Goal: Task Accomplishment & Management: Use online tool/utility

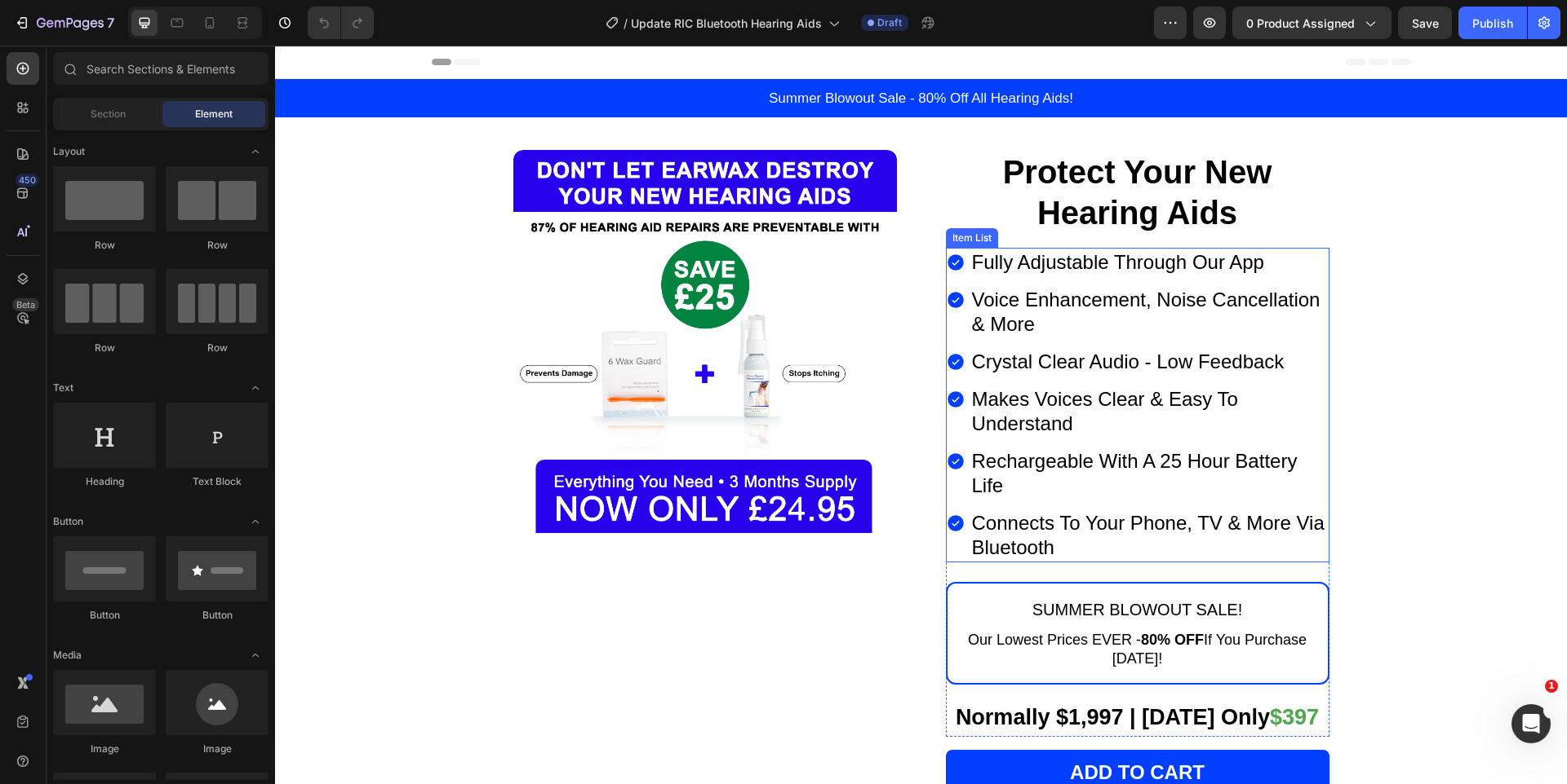
click at [1041, 258] on p "Fully Adjustable Through Our App" at bounding box center [1149, 262] width 355 height 24
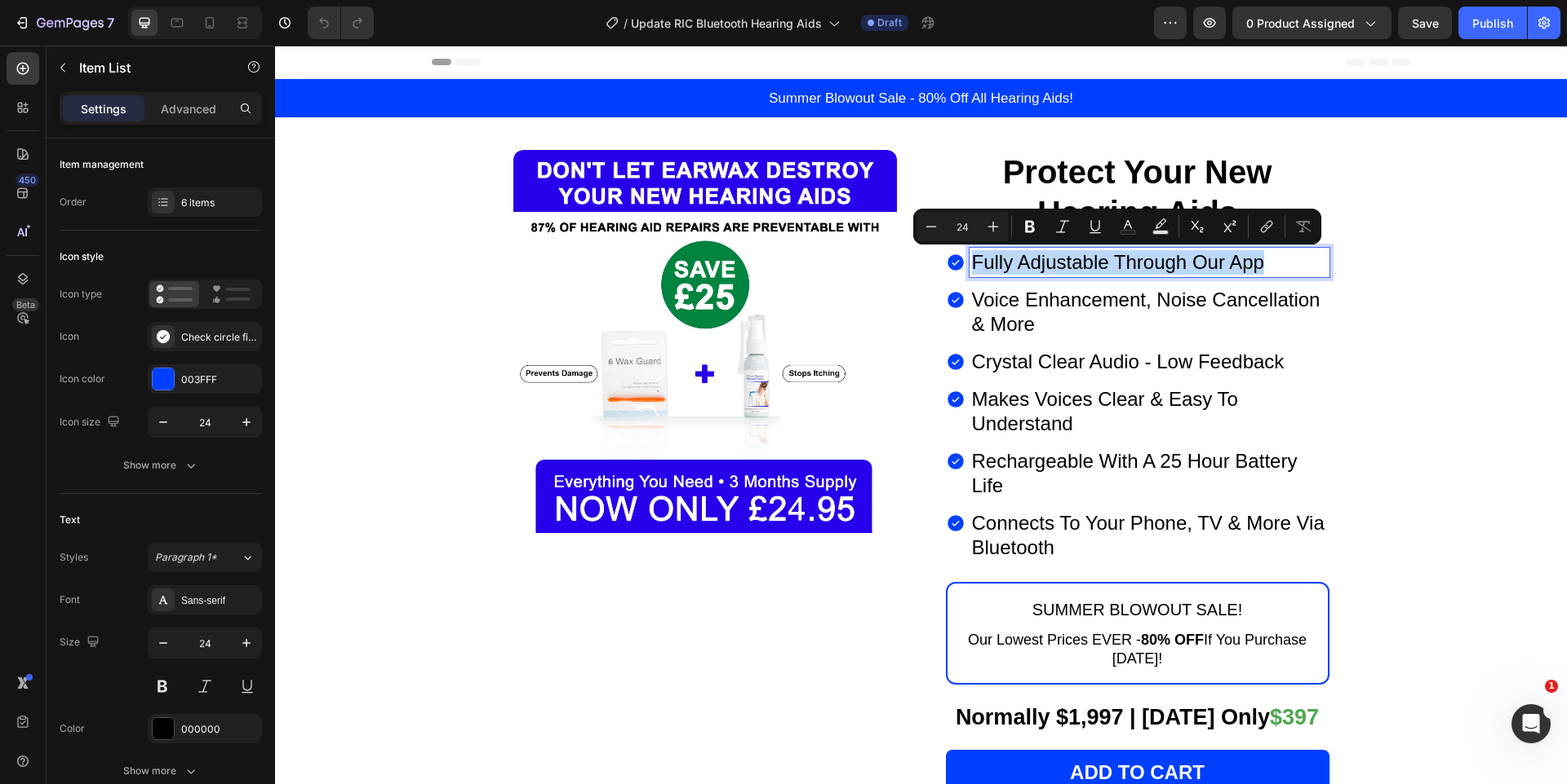
click at [1044, 263] on p "Fully Adjustable Through Our App" at bounding box center [1149, 262] width 355 height 24
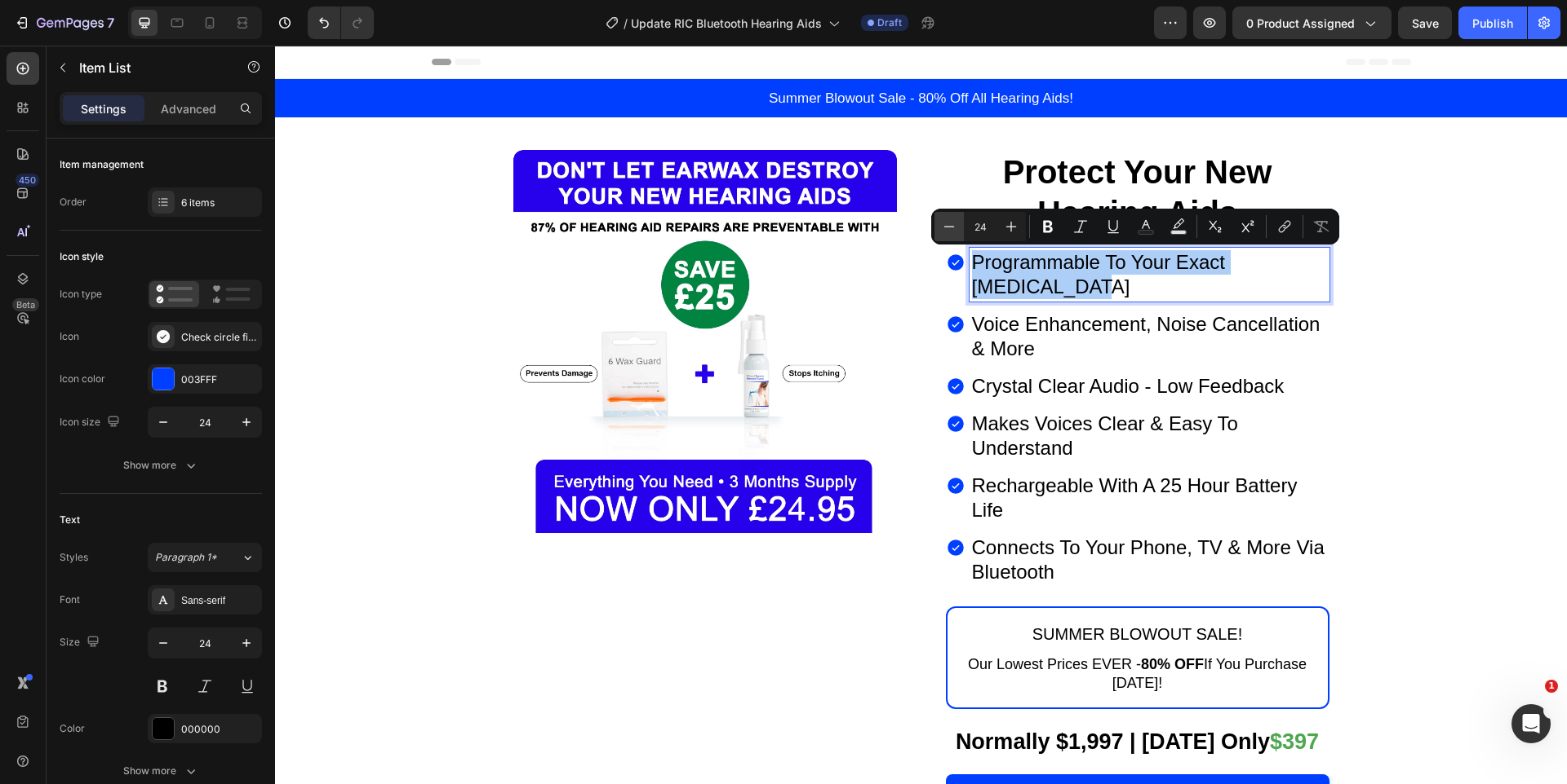
click at [951, 226] on icon "Editor contextual toolbar" at bounding box center [949, 226] width 11 height 1
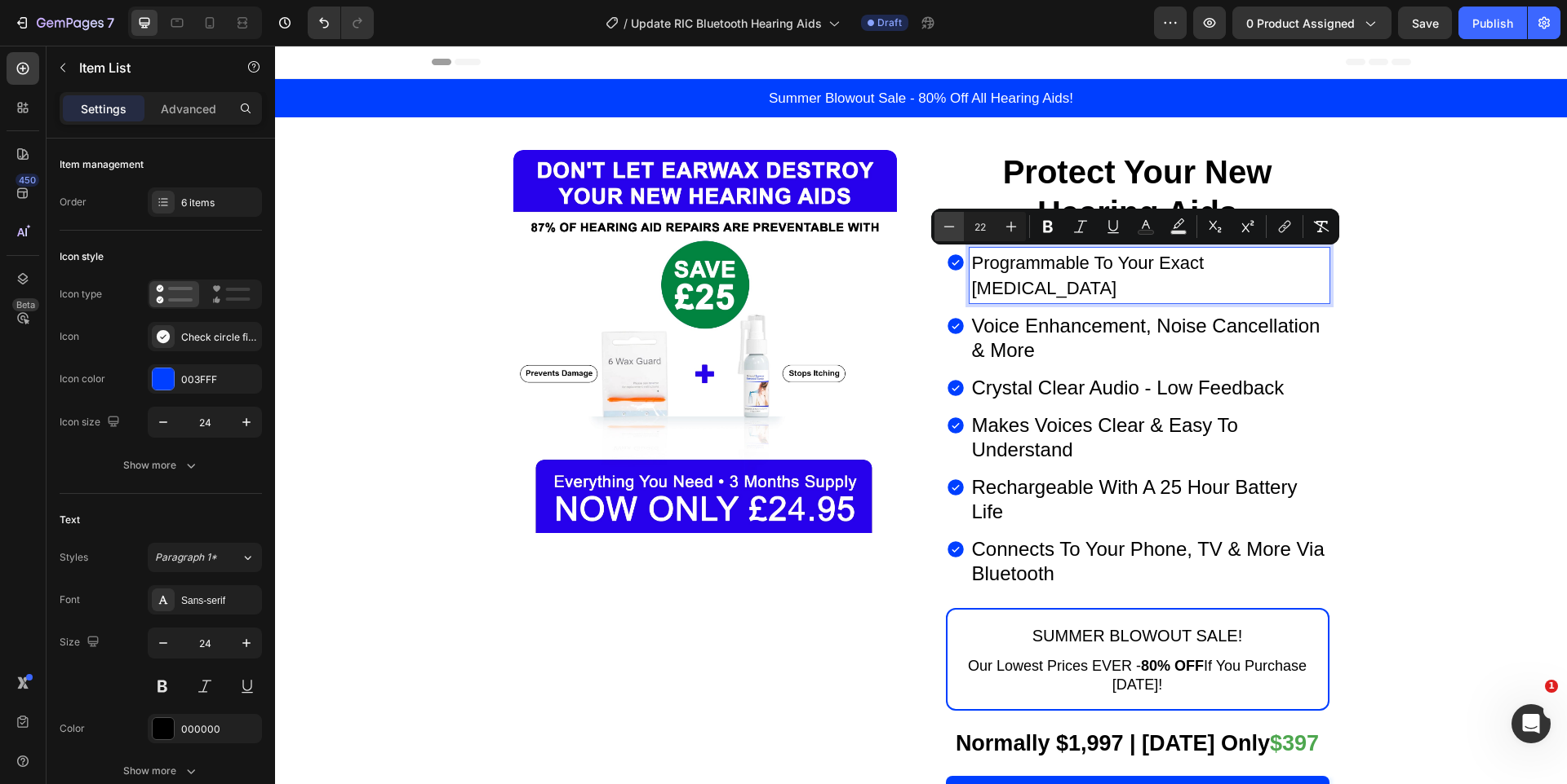
click at [951, 226] on icon "Editor contextual toolbar" at bounding box center [949, 226] width 11 height 1
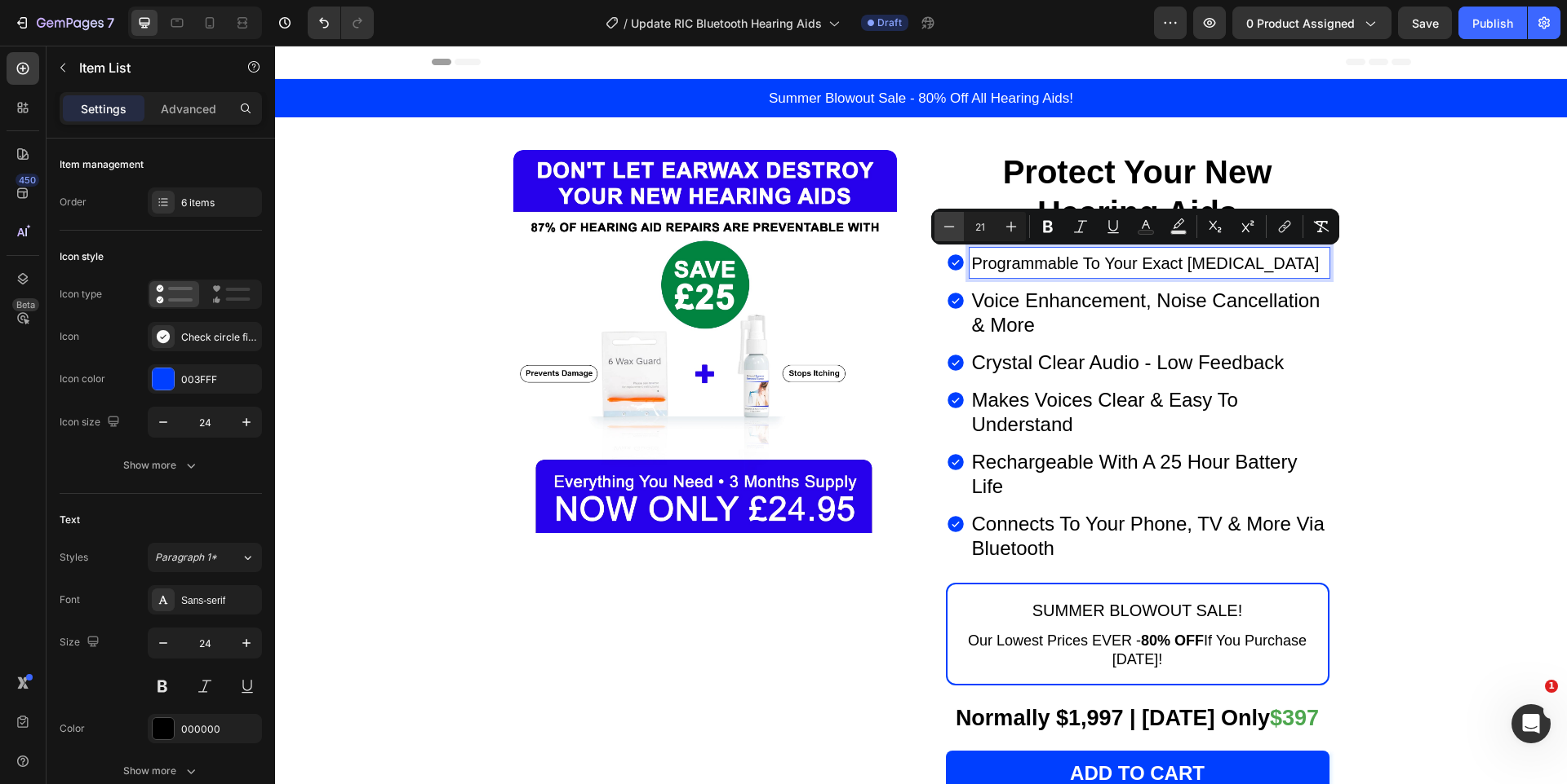
type input "20"
click at [1059, 214] on button "Bold" at bounding box center [1047, 226] width 30 height 30
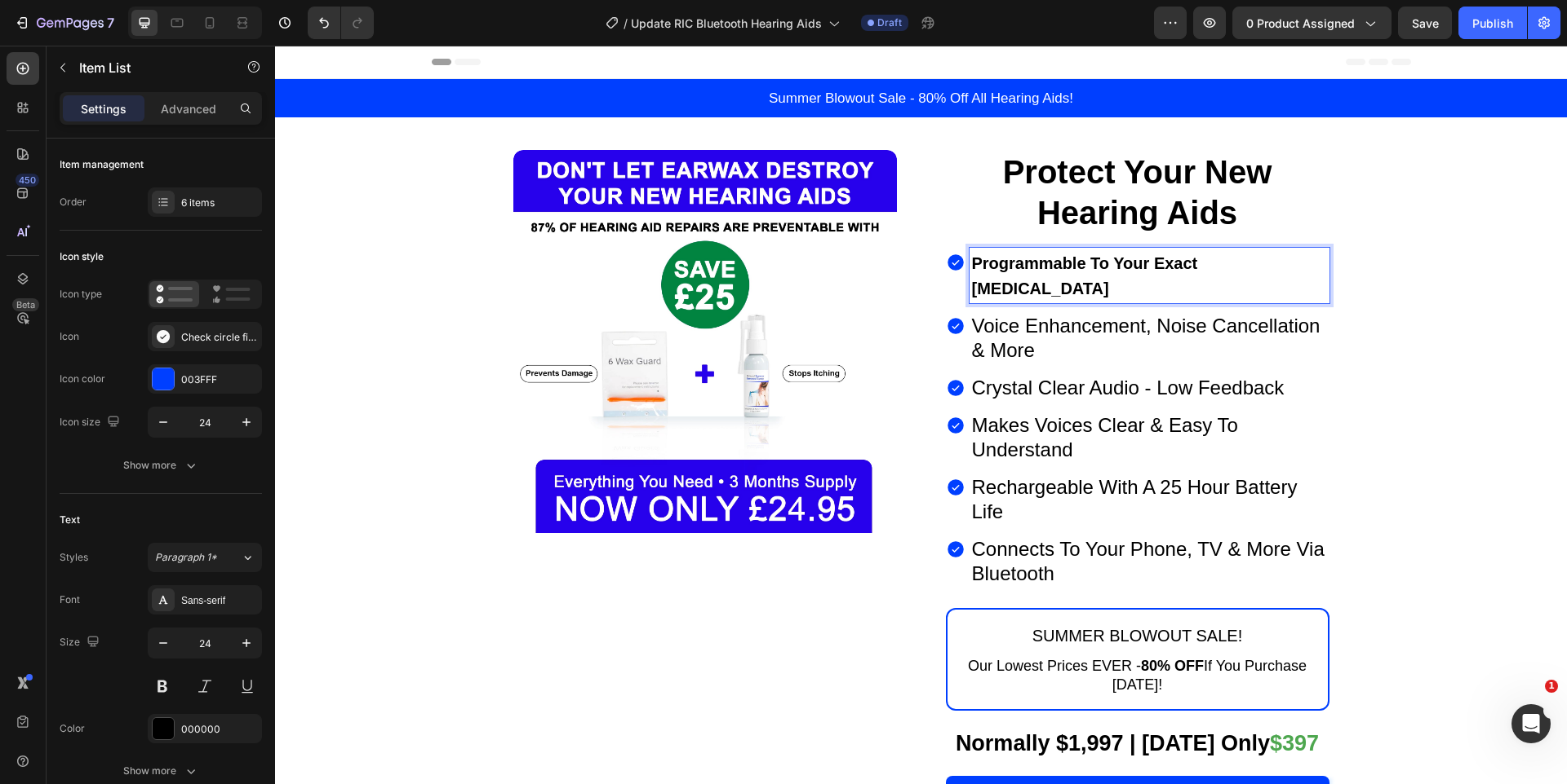
click at [1040, 314] on p "Voice Enhancement, Noise Cancellation & More" at bounding box center [1149, 338] width 355 height 49
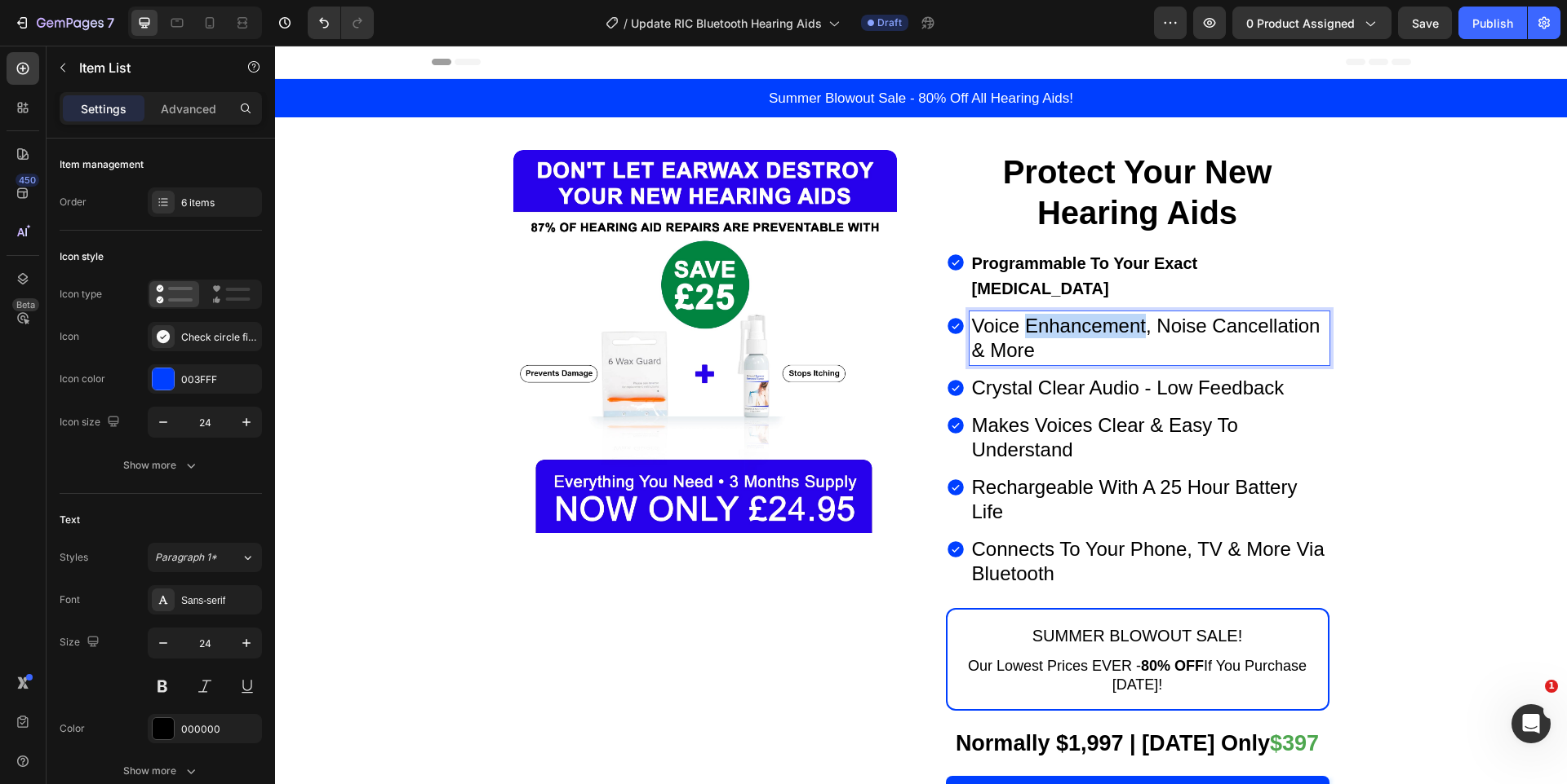
click at [1040, 314] on p "Voice Enhancement, Noise Cancellation & More" at bounding box center [1149, 338] width 355 height 49
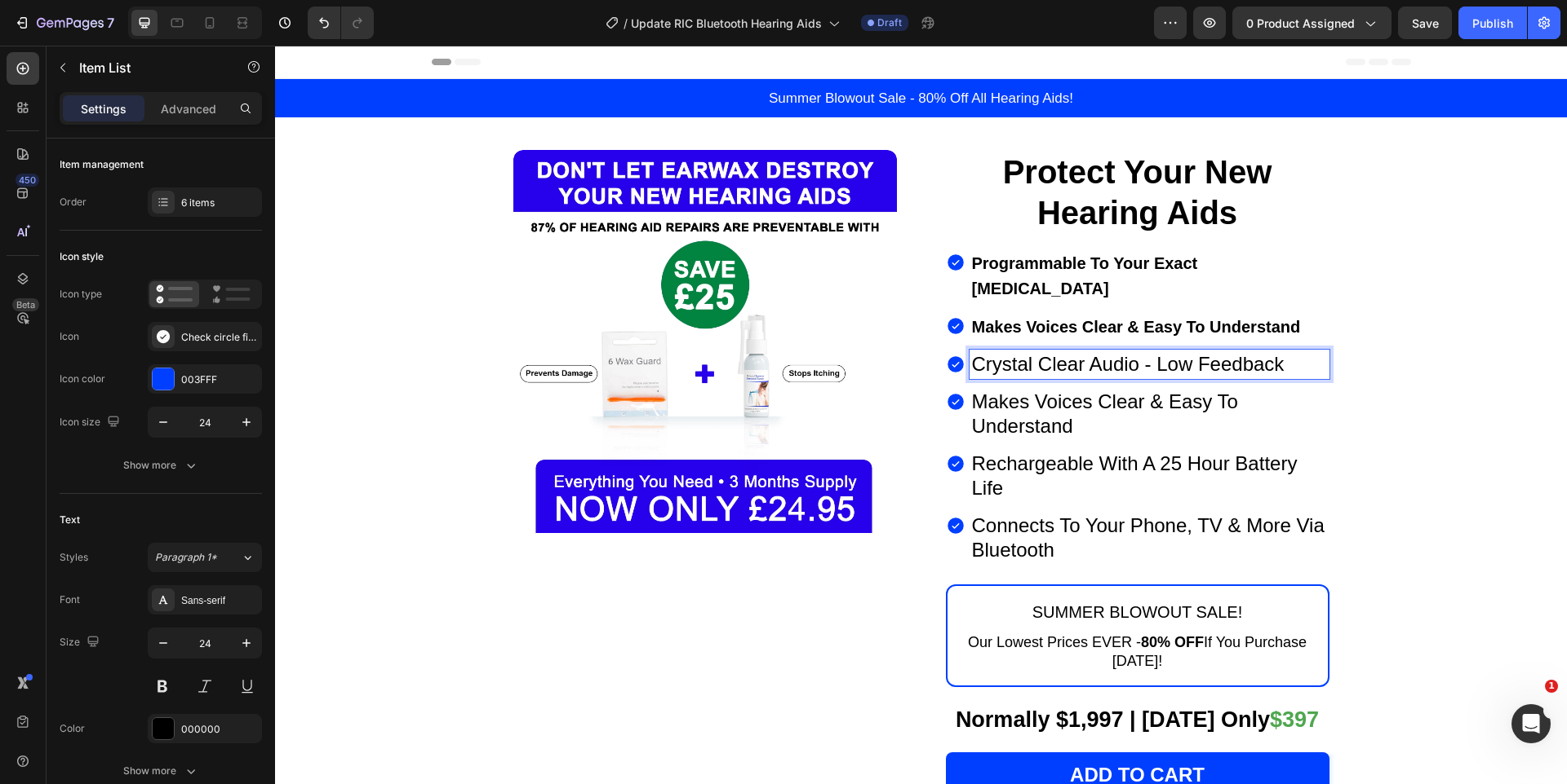
click at [1030, 352] on p "Crystal Clear Audio - Low Feedback" at bounding box center [1149, 364] width 355 height 24
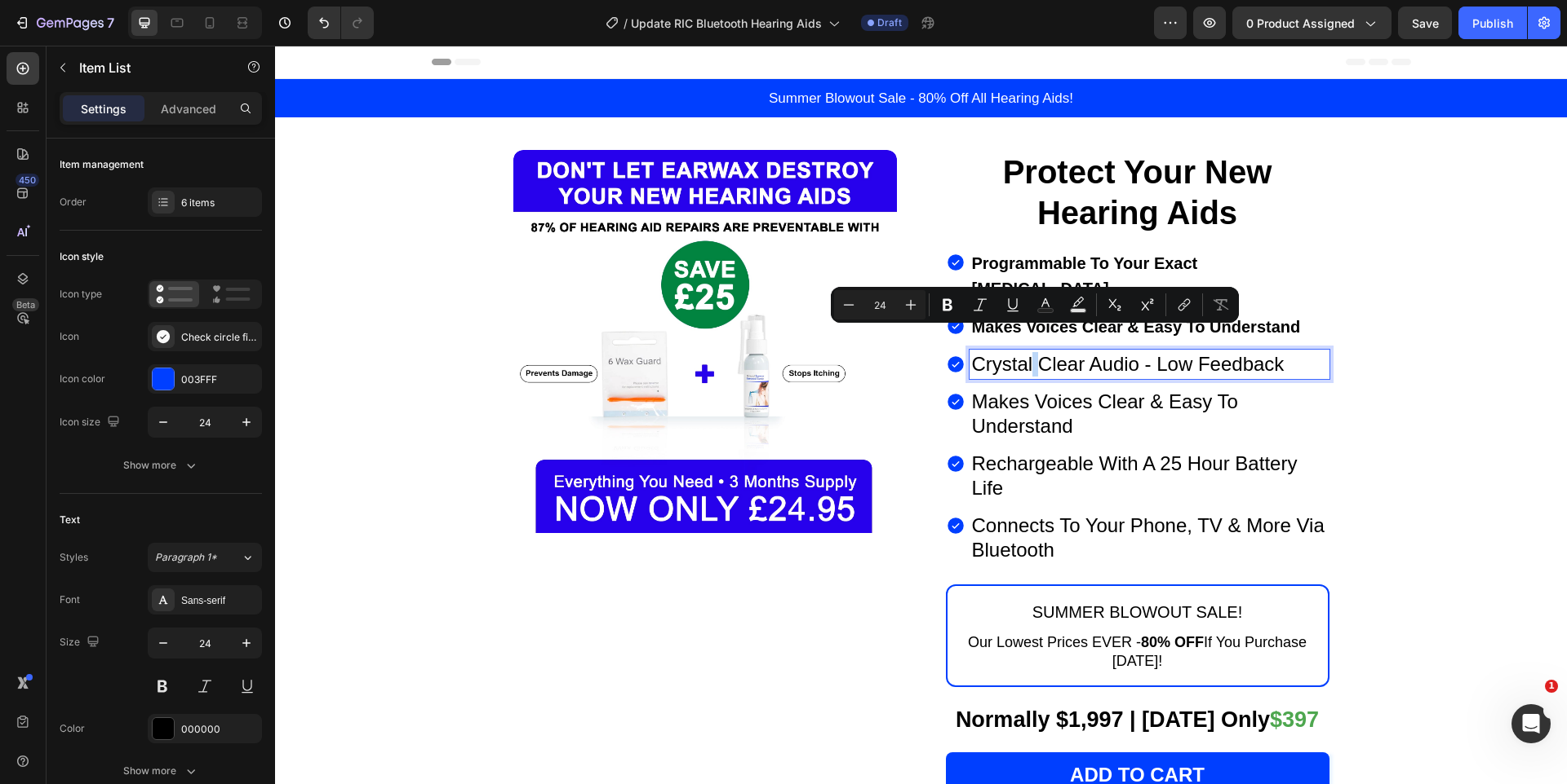
type input "20"
click at [1292, 318] on strong "Makes Voices Clear & Easy To Understand" at bounding box center [1137, 327] width 329 height 18
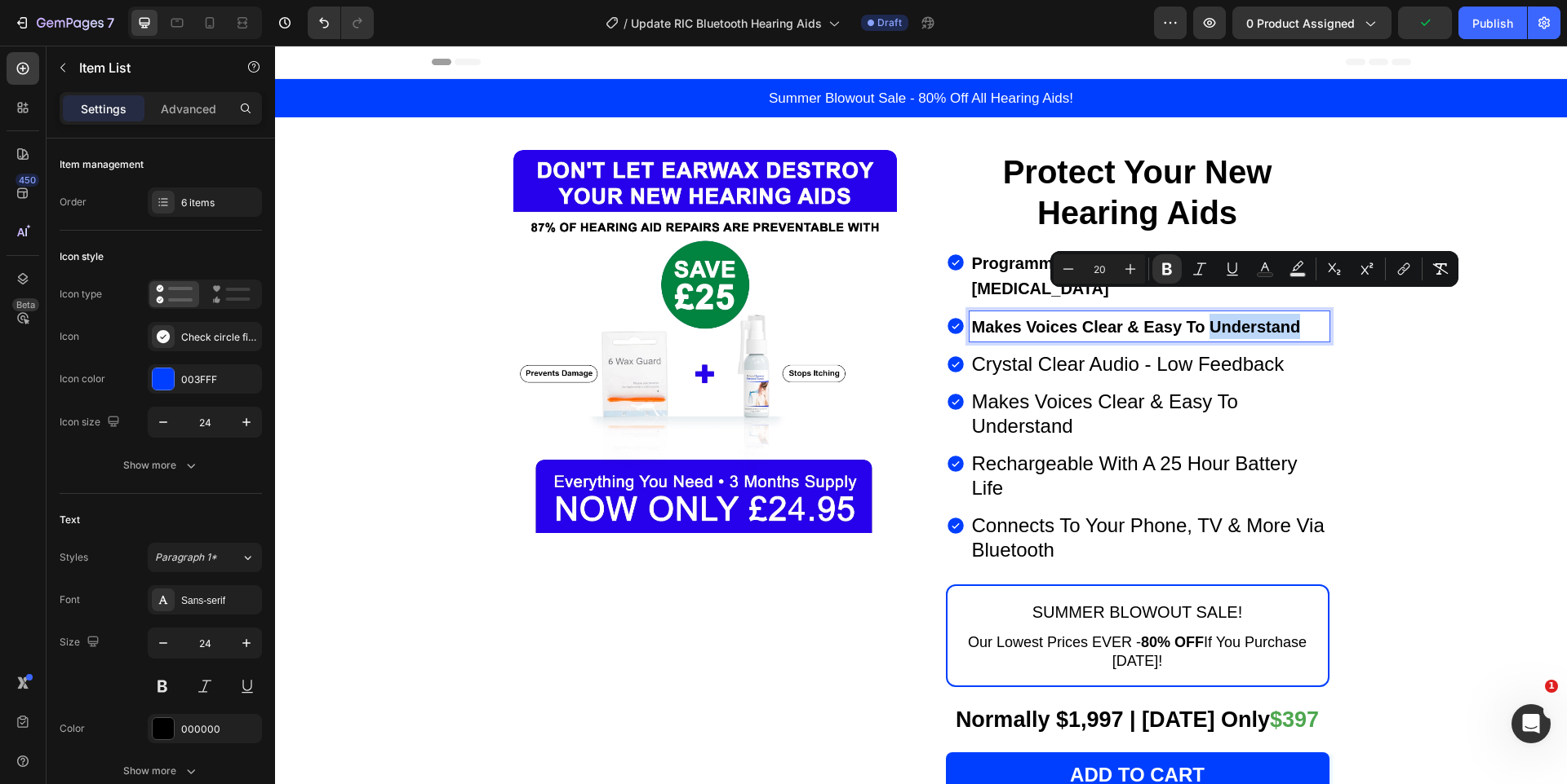
click at [1053, 359] on div "Programmable To Your Exact [MEDICAL_DATA] Makes Voices Clear & Easy To Understa…" at bounding box center [1137, 407] width 383 height 317
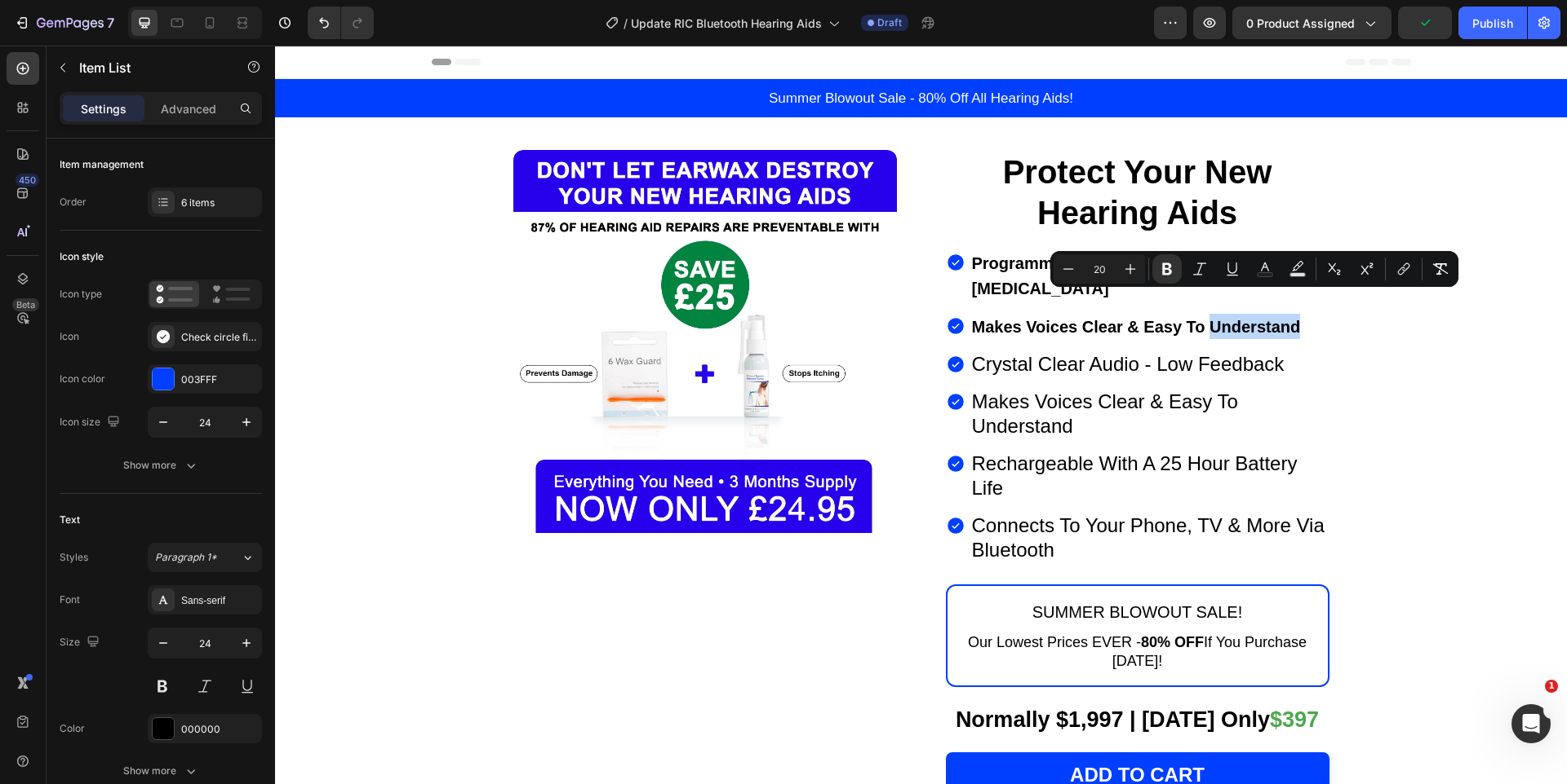
click at [1053, 359] on div "Programmable To Your Exact [MEDICAL_DATA] Makes Voices Clear & Easy To Understa…" at bounding box center [1137, 407] width 383 height 317
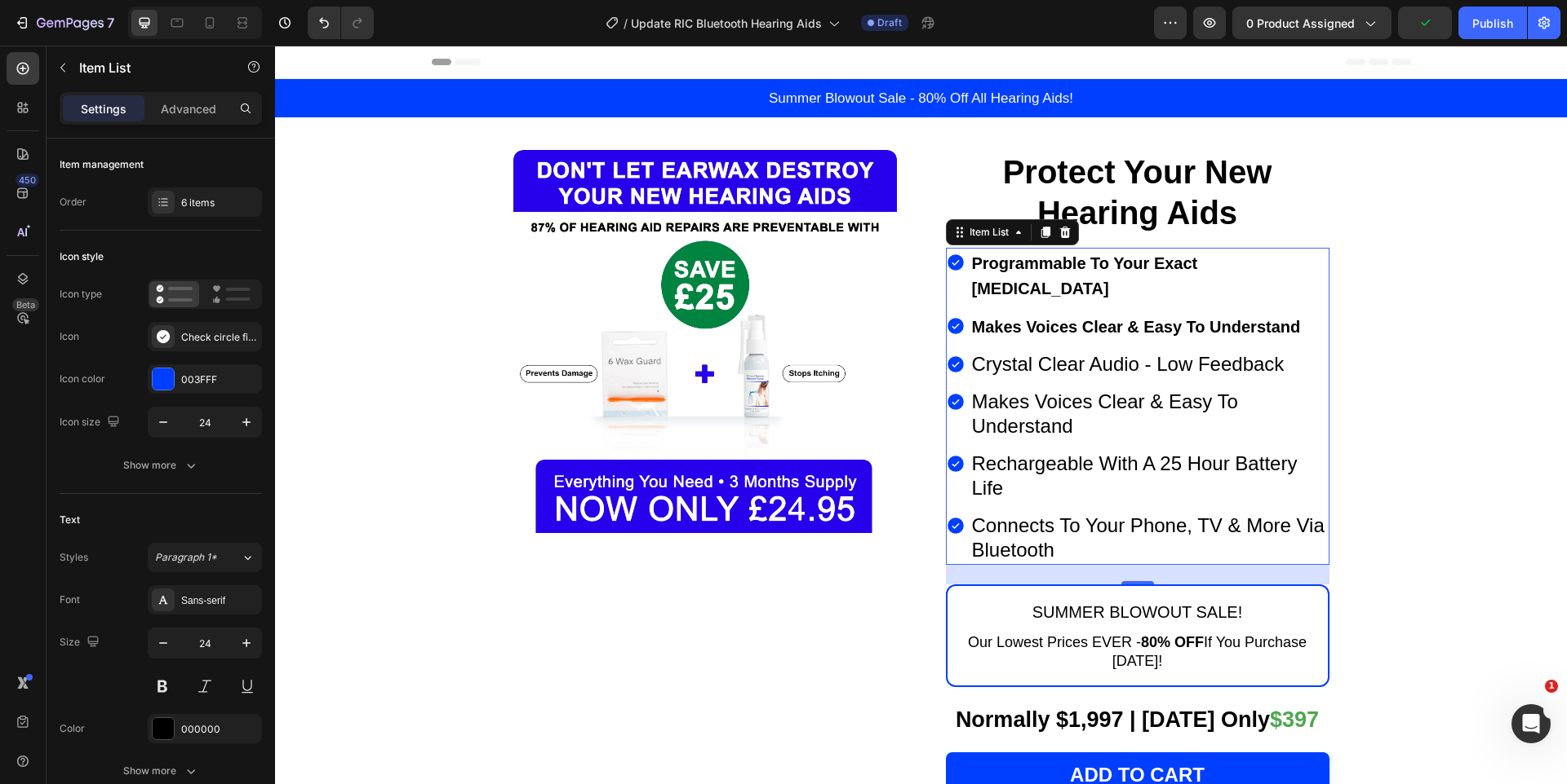
click at [1130, 352] on p "Crystal Clear Audio - Low Feedback" at bounding box center [1149, 364] width 355 height 24
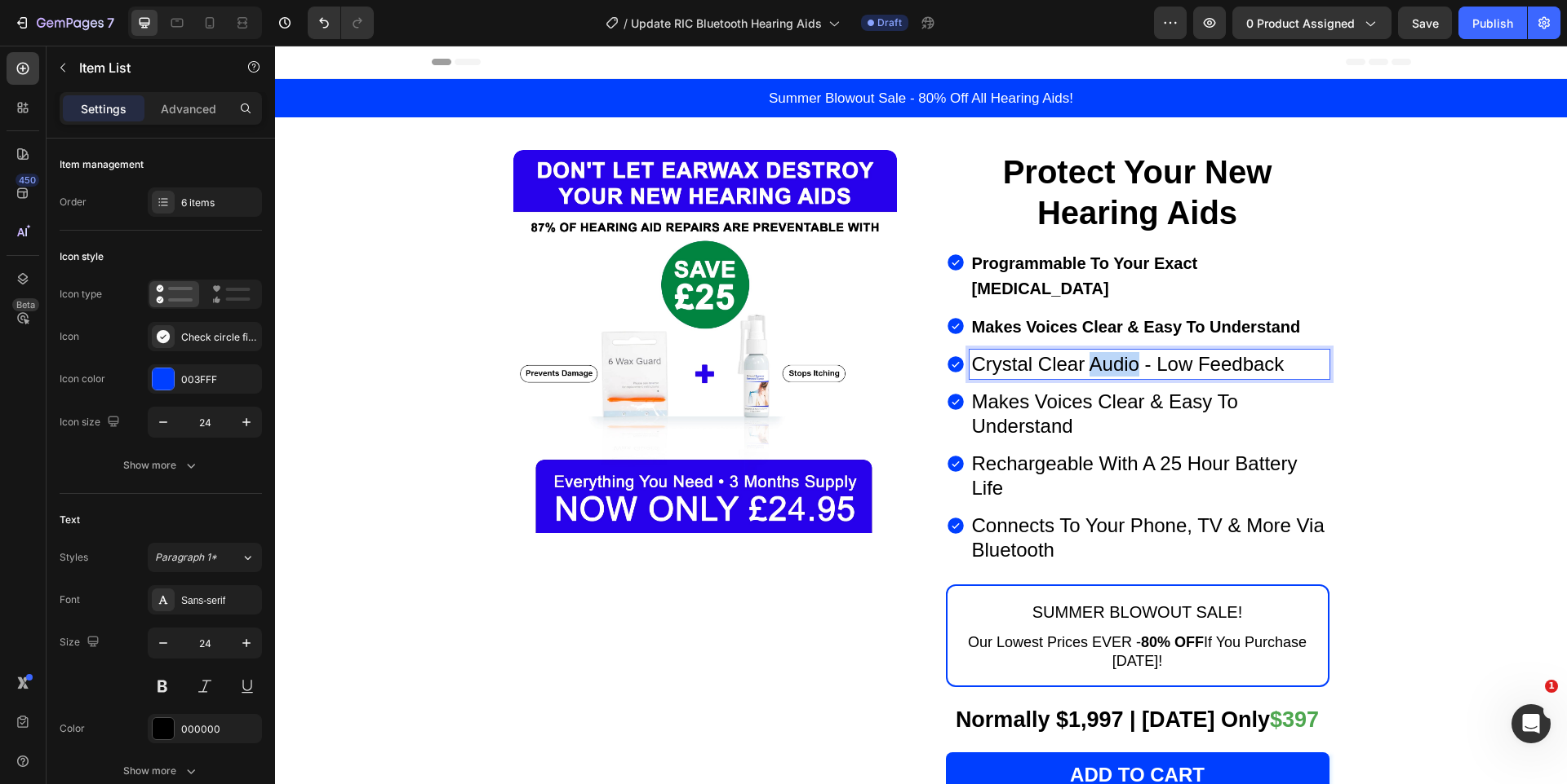
click at [1130, 352] on p "Crystal Clear Audio - Low Feedback" at bounding box center [1149, 364] width 355 height 24
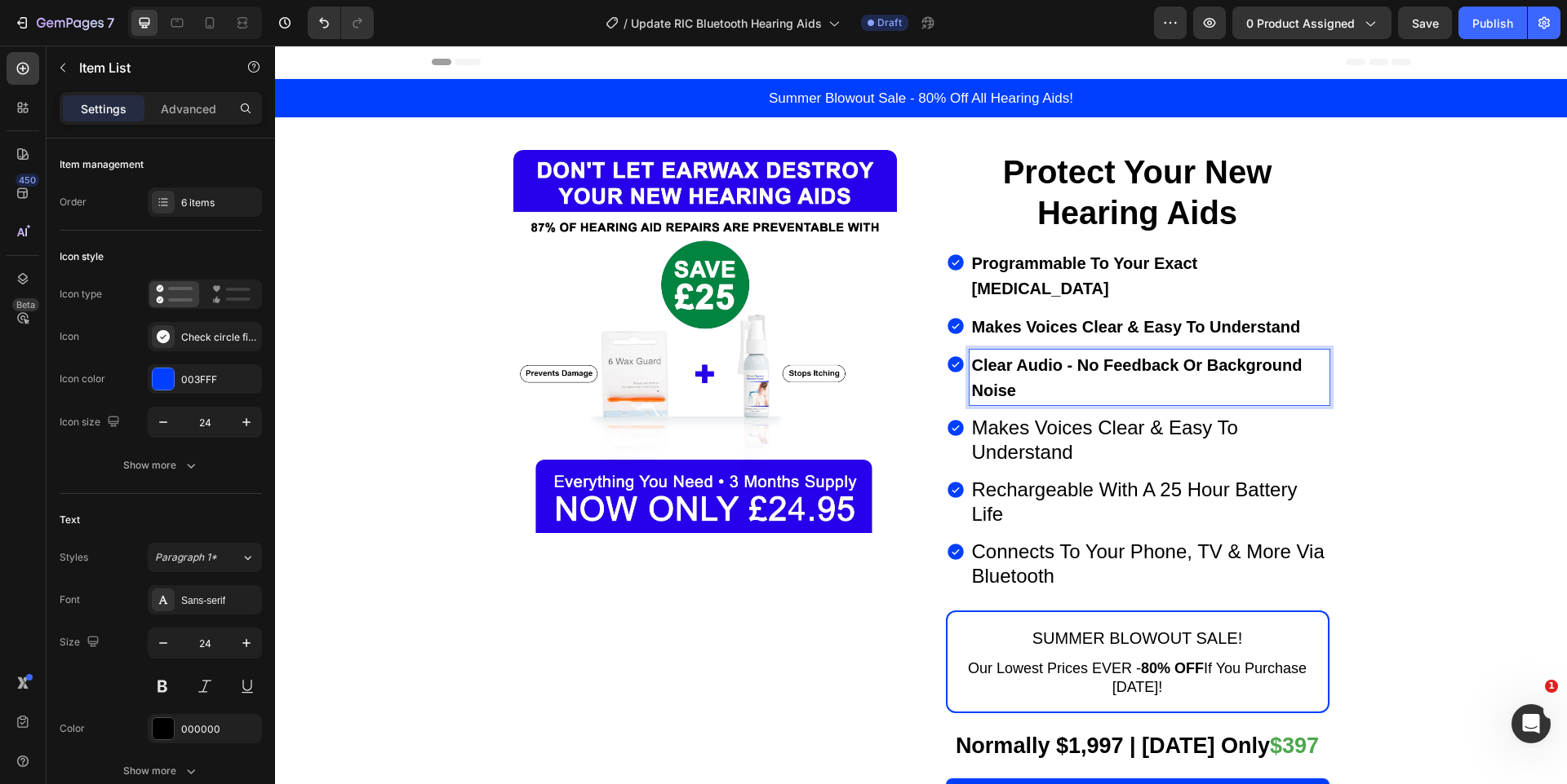
click at [1001, 318] on strong "Makes Voices Clear & Easy To Understand" at bounding box center [1137, 327] width 329 height 18
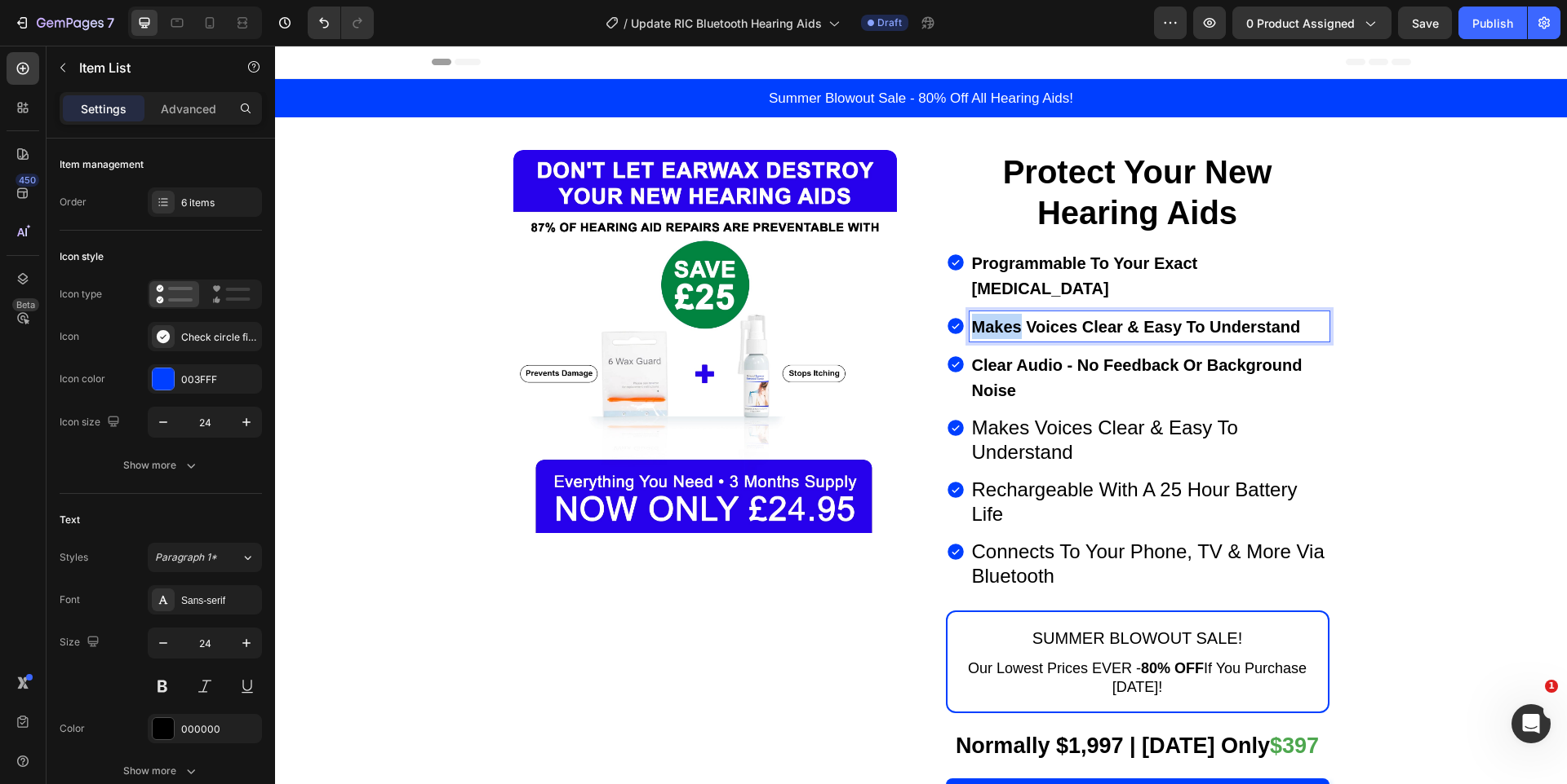
click at [1001, 318] on strong "Makes Voices Clear & Easy To Understand" at bounding box center [1137, 327] width 329 height 18
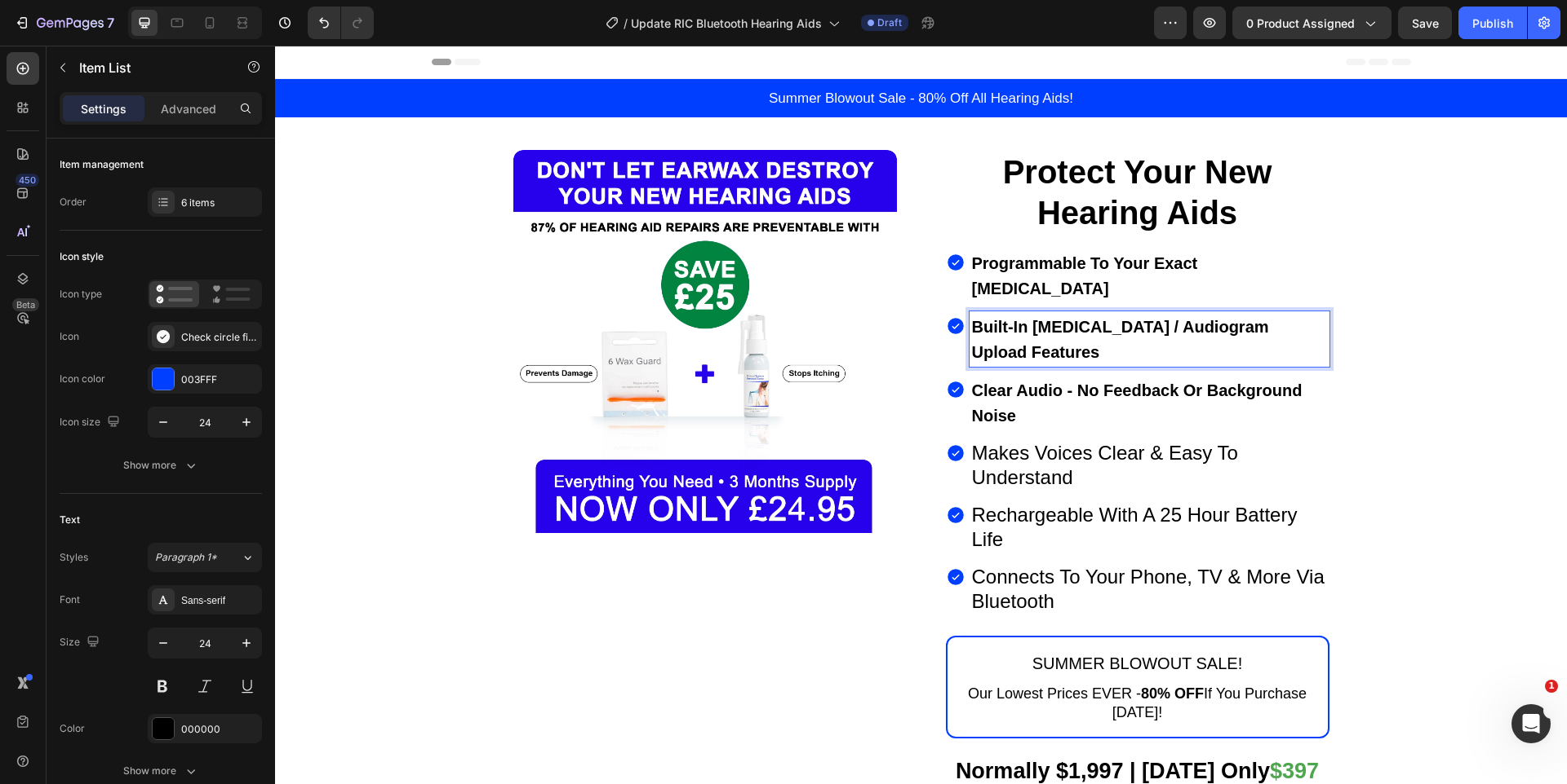
click at [1086, 442] on p "Makes Voices Clear & Easy To Understand" at bounding box center [1149, 466] width 355 height 49
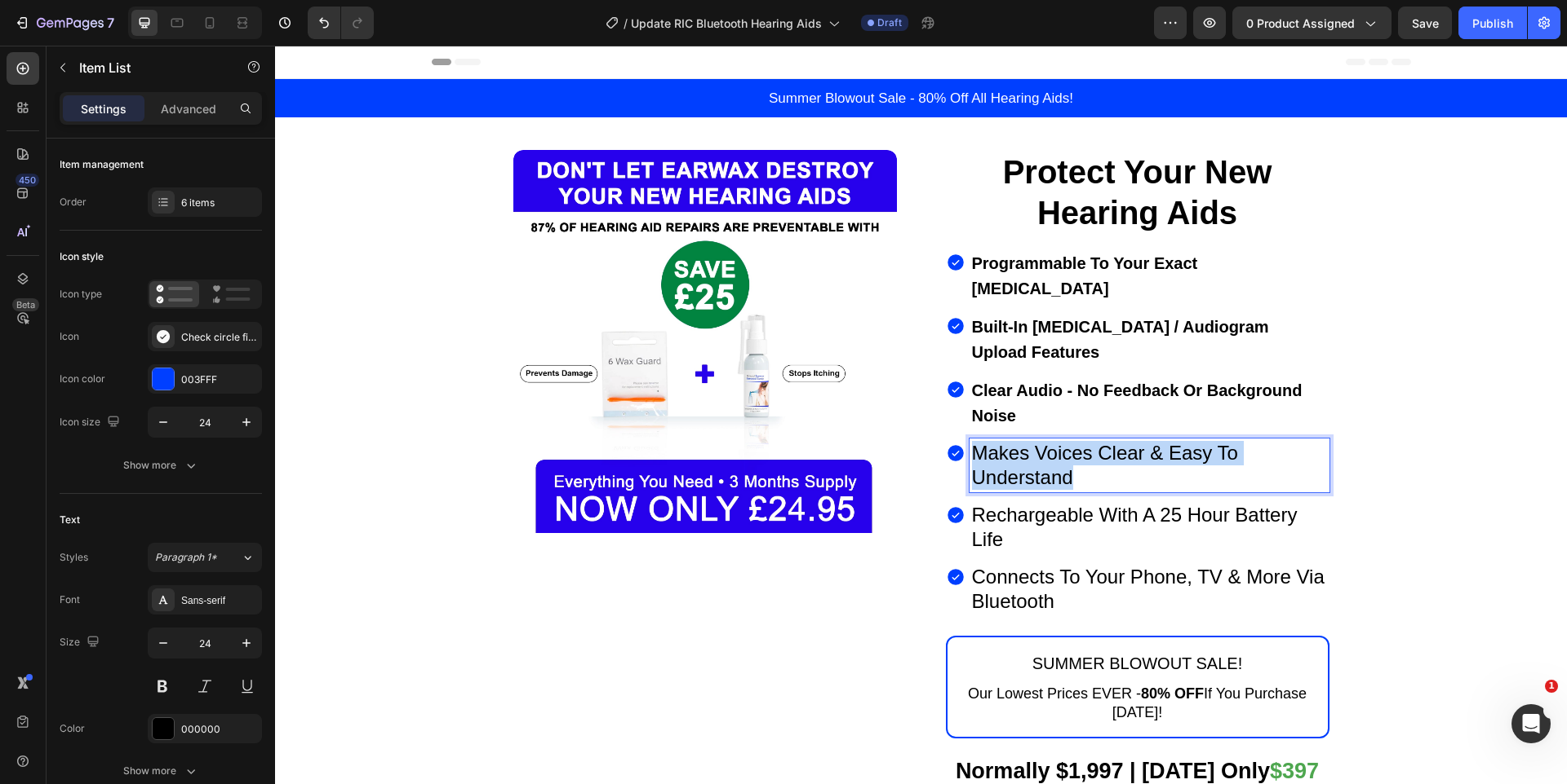
click at [1086, 442] on p "Makes Voices Clear & Easy To Understand" at bounding box center [1149, 466] width 355 height 49
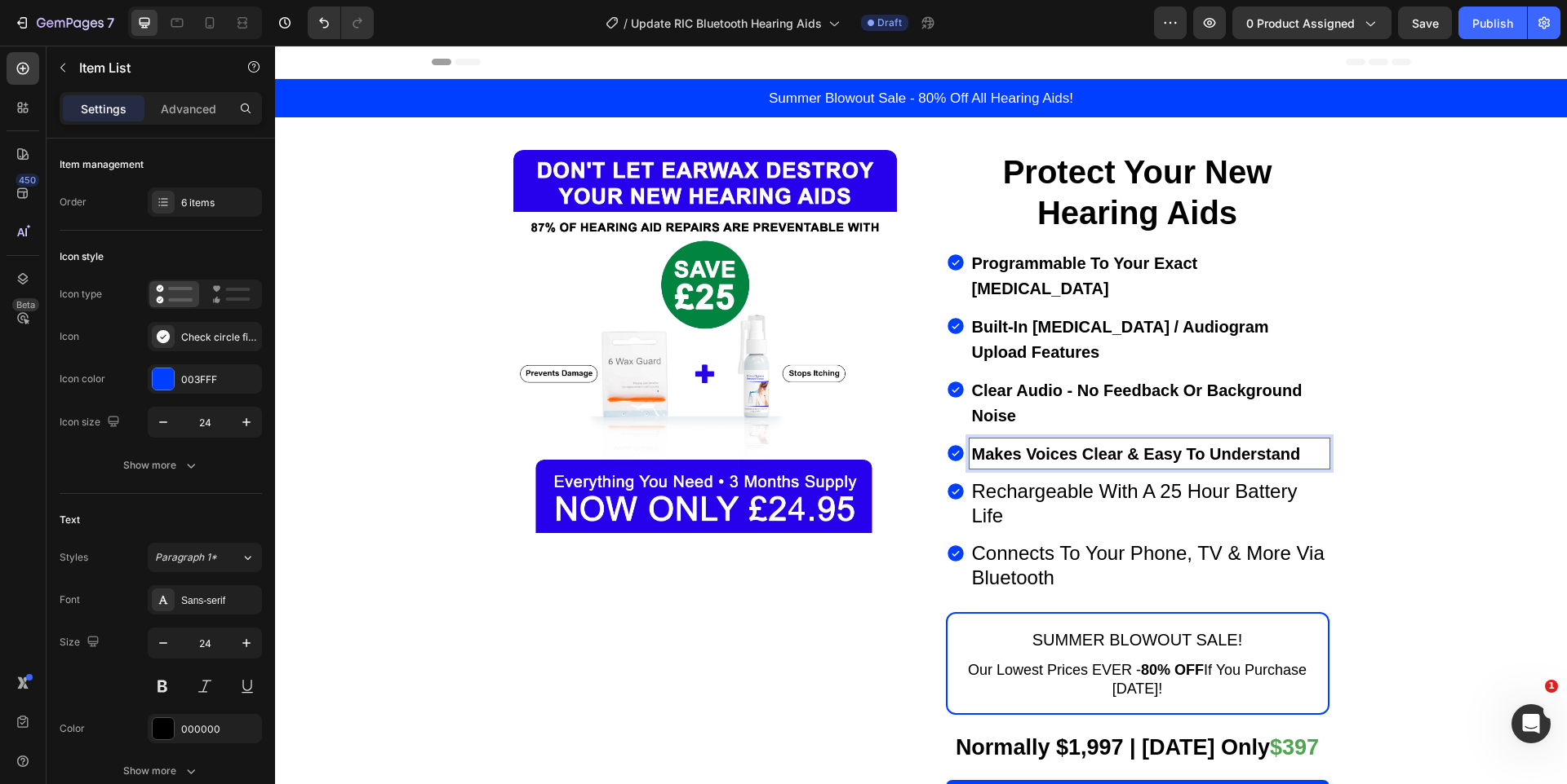
click at [1023, 485] on p "Rechargeable With A 25 Hour Battery Life" at bounding box center [1149, 503] width 355 height 49
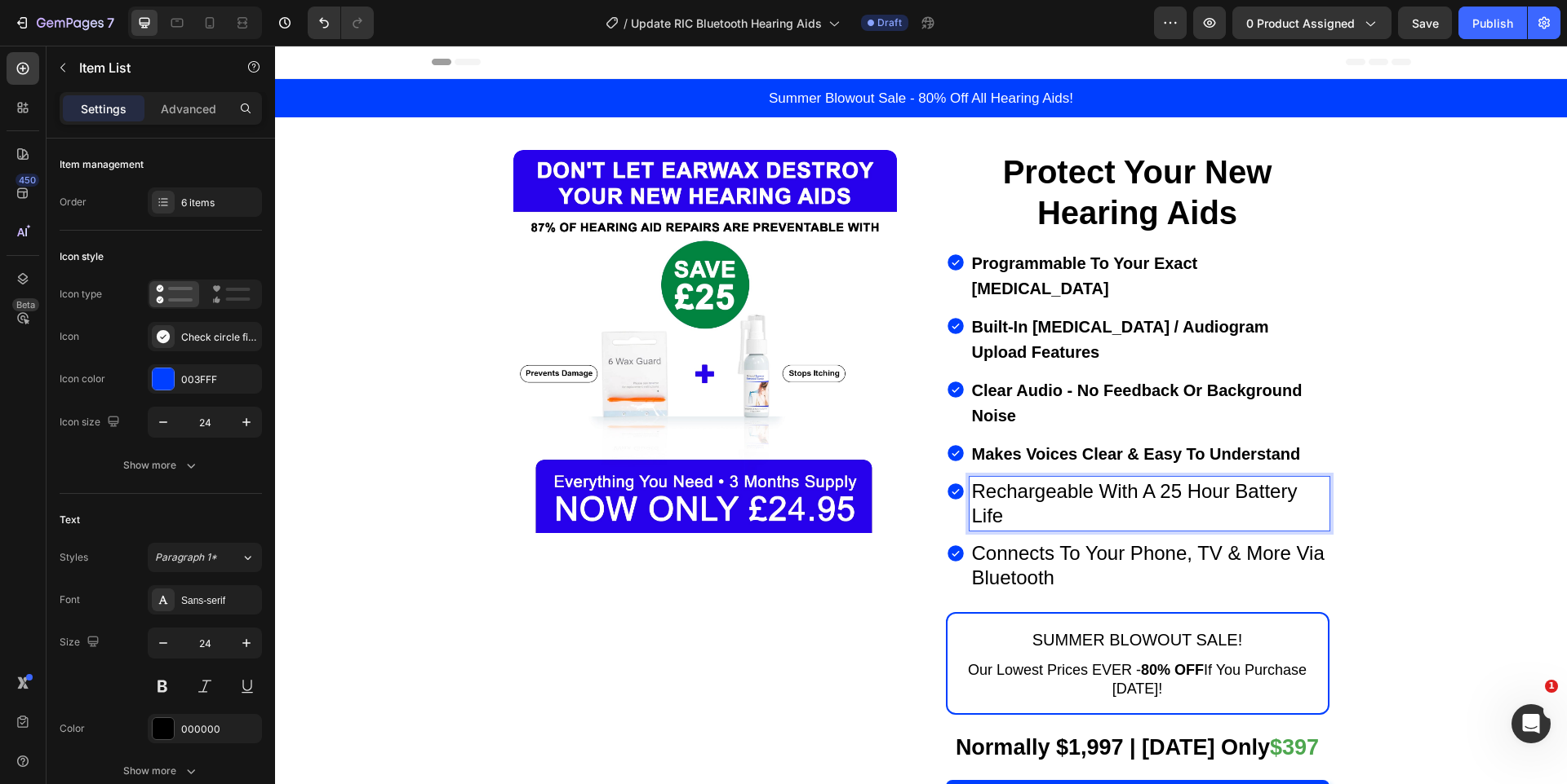
click at [1023, 485] on p "Rechargeable With A 25 Hour Battery Life" at bounding box center [1149, 503] width 355 height 49
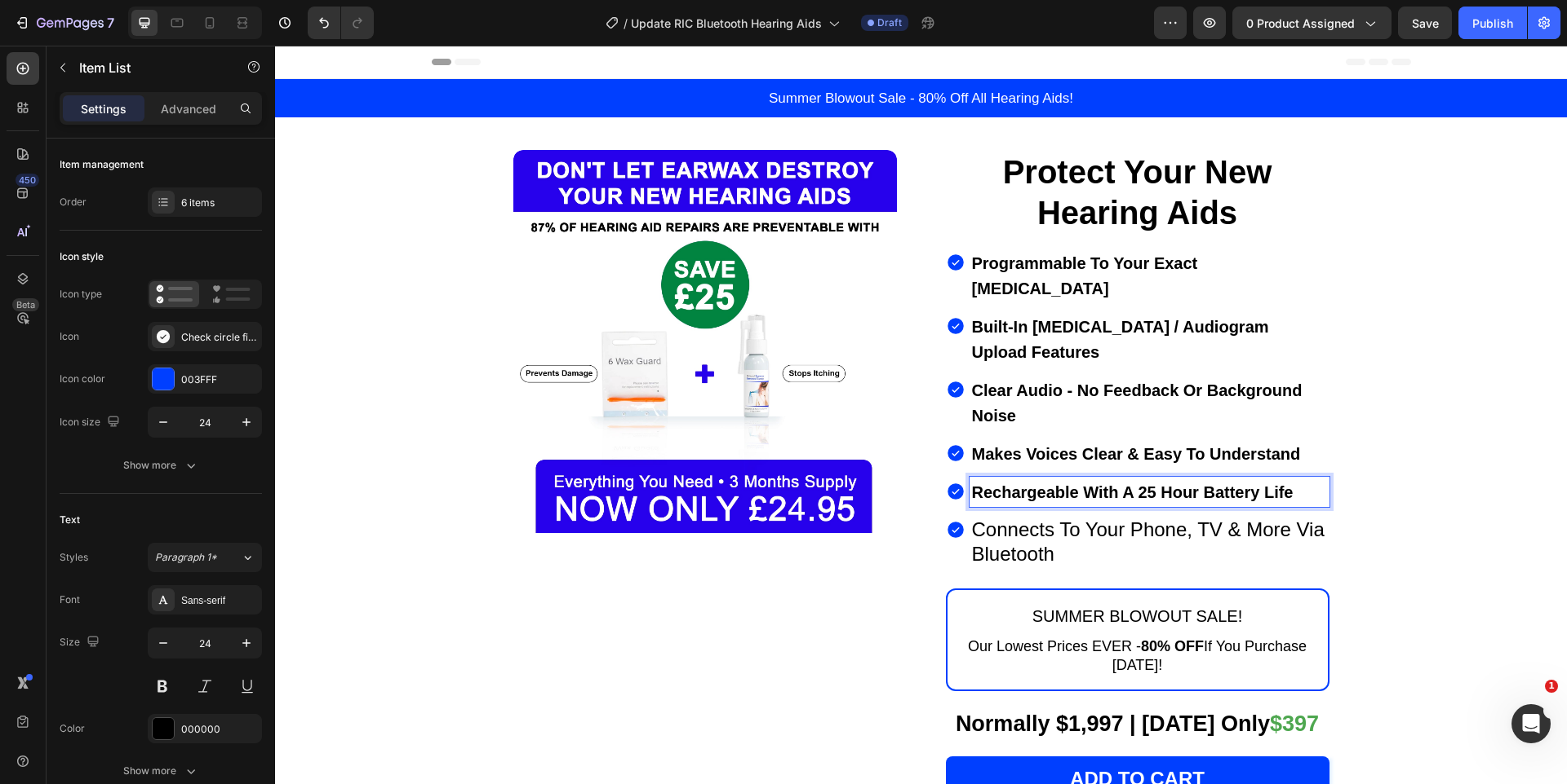
click at [1084, 518] on p "Connects To Your Phone, TV & More Via Bluetooth" at bounding box center [1149, 542] width 355 height 49
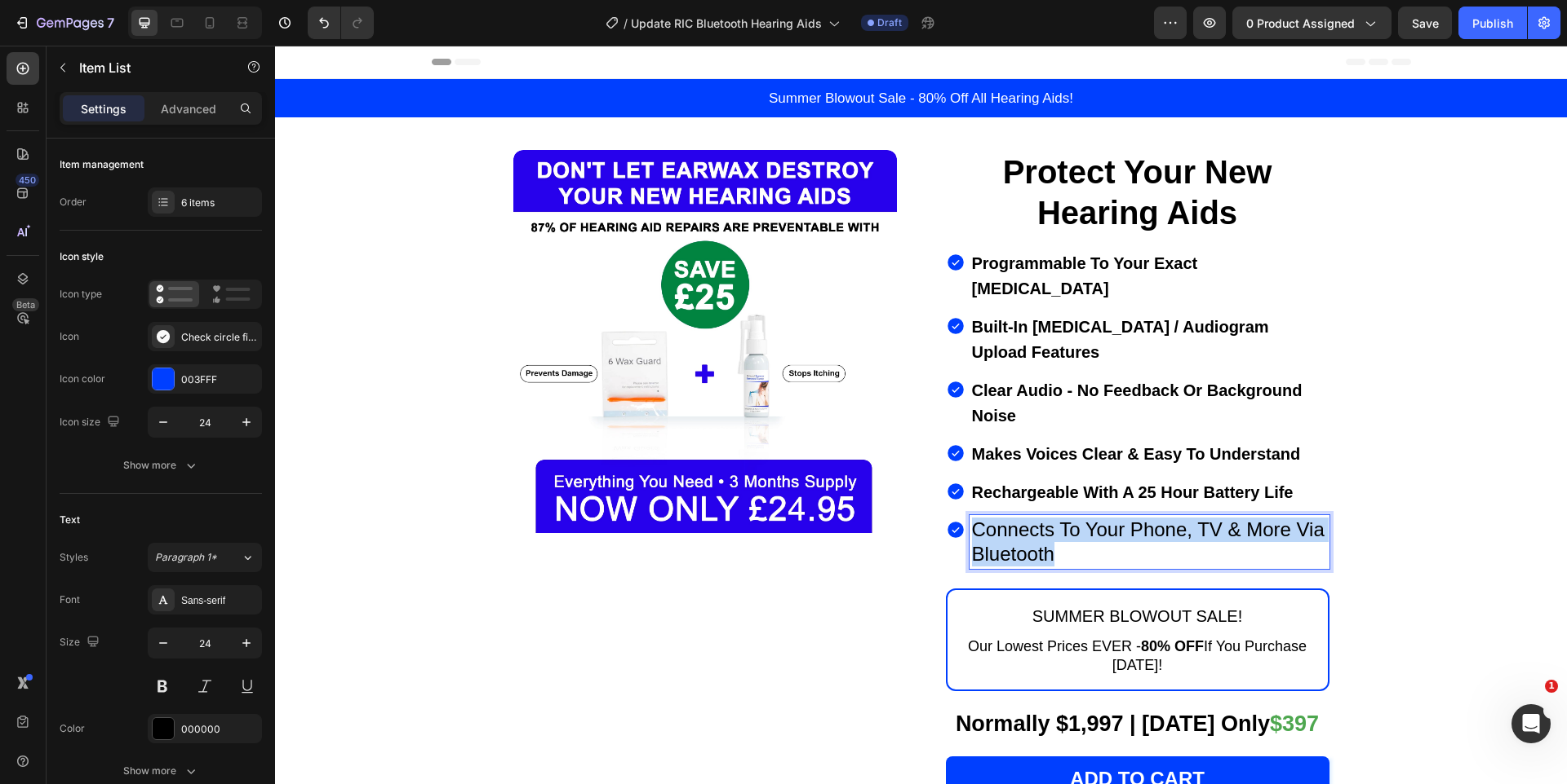
click at [1084, 518] on p "Connects To Your Phone, TV & More Via Bluetooth" at bounding box center [1149, 542] width 355 height 49
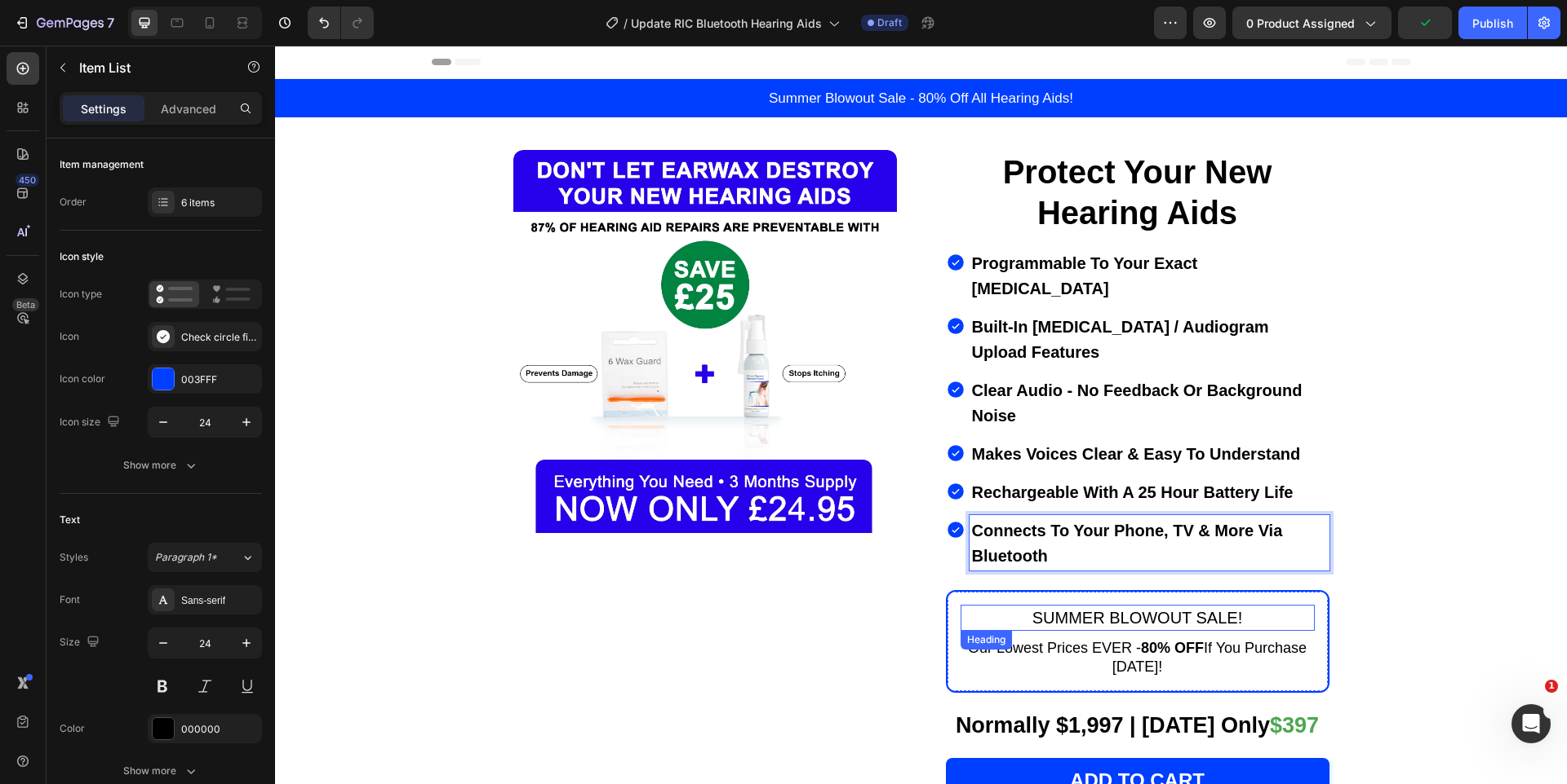
click at [1109, 610] on h2 "SUMMER BLOWOUT SALE!" at bounding box center [1138, 618] width 354 height 26
click at [1106, 605] on h2 "SUMMER BLOWOUT SALE!" at bounding box center [1138, 618] width 354 height 26
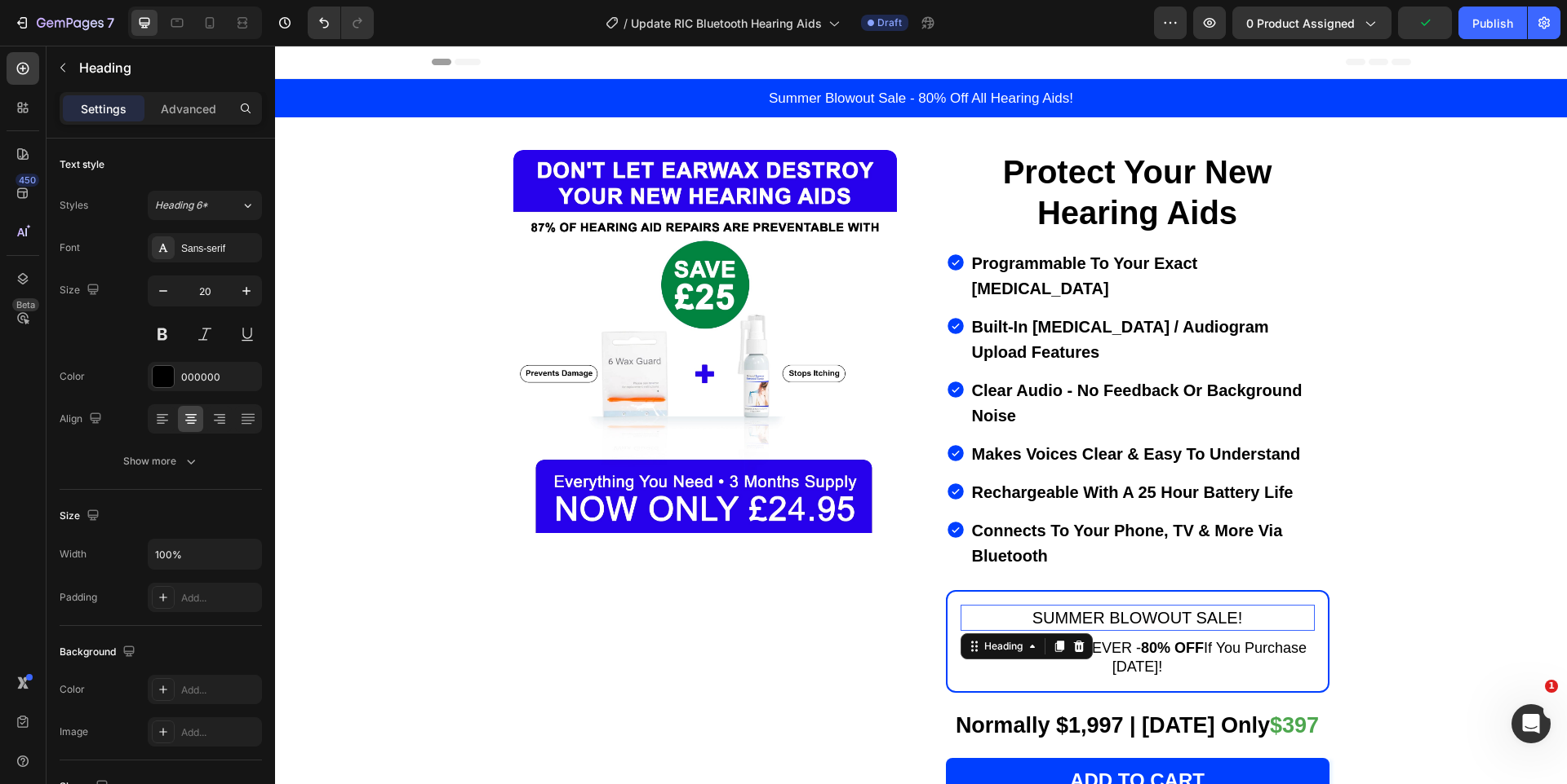
click at [1106, 607] on p "SUMMER BLOWOUT SALE!" at bounding box center [1137, 619] width 351 height 23
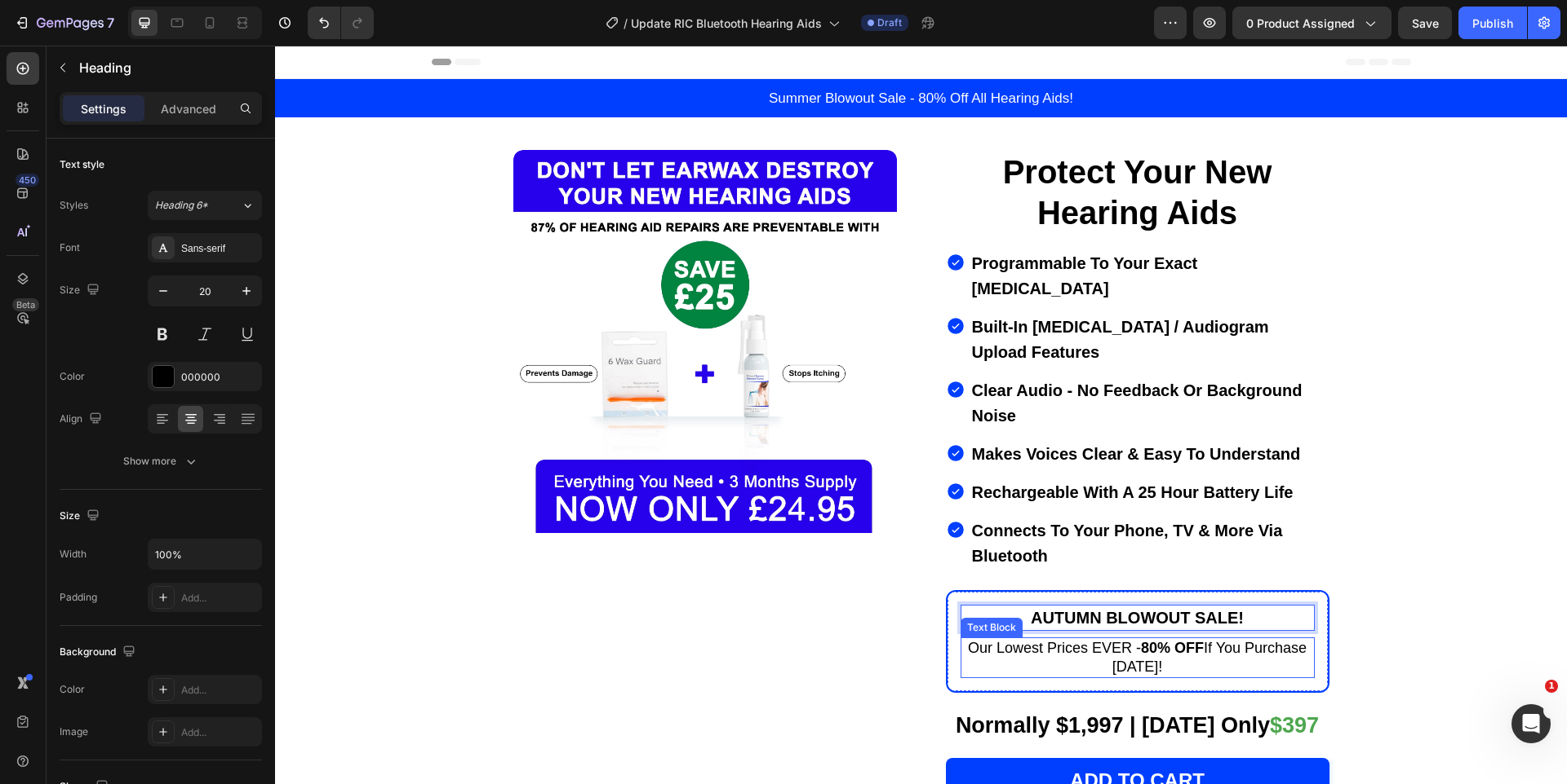
click at [1136, 640] on p "Our Lowest Prices EVER - 80% OFF If You Purchase [DATE]!" at bounding box center [1137, 658] width 351 height 38
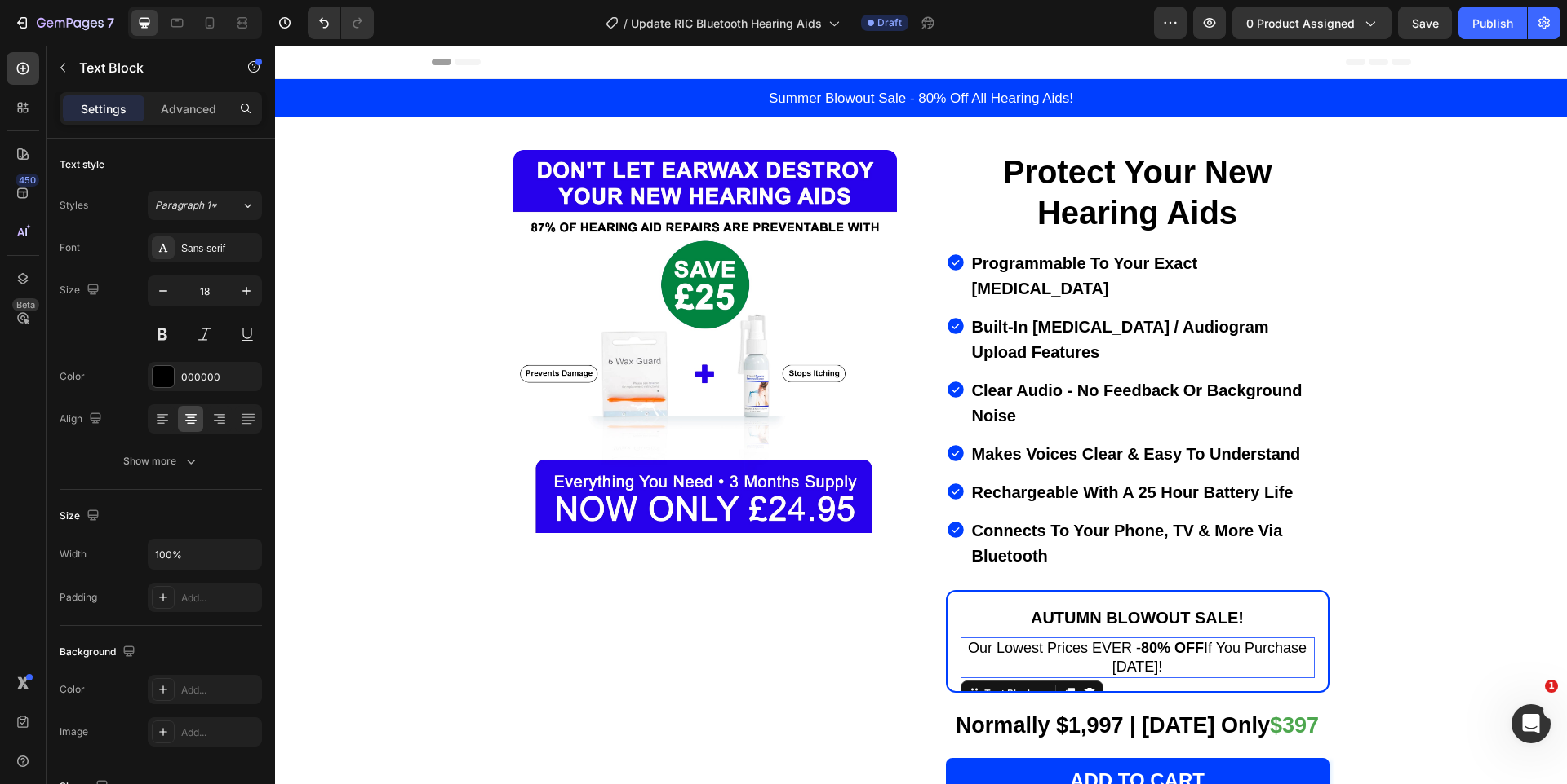
click at [1136, 640] on p "Our Lowest Prices EVER - 80% OFF If You Purchase [DATE]!" at bounding box center [1137, 658] width 351 height 38
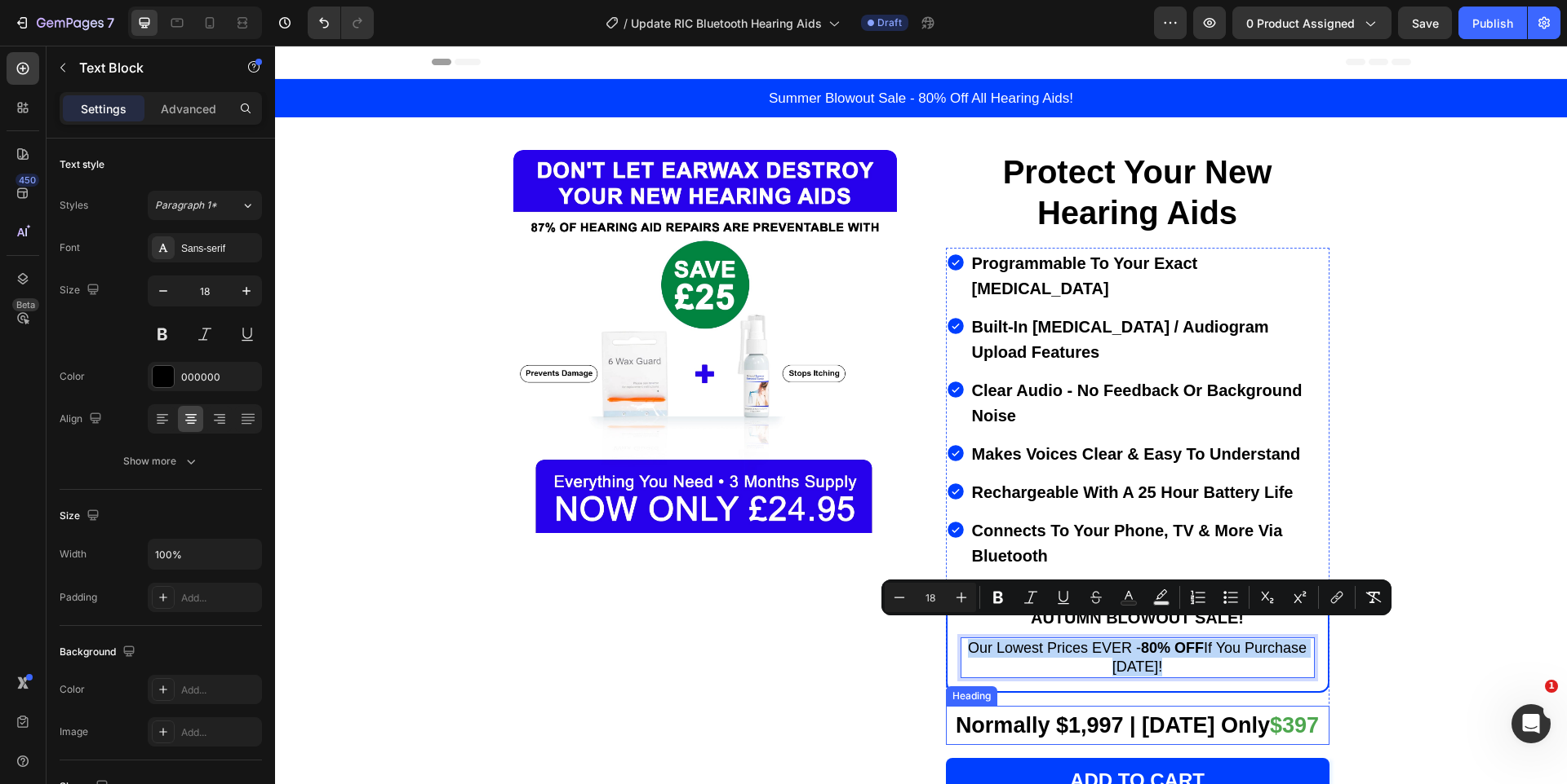
click at [1297, 714] on strong "$397" at bounding box center [1294, 725] width 49 height 24
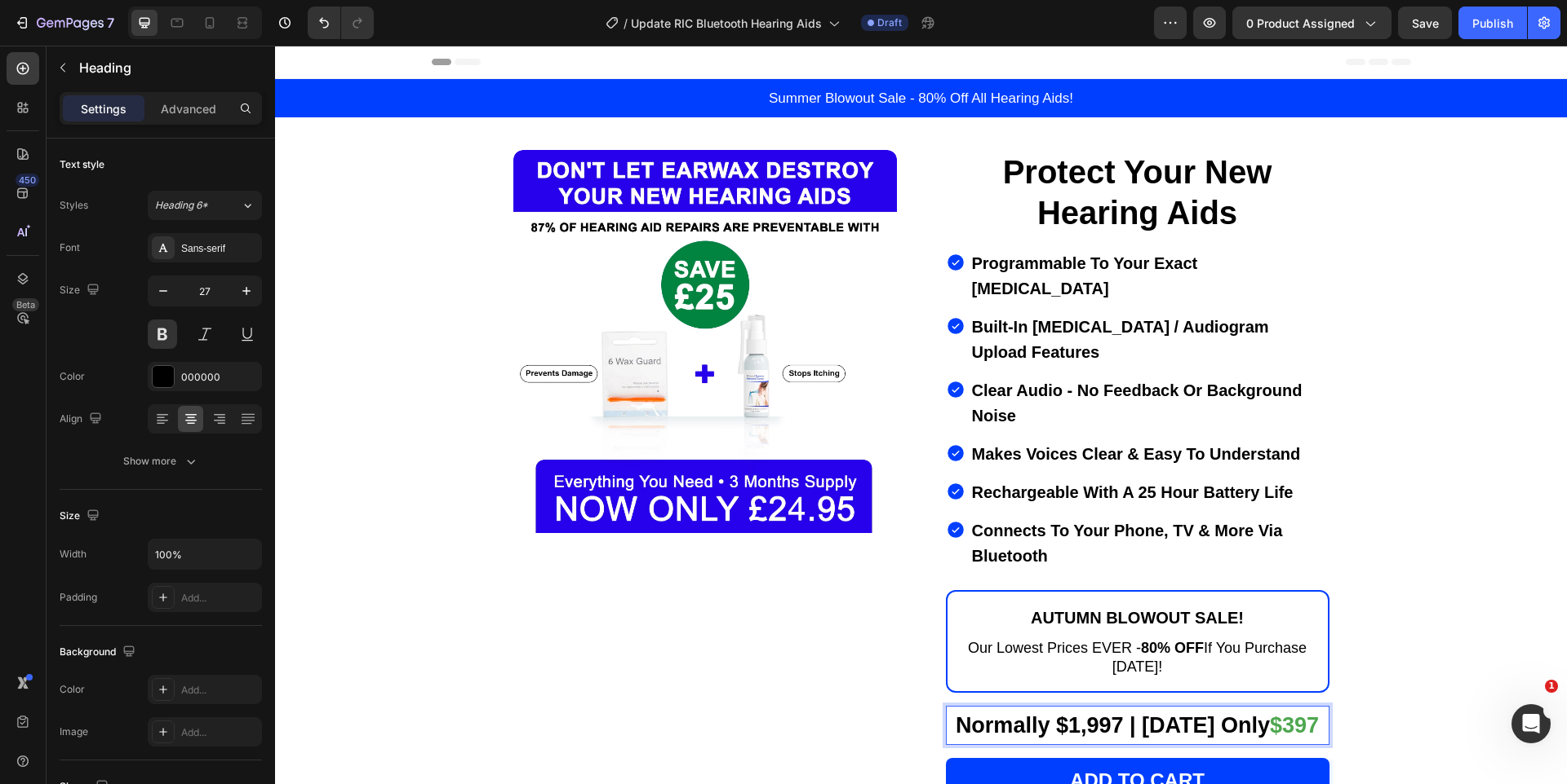
click at [1291, 714] on strong "$397" at bounding box center [1294, 725] width 49 height 24
click at [1294, 714] on strong "£69" at bounding box center [1288, 725] width 37 height 24
click at [1277, 714] on strong "£69" at bounding box center [1288, 725] width 37 height 24
click at [1079, 714] on strong "Normally £350 | [DATE] Only" at bounding box center [1110, 725] width 296 height 24
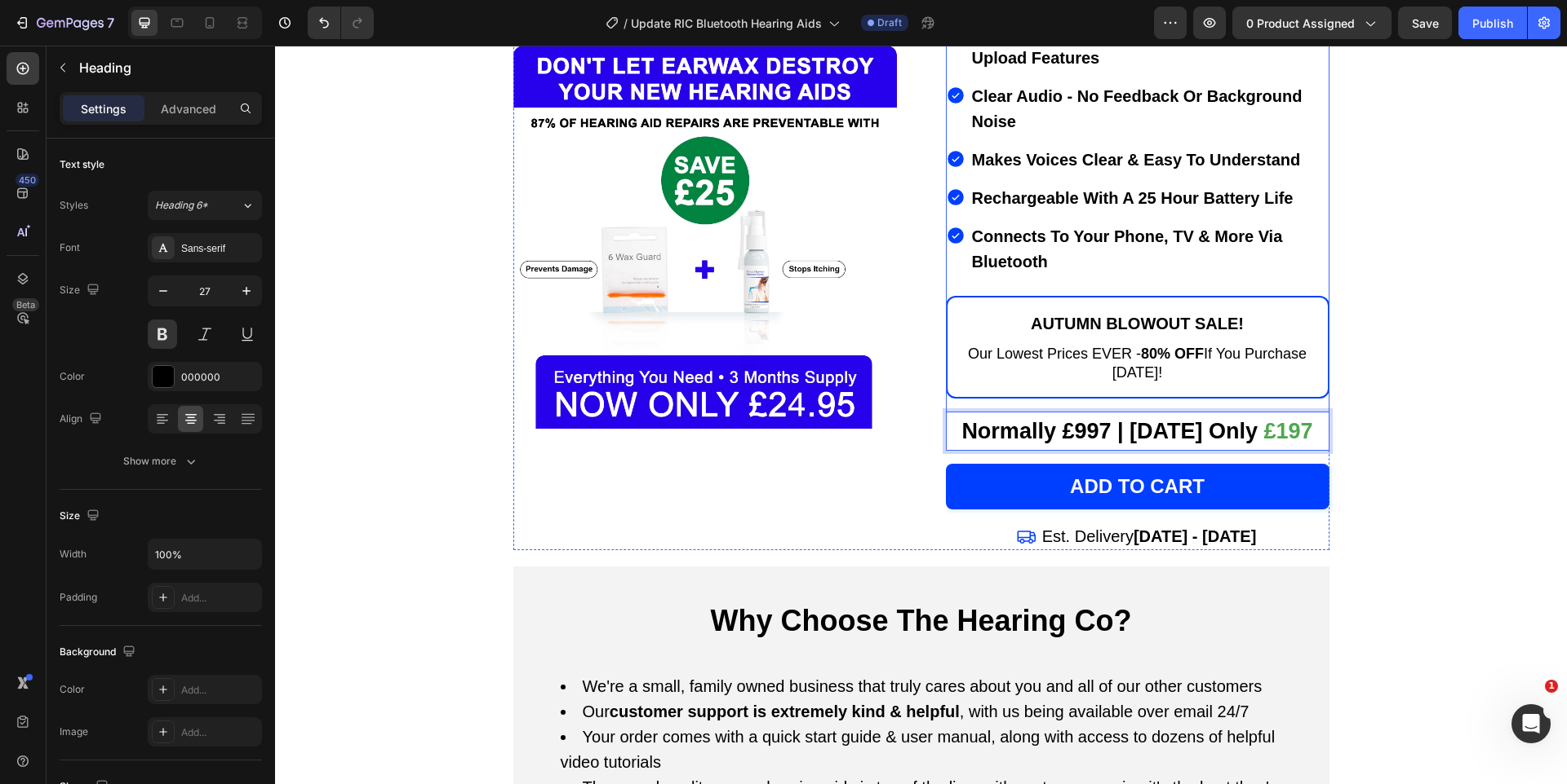
scroll to position [298, 0]
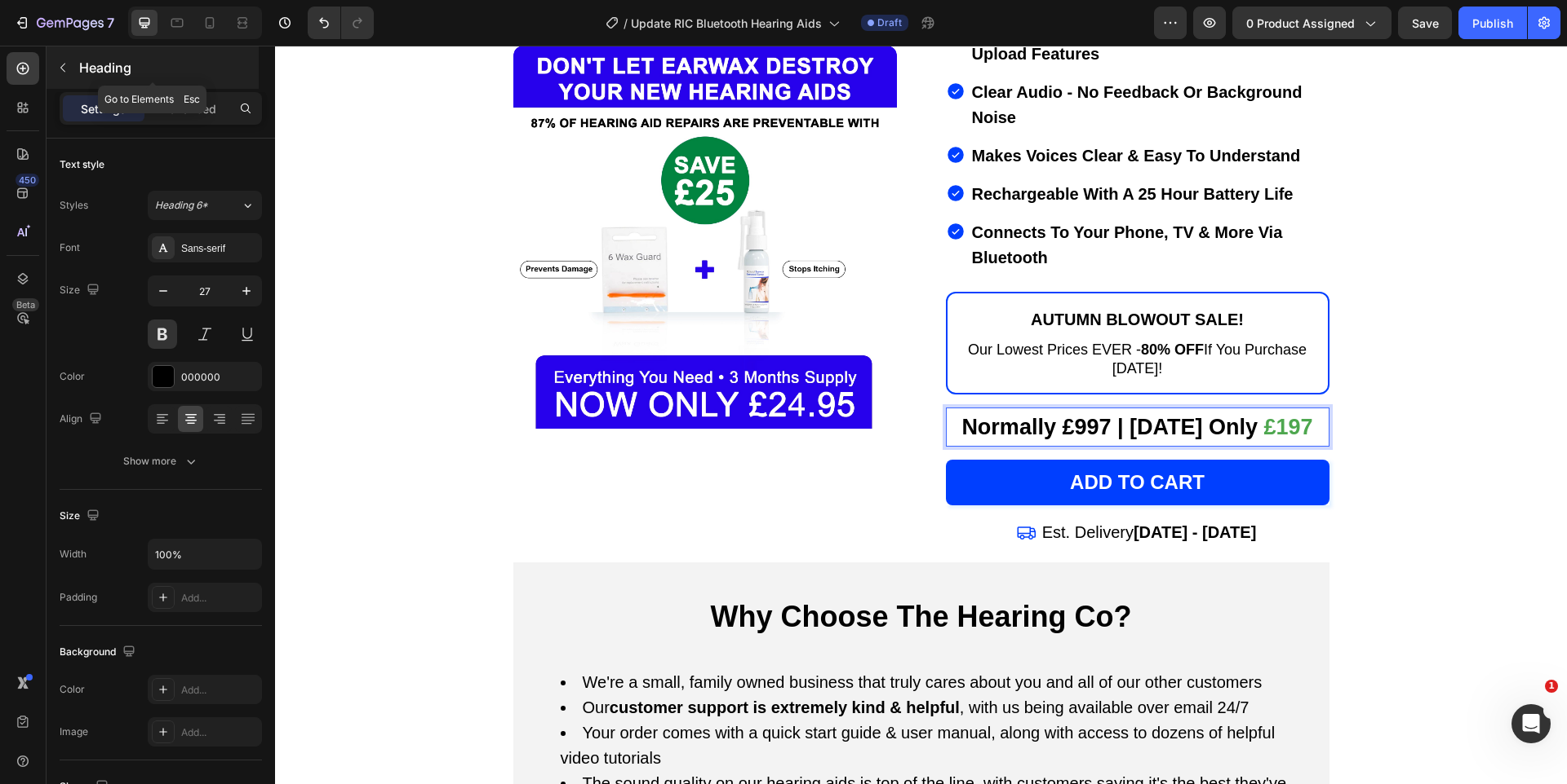
click at [60, 70] on icon "button" at bounding box center [63, 68] width 13 height 13
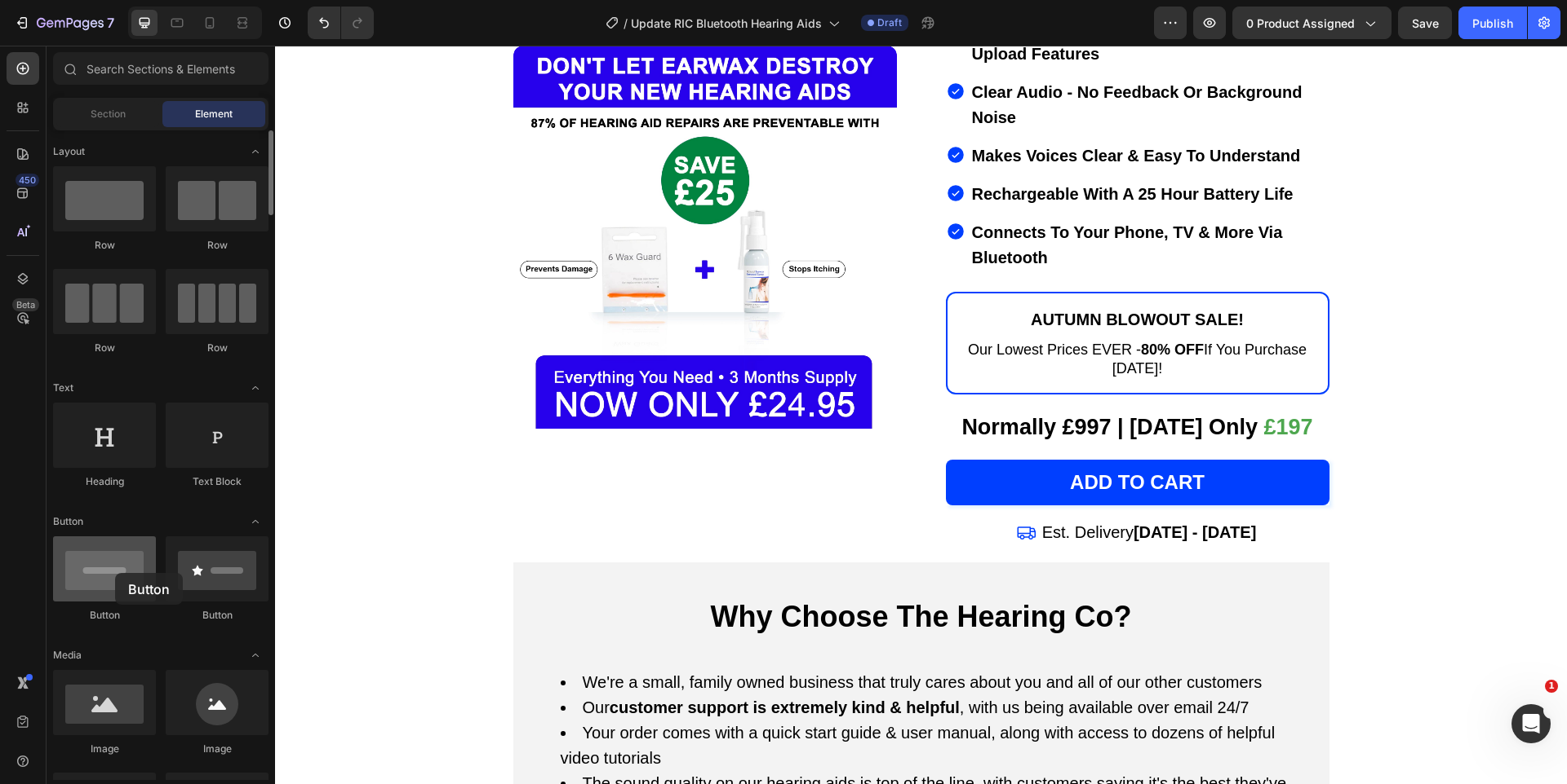
drag, startPoint x: 105, startPoint y: 573, endPoint x: 115, endPoint y: 573, distance: 10.0
click at [115, 573] on div at bounding box center [104, 569] width 103 height 65
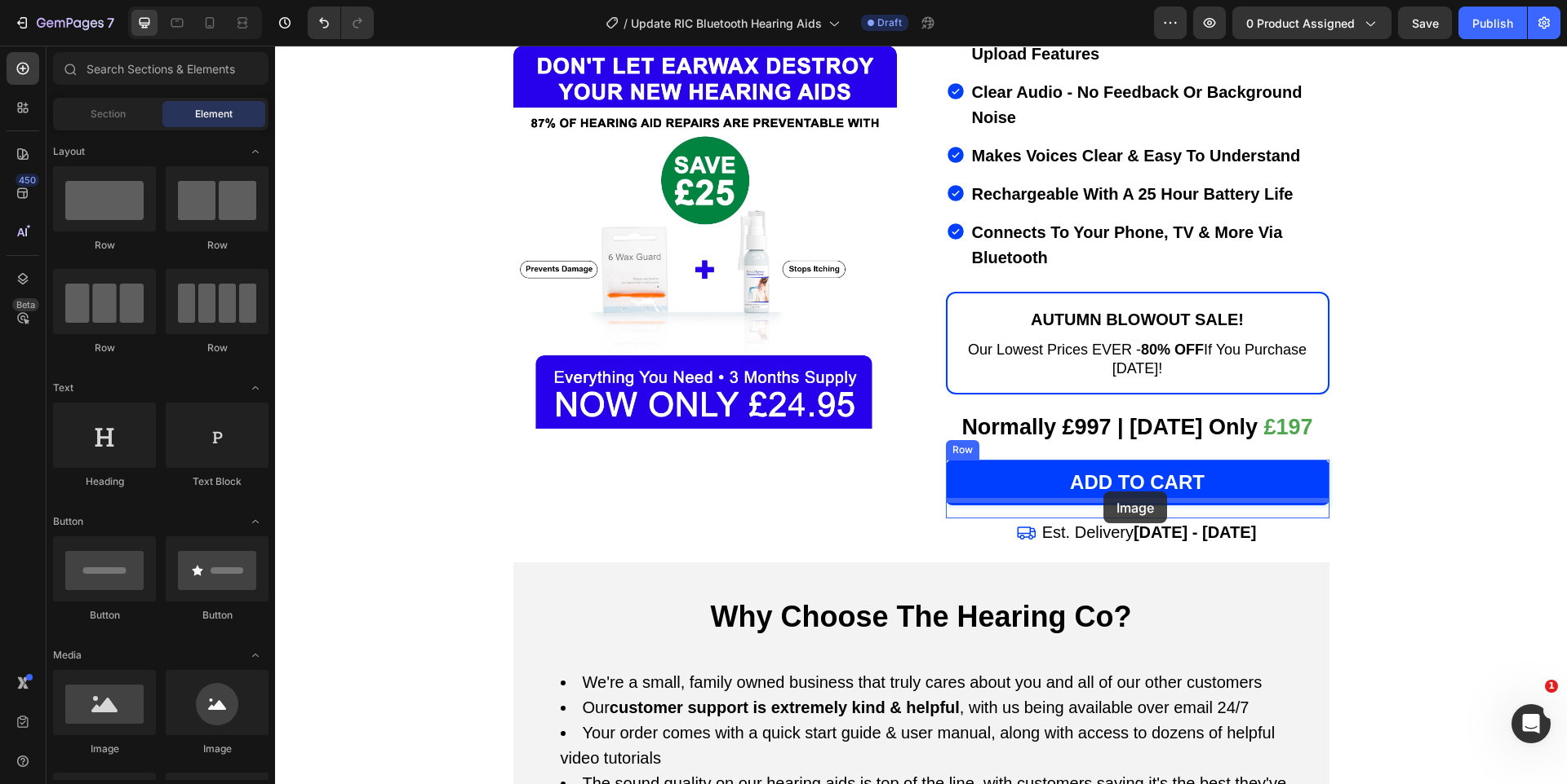
drag, startPoint x: 377, startPoint y: 742, endPoint x: 1102, endPoint y: 492, distance: 766.9
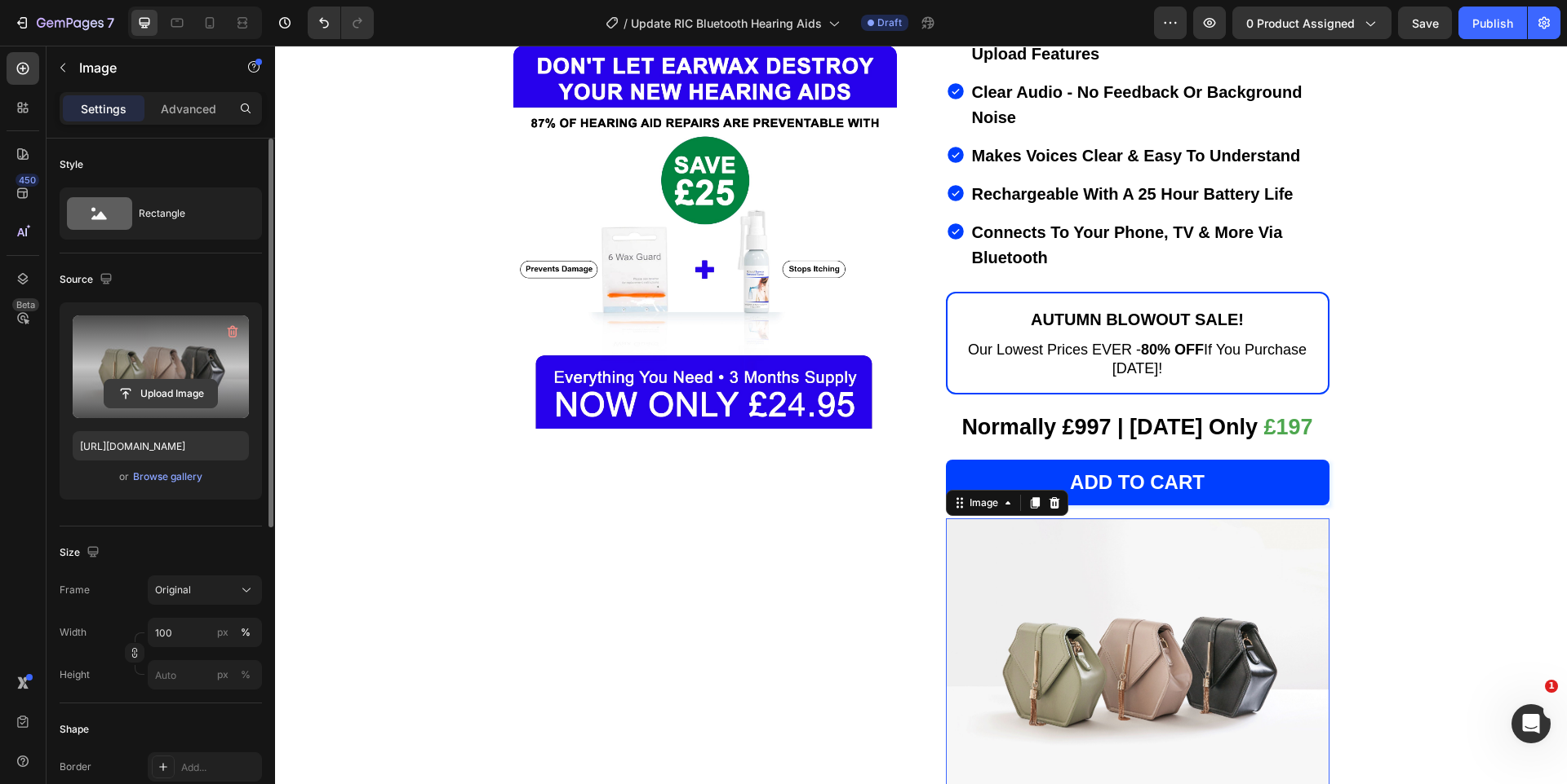
click at [153, 400] on input "file" at bounding box center [161, 393] width 113 height 28
type input "C:\fakepath\gempages_524027044380541927-8f74d851-ef0f-4ef2-aabf-ecca44bd9524.av…"
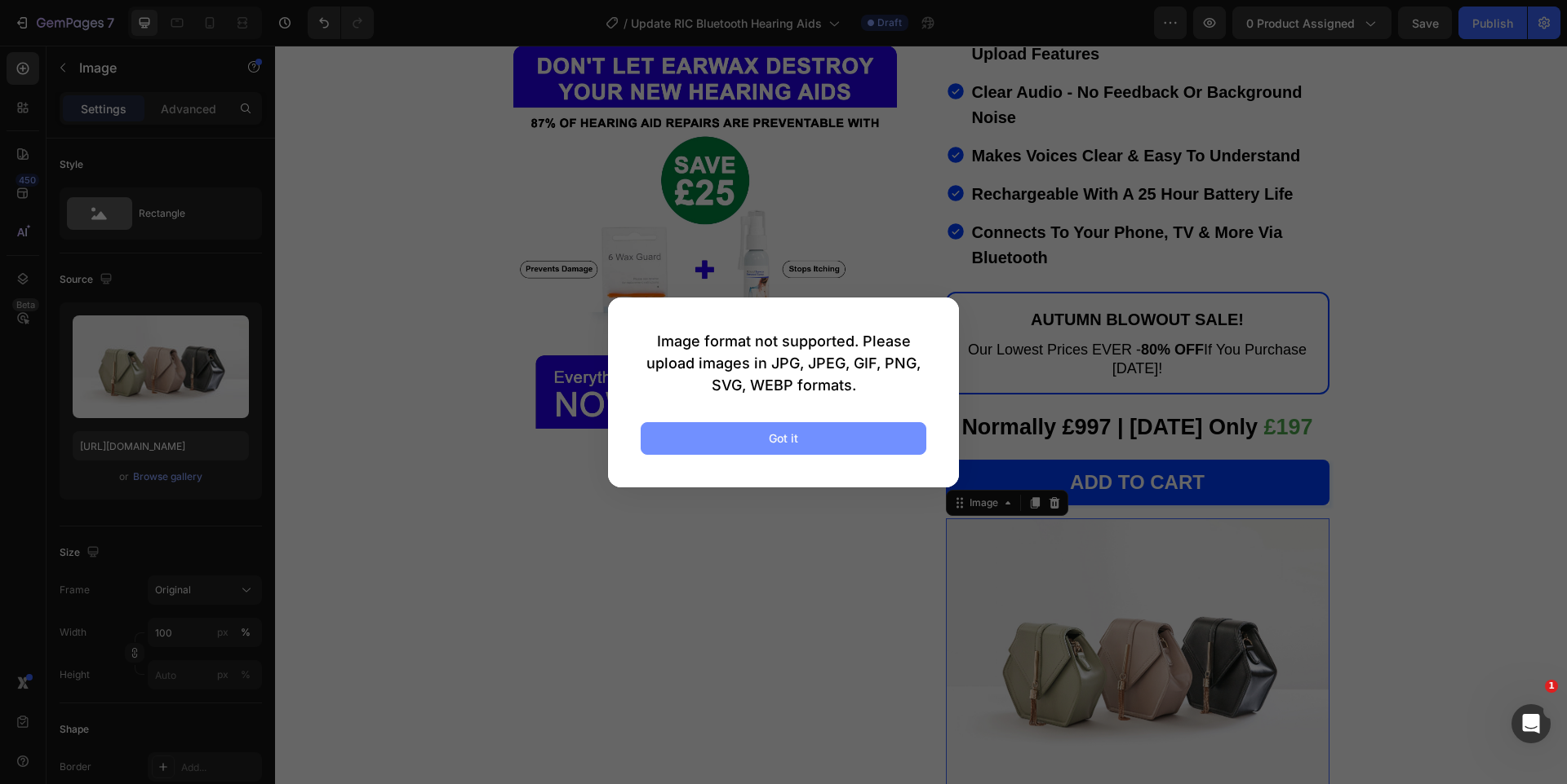
click at [831, 432] on button "Got it" at bounding box center [783, 439] width 286 height 33
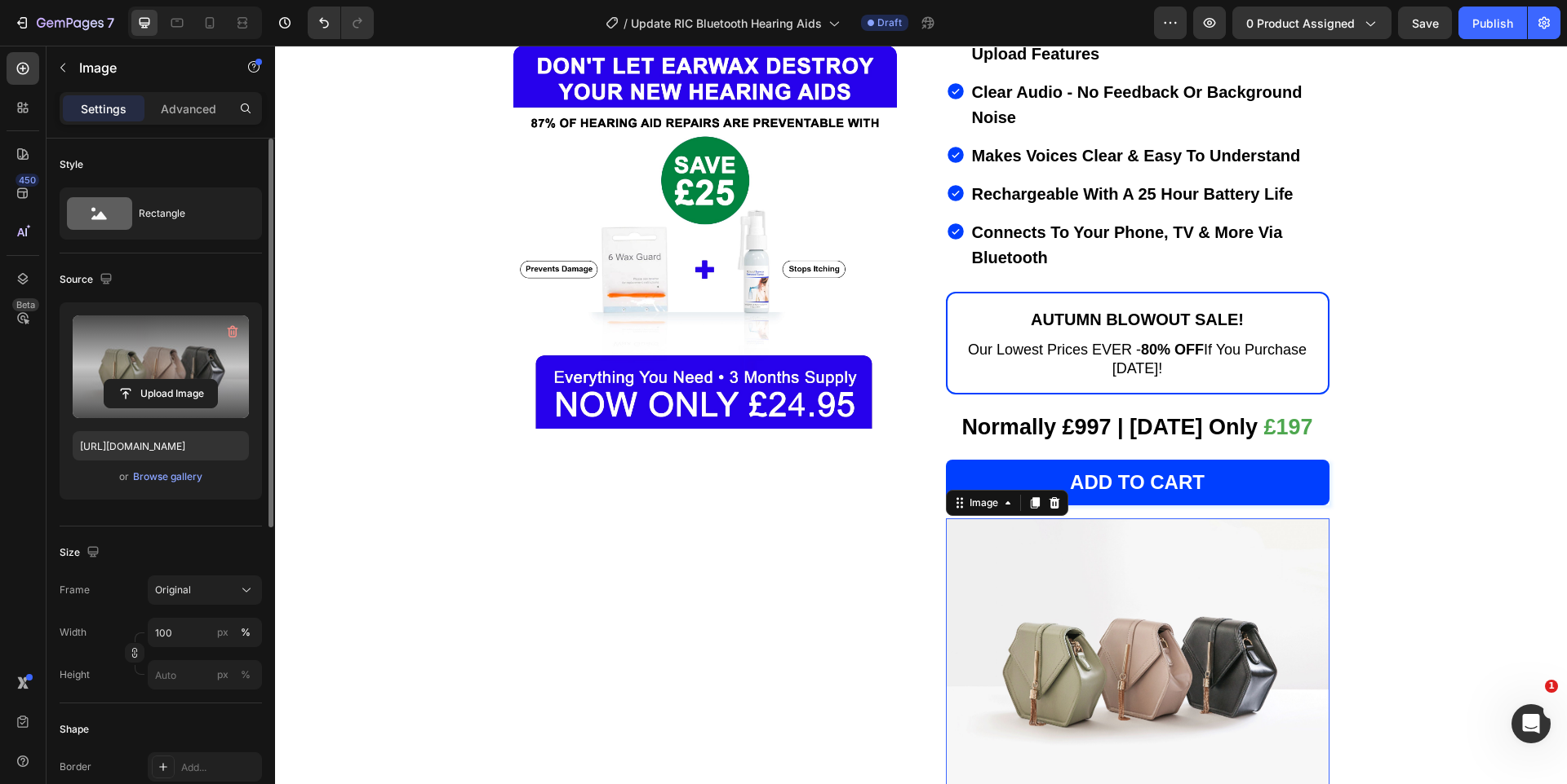
click at [191, 351] on label at bounding box center [160, 367] width 176 height 103
click at [191, 380] on input "file" at bounding box center [161, 393] width 113 height 28
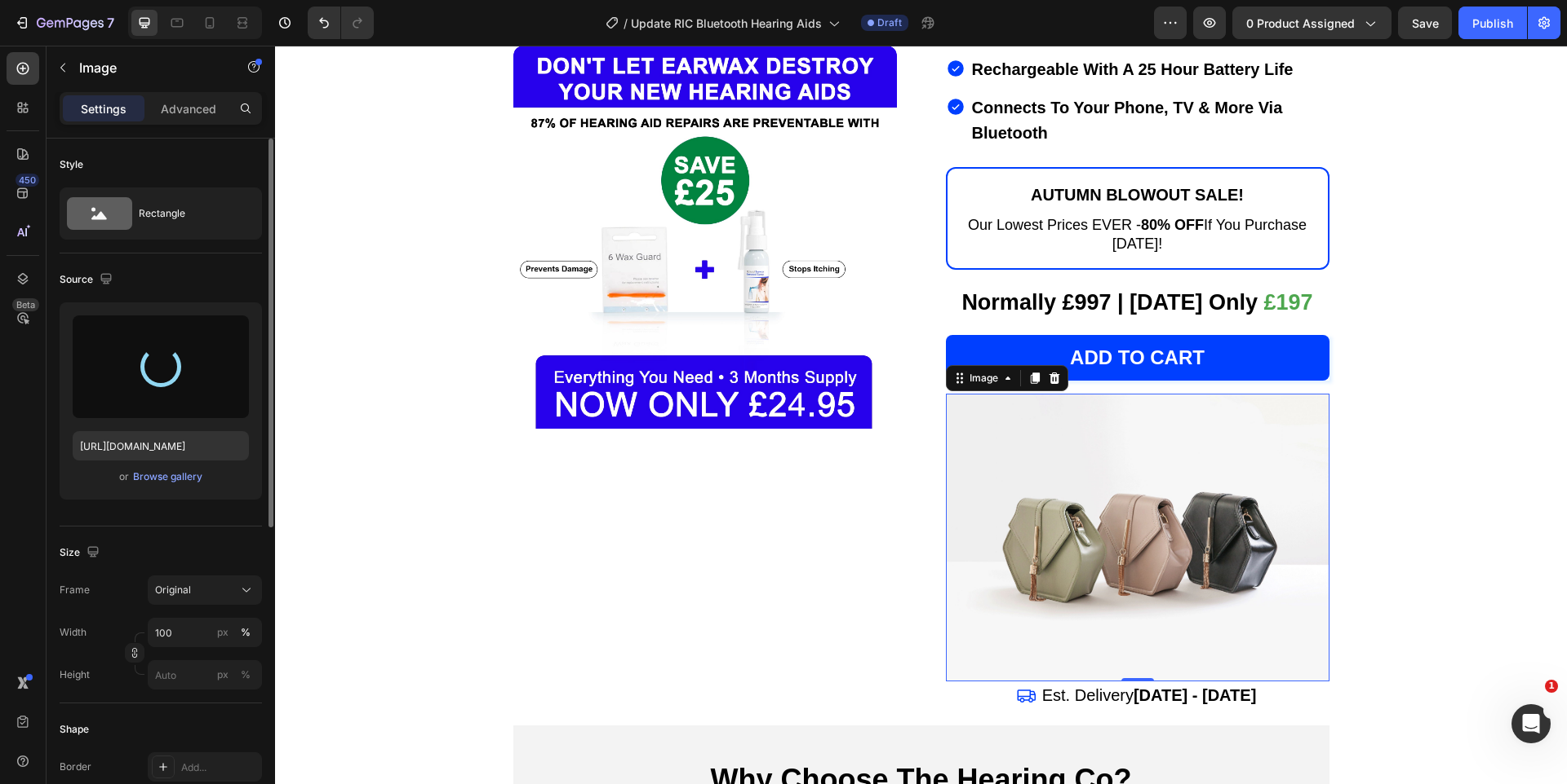
scroll to position [440, 0]
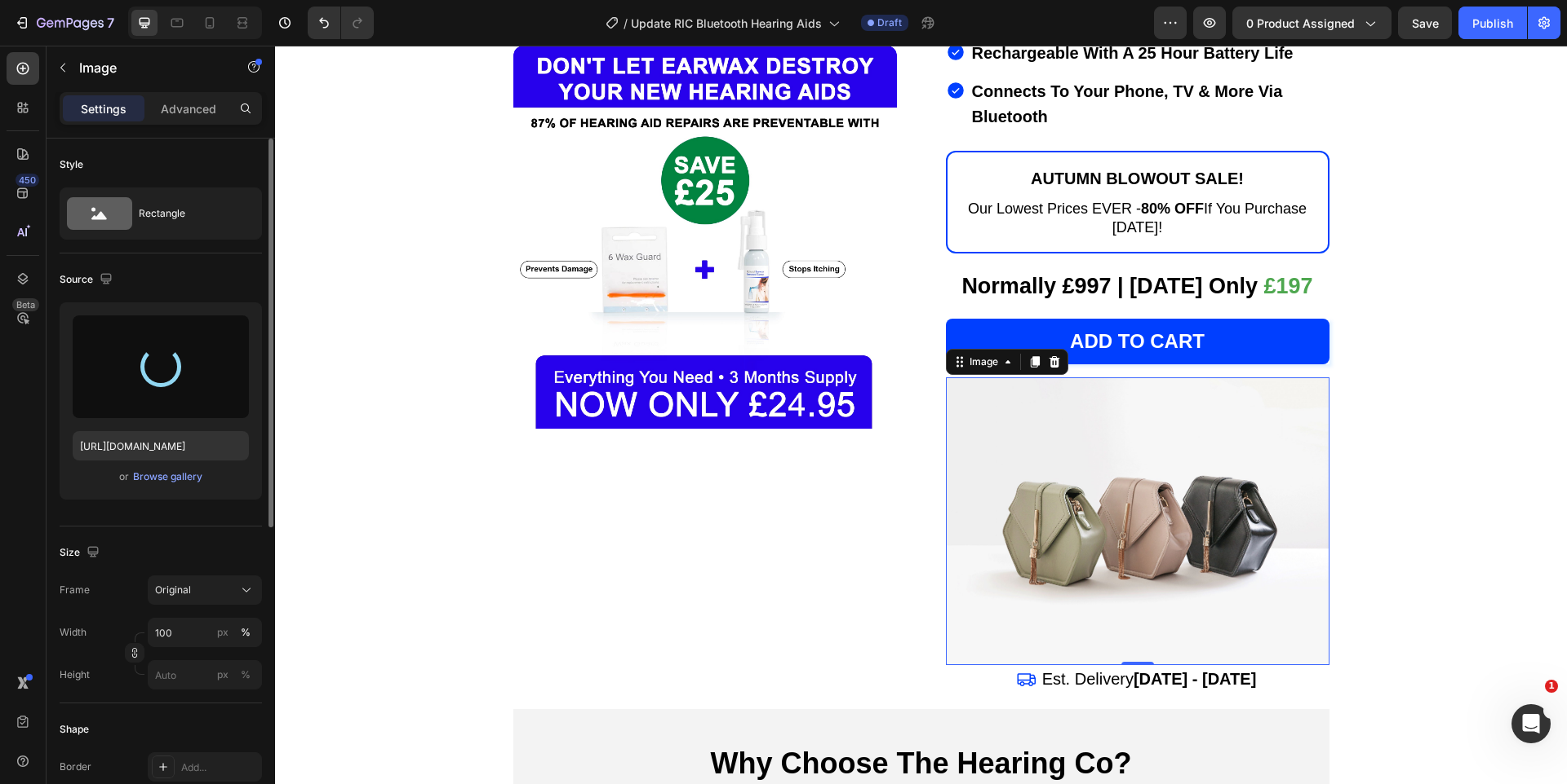
type input "[URL][DOMAIN_NAME]"
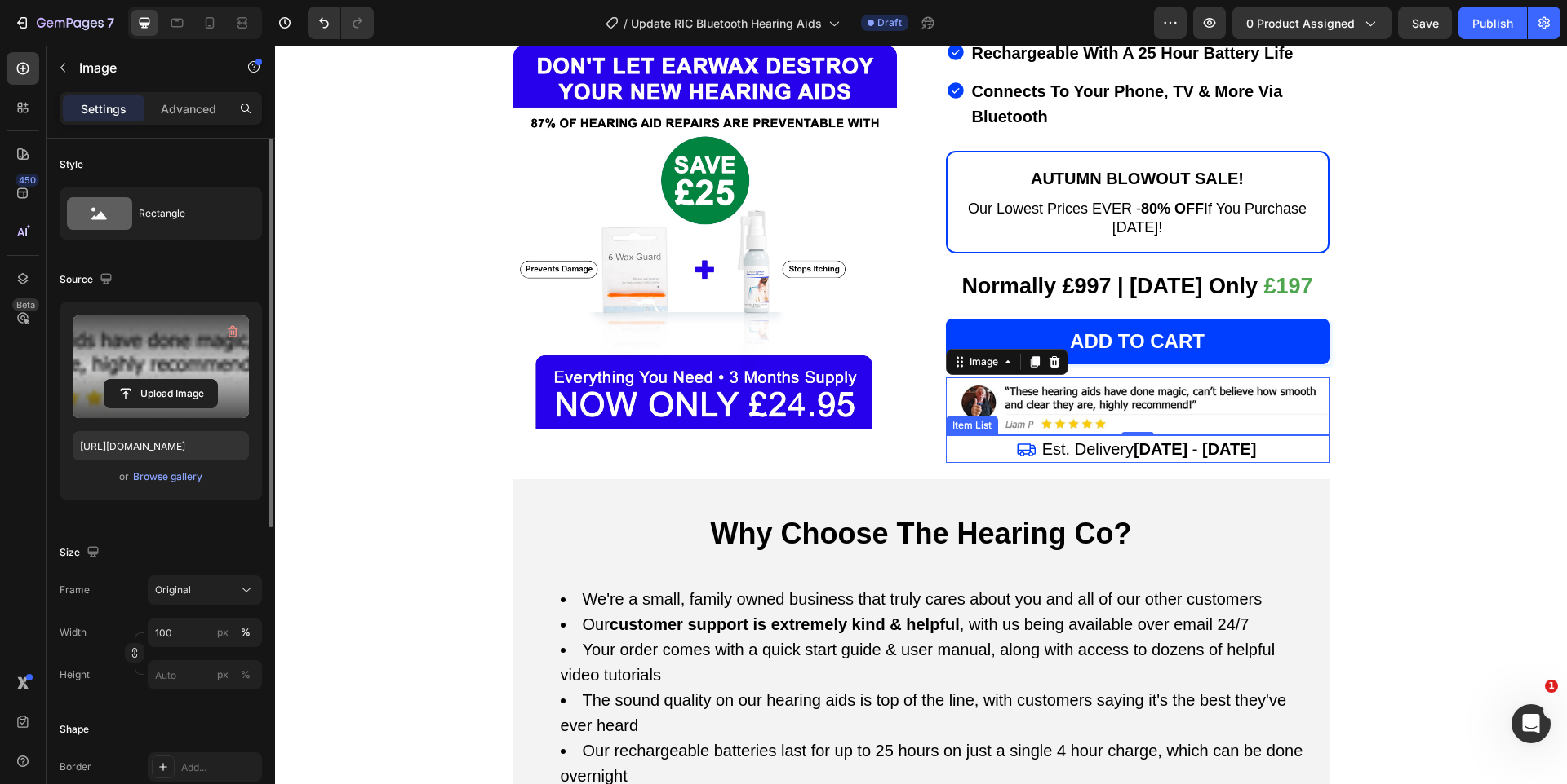
click at [1254, 441] on strong "[DATE] - [DATE]" at bounding box center [1194, 449] width 122 height 18
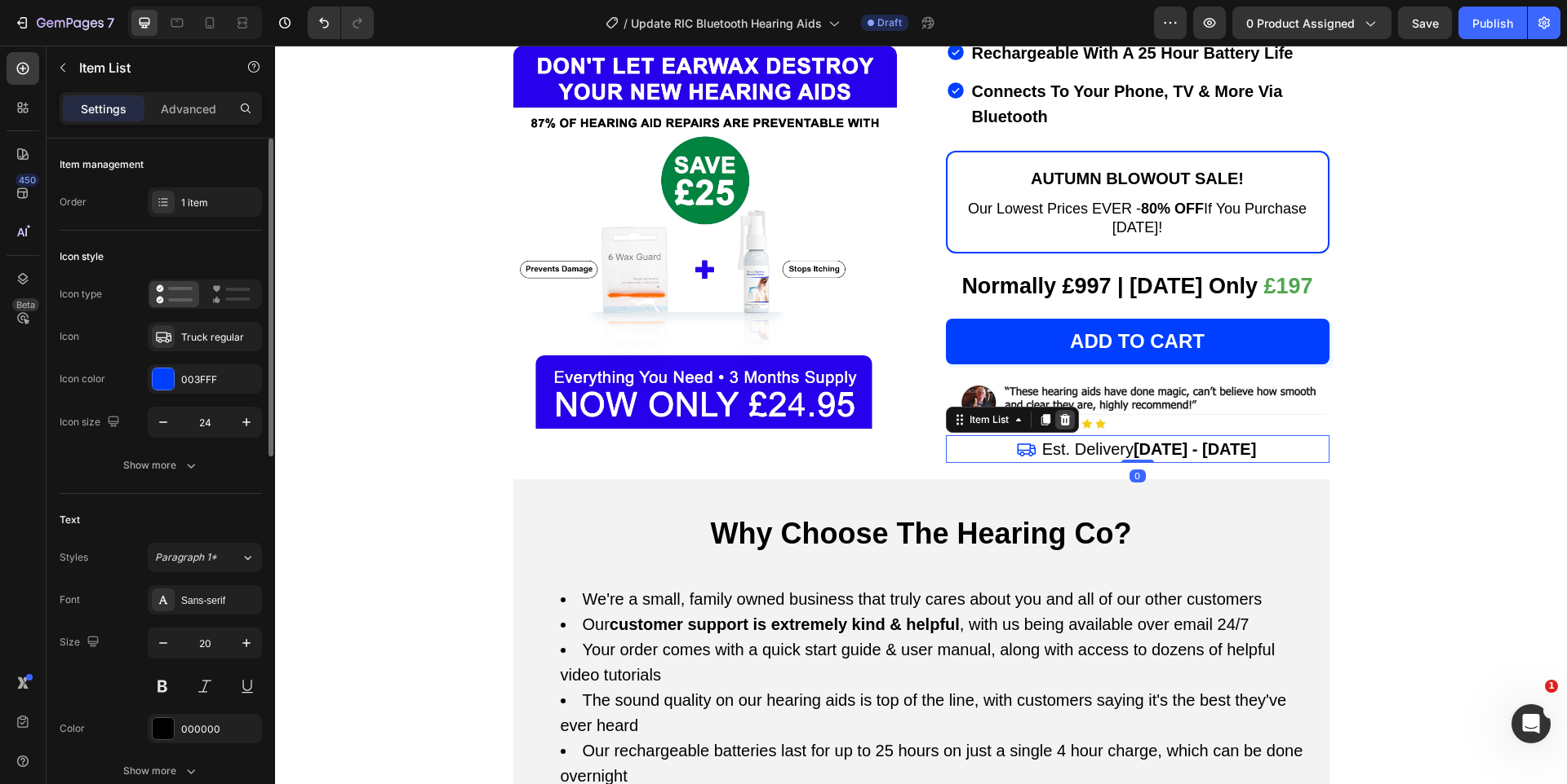
click at [1068, 415] on icon at bounding box center [1064, 420] width 11 height 12
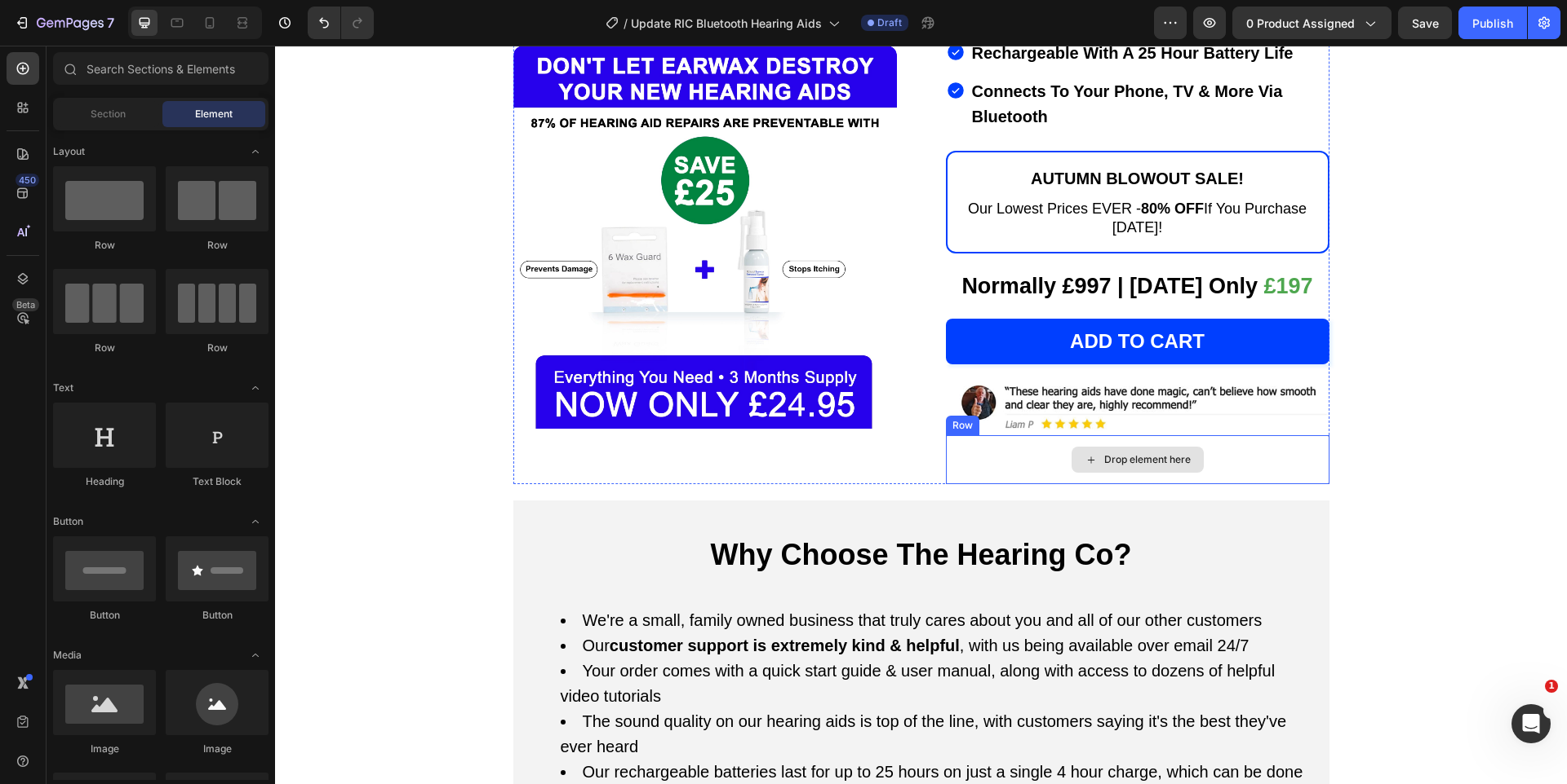
click at [1007, 436] on div "Drop element here" at bounding box center [1137, 460] width 383 height 49
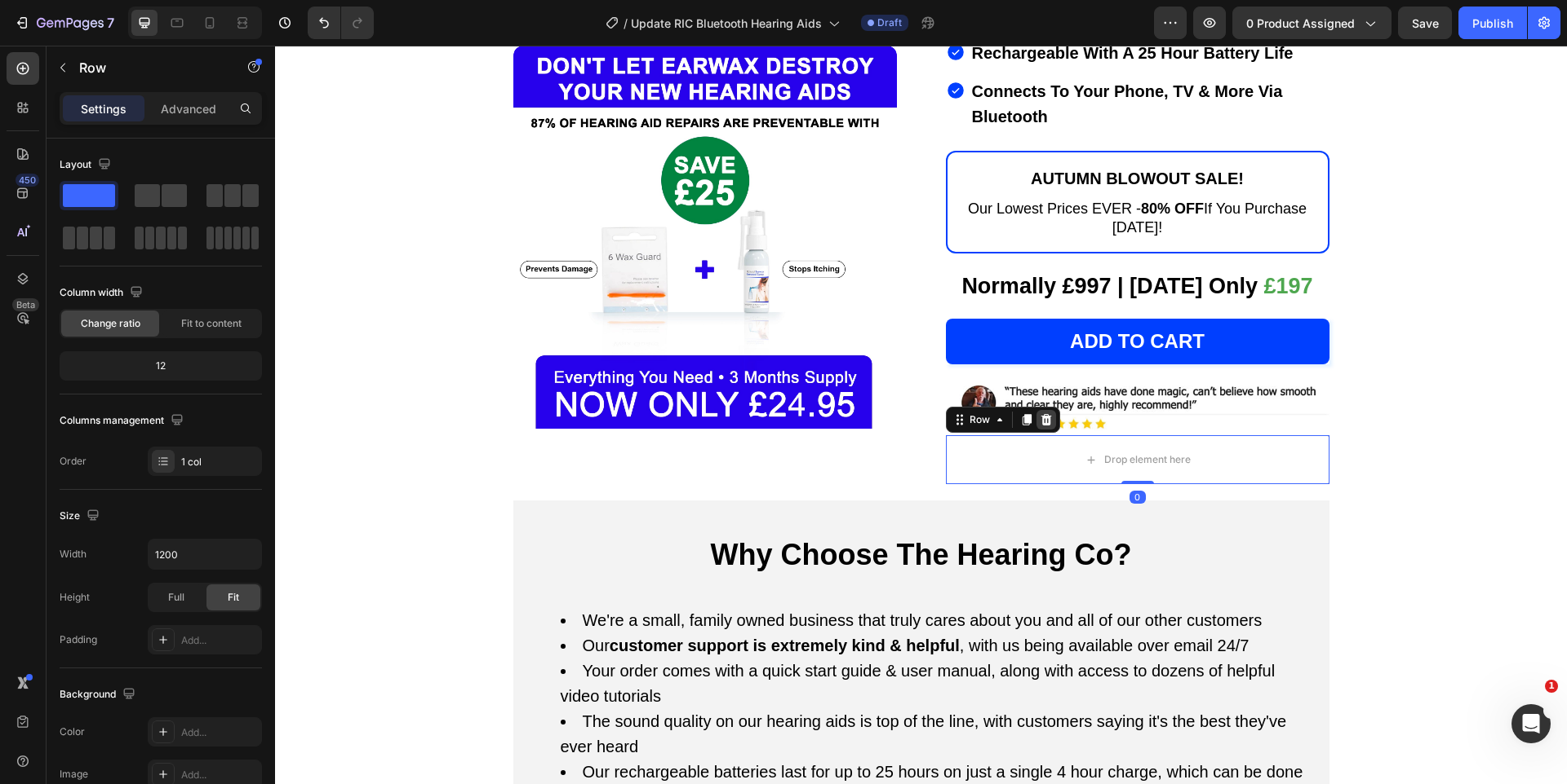
click at [1043, 414] on icon at bounding box center [1046, 420] width 13 height 13
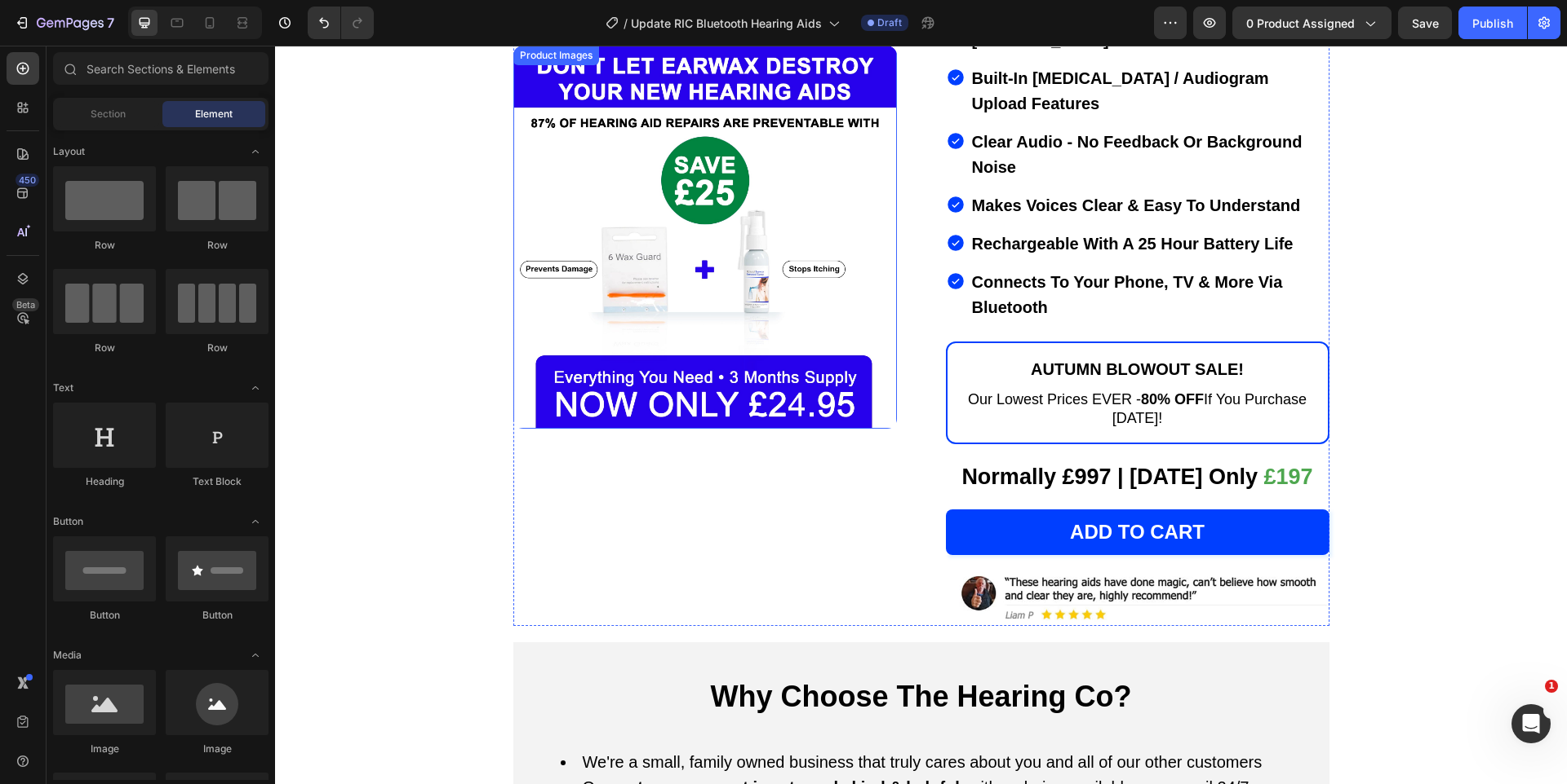
scroll to position [605, 0]
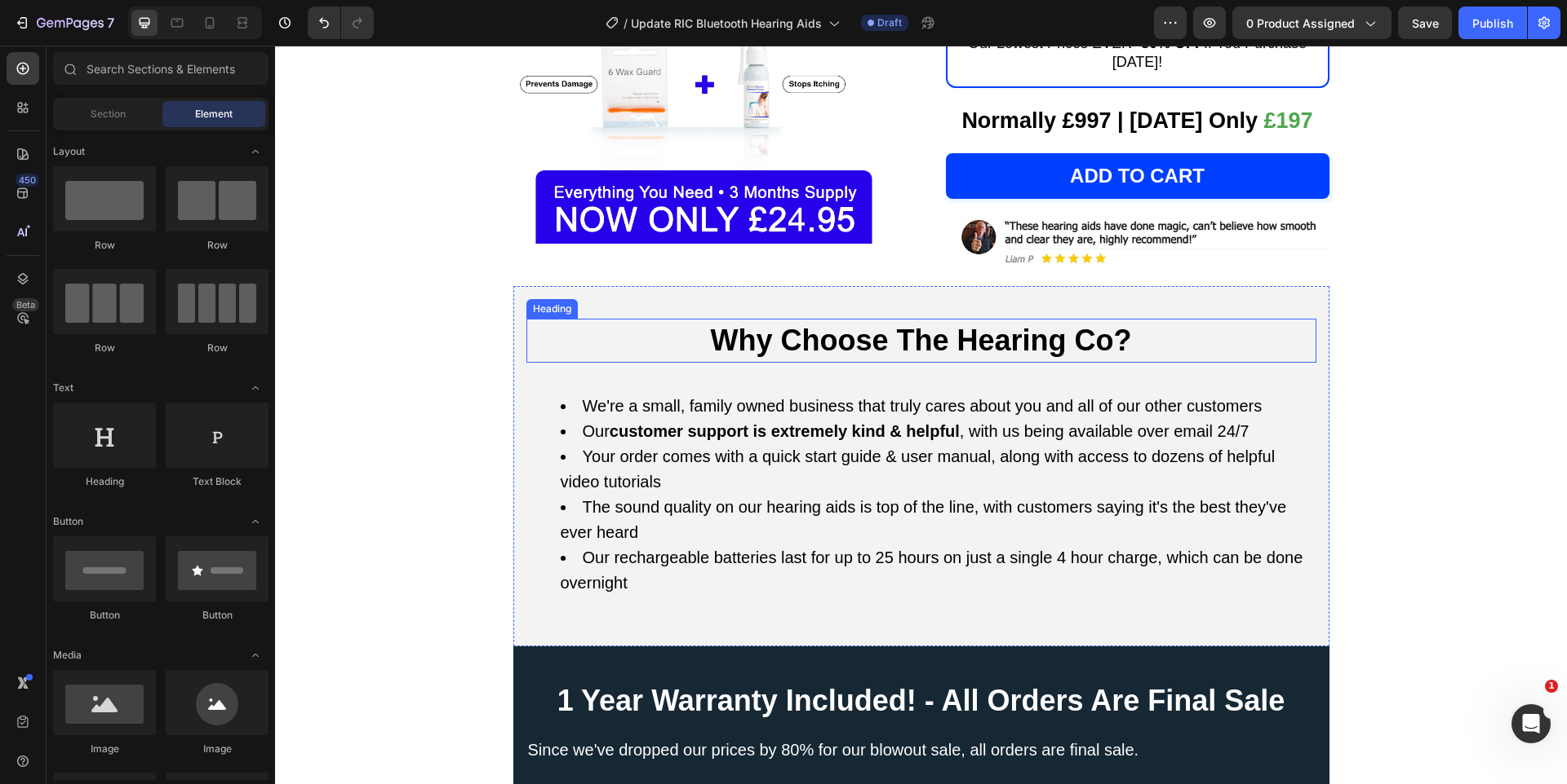
click at [775, 318] on h2 "Why Choose The Hearing Co?" at bounding box center [921, 341] width 790 height 44
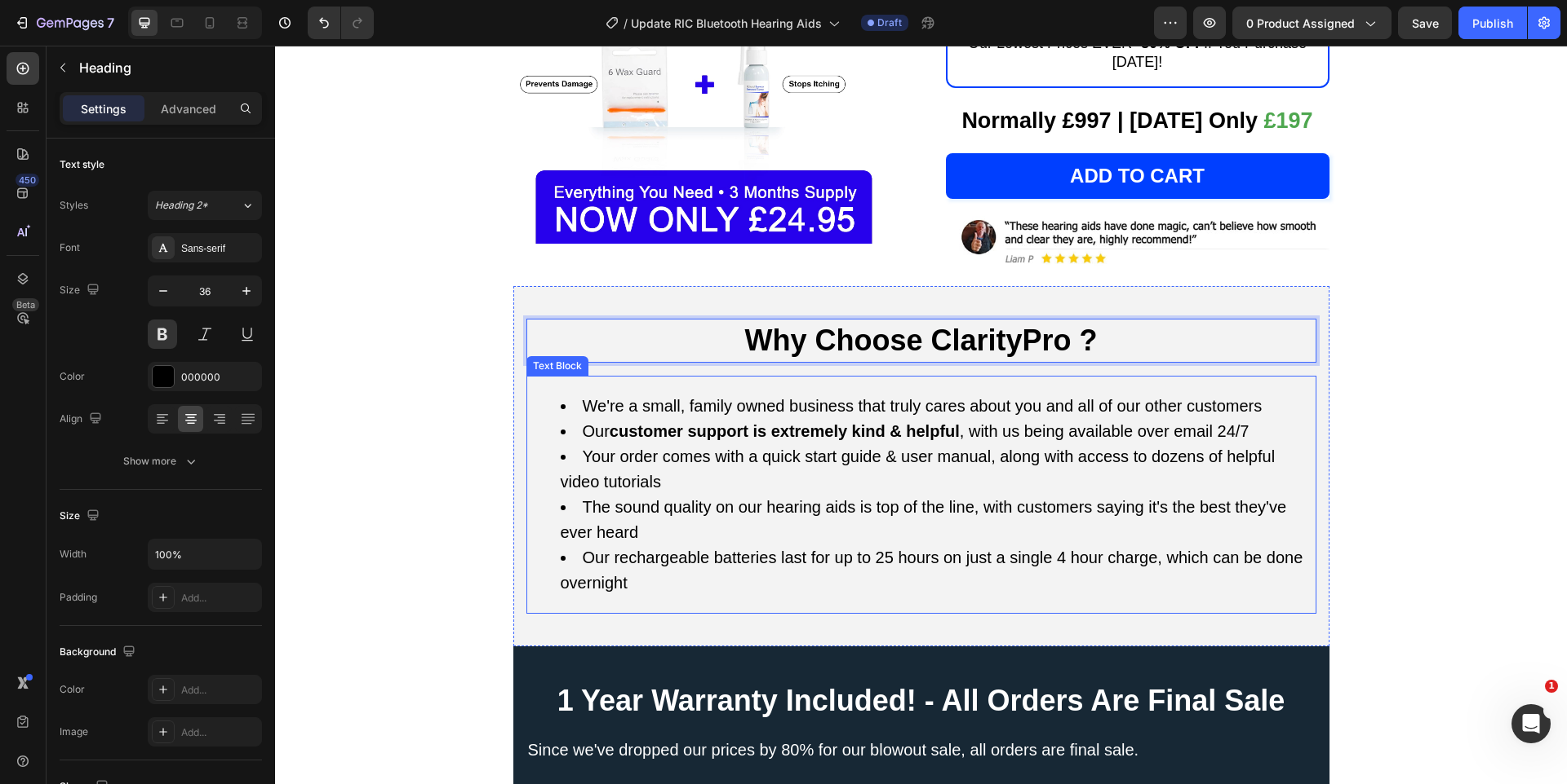
click at [639, 424] on li "Our customer support is extremely kind & helpful , with us being available over…" at bounding box center [937, 432] width 754 height 25
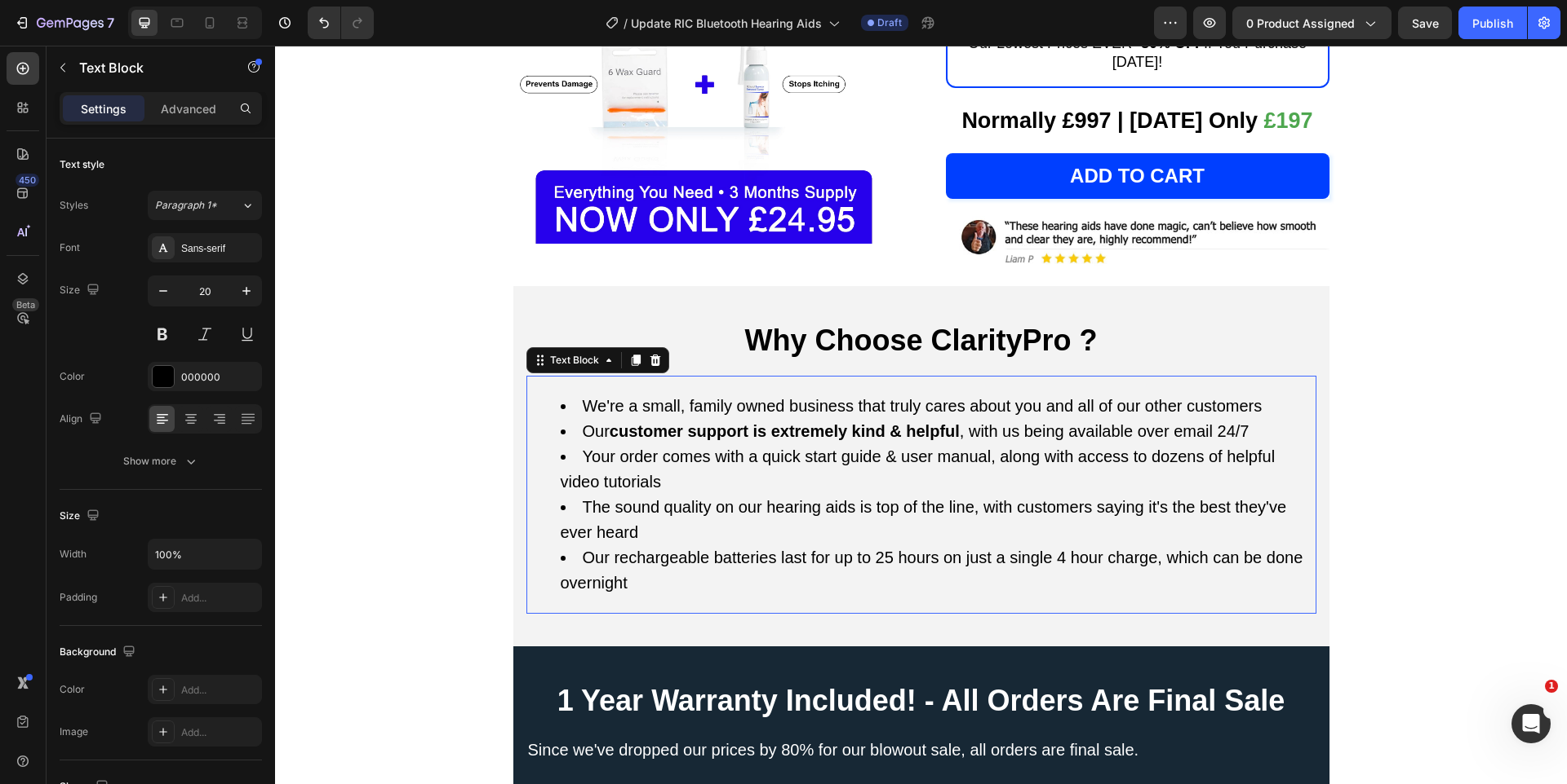
click at [639, 424] on li "Our customer support is extremely kind & helpful , with us being available over…" at bounding box center [937, 432] width 754 height 25
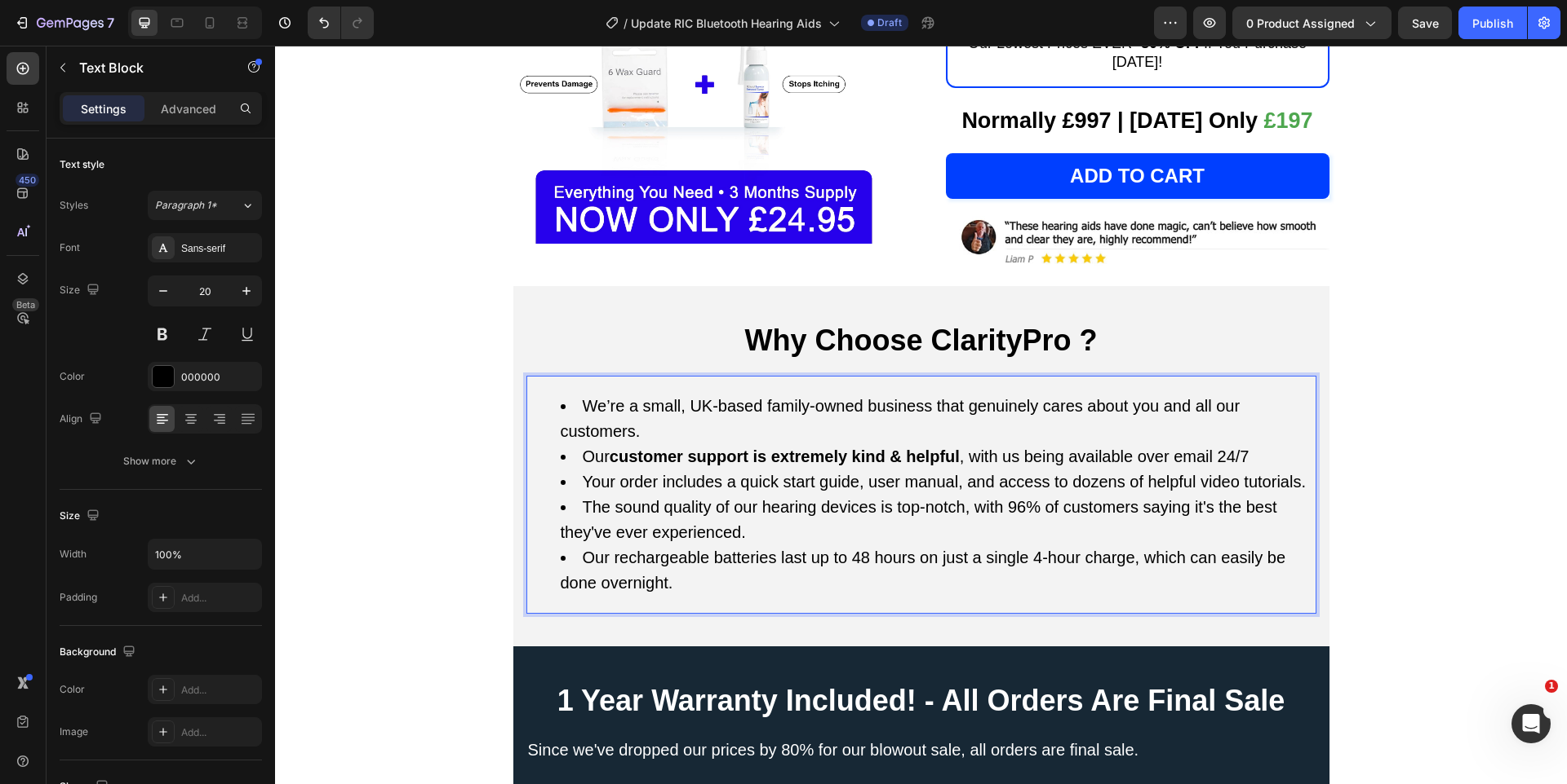
click at [869, 545] on li "Our rechargeable batteries last up to 48 hours on just a single 4-hour charge, …" at bounding box center [937, 570] width 754 height 51
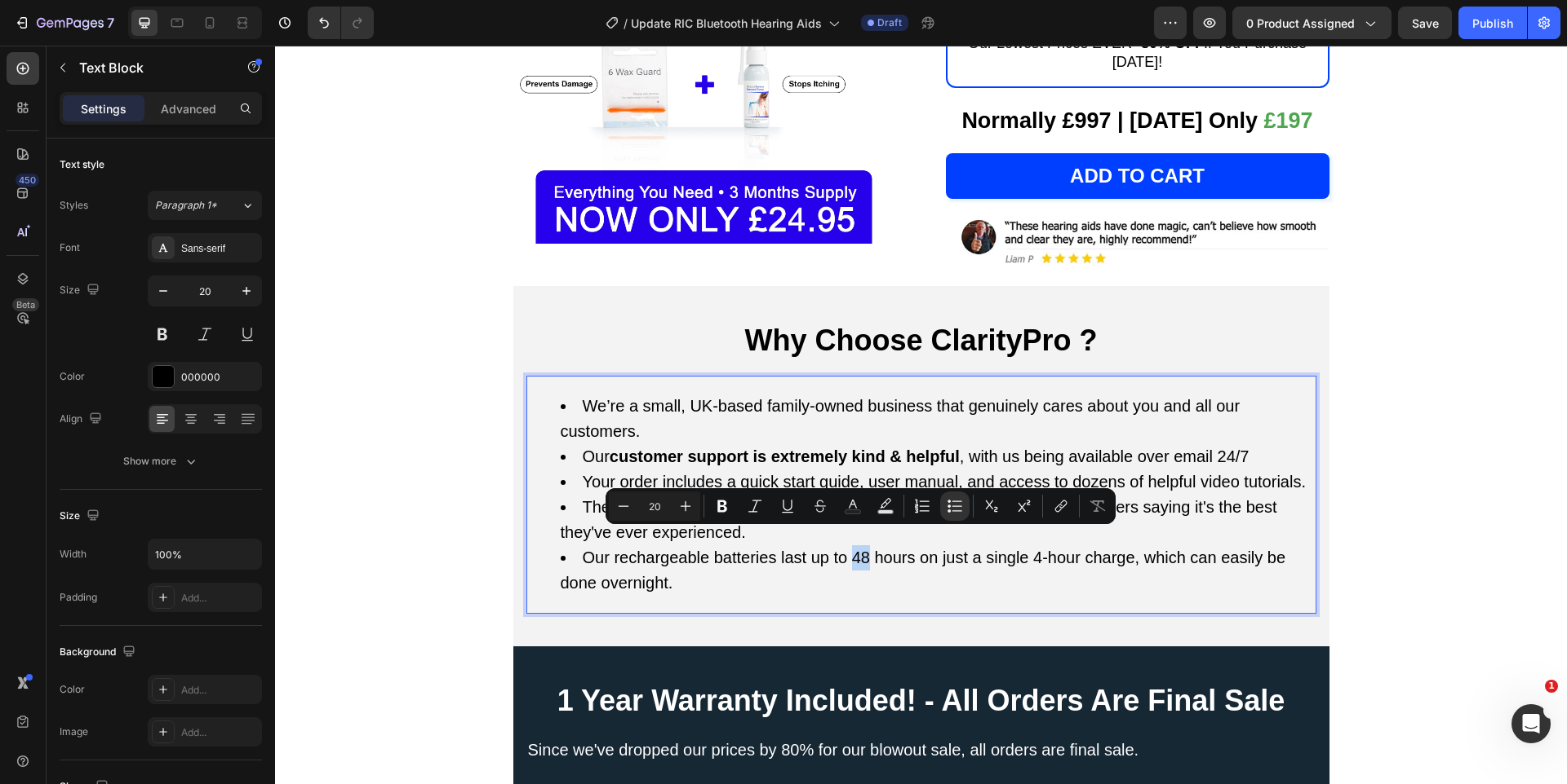
drag, startPoint x: 869, startPoint y: 543, endPoint x: 855, endPoint y: 543, distance: 14.0
click at [855, 545] on li "Our rechargeable batteries last up to 48 hours on just a single 4-hour charge, …" at bounding box center [937, 570] width 754 height 51
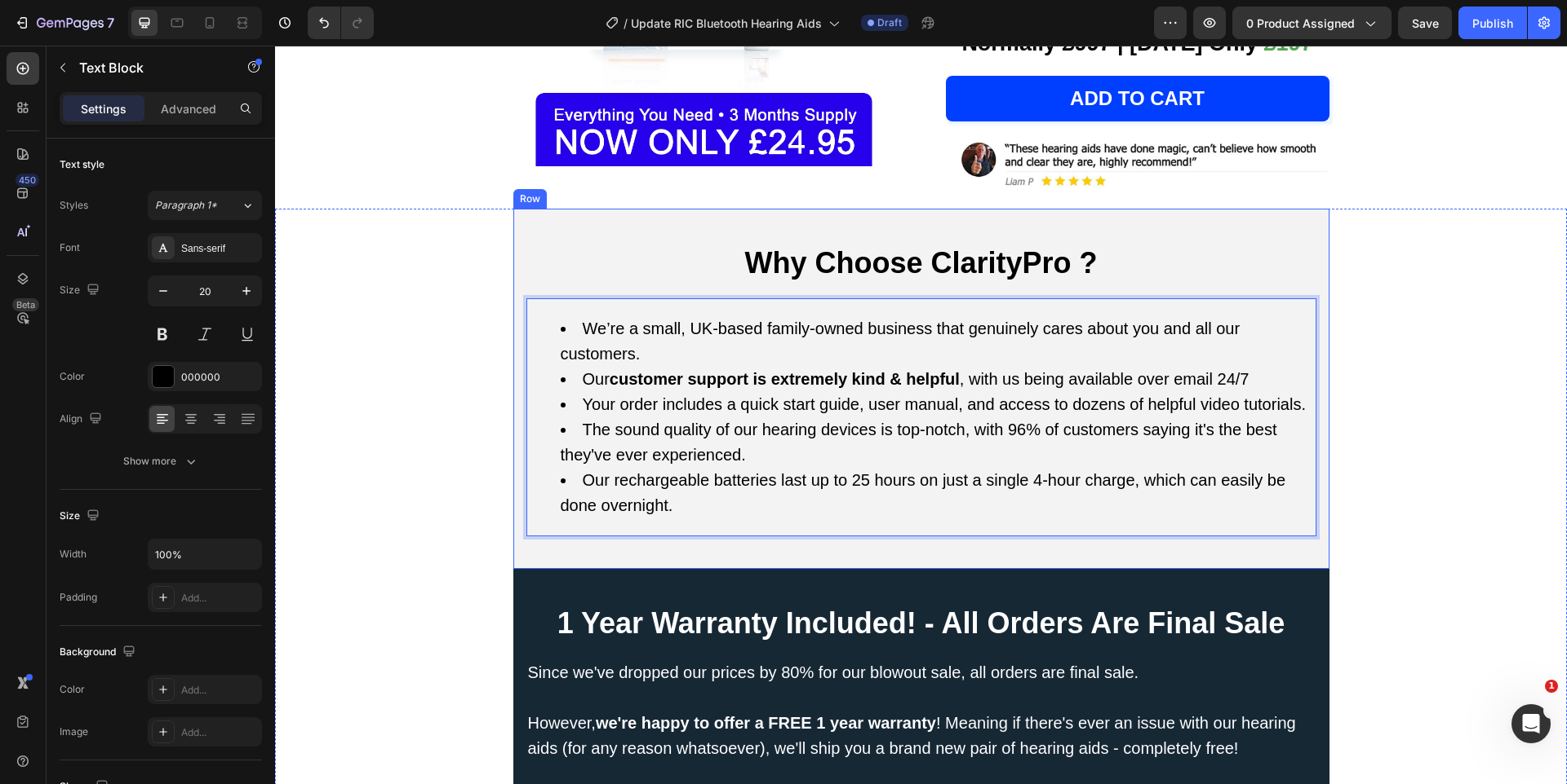
scroll to position [887, 0]
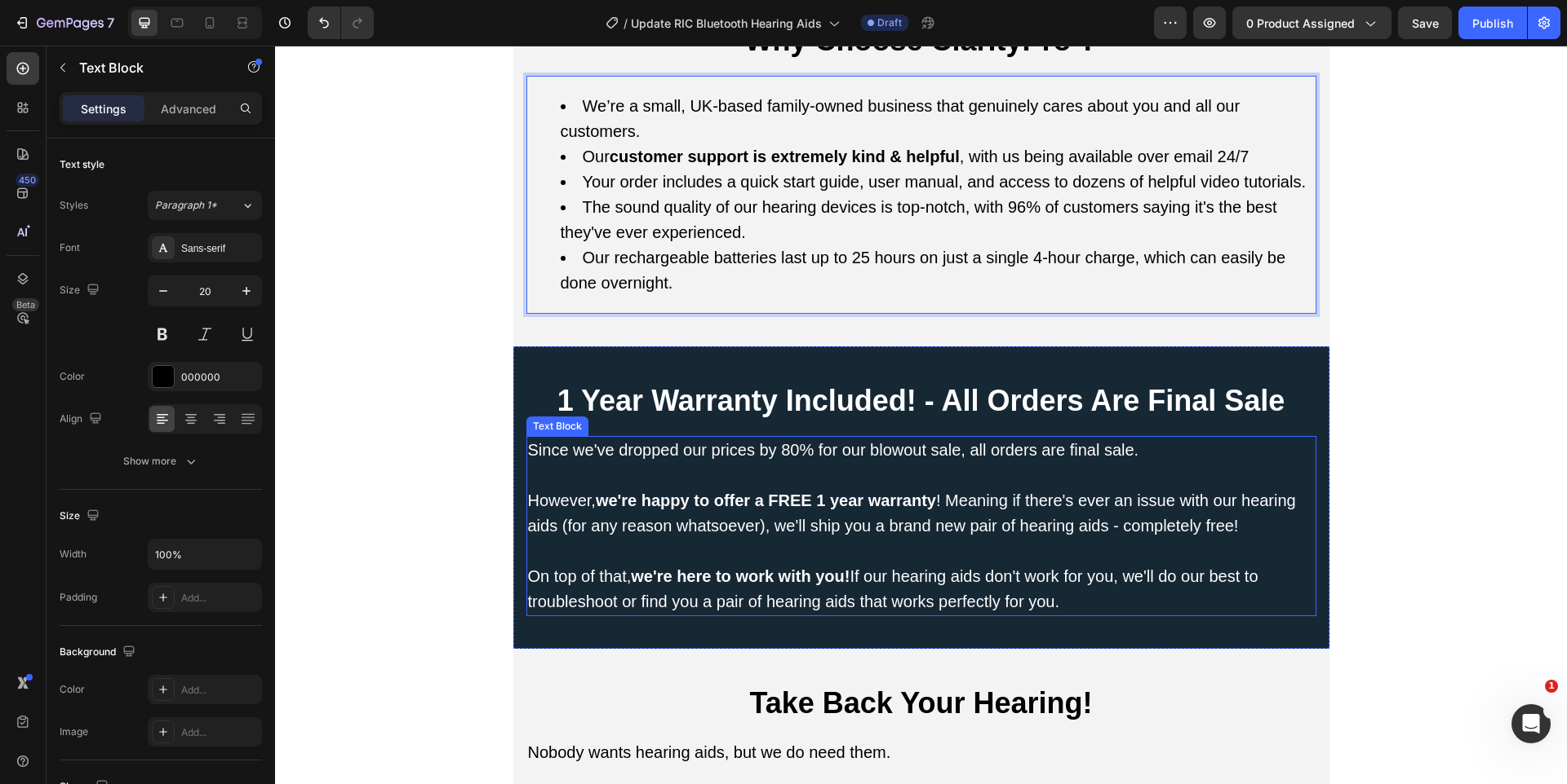
click at [696, 413] on h2 "1 Year Warranty Included! - All Orders Are Final Sale" at bounding box center [921, 401] width 790 height 44
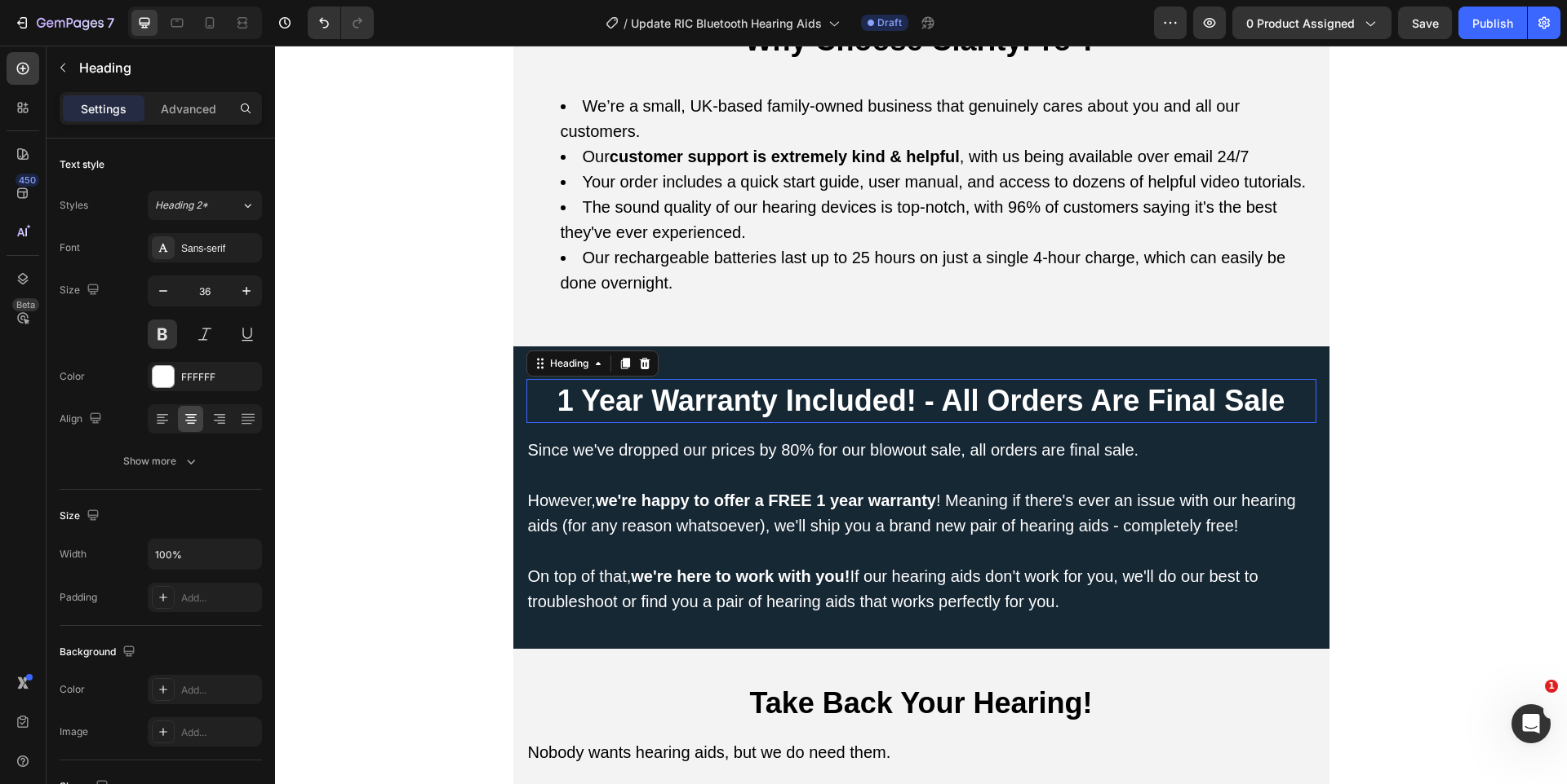
click at [696, 413] on p "1 Year Warranty Included! - All Orders Are Final Sale" at bounding box center [920, 401] width 786 height 40
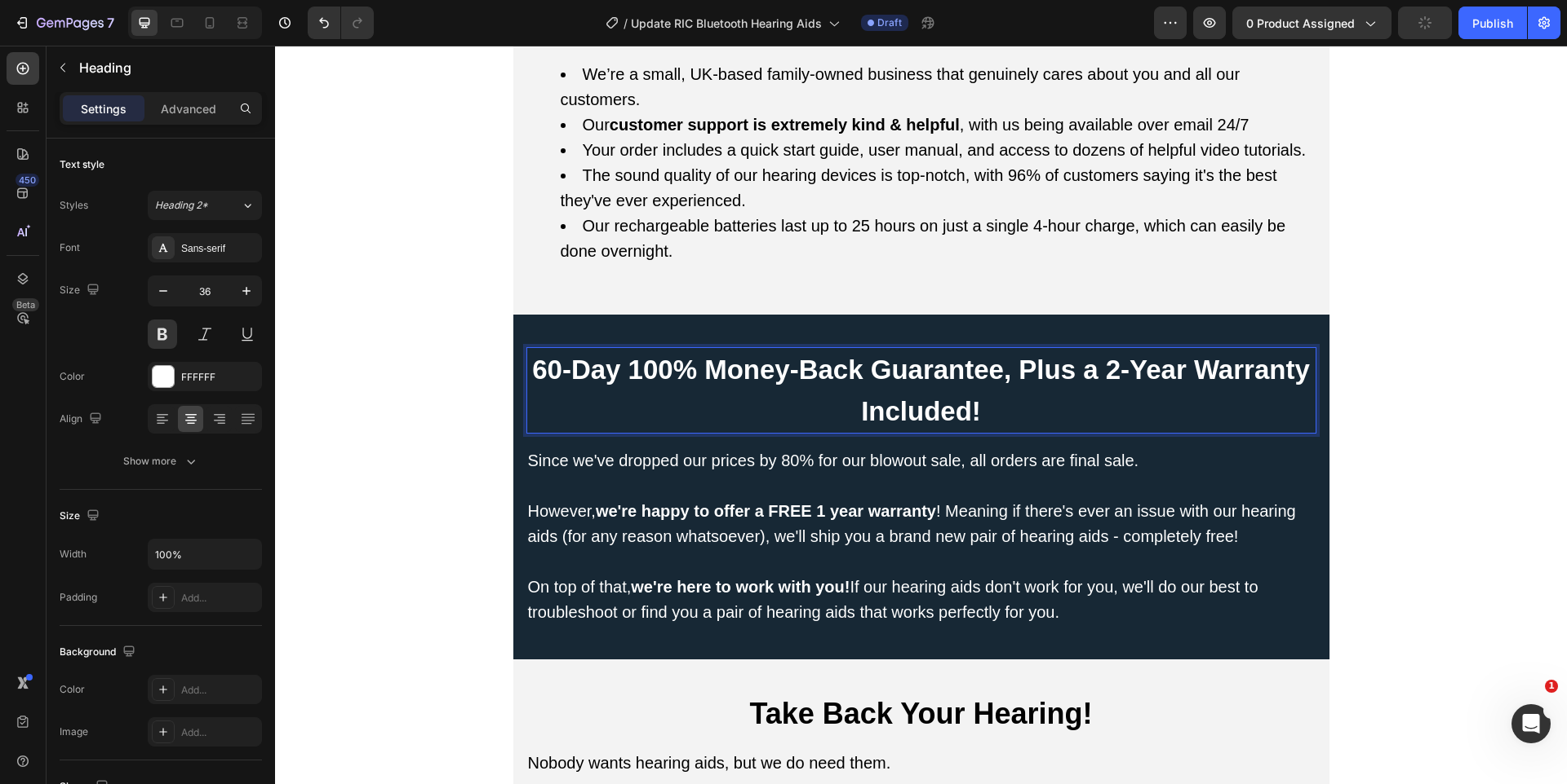
scroll to position [972, 0]
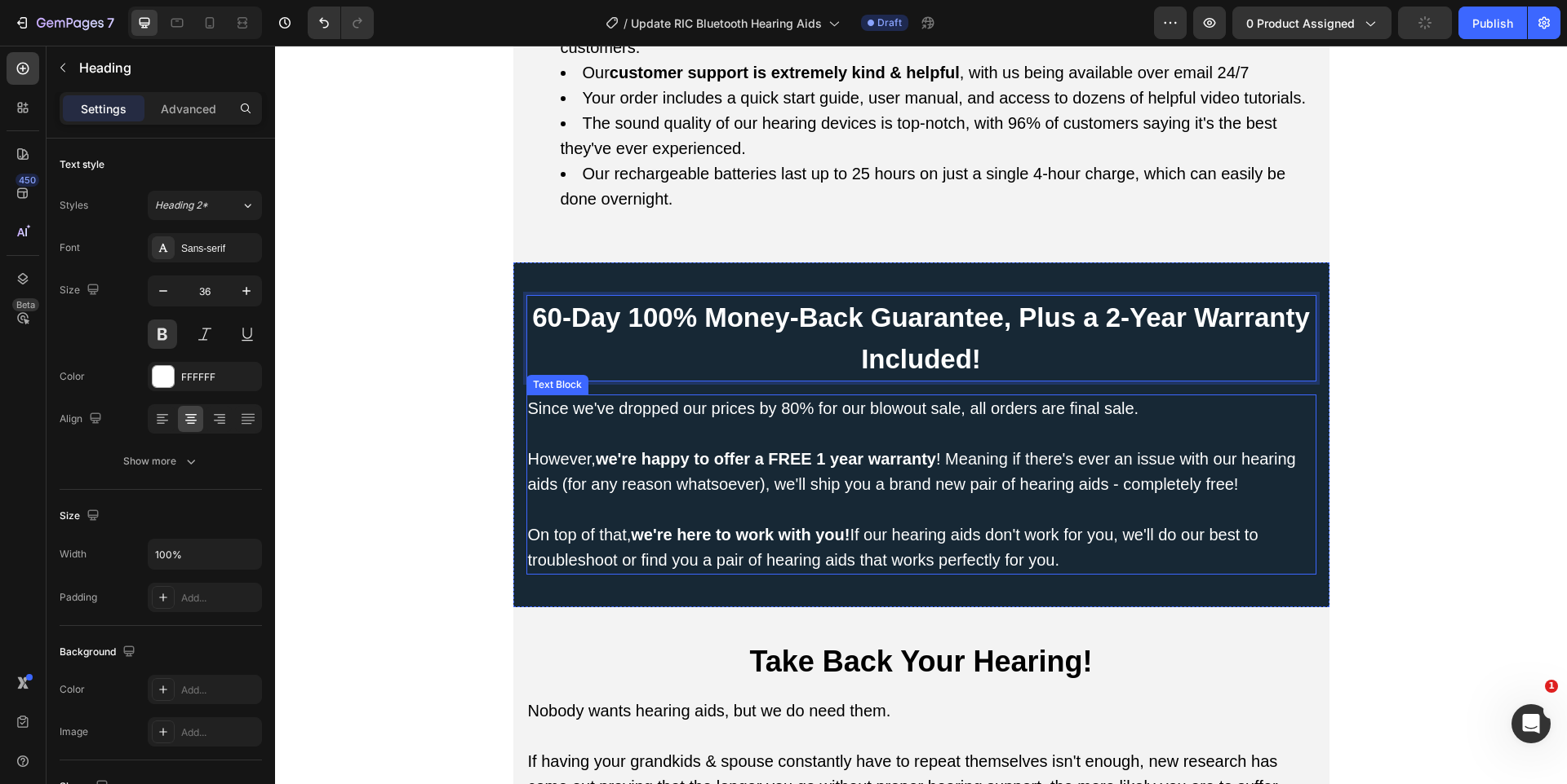
click at [727, 445] on p "Since we've dropped our prices by 80% for our blowout sale, all orders are fina…" at bounding box center [920, 421] width 786 height 51
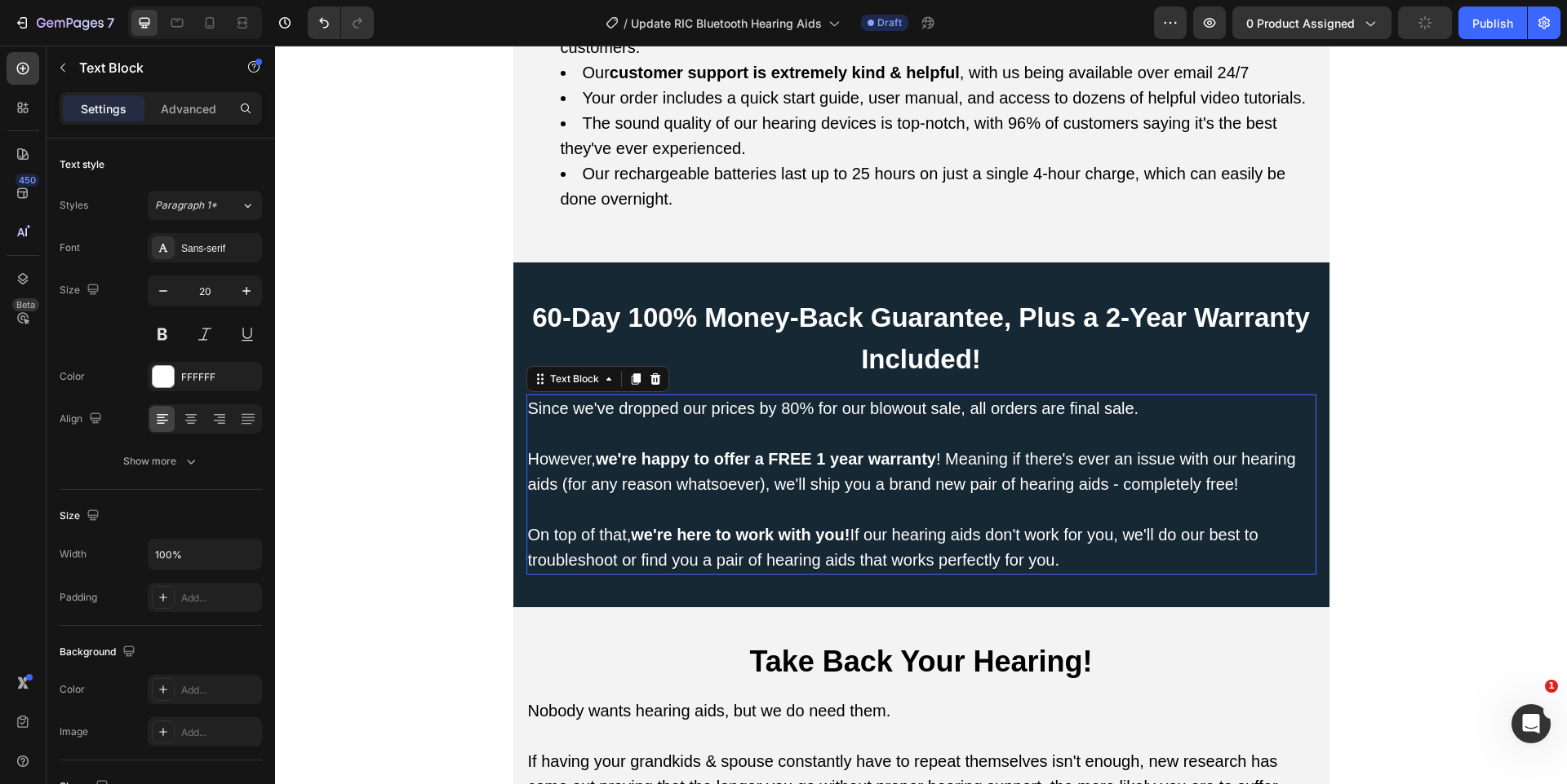
click at [727, 445] on p "Since we've dropped our prices by 80% for our blowout sale, all orders are fina…" at bounding box center [920, 421] width 786 height 51
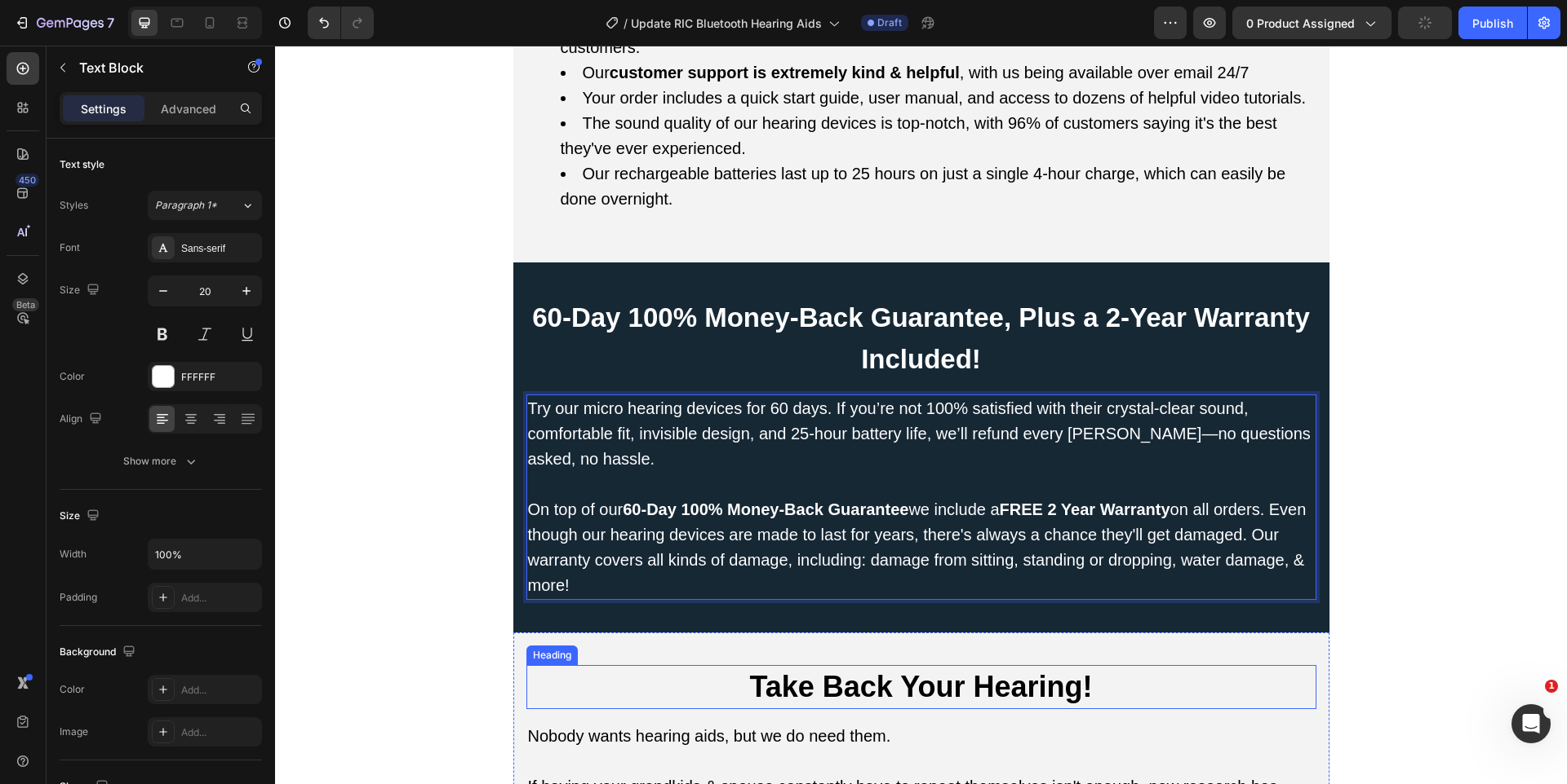
click at [821, 679] on h2 "Take Back Your Hearing!" at bounding box center [921, 688] width 790 height 44
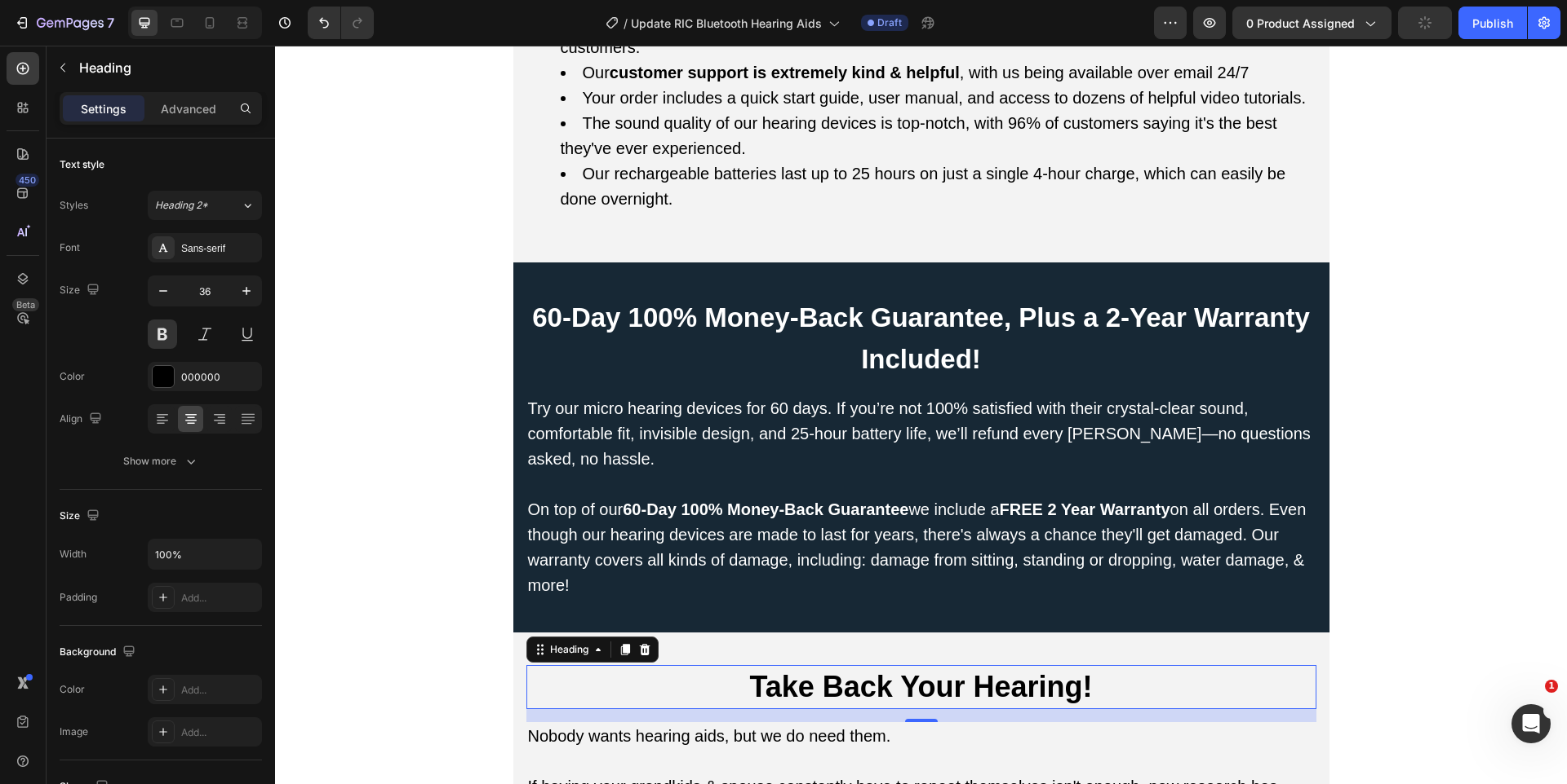
click at [821, 679] on p "Take Back Your Hearing!" at bounding box center [920, 687] width 786 height 40
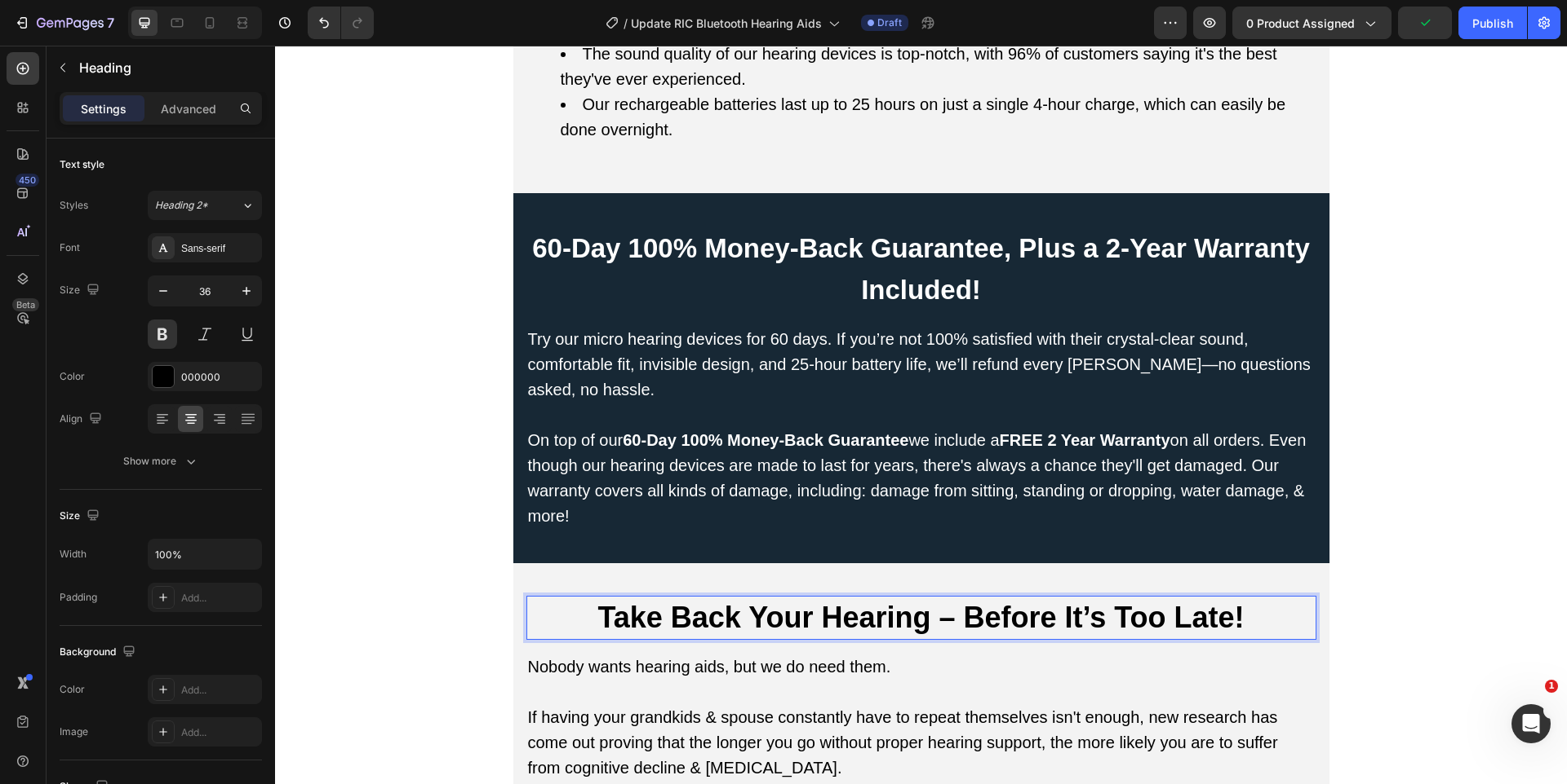
scroll to position [1157, 0]
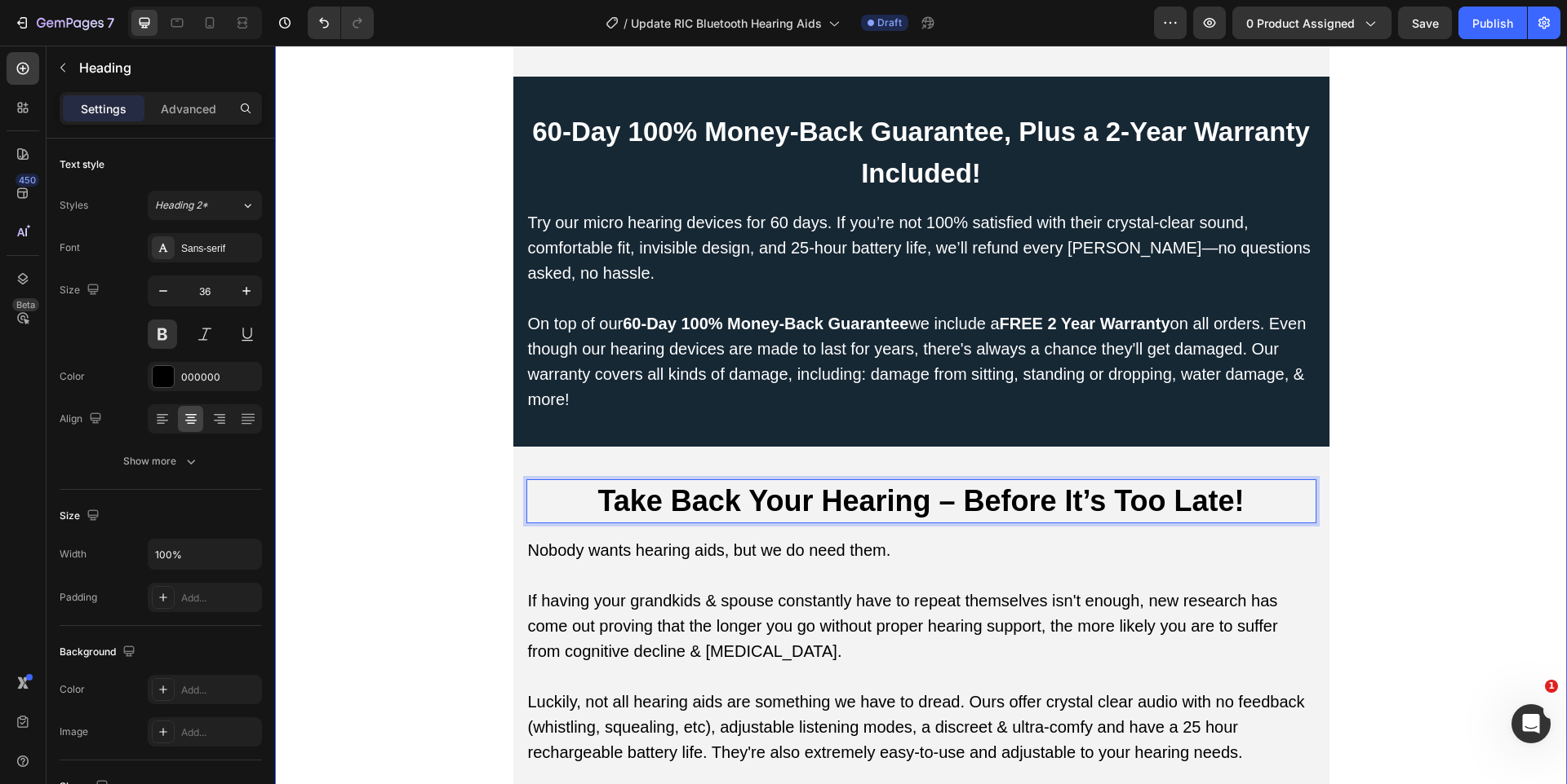
click at [600, 626] on p "If having your grandkids & spouse constantly have to repeat themselves isn't en…" at bounding box center [920, 639] width 786 height 101
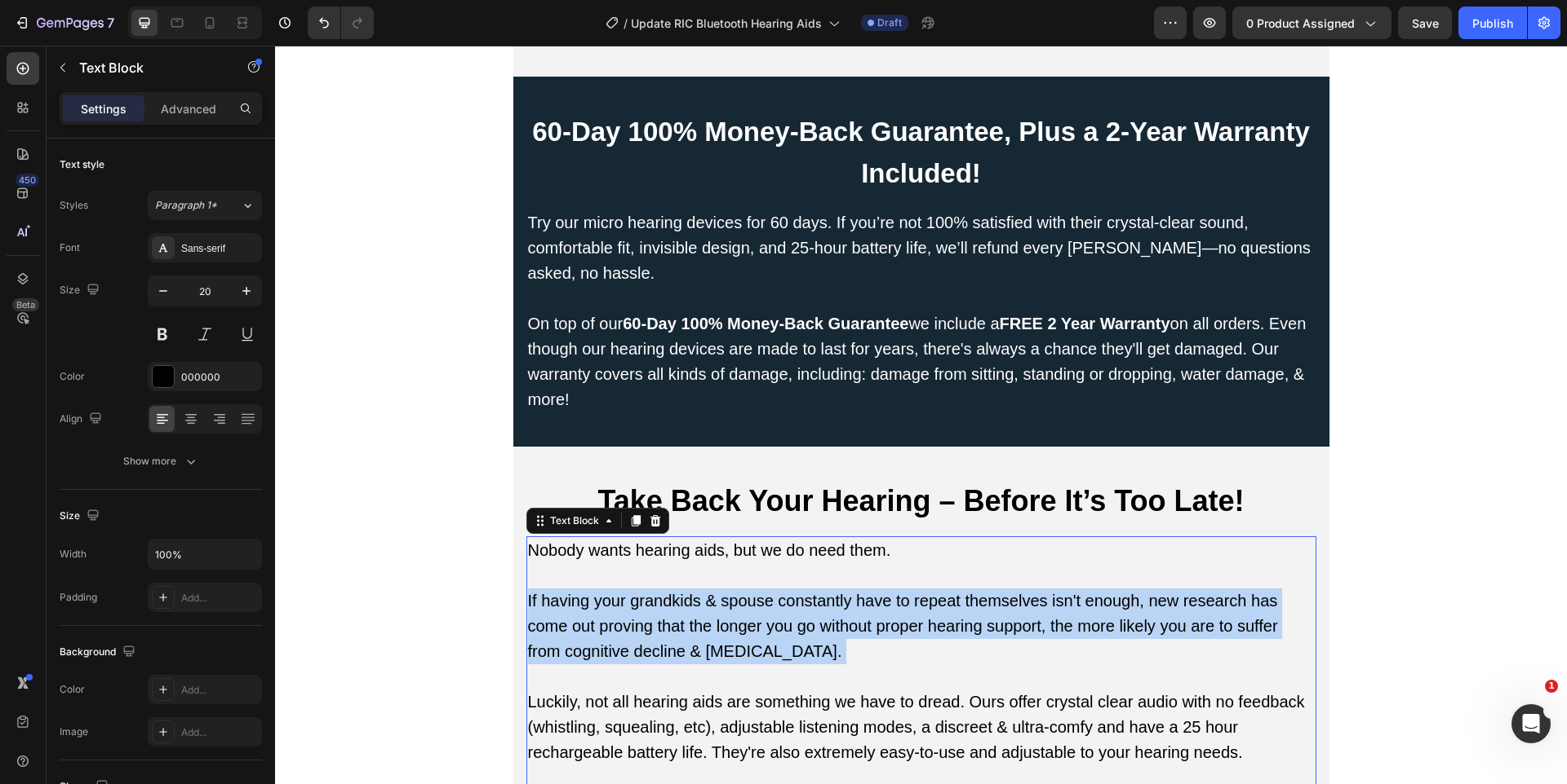
click at [600, 626] on p "If having your grandkids & spouse constantly have to repeat themselves isn't en…" at bounding box center [920, 639] width 786 height 101
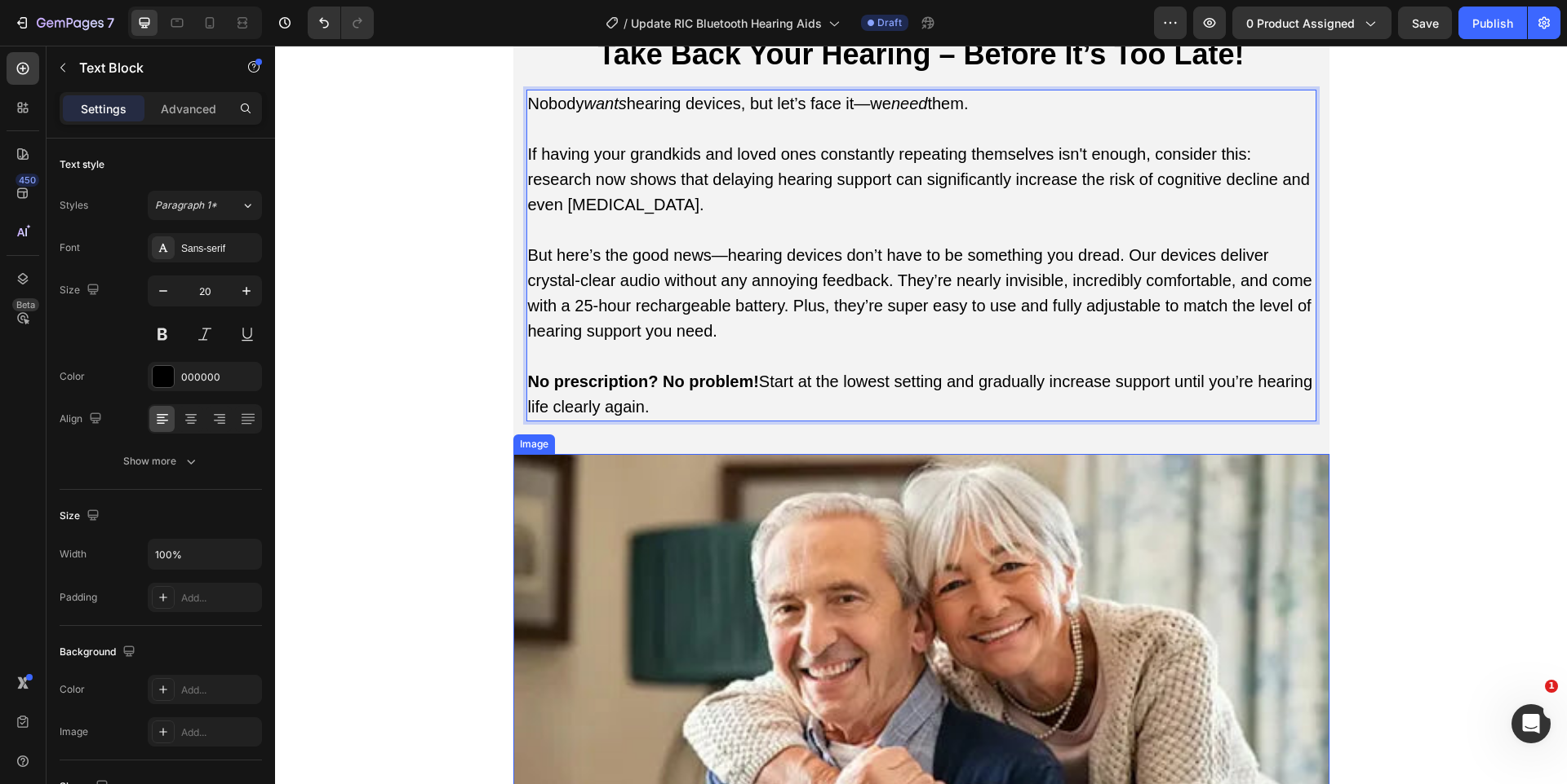
scroll to position [1734, 0]
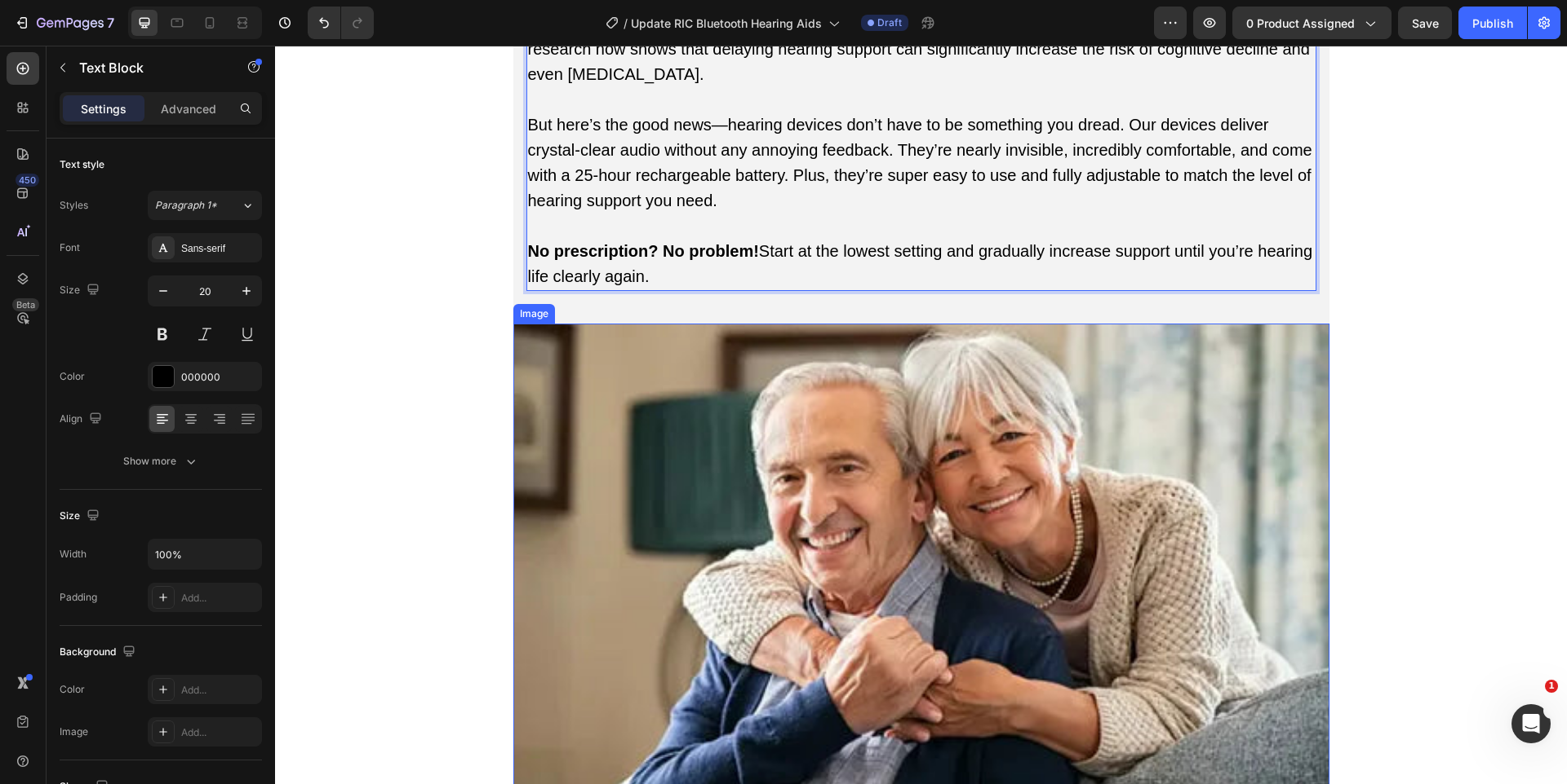
click at [630, 529] on img at bounding box center [921, 557] width 816 height 466
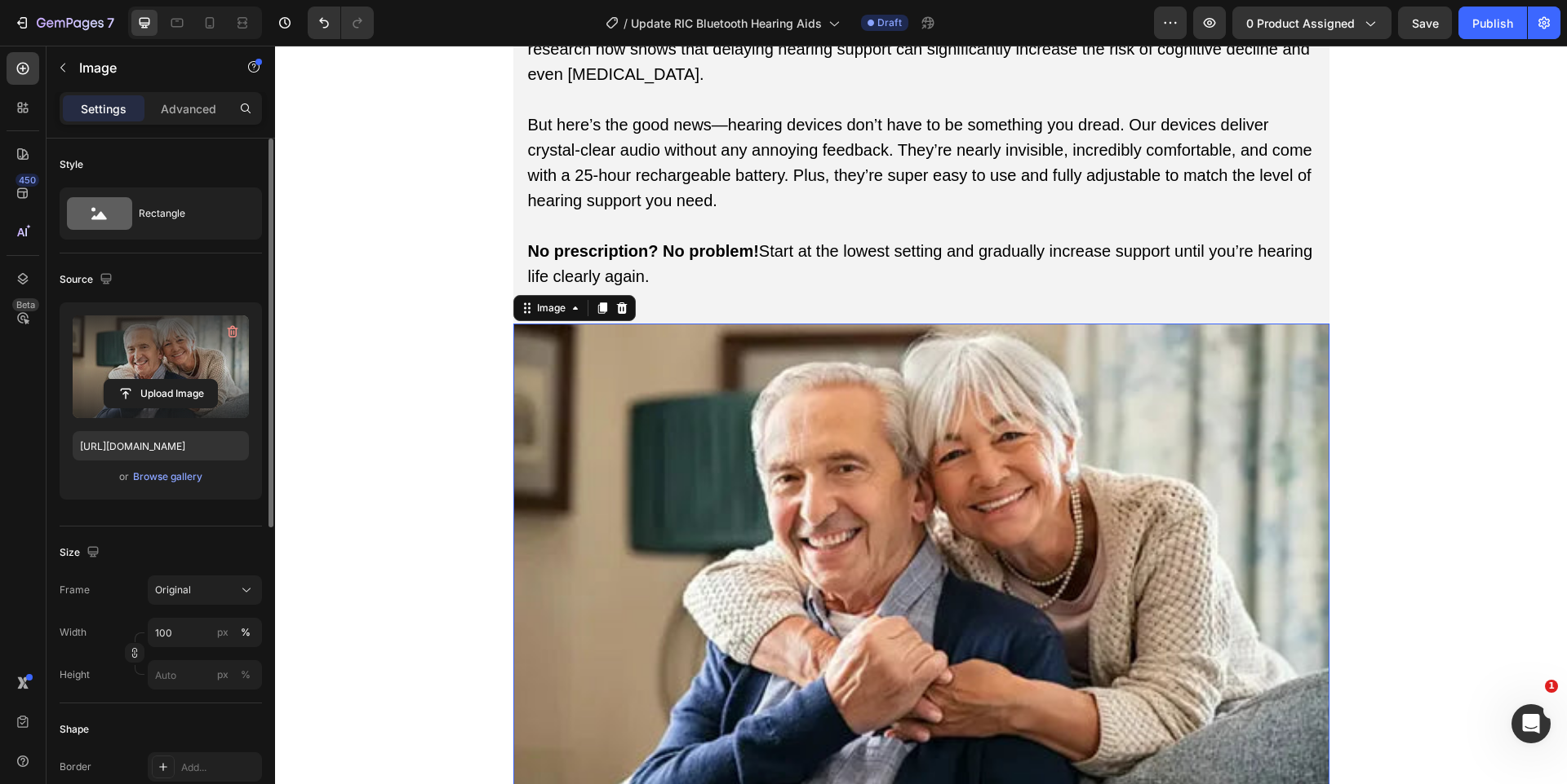
click at [141, 369] on label at bounding box center [160, 367] width 176 height 103
click at [141, 380] on input "file" at bounding box center [161, 393] width 113 height 28
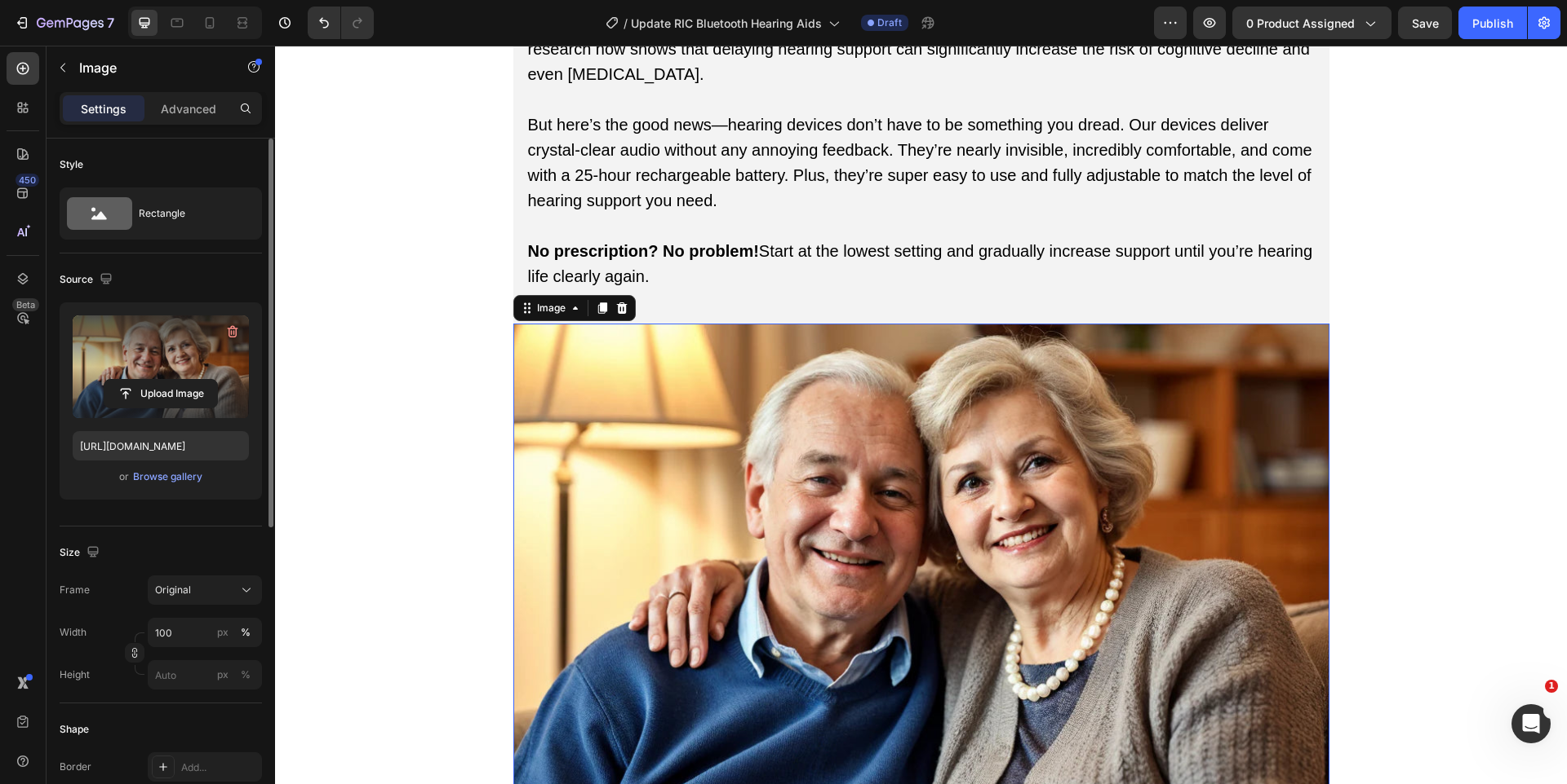
type input "[URL][DOMAIN_NAME]"
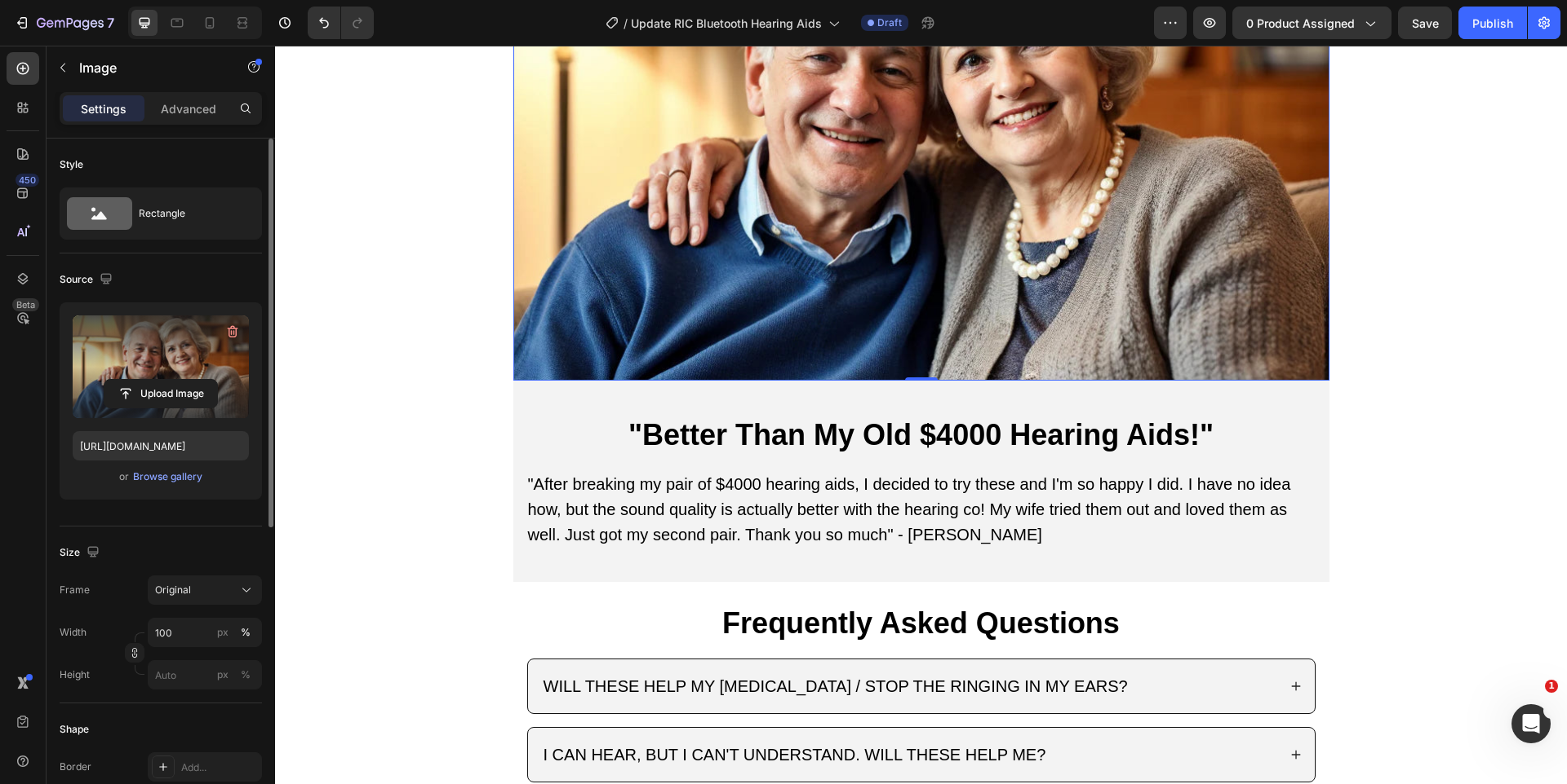
scroll to position [2164, 0]
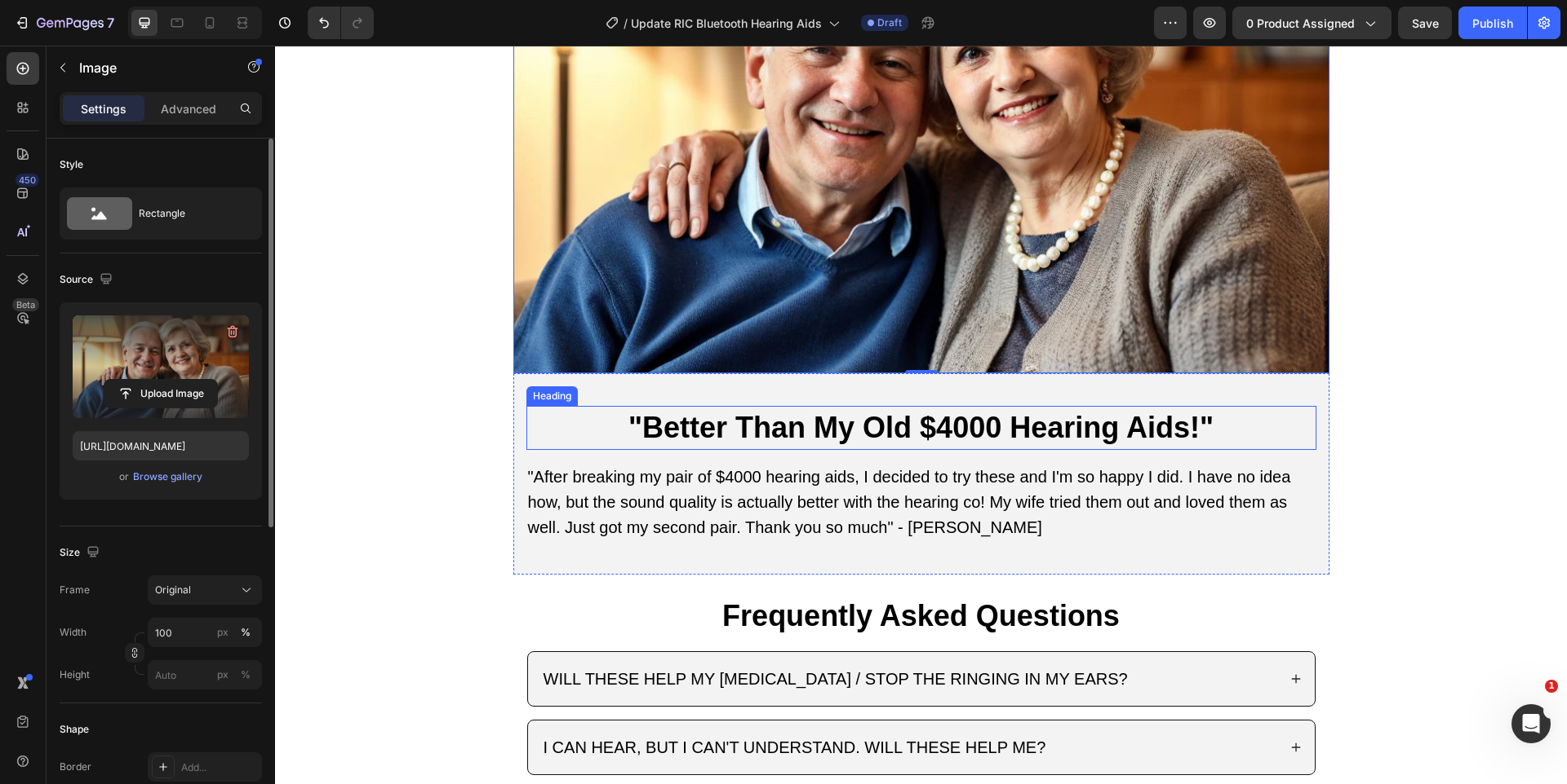
click at [709, 406] on h2 ""Better Than My Old $4000 Hearing Aids!"" at bounding box center [921, 428] width 790 height 44
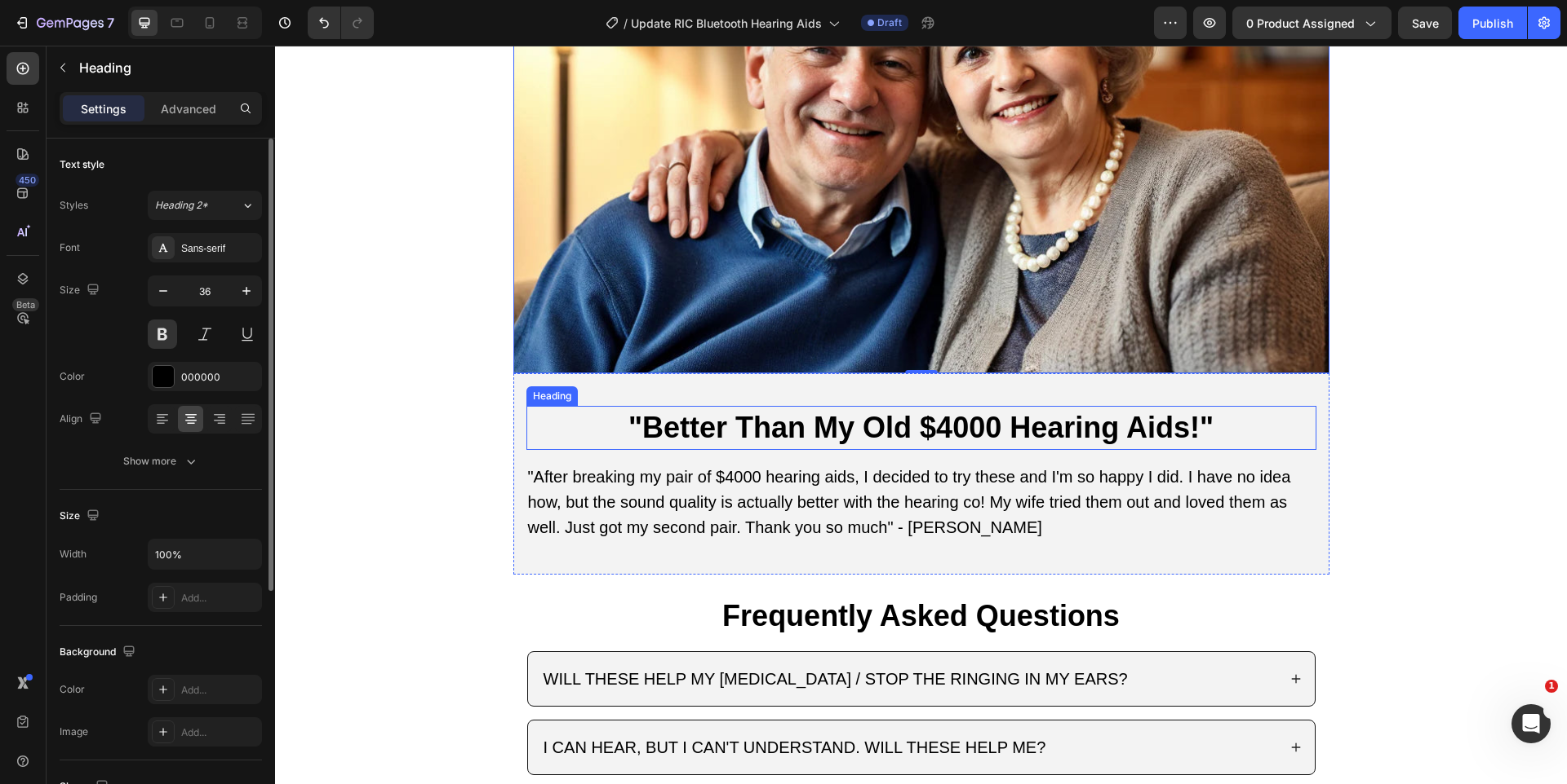
click at [709, 408] on h2 ""Better Than My Old $4000 Hearing Aids!"" at bounding box center [921, 428] width 790 height 44
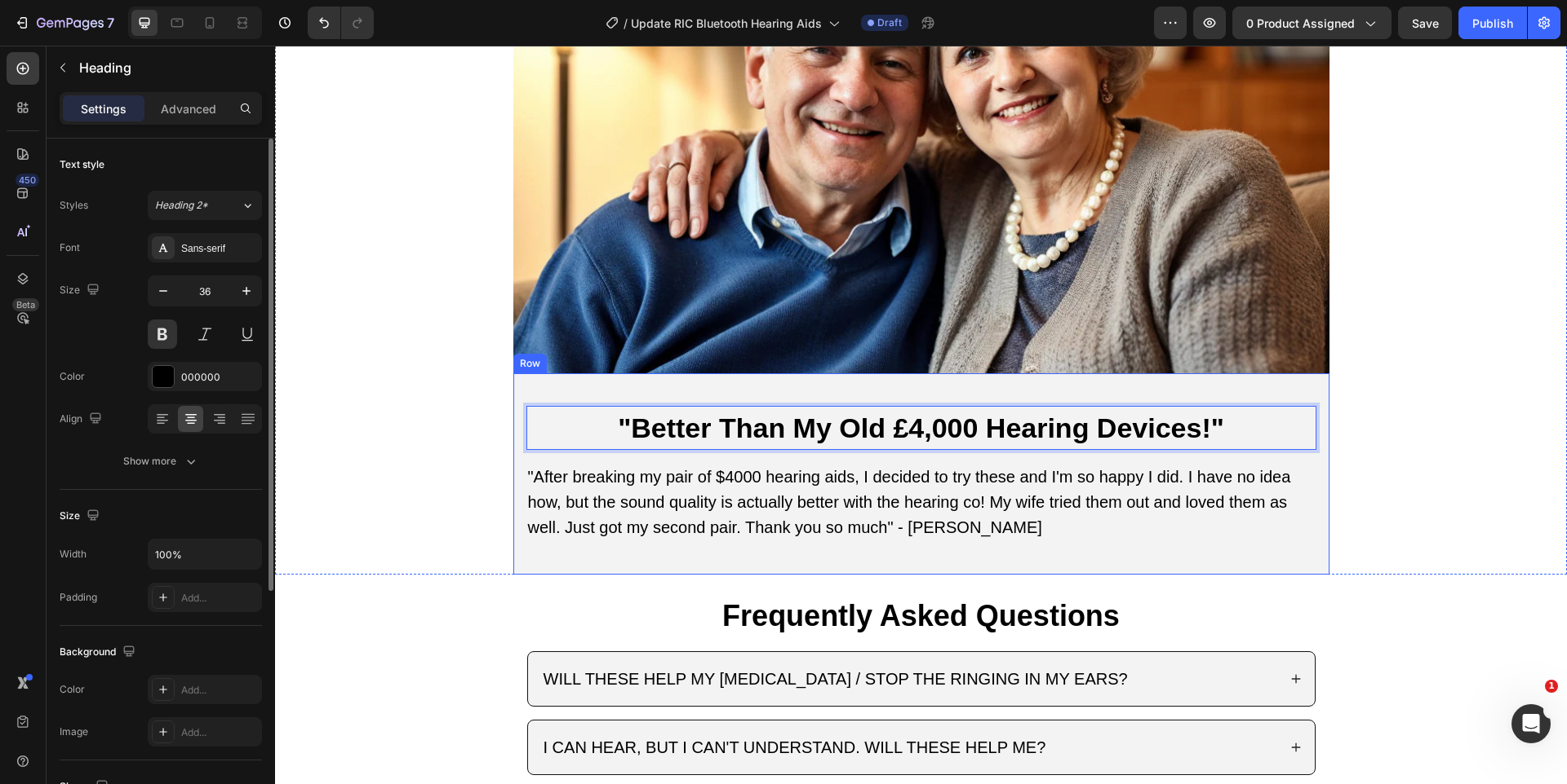
click at [601, 485] on p ""After breaking my pair of $4000 hearing aids, I decided to try these and I'm s…" at bounding box center [920, 502] width 786 height 76
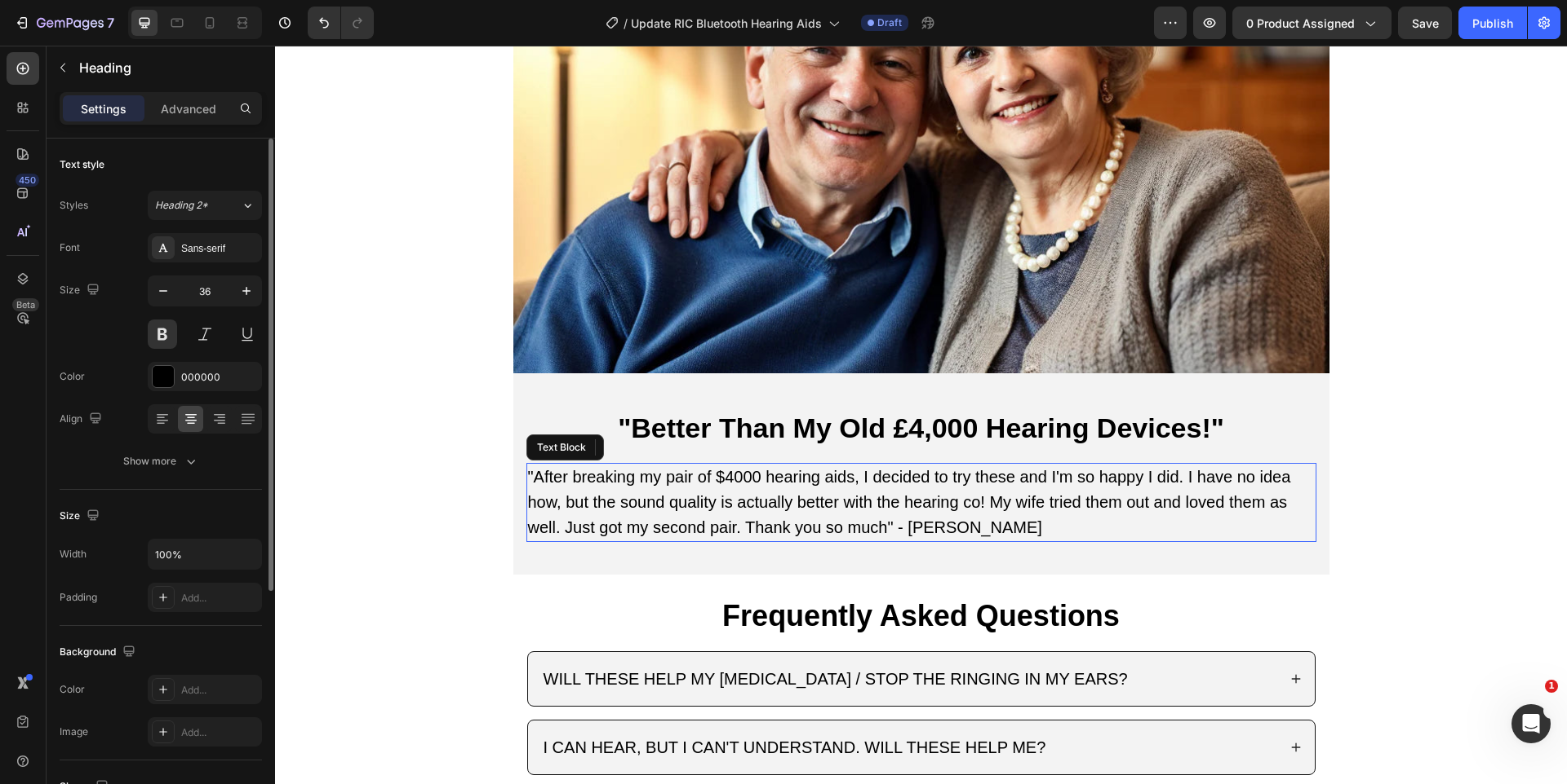
click at [601, 485] on p ""After breaking my pair of $4000 hearing aids, I decided to try these and I'm s…" at bounding box center [920, 502] width 786 height 76
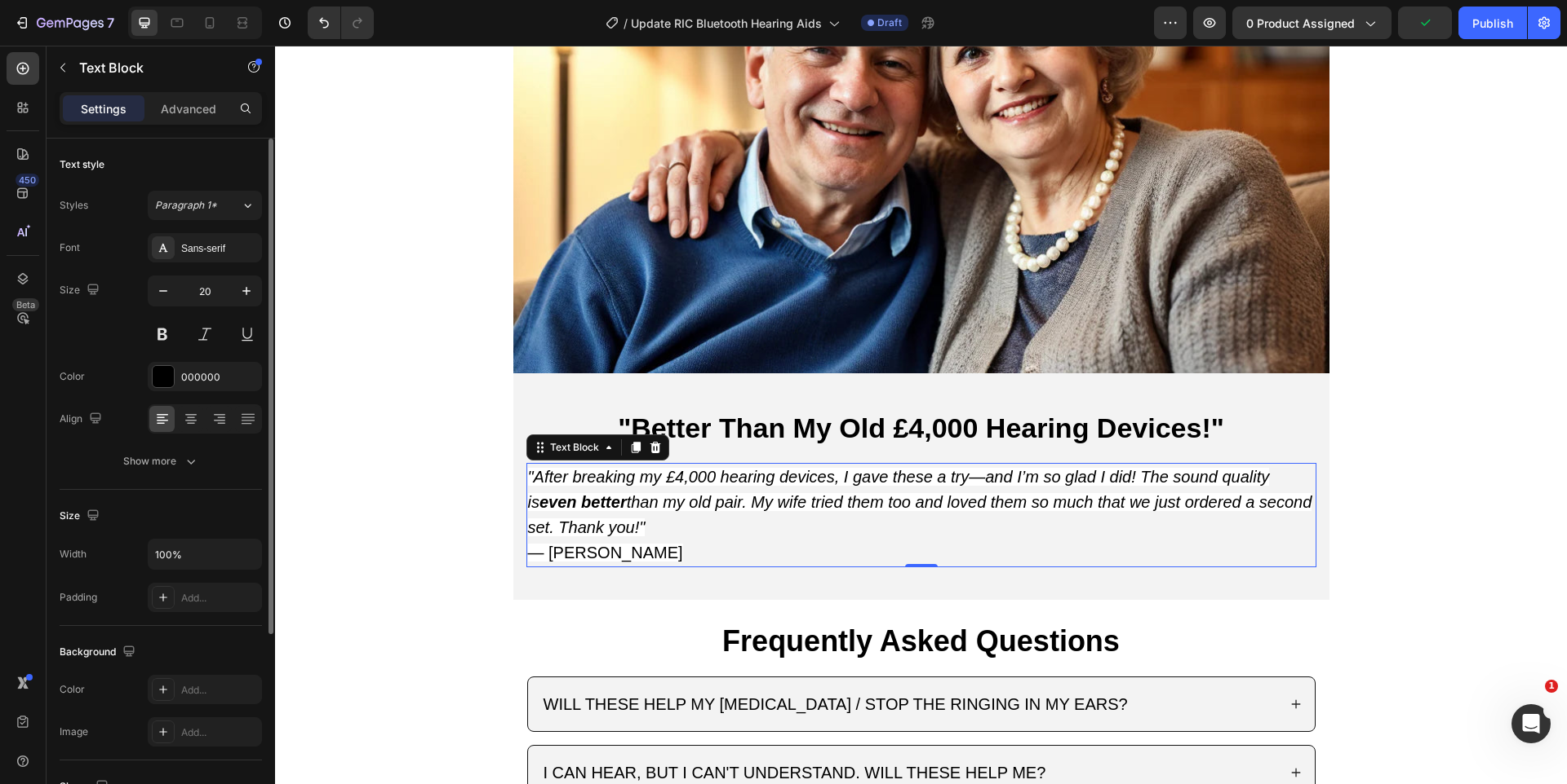
click at [611, 506] on strong "even better" at bounding box center [582, 502] width 88 height 18
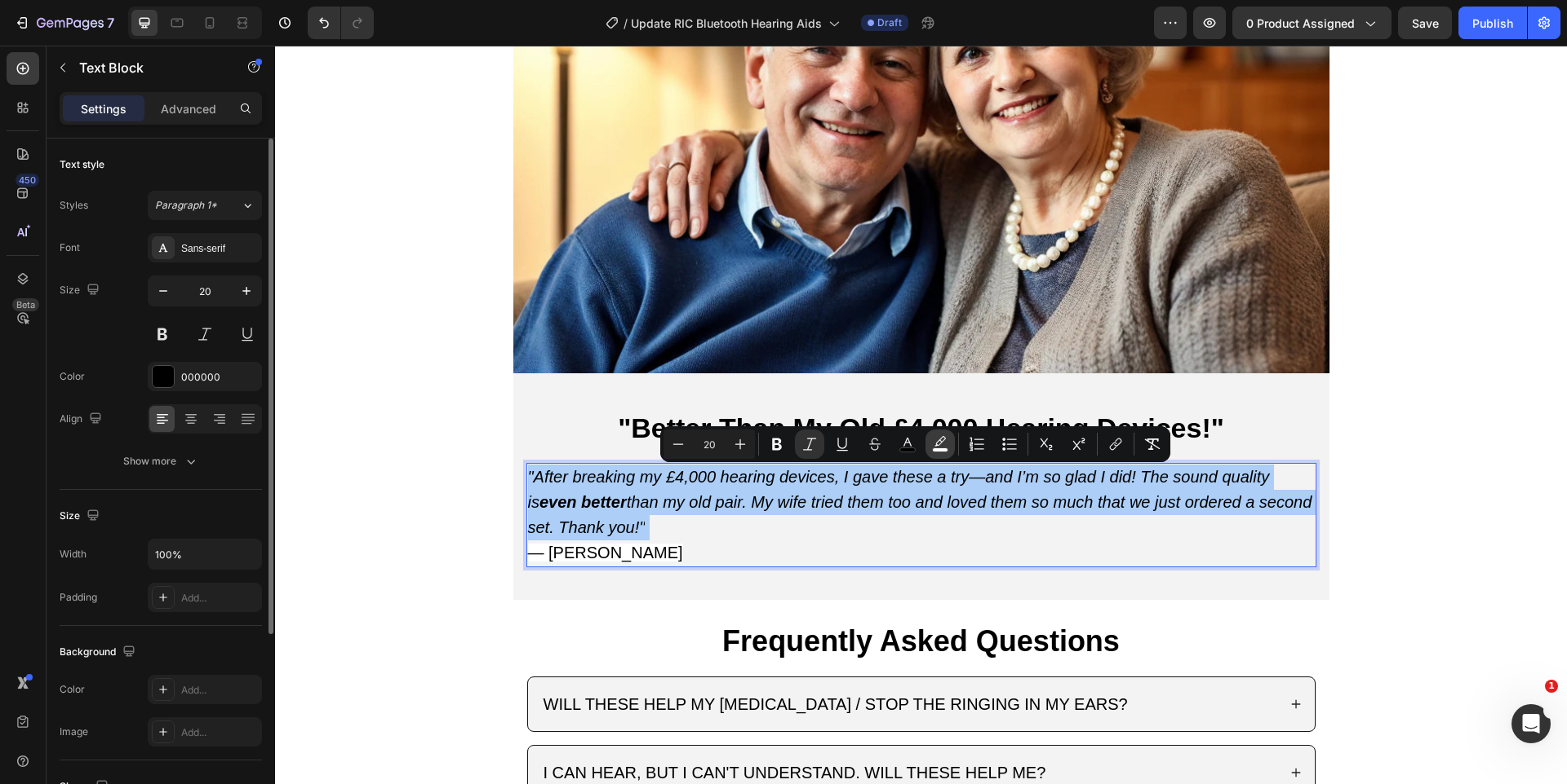
click at [945, 445] on icon "Editor contextual toolbar" at bounding box center [939, 444] width 16 height 16
type input "FFFFFF"
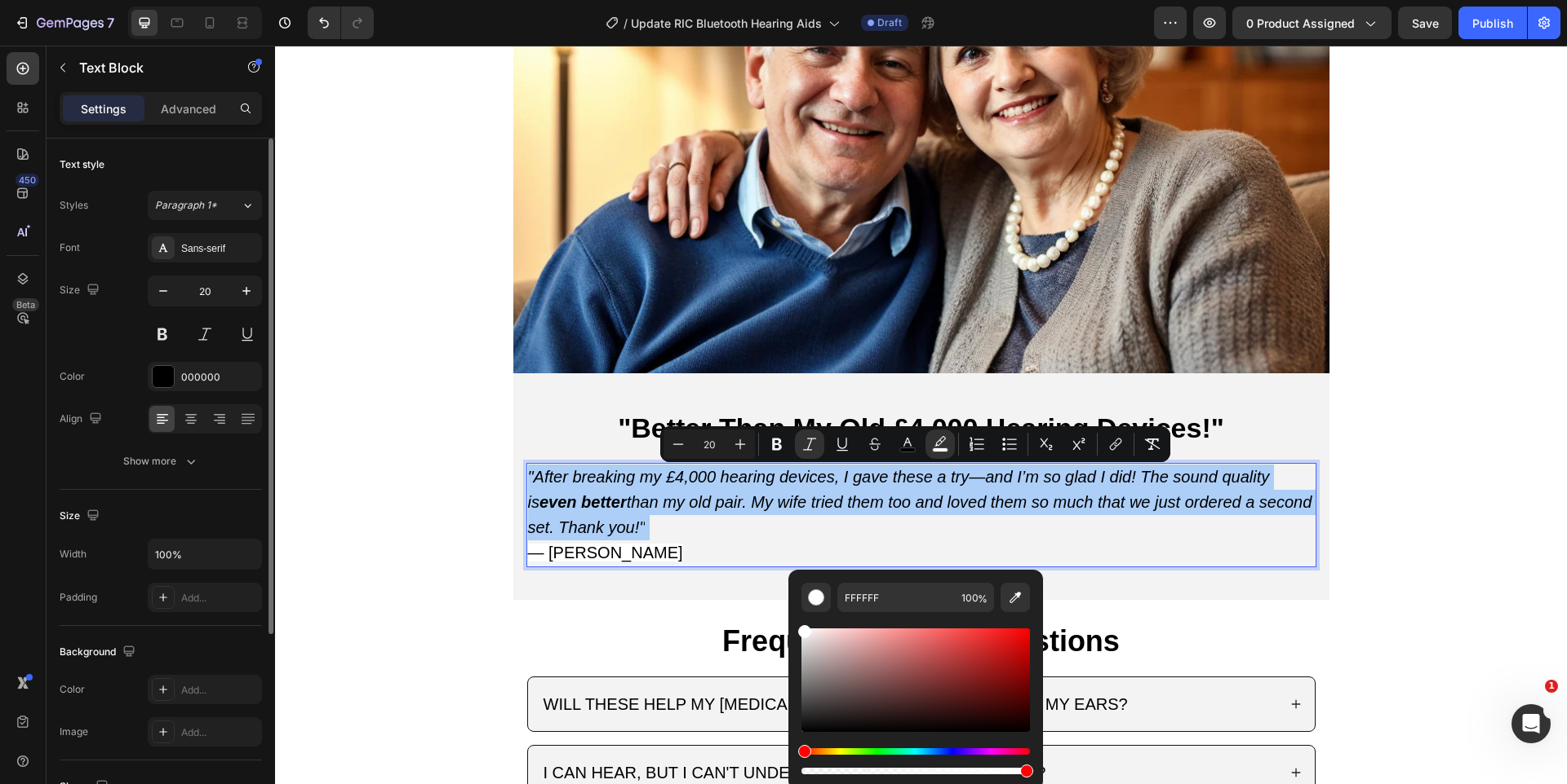
click at [993, 587] on div "FFFFFF 100 %" at bounding box center [914, 597] width 228 height 30
click at [1015, 596] on icon "Editor contextual toolbar" at bounding box center [1015, 597] width 12 height 12
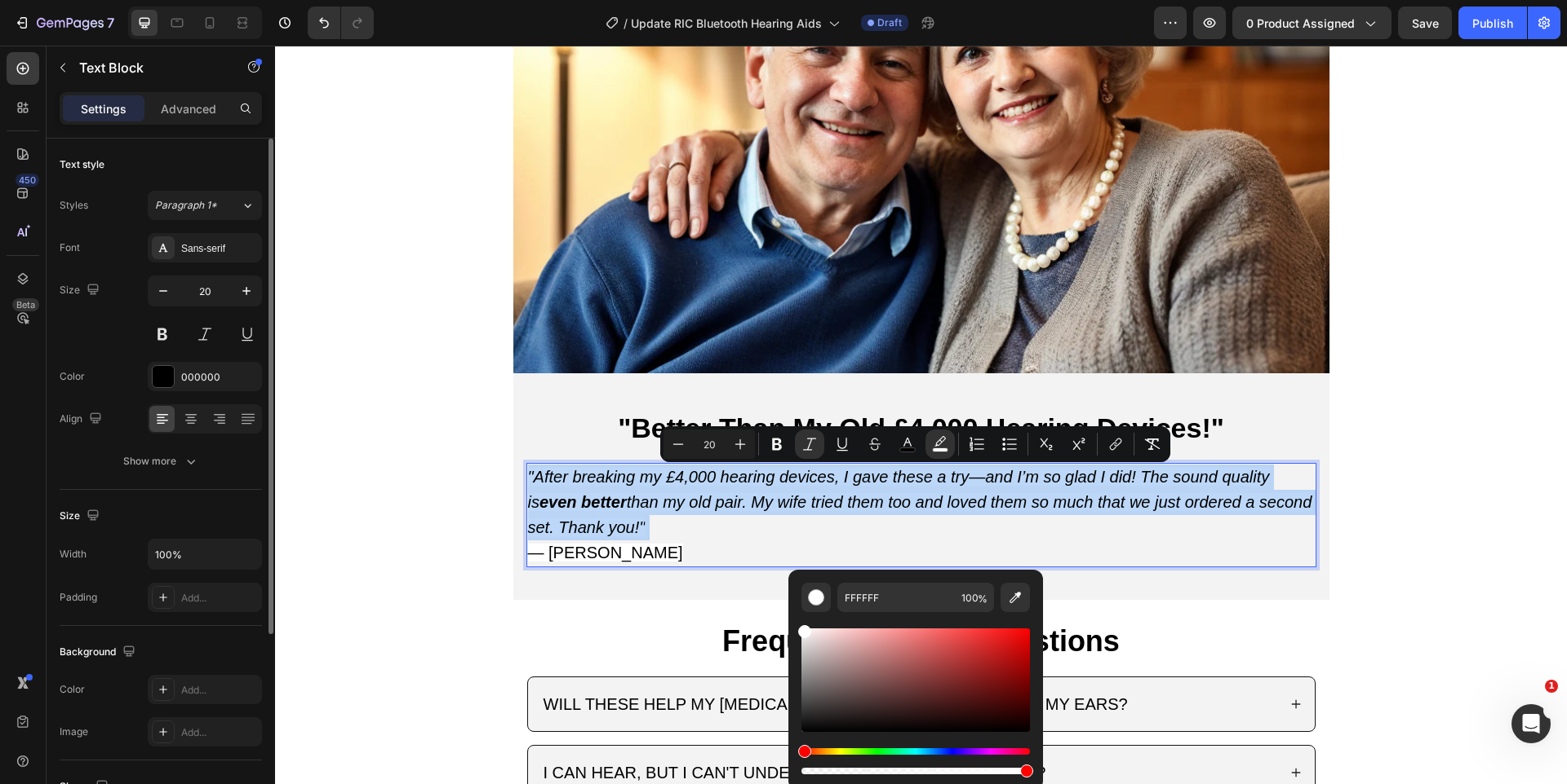
type input "F3F3F3"
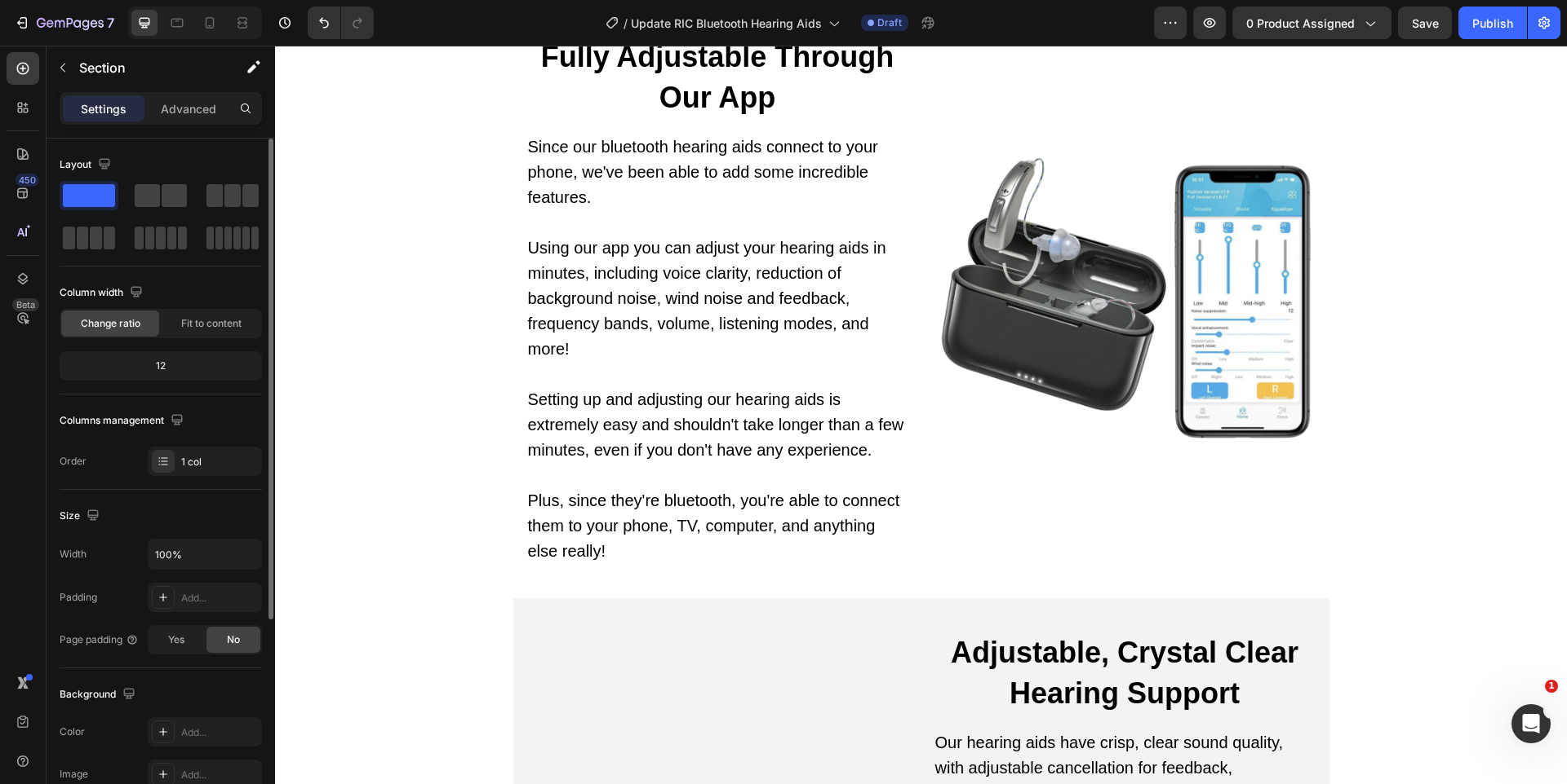
scroll to position [4460, 0]
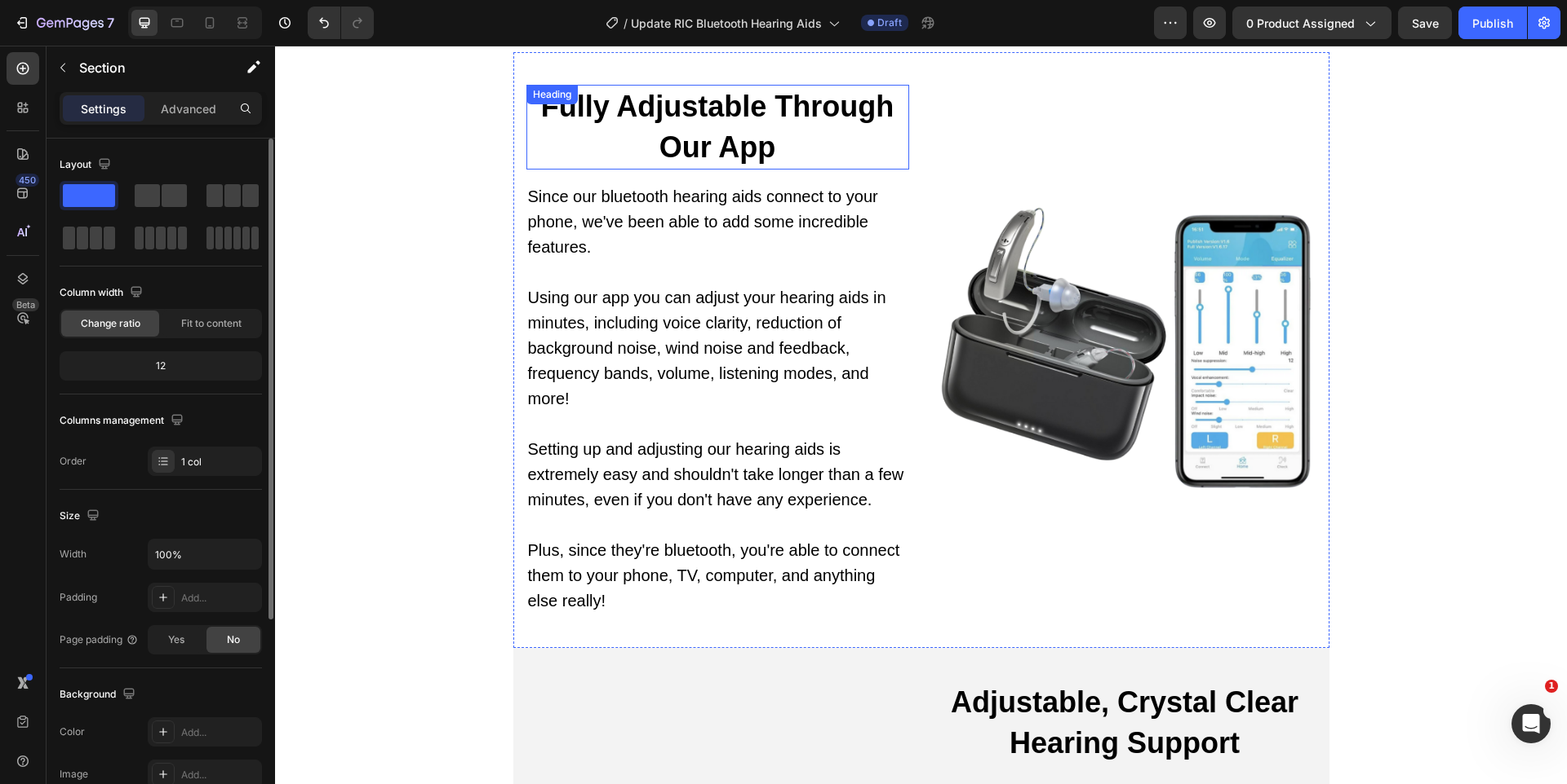
click at [627, 108] on h2 "Fully Adjustable Through Our App" at bounding box center [718, 127] width 383 height 85
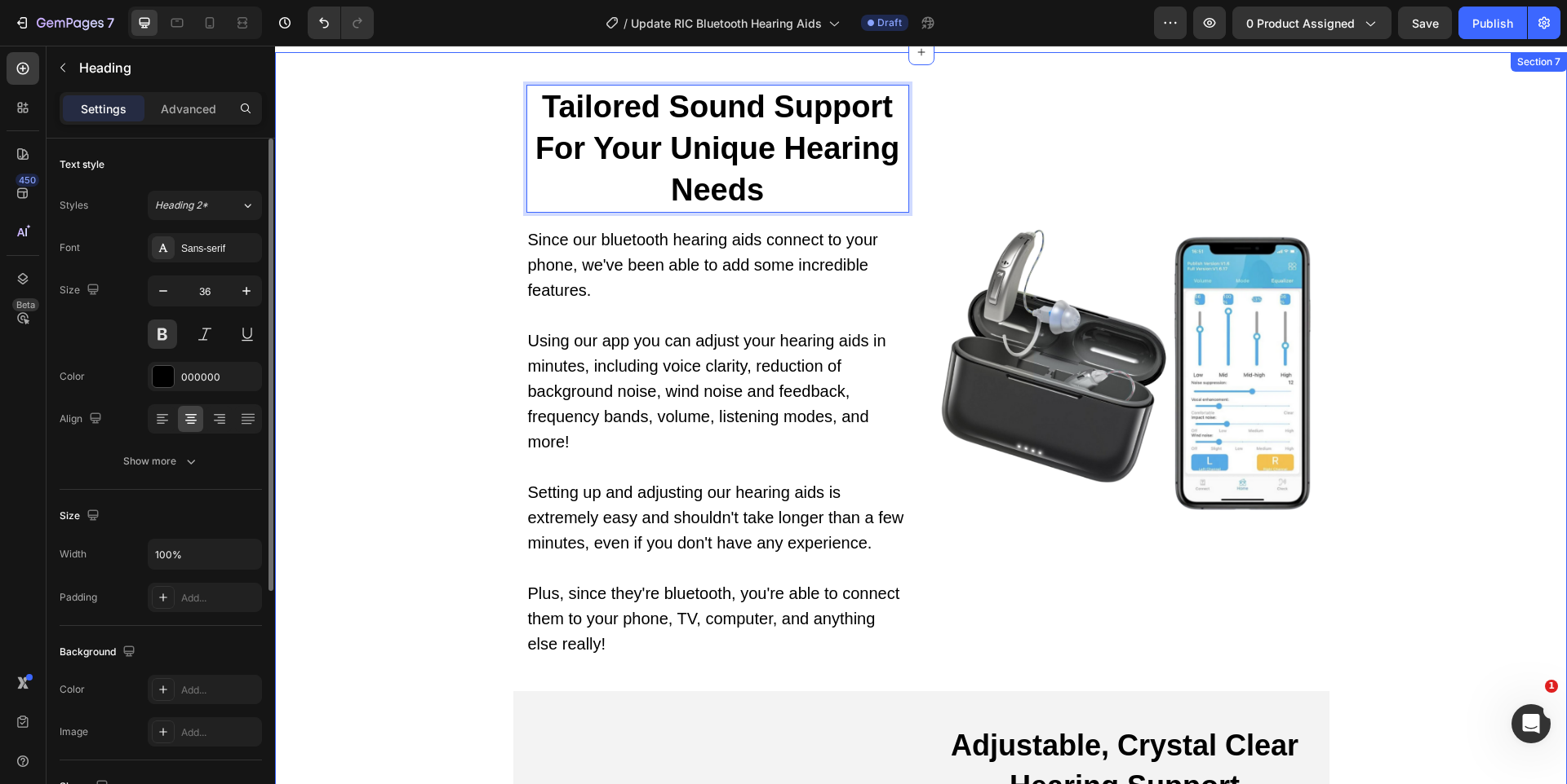
click at [603, 487] on p "Setting up and adjusting our hearing aids is extremely easy and shouldn't take …" at bounding box center [717, 530] width 379 height 101
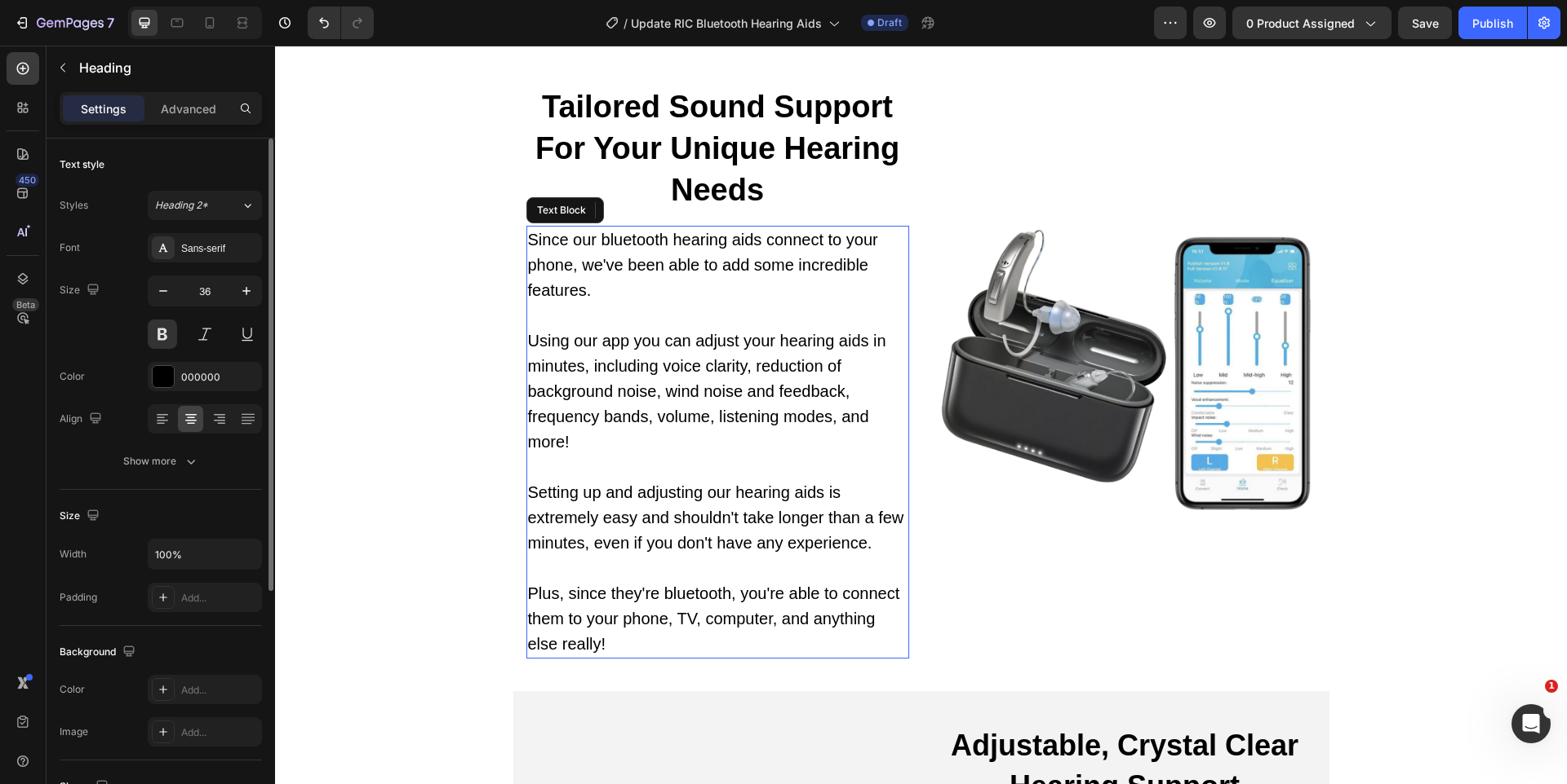
click at [603, 487] on p "Setting up and adjusting our hearing aids is extremely easy and shouldn't take …" at bounding box center [717, 530] width 379 height 101
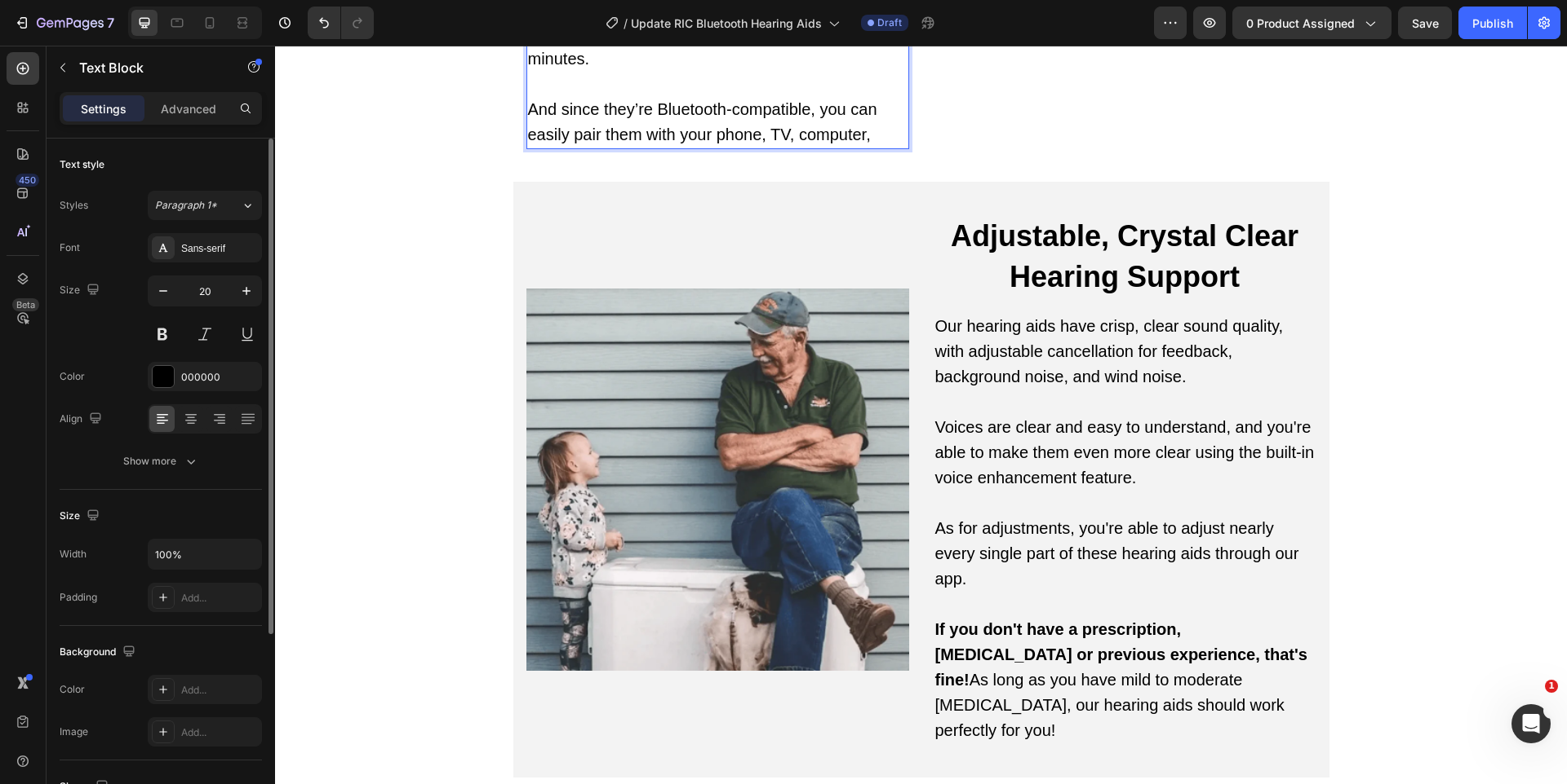
scroll to position [5080, 0]
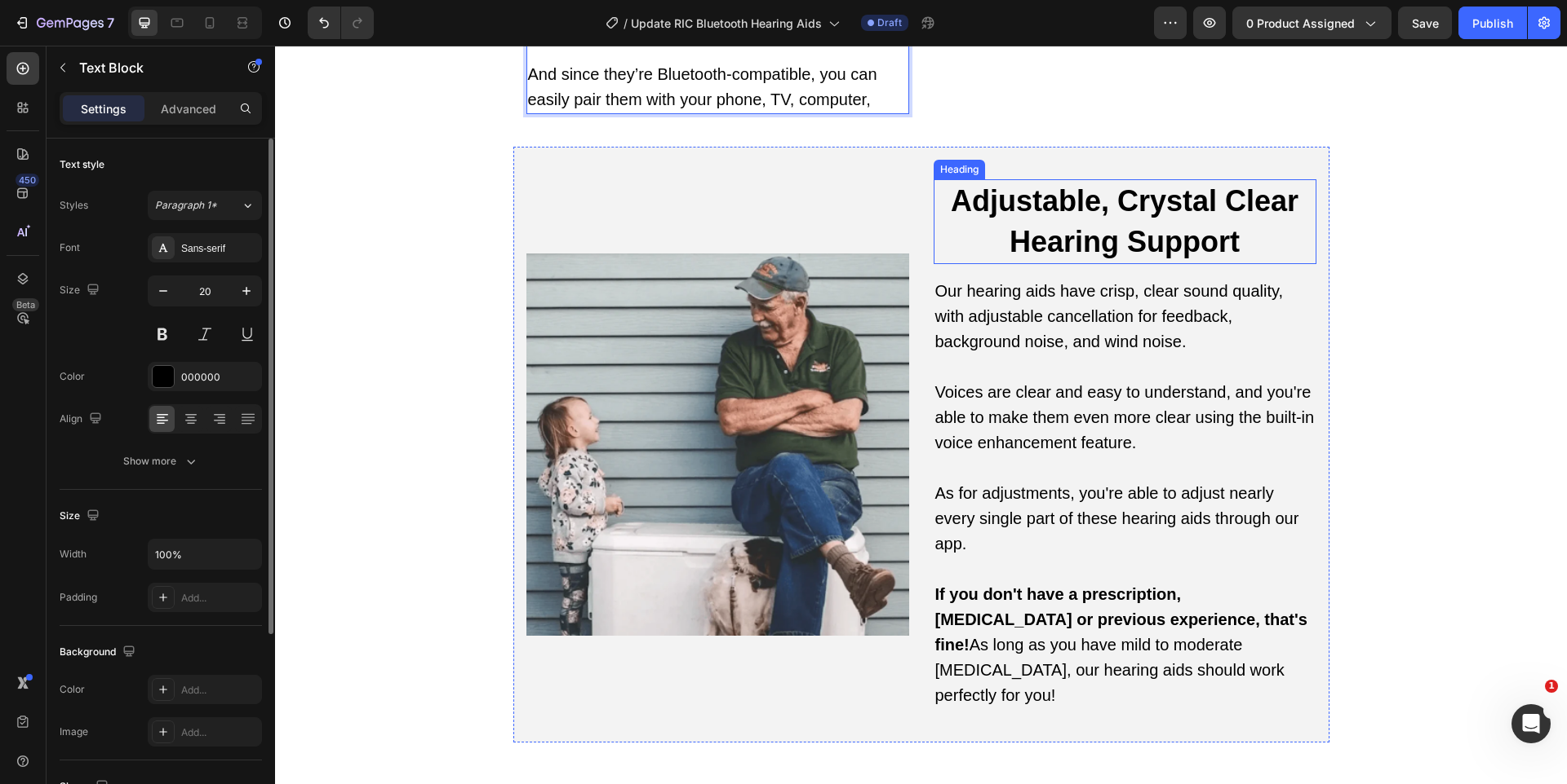
click at [1052, 212] on h2 "Adjustable, Crystal Clear Hearing Support" at bounding box center [1125, 221] width 383 height 85
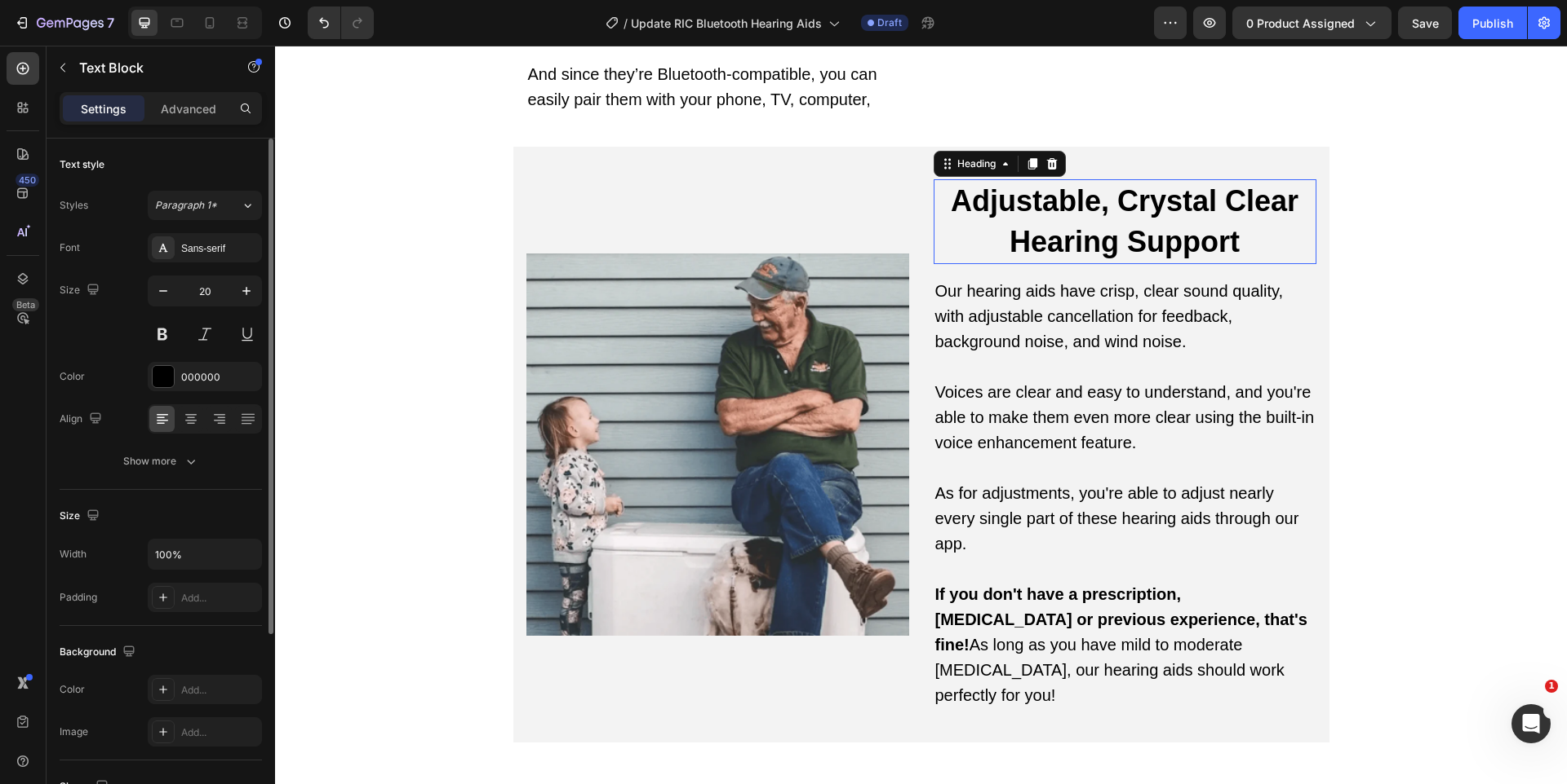
click at [1052, 212] on p "Adjustable, Crystal Clear Hearing Support" at bounding box center [1124, 221] width 379 height 82
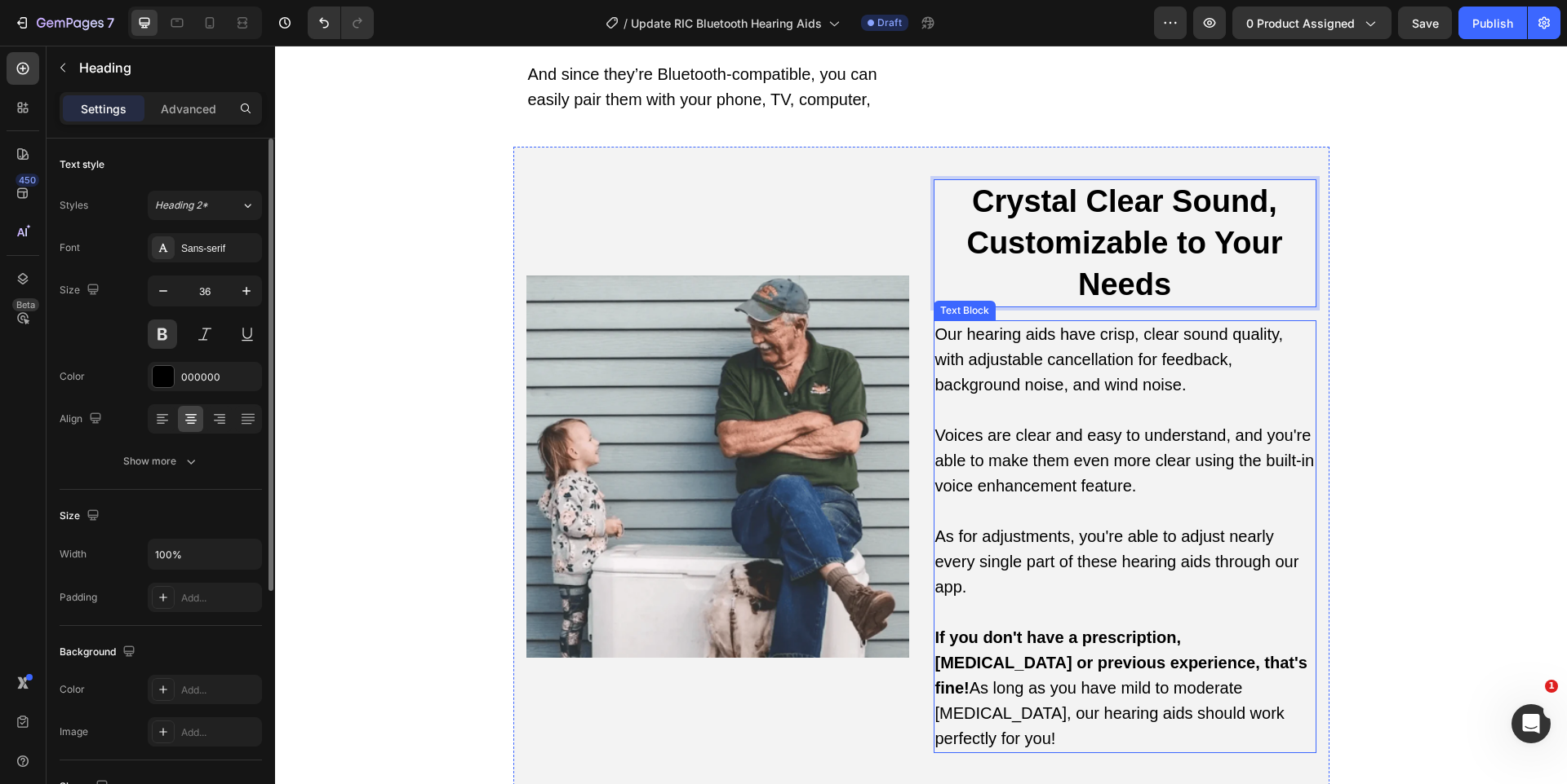
click at [1079, 485] on p "Voices are clear and easy to understand, and you're able to make them even more…" at bounding box center [1124, 473] width 379 height 101
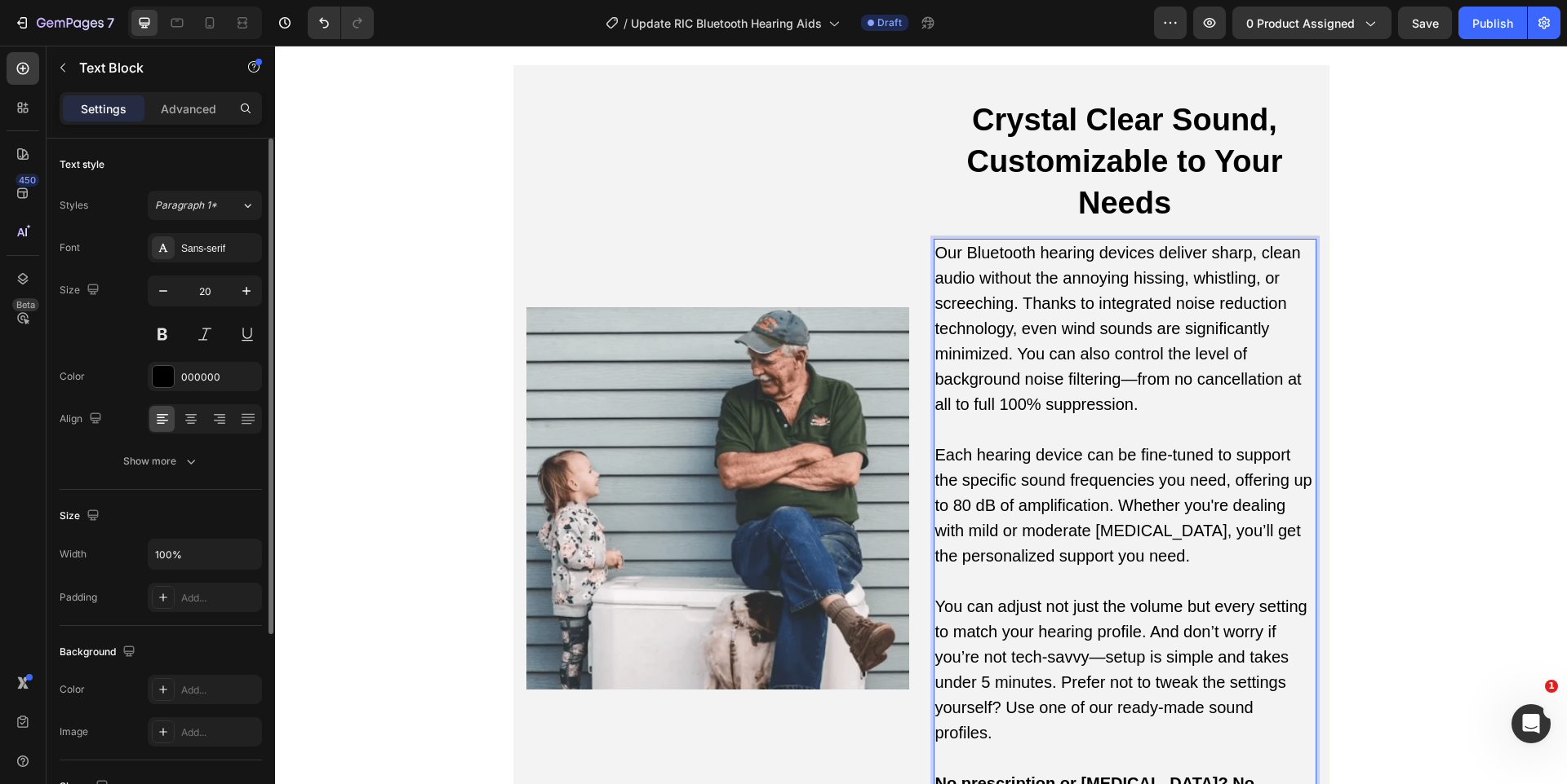
scroll to position [5263, 0]
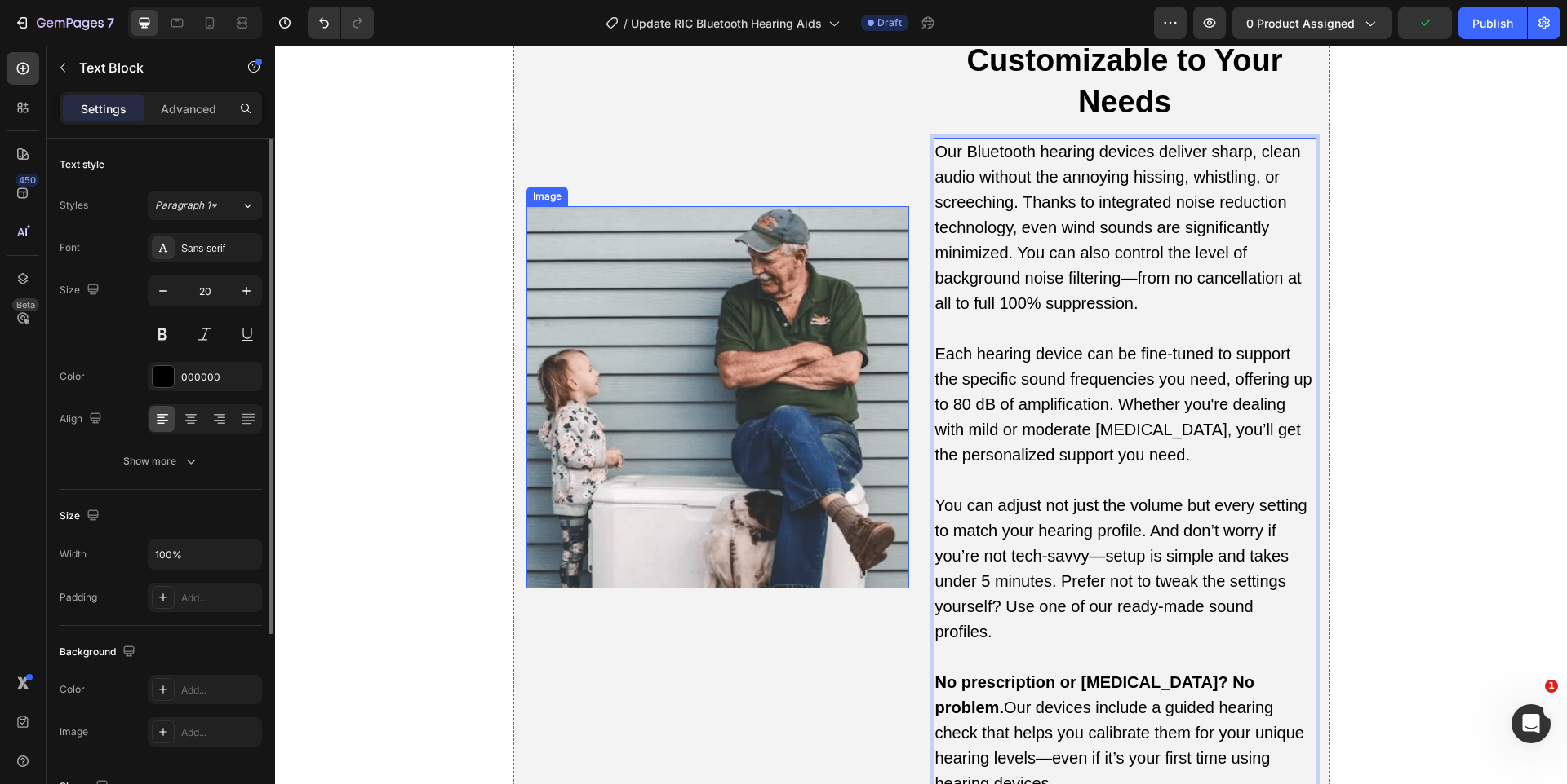
click at [639, 345] on img at bounding box center [718, 397] width 383 height 383
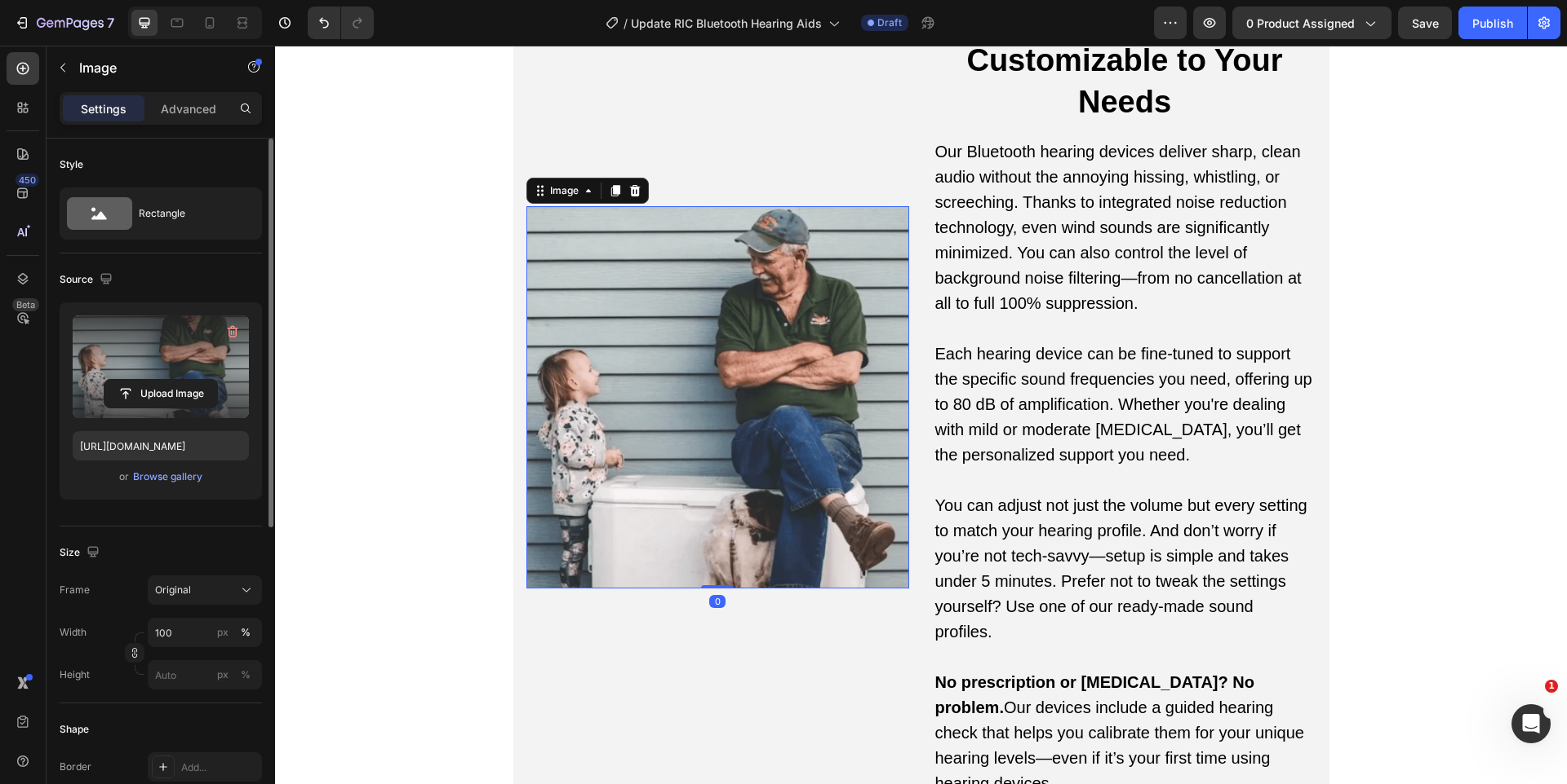
click at [178, 342] on label at bounding box center [160, 367] width 176 height 103
click at [178, 380] on input "file" at bounding box center [161, 393] width 113 height 28
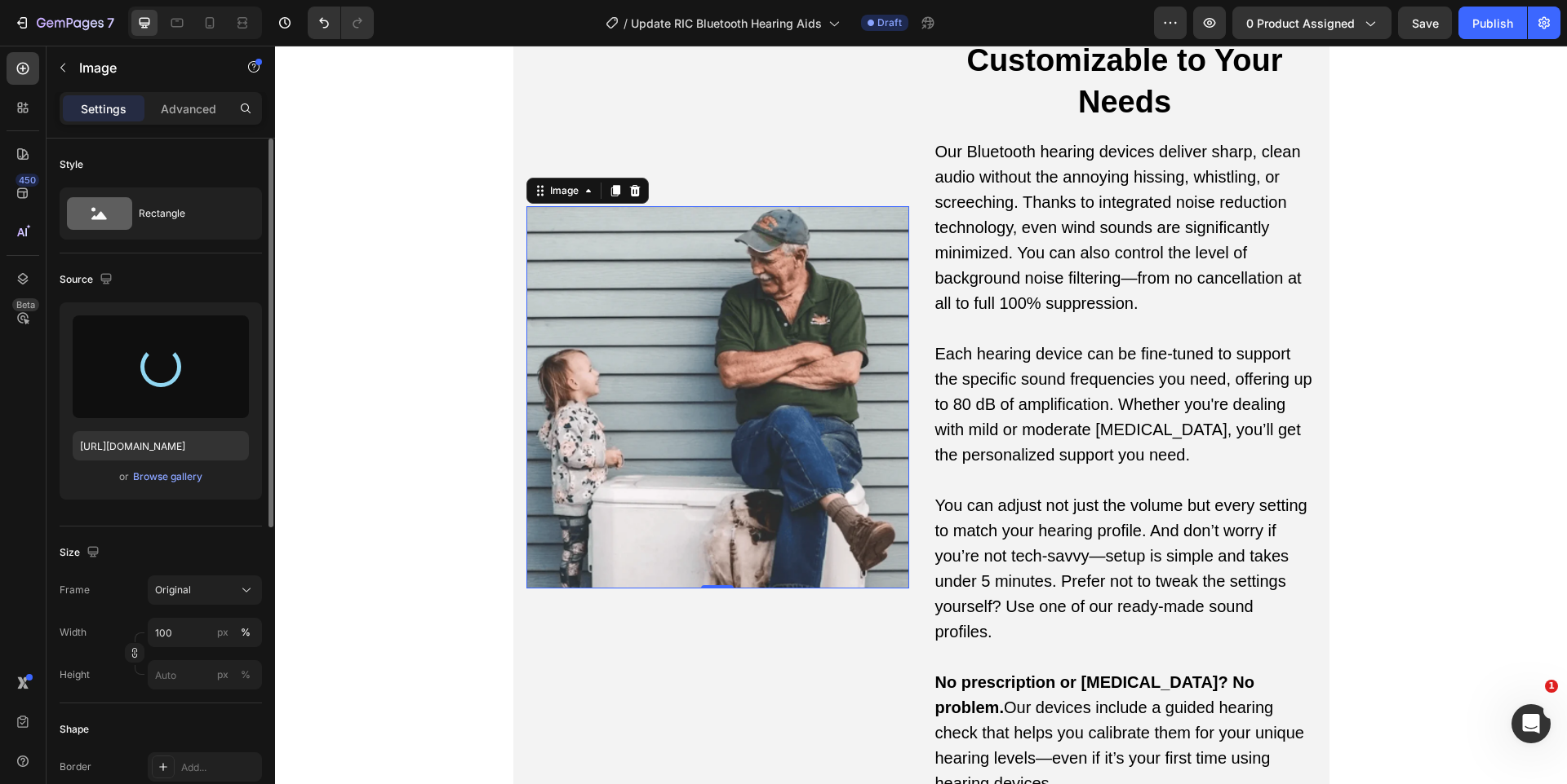
type input "[URL][DOMAIN_NAME]"
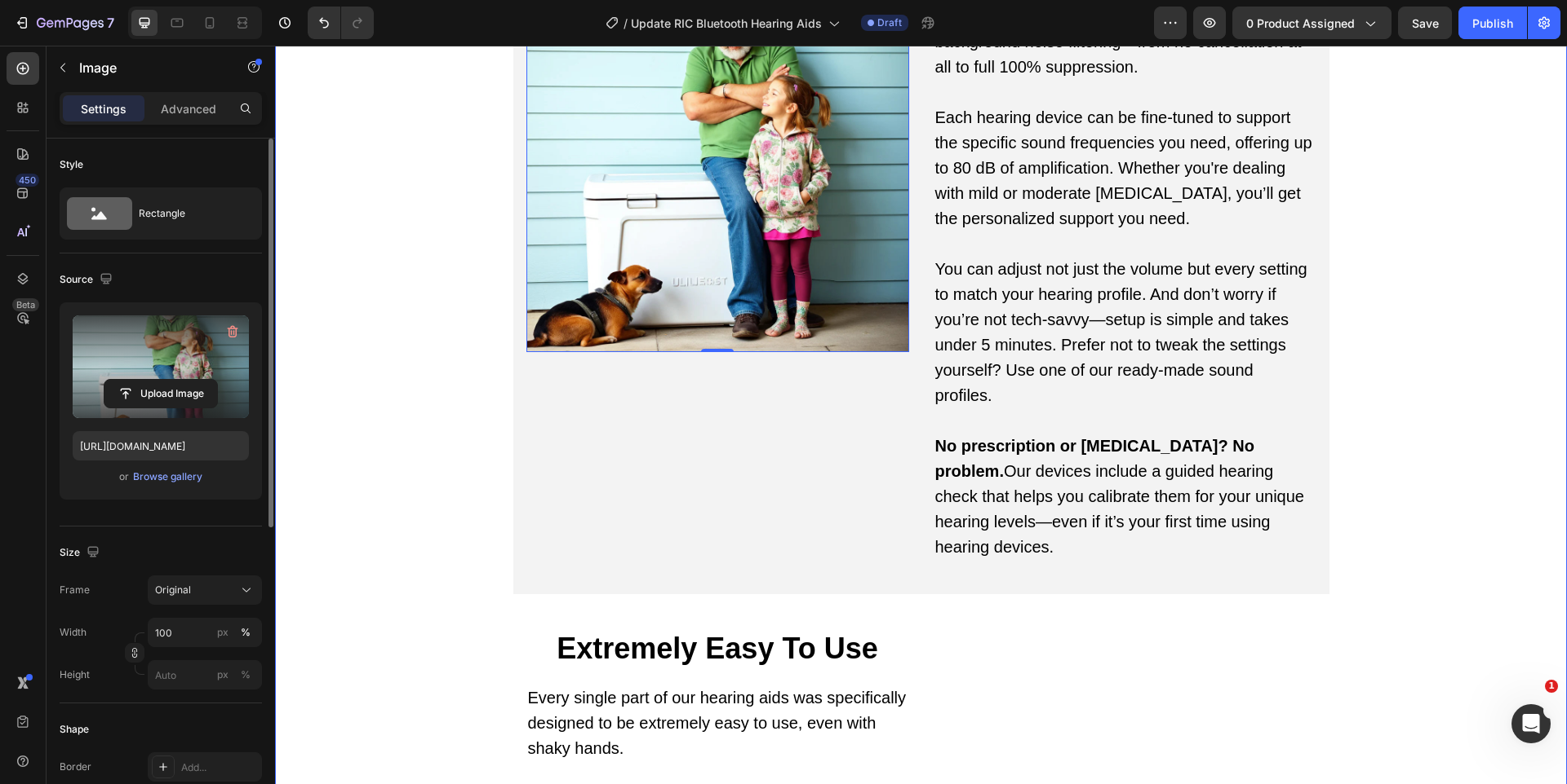
scroll to position [5688, 0]
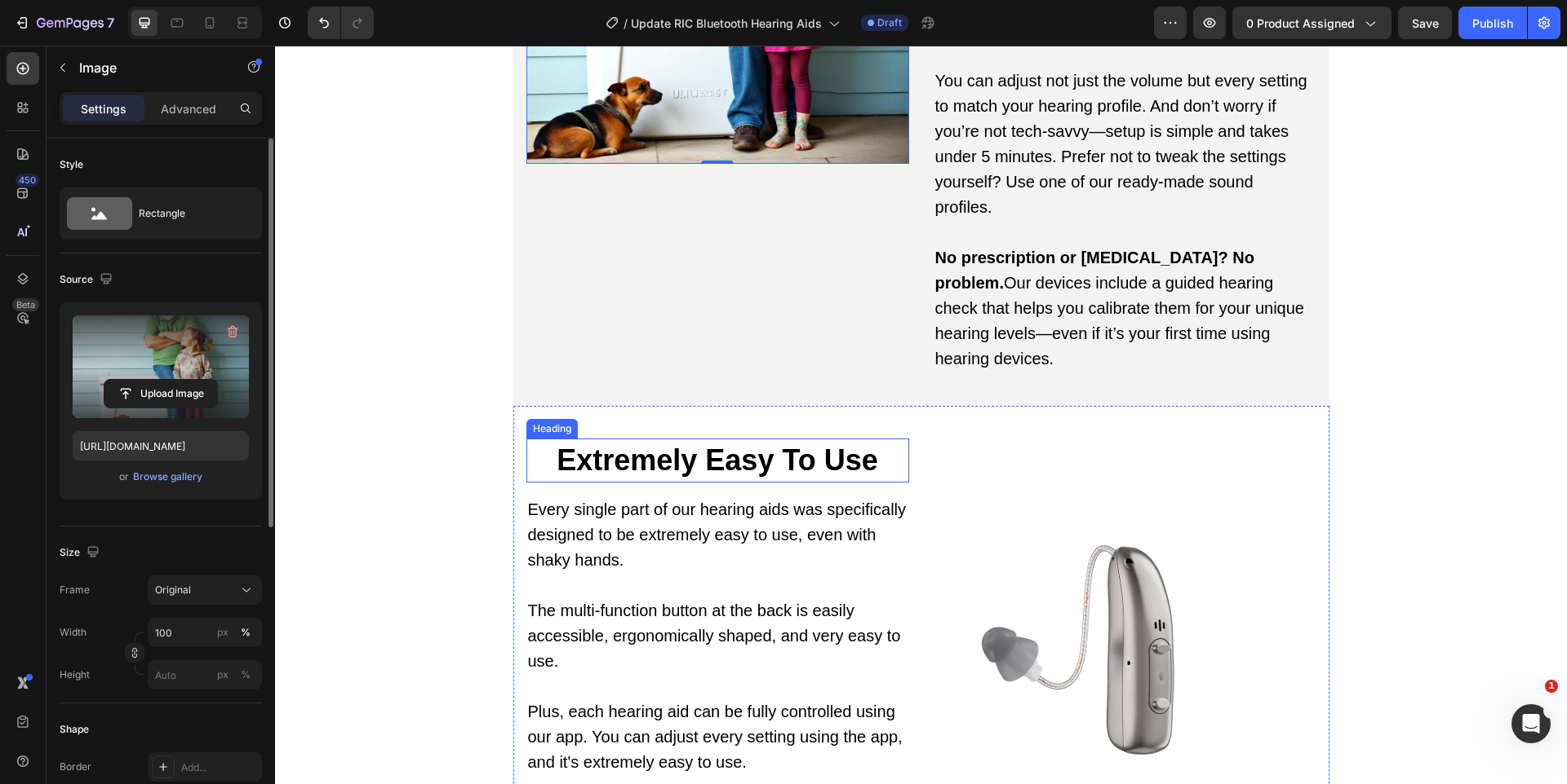
click at [633, 440] on h2 "Extremely Easy To Use" at bounding box center [718, 461] width 383 height 44
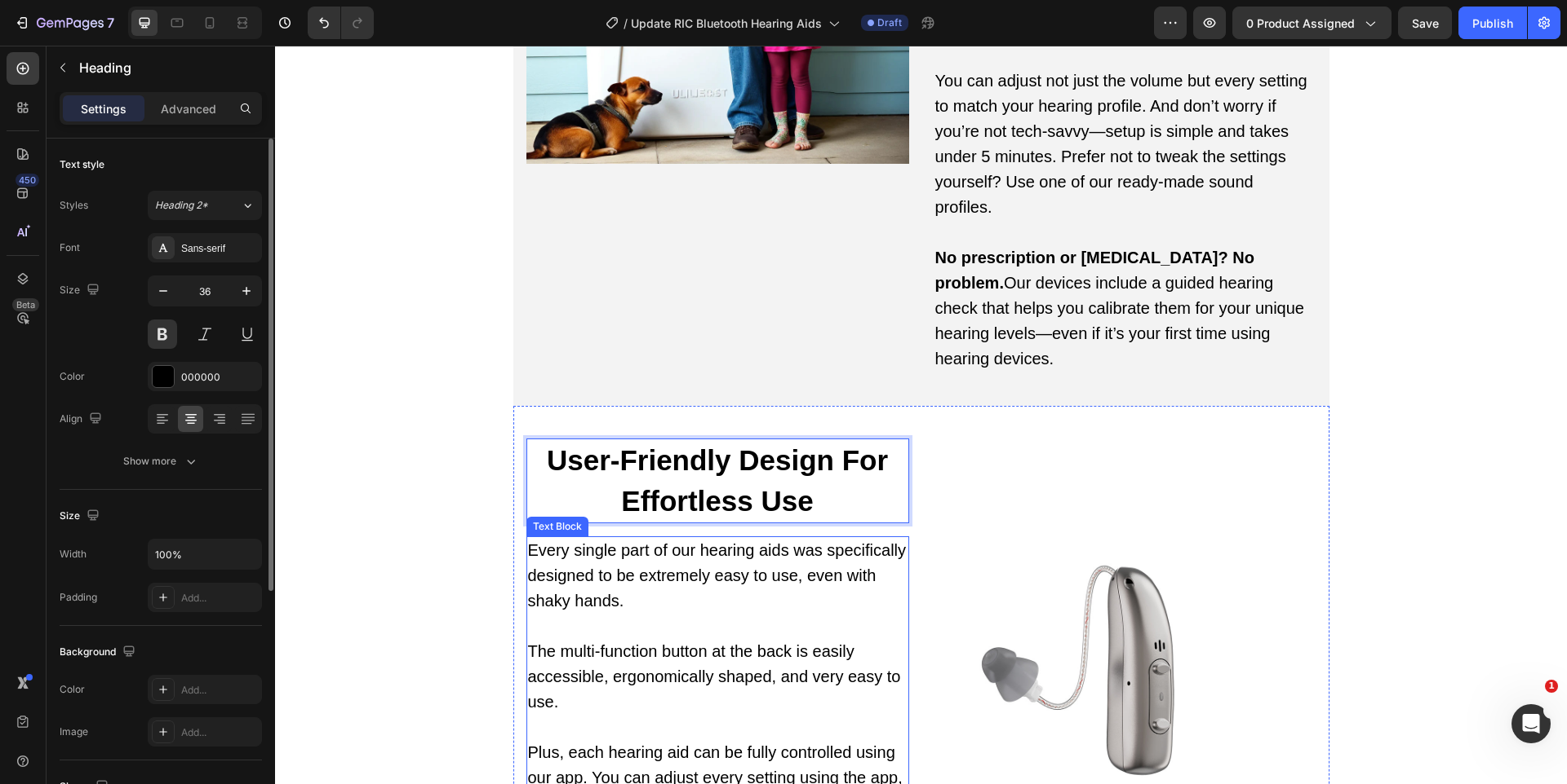
click at [606, 570] on p "Every single part of our hearing aids was specifically designed to be extremely…" at bounding box center [717, 575] width 379 height 76
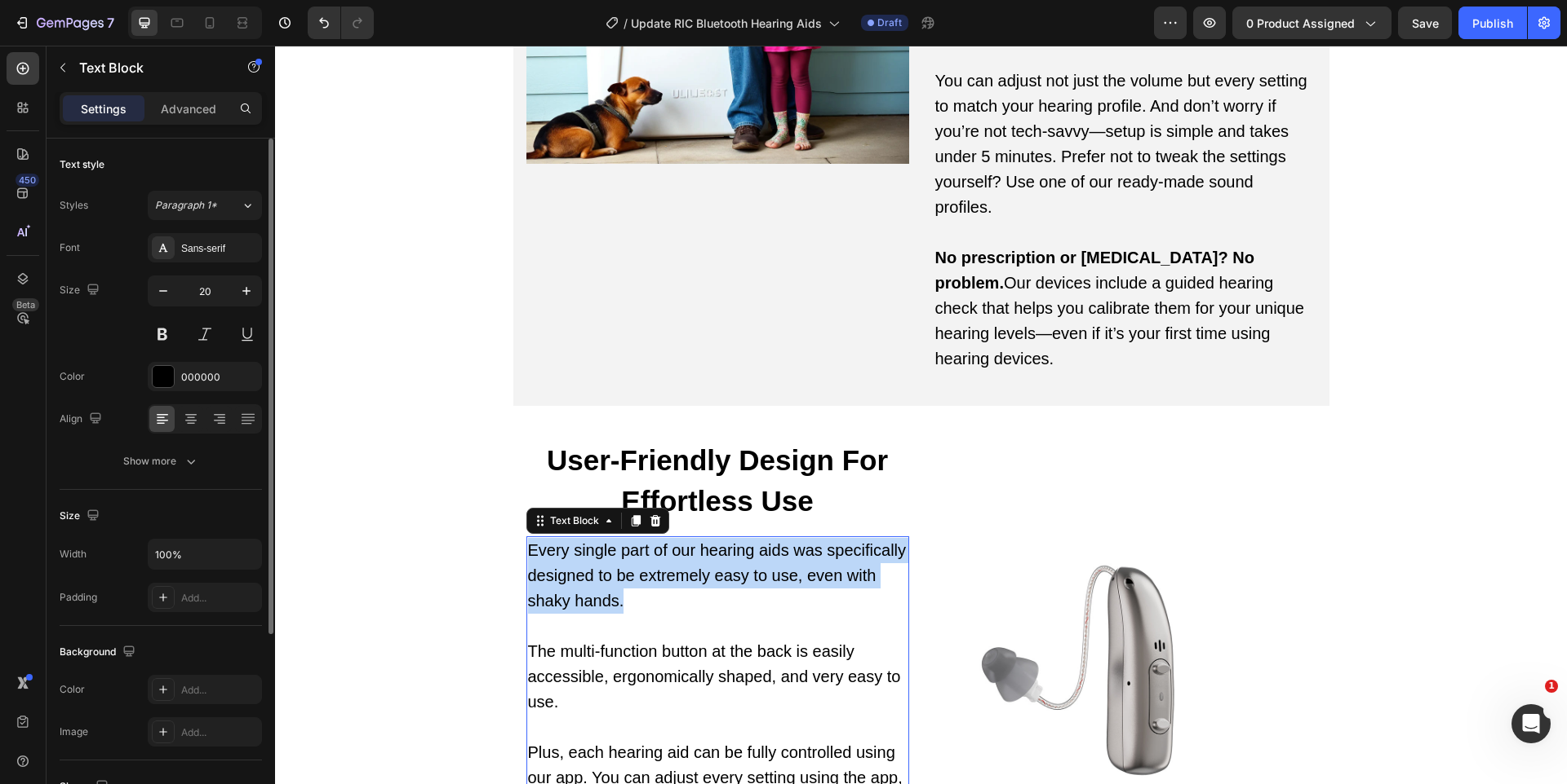
click at [606, 570] on p "Every single part of our hearing aids was specifically designed to be extremely…" at bounding box center [717, 575] width 379 height 76
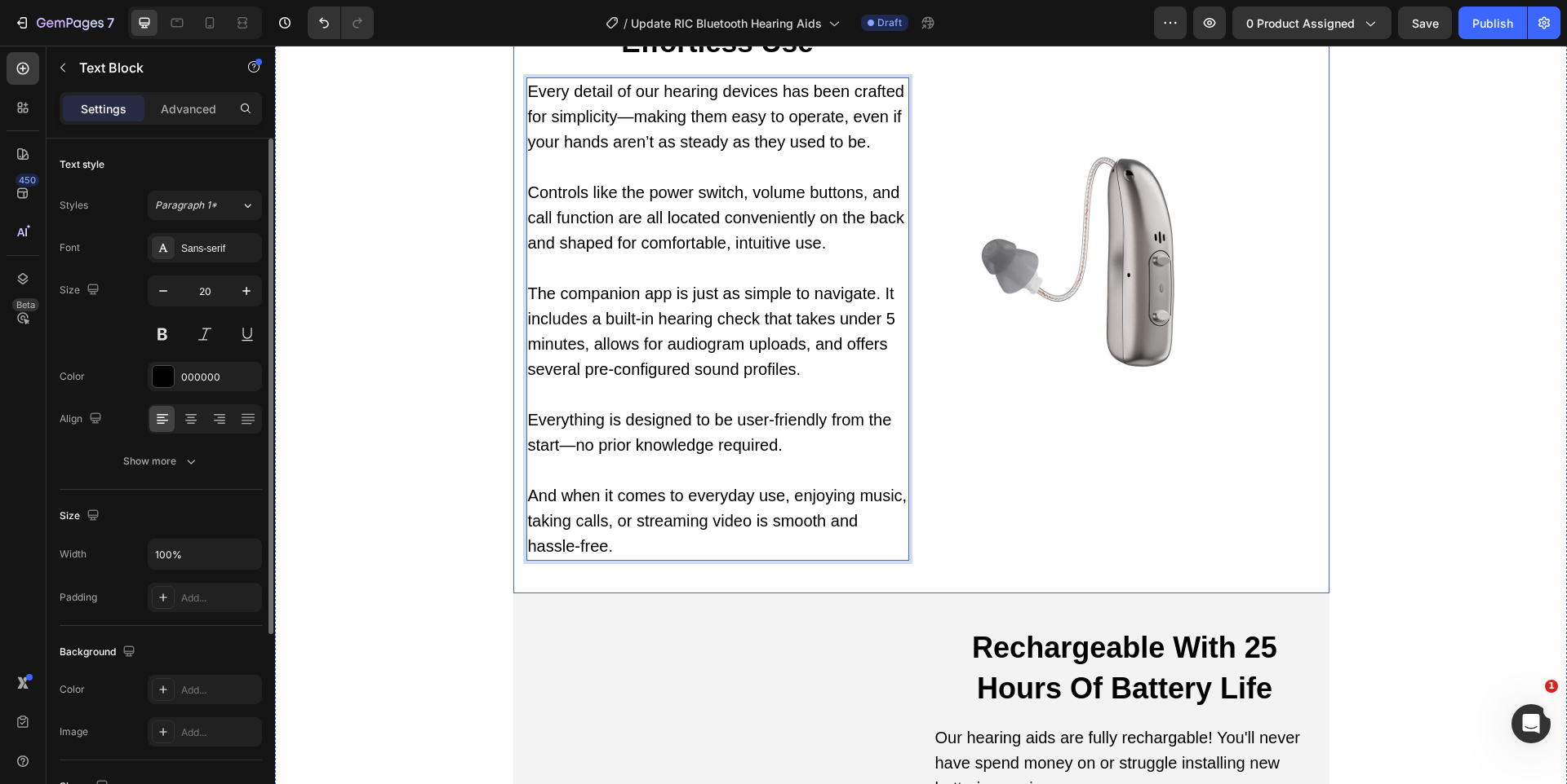
scroll to position [6370, 0]
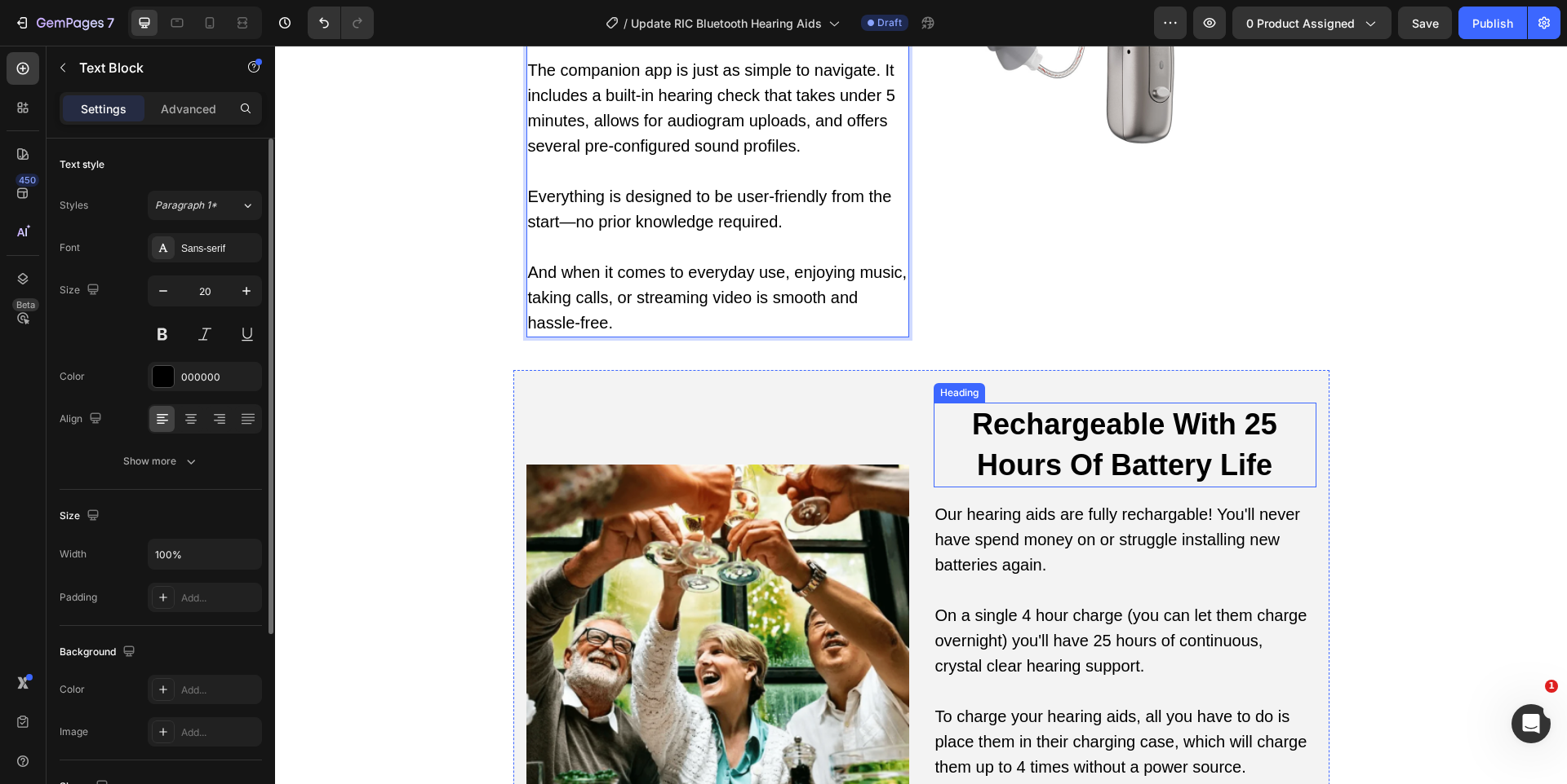
click at [1094, 427] on h2 "Rechargeable With 25 Hours Of Battery Life" at bounding box center [1125, 445] width 383 height 85
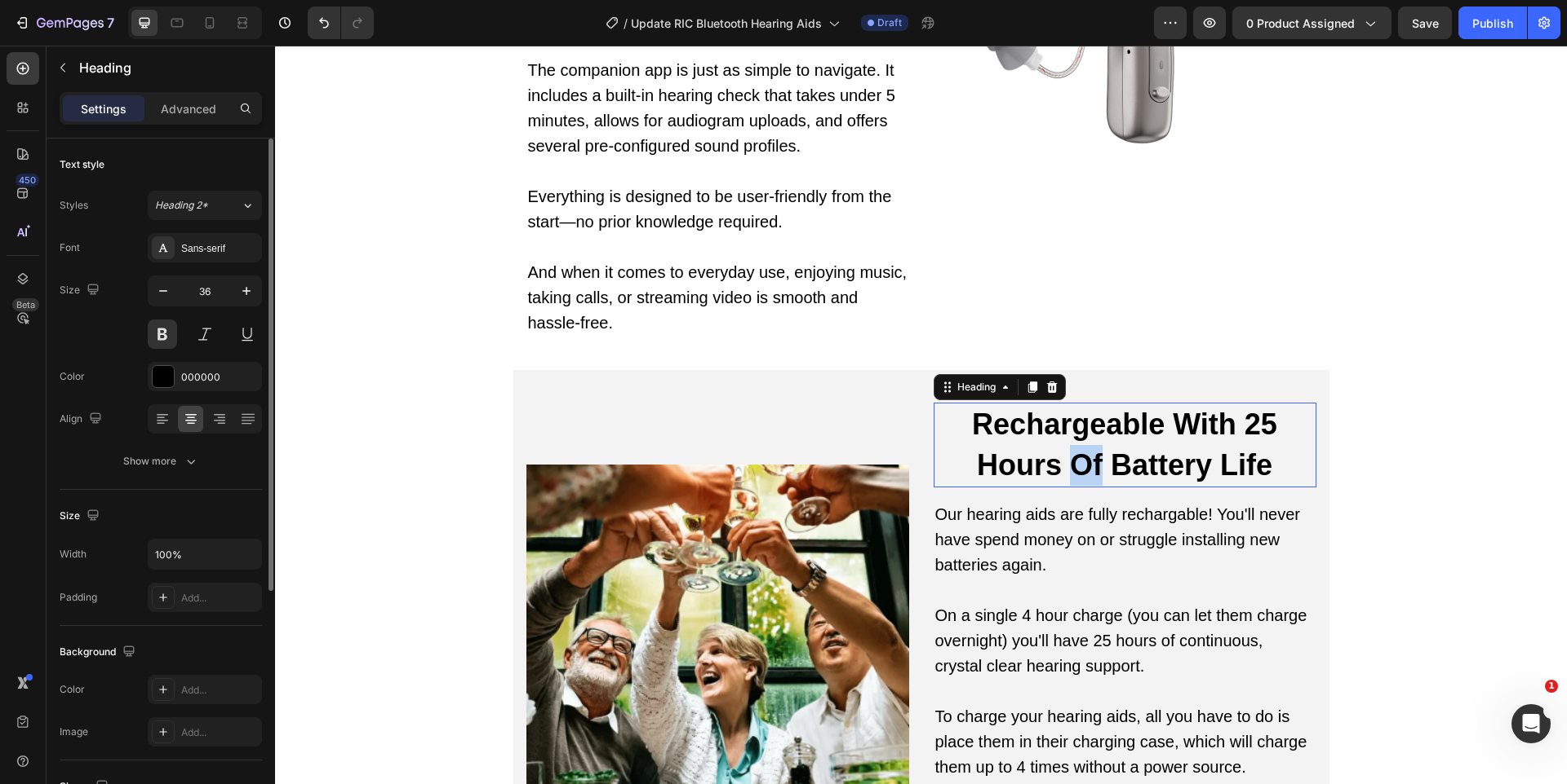
click at [1094, 427] on h2 "Rechargeable With 25 Hours Of Battery Life" at bounding box center [1125, 445] width 383 height 85
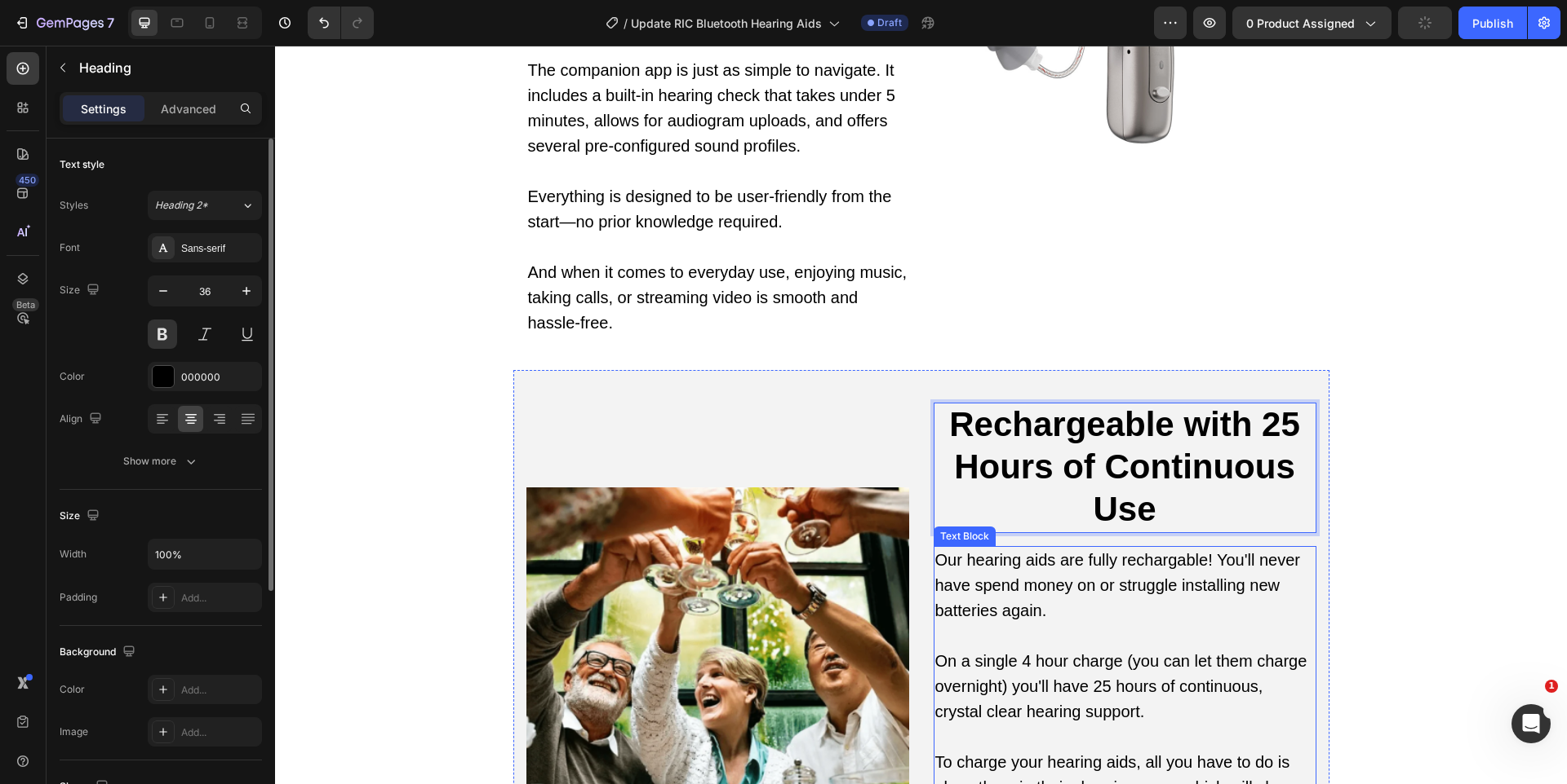
click at [1097, 623] on p at bounding box center [1124, 636] width 379 height 25
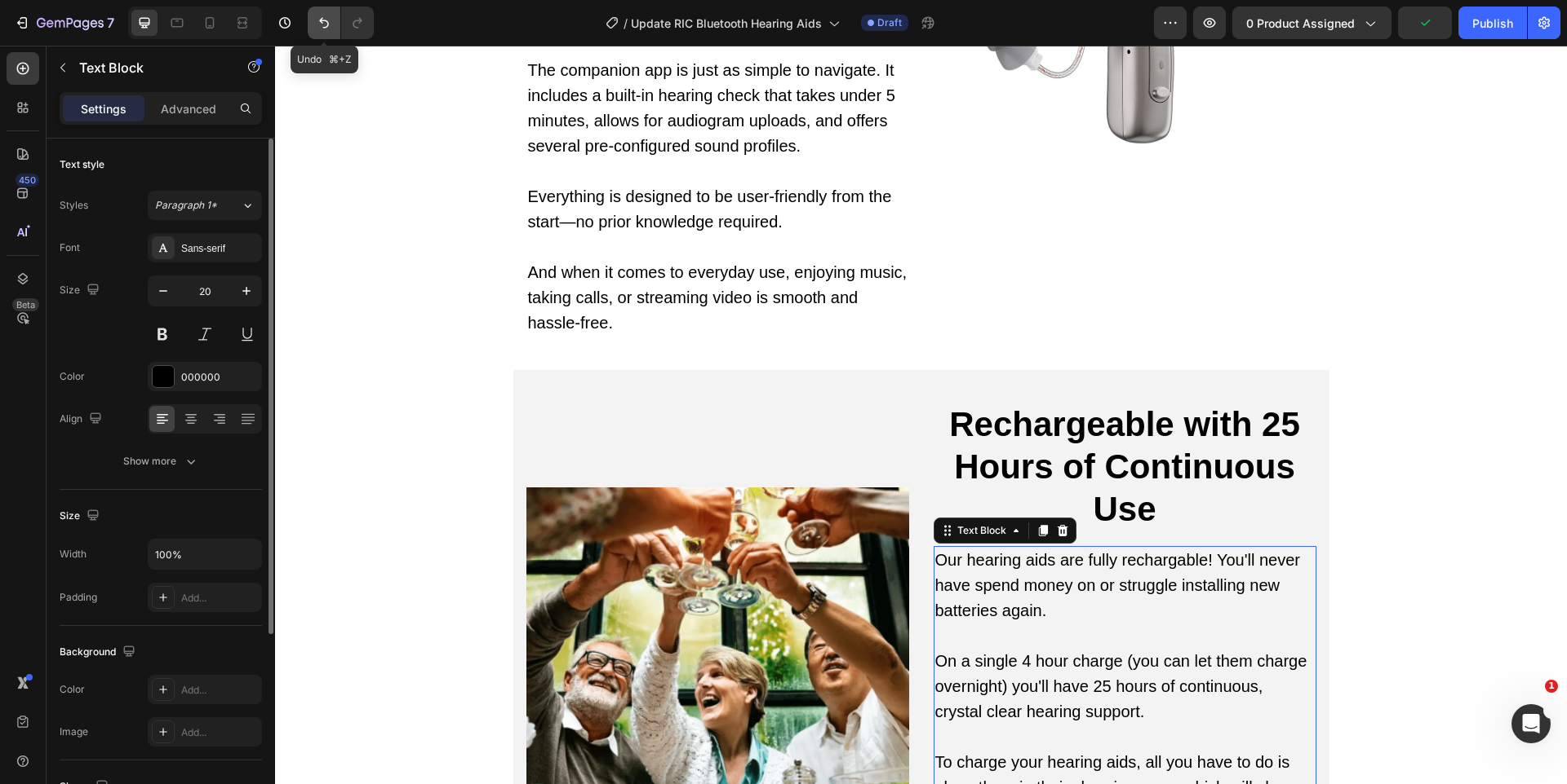
click at [327, 24] on icon "Undo/Redo" at bounding box center [323, 23] width 10 height 11
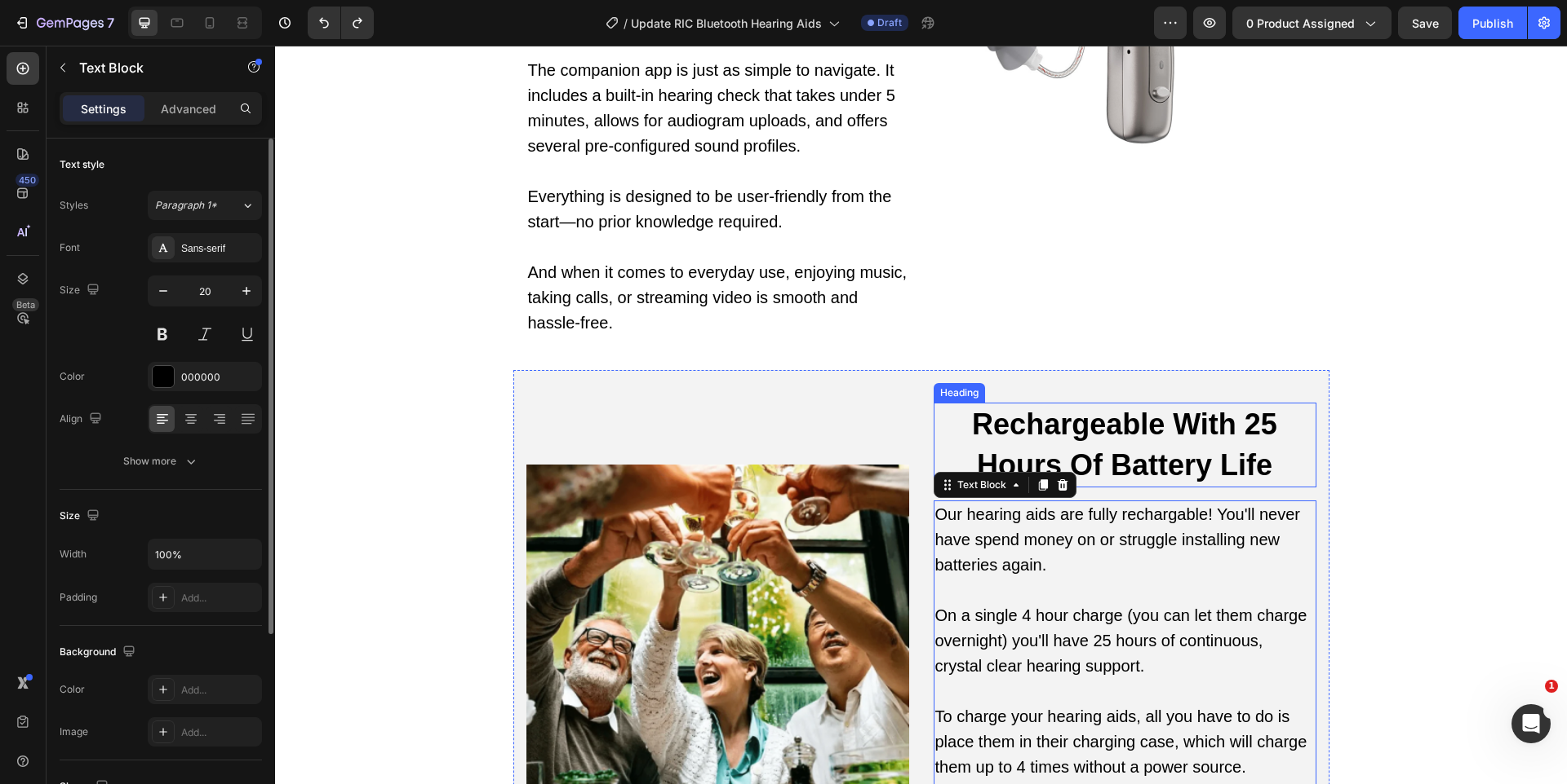
click at [1209, 427] on h2 "Rechargeable With 25 Hours Of Battery Life" at bounding box center [1125, 445] width 383 height 85
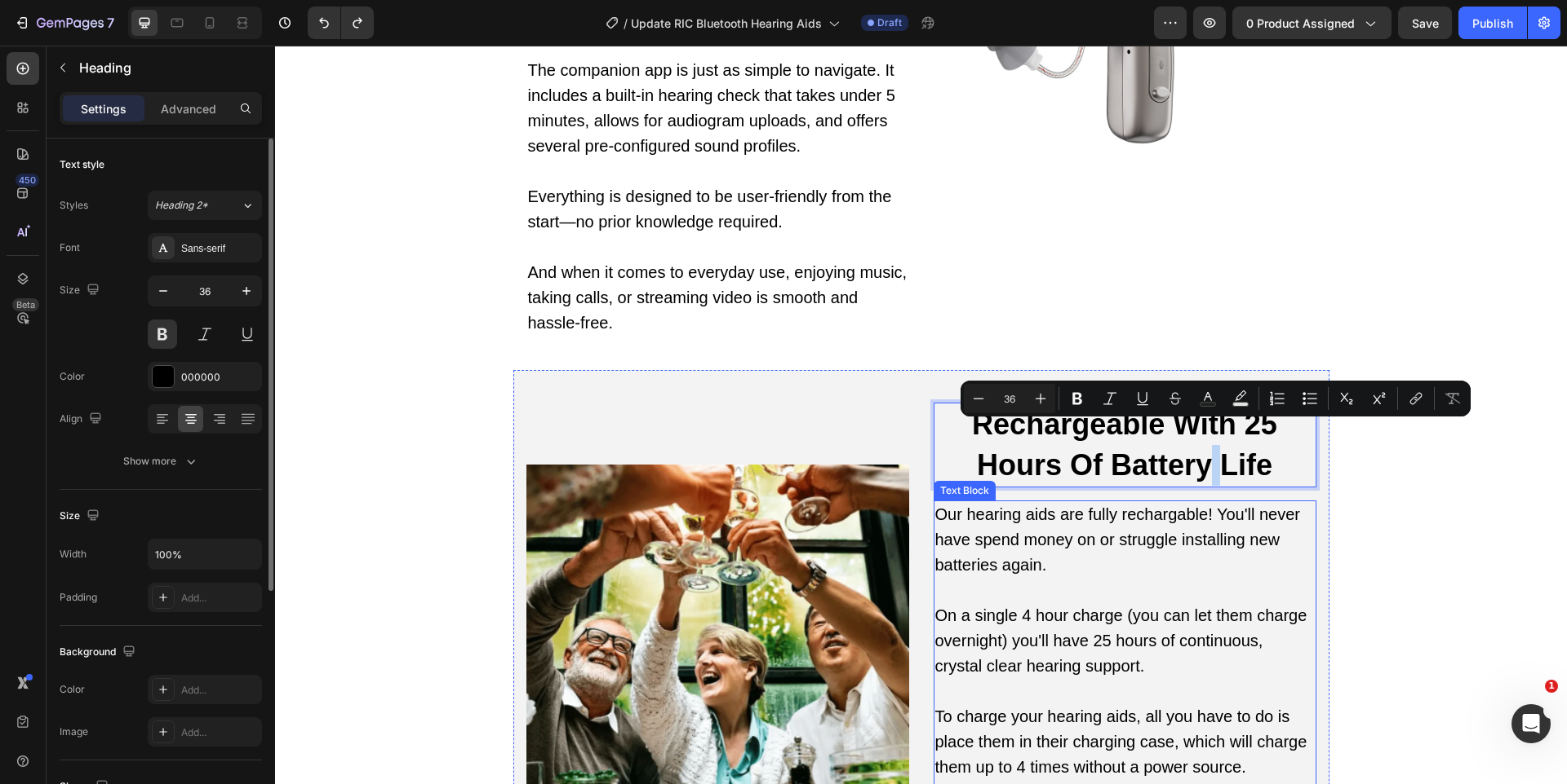
click at [1181, 612] on p "On a single 4 hour charge (you can let them charge overnight) you'll have 25 ho…" at bounding box center [1124, 641] width 379 height 76
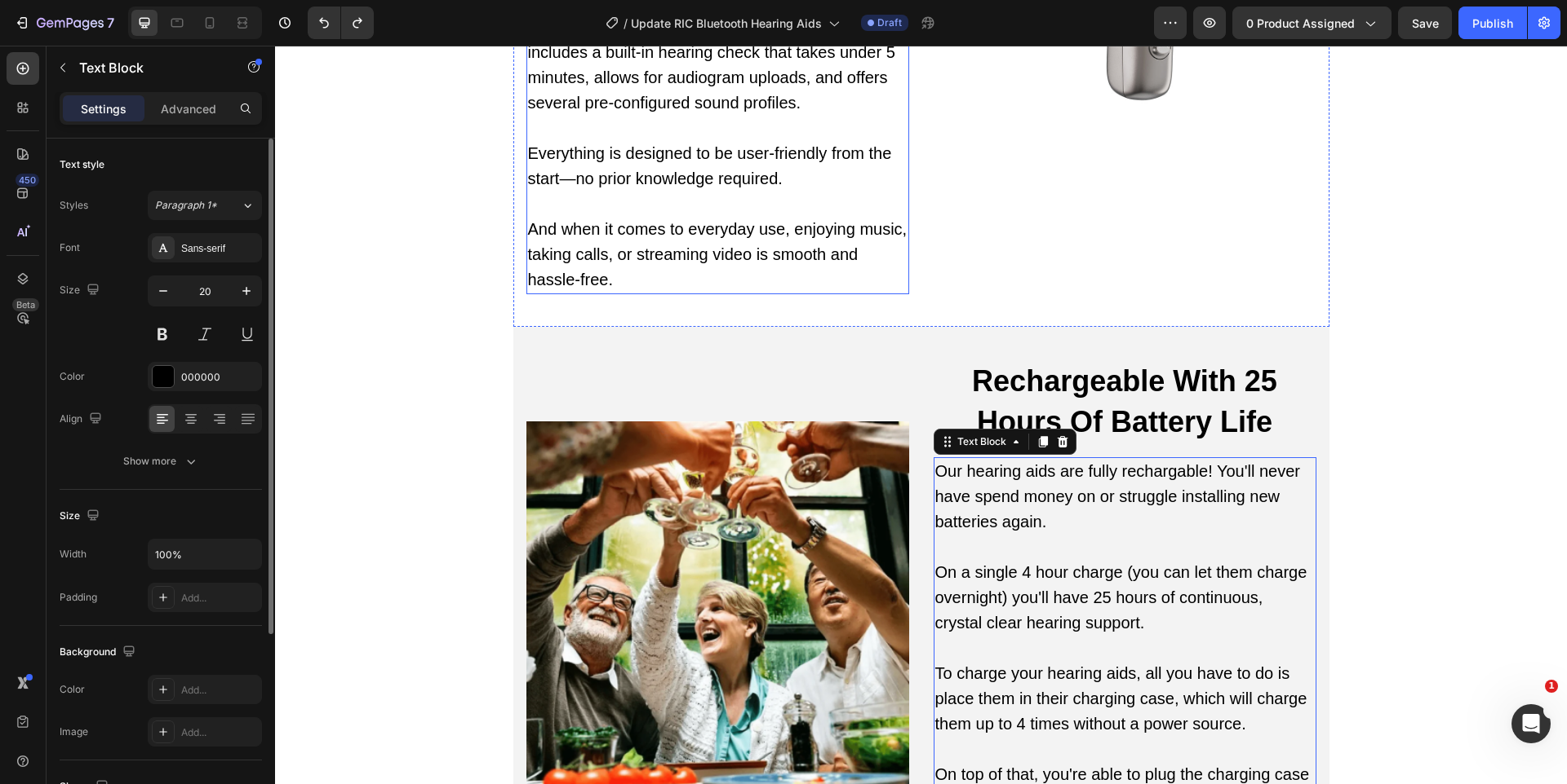
scroll to position [6462, 0]
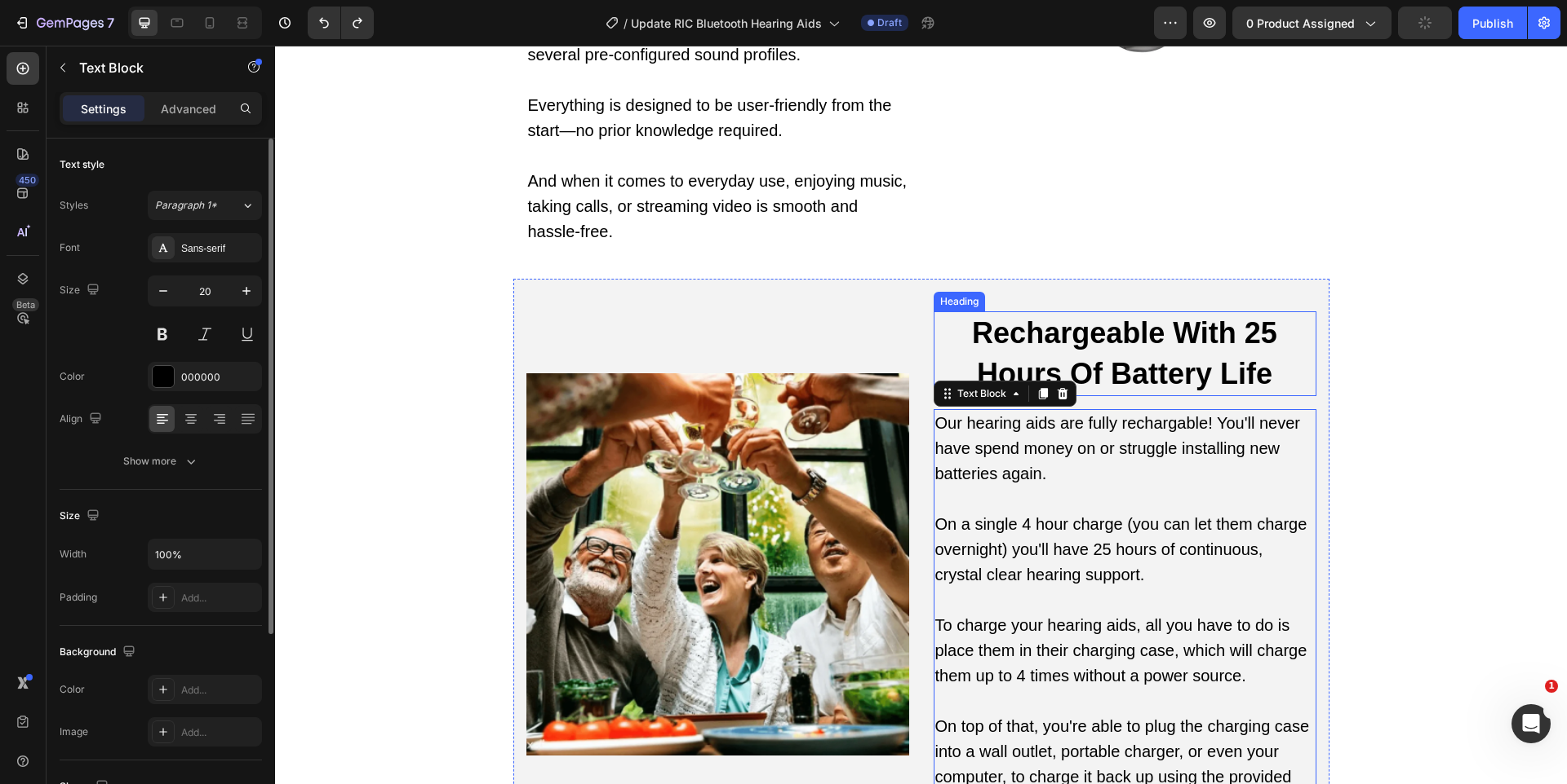
click at [1276, 341] on p "Rechargeable With 25 Hours Of Battery Life" at bounding box center [1124, 354] width 379 height 82
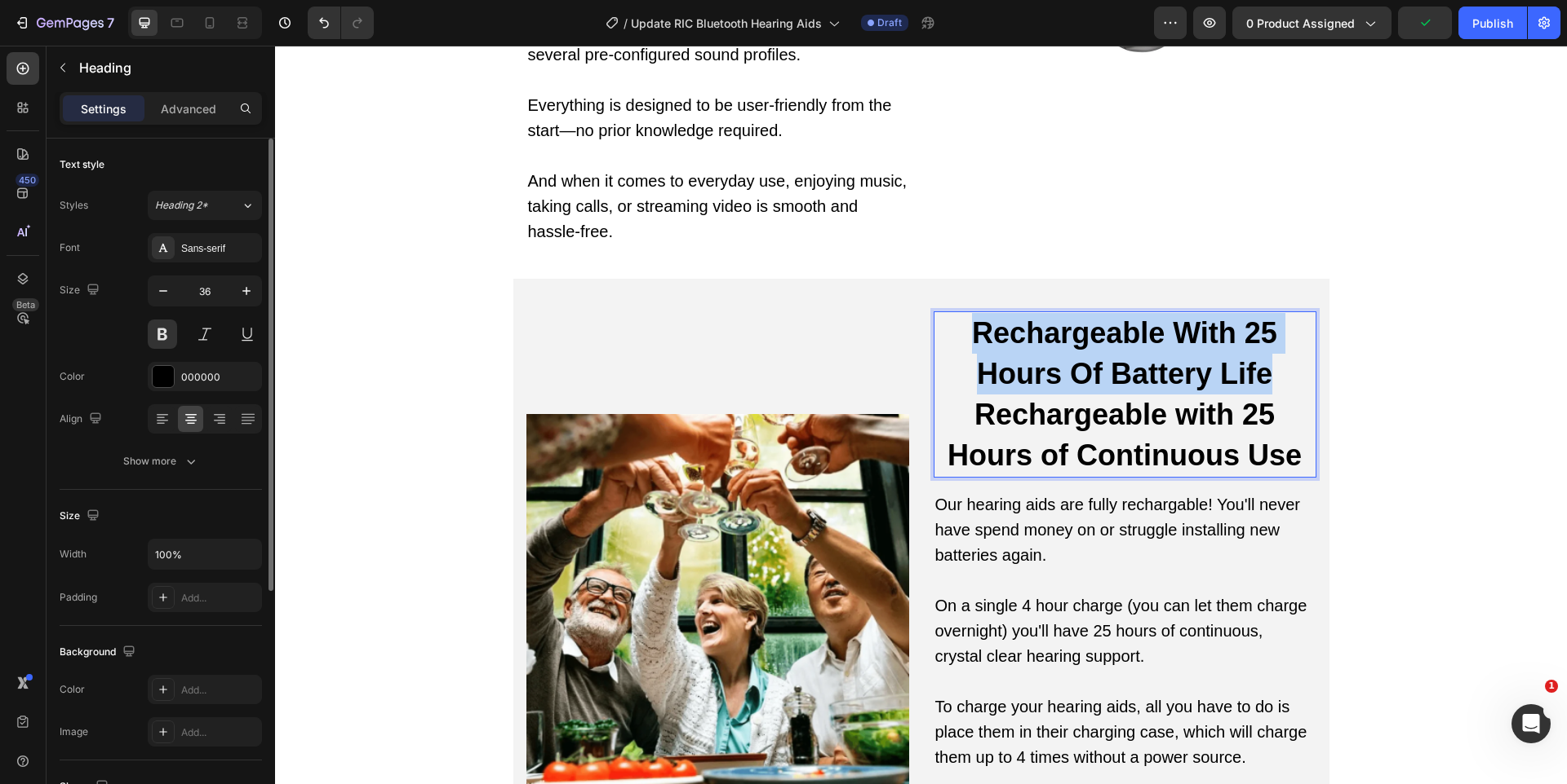
drag, startPoint x: 1277, startPoint y: 351, endPoint x: 945, endPoint y: 314, distance: 334.1
click at [945, 314] on p "Rechargeable With 25 Hours Of Battery Life Rechargeable with 25 Hours of Contin…" at bounding box center [1124, 395] width 379 height 164
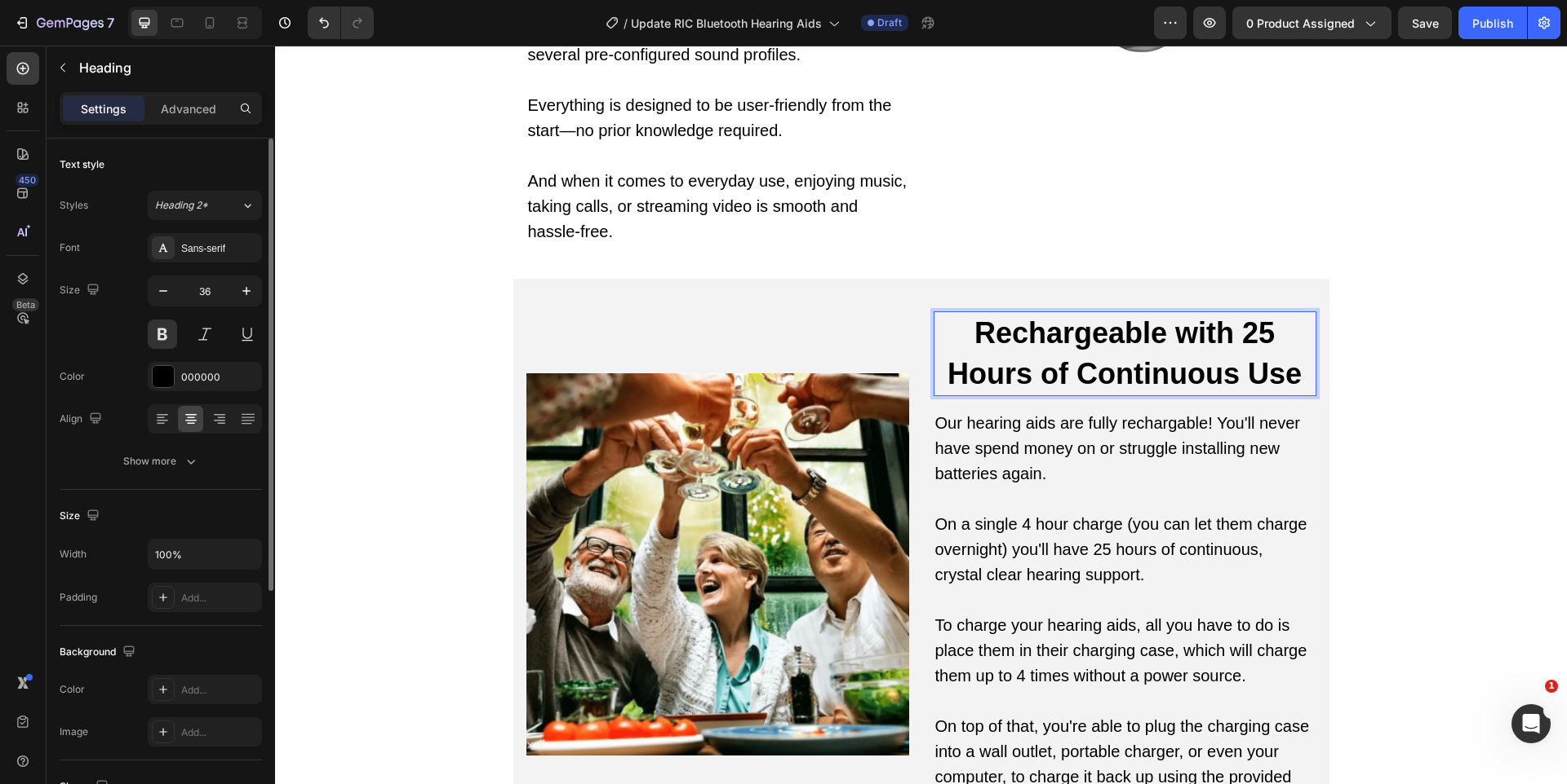
click at [978, 314] on p "Rechargeable with 25 Hours of Continuous Use" at bounding box center [1124, 354] width 379 height 82
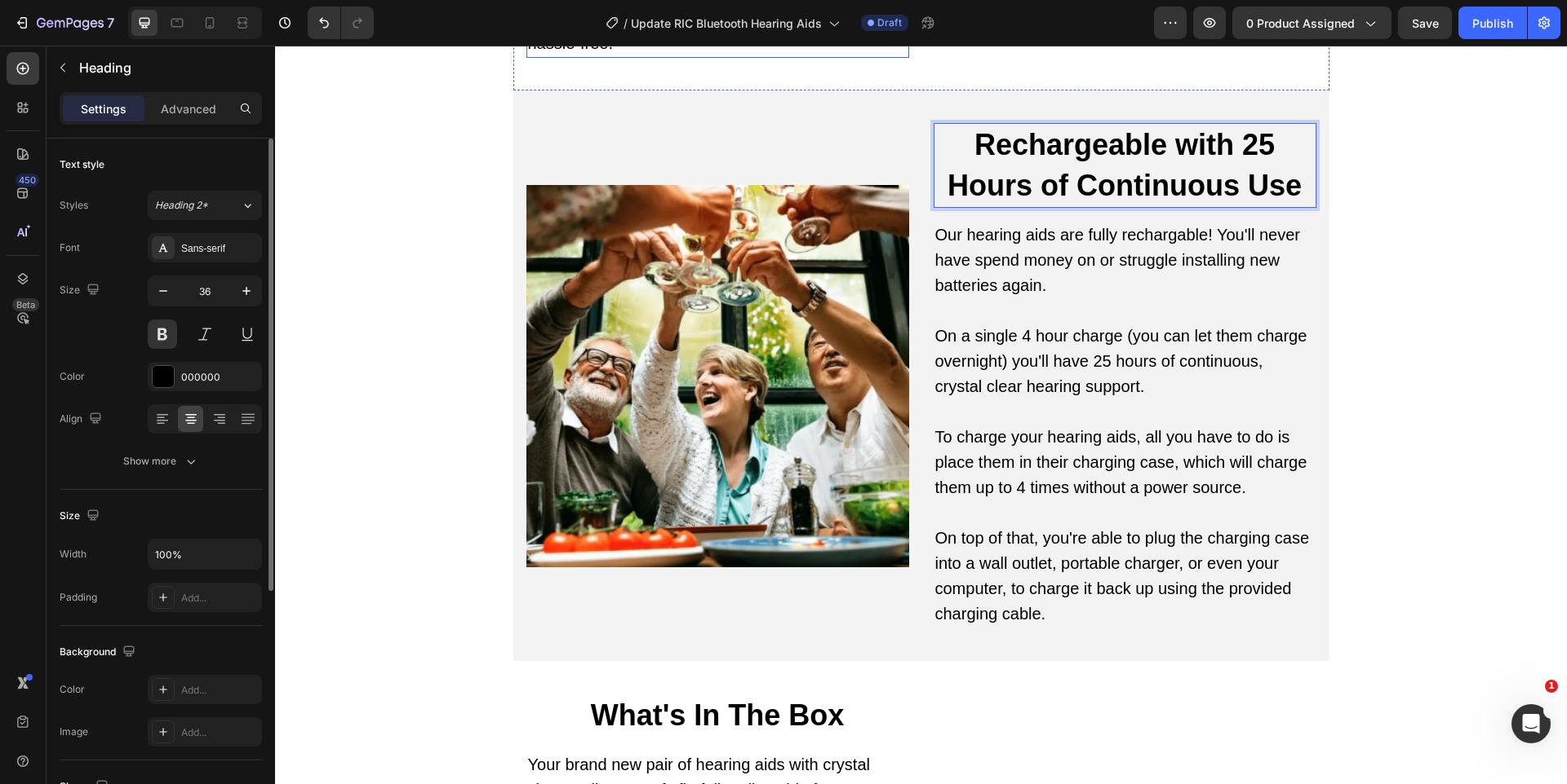
scroll to position [6667, 0]
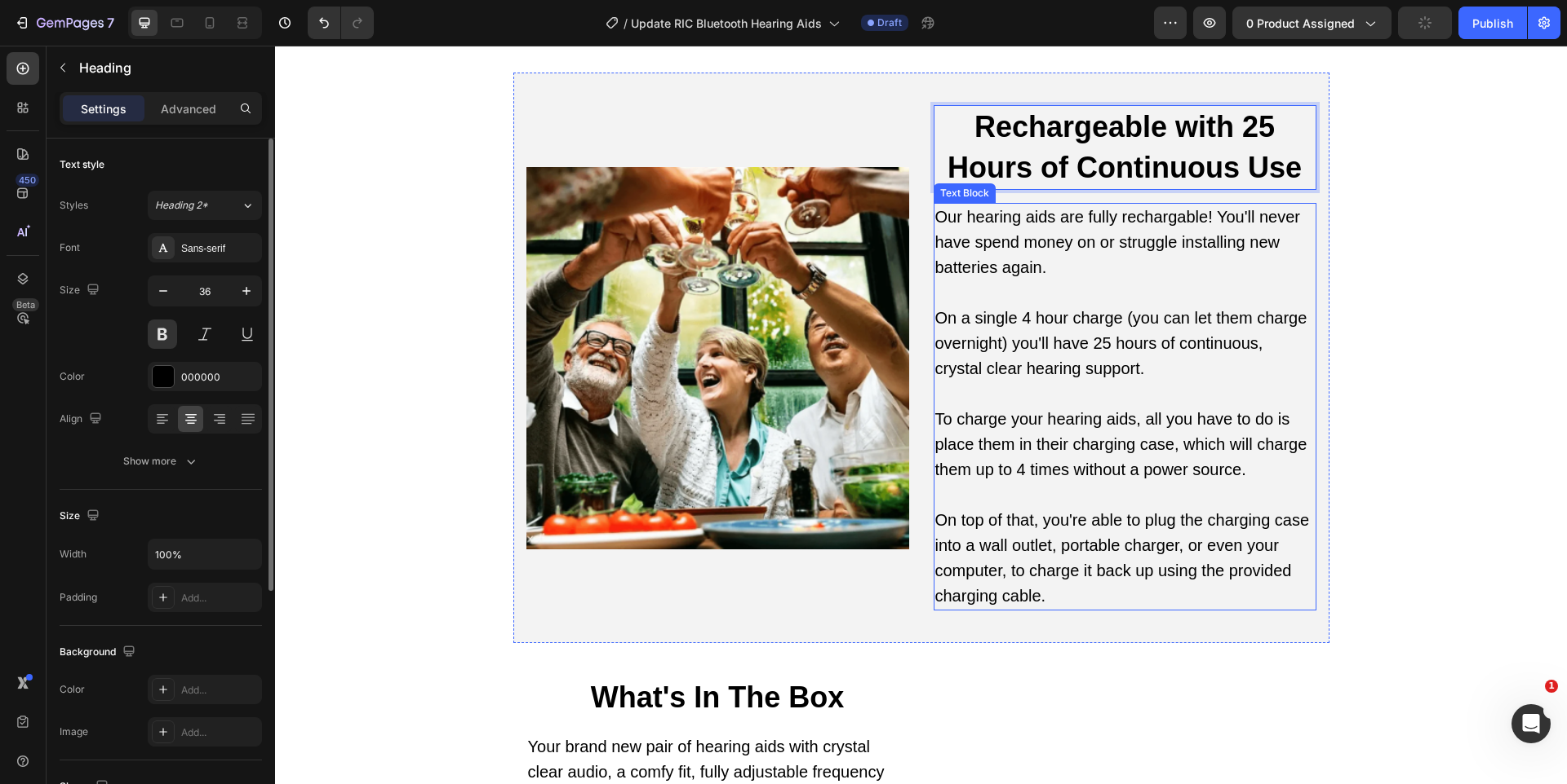
click at [1061, 342] on p "On a single 4 hour charge (you can let them charge overnight) you'll have 25 ho…" at bounding box center [1124, 343] width 379 height 76
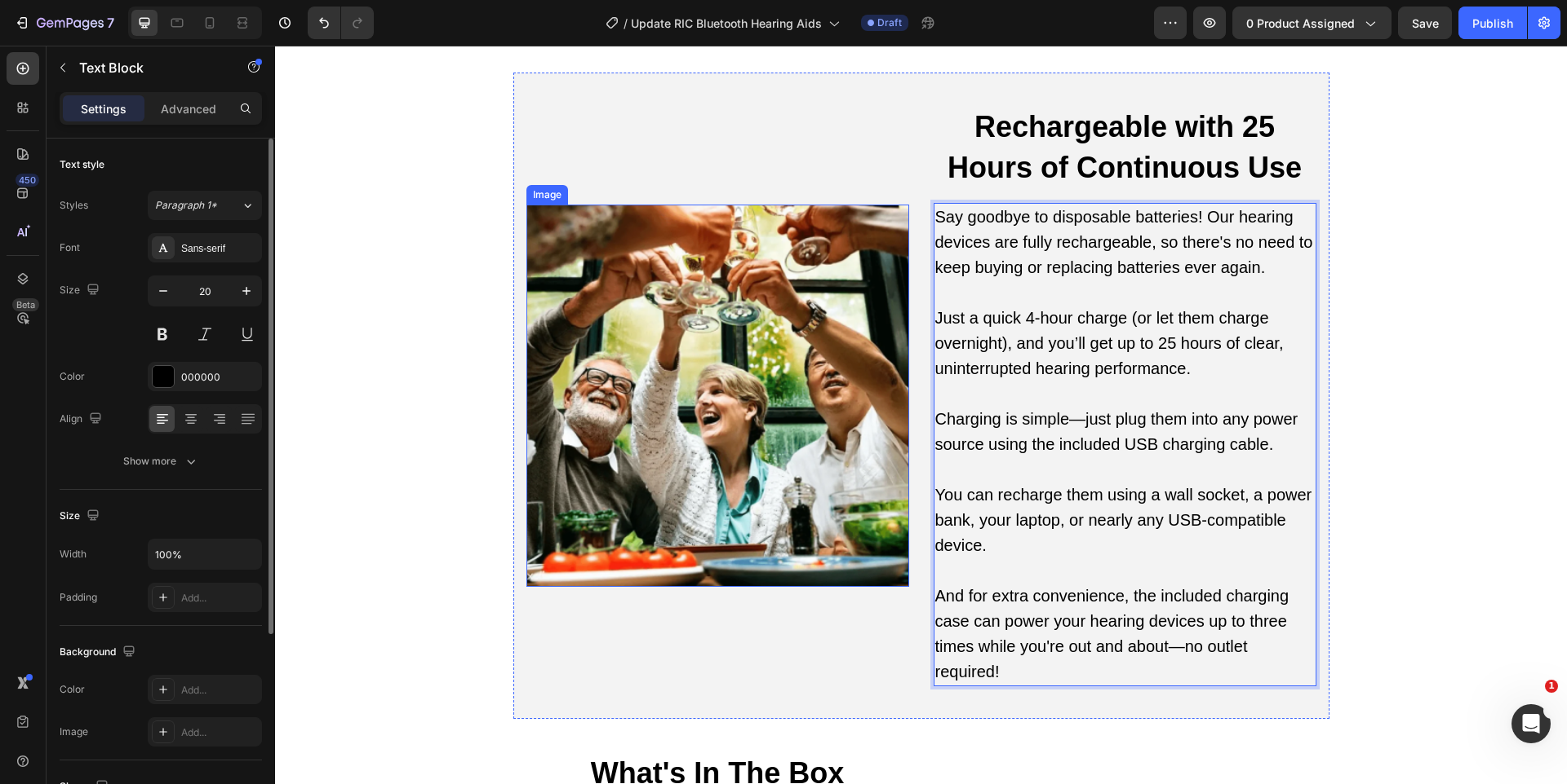
scroll to position [7019, 0]
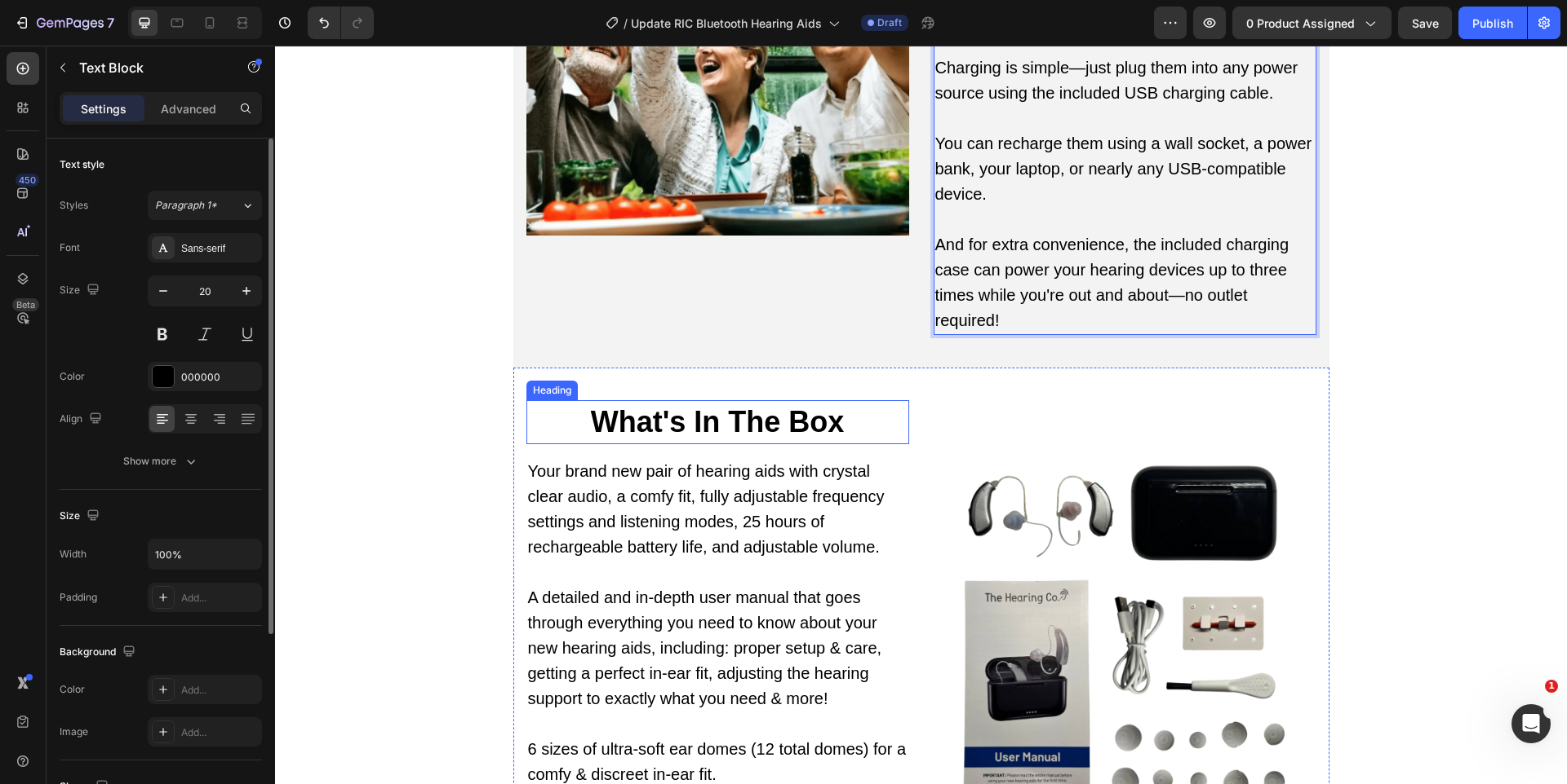
click at [773, 400] on h2 "What's In The Box" at bounding box center [718, 422] width 383 height 44
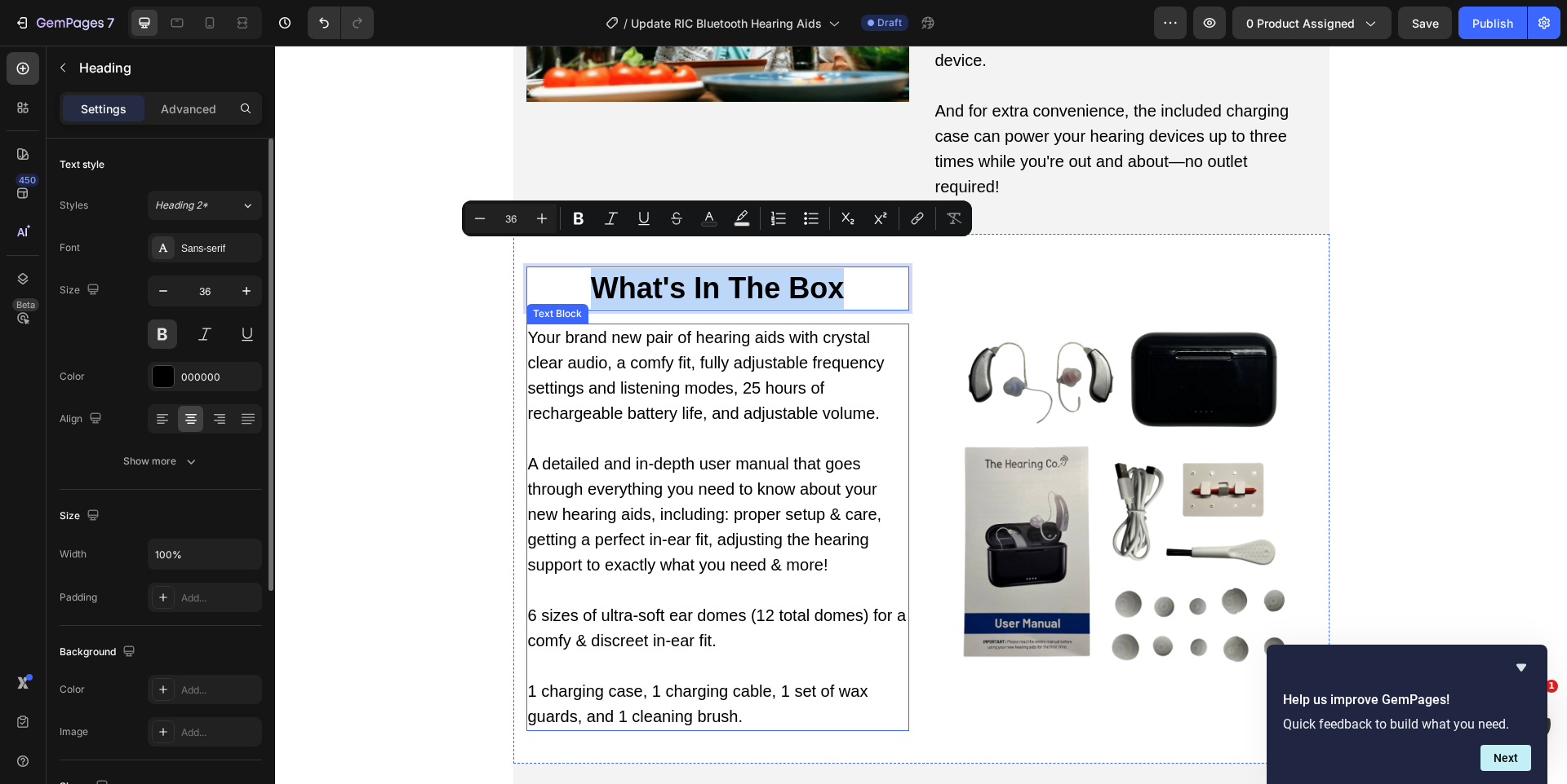
scroll to position [7157, 0]
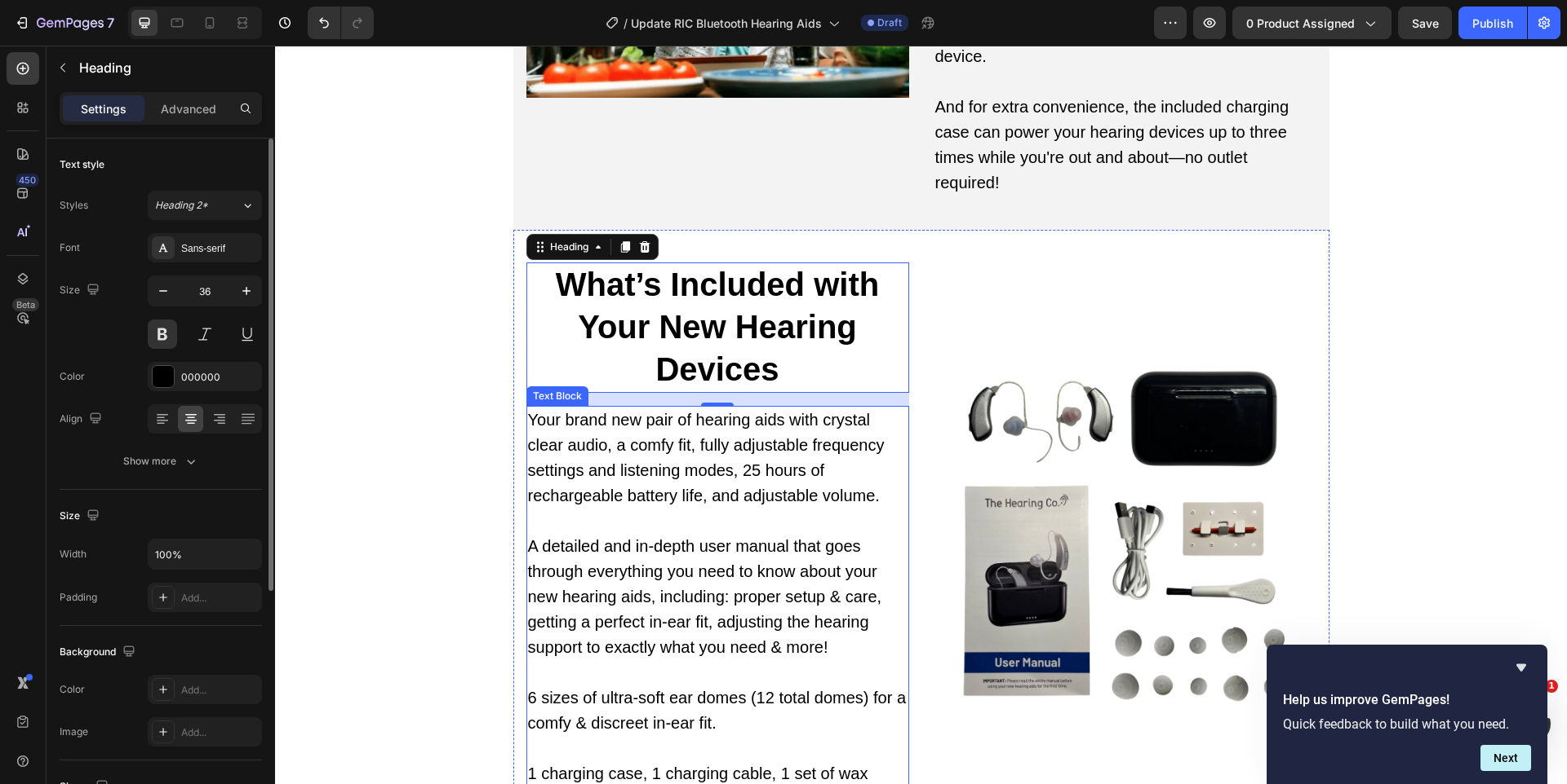
drag, startPoint x: 685, startPoint y: 563, endPoint x: 685, endPoint y: 550, distance: 13.0
click at [685, 563] on p "A detailed and in-depth user manual that goes through everything you need to kn…" at bounding box center [717, 596] width 379 height 126
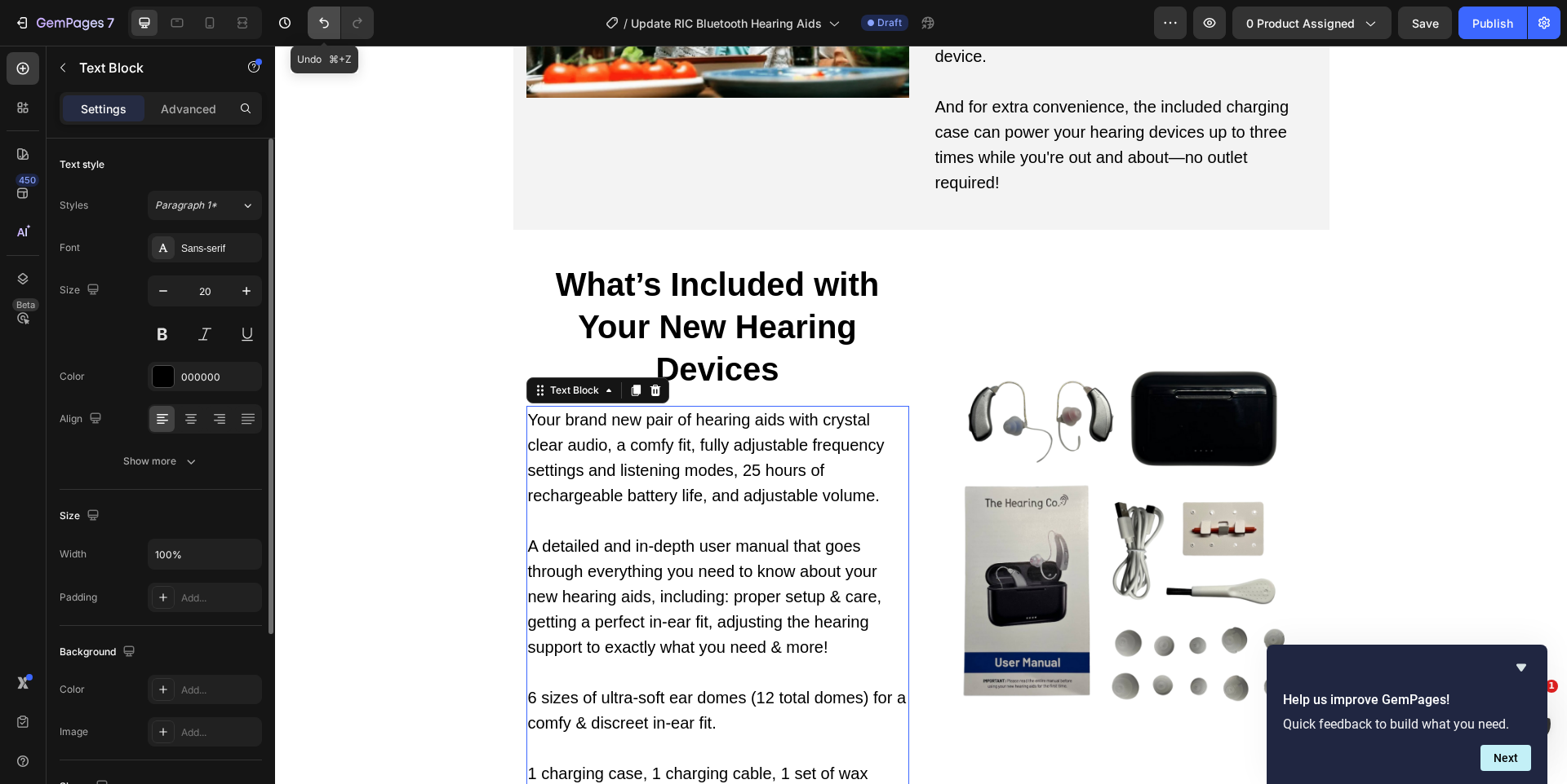
click at [339, 32] on button "Undo/Redo" at bounding box center [324, 23] width 33 height 33
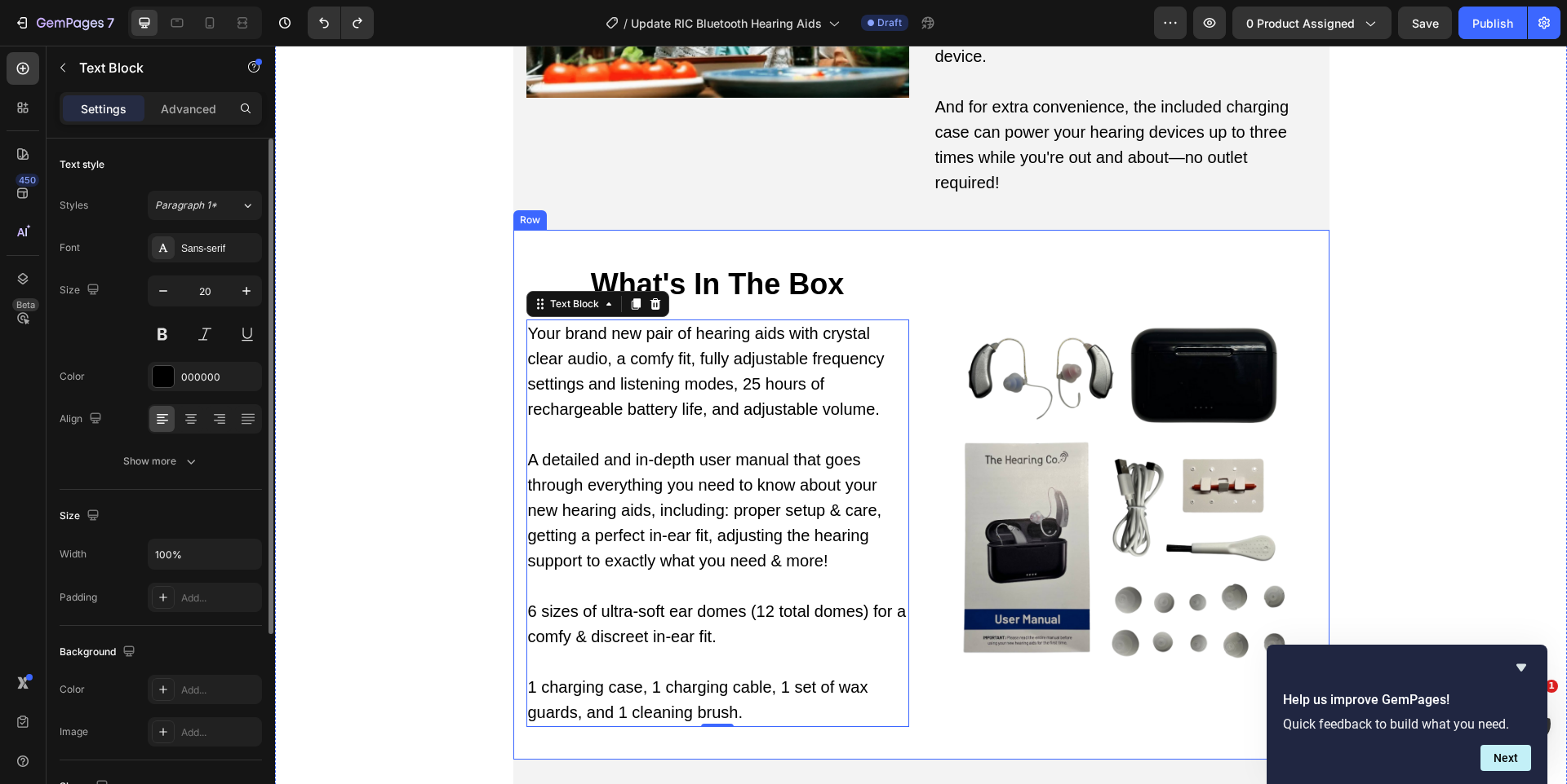
click at [838, 263] on h2 "What's In The Box" at bounding box center [718, 285] width 383 height 44
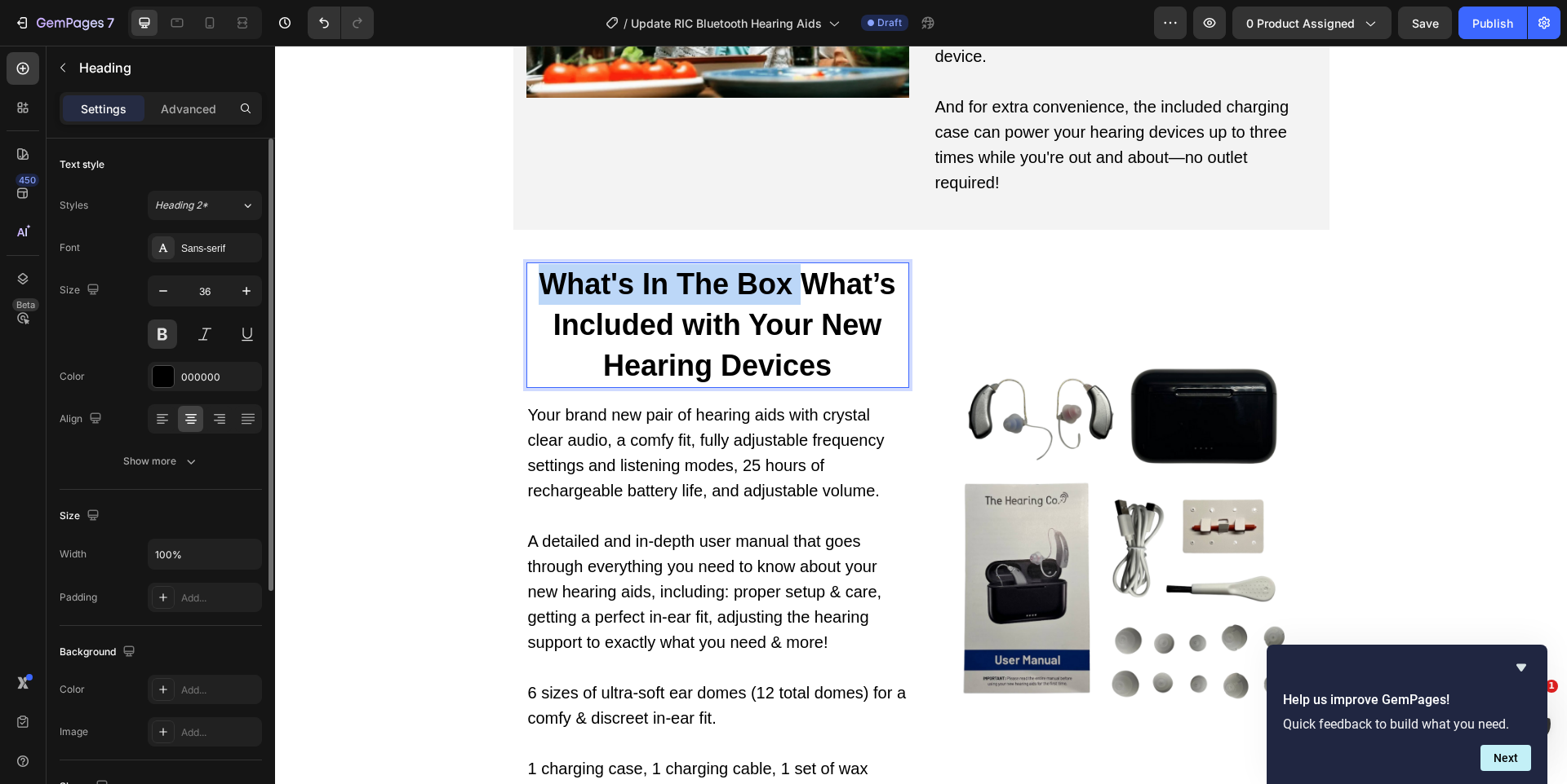
drag, startPoint x: 800, startPoint y: 262, endPoint x: 542, endPoint y: 243, distance: 258.7
click at [542, 265] on p "What's In The Box What’s Included with Your New Hearing Devices" at bounding box center [717, 325] width 379 height 122
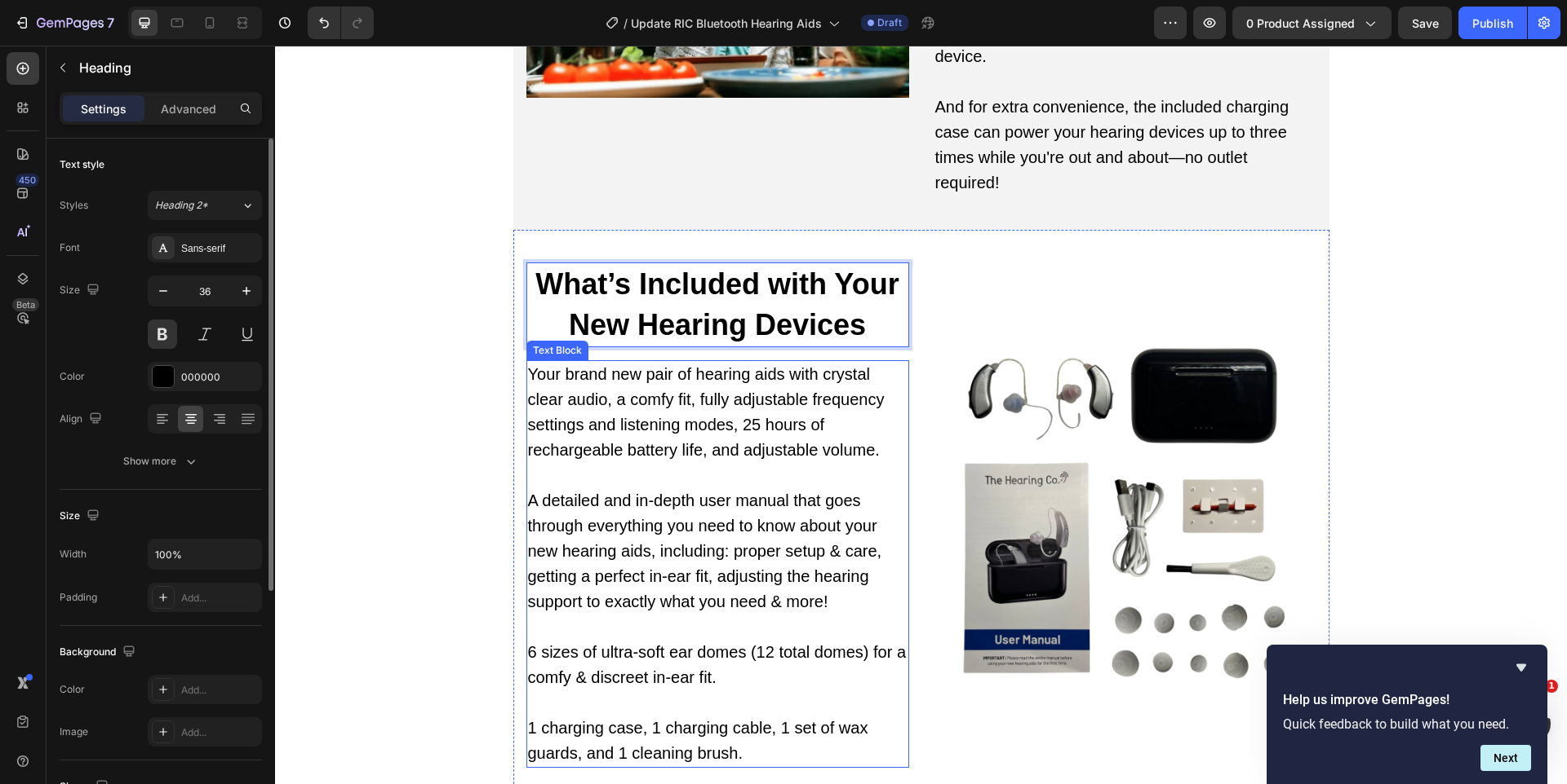
click at [611, 532] on p "A detailed and in-depth user manual that goes through everything you need to kn…" at bounding box center [717, 551] width 379 height 126
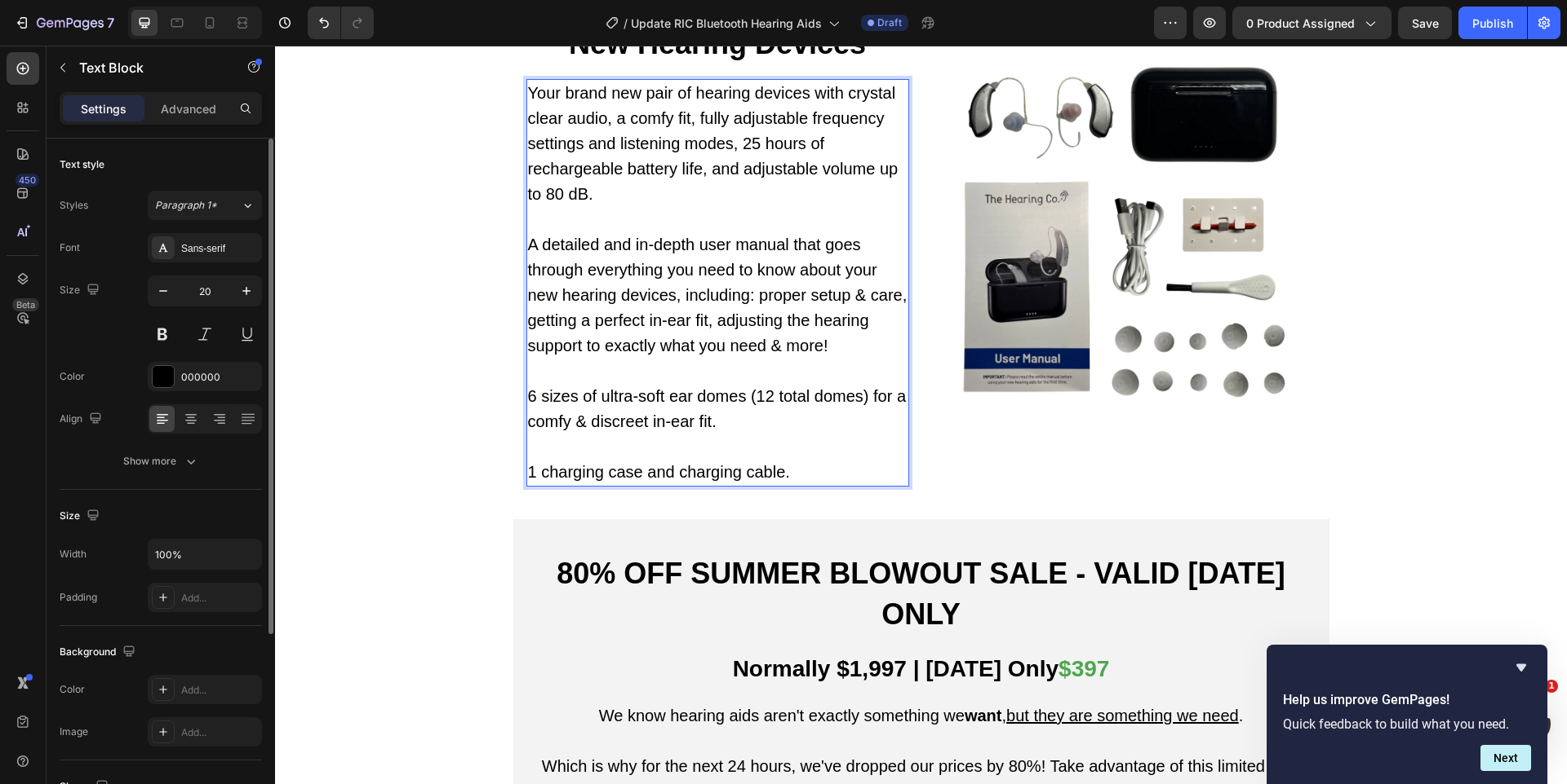
scroll to position [7448, 0]
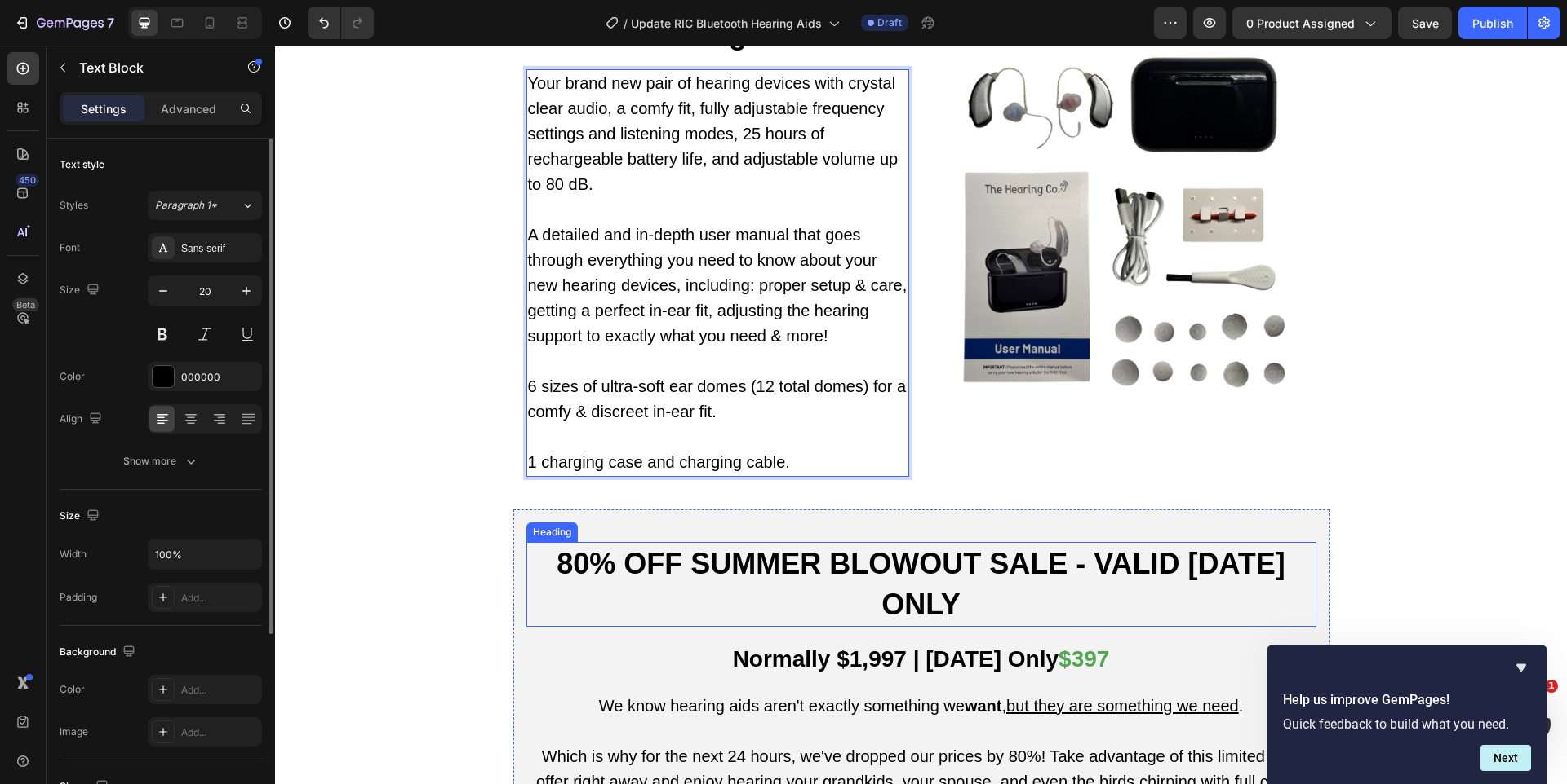
click at [740, 543] on h2 "80% OFF SUMMER BLOWOUT SALE - VALID [DATE] ONLY" at bounding box center [921, 585] width 790 height 85
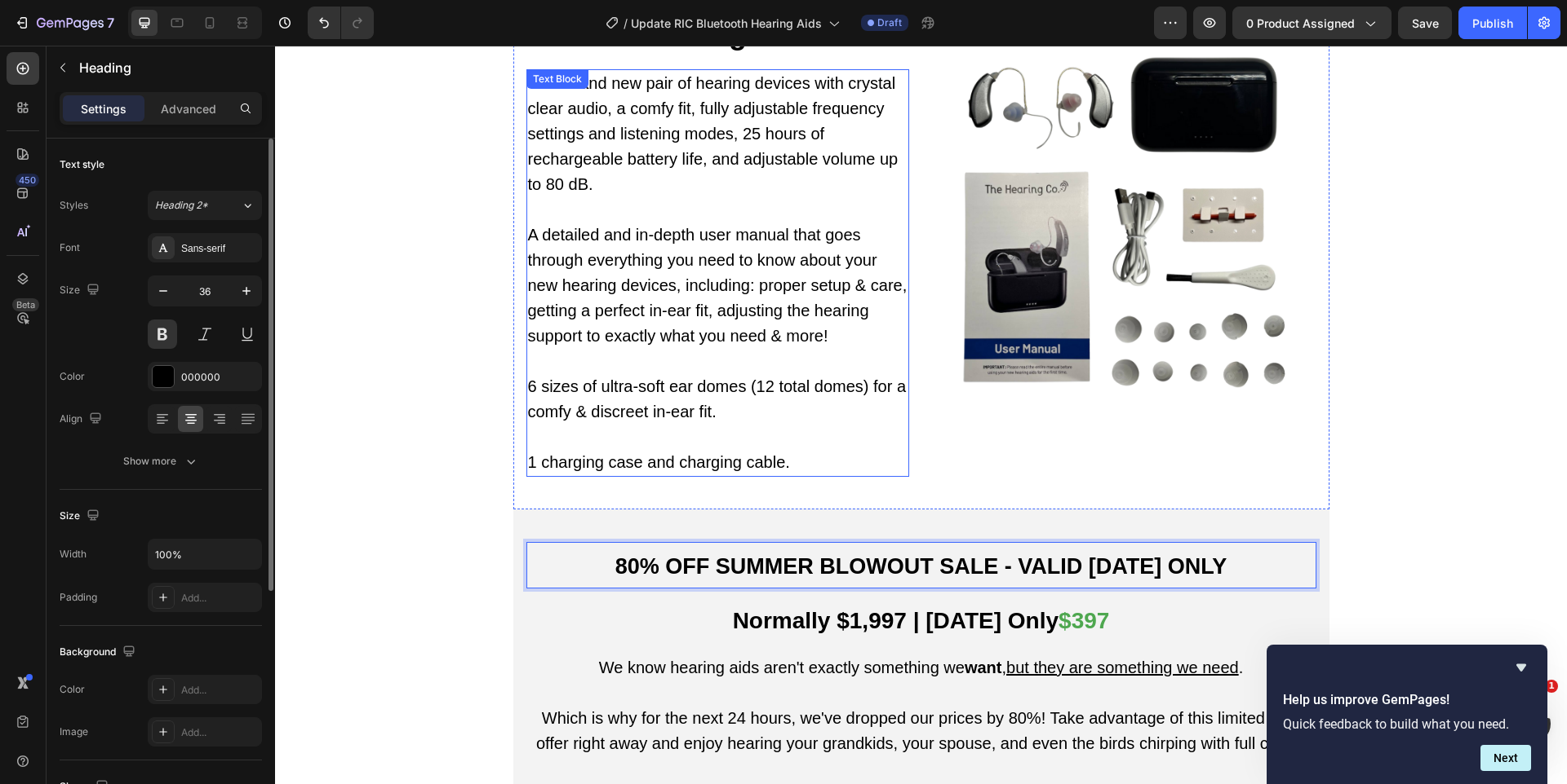
click at [629, 425] on p "Rich Text Editor. Editing area: main" at bounding box center [717, 438] width 379 height 25
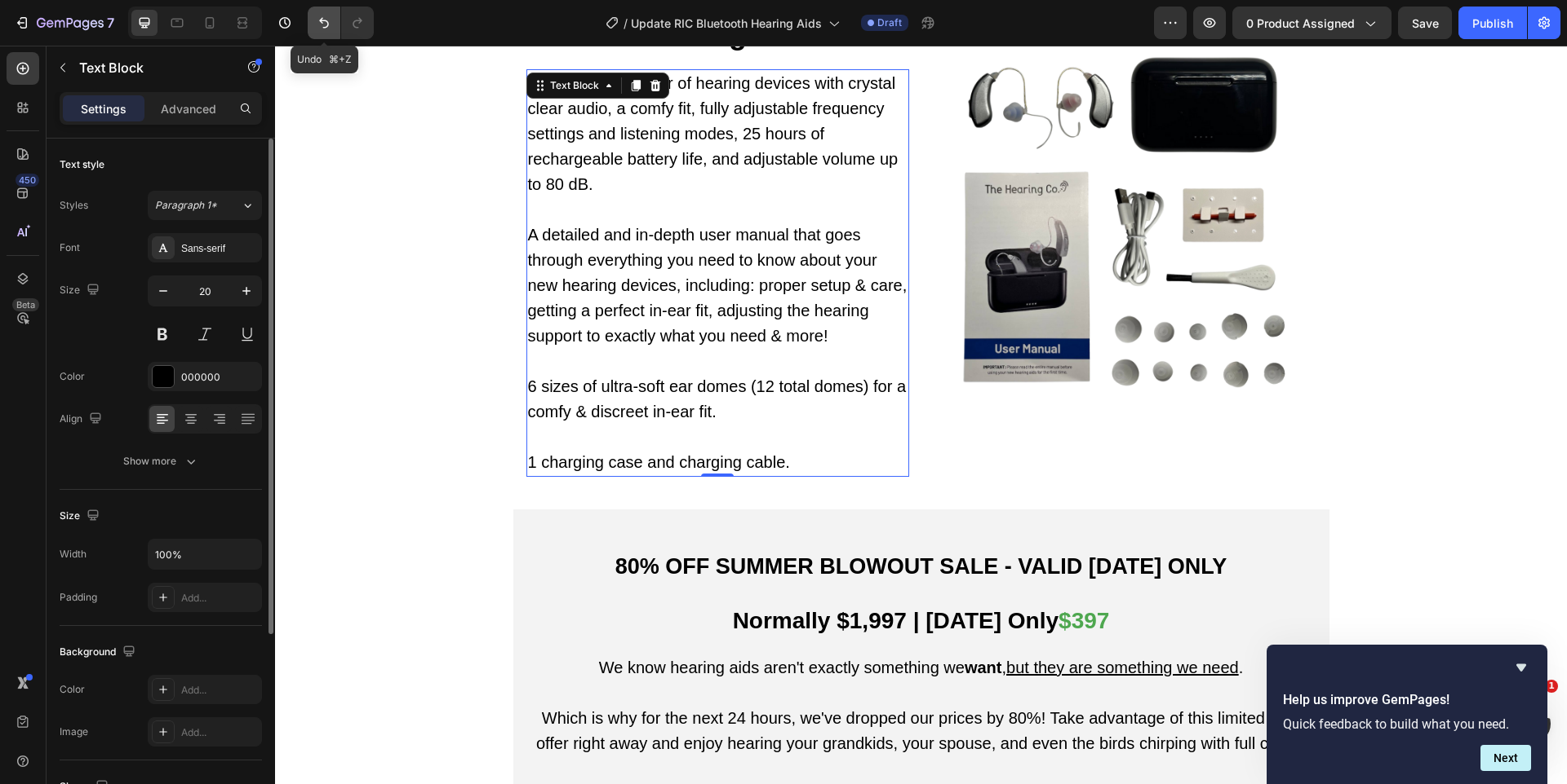
click at [324, 25] on icon "Undo/Redo" at bounding box center [323, 22] width 16 height 16
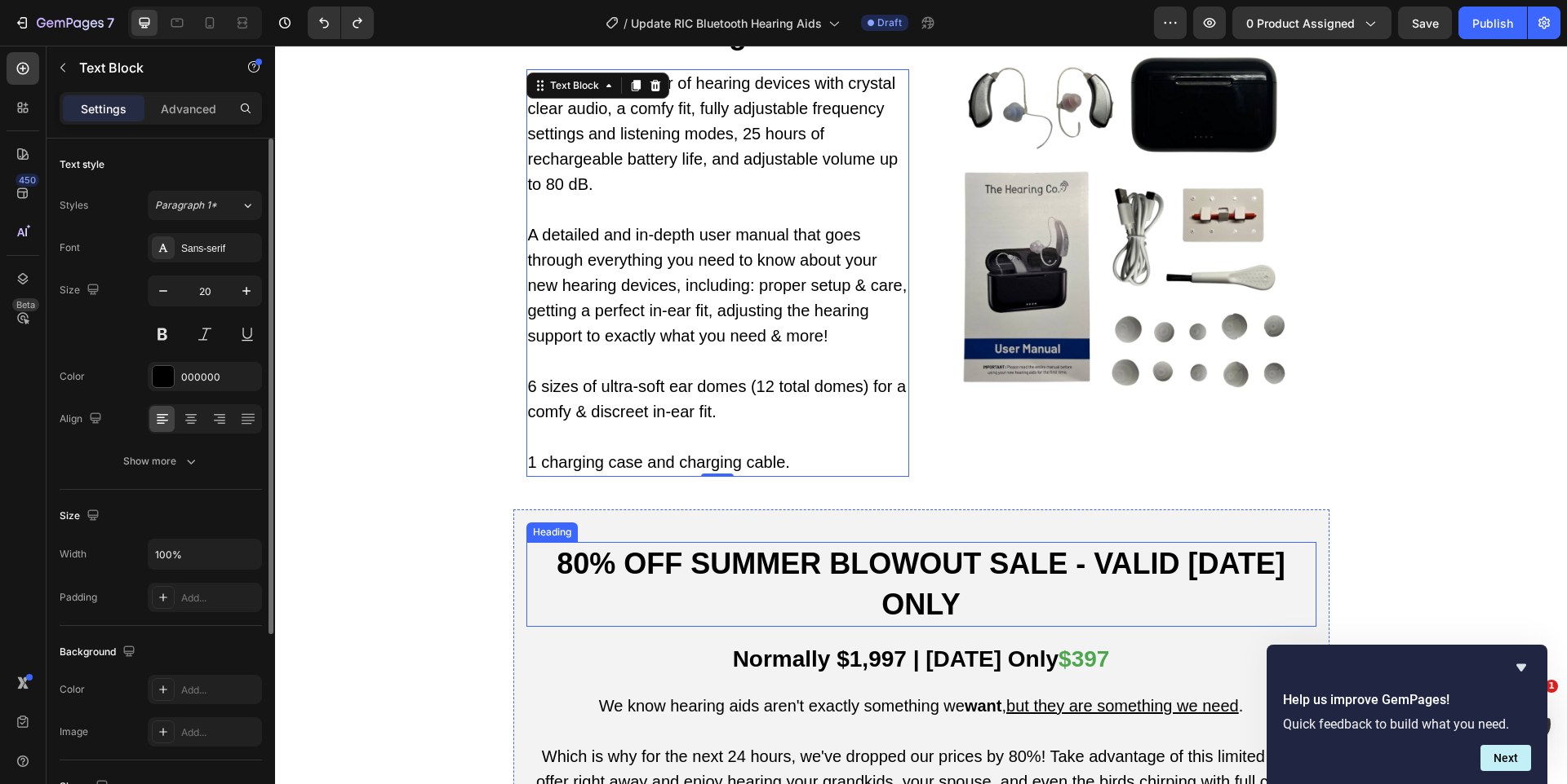
click at [1070, 570] on h2 "80% OFF SUMMER BLOWOUT SALE - VALID [DATE] ONLY" at bounding box center [921, 585] width 790 height 85
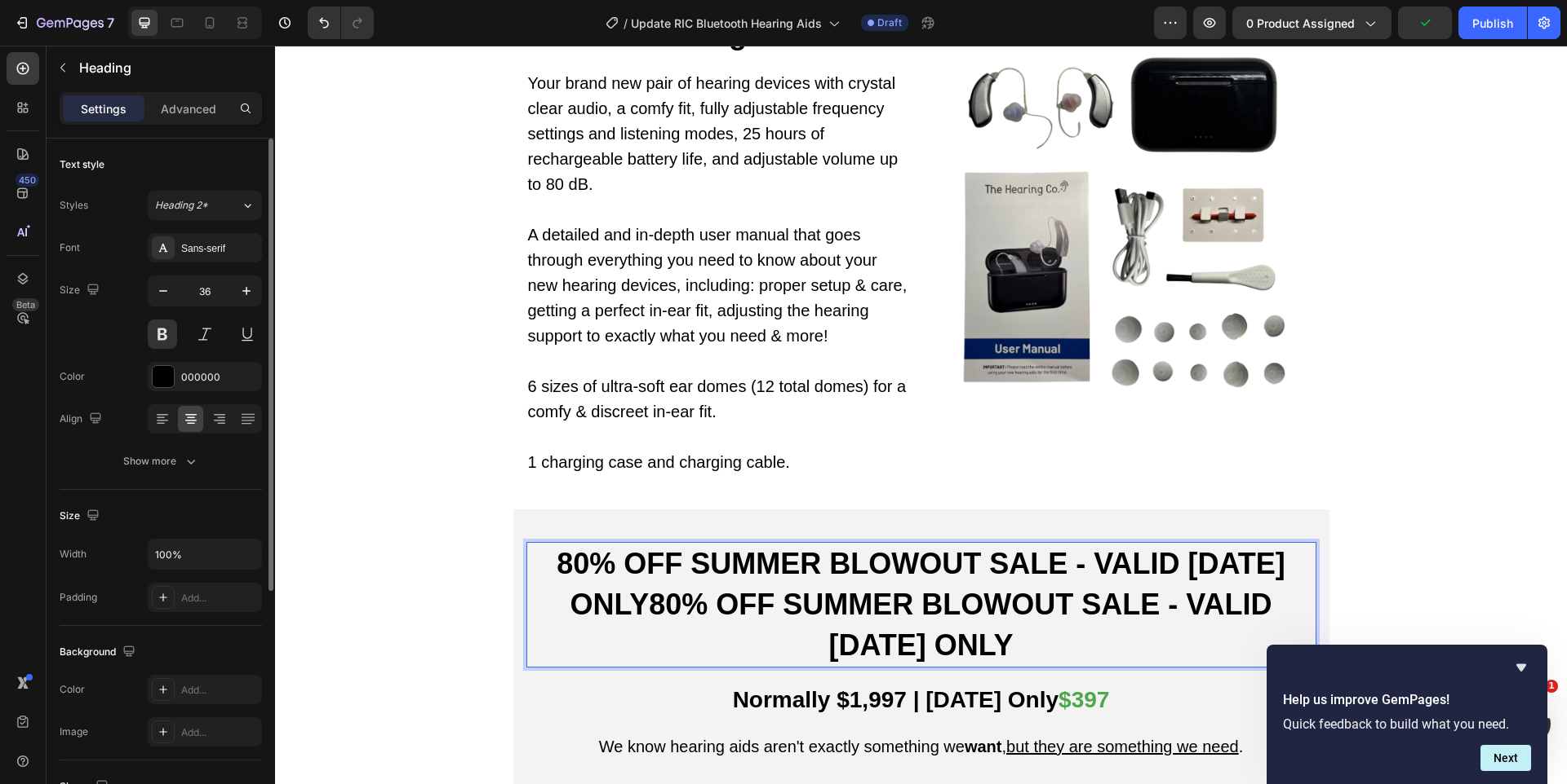
click at [636, 588] on p "80% OFF SUMMER BLOWOUT SALE - VALID [DATE] ONLY80% OFF SUMMER BLOWOUT SALE - VA…" at bounding box center [920, 604] width 786 height 122
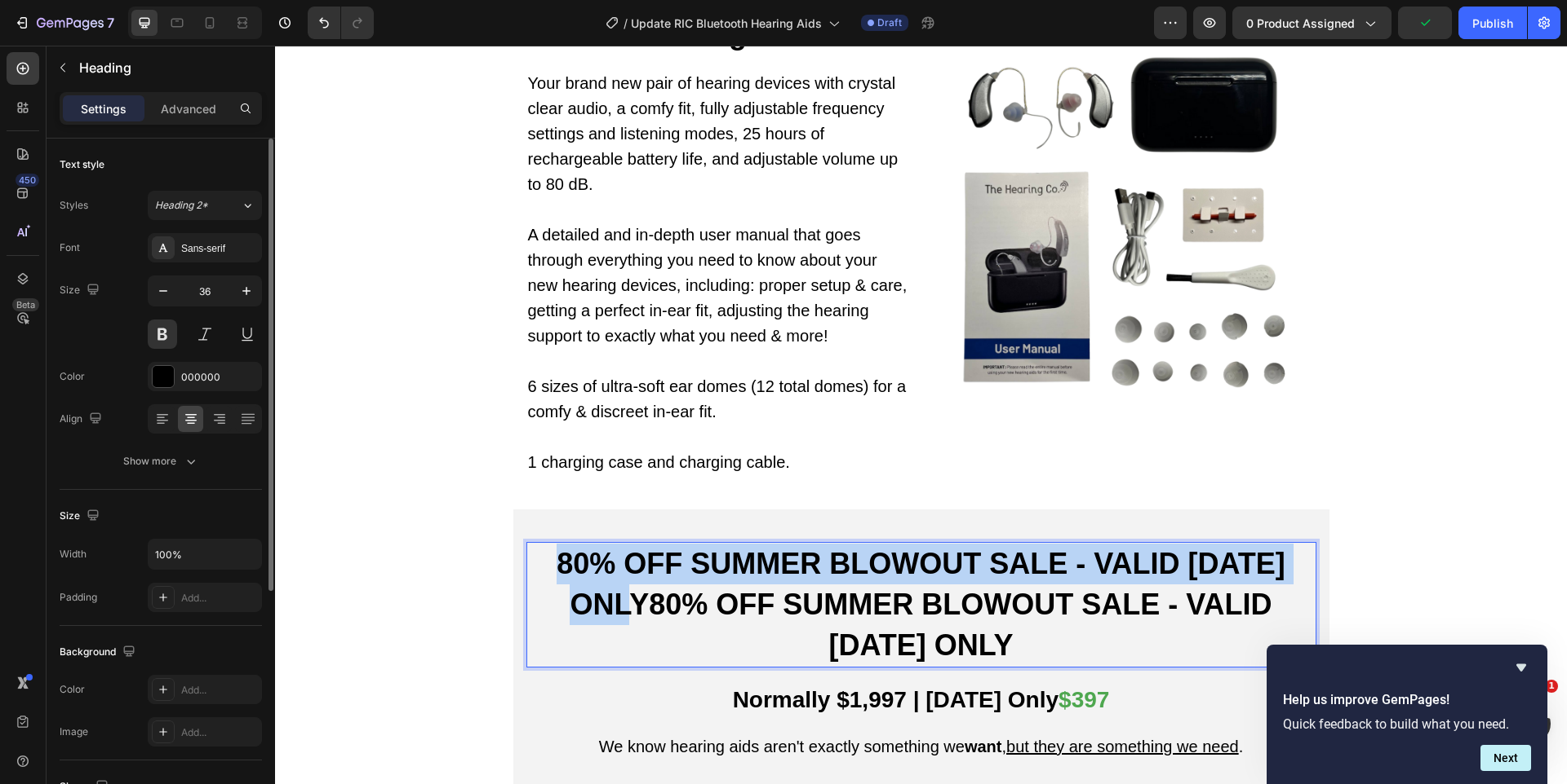
drag, startPoint x: 646, startPoint y: 587, endPoint x: 547, endPoint y: 538, distance: 110.5
click at [547, 544] on p "80% OFF SUMMER BLOWOUT SALE - VALID [DATE] ONLY80% OFF SUMMER BLOWOUT SALE - VA…" at bounding box center [920, 604] width 786 height 122
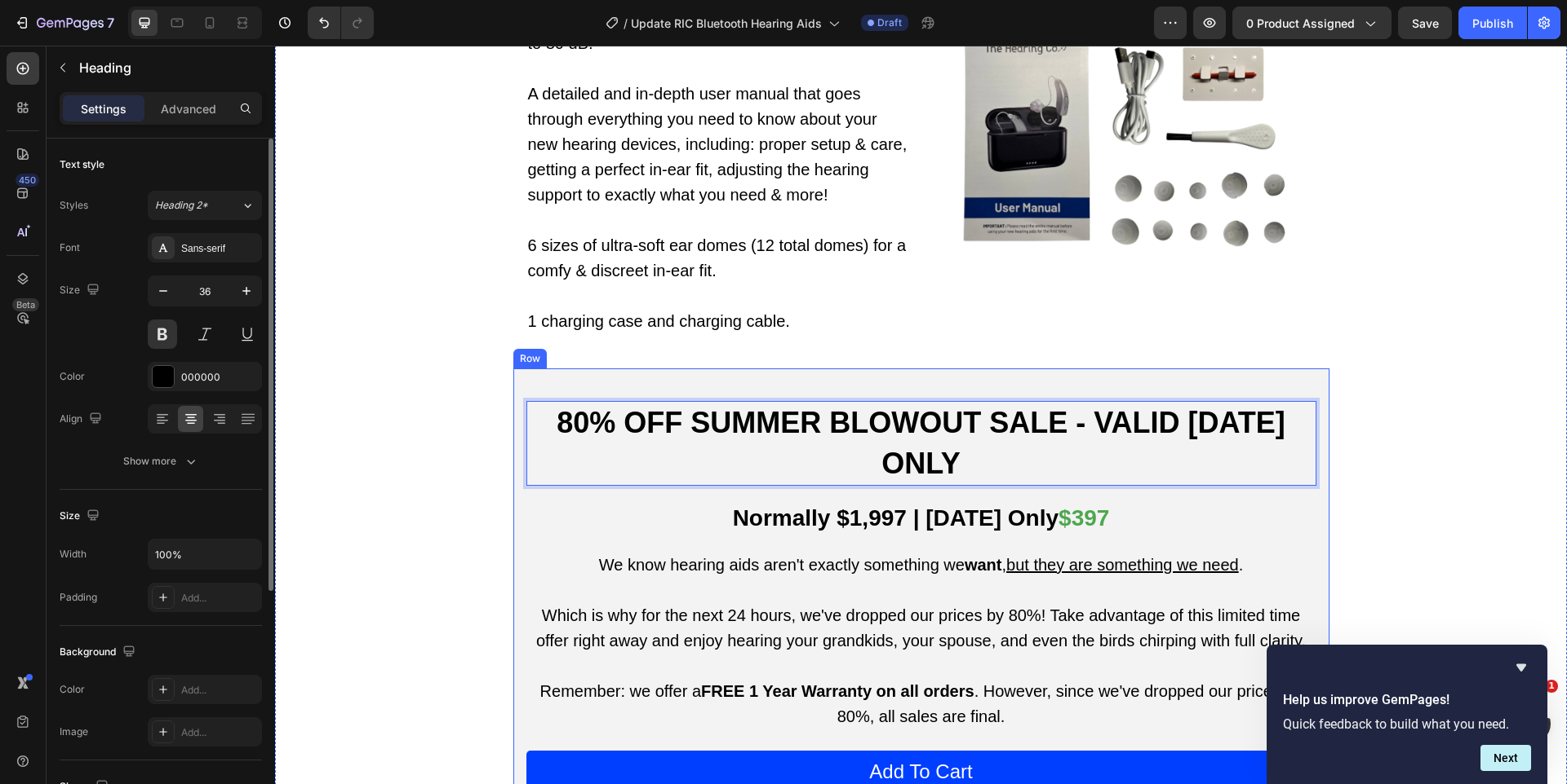
scroll to position [7594, 0]
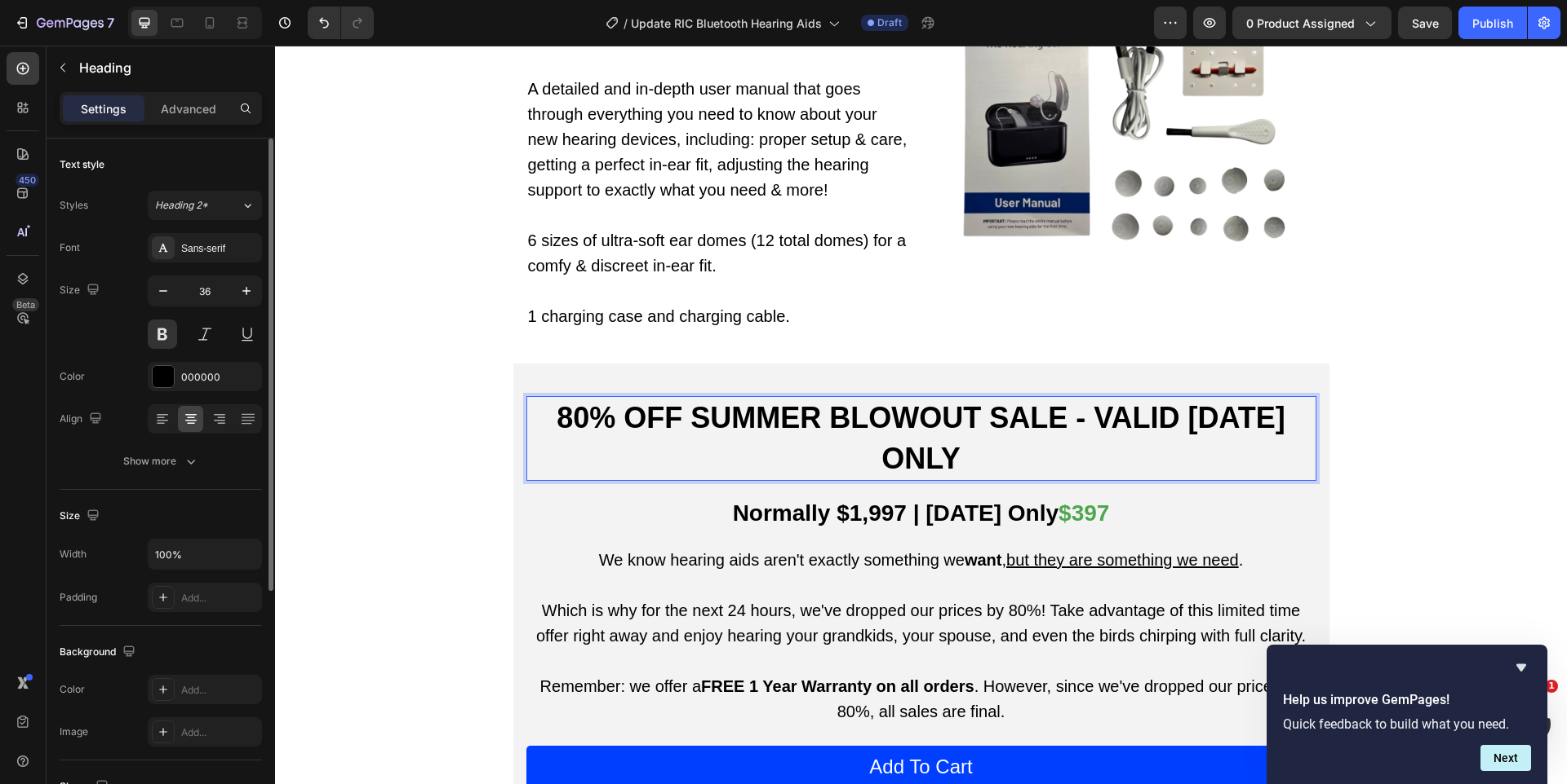
click at [746, 398] on p "80% OFF SUMMER BLOWOUT SALE - VALID [DATE] ONLY" at bounding box center [920, 439] width 786 height 82
click at [745, 398] on p "80% OFF AUTMN BLOWOUT SALE - VALID [DATE] ONLY" at bounding box center [920, 439] width 786 height 82
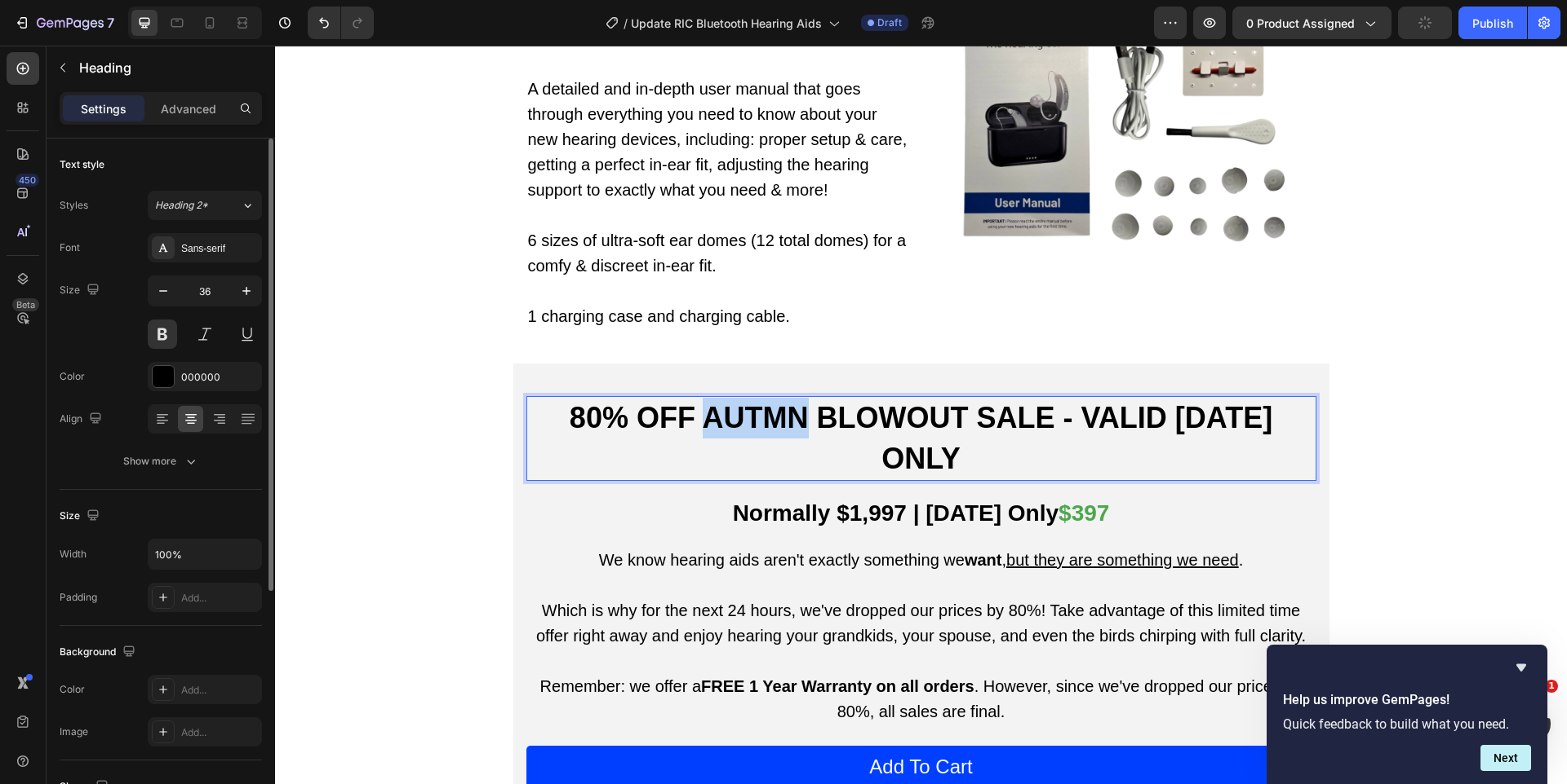
click at [745, 398] on p "80% OFF AUTMN BLOWOUT SALE - VALID [DATE] ONLY" at bounding box center [920, 439] width 786 height 82
copy p "AUTMN"
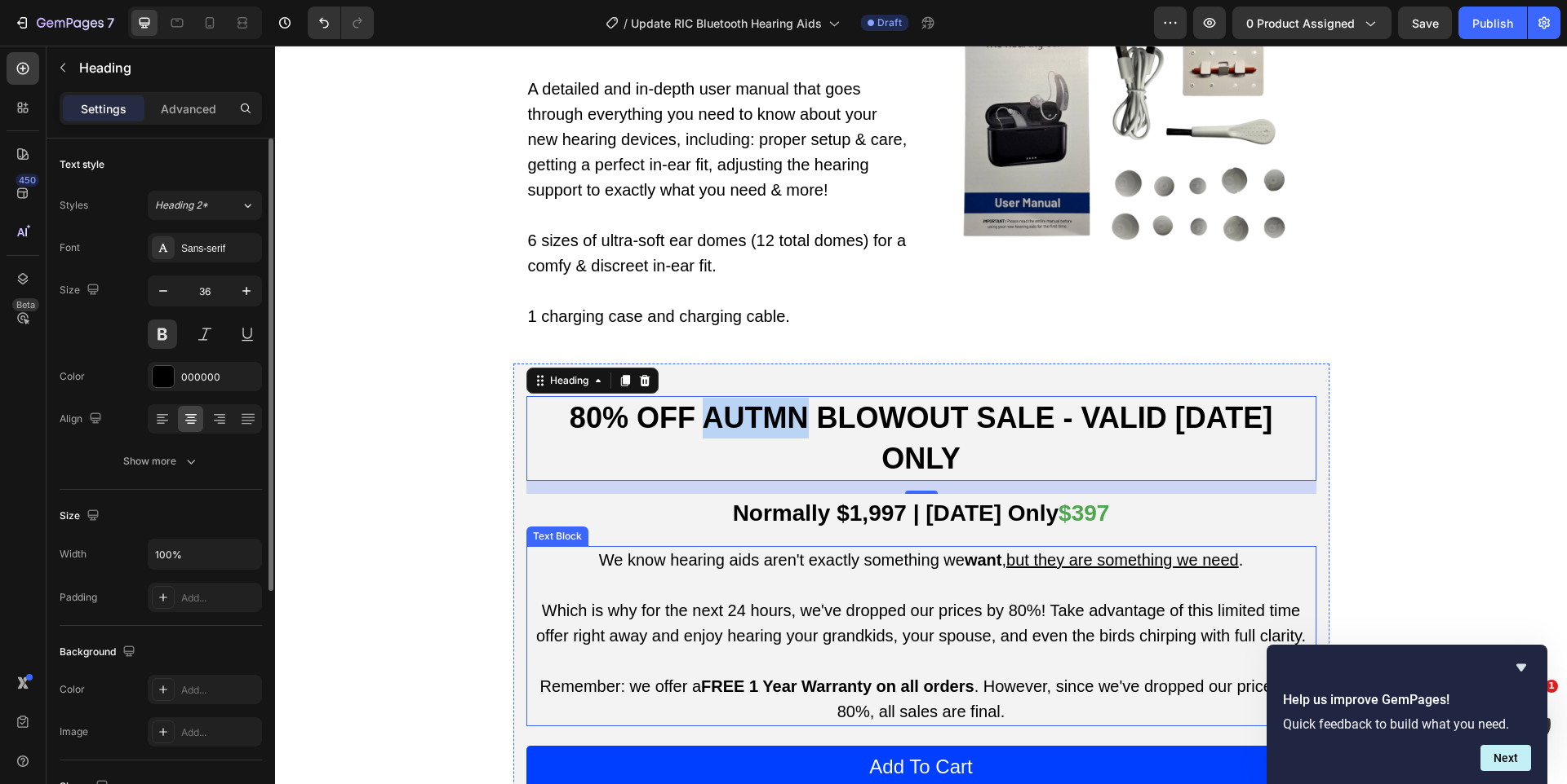
click at [732, 565] on p "We know hearing aids aren't exactly something we want , but they are something …" at bounding box center [920, 573] width 786 height 51
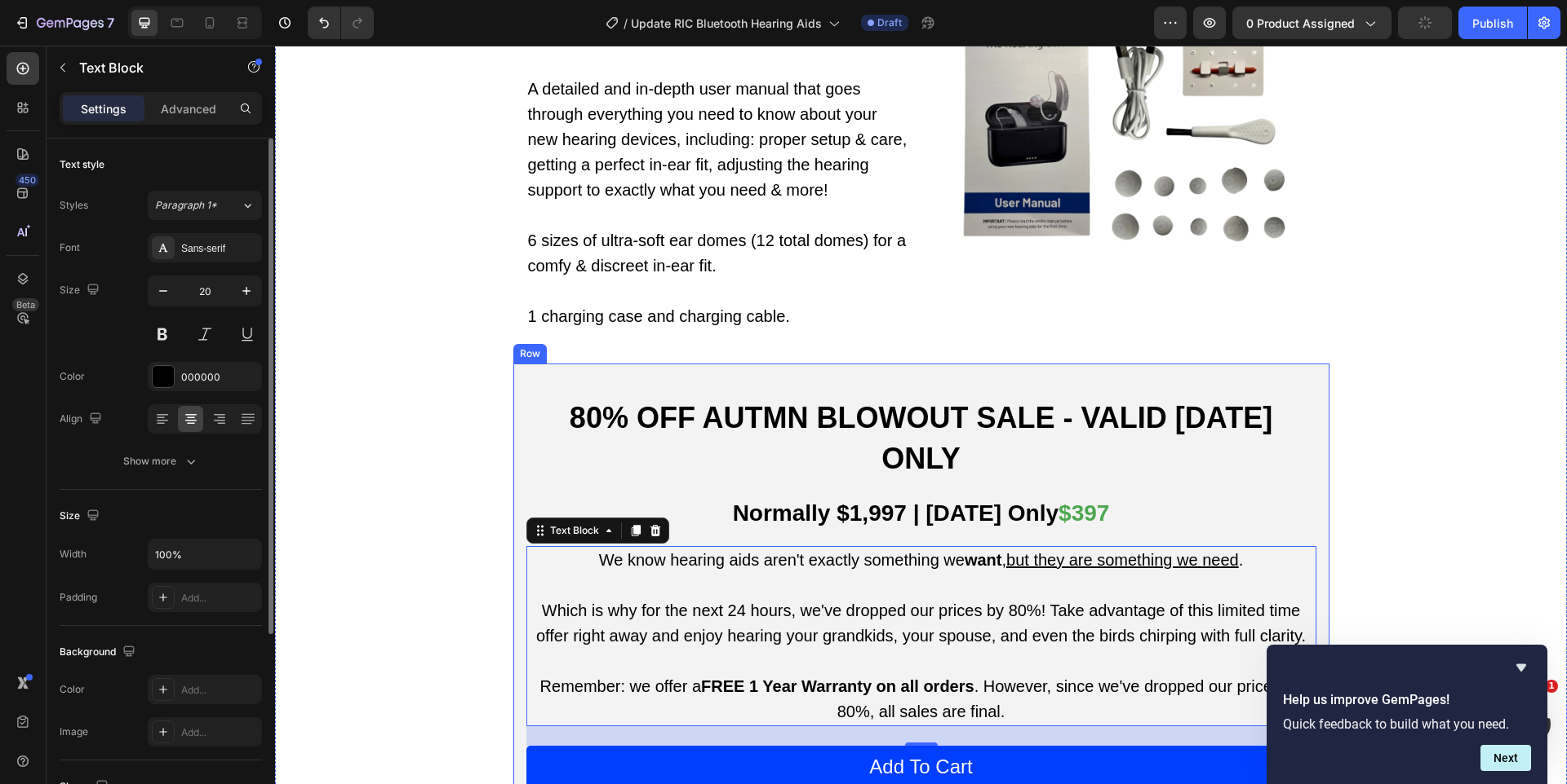
click at [816, 494] on h2 "Normally $1,997 | [DATE] Only $397" at bounding box center [921, 514] width 790 height 39
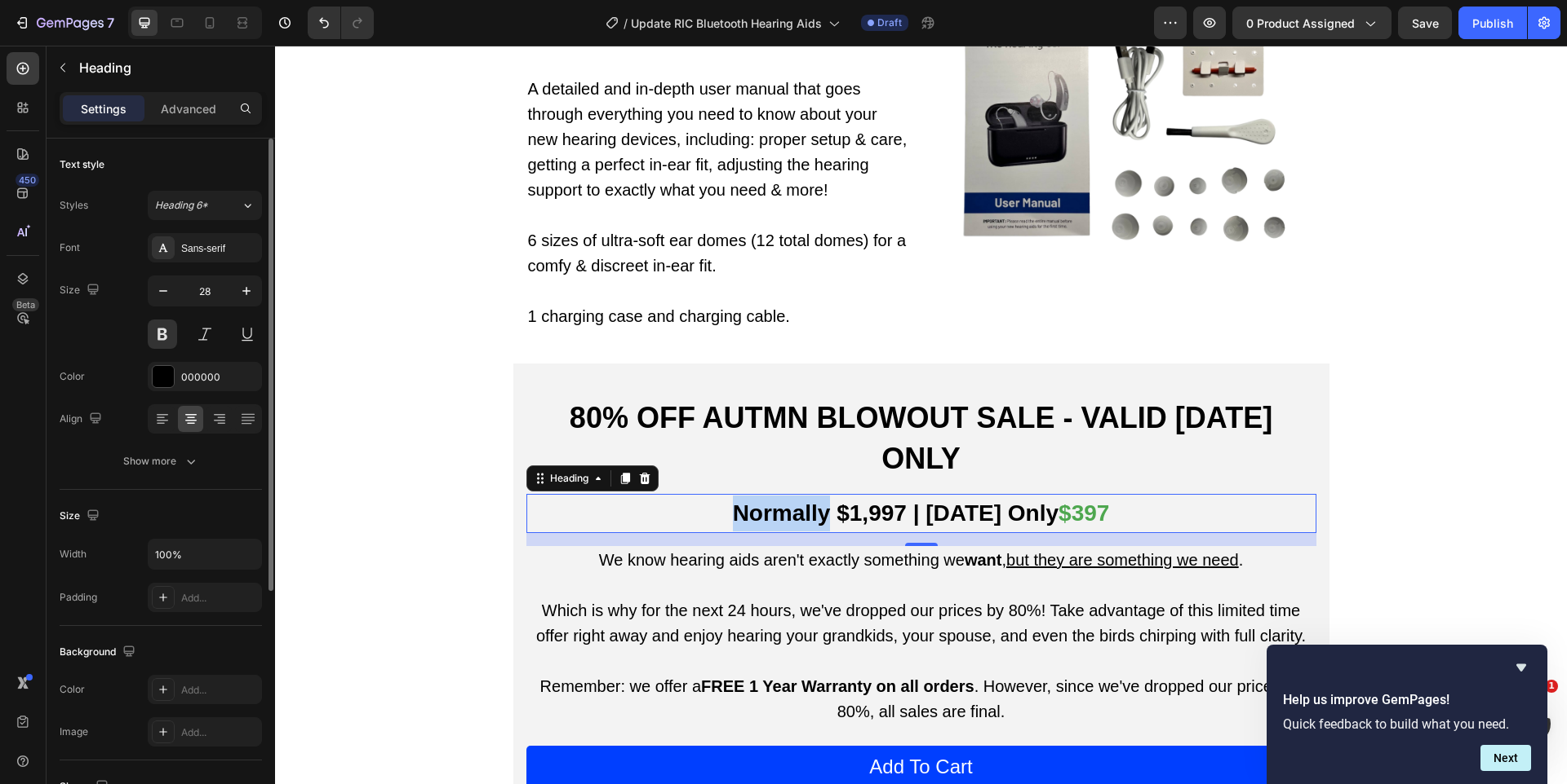
click at [940, 495] on p "Normally $1,997 | [DATE] Only $397" at bounding box center [920, 513] width 786 height 36
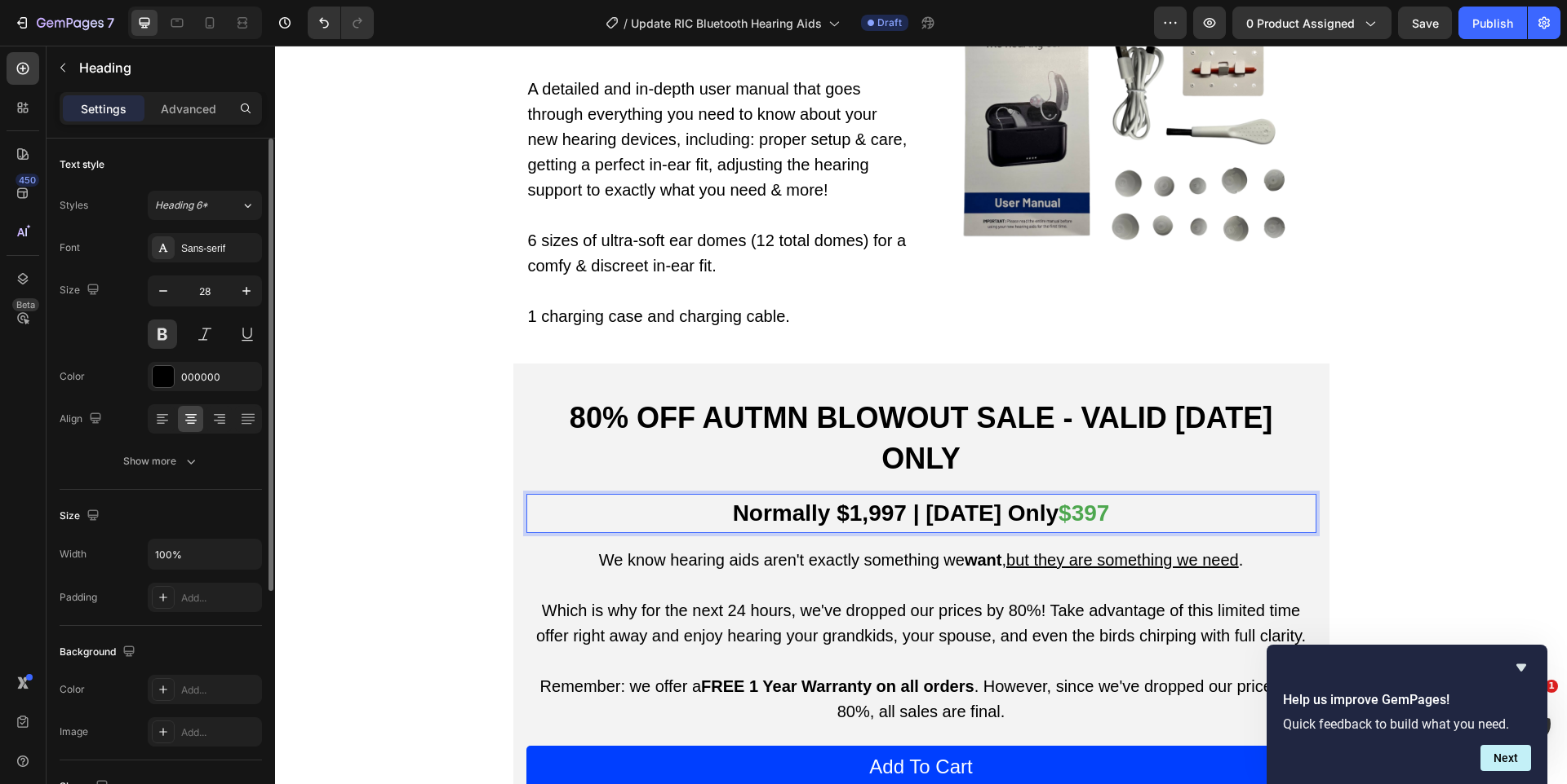
click at [940, 495] on p "Normally $1,997 | [DATE] Only $397" at bounding box center [920, 513] width 786 height 36
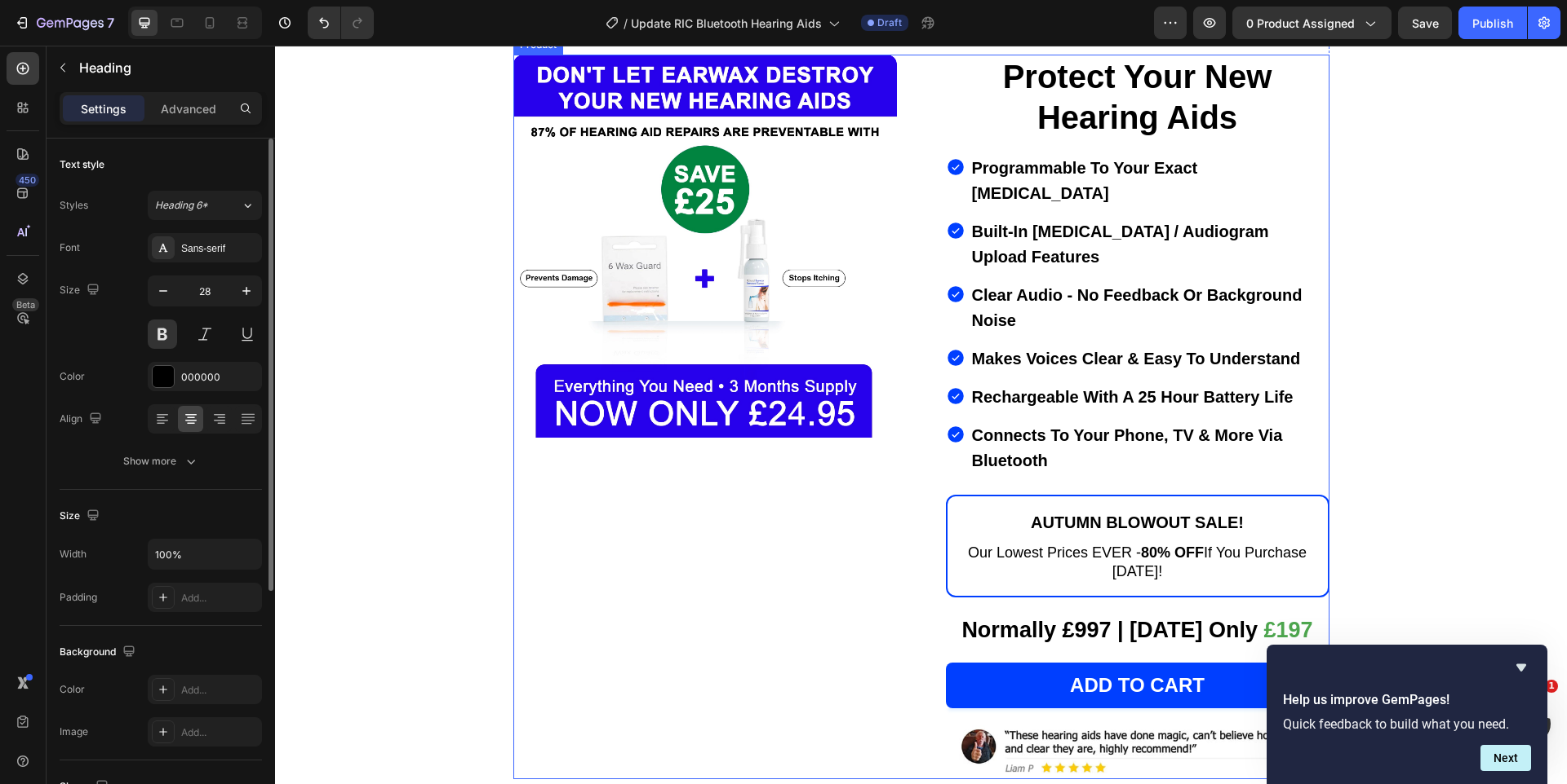
scroll to position [201, 0]
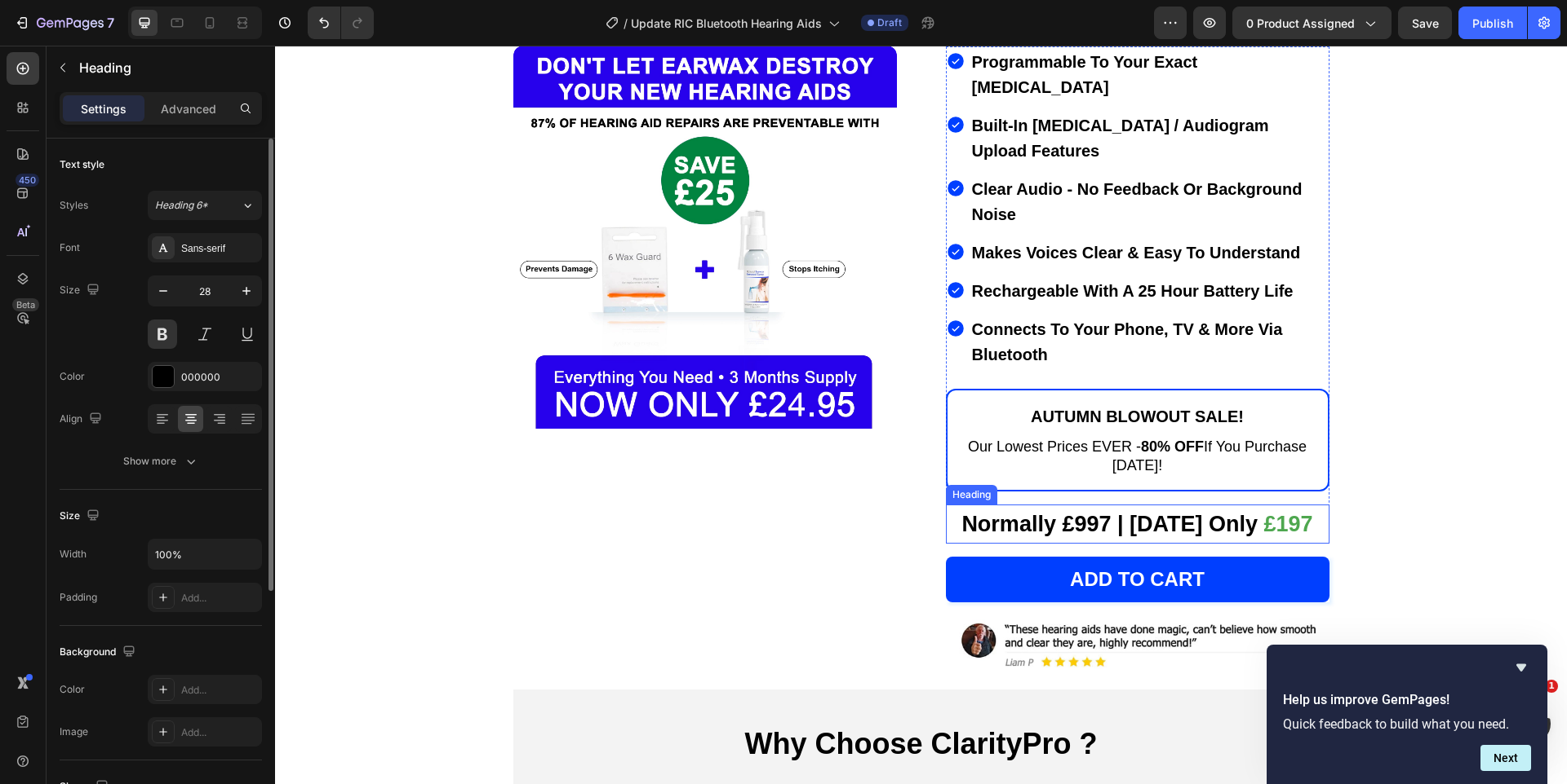
click at [1036, 512] on strong "Normally £997 | [DATE] Only" at bounding box center [1110, 523] width 296 height 24
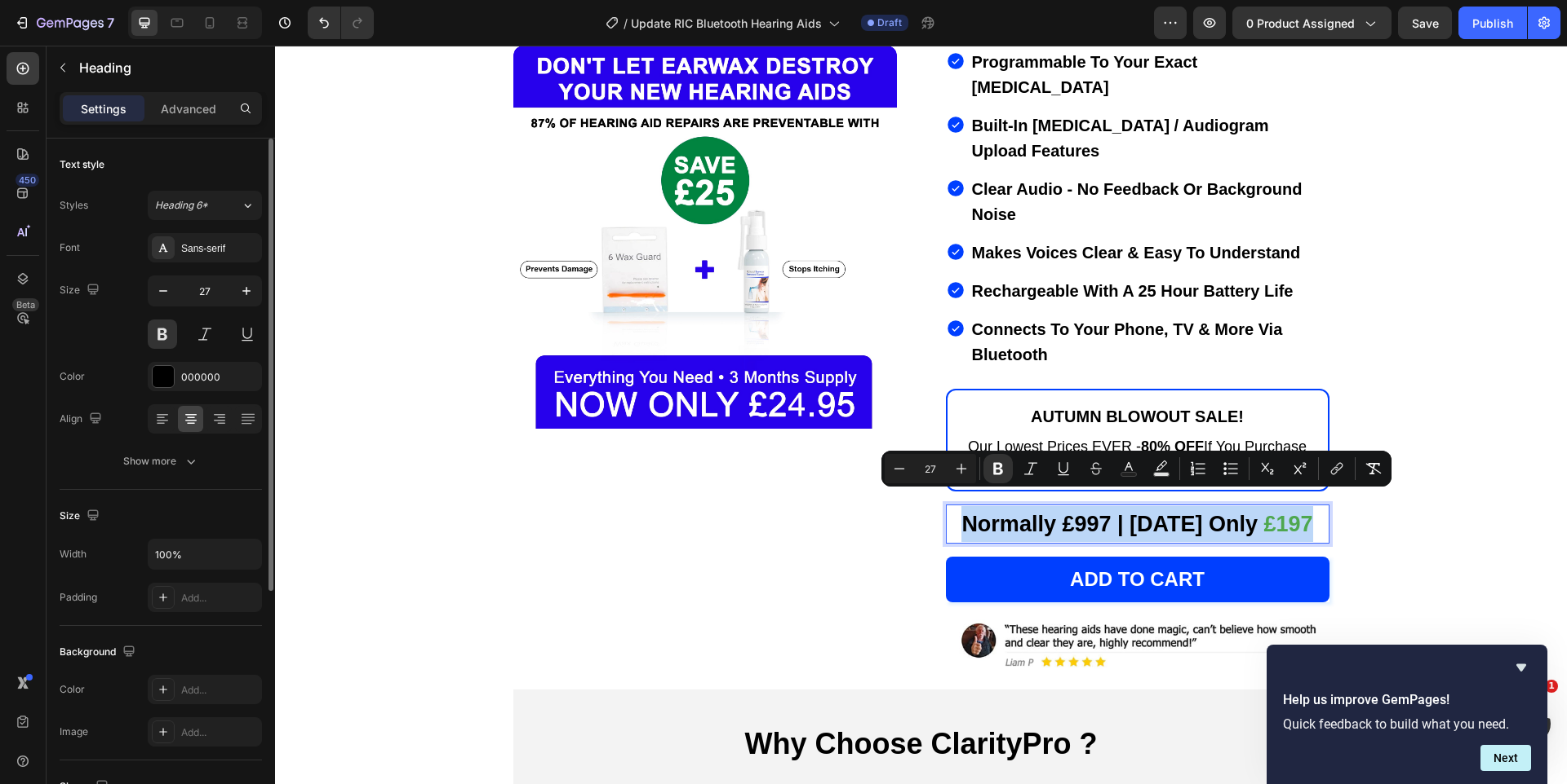
copy p "Normally £997 | [DATE] Only £197"
type input "16"
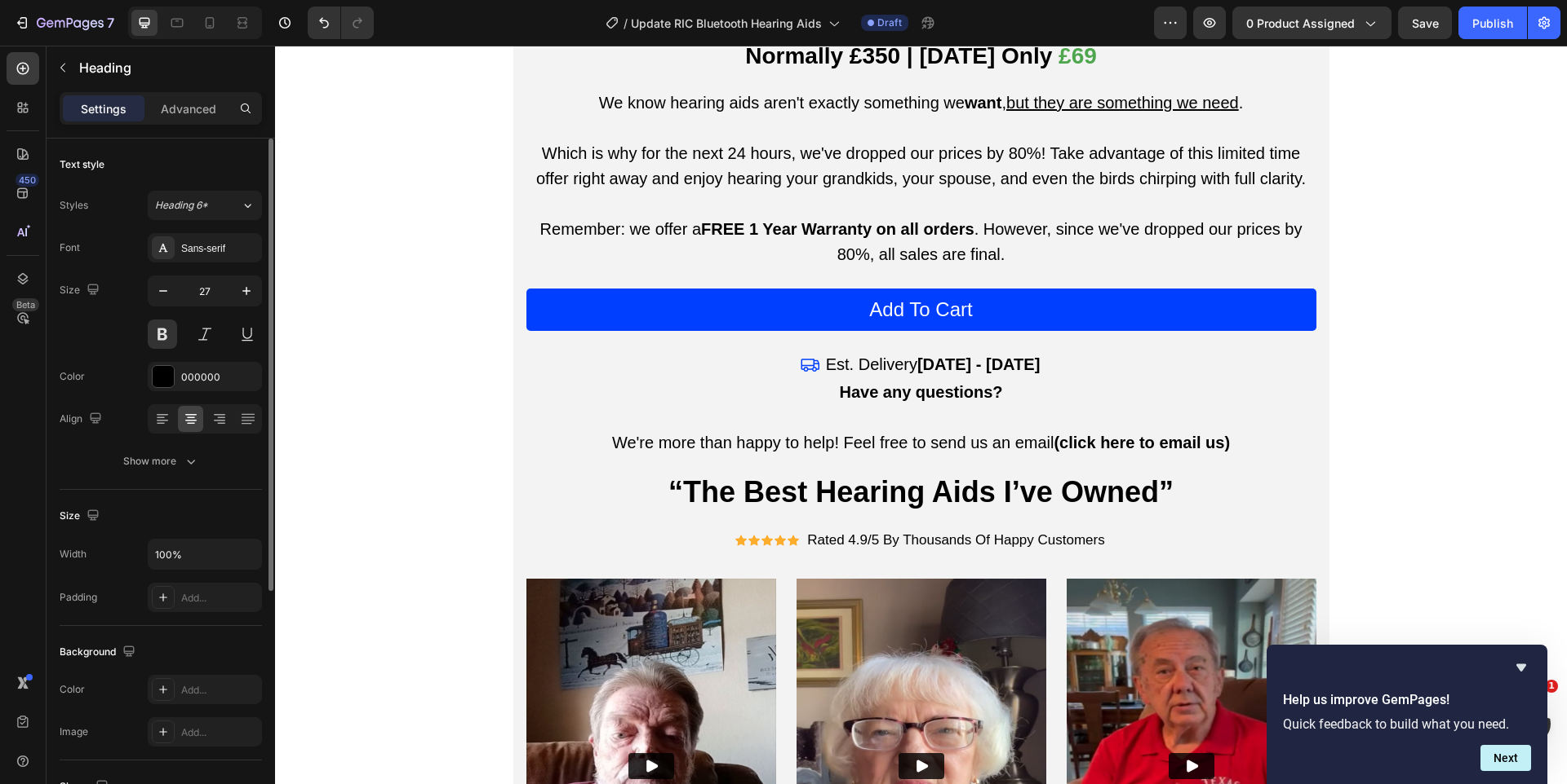
scroll to position [7880, 0]
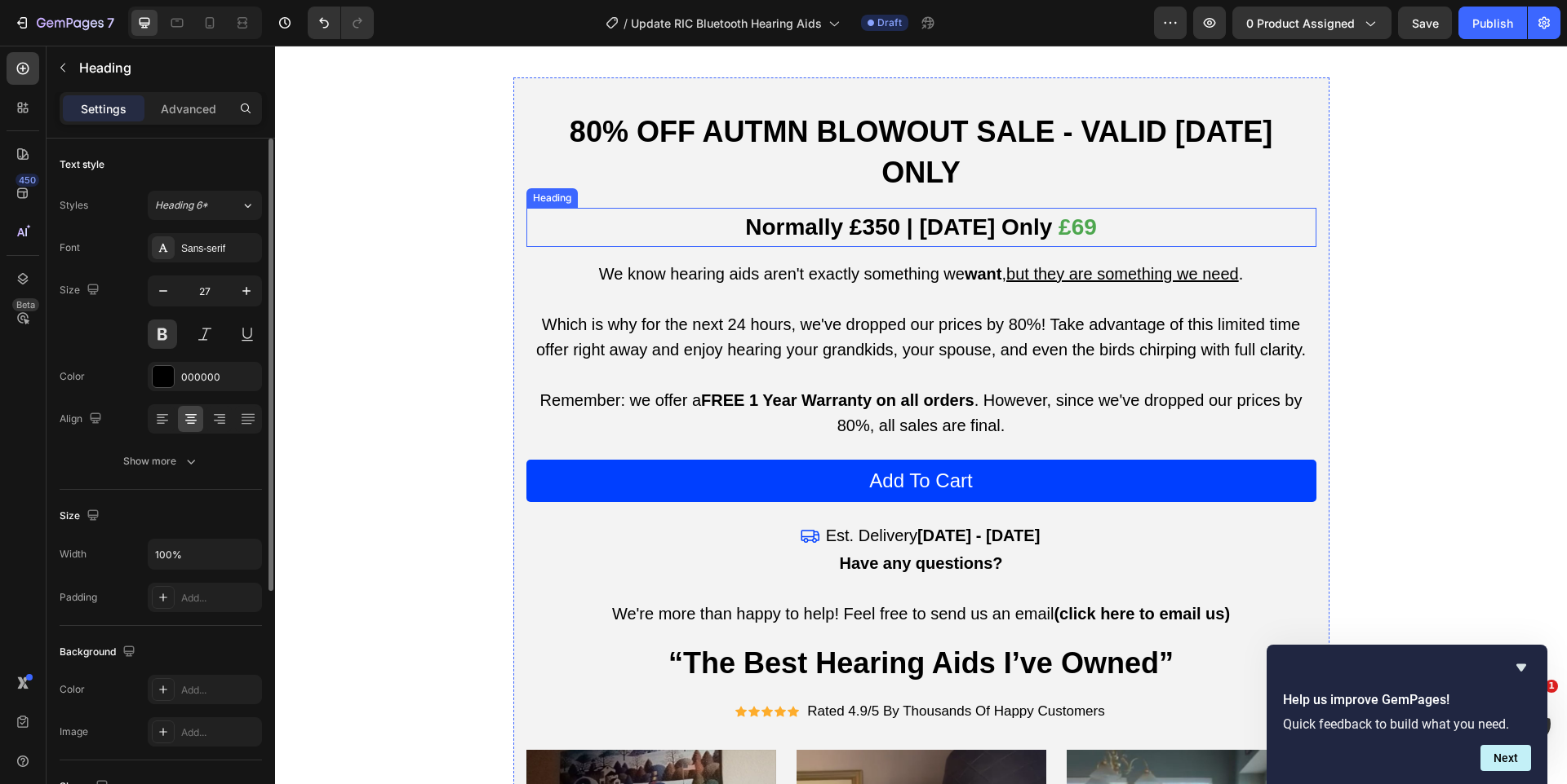
click at [938, 215] on strong "Normally £350 | [DATE] Only" at bounding box center [898, 227] width 307 height 25
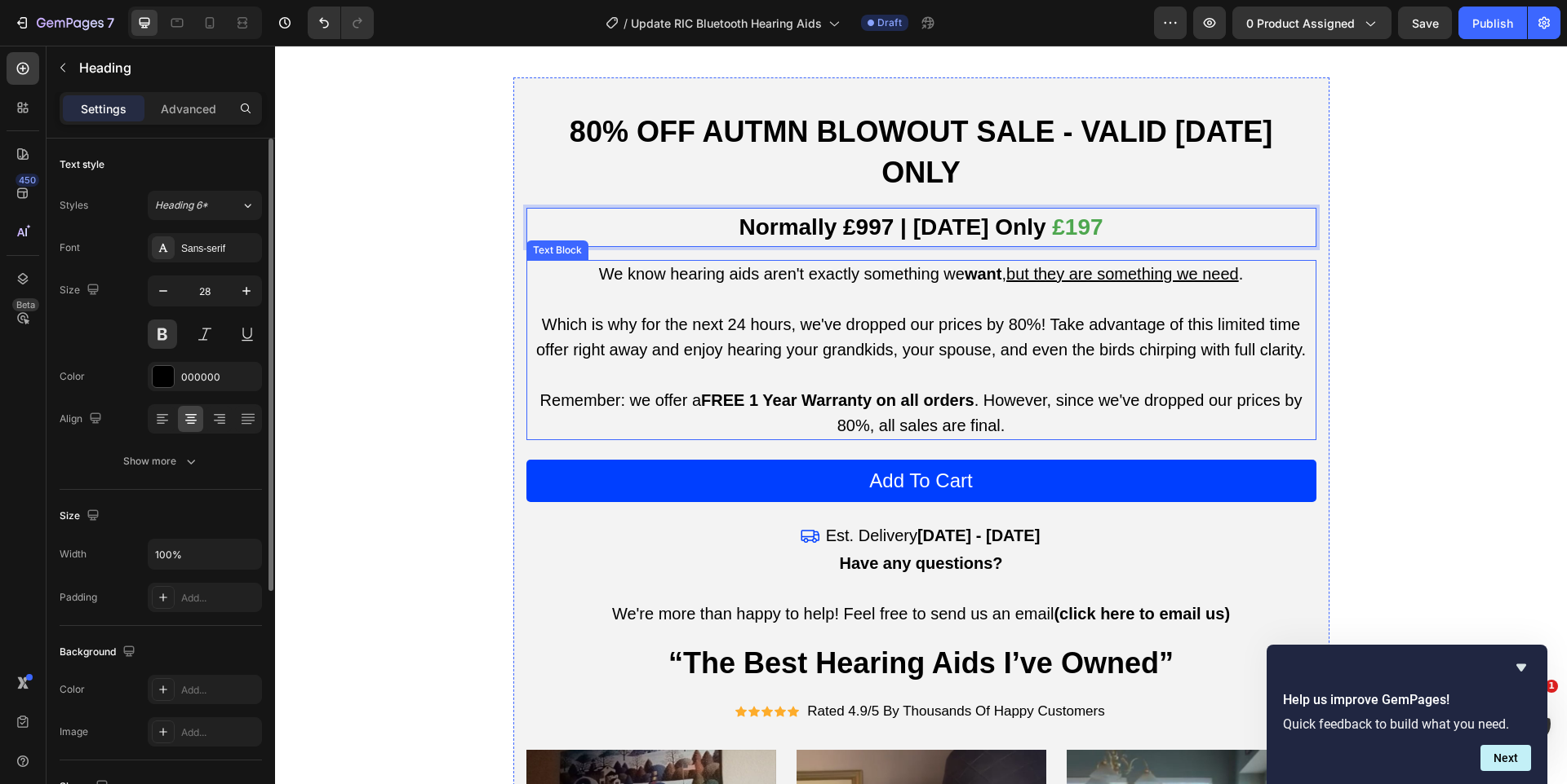
click at [803, 349] on p "Which is why for the next 24 hours, we've dropped our prices by 80%! Take advan…" at bounding box center [920, 350] width 786 height 76
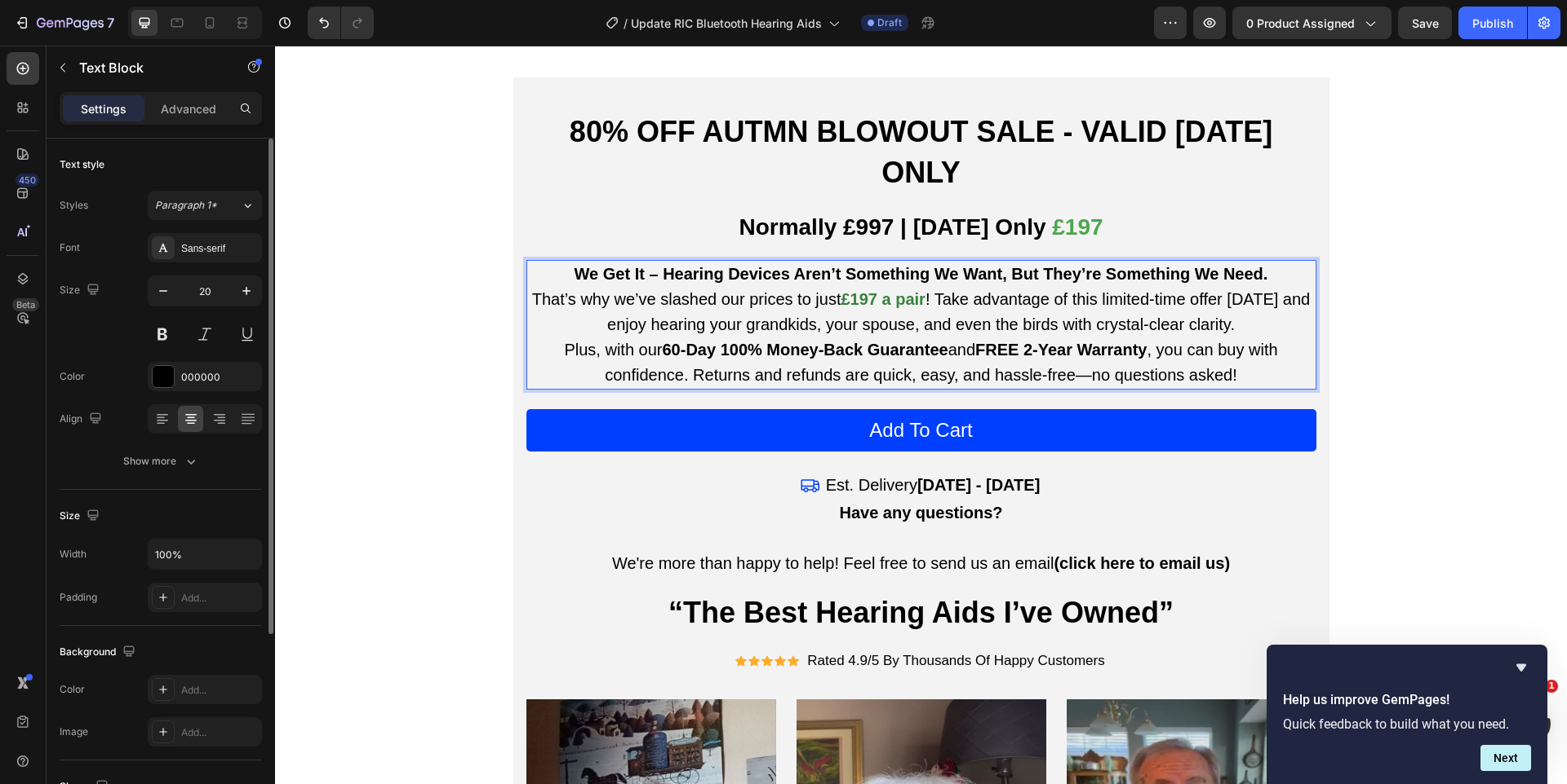
click at [1267, 265] on strong "We Get It – Hearing Devices Aren’t Something We Want, But They’re Something We …" at bounding box center [921, 273] width 694 height 18
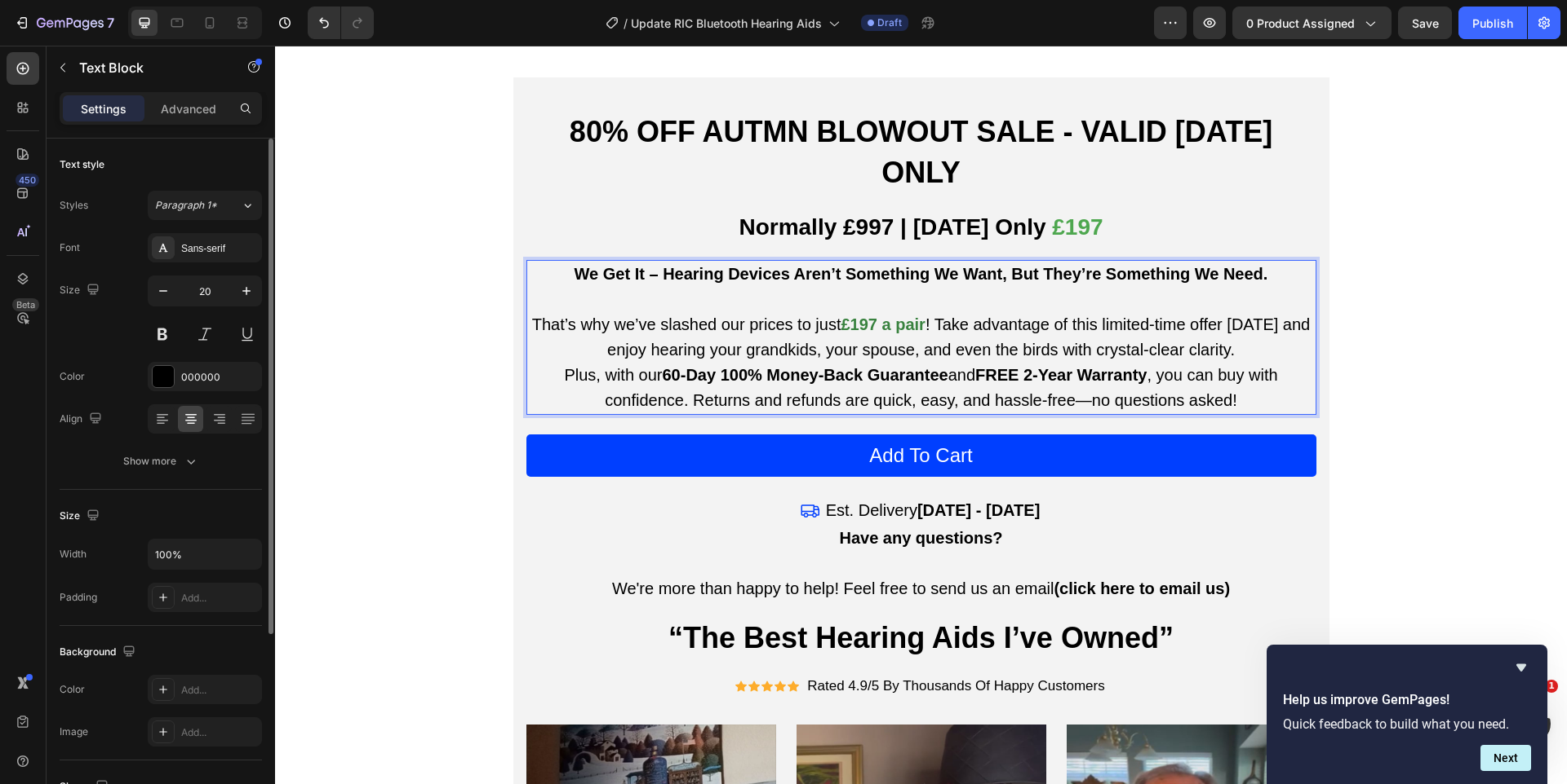
click at [1230, 324] on span "! Take advantage of this limited-time offer [DATE] and enjoy hearing your grand…" at bounding box center [959, 337] width 703 height 43
click at [1243, 329] on p "That’s why we’ve slashed our prices to just £197 a pair ! Take advantage of thi…" at bounding box center [920, 338] width 786 height 51
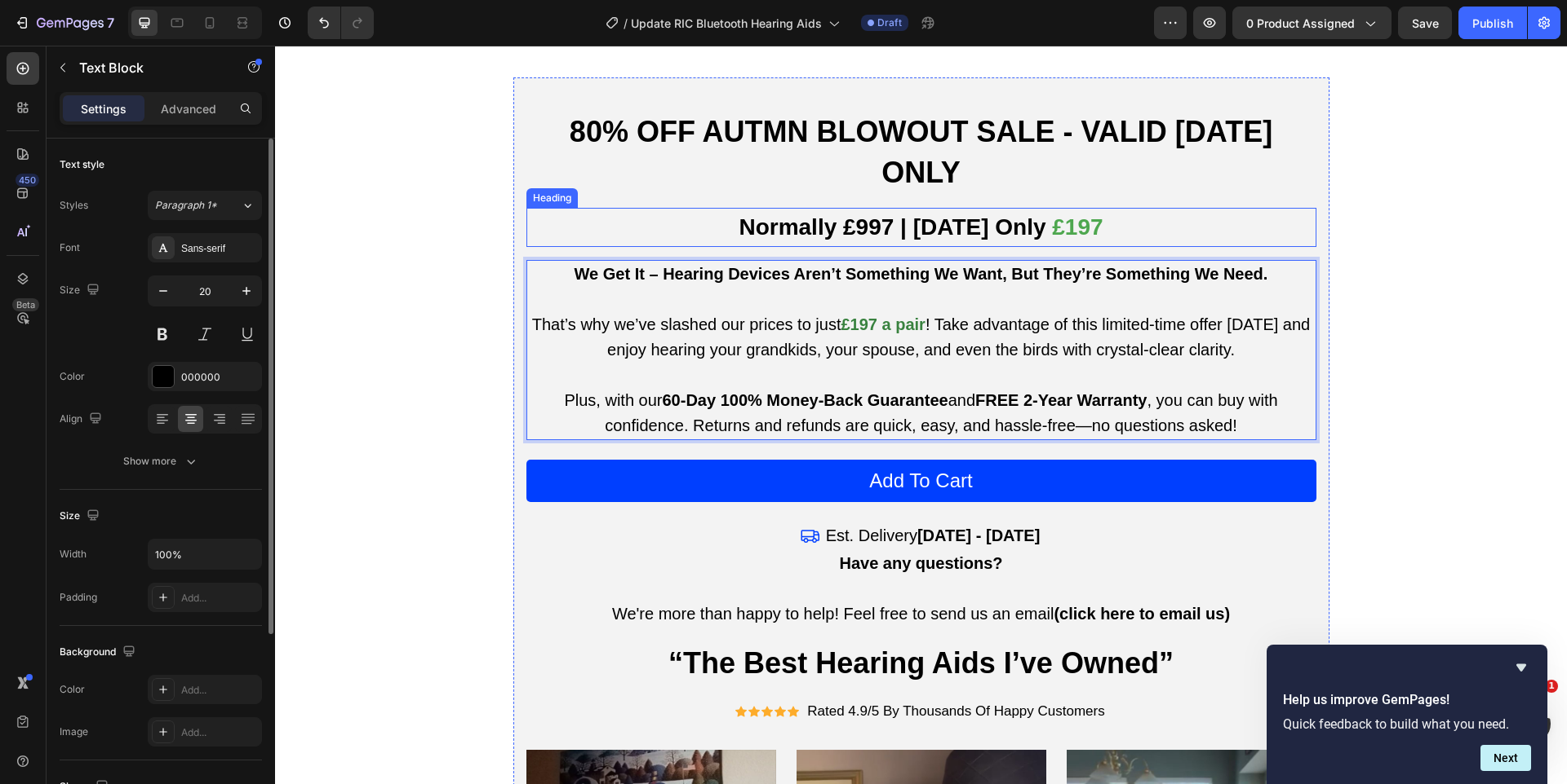
click at [658, 210] on p "⁠⁠⁠⁠⁠⁠⁠ Normally £997 | [DATE] Only £197" at bounding box center [920, 227] width 786 height 36
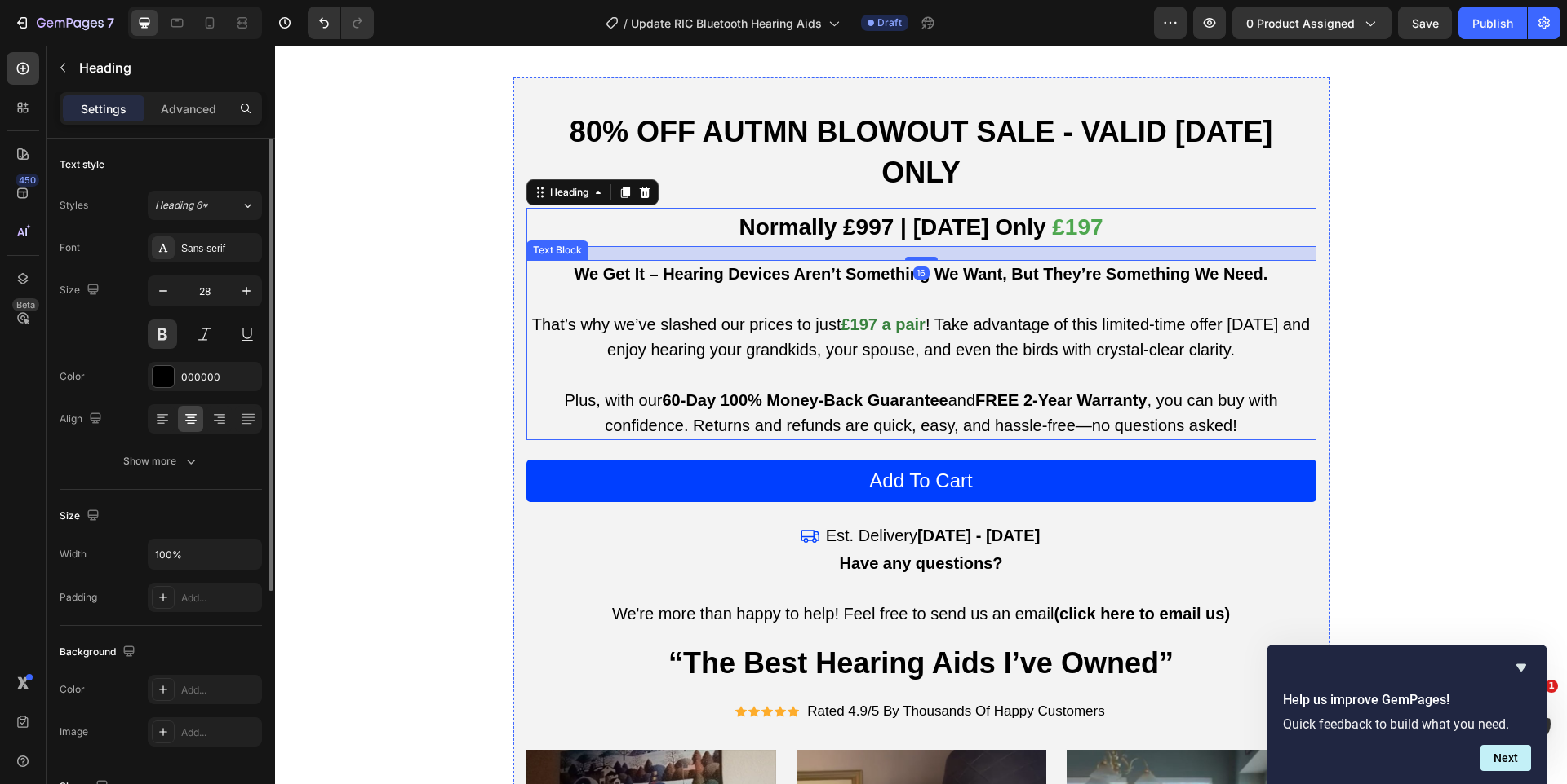
click at [738, 316] on span "That’s why we’ve slashed our prices to just" at bounding box center [686, 324] width 309 height 18
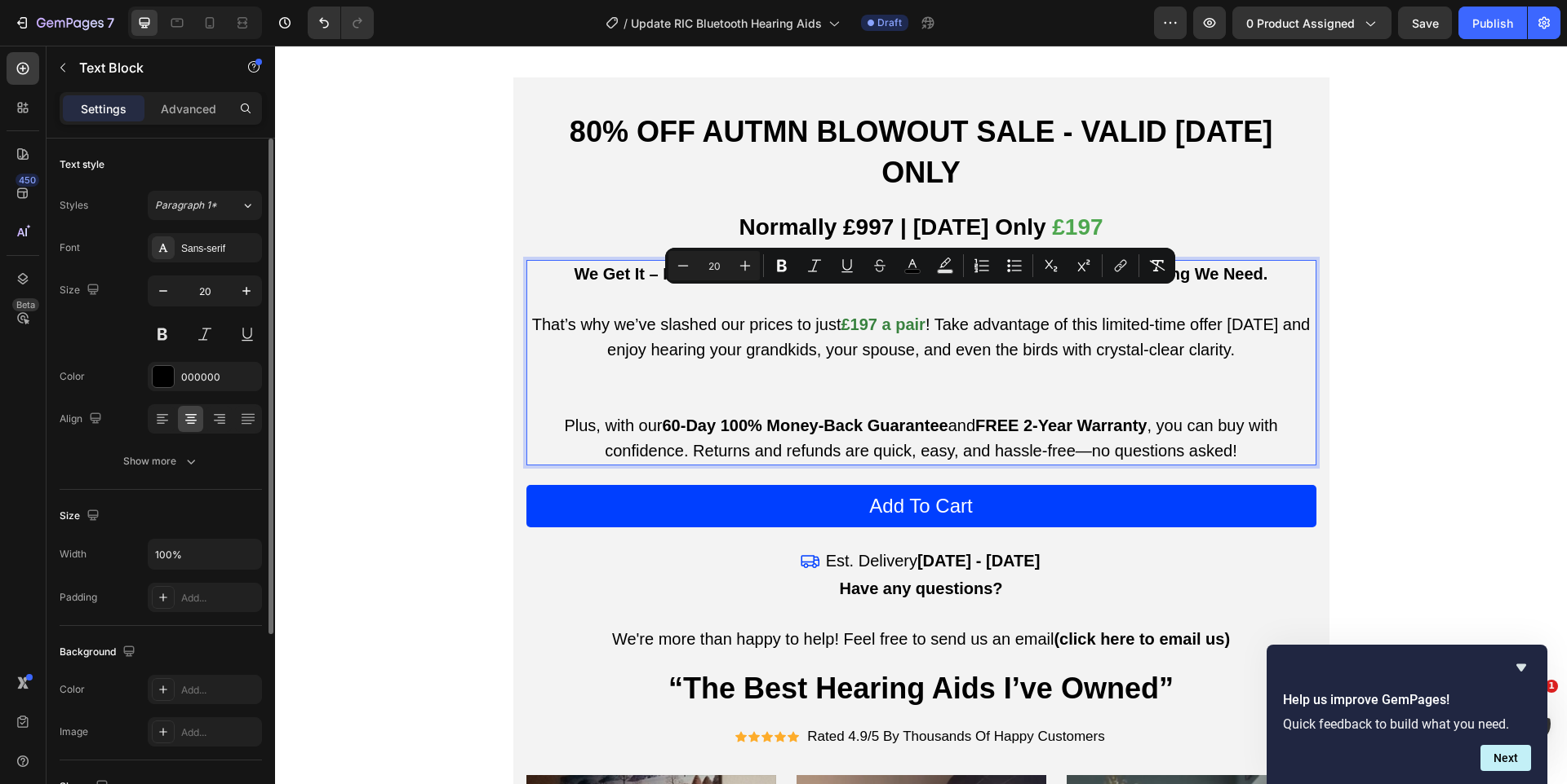
click at [738, 369] on p "Rich Text Editor. Editing area: main" at bounding box center [920, 388] width 786 height 51
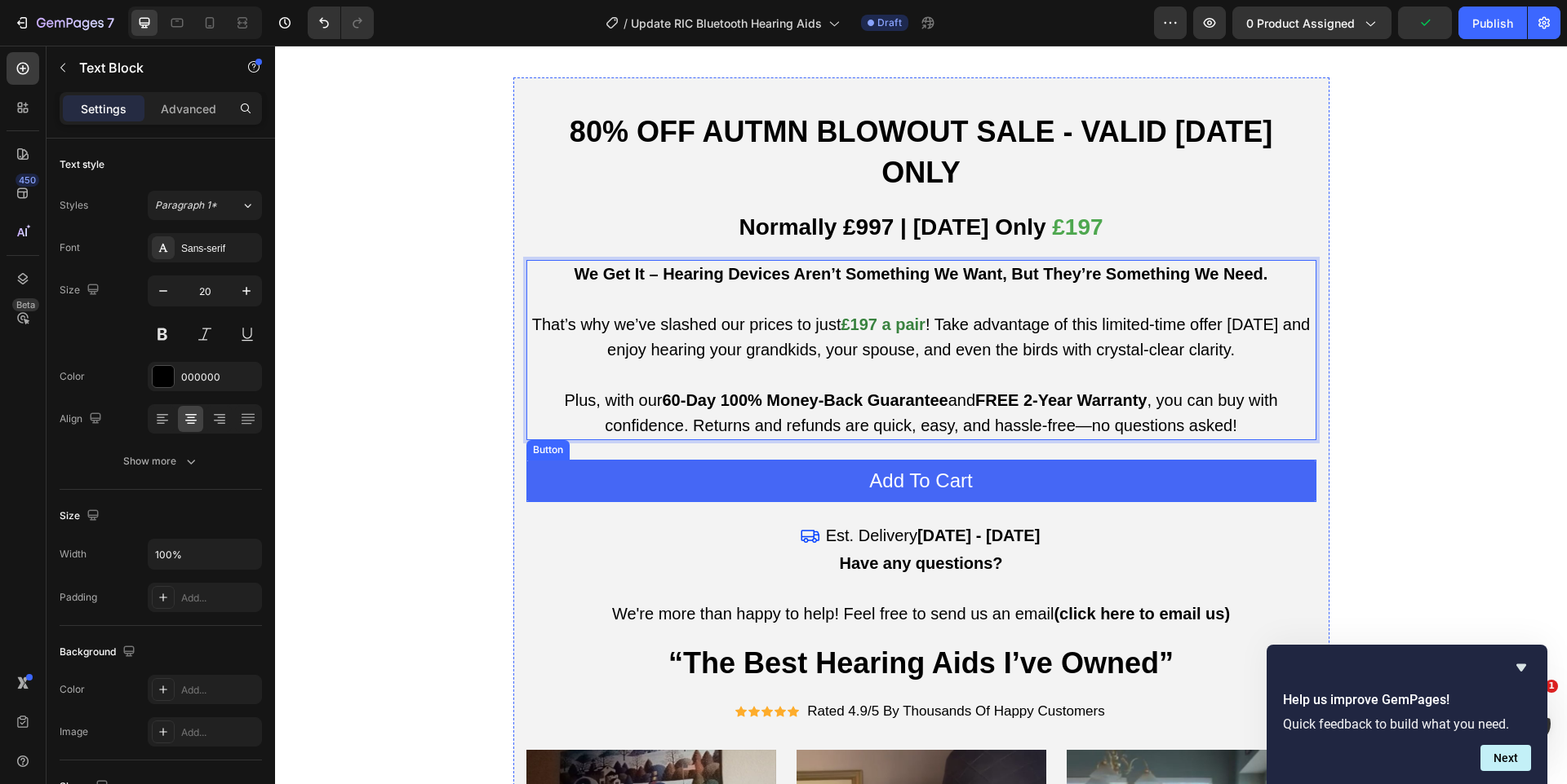
click at [683, 470] on button "Add To Cart" at bounding box center [921, 481] width 790 height 42
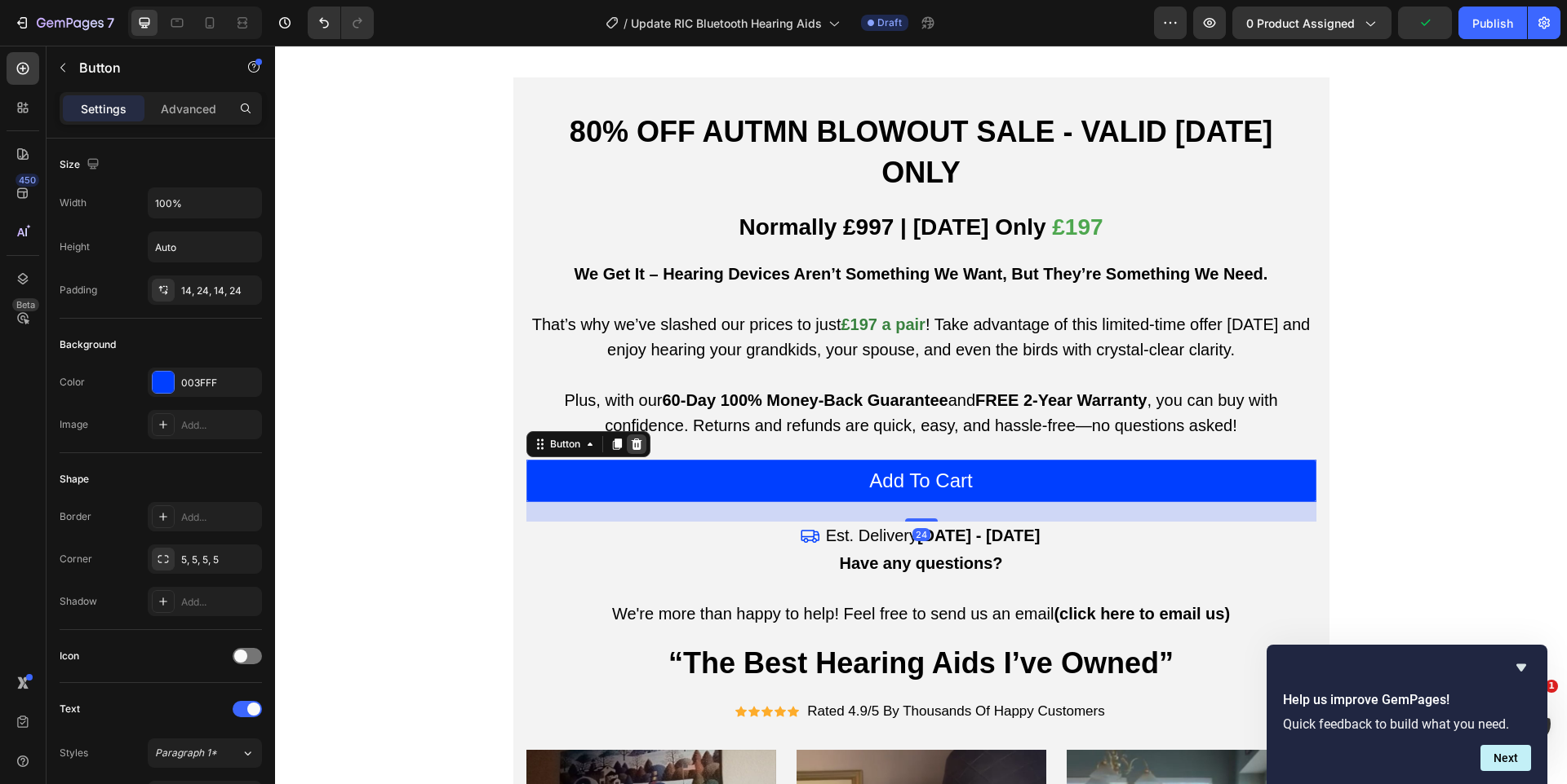
click at [634, 438] on icon at bounding box center [636, 444] width 13 height 13
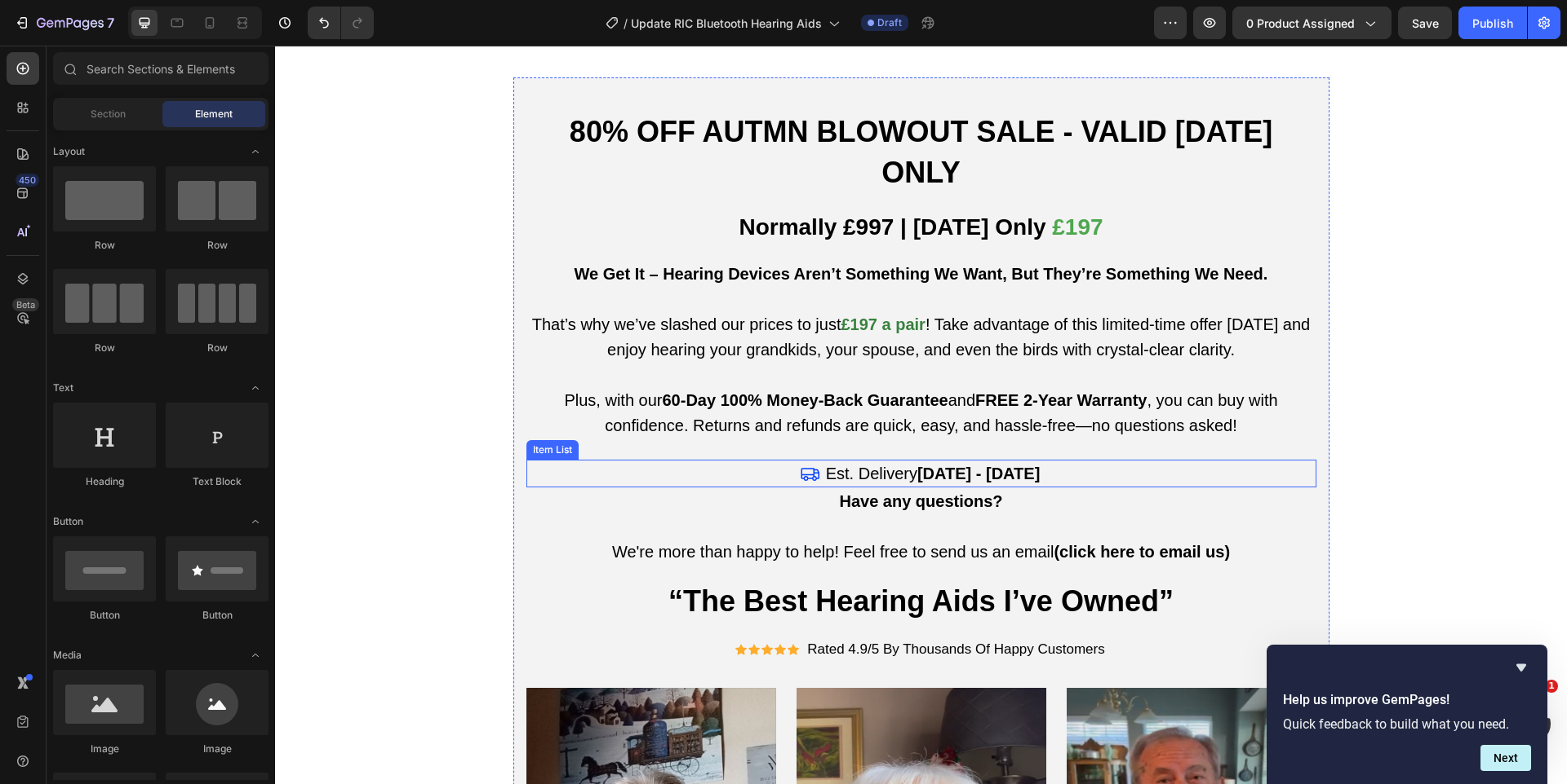
click at [641, 460] on div "Est. Delivery Sep 29 - Oct 02" at bounding box center [921, 473] width 790 height 28
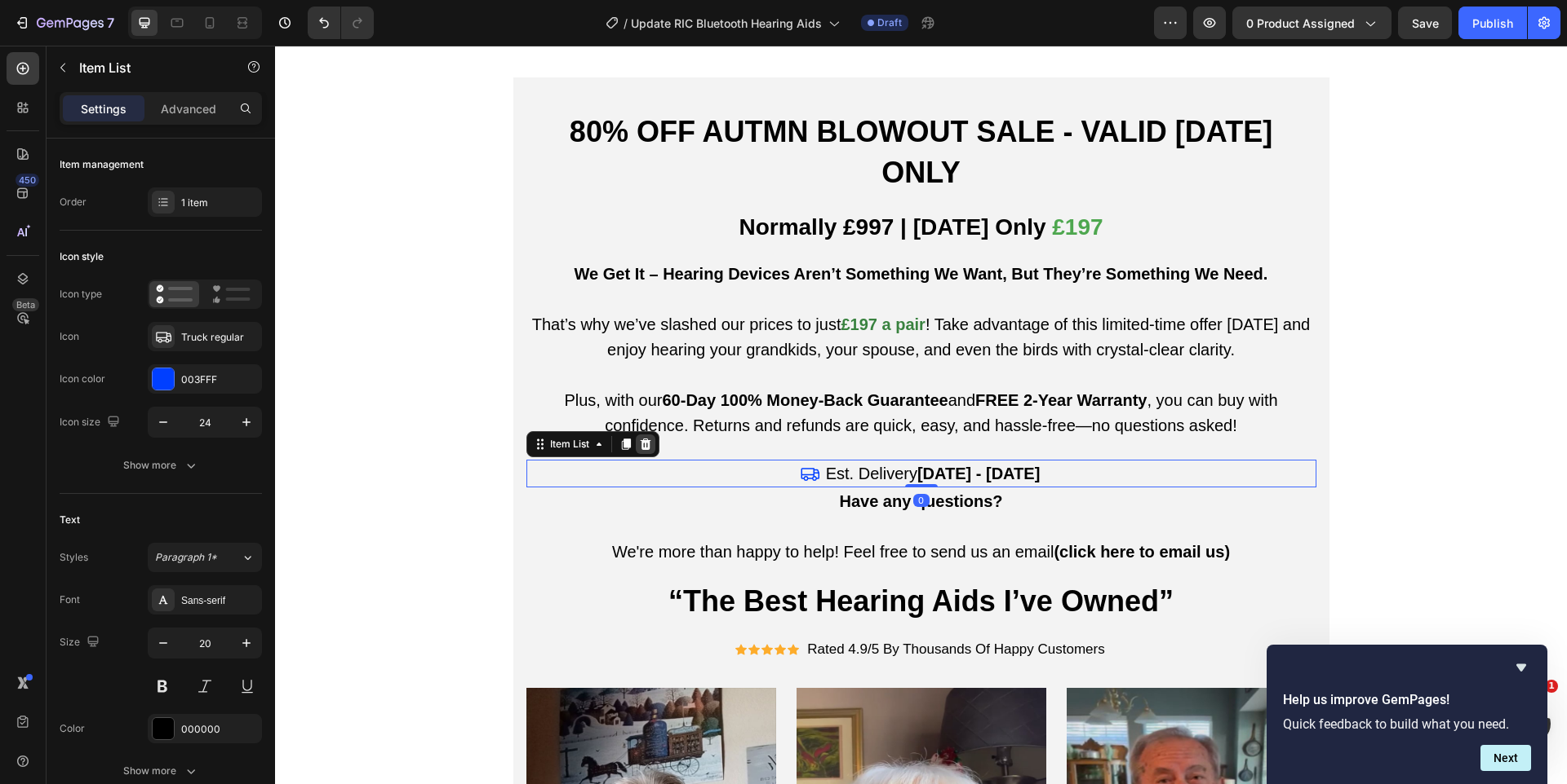
click at [649, 439] on icon at bounding box center [645, 444] width 11 height 12
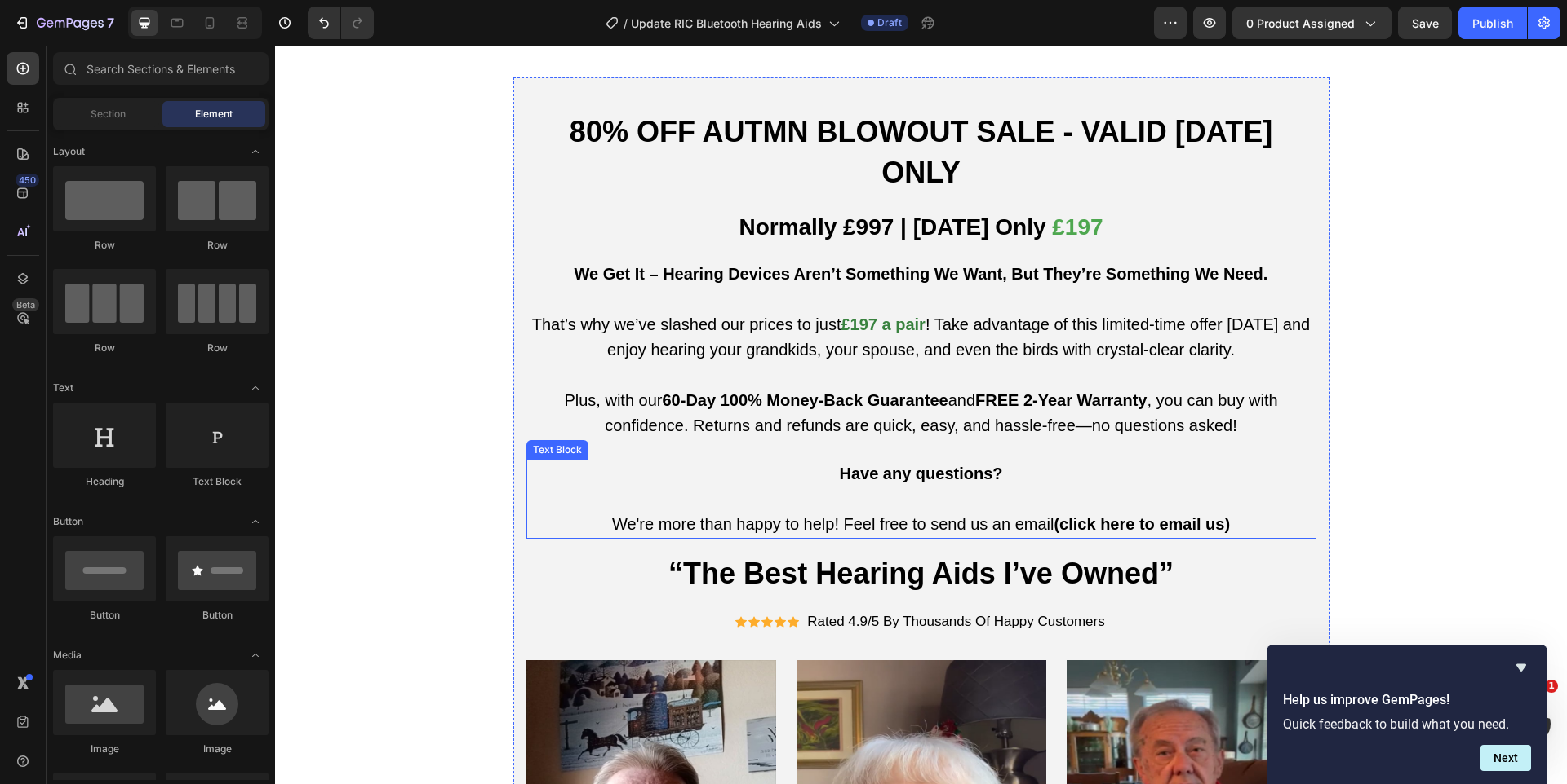
click at [650, 462] on p "Have any questions?" at bounding box center [920, 474] width 786 height 25
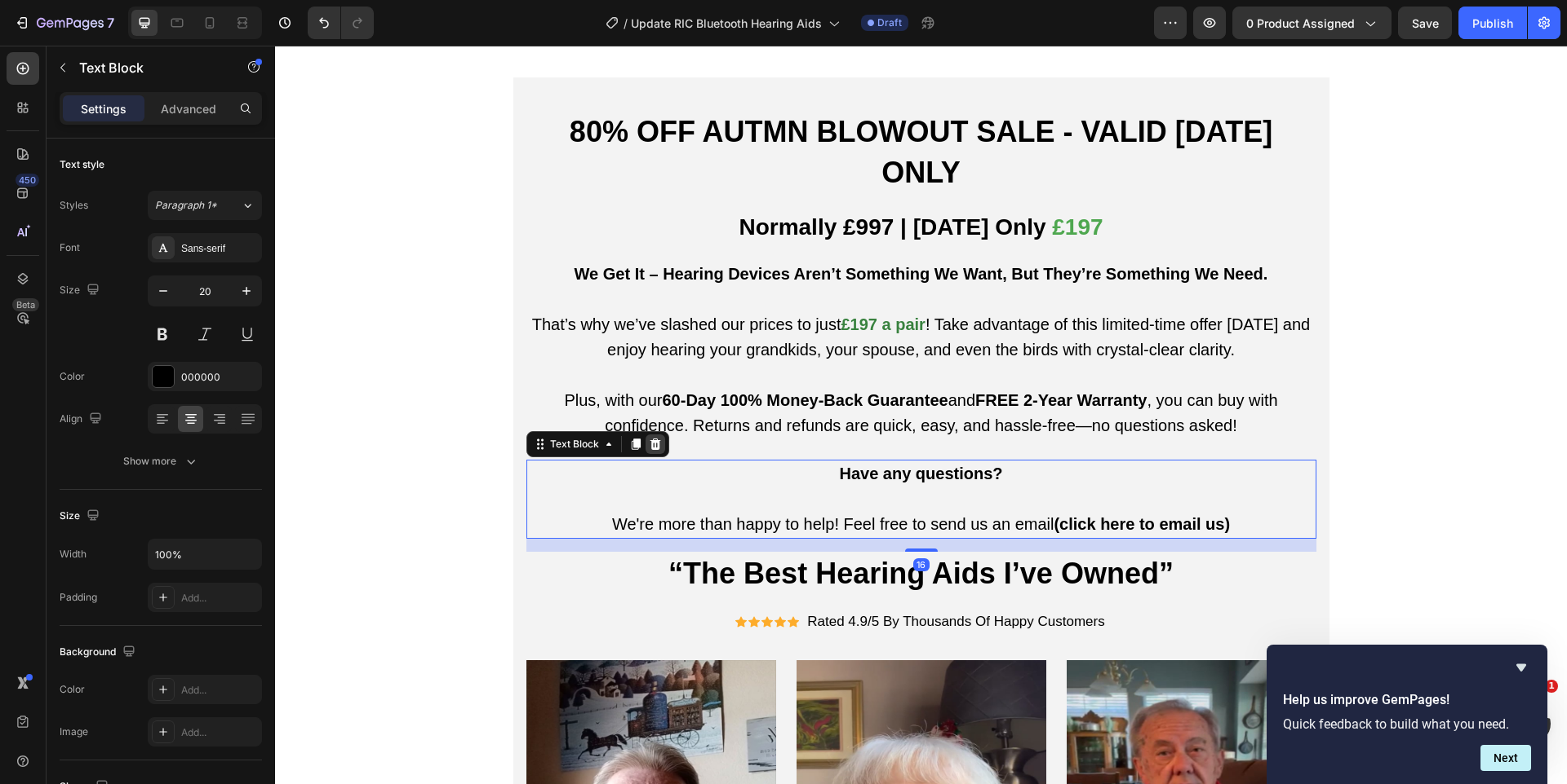
click at [658, 439] on icon at bounding box center [655, 444] width 11 height 12
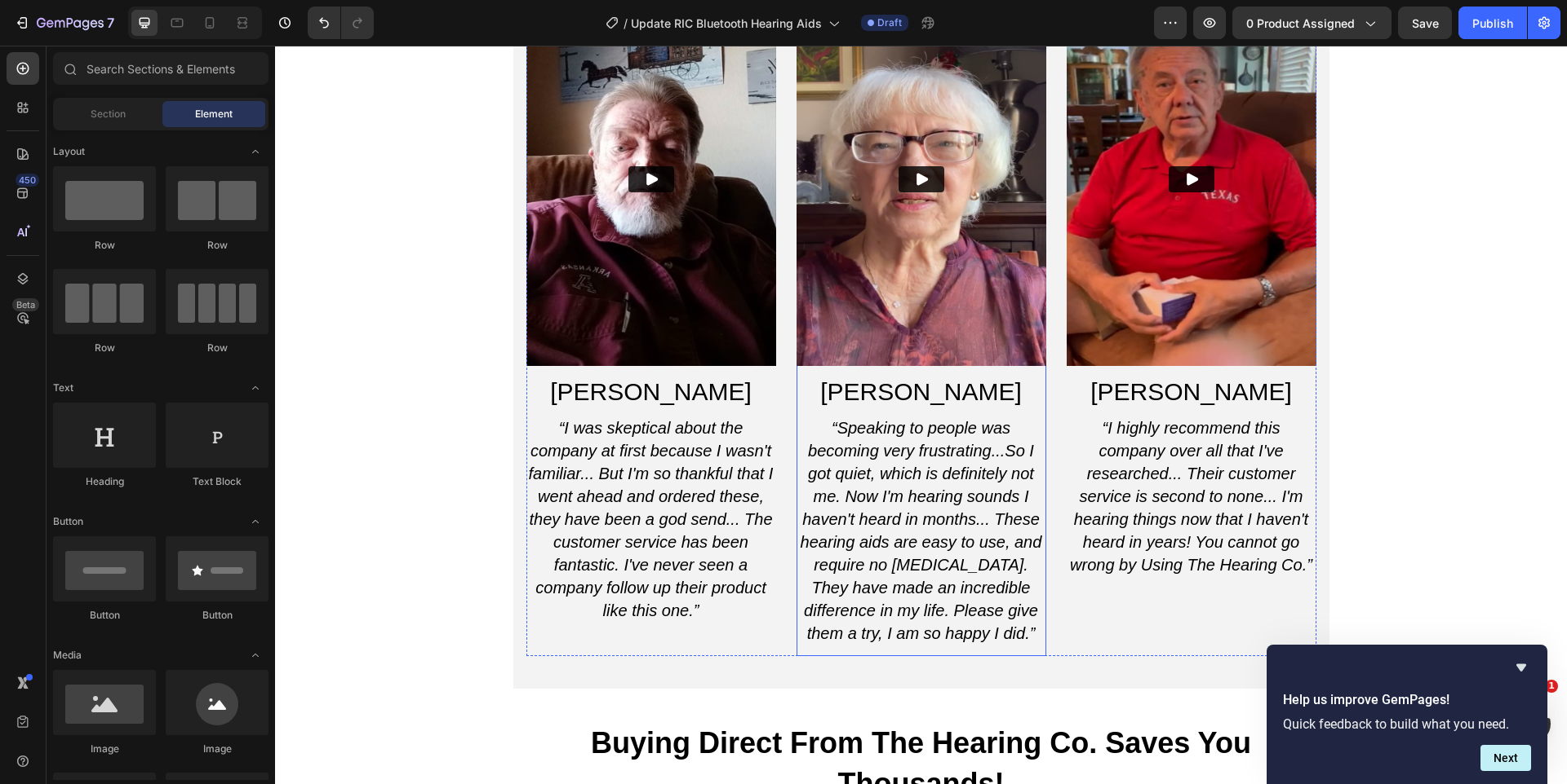
scroll to position [8516, 0]
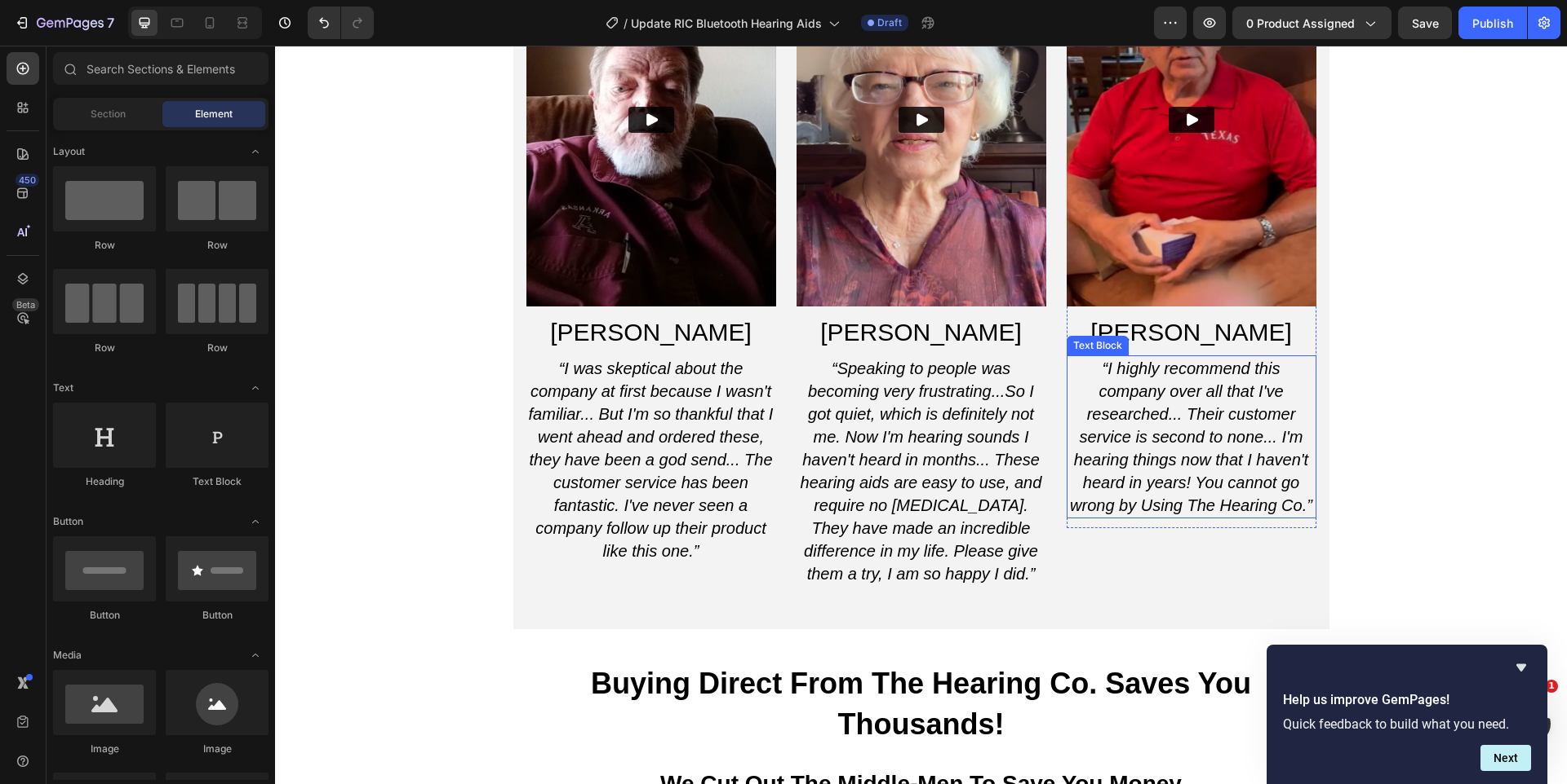
click at [1277, 490] on p "“I highly recommend this company over all that I've researched... Their custome…" at bounding box center [1192, 437] width 246 height 160
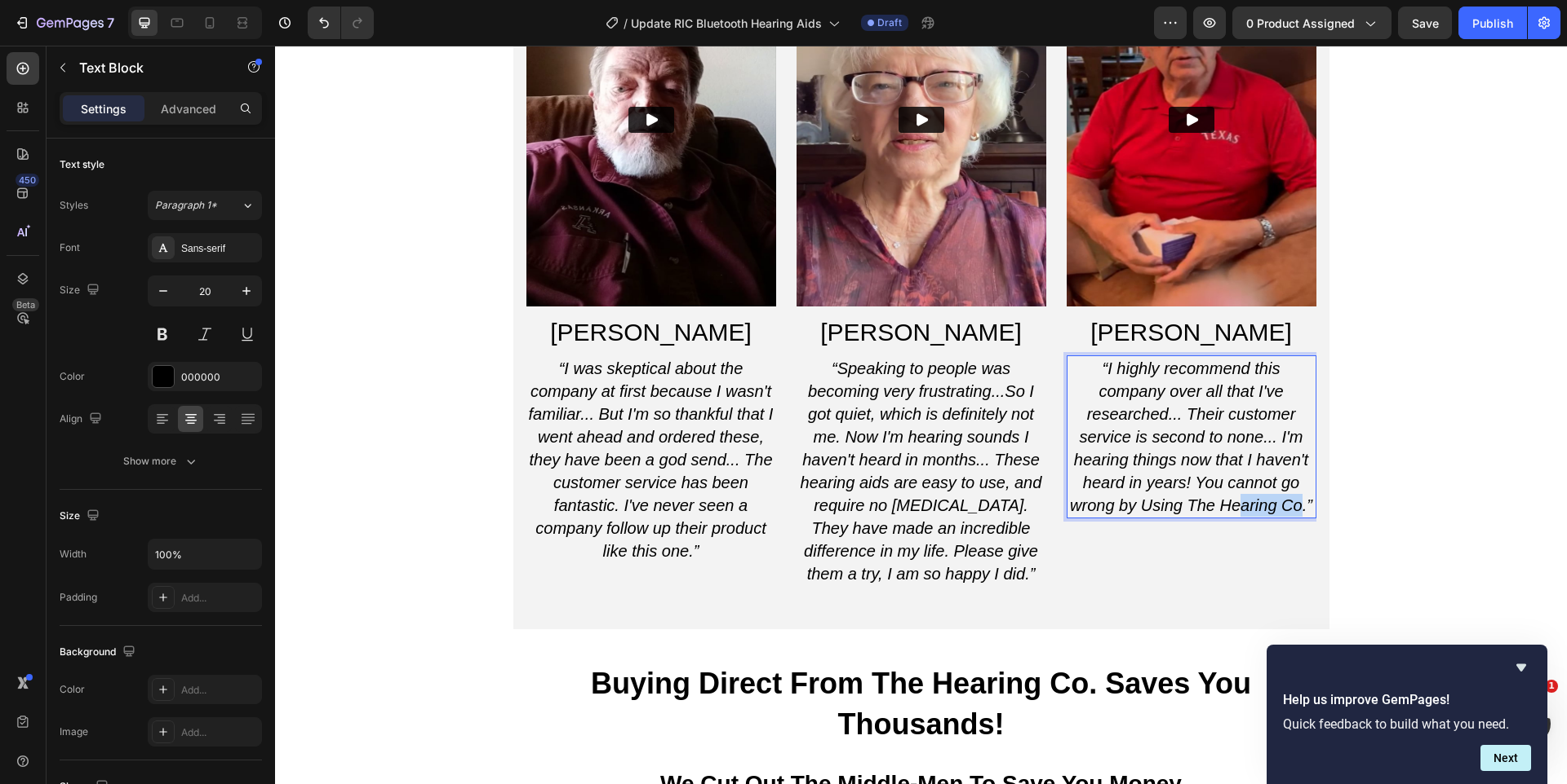
drag, startPoint x: 1303, startPoint y: 481, endPoint x: 1248, endPoint y: 485, distance: 55.1
click at [1248, 485] on icon "“I highly recommend this company over all that I've researched... Their custome…" at bounding box center [1191, 437] width 243 height 155
click at [1305, 487] on icon "“I highly recommend this company over all that I've researched... Their custome…" at bounding box center [1191, 437] width 243 height 155
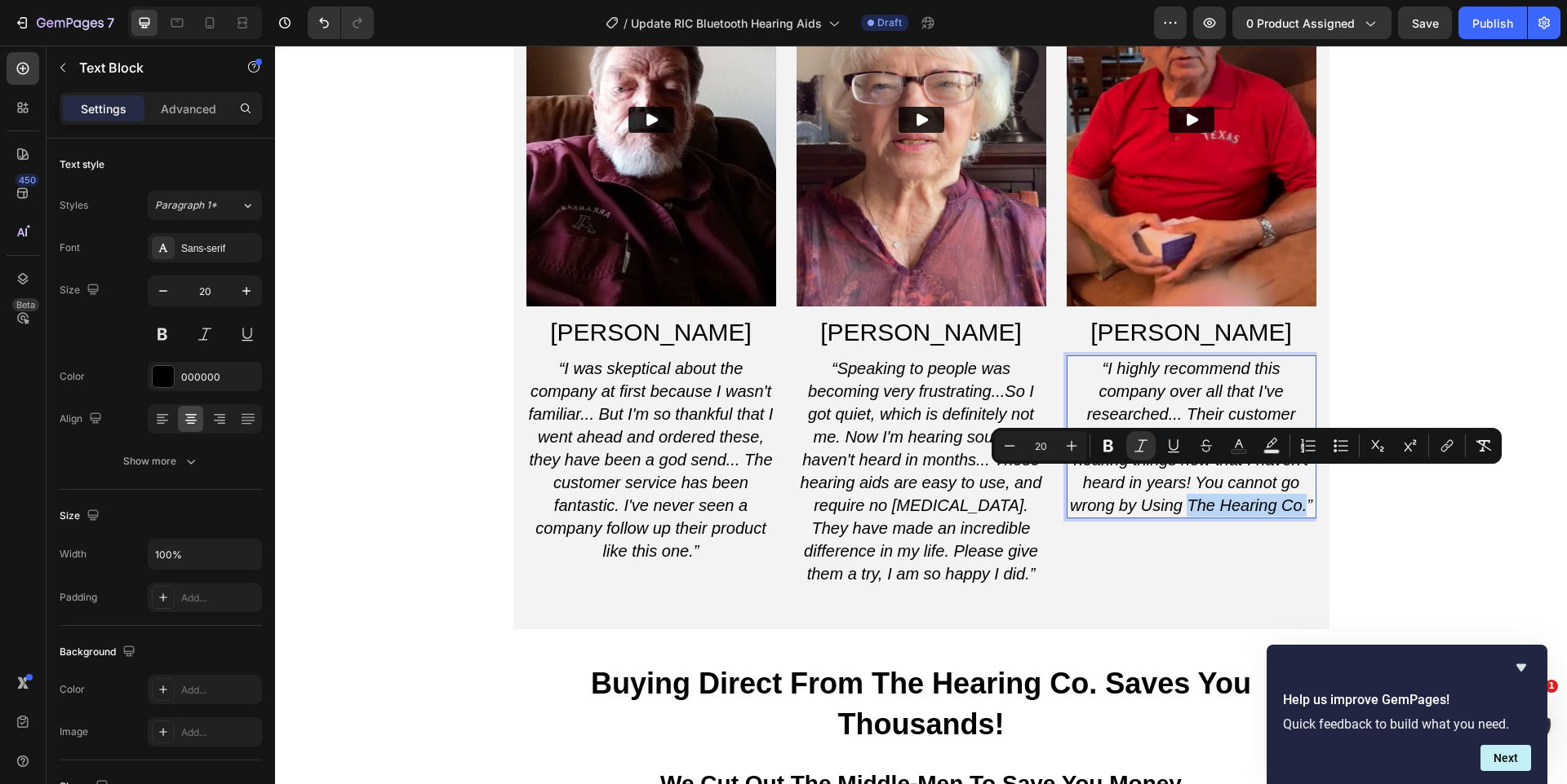
drag, startPoint x: 1305, startPoint y: 487, endPoint x: 1189, endPoint y: 485, distance: 116.0
click at [1189, 485] on icon "“I highly recommend this company over all that I've researched... Their custome…" at bounding box center [1191, 437] width 243 height 155
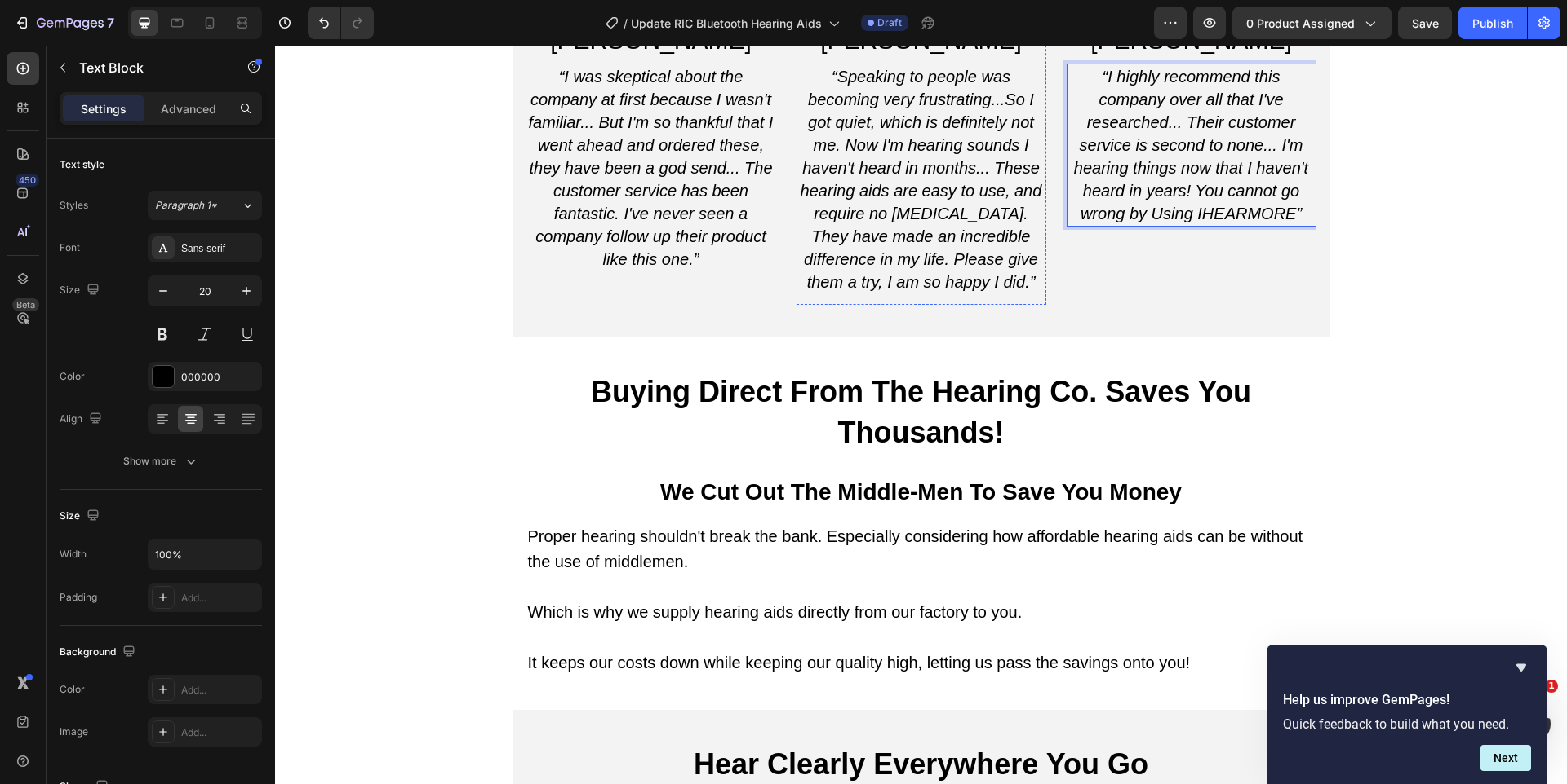
scroll to position [8821, 0]
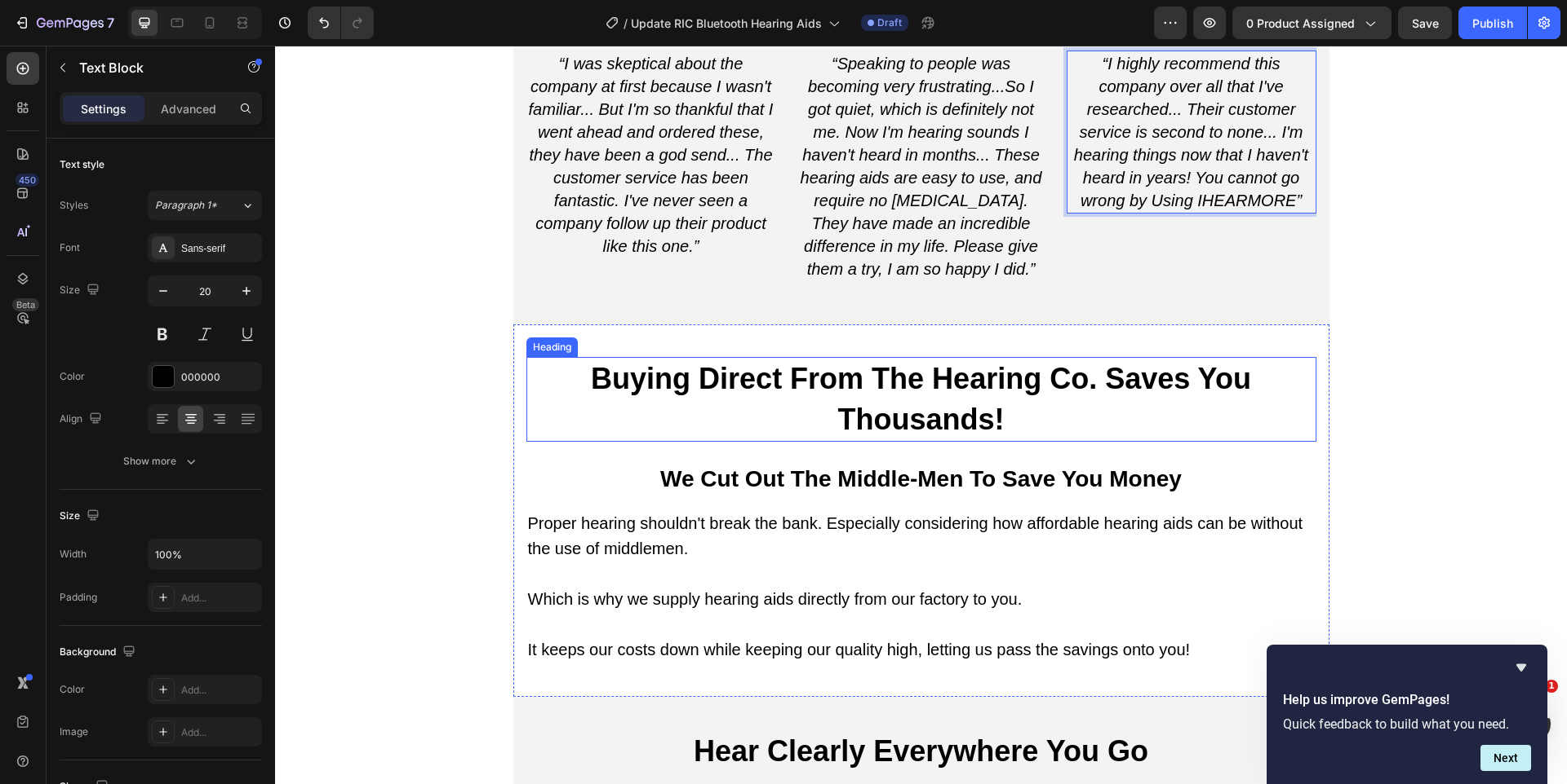
click at [717, 357] on h2 "Buying Direct From The Hearing Co. Saves You Thousands!" at bounding box center [921, 399] width 790 height 85
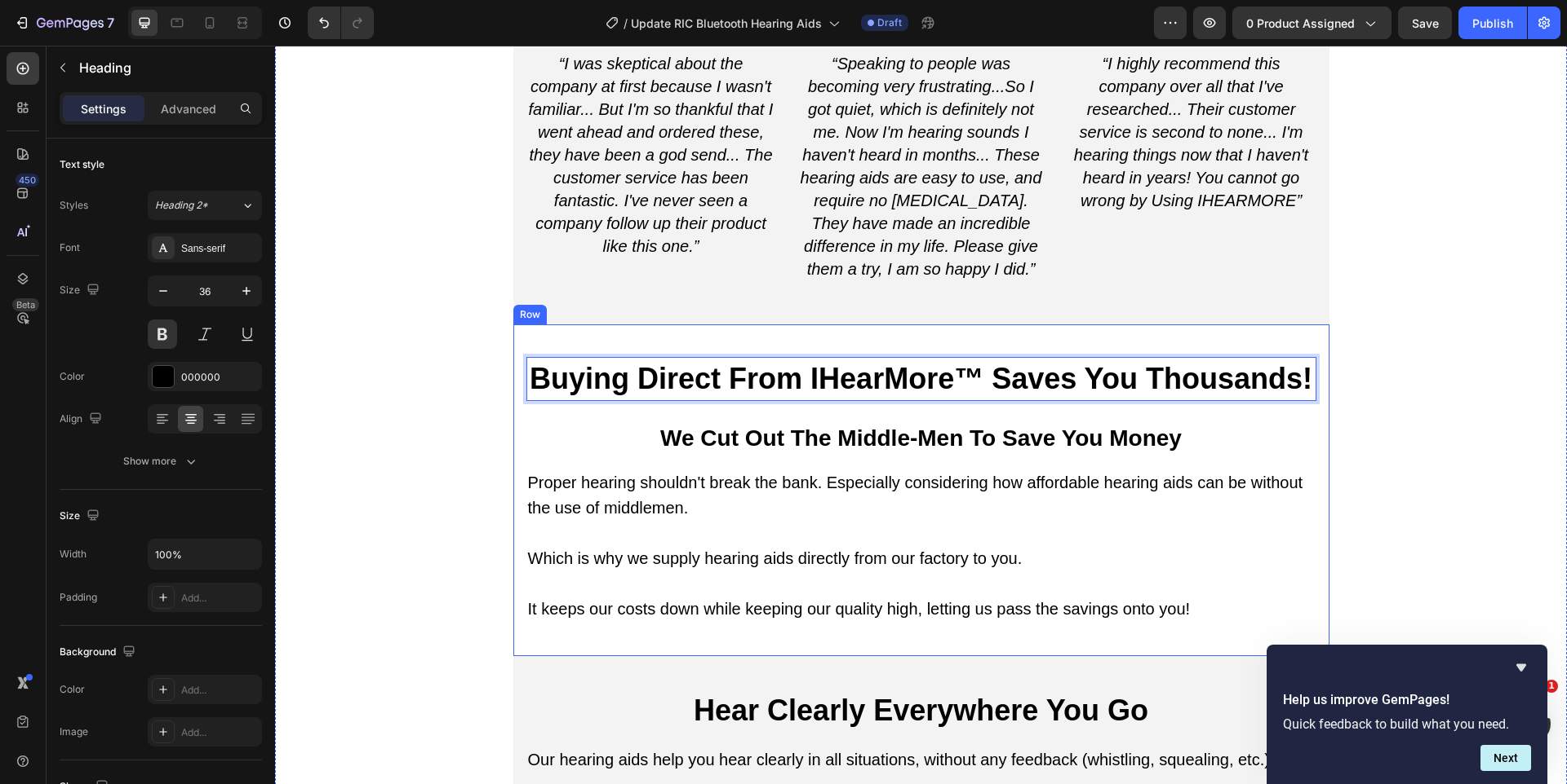
click at [754, 388] on div "Buying Direct From IHearMore™ Saves You Thousands! Heading 24 We Cut Out The Mi…" at bounding box center [921, 490] width 790 height 266
click at [759, 420] on h2 "We Cut Out The Middle-Men To Save You Money" at bounding box center [921, 438] width 790 height 35
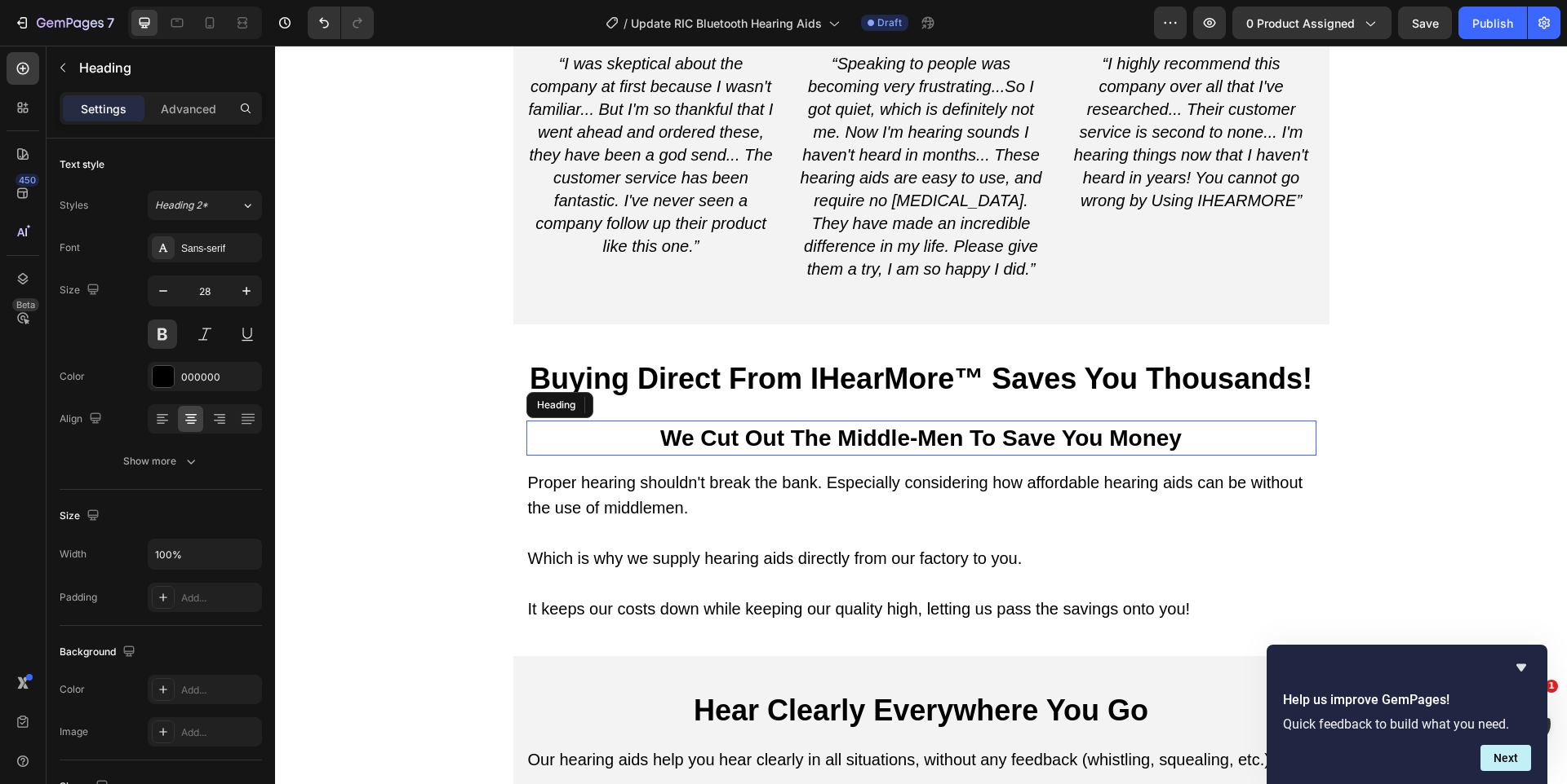
click at [759, 420] on h2 "We Cut Out The Middle-Men To Save You Money" at bounding box center [921, 438] width 790 height 35
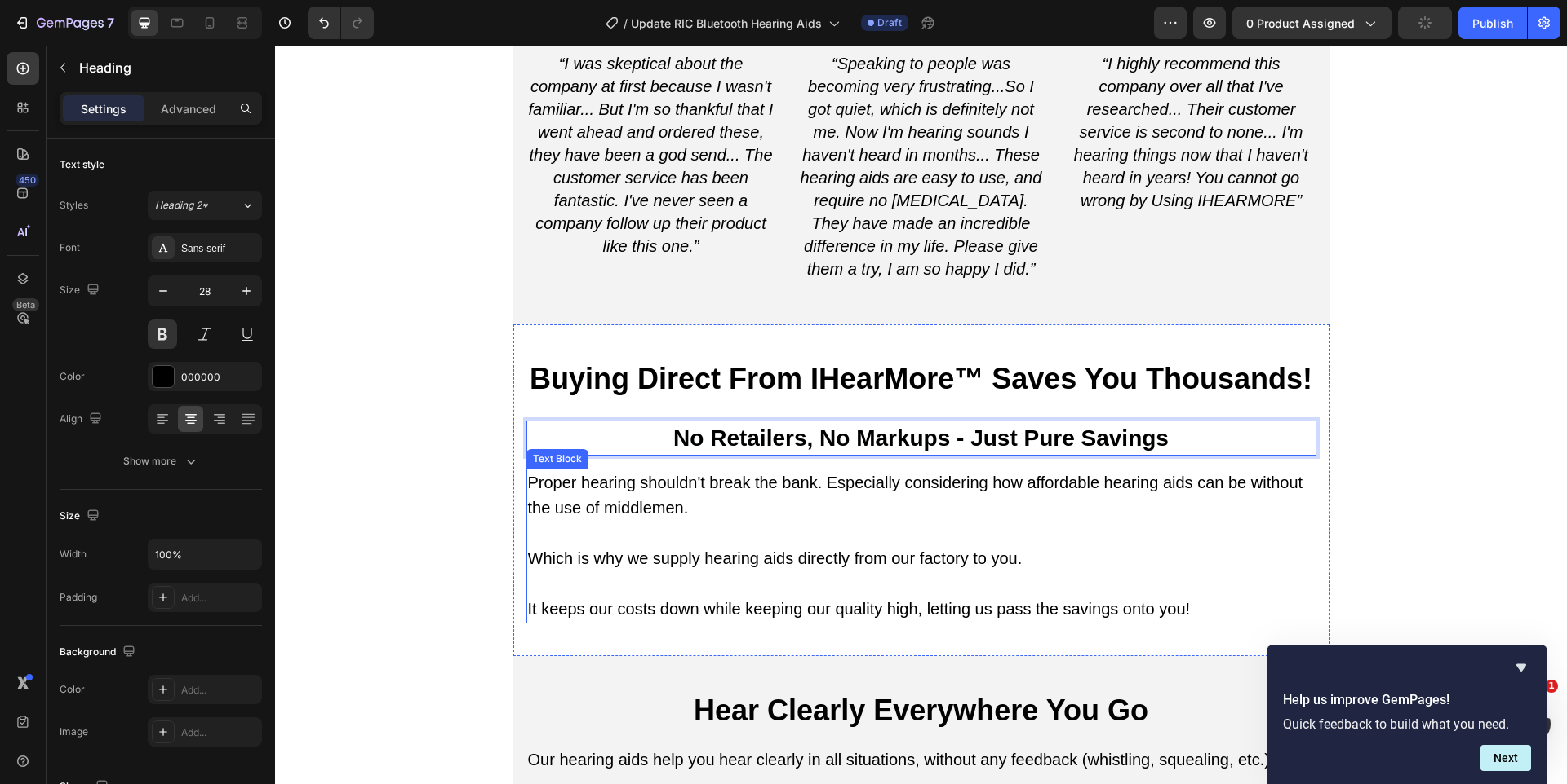
click at [734, 492] on p "Proper hearing shouldn't break the bank. Especially considering how affordable …" at bounding box center [920, 508] width 786 height 76
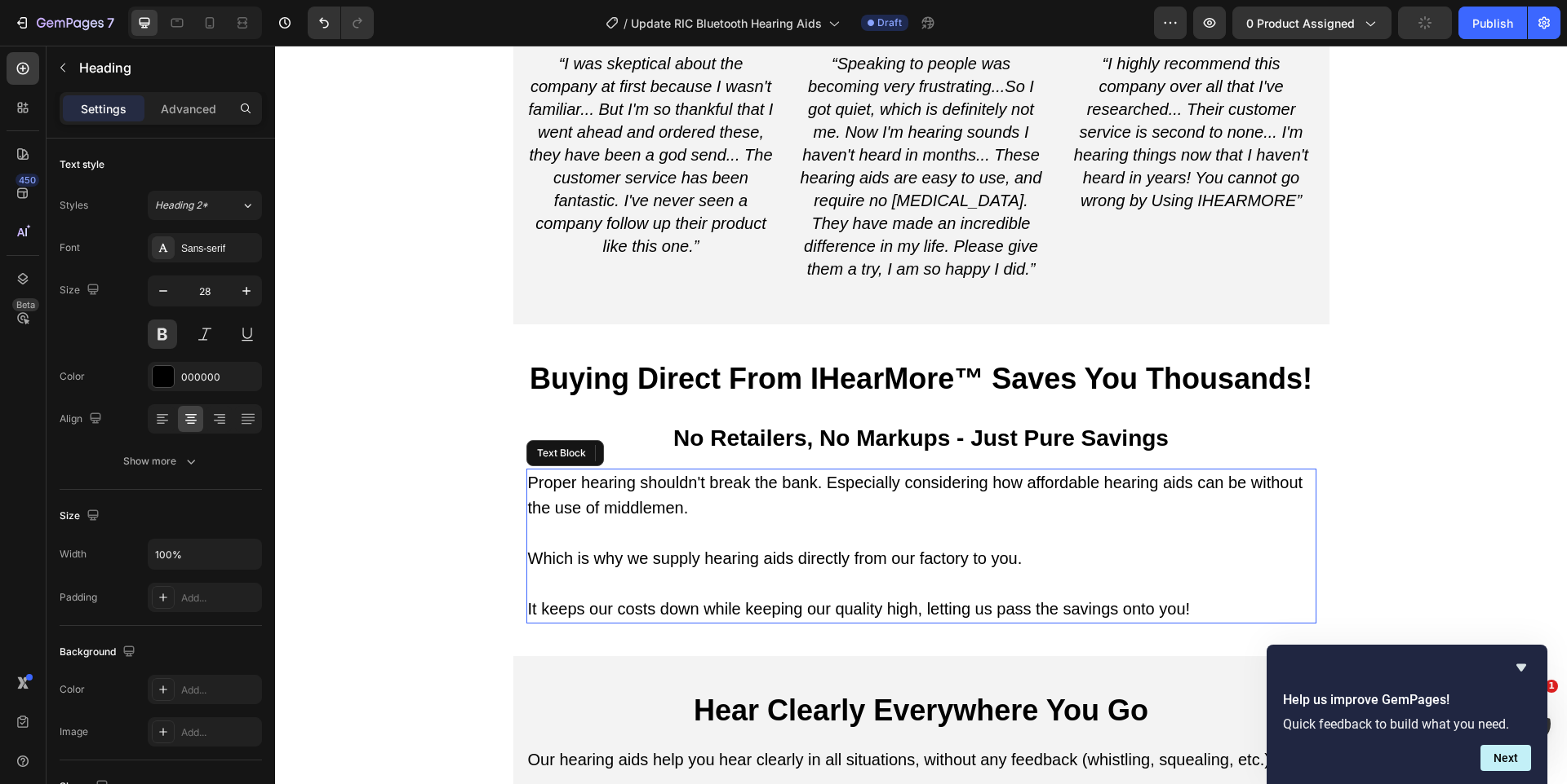
click at [734, 492] on p "Proper hearing shouldn't break the bank. Especially considering how affordable …" at bounding box center [920, 508] width 786 height 76
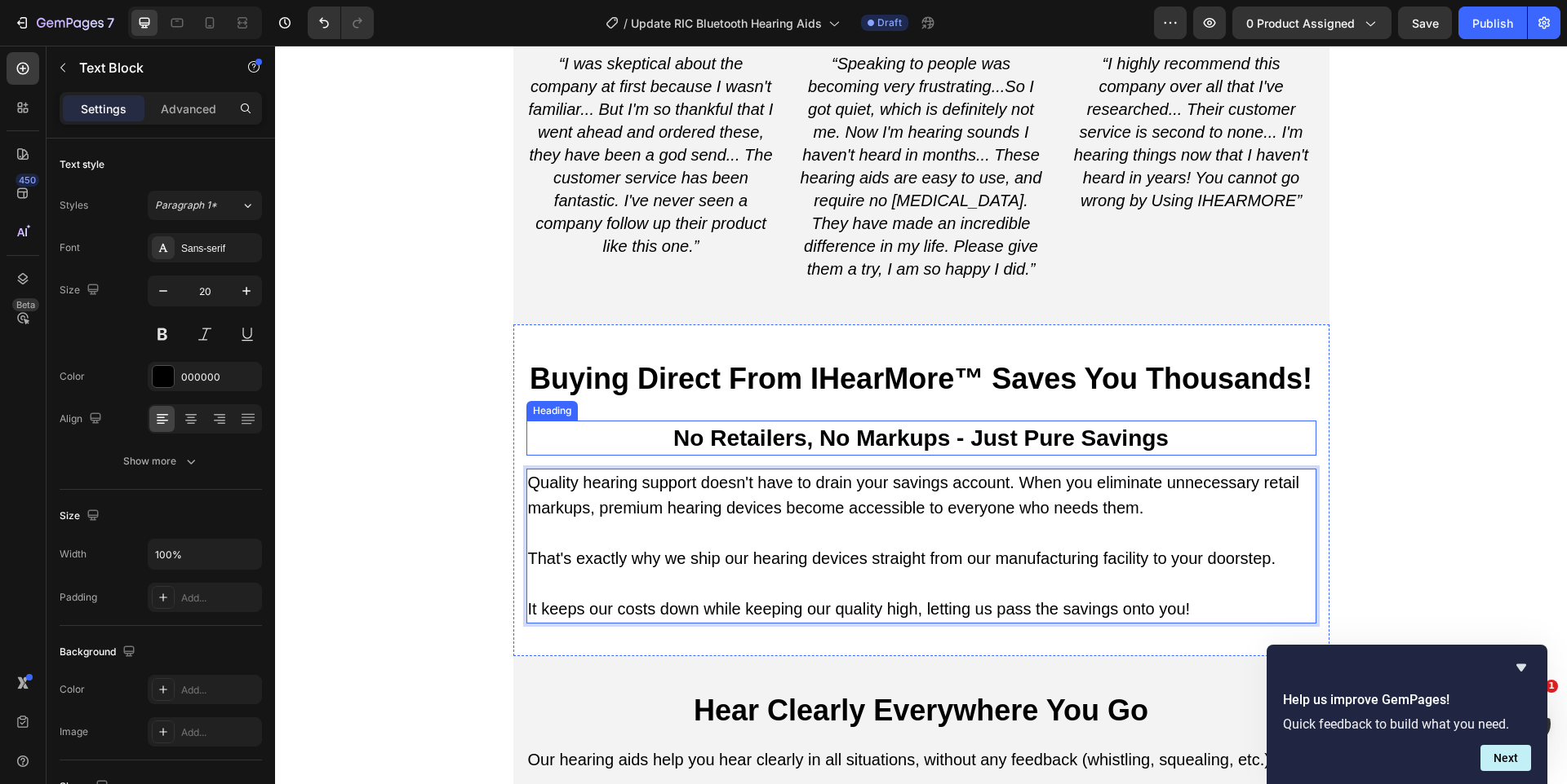
scroll to position [9066, 0]
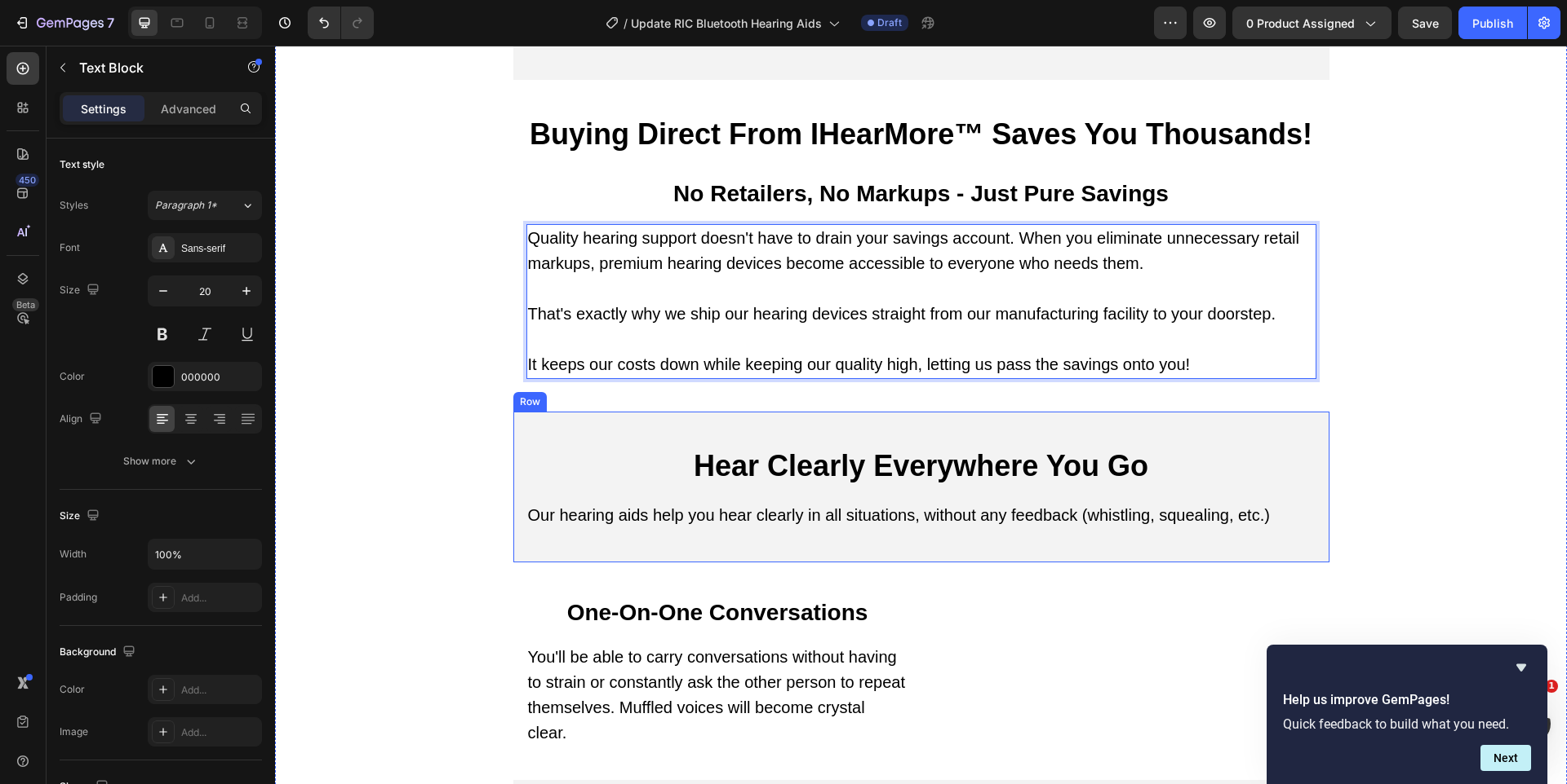
click at [832, 417] on div "Hear Clearly Everywhere You Go Heading Our hearing aids help you hear clearly i…" at bounding box center [921, 487] width 816 height 151
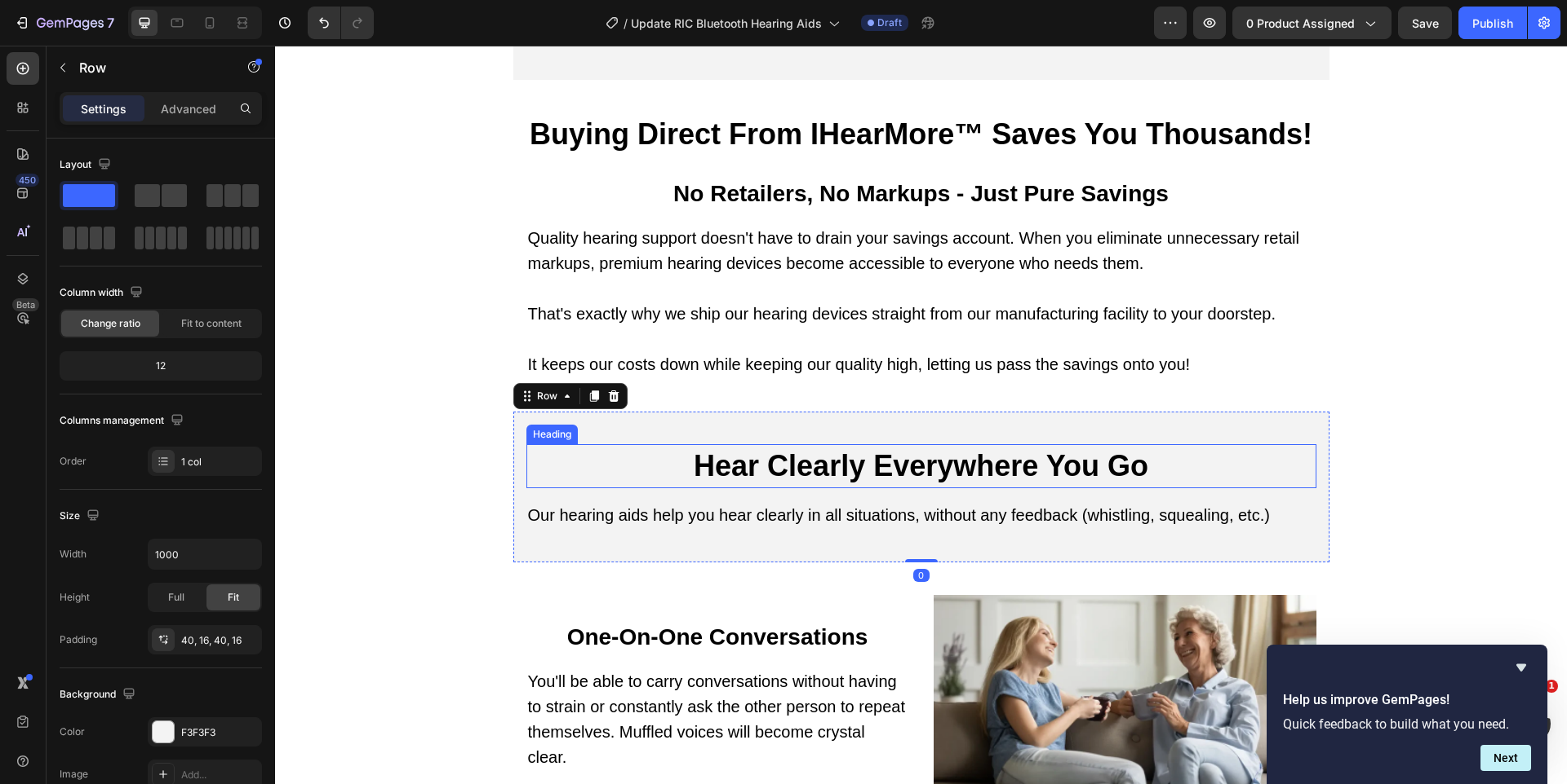
click at [841, 446] on h2 "Hear Clearly Everywhere You Go" at bounding box center [921, 467] width 790 height 44
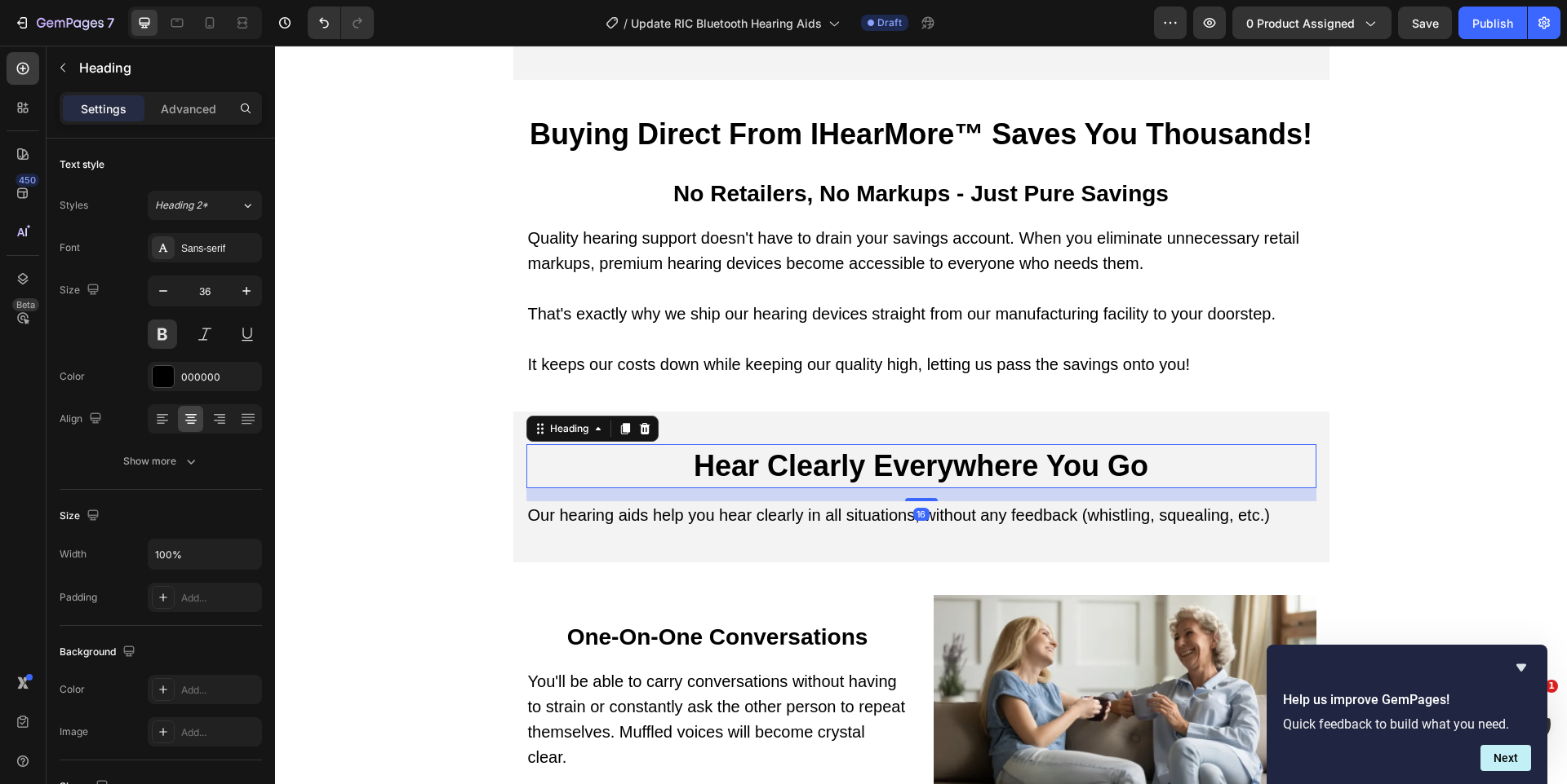
click at [841, 446] on p "Hear Clearly Everywhere You Go" at bounding box center [920, 467] width 786 height 40
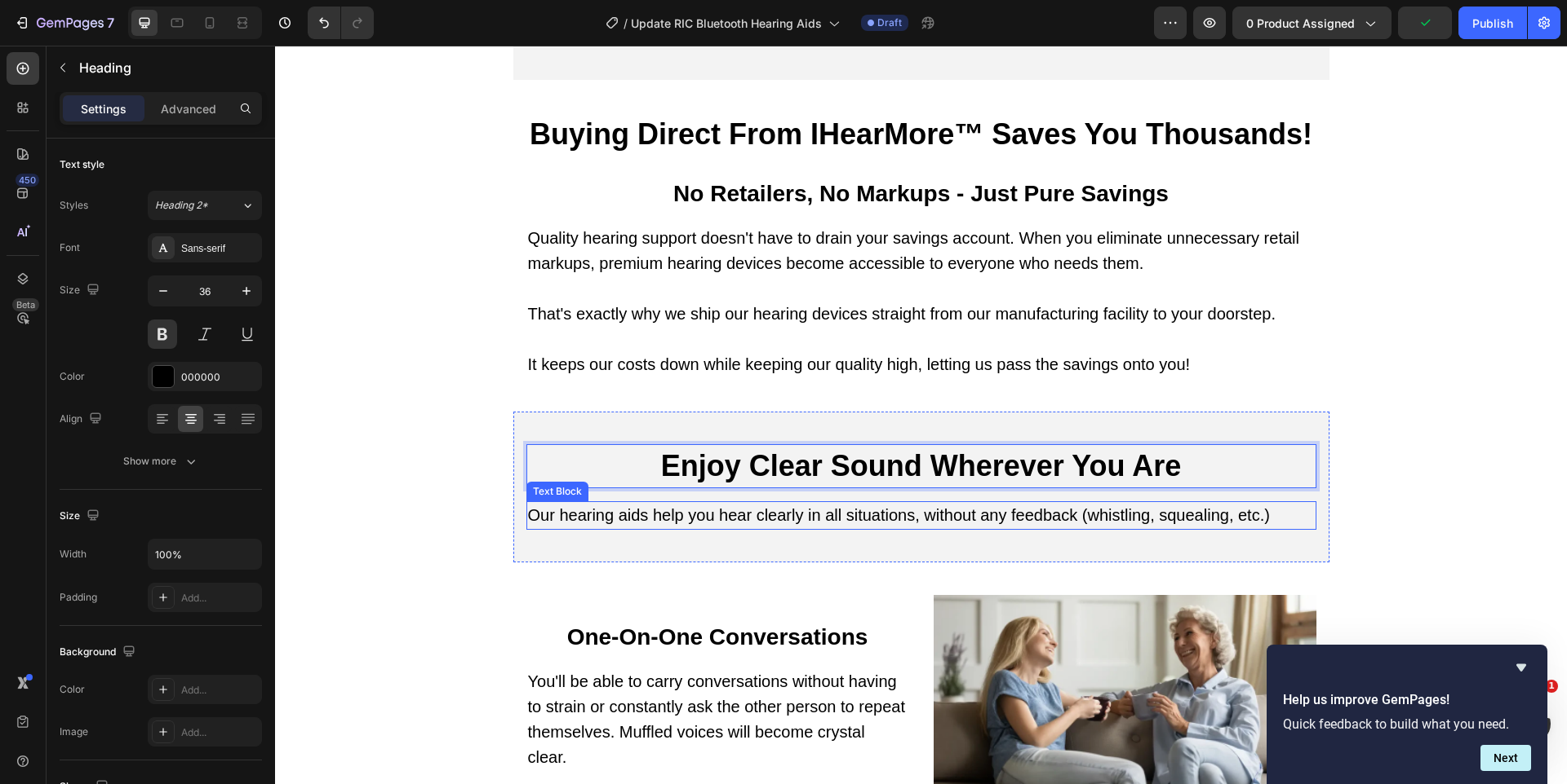
click at [613, 503] on p "Our hearing aids help you hear clearly in all situations, without any feedback …" at bounding box center [920, 516] width 786 height 25
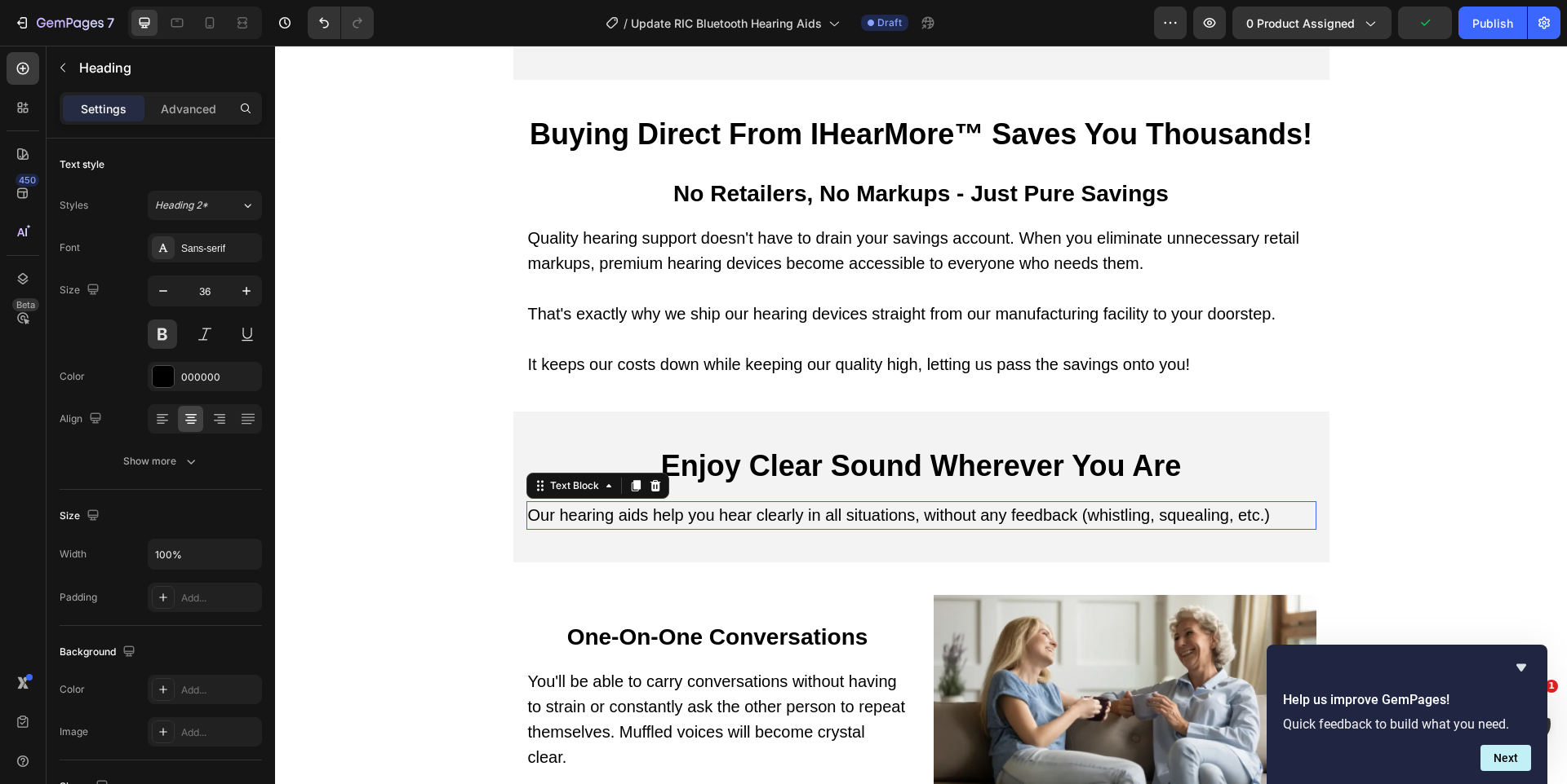
click at [613, 503] on p "Our hearing aids help you hear clearly in all situations, without any feedback …" at bounding box center [920, 516] width 786 height 25
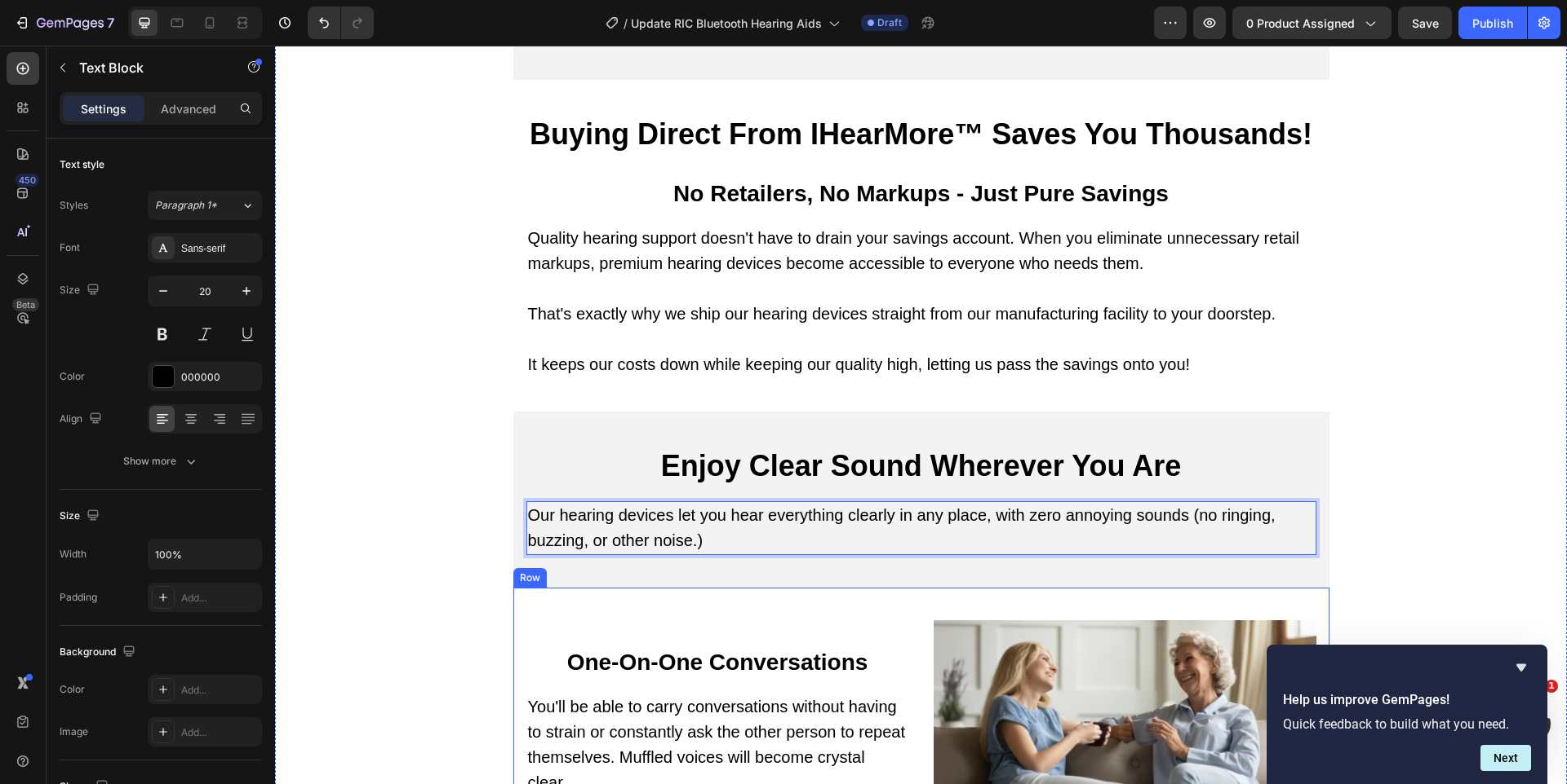
scroll to position [9421, 0]
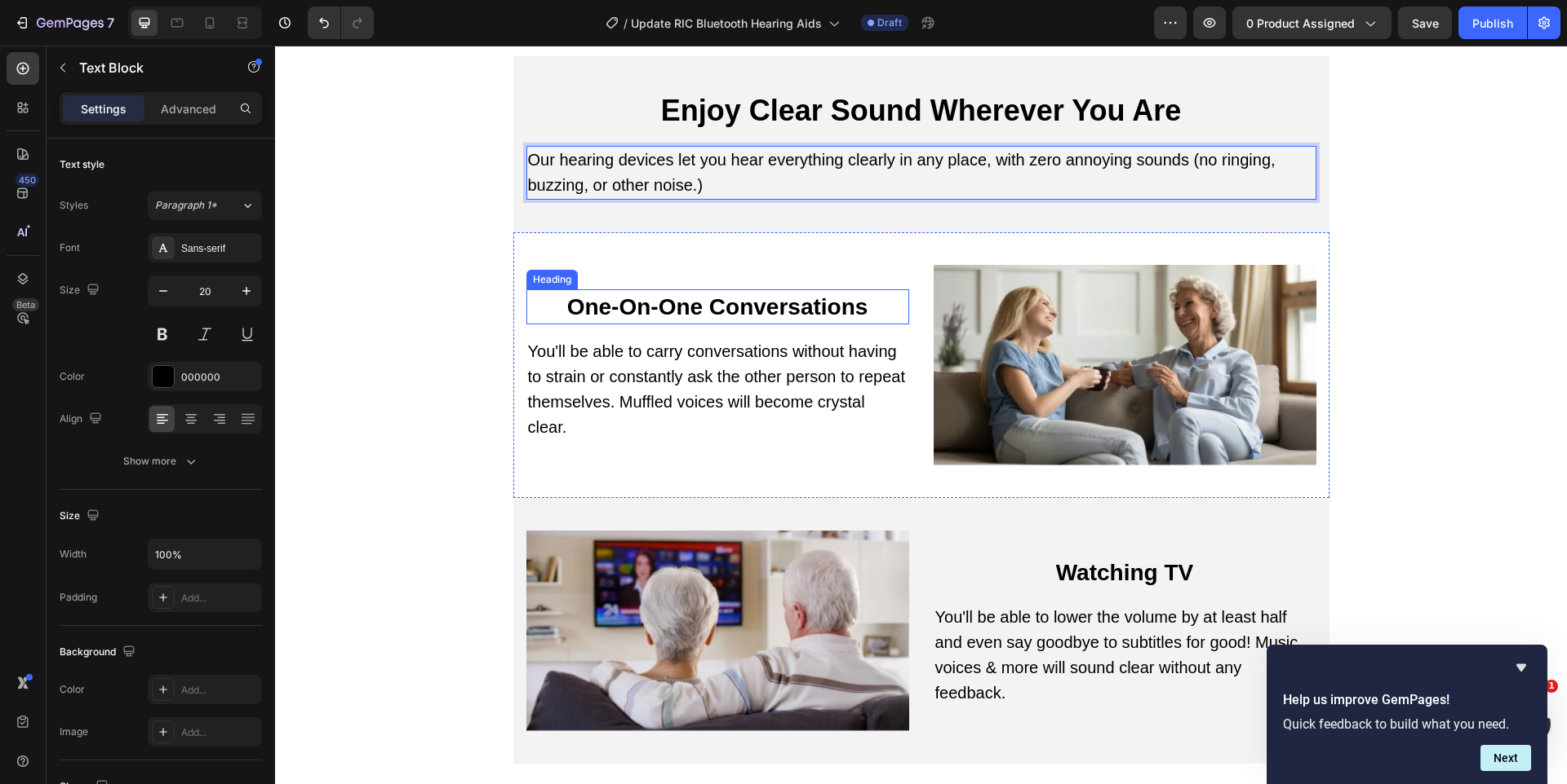
click at [619, 290] on h2 "One-On-One Conversations" at bounding box center [718, 307] width 383 height 35
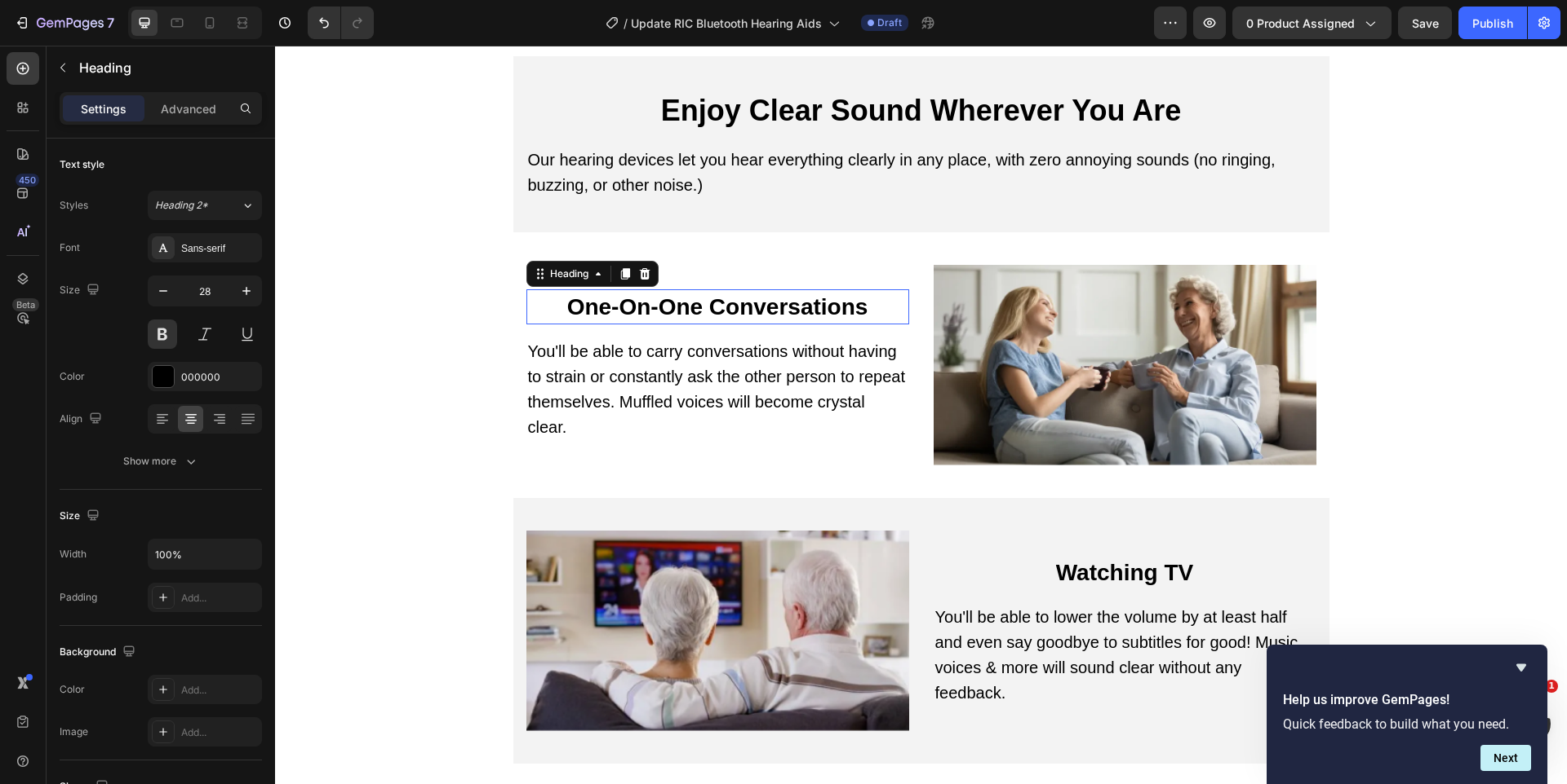
scroll to position [9405, 0]
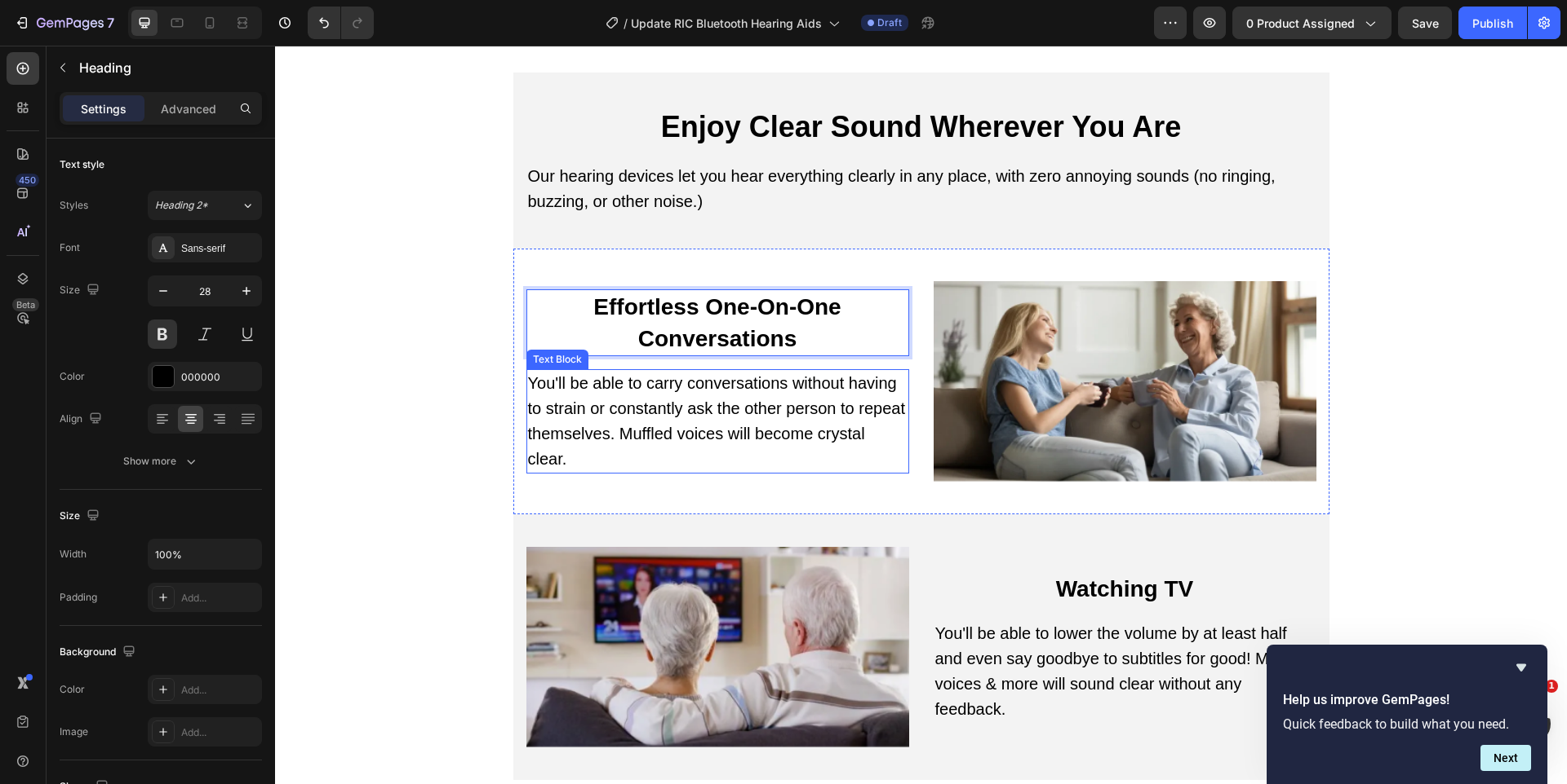
click at [577, 423] on p "You'll be able to carry conversations without having to strain or constantly as…" at bounding box center [717, 421] width 379 height 101
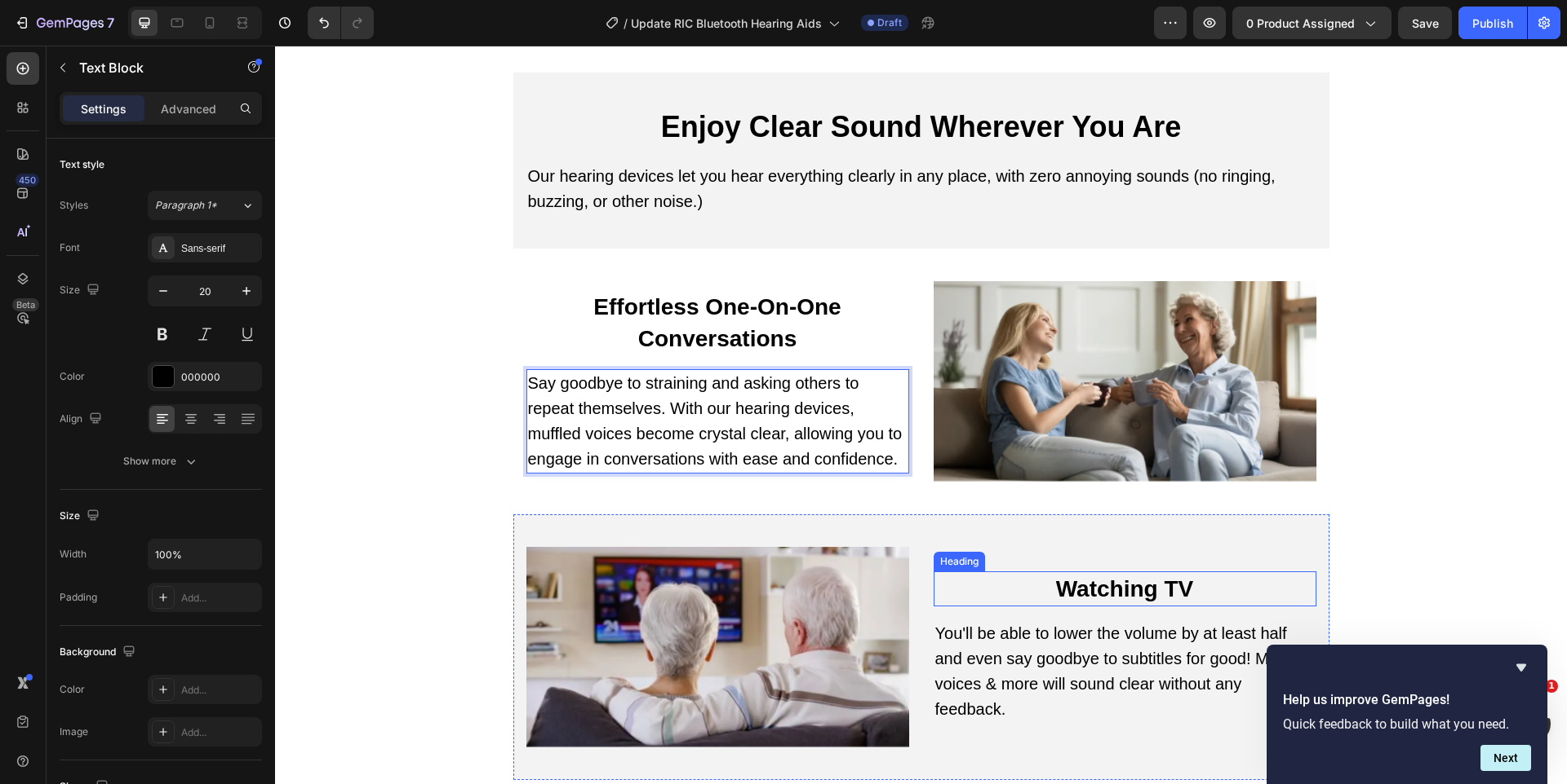
click at [1122, 571] on h2 "Watching TV" at bounding box center [1125, 589] width 383 height 35
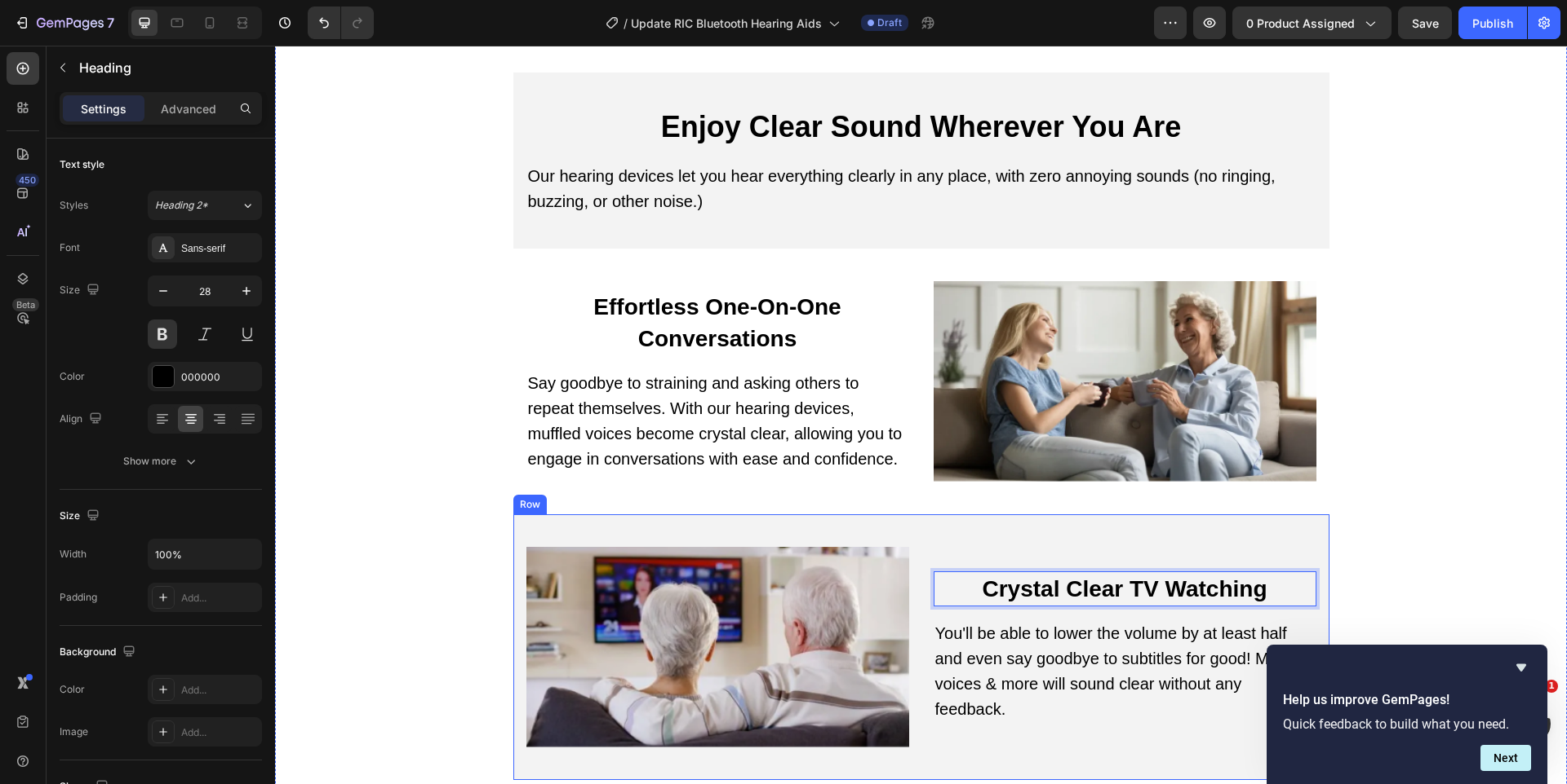
click at [1074, 621] on p "You'll be able to lower the volume by at least half and even say goodbye to sub…" at bounding box center [1124, 671] width 379 height 101
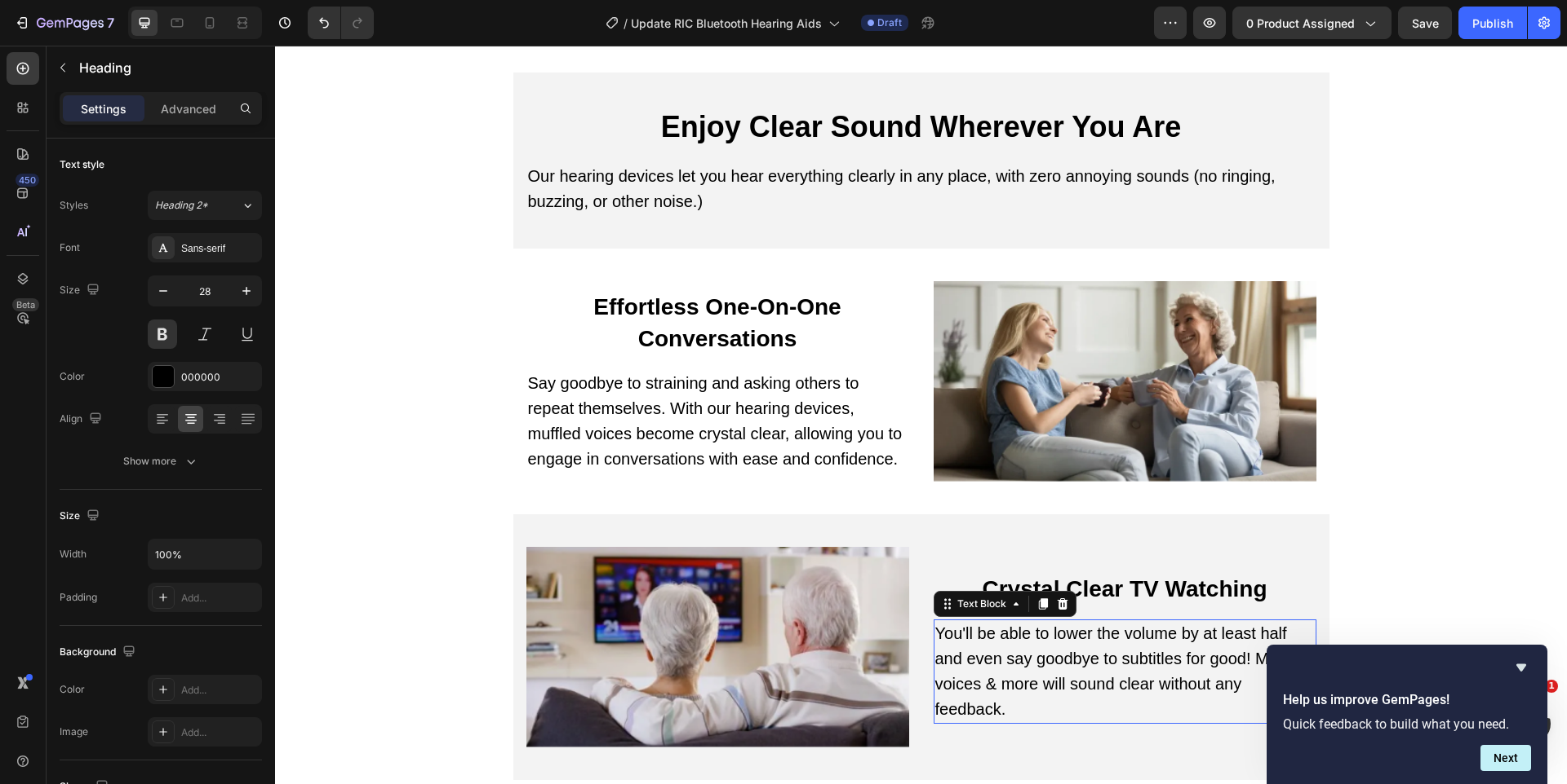
click at [1074, 621] on p "You'll be able to lower the volume by at least half and even say goodbye to sub…" at bounding box center [1124, 671] width 379 height 101
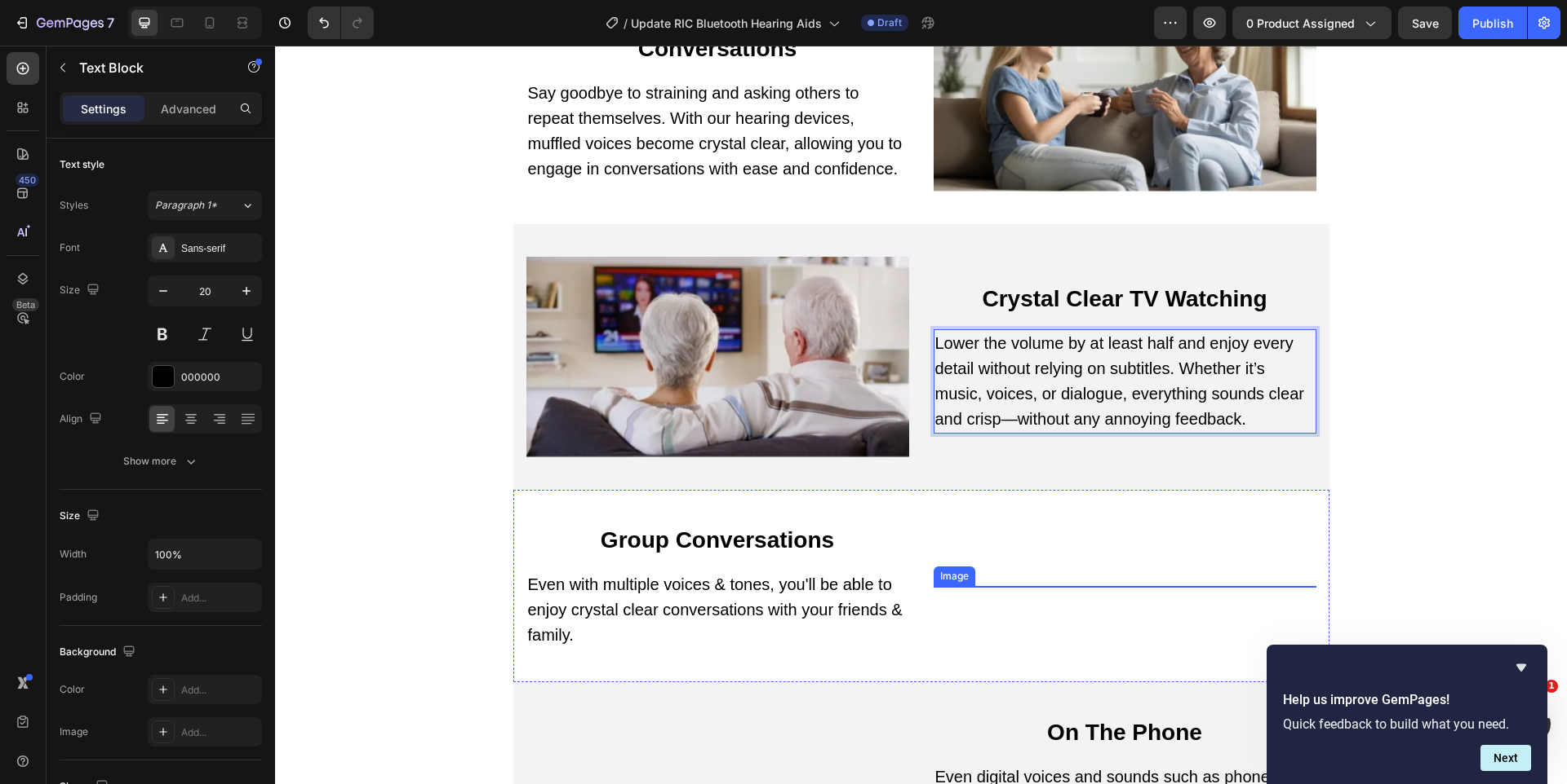
scroll to position [9882, 0]
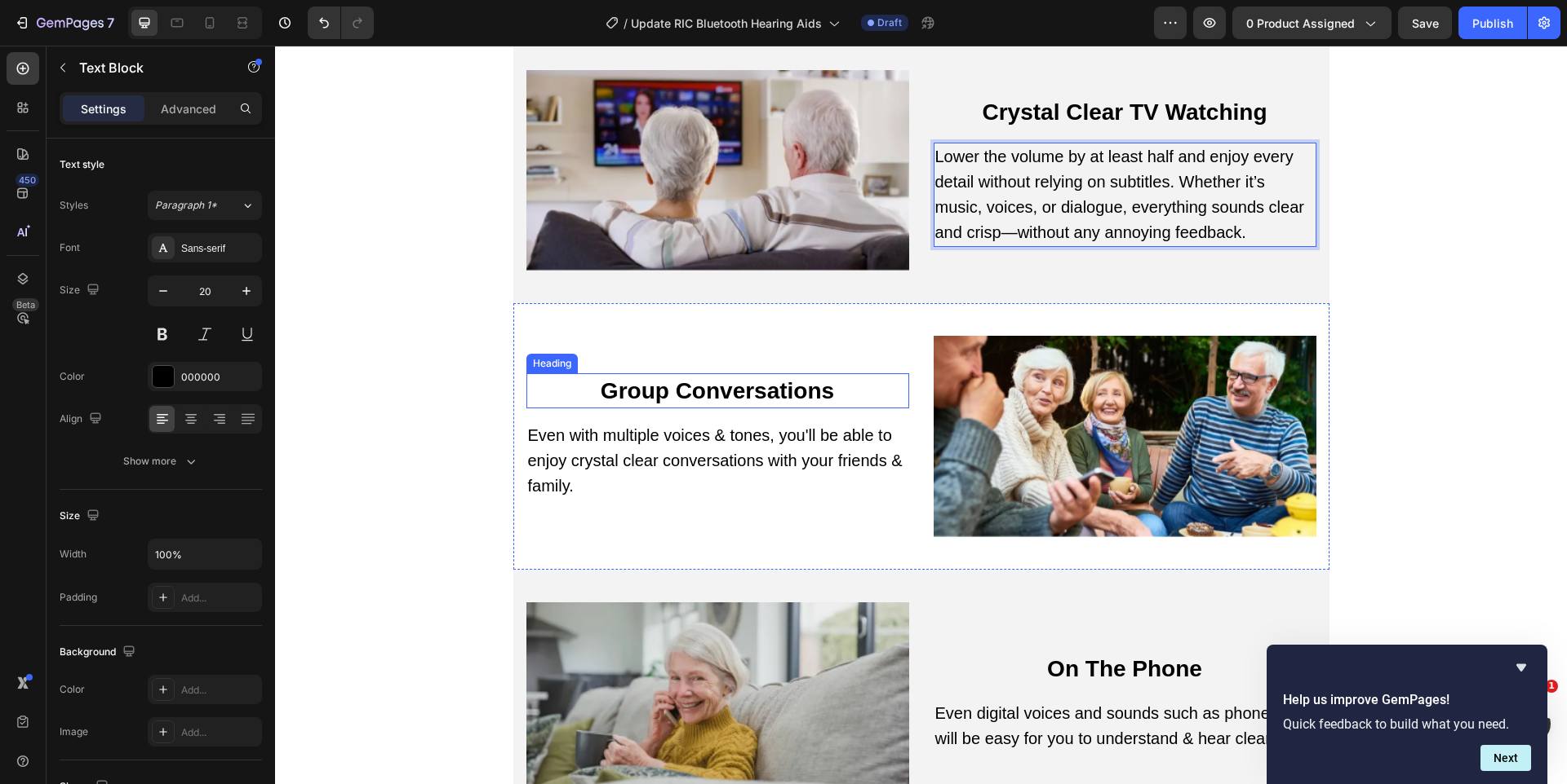
click at [638, 373] on h2 "Group Conversations" at bounding box center [718, 391] width 383 height 35
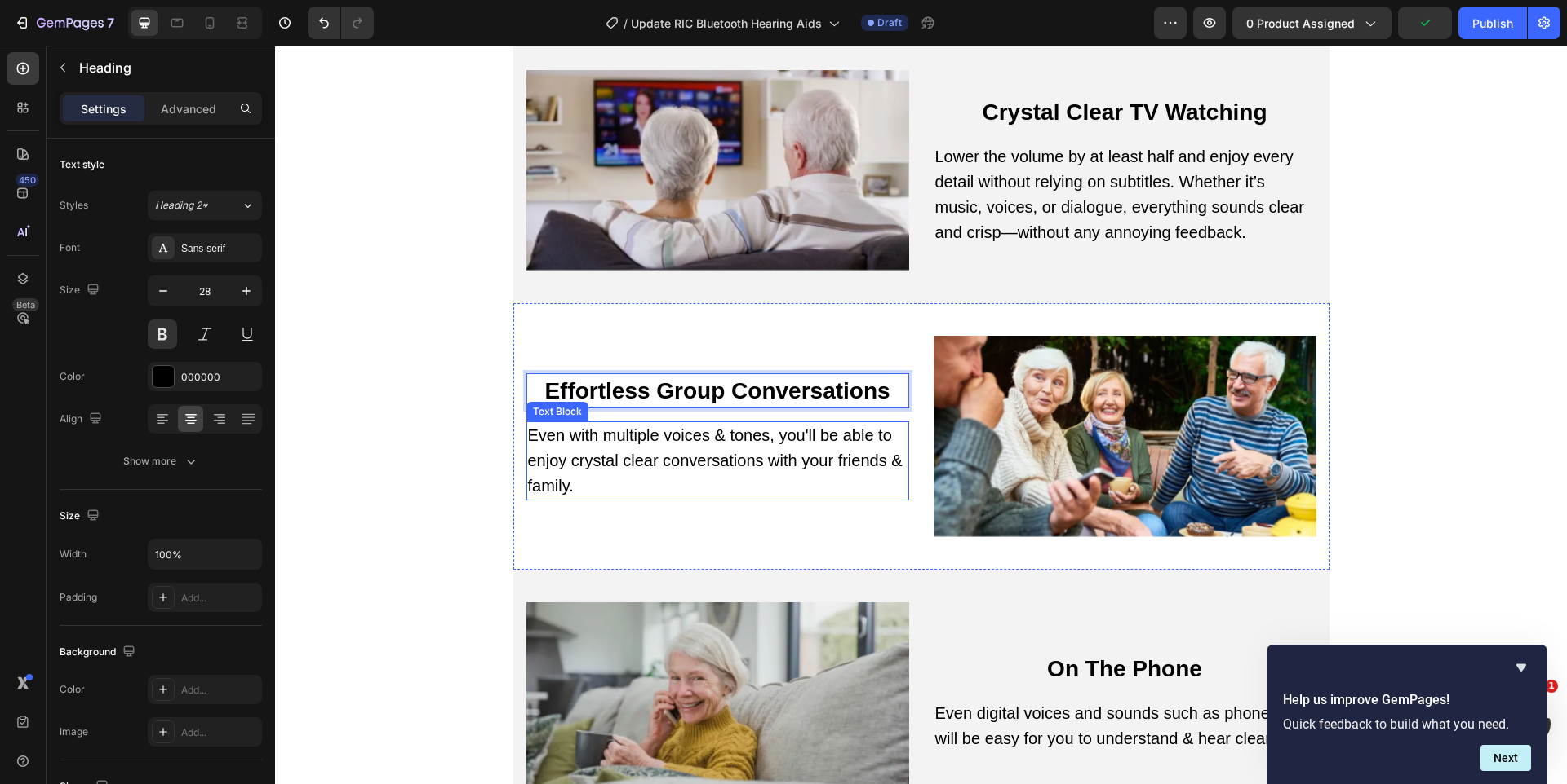
click at [594, 437] on p "Even with multiple voices & tones, you'll be able to enjoy crystal clear conver…" at bounding box center [717, 461] width 379 height 76
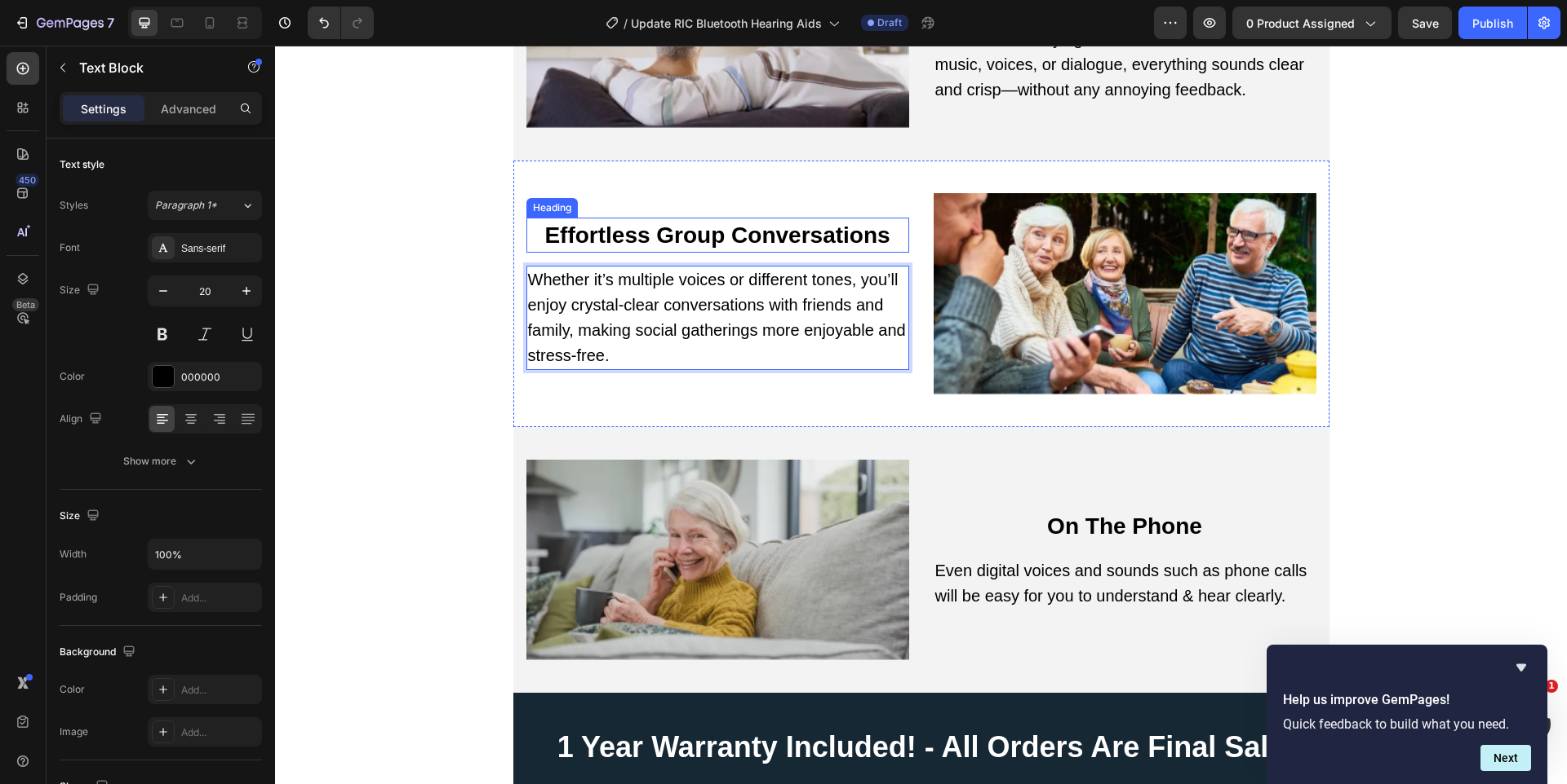
scroll to position [10331, 0]
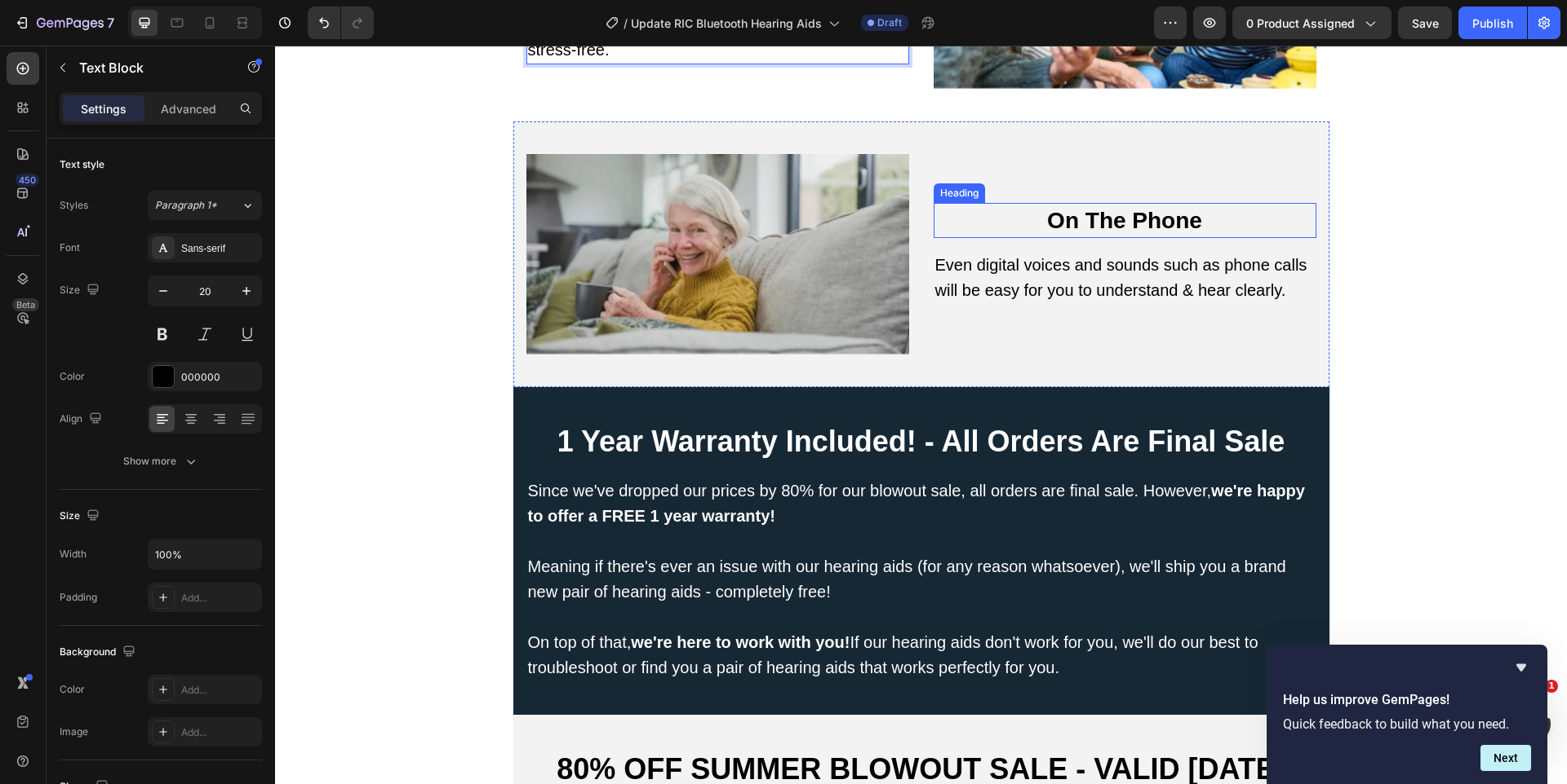
click at [1088, 203] on h2 "On The Phone" at bounding box center [1125, 220] width 383 height 35
click at [1088, 205] on p "On The Phone" at bounding box center [1124, 220] width 379 height 32
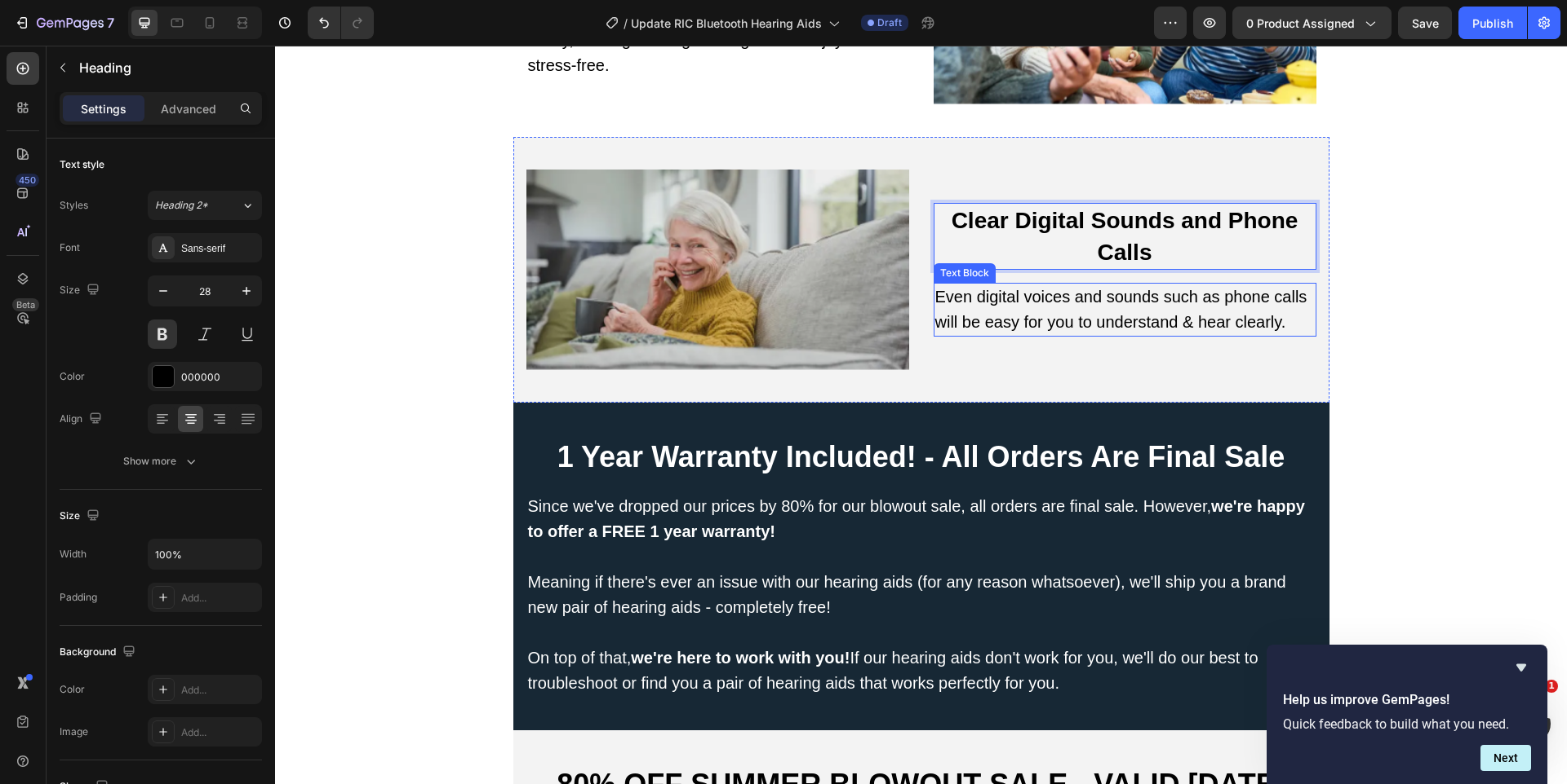
click at [1010, 285] on p "Even digital voices and sounds such as phone calls will be easy for you to unde…" at bounding box center [1124, 310] width 379 height 51
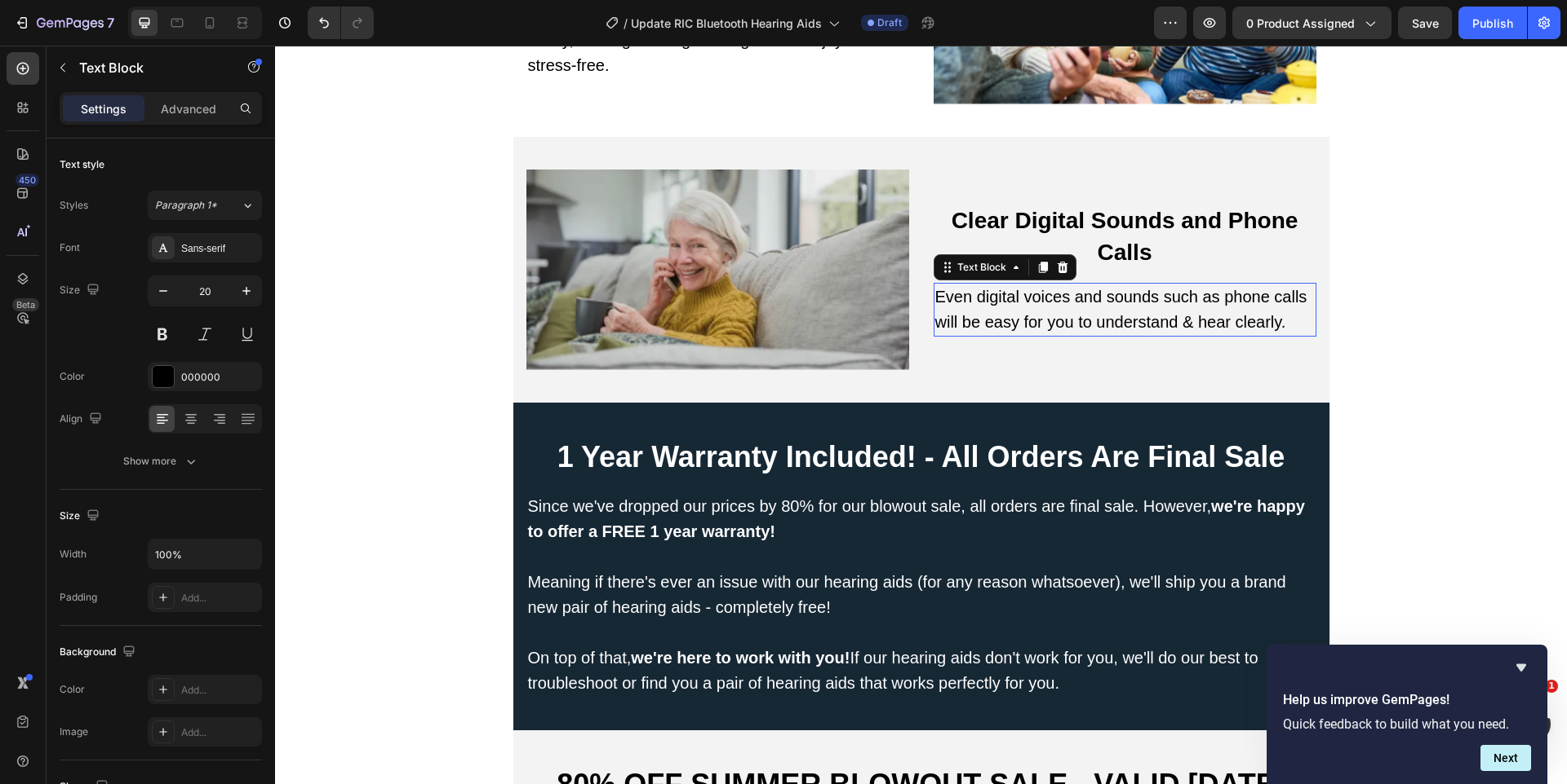
scroll to position [10303, 0]
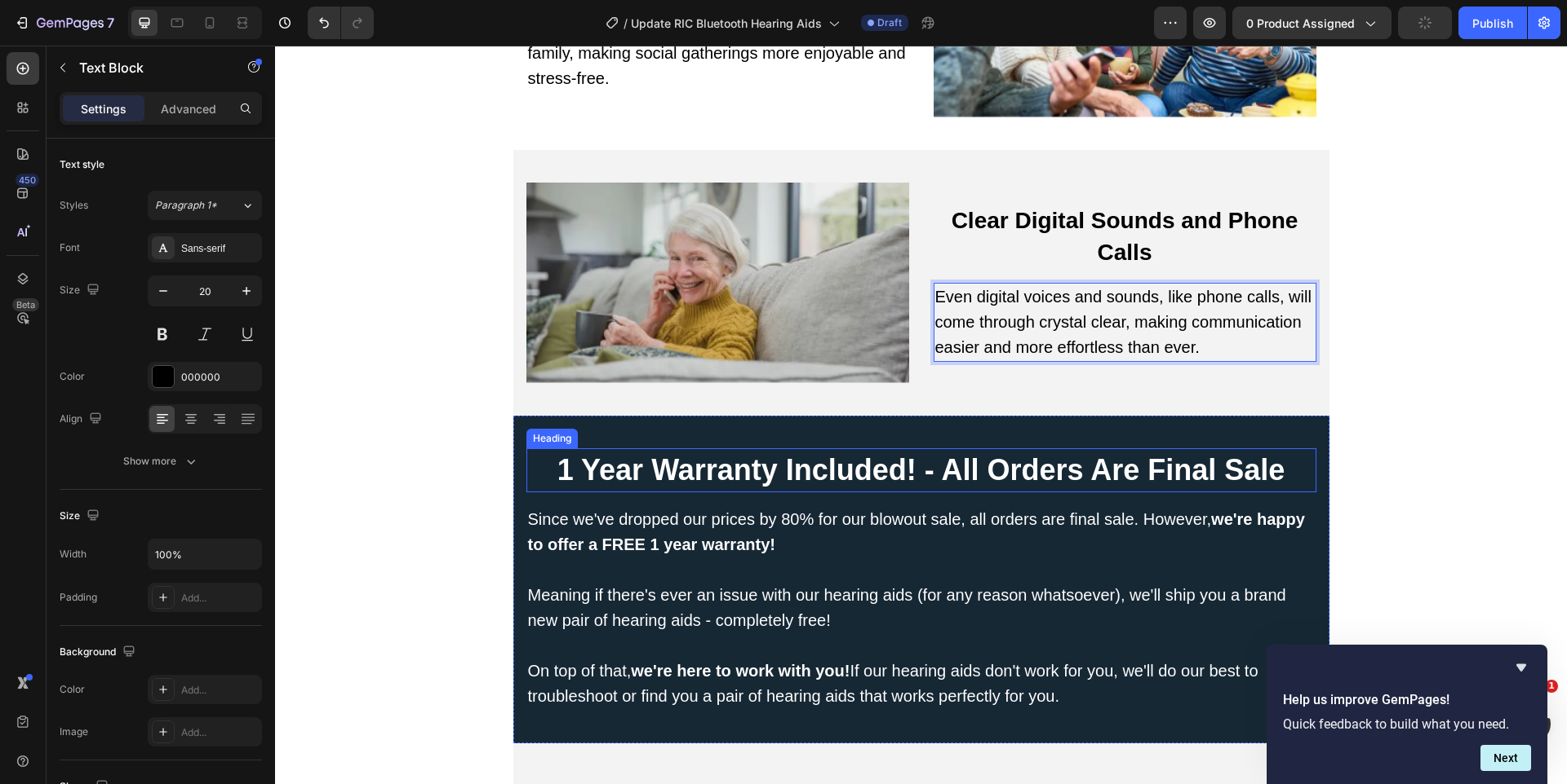
click at [756, 448] on h2 "1 Year Warranty Included! - All Orders Are Final Sale" at bounding box center [921, 470] width 790 height 44
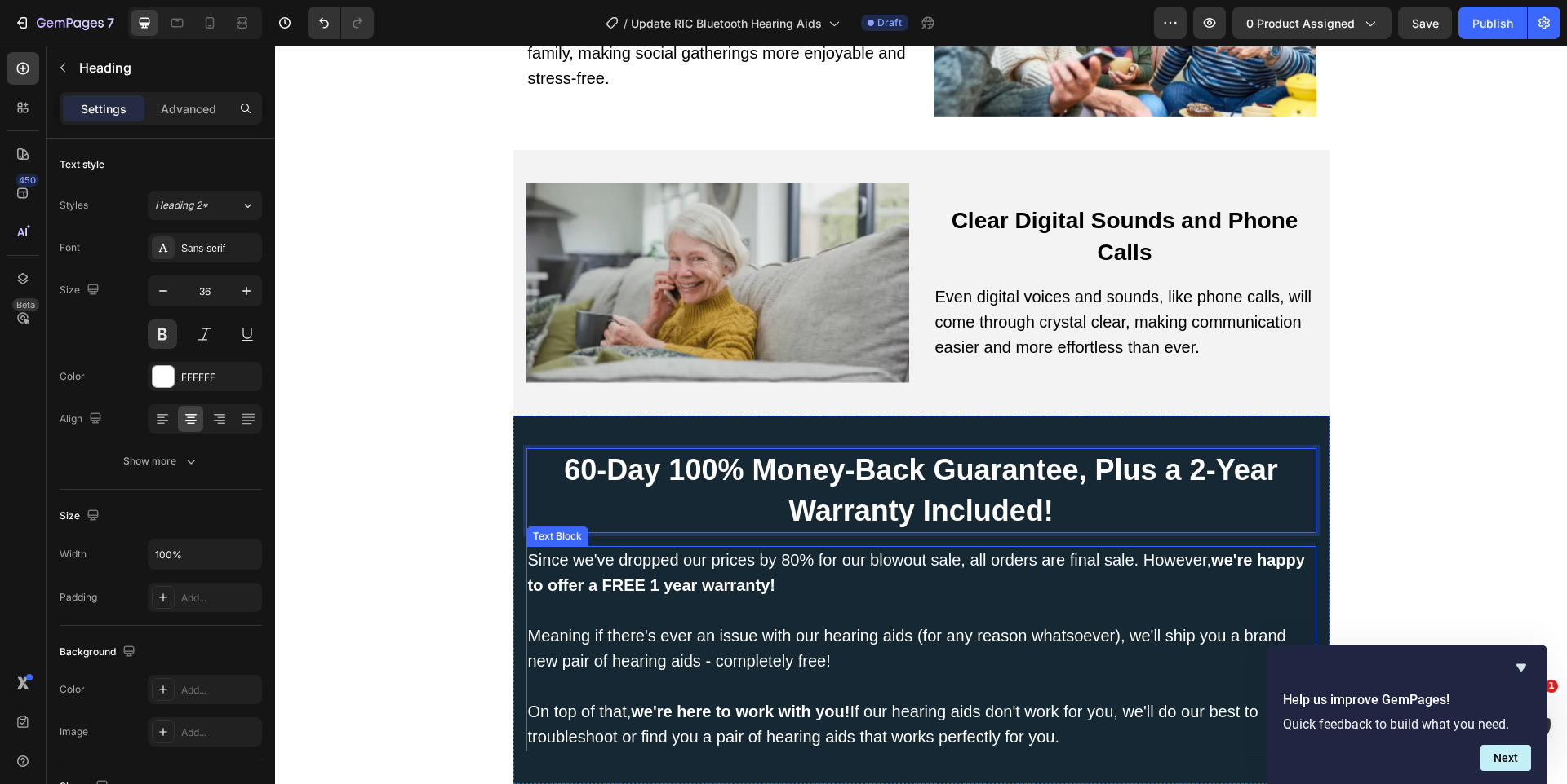
click at [729, 664] on p "Meaning if there's ever an issue with our hearing aids (for any reason whatsoev…" at bounding box center [920, 661] width 786 height 76
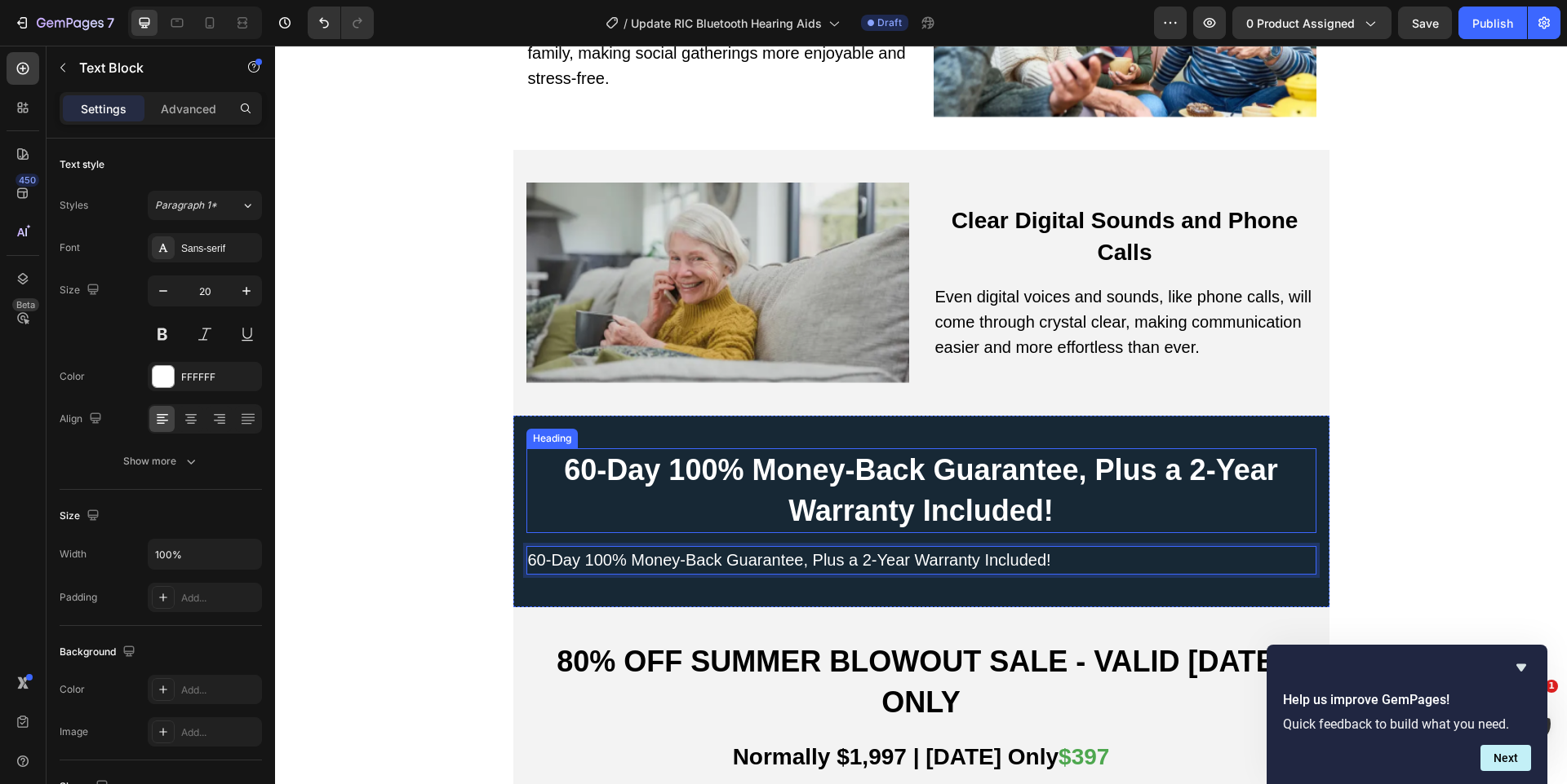
click at [657, 450] on p "60-Day 100% Money-Back Guarantee, Plus a 2-Year Warranty Included!" at bounding box center [920, 491] width 786 height 82
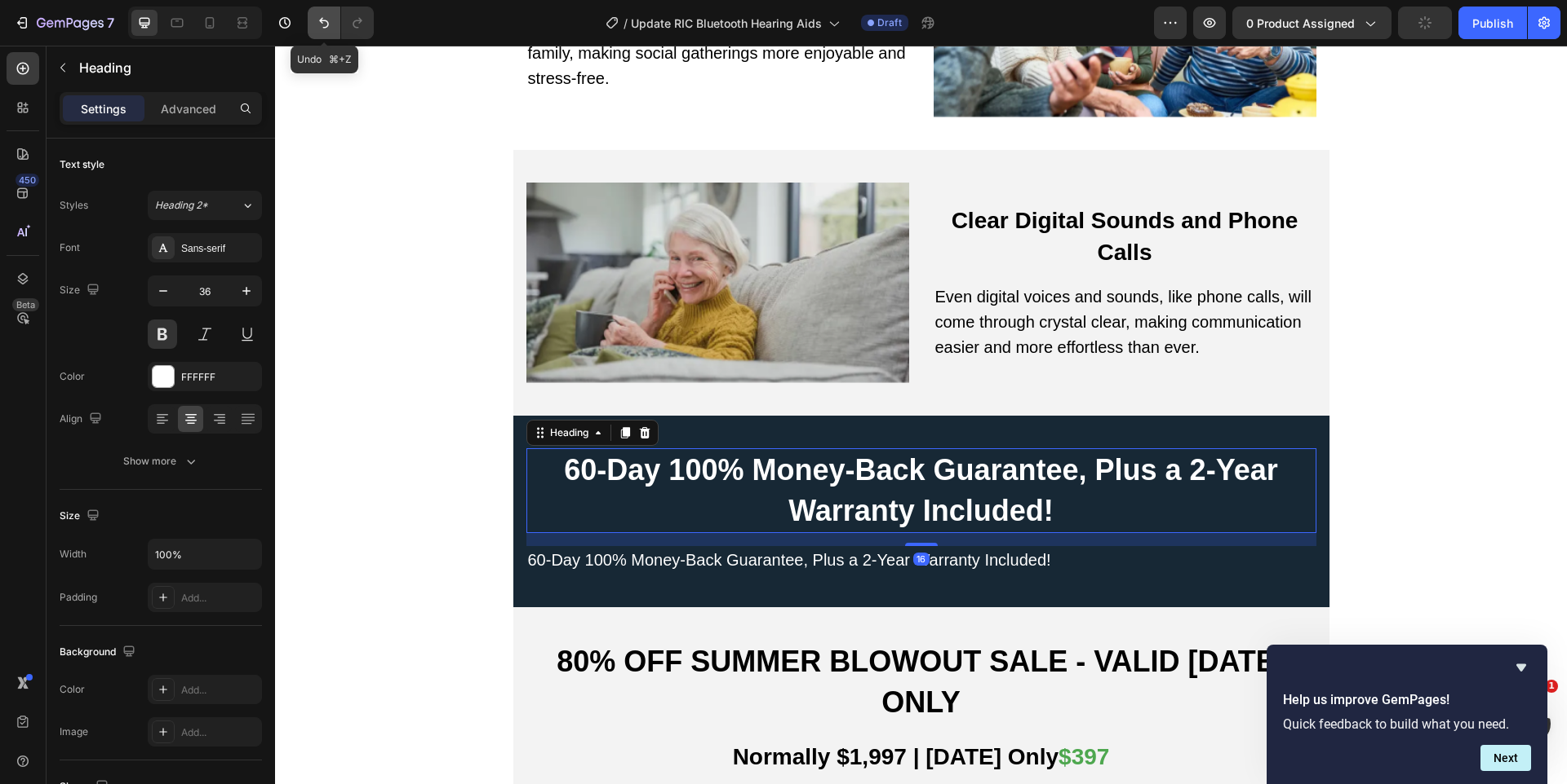
click at [331, 15] on icon "Undo/Redo" at bounding box center [323, 22] width 16 height 16
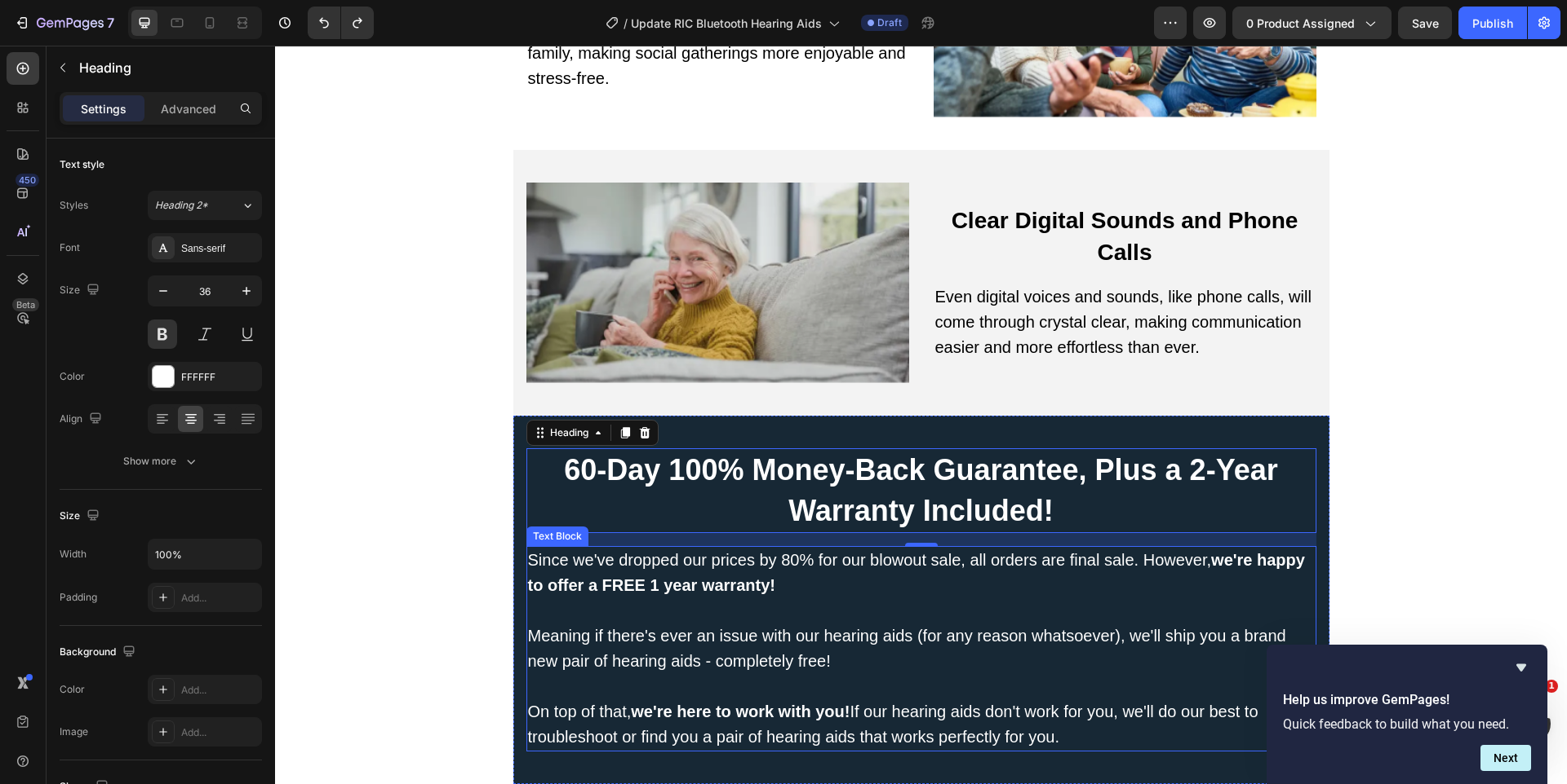
click at [659, 623] on p "Meaning if there's ever an issue with our hearing aids (for any reason whatsoev…" at bounding box center [920, 661] width 786 height 76
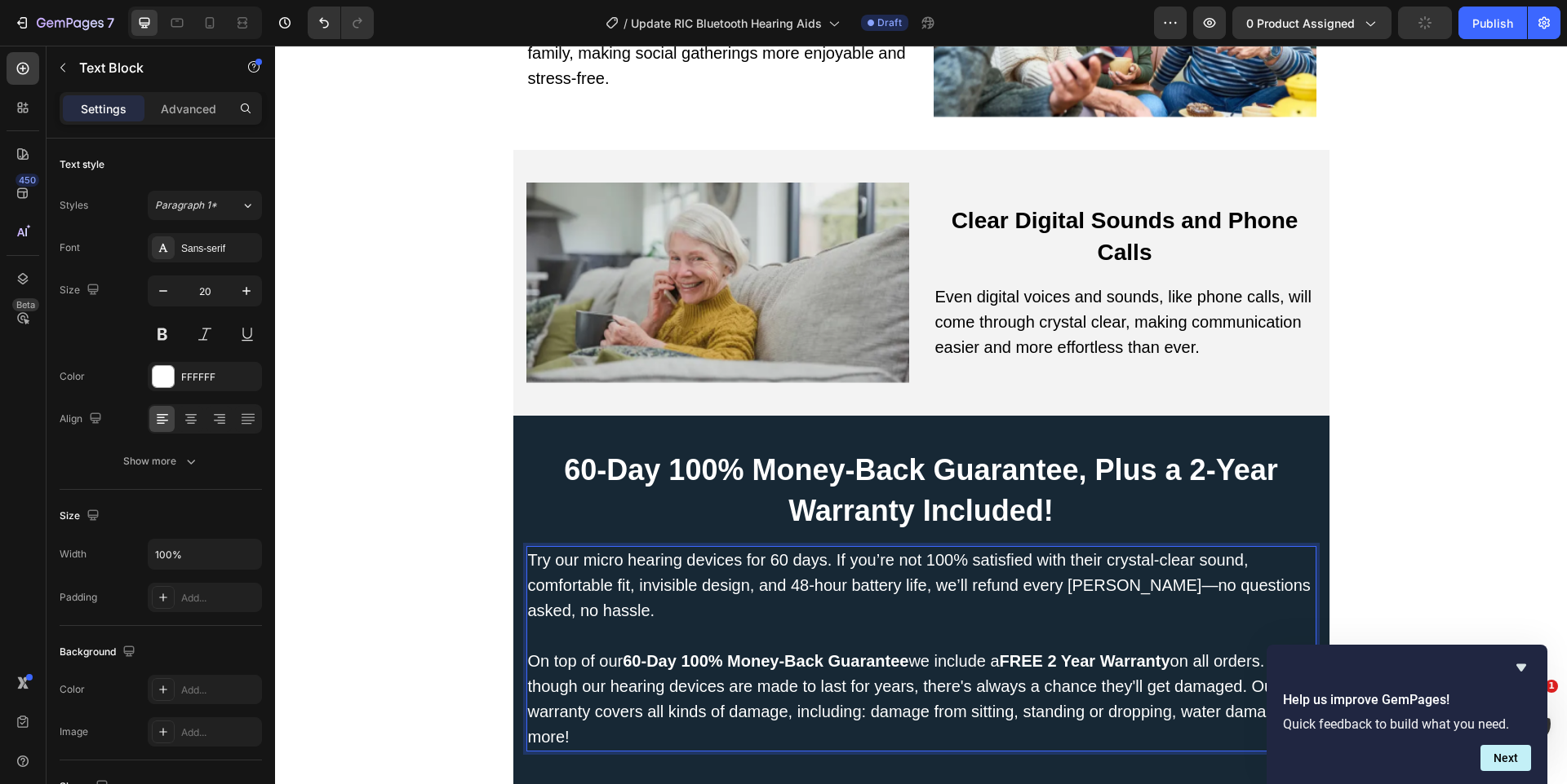
click at [806, 560] on span "Try our micro hearing devices for 60 days. If you’re not 100% satisfied with th…" at bounding box center [918, 585] width 783 height 68
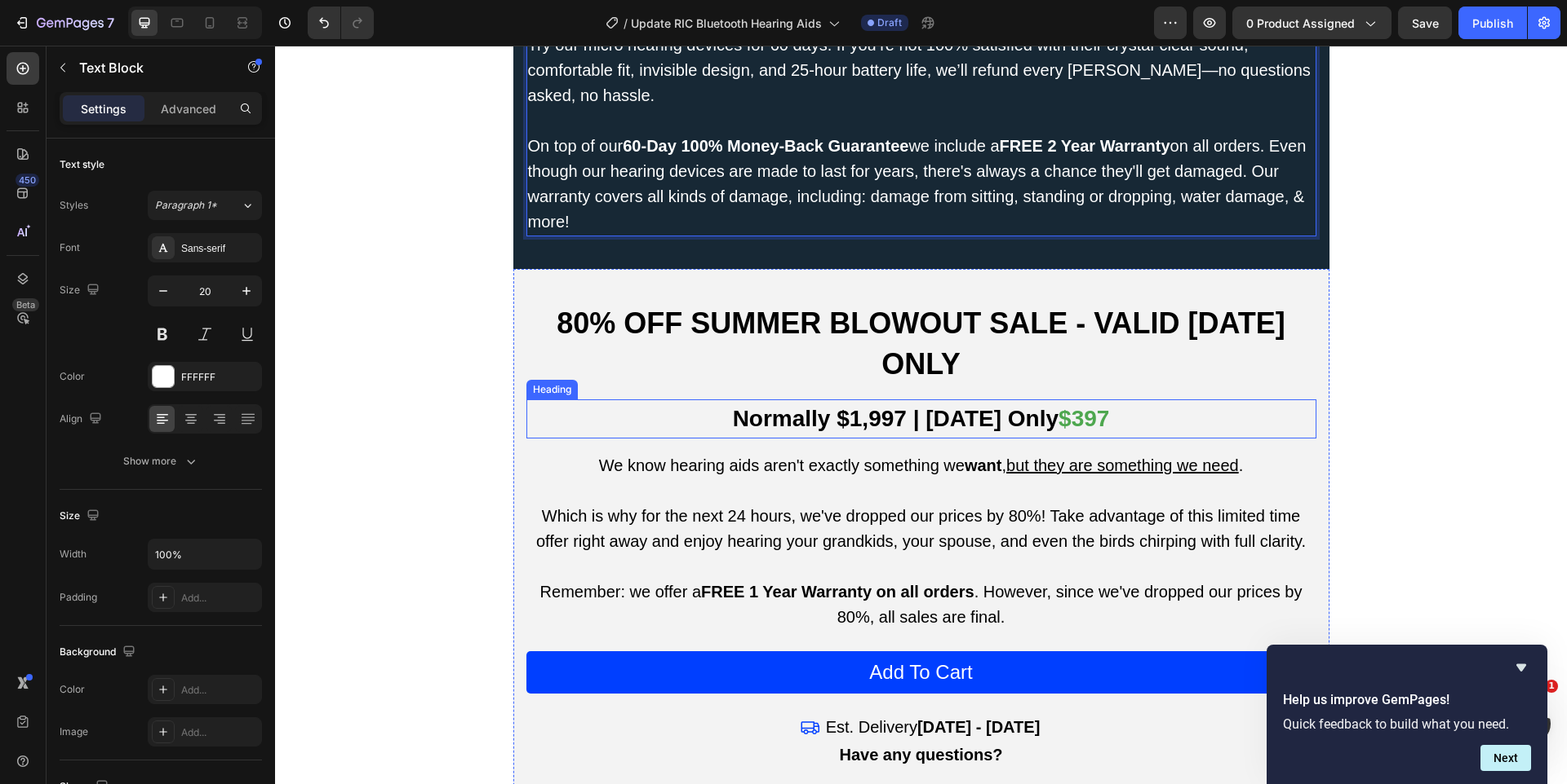
scroll to position [10833, 0]
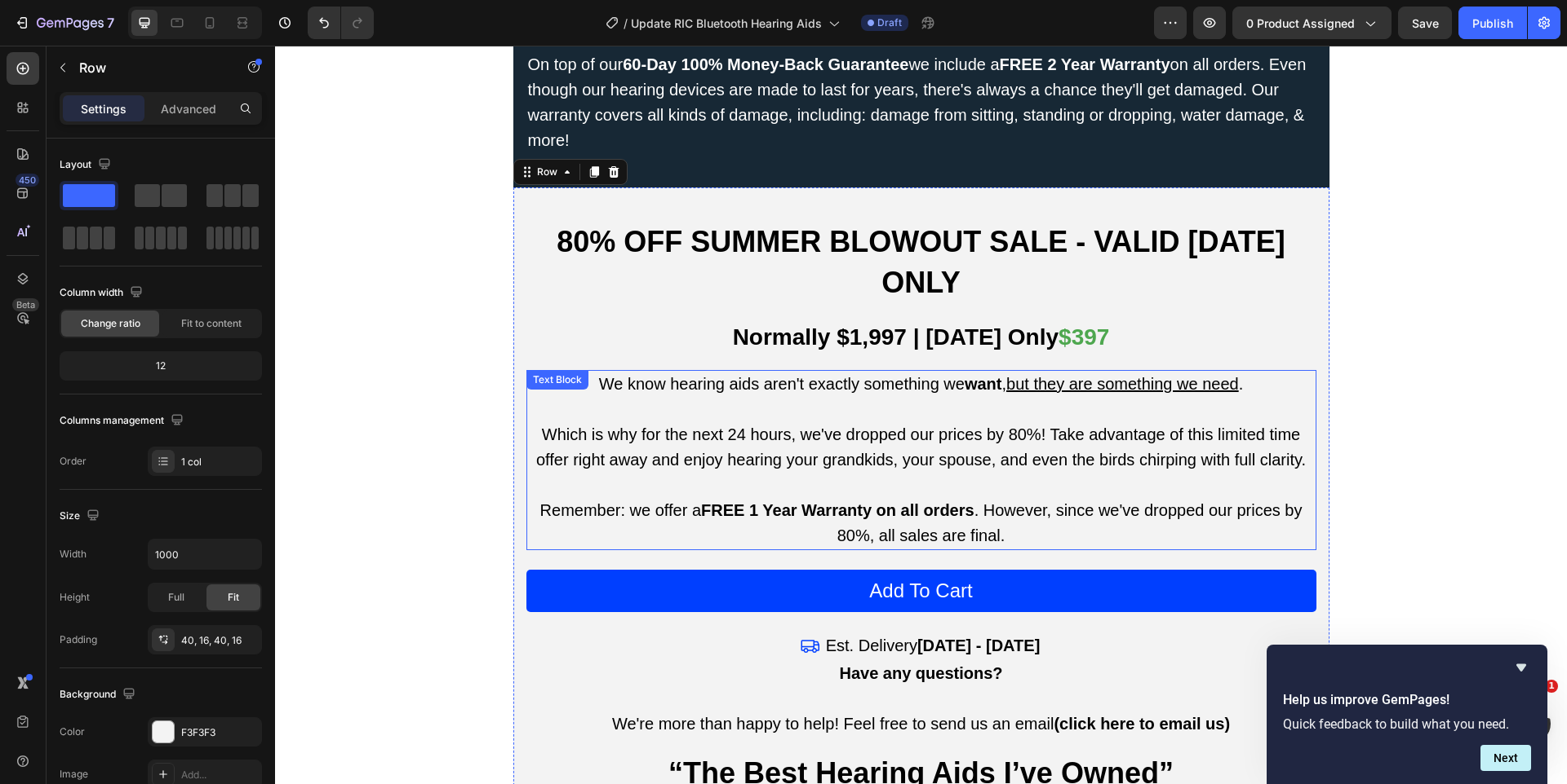
scroll to position [10897, 0]
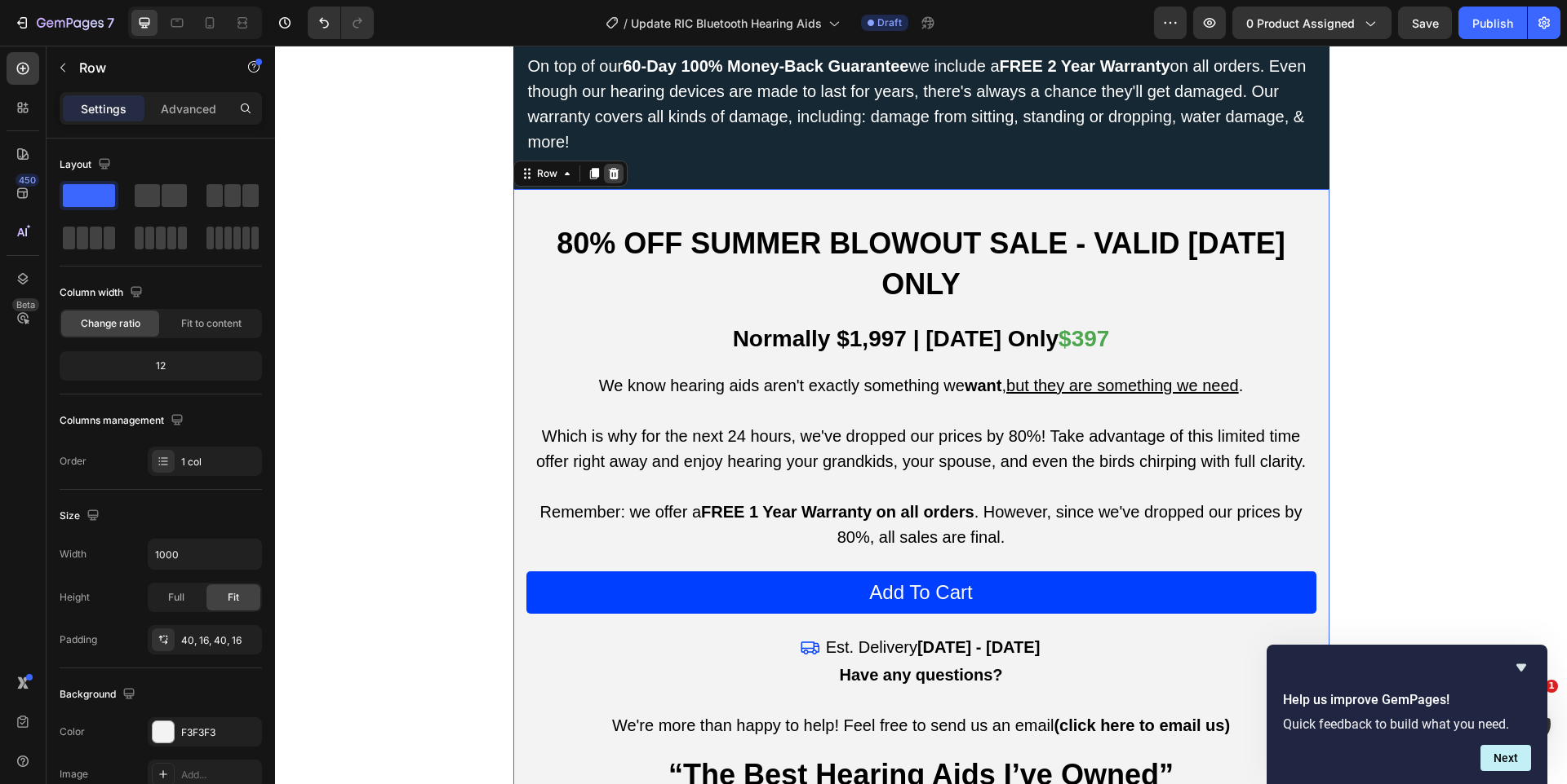
click at [614, 168] on icon at bounding box center [613, 174] width 11 height 12
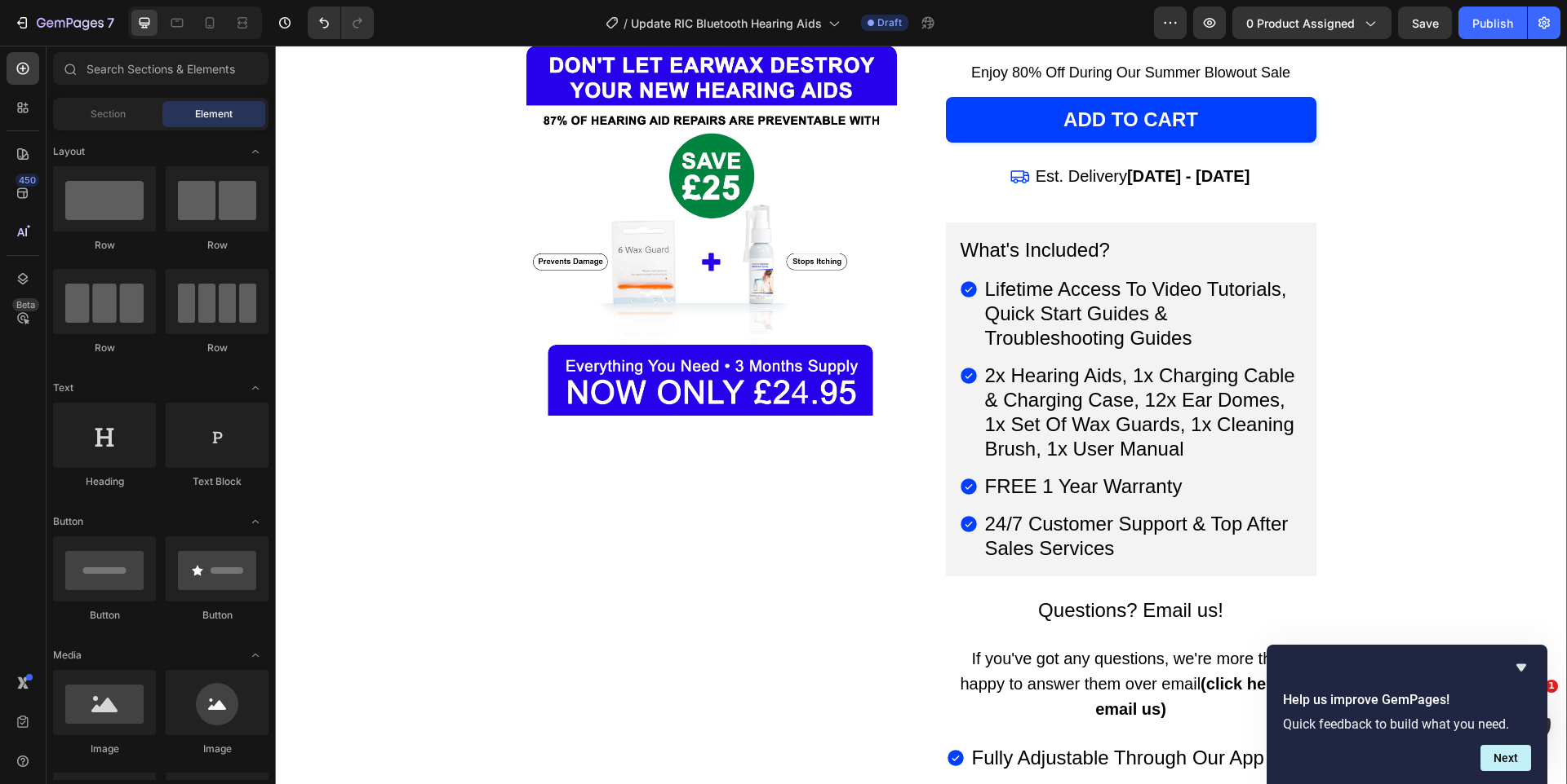
scroll to position [11213, 0]
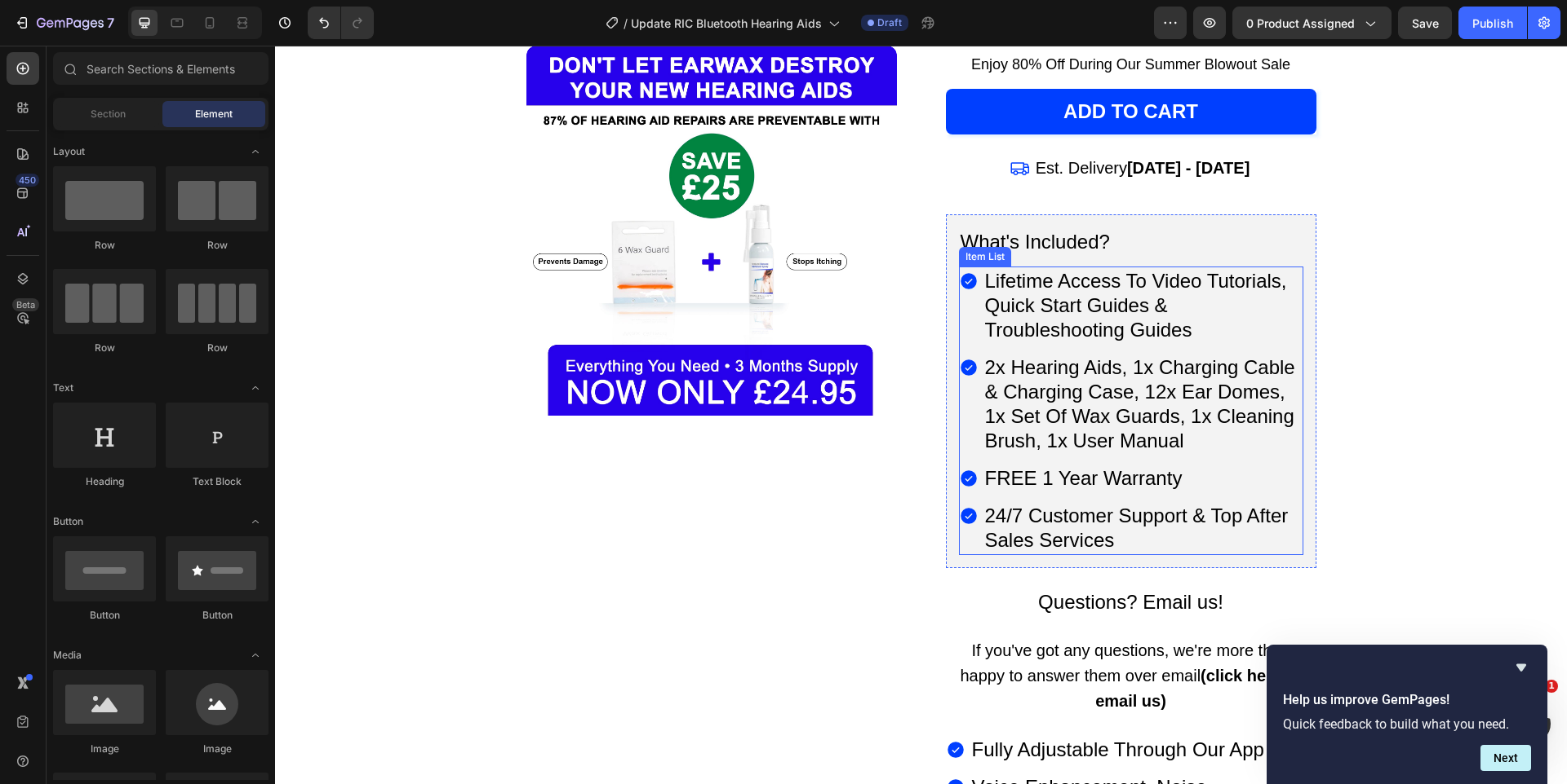
click at [1051, 467] on p "FREE 1 Year Warranty" at bounding box center [1143, 478] width 316 height 24
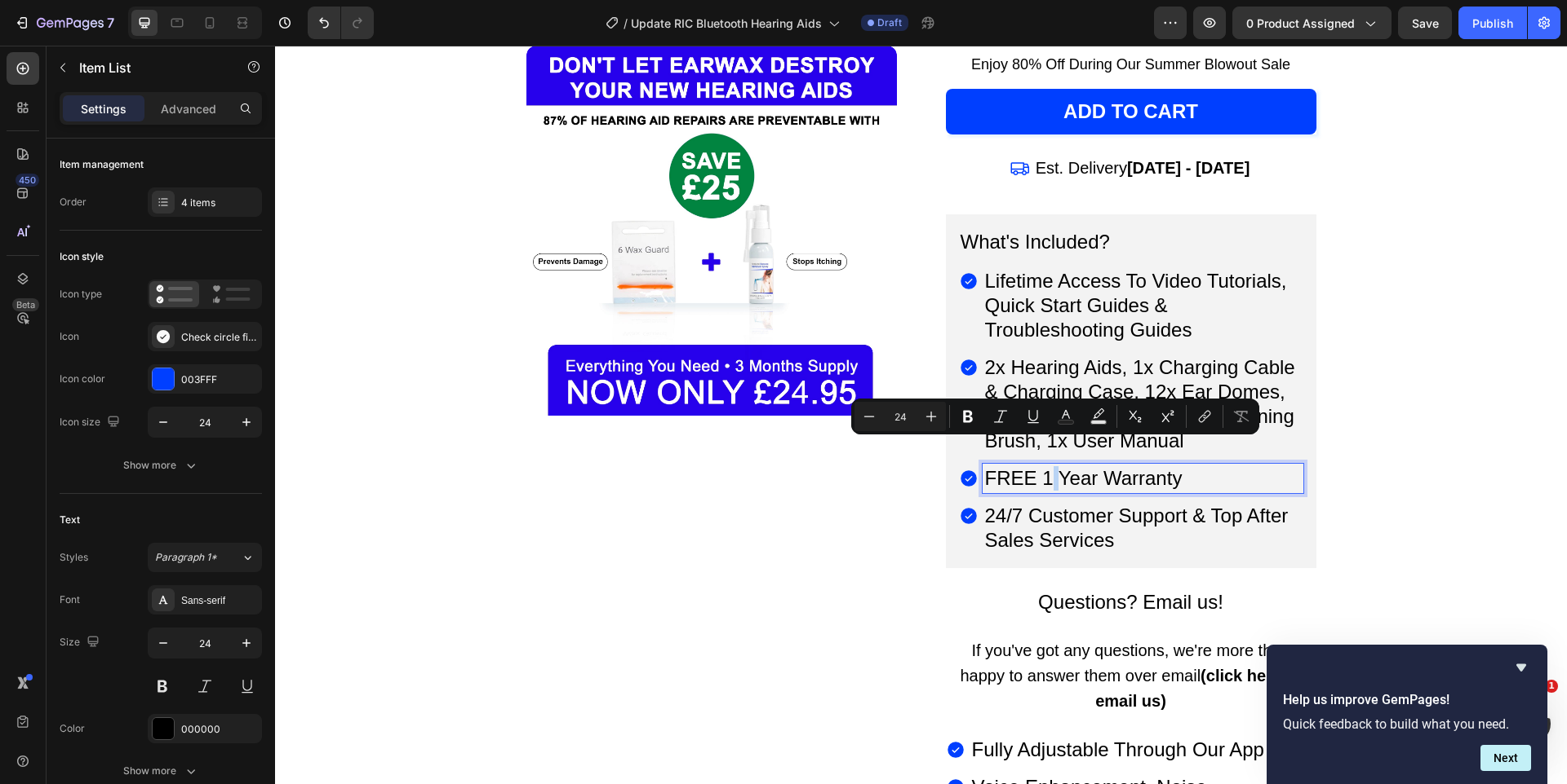
click at [1048, 467] on p "FREE 1 Year Warranty" at bounding box center [1143, 478] width 316 height 24
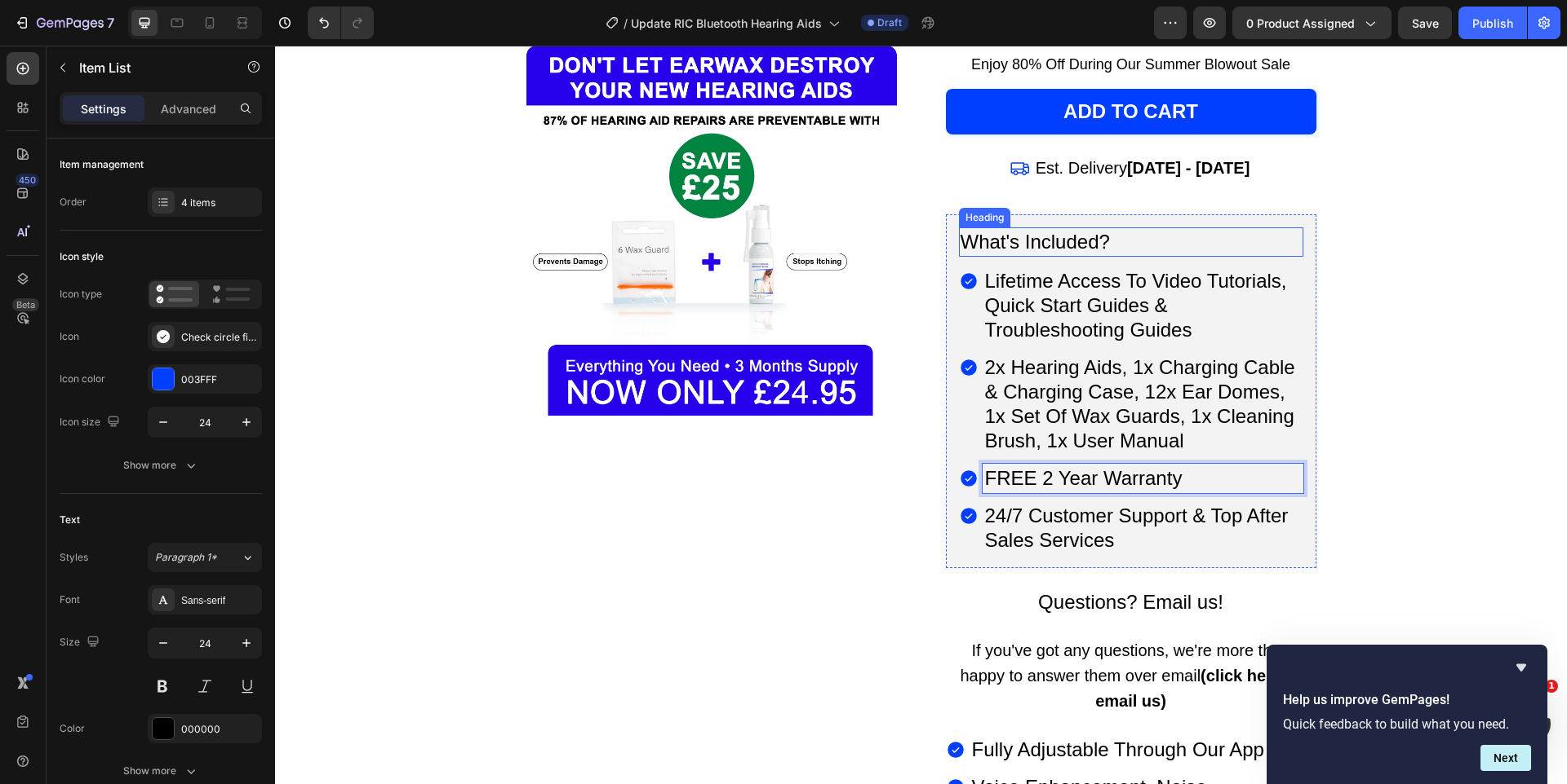
scroll to position [11198, 0]
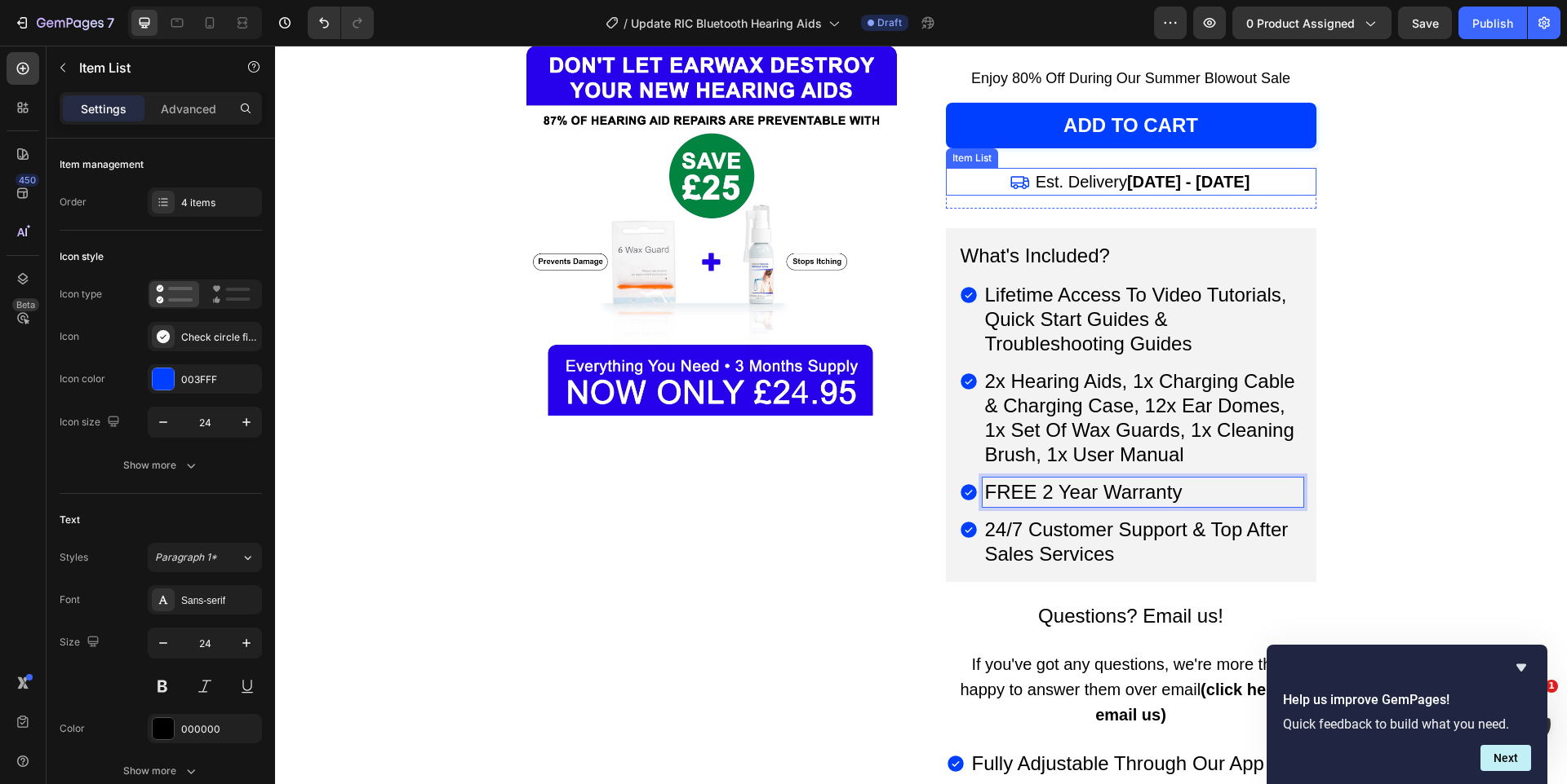
click at [1204, 173] on strong "[DATE] - [DATE]" at bounding box center [1188, 182] width 122 height 18
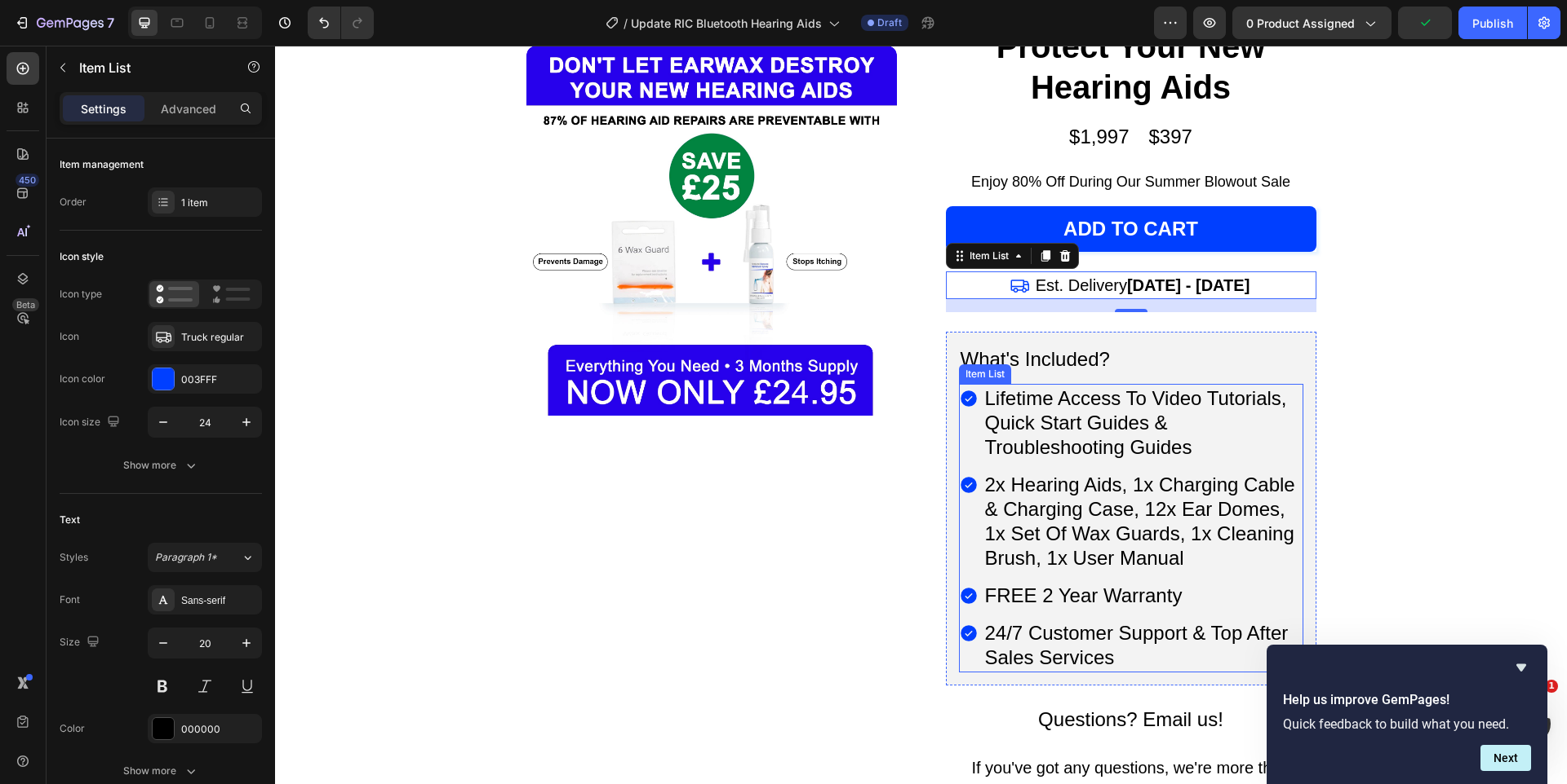
scroll to position [11075, 0]
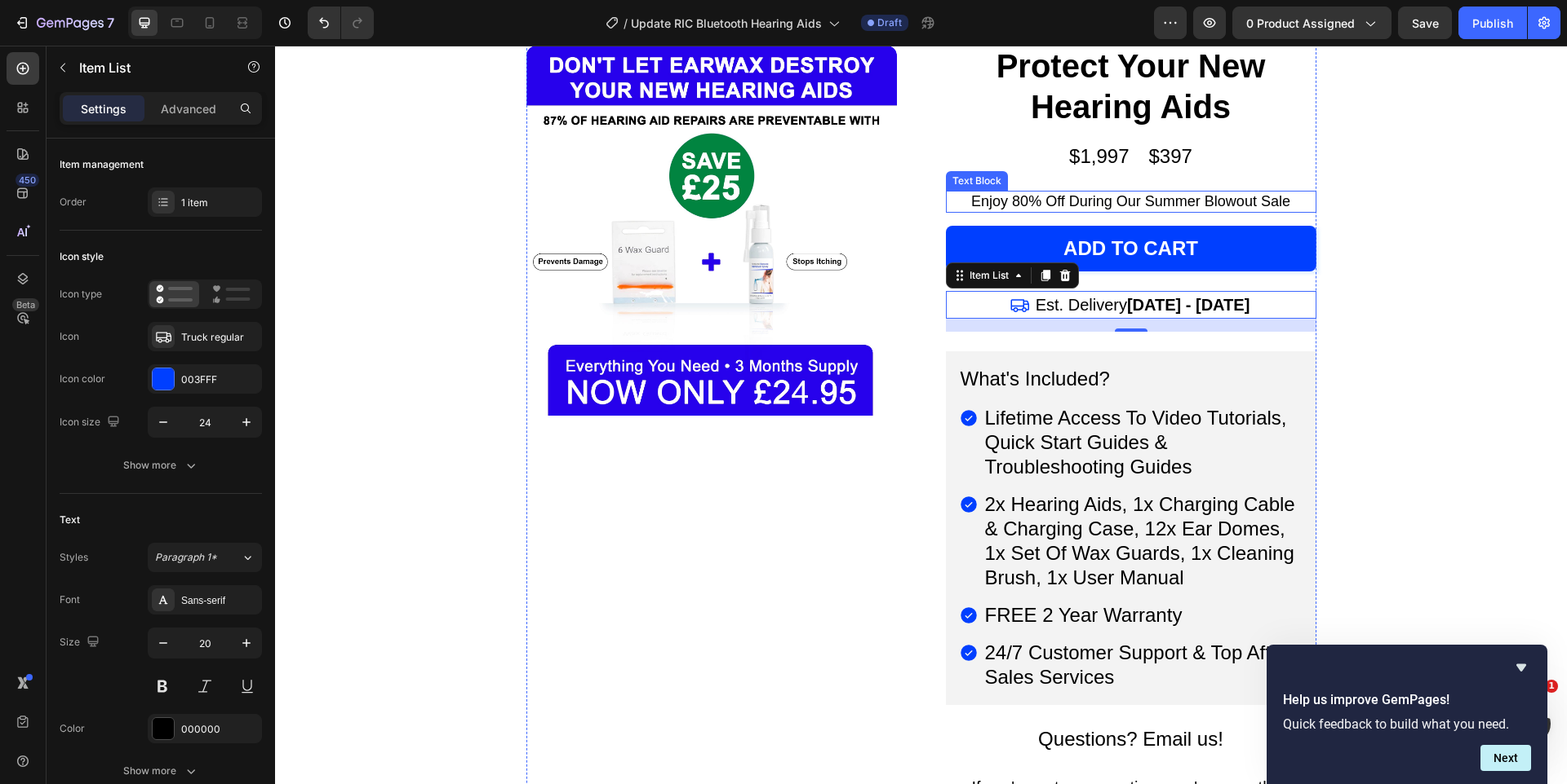
click at [1042, 192] on p "Enjoy 80% Off During Our Summer Blowout Sale" at bounding box center [1130, 201] width 367 height 18
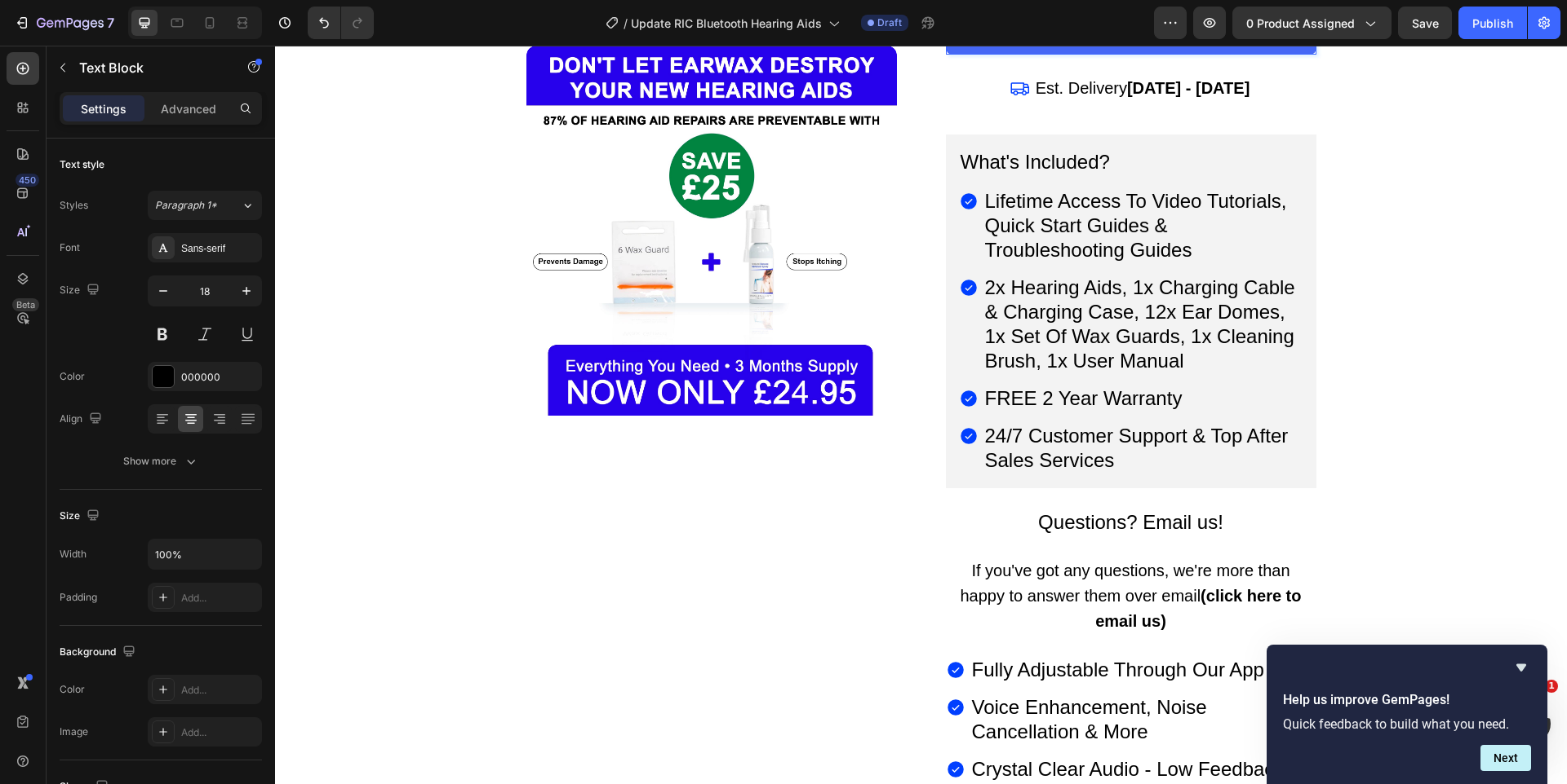
scroll to position [11295, 0]
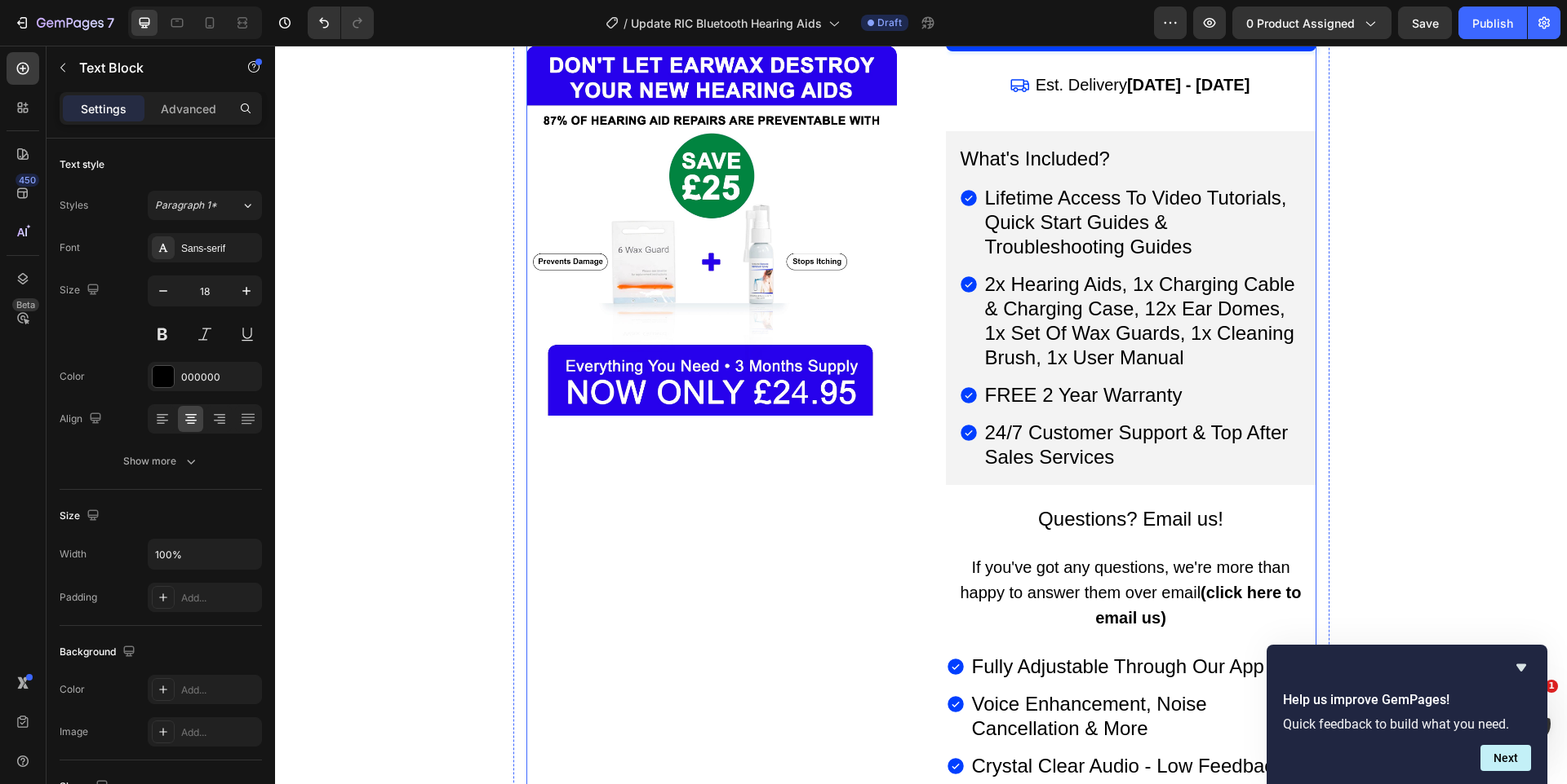
click at [965, 505] on h2 "Questions? Email us!" at bounding box center [1130, 519] width 371 height 30
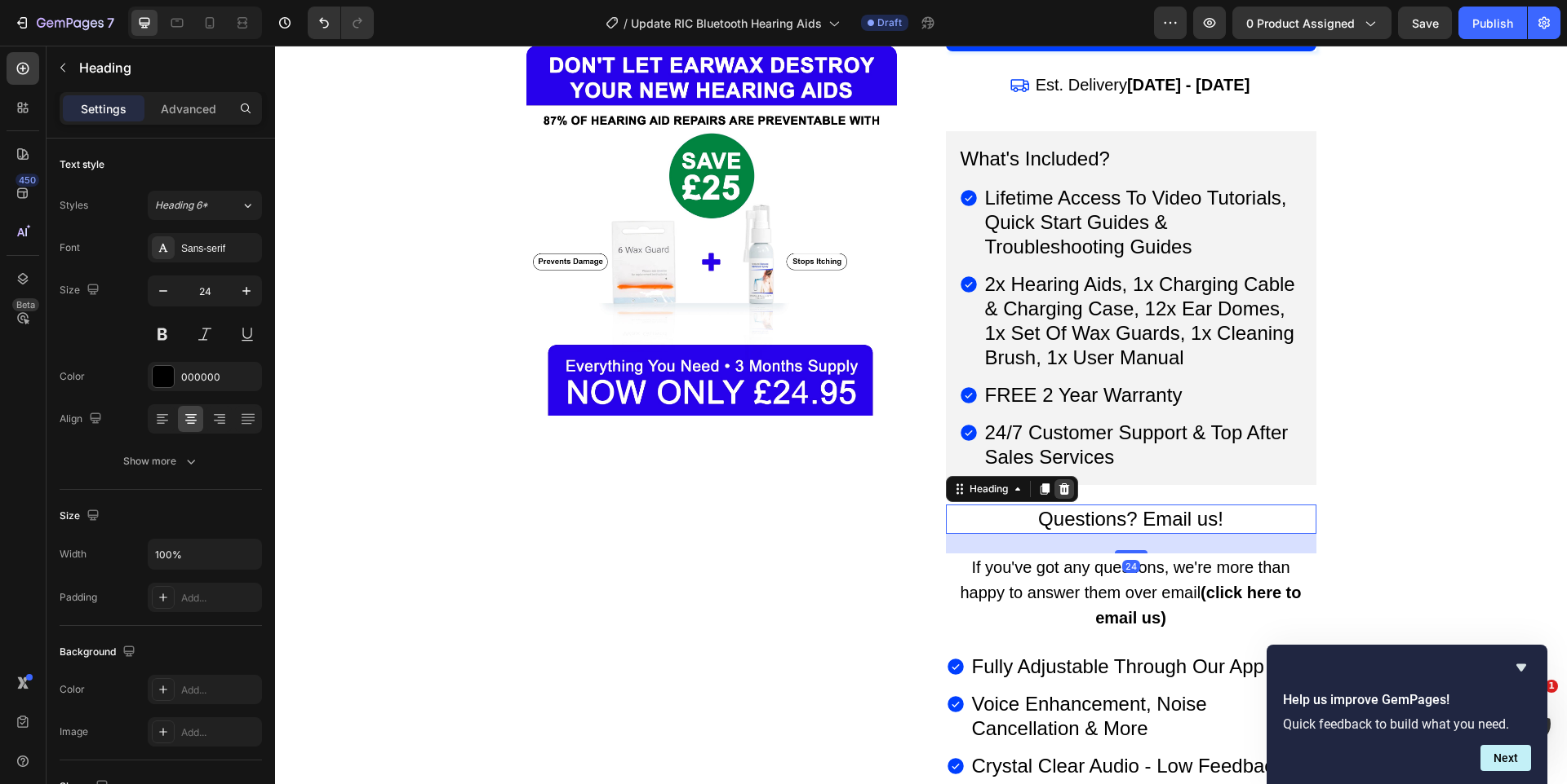
click at [1068, 484] on icon at bounding box center [1063, 490] width 11 height 12
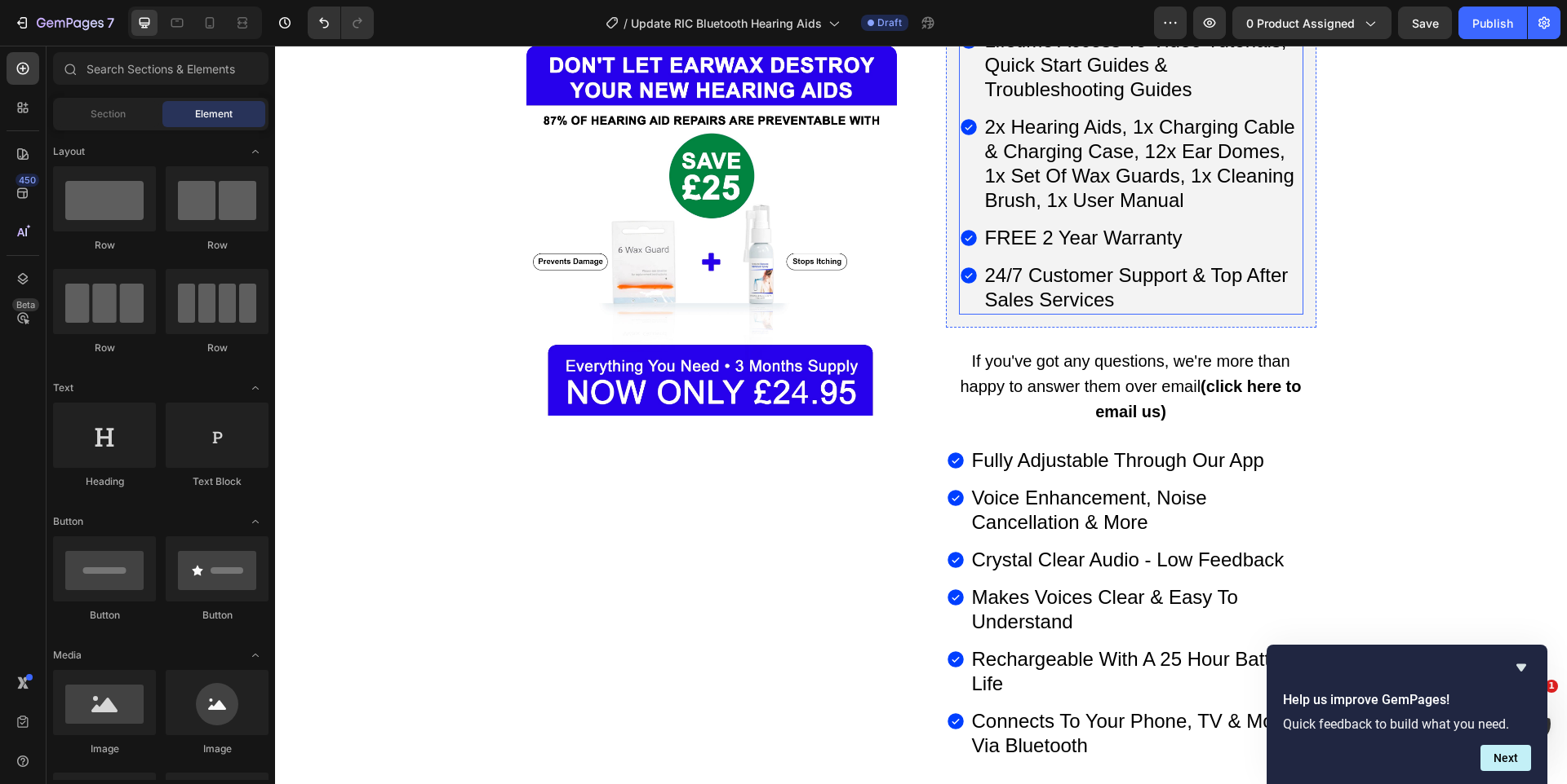
scroll to position [11454, 0]
click at [319, 29] on icon "Undo/Redo" at bounding box center [323, 22] width 16 height 16
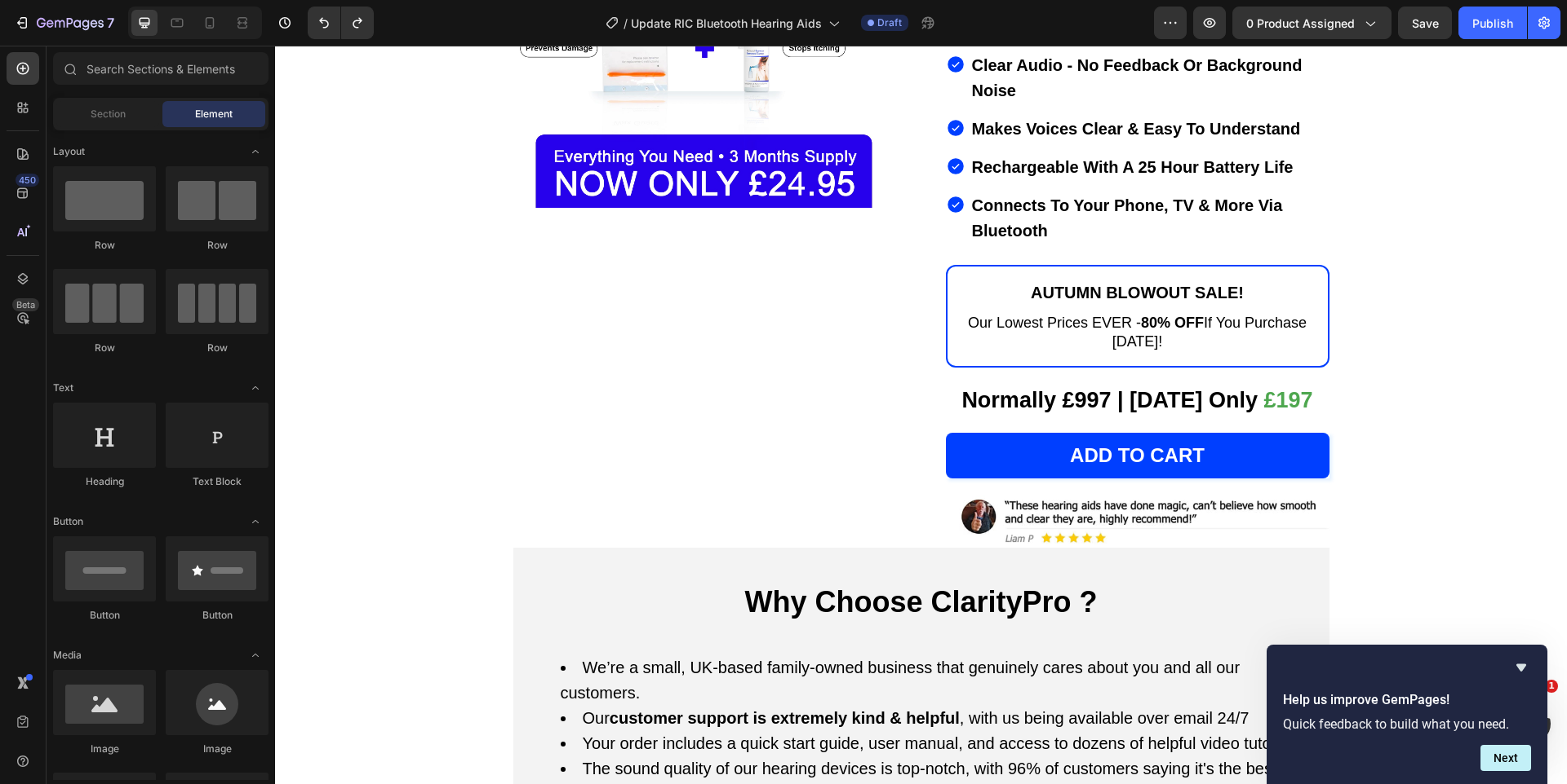
scroll to position [321, 0]
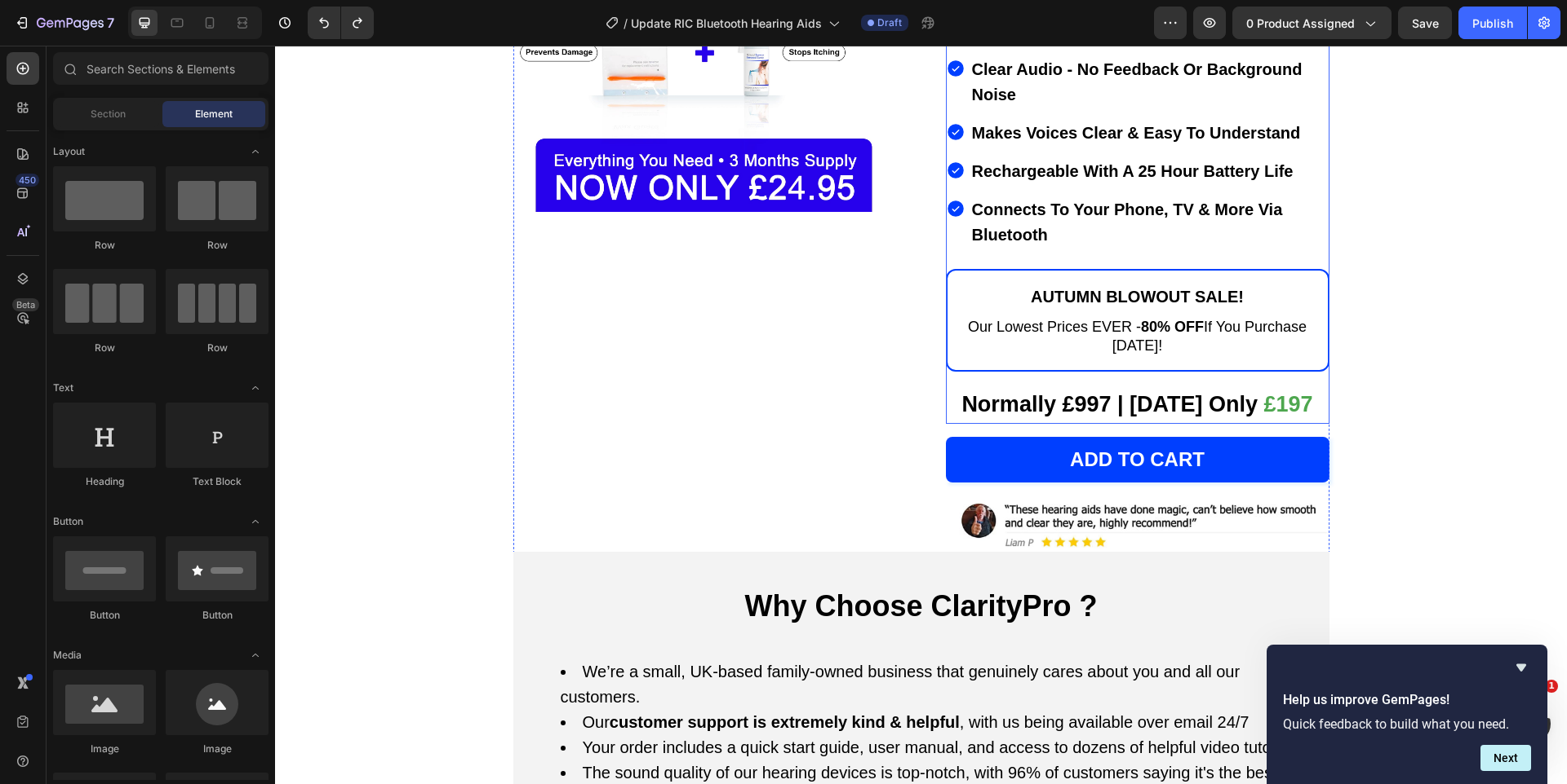
click at [1058, 392] on strong "Normally £997 | [DATE] Only" at bounding box center [1110, 404] width 296 height 24
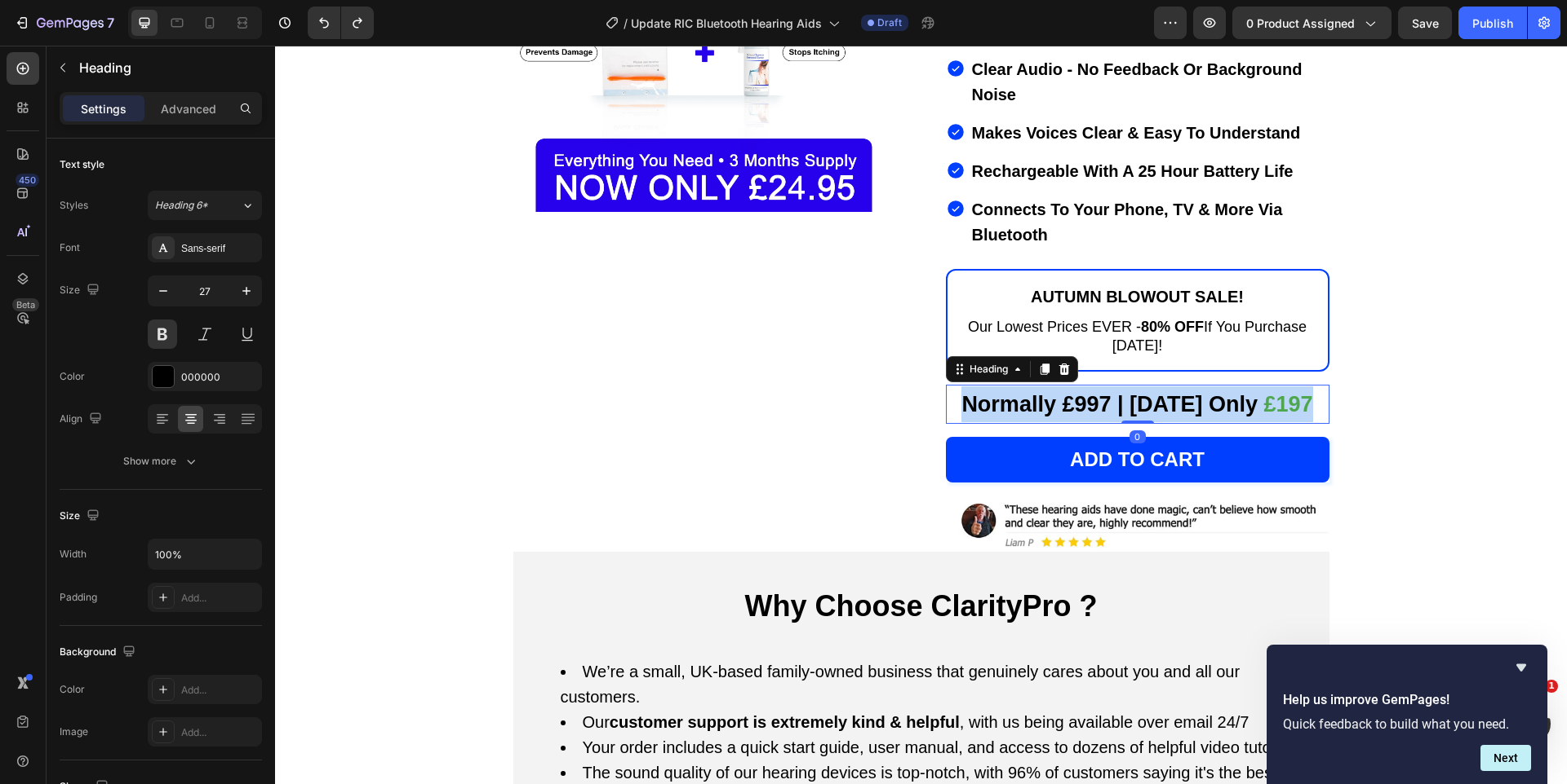
click at [1058, 392] on strong "Normally £997 | [DATE] Only" at bounding box center [1110, 404] width 296 height 24
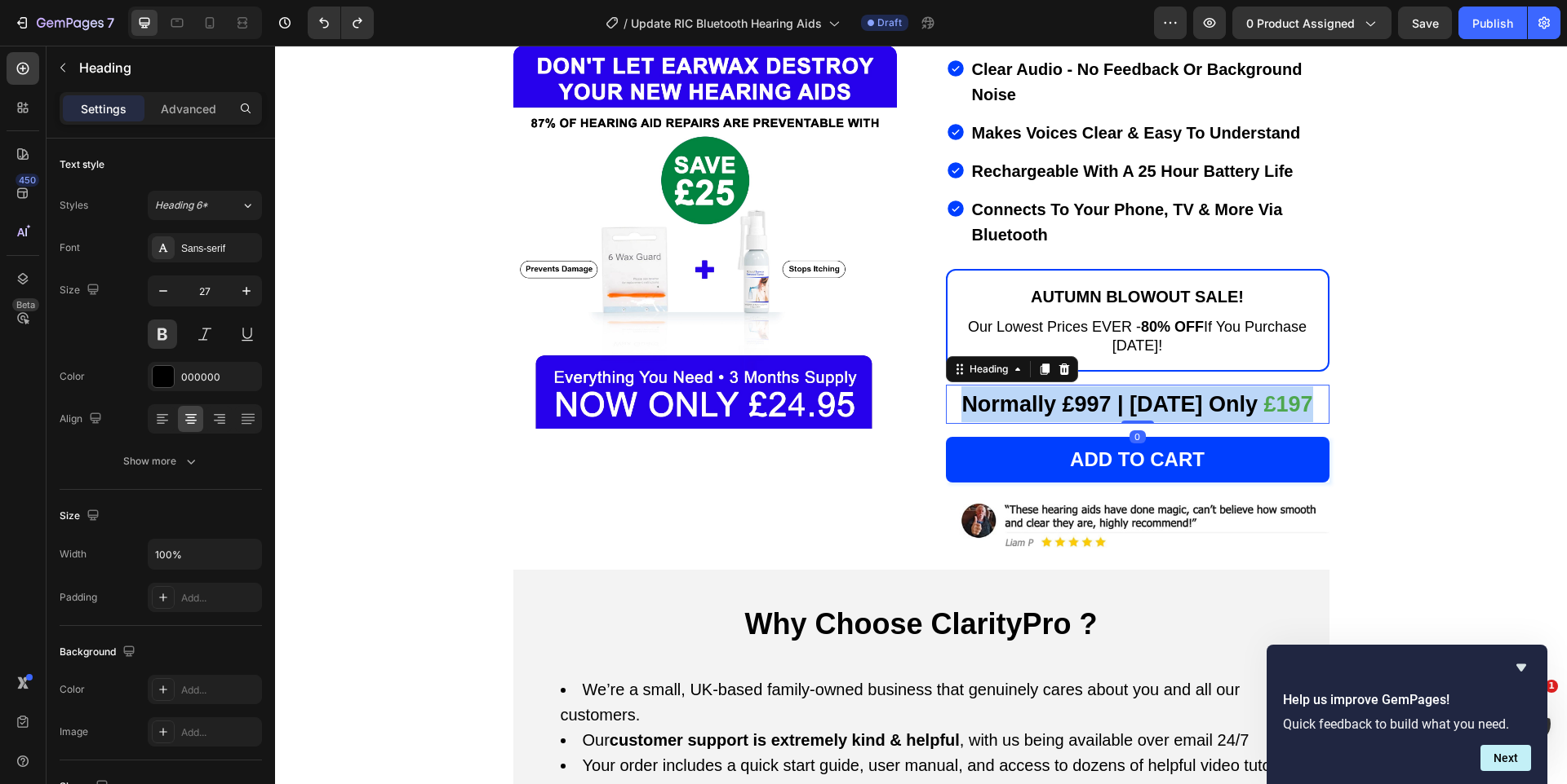
click at [1058, 392] on strong "Normally £997 | [DATE] Only" at bounding box center [1110, 404] width 296 height 24
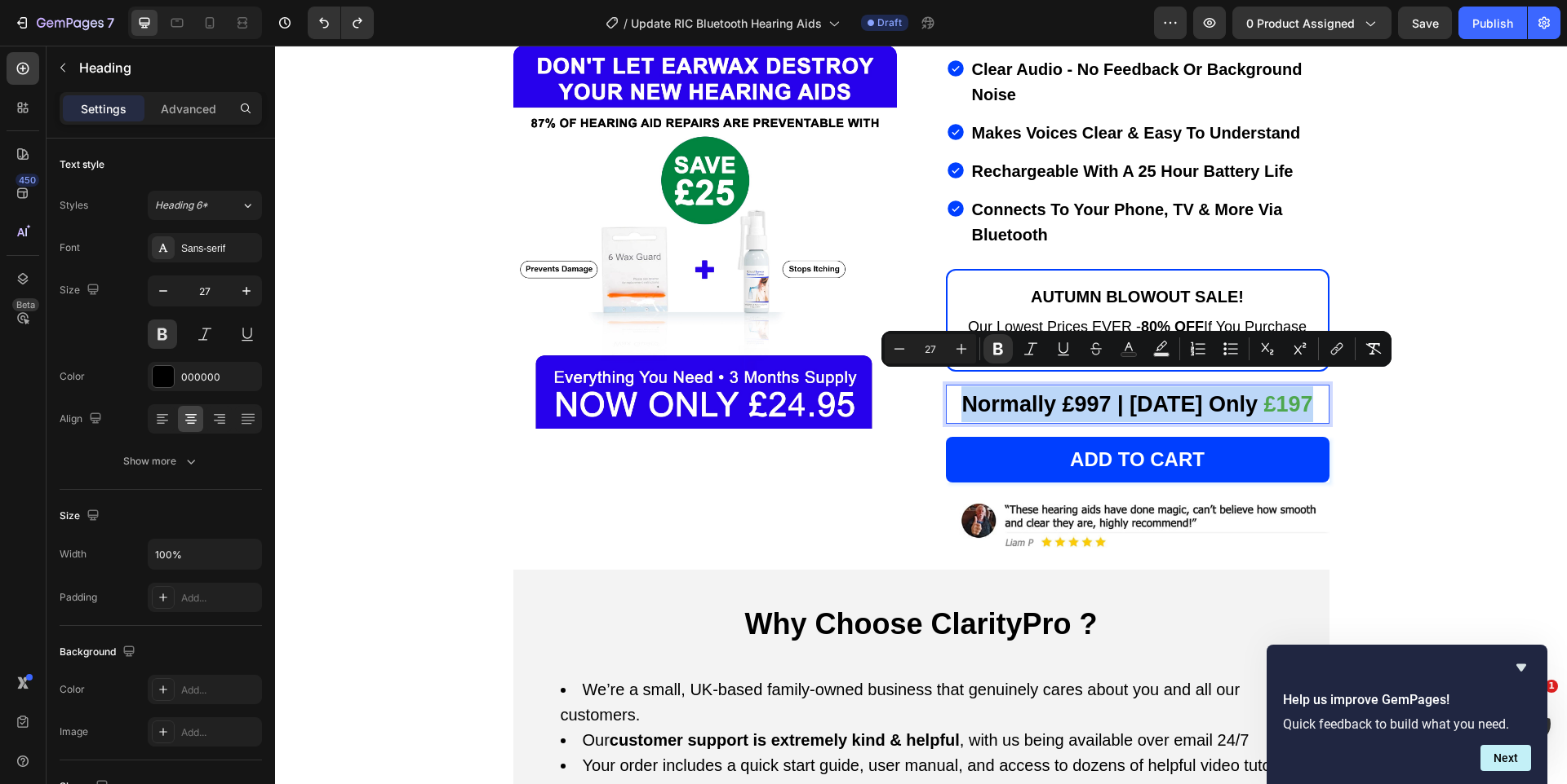
copy p "Normally £997 | [DATE] Only £197"
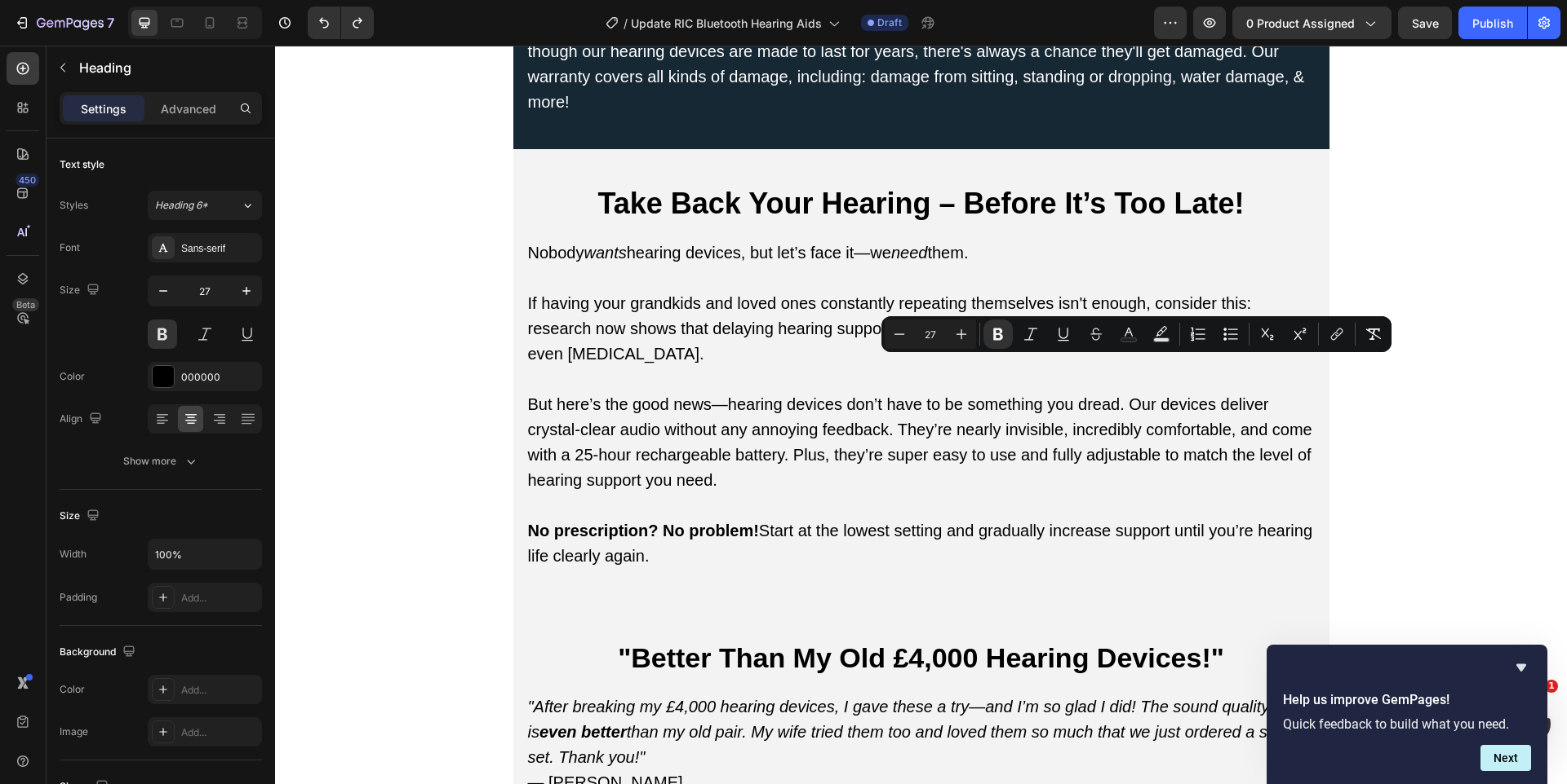
type input "16"
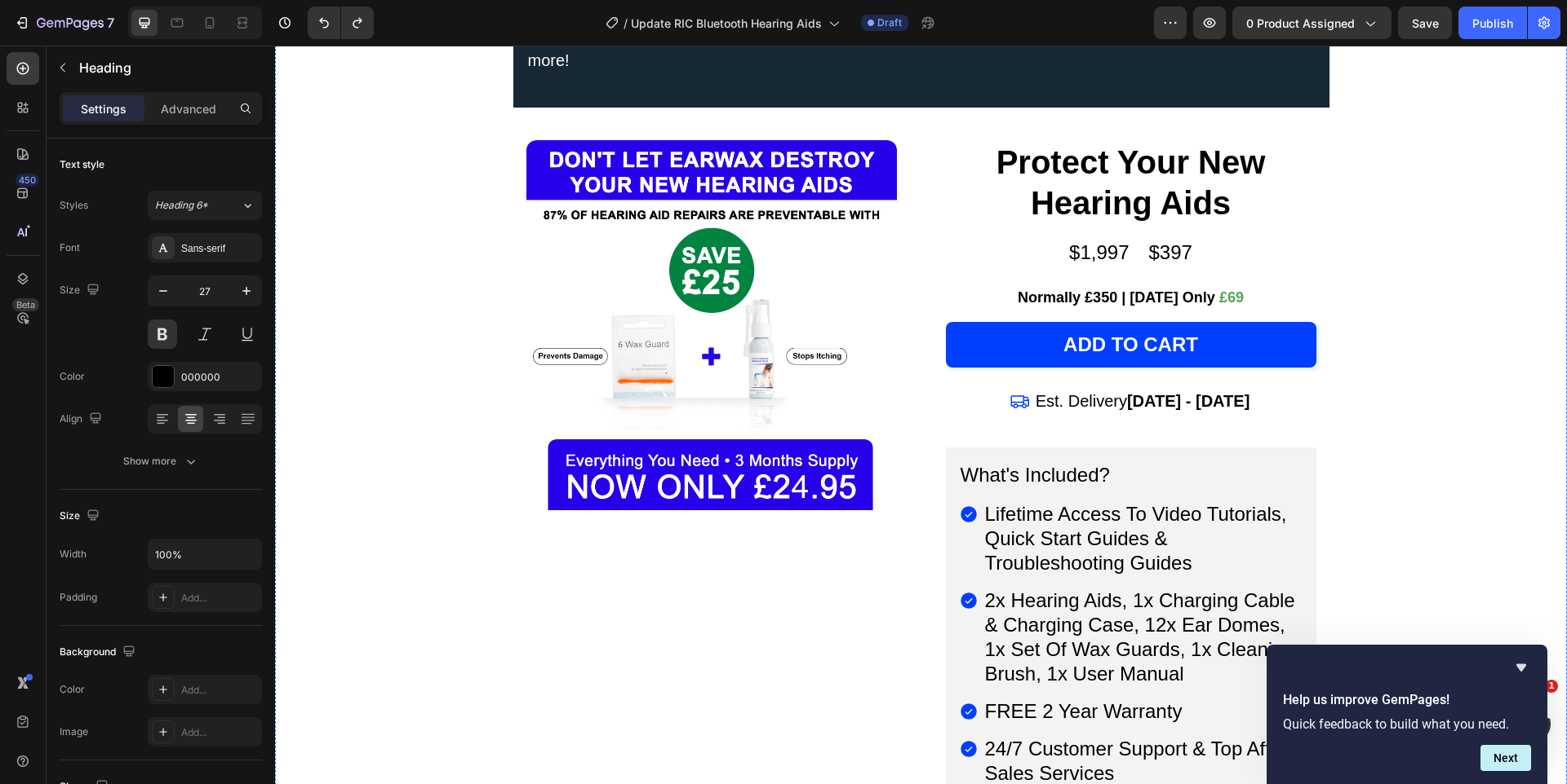
scroll to position [10945, 0]
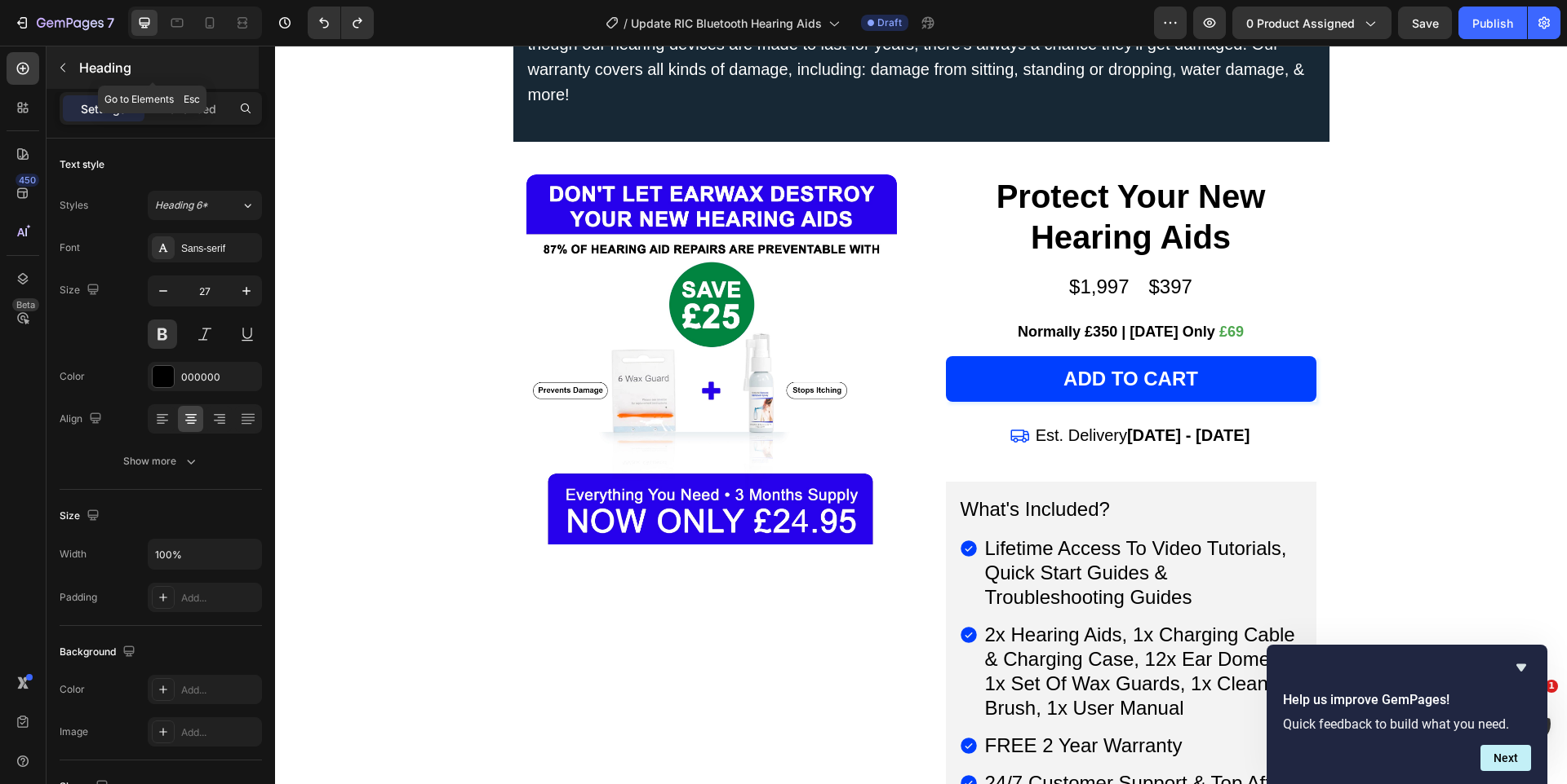
click at [59, 66] on icon "button" at bounding box center [63, 68] width 13 height 13
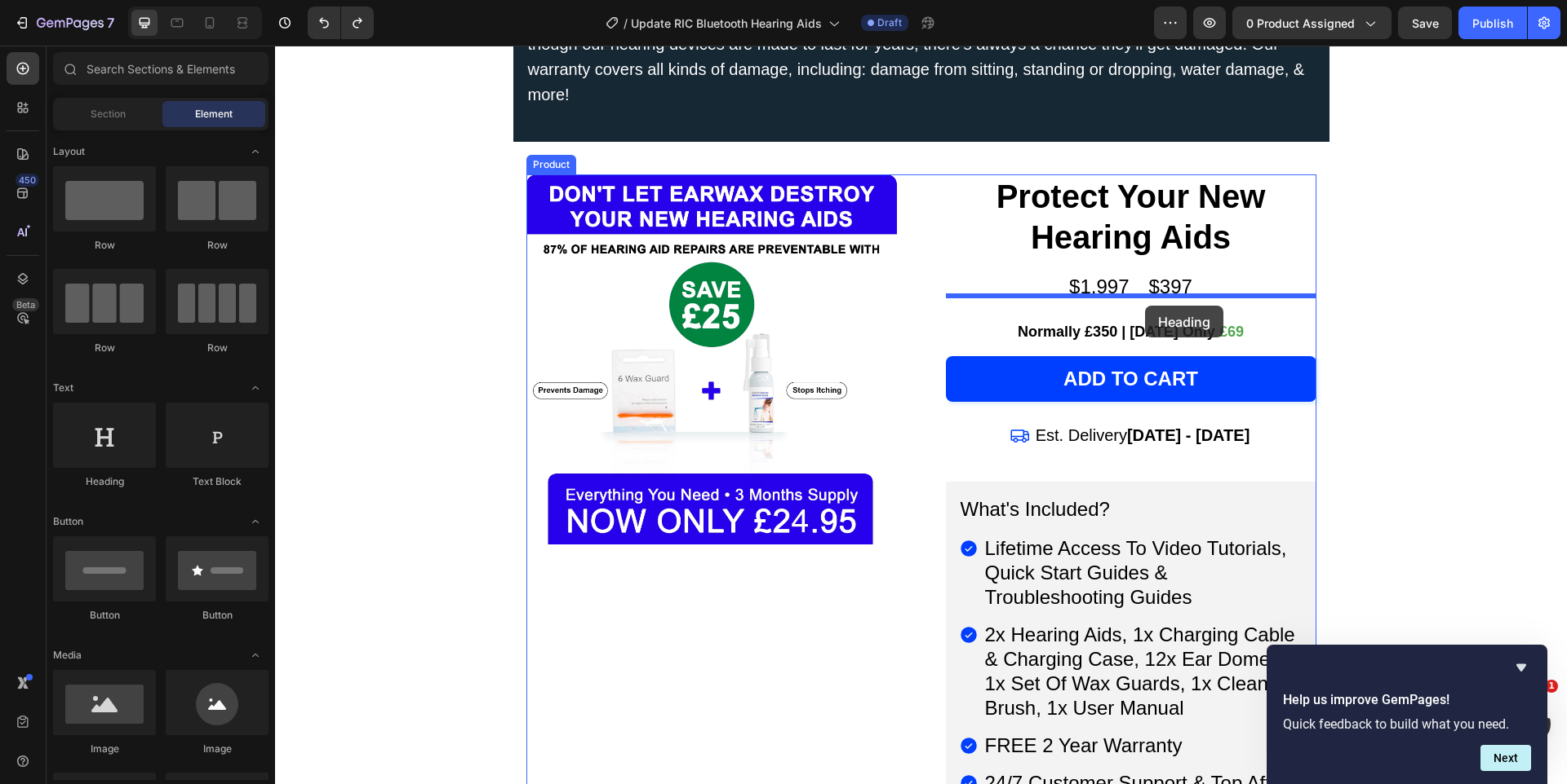
drag, startPoint x: 427, startPoint y: 482, endPoint x: 1143, endPoint y: 306, distance: 737.3
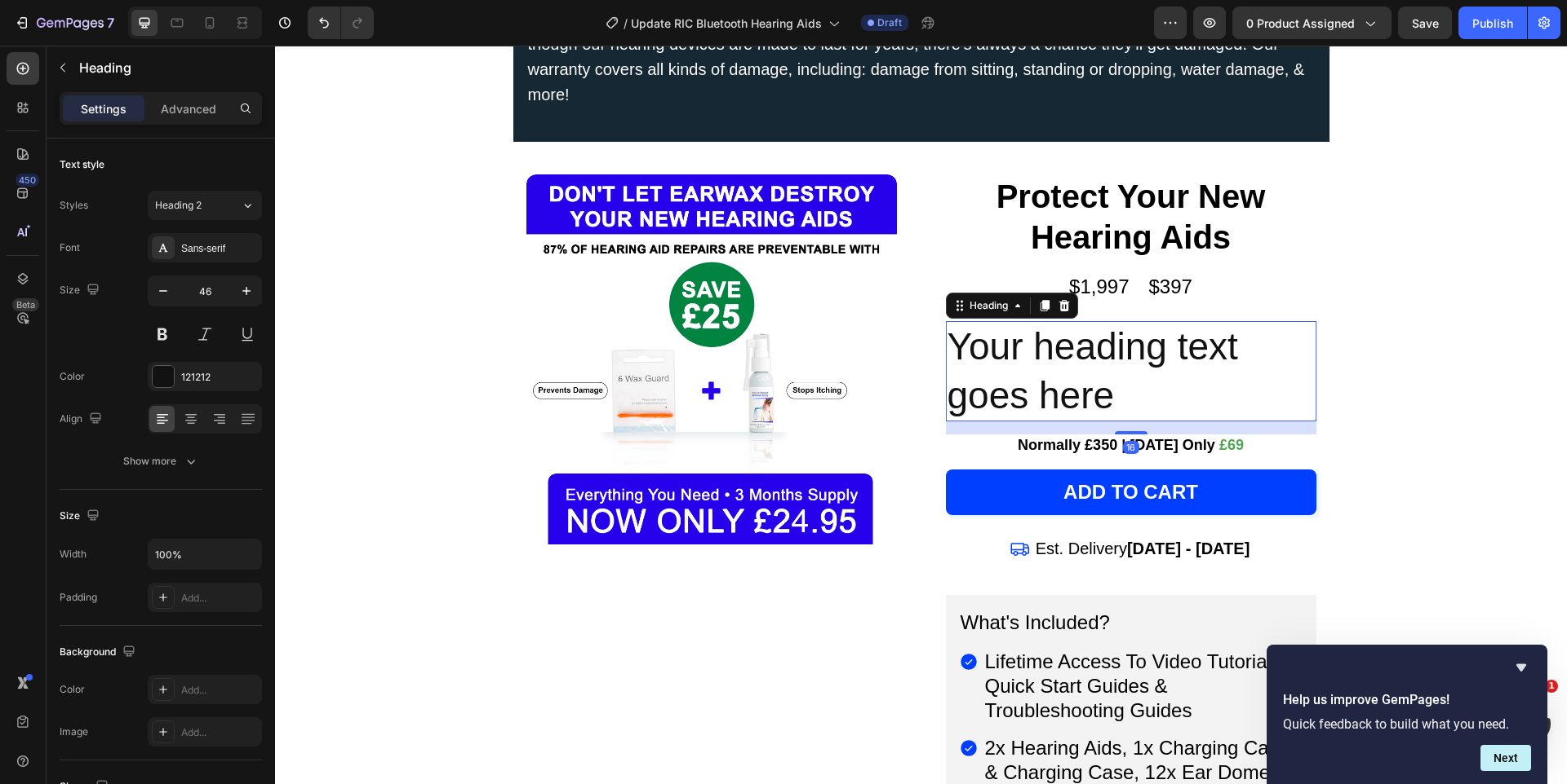
click at [1123, 321] on h2 "Your heading text goes here" at bounding box center [1130, 371] width 371 height 101
click at [1123, 323] on p "Your heading text goes here" at bounding box center [1130, 372] width 367 height 98
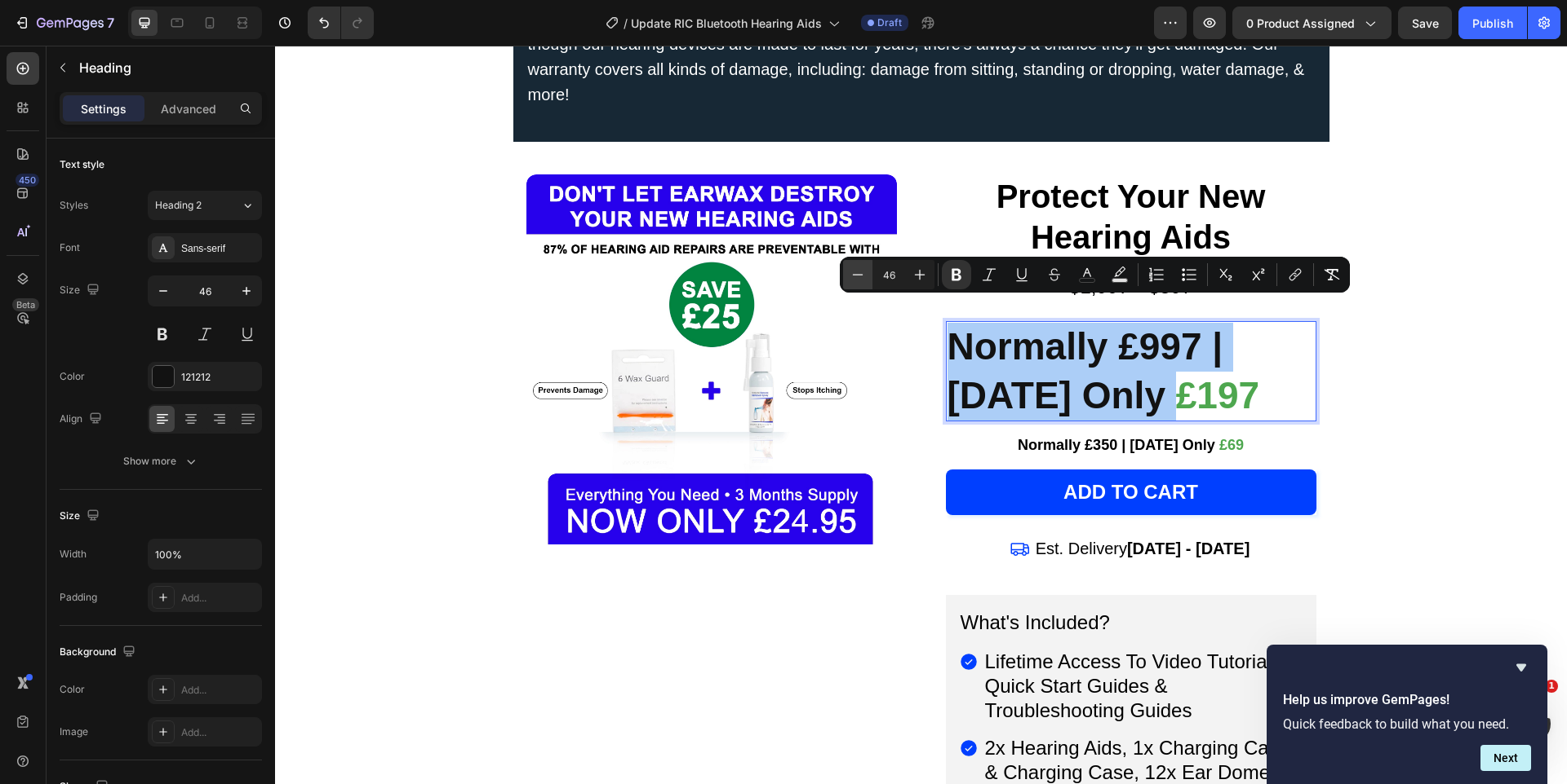
click at [865, 281] on icon "Editor contextual toolbar" at bounding box center [857, 274] width 16 height 16
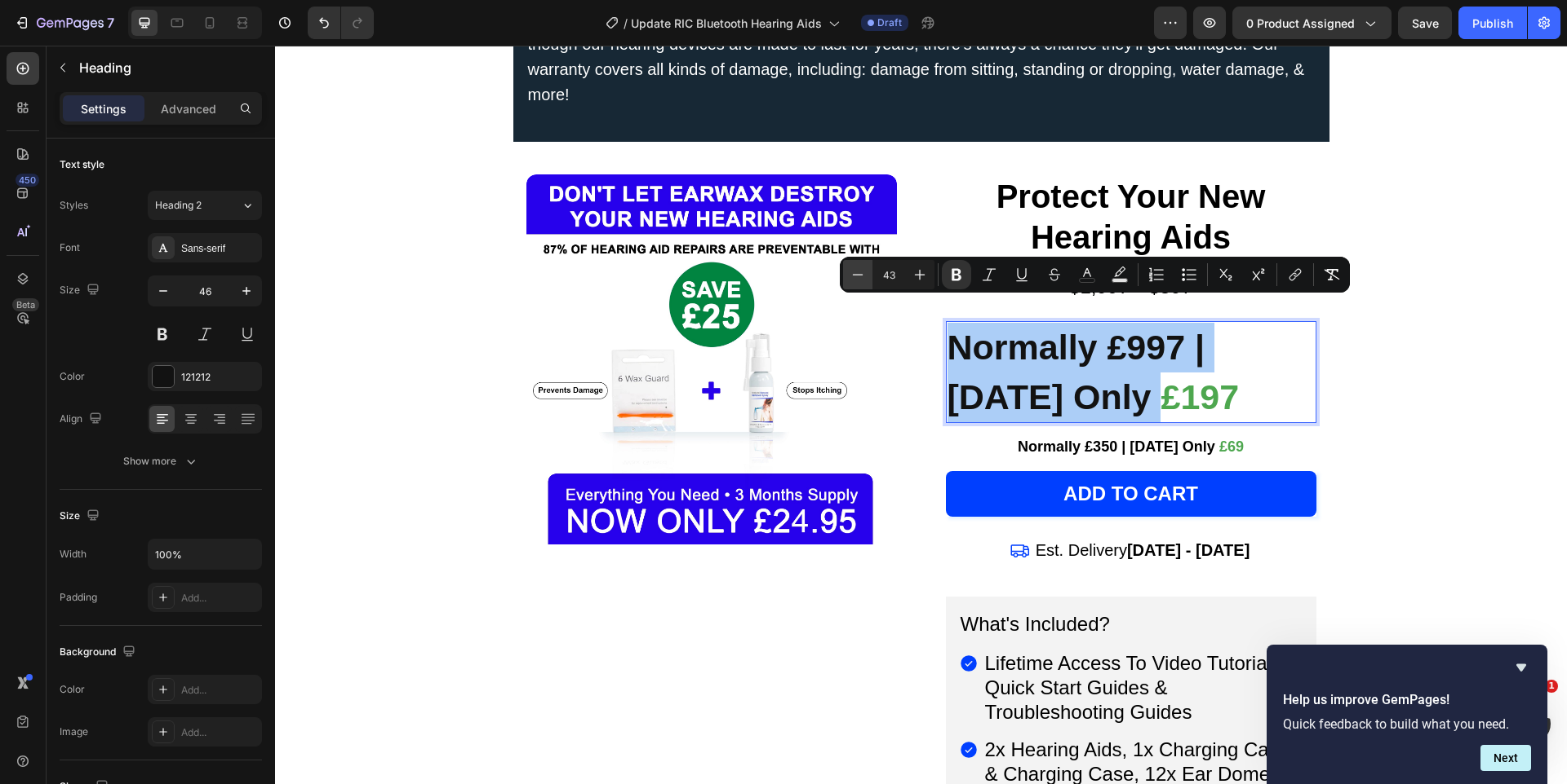
click at [865, 281] on icon "Editor contextual toolbar" at bounding box center [857, 274] width 16 height 16
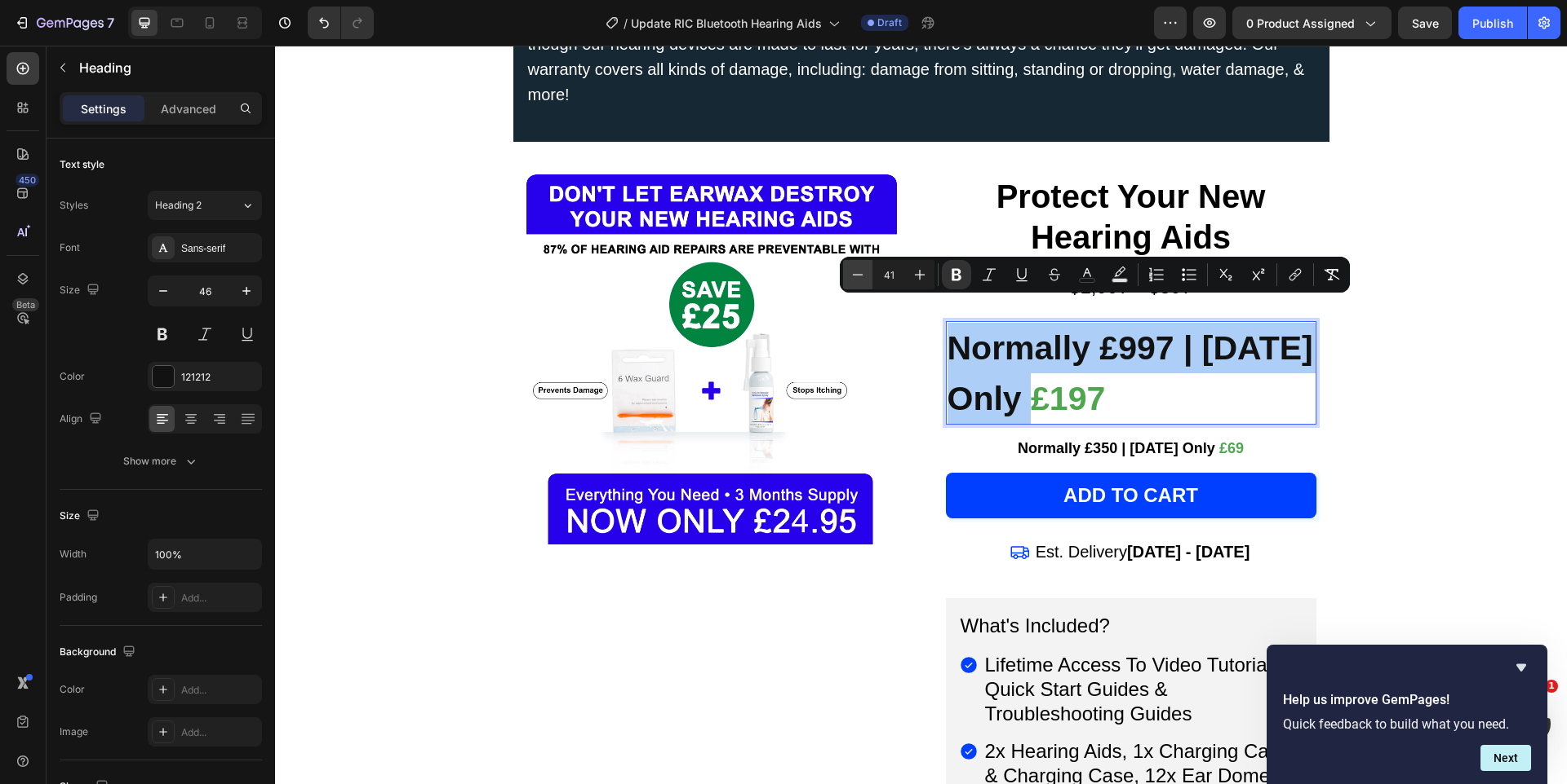
click at [865, 281] on icon "Editor contextual toolbar" at bounding box center [857, 274] width 16 height 16
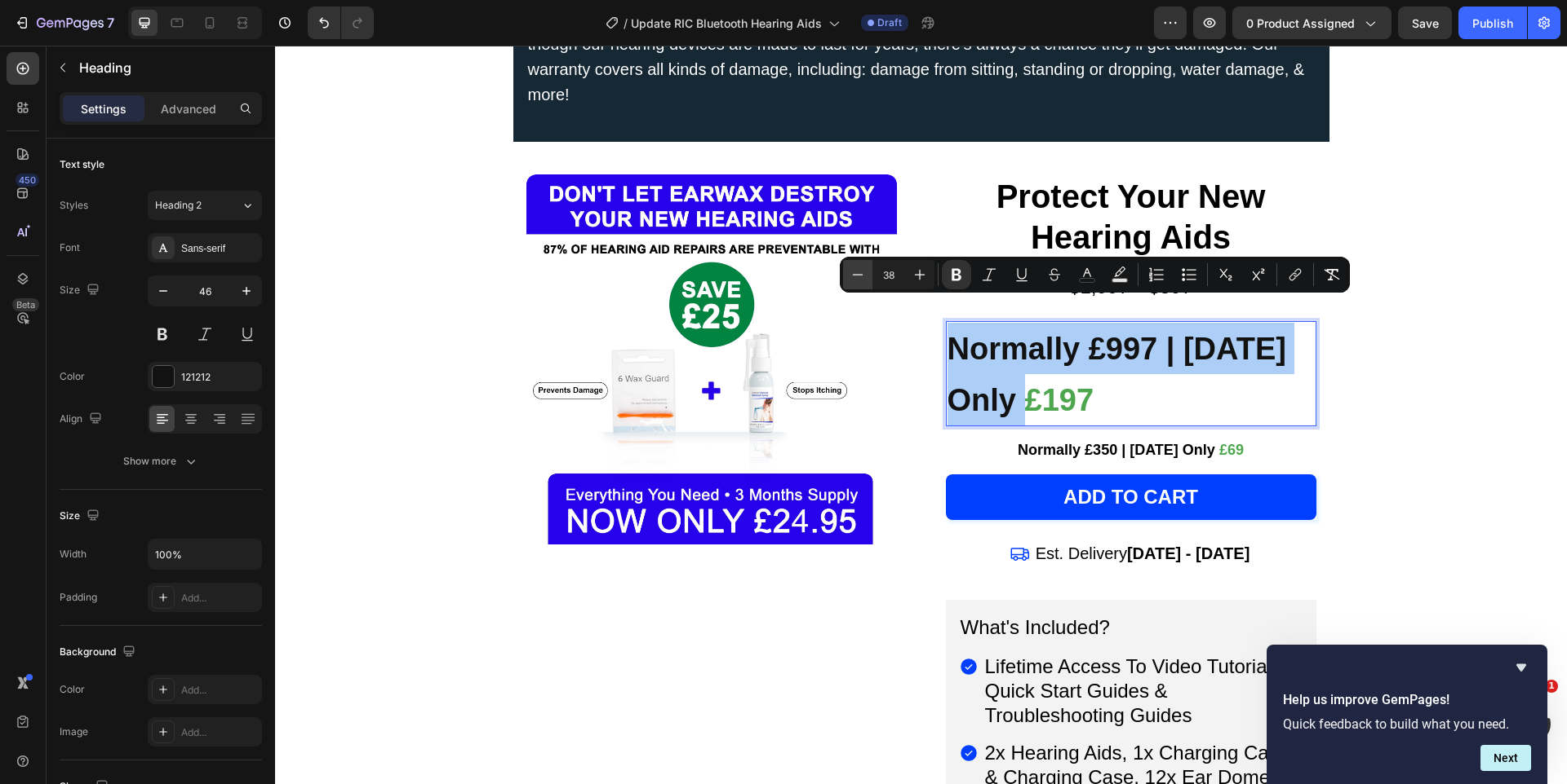
click at [865, 281] on icon "Editor contextual toolbar" at bounding box center [857, 274] width 16 height 16
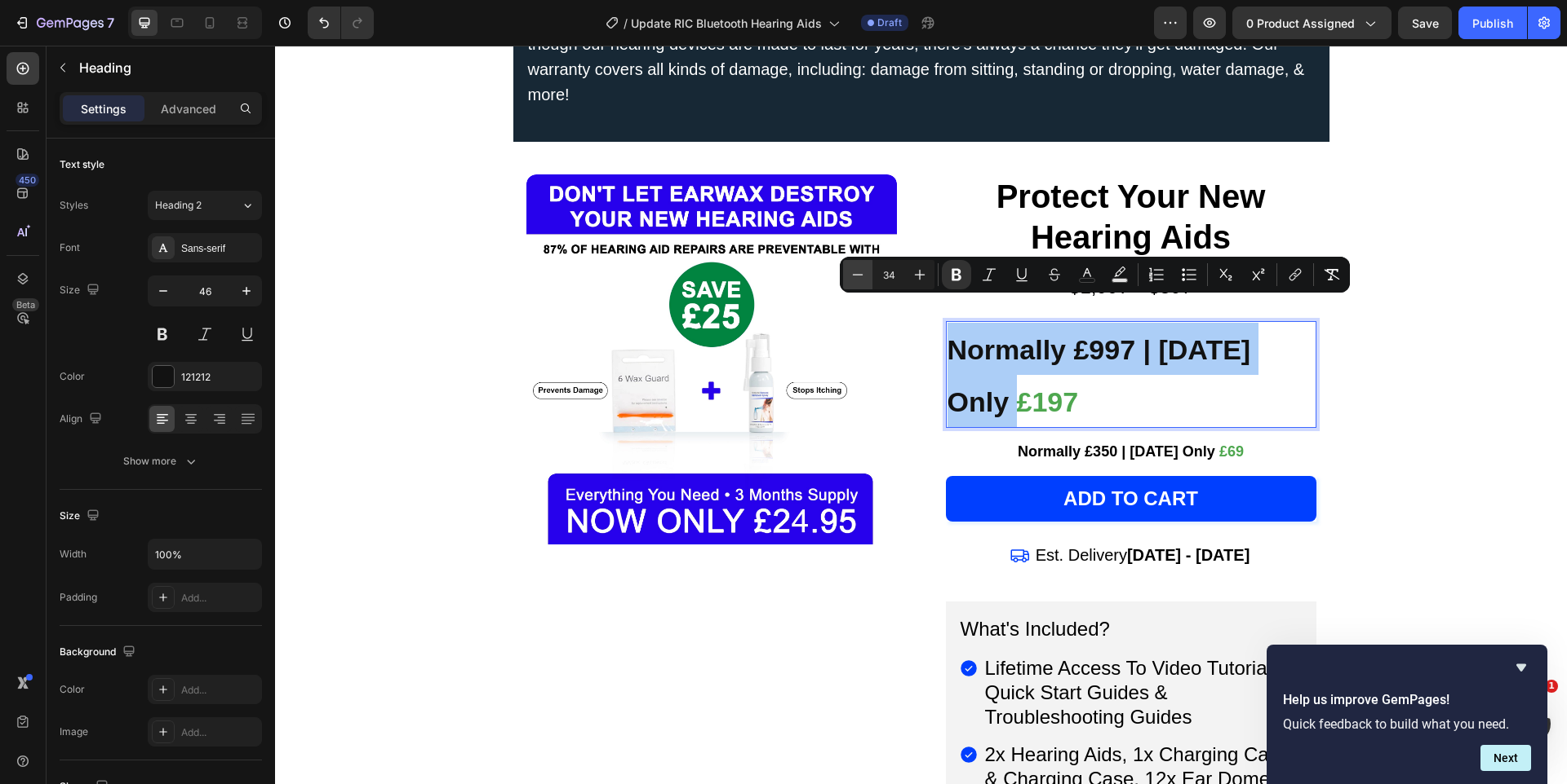
click at [865, 281] on icon "Editor contextual toolbar" at bounding box center [857, 274] width 16 height 16
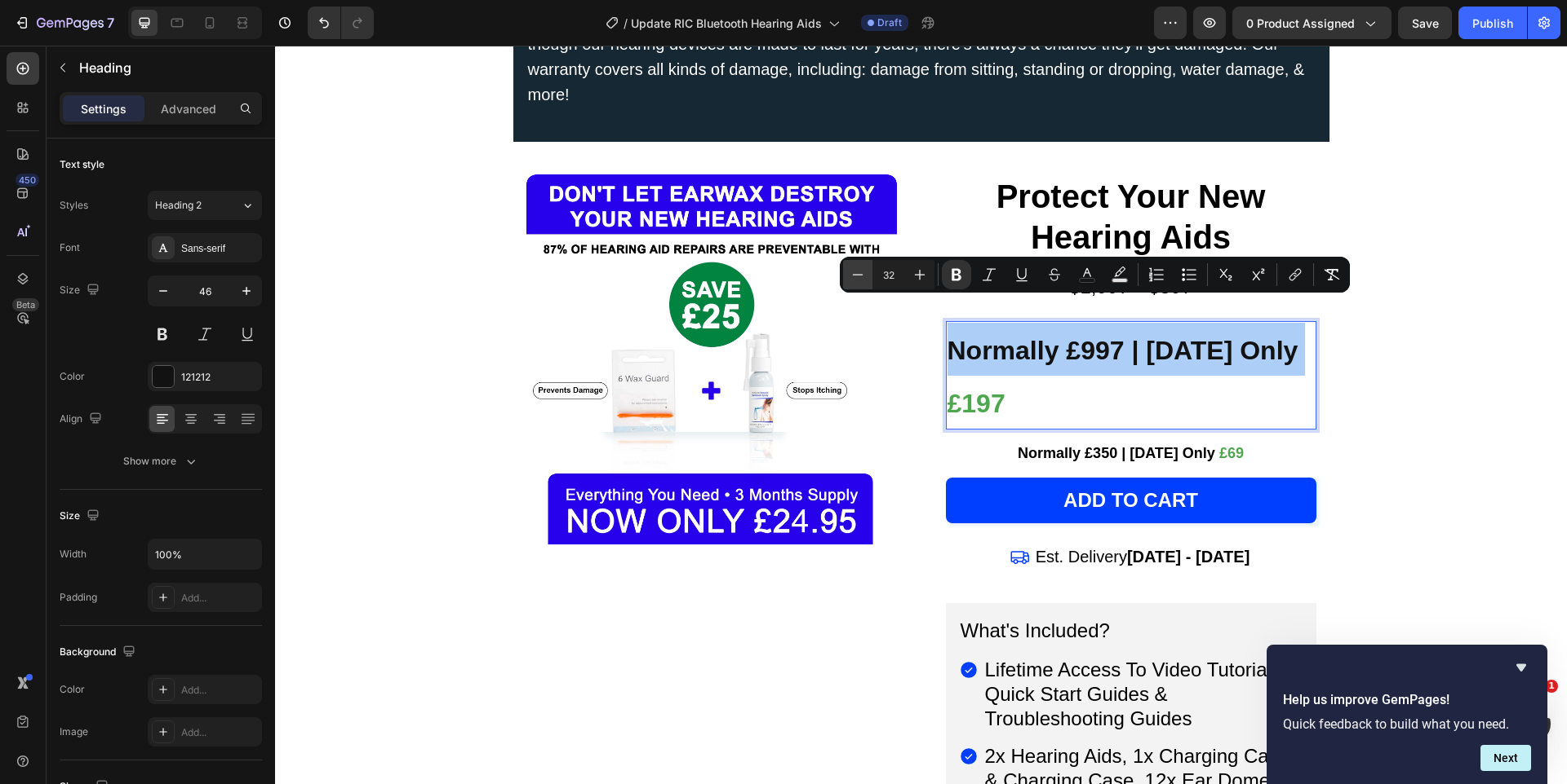
click at [865, 281] on icon "Editor contextual toolbar" at bounding box center [857, 274] width 16 height 16
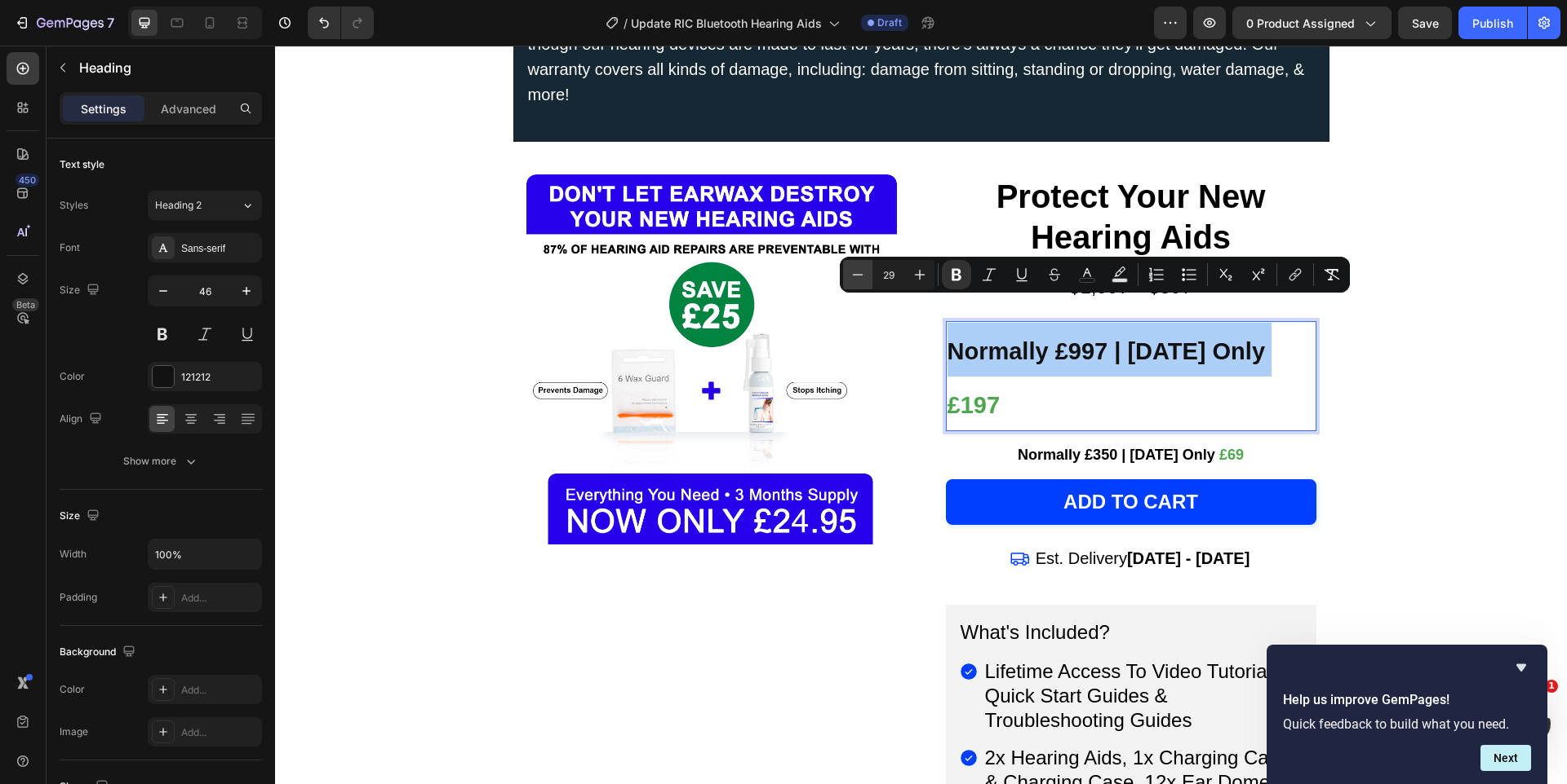
click at [865, 281] on icon "Editor contextual toolbar" at bounding box center [857, 274] width 16 height 16
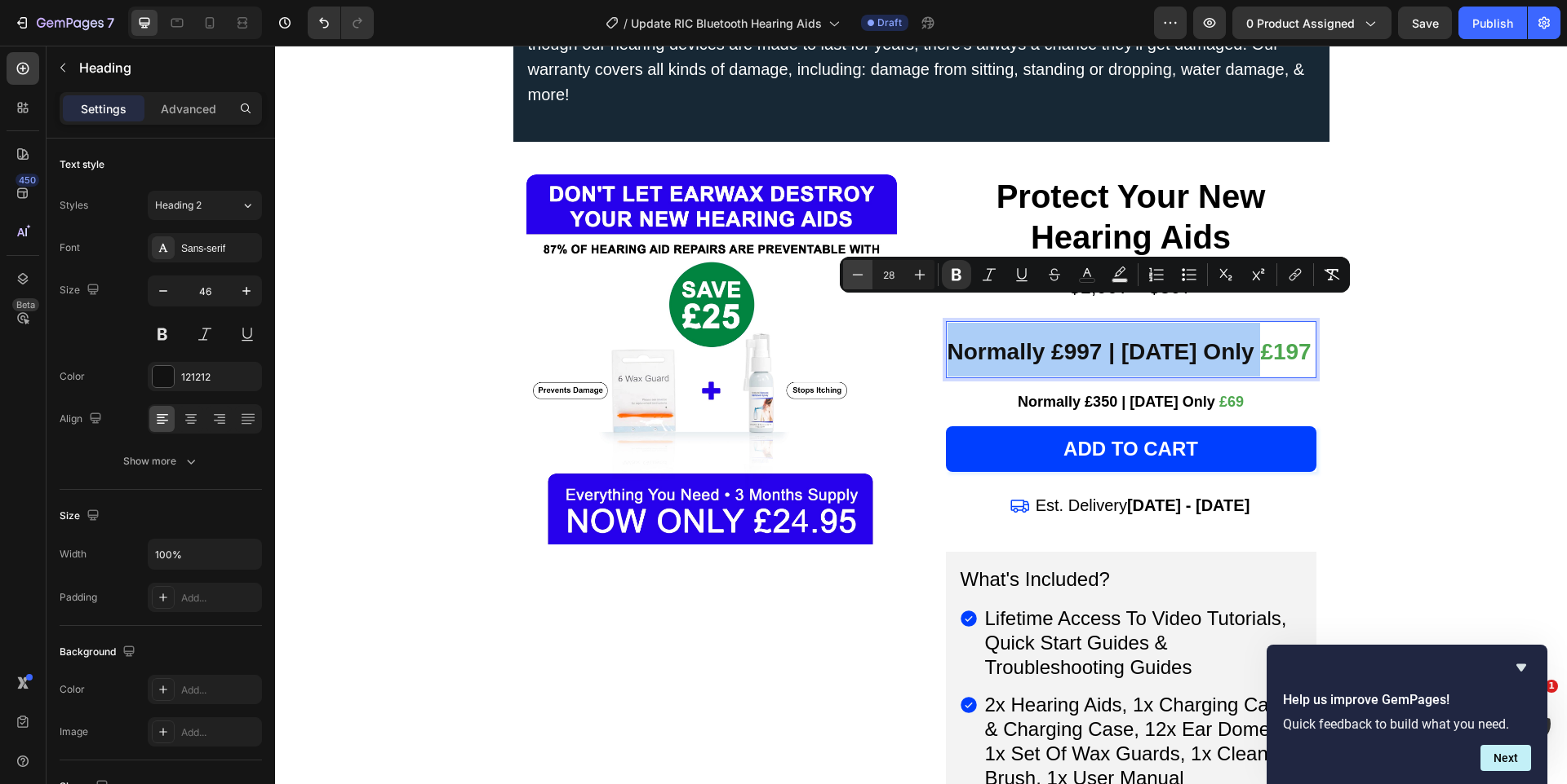
click at [865, 281] on icon "Editor contextual toolbar" at bounding box center [857, 274] width 16 height 16
type input "27"
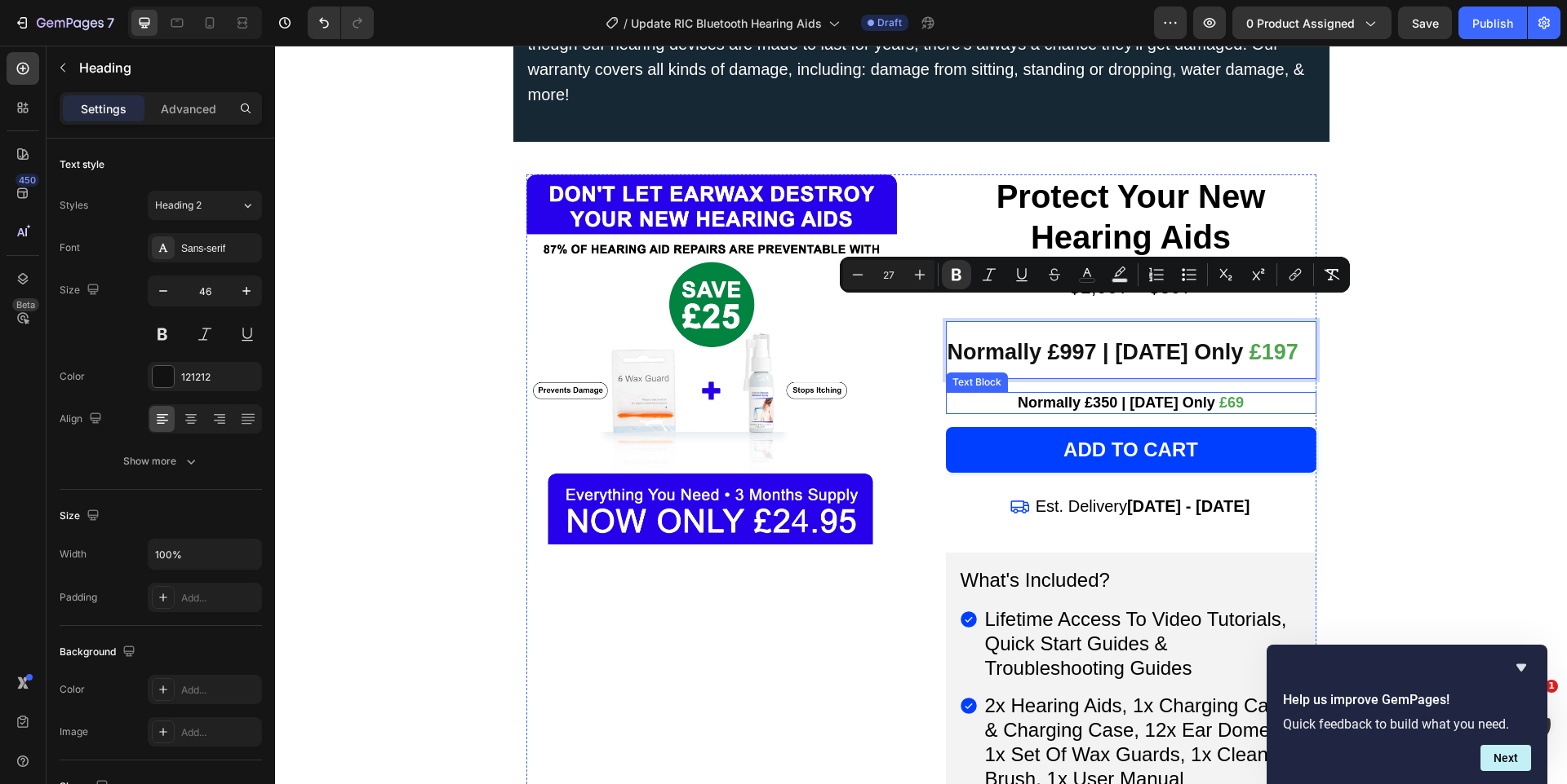
click at [1067, 394] on strong "Normally £350 | [DATE] Only" at bounding box center [1116, 402] width 197 height 16
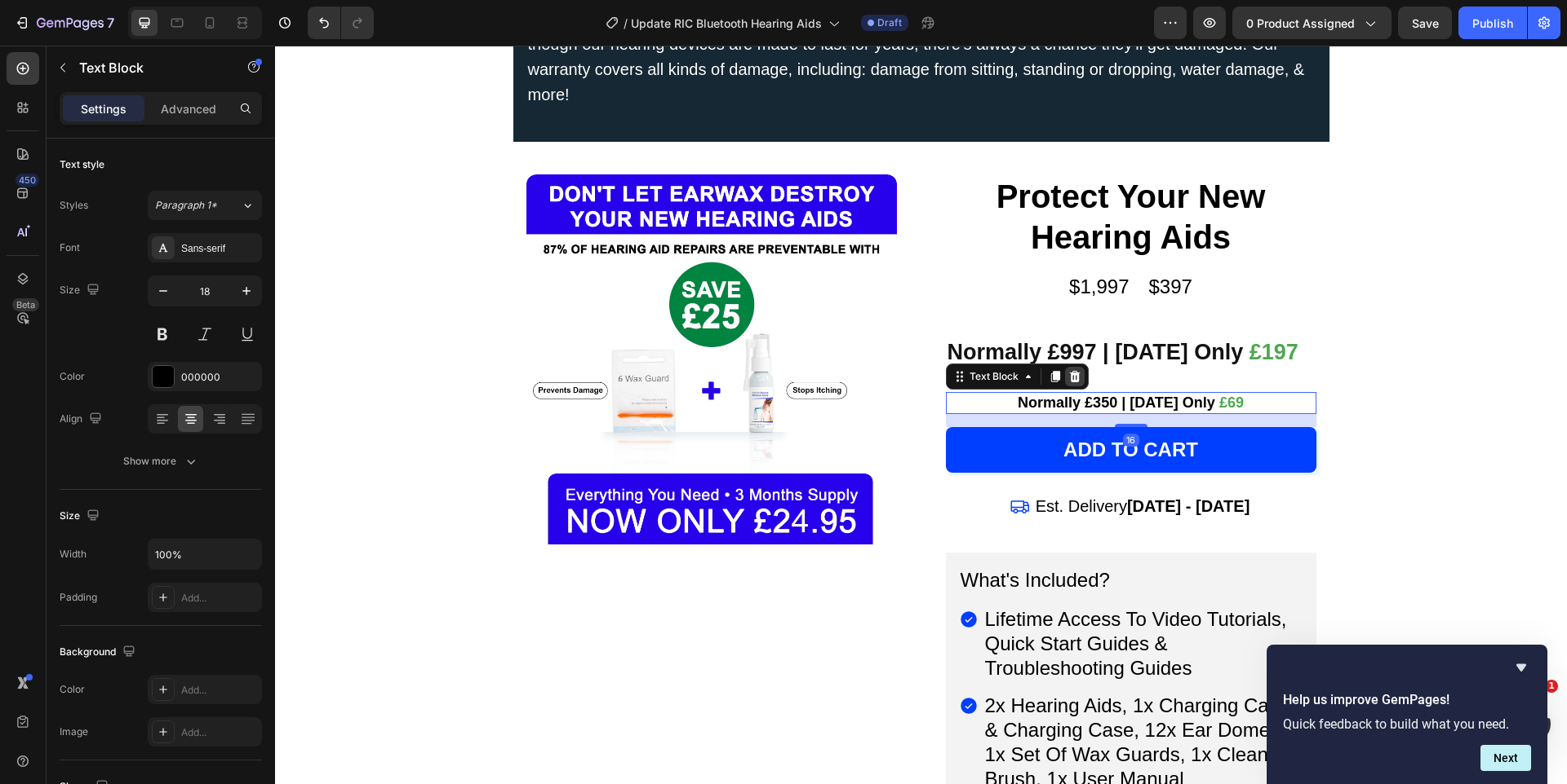
click at [1072, 371] on icon at bounding box center [1073, 377] width 11 height 12
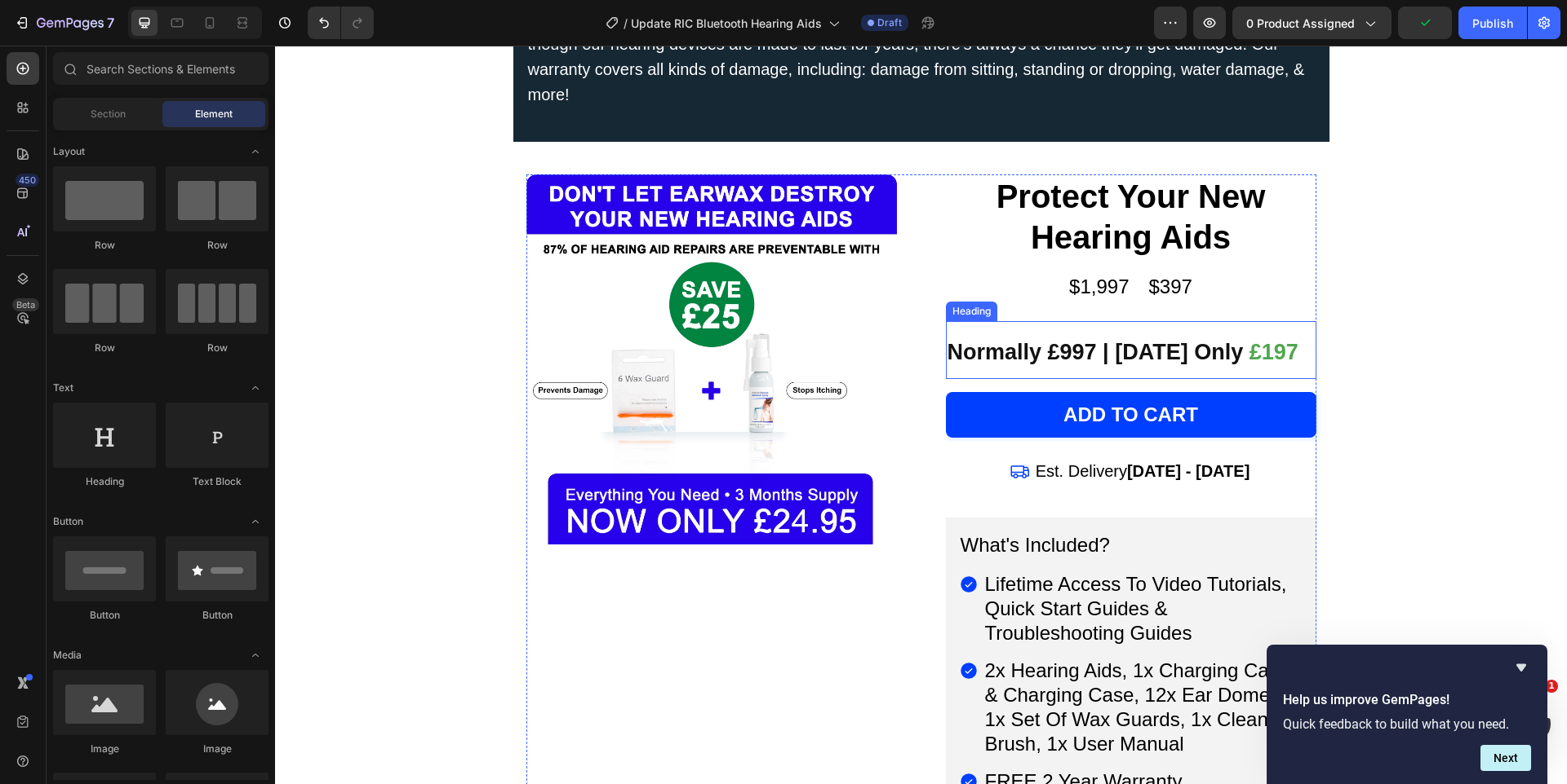
click at [1037, 340] on strong "Normally £997 | [DATE] Only" at bounding box center [1095, 351] width 296 height 24
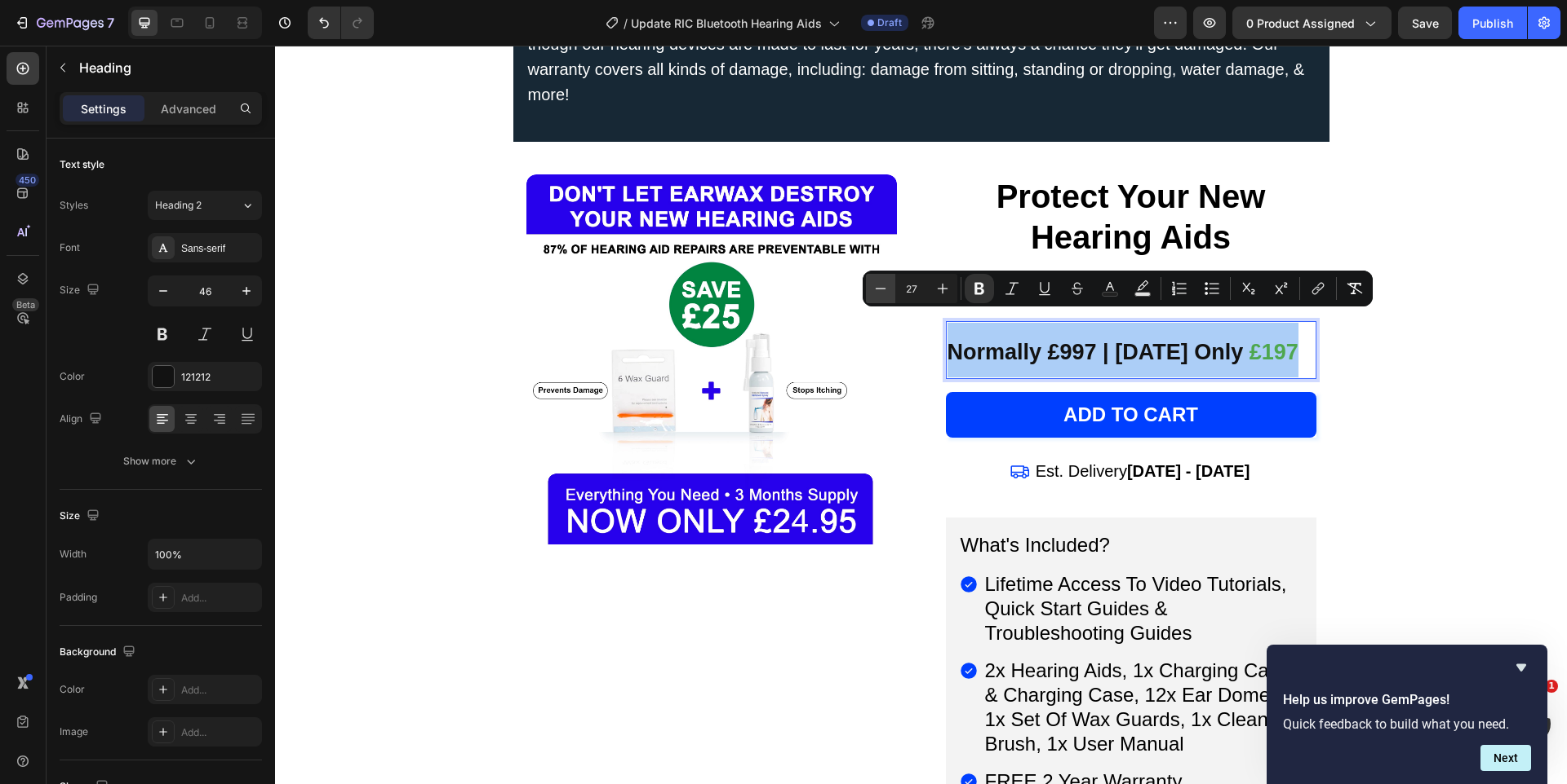
click at [885, 297] on button "Minus" at bounding box center [880, 289] width 30 height 30
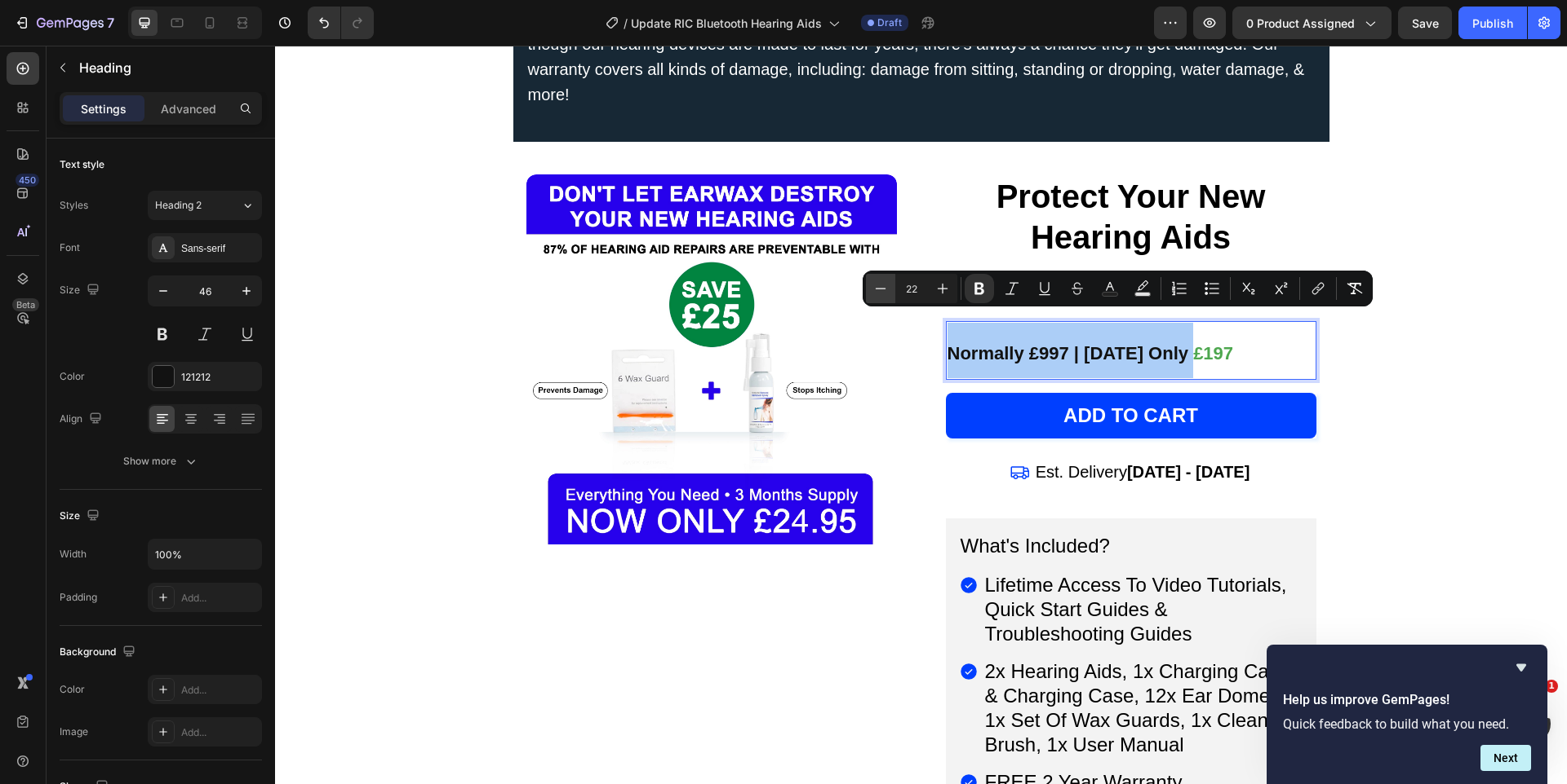
click at [885, 297] on button "Minus" at bounding box center [880, 289] width 30 height 30
type input "21"
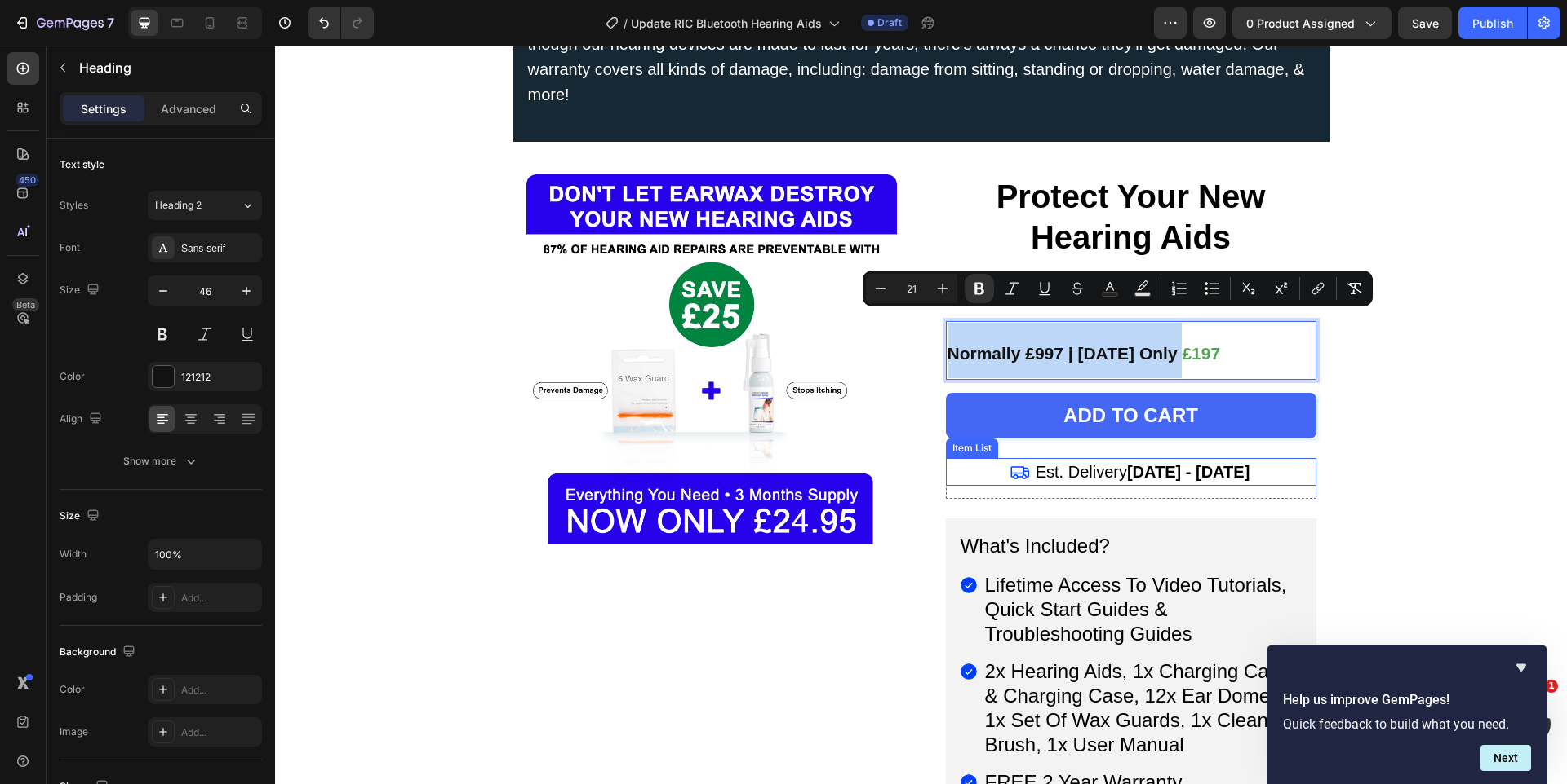
drag, startPoint x: 1010, startPoint y: 477, endPoint x: 1004, endPoint y: 376, distance: 101.2
click at [1010, 477] on div "Protect Your New Hearing Aids (P) Title $1,997 Heading $397 Heading Row Normall…" at bounding box center [1130, 773] width 371 height 1200
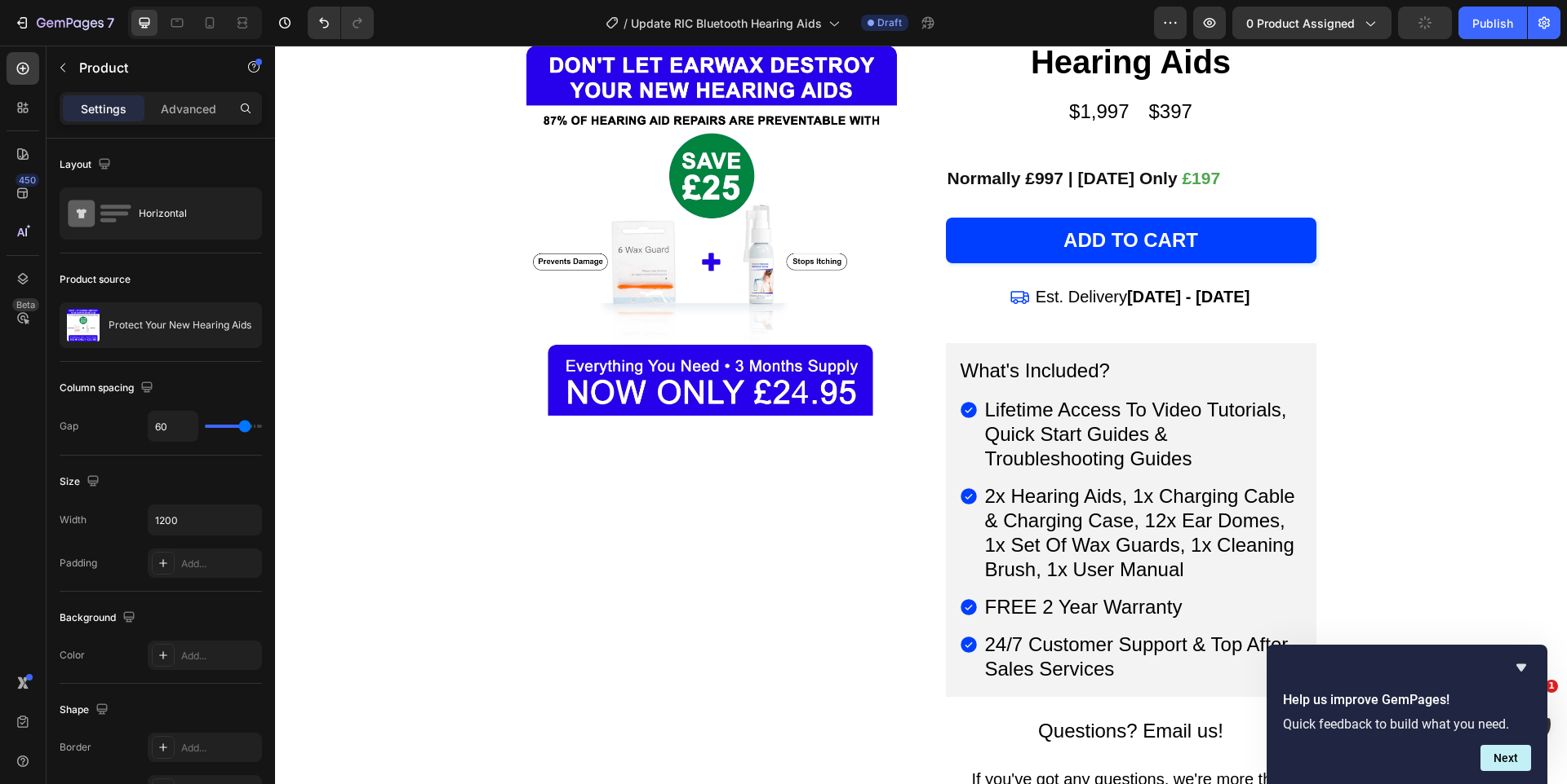
scroll to position [11025, 0]
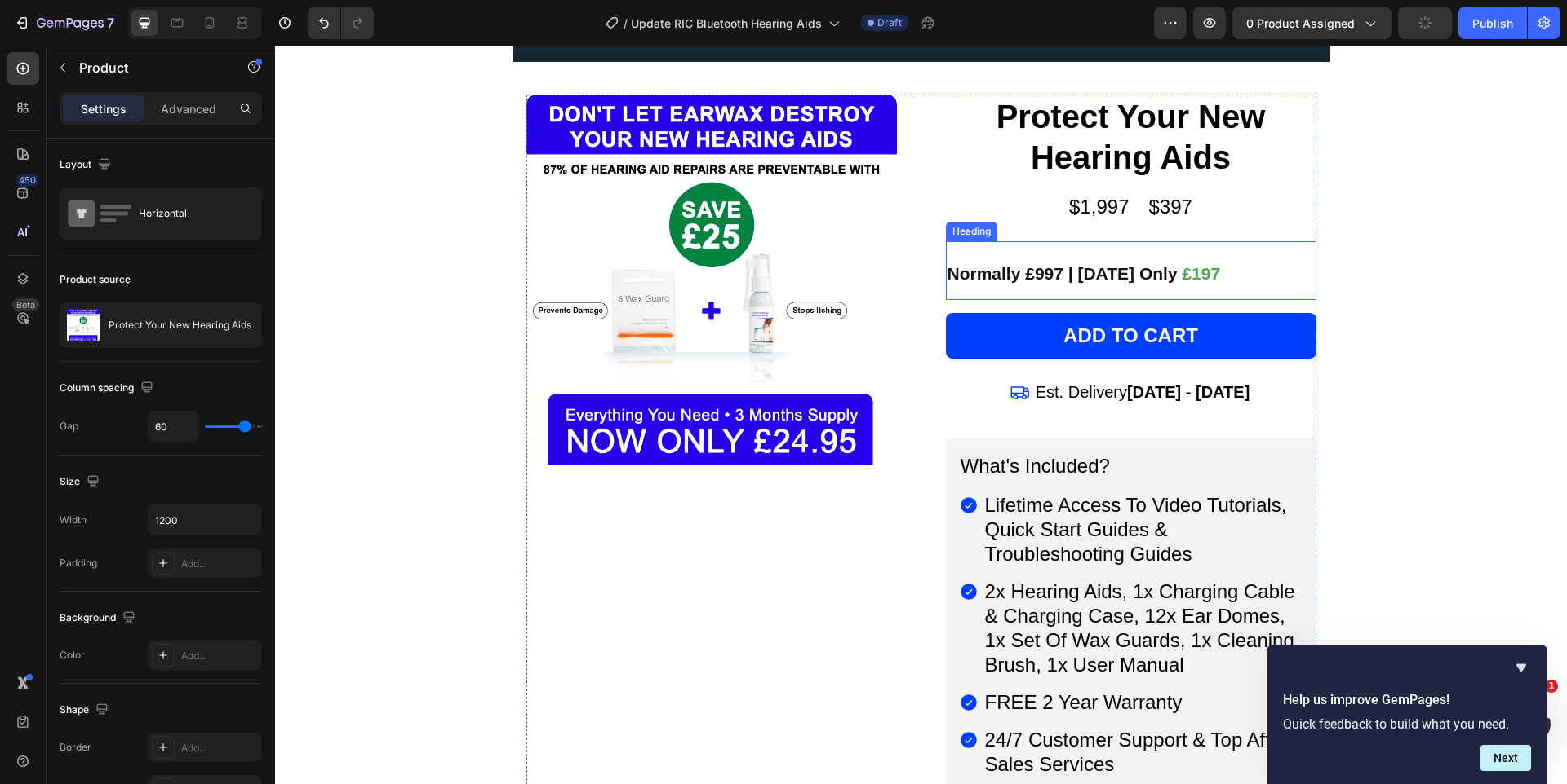
click at [952, 265] on strong "Normally £997 | [DATE] Only" at bounding box center [1062, 273] width 230 height 18
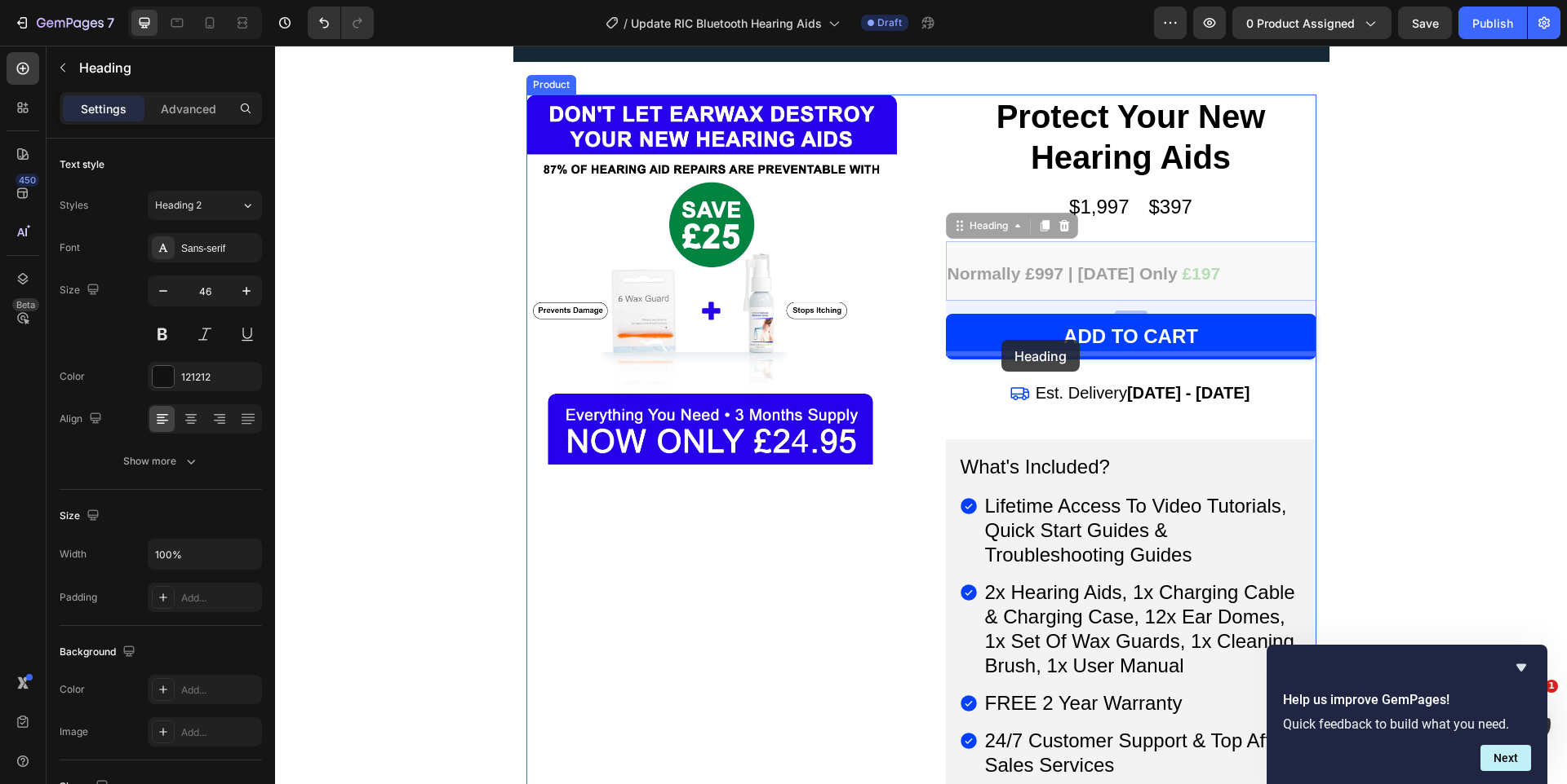
drag, startPoint x: 952, startPoint y: 202, endPoint x: 1001, endPoint y: 340, distance: 146.4
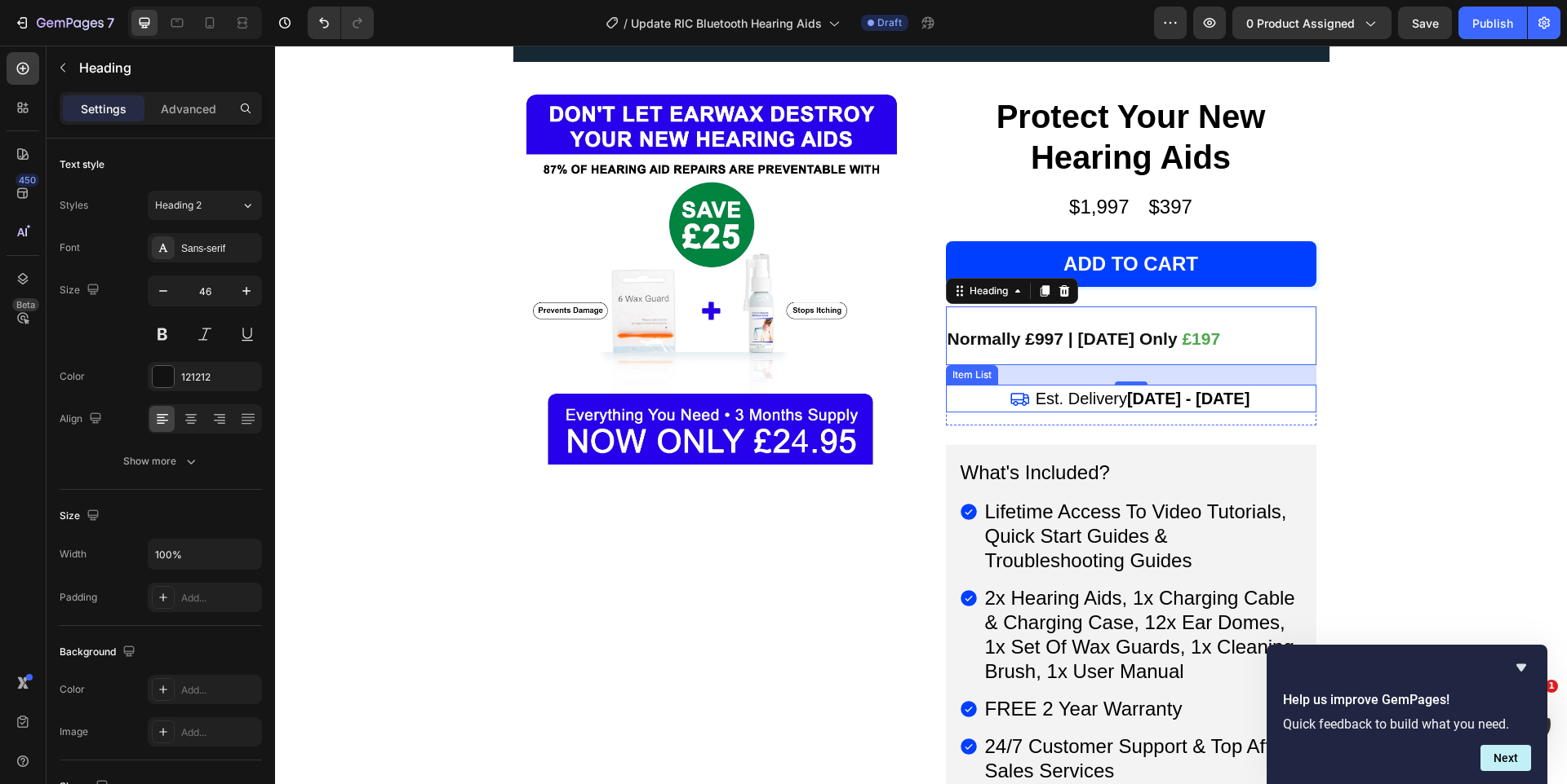
click at [991, 385] on div "Est. Delivery Sep 29 - Oct 02" at bounding box center [1130, 398] width 371 height 28
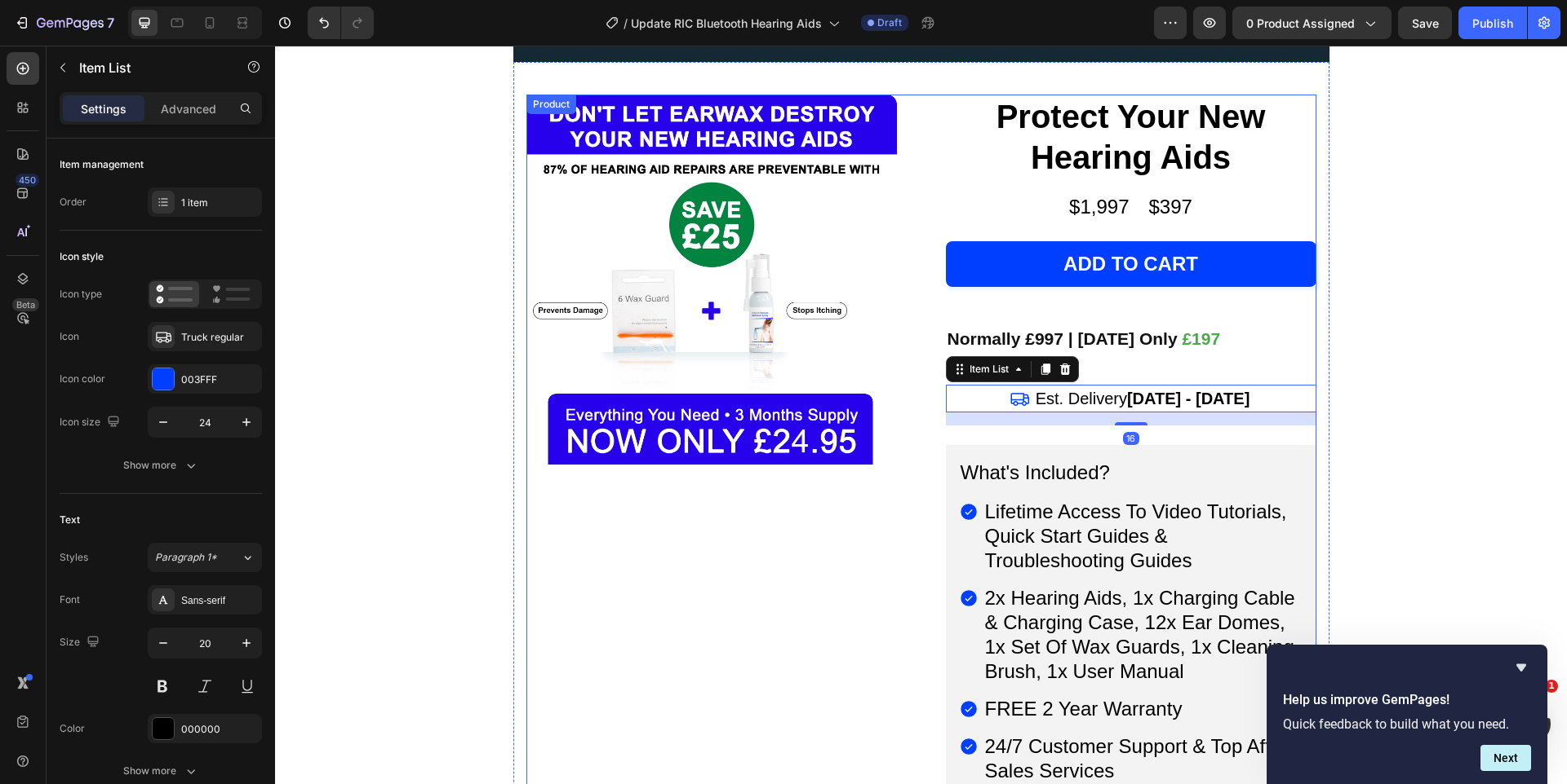
click at [1219, 354] on div "Protect Your New Hearing Aids (P) Title $1,997 Heading $397 Heading Row Add to …" at bounding box center [1130, 697] width 371 height 1206
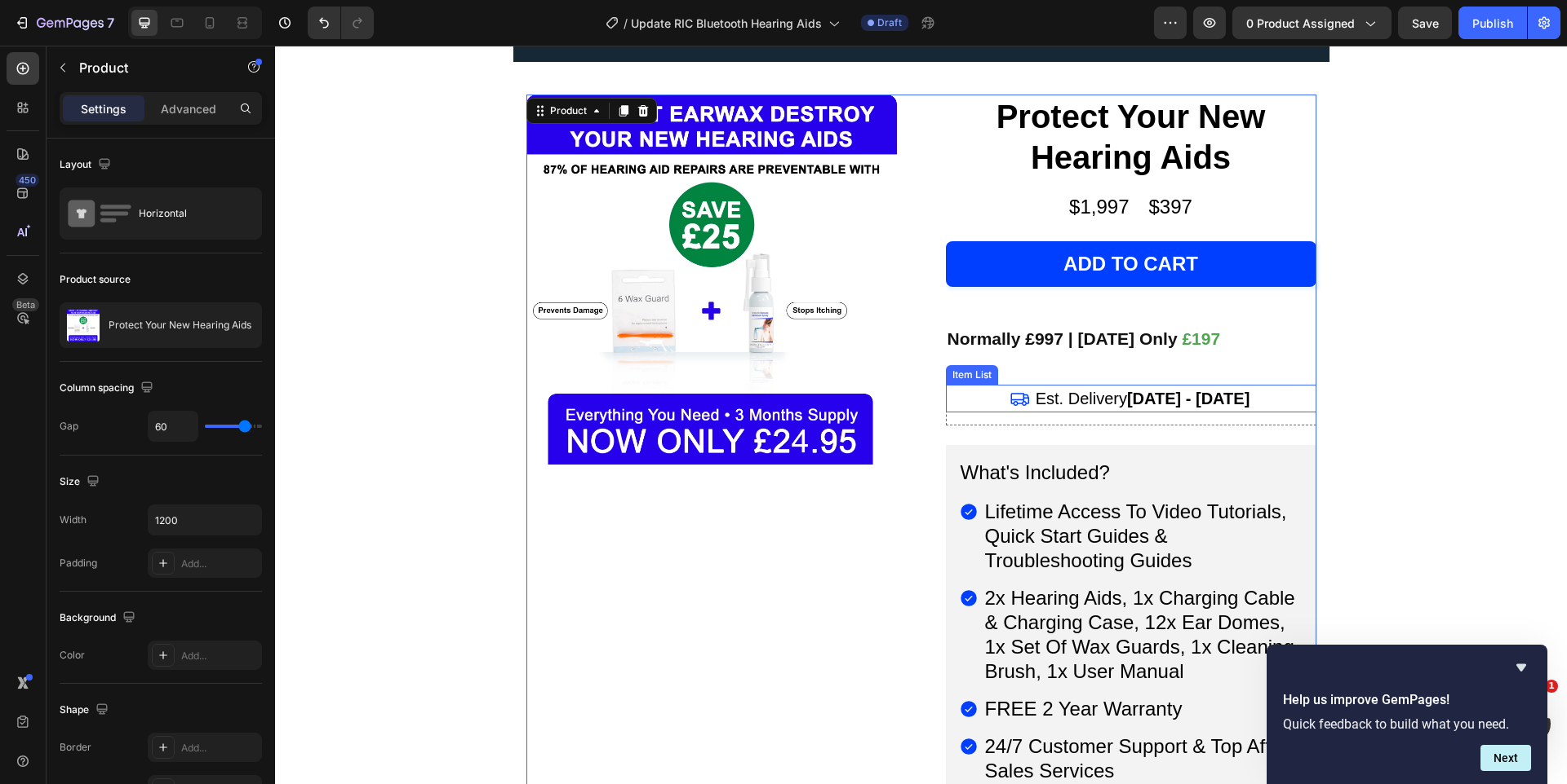
click at [1238, 388] on div "Est. Delivery Sep 29 - Oct 02" at bounding box center [1143, 398] width 219 height 28
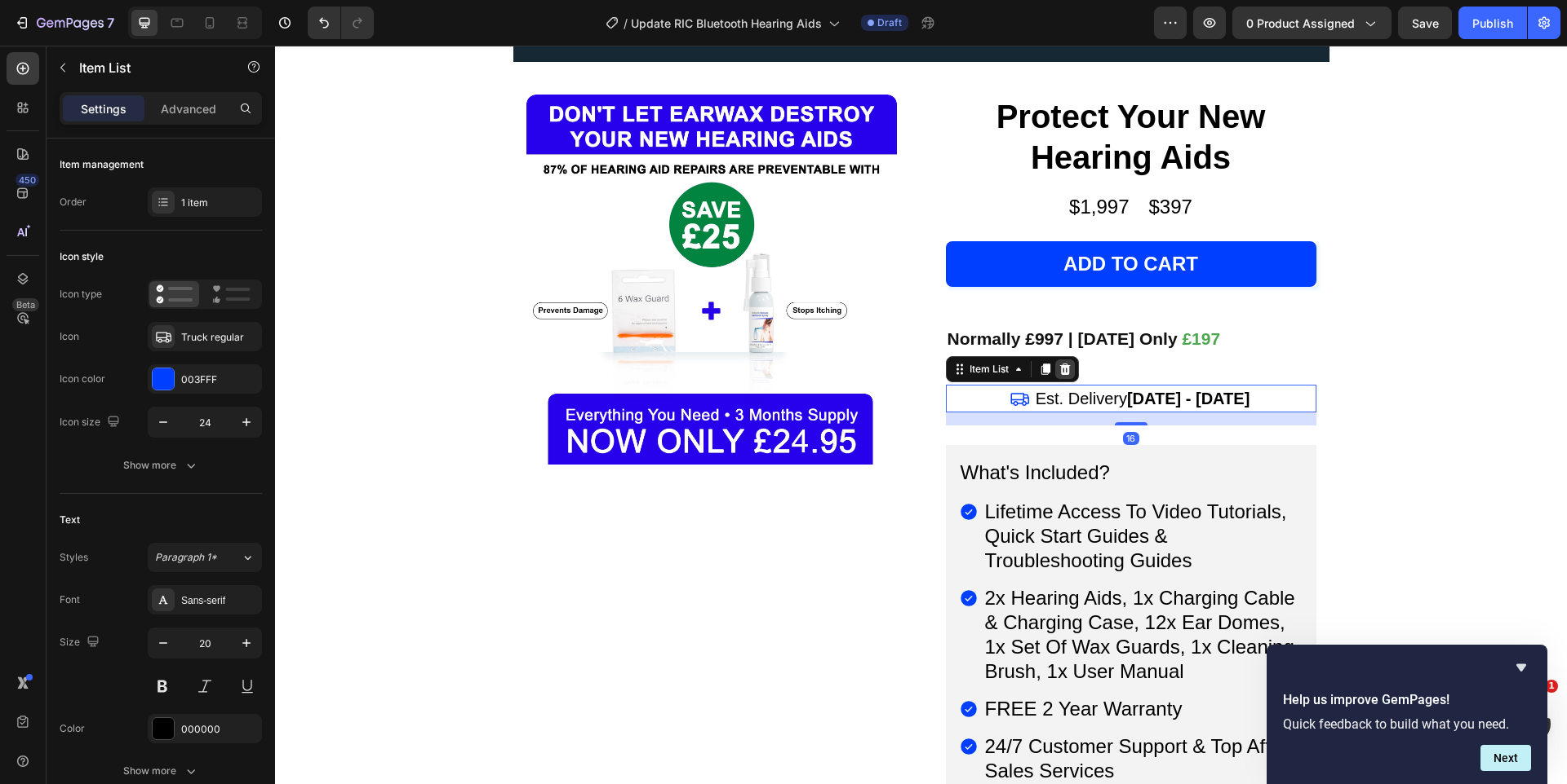
click at [1068, 360] on div at bounding box center [1065, 369] width 19 height 19
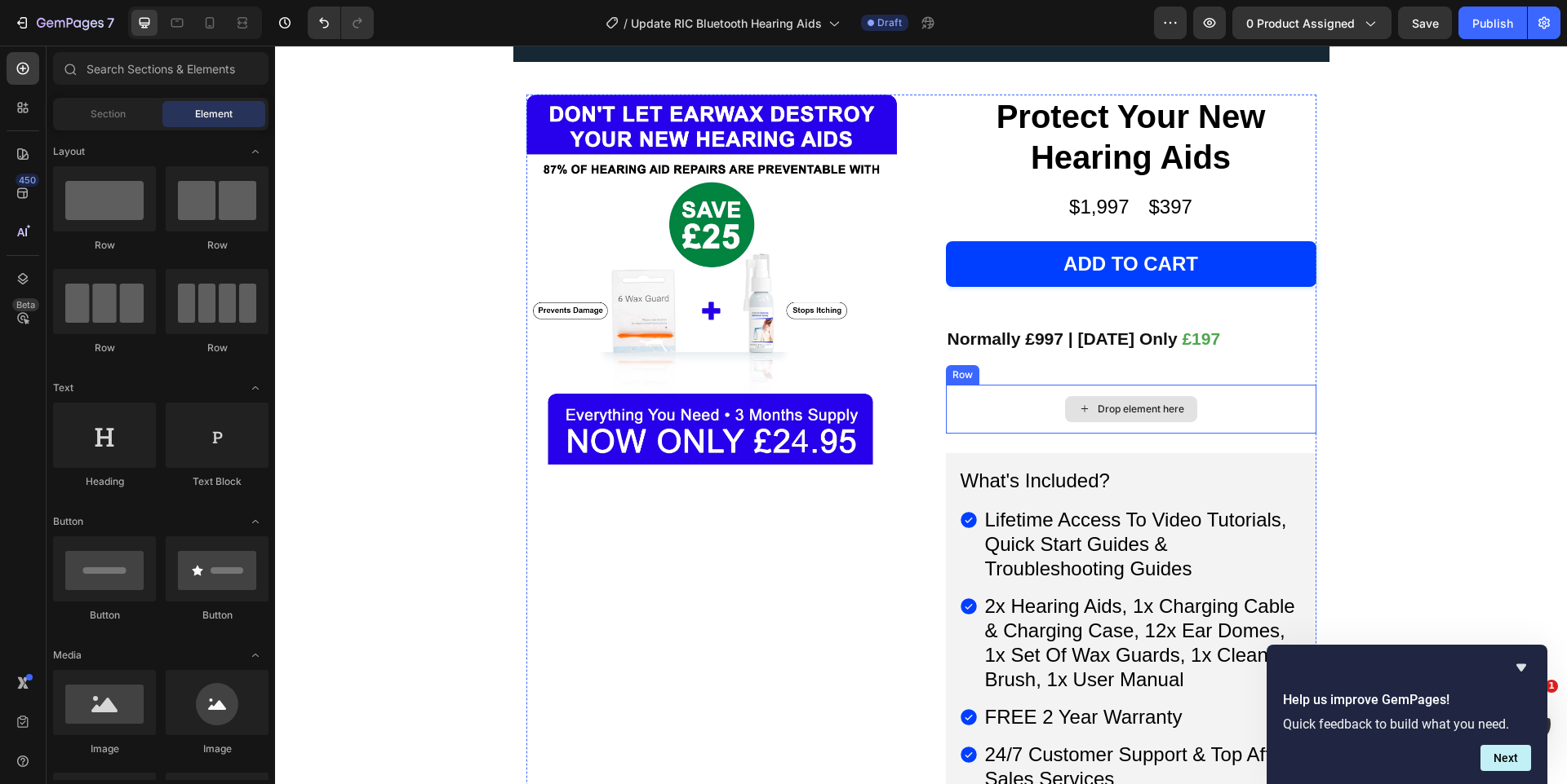
click at [1122, 396] on div "Drop element here" at bounding box center [1130, 409] width 132 height 26
click at [1005, 385] on div "Drop element here" at bounding box center [1130, 409] width 371 height 49
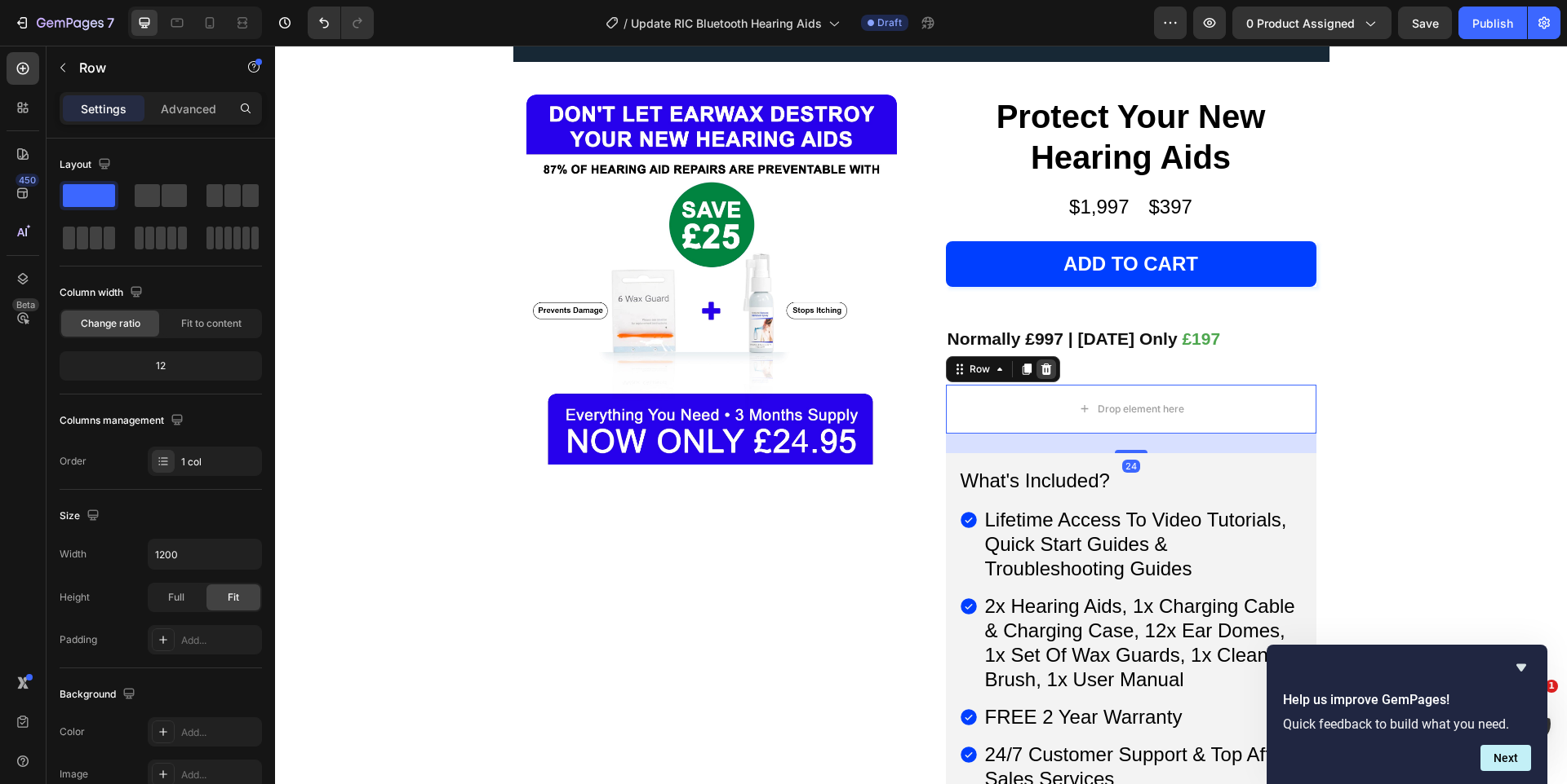
click at [1045, 364] on icon at bounding box center [1045, 369] width 11 height 12
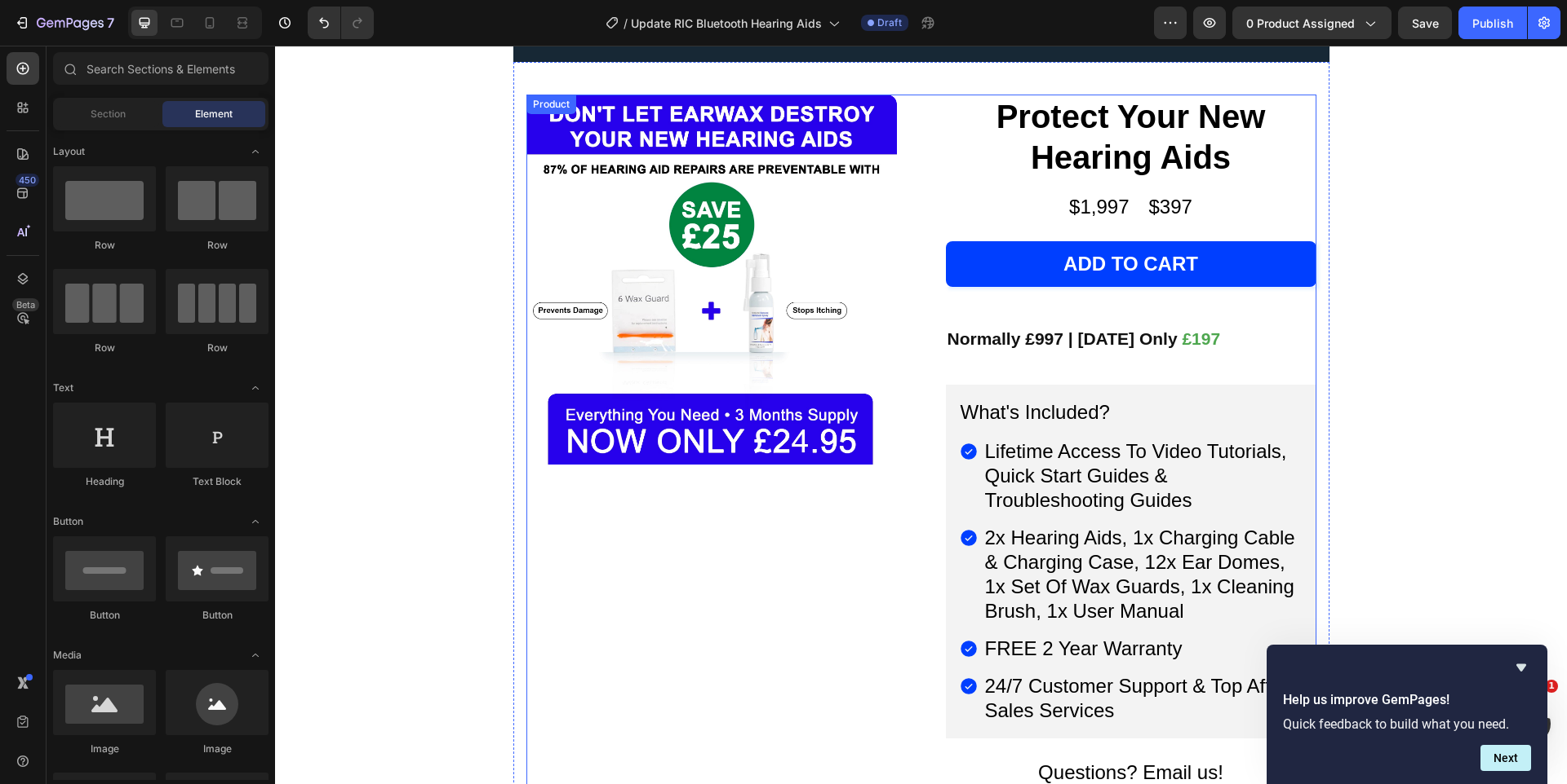
click at [1053, 329] on strong "Normally £997 | [DATE] Only" at bounding box center [1062, 338] width 230 height 18
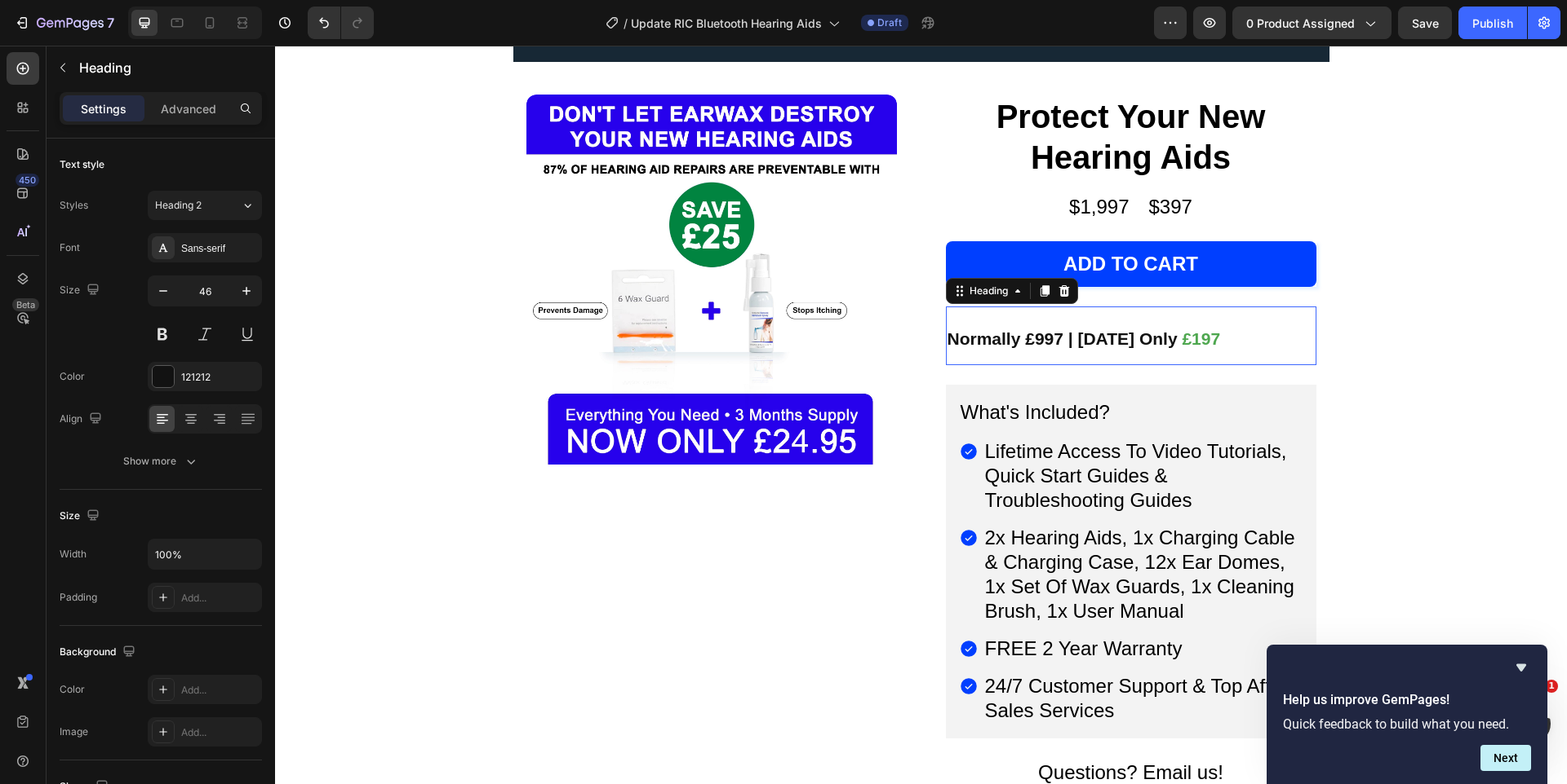
click at [1053, 329] on strong "Normally £997 | [DATE] Only" at bounding box center [1062, 338] width 230 height 18
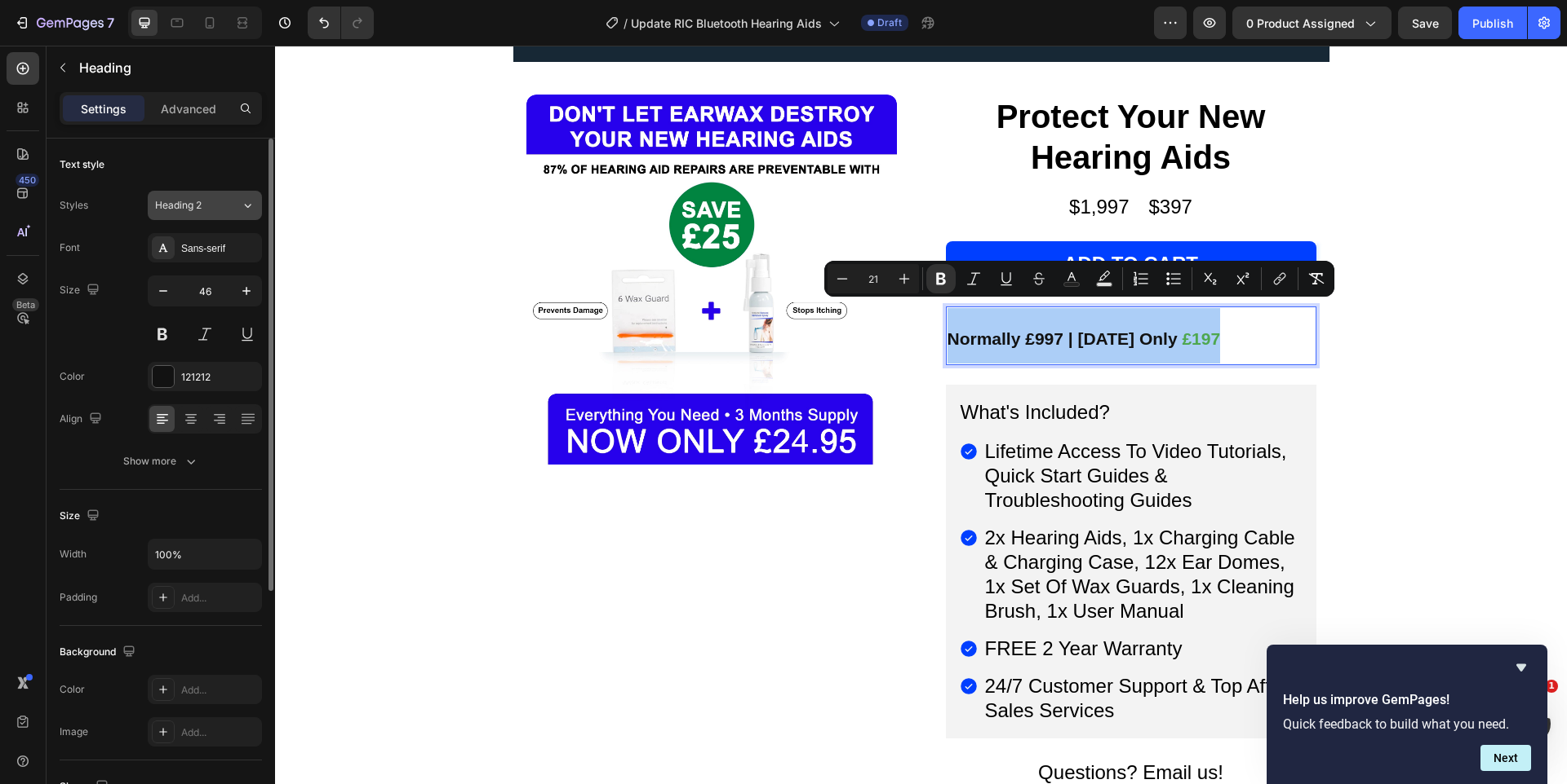
click at [244, 213] on icon at bounding box center [247, 205] width 13 height 16
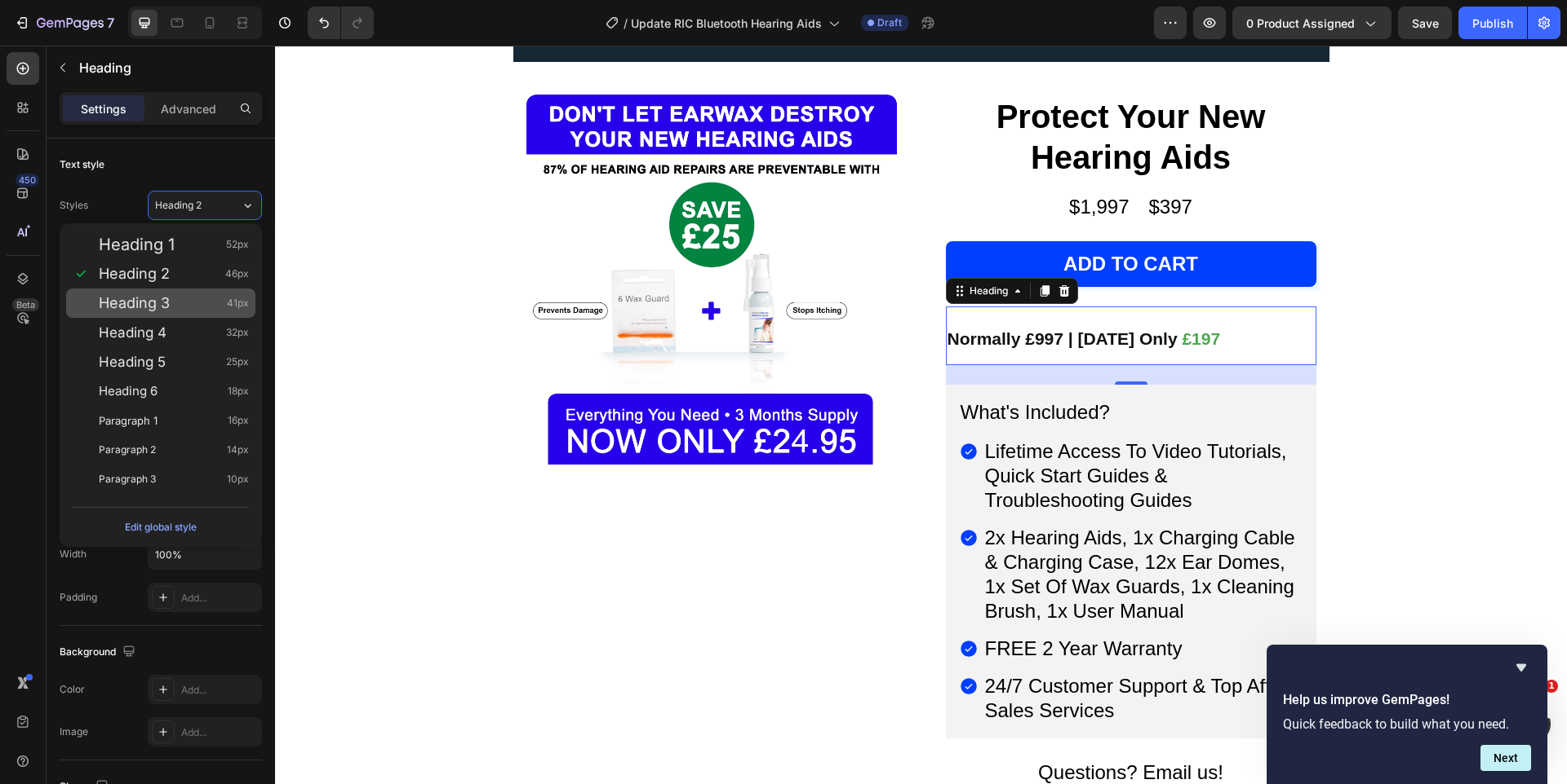
click at [178, 304] on div "Heading 3 41px" at bounding box center [174, 303] width 150 height 16
type input "41"
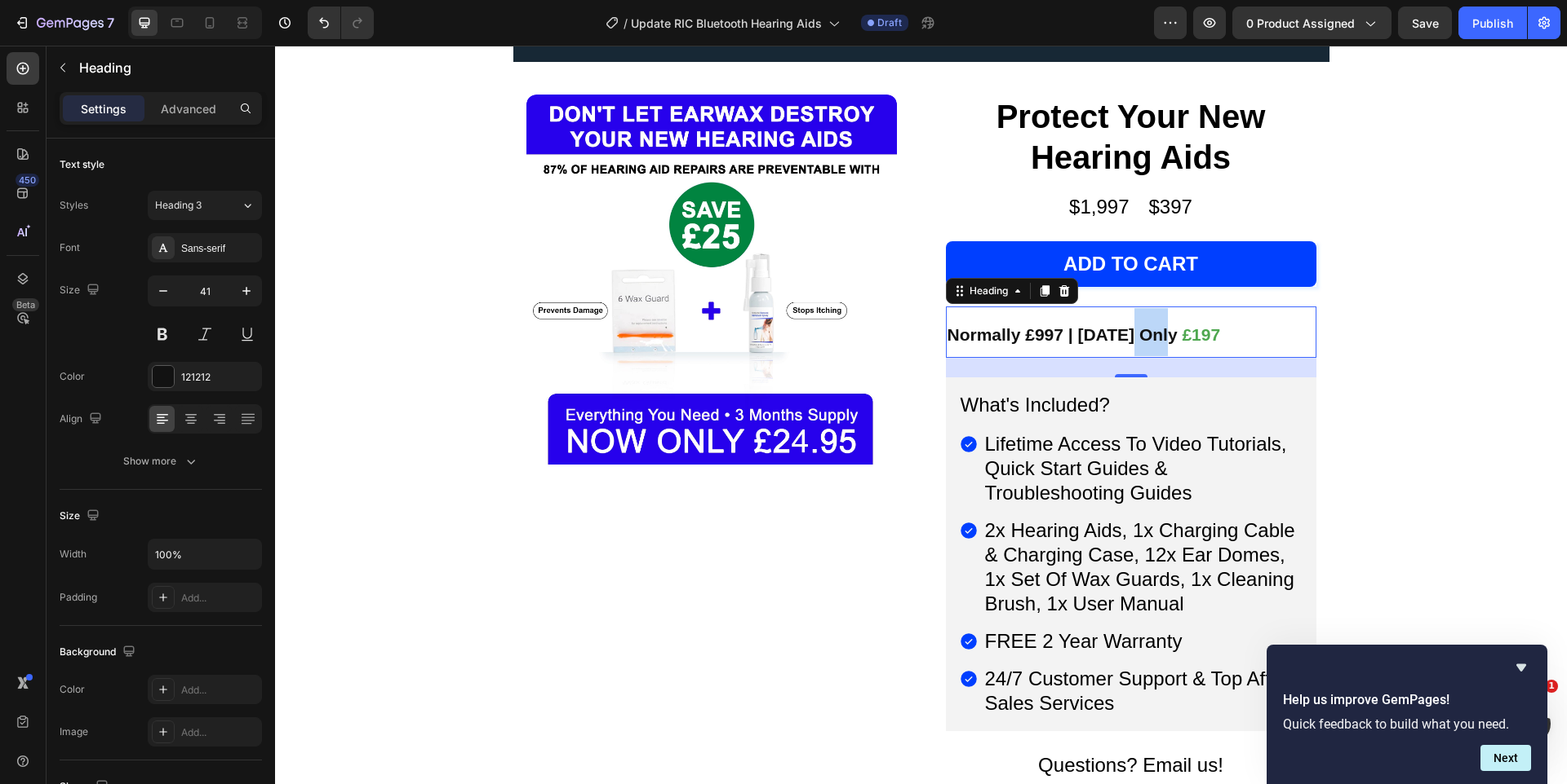
click at [1155, 325] on strong "Normally £997 | [DATE] Only" at bounding box center [1062, 334] width 230 height 18
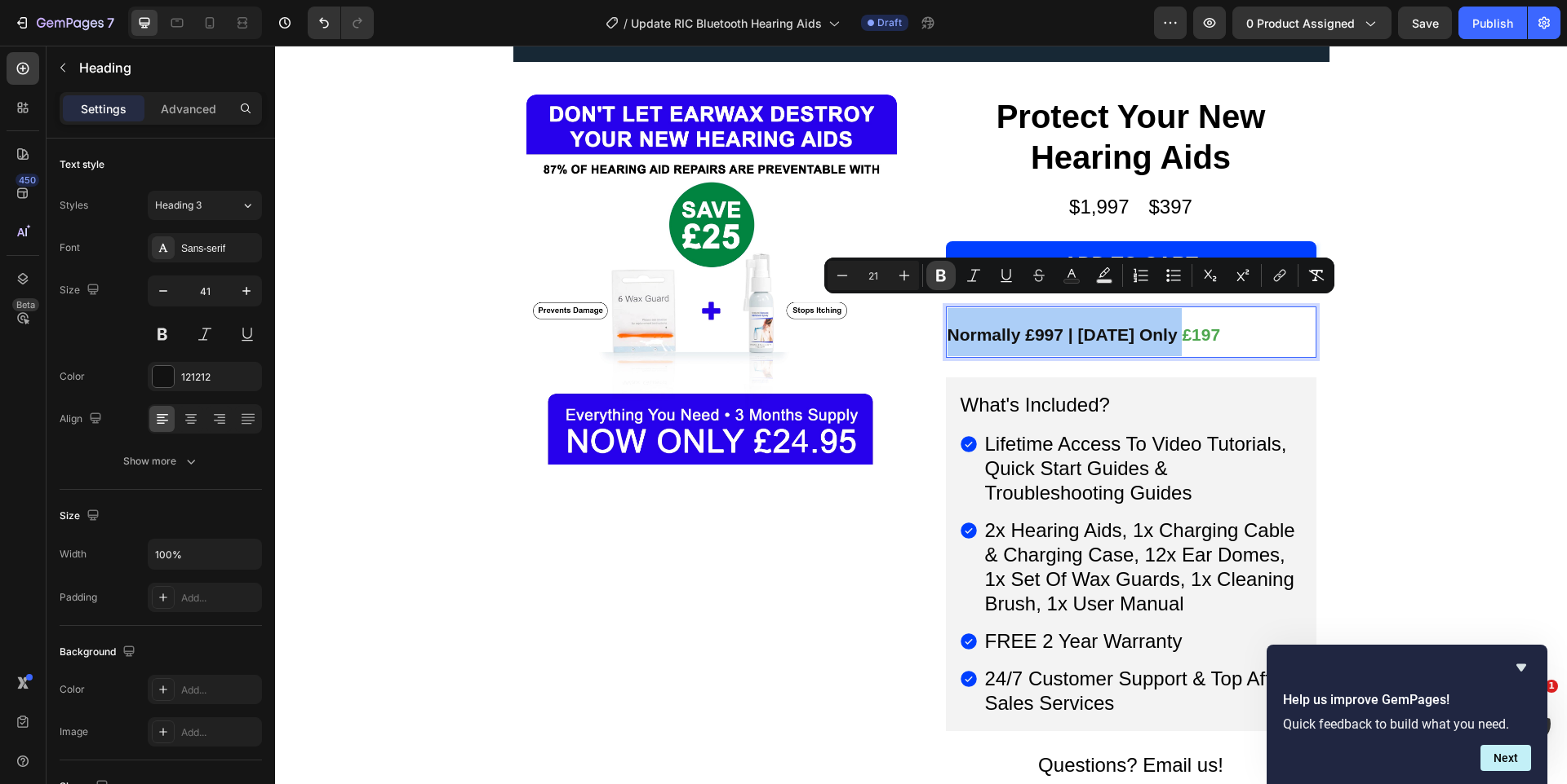
click at [945, 278] on icon "Editor contextual toolbar" at bounding box center [940, 275] width 16 height 16
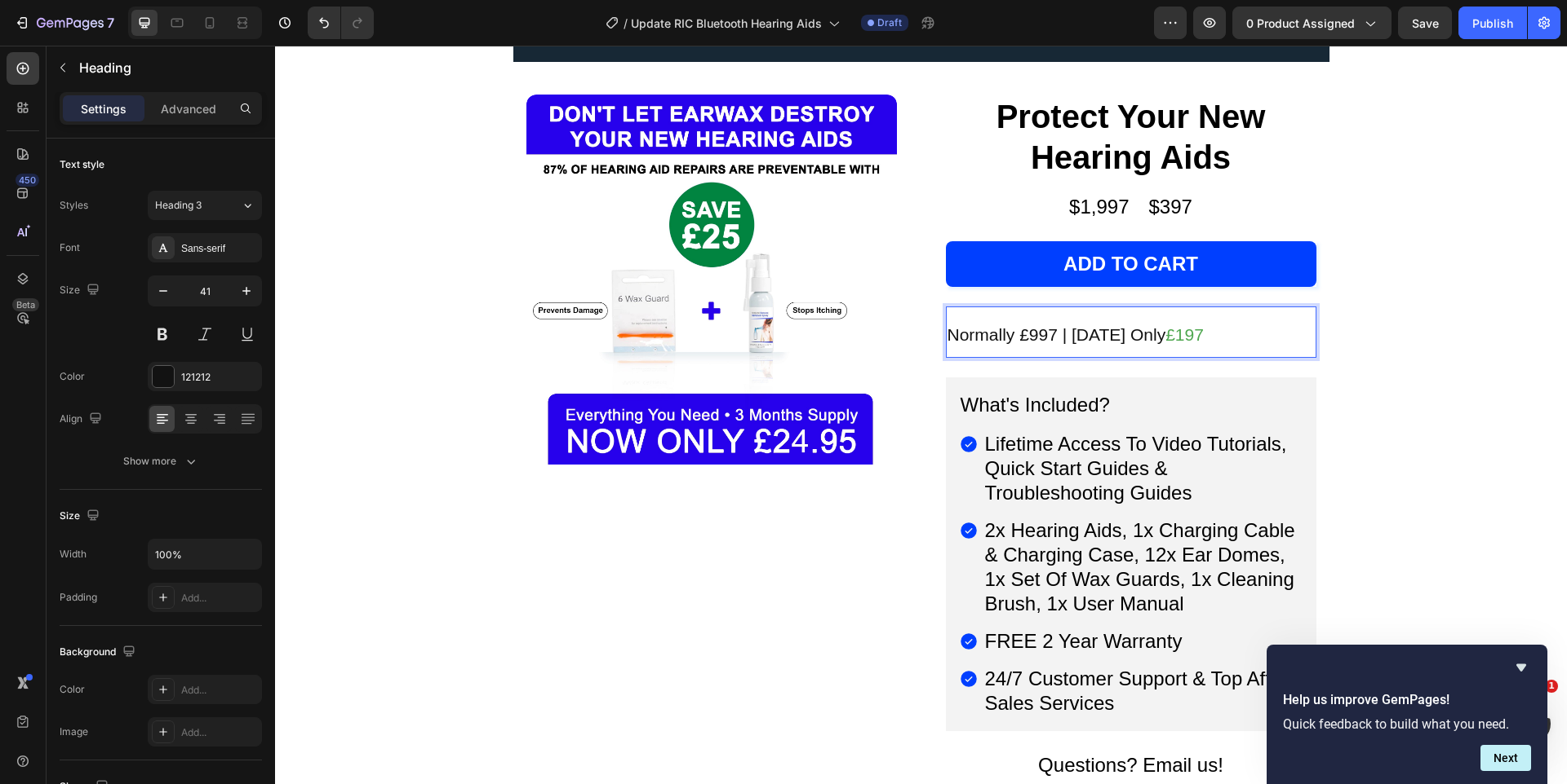
click at [945, 278] on div "Protect Your New Hearing Aids (P) Title $1,997 Heading $397 Heading Row Add to …" at bounding box center [1130, 663] width 371 height 1138
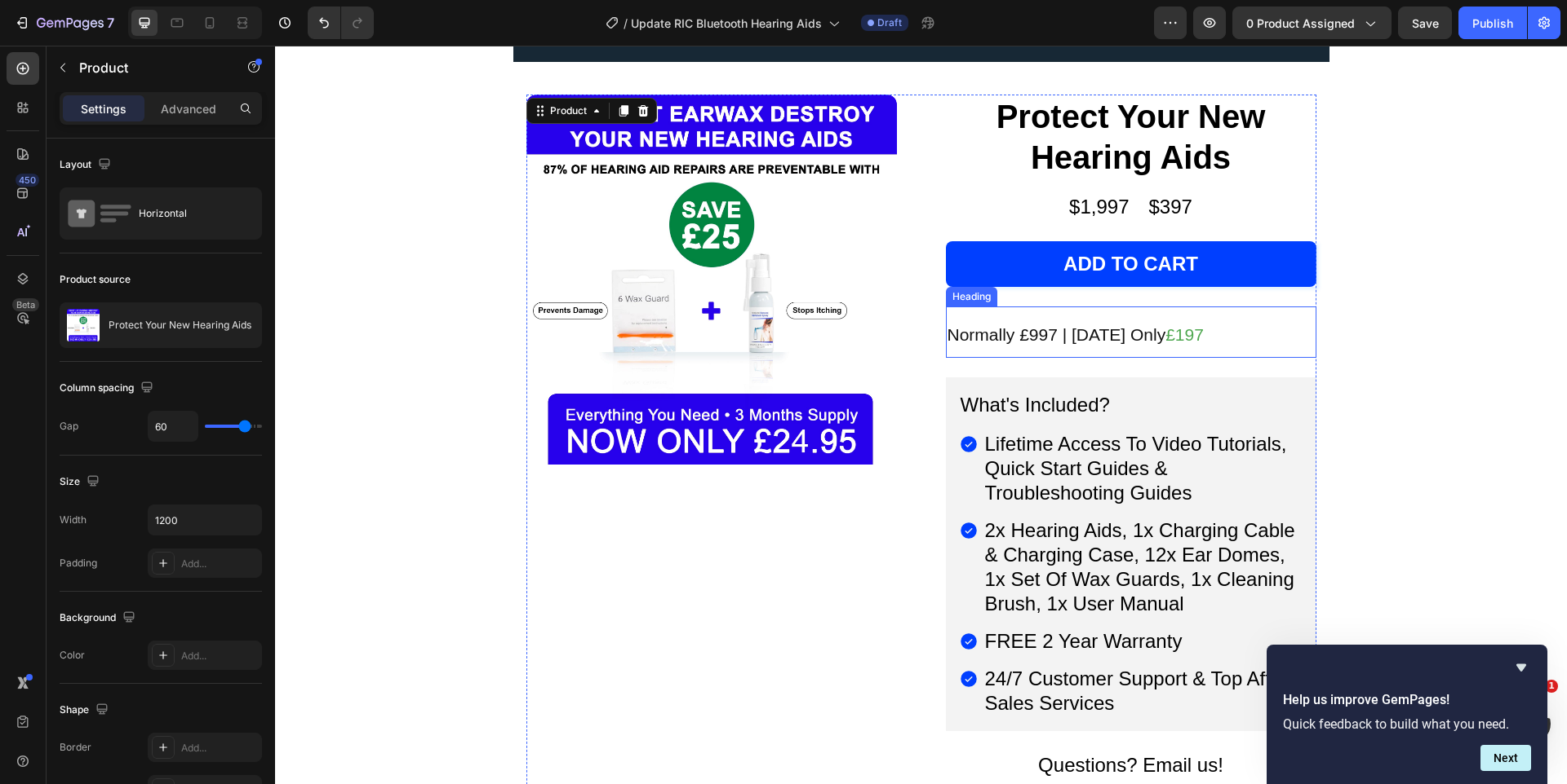
click at [989, 325] on span "Normally £997 | [DATE] Only" at bounding box center [1056, 334] width 218 height 18
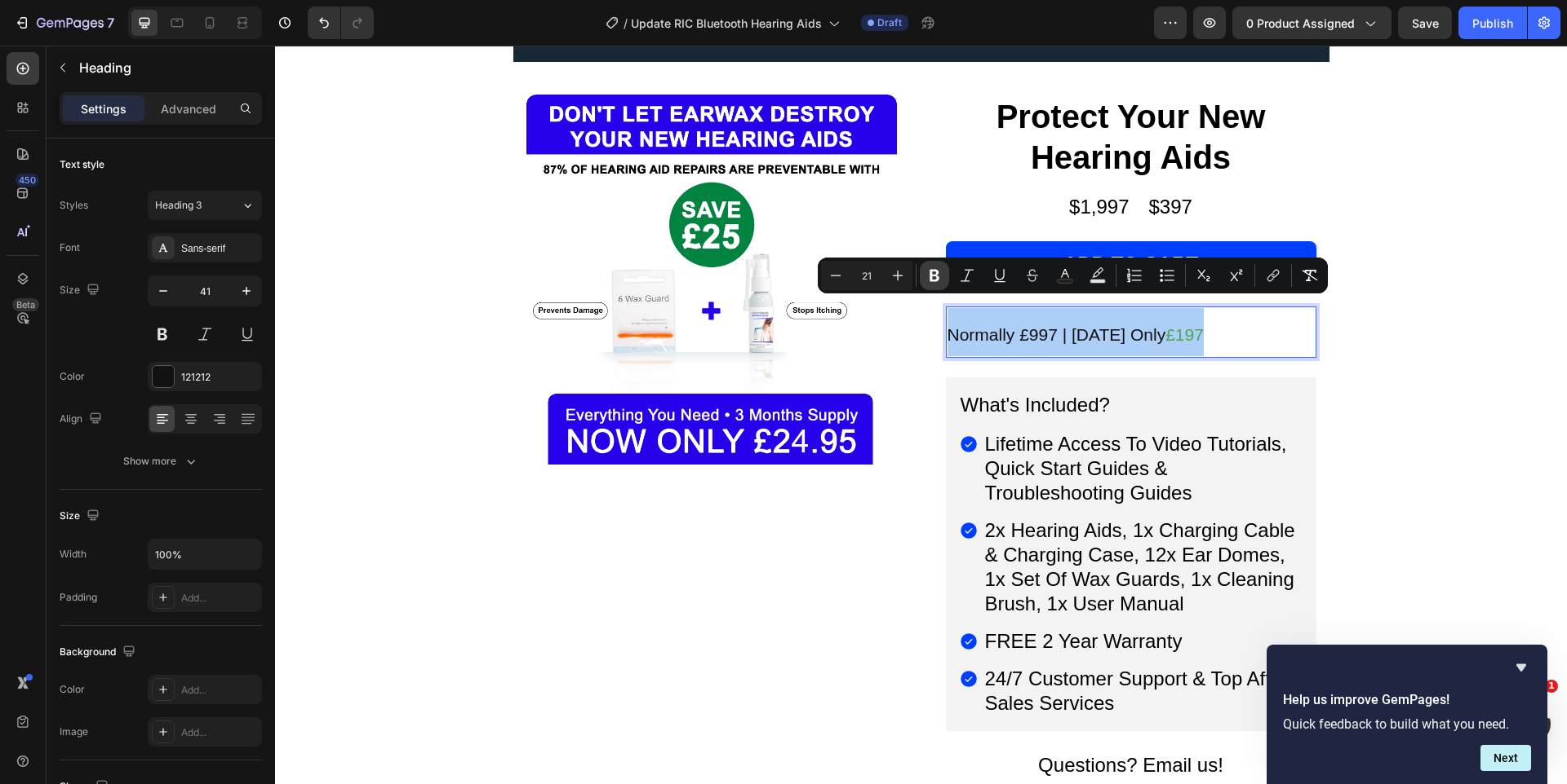
click at [938, 275] on icon "Editor contextual toolbar" at bounding box center [934, 275] width 16 height 16
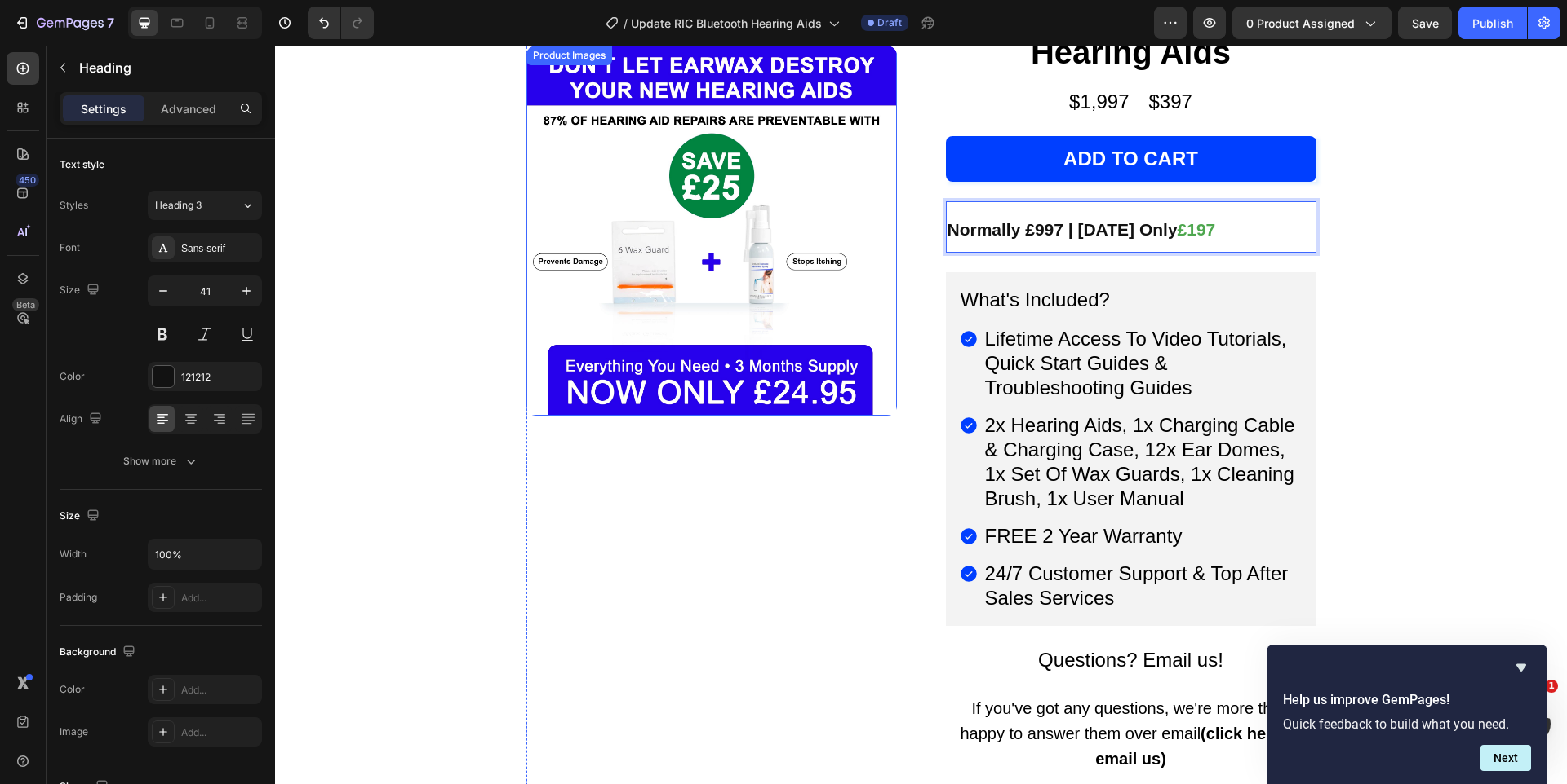
scroll to position [11159, 0]
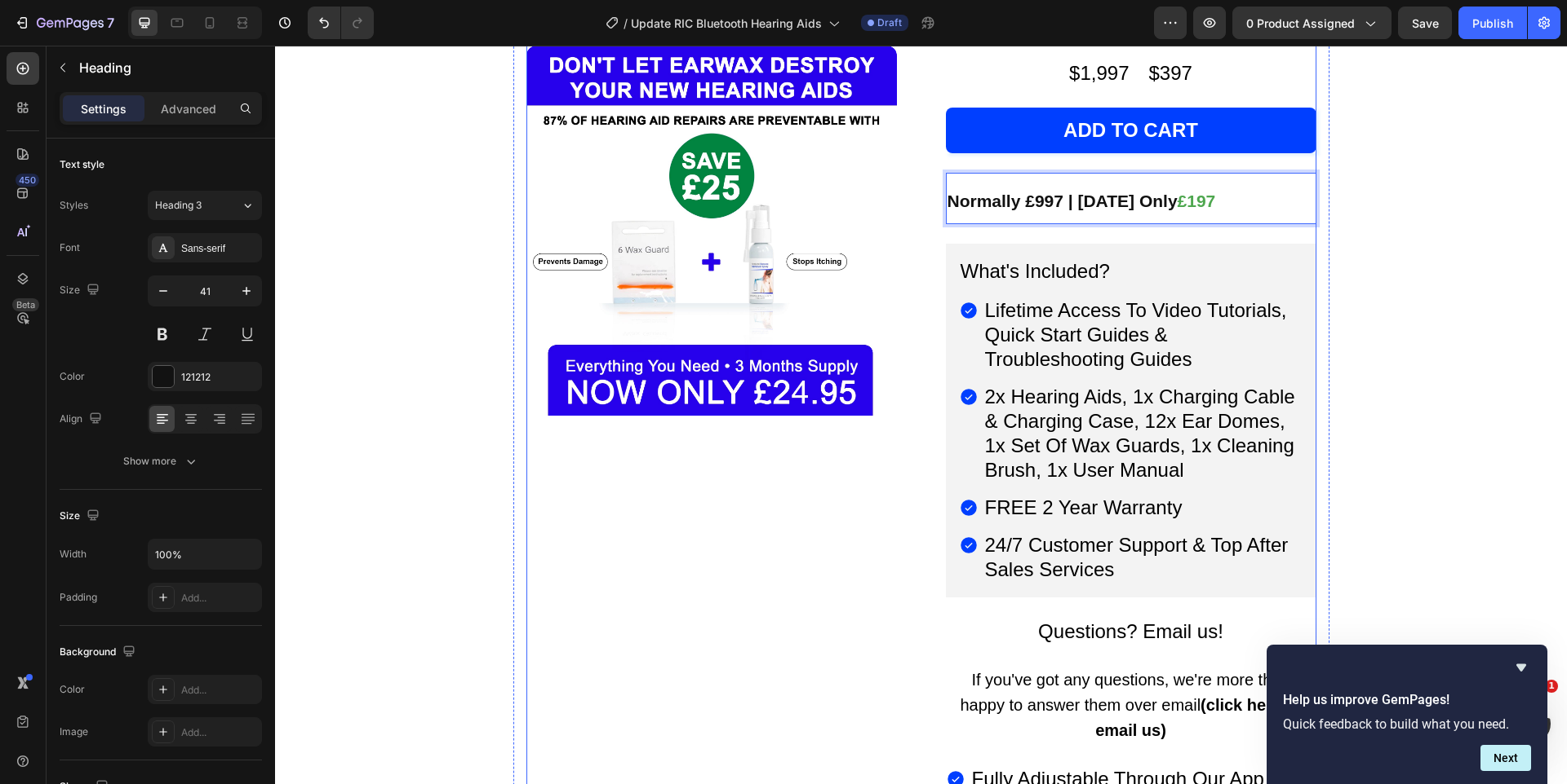
click at [588, 572] on div "Product Images" at bounding box center [711, 529] width 371 height 1138
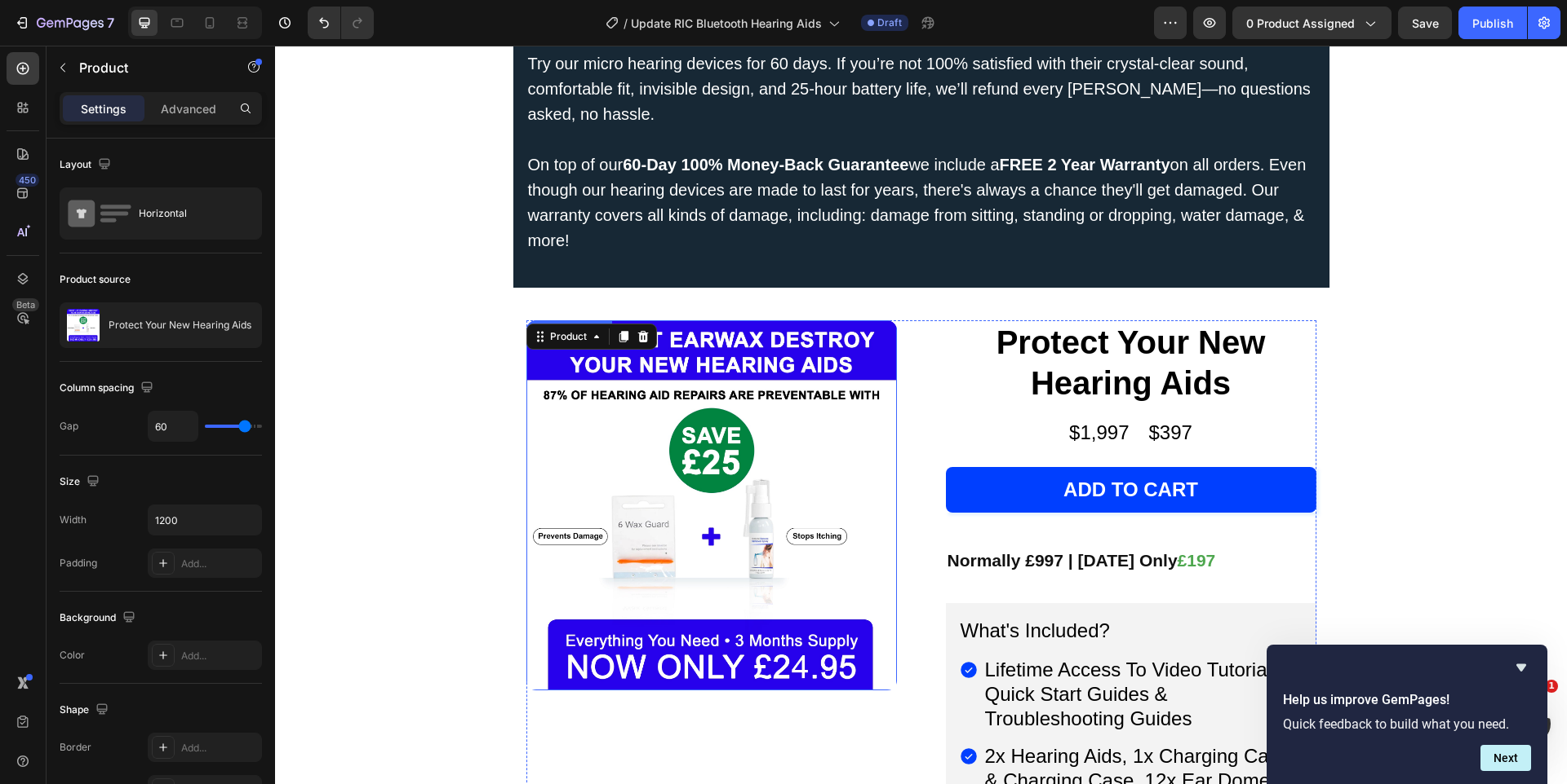
scroll to position [10812, 0]
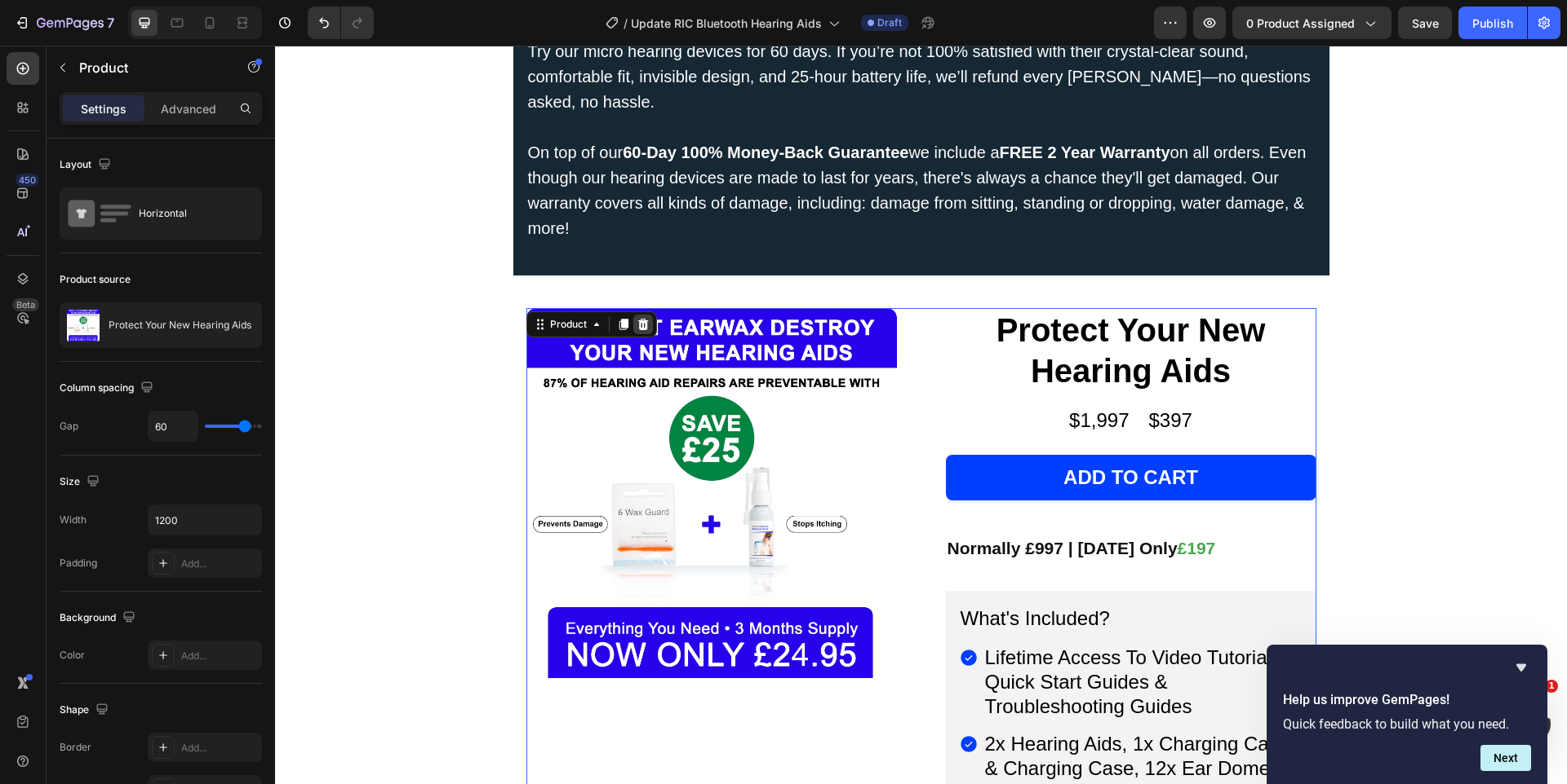
click at [643, 318] on icon at bounding box center [643, 325] width 13 height 13
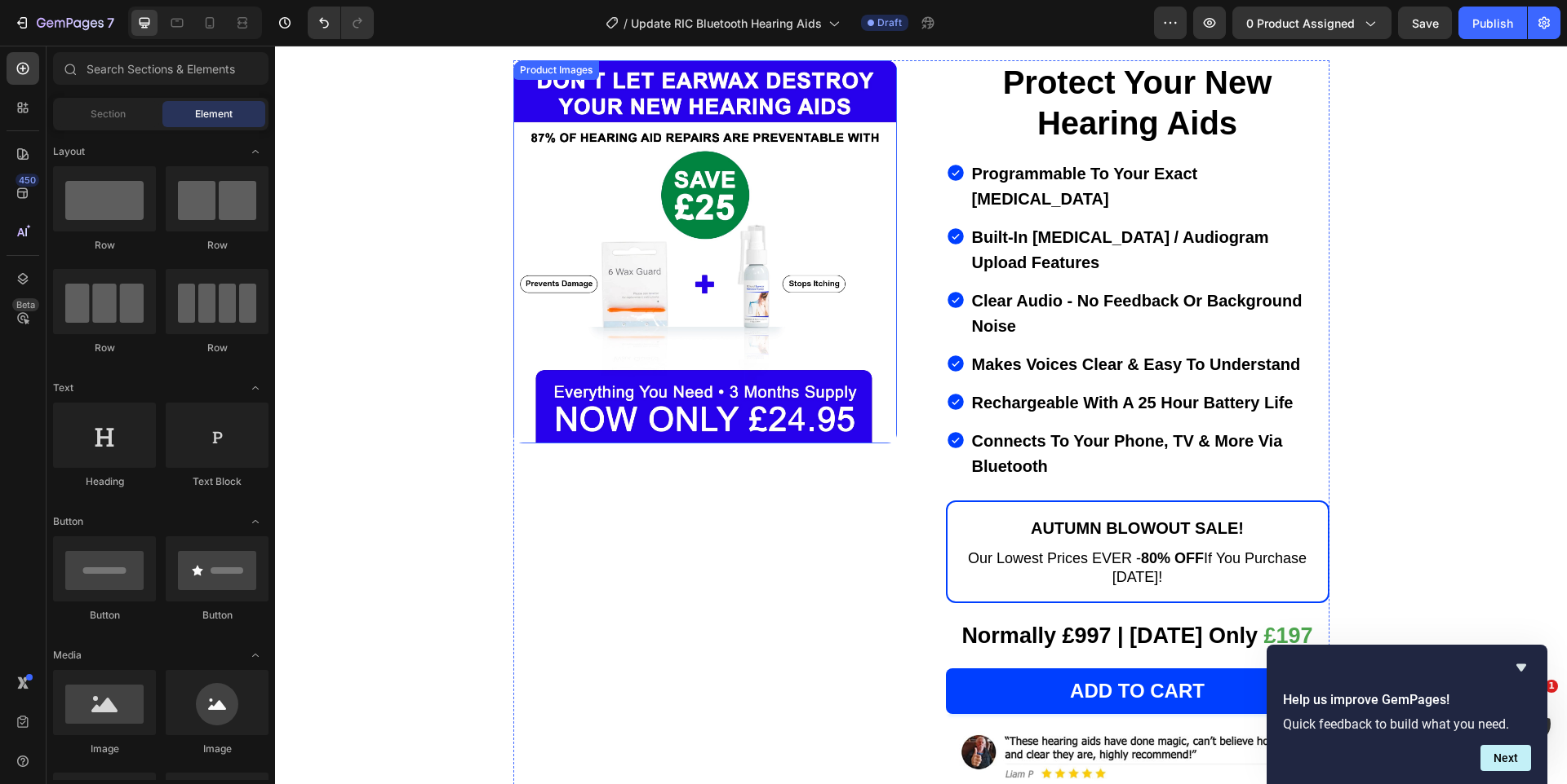
scroll to position [206, 0]
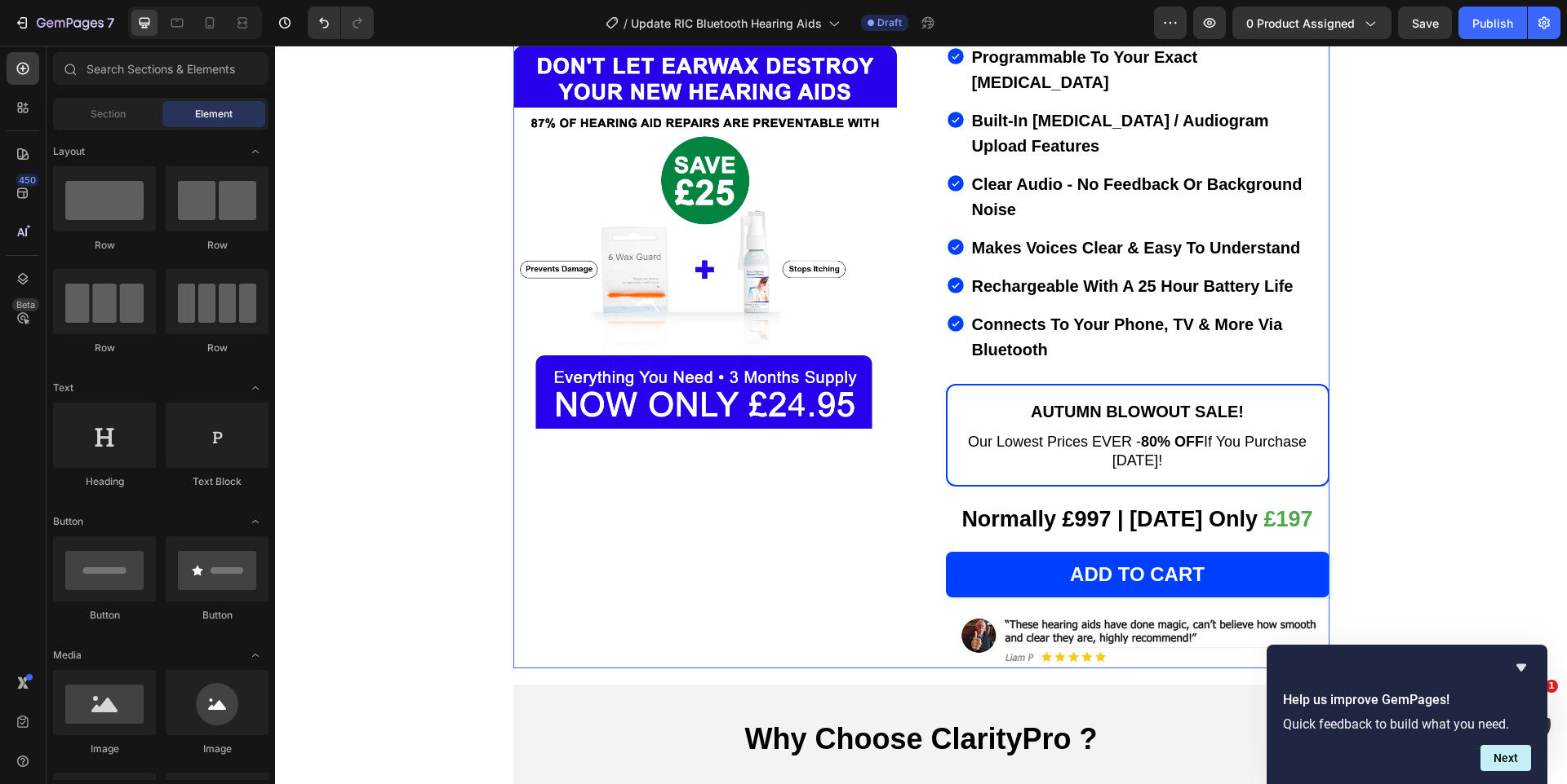
click at [743, 608] on div "Product Images" at bounding box center [705, 307] width 383 height 725
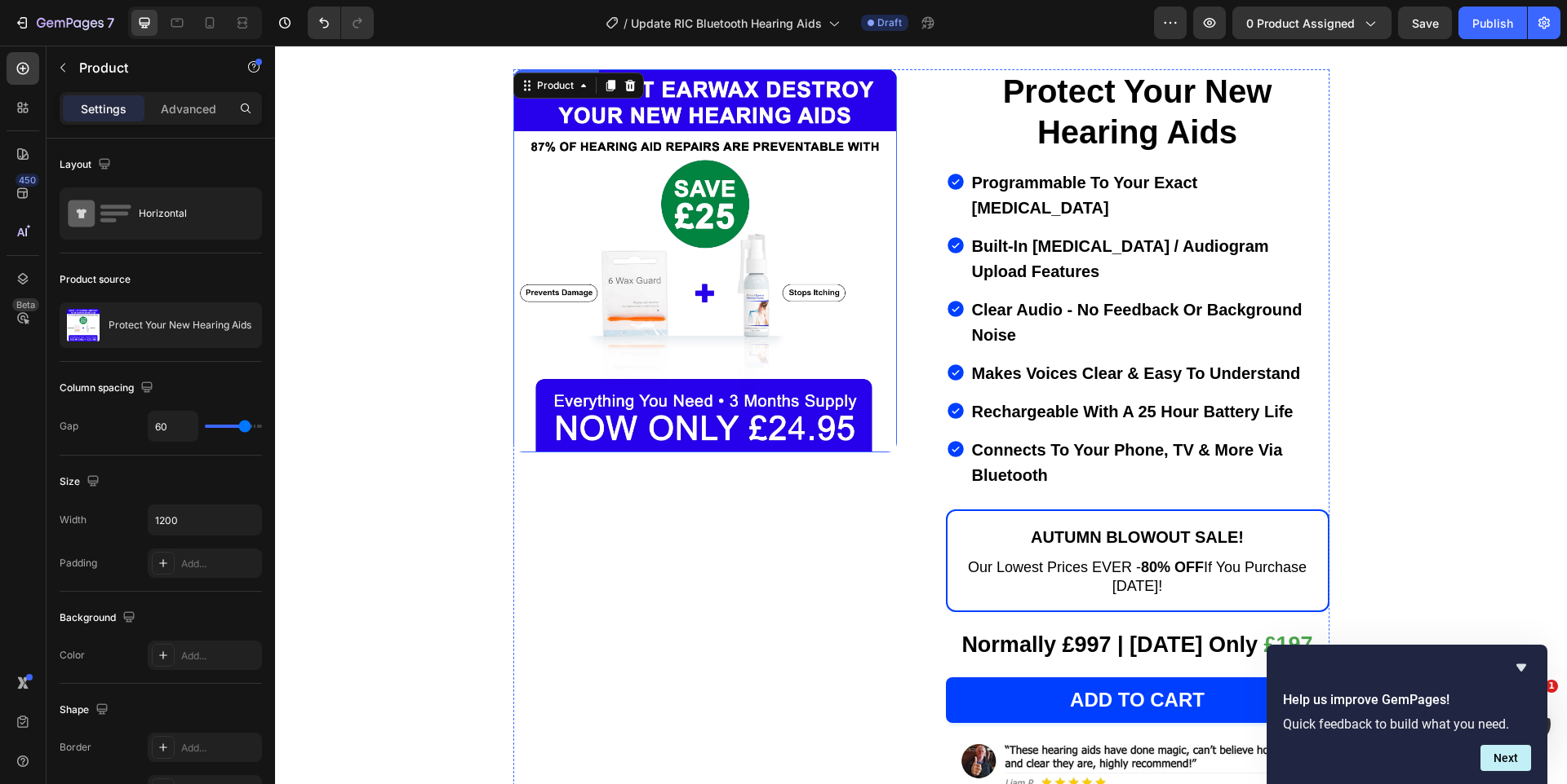
scroll to position [80, 0]
click at [609, 84] on icon at bounding box center [609, 87] width 9 height 12
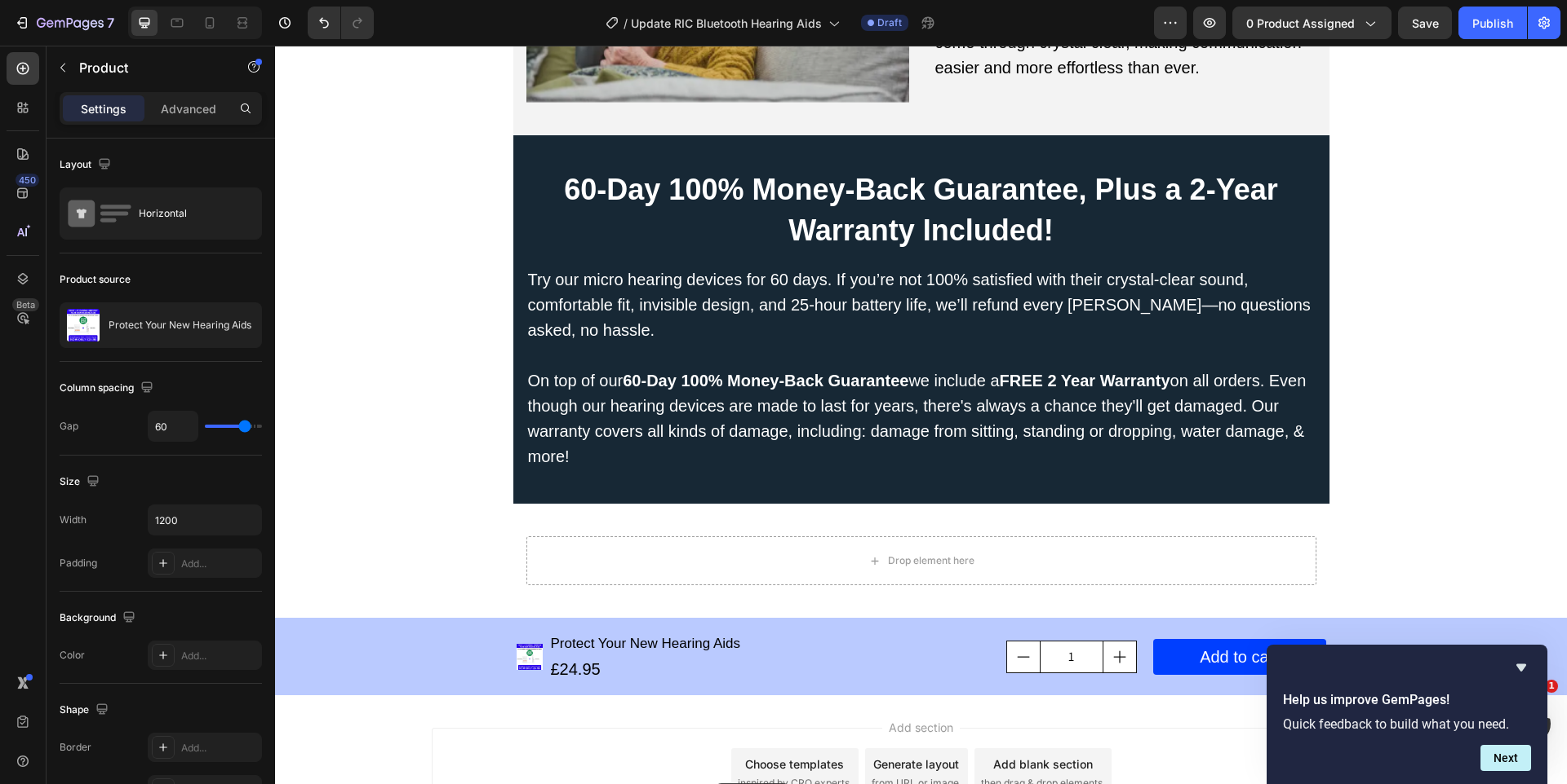
scroll to position [11371, 0]
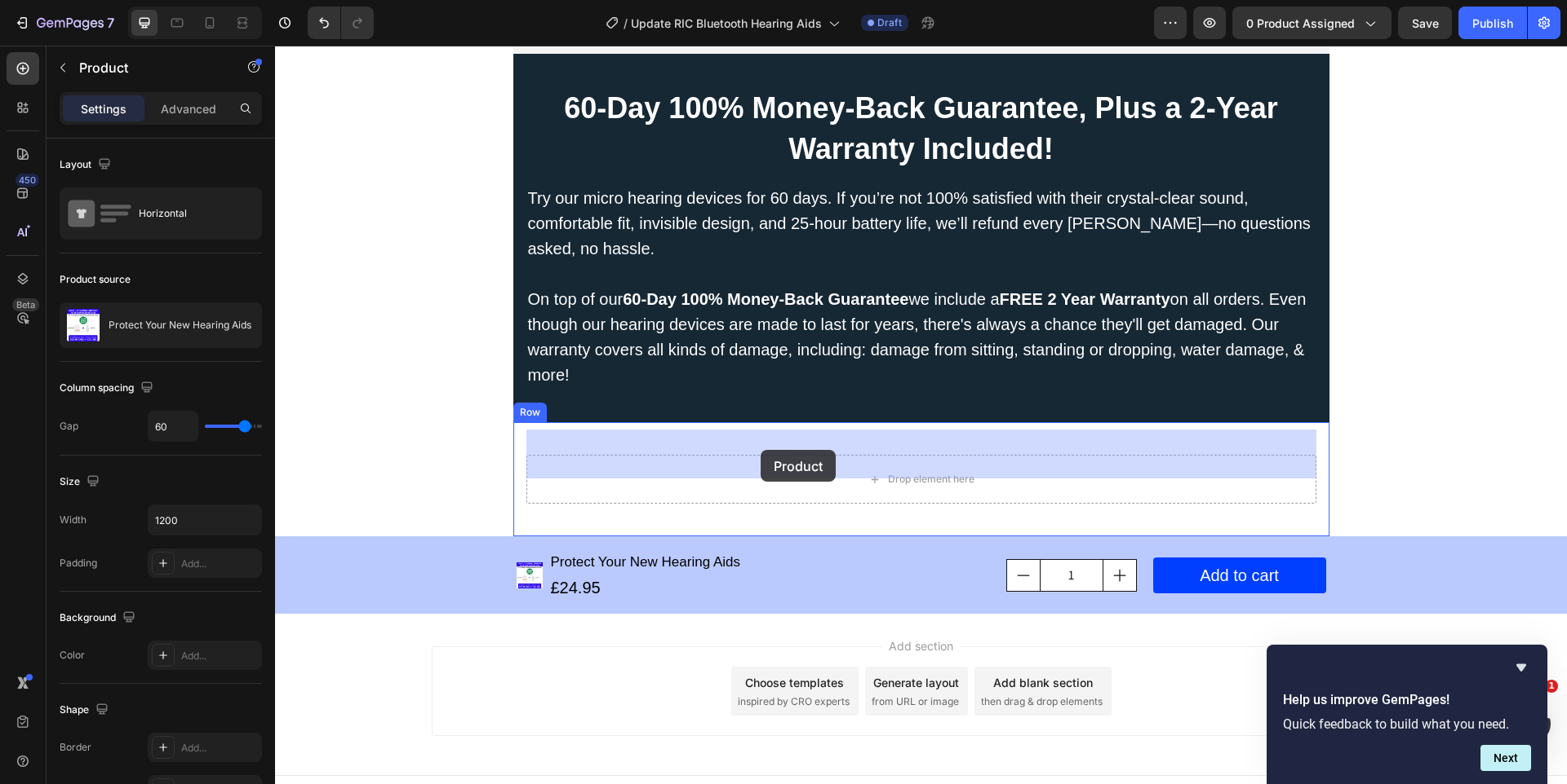
drag, startPoint x: 526, startPoint y: 91, endPoint x: 760, endPoint y: 450, distance: 428.5
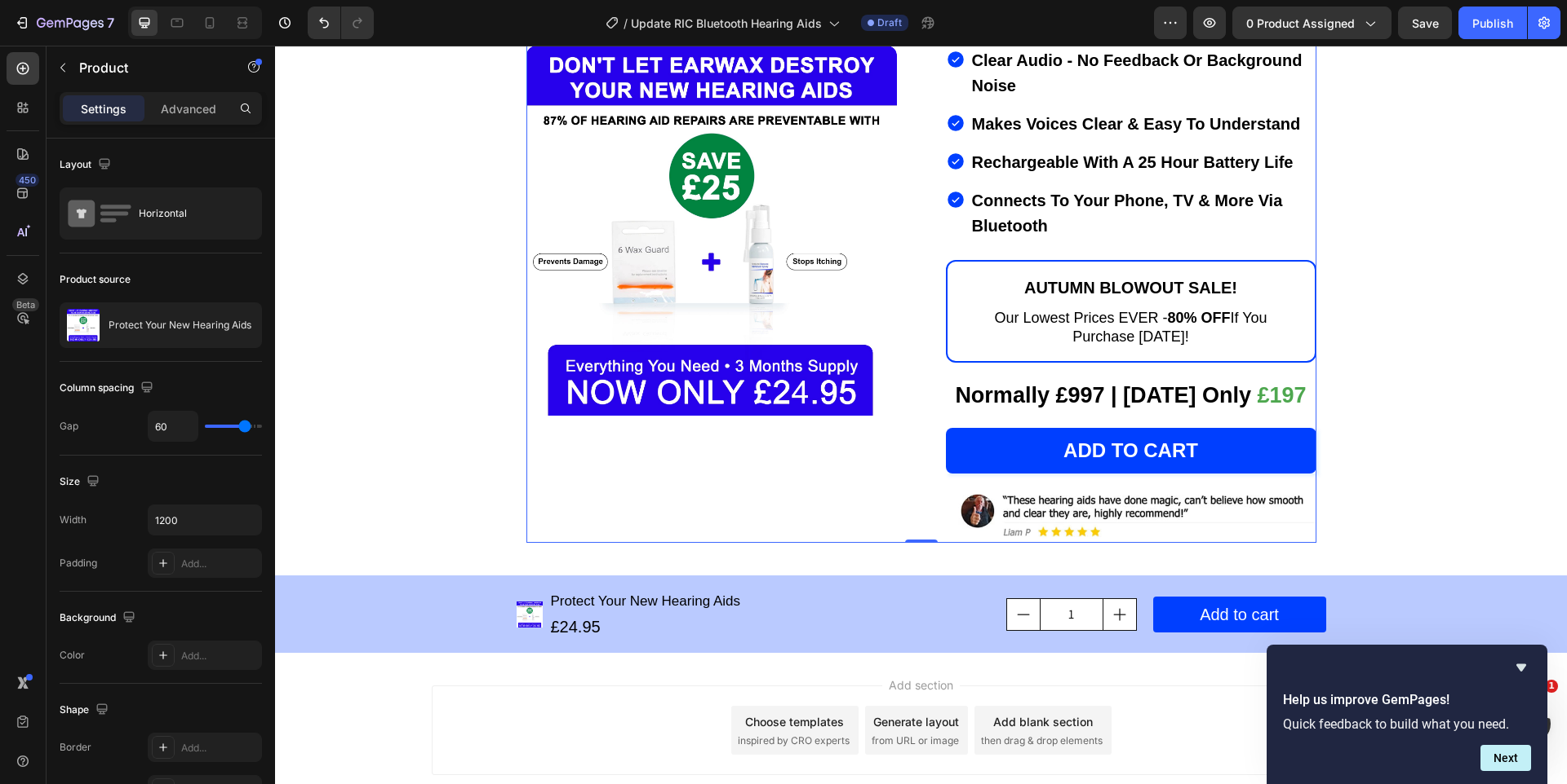
scroll to position [12005, 0]
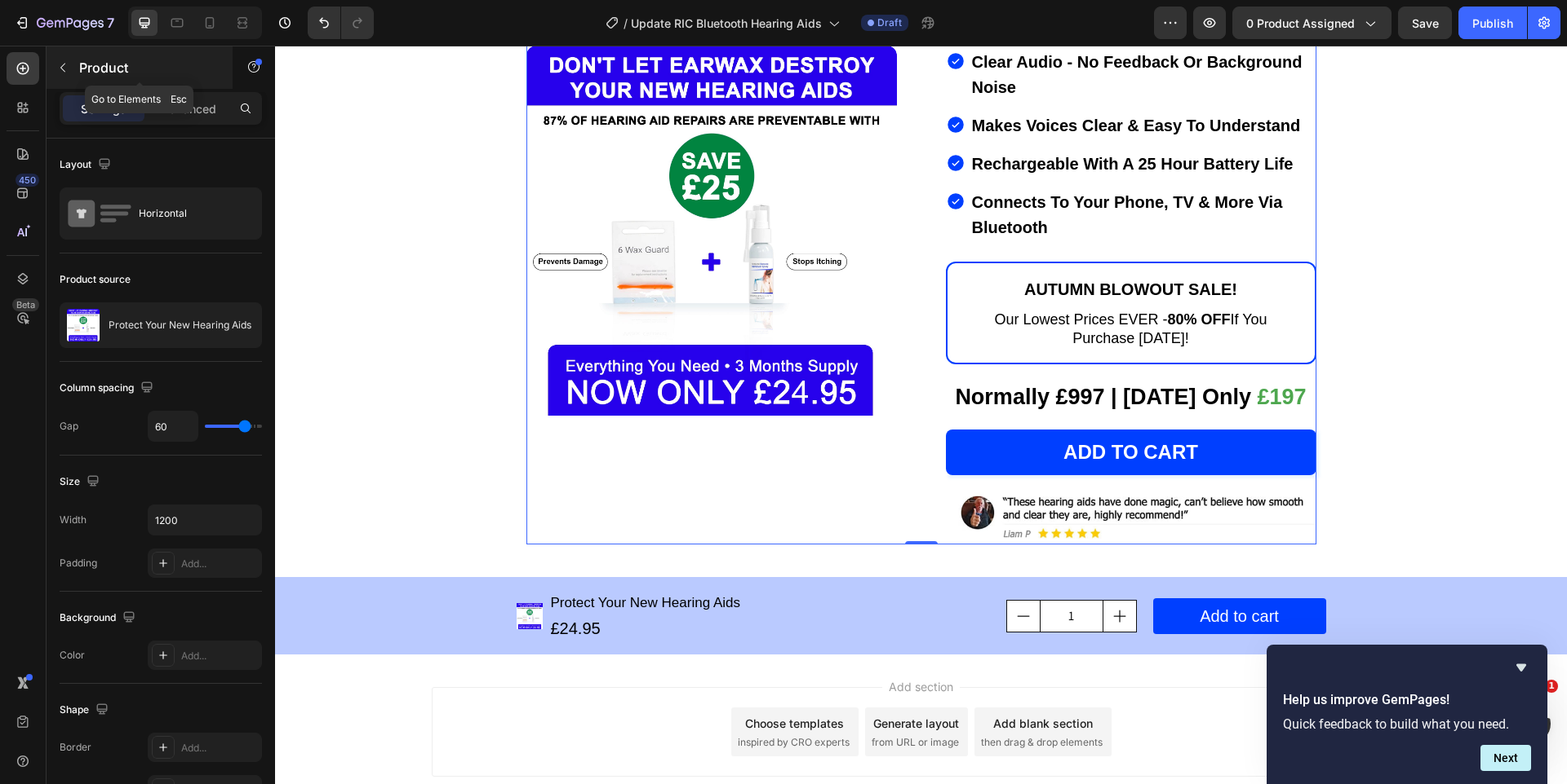
click at [64, 72] on icon "button" at bounding box center [63, 68] width 13 height 13
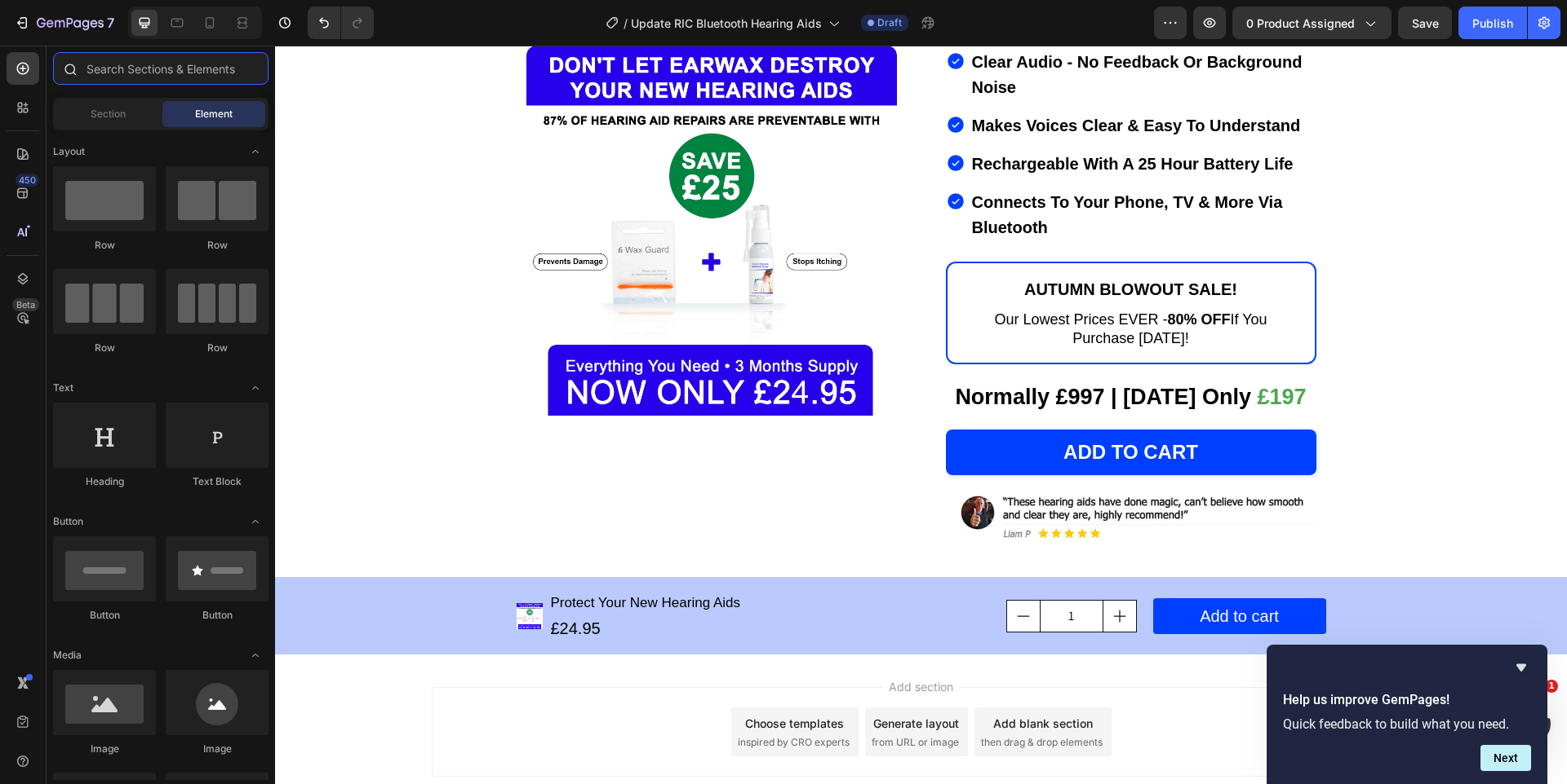
click at [99, 74] on input "text" at bounding box center [161, 68] width 216 height 33
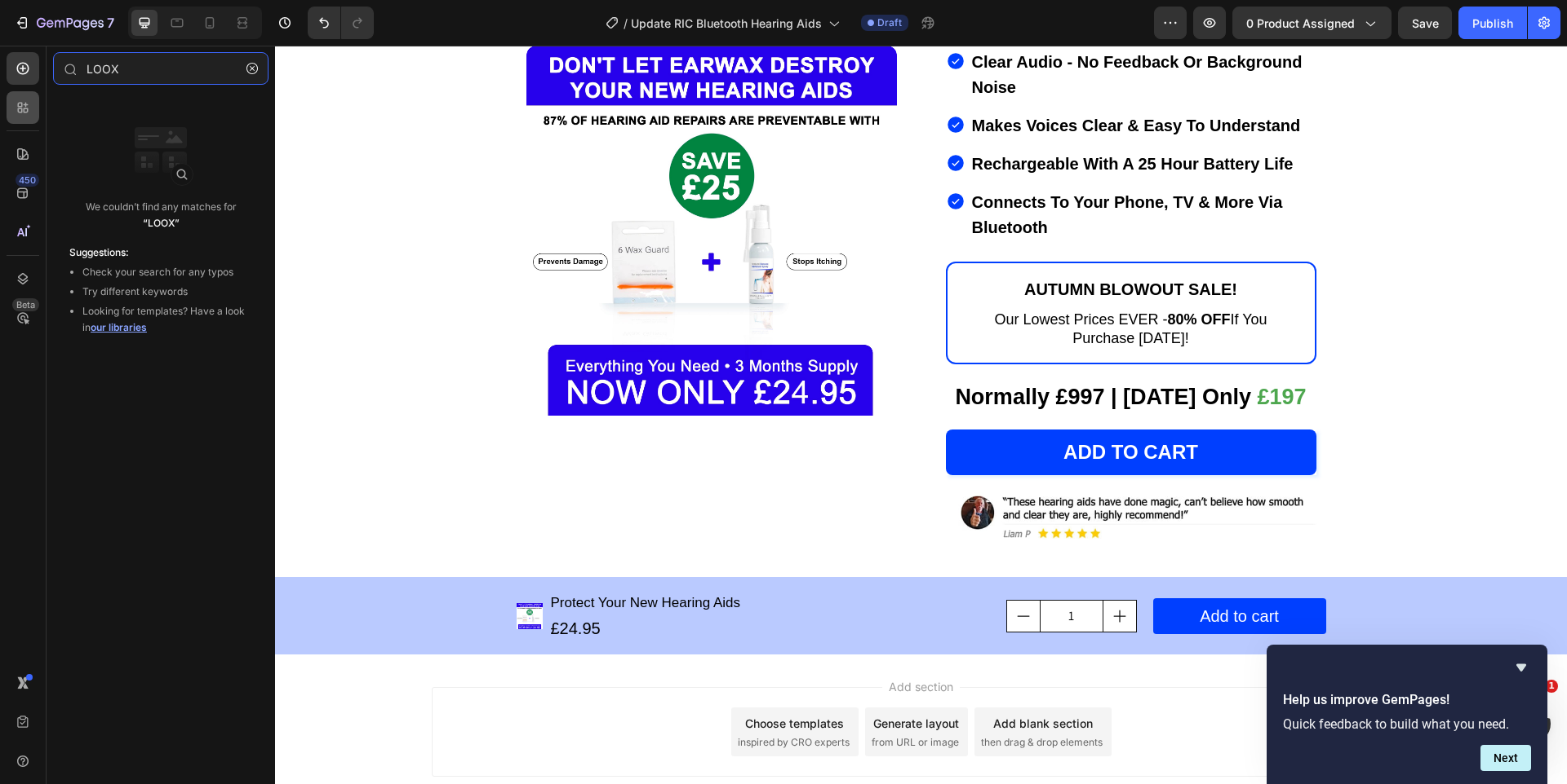
type input "LOOX"
click at [33, 119] on div at bounding box center [23, 108] width 33 height 33
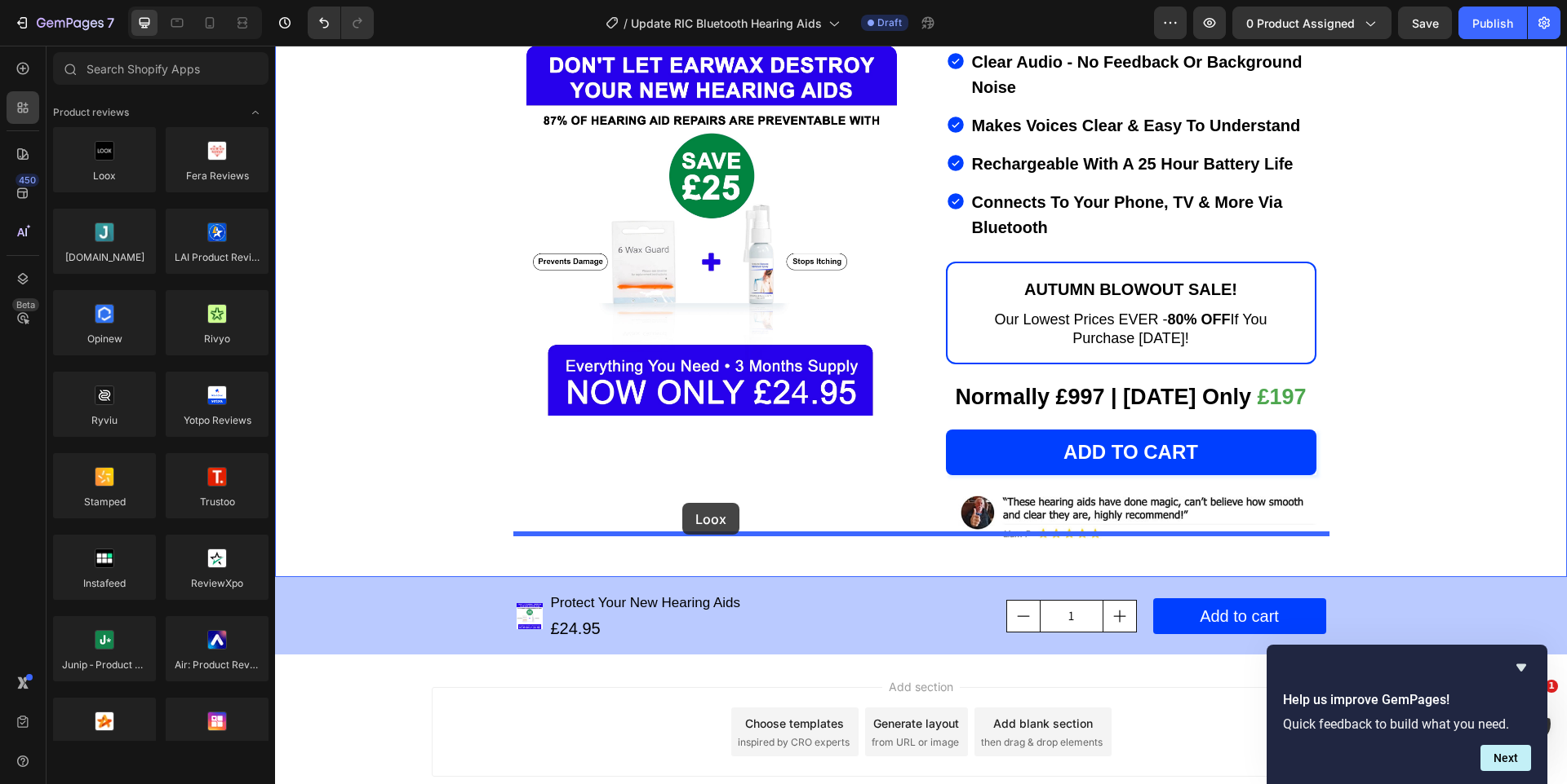
drag, startPoint x: 449, startPoint y: 251, endPoint x: 682, endPoint y: 503, distance: 343.2
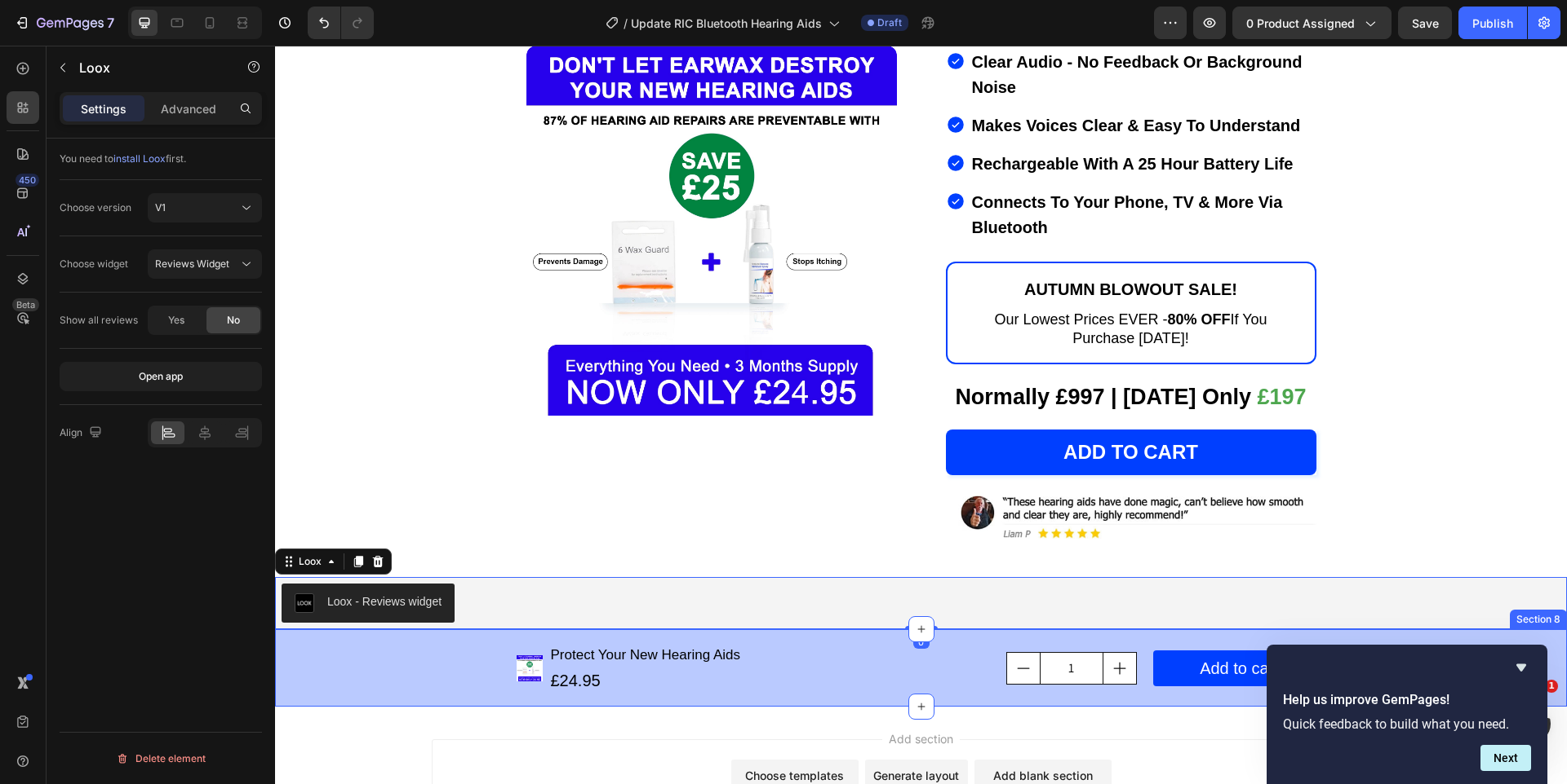
click at [338, 640] on div "Product Images Protect Your New Hearing Aids Product Title £24.95 Product Price…" at bounding box center [921, 669] width 1292 height 58
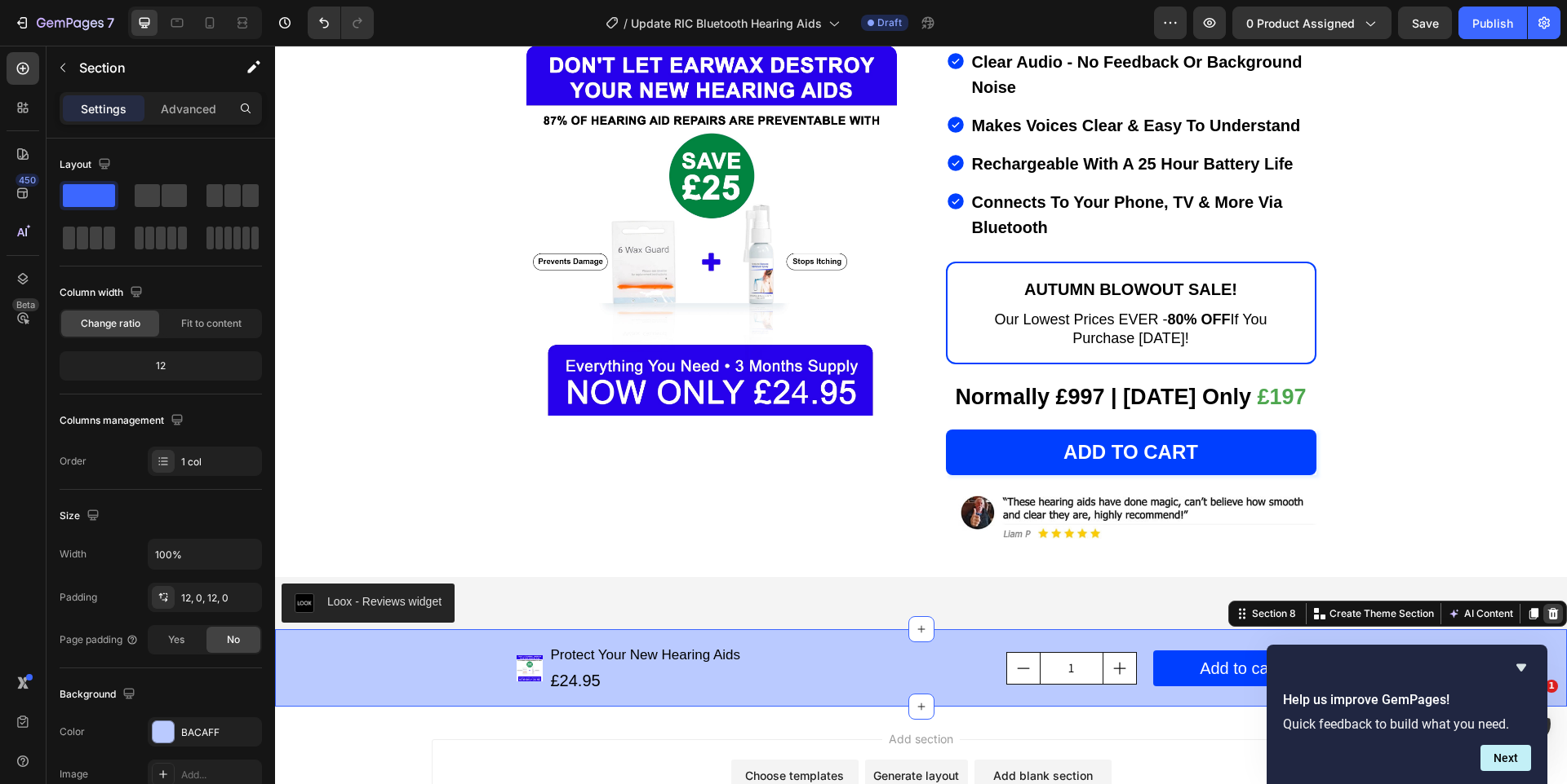
click at [1556, 604] on div at bounding box center [1553, 614] width 19 height 19
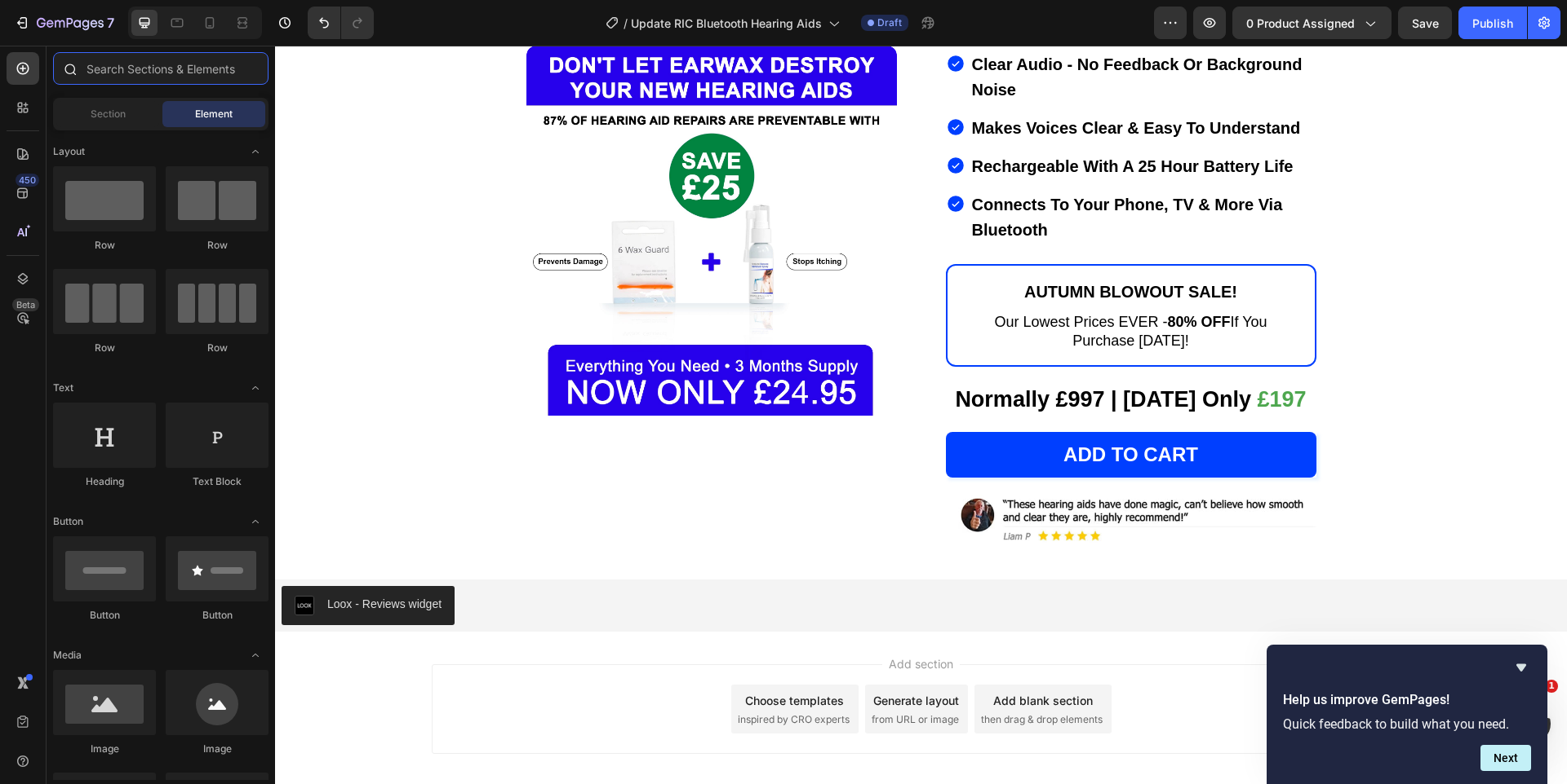
click at [112, 71] on input "text" at bounding box center [161, 68] width 216 height 33
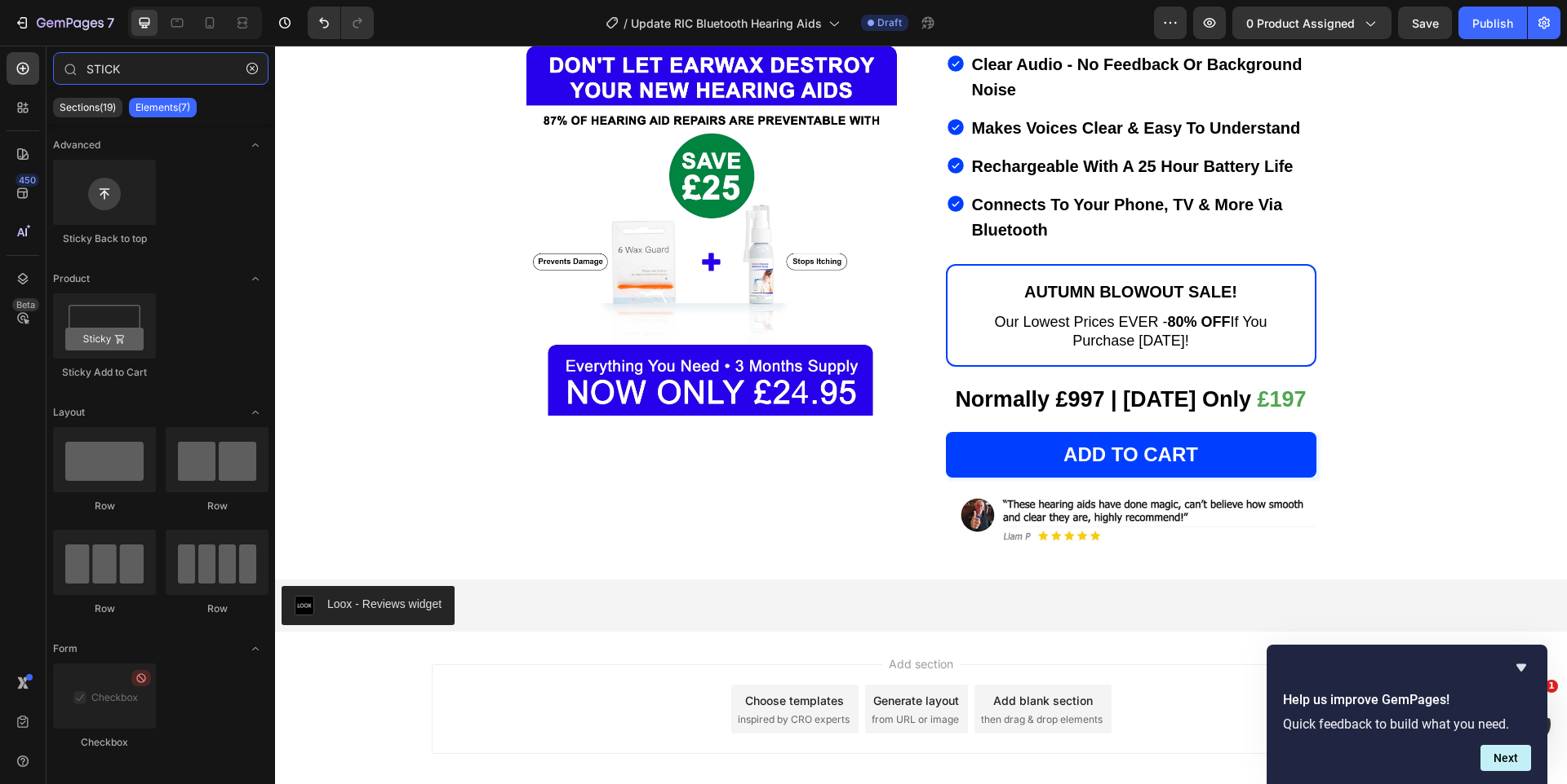
type input "STICK"
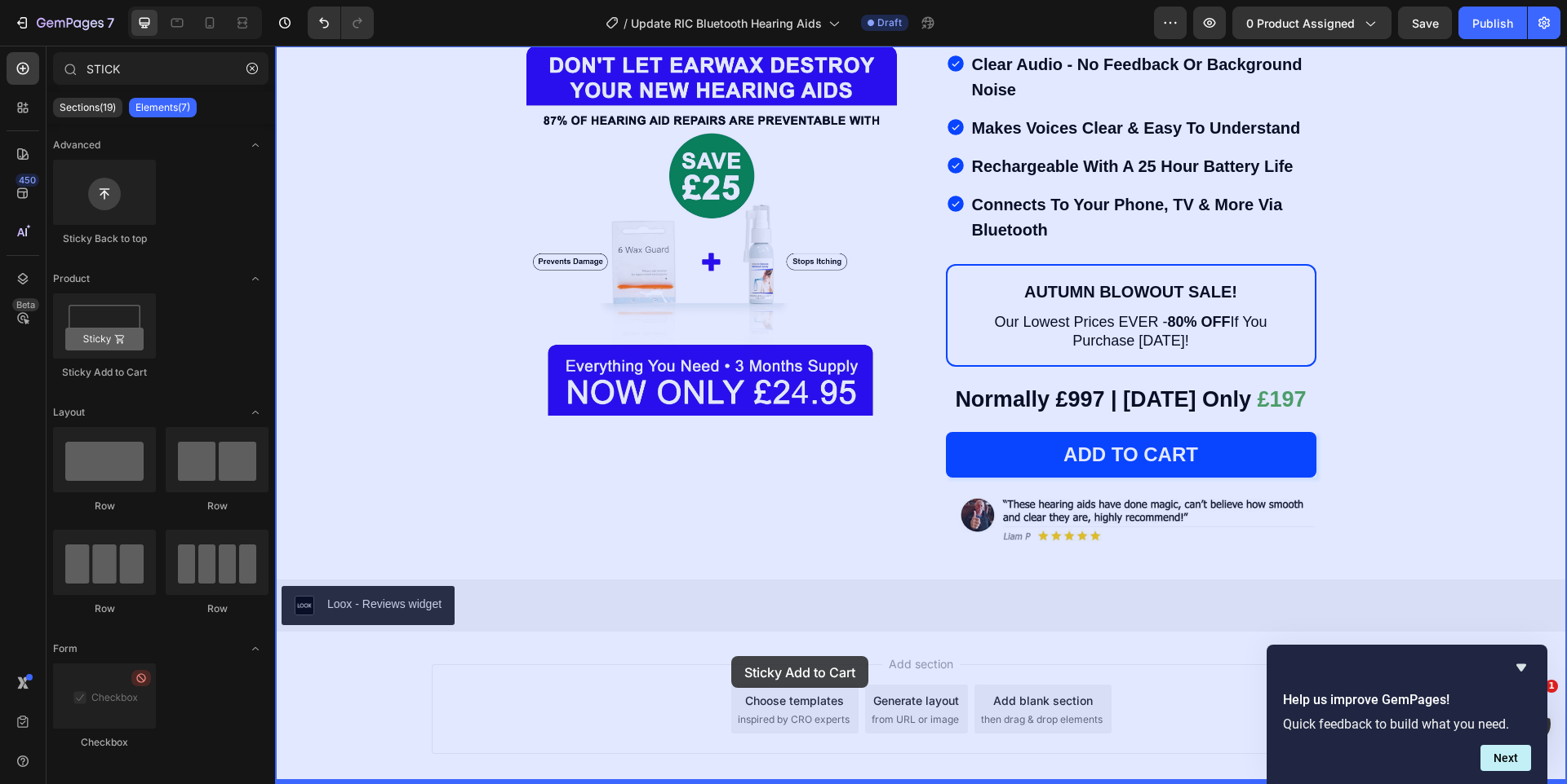
drag, startPoint x: 599, startPoint y: 493, endPoint x: 731, endPoint y: 657, distance: 210.5
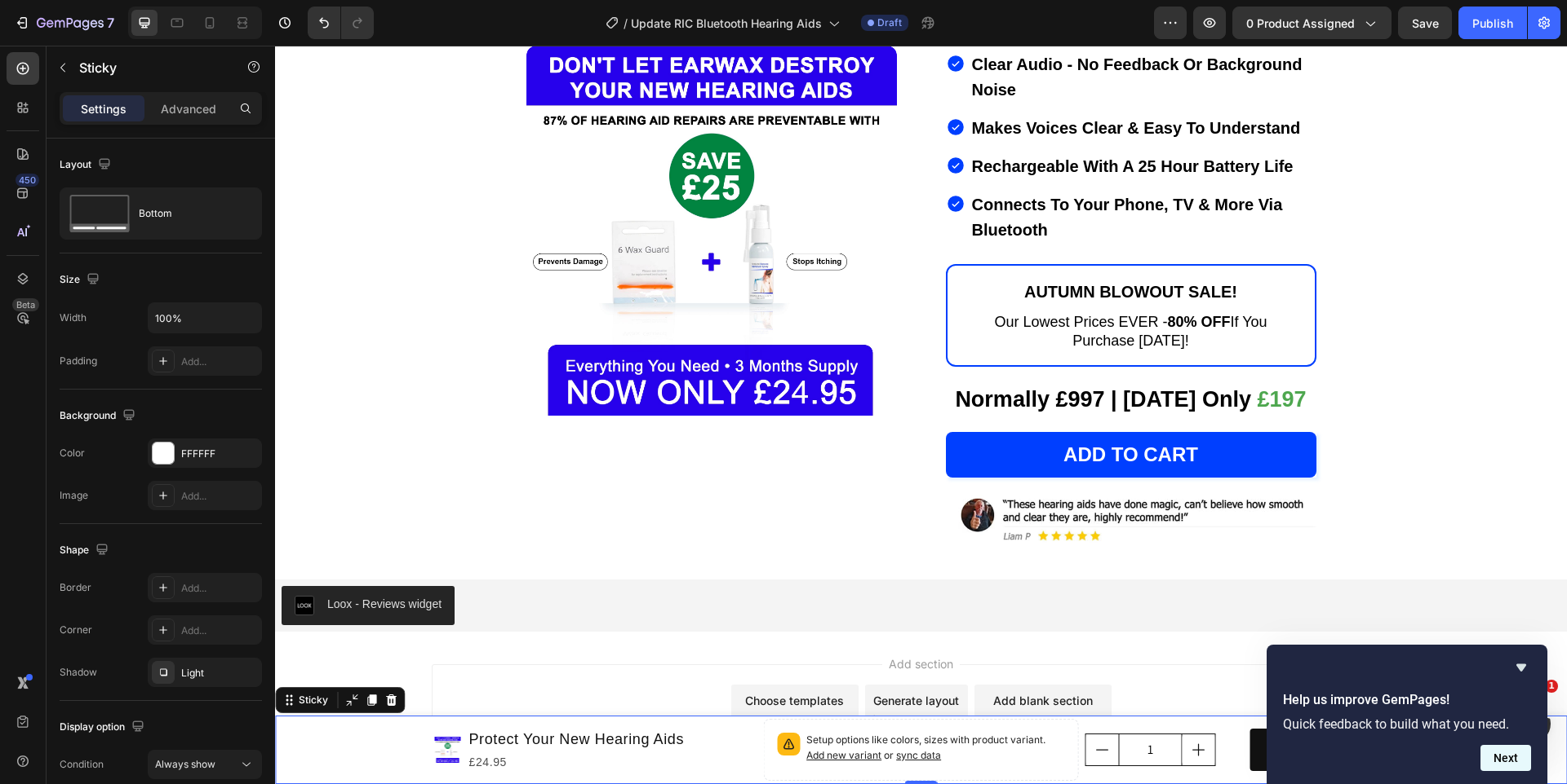
click at [1502, 762] on button "Next" at bounding box center [1505, 758] width 51 height 26
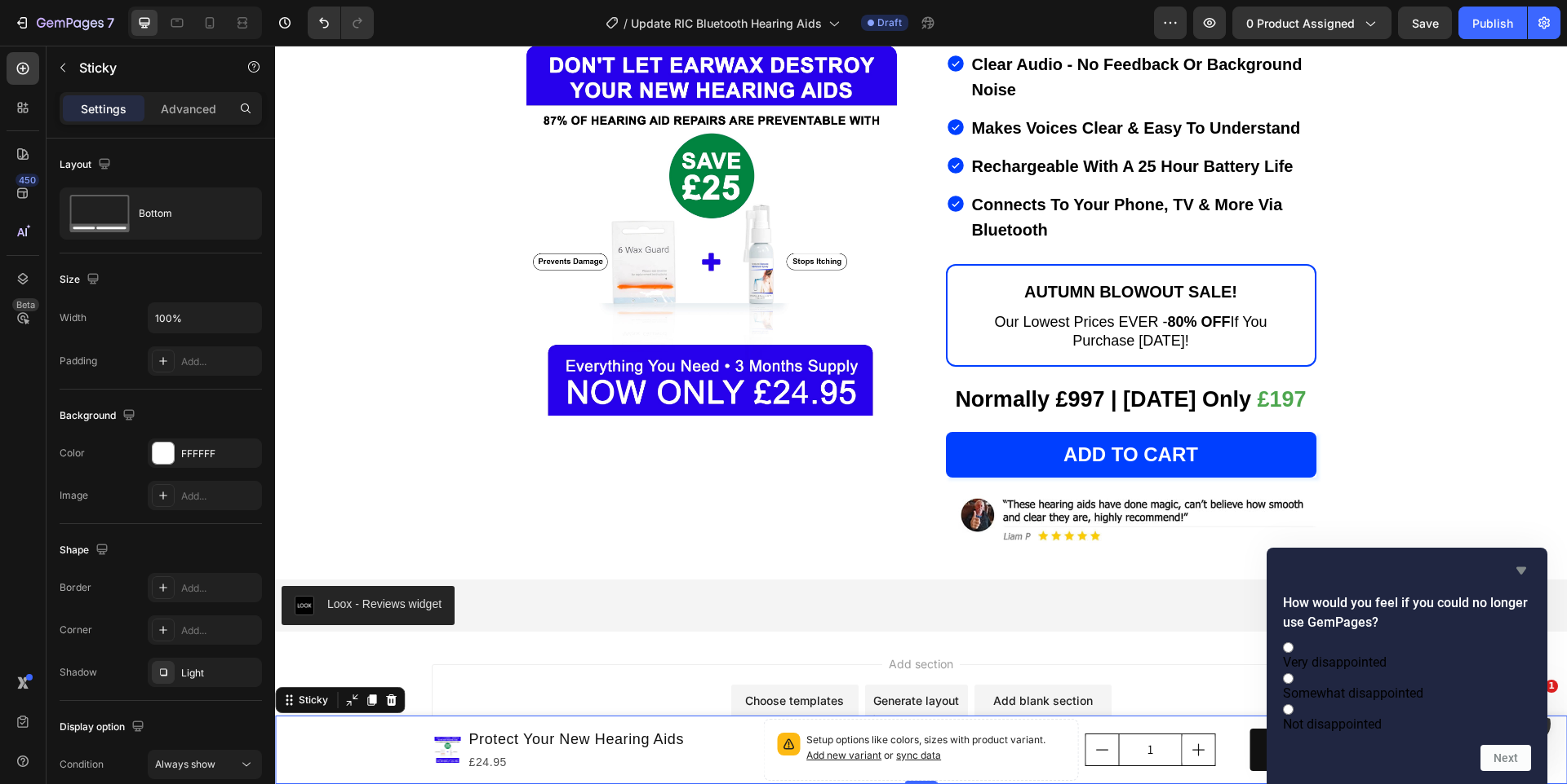
click at [1520, 561] on icon "Hide survey" at bounding box center [1521, 570] width 19 height 19
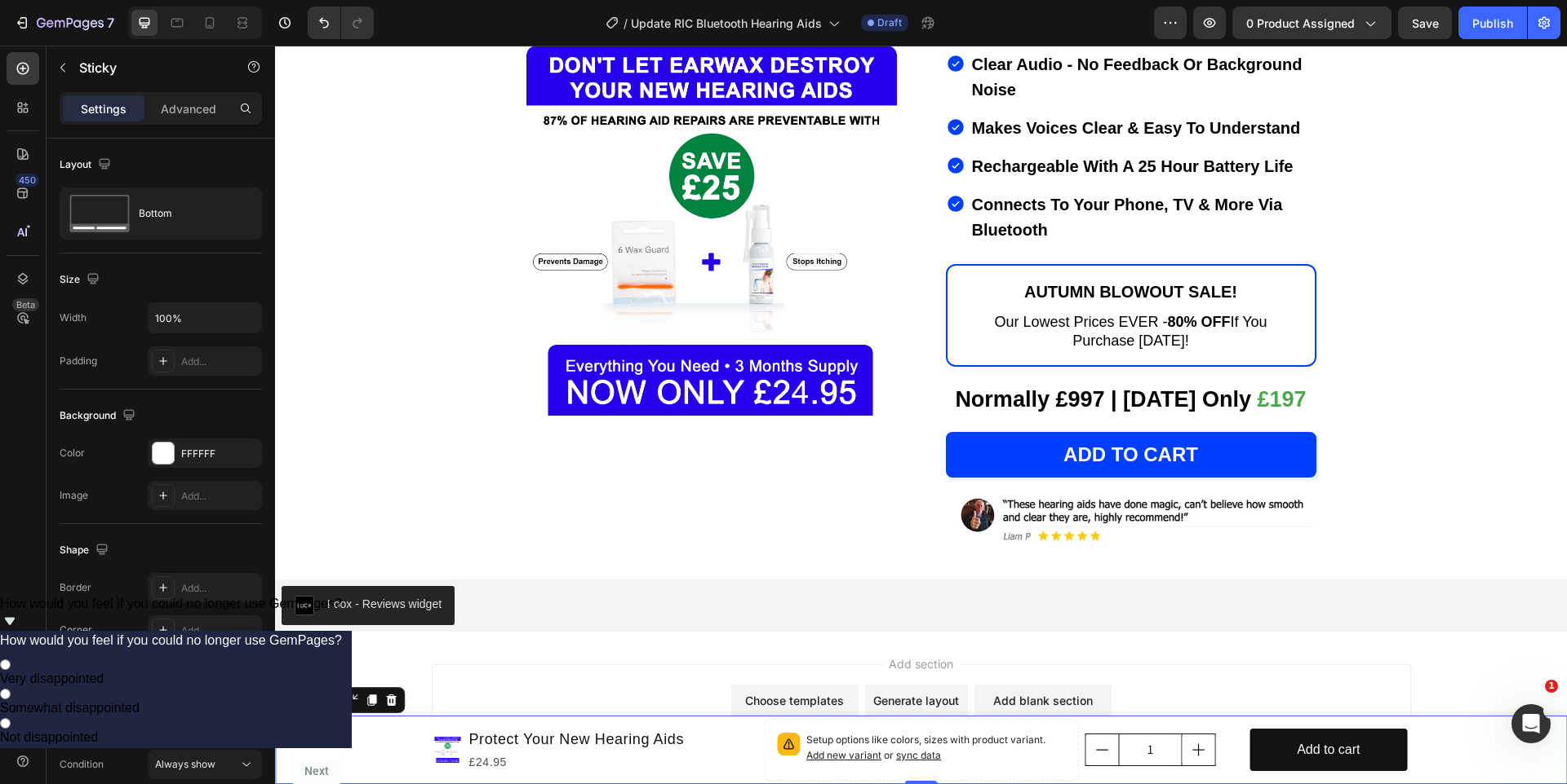
click at [19, 631] on icon "Show survey - How would you feel if you could no longer use GemPages?" at bounding box center [10, 621] width 19 height 19
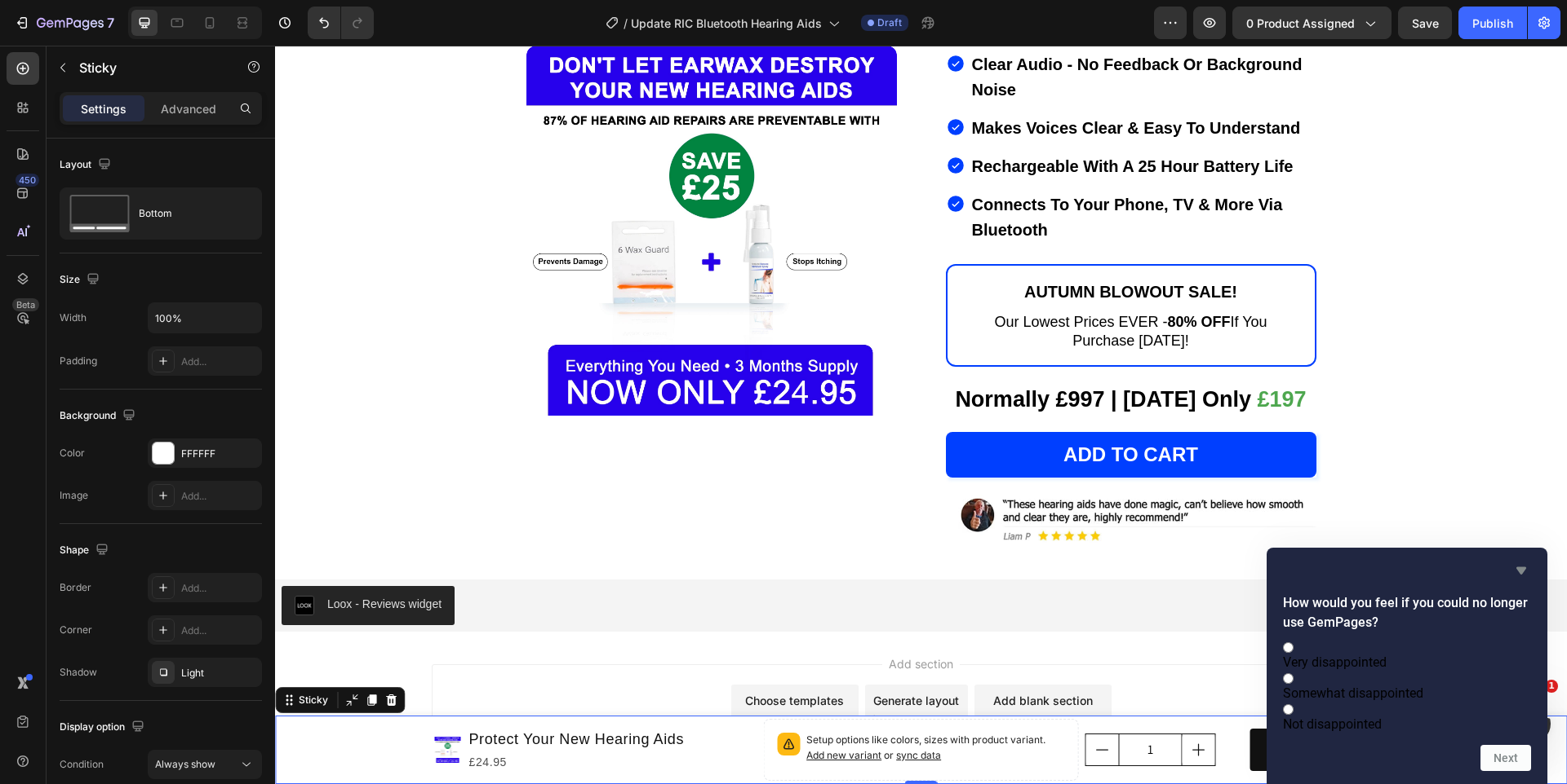
click at [1516, 561] on icon "Hide survey" at bounding box center [1521, 570] width 19 height 19
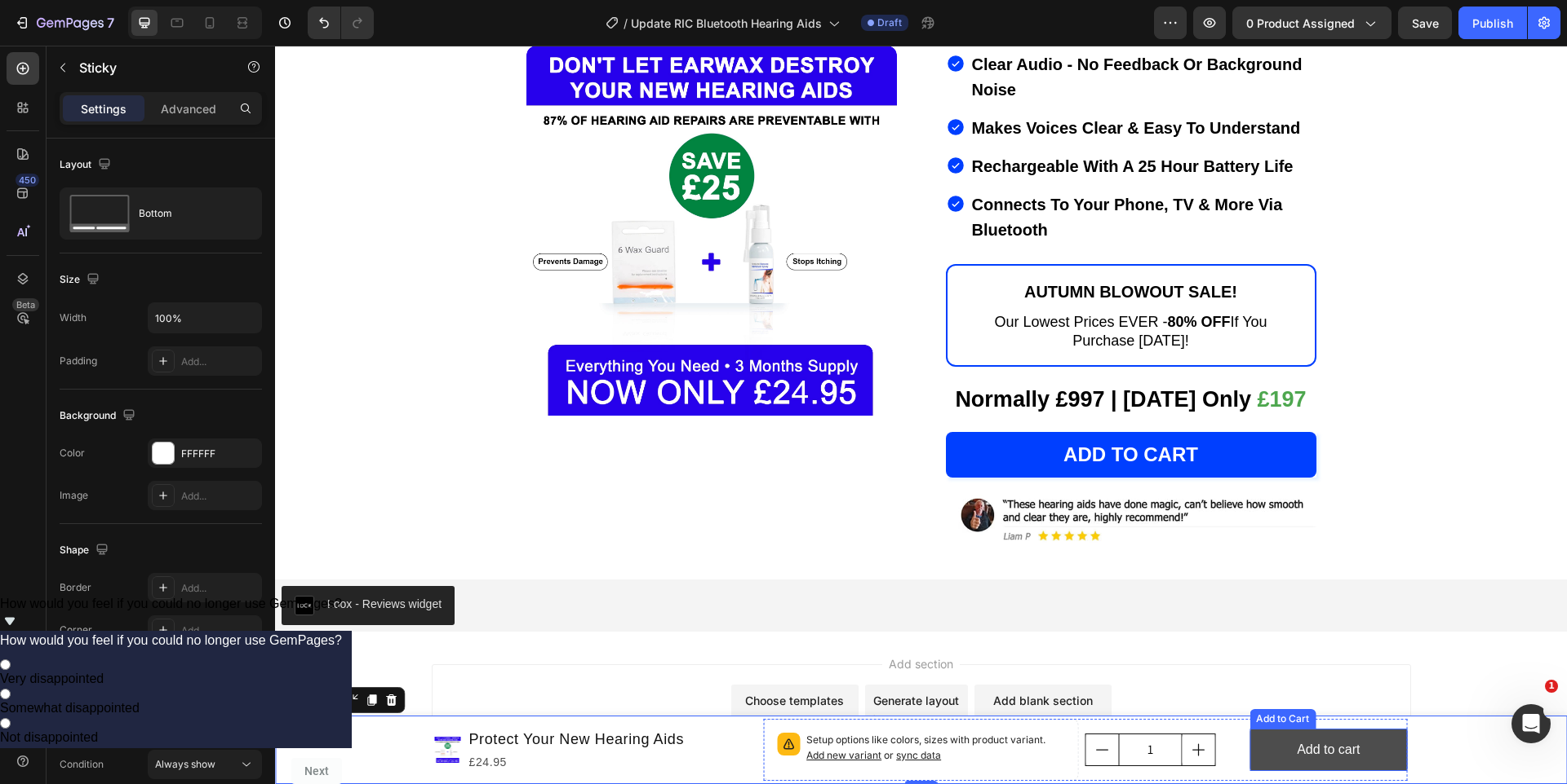
click at [1276, 752] on button "Add to cart" at bounding box center [1328, 750] width 158 height 43
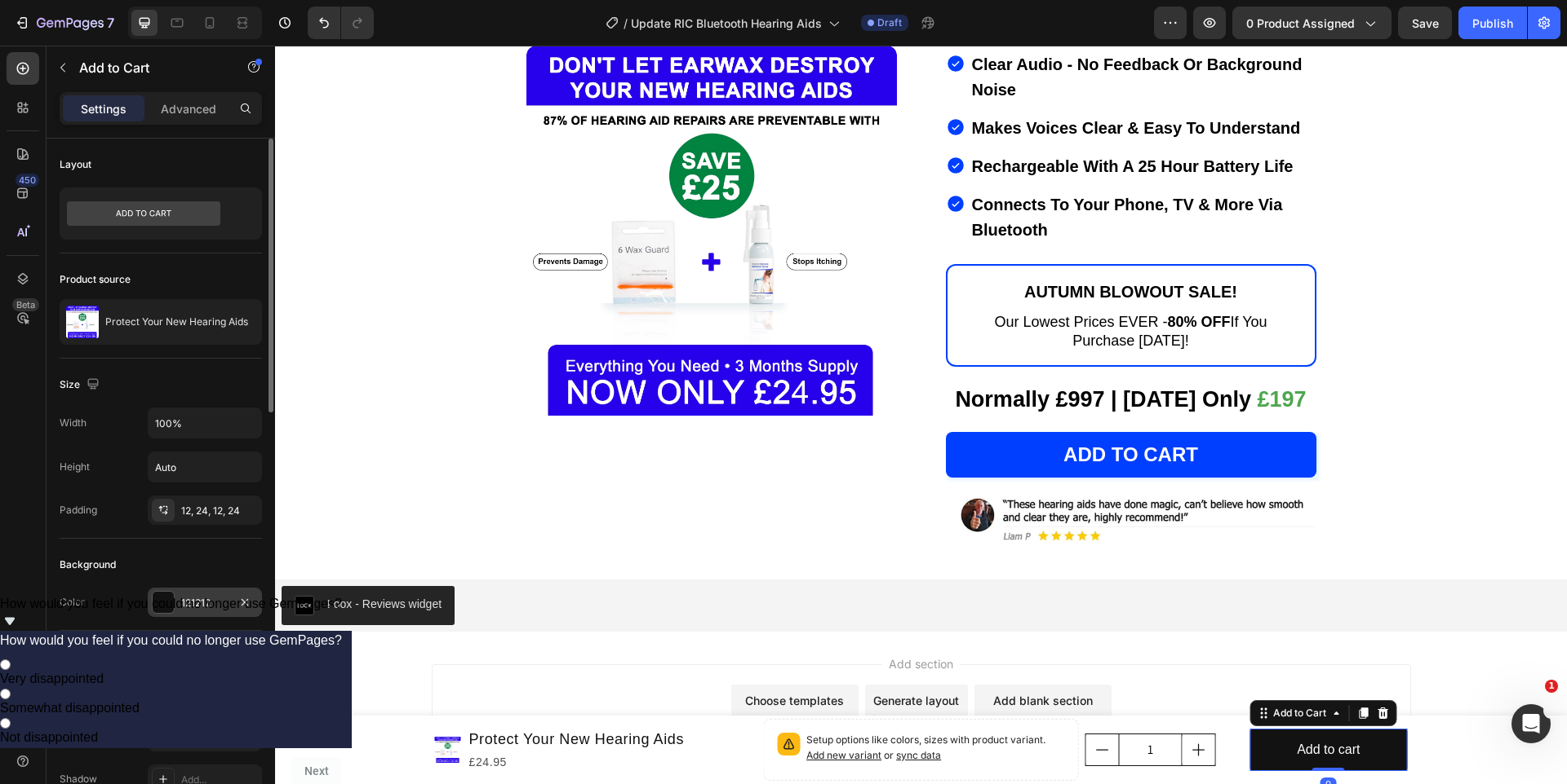
click at [162, 595] on div at bounding box center [164, 602] width 21 height 21
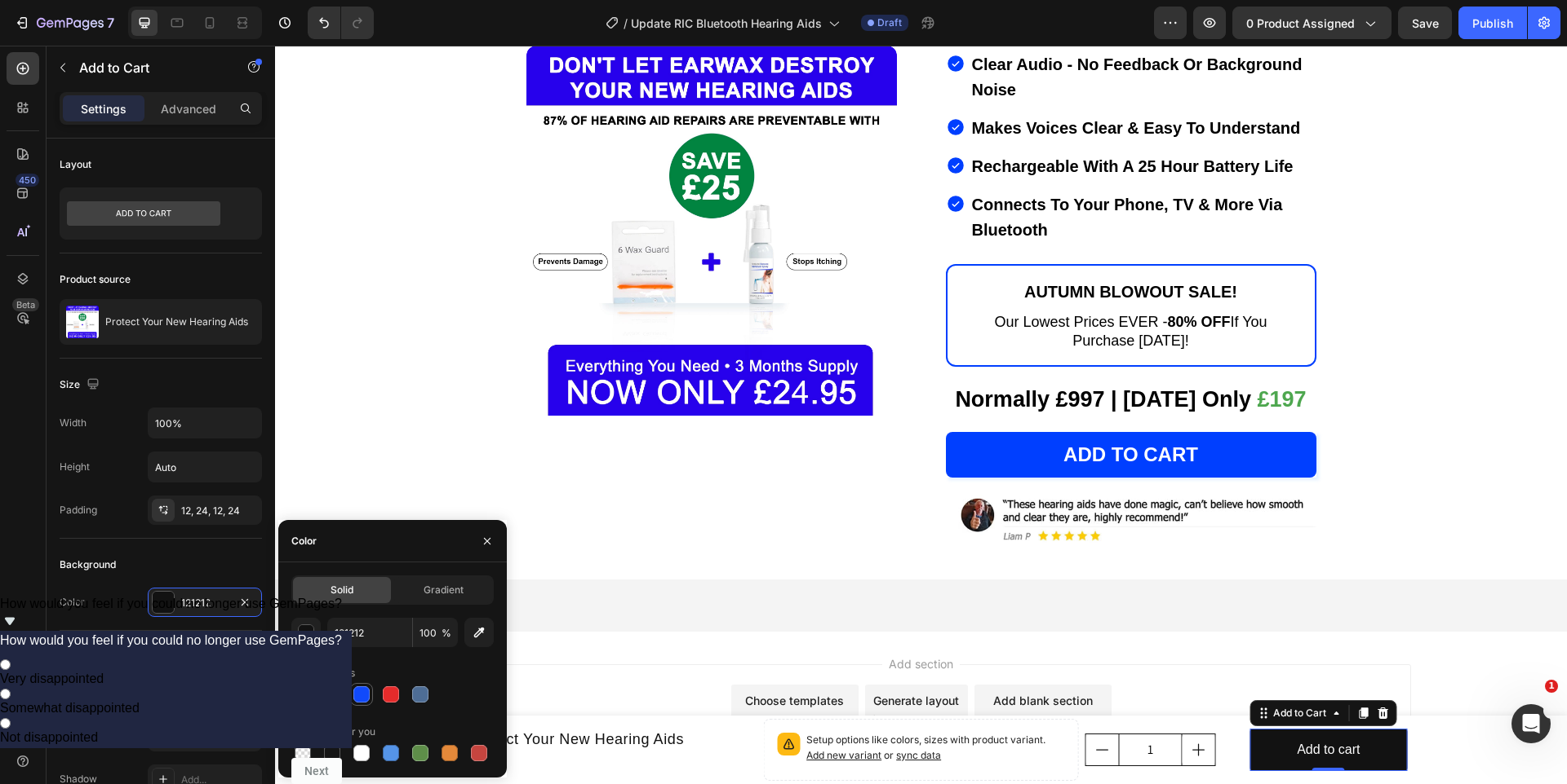
click at [367, 705] on div at bounding box center [362, 695] width 23 height 23
type input "114AFB"
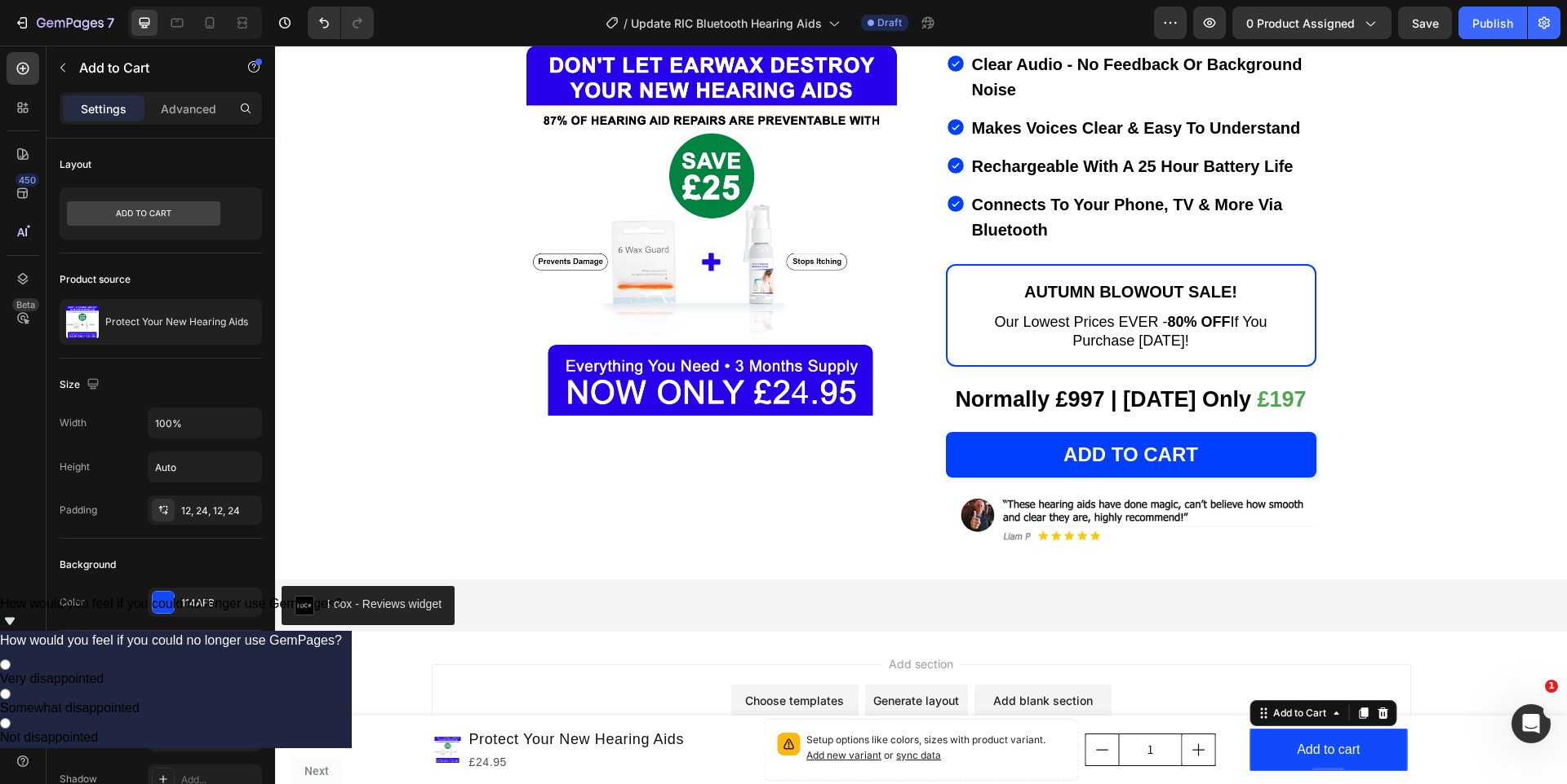
click at [342, 754] on div "How would you feel if you could no longer use GemPages? How would you feel if y…" at bounding box center [170, 691] width 342 height 188
click at [1298, 749] on div "Add to cart" at bounding box center [1327, 750] width 63 height 24
click at [1298, 749] on p "Add to cart" at bounding box center [1327, 750] width 63 height 24
click at [1331, 745] on p "Add to cart" at bounding box center [1327, 750] width 63 height 24
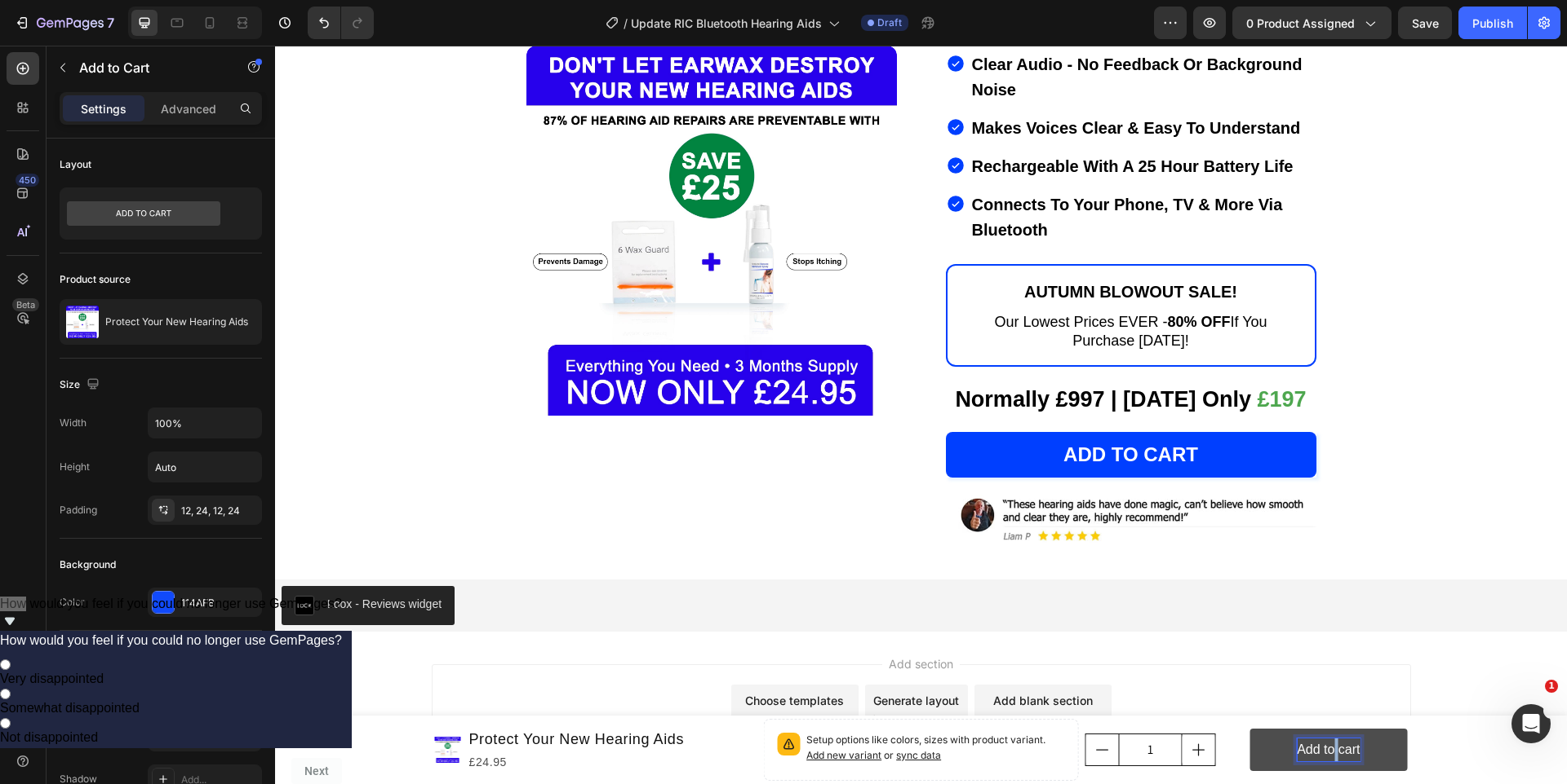
click at [1331, 745] on p "Add to cart" at bounding box center [1327, 750] width 63 height 24
click at [1310, 742] on p "Add to cart" at bounding box center [1327, 750] width 63 height 24
click at [1308, 742] on p "Add to cart" at bounding box center [1327, 750] width 63 height 24
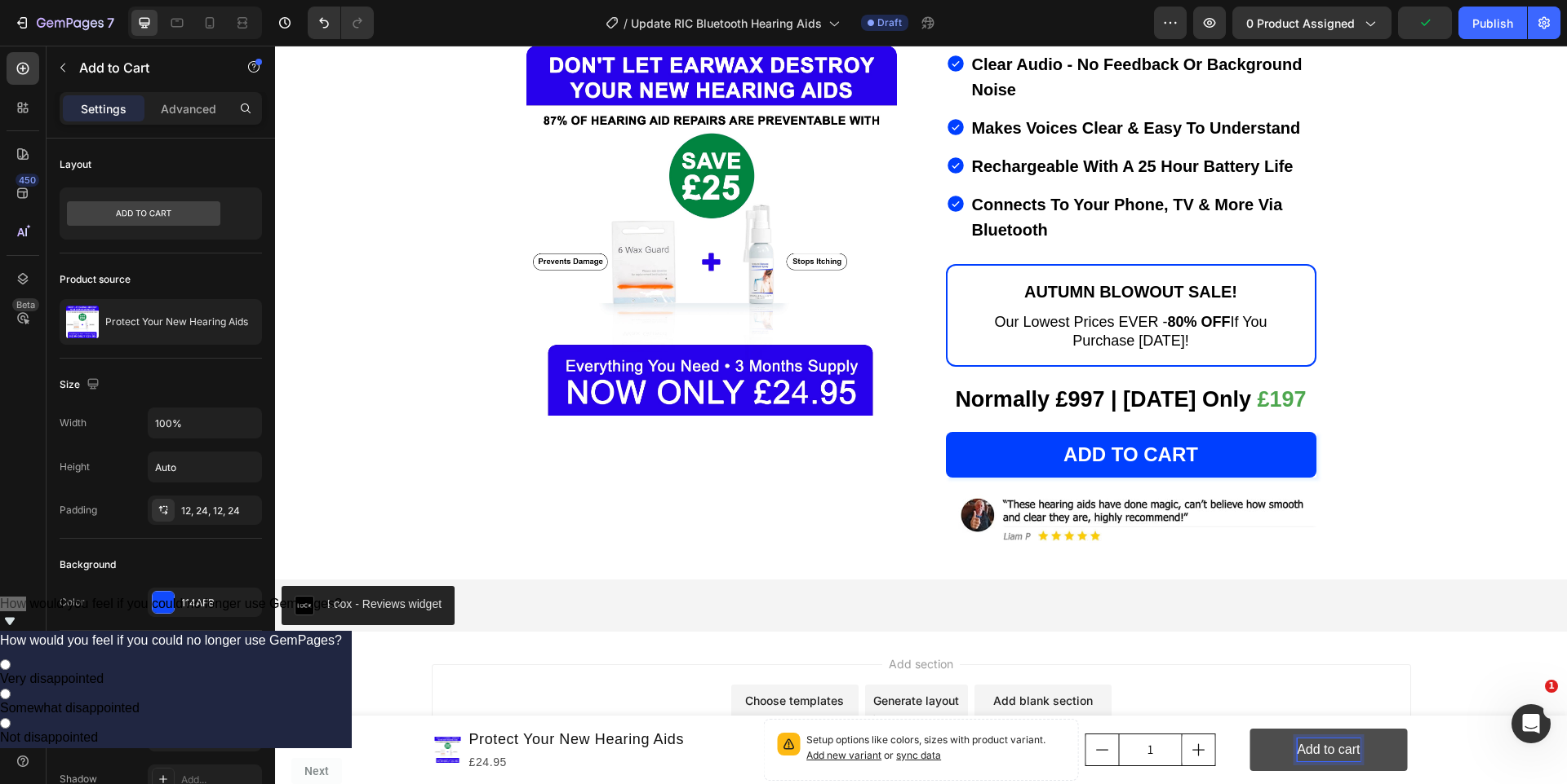
click at [1352, 742] on p "Add to cart" at bounding box center [1327, 750] width 63 height 24
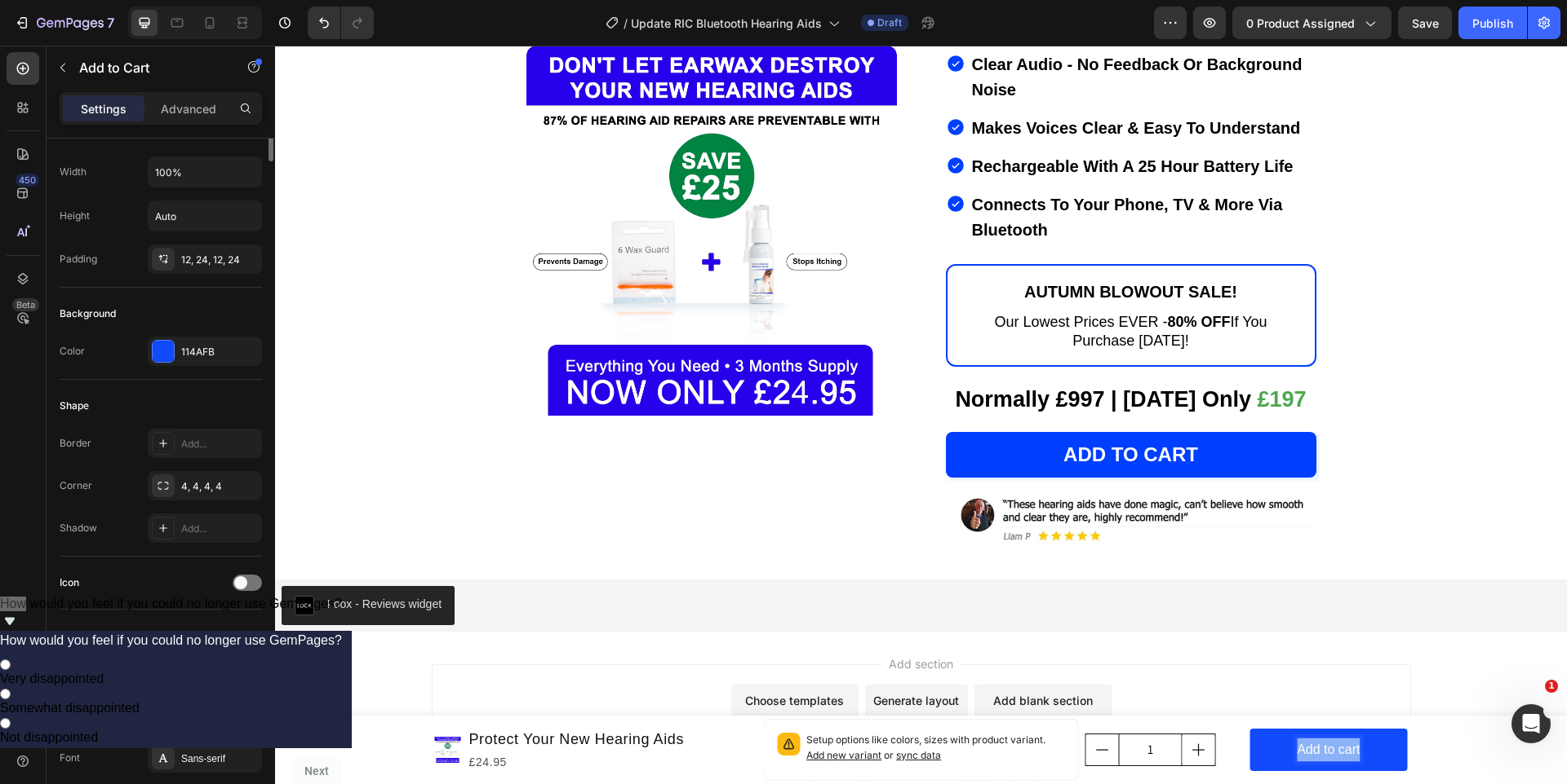
scroll to position [0, 0]
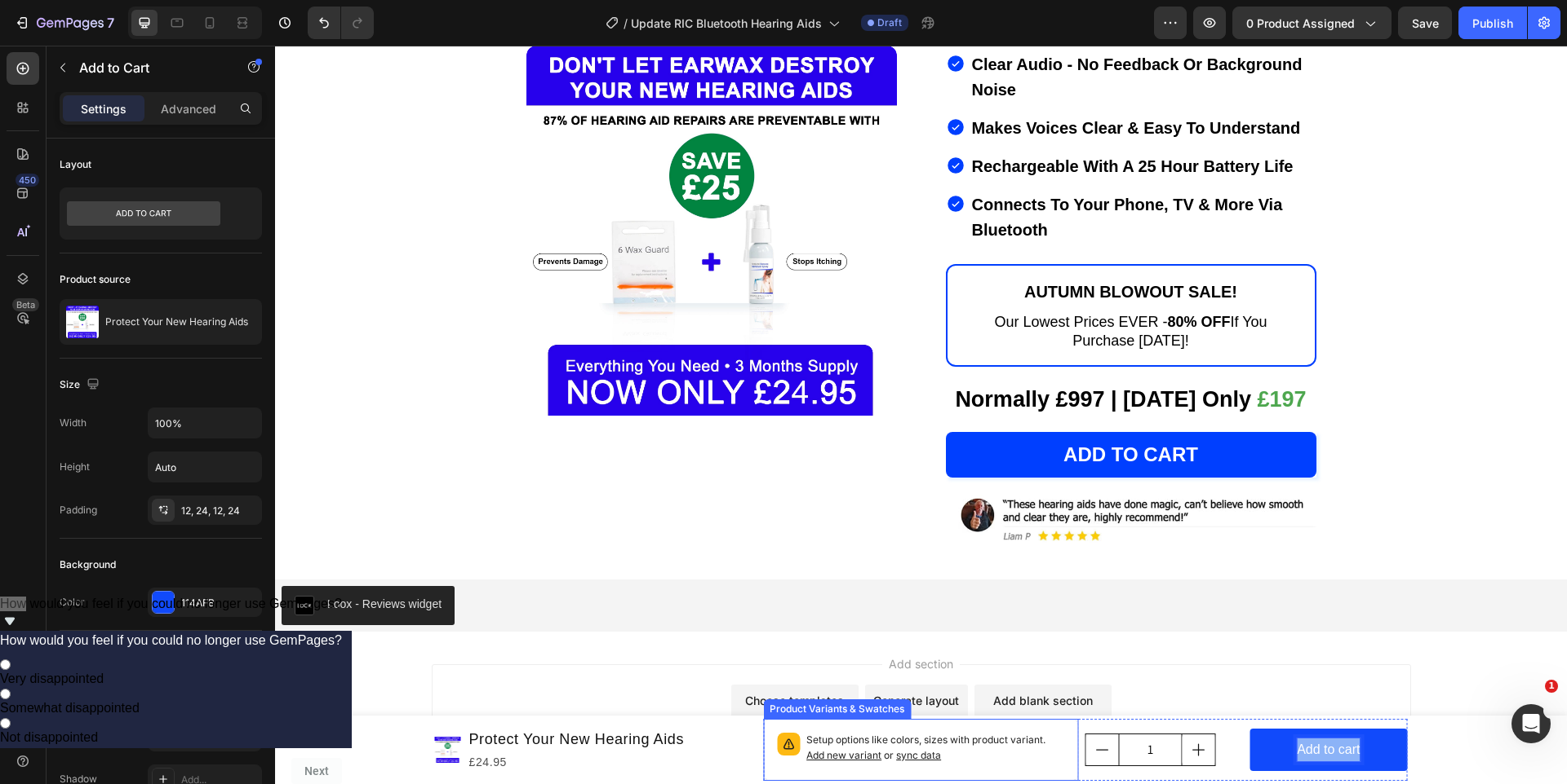
click at [1044, 773] on div "Setup options like colors, sizes with product variant. Add new variant or sync …" at bounding box center [921, 750] width 316 height 62
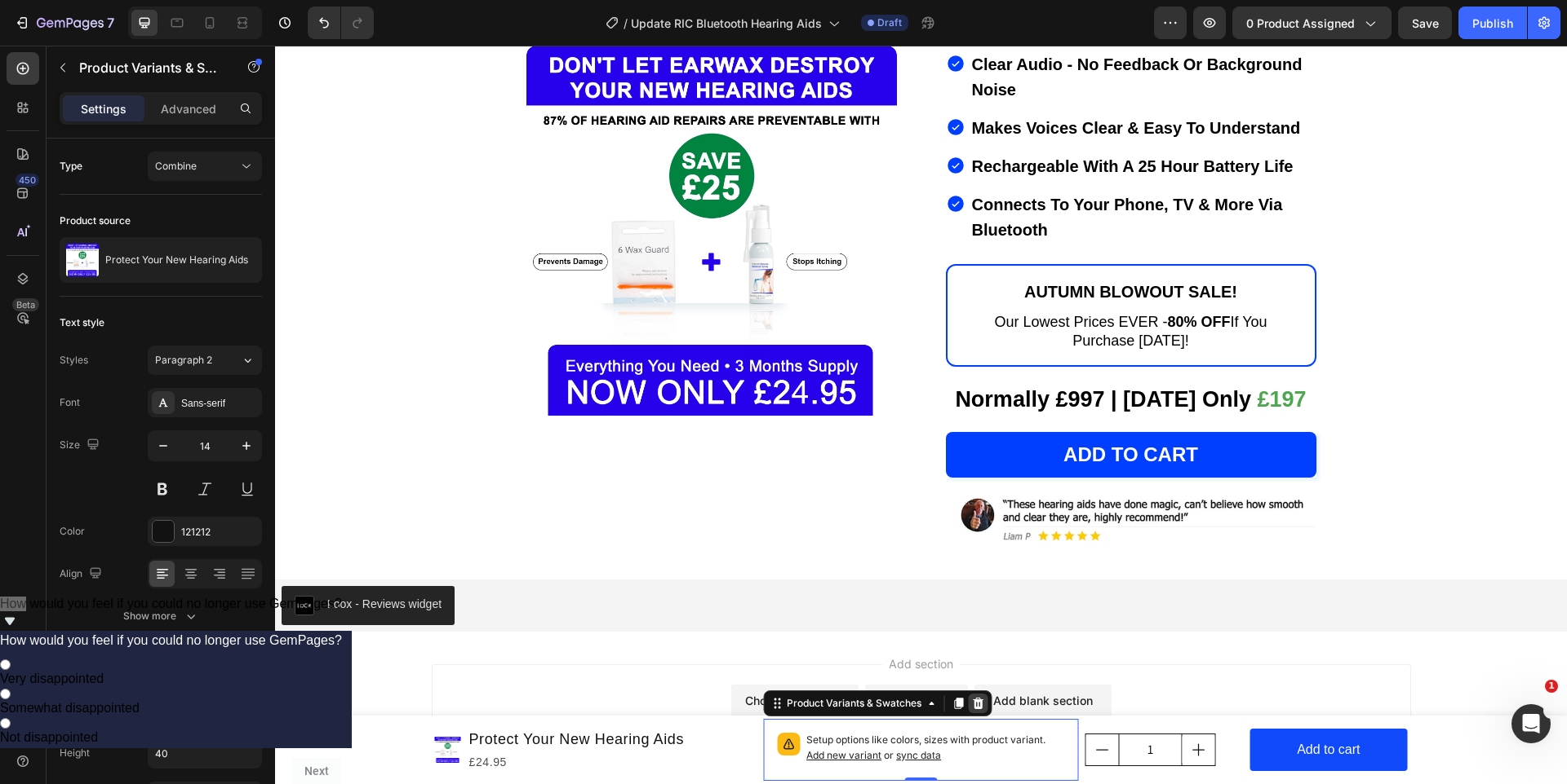
click at [982, 703] on icon at bounding box center [978, 704] width 13 height 13
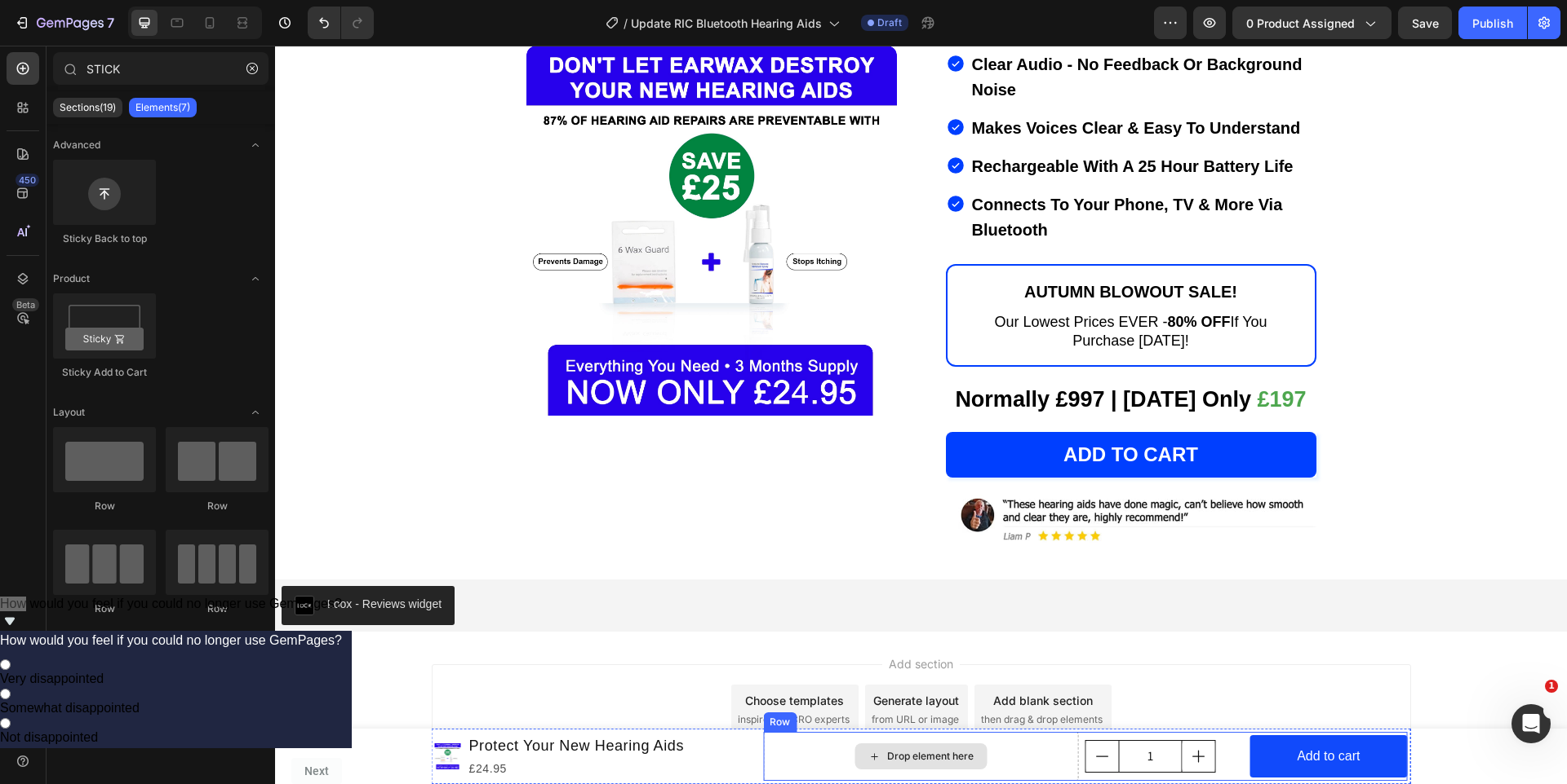
click at [975, 773] on div "Drop element here" at bounding box center [921, 756] width 316 height 49
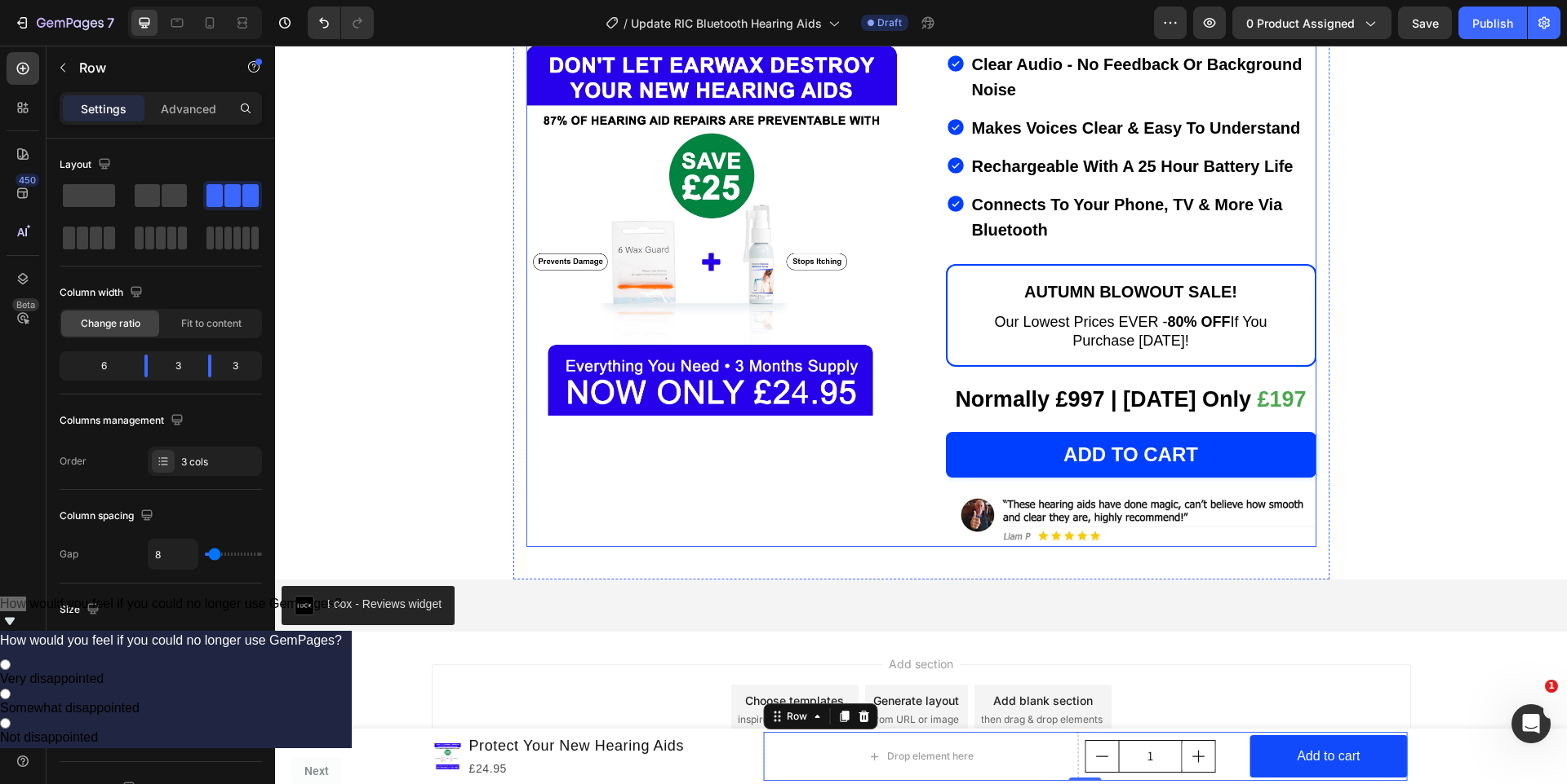
click at [929, 175] on div "Product Images Protect Your New Hearing Aids (P) Title Programmable To Your Exa…" at bounding box center [921, 186] width 790 height 723
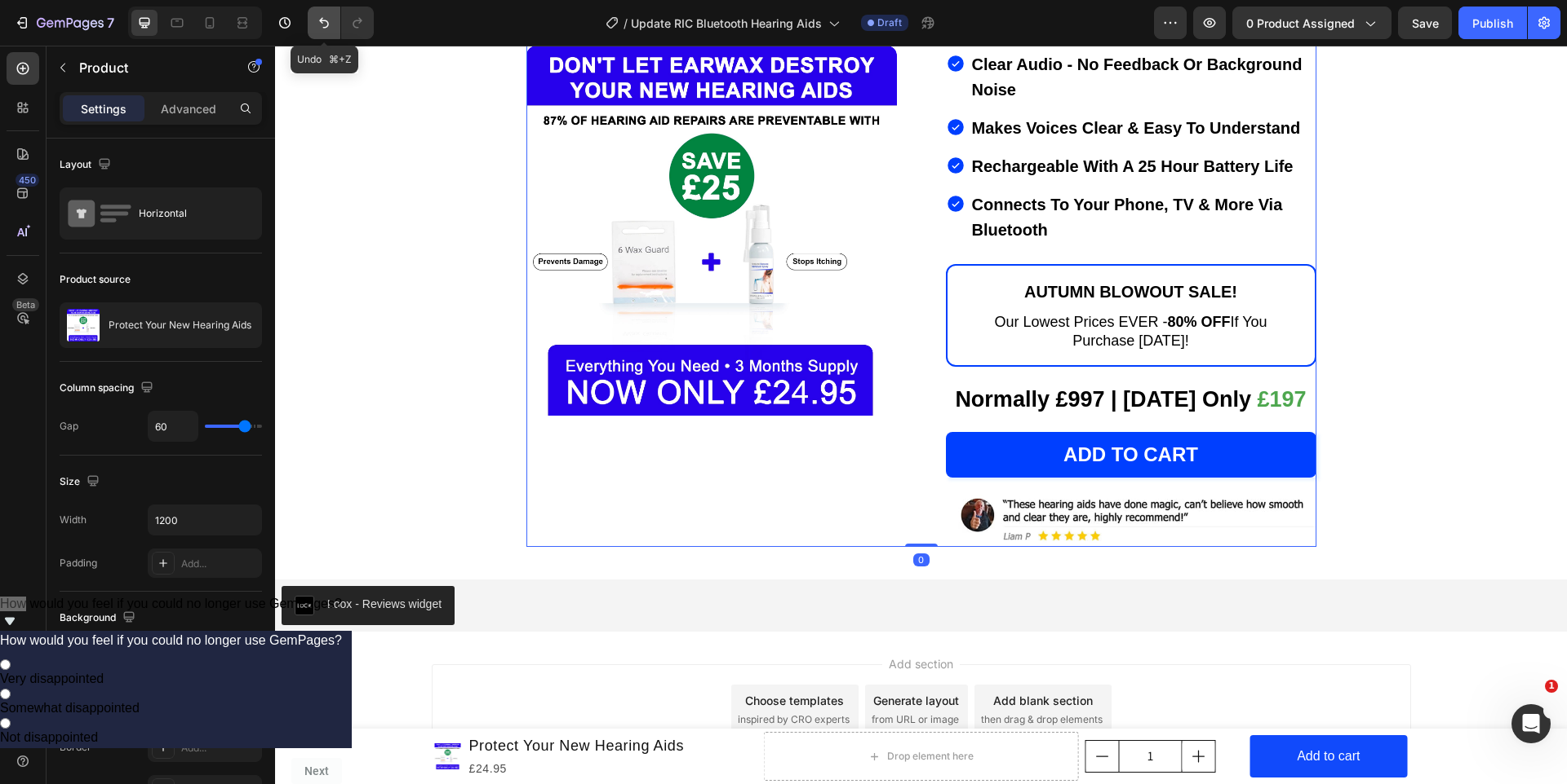
click at [317, 28] on icon "Undo/Redo" at bounding box center [323, 22] width 16 height 16
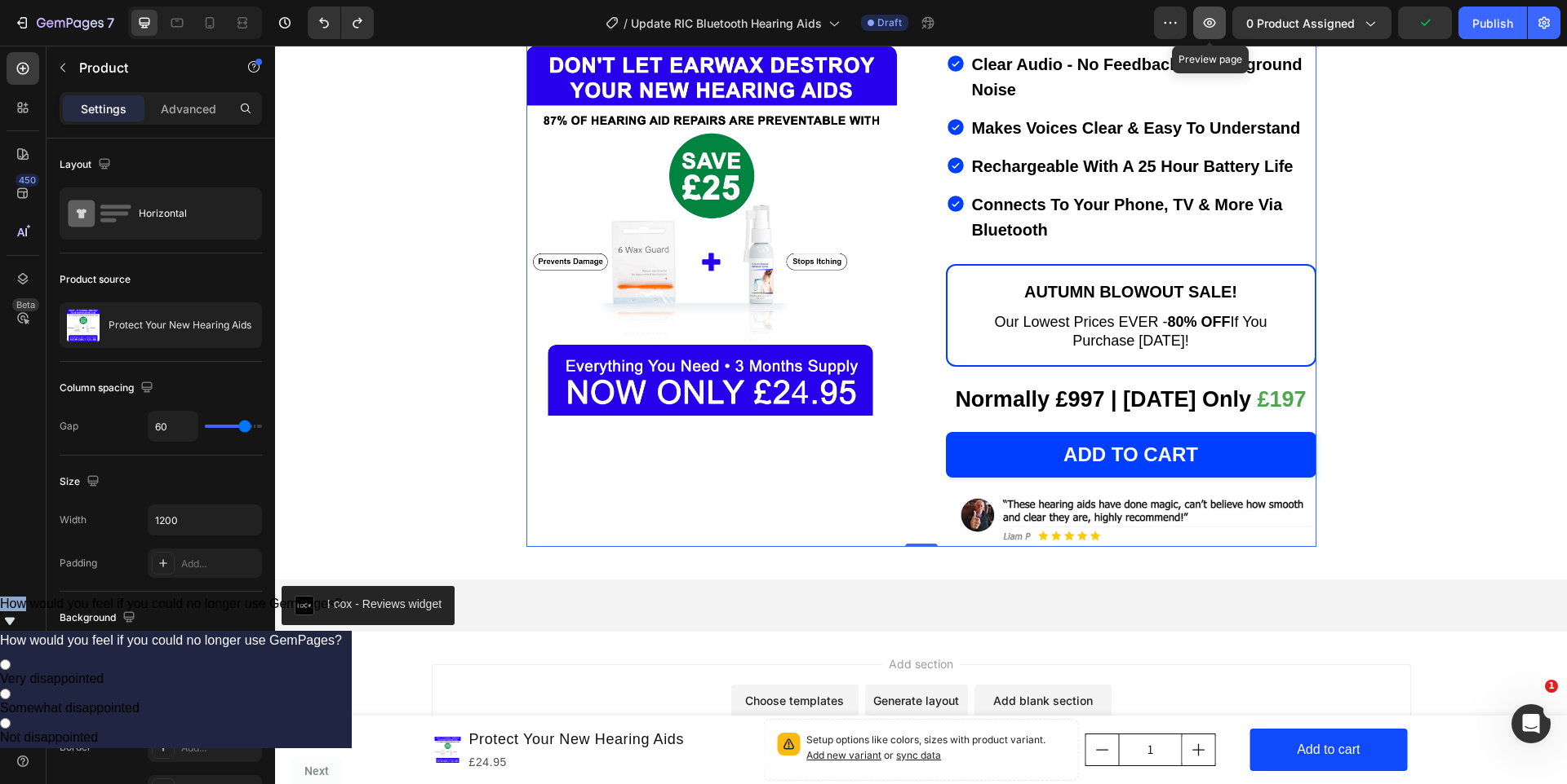
click at [1203, 23] on icon "button" at bounding box center [1209, 22] width 16 height 16
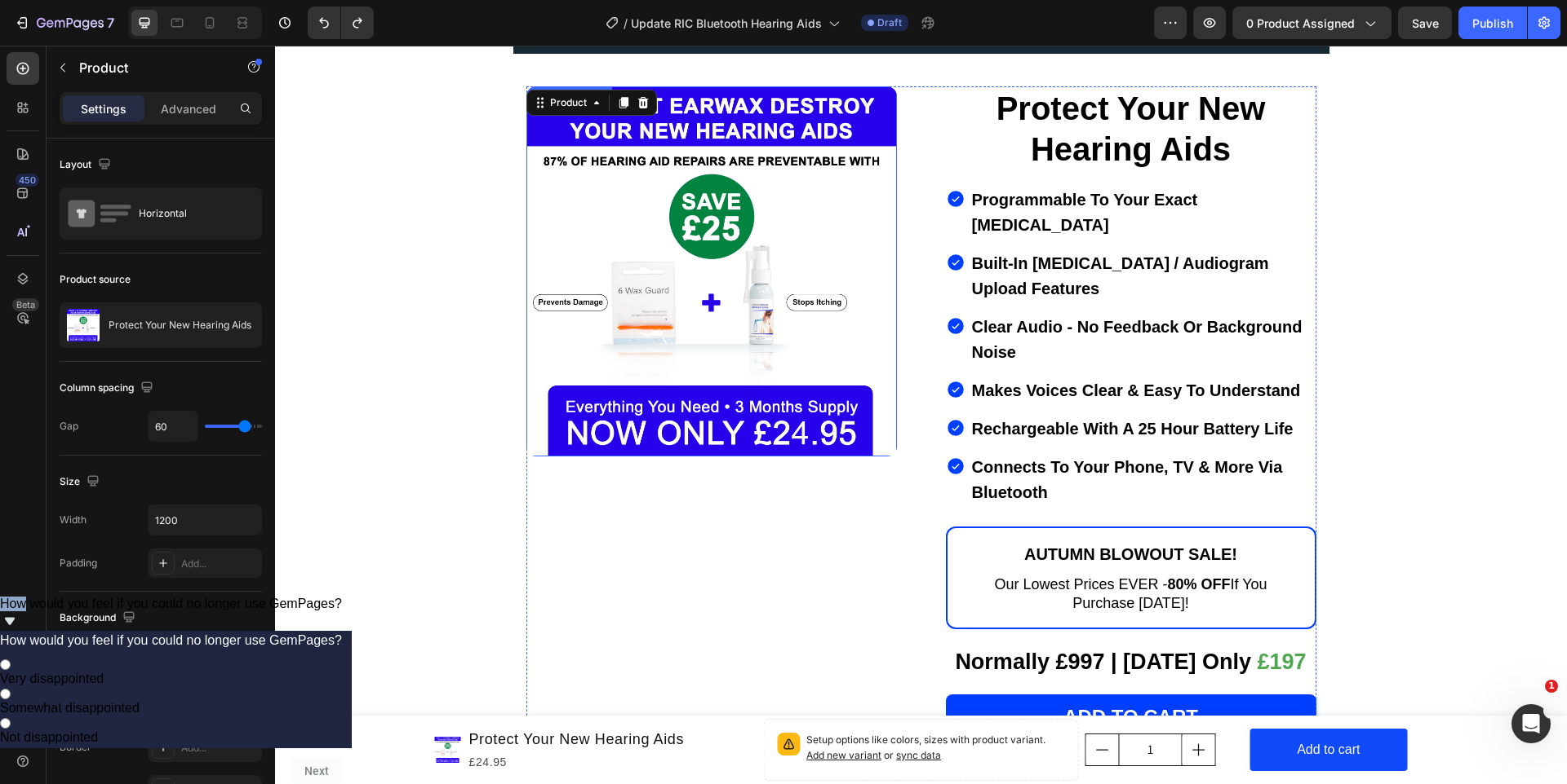
scroll to position [11736, 0]
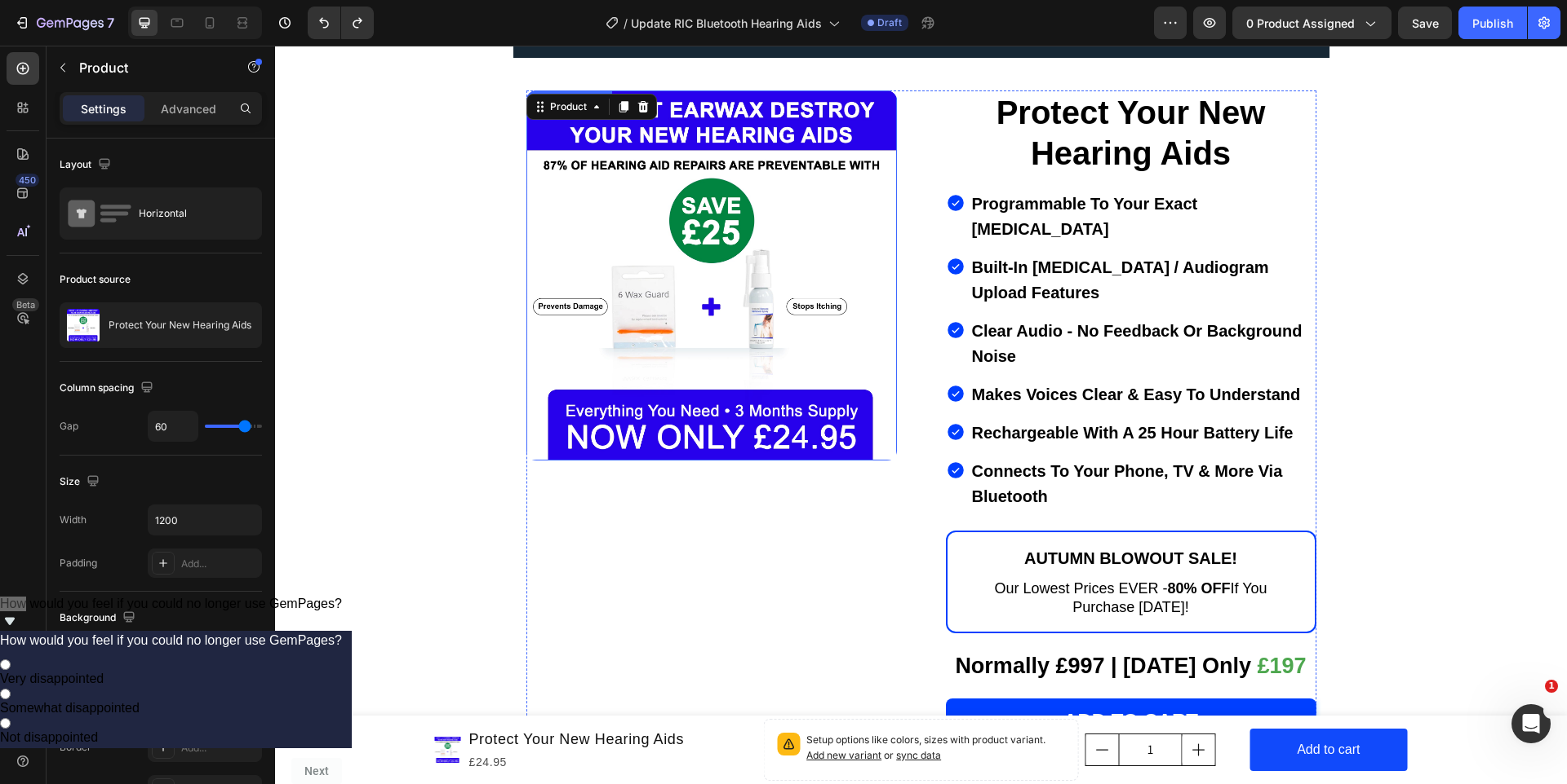
click at [746, 350] on img at bounding box center [711, 275] width 371 height 370
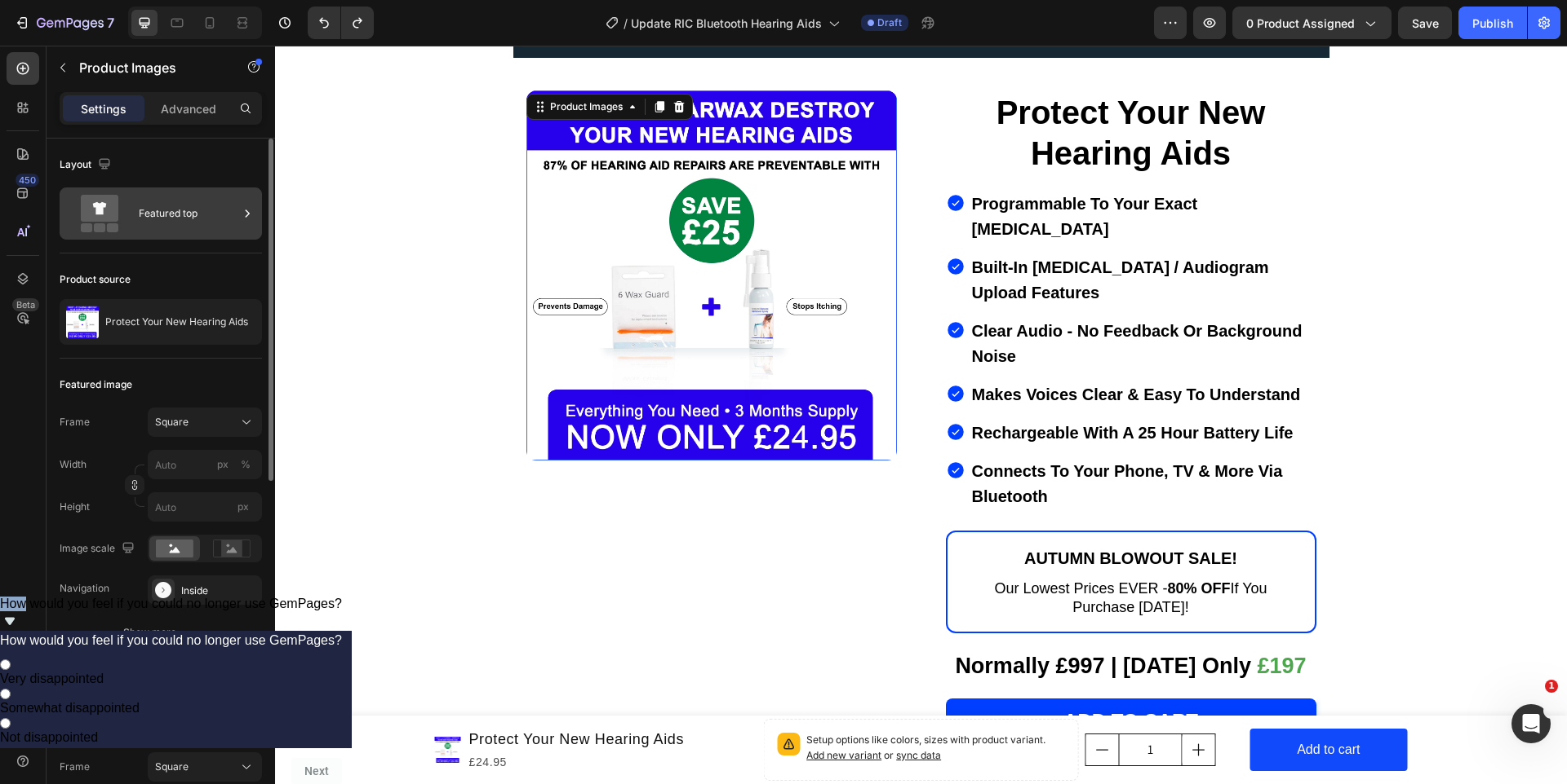
click at [163, 218] on div "Featured top" at bounding box center [188, 214] width 99 height 38
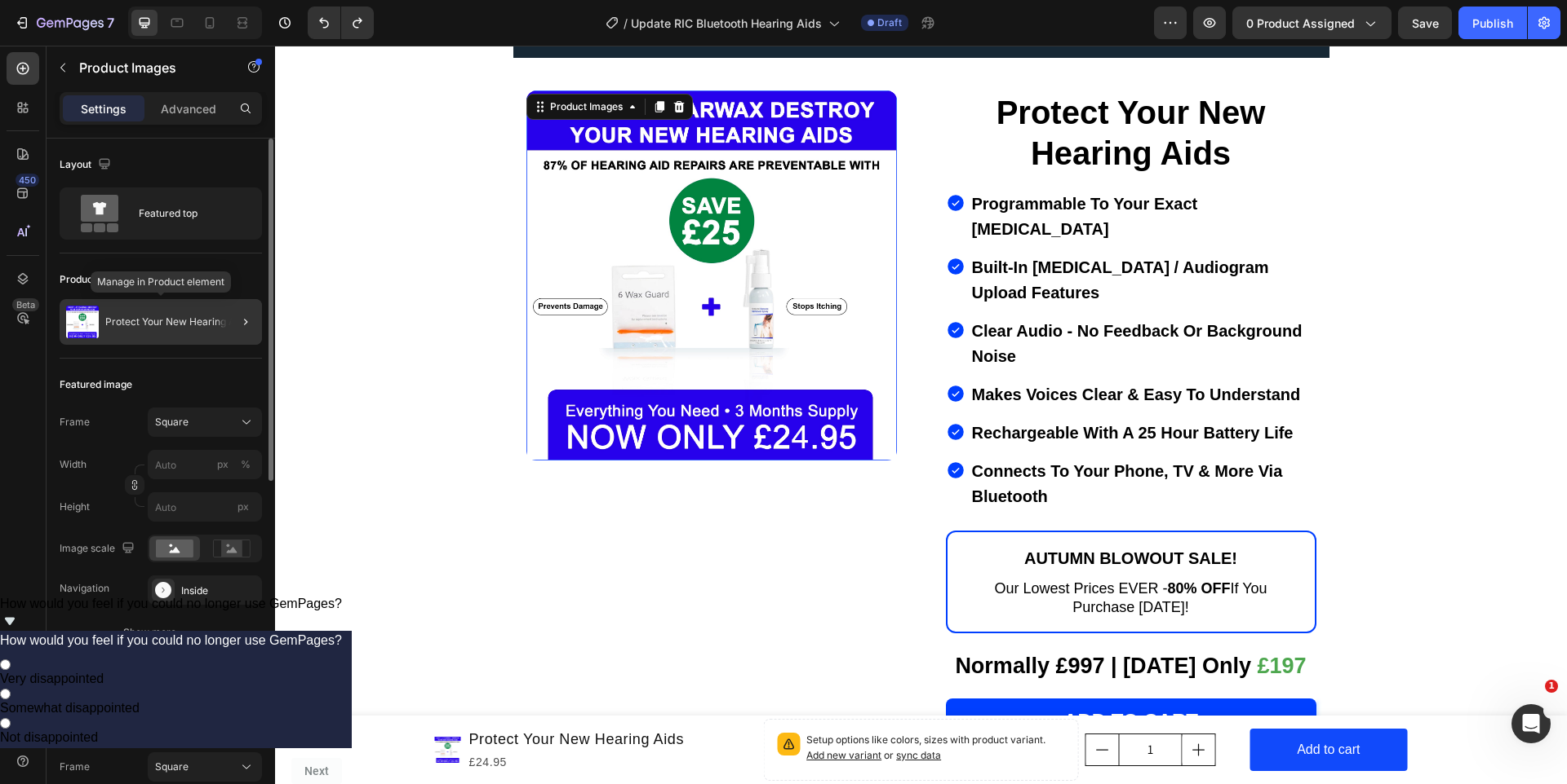
click at [158, 317] on p "Protect Your New Hearing Aids" at bounding box center [176, 322] width 142 height 12
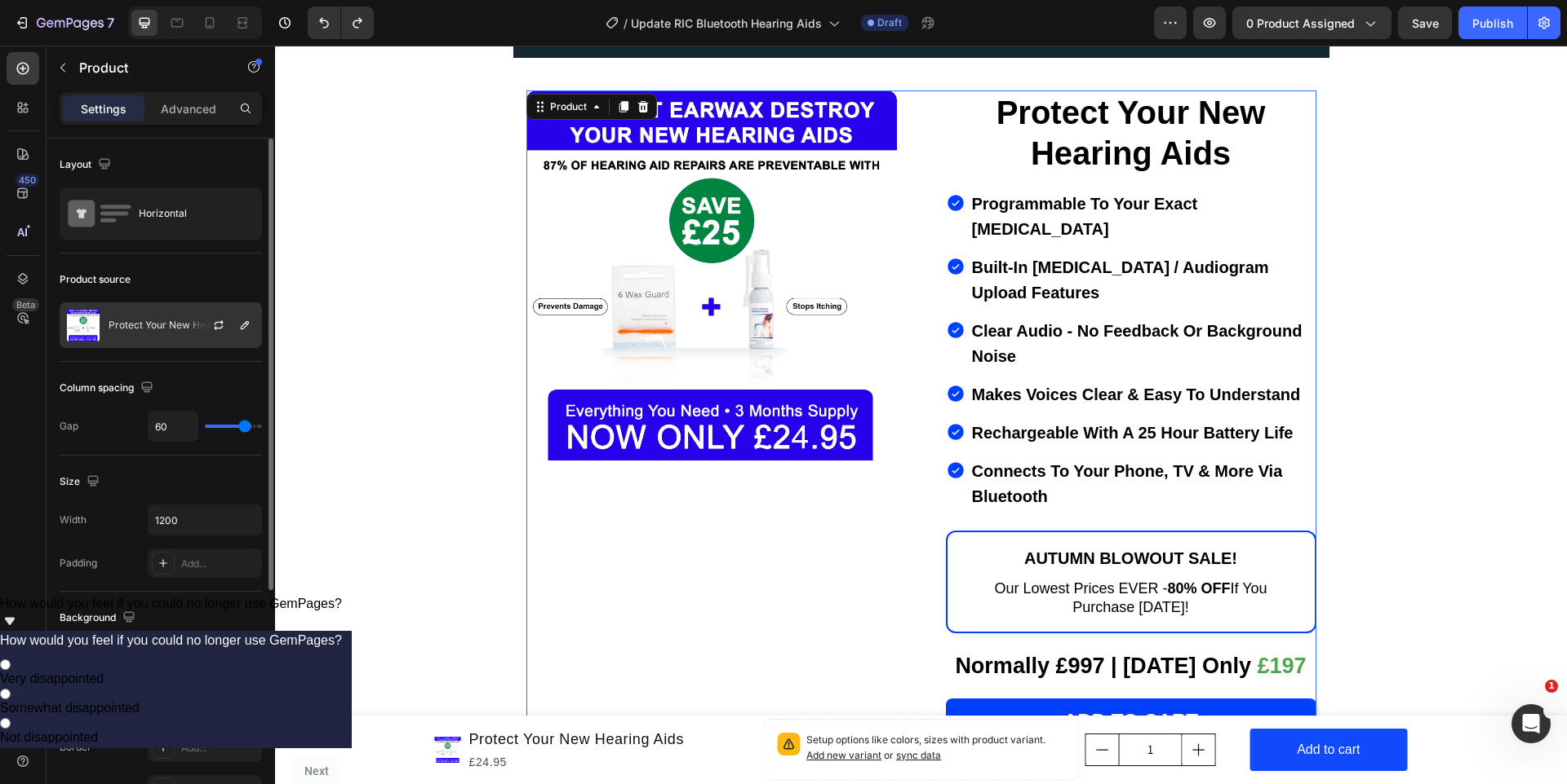
click at [154, 341] on div "Protect Your New Hearing Aids" at bounding box center [161, 324] width 202 height 45
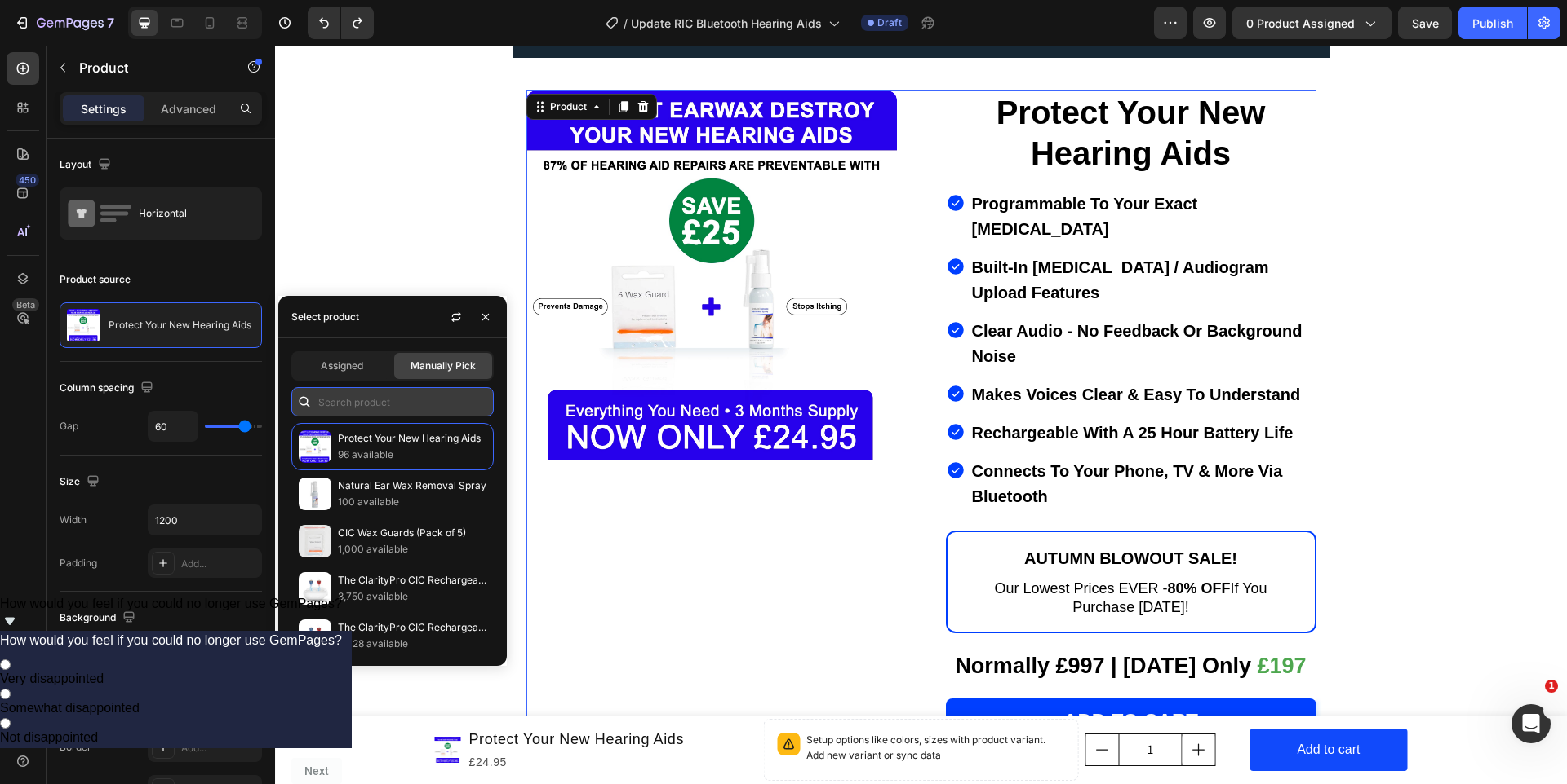
click at [347, 406] on input "text" at bounding box center [393, 402] width 202 height 30
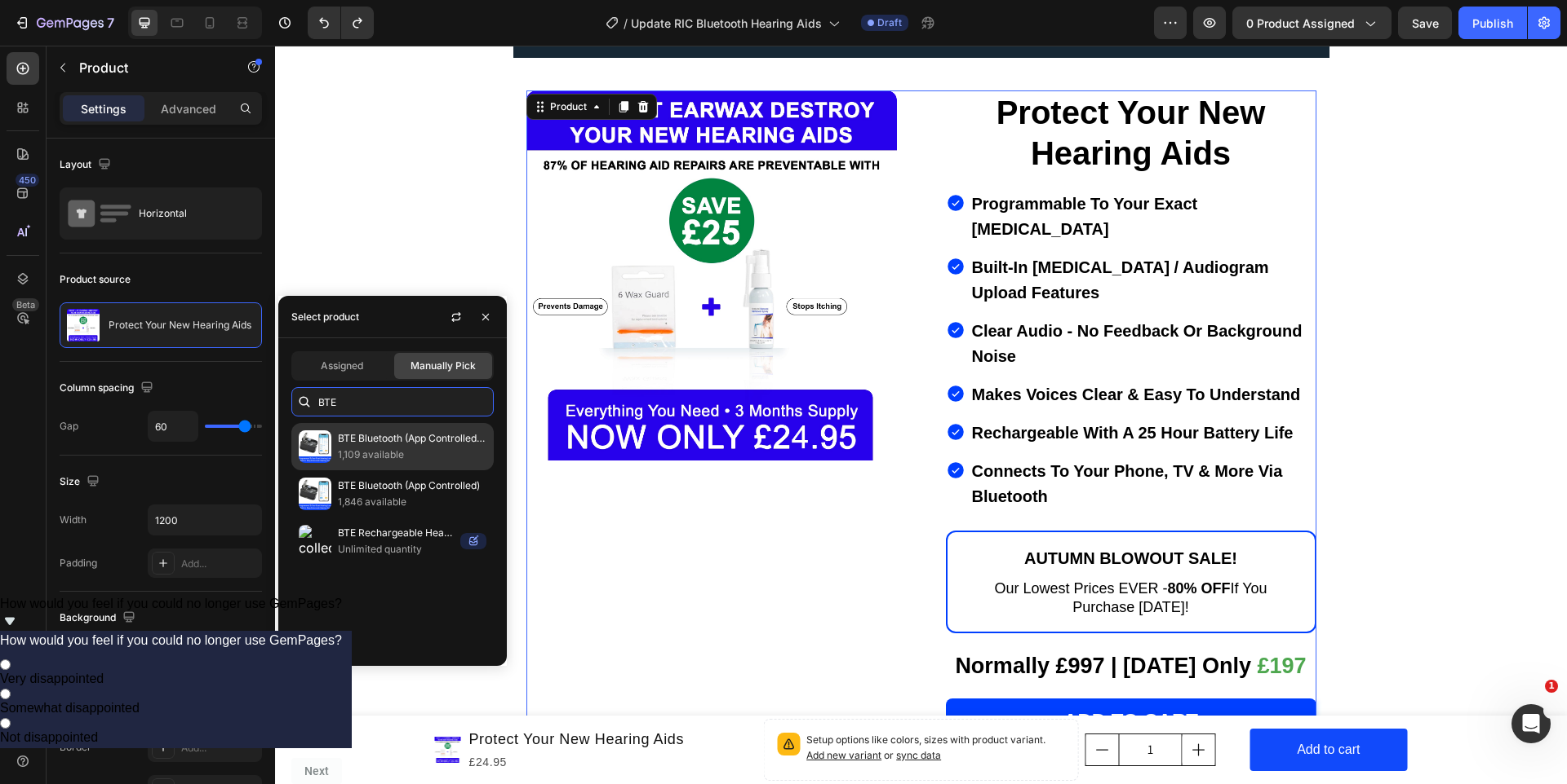
type input "BTE"
click at [381, 450] on p "1,109 available" at bounding box center [412, 455] width 148 height 16
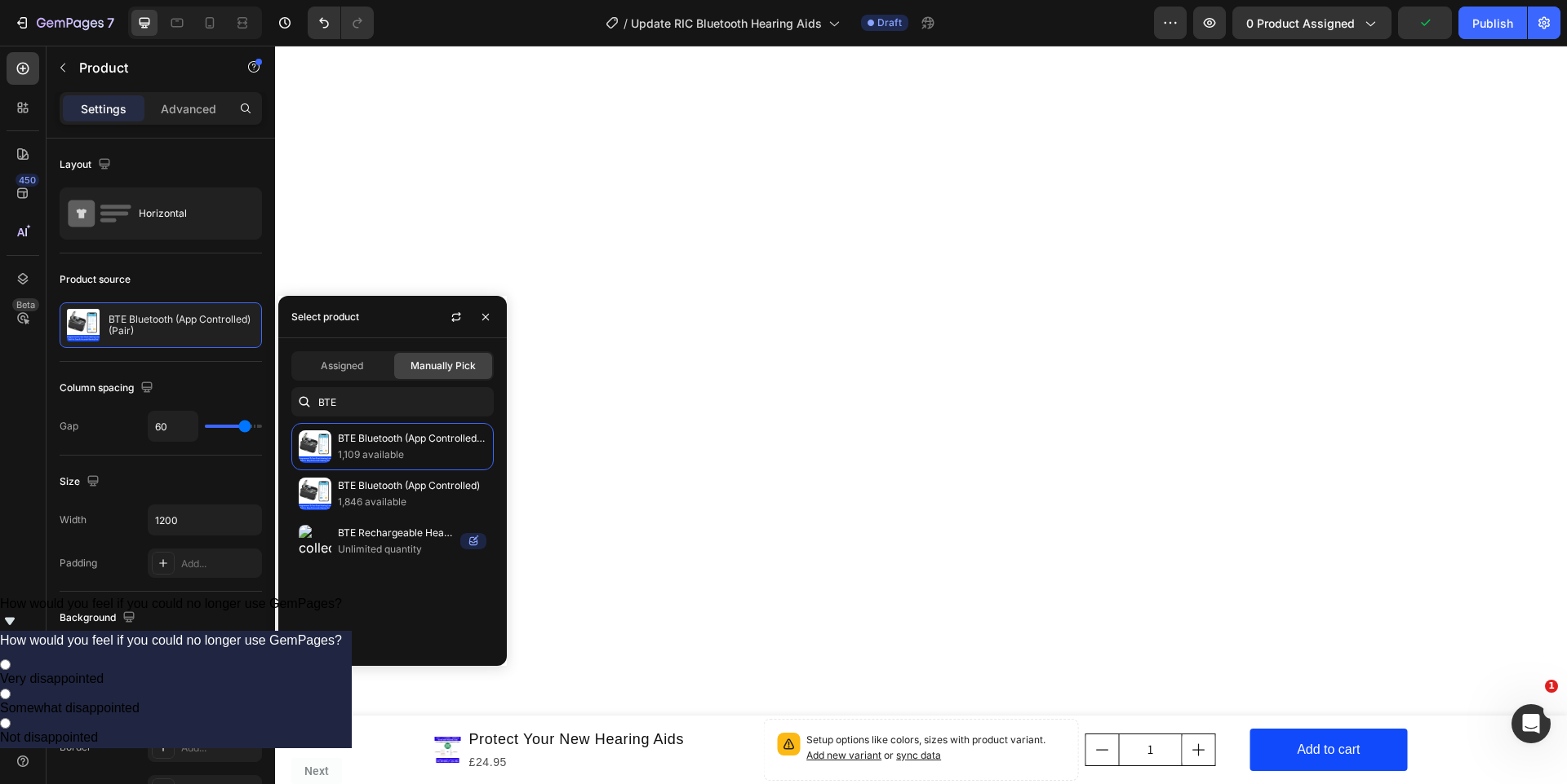
scroll to position [0, 0]
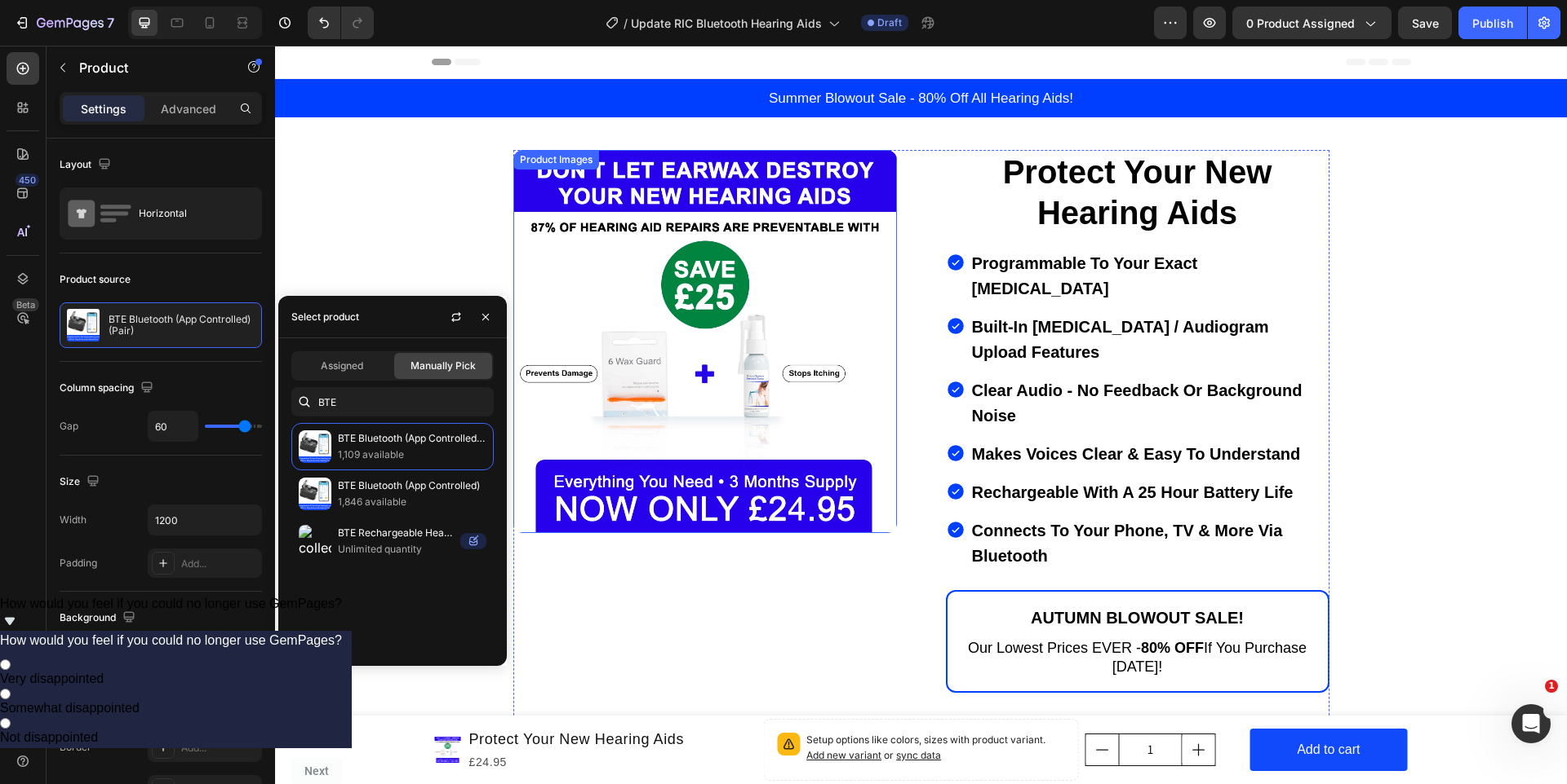
click at [844, 174] on img at bounding box center [705, 341] width 383 height 383
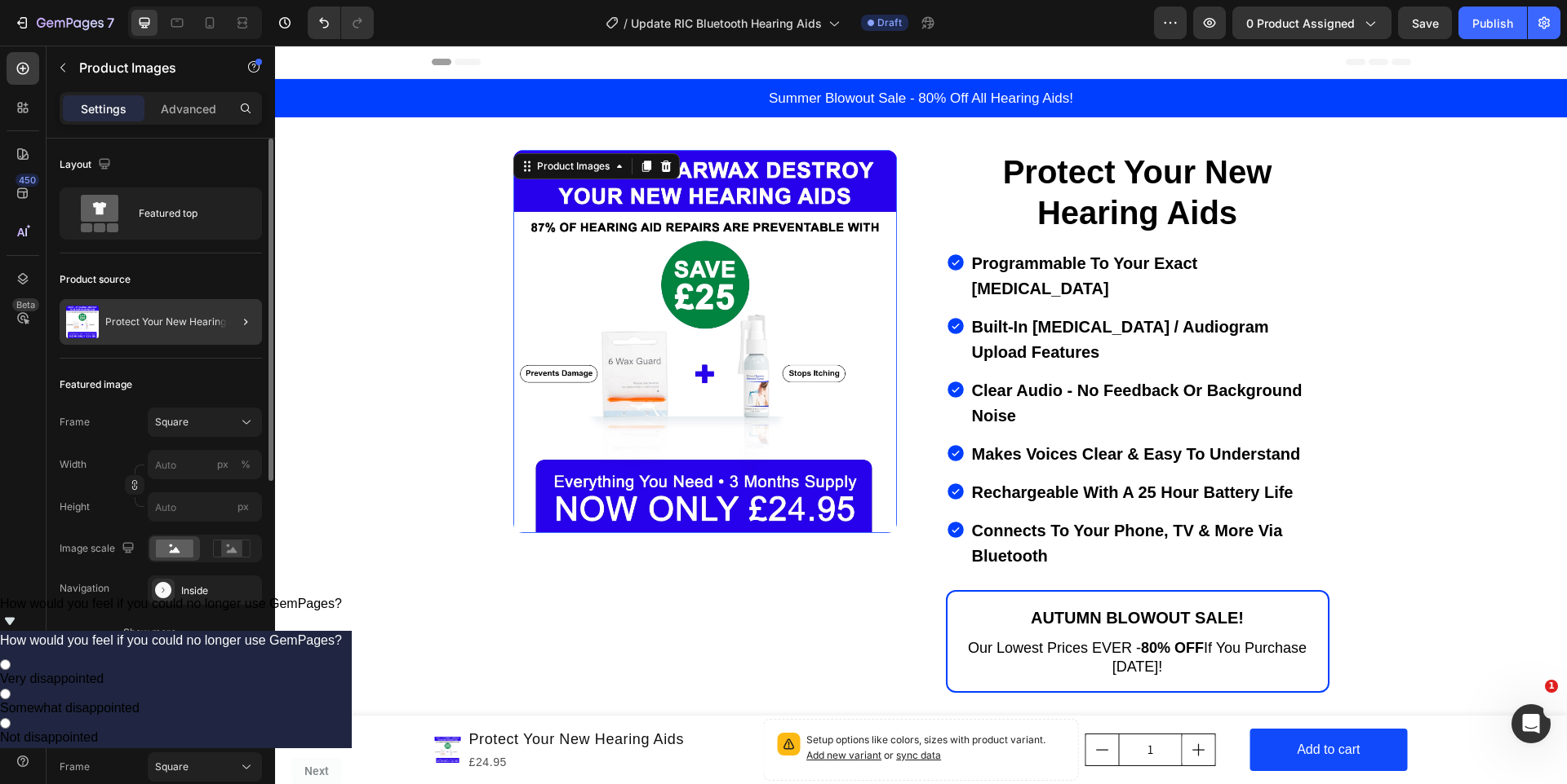
click at [222, 302] on div at bounding box center [239, 321] width 45 height 45
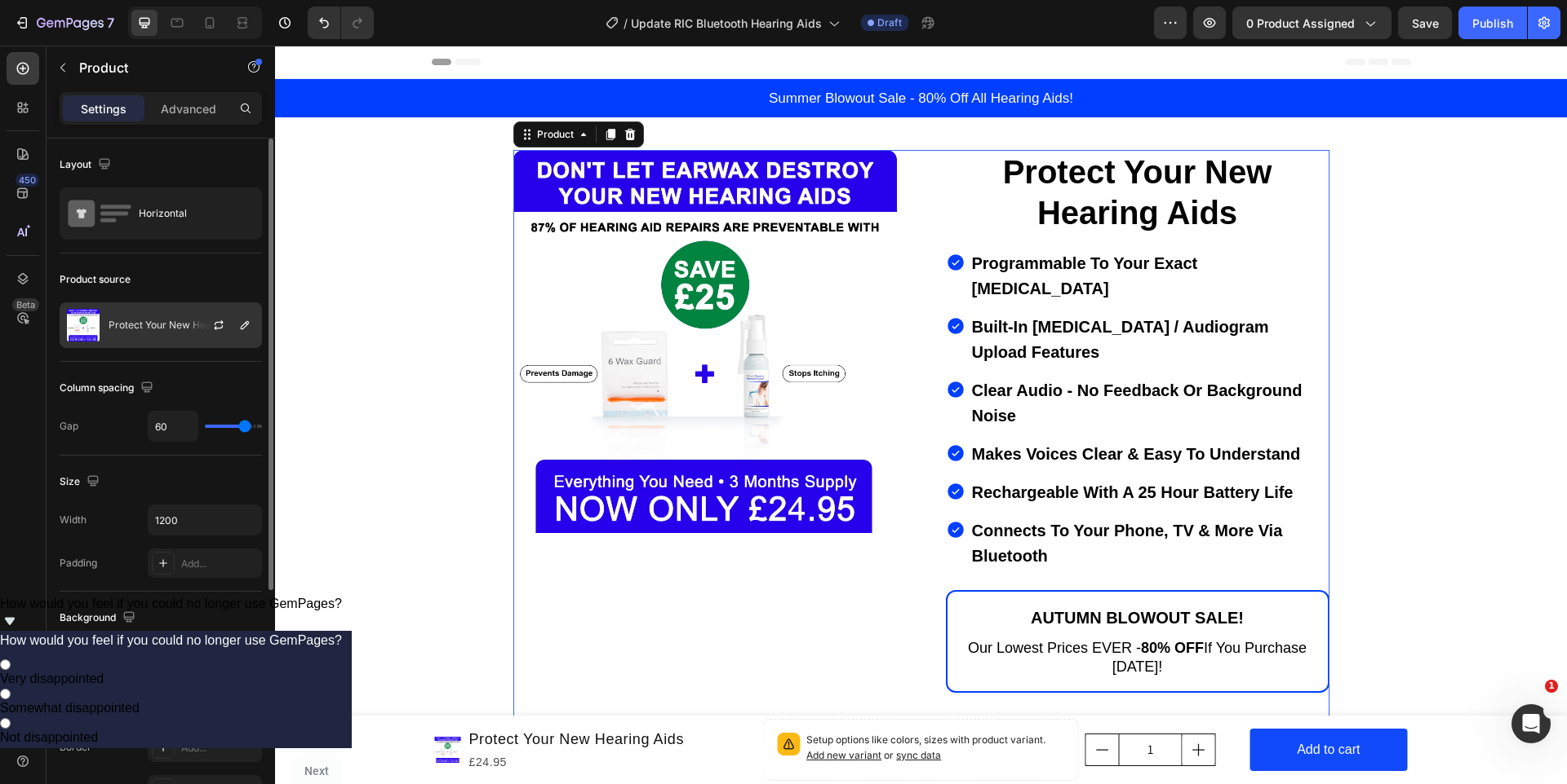
click at [140, 324] on p "Protect Your New Hearing Aids" at bounding box center [180, 325] width 142 height 12
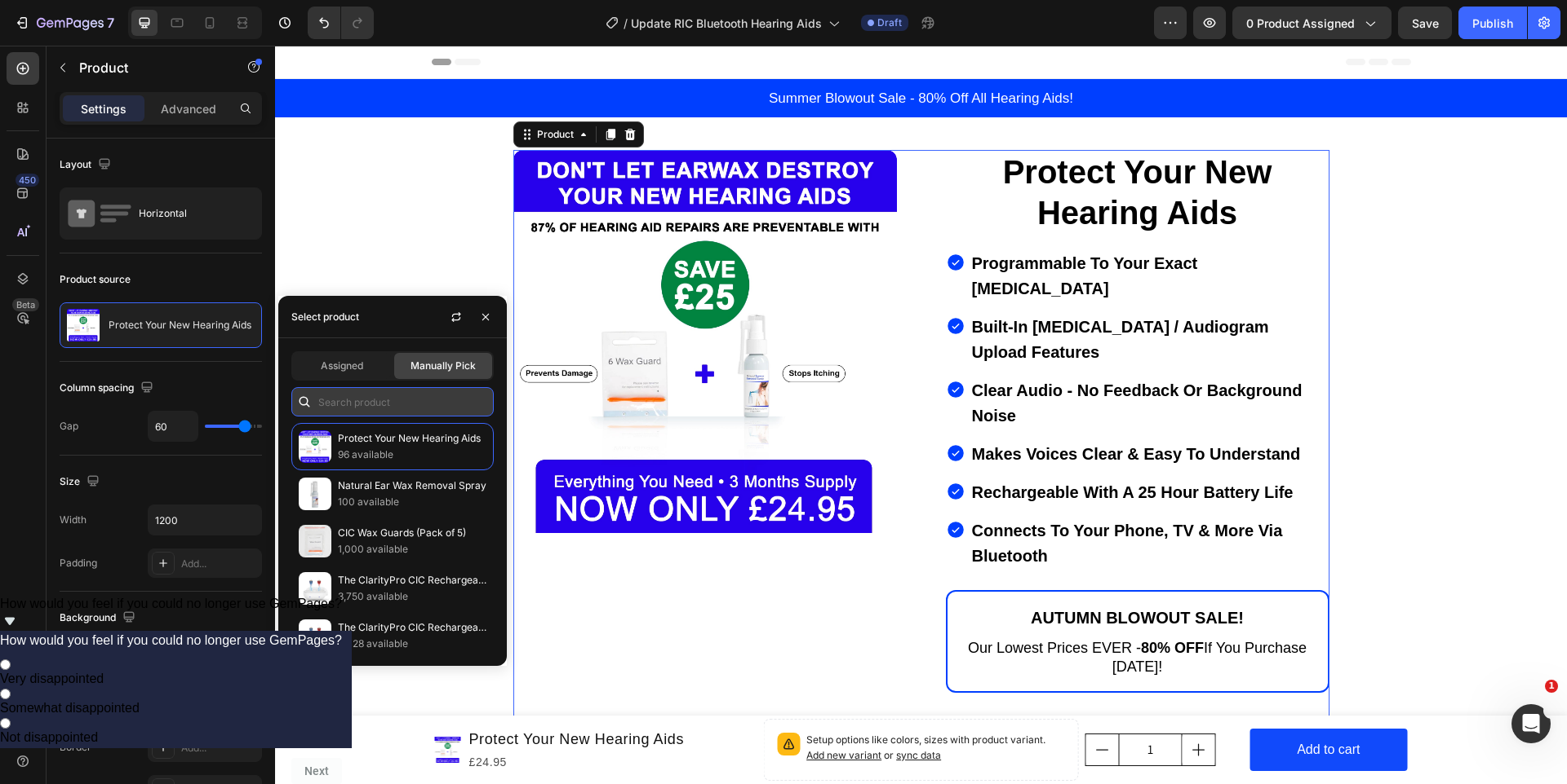
click at [358, 403] on input "text" at bounding box center [393, 402] width 202 height 30
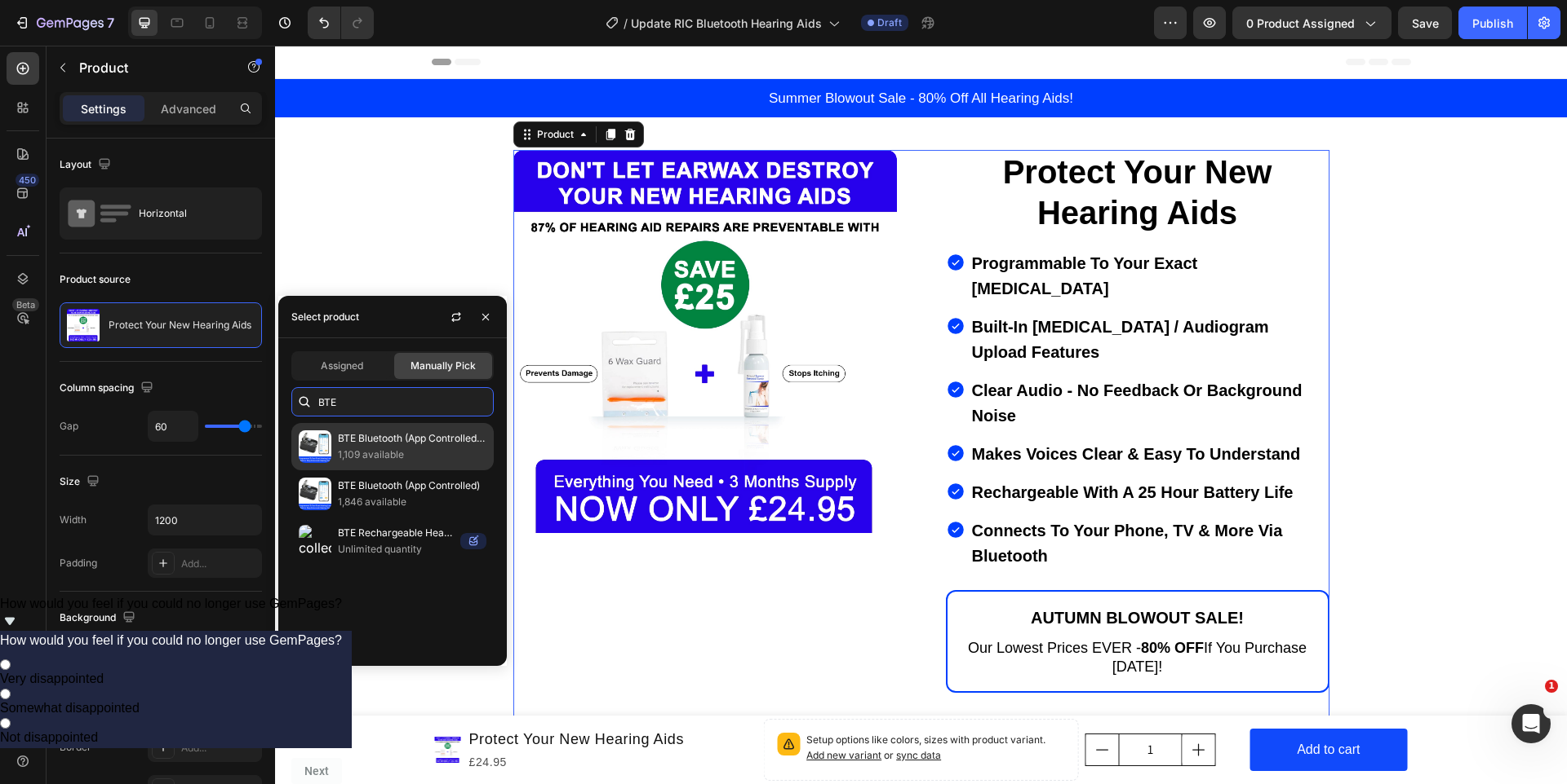
type input "BTE"
click at [380, 447] on p "1,109 available" at bounding box center [412, 455] width 148 height 16
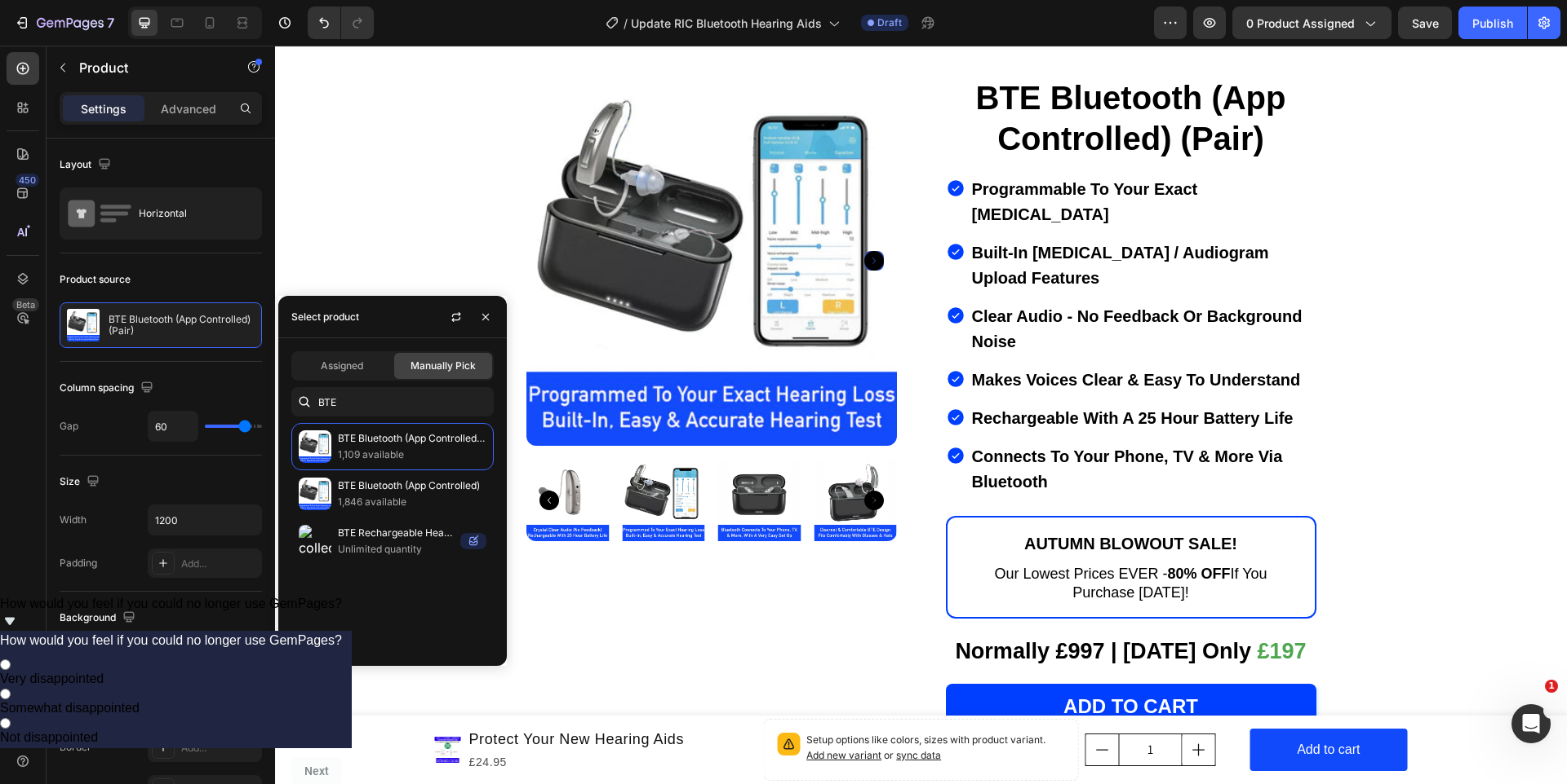
scroll to position [11295, 0]
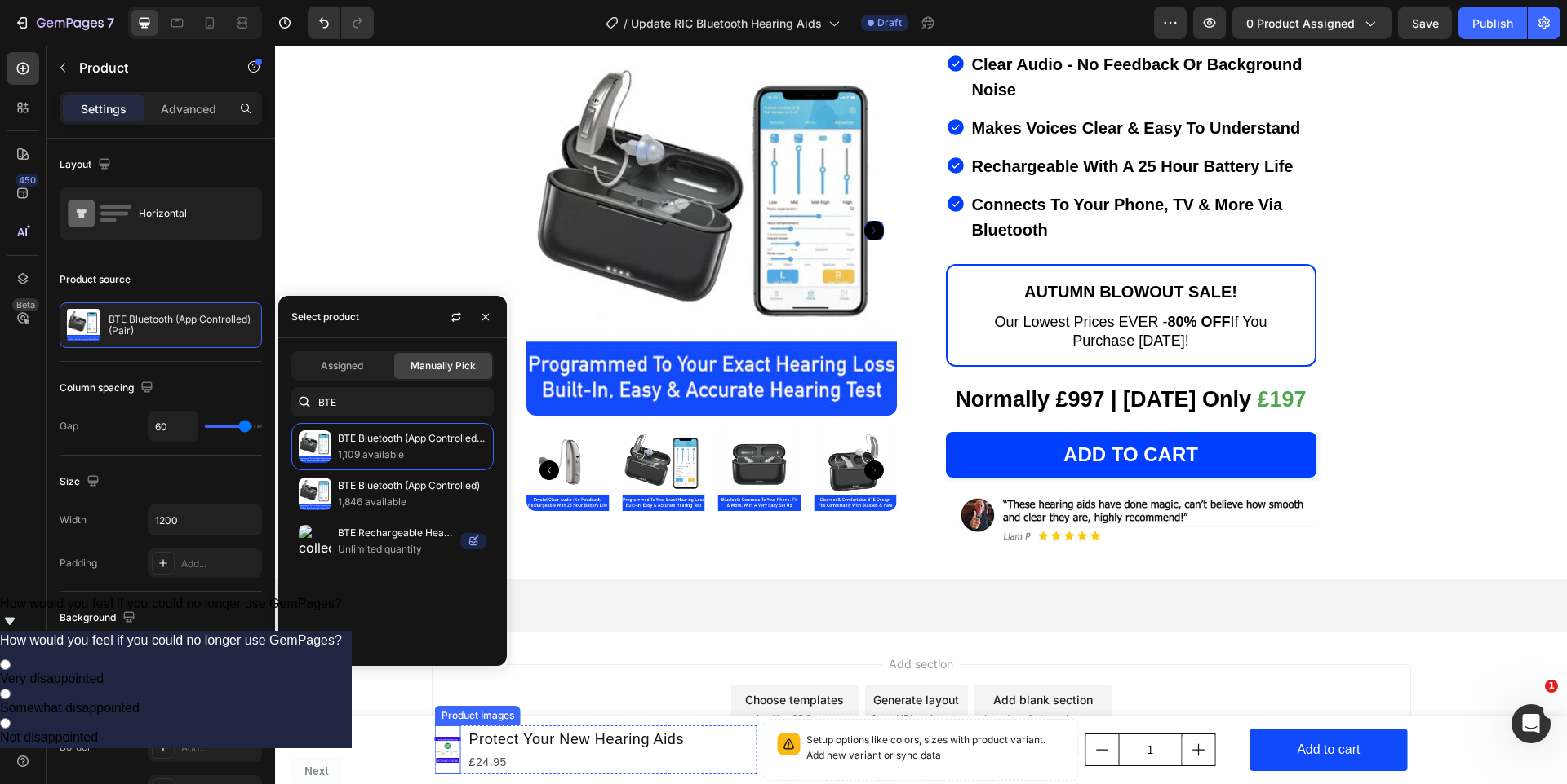
click at [452, 757] on img at bounding box center [448, 749] width 26 height 26
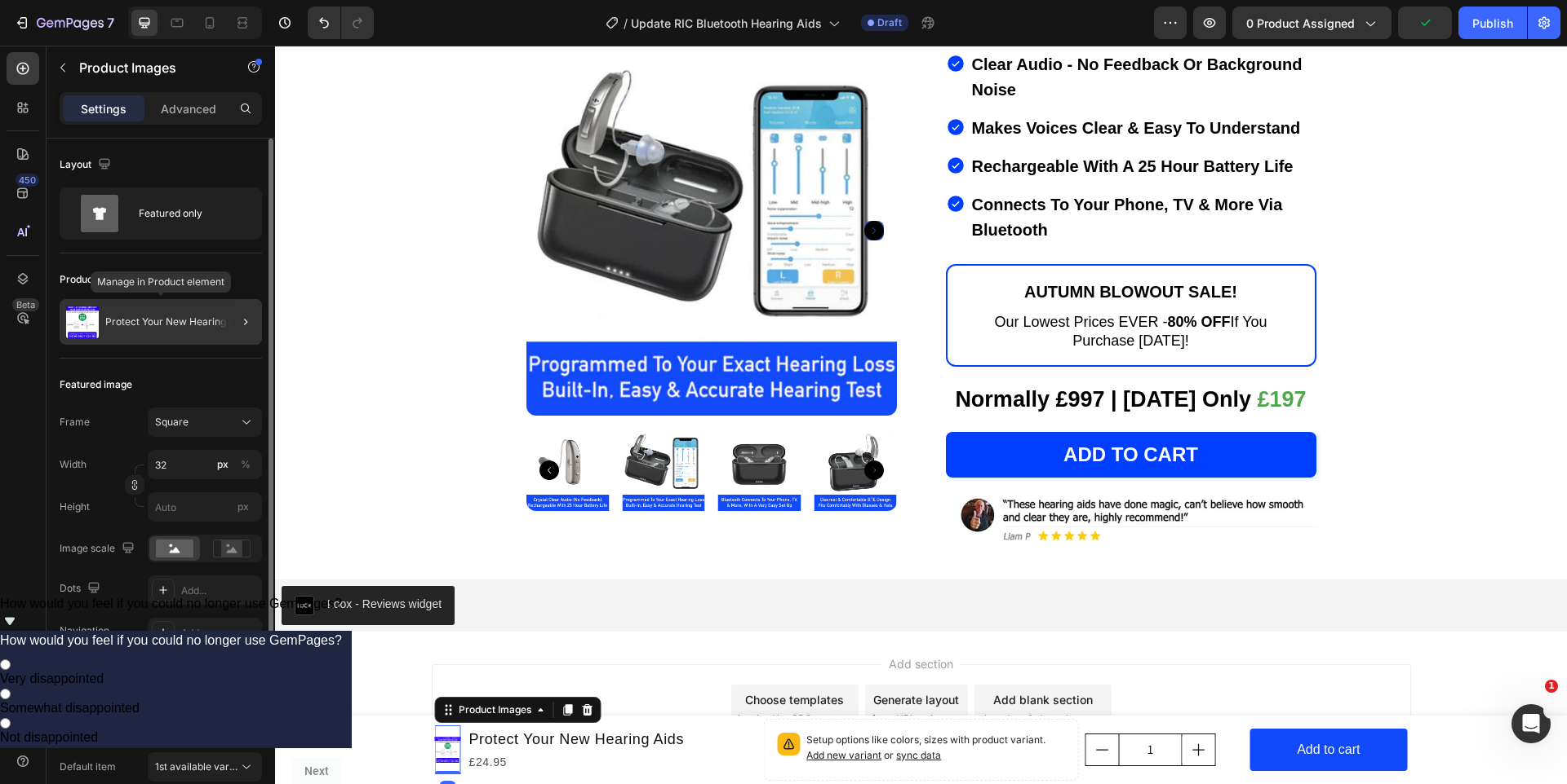
click at [204, 334] on div "Protect Your New Hearing Aids" at bounding box center [161, 321] width 202 height 45
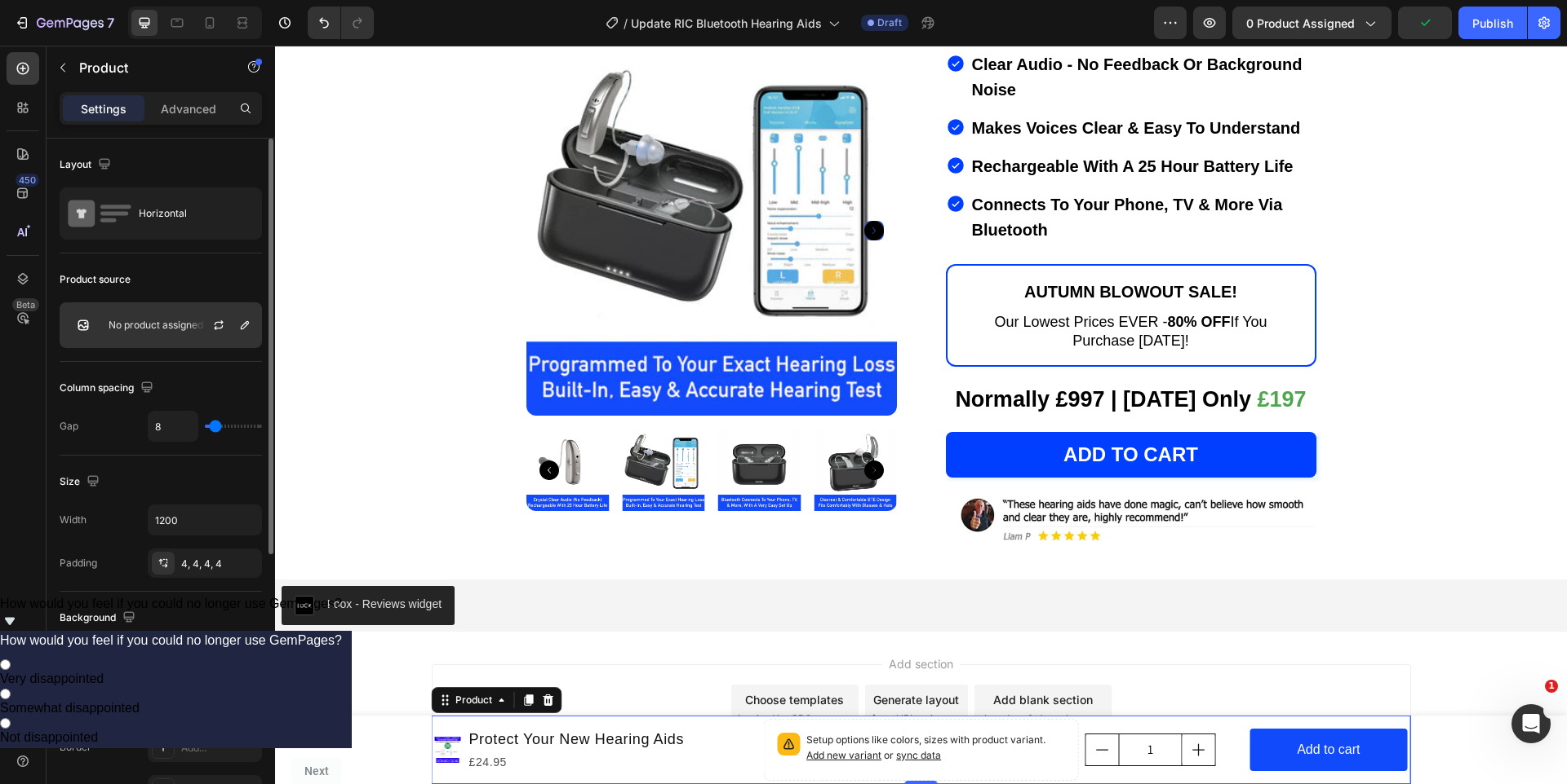
click at [164, 329] on p "No product assigned" at bounding box center [156, 325] width 94 height 12
click at [148, 280] on div "Product source" at bounding box center [161, 279] width 202 height 26
click at [153, 337] on div "No product assigned" at bounding box center [161, 324] width 202 height 45
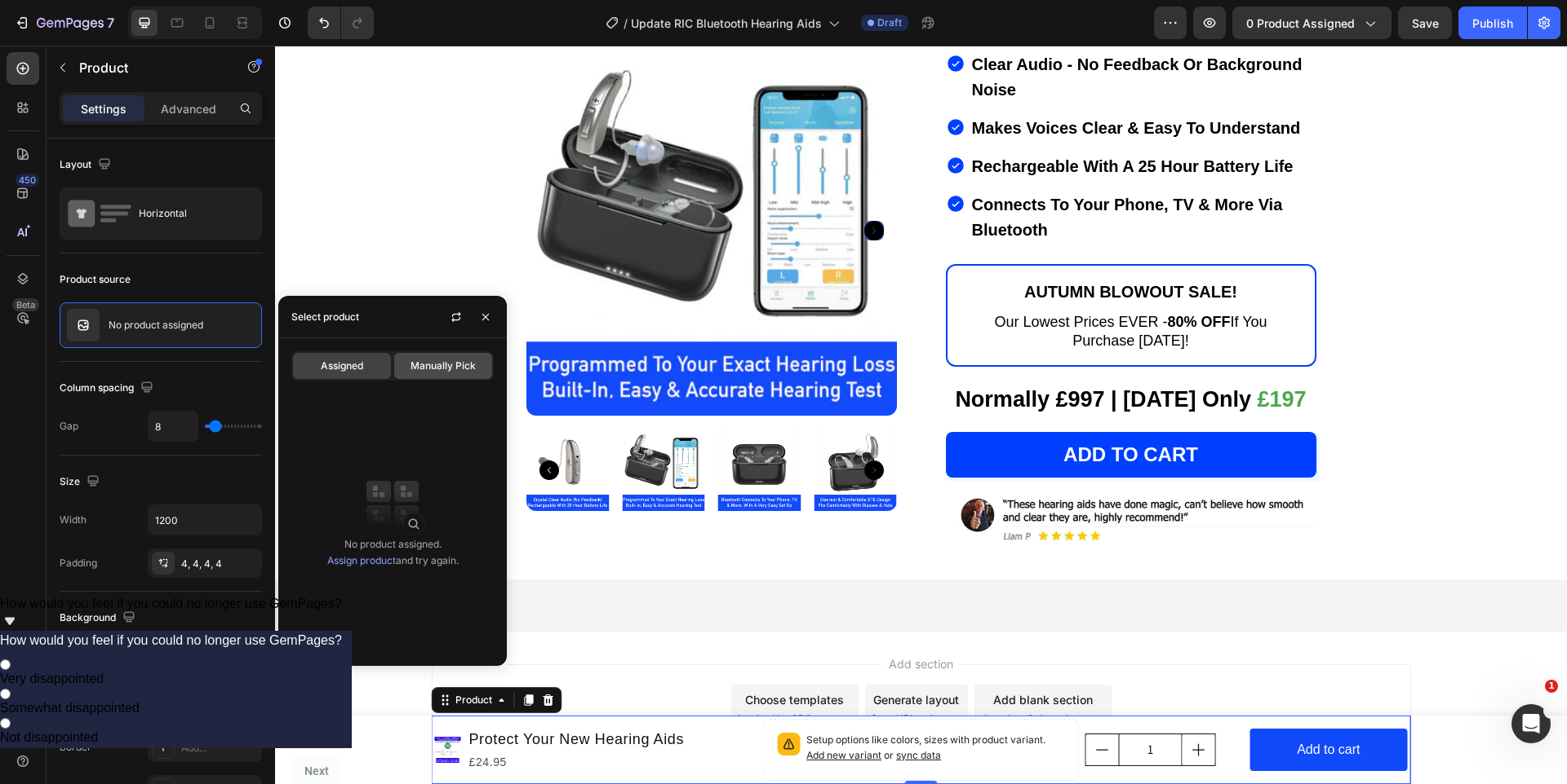
click at [418, 372] on span "Manually Pick" at bounding box center [443, 366] width 65 height 14
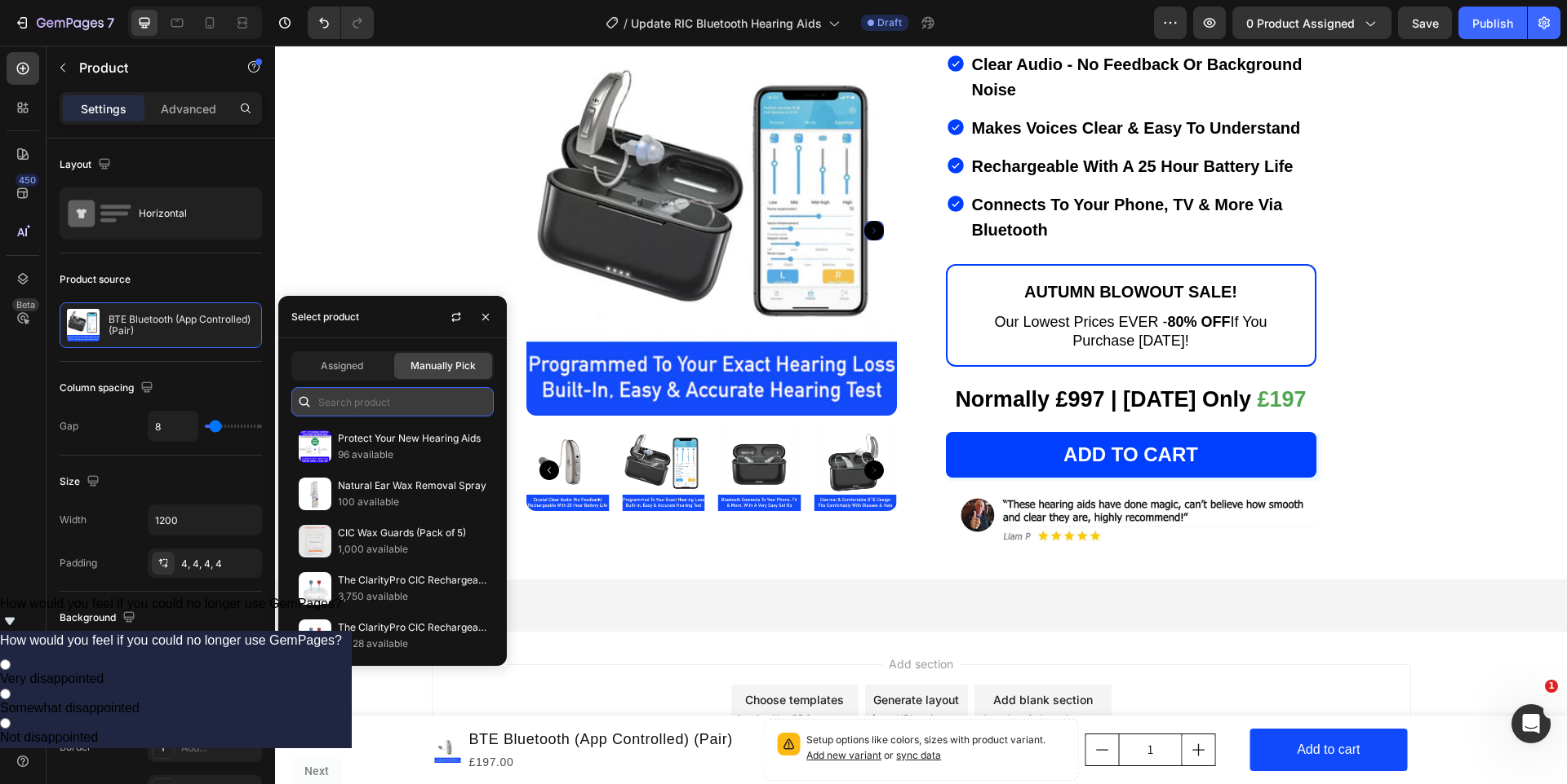
click at [377, 406] on input "text" at bounding box center [393, 402] width 202 height 30
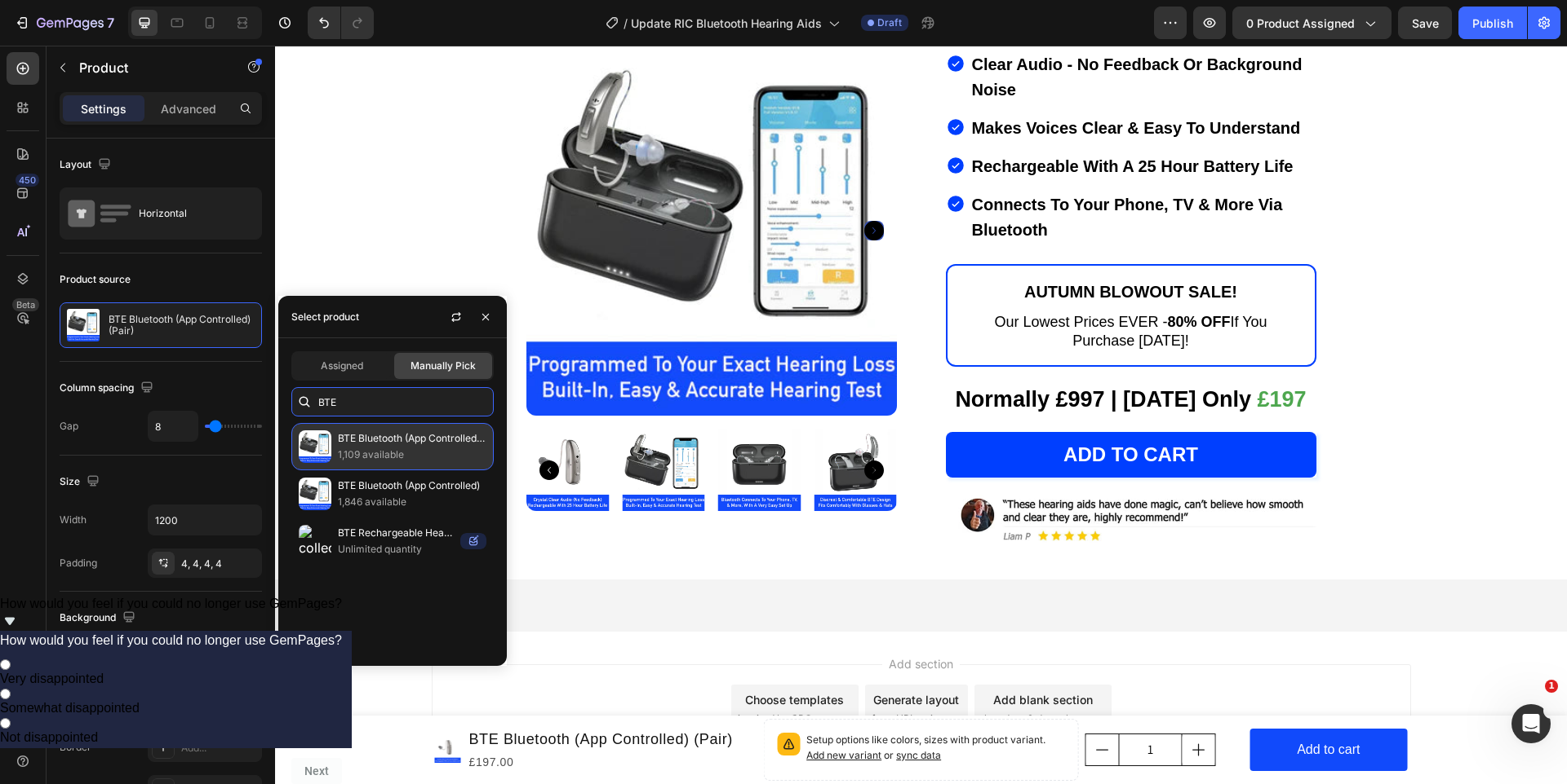
type input "BTE"
click at [386, 437] on p "BTE Bluetooth (App Controlled) (Pair)" at bounding box center [412, 439] width 148 height 16
click at [455, 444] on p "BTE Bluetooth (App Controlled) (Pair)" at bounding box center [412, 439] width 148 height 16
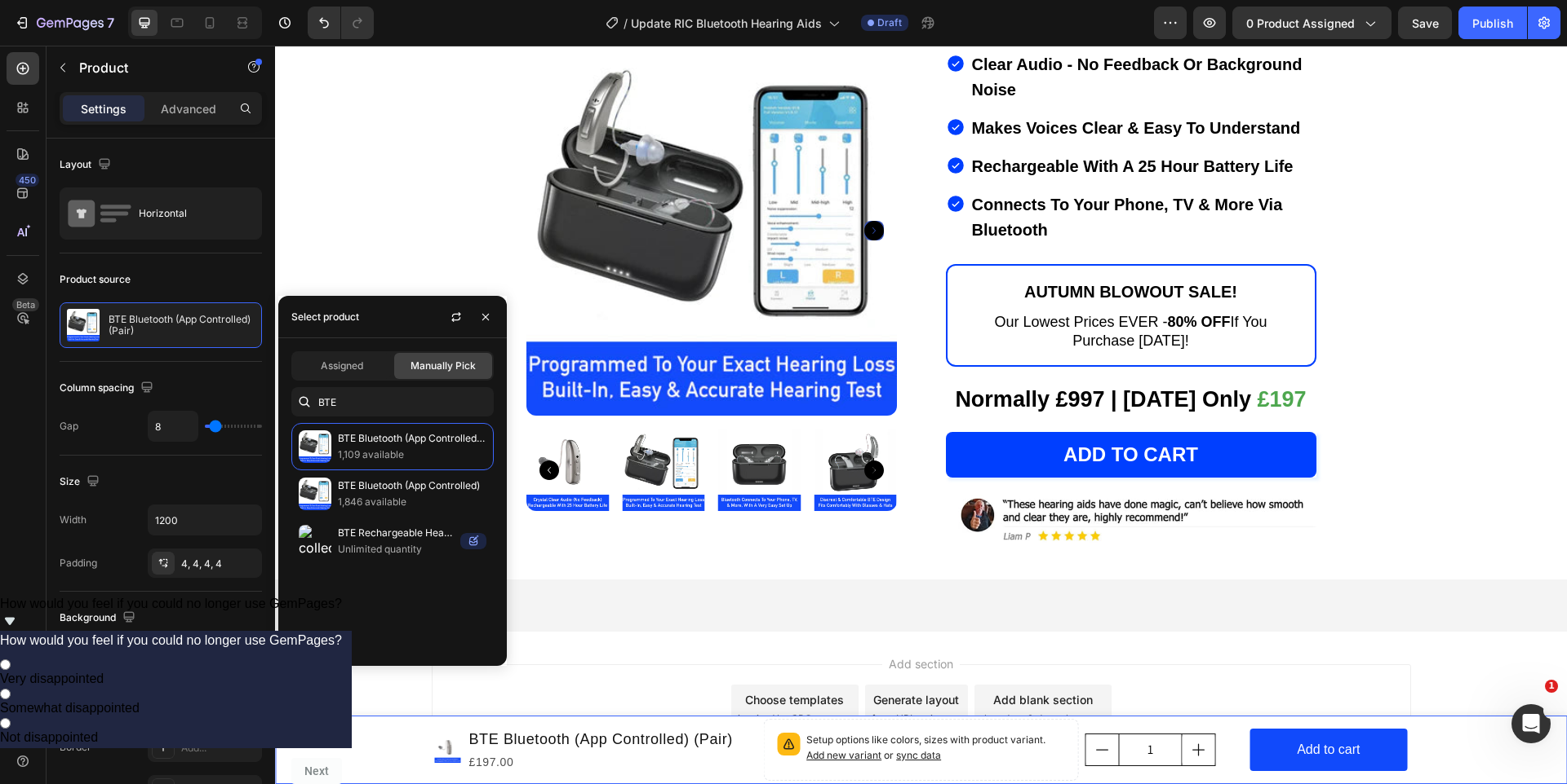
click at [360, 728] on div "Product Images BTE Bluetooth (App Controlled) (Pair) Product Title £197.00 Prod…" at bounding box center [921, 749] width 1292 height 68
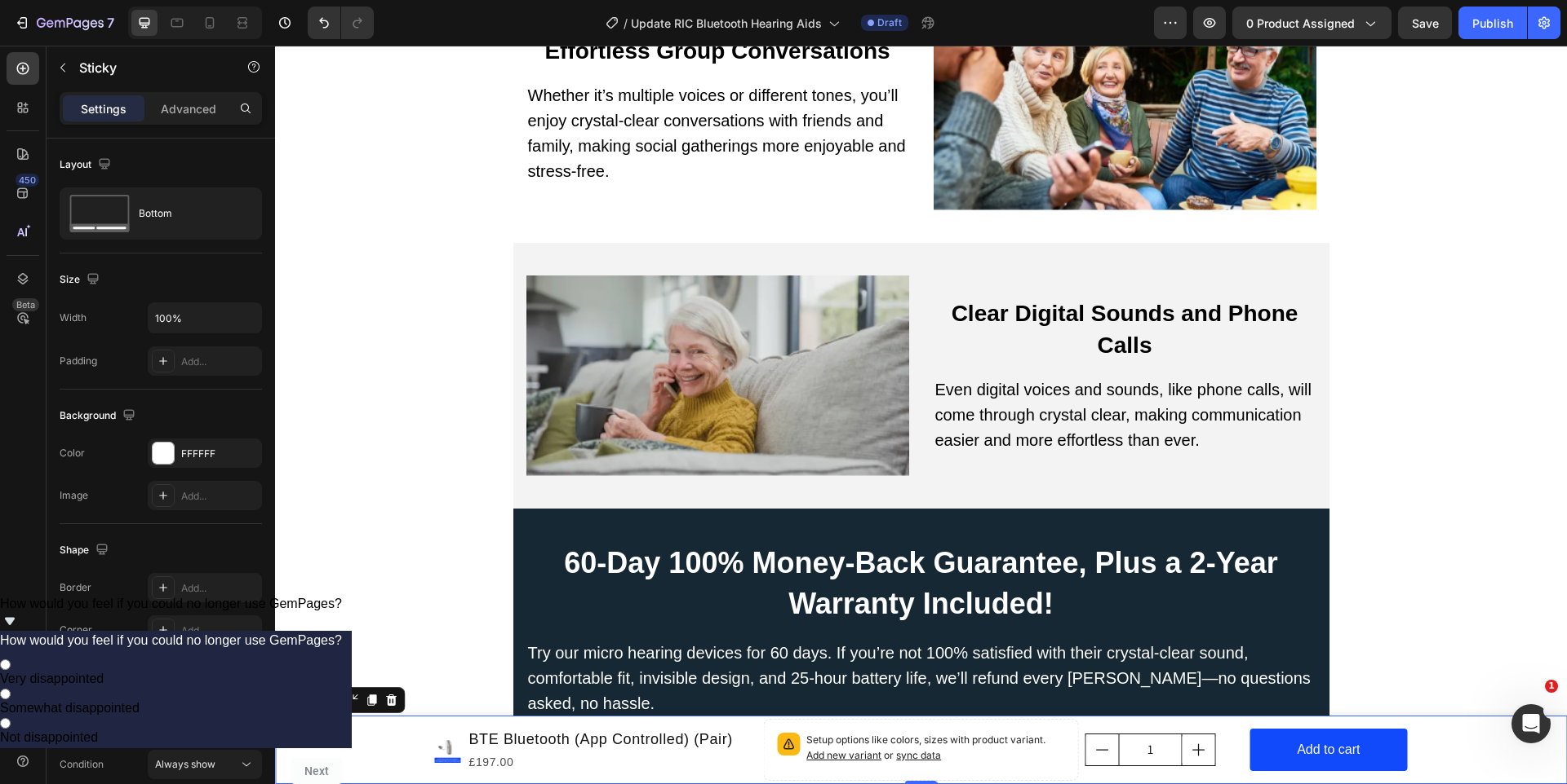
scroll to position [10217, 0]
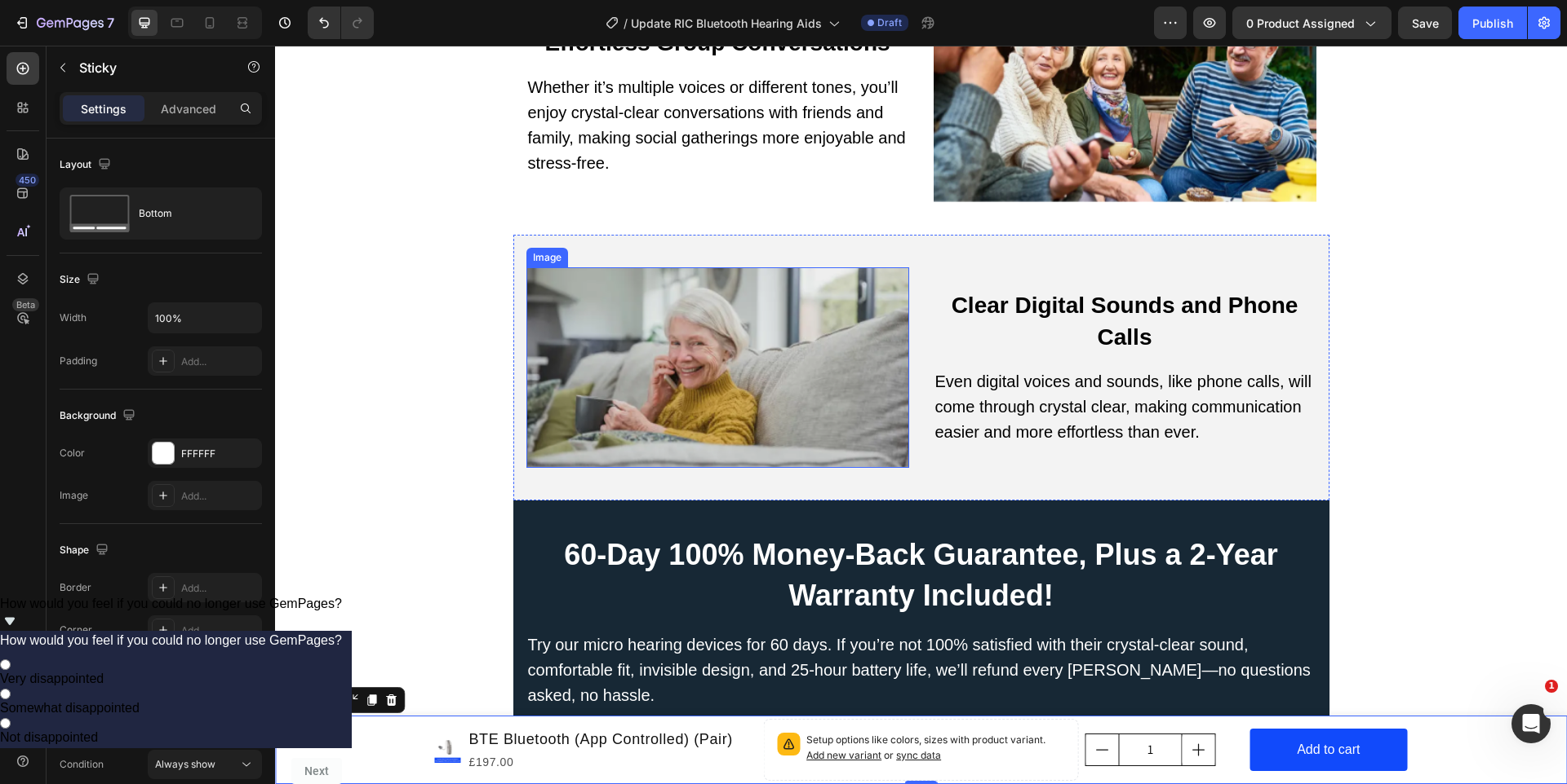
drag, startPoint x: 634, startPoint y: 377, endPoint x: 420, endPoint y: 383, distance: 214.1
click at [634, 377] on img at bounding box center [718, 367] width 383 height 201
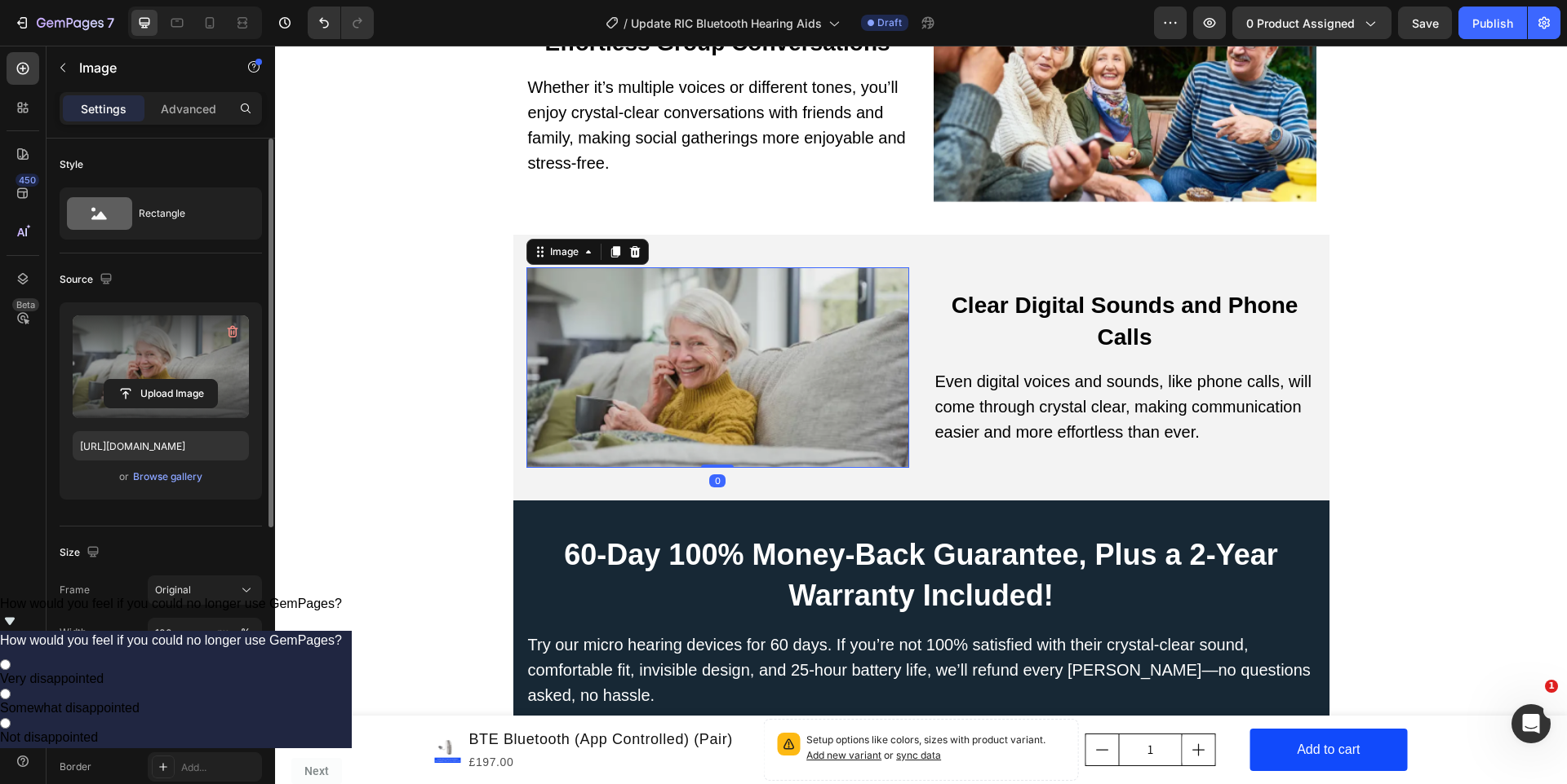
click at [132, 357] on label at bounding box center [160, 367] width 176 height 103
click at [132, 380] on input "file" at bounding box center [161, 393] width 113 height 28
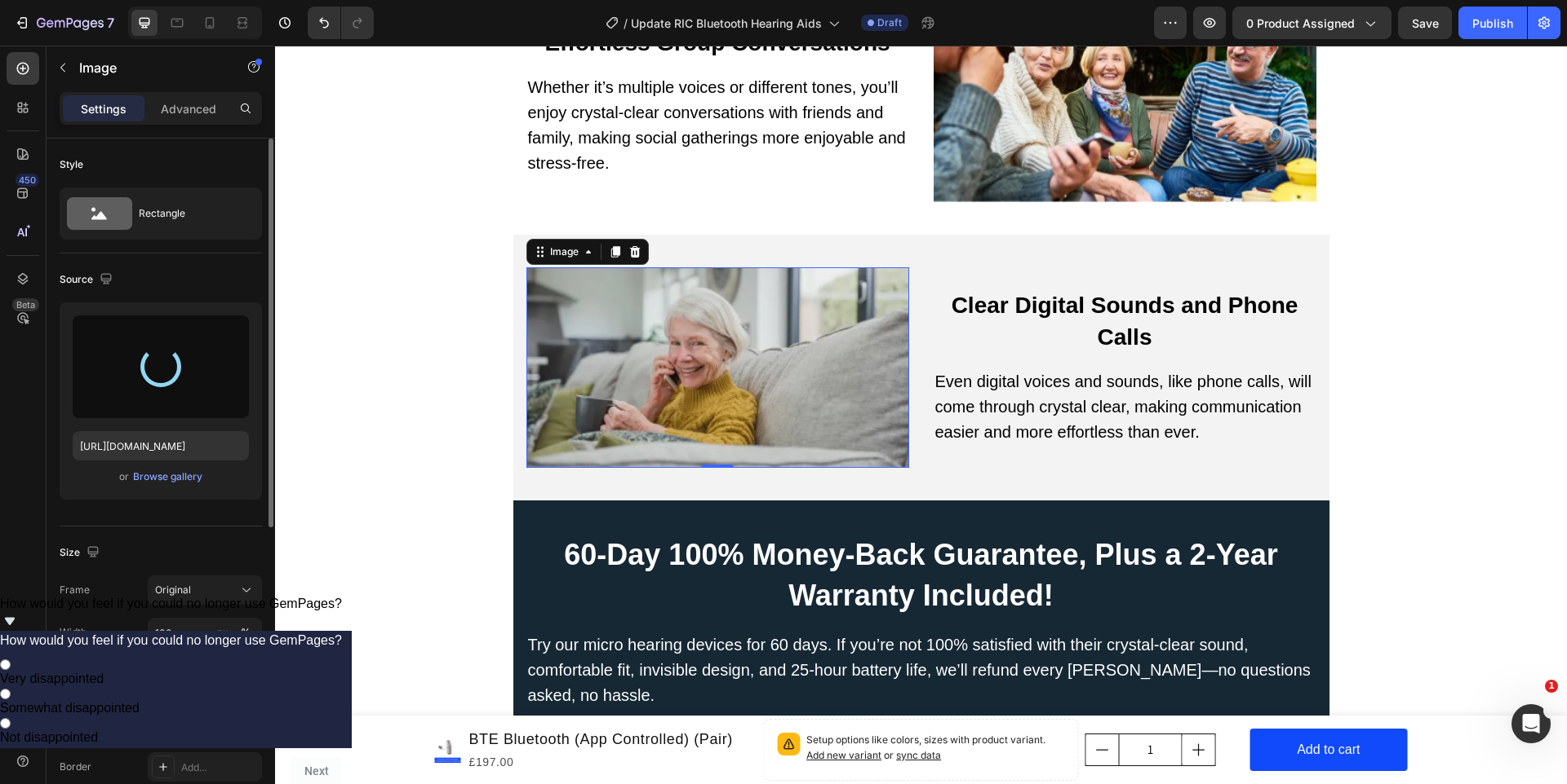
type input "https://cdn.shopify.com/s/files/1/0712/7878/8851/files/gempages_524027044380541…"
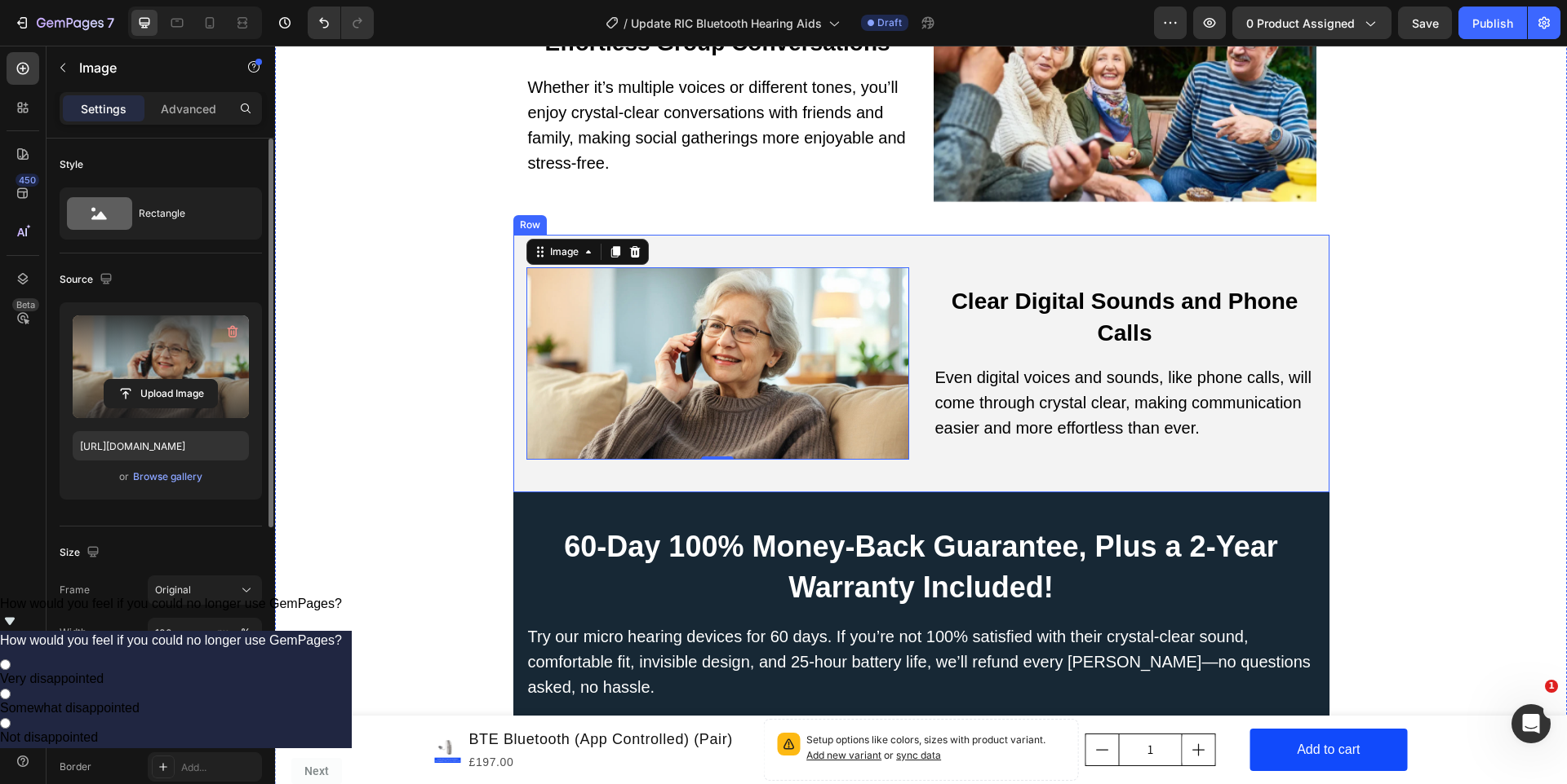
scroll to position [10106, 0]
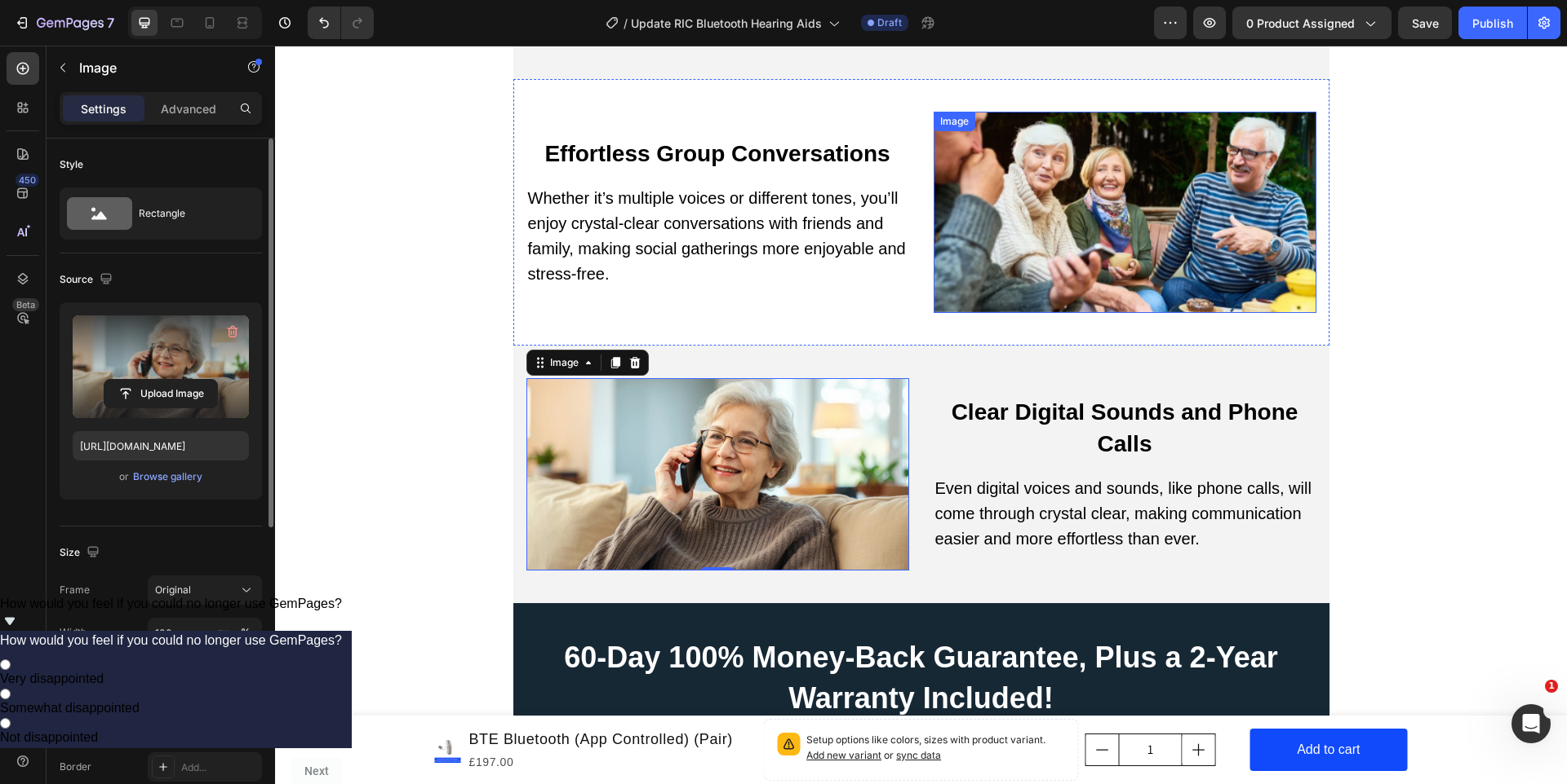
drag, startPoint x: 1068, startPoint y: 212, endPoint x: 694, endPoint y: 266, distance: 377.9
click at [1068, 212] on img at bounding box center [1125, 212] width 383 height 201
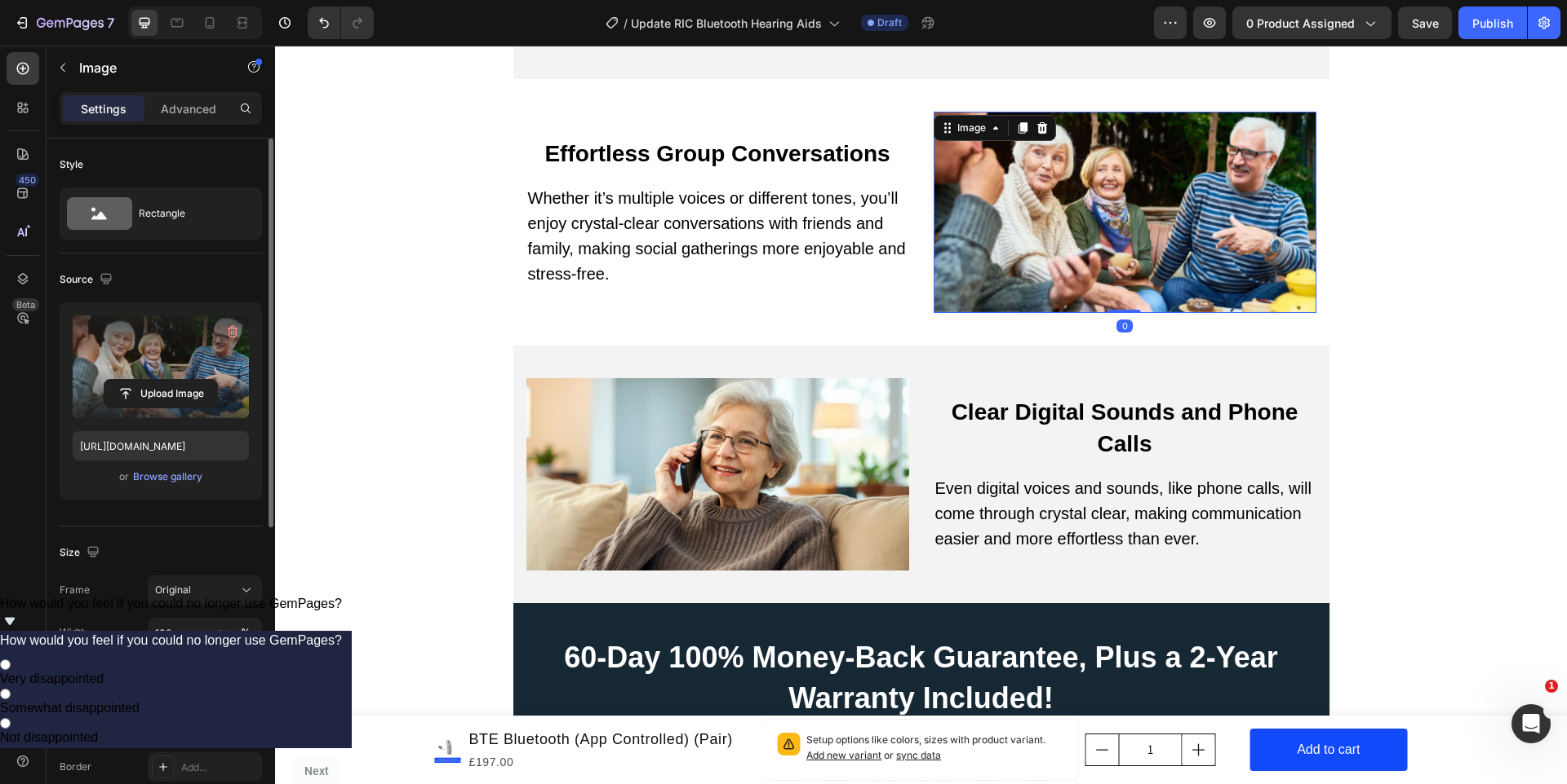
click at [131, 367] on label at bounding box center [160, 367] width 176 height 103
click at [131, 380] on input "file" at bounding box center [161, 393] width 113 height 28
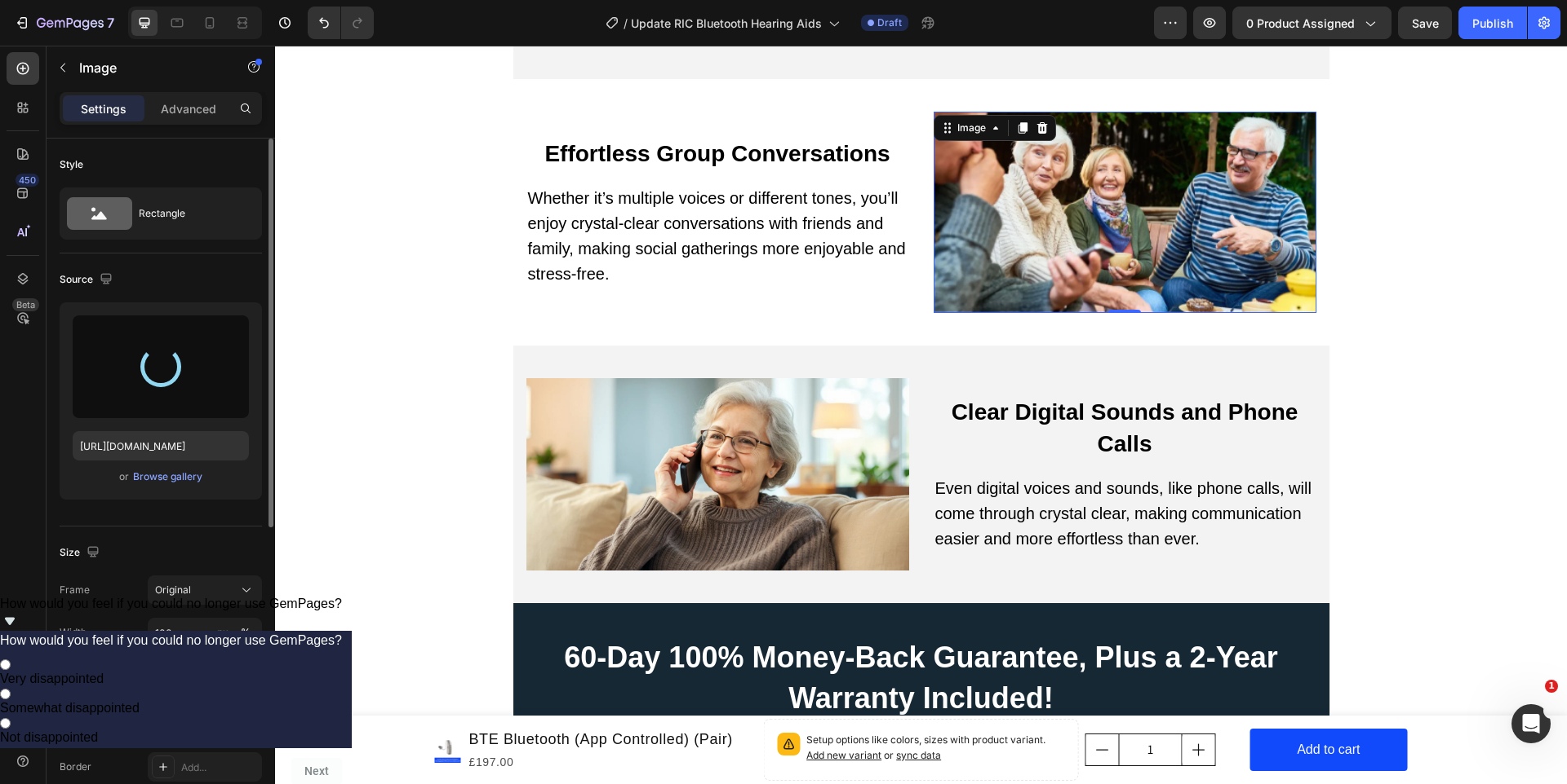
type input "https://cdn.shopify.com/s/files/1/0712/7878/8851/files/gempages_524027044380541…"
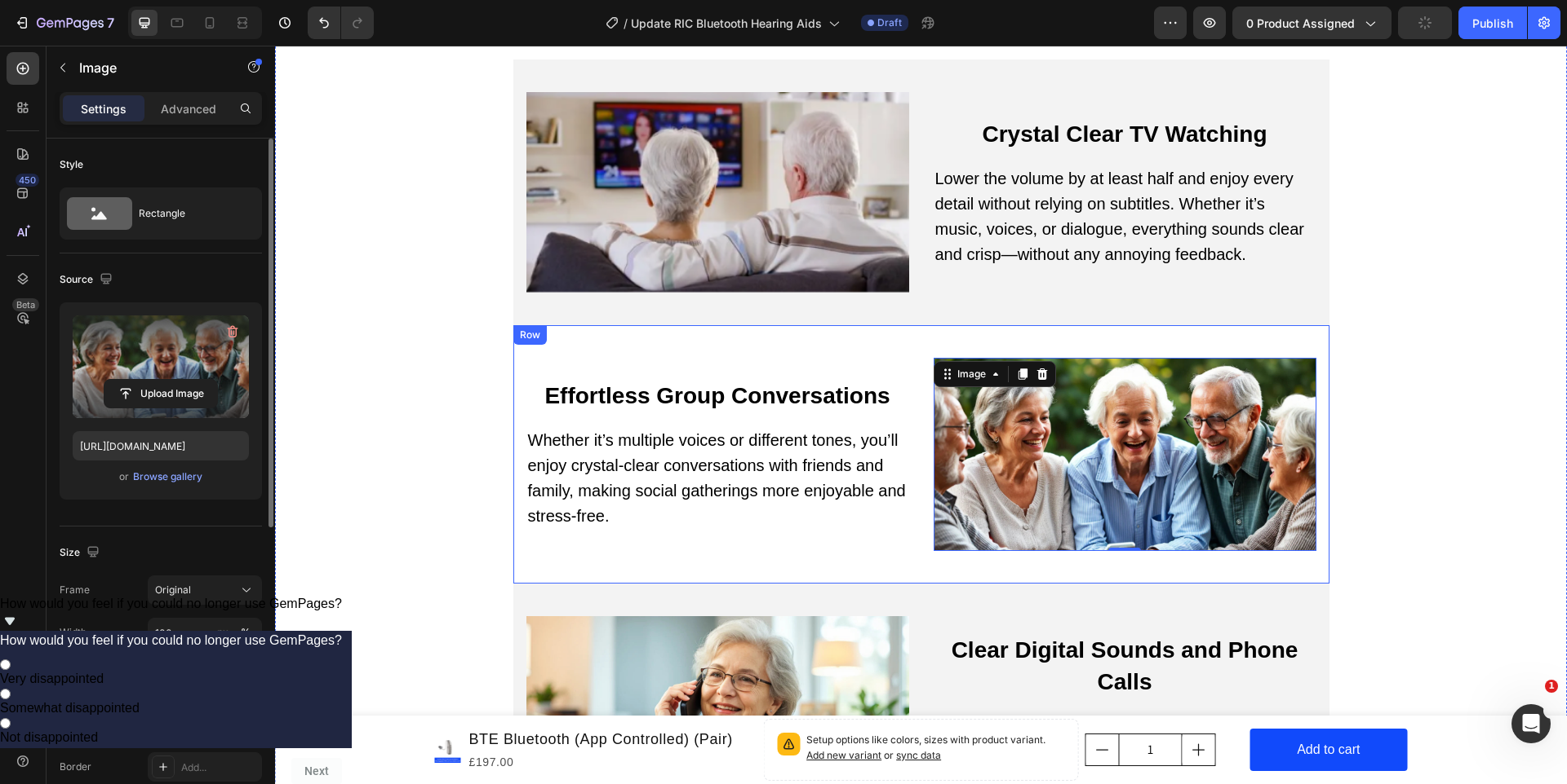
scroll to position [9814, 0]
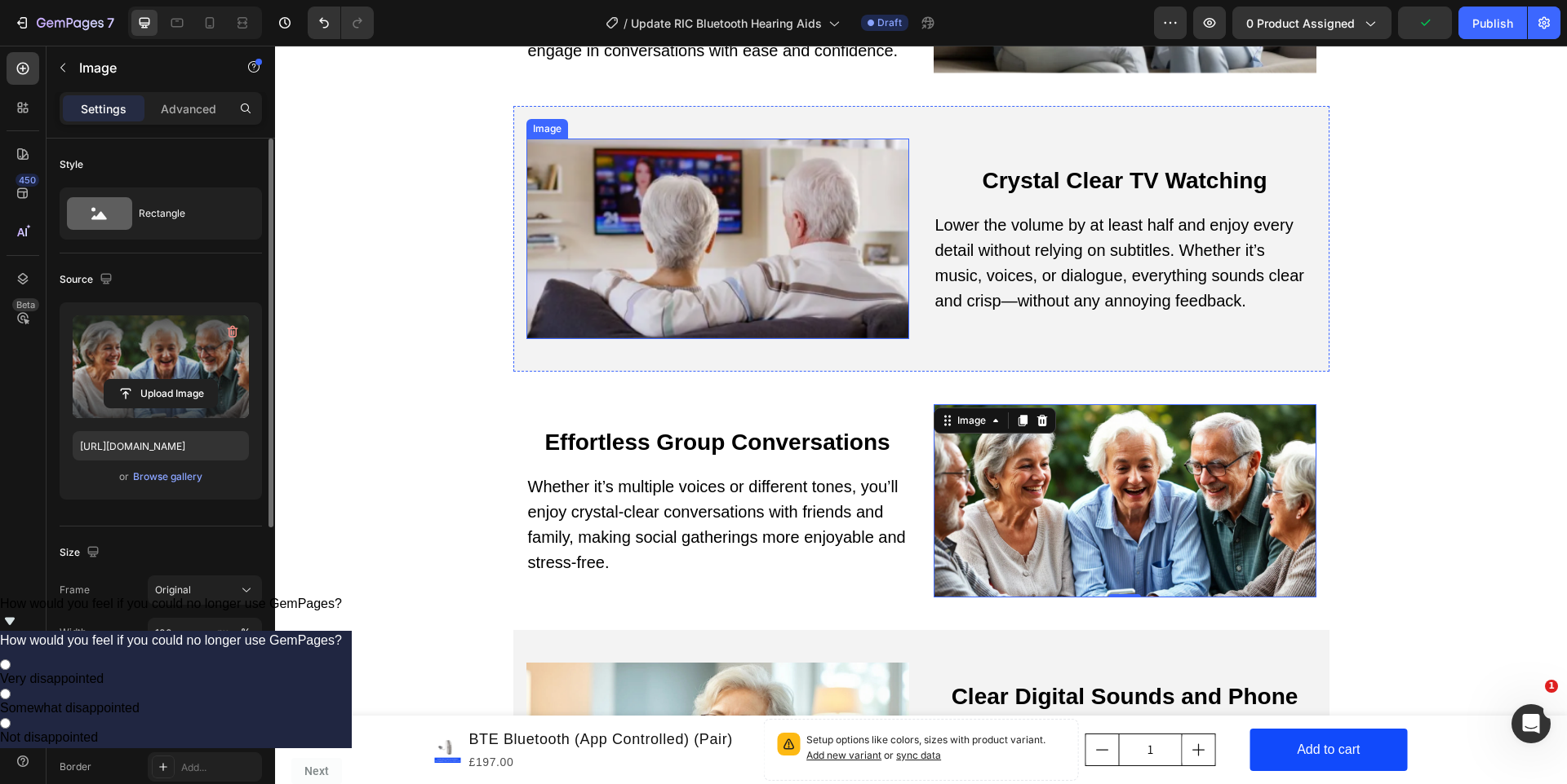
click at [753, 202] on img at bounding box center [718, 239] width 383 height 201
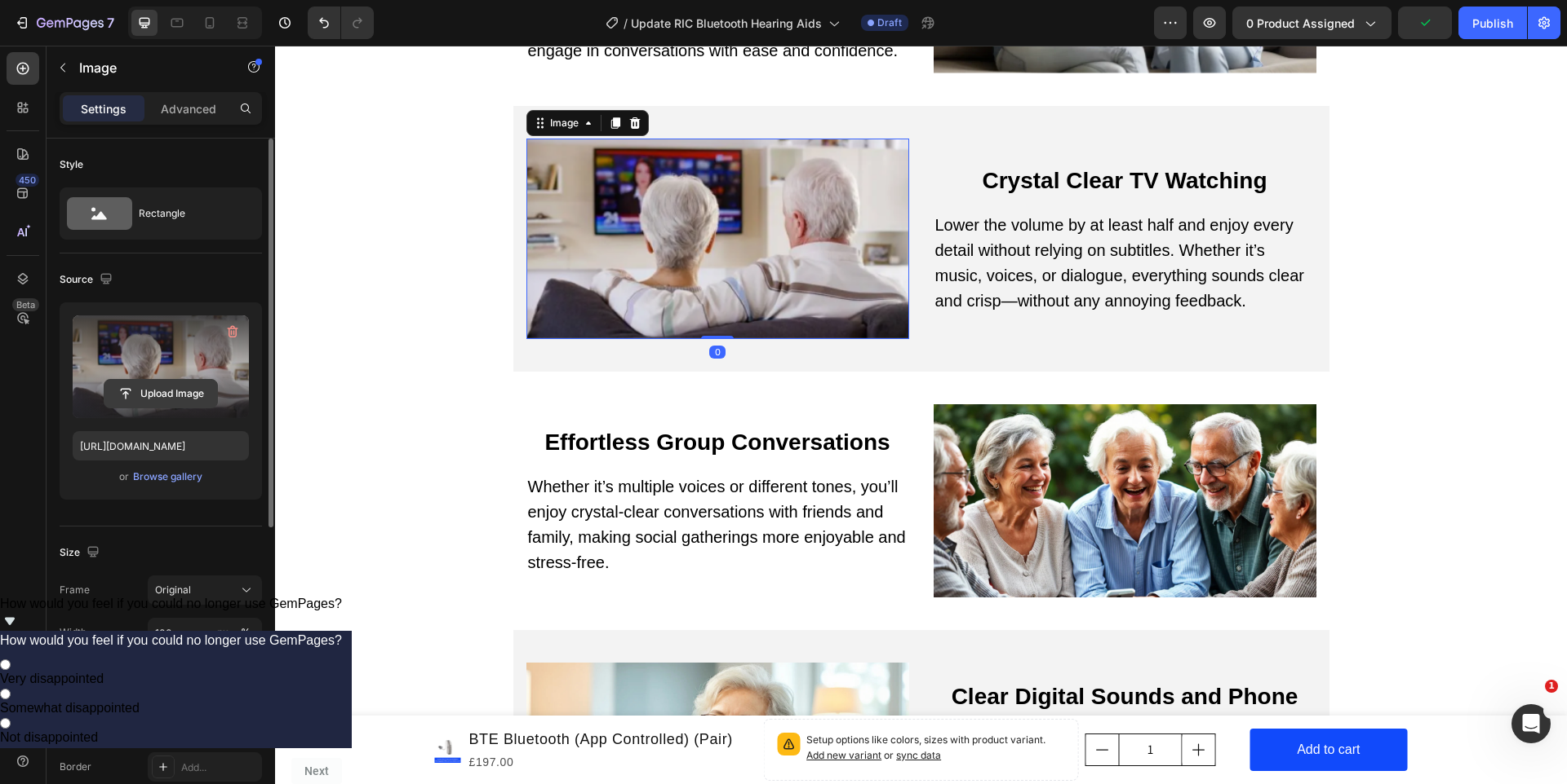
click at [163, 382] on input "file" at bounding box center [161, 393] width 113 height 28
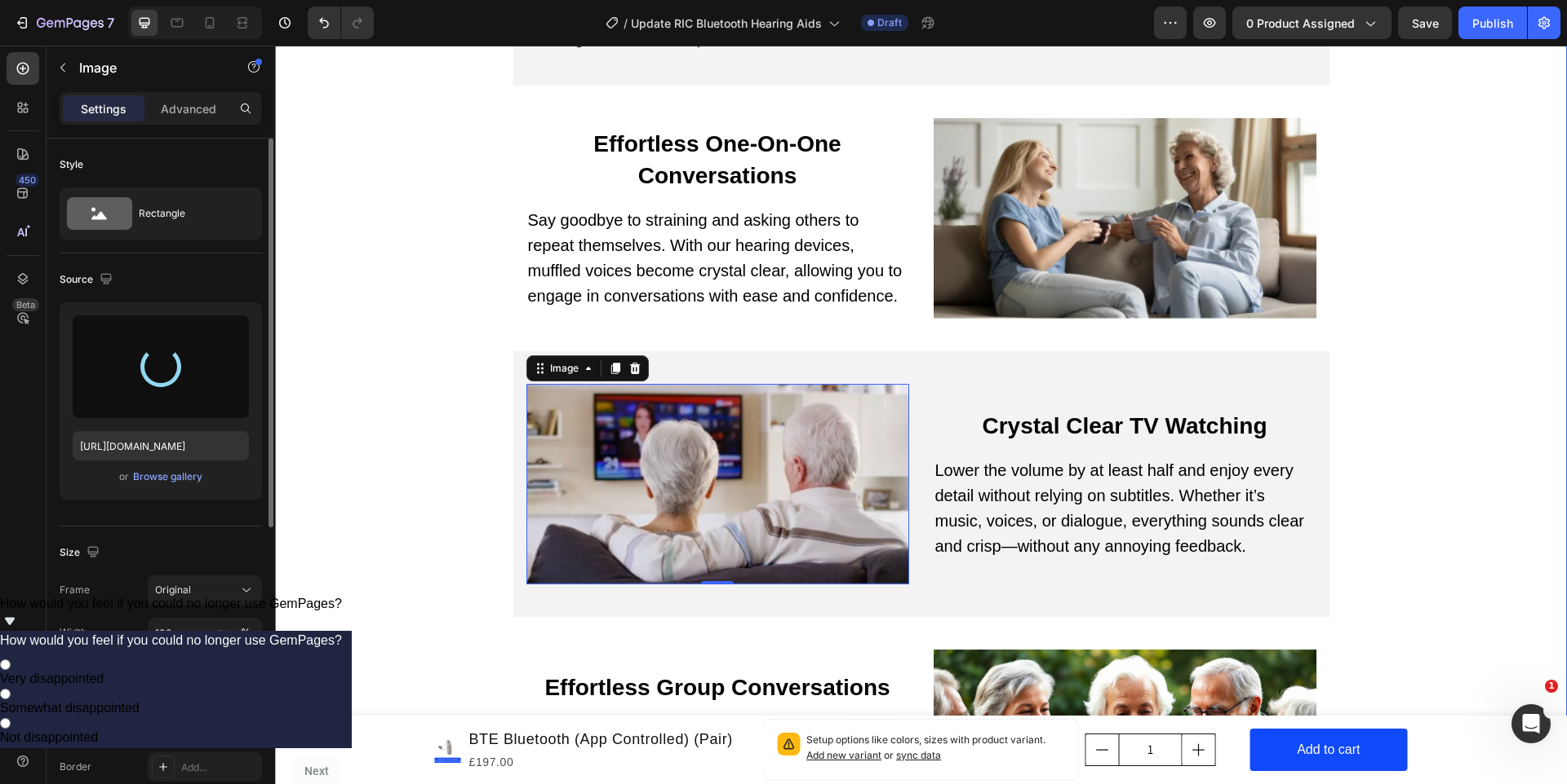
scroll to position [9526, 0]
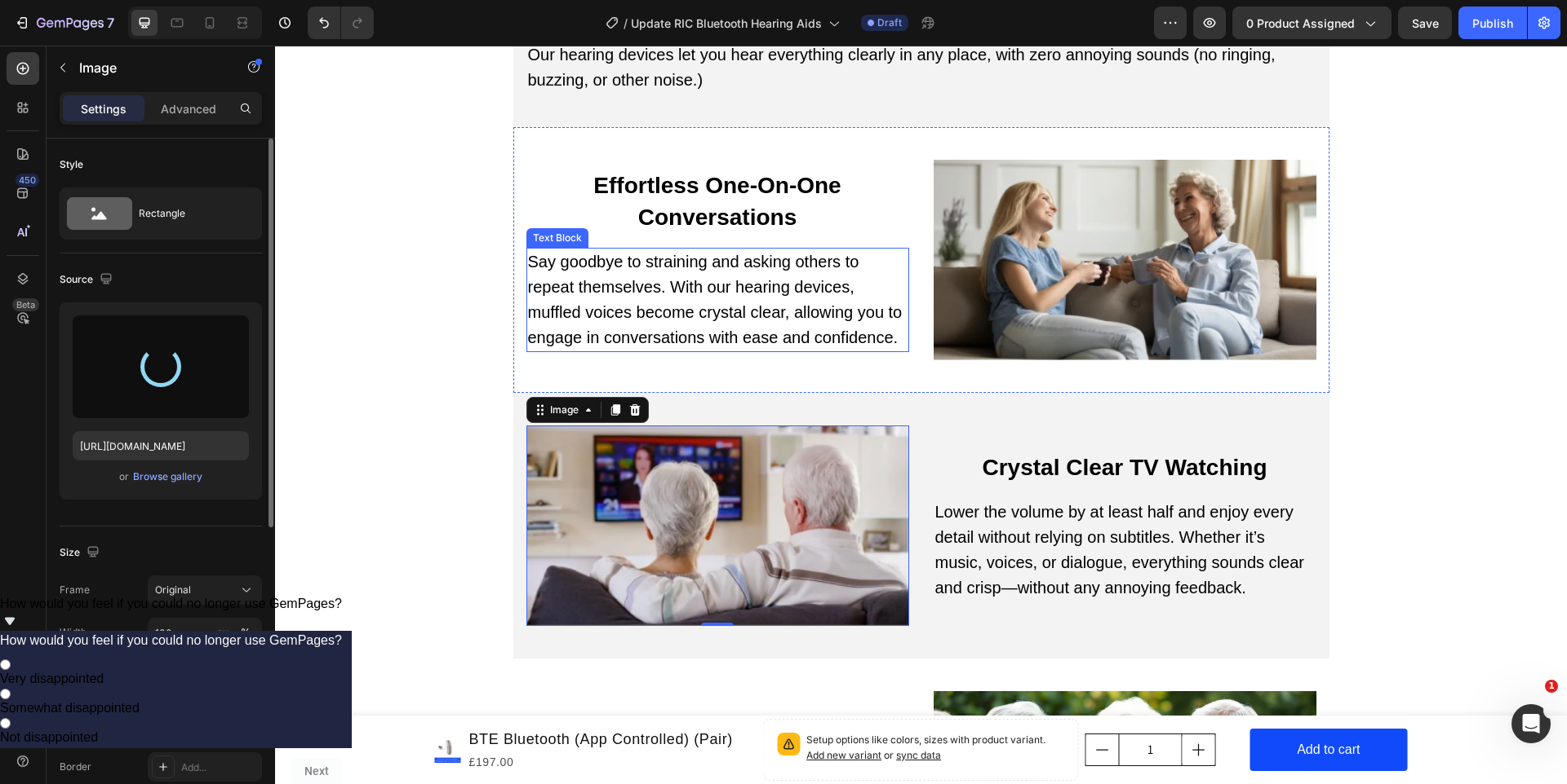
click at [1022, 219] on img at bounding box center [1125, 260] width 383 height 201
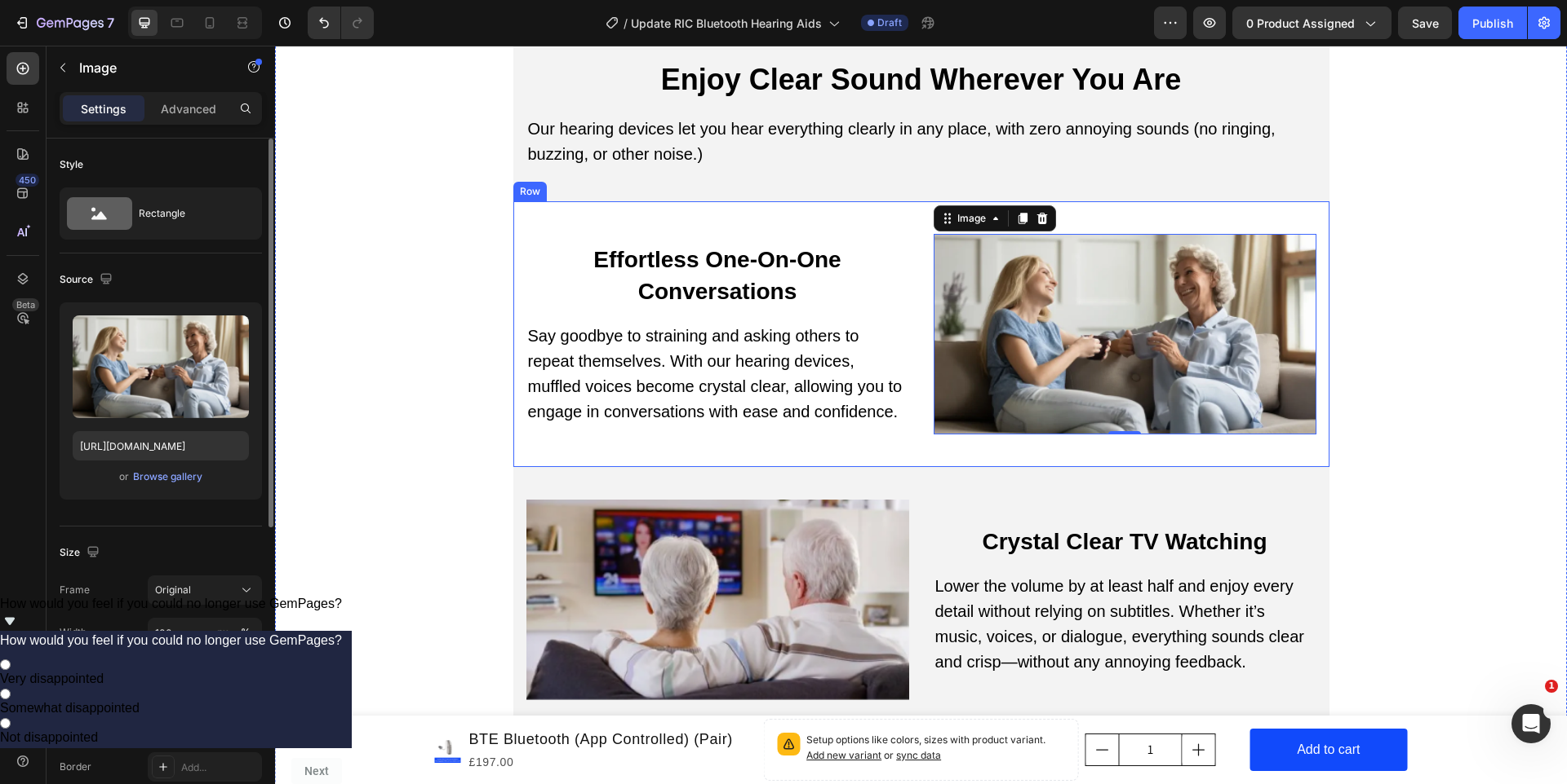
scroll to position [9269, 0]
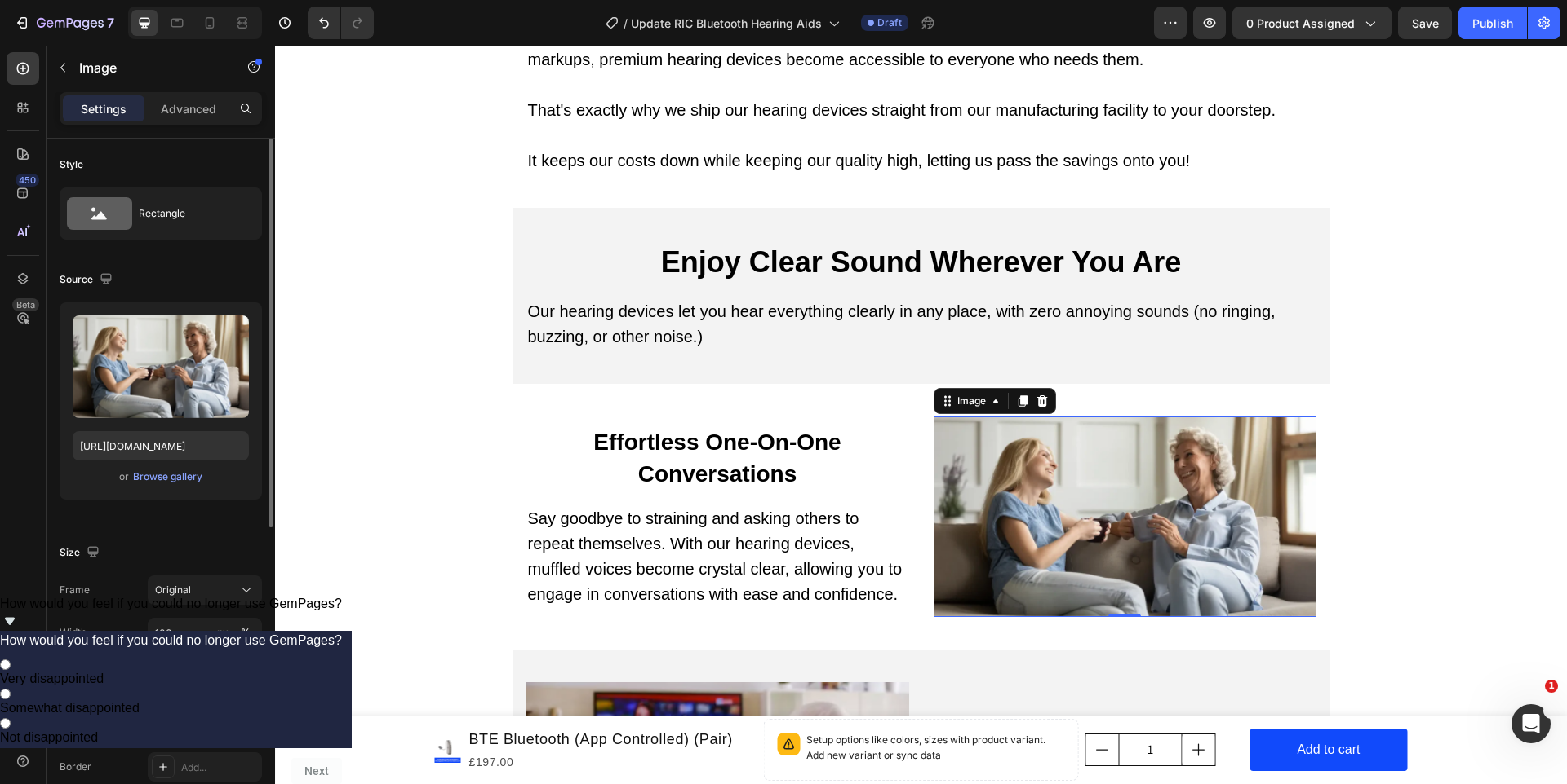
click at [1086, 454] on img at bounding box center [1125, 517] width 383 height 201
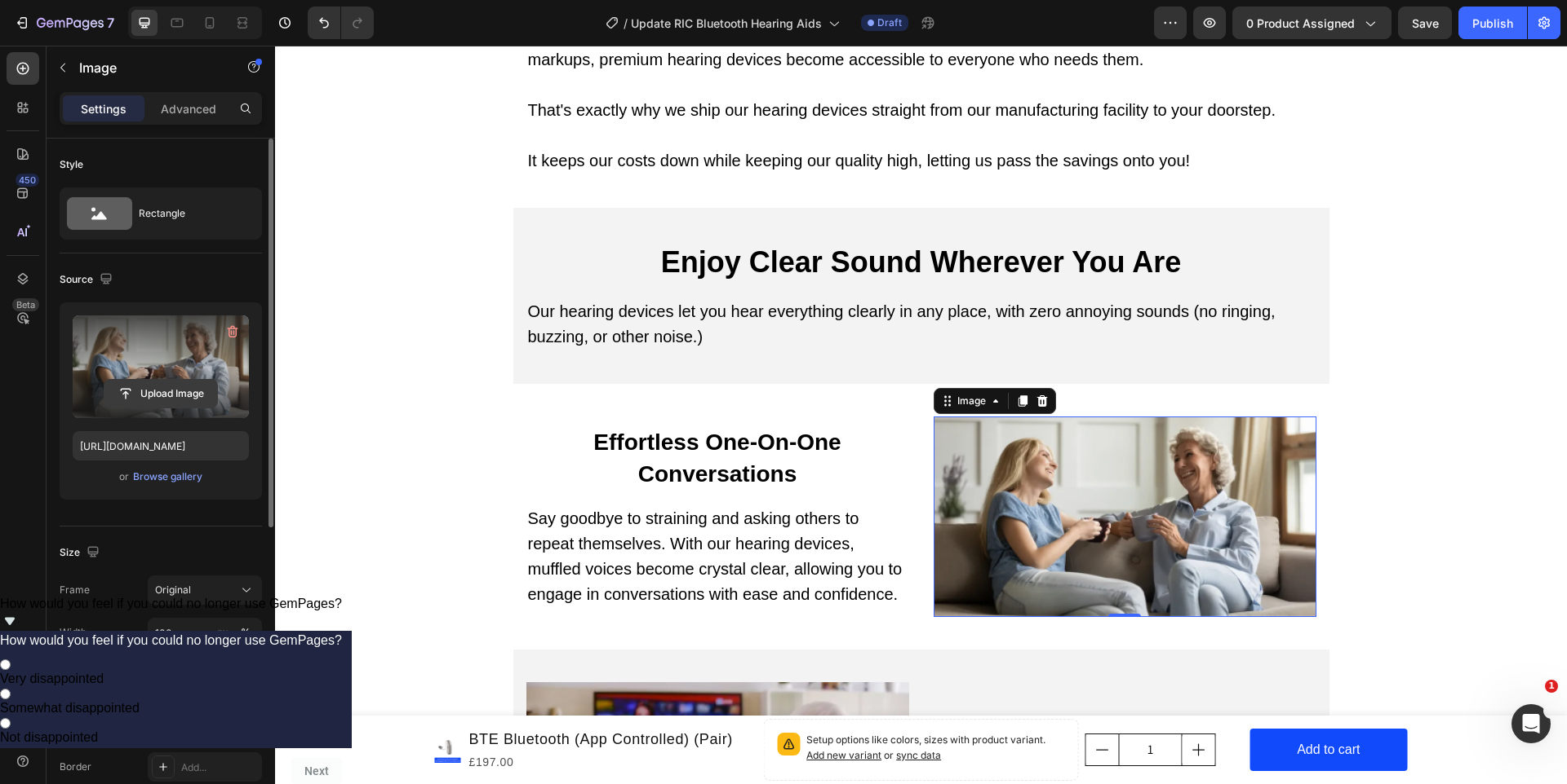
click at [149, 388] on input "file" at bounding box center [161, 393] width 113 height 28
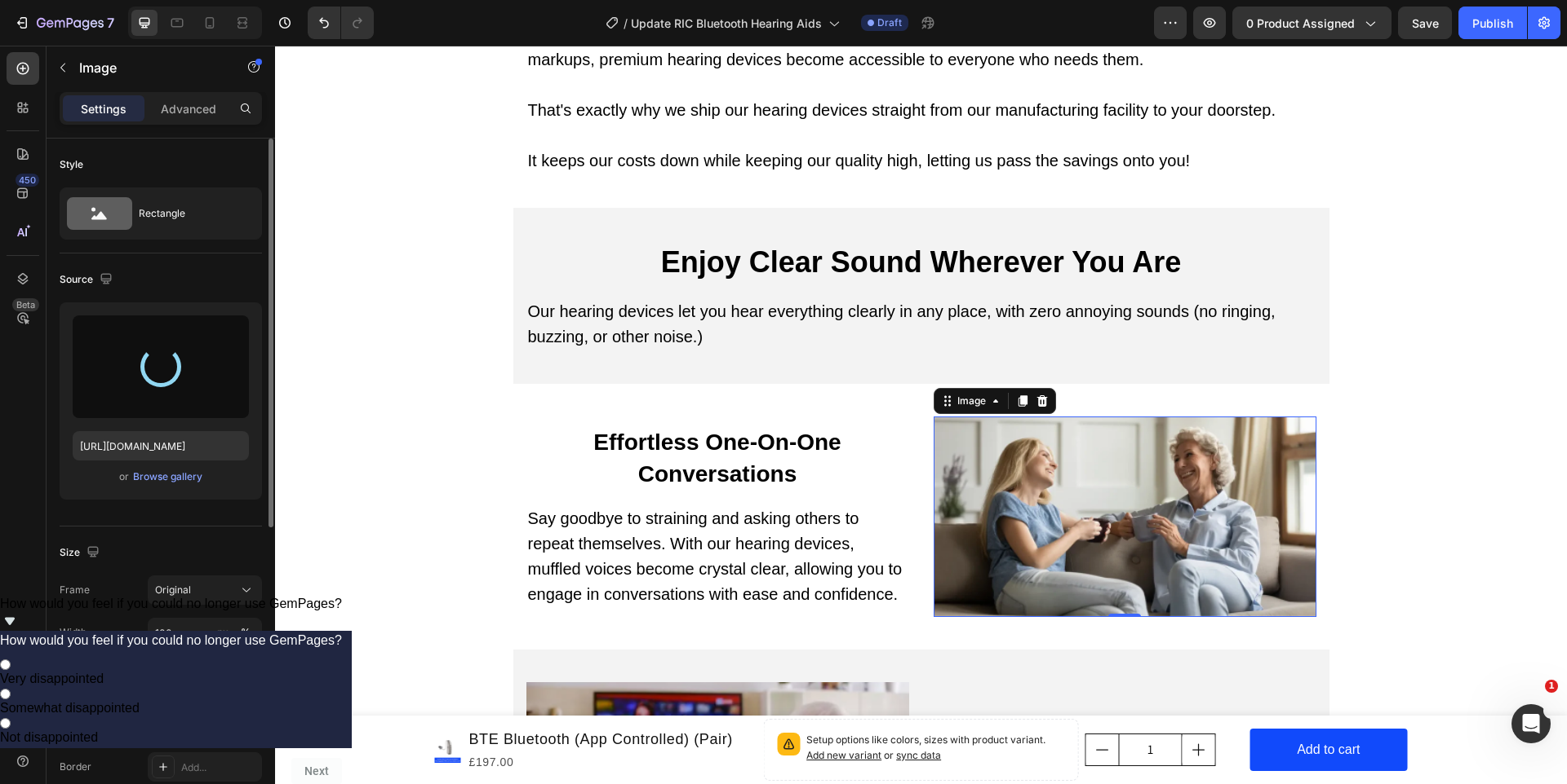
type input "https://cdn.shopify.com/s/files/1/0712/7878/8851/files/gempages_524027044380541…"
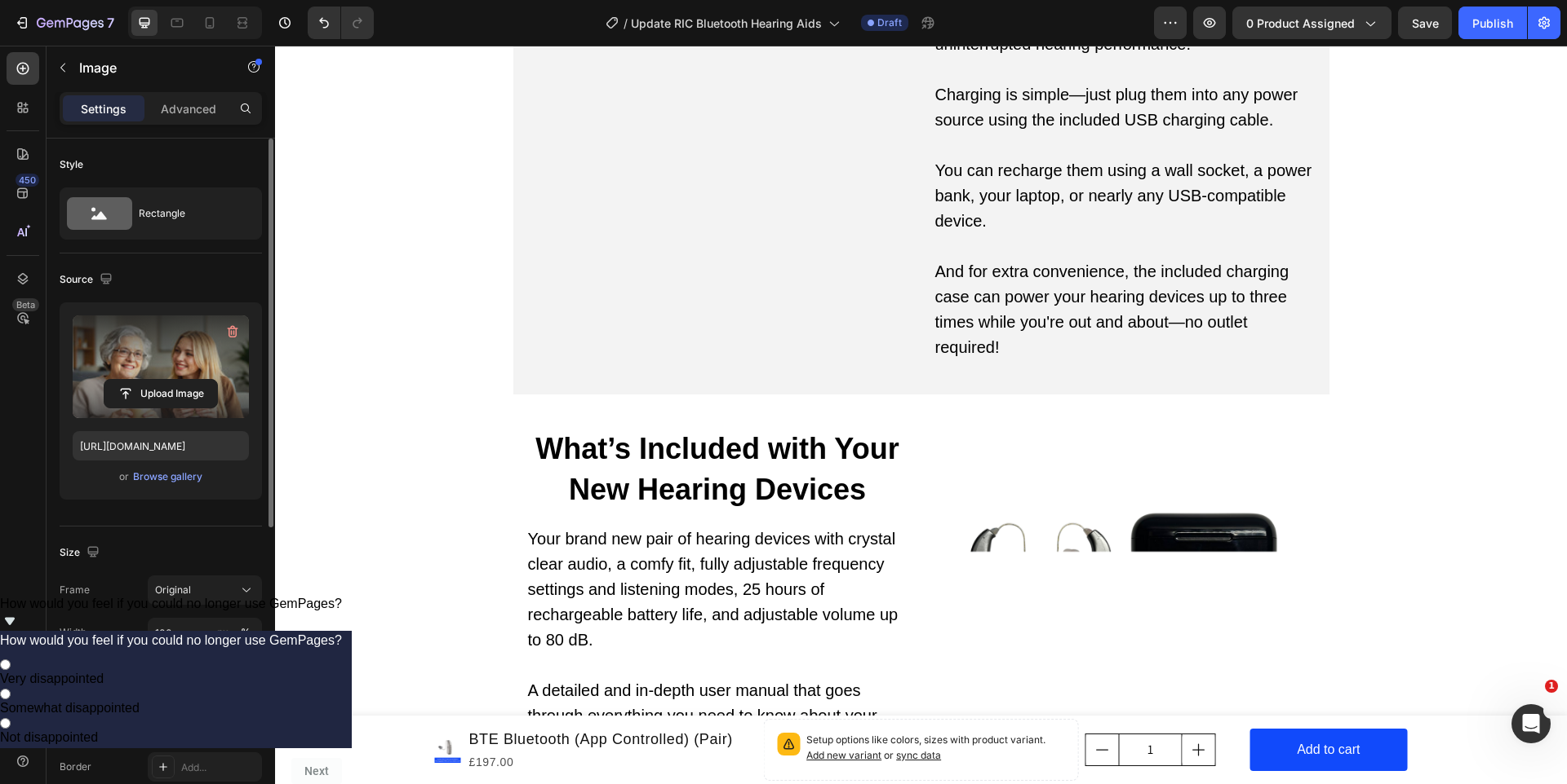
scroll to position [7306, 0]
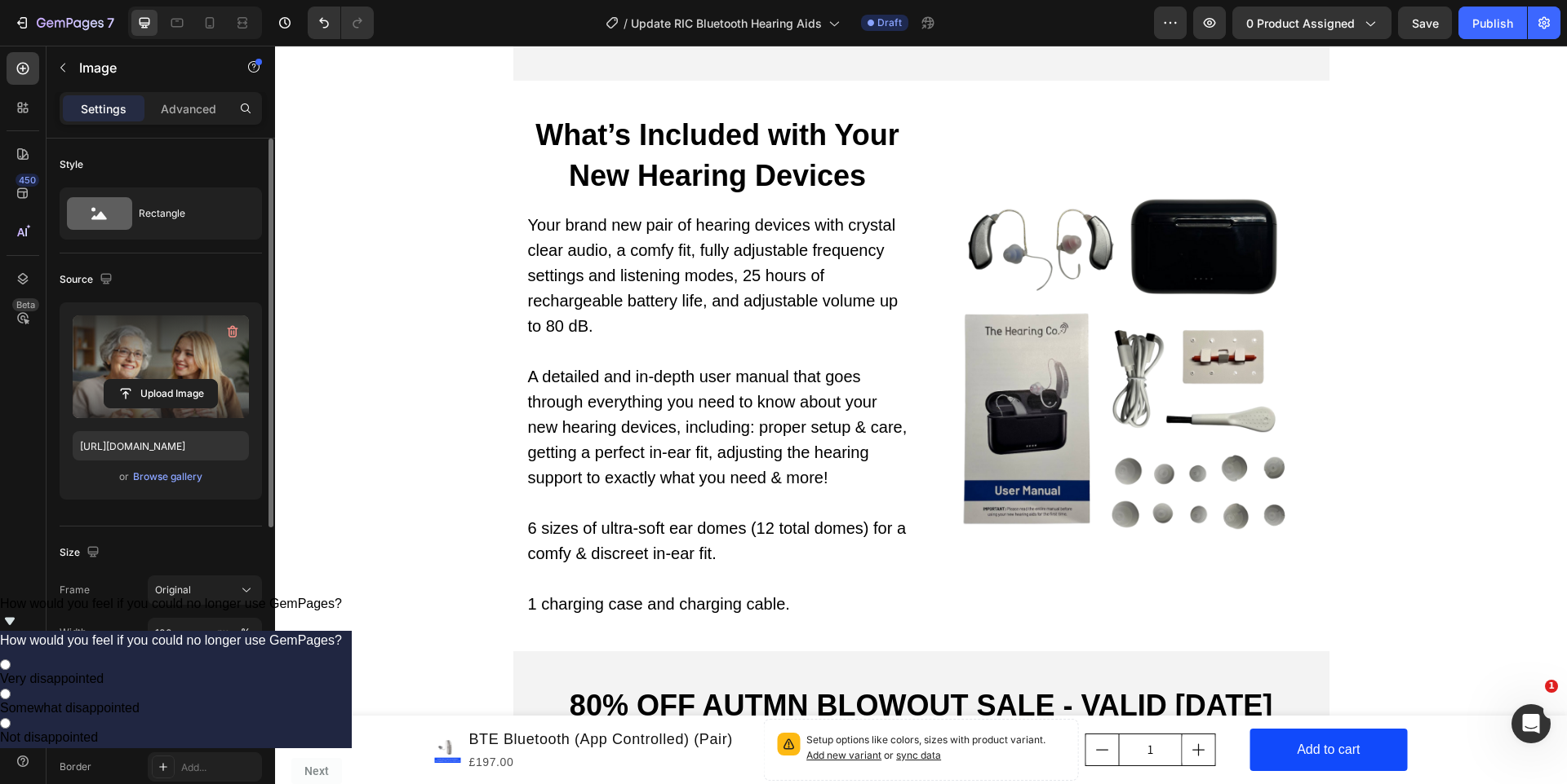
click at [1192, 309] on img at bounding box center [1125, 367] width 383 height 383
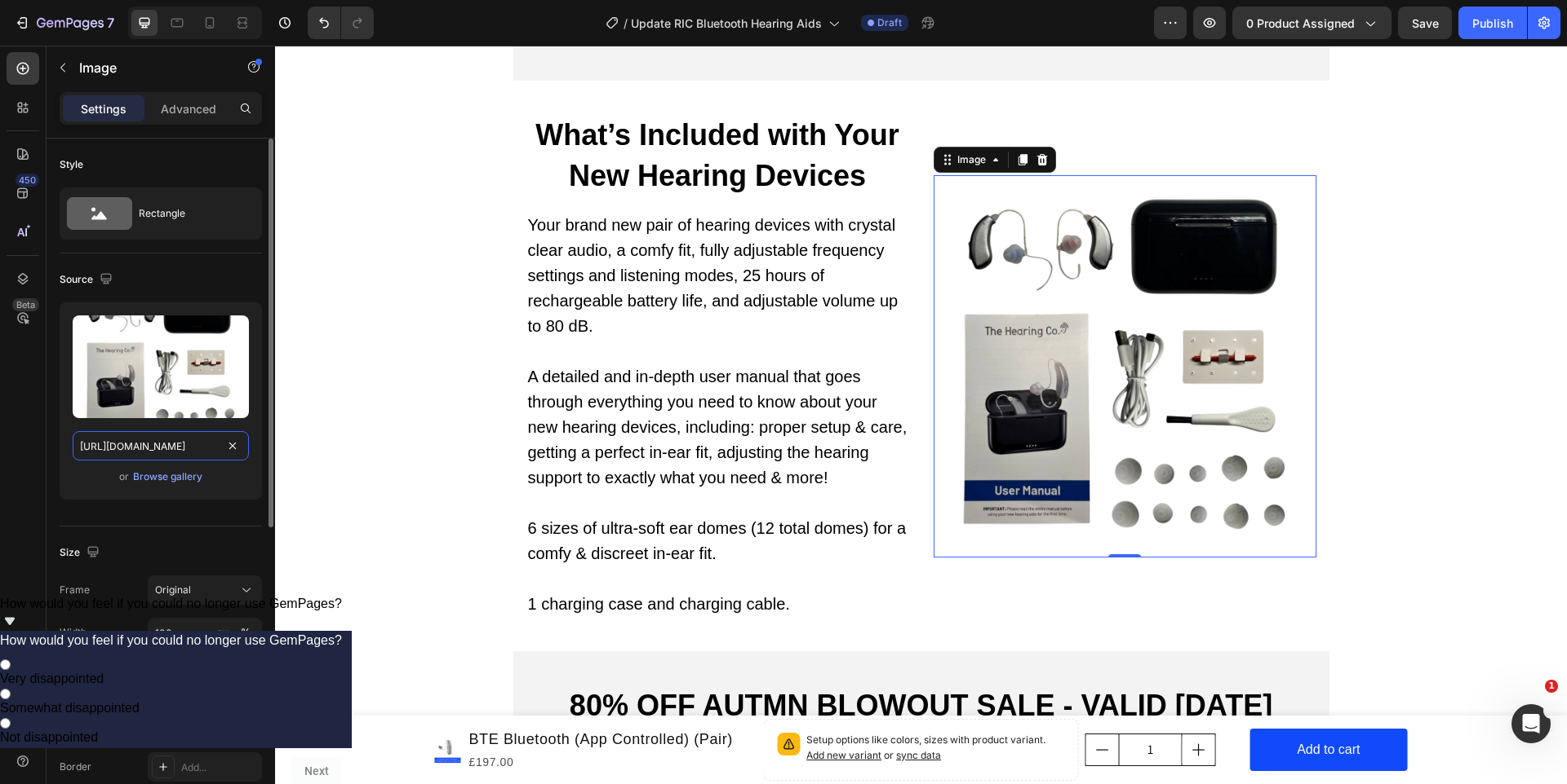
click at [178, 446] on input "https://cdn.shopify.com/s/files/1/0712/7878/8851/files/gempages_524027044380541…" at bounding box center [160, 445] width 176 height 30
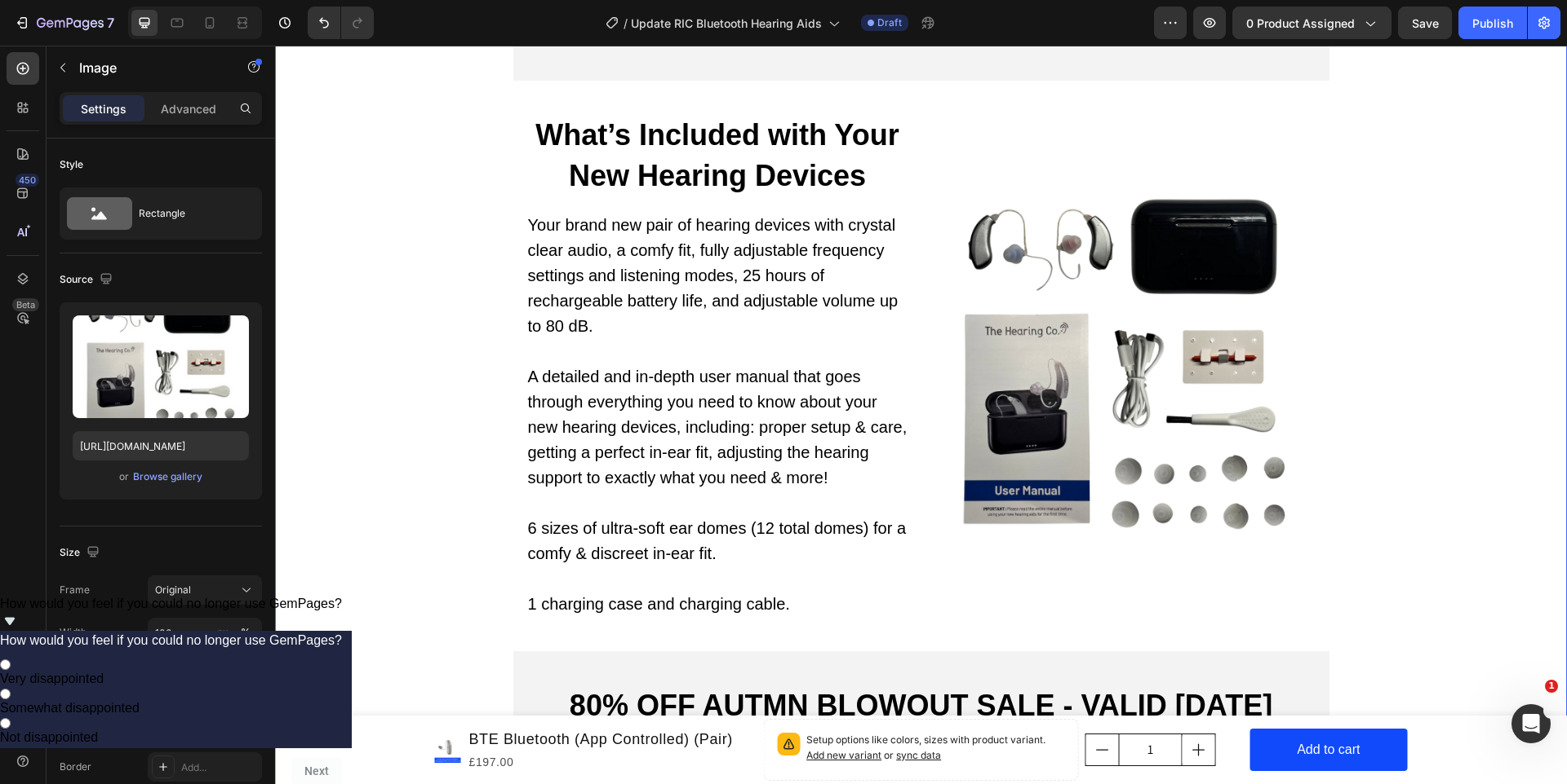
drag, startPoint x: 498, startPoint y: 367, endPoint x: 610, endPoint y: 63, distance: 324.0
click at [579, 365] on p "A detailed and in-depth user manual that goes through everything you need to kn…" at bounding box center [717, 427] width 379 height 126
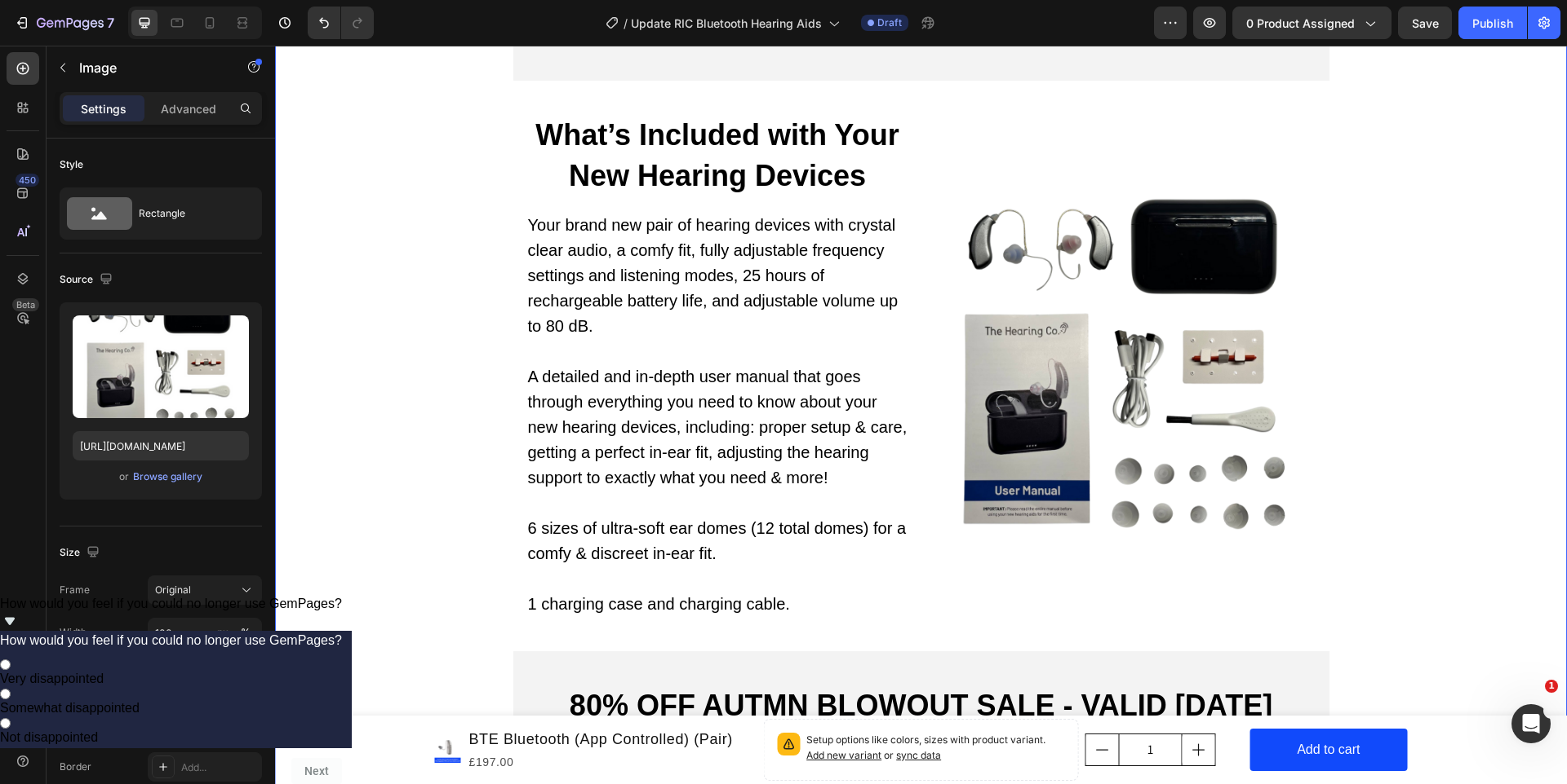
click at [579, 365] on p "A detailed and in-depth user manual that goes through everything you need to kn…" at bounding box center [717, 427] width 379 height 126
click at [582, 367] on span "A detailed and in-depth user manual that goes through everything you need to kn…" at bounding box center [717, 427] width 379 height 119
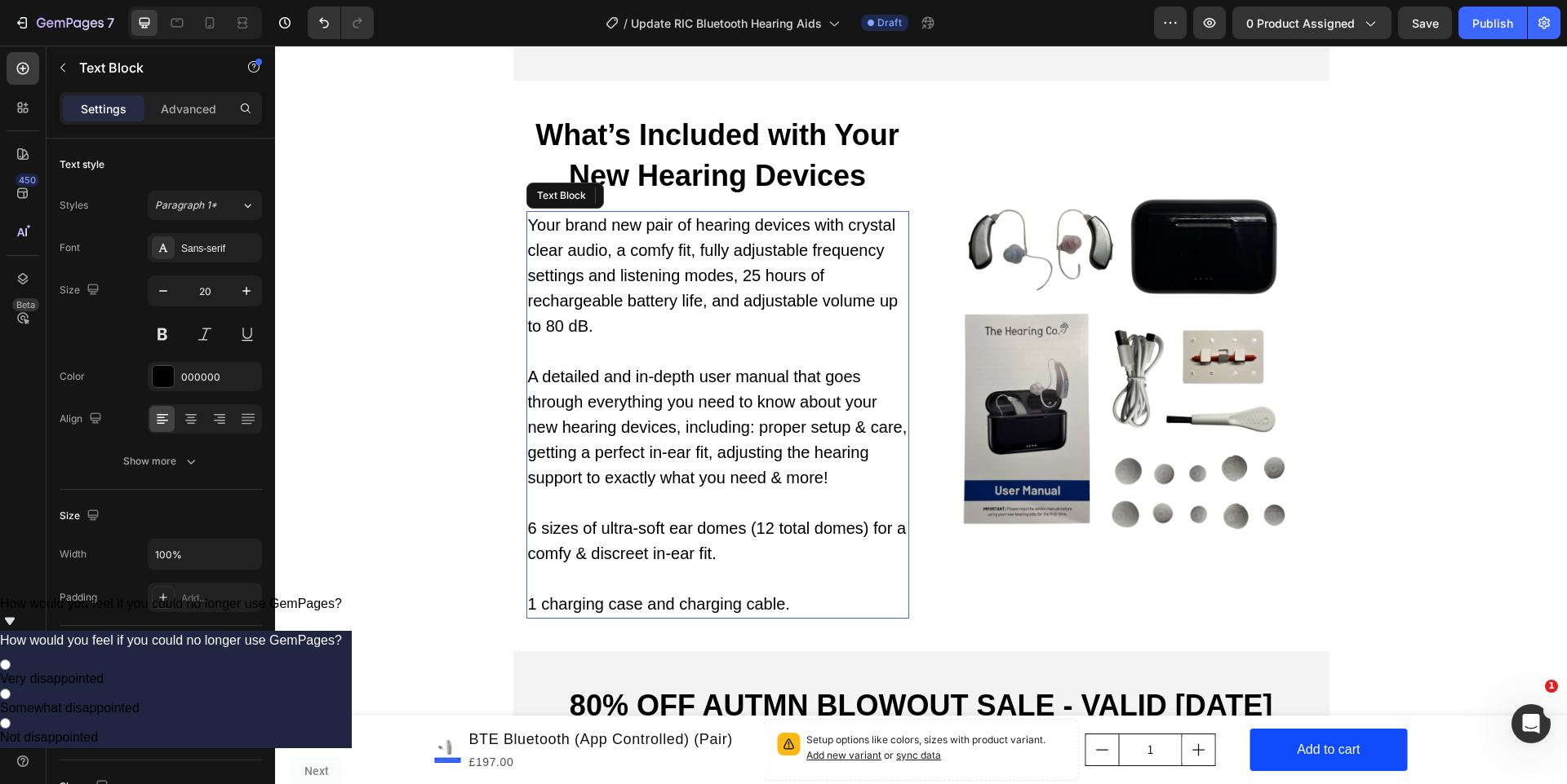
click at [645, 404] on span "A detailed and in-depth user manual that goes through everything you need to kn…" at bounding box center [717, 427] width 379 height 119
click at [1090, 321] on img at bounding box center [1125, 367] width 383 height 383
click at [1104, 308] on img at bounding box center [1125, 367] width 383 height 383
click at [1108, 316] on img at bounding box center [1125, 367] width 383 height 383
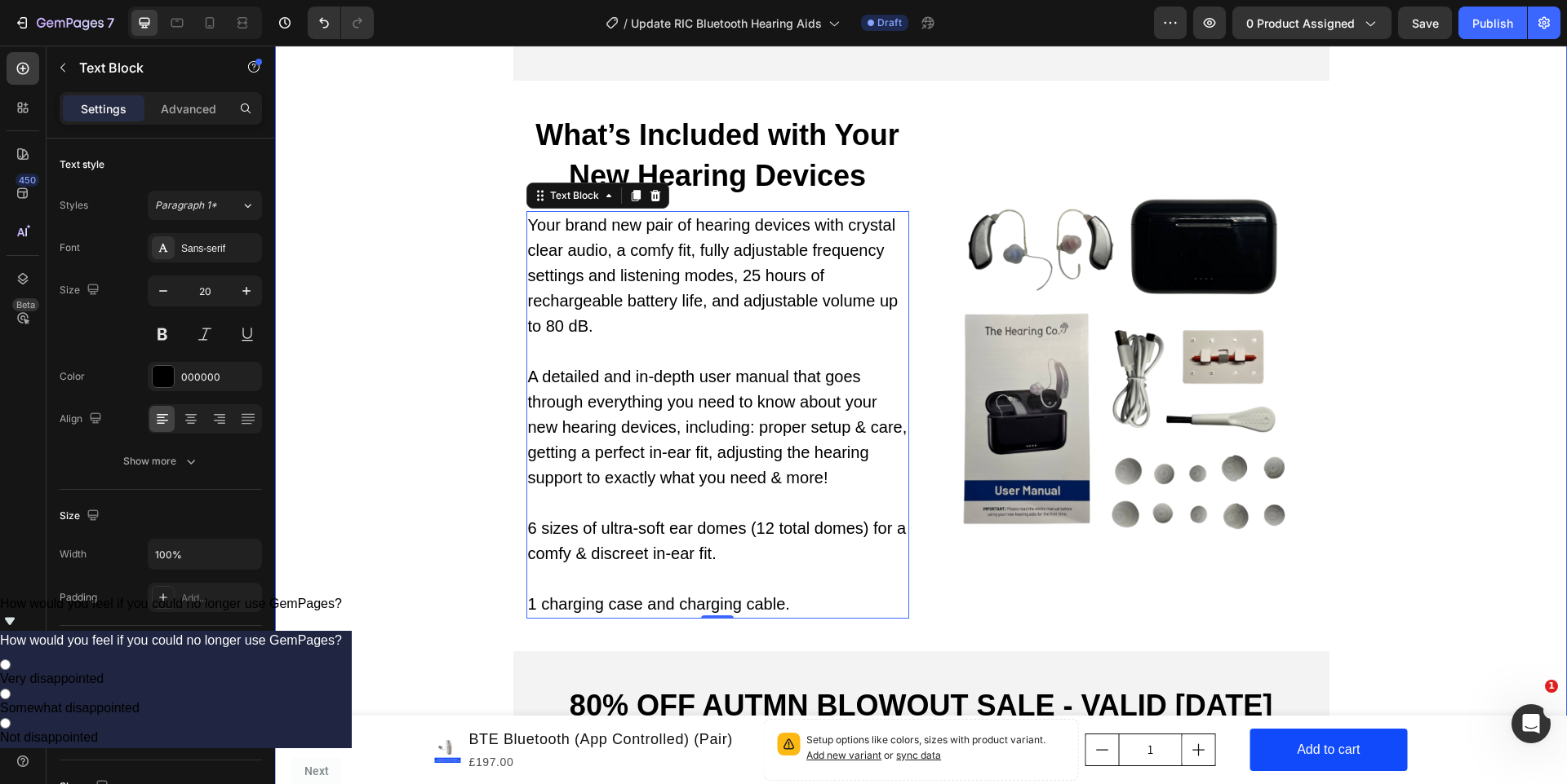
click at [1105, 316] on img at bounding box center [1125, 367] width 383 height 383
click at [1219, 306] on img at bounding box center [1125, 367] width 383 height 383
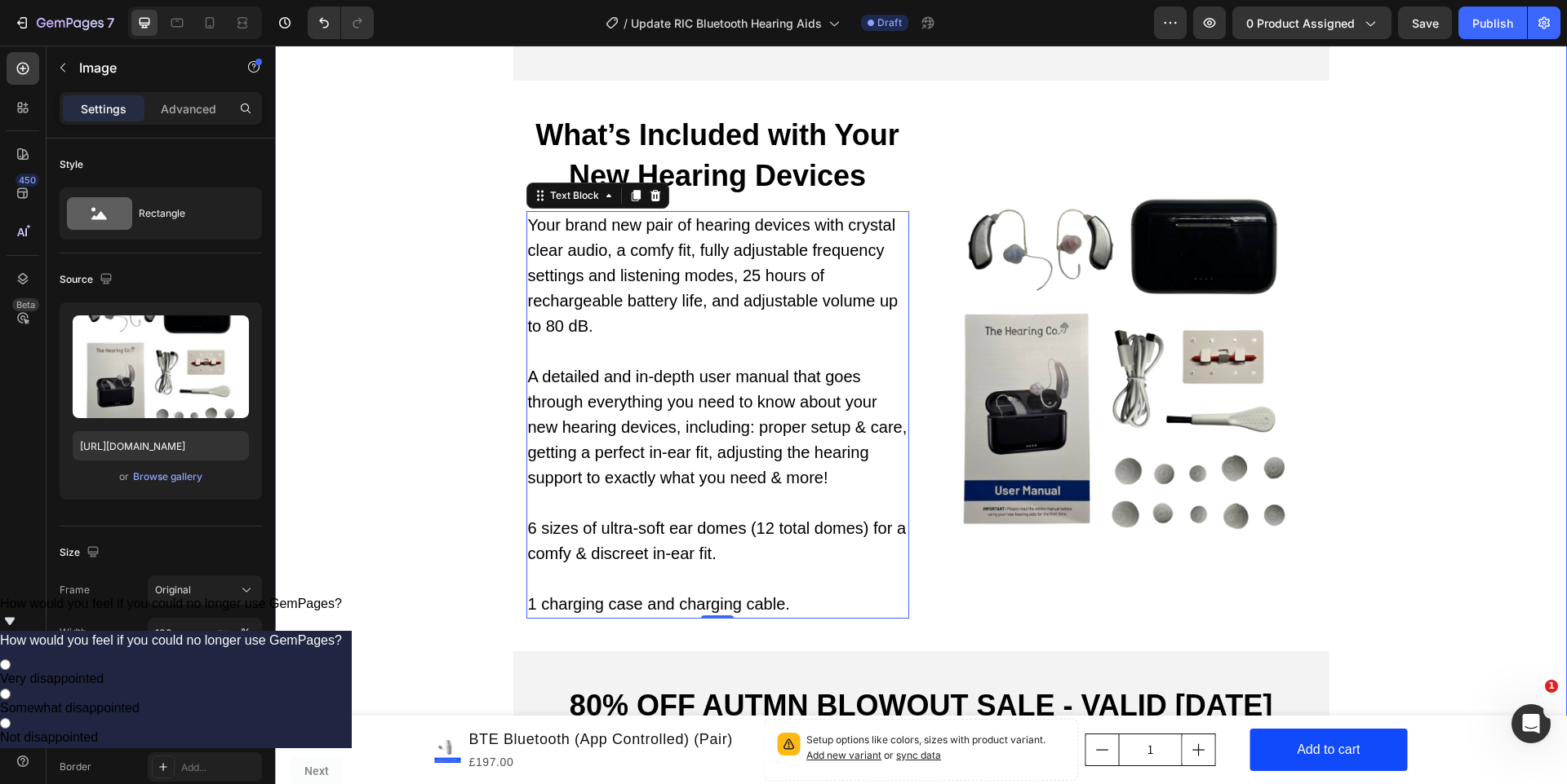
click at [1154, 251] on img at bounding box center [1125, 367] width 383 height 383
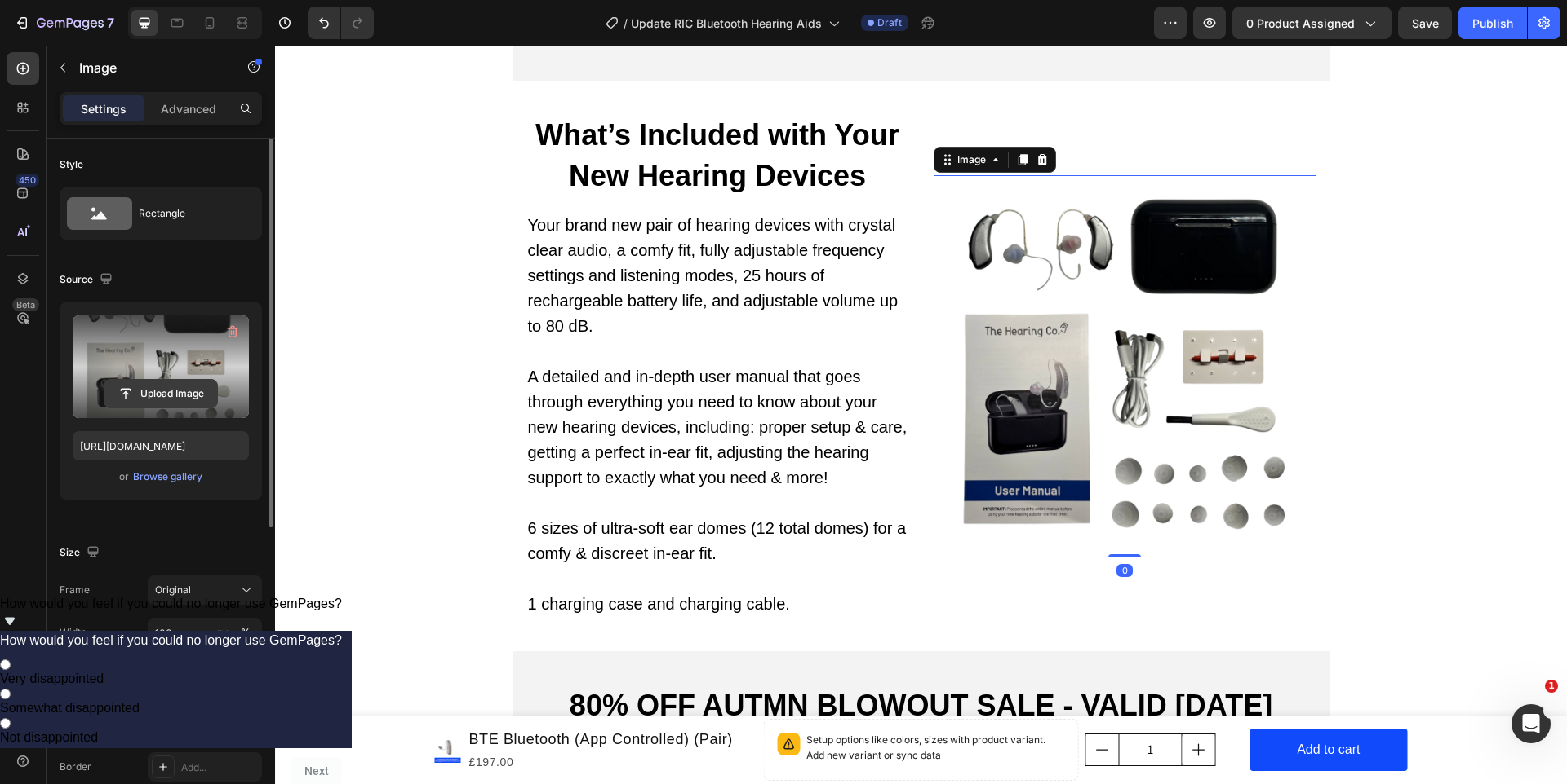
click at [143, 380] on input "file" at bounding box center [161, 393] width 113 height 28
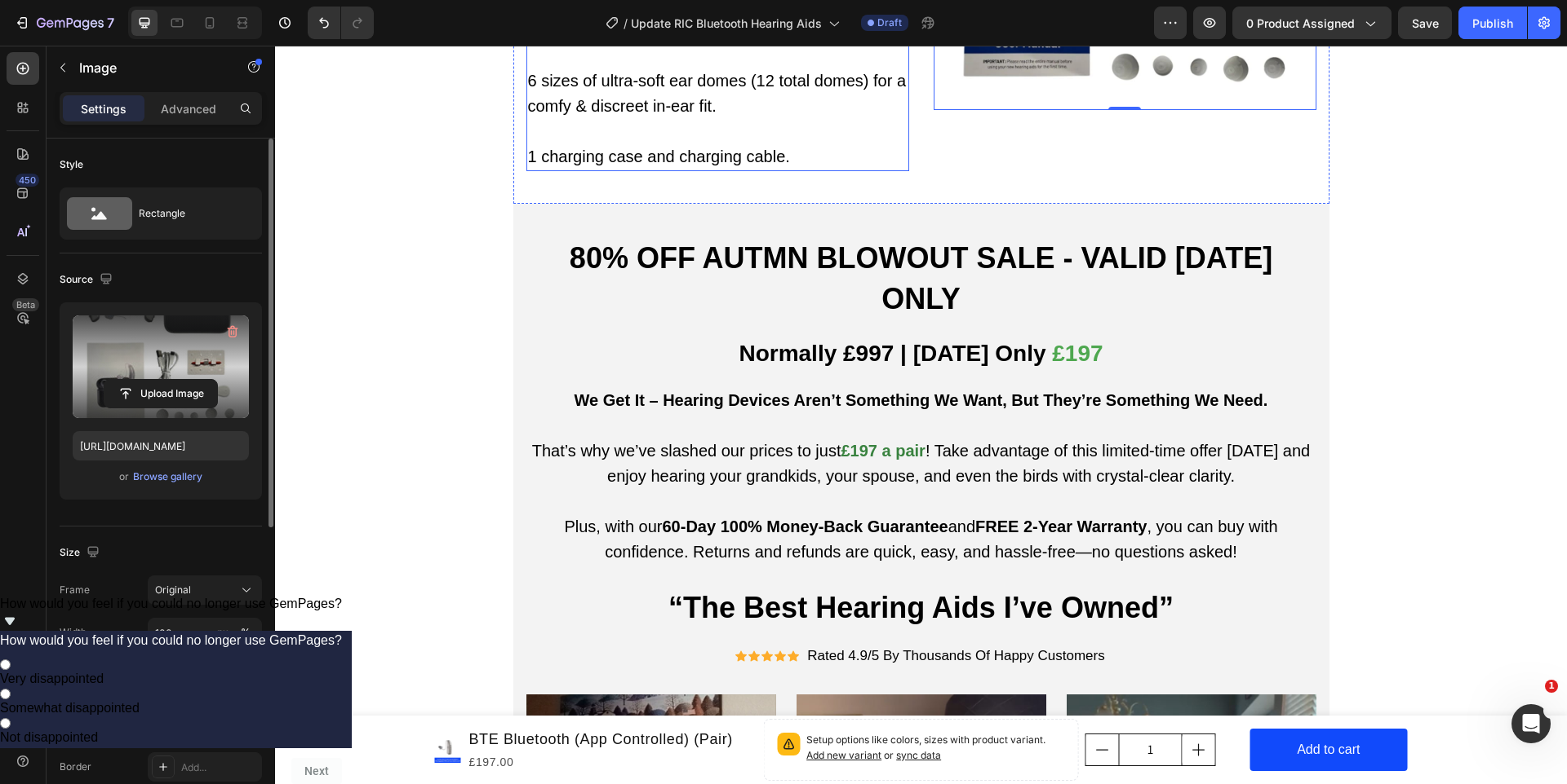
type input "https://cdn.shopify.com/s/files/1/0712/7878/8851/files/gempages_524027044380541…"
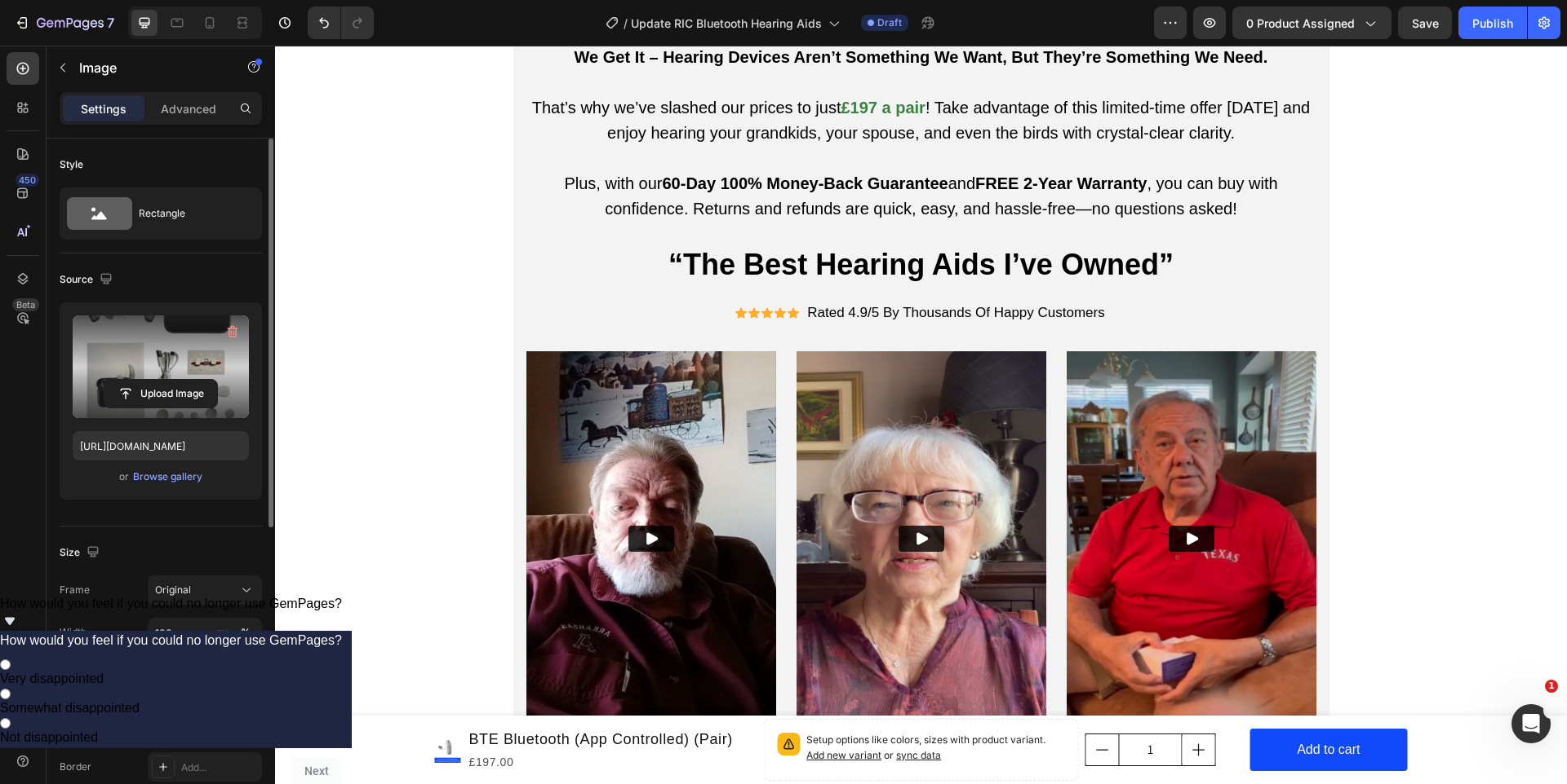
scroll to position [8107, 0]
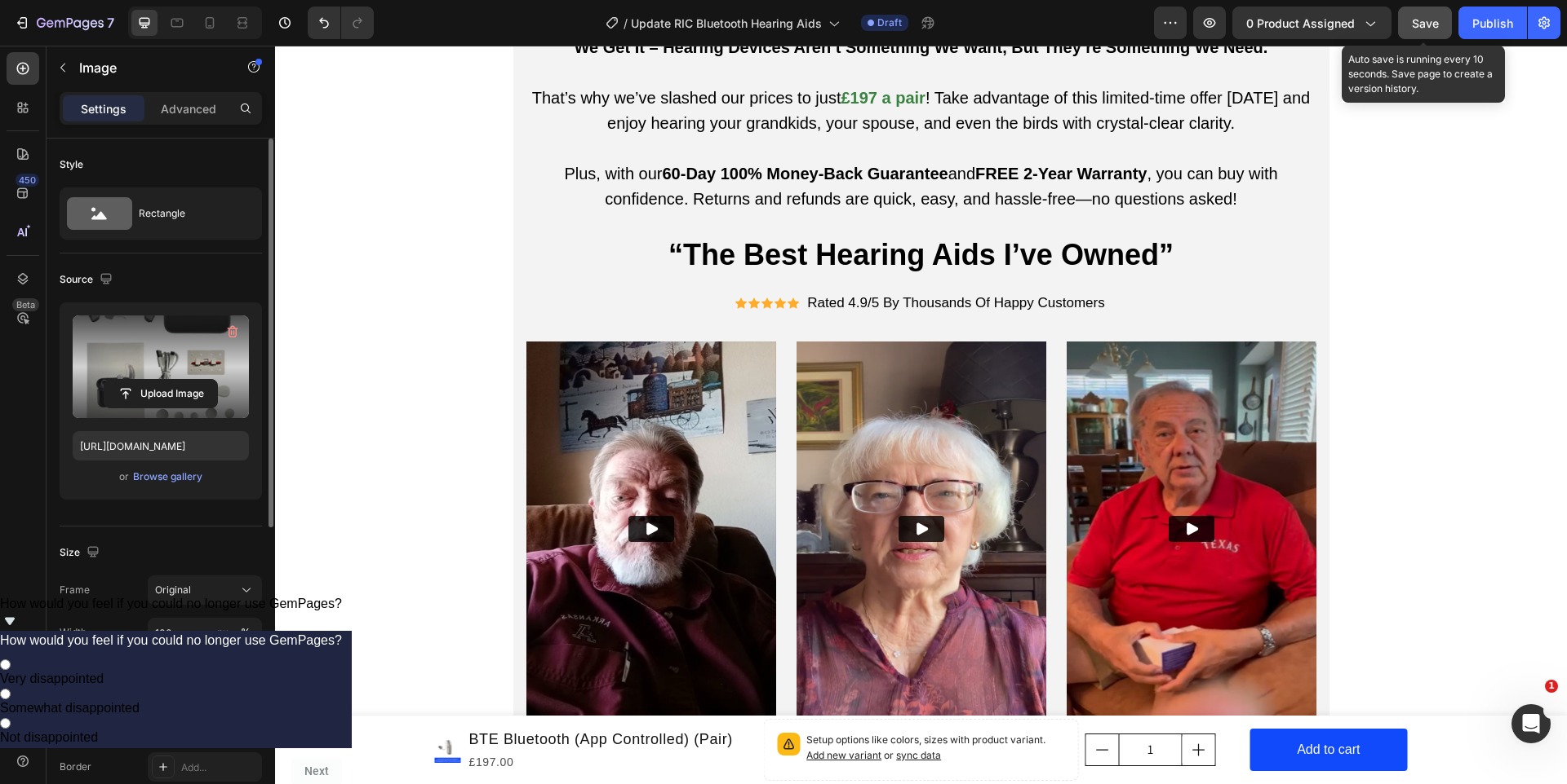
click at [1426, 19] on span "Save" at bounding box center [1425, 23] width 27 height 13
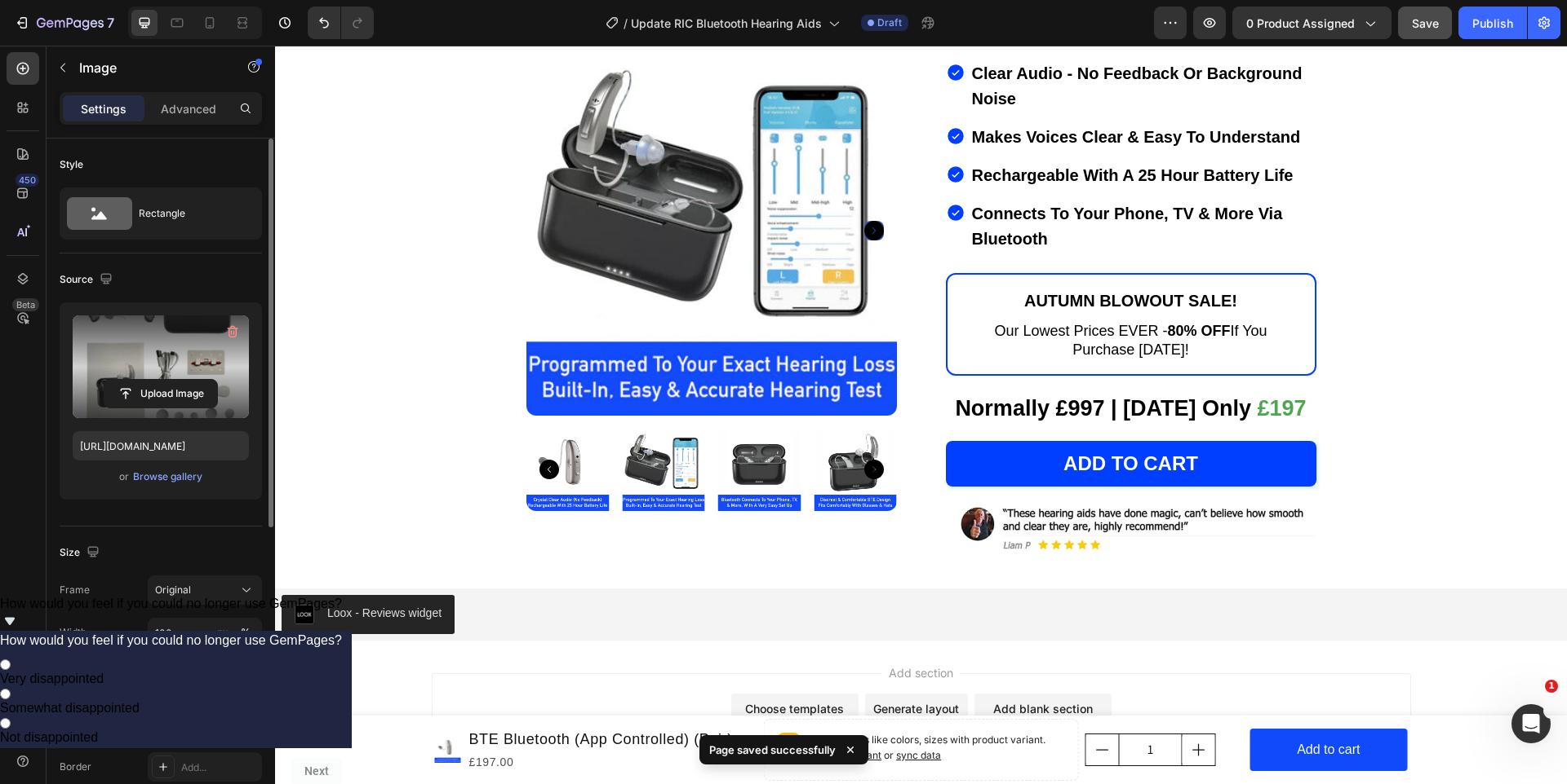
scroll to position [11271, 0]
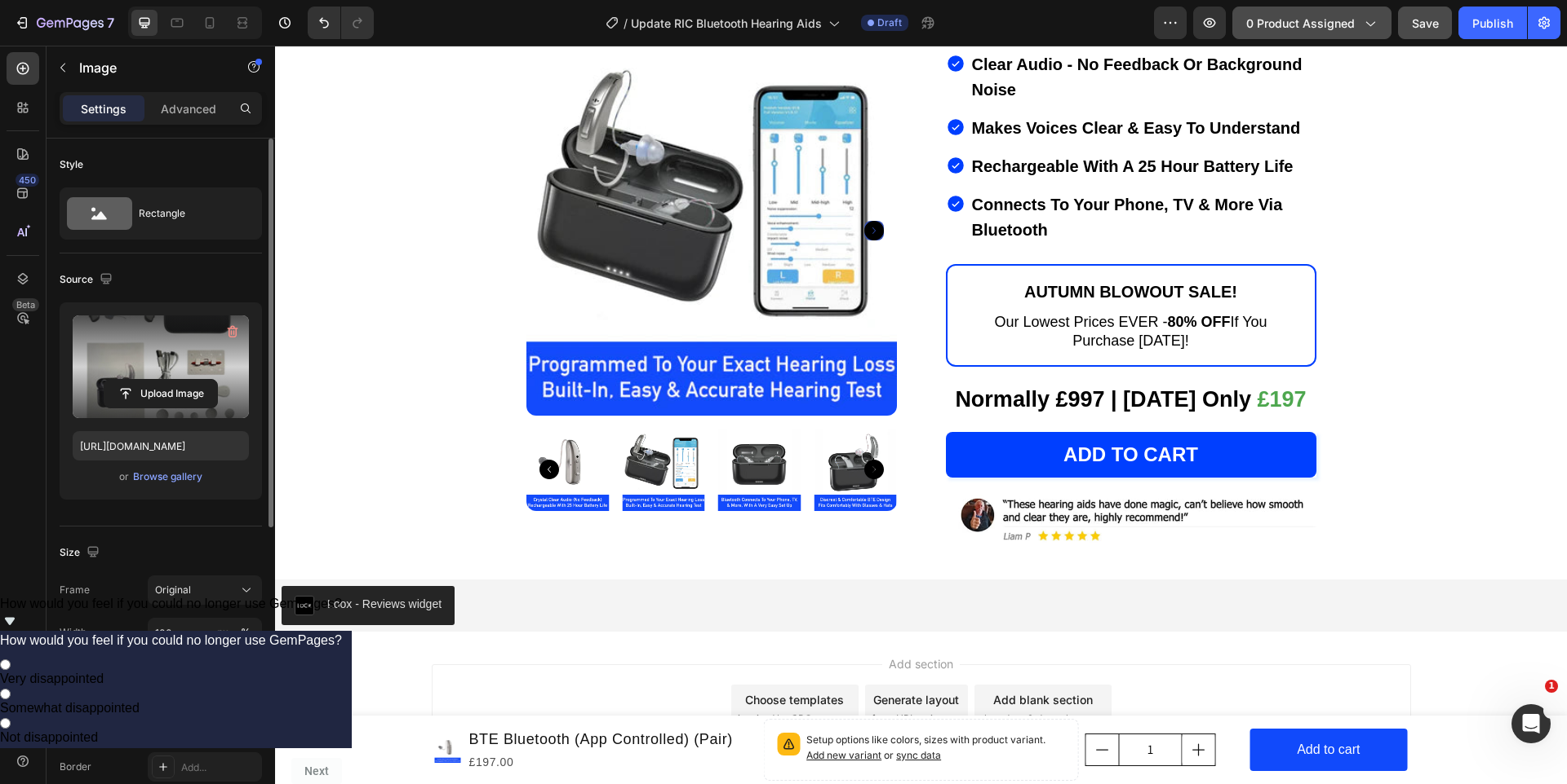
click at [1278, 14] on span "0 product assigned" at bounding box center [1299, 23] width 109 height 17
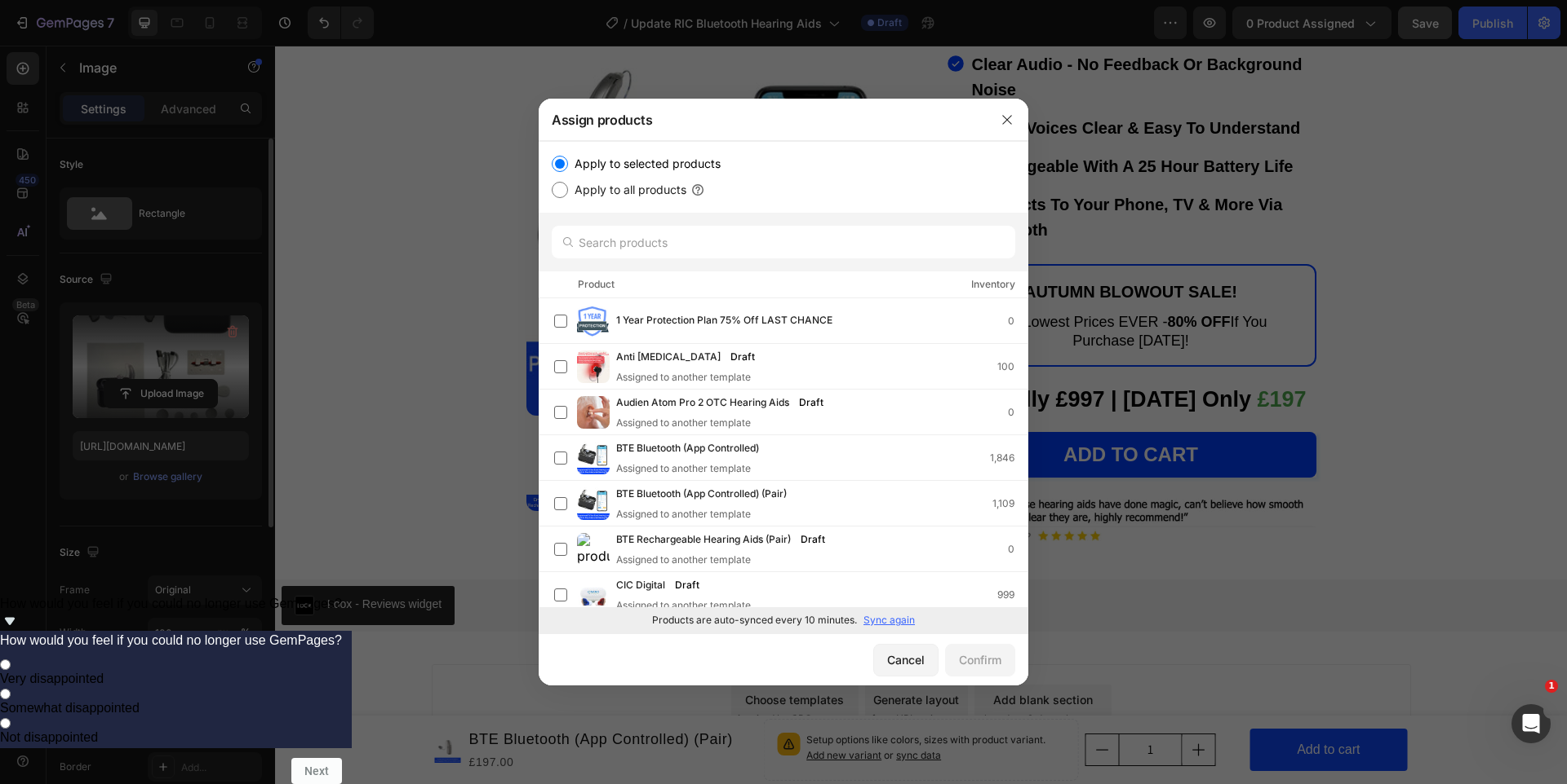
click at [588, 194] on label "Apply to all products" at bounding box center [627, 190] width 118 height 19
click at [568, 194] on input "Apply to all products" at bounding box center [559, 190] width 16 height 16
radio input "true"
click at [634, 239] on input "text" at bounding box center [783, 242] width 463 height 33
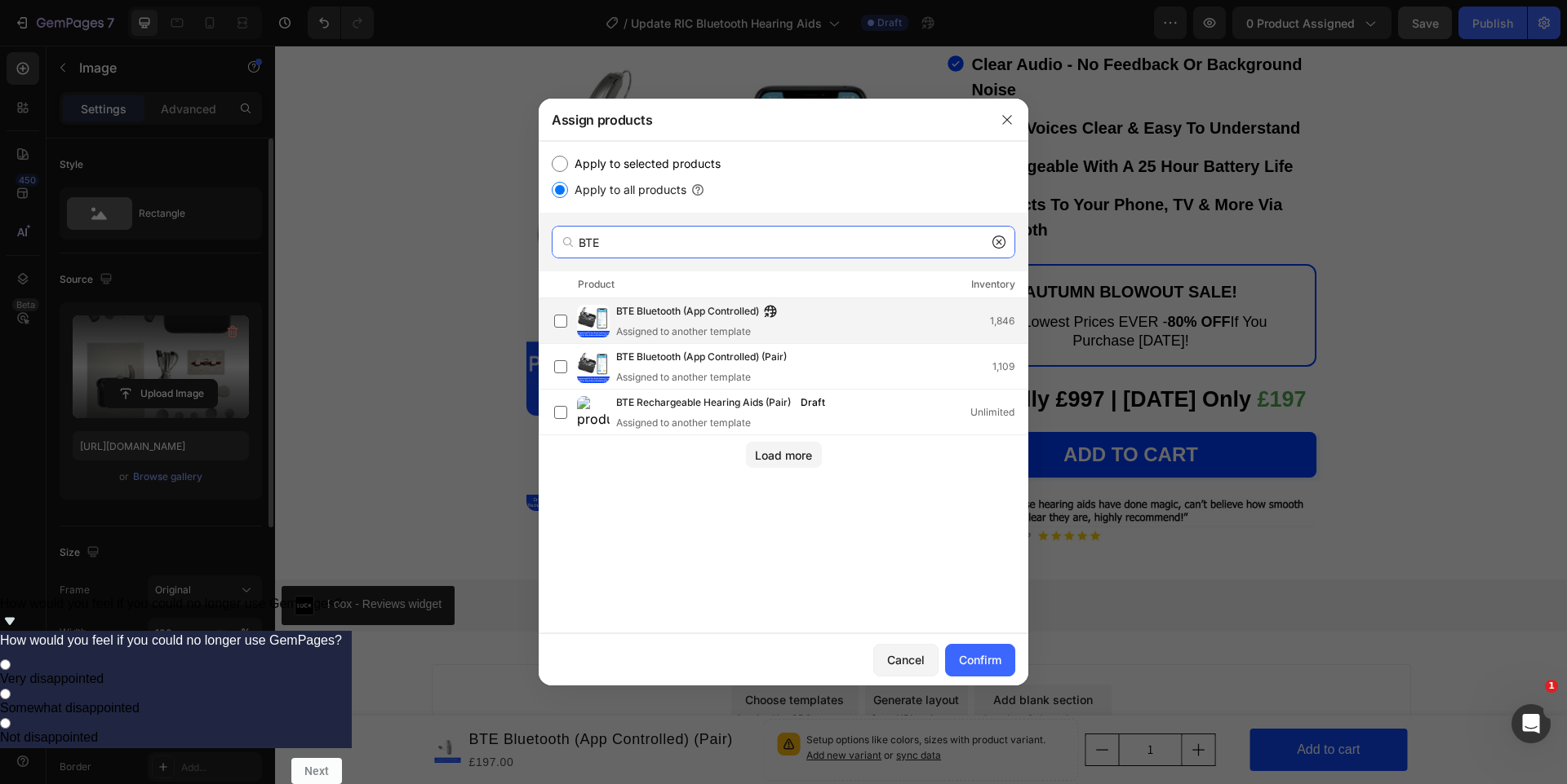
type input "BTE"
click at [628, 331] on div "Assigned to another template" at bounding box center [700, 331] width 168 height 14
click at [565, 371] on label at bounding box center [561, 367] width 13 height 13
click at [978, 661] on div "Confirm" at bounding box center [980, 660] width 42 height 17
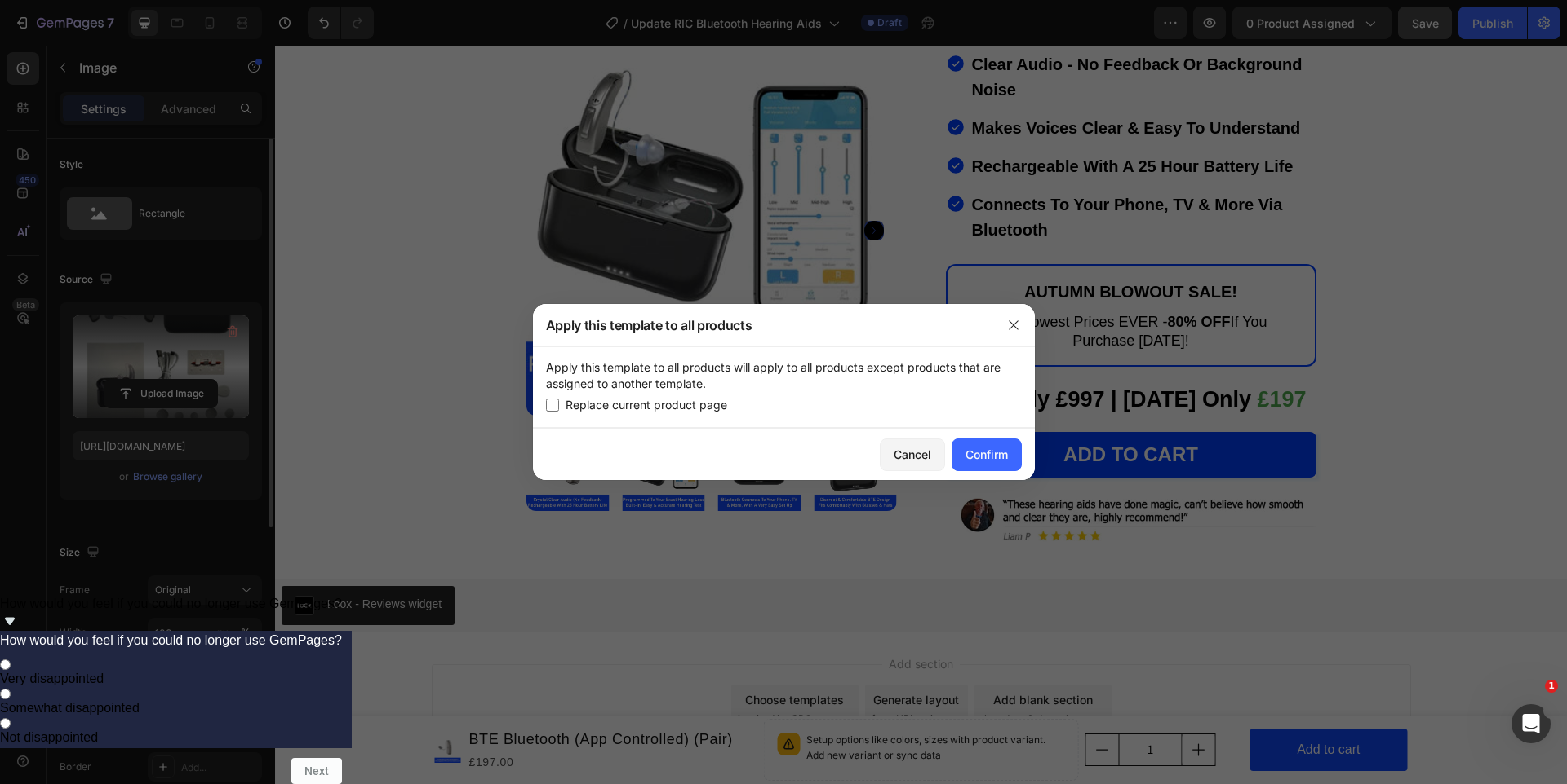
click at [647, 403] on span "Replace current product page" at bounding box center [646, 405] width 162 height 19
checkbox input "true"
click at [987, 459] on div "Confirm" at bounding box center [987, 455] width 42 height 17
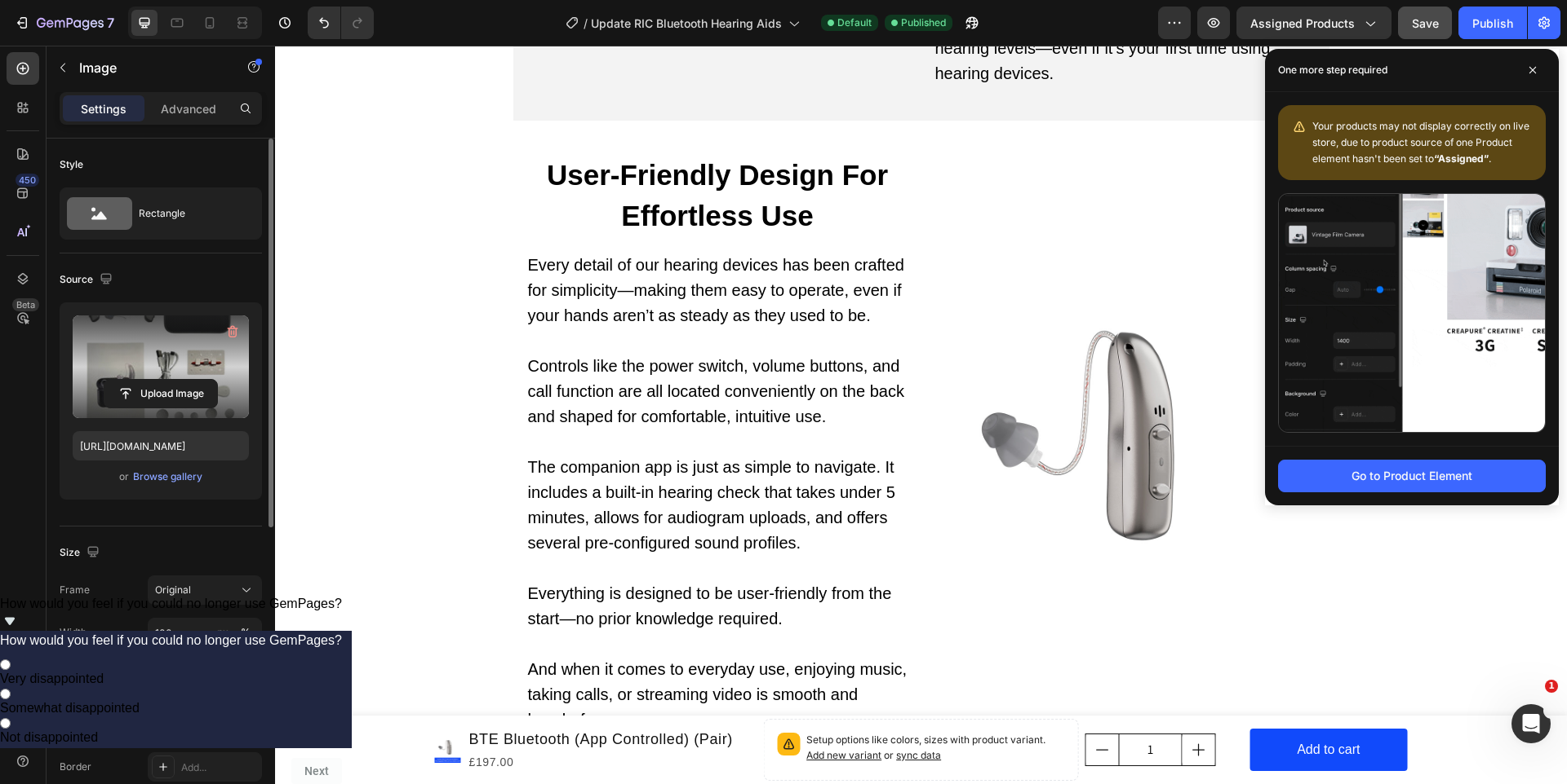
scroll to position [4693, 0]
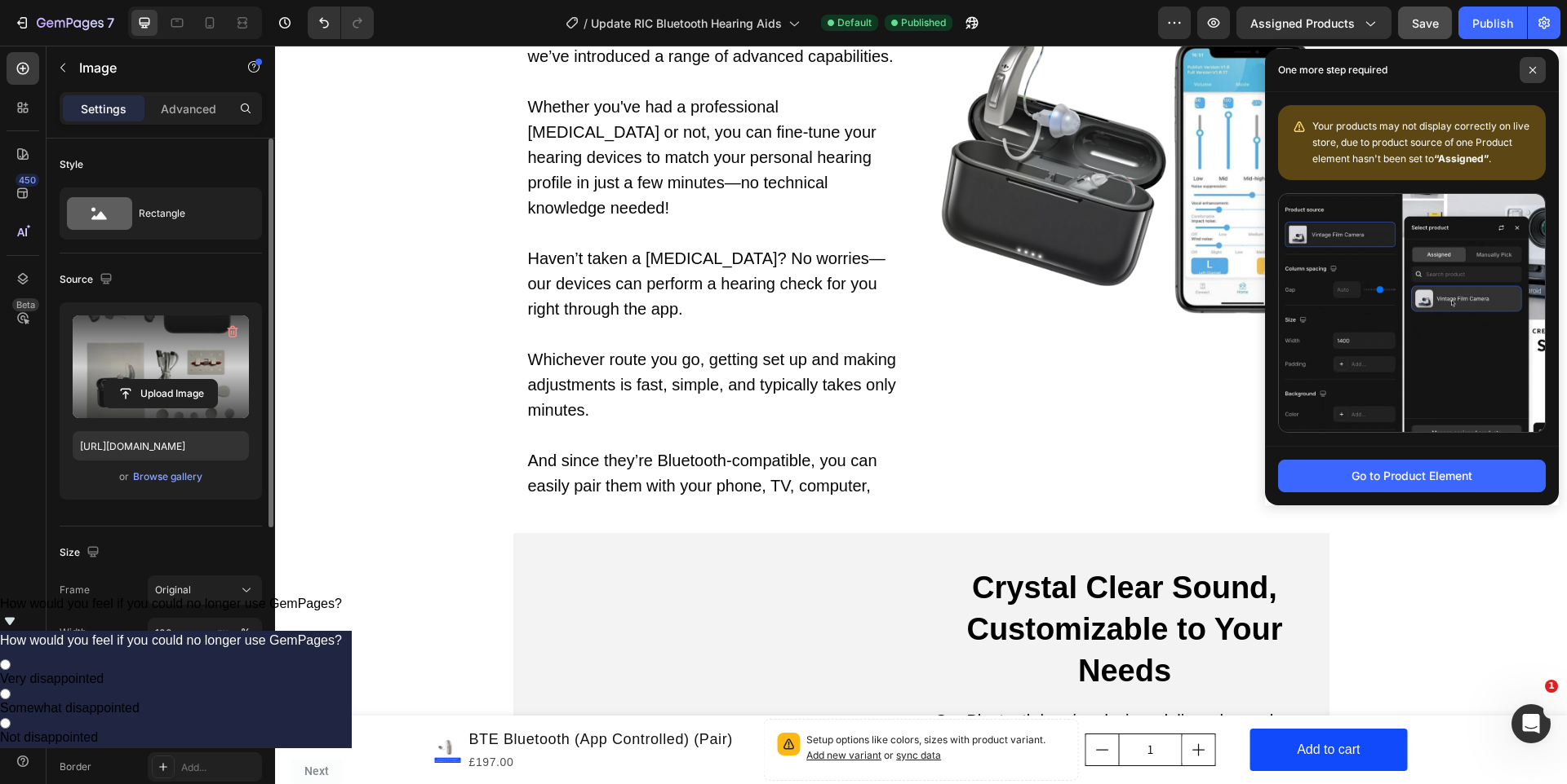
click at [1529, 67] on icon at bounding box center [1532, 70] width 8 height 8
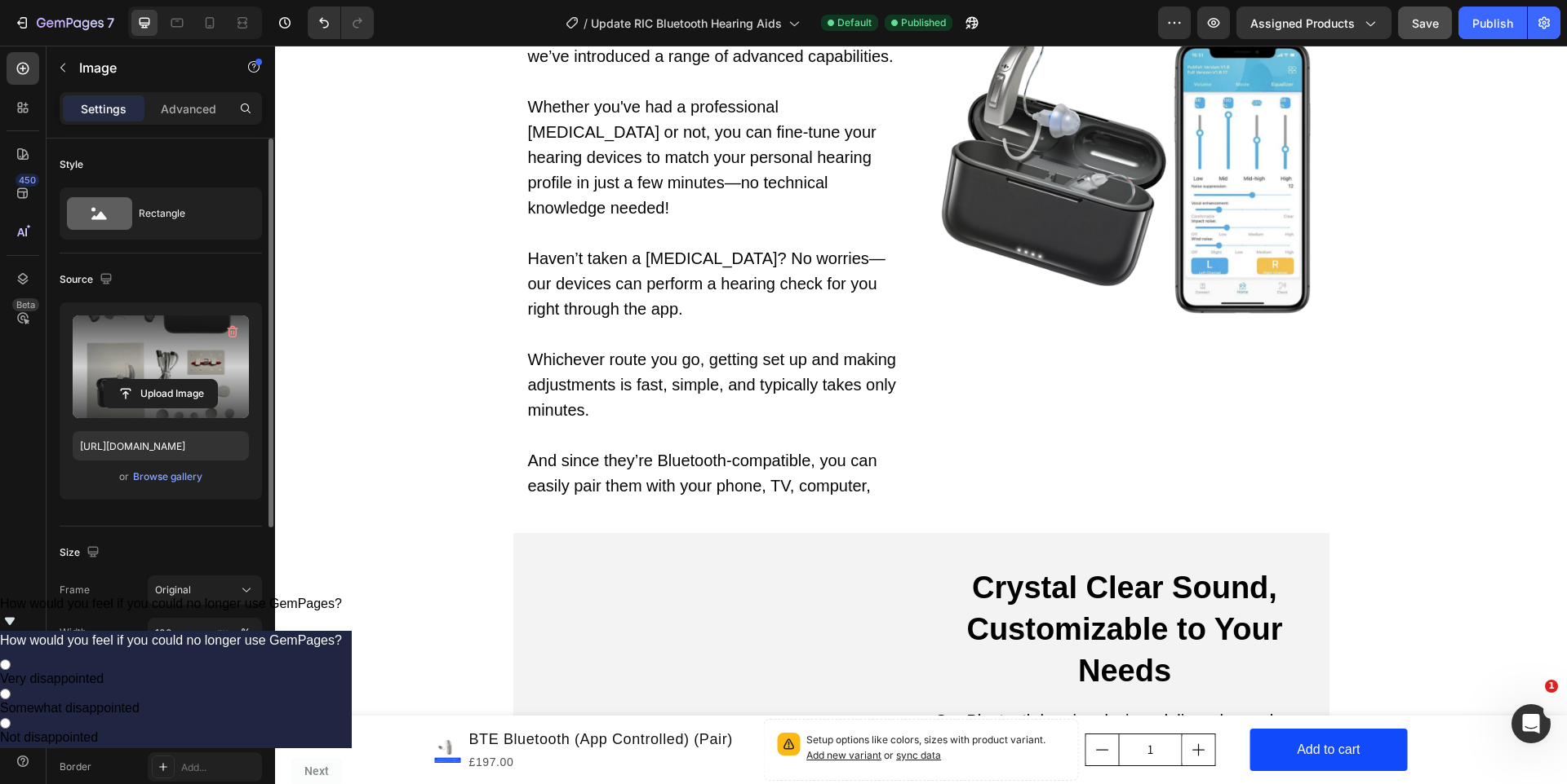
click at [1323, 107] on div "Your products may not display correctly on live store, due to product source of…" at bounding box center [1411, 142] width 268 height 75
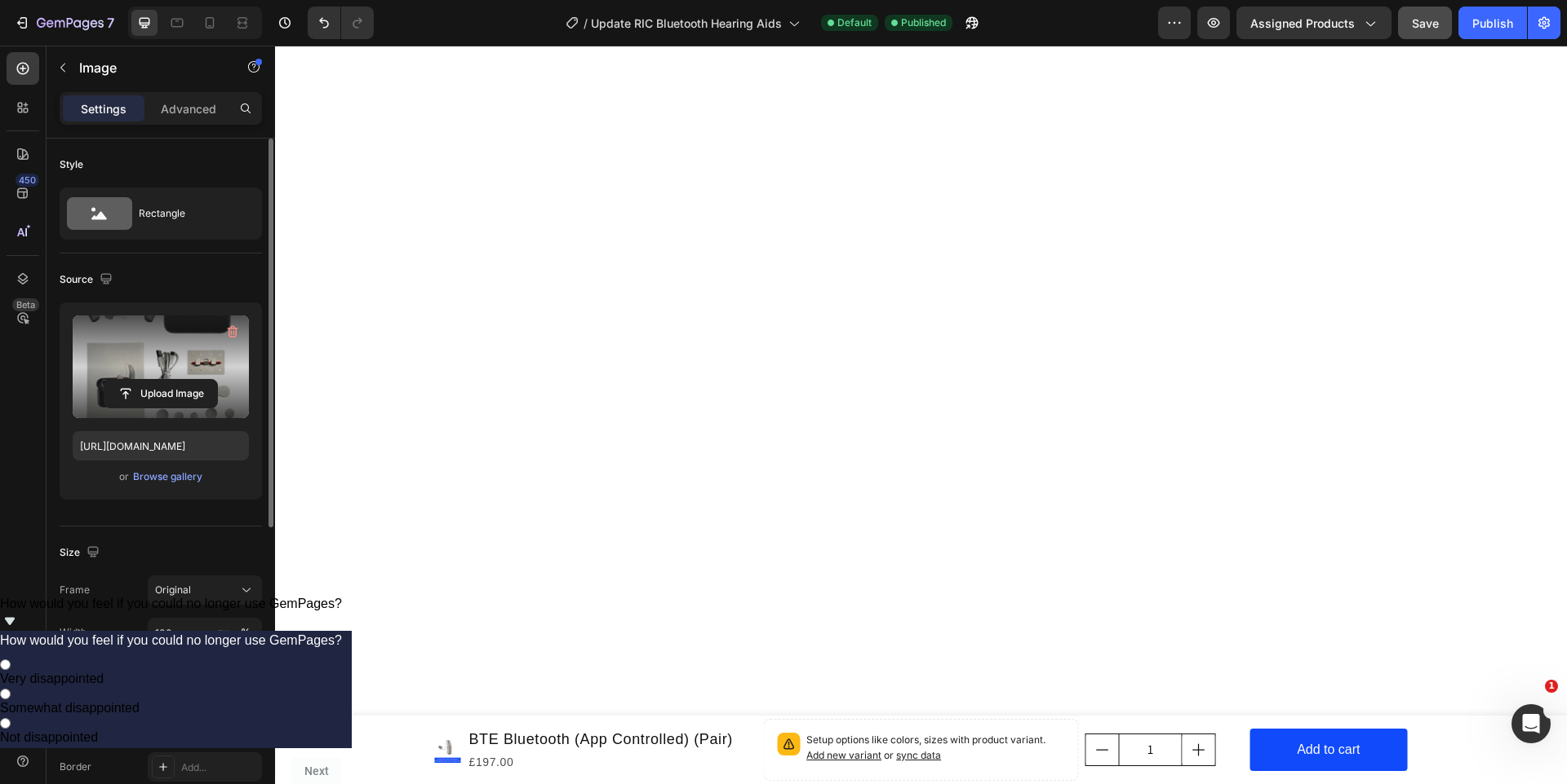
scroll to position [0, 0]
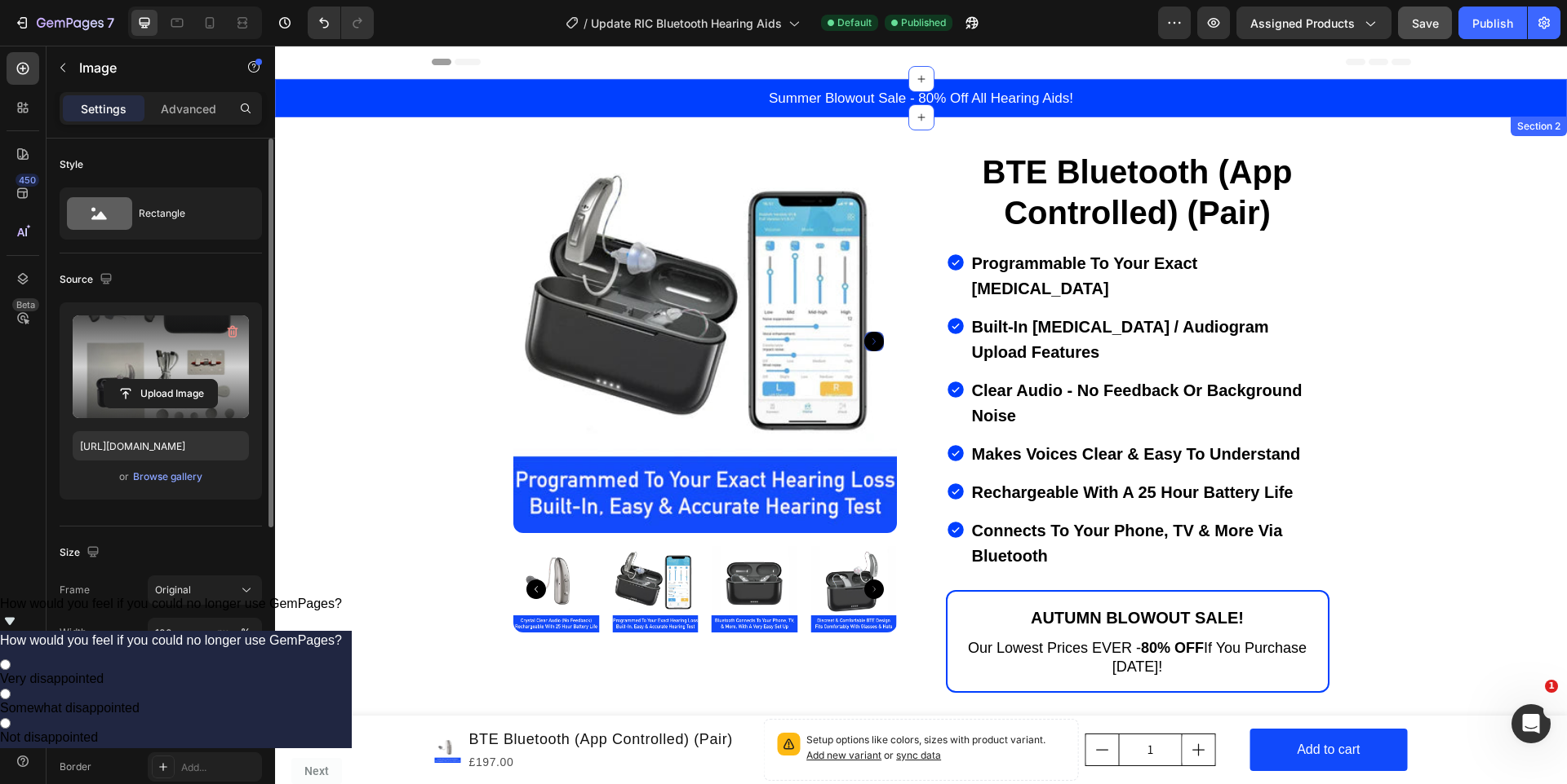
click at [424, 114] on div "Summer Blowout Sale - 80% Off All Hearing Aids! Heading Section 2" at bounding box center [921, 98] width 1292 height 38
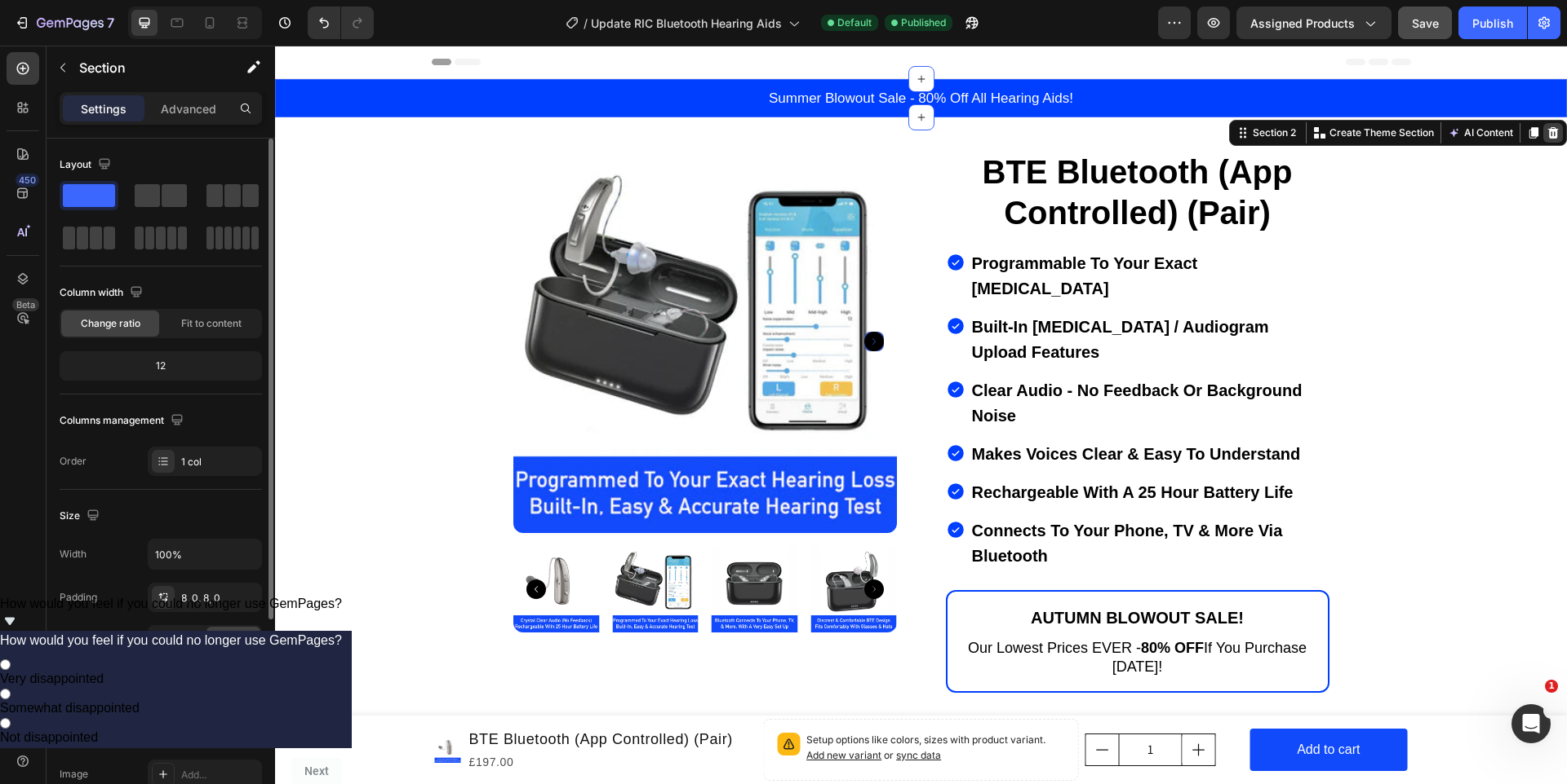
click at [1551, 139] on icon at bounding box center [1553, 133] width 13 height 13
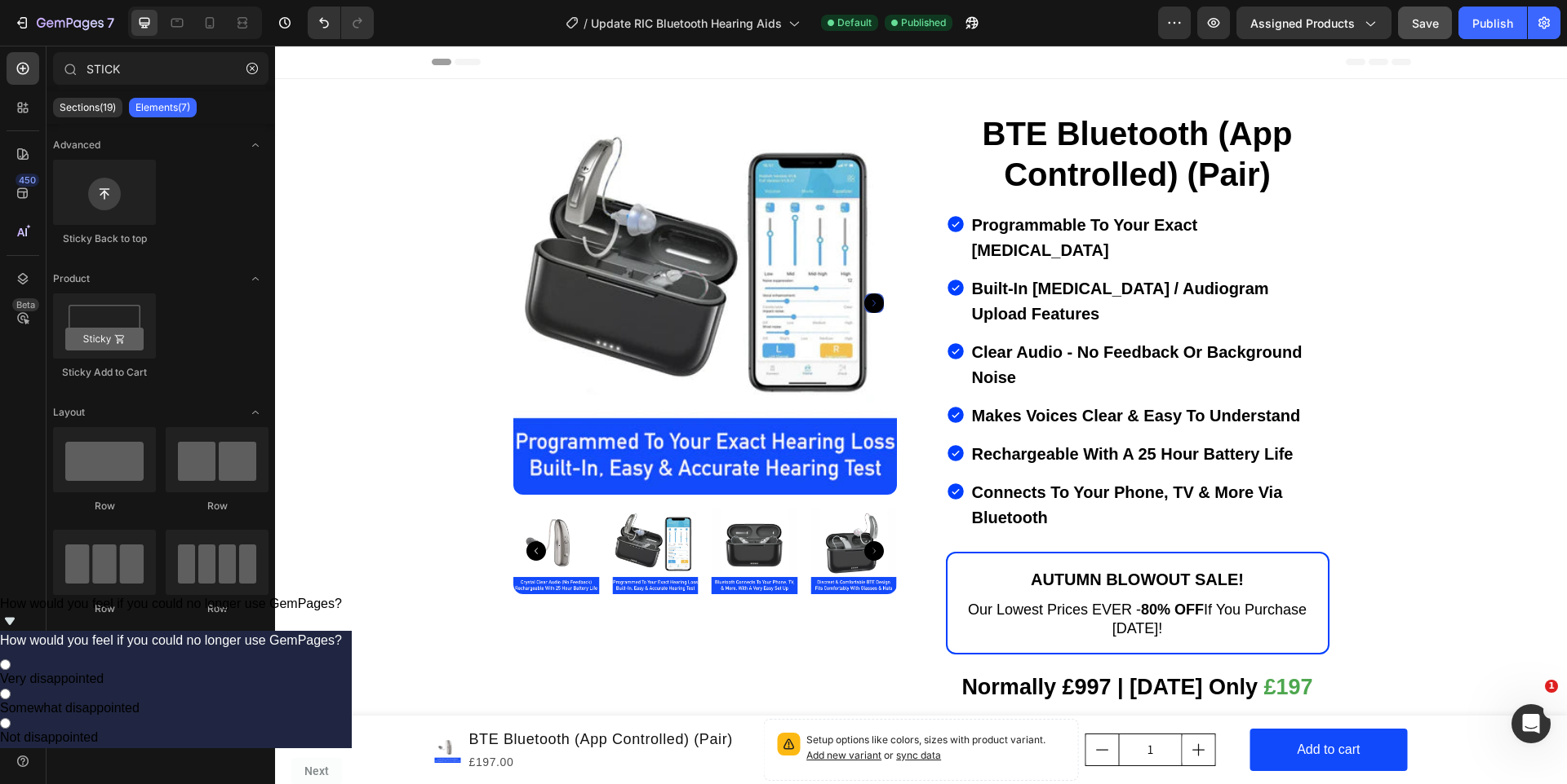
click at [1477, 20] on div "Publish" at bounding box center [1492, 23] width 40 height 17
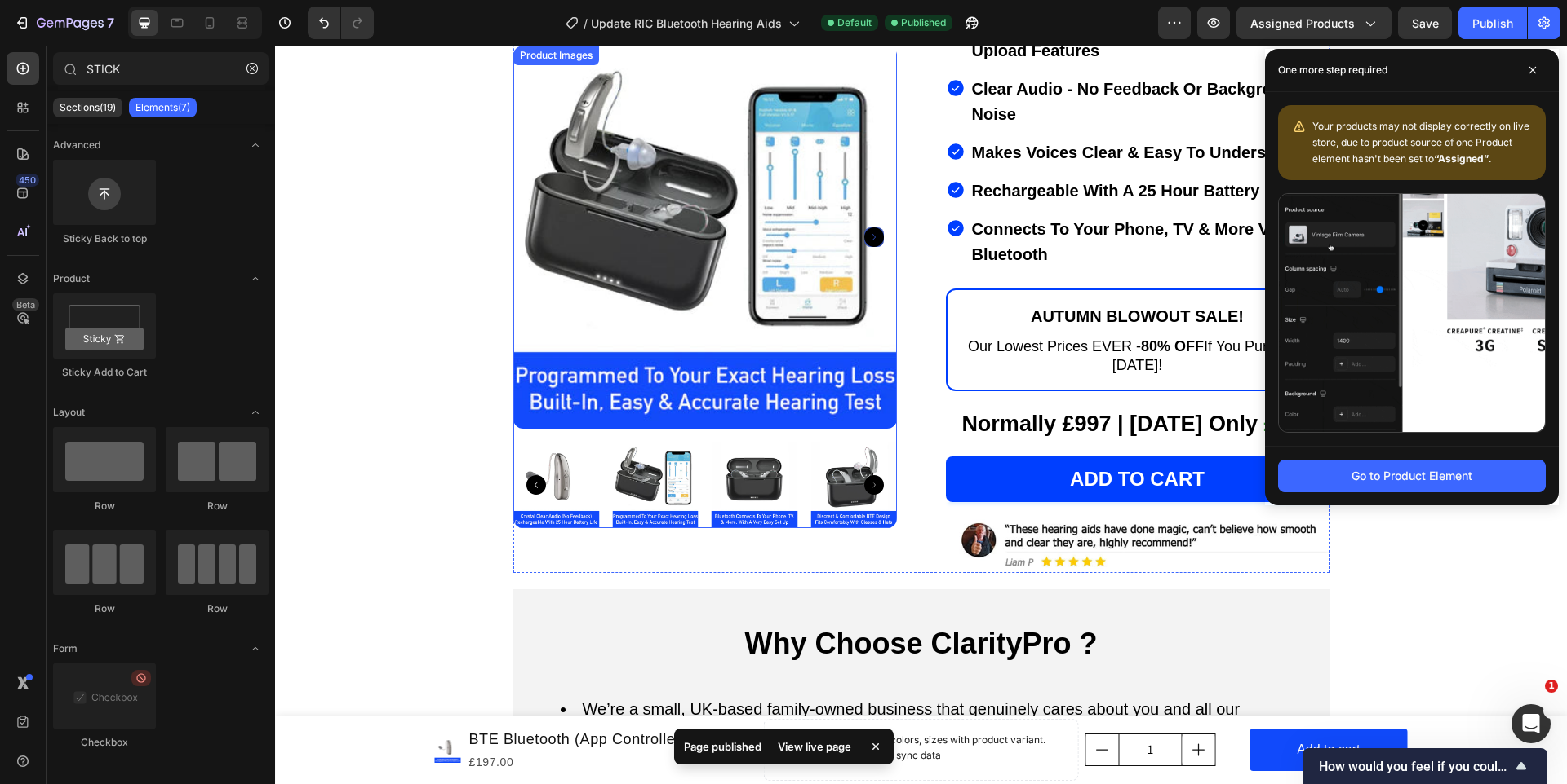
scroll to position [610, 0]
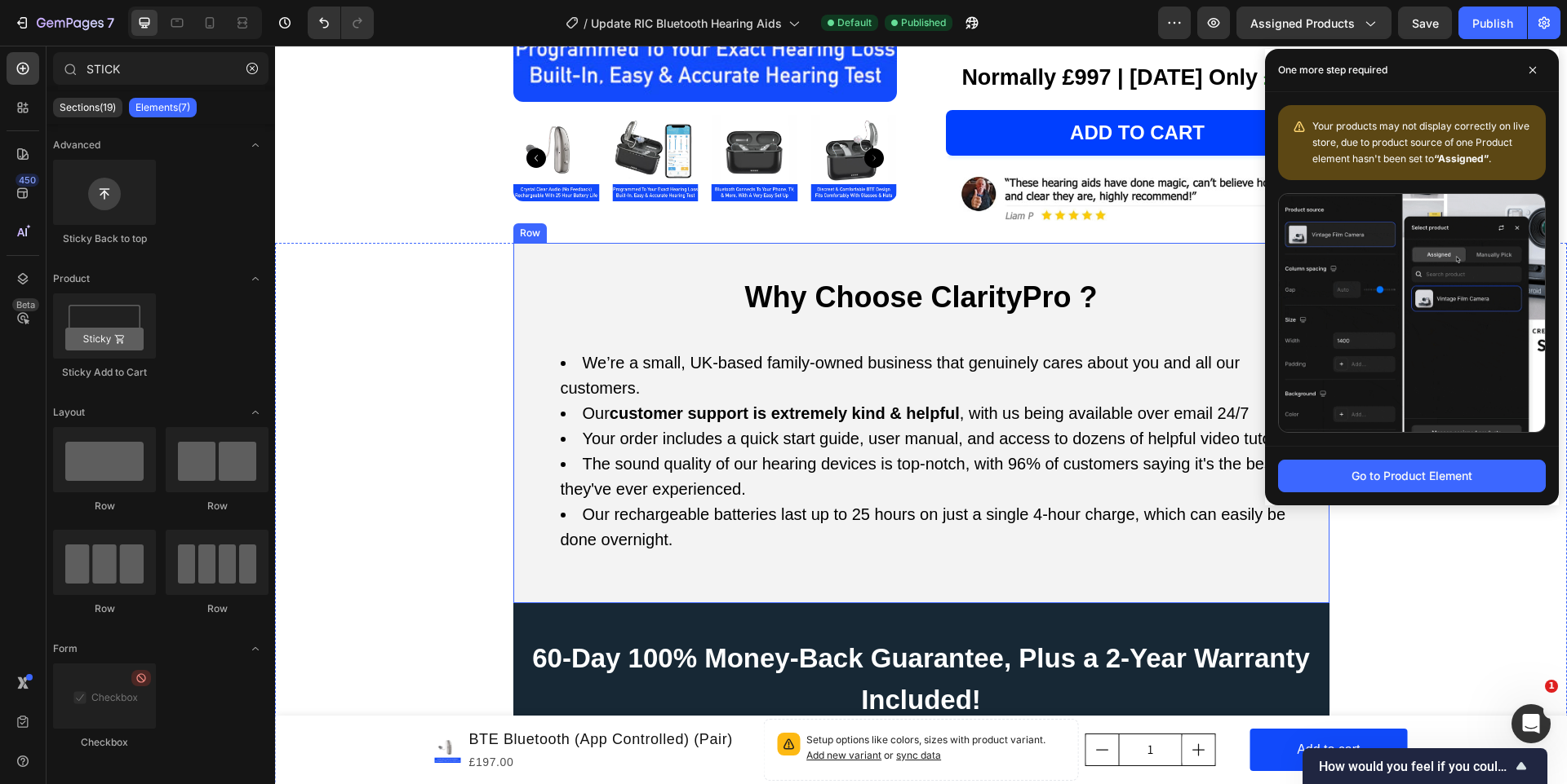
click at [780, 288] on h2 "Why Choose ClarityPro ?" at bounding box center [921, 298] width 790 height 44
click at [1530, 66] on icon at bounding box center [1532, 70] width 8 height 8
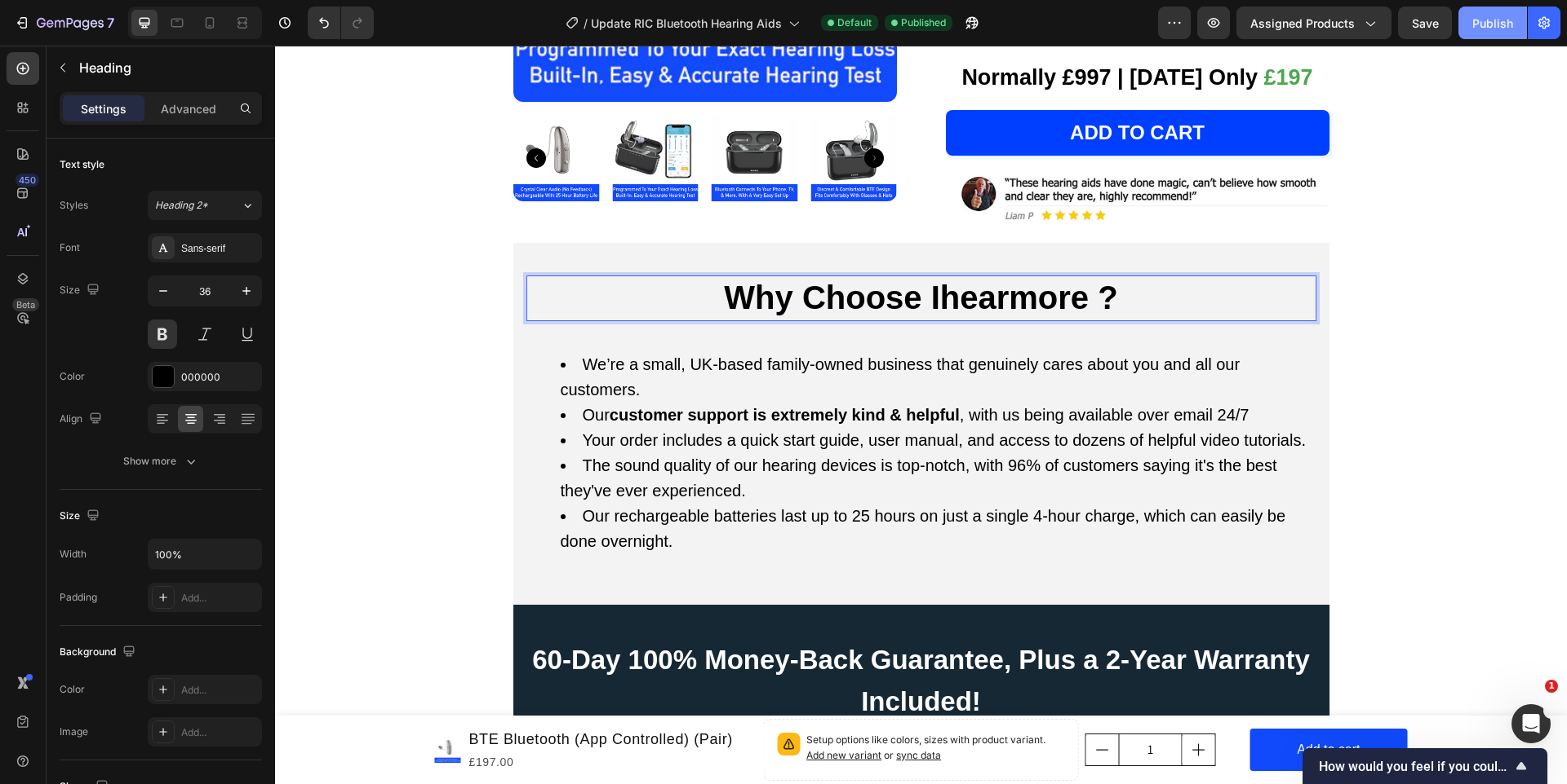
click at [1494, 11] on button "Publish" at bounding box center [1492, 23] width 68 height 33
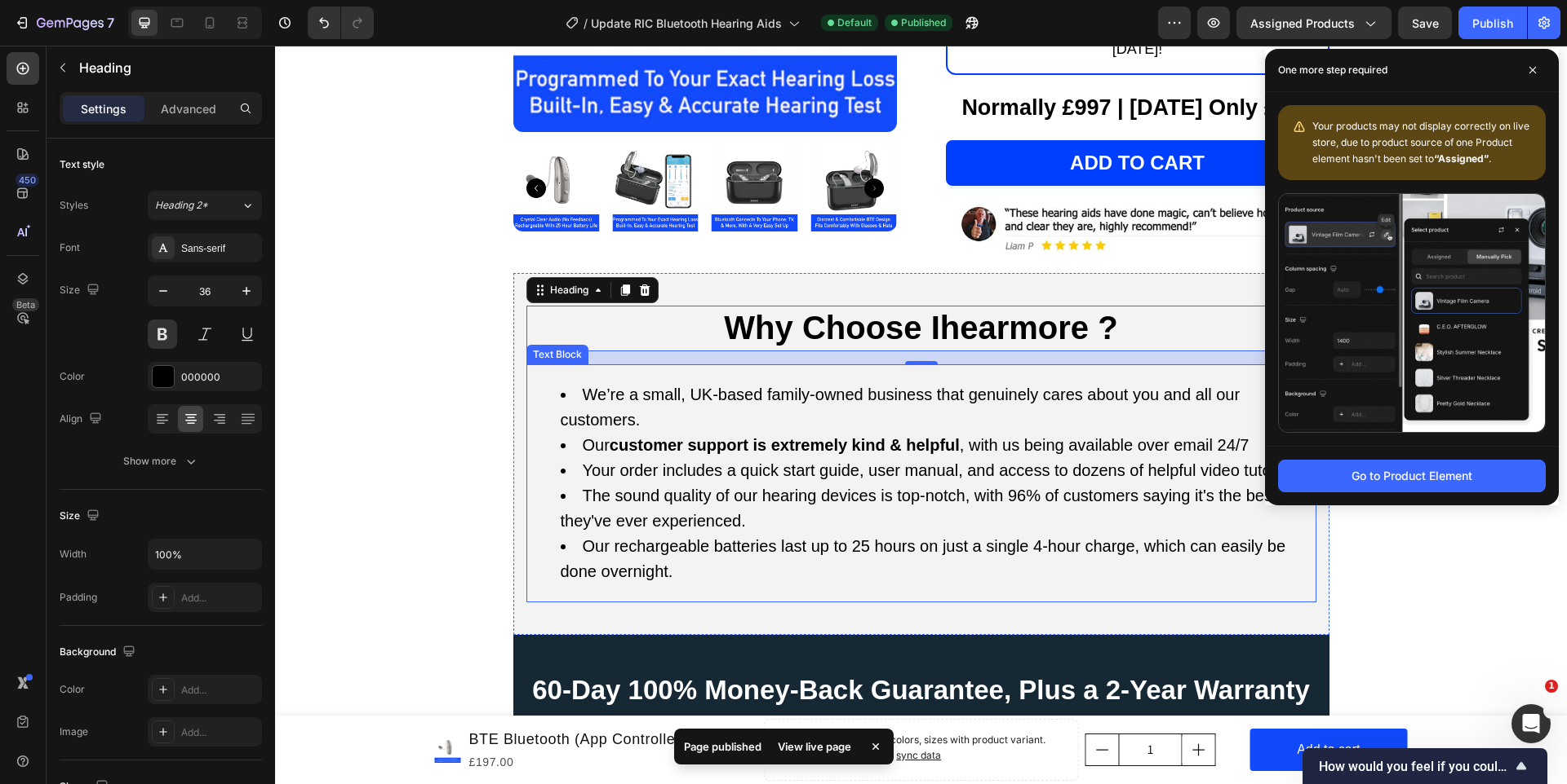
scroll to position [584, 0]
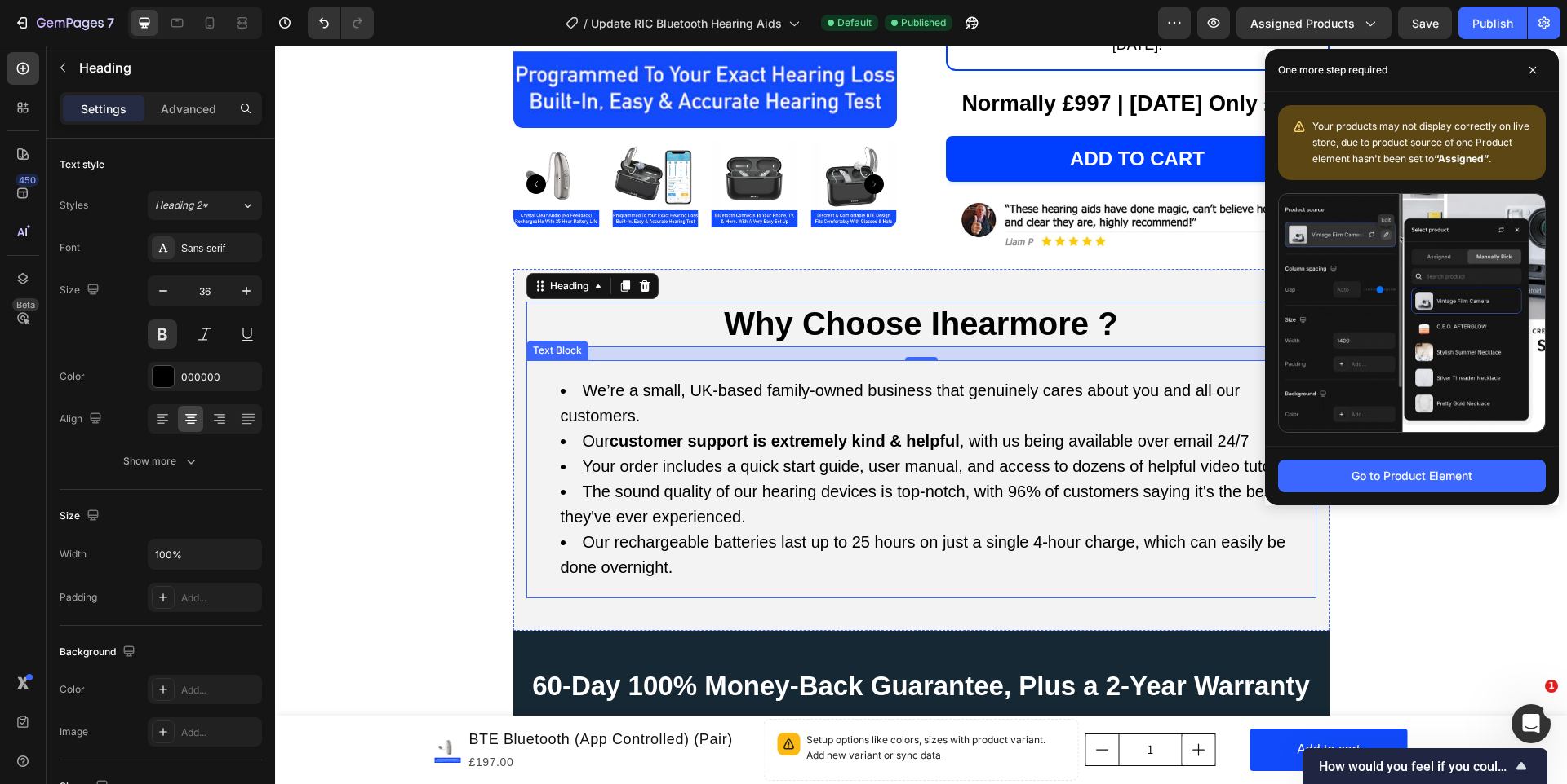
drag, startPoint x: 1636, startPoint y: 189, endPoint x: 967, endPoint y: 331, distance: 683.9
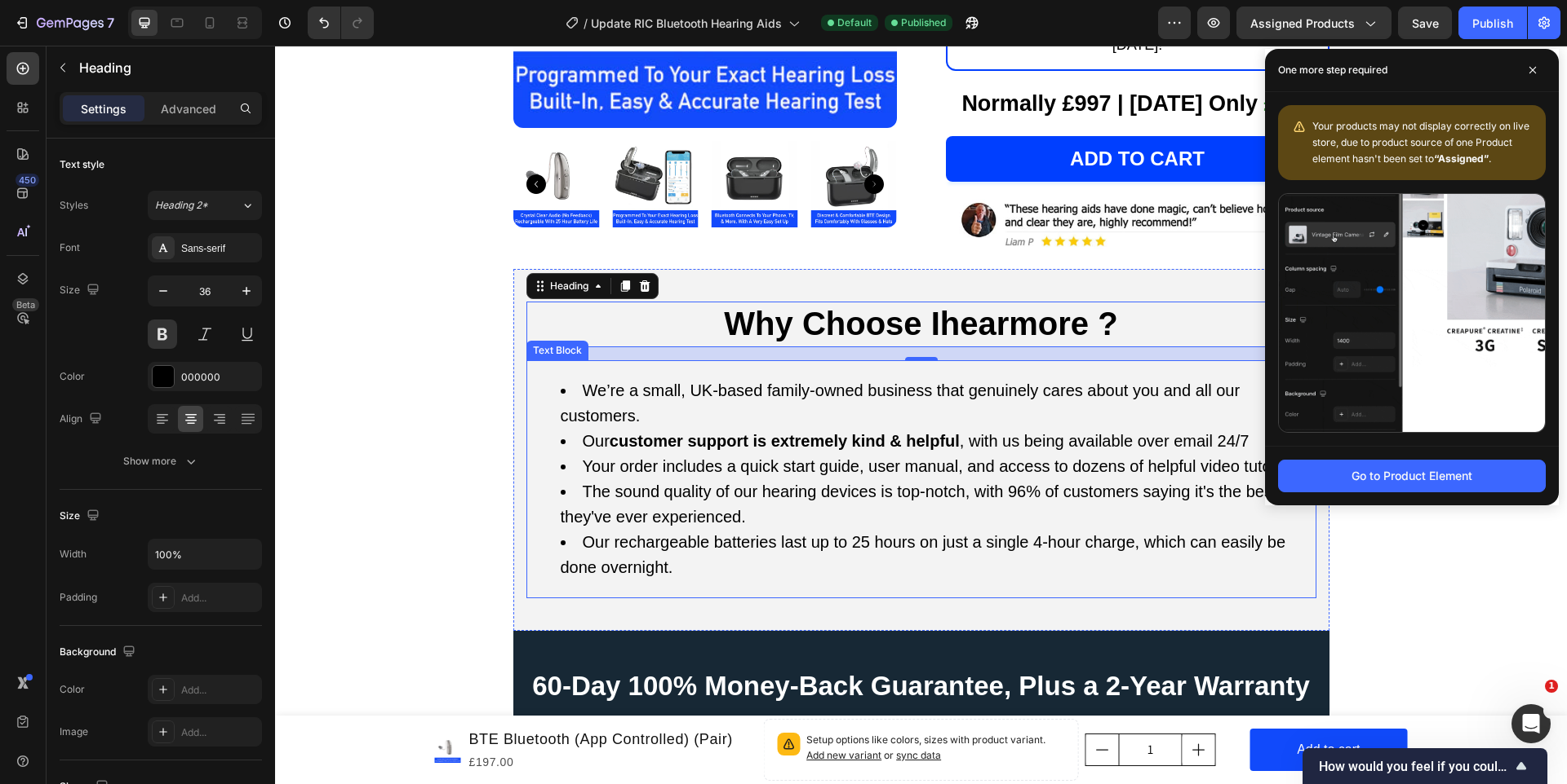
click at [859, 385] on li "We’re a small, UK-based family-owned business that genuinely cares about you an…" at bounding box center [937, 403] width 754 height 51
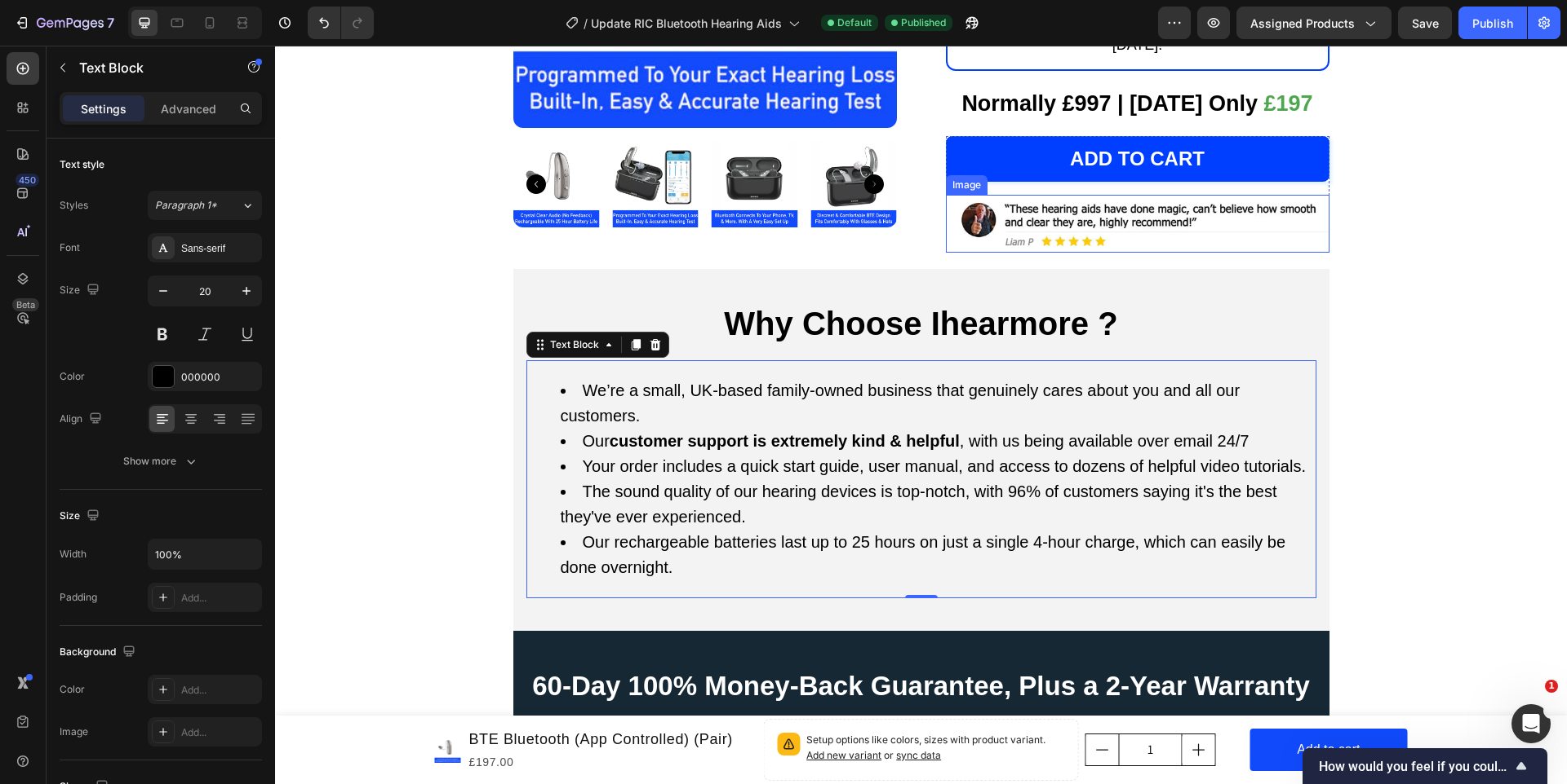
click at [1116, 219] on img at bounding box center [1137, 224] width 383 height 58
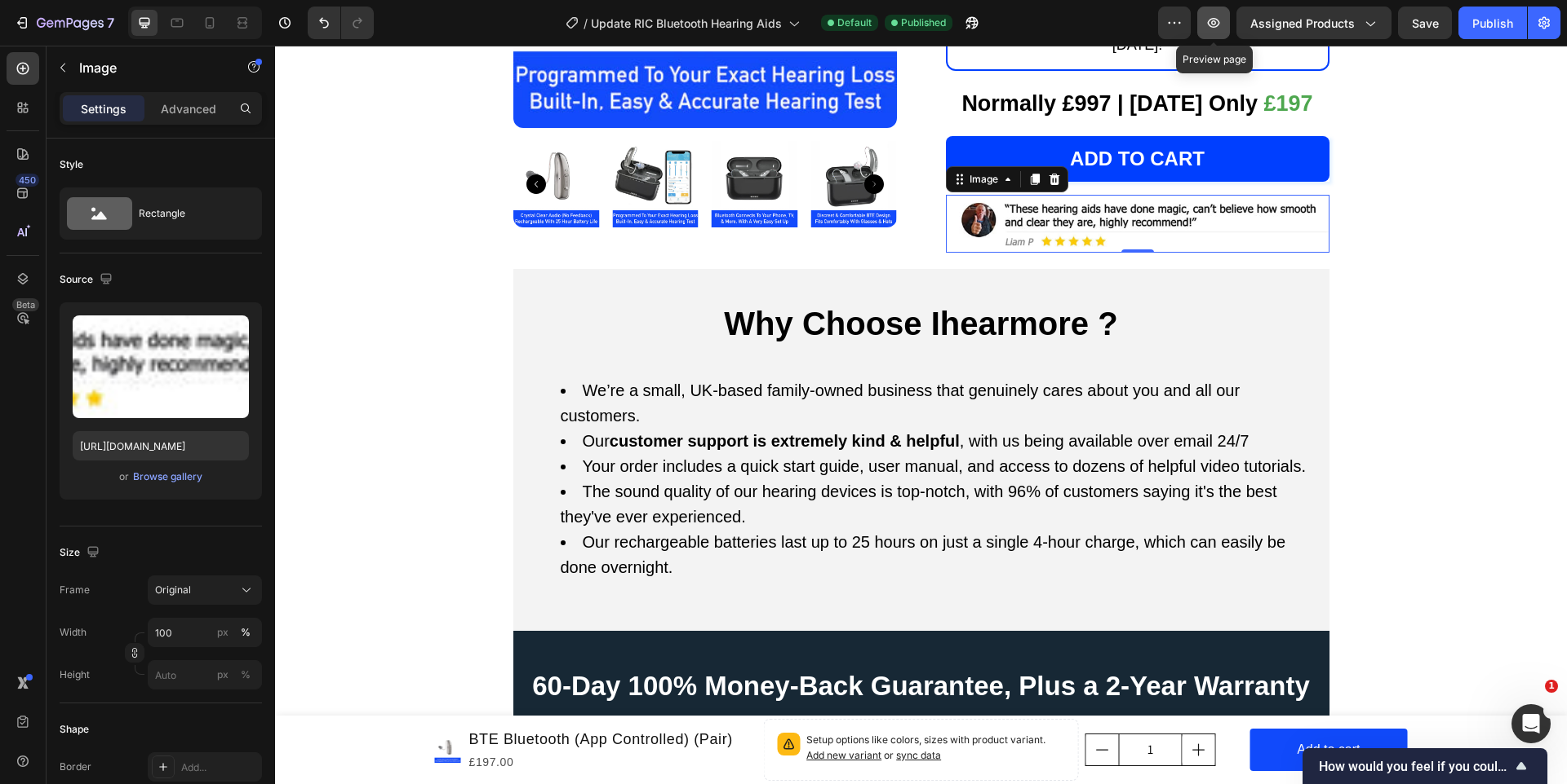
click at [1202, 25] on button "button" at bounding box center [1214, 23] width 33 height 33
click at [961, 209] on img at bounding box center [1137, 224] width 383 height 58
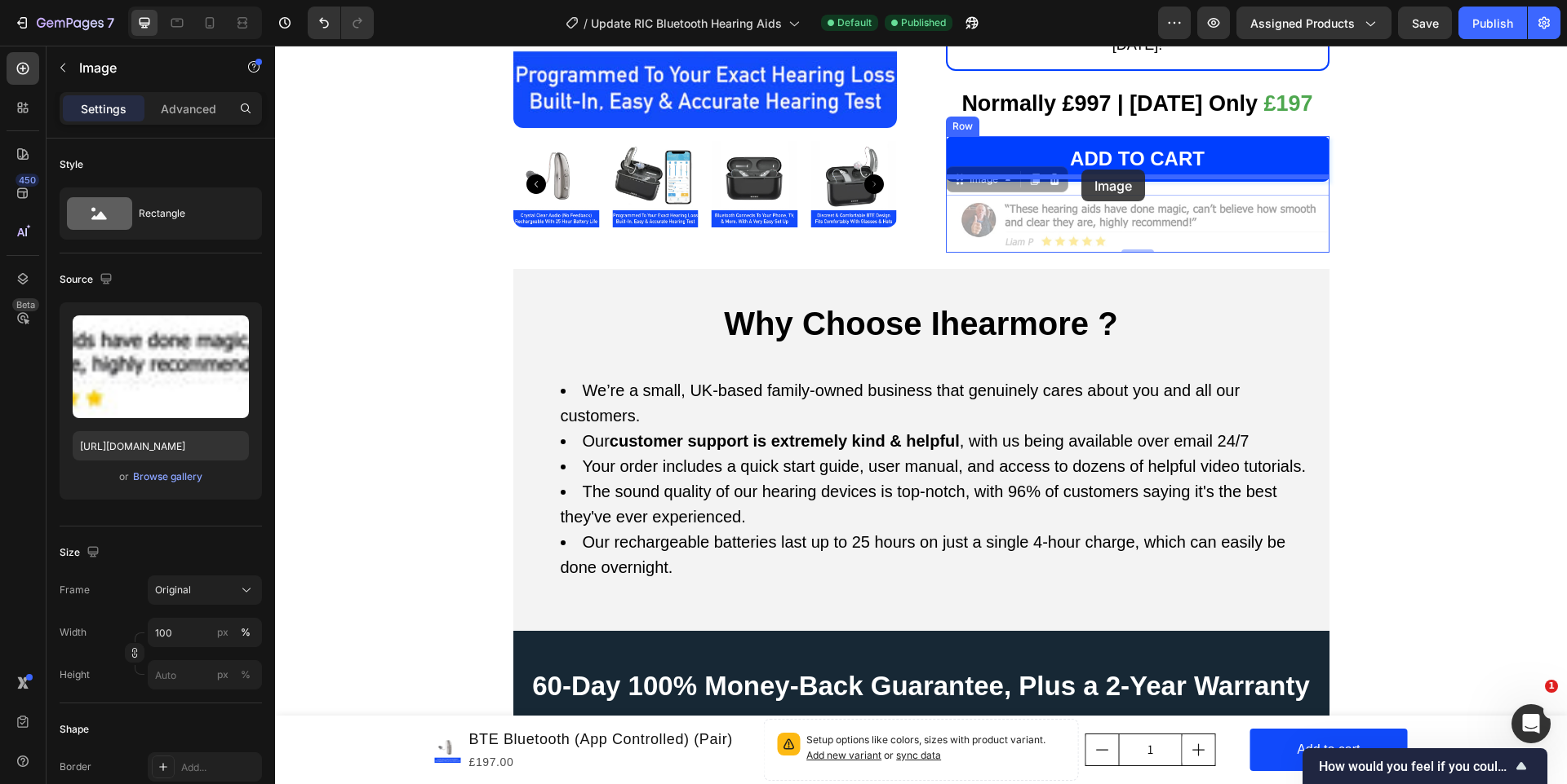
drag, startPoint x: 955, startPoint y: 167, endPoint x: 1081, endPoint y: 169, distance: 126.0
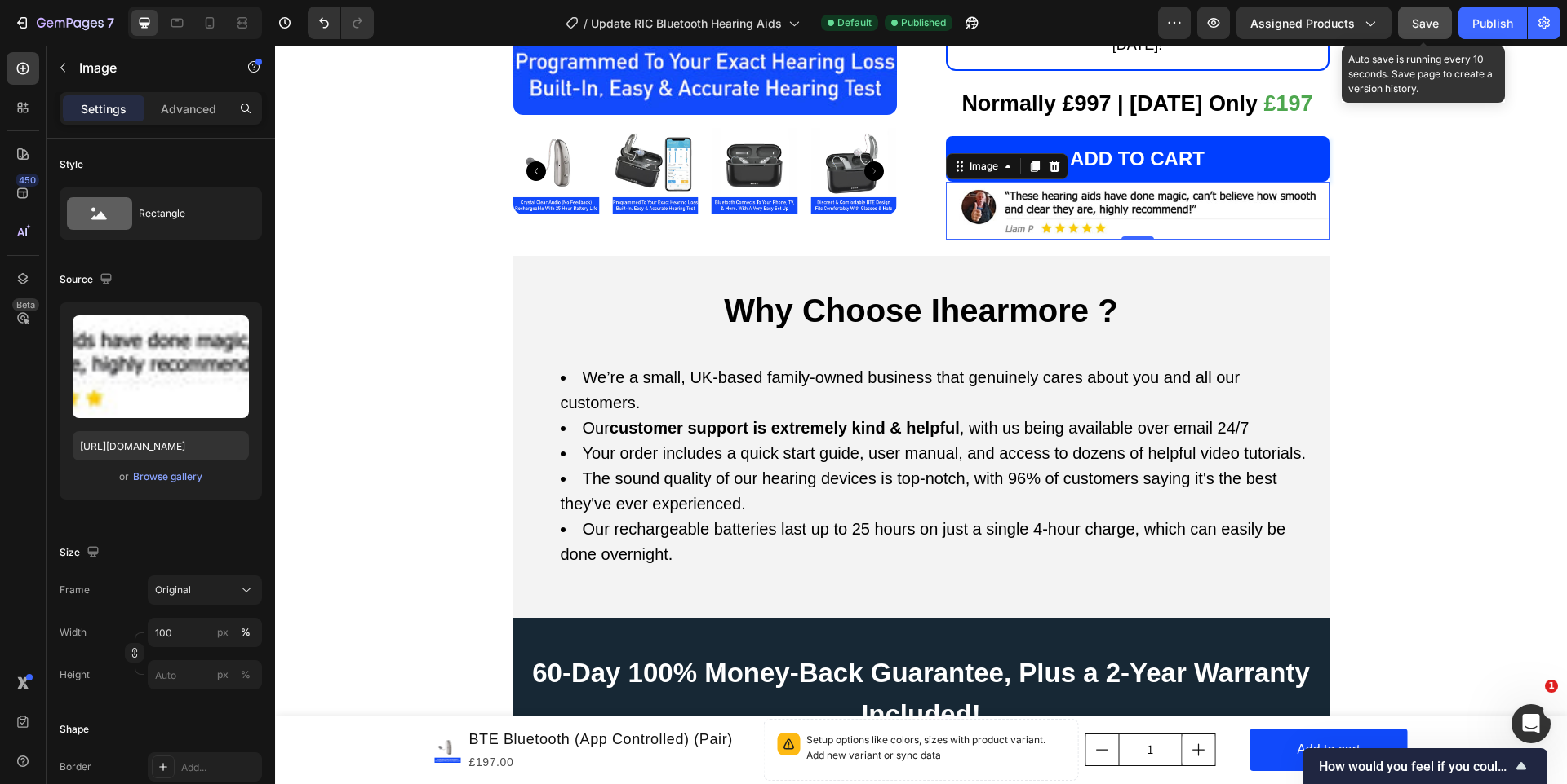
click at [1439, 21] on button "Save" at bounding box center [1425, 23] width 54 height 33
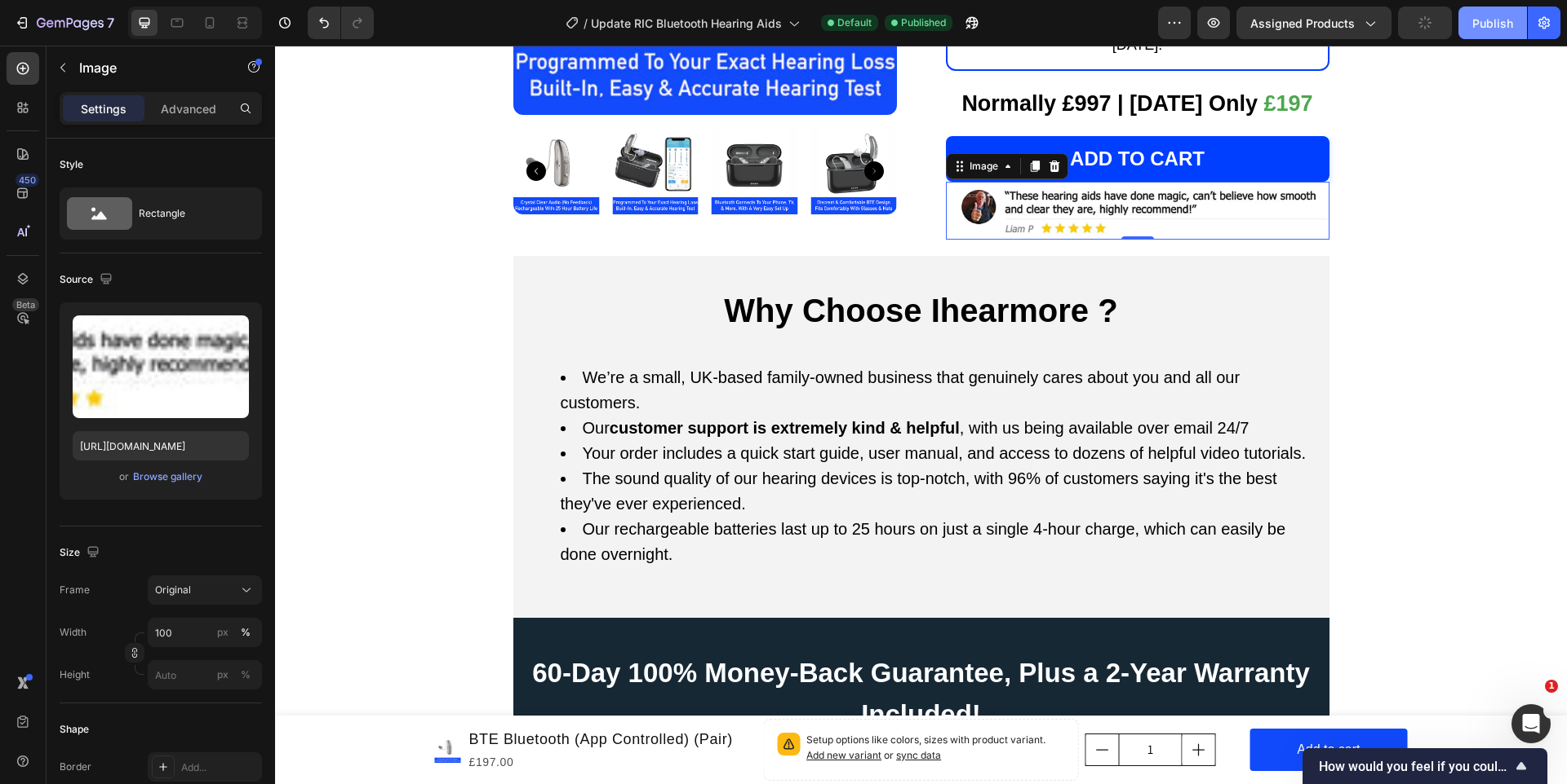
click at [1482, 30] on div "Publish" at bounding box center [1492, 23] width 40 height 17
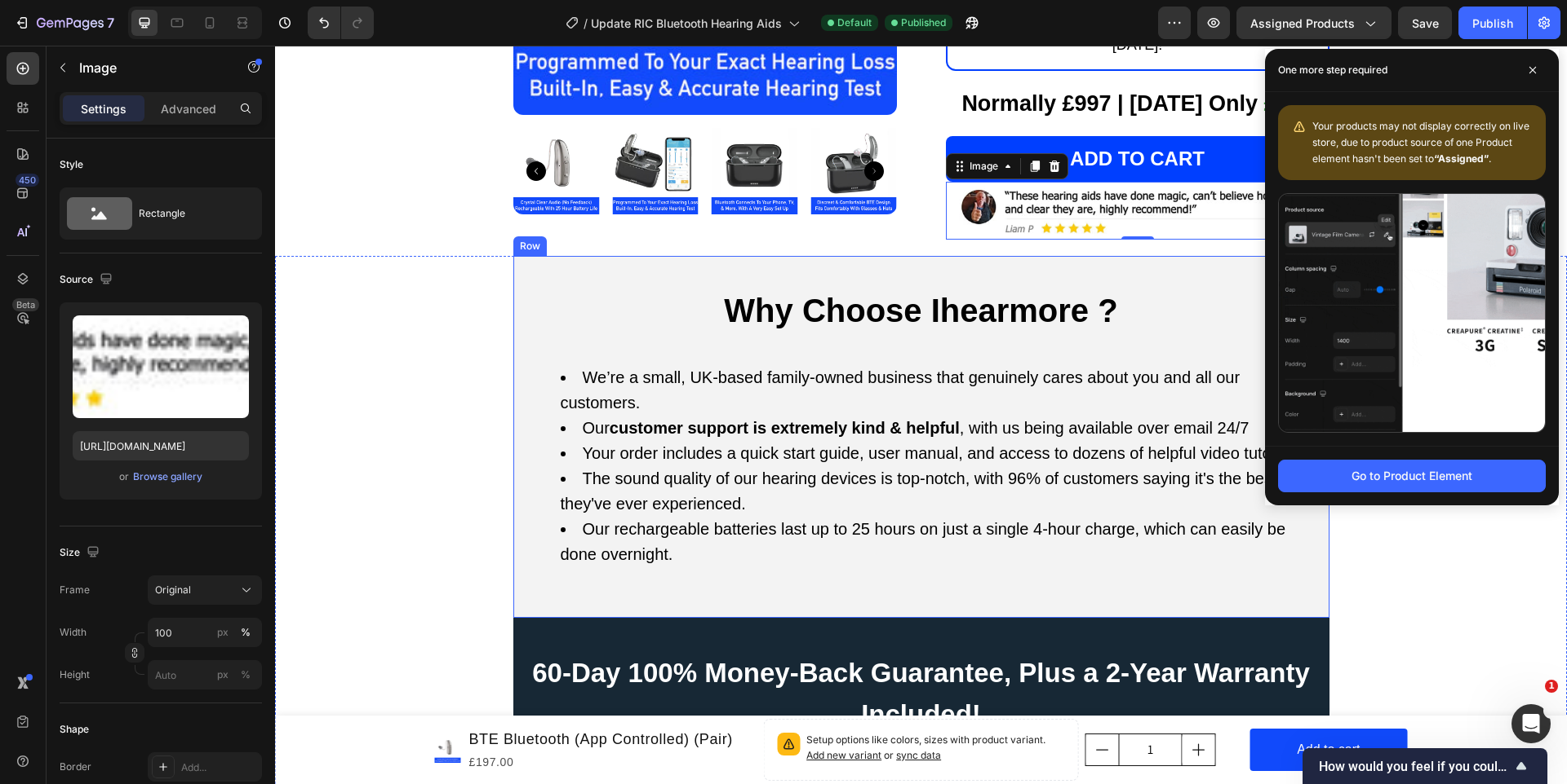
click at [1014, 321] on div "⁠⁠⁠⁠⁠⁠⁠ Why Choose Ihearmore ? Heading We’re a small, UK-based family-owned bus…" at bounding box center [921, 437] width 790 height 297
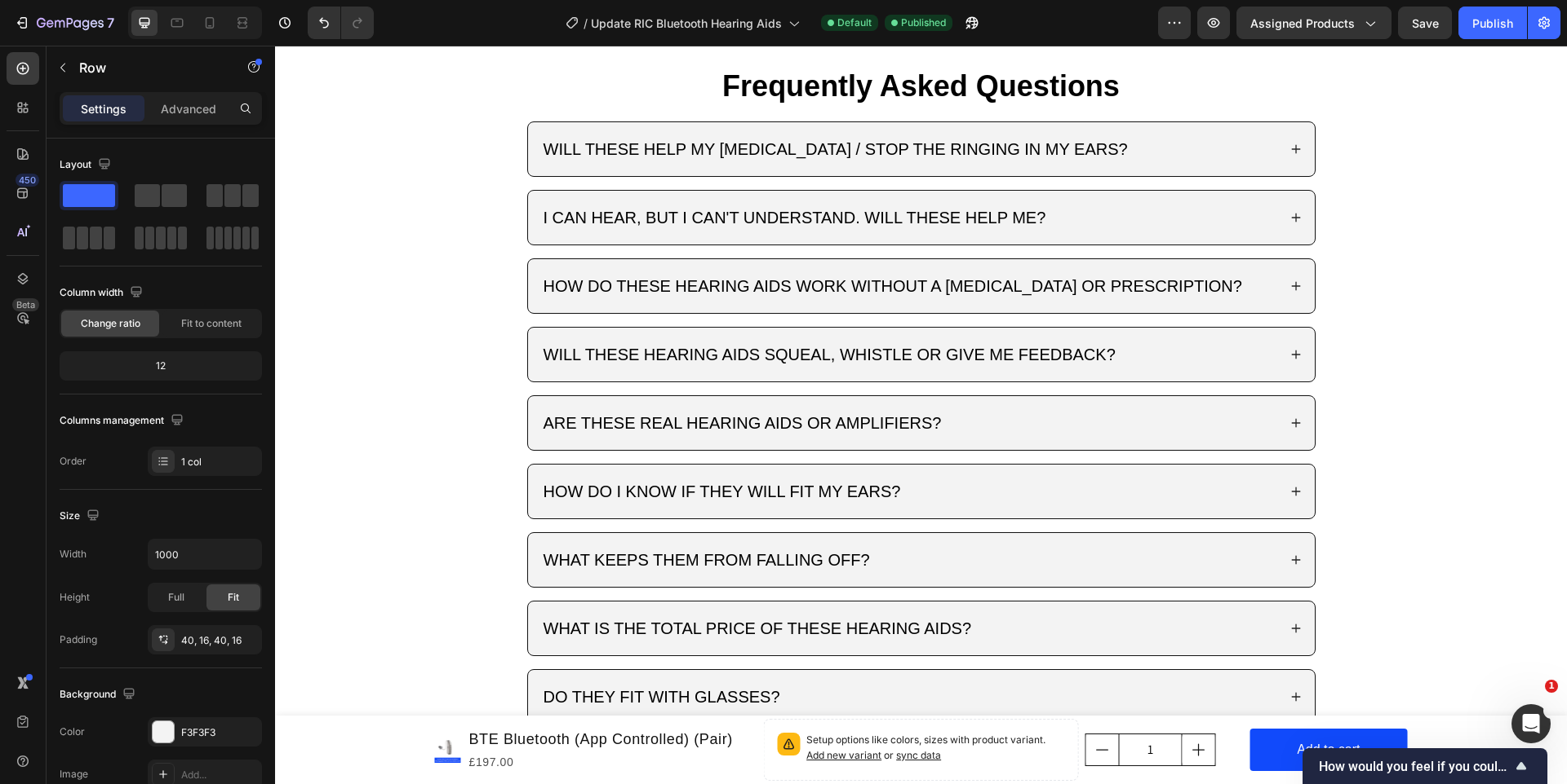
scroll to position [2668, 0]
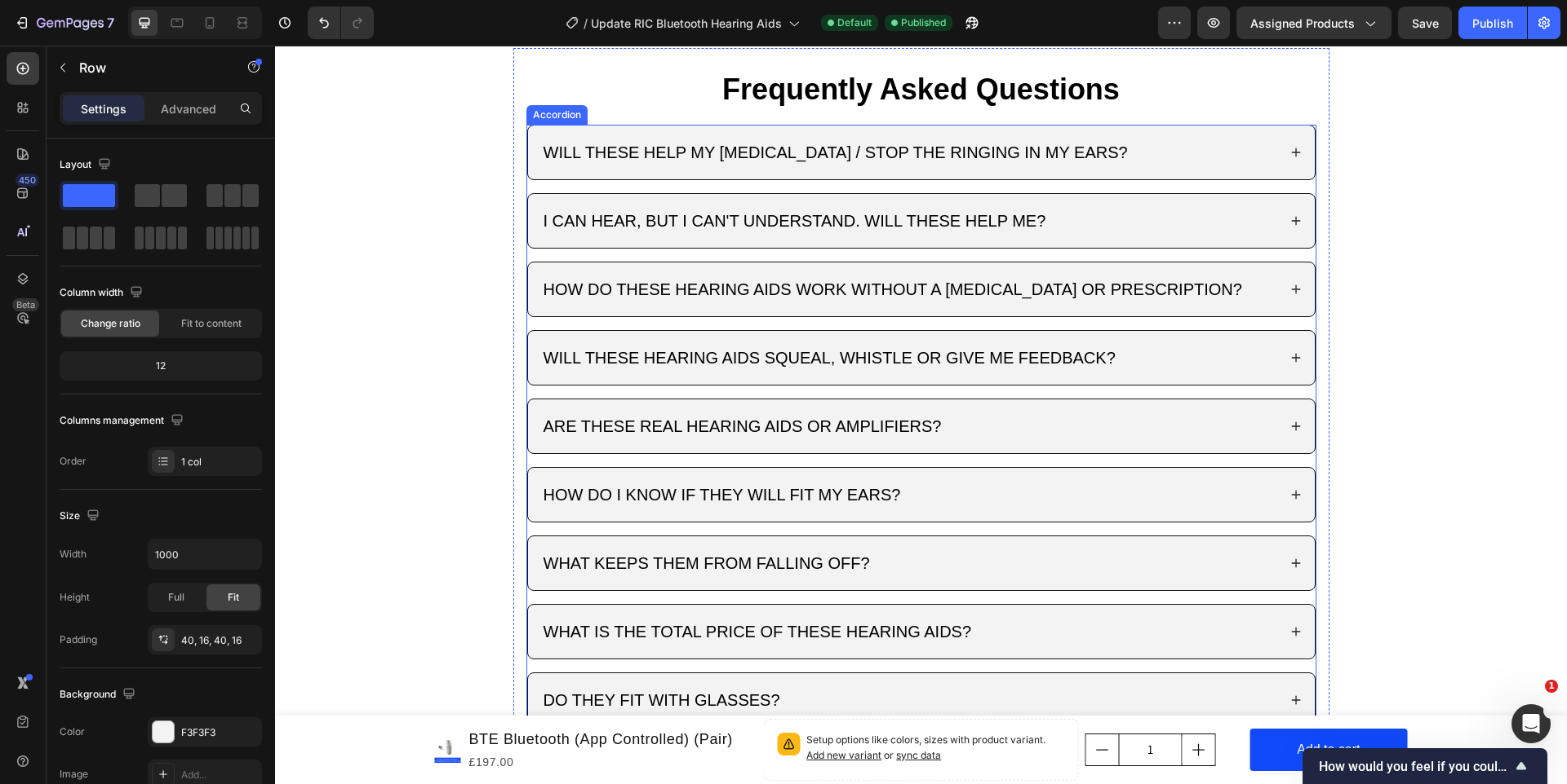
click at [1282, 145] on div "WILL THESE HELP MY [MEDICAL_DATA] / STOP THE RINGING IN MY EARS?" at bounding box center [920, 153] width 786 height 54
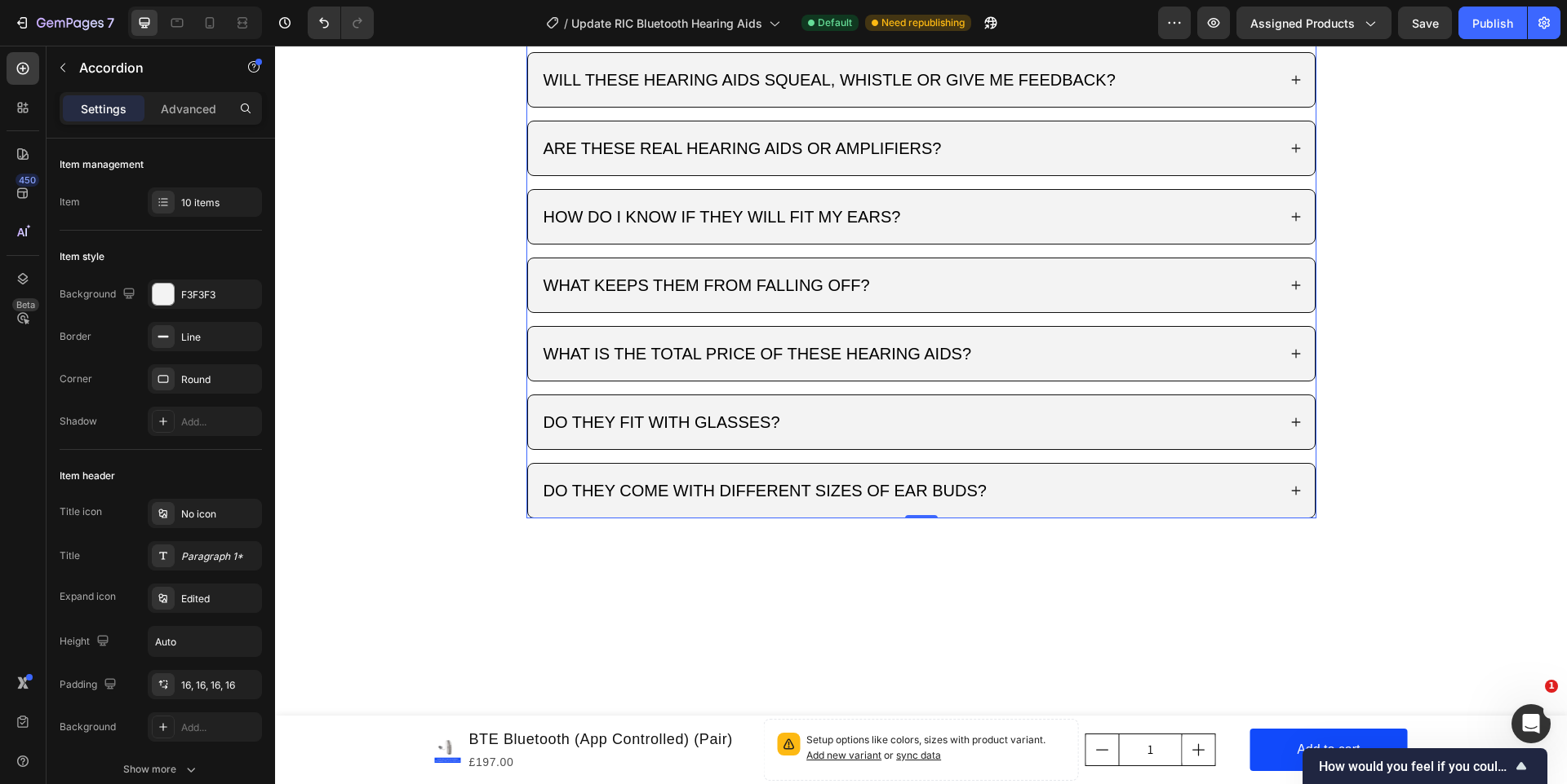
scroll to position [2455, 0]
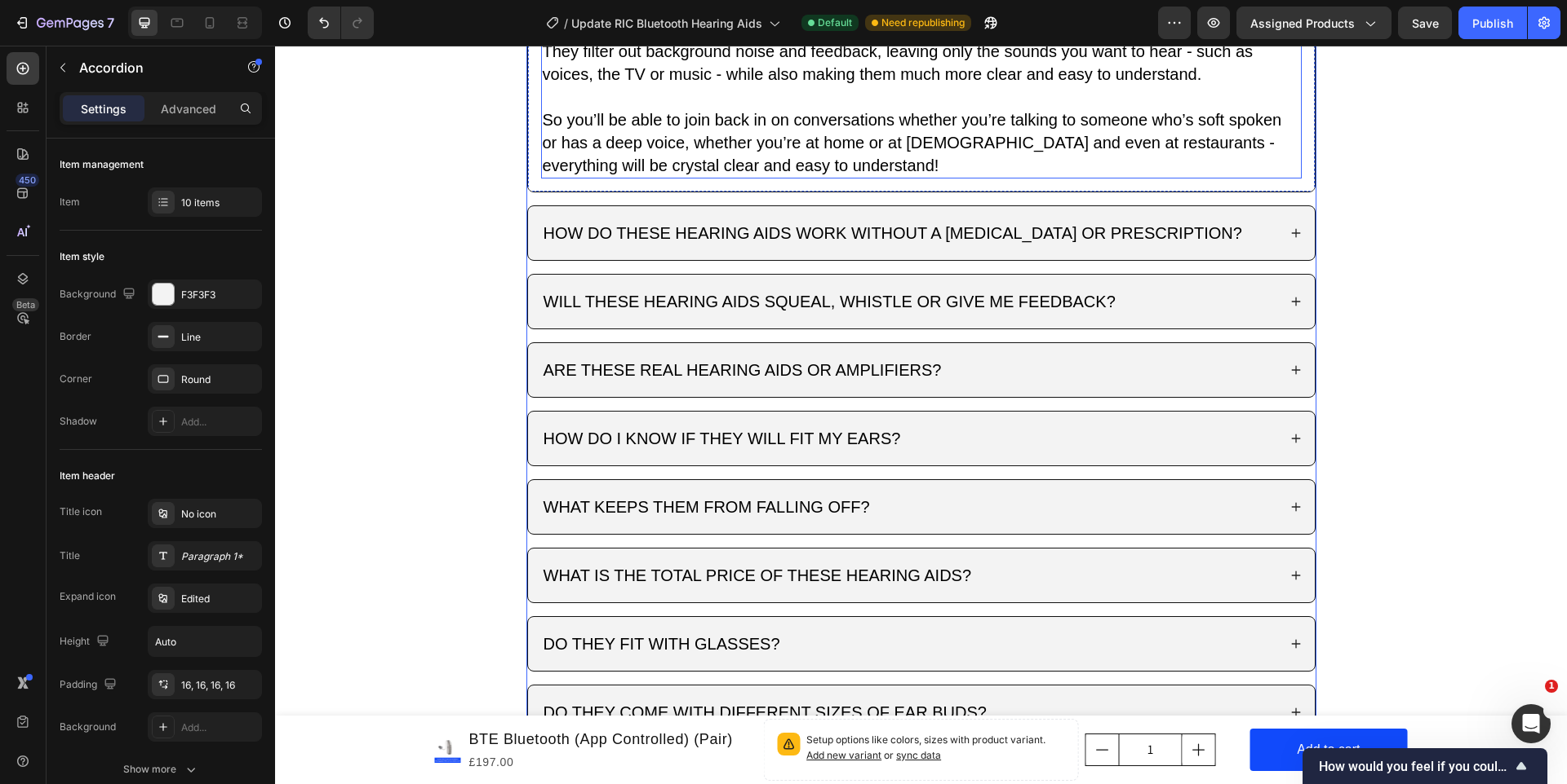
click at [869, 86] on p "They filter out background noise and feedback, leaving only the sounds you want…" at bounding box center [921, 63] width 758 height 45
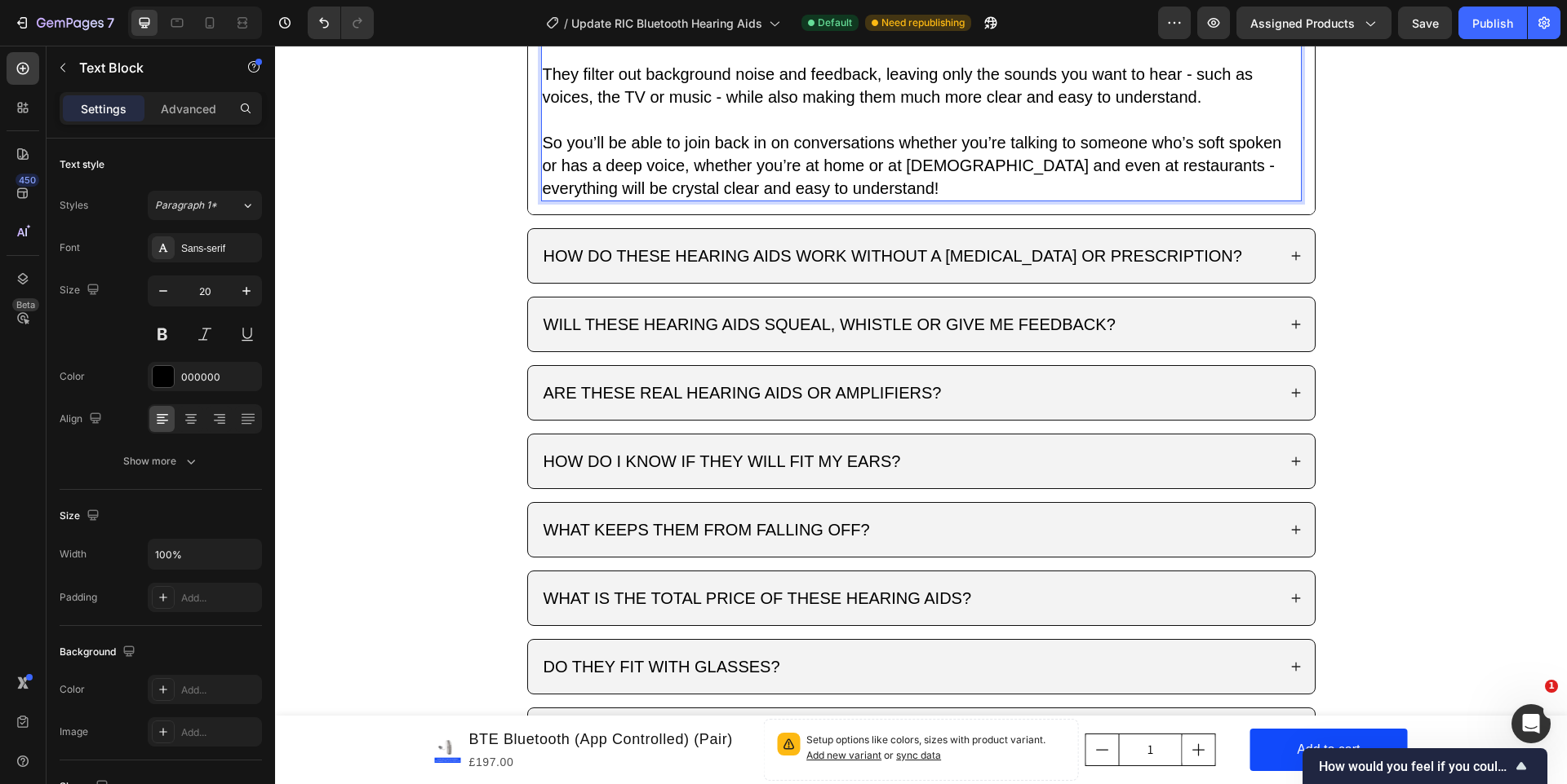
click at [546, 40] on p "Yes! In fact, that’s one of the main reasons our hearing devices are so popular!" at bounding box center [921, 16] width 758 height 45
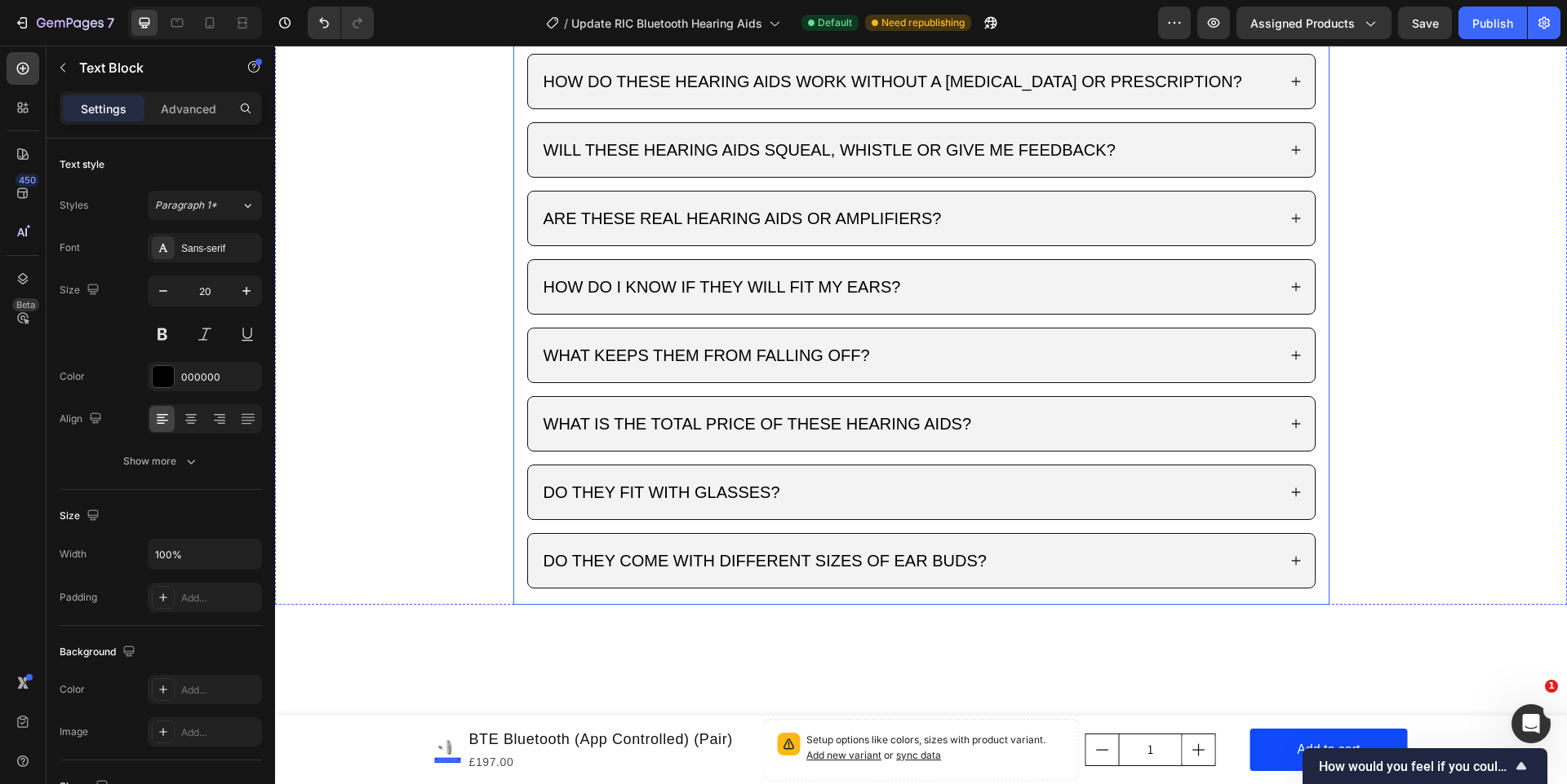
scroll to position [2641, 0]
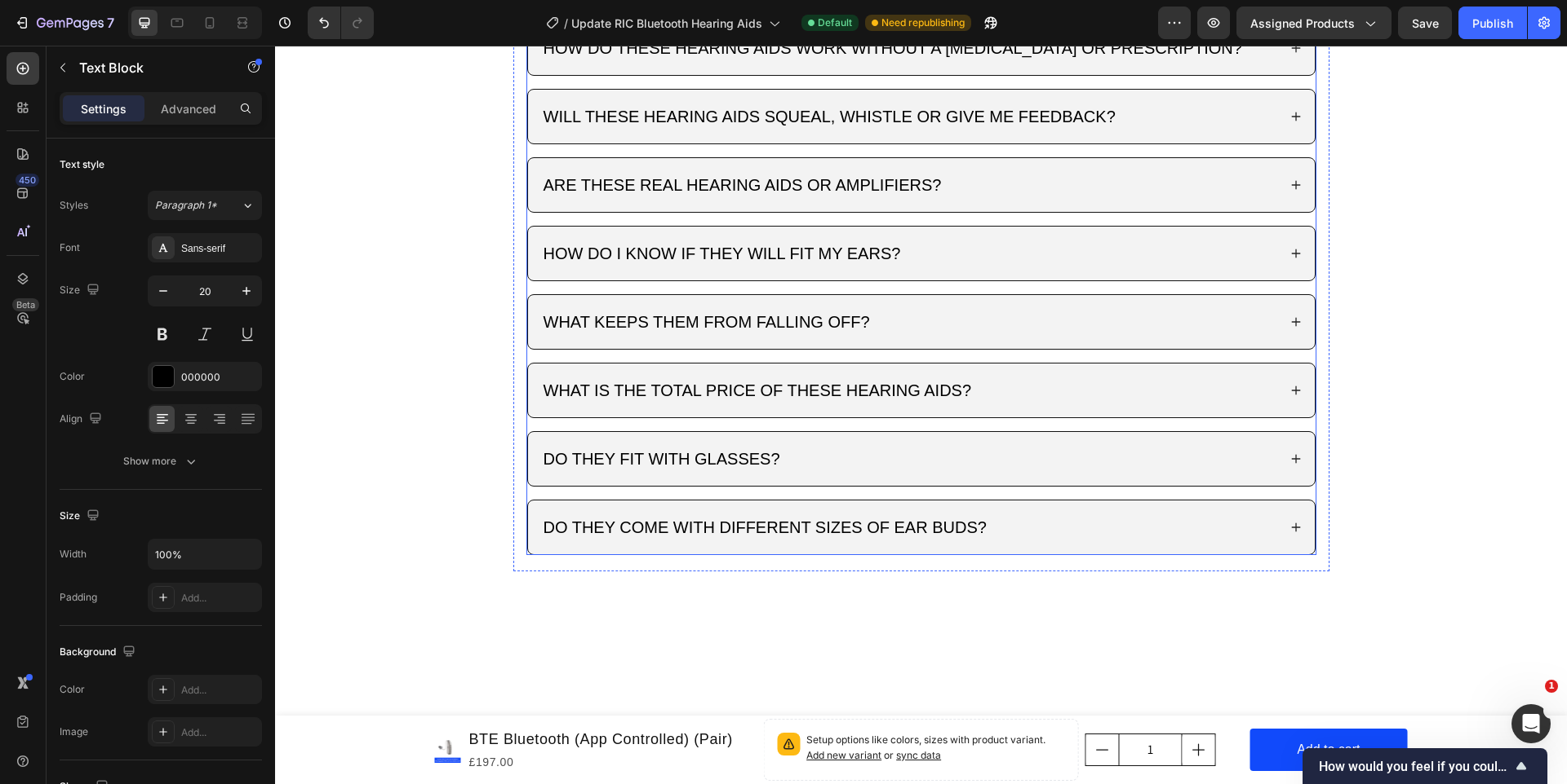
click at [885, 60] on p "HOW DO THESE HEARING AIDS WORK WITHOUT A [MEDICAL_DATA] OR PRESCRIPTION?" at bounding box center [893, 48] width 699 height 23
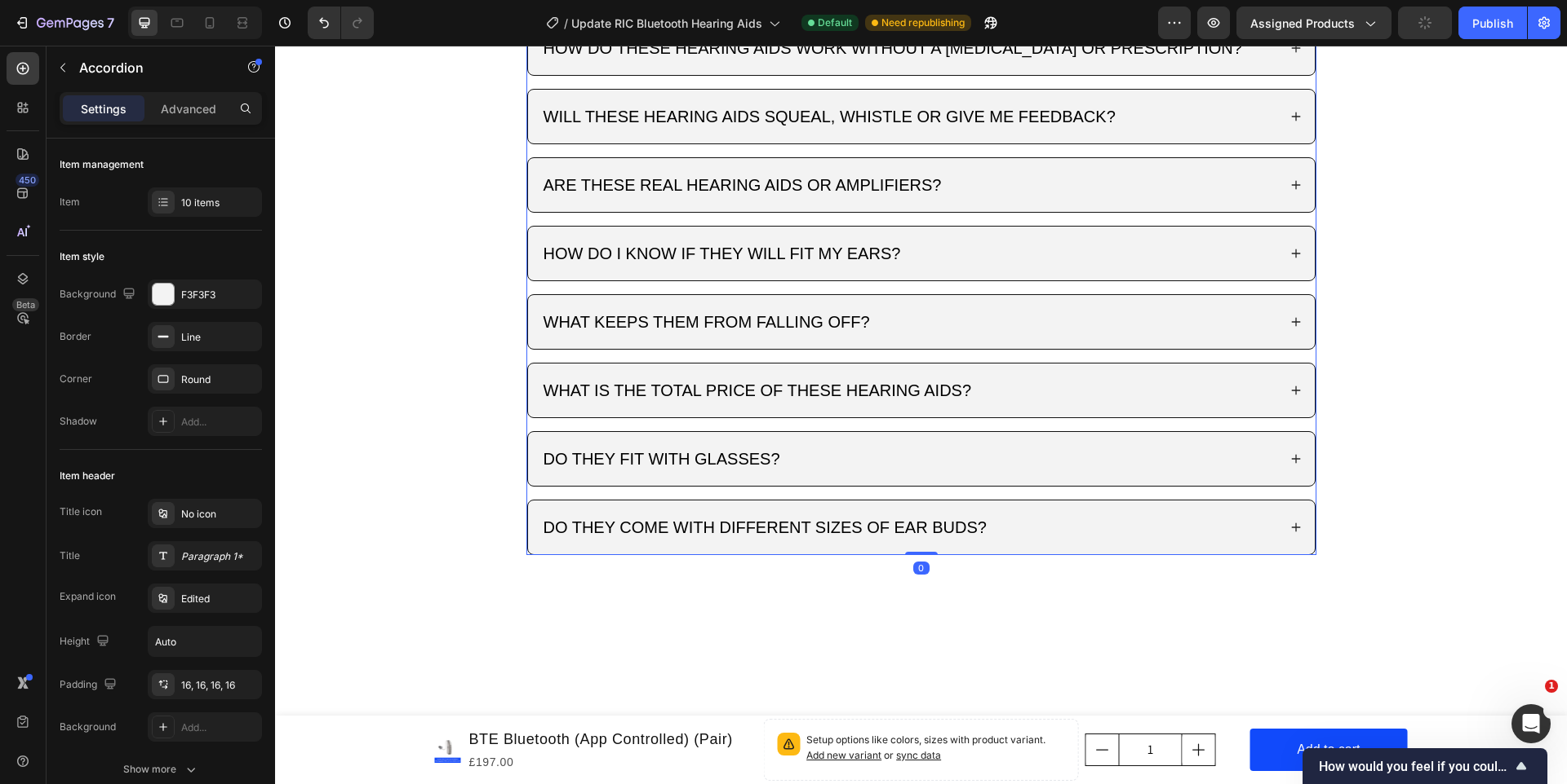
click at [1246, 62] on div "HOW DO THESE HEARING AIDS WORK WITHOUT A [MEDICAL_DATA] OR PRESCRIPTION?" at bounding box center [909, 48] width 736 height 28
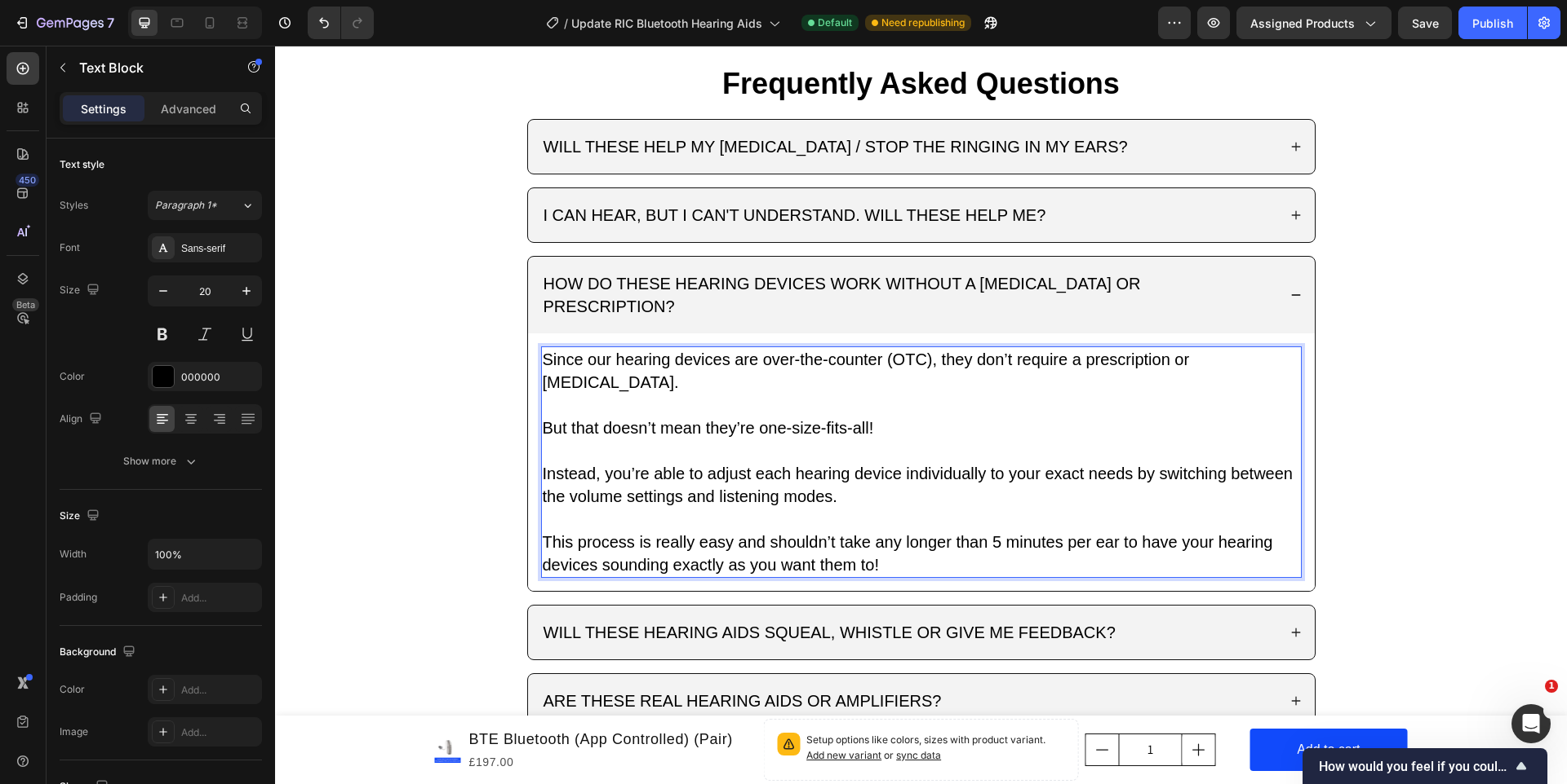
scroll to position [2818, 0]
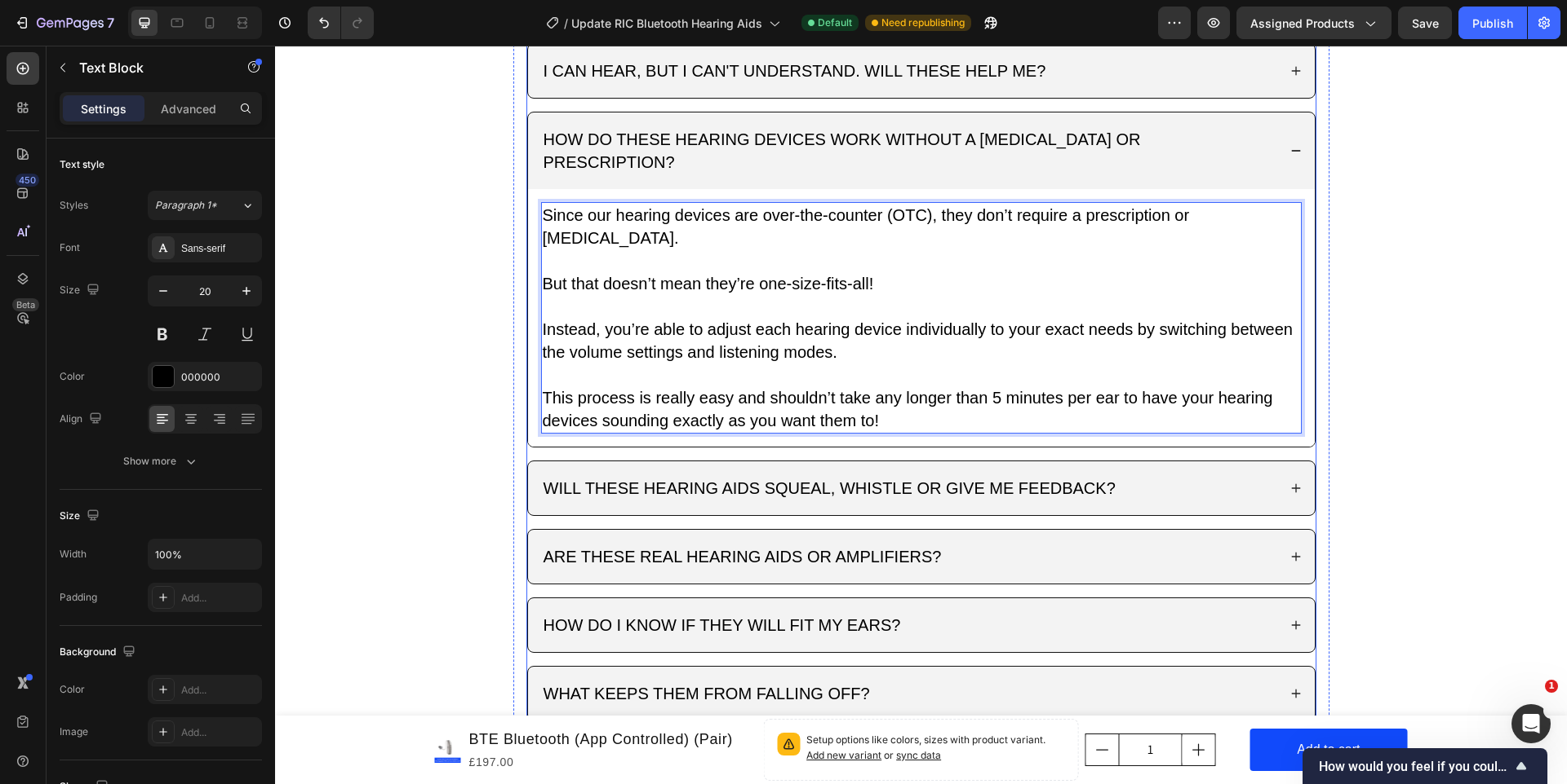
click at [1170, 474] on div "WILL THESE HEARING AIDS SQUEAL, WHISTLE OR GIVE ME FEEDBACK?" at bounding box center [909, 488] width 736 height 28
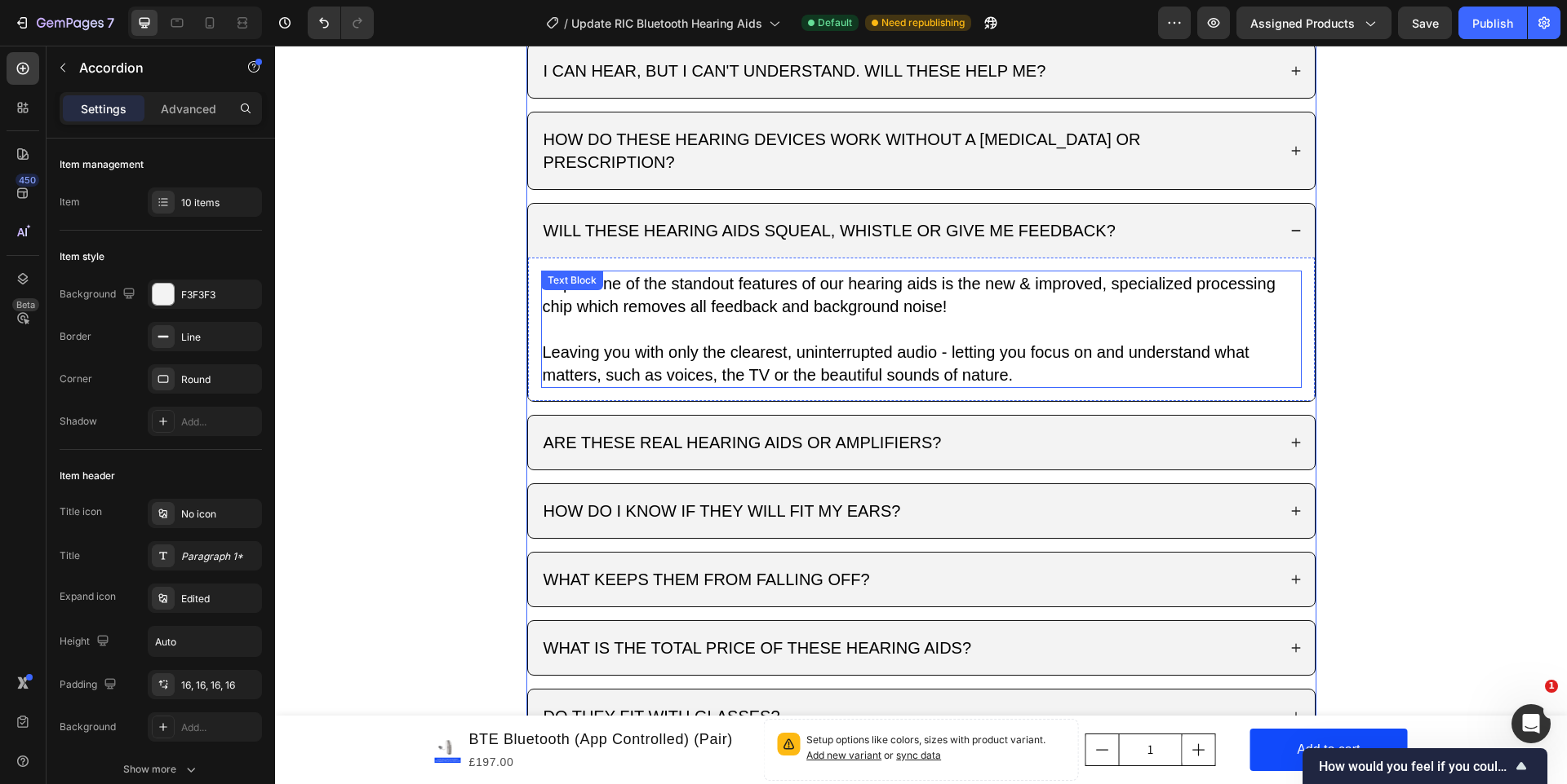
click at [912, 341] on p "Leaving you with only the clearest, uninterrupted audio - letting you focus on …" at bounding box center [921, 363] width 758 height 45
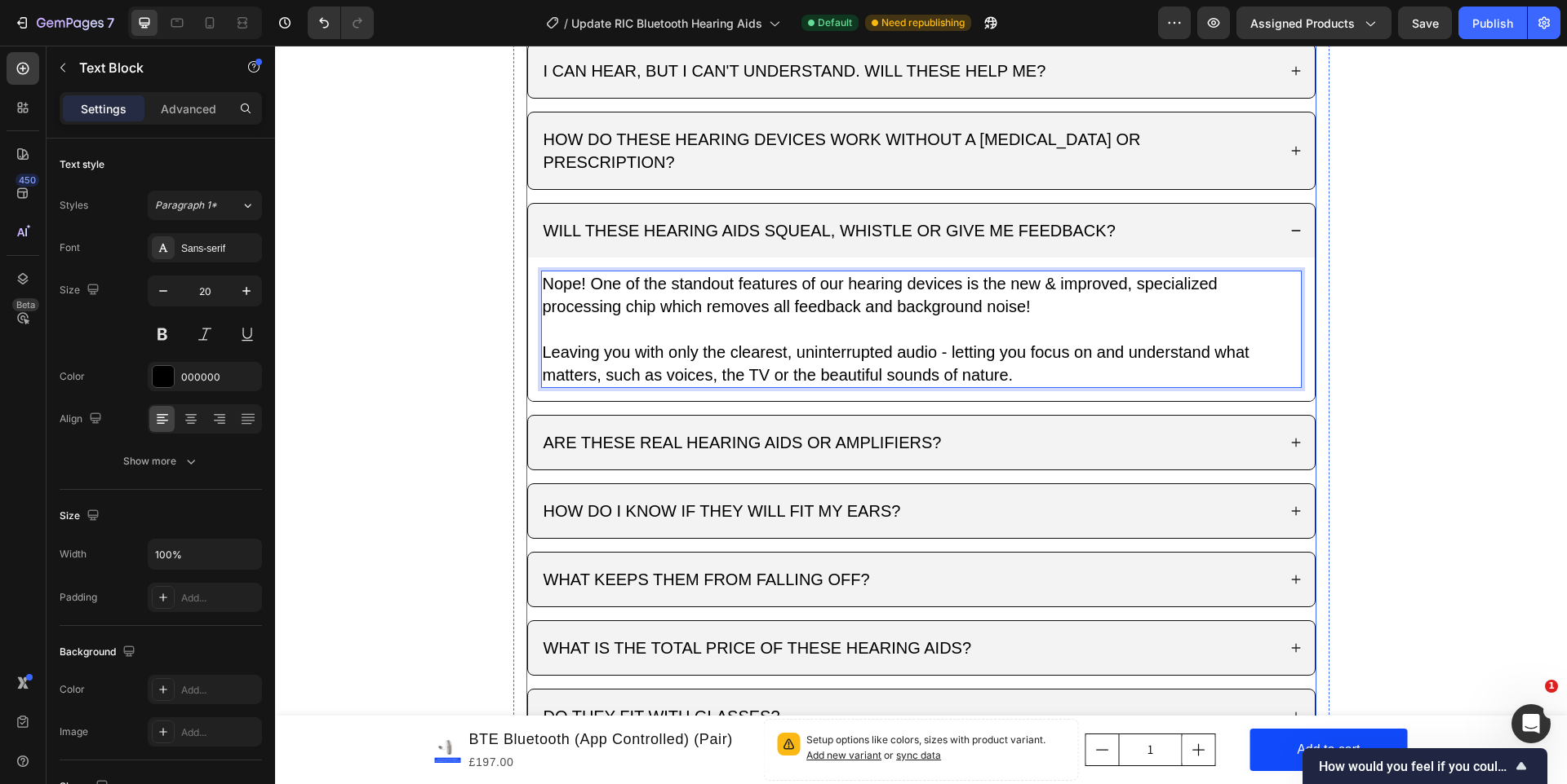
click at [636, 219] on p "WILL THESE HEARING AIDS SQUEAL, WHISTLE OR GIVE ME FEEDBACK?" at bounding box center [830, 231] width 572 height 23
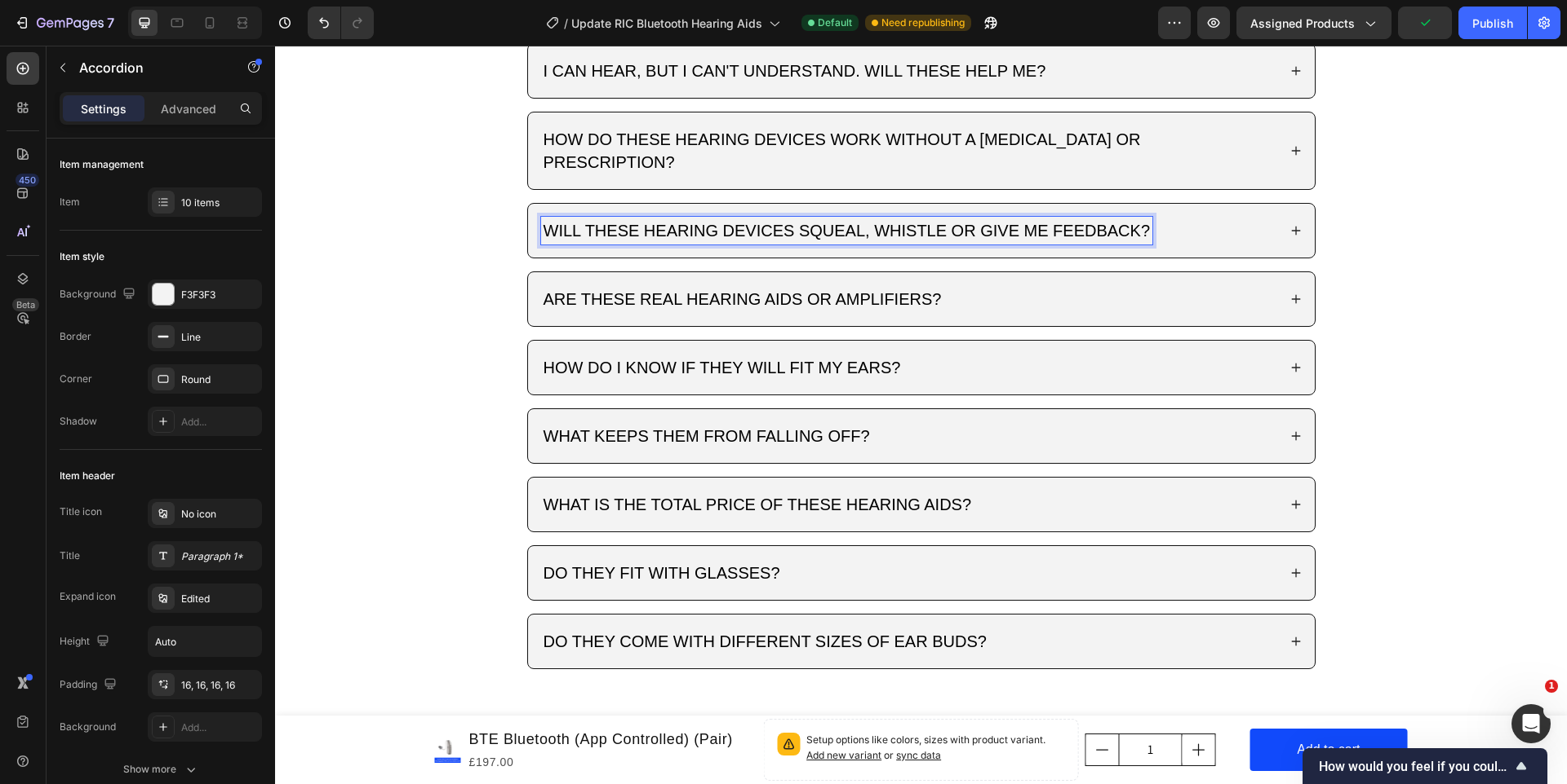
click at [1212, 291] on div "ARE THESE REAL HEARING AIDS OR AMPLIFIERS?" at bounding box center [920, 299] width 786 height 54
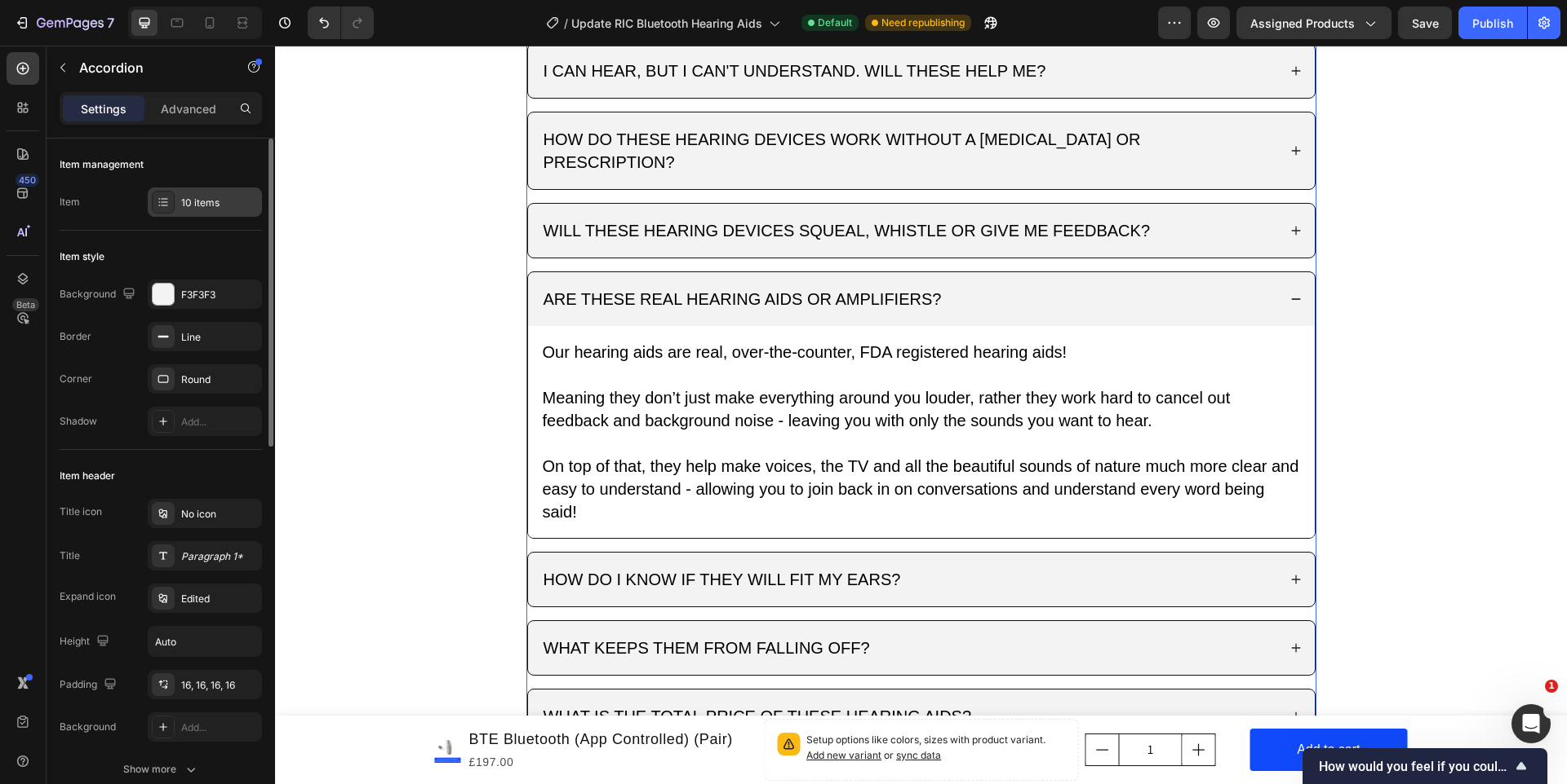
click at [215, 211] on div "10 items" at bounding box center [204, 202] width 115 height 30
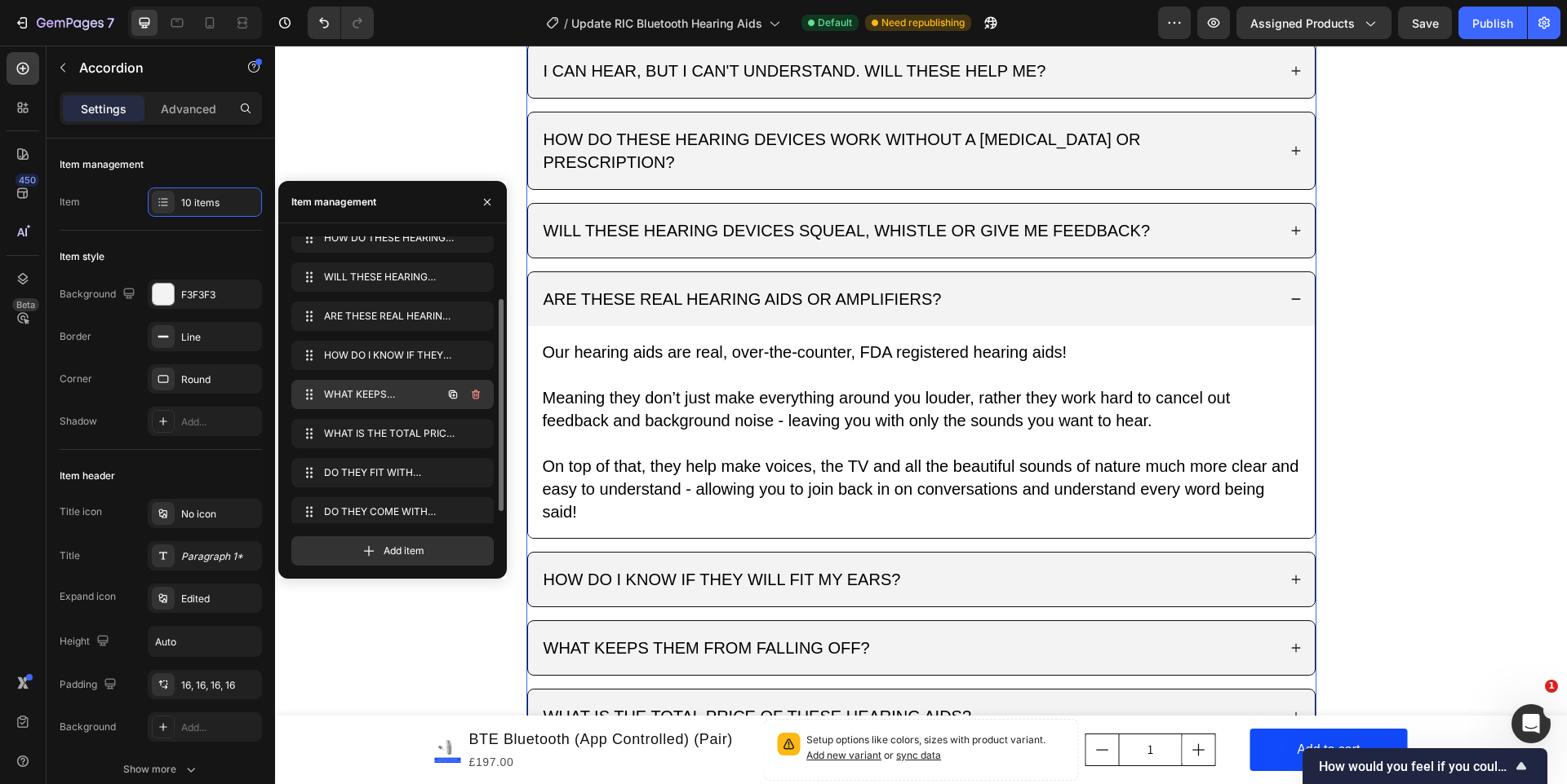
scroll to position [89, 0]
click at [480, 322] on icon "button" at bounding box center [475, 319] width 13 height 13
click at [478, 320] on div "Delete" at bounding box center [464, 318] width 30 height 14
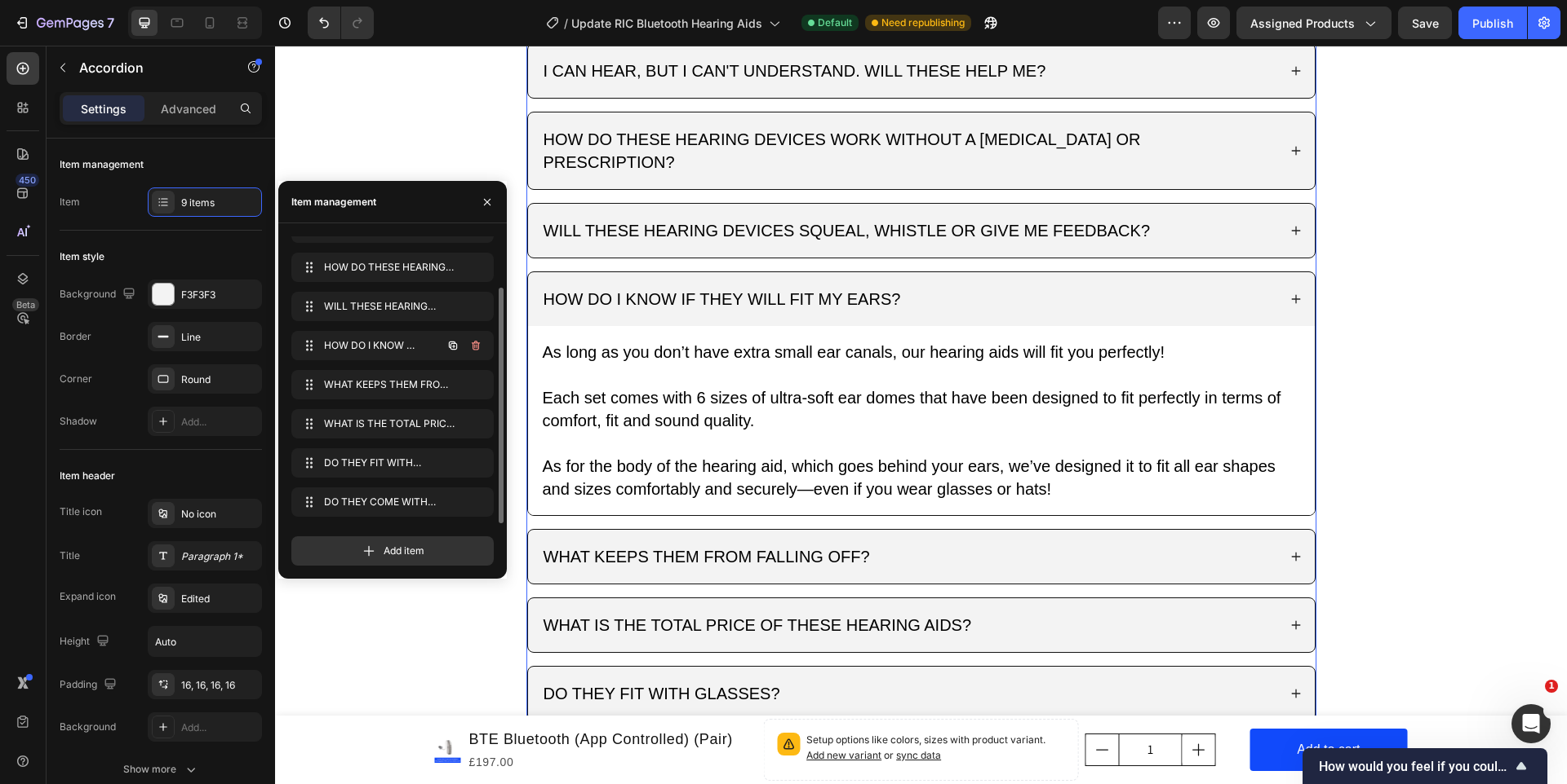
scroll to position [62, 0]
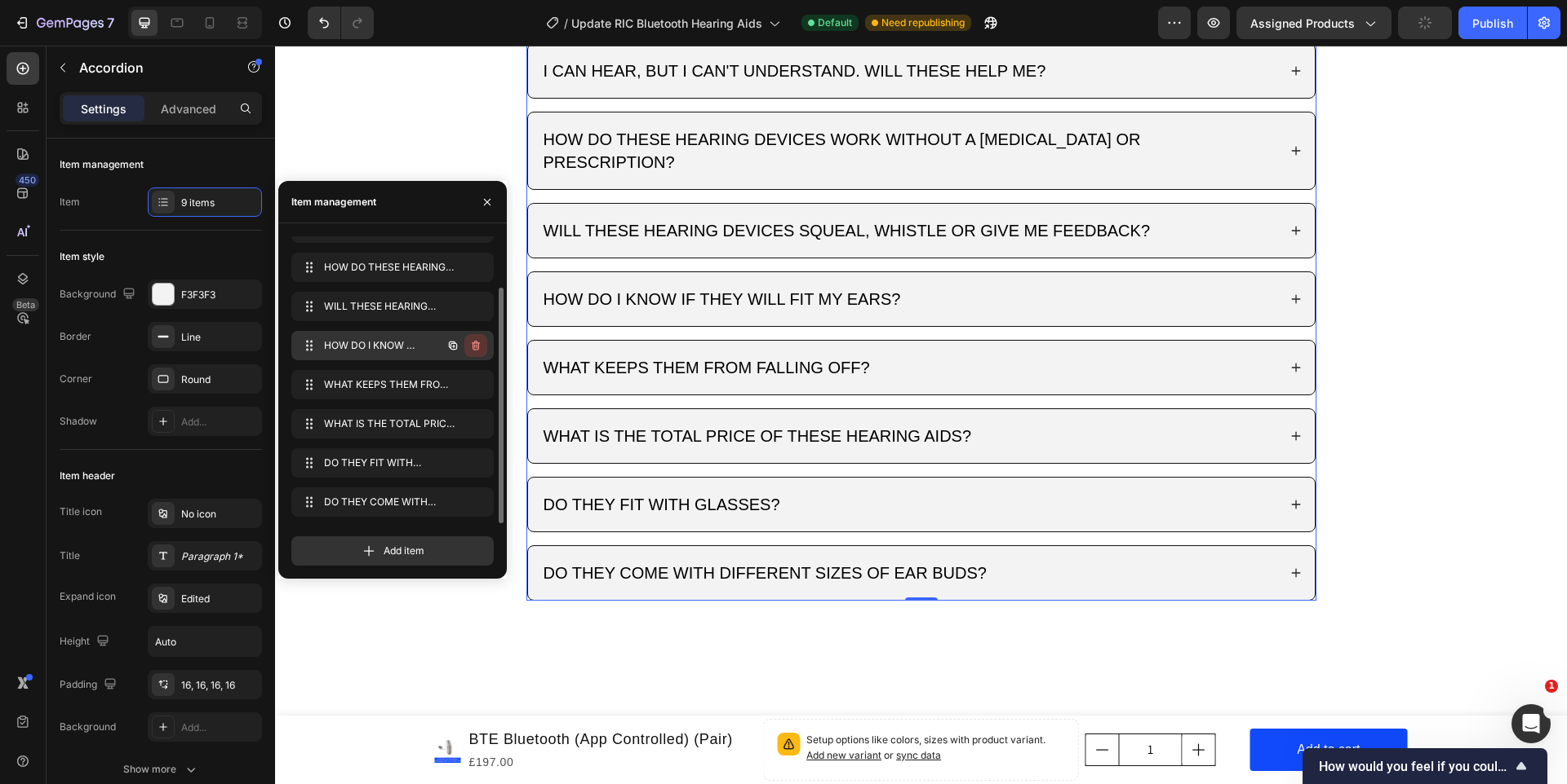
click at [471, 348] on icon "button" at bounding box center [475, 346] width 13 height 13
click at [471, 348] on div "Delete" at bounding box center [464, 345] width 30 height 14
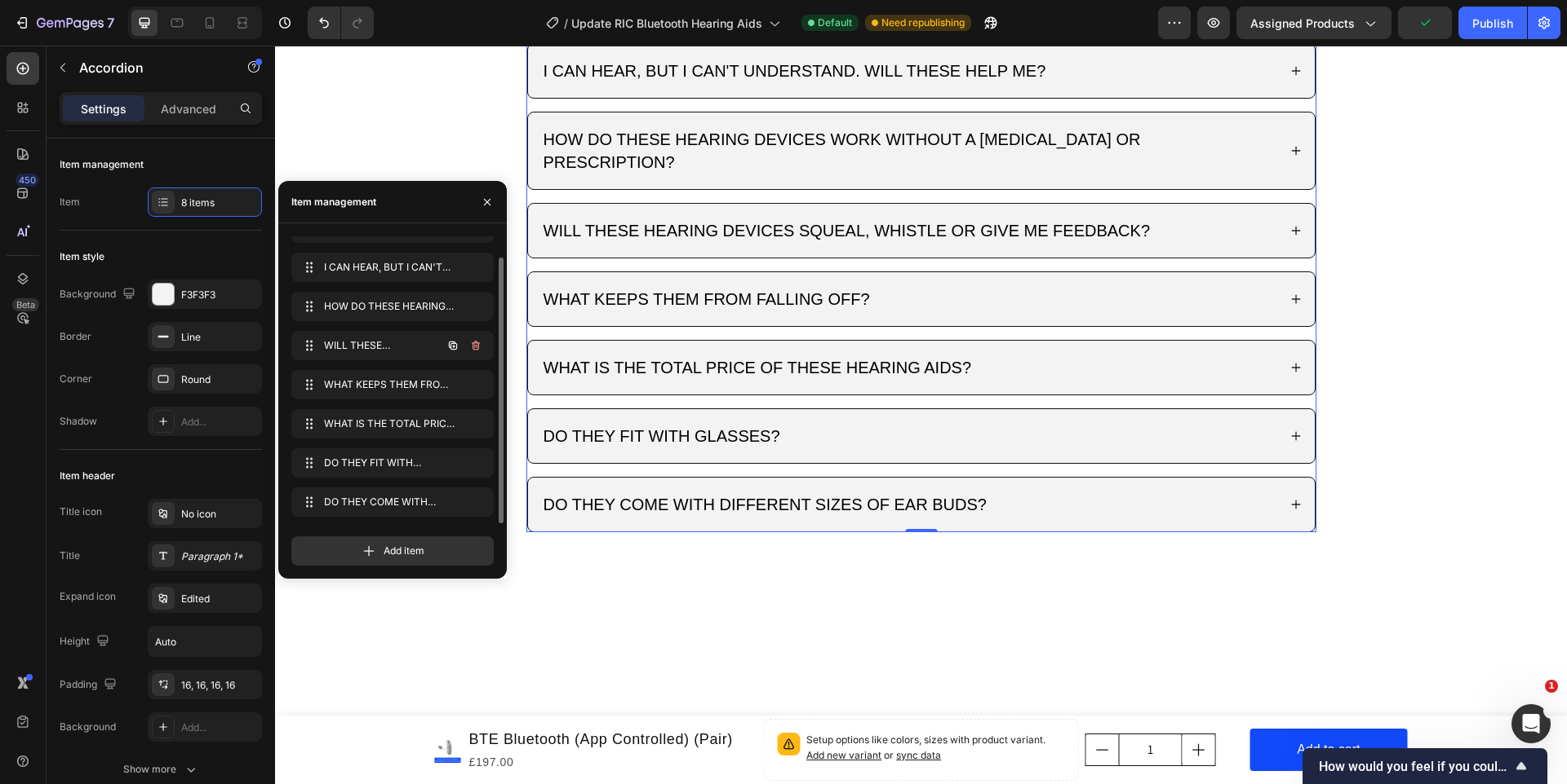
scroll to position [23, 0]
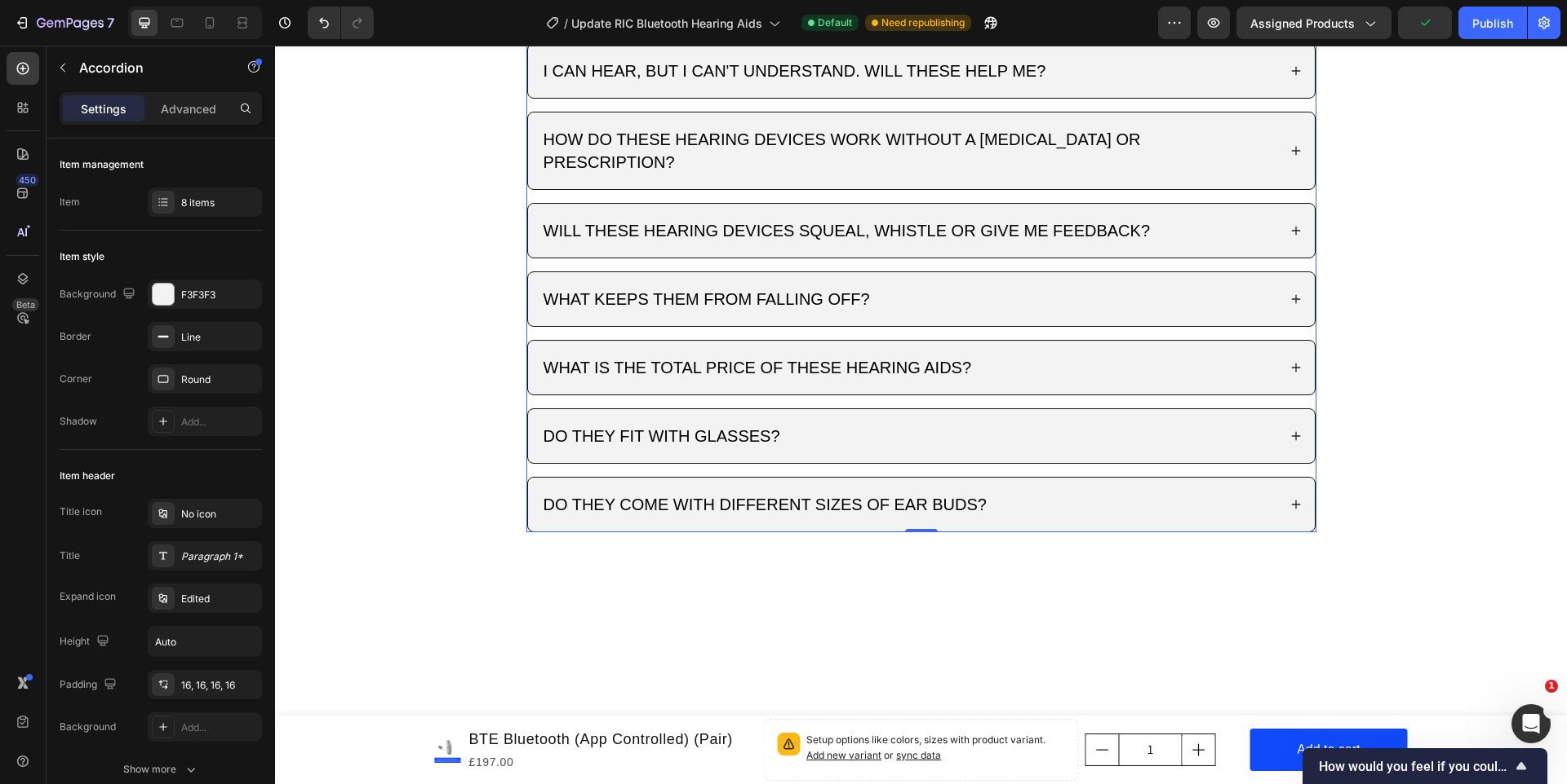
click at [975, 288] on div "WHAT KEEPS THEM FROM FALLING OFF?" at bounding box center [909, 299] width 736 height 28
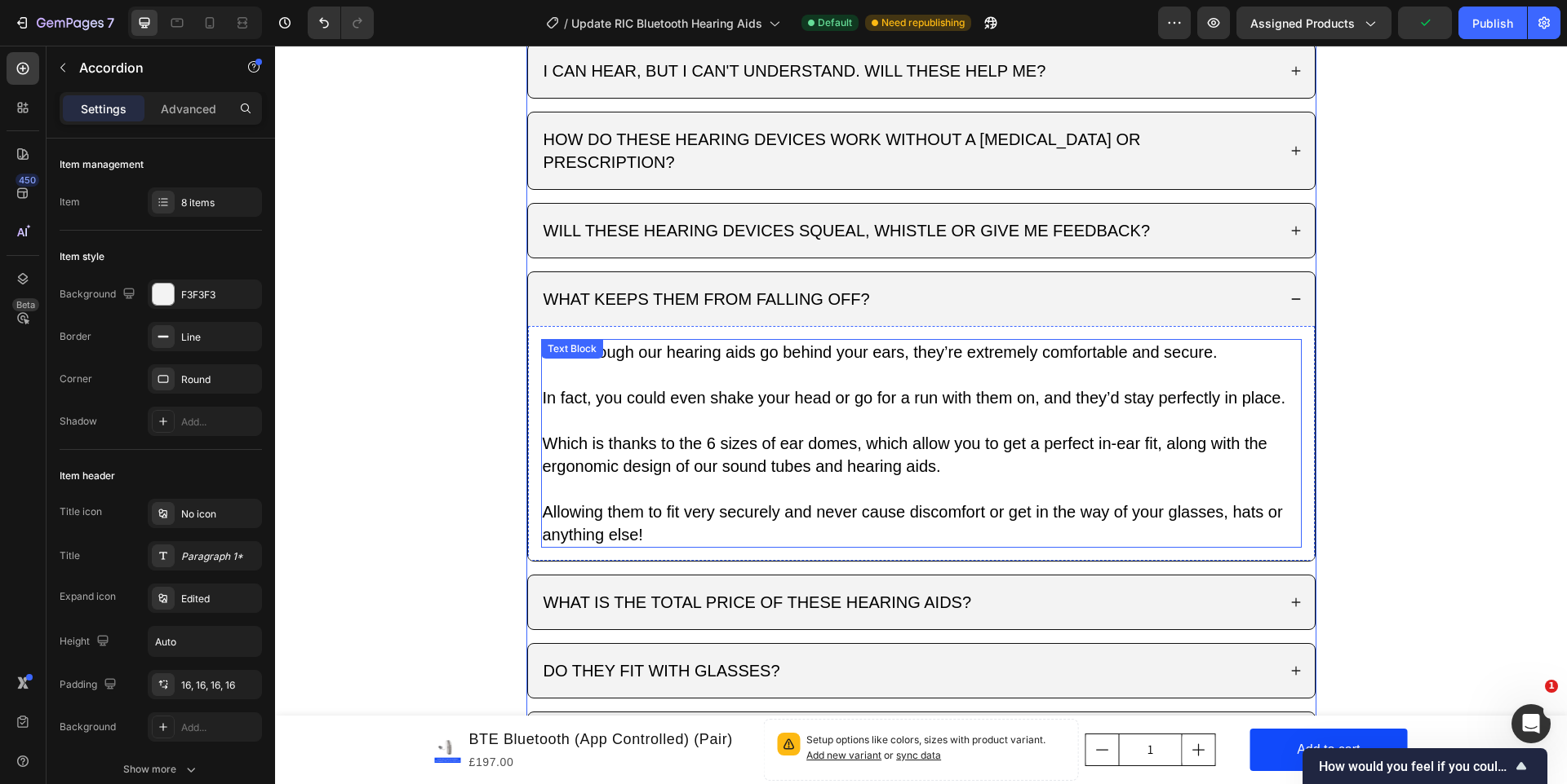
click at [789, 387] on p "In fact, you could even shake your head or go for a run with them on, and they’…" at bounding box center [921, 398] width 758 height 23
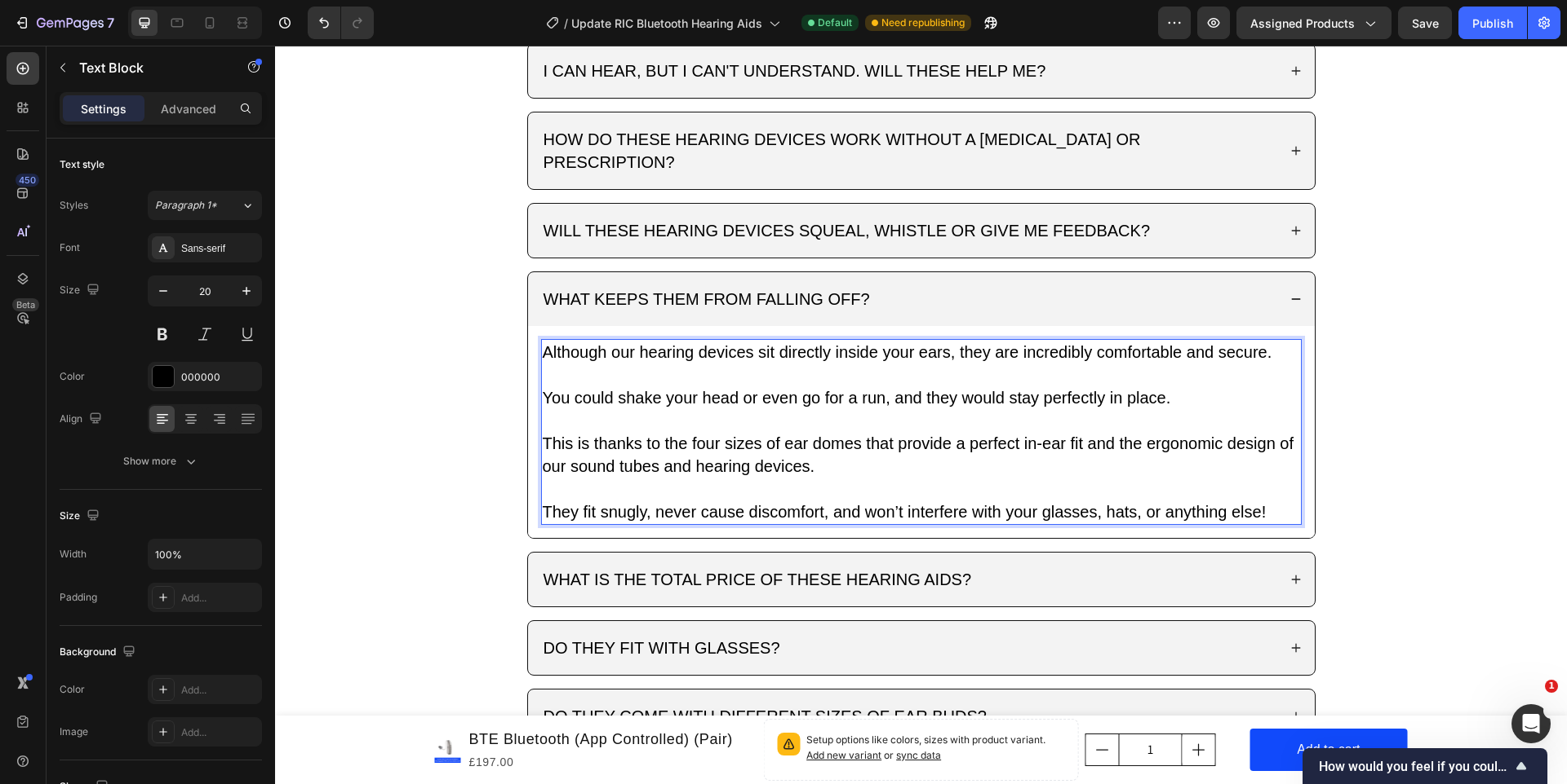
click at [653, 447] on span "This is thanks to the four sizes of ear domes that provide a perfect in-ear fit…" at bounding box center [918, 455] width 752 height 40
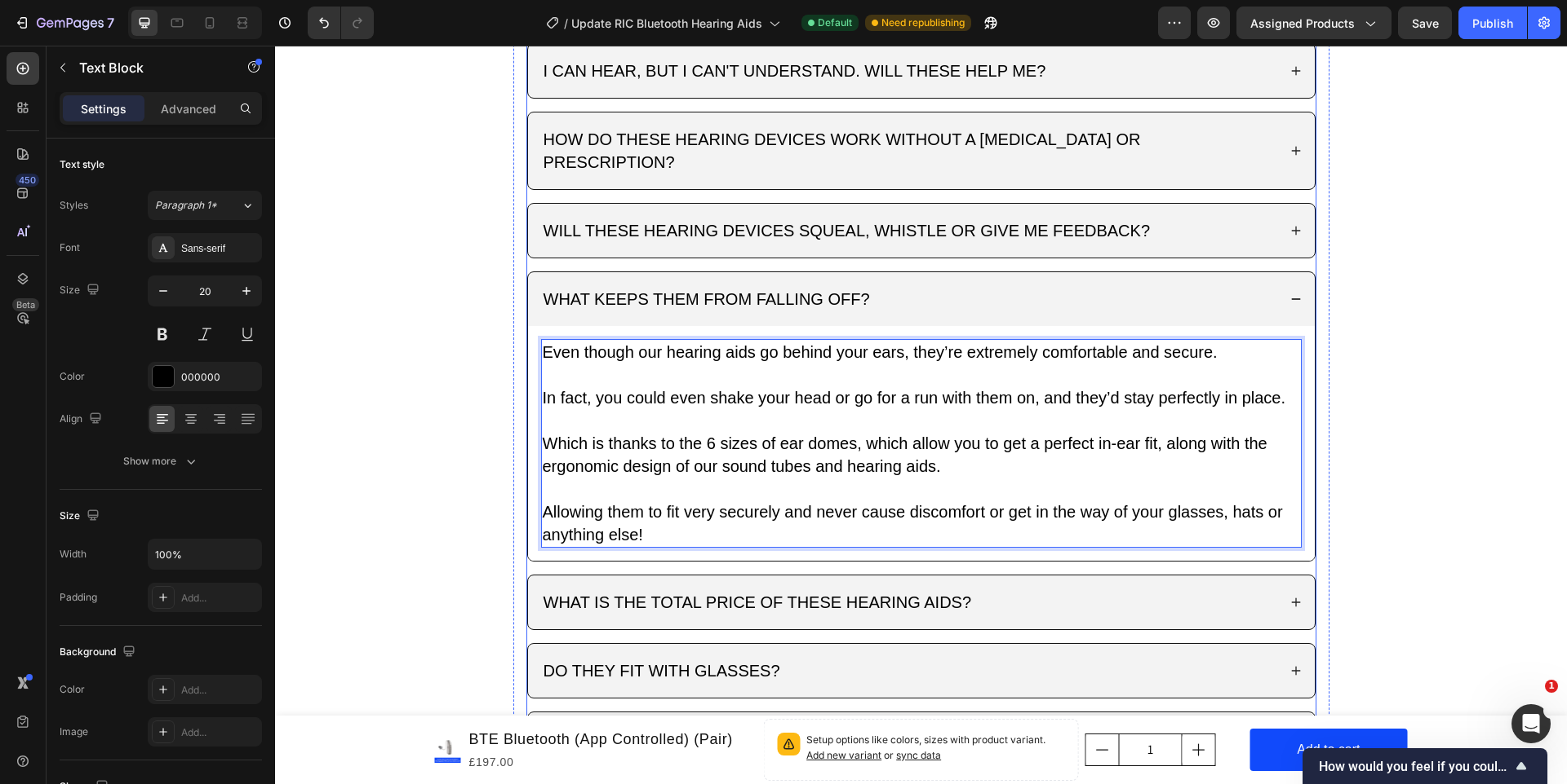
scroll to position [2917, 0]
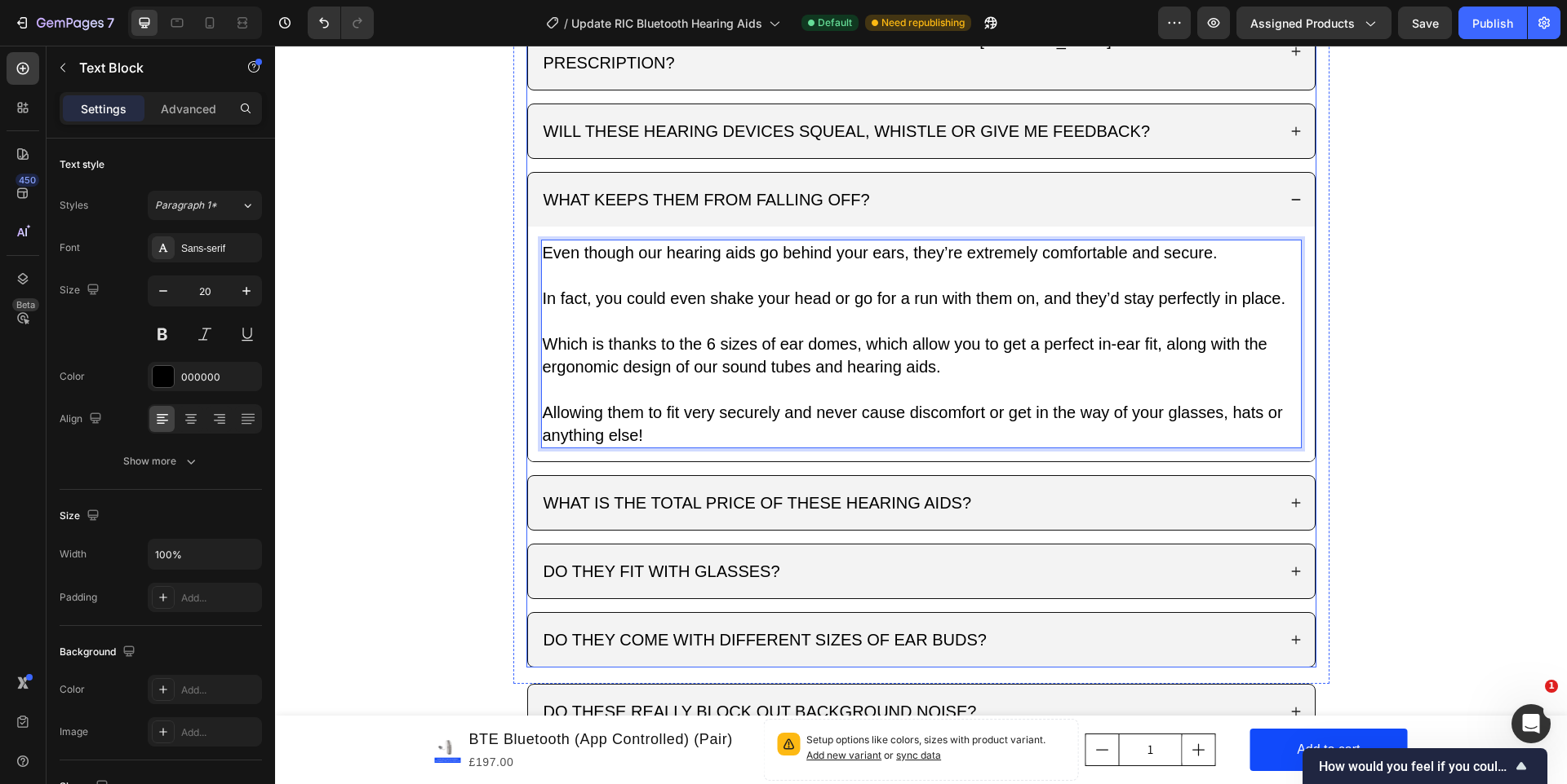
click at [1101, 490] on div "WHAT IS THE TOTAL PRICE OF THESE HEARING AIDS?" at bounding box center [909, 503] width 736 height 28
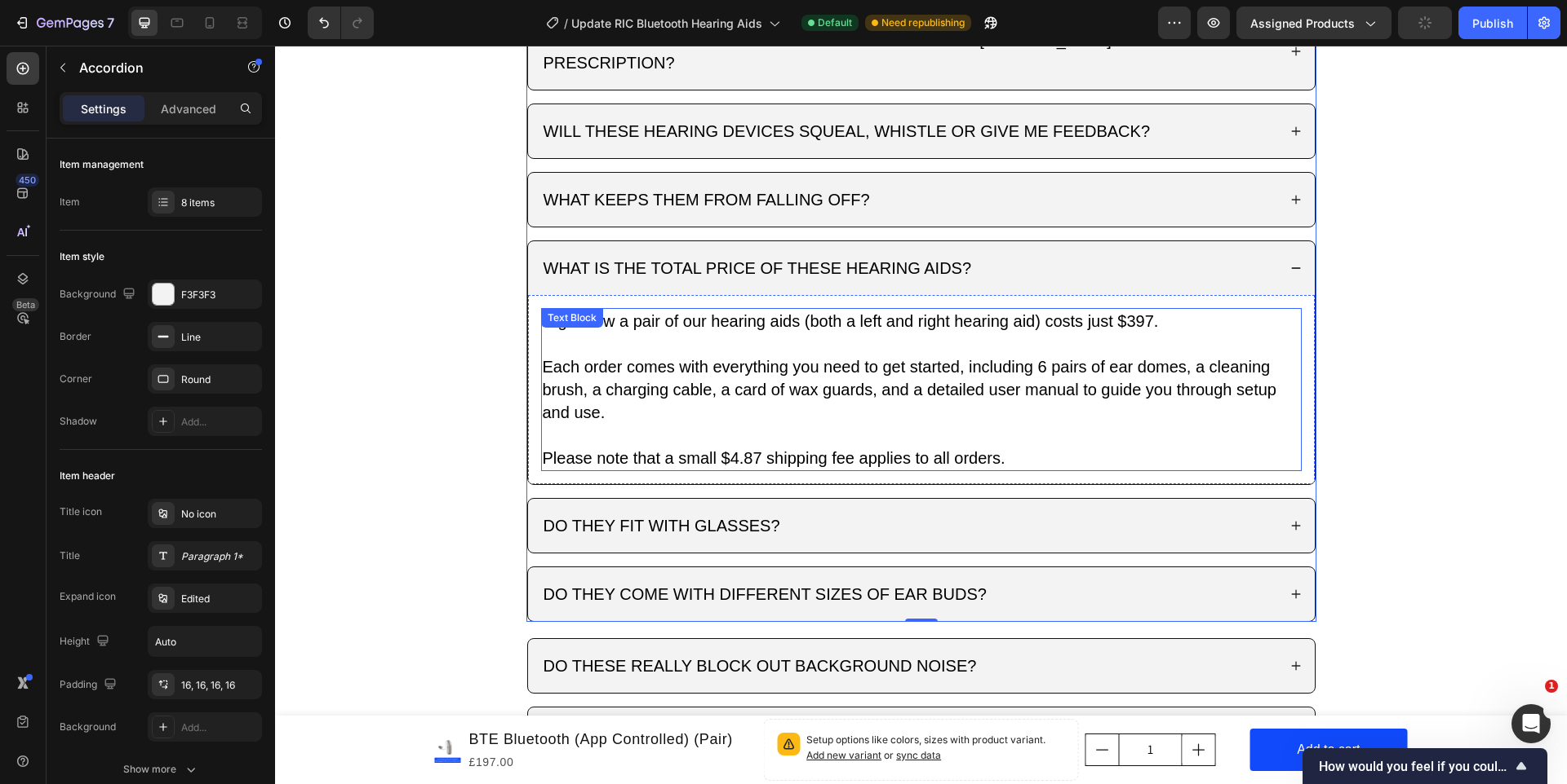
click at [642, 385] on p "Each order comes with everything you need to get started, including 6 pairs of …" at bounding box center [921, 401] width 758 height 91
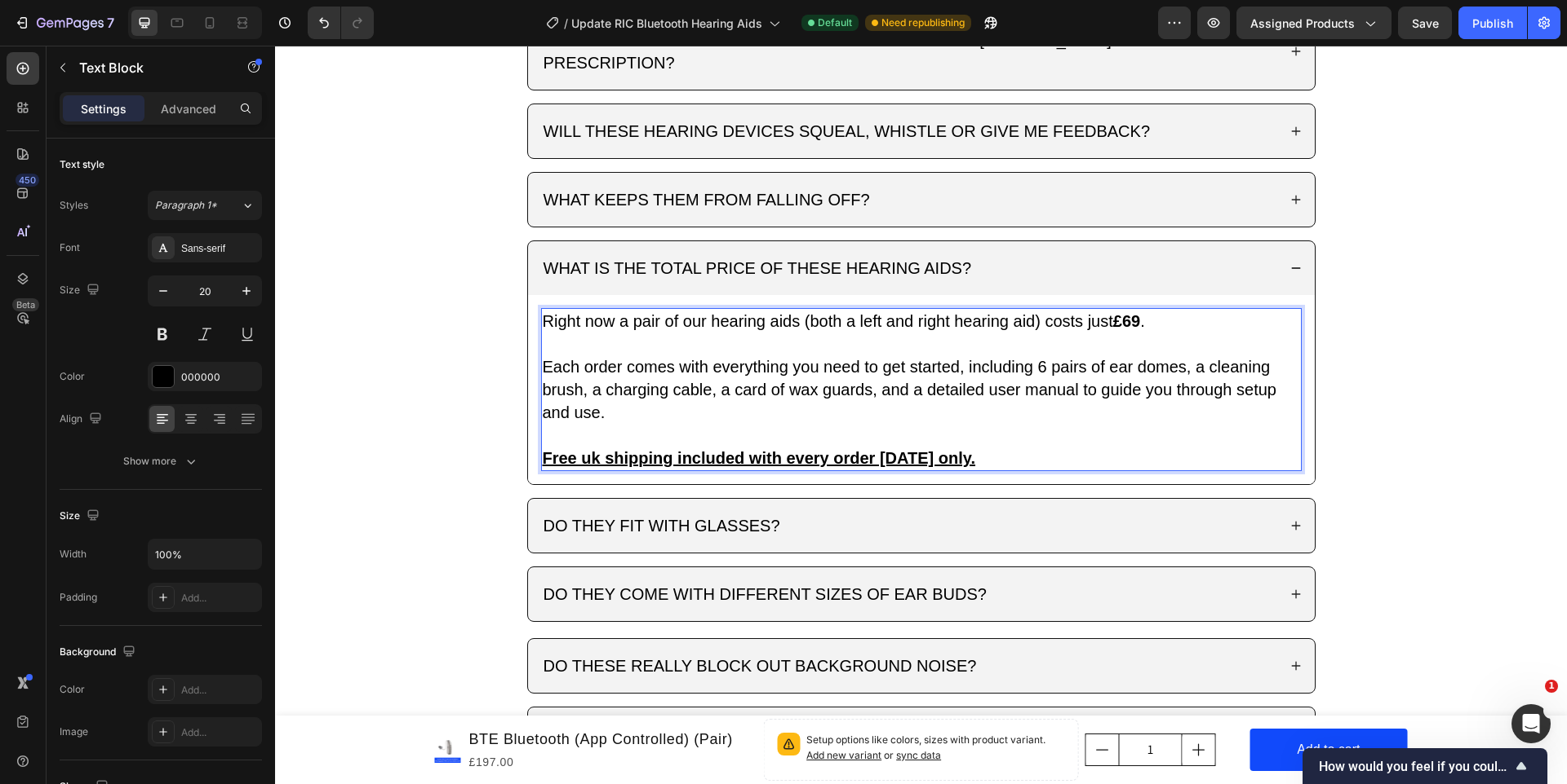
click at [1137, 313] on strong "£69" at bounding box center [1126, 321] width 27 height 18
click at [1140, 313] on strong "£69" at bounding box center [1126, 321] width 27 height 18
click at [1128, 313] on strong "£69" at bounding box center [1126, 321] width 27 height 18
click at [783, 310] on p "Right now a pair of our hearing aids (both a left and right hearing aid) costs …" at bounding box center [921, 332] width 758 height 45
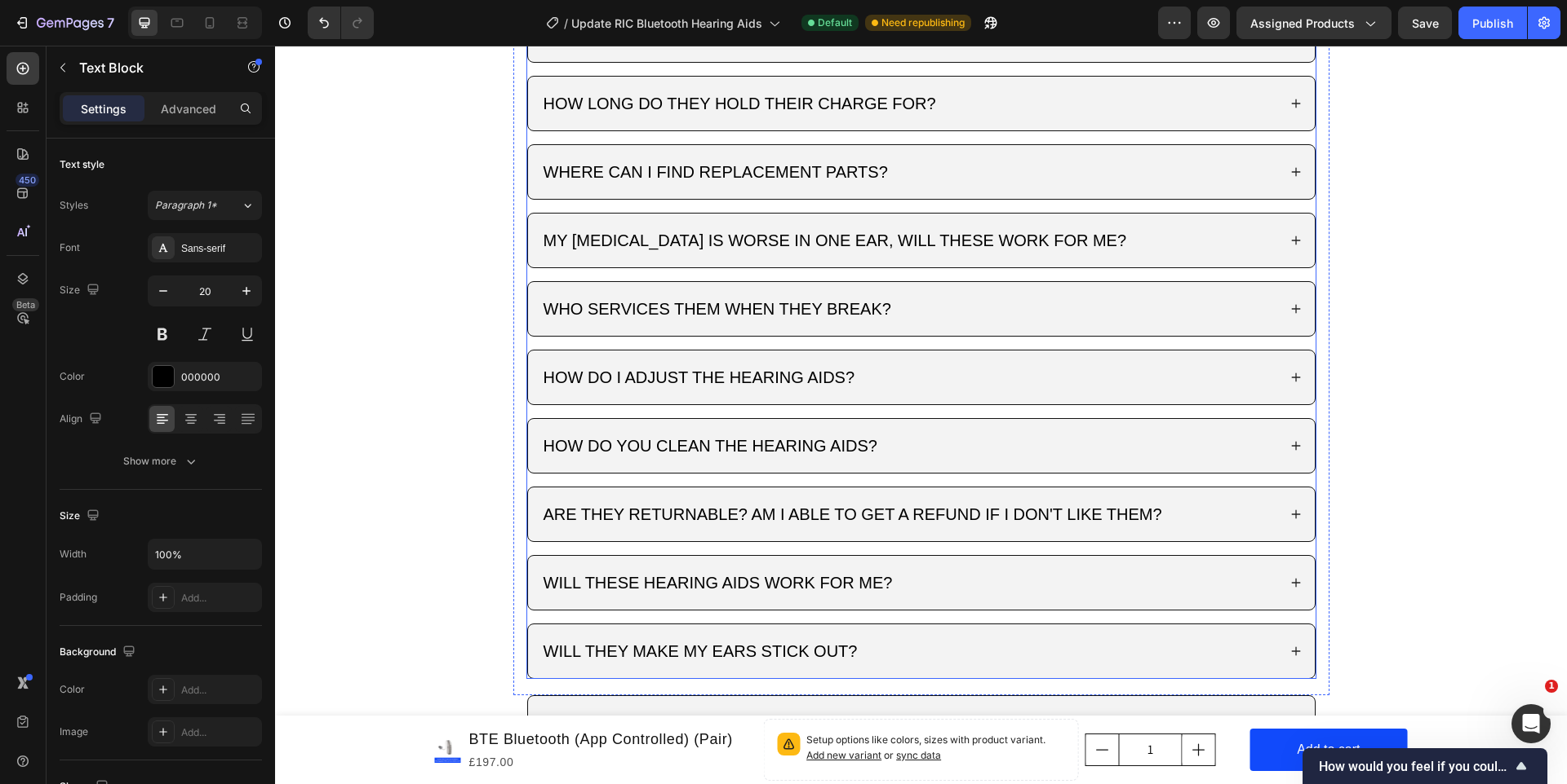
scroll to position [3525, 0]
click at [1229, 235] on div "MY [MEDICAL_DATA] IS WORSE IN ONE EAR, WILL THESE WORK FOR ME?" at bounding box center [909, 241] width 736 height 28
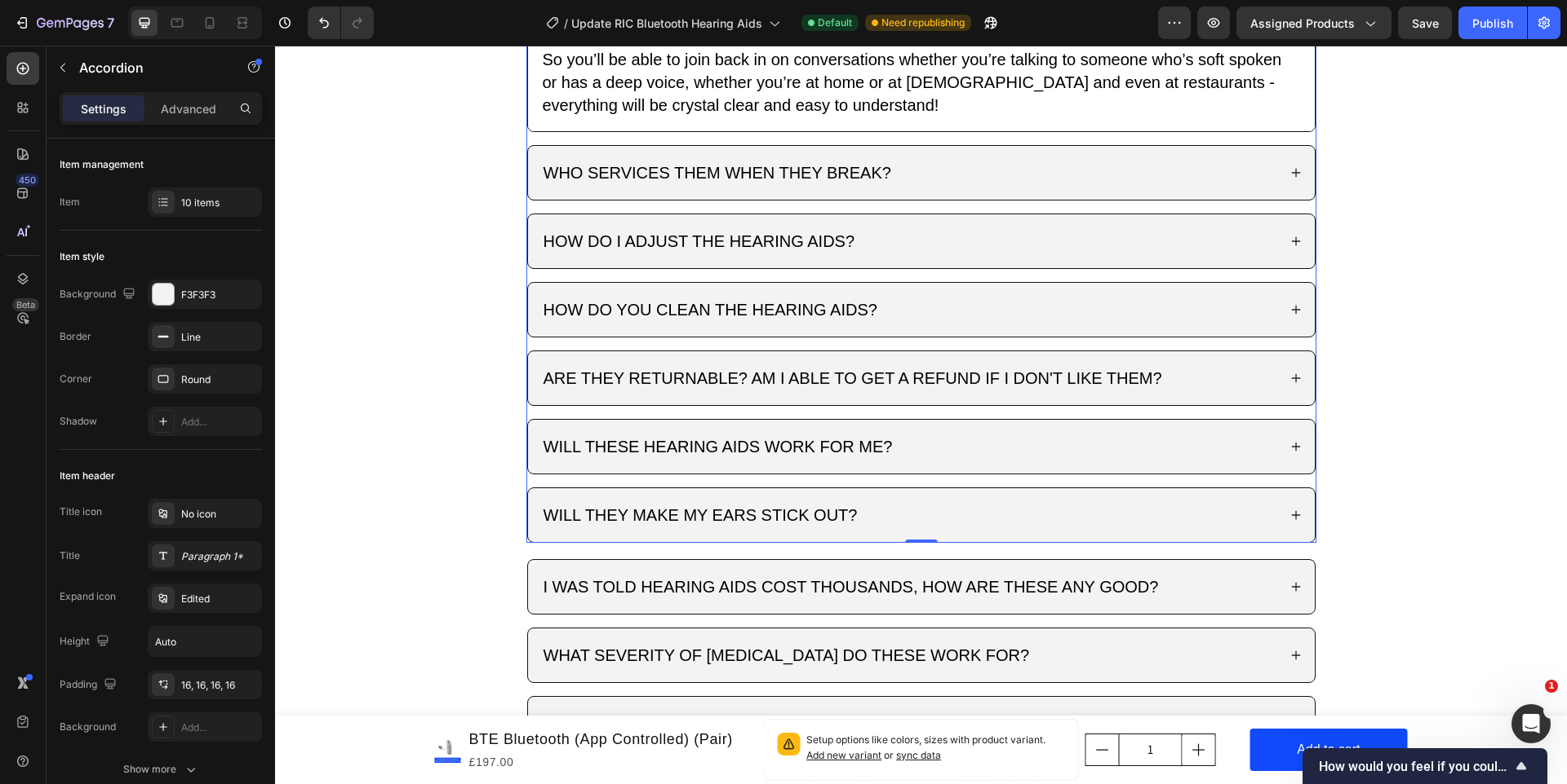
scroll to position [3795, 0]
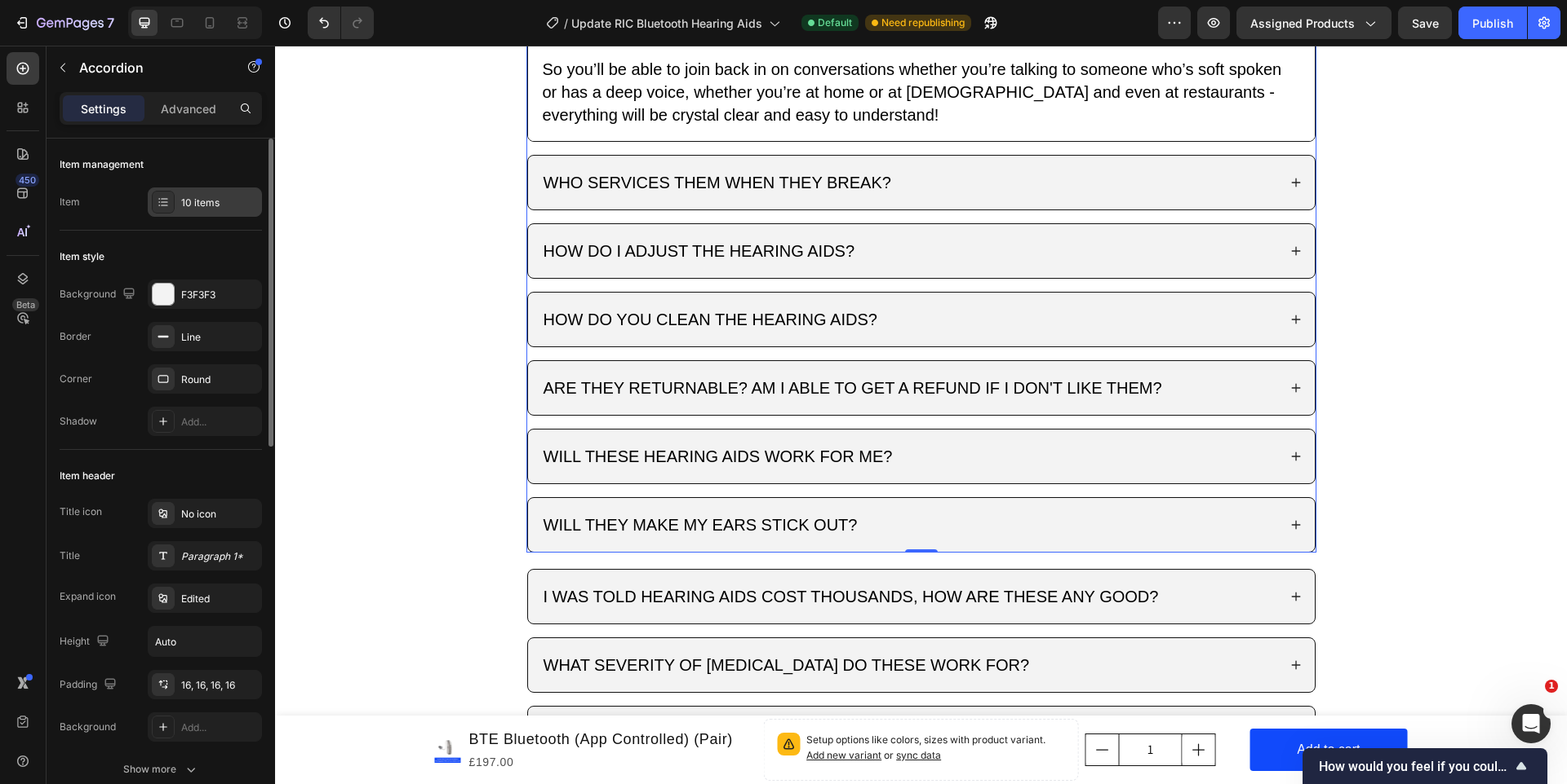
click at [223, 198] on div "10 items" at bounding box center [219, 202] width 77 height 14
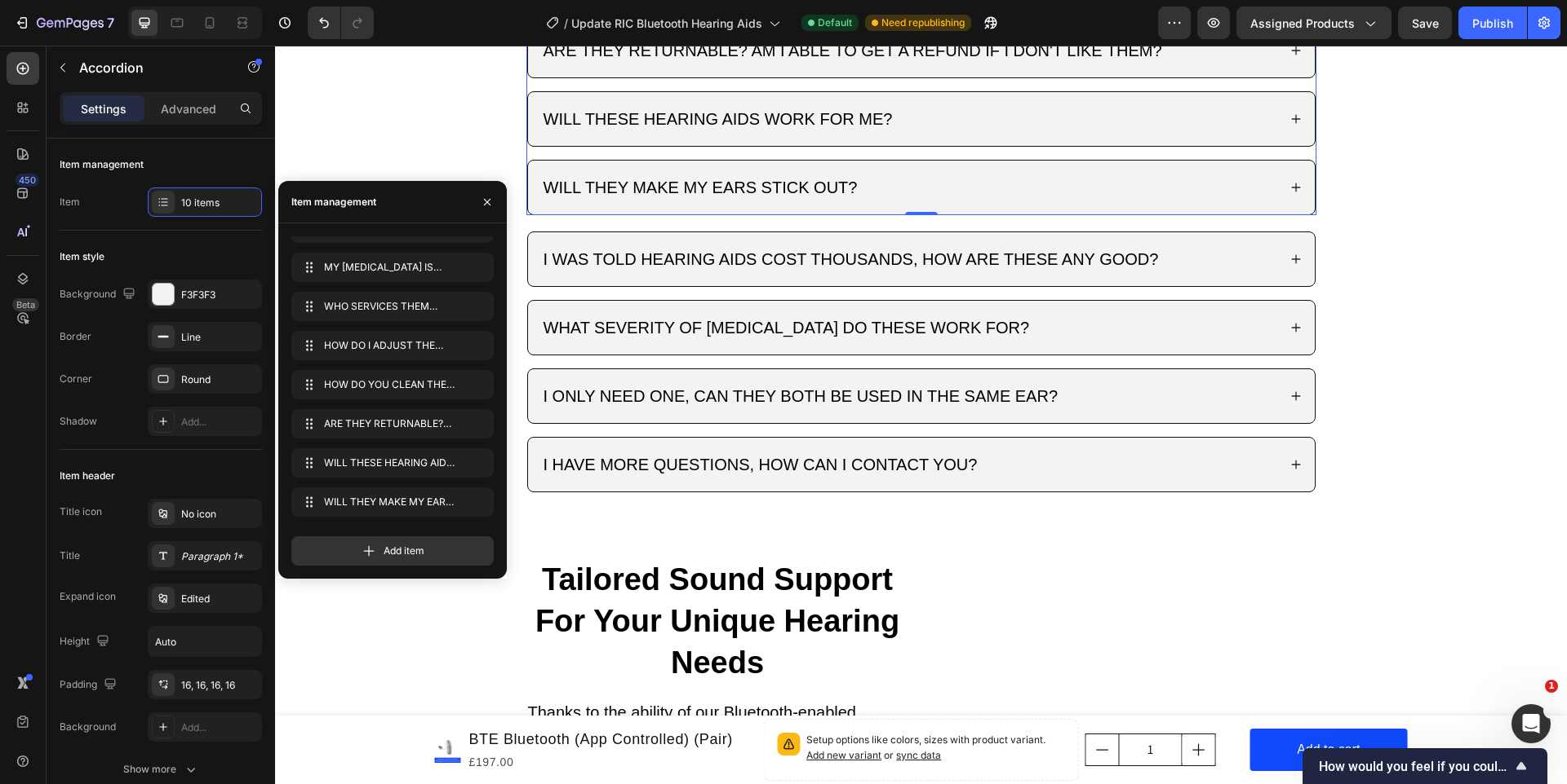
scroll to position [4110, 0]
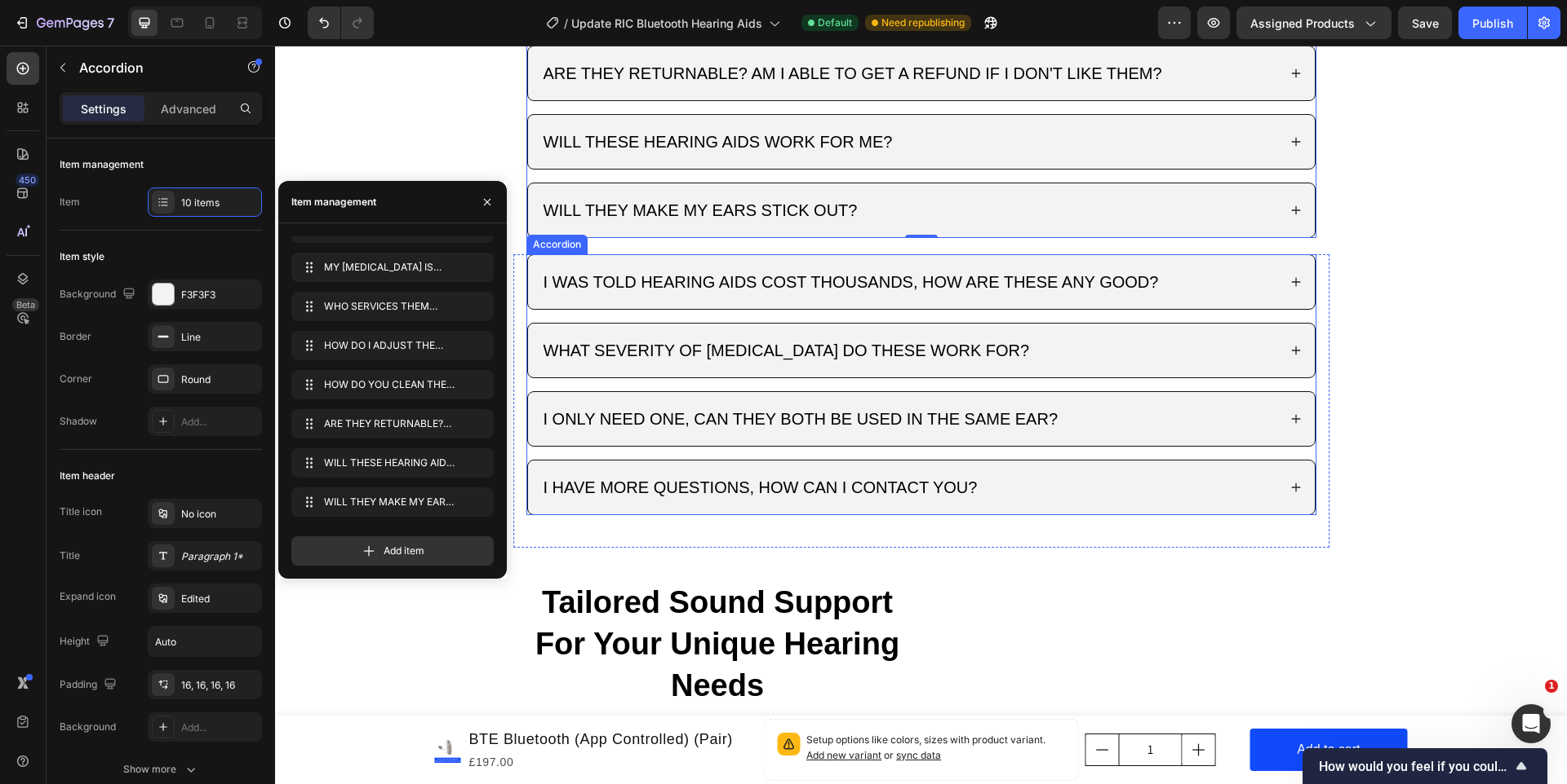
click at [528, 410] on div "I ONLY NEED ONE, CAN THEY BOTH BE USED IN THE SAME EAR?" at bounding box center [920, 419] width 786 height 54
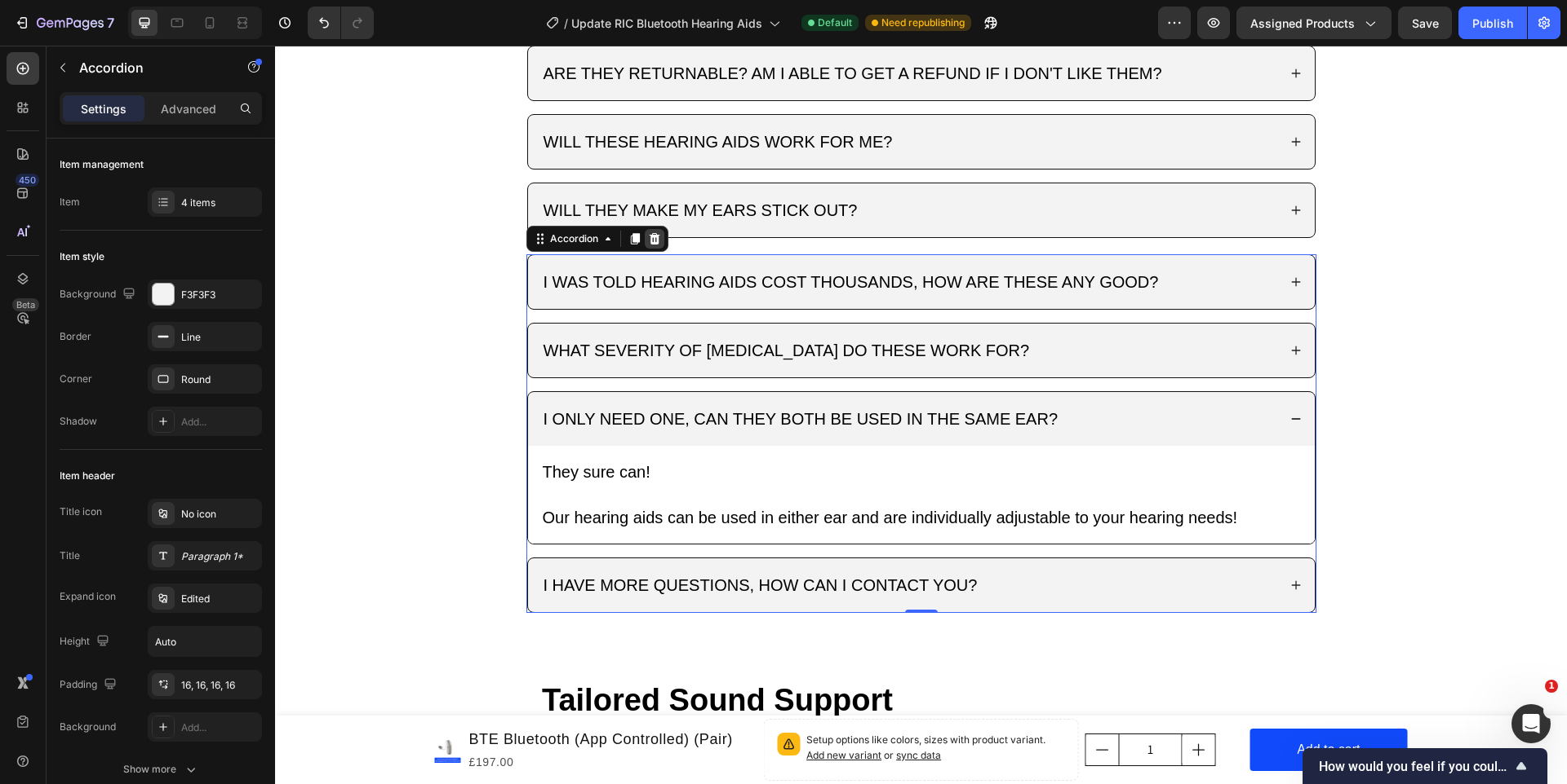
click at [660, 234] on div at bounding box center [655, 239] width 19 height 19
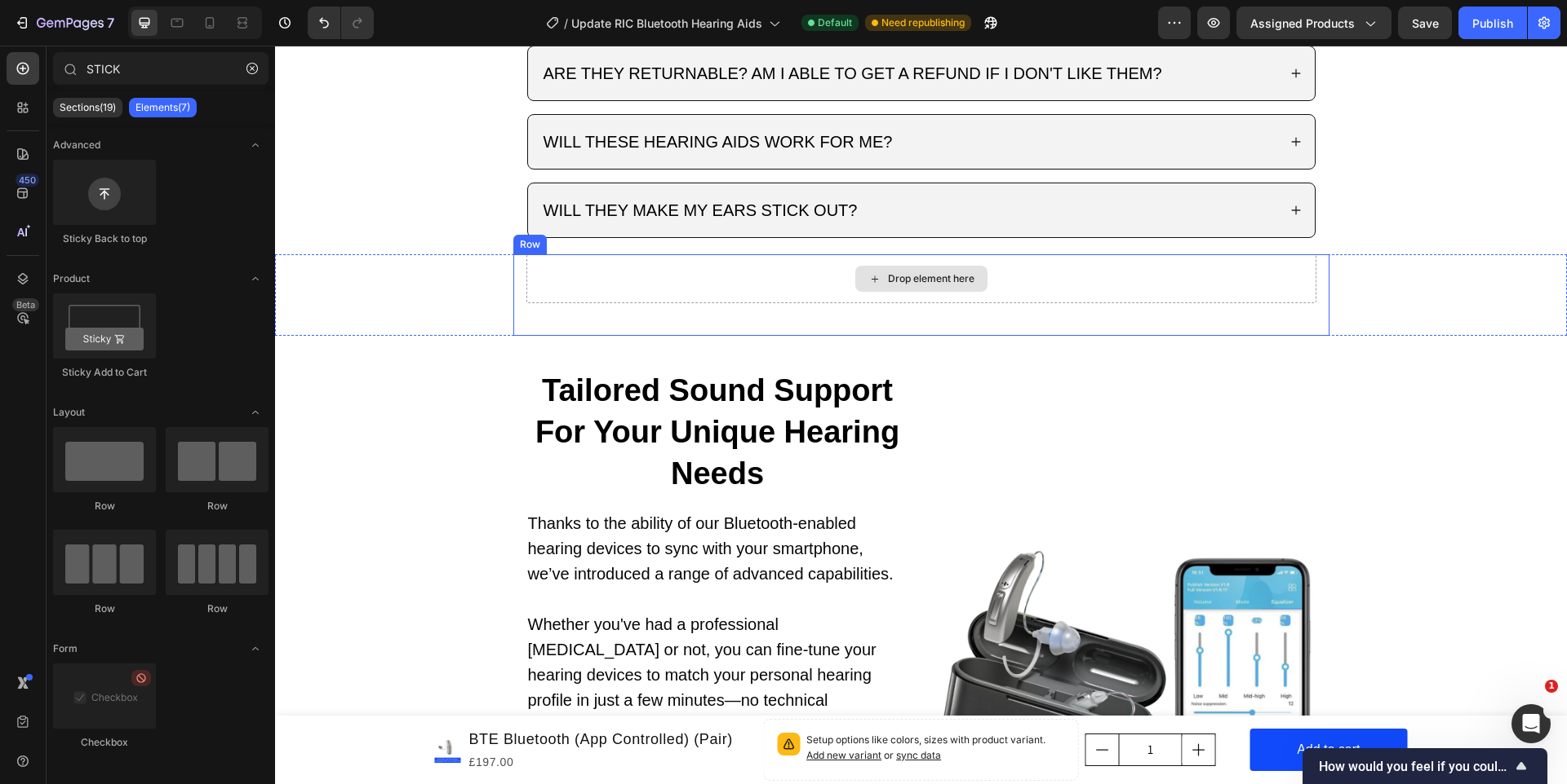
click at [666, 279] on div "Drop element here" at bounding box center [921, 278] width 790 height 49
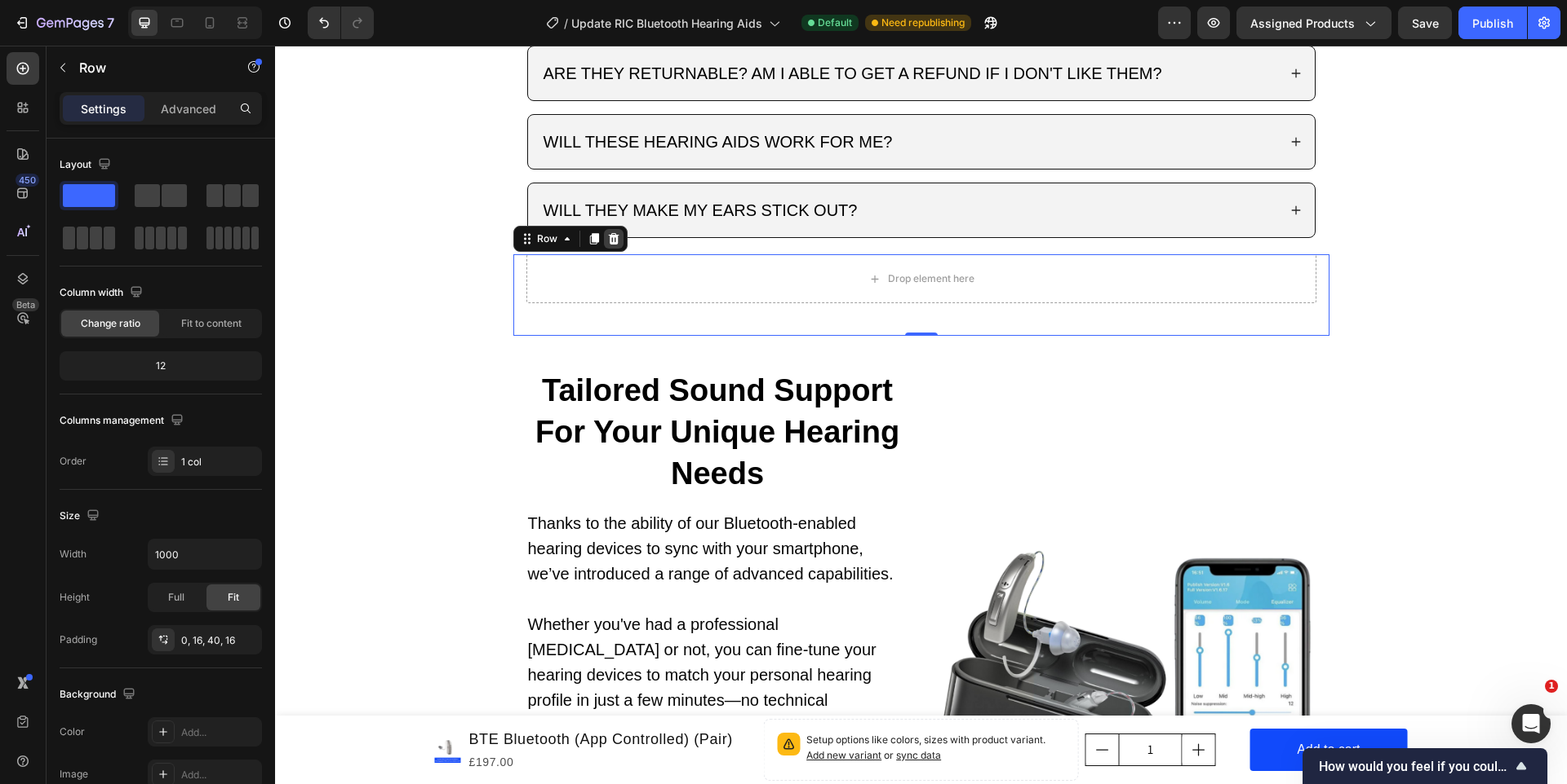
click at [613, 233] on icon at bounding box center [613, 239] width 11 height 12
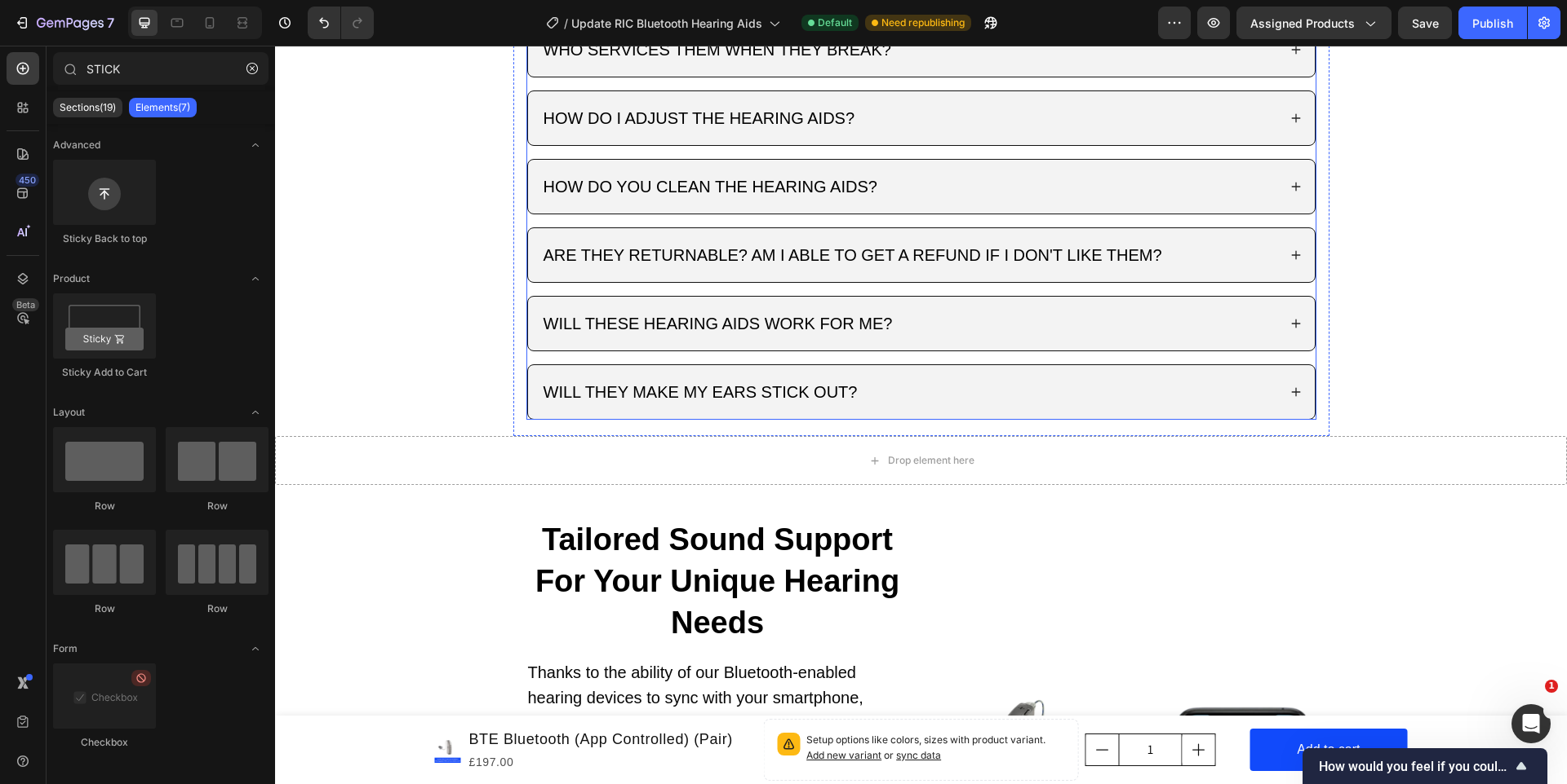
scroll to position [3921, 0]
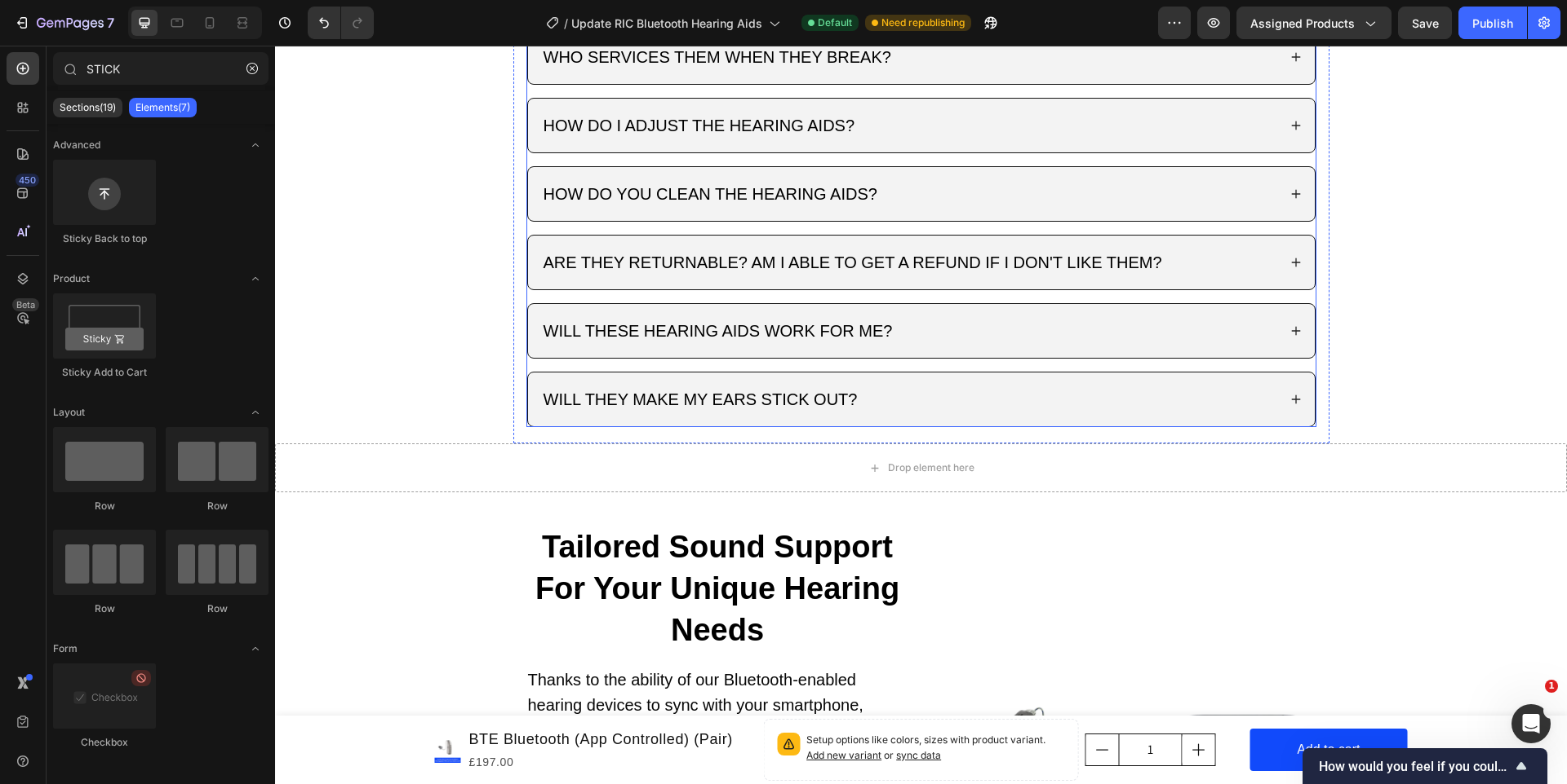
click at [1024, 328] on div "WILL THESE HEARING AIDS WORK FOR ME?" at bounding box center [909, 331] width 736 height 28
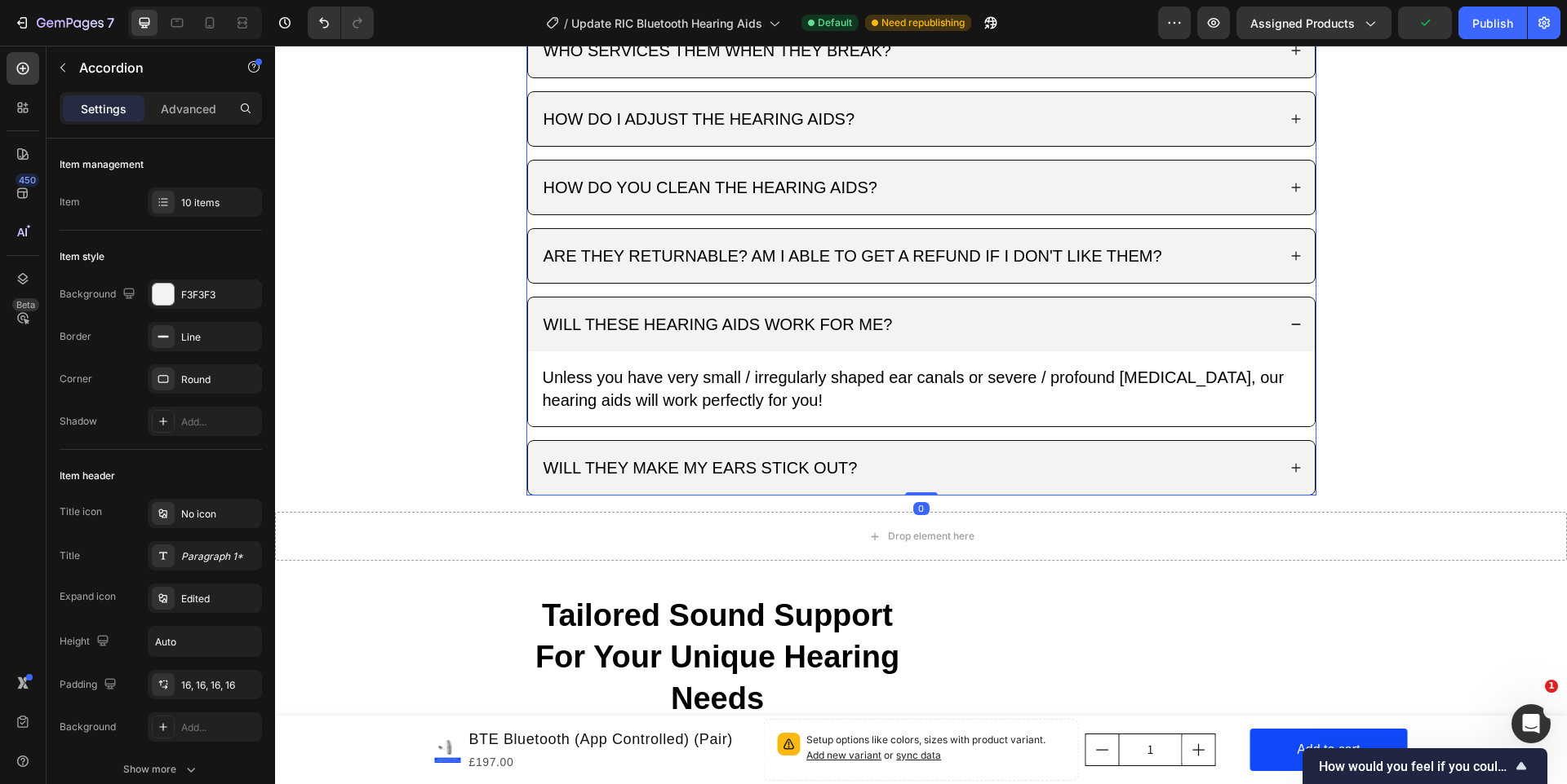
scroll to position [3777, 0]
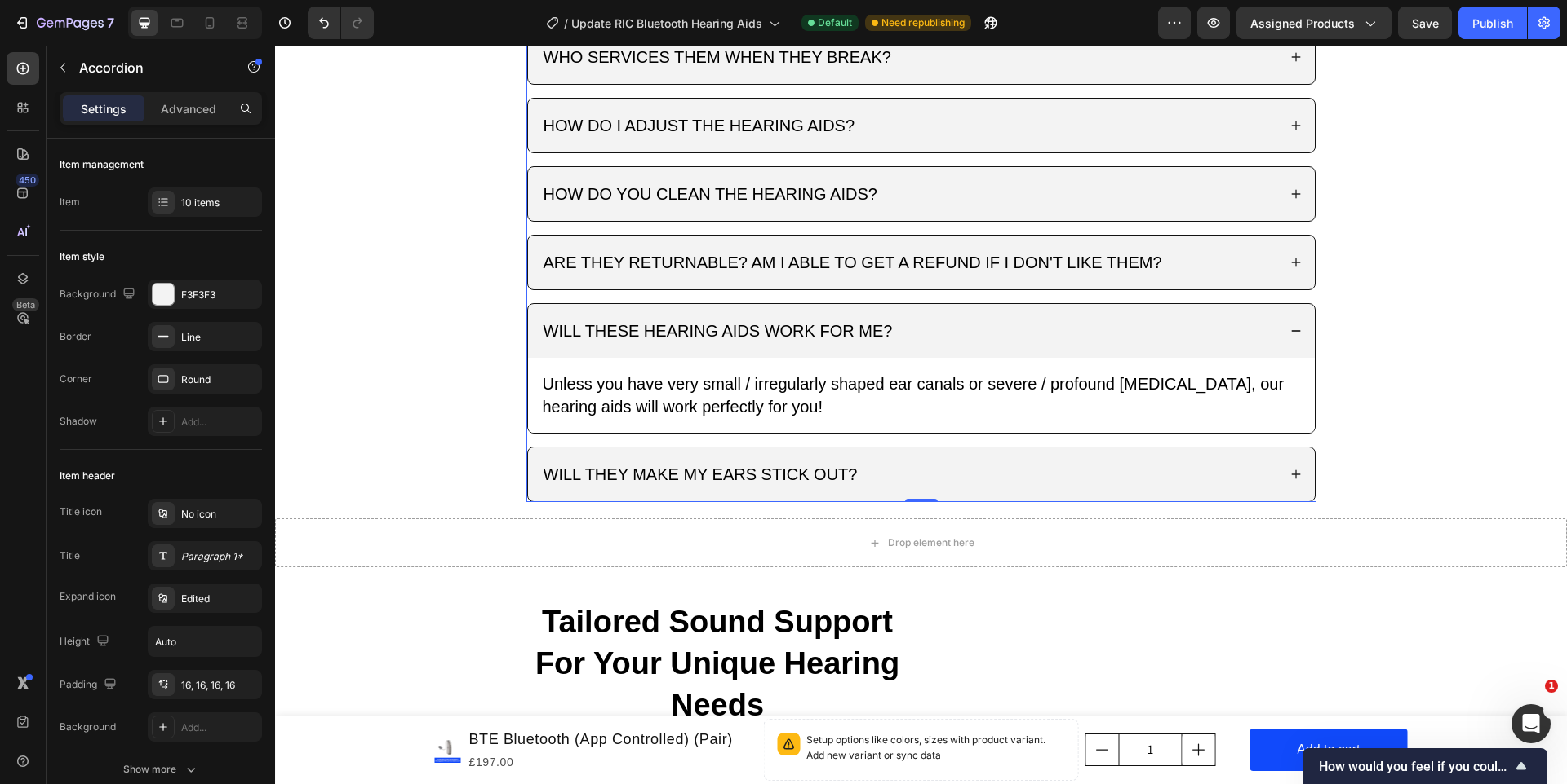
click at [1024, 329] on div "WILL THESE HEARING AIDS WORK FOR ME?" at bounding box center [909, 331] width 736 height 28
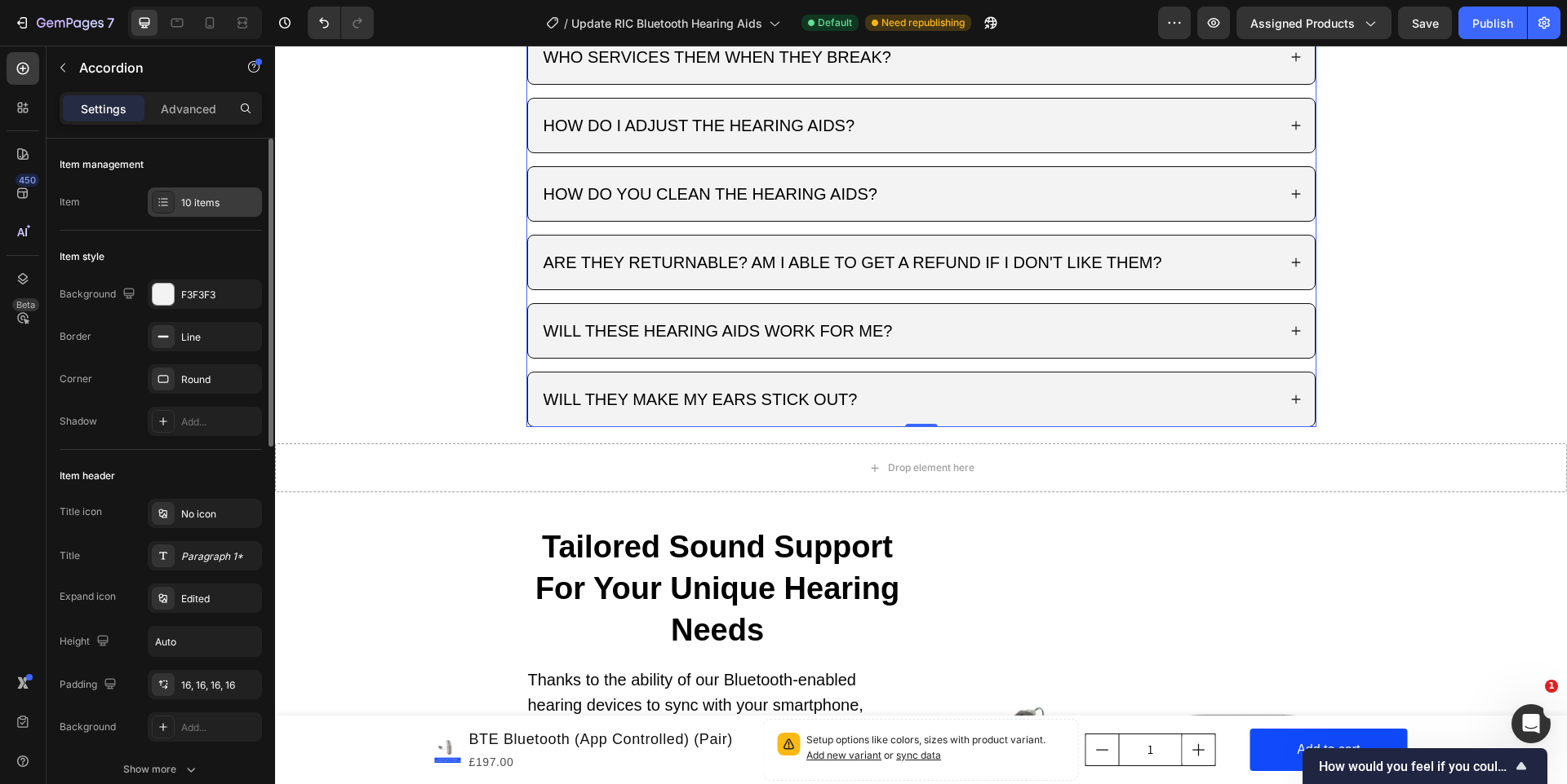
click at [193, 216] on div "10 items" at bounding box center [204, 202] width 115 height 30
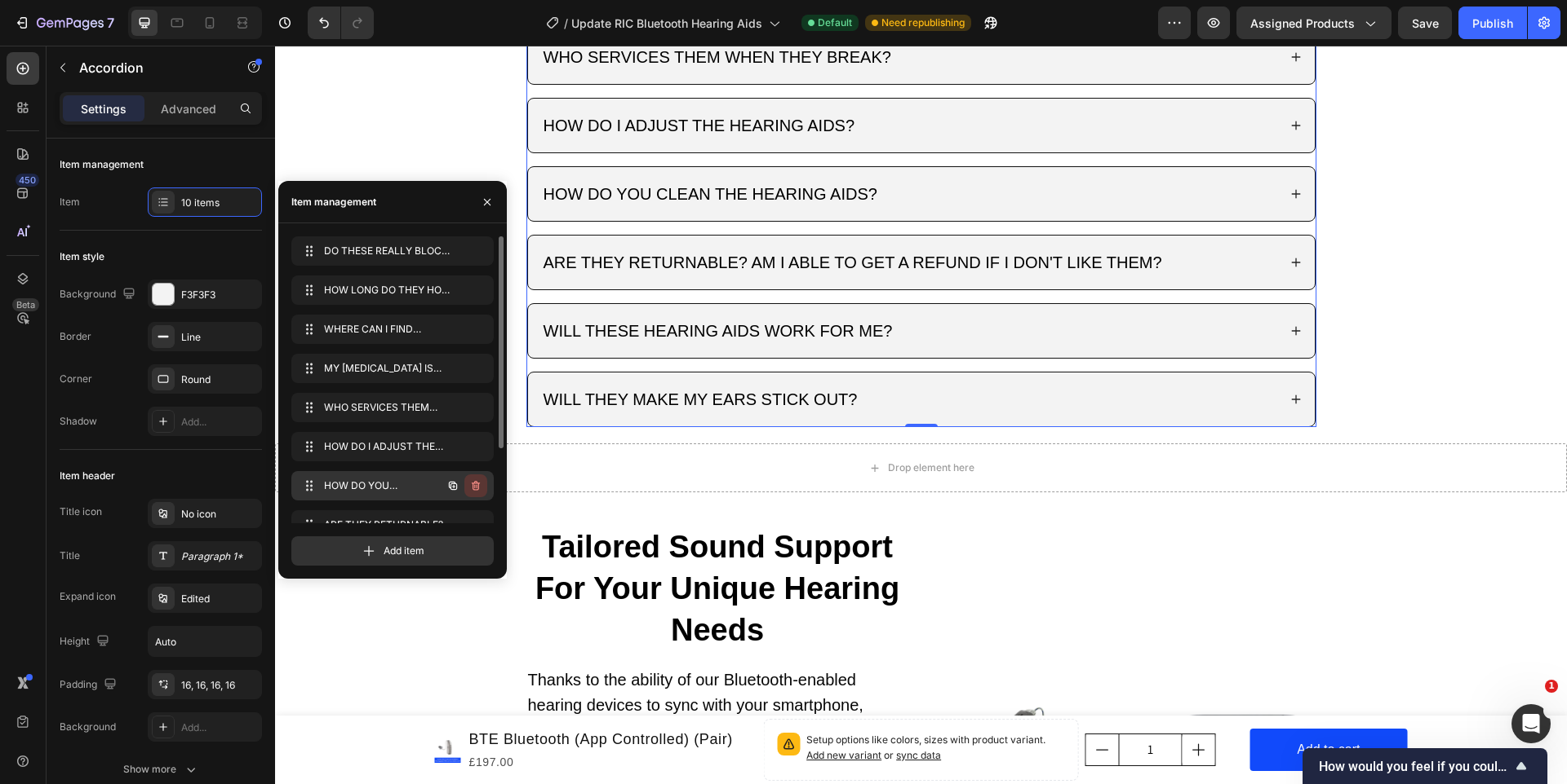
scroll to position [101, 0]
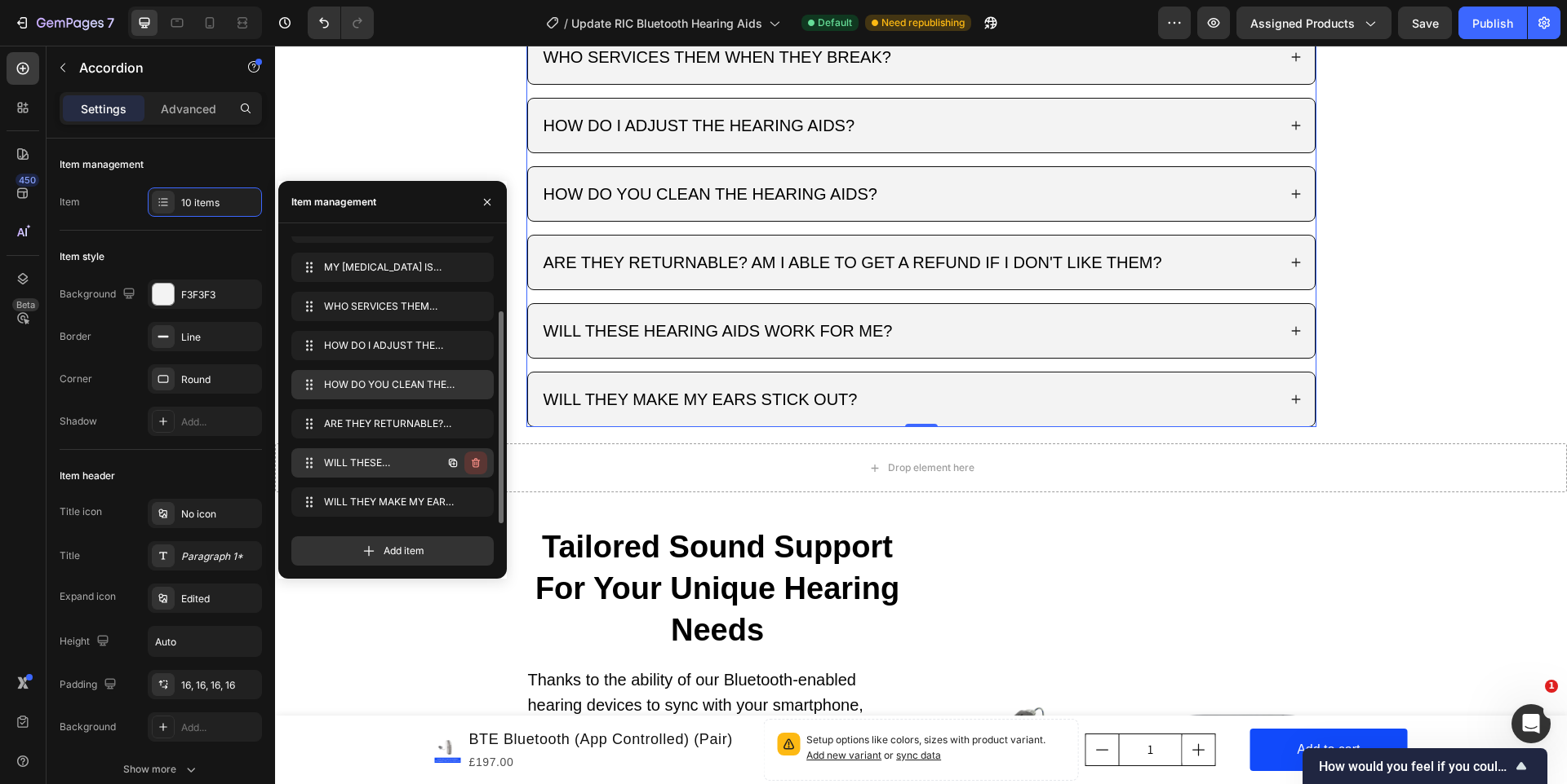
click at [475, 466] on icon "button" at bounding box center [475, 464] width 13 height 13
click at [475, 463] on div "Delete" at bounding box center [464, 463] width 30 height 14
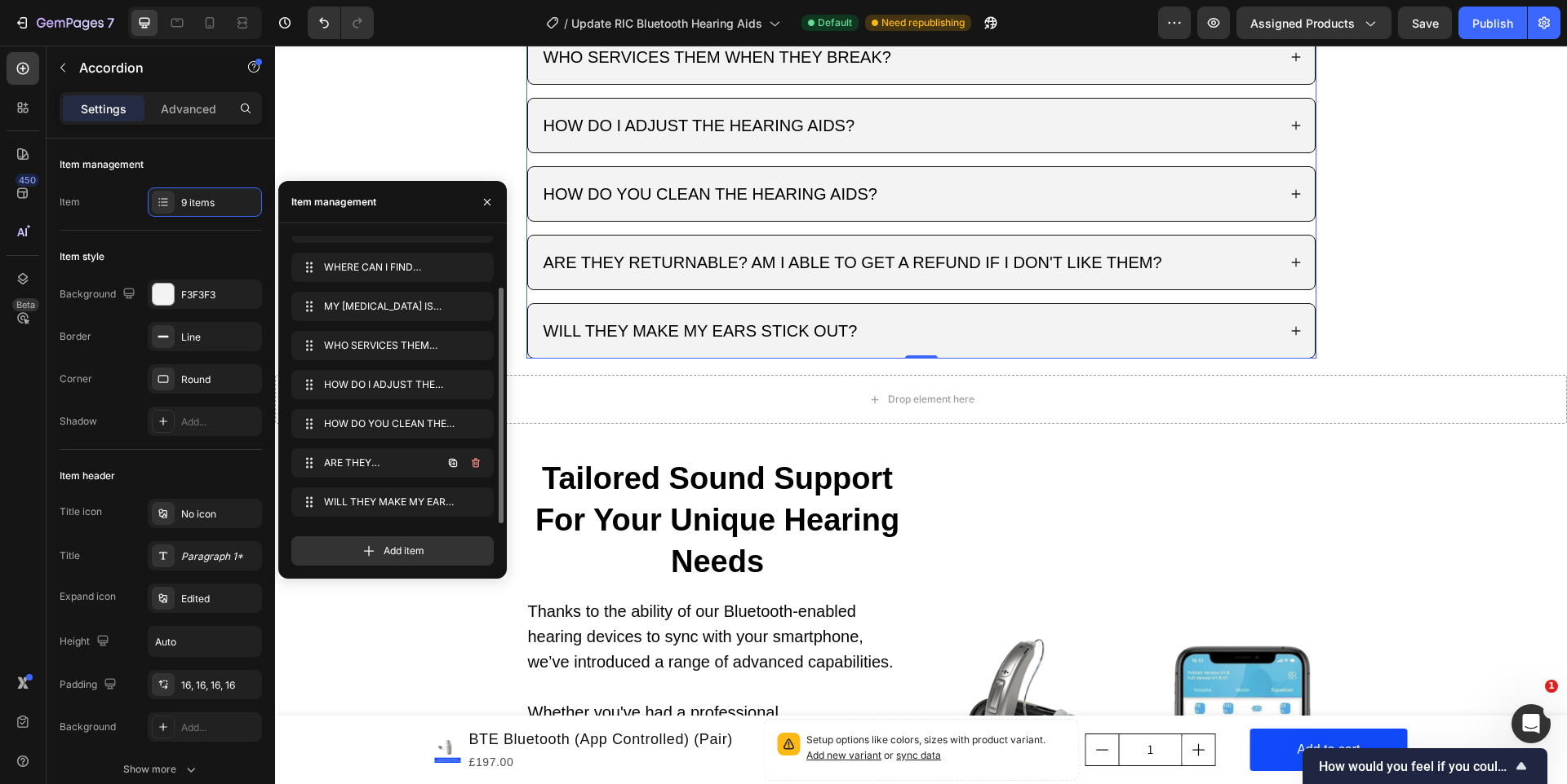
scroll to position [62, 0]
click at [960, 334] on div "WILL THEY MAKE MY EARS STICK OUT?" at bounding box center [909, 331] width 736 height 28
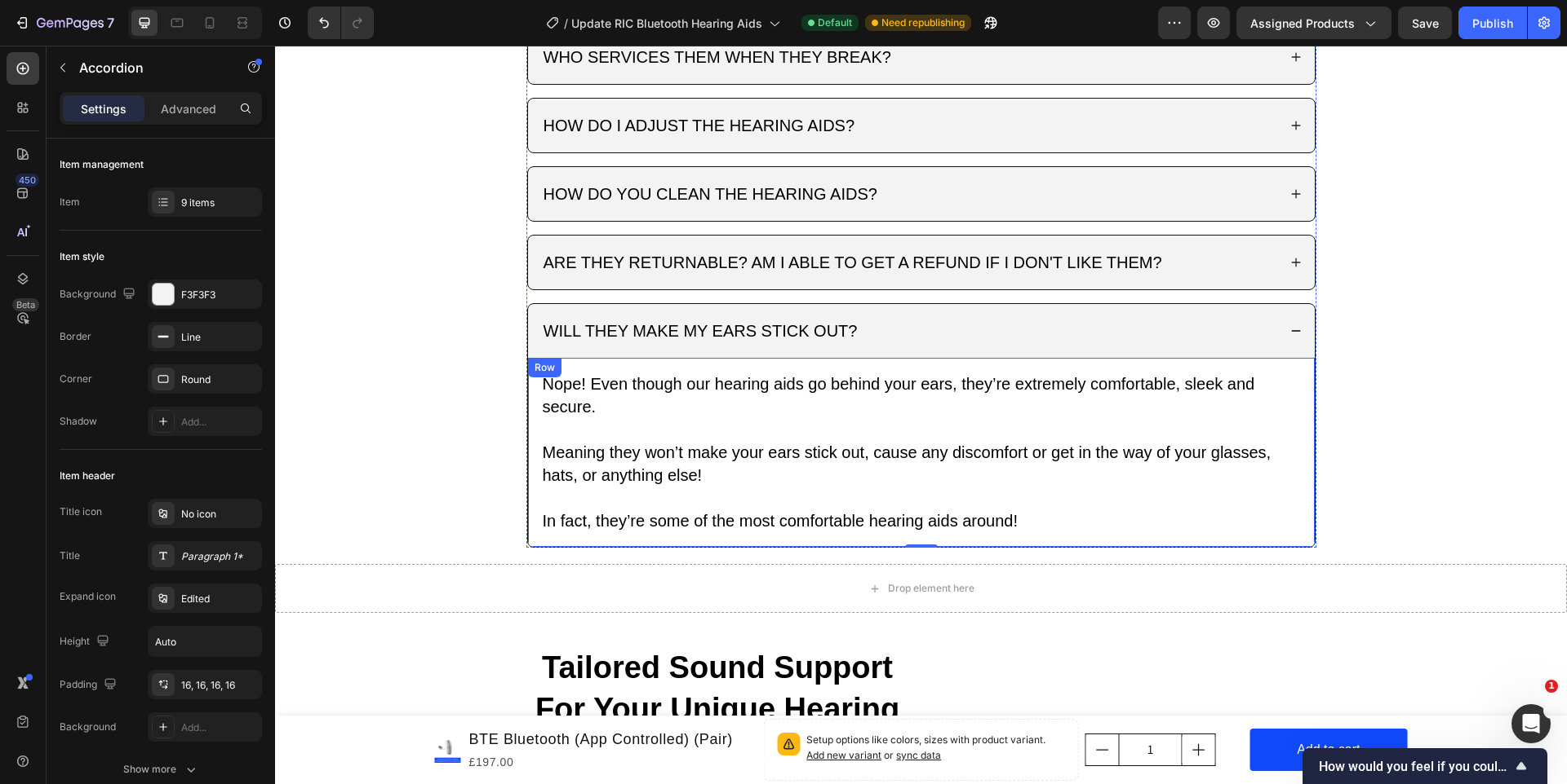
scroll to position [3770, 0]
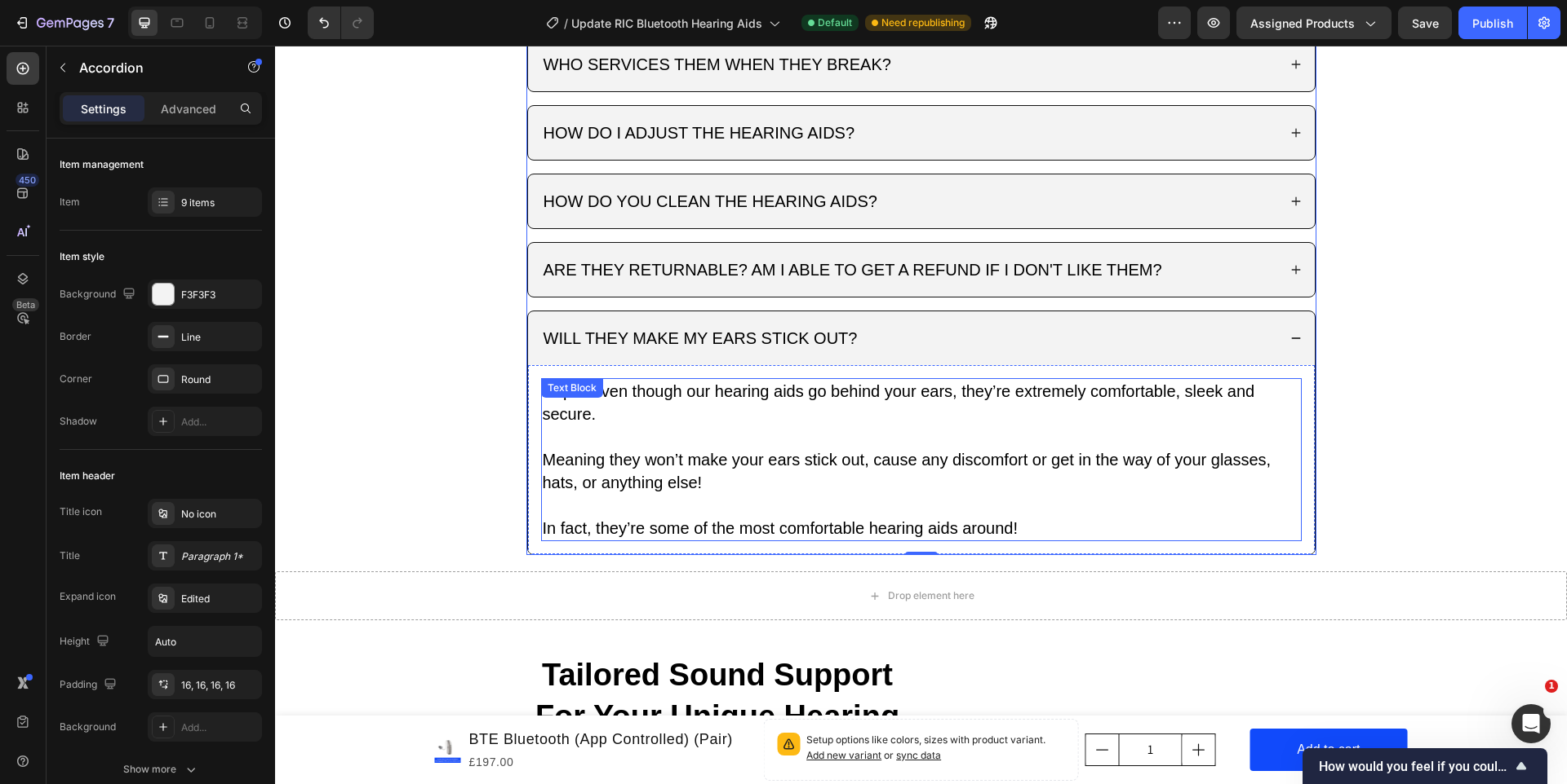
drag, startPoint x: 763, startPoint y: 453, endPoint x: 770, endPoint y: 385, distance: 68.4
click at [763, 453] on p "Meaning they won’t make your ears stick out, cause any discomfort or get in the…" at bounding box center [921, 470] width 758 height 45
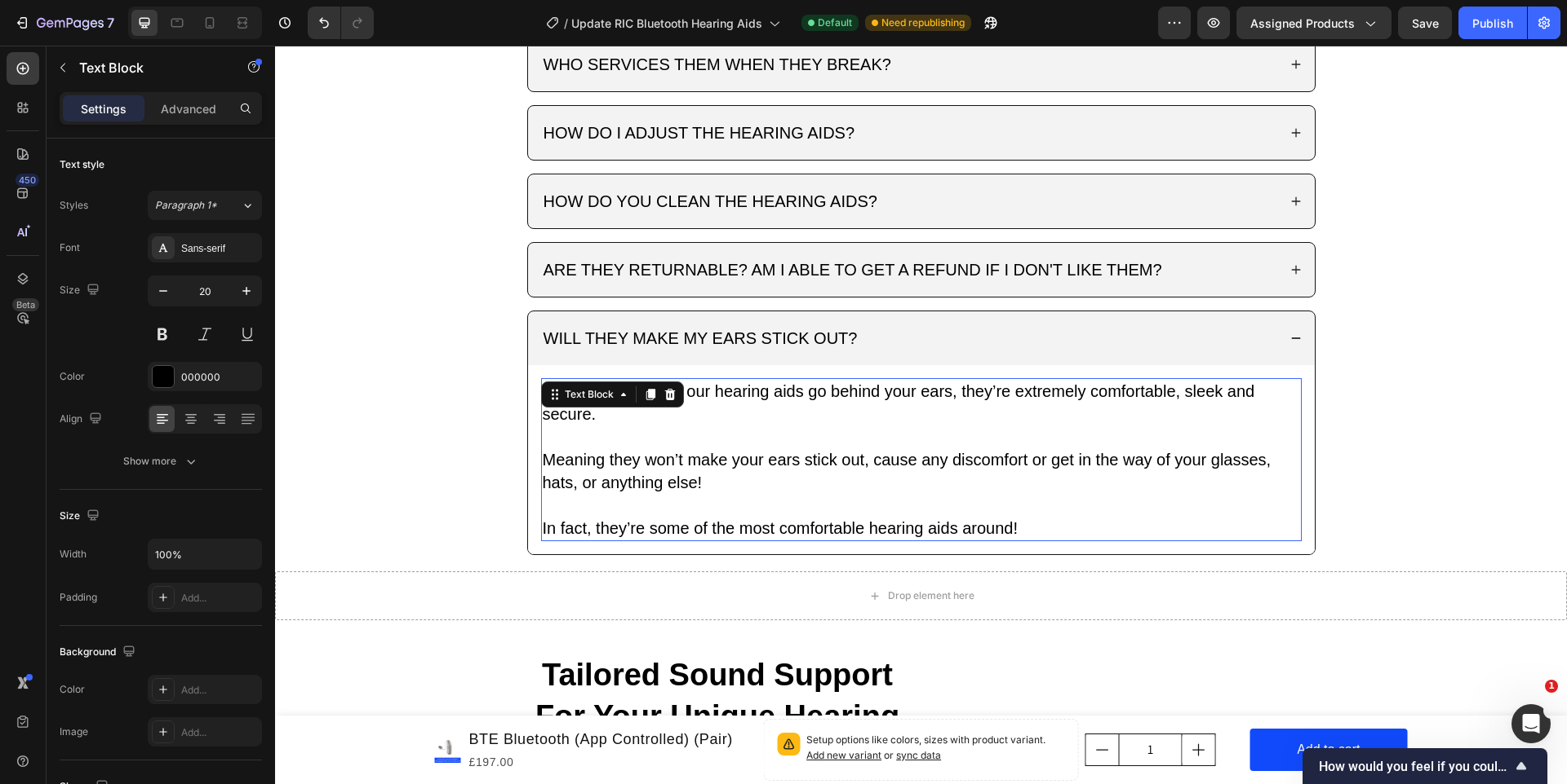
click at [773, 387] on p "Nope! Even though our hearing aids go behind your ears, they’re extremely comfo…" at bounding box center [921, 402] width 758 height 45
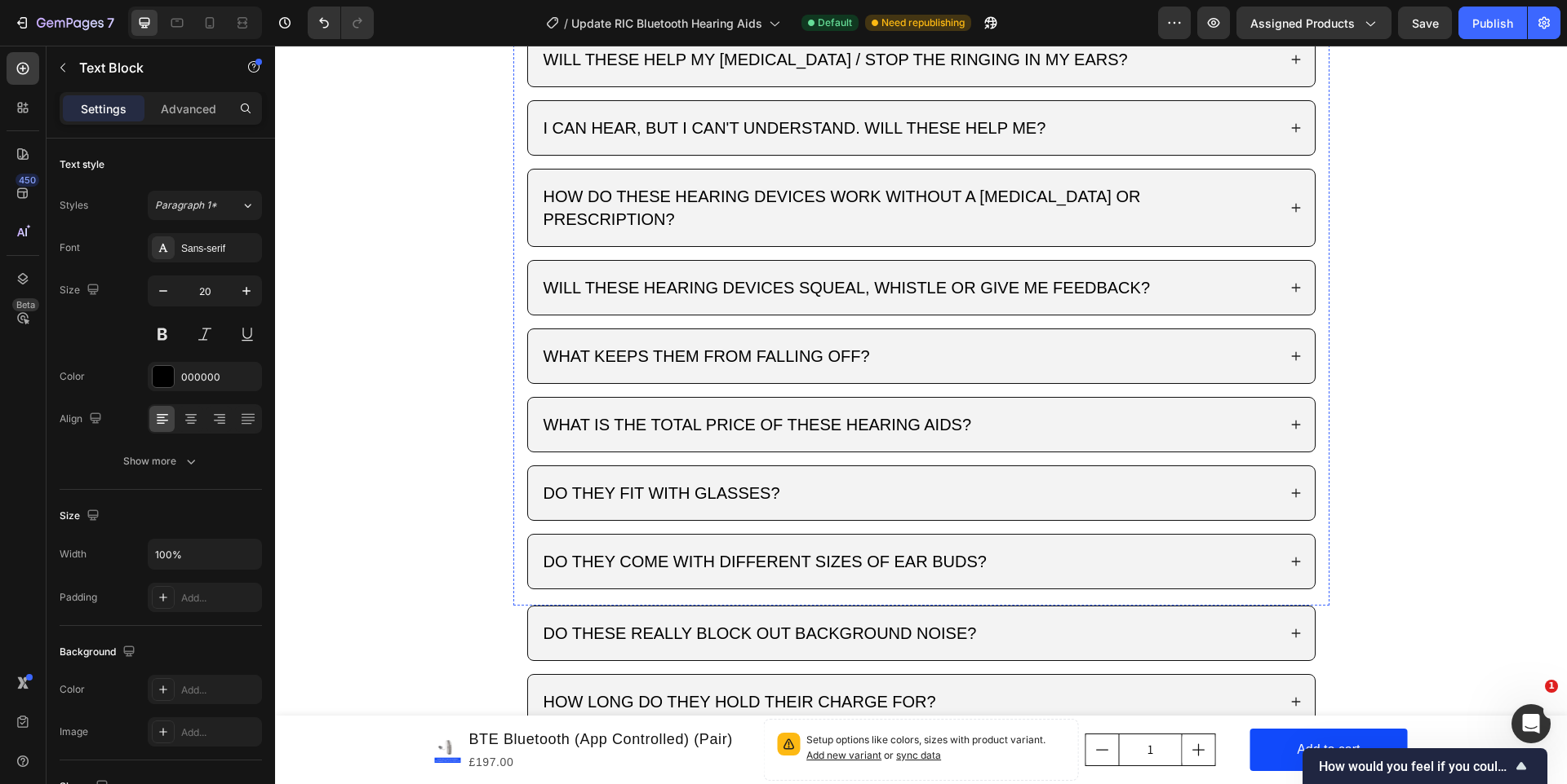
scroll to position [2775, 0]
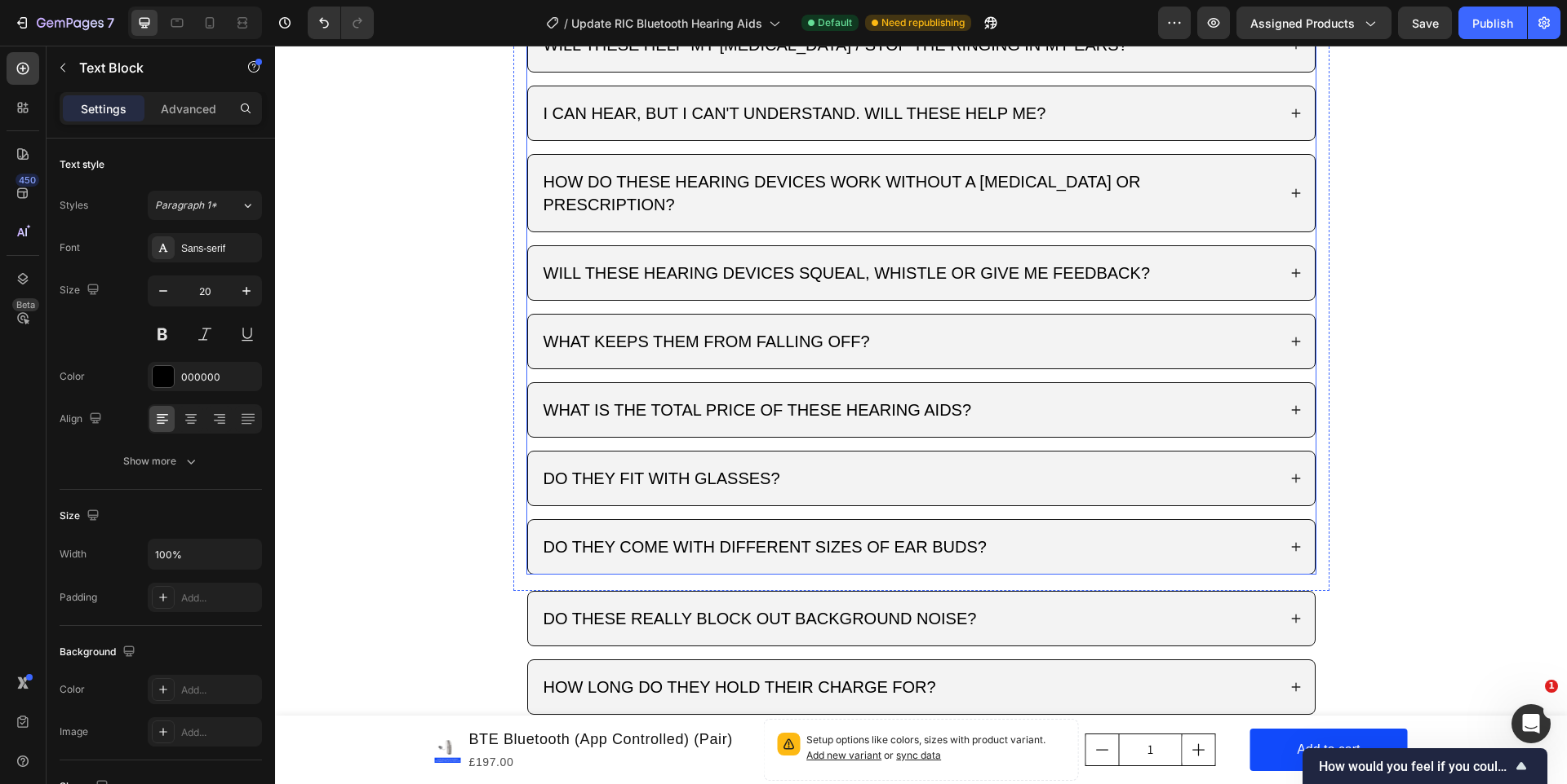
click at [843, 465] on div "DO THEY FIT WITH GLASSES?" at bounding box center [909, 478] width 736 height 28
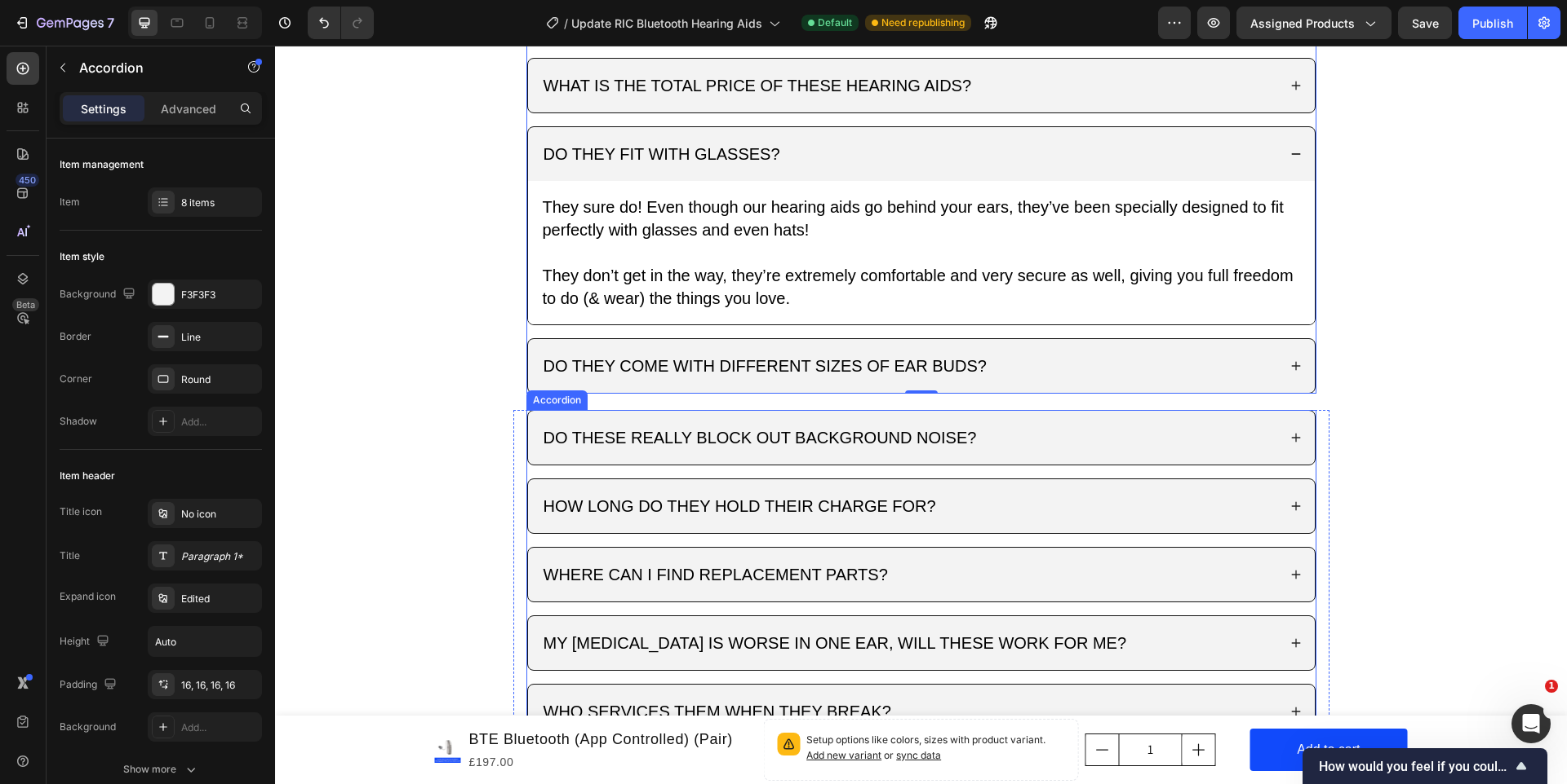
scroll to position [3149, 0]
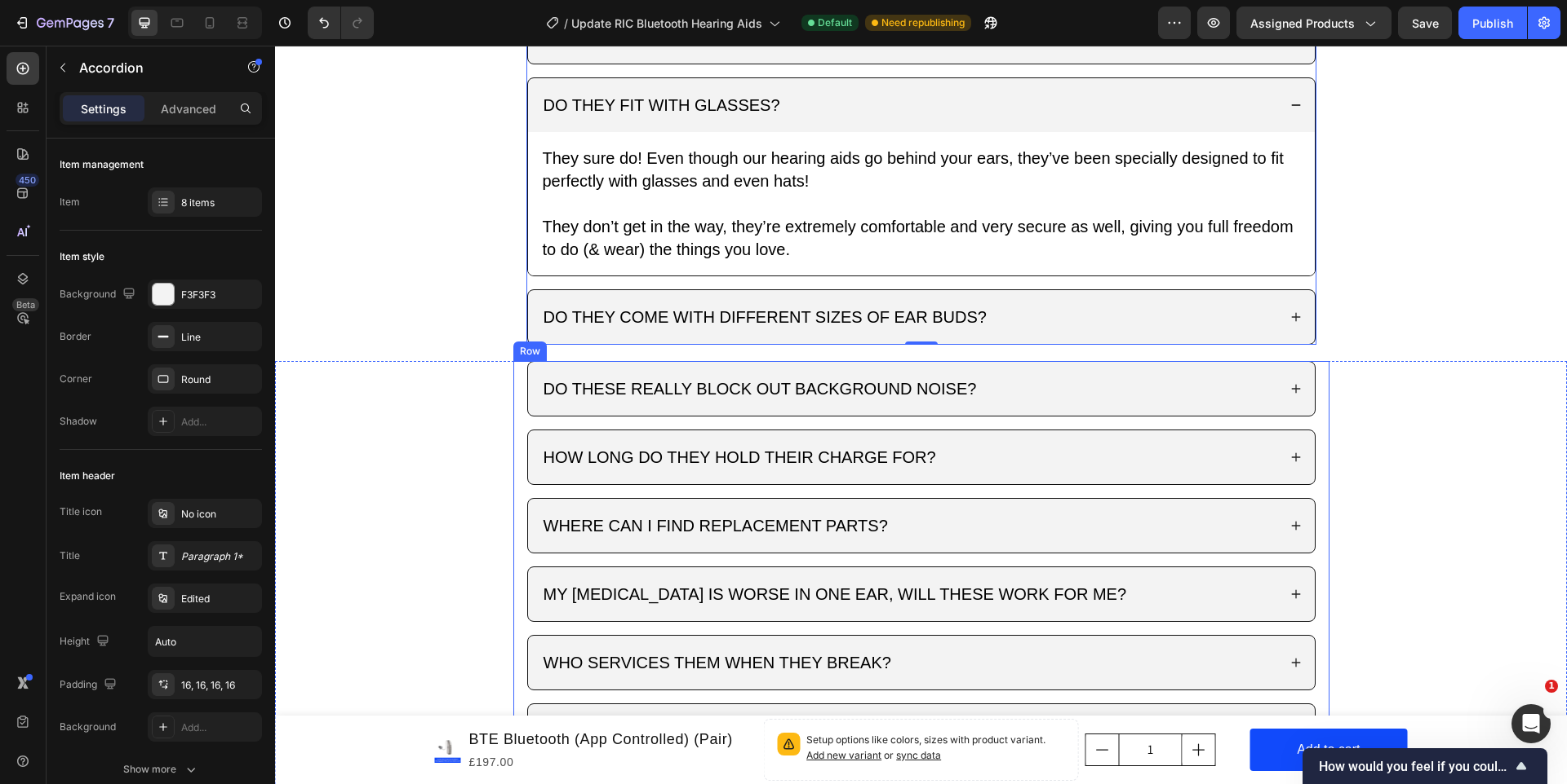
click at [523, 539] on div "DO THESE REALLY BLOCK OUT BACKGROUND NOISE? HOW LONG DO THEY HOLD THEIR CHARGE …" at bounding box center [921, 671] width 816 height 620
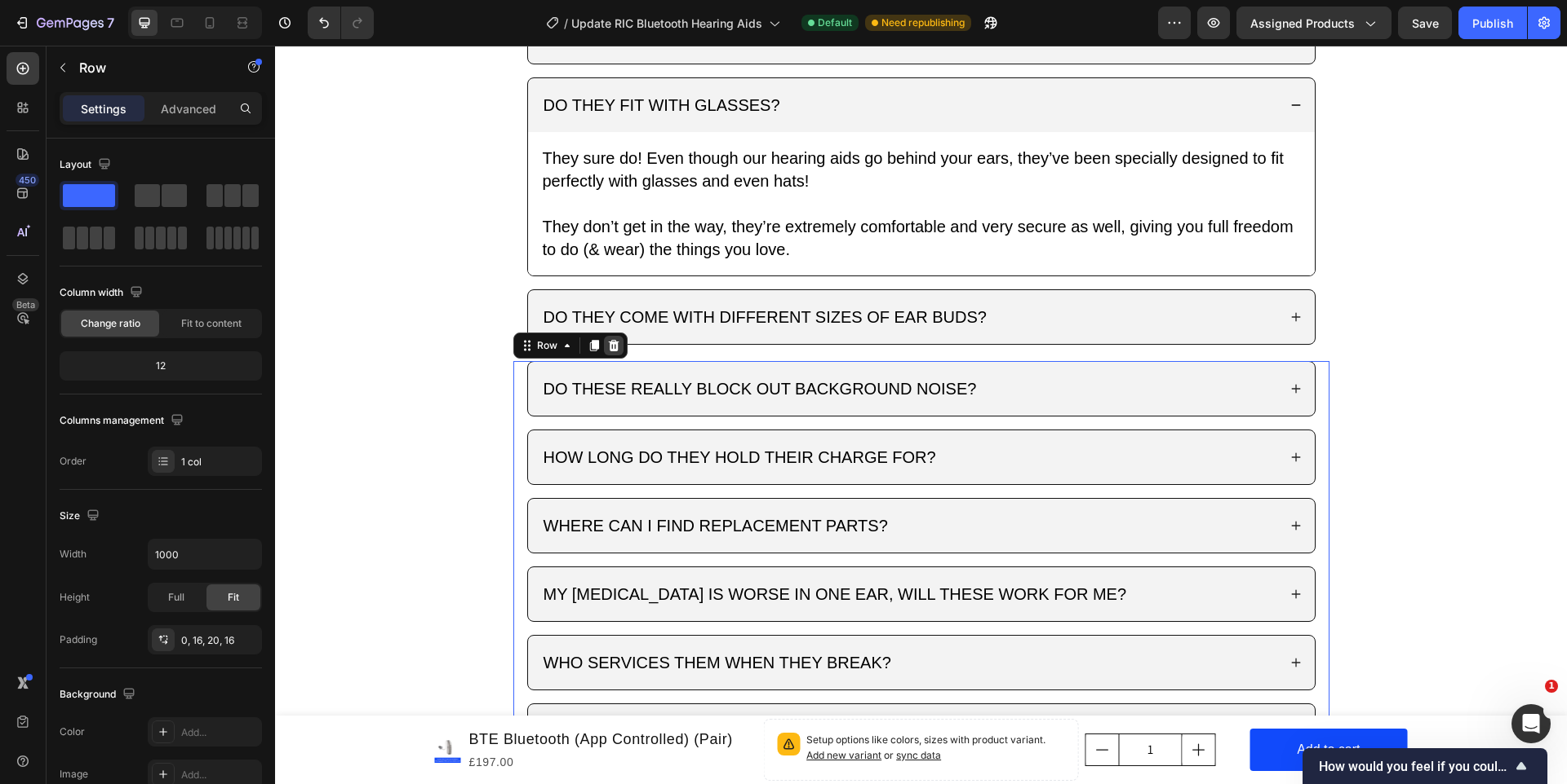
click at [610, 340] on icon at bounding box center [614, 346] width 13 height 13
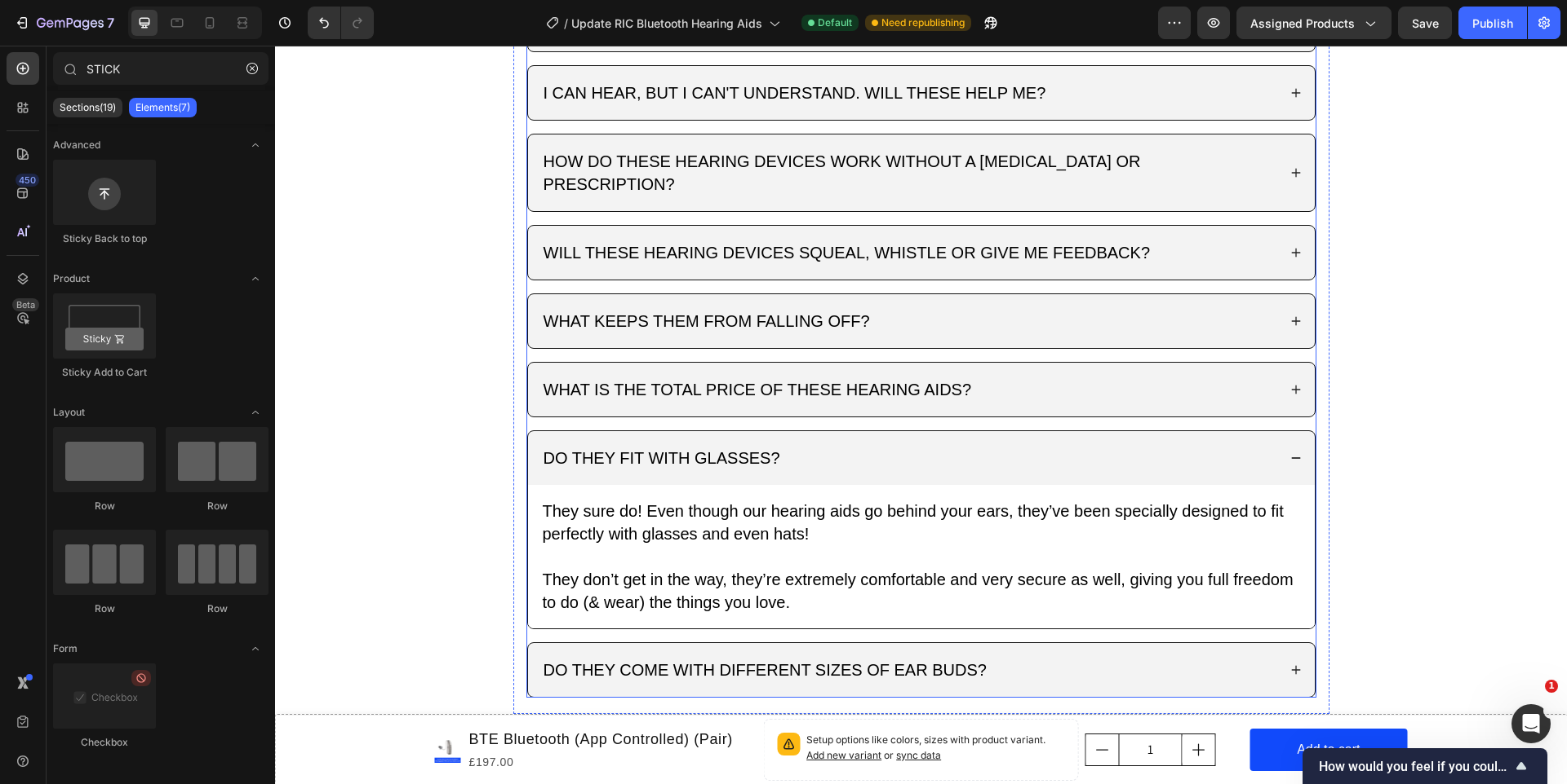
scroll to position [2795, 0]
click at [996, 657] on div "DO THEY COME WITH DIFFERENT SIZES OF EAR BUDS?" at bounding box center [909, 670] width 736 height 28
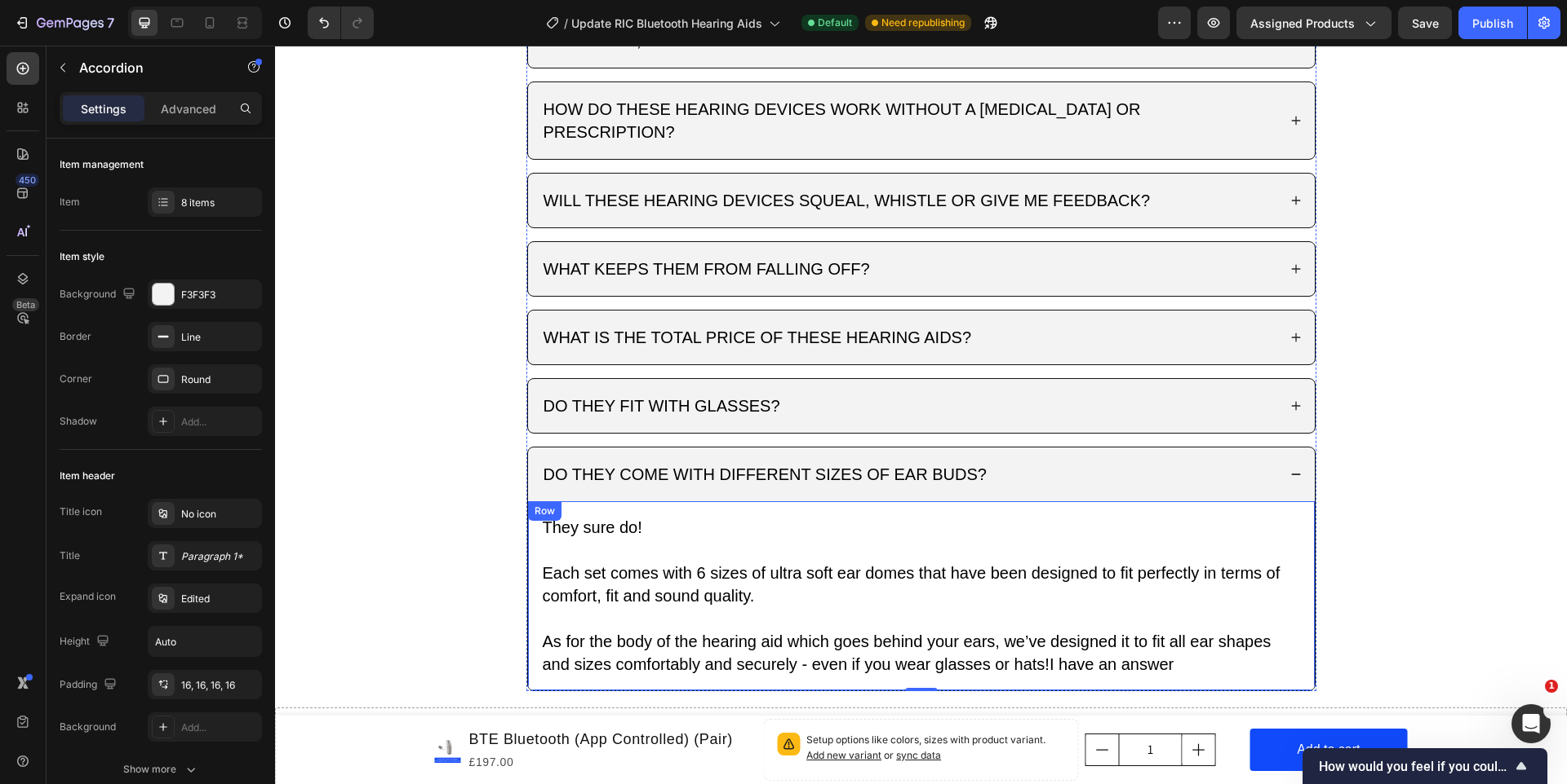
scroll to position [2909, 0]
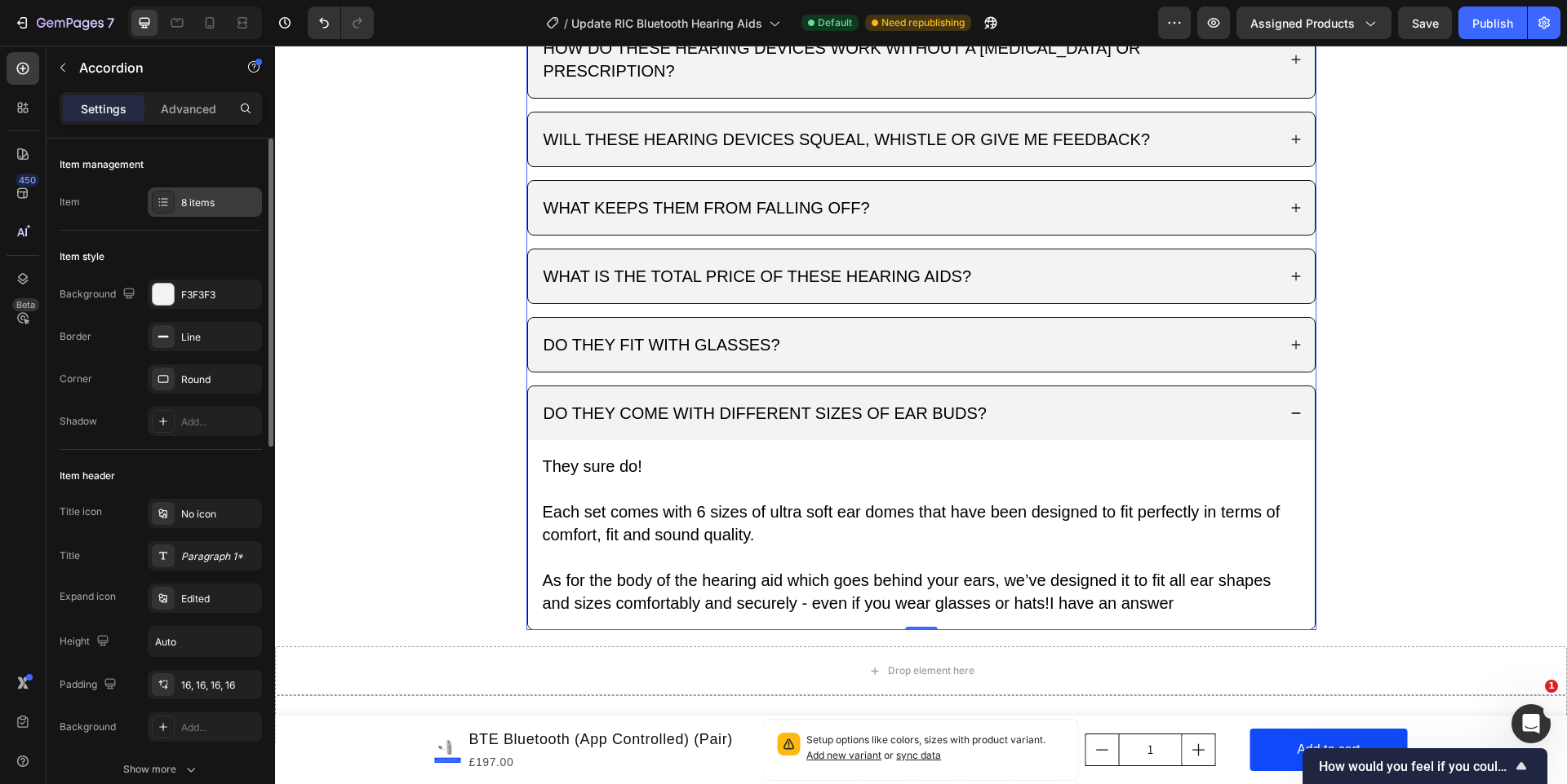
click at [170, 201] on div at bounding box center [164, 202] width 23 height 23
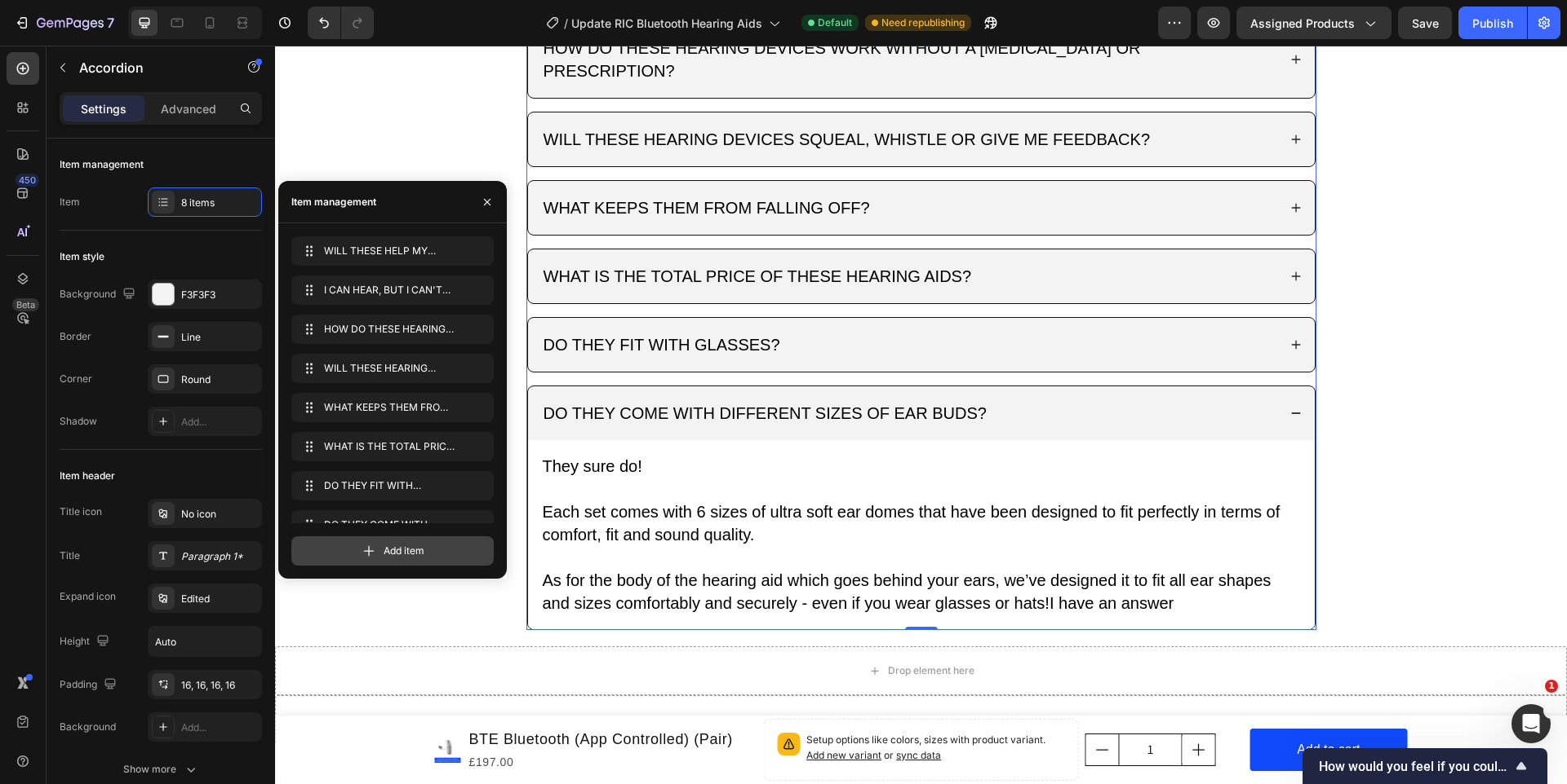
click at [411, 549] on span "Add item" at bounding box center [403, 550] width 40 height 14
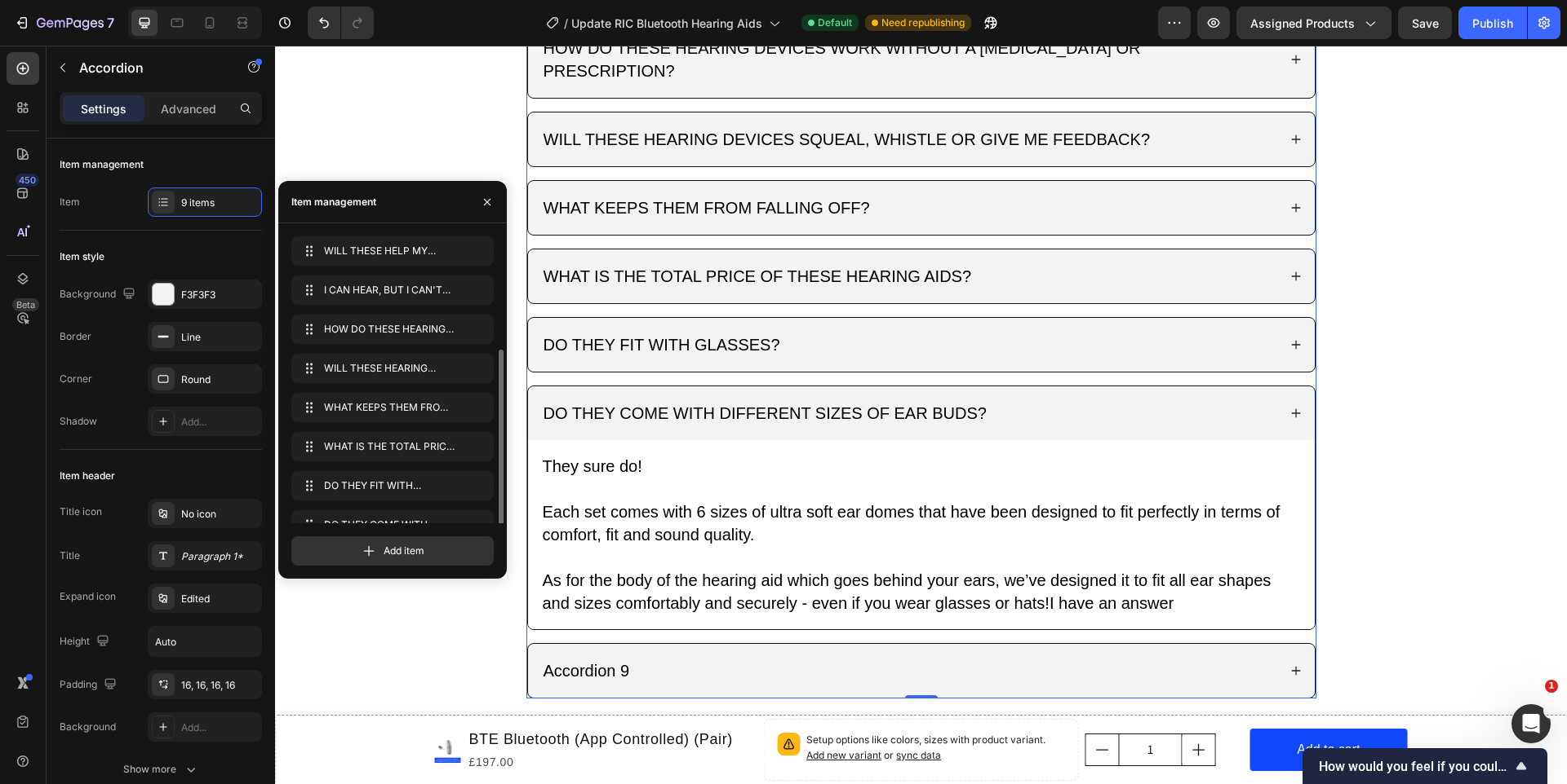
scroll to position [62, 0]
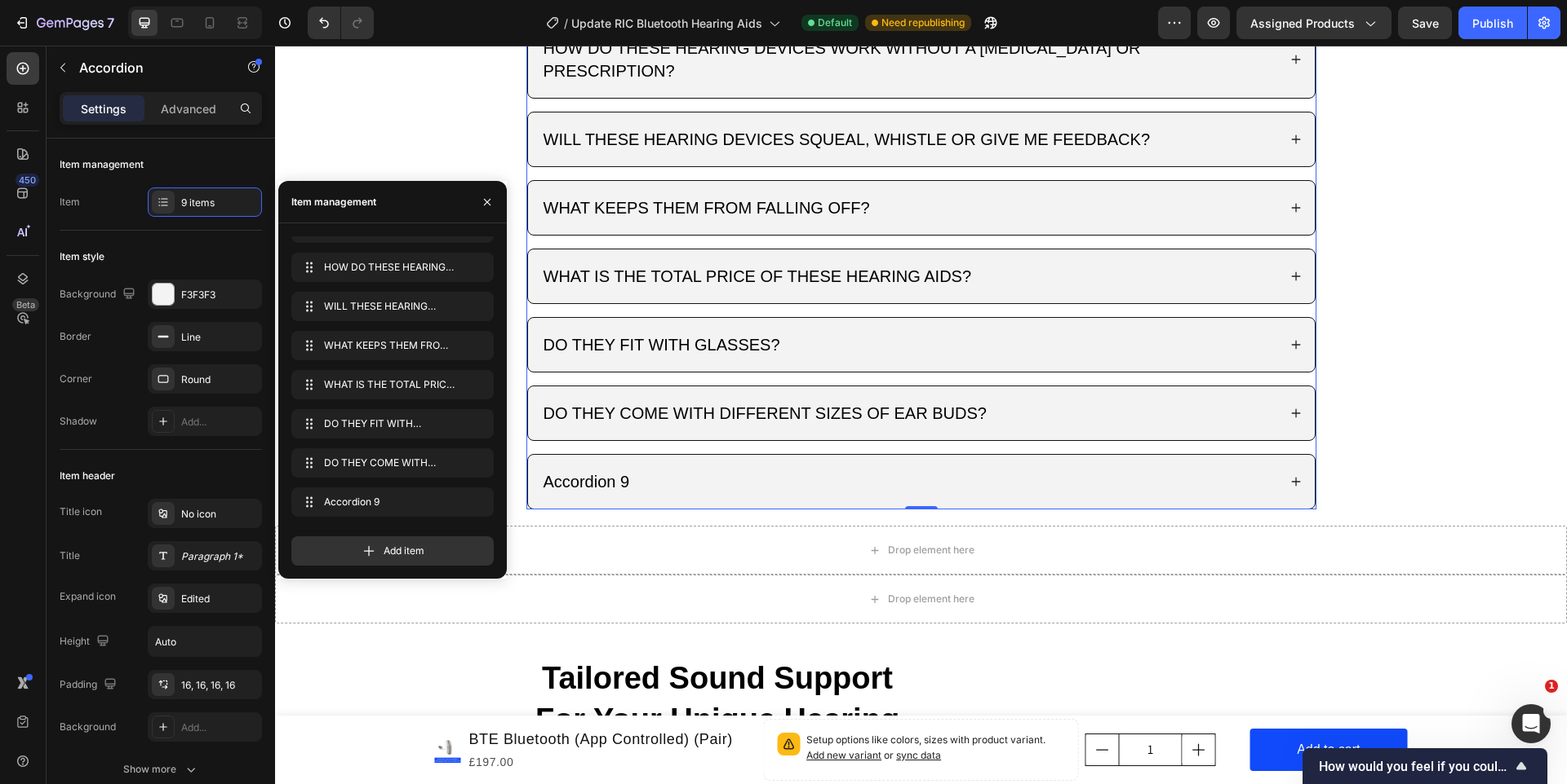
click at [783, 455] on div "Accordion 9" at bounding box center [920, 482] width 786 height 54
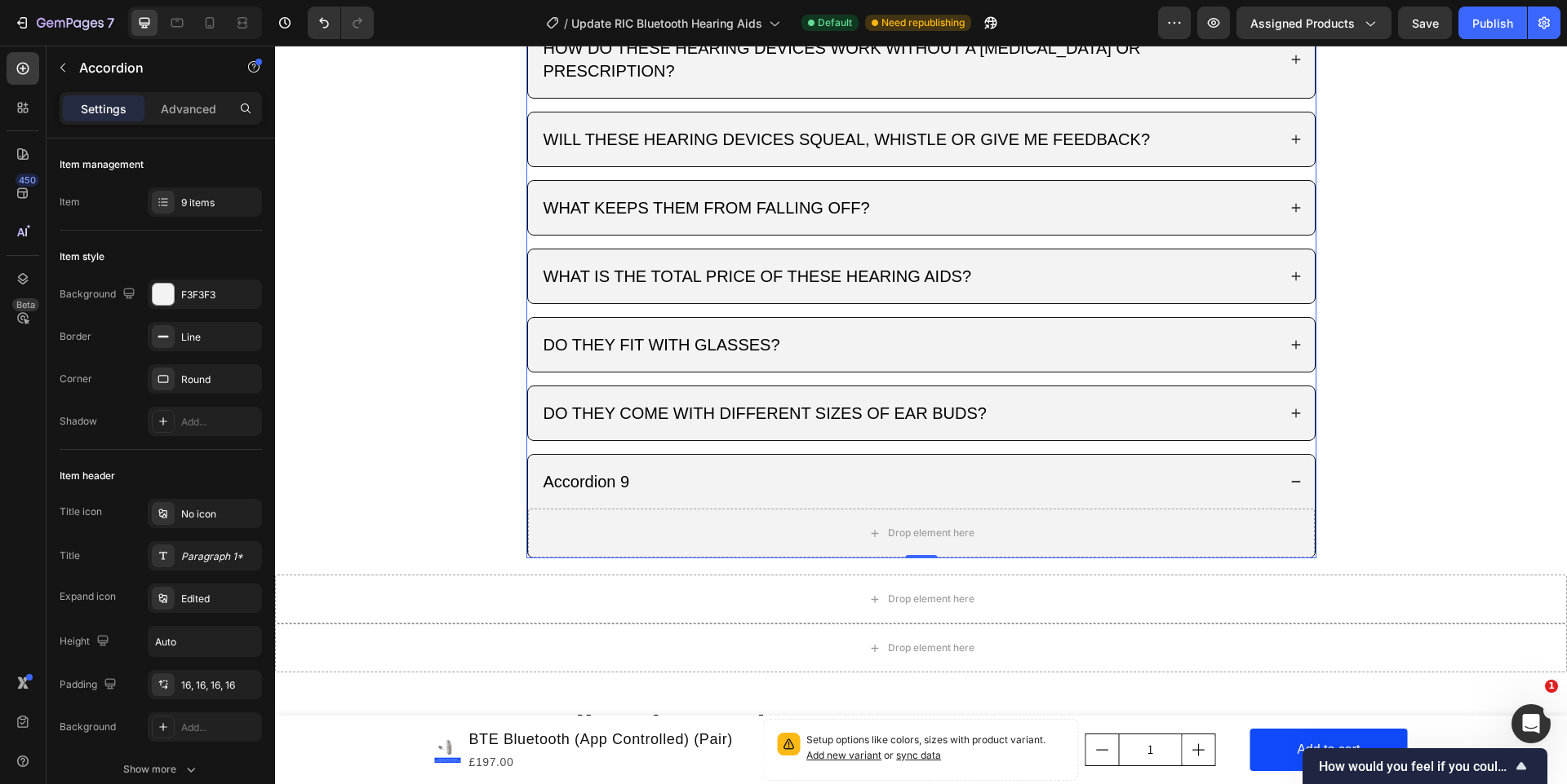
click at [1047, 399] on div "DO THEY COME WITH DIFFERENT SIZES OF EAR BUDS?" at bounding box center [909, 413] width 736 height 28
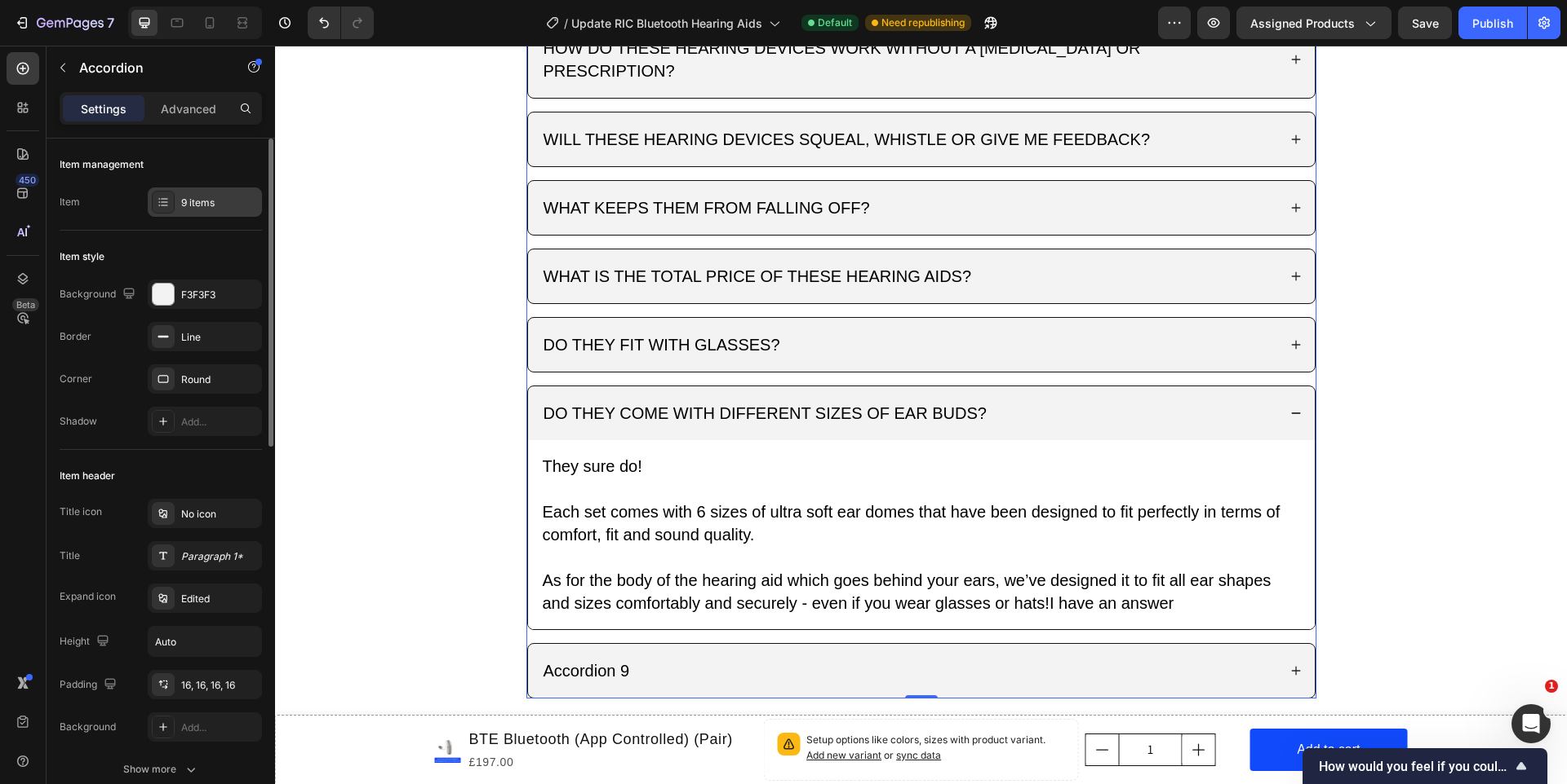
click at [212, 215] on div "9 items" at bounding box center [204, 202] width 115 height 30
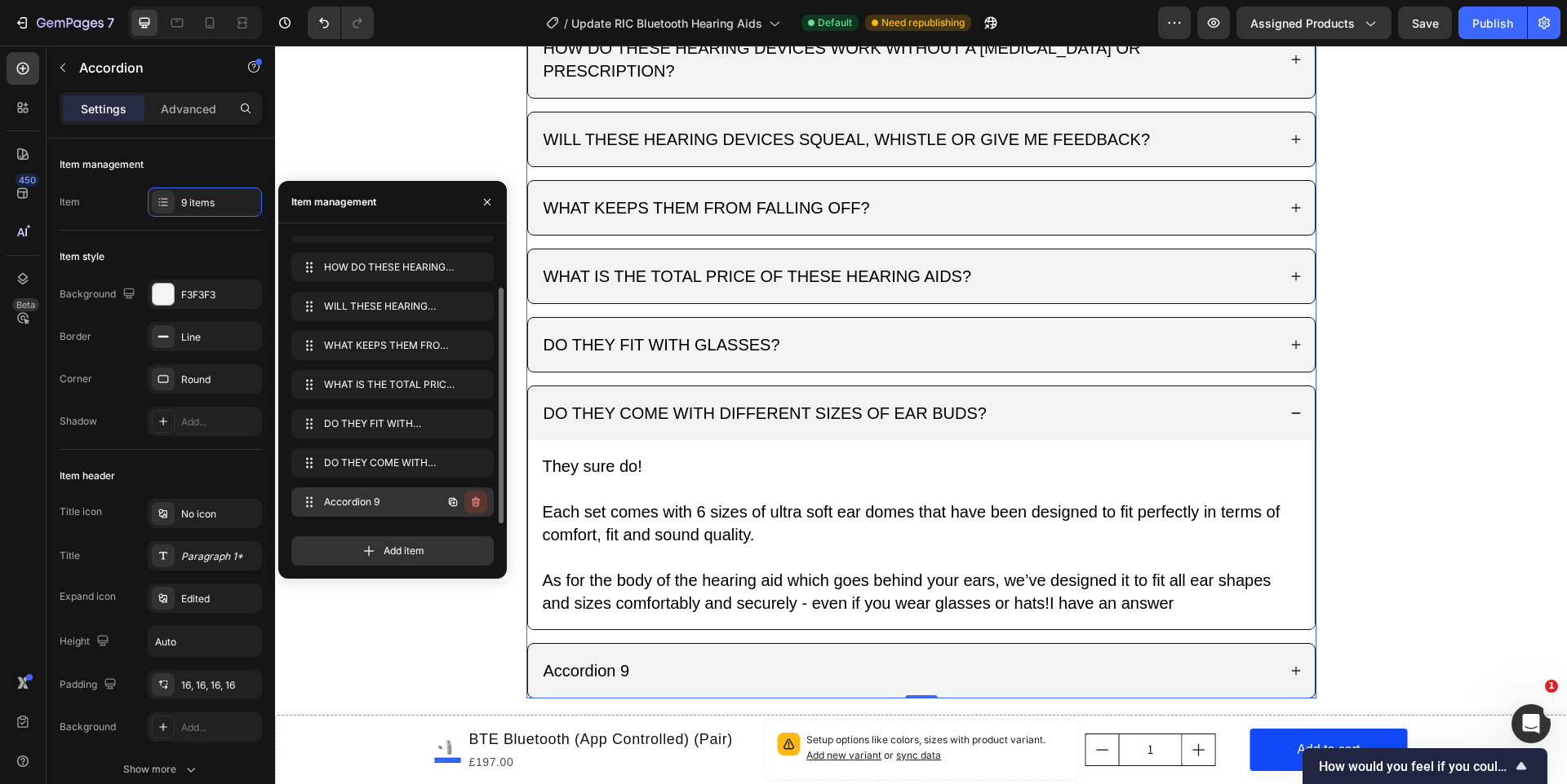
click at [469, 497] on icon "button" at bounding box center [475, 502] width 13 height 13
click at [462, 499] on div "Delete" at bounding box center [464, 502] width 30 height 14
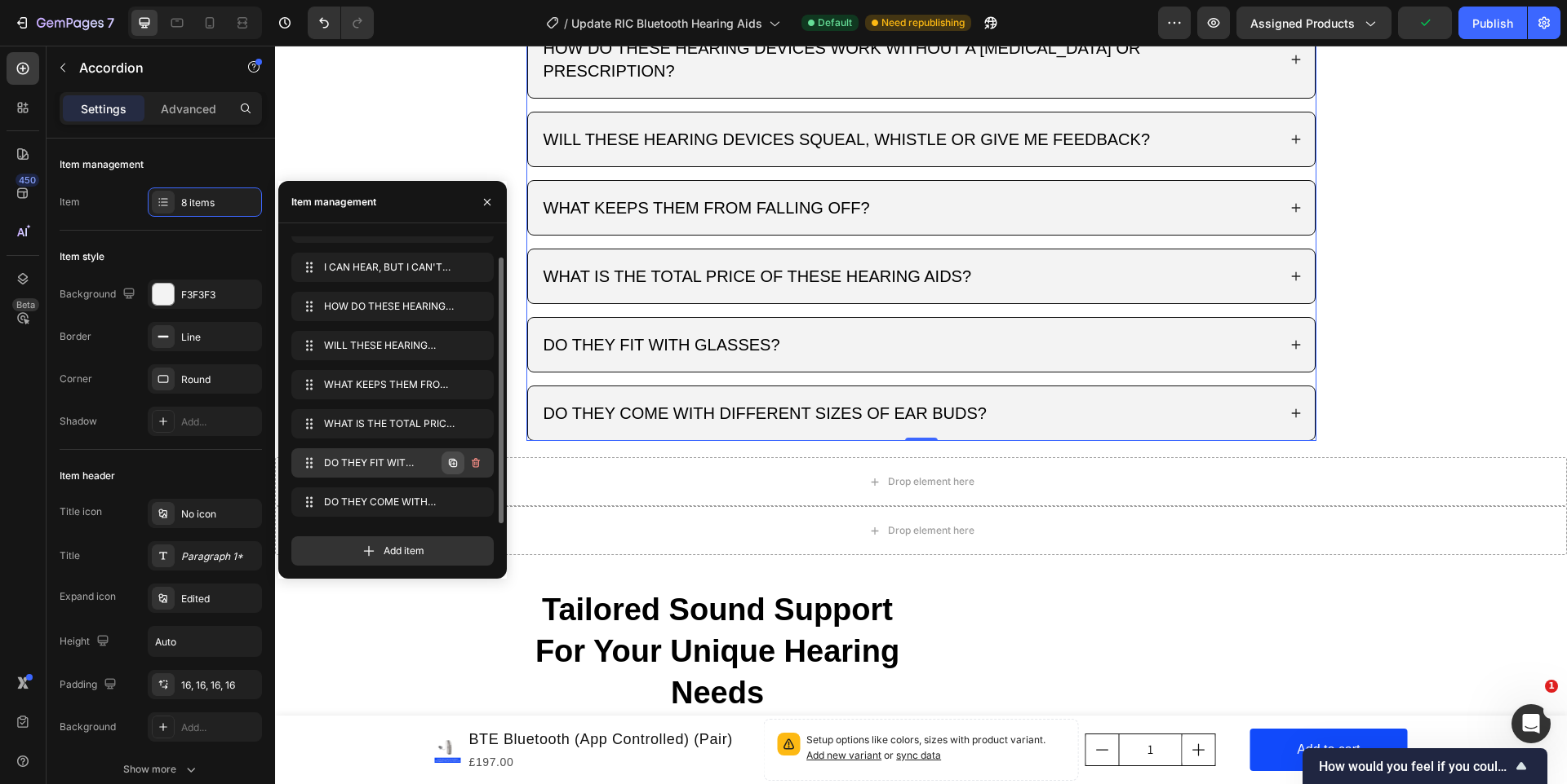
scroll to position [23, 0]
click at [454, 463] on icon "button" at bounding box center [453, 464] width 3 height 3
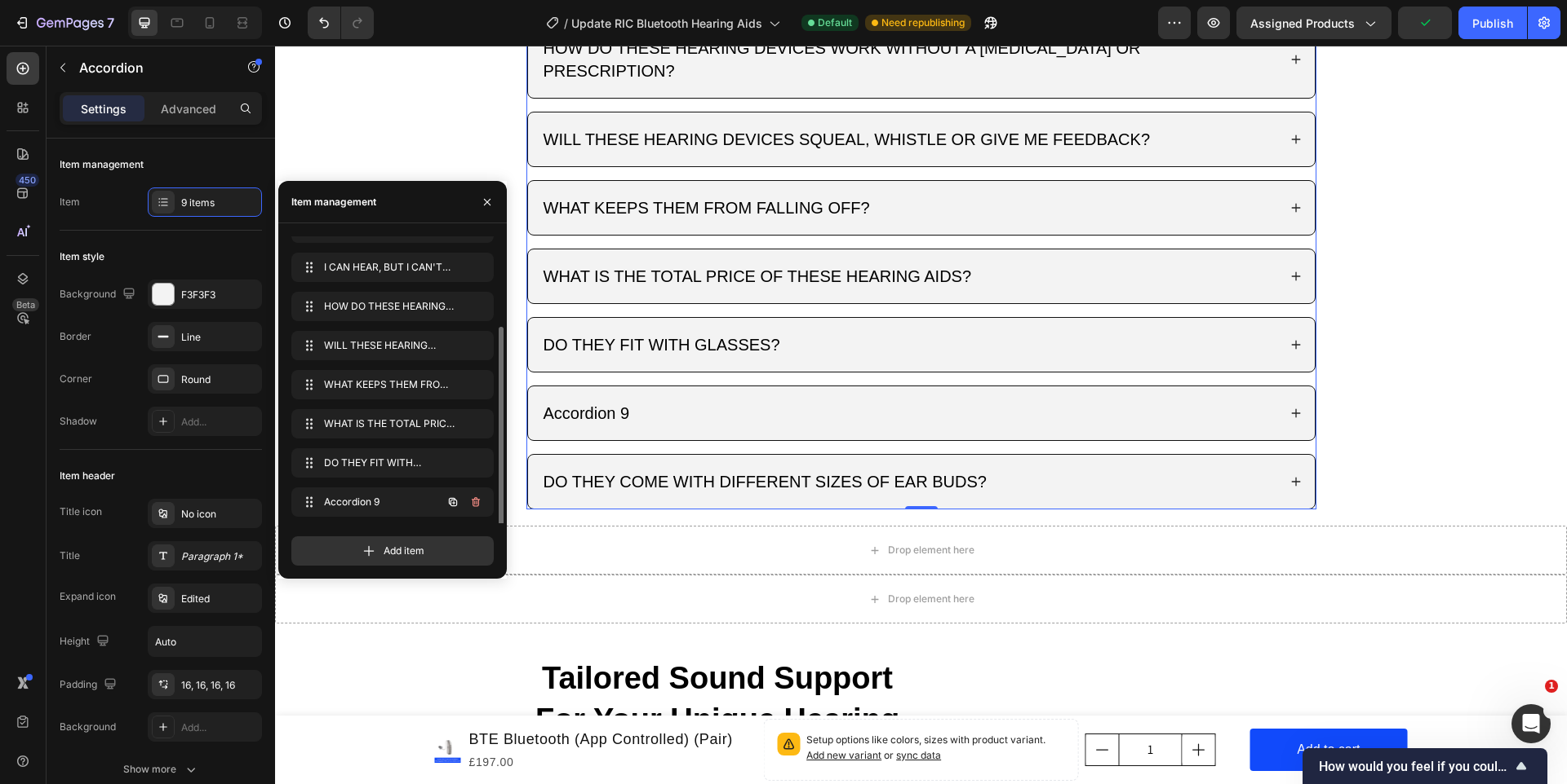
scroll to position [62, 0]
drag, startPoint x: 310, startPoint y: 468, endPoint x: 318, endPoint y: 500, distance: 33.0
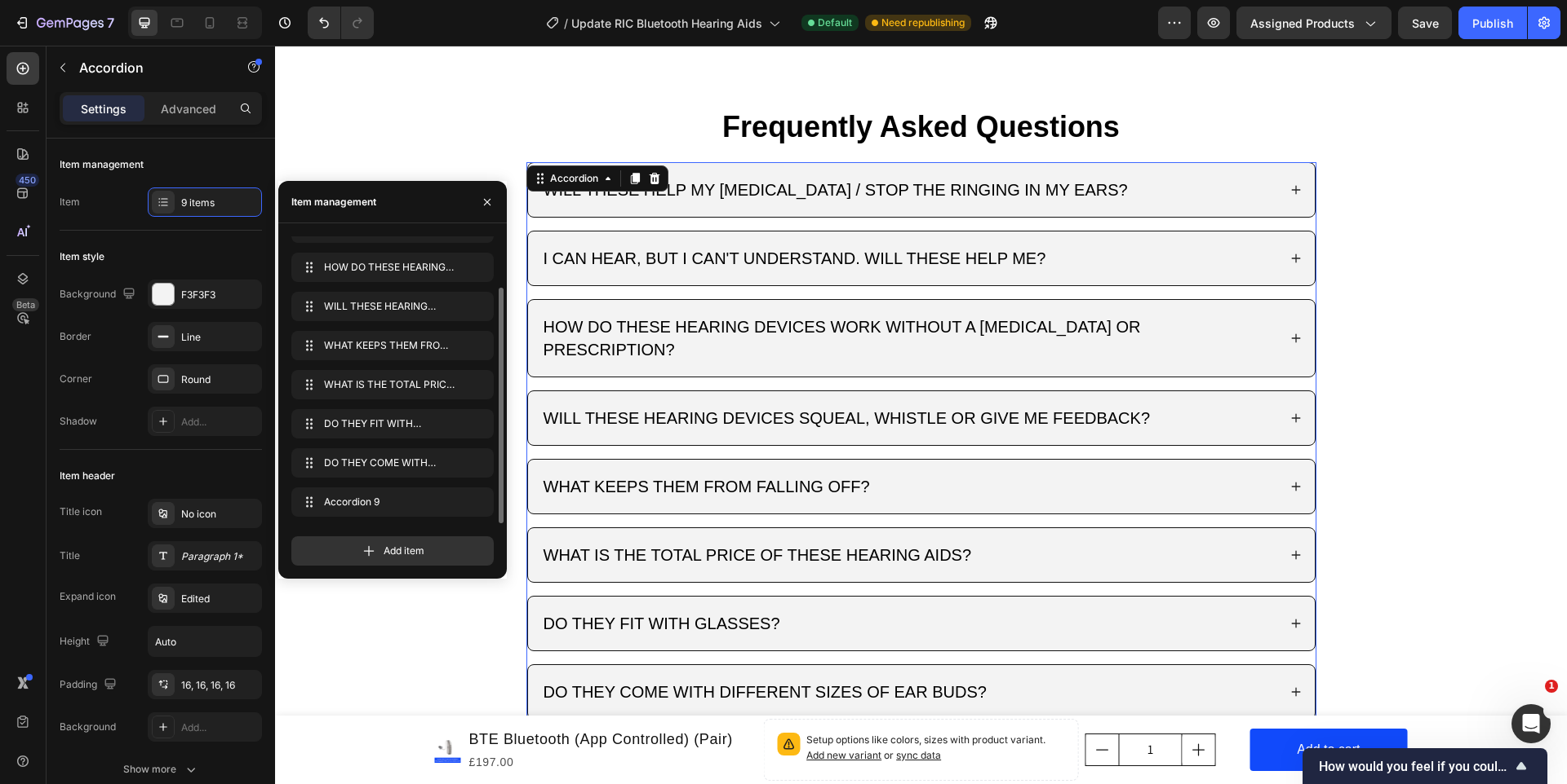
scroll to position [2653, 0]
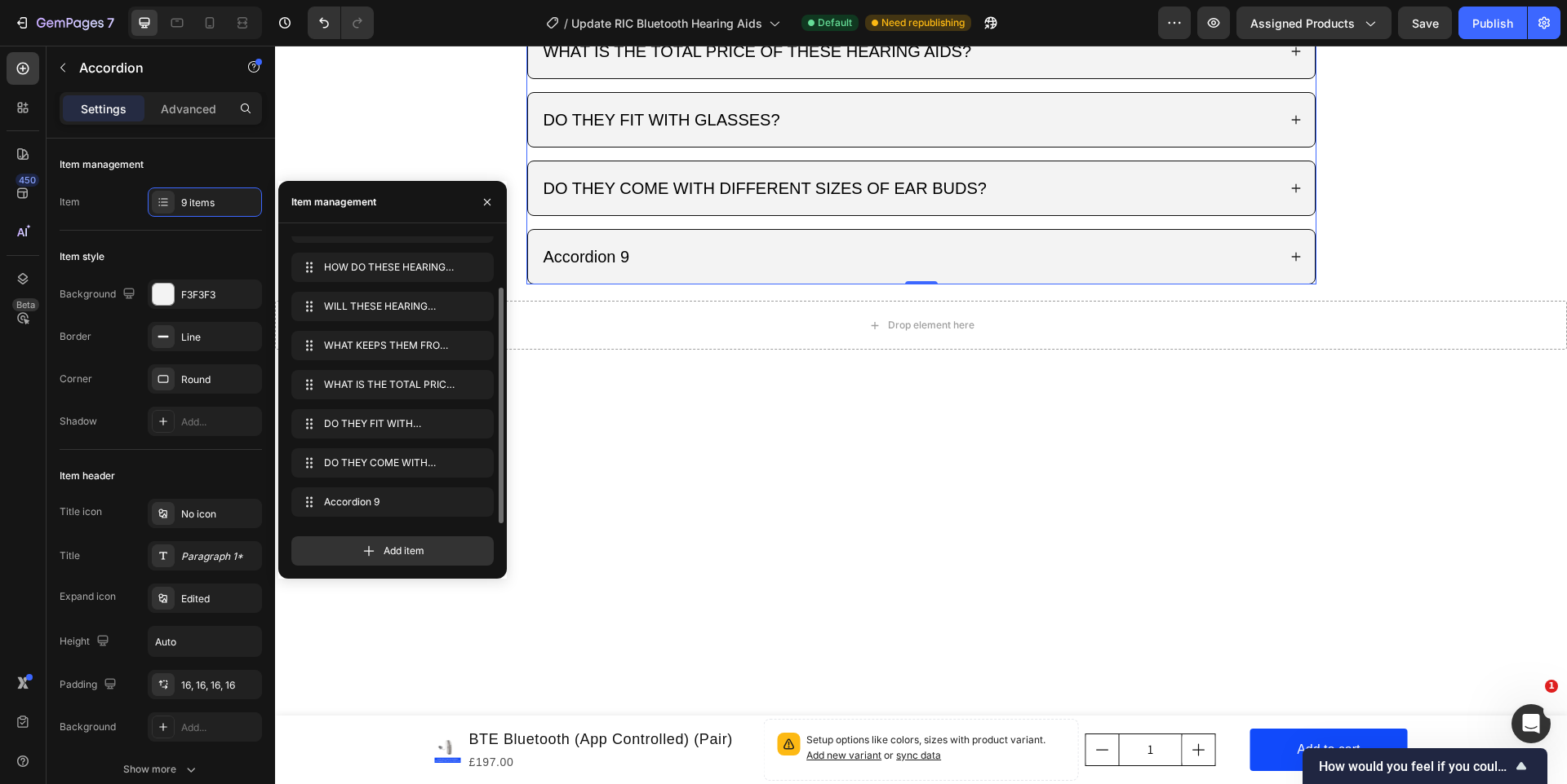
click at [578, 270] on div "Accordion 9" at bounding box center [586, 257] width 91 height 28
click at [382, 497] on span "Accordion 9" at bounding box center [371, 502] width 92 height 14
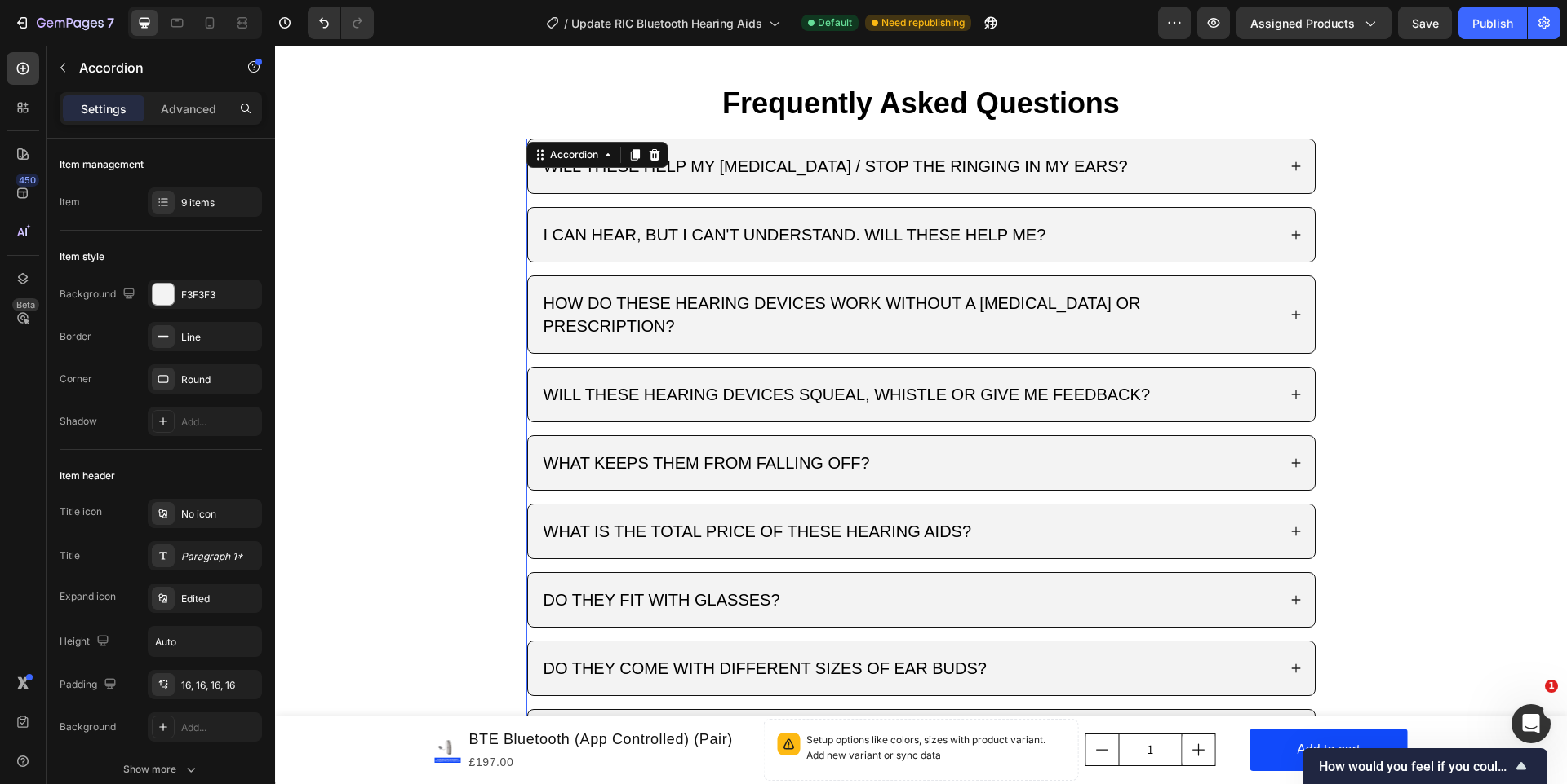
scroll to position [2989, 0]
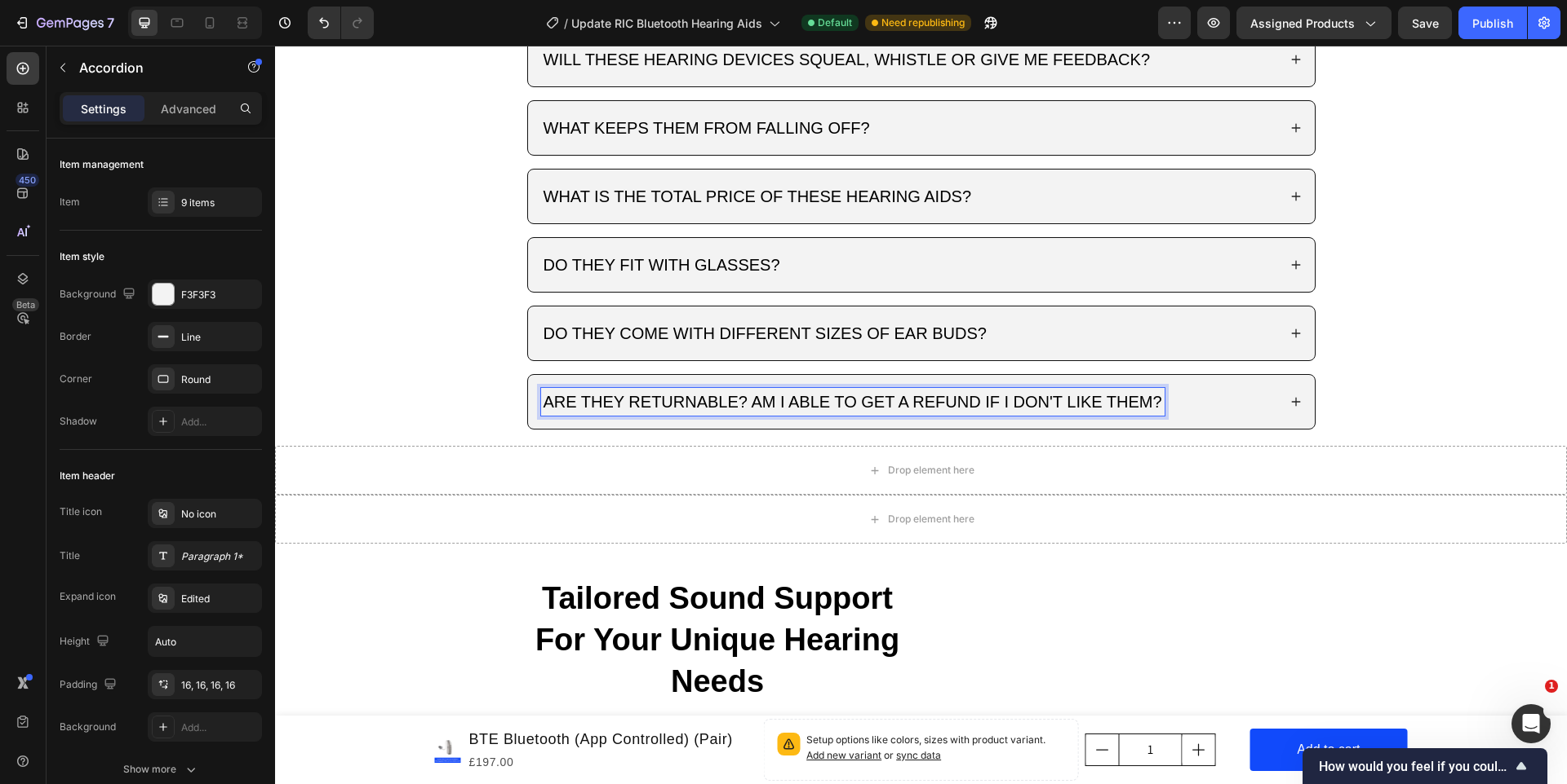
click at [1246, 388] on div "ARE THEY RETURNABLE? AM I ABLE TO GET A REFUND IF I DON'T LIKE THEM?" at bounding box center [909, 401] width 736 height 28
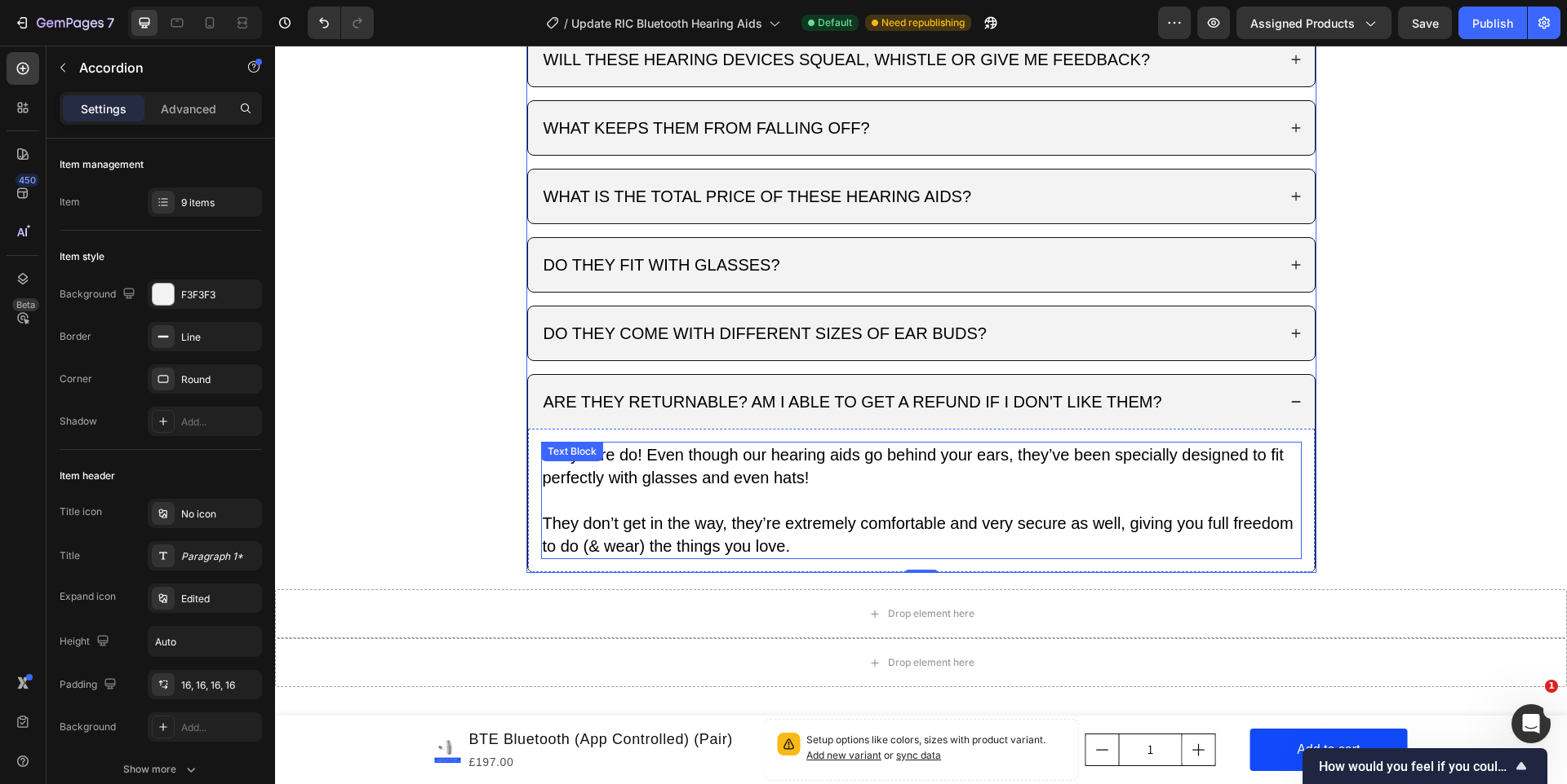
click at [702, 443] on p "They sure do! Even though our hearing aids go behind your ears, they’ve been sp…" at bounding box center [921, 466] width 758 height 45
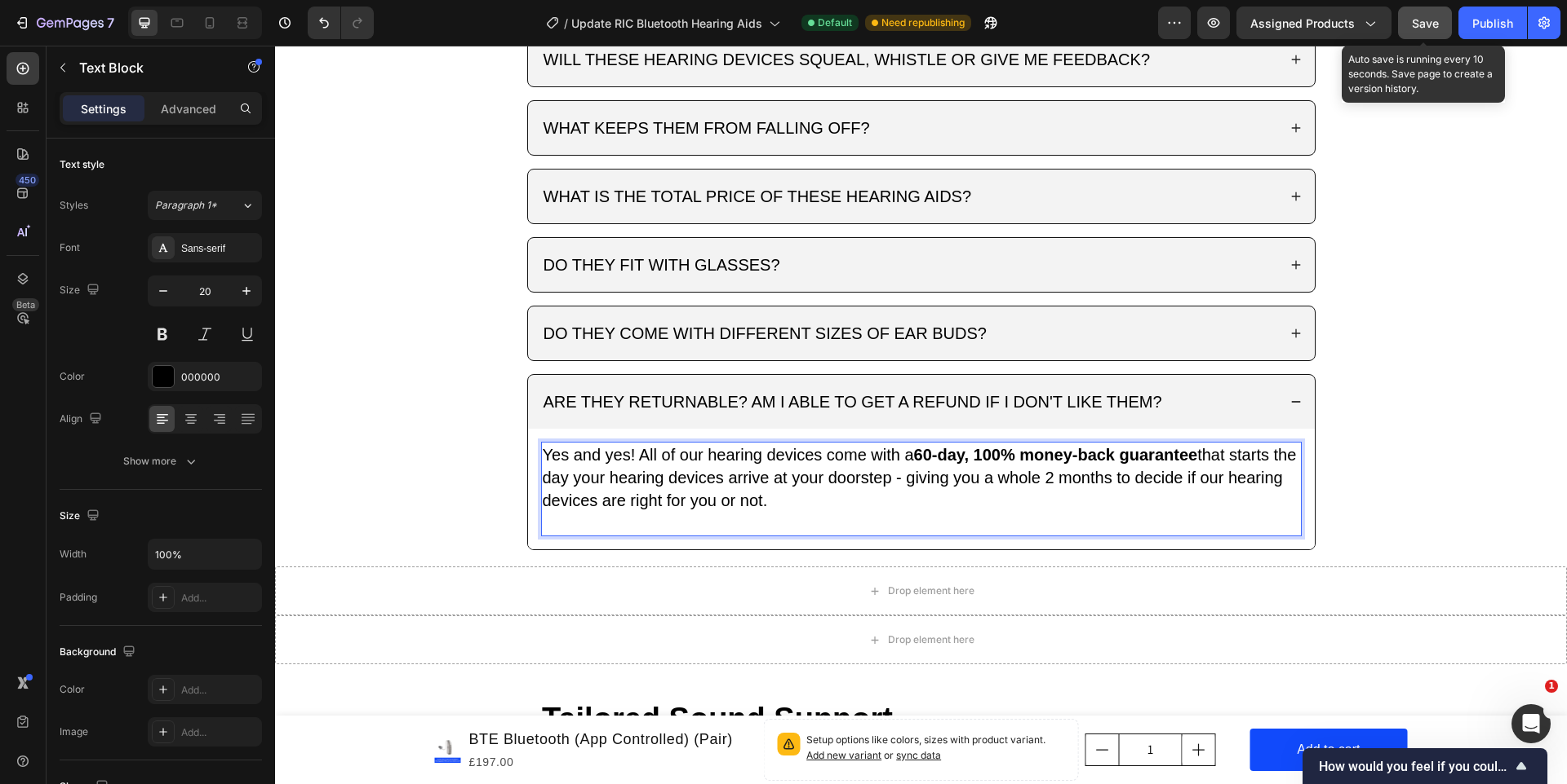
click at [1425, 28] on span "Save" at bounding box center [1425, 23] width 27 height 13
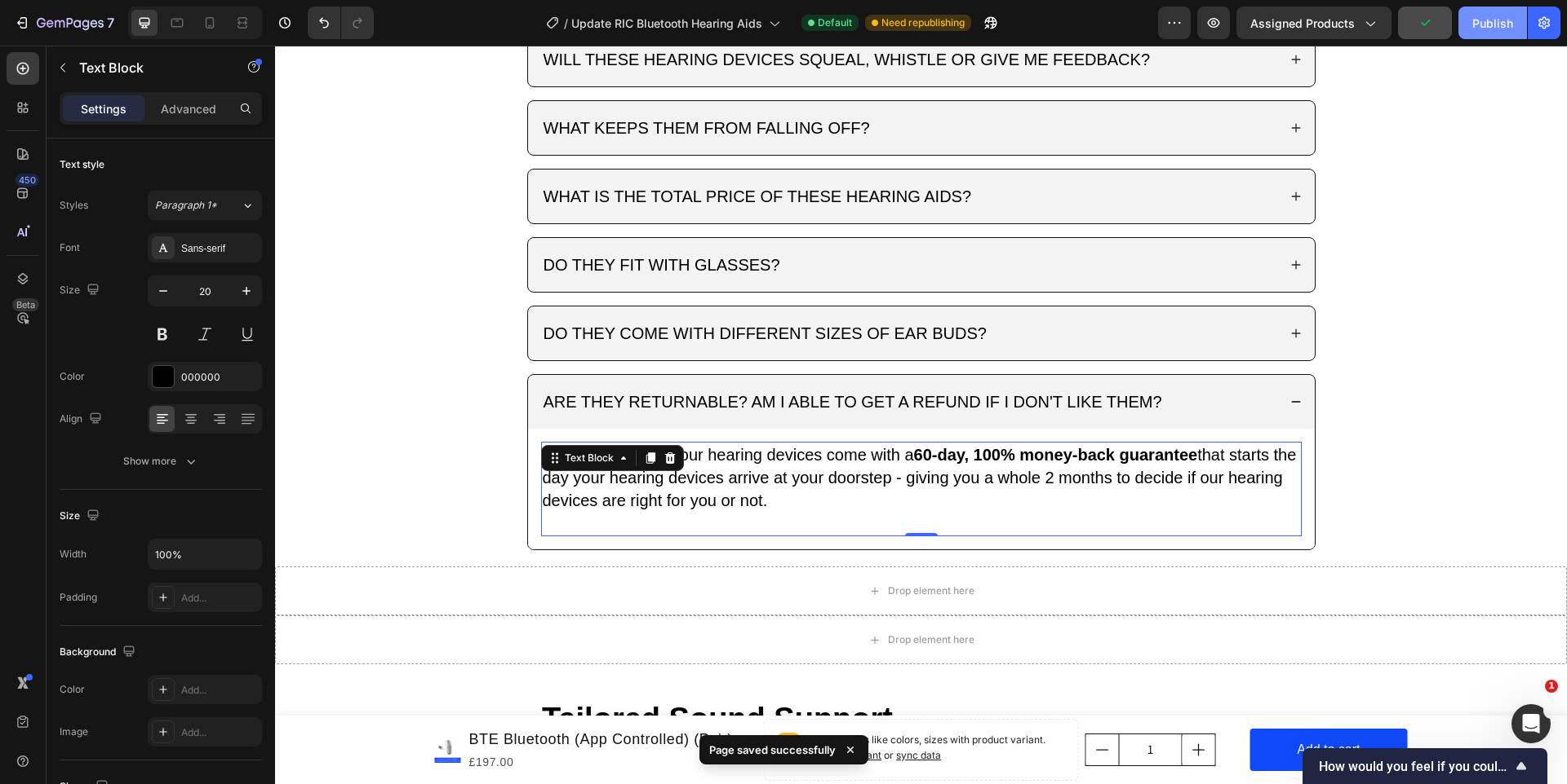
click at [1498, 33] on button "Publish" at bounding box center [1492, 23] width 68 height 33
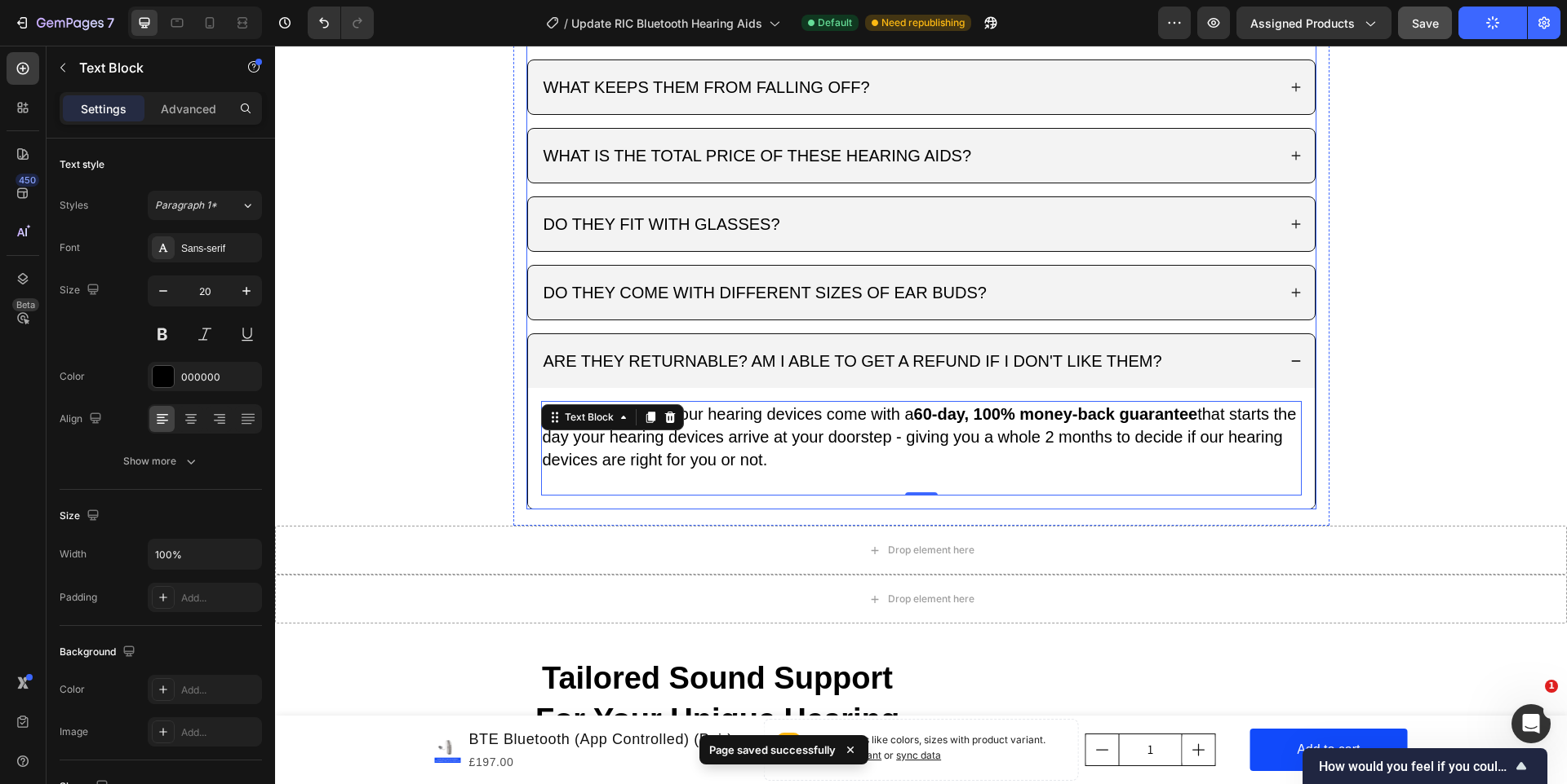
scroll to position [3043, 0]
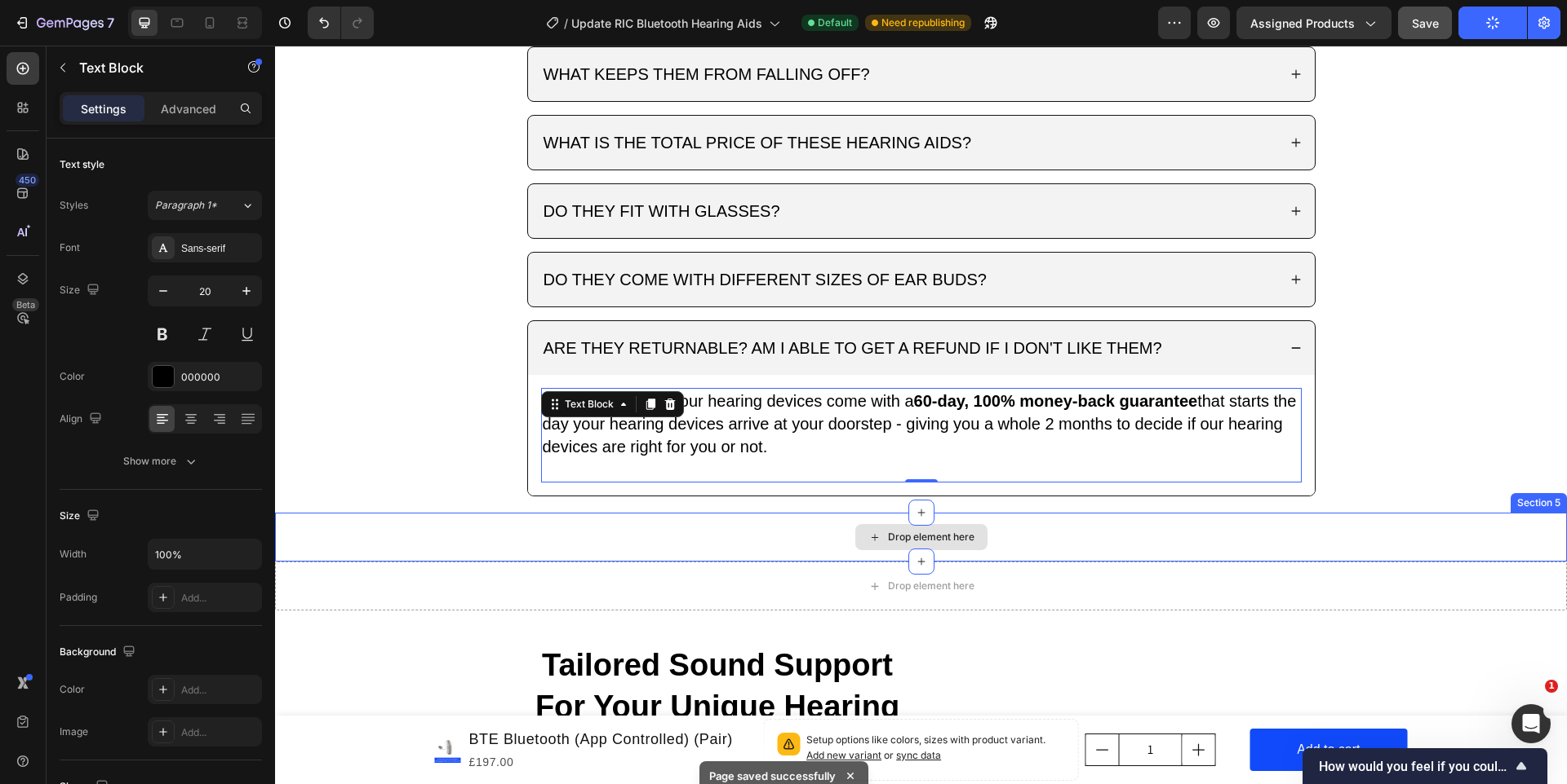
click at [1209, 513] on div "Drop element here" at bounding box center [921, 537] width 1292 height 49
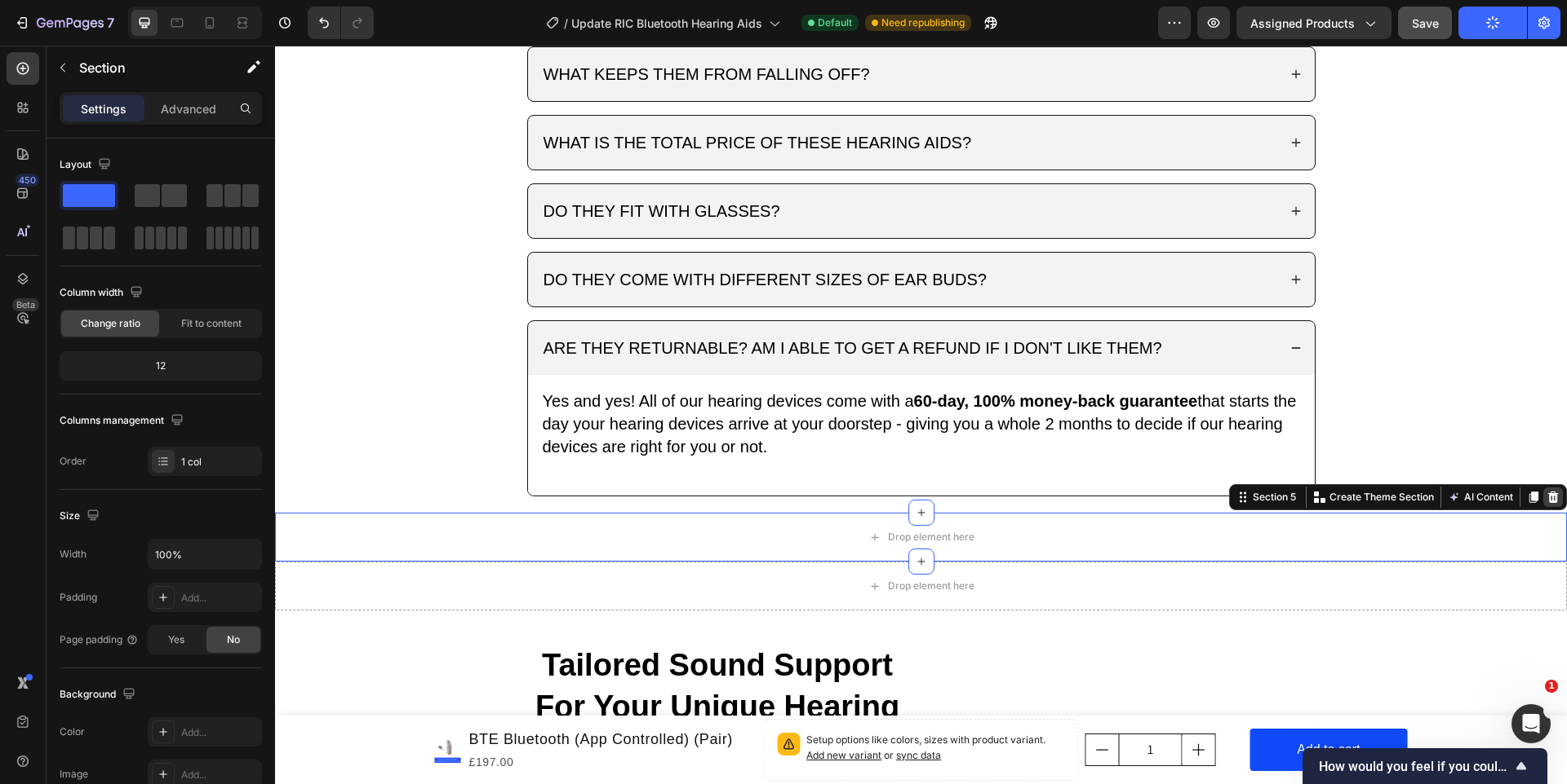
click at [1555, 492] on icon at bounding box center [1553, 497] width 11 height 12
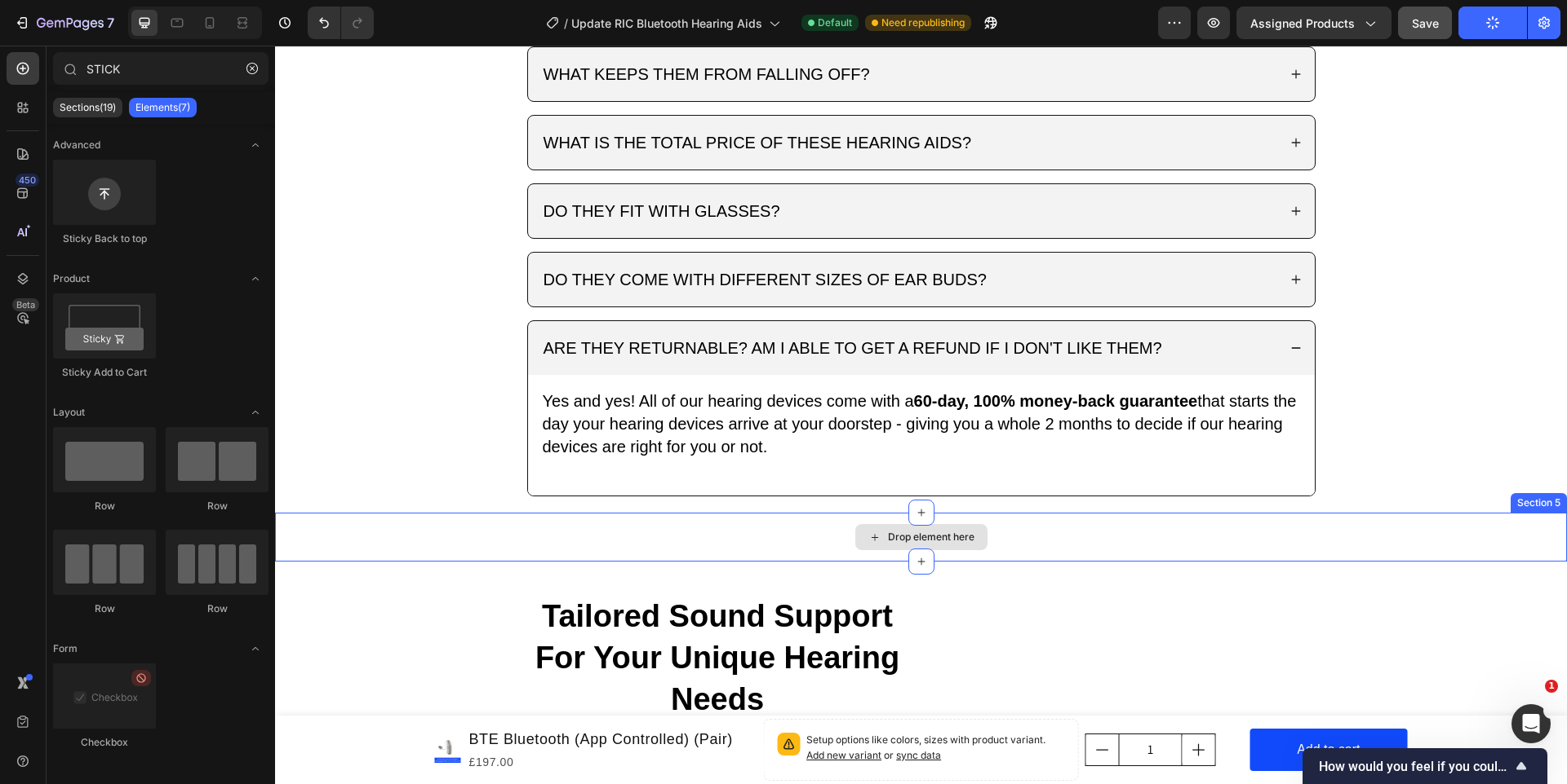
click at [1234, 514] on div "Drop element here" at bounding box center [921, 537] width 1292 height 49
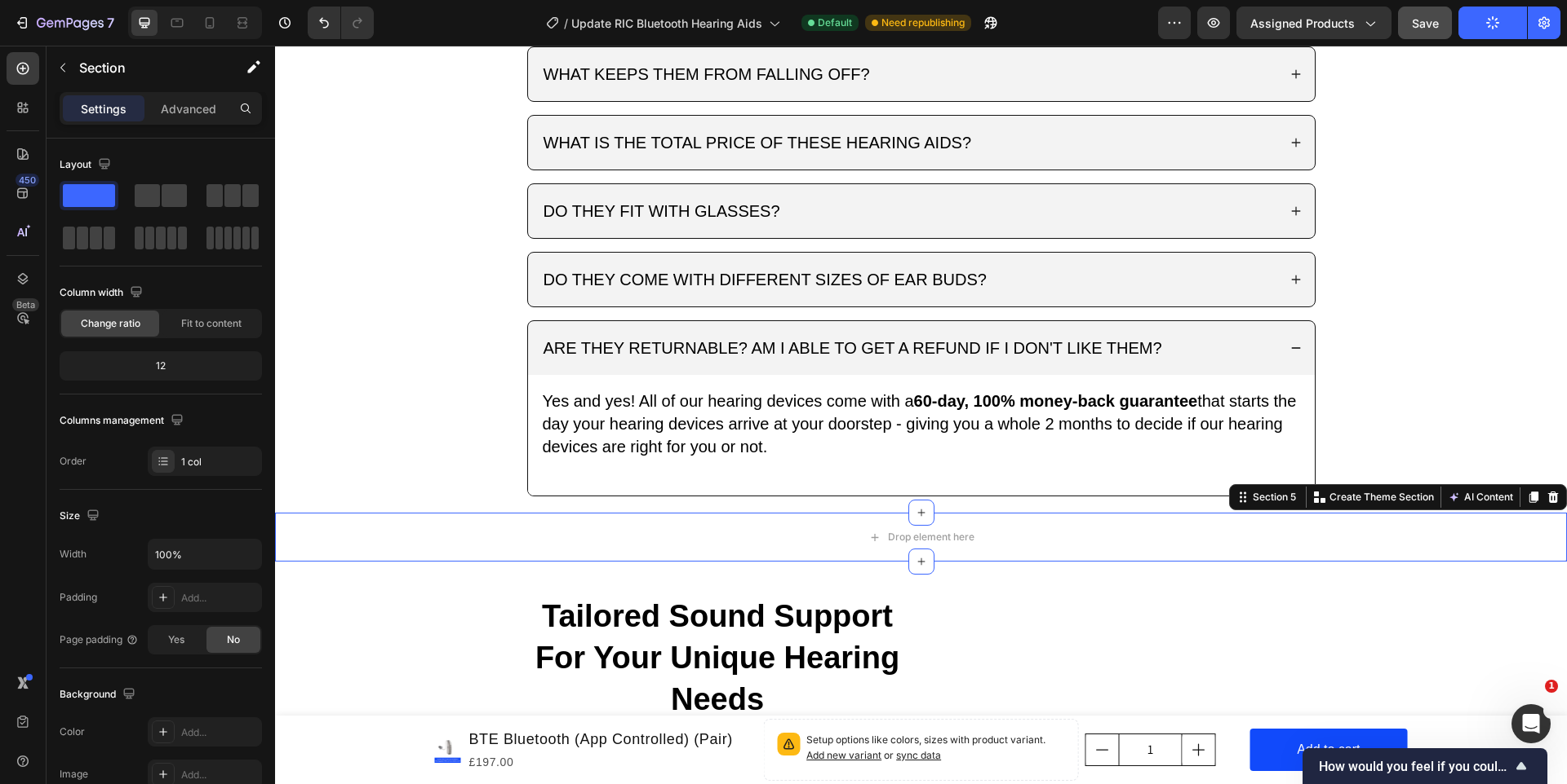
click at [1553, 492] on icon at bounding box center [1553, 497] width 11 height 12
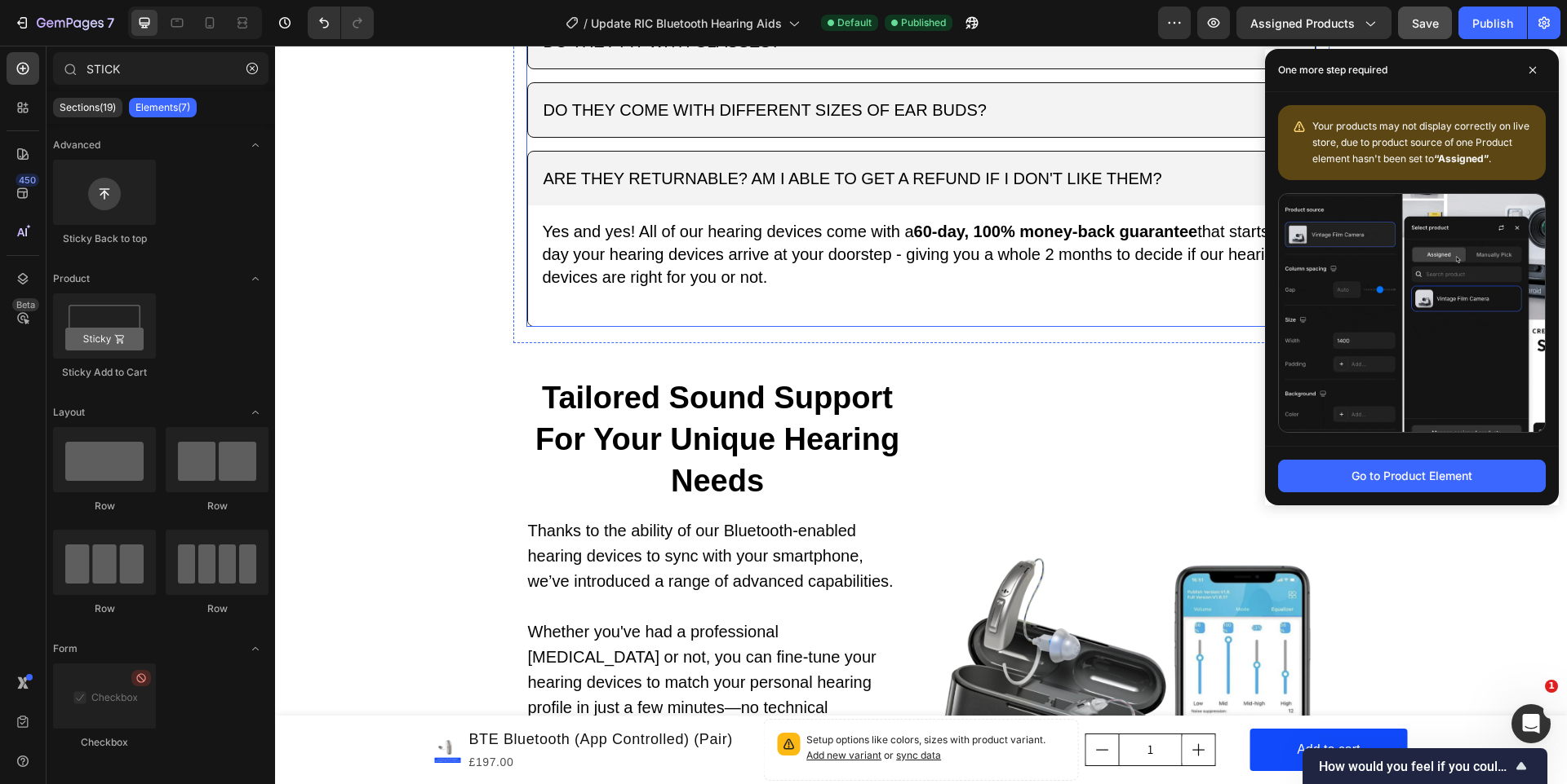
scroll to position [3225, 0]
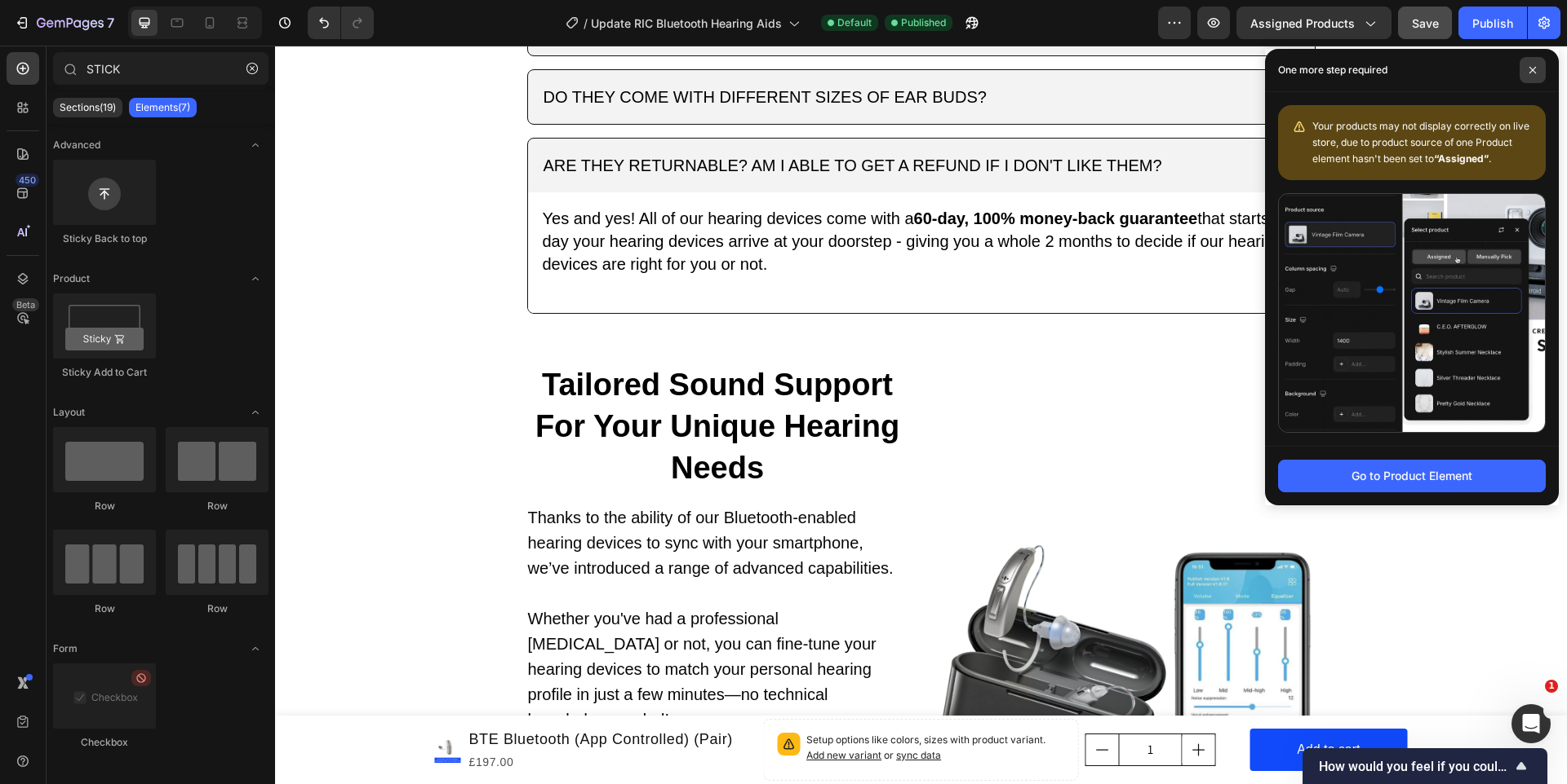
click at [1532, 74] on span at bounding box center [1531, 69] width 26 height 26
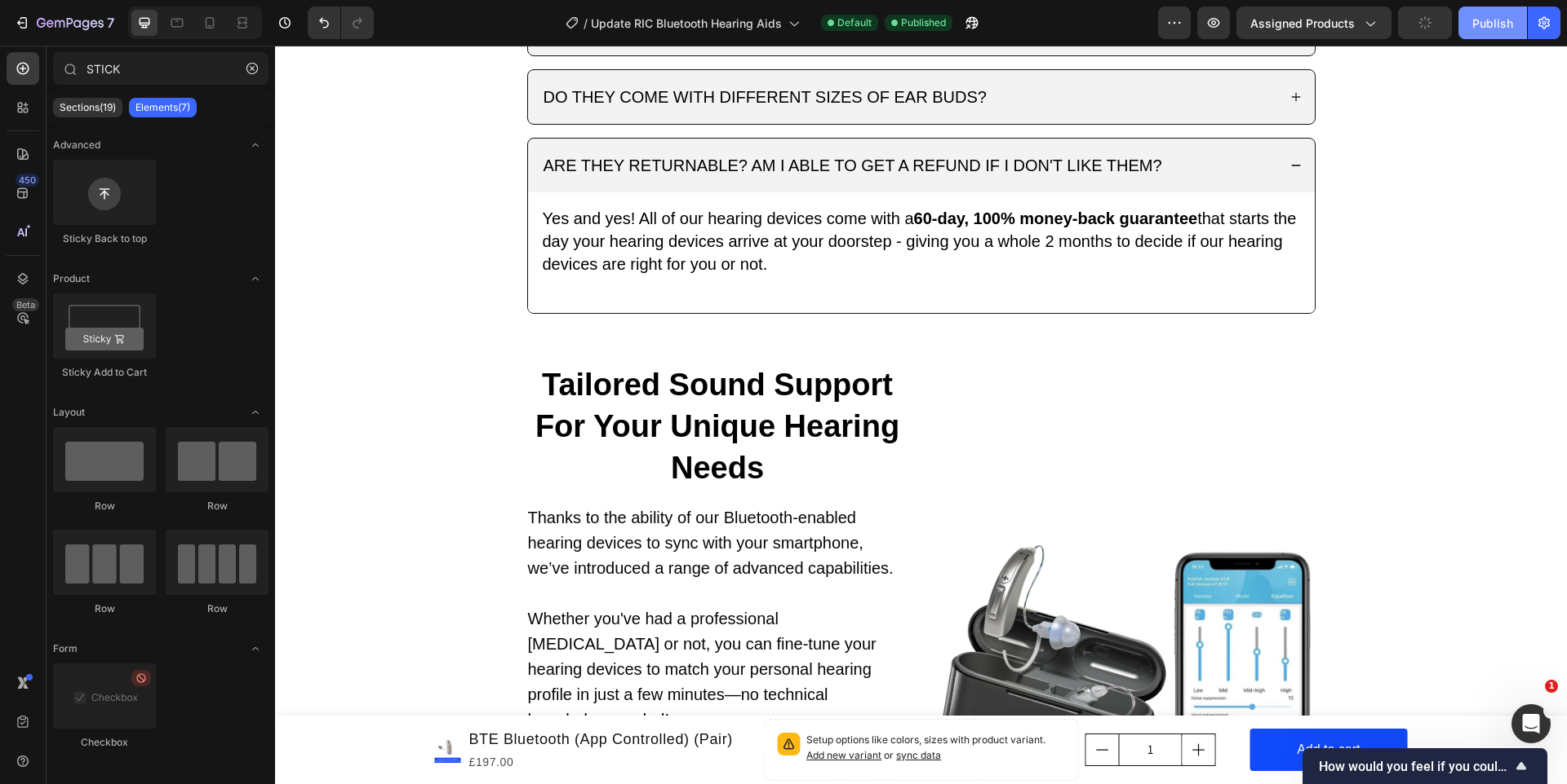
click at [1497, 28] on div "Publish" at bounding box center [1492, 23] width 40 height 17
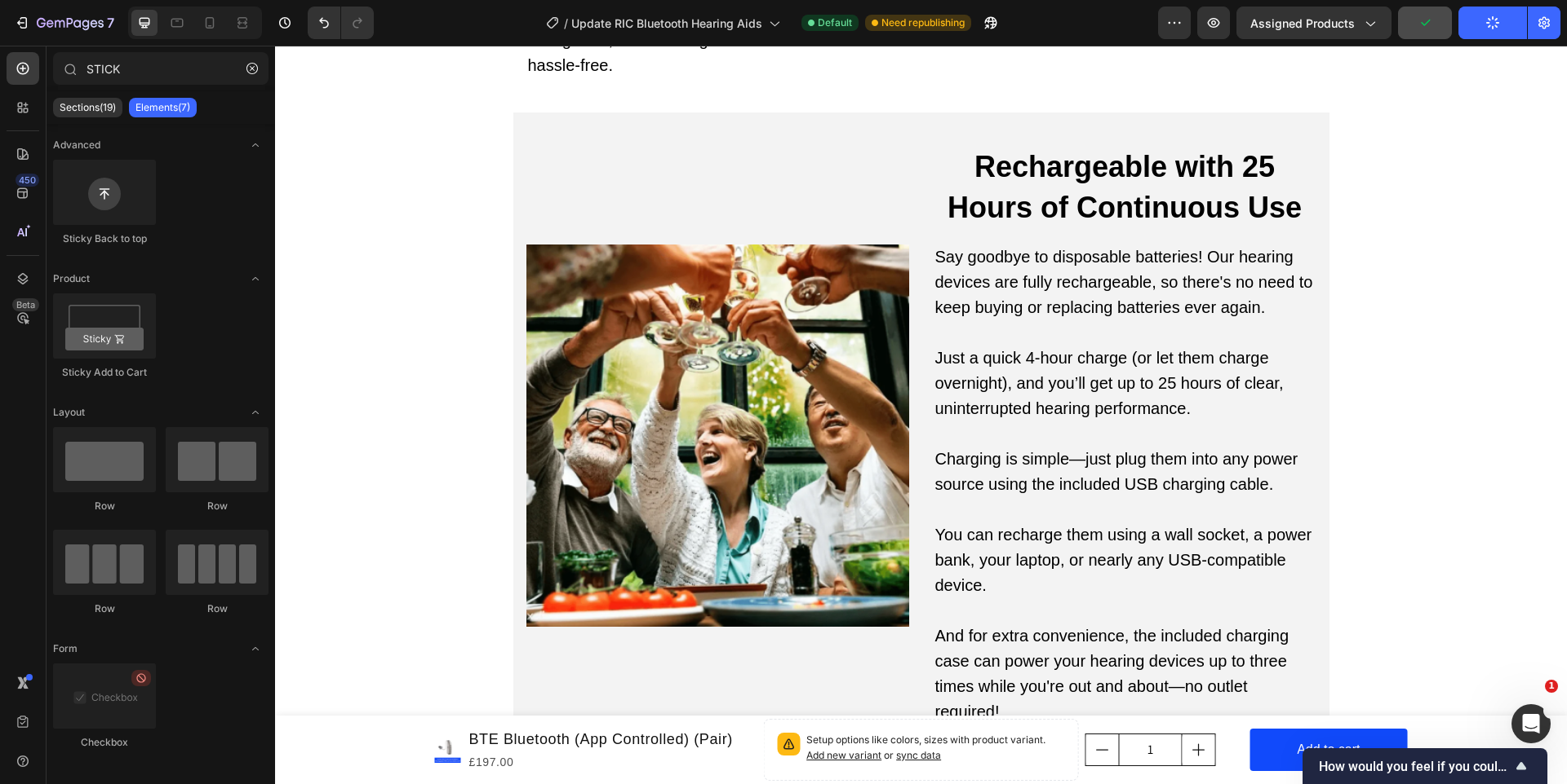
scroll to position [5667, 0]
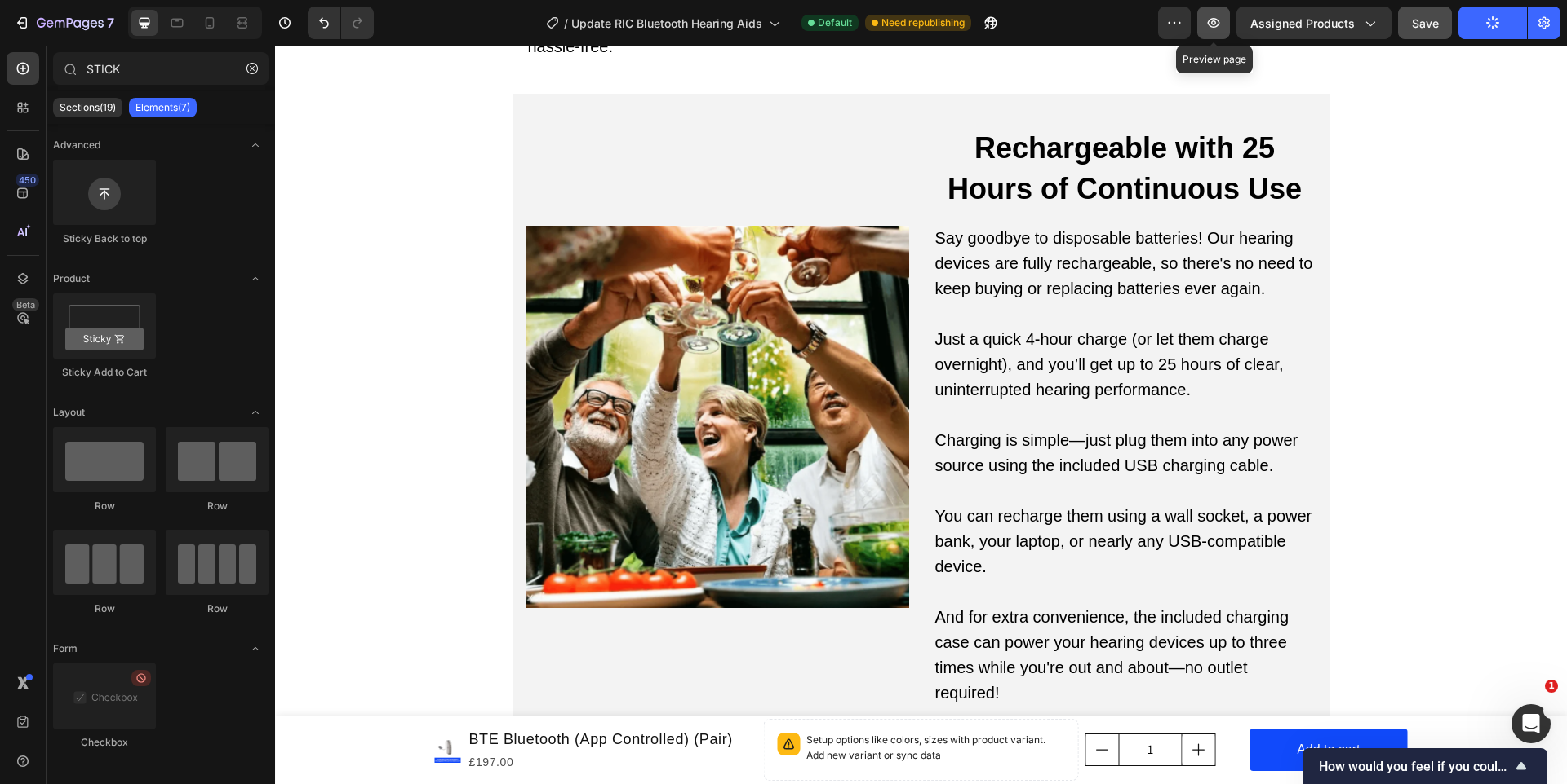
click at [1219, 20] on icon "button" at bounding box center [1213, 22] width 16 height 16
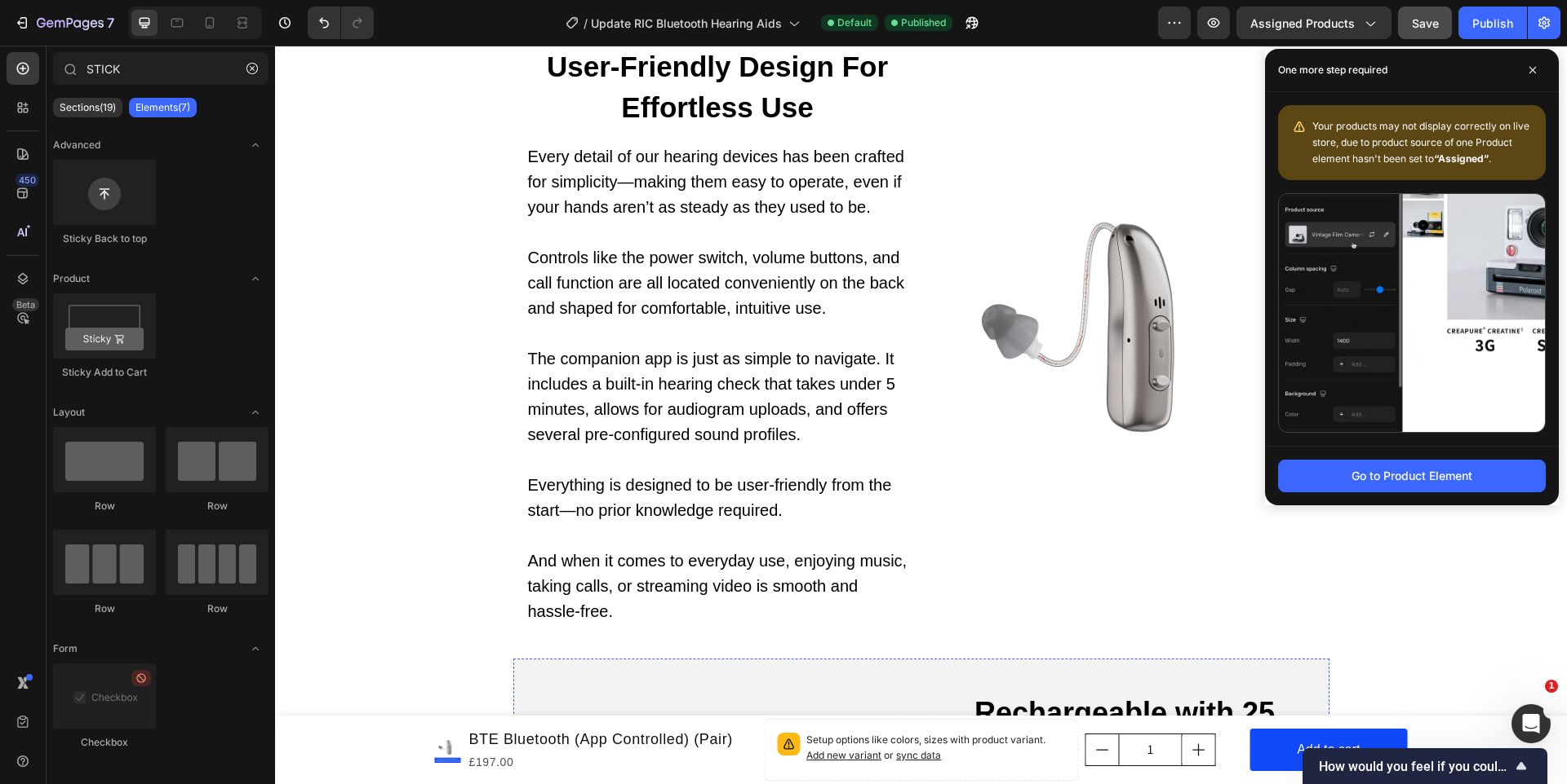
scroll to position [4991, 0]
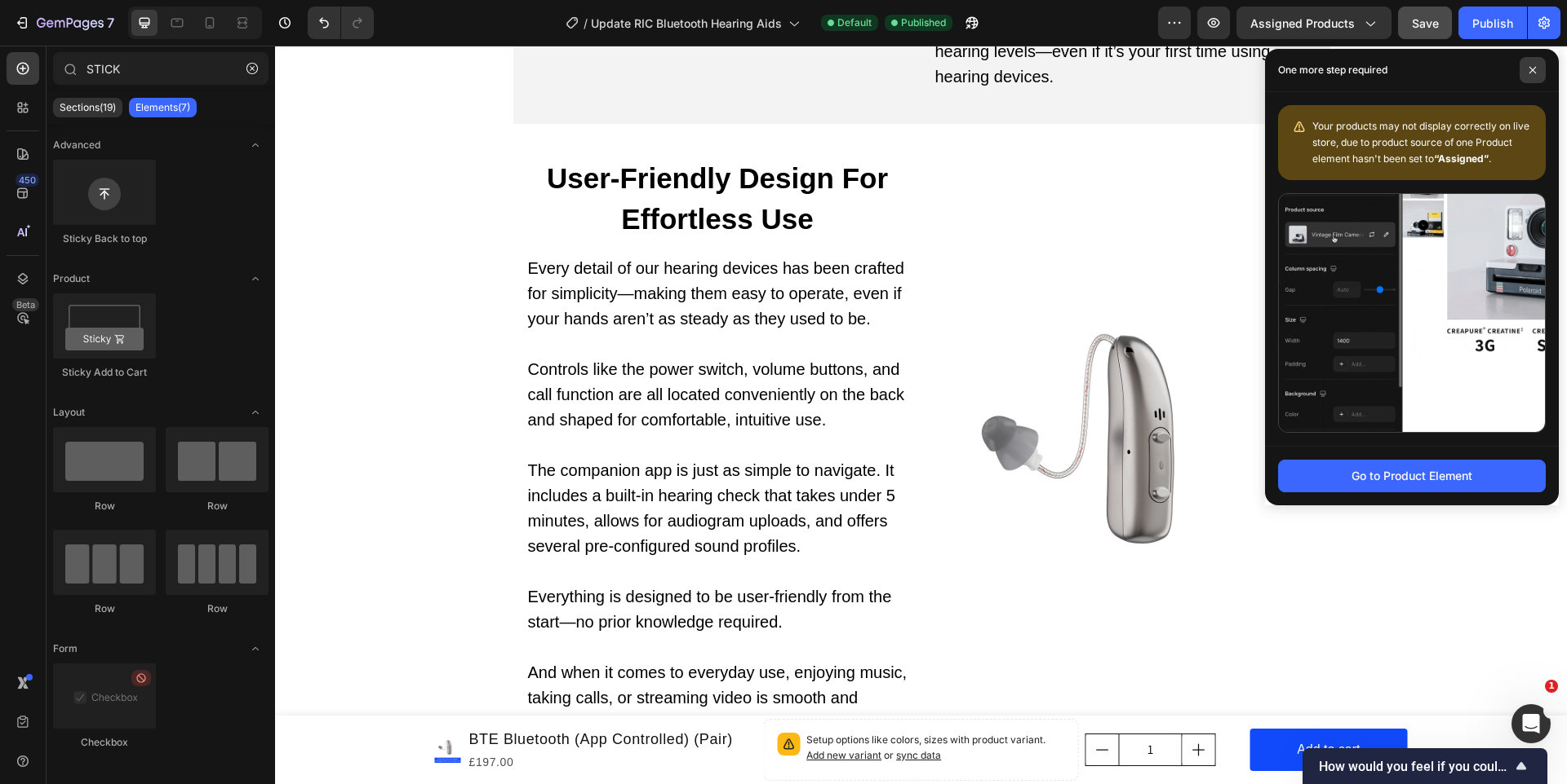
click at [1529, 67] on icon at bounding box center [1532, 70] width 7 height 7
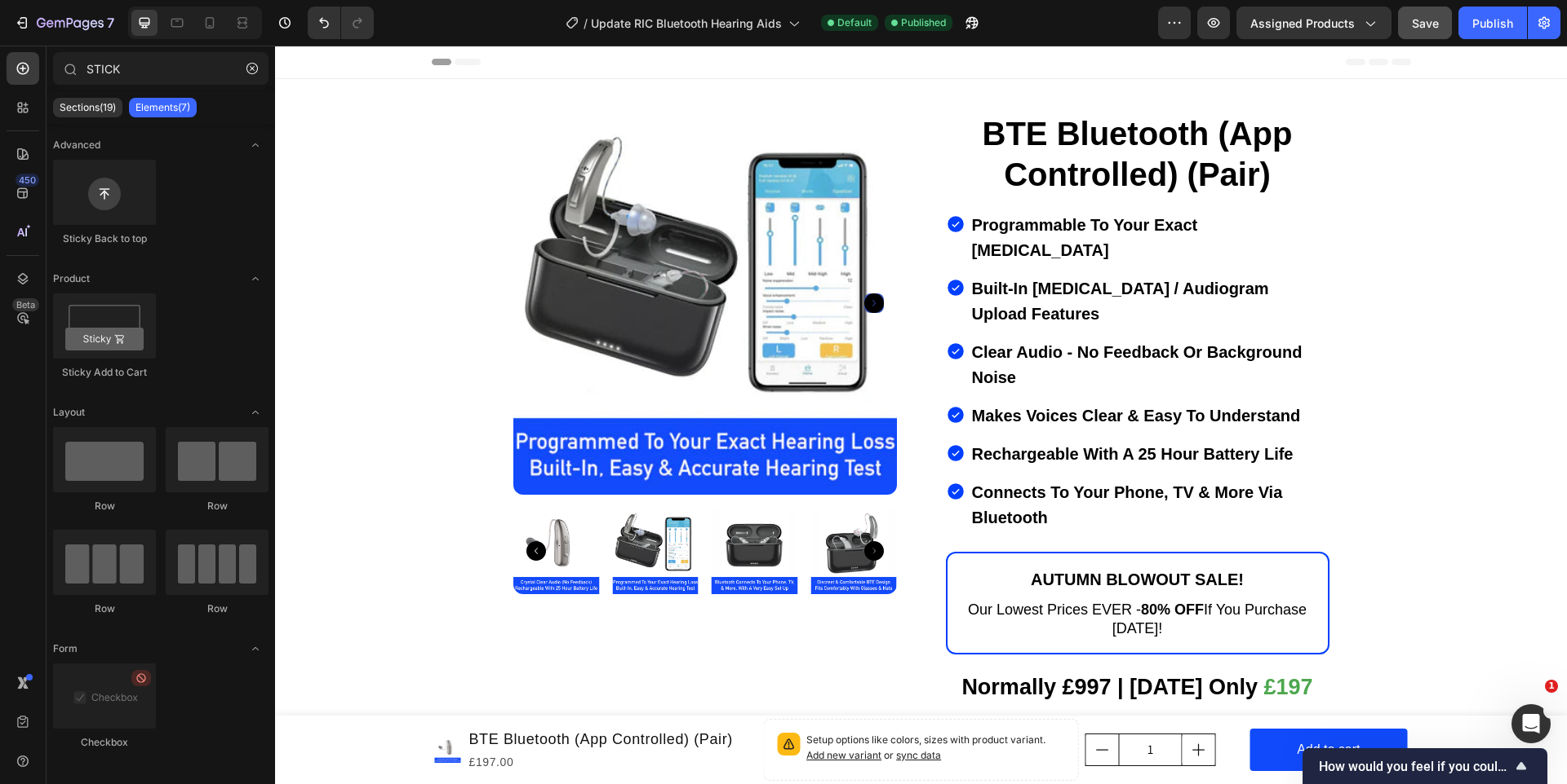
scroll to position [283, 0]
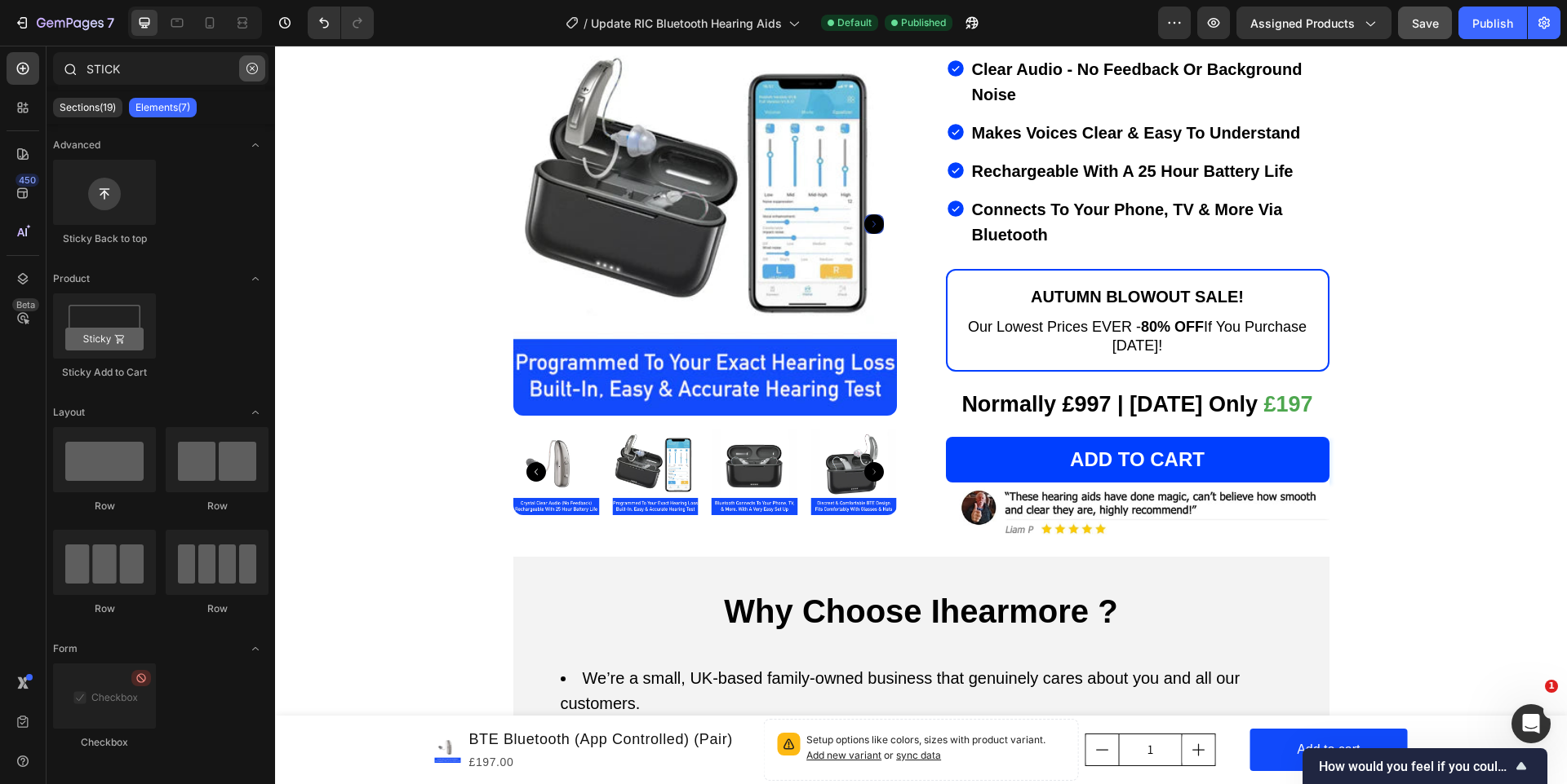
click at [252, 70] on icon "button" at bounding box center [252, 68] width 12 height 12
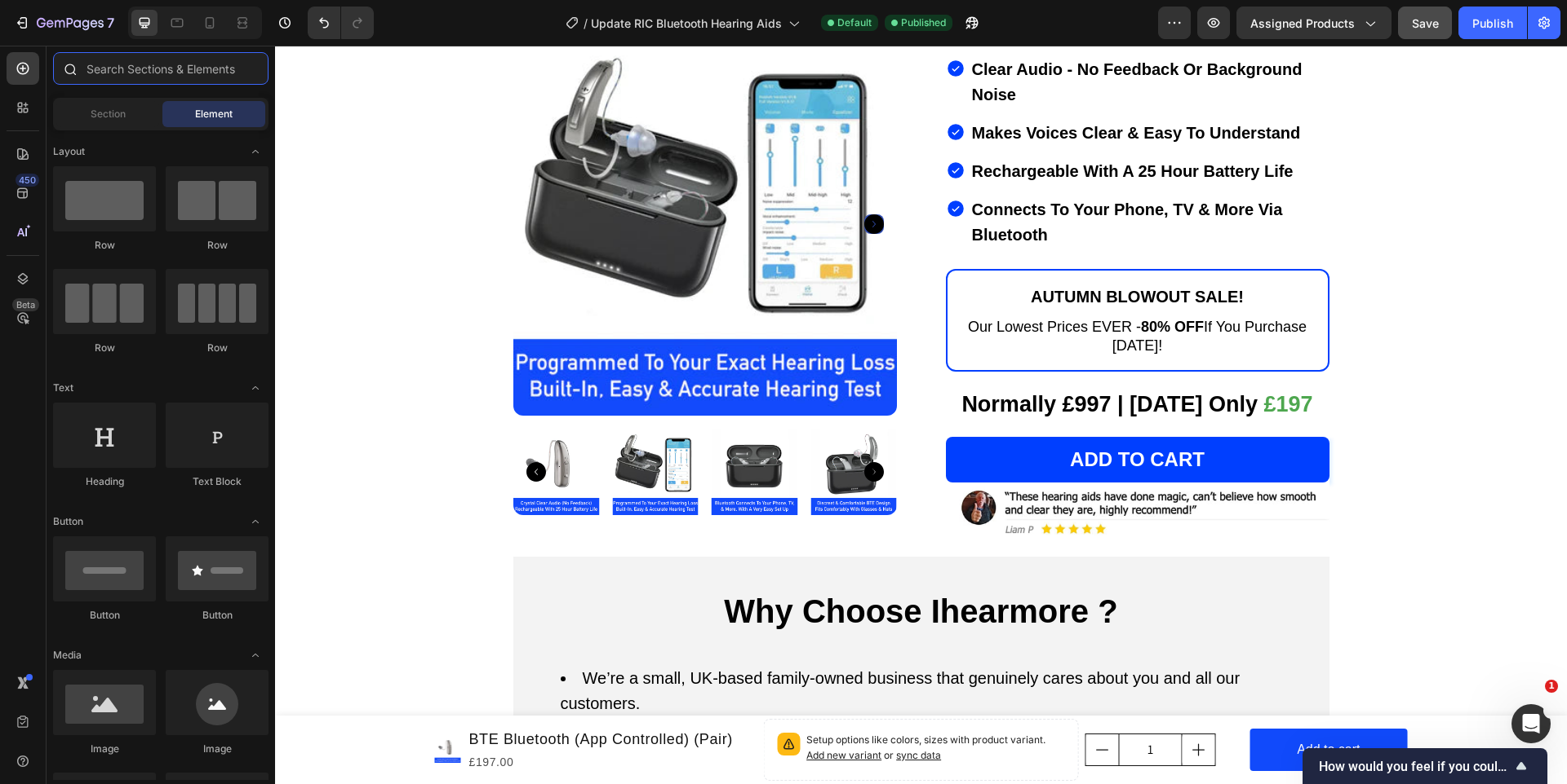
click at [145, 74] on input "text" at bounding box center [161, 68] width 216 height 33
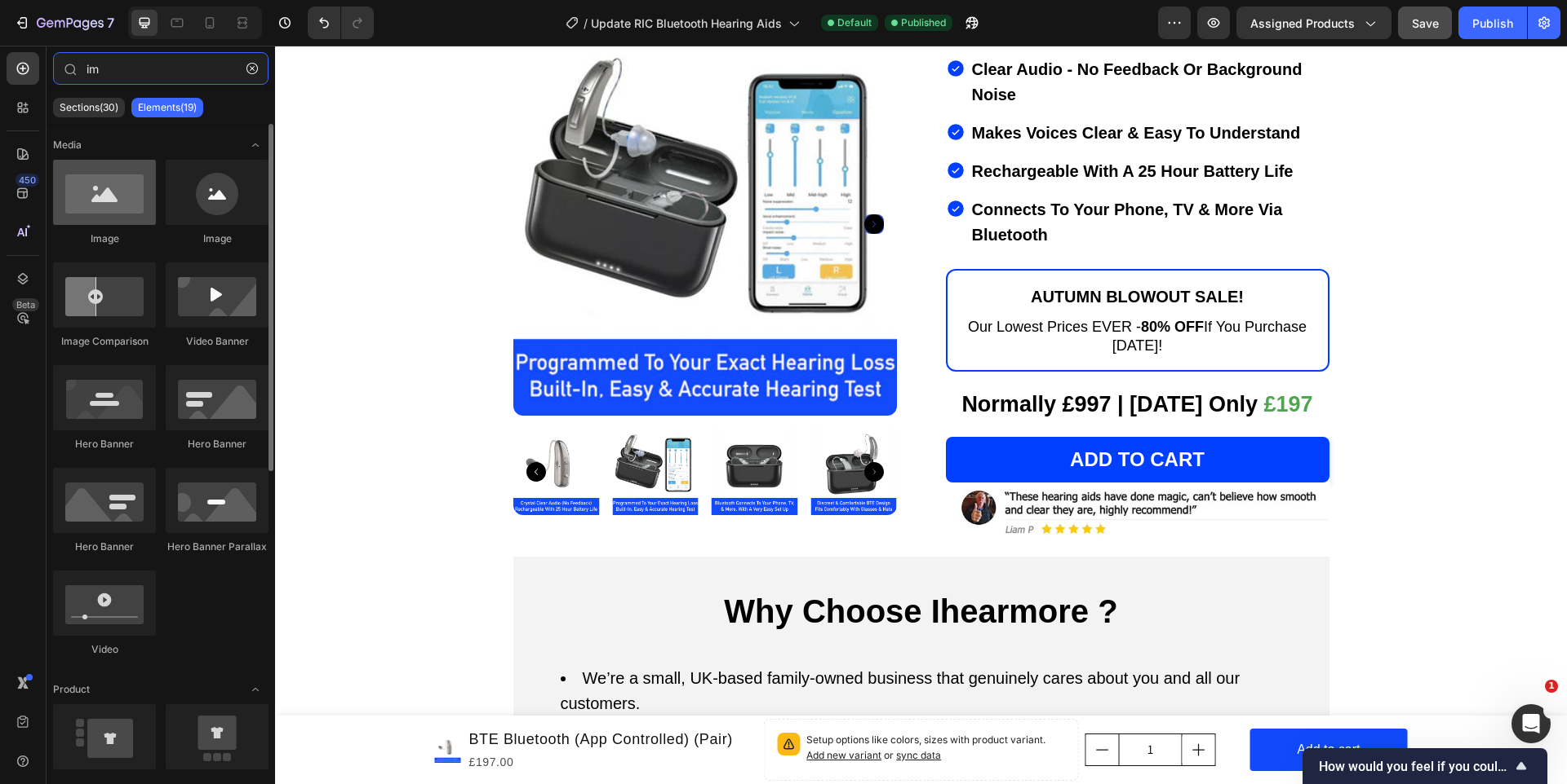
type input "im"
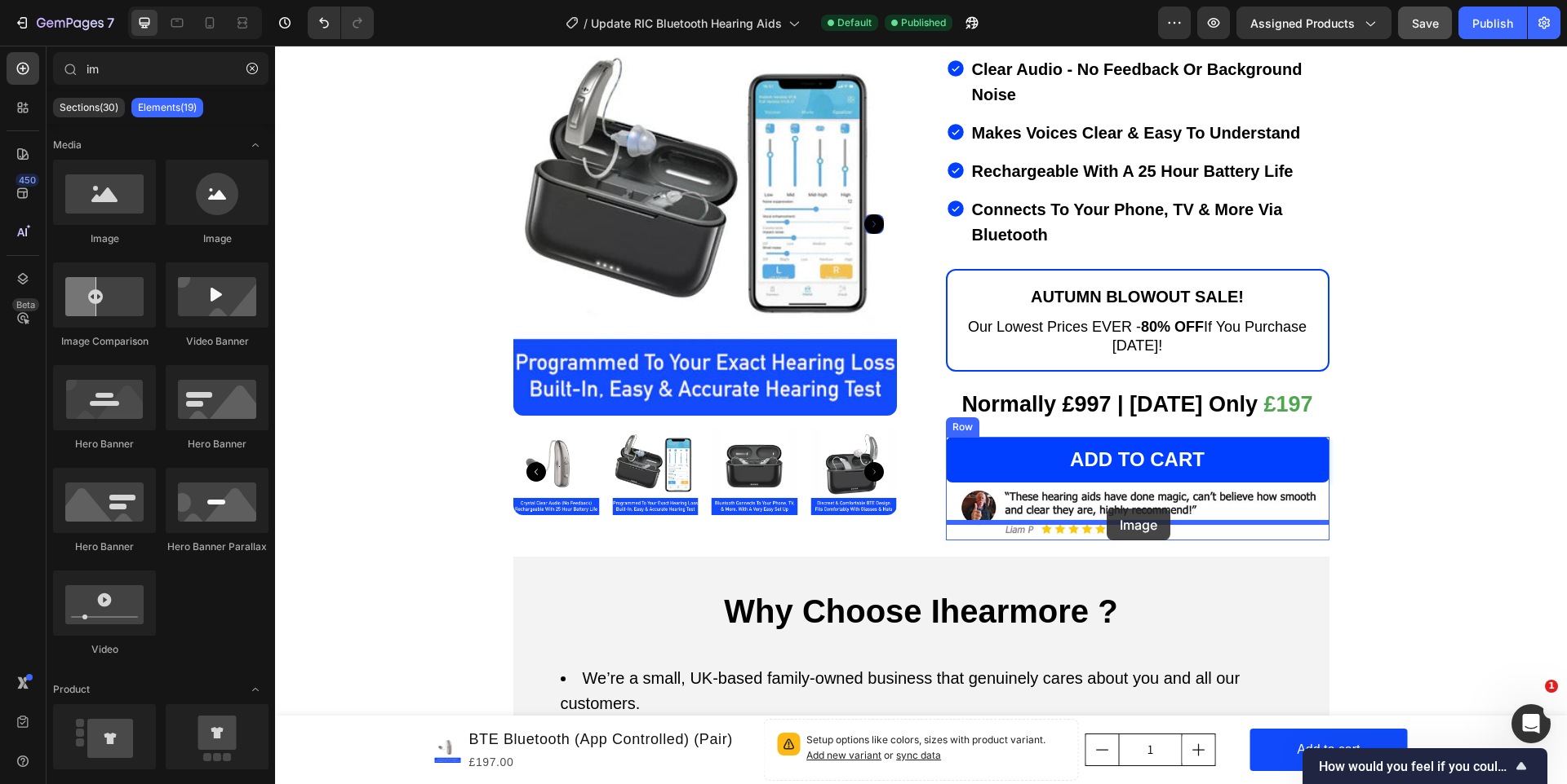
drag, startPoint x: 362, startPoint y: 229, endPoint x: 1106, endPoint y: 509, distance: 794.9
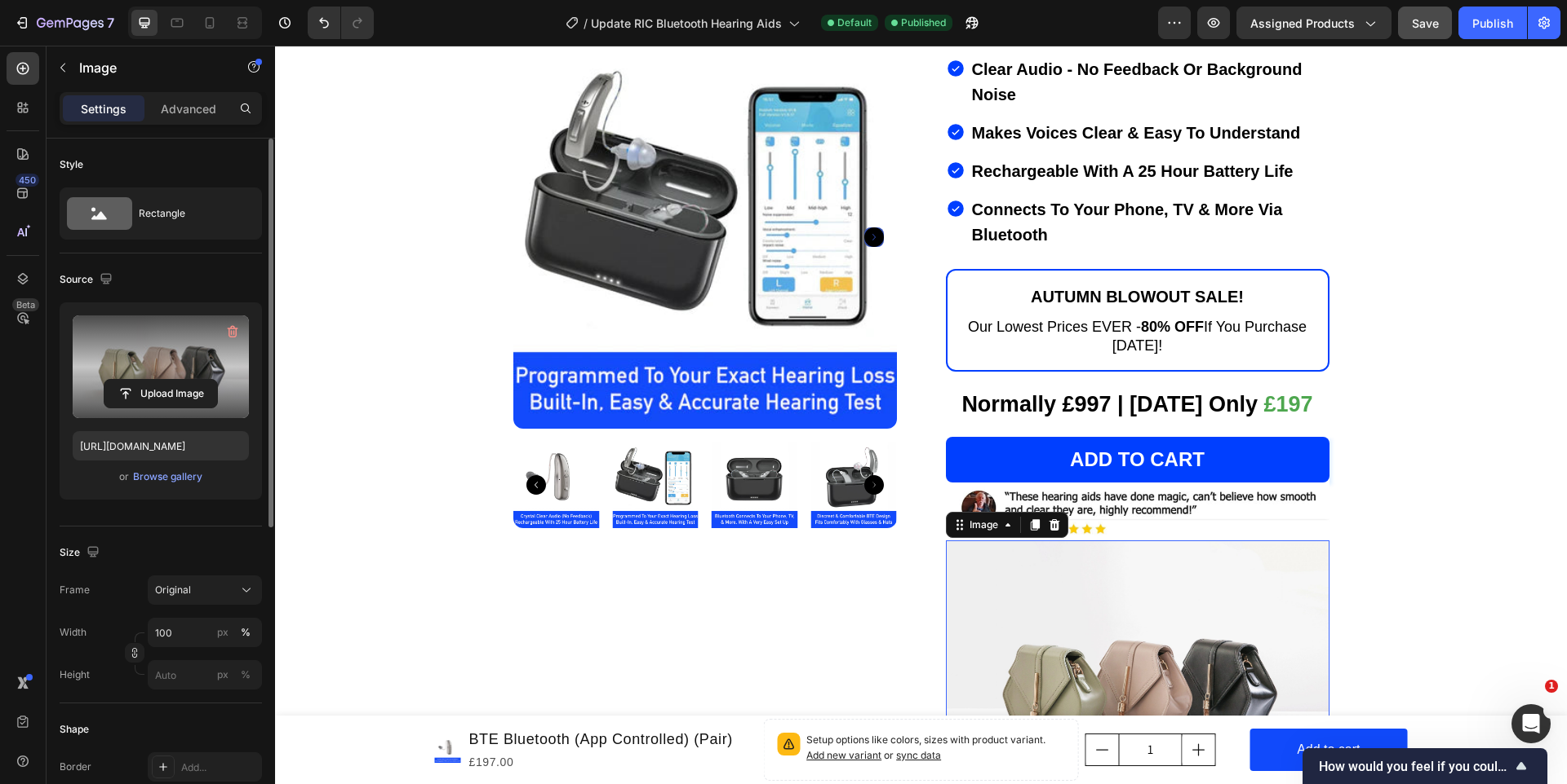
click at [111, 367] on label at bounding box center [160, 367] width 176 height 103
click at [111, 380] on input "file" at bounding box center [161, 393] width 113 height 28
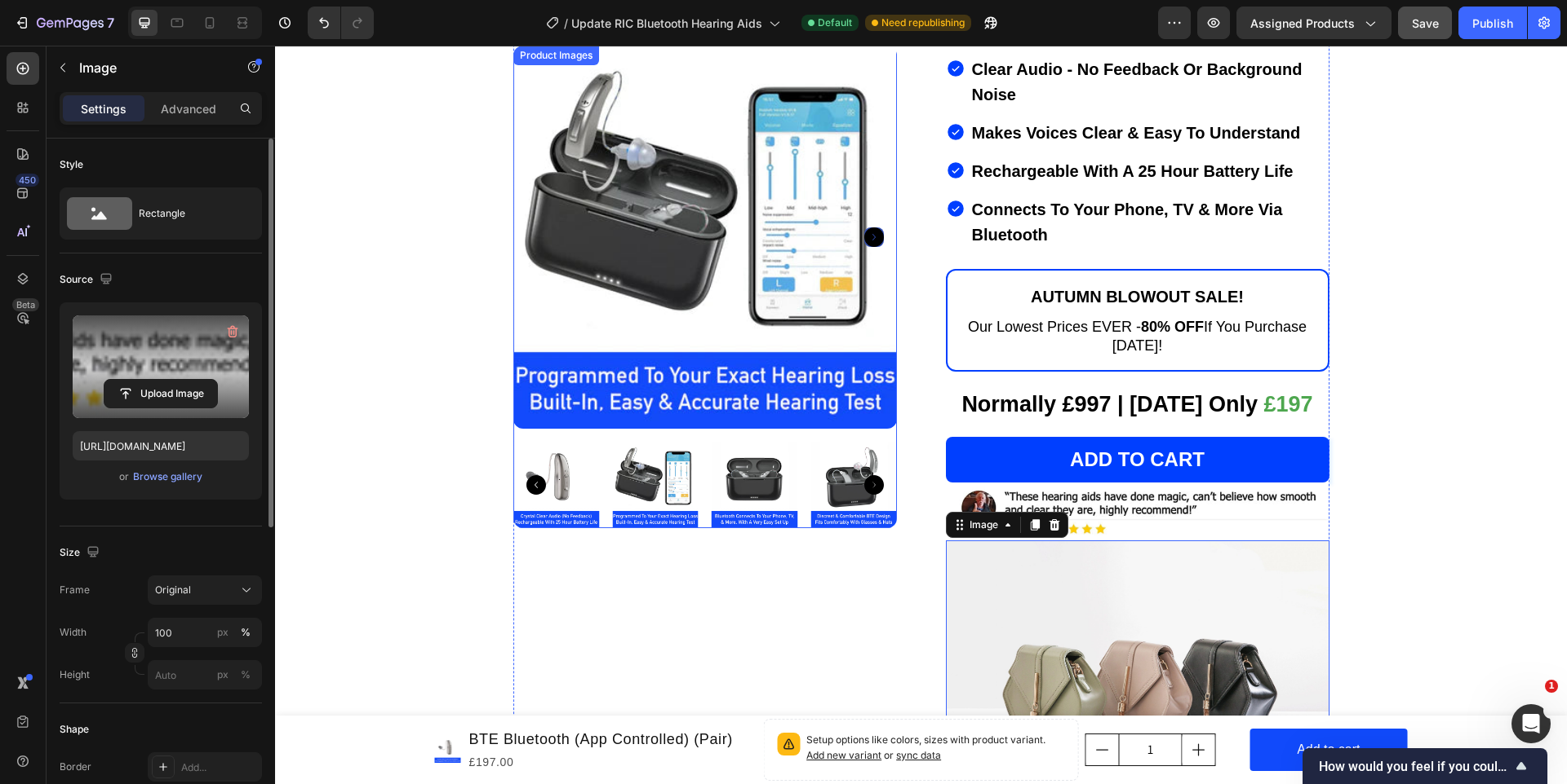
type input "https://cdn.shopify.com/s/files/1/0712/7878/8851/files/gempages_524027044380541…"
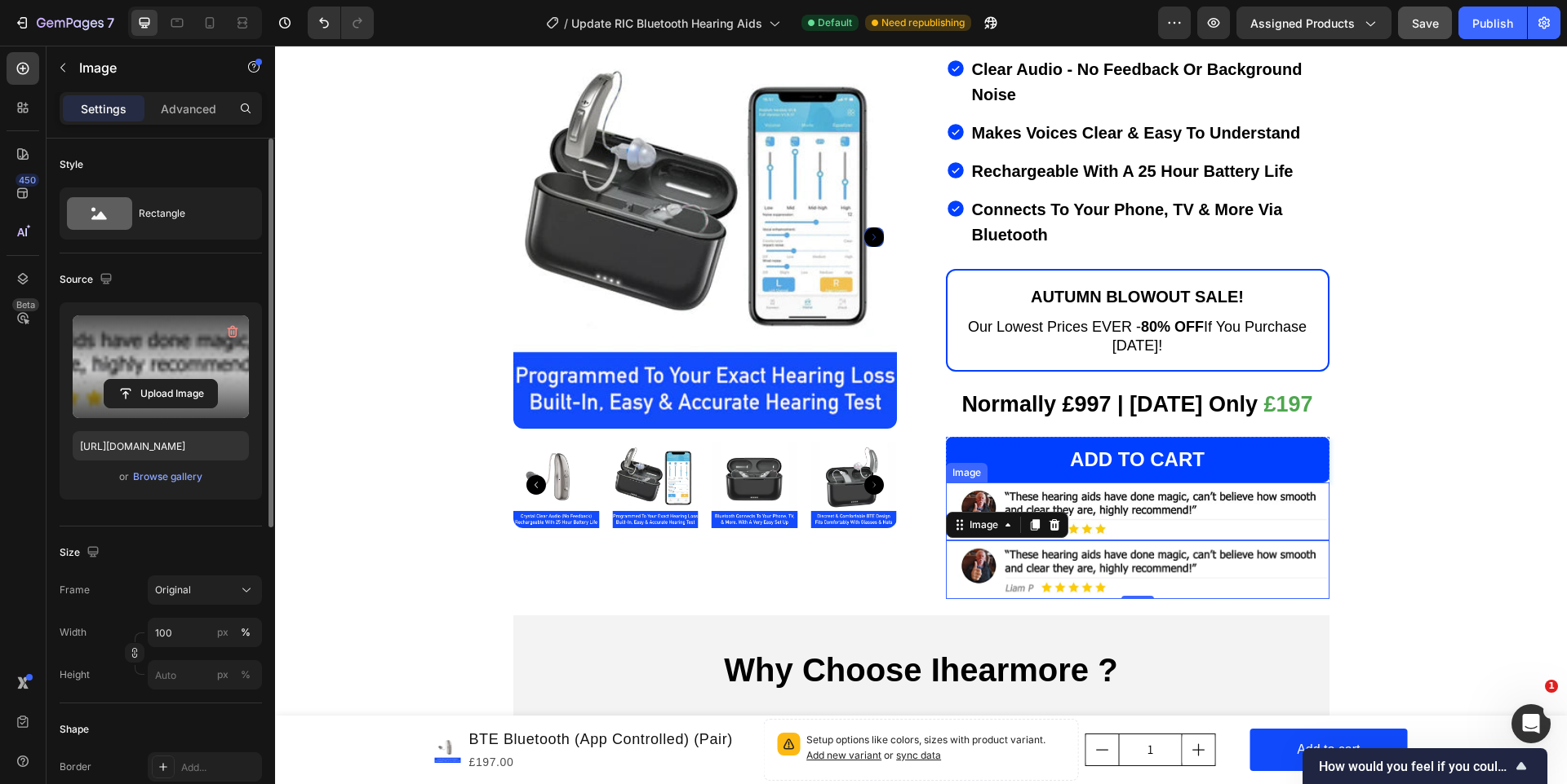
click at [1237, 504] on img at bounding box center [1137, 512] width 383 height 58
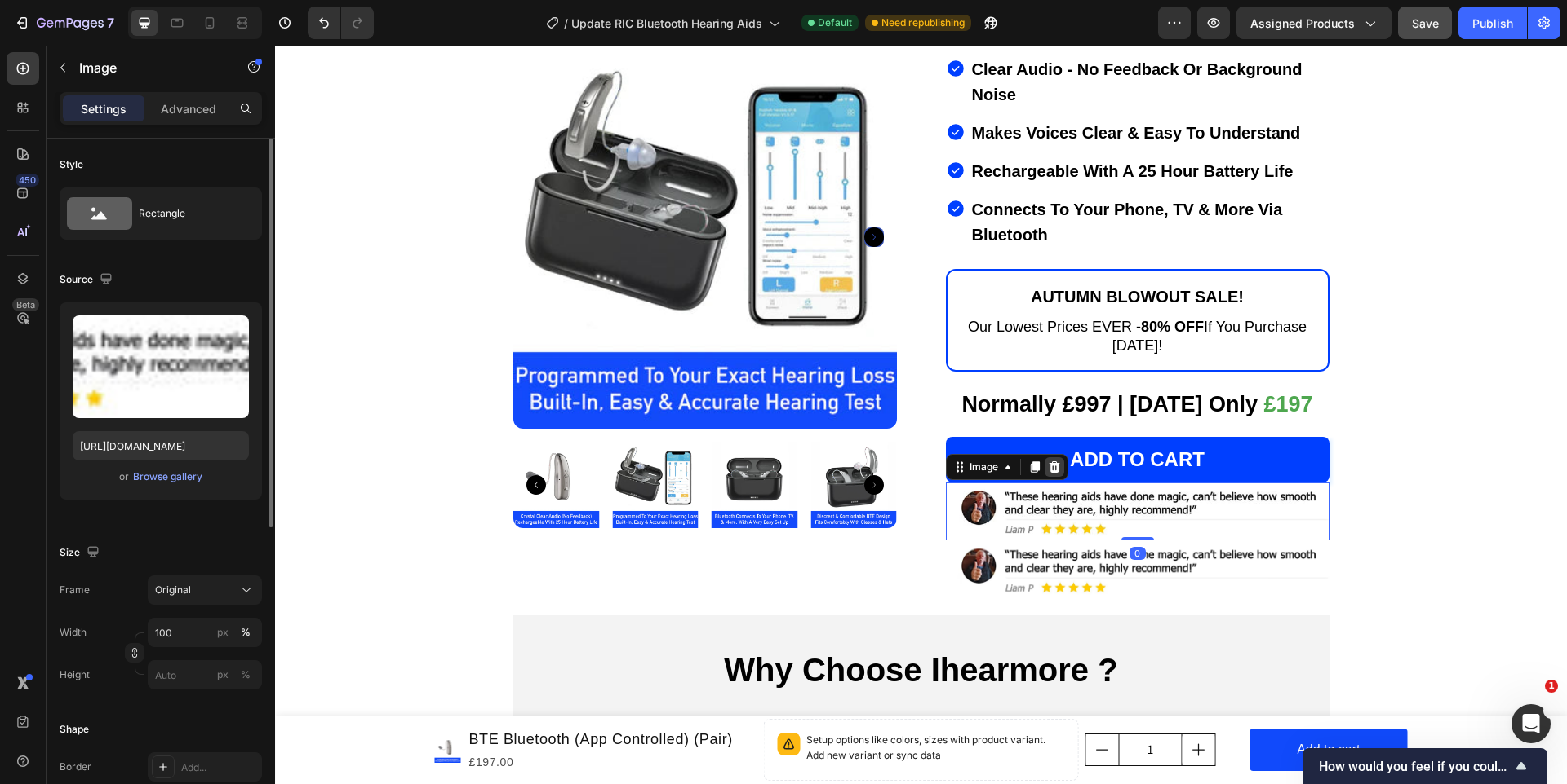
click at [1062, 458] on div at bounding box center [1054, 468] width 19 height 19
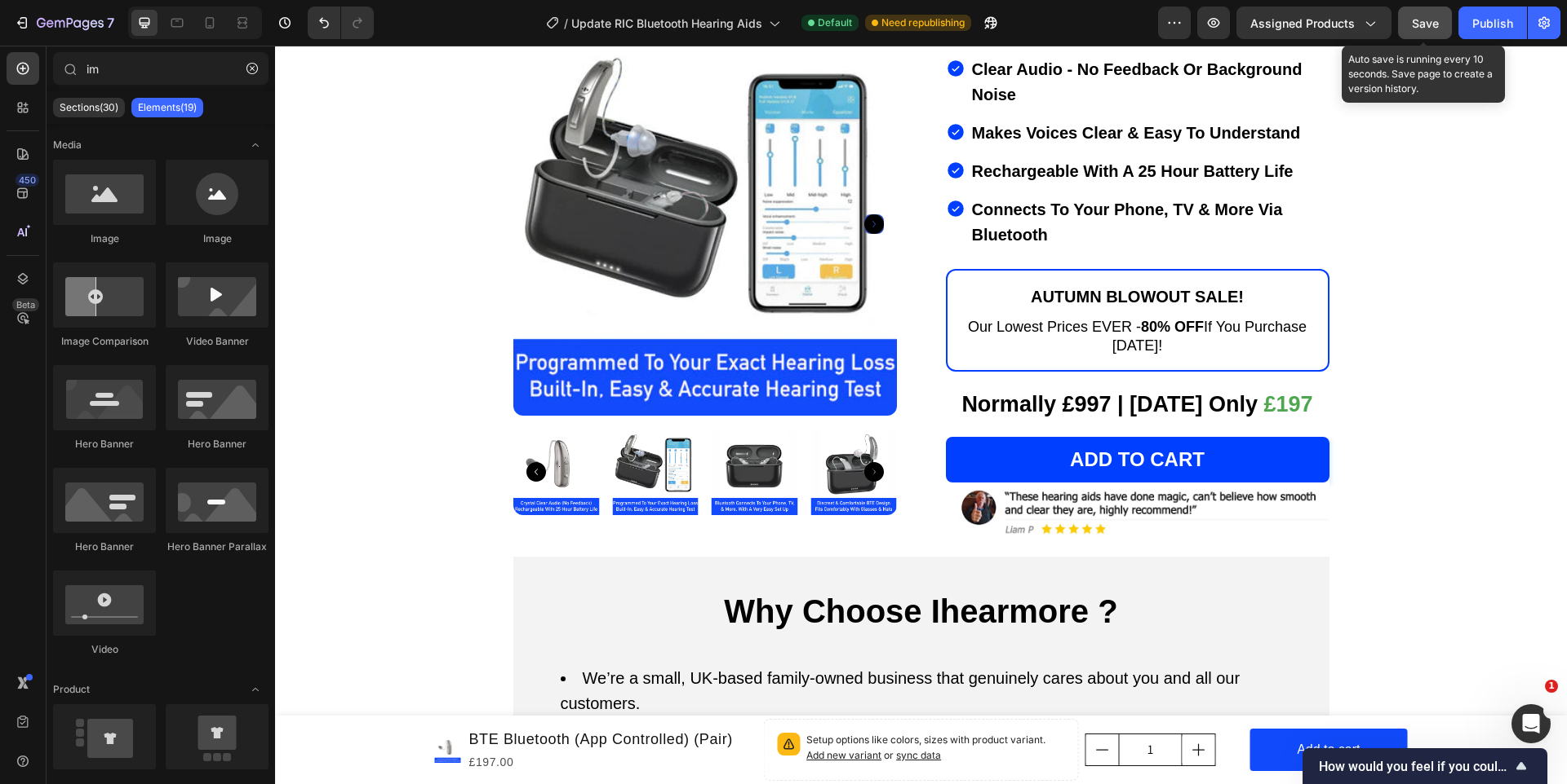
click at [1431, 13] on button "Save" at bounding box center [1425, 23] width 54 height 33
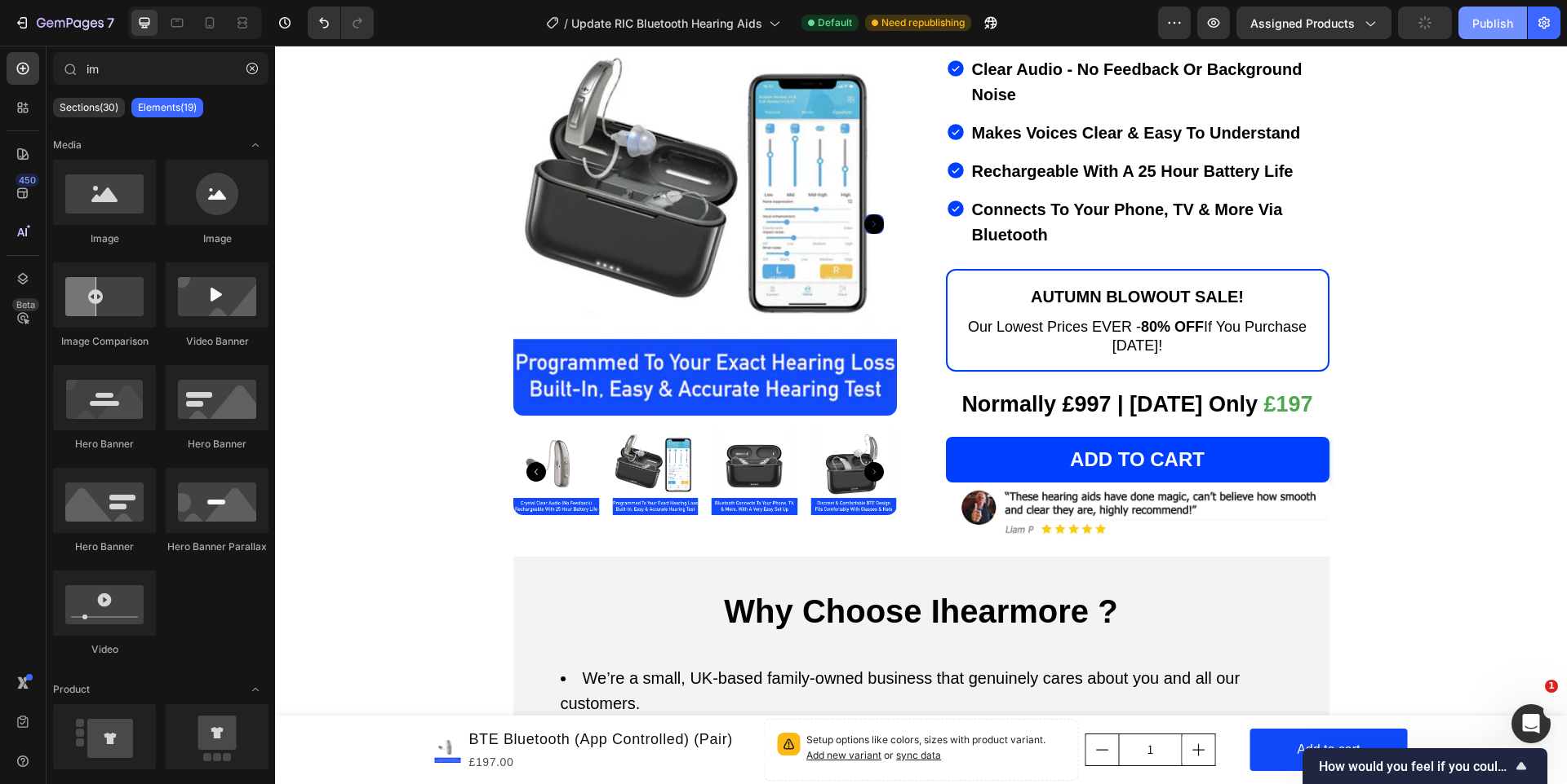
click at [1474, 13] on button "Publish" at bounding box center [1492, 23] width 68 height 33
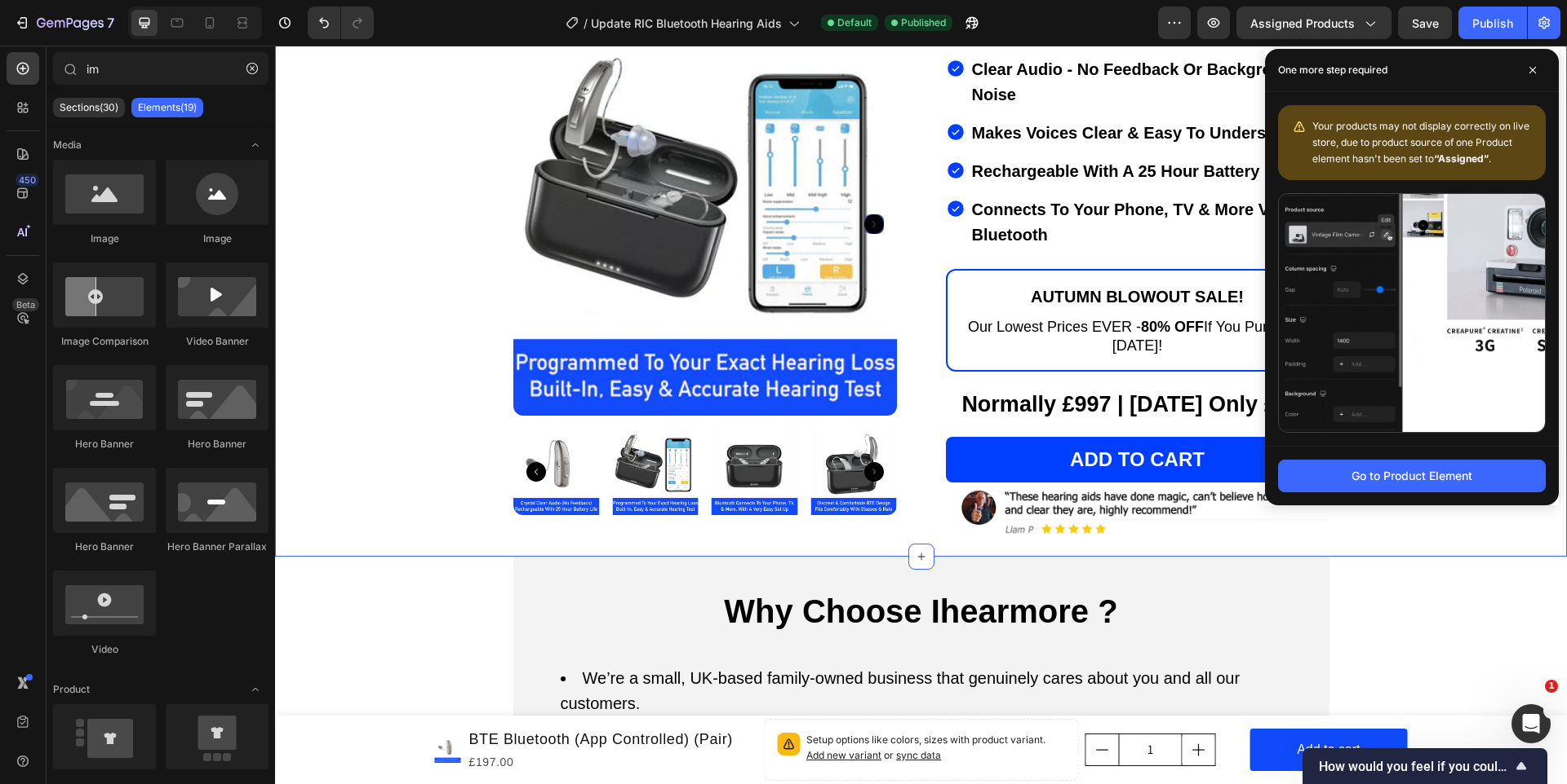
scroll to position [2170, 0]
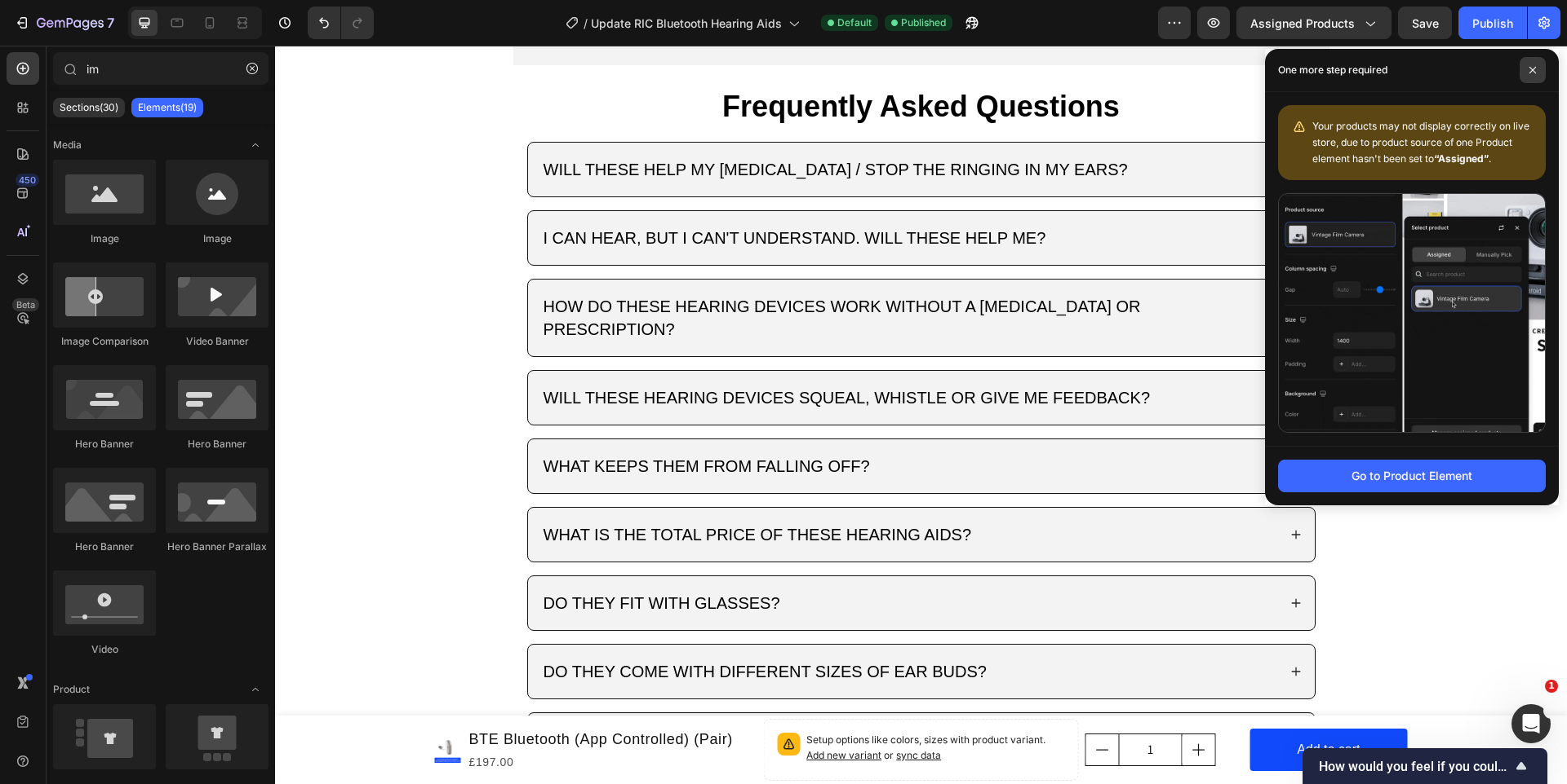
click at [1530, 72] on icon at bounding box center [1532, 70] width 8 height 8
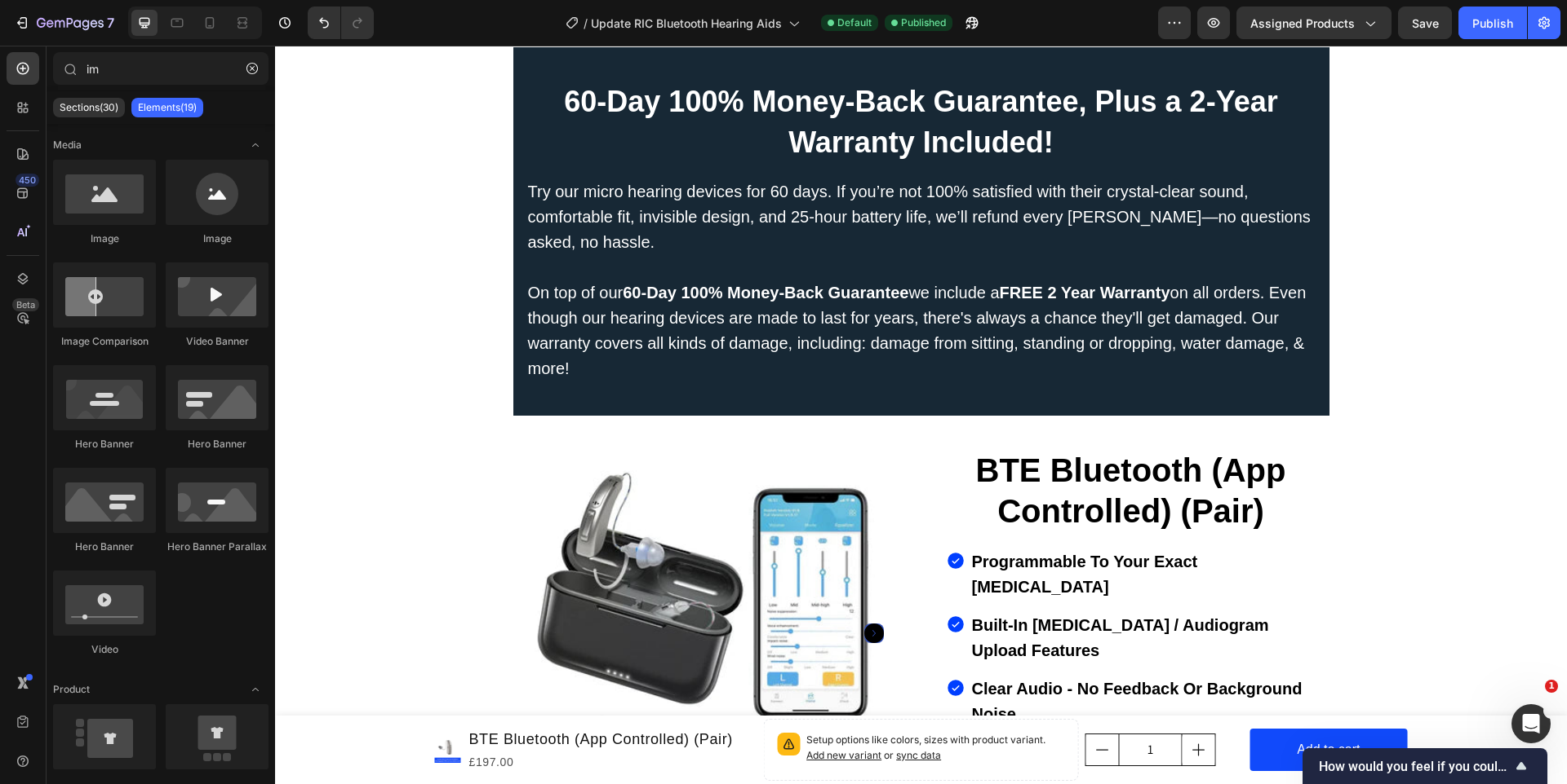
scroll to position [10292, 0]
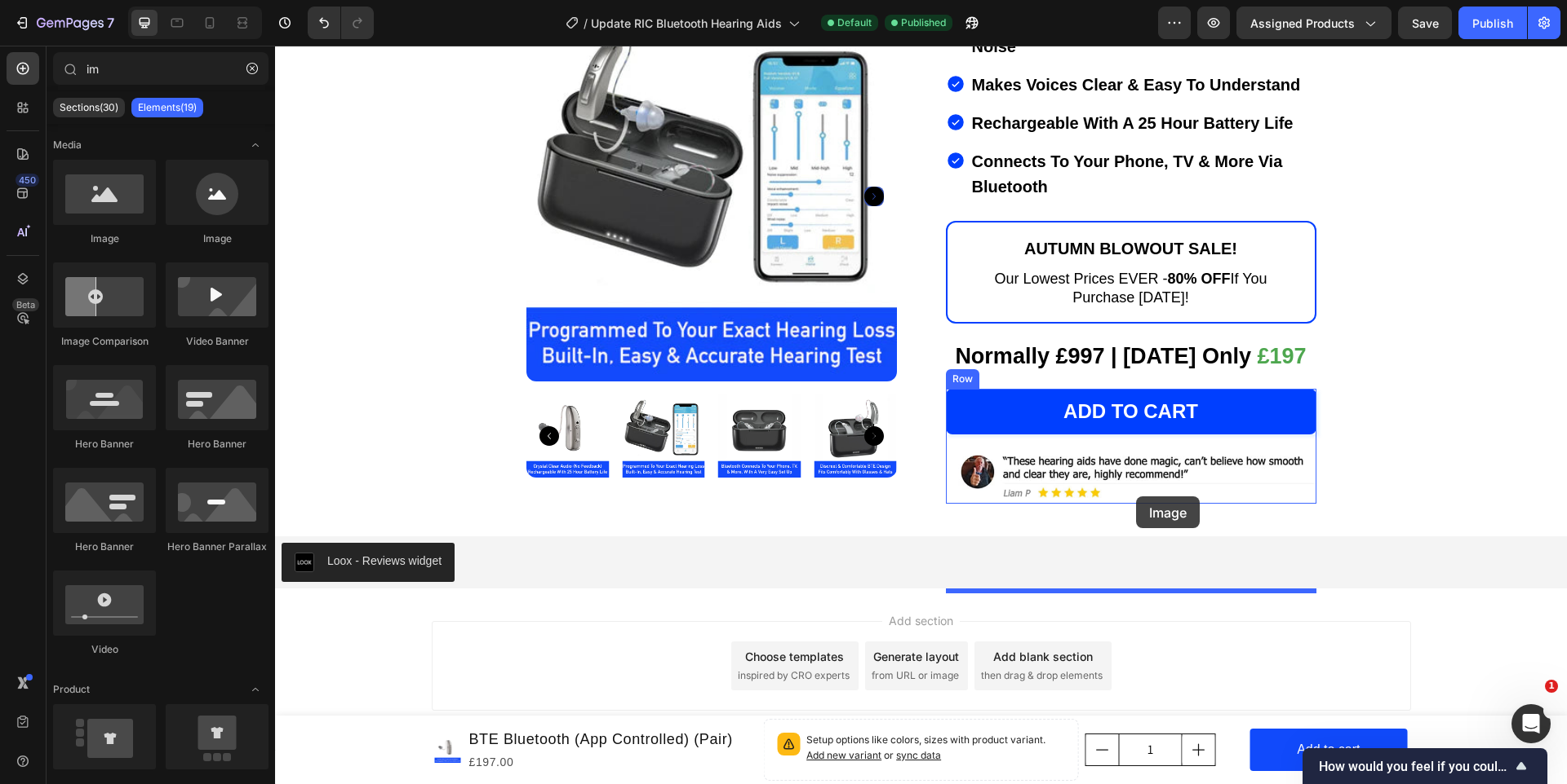
drag, startPoint x: 372, startPoint y: 228, endPoint x: 1136, endPoint y: 496, distance: 809.6
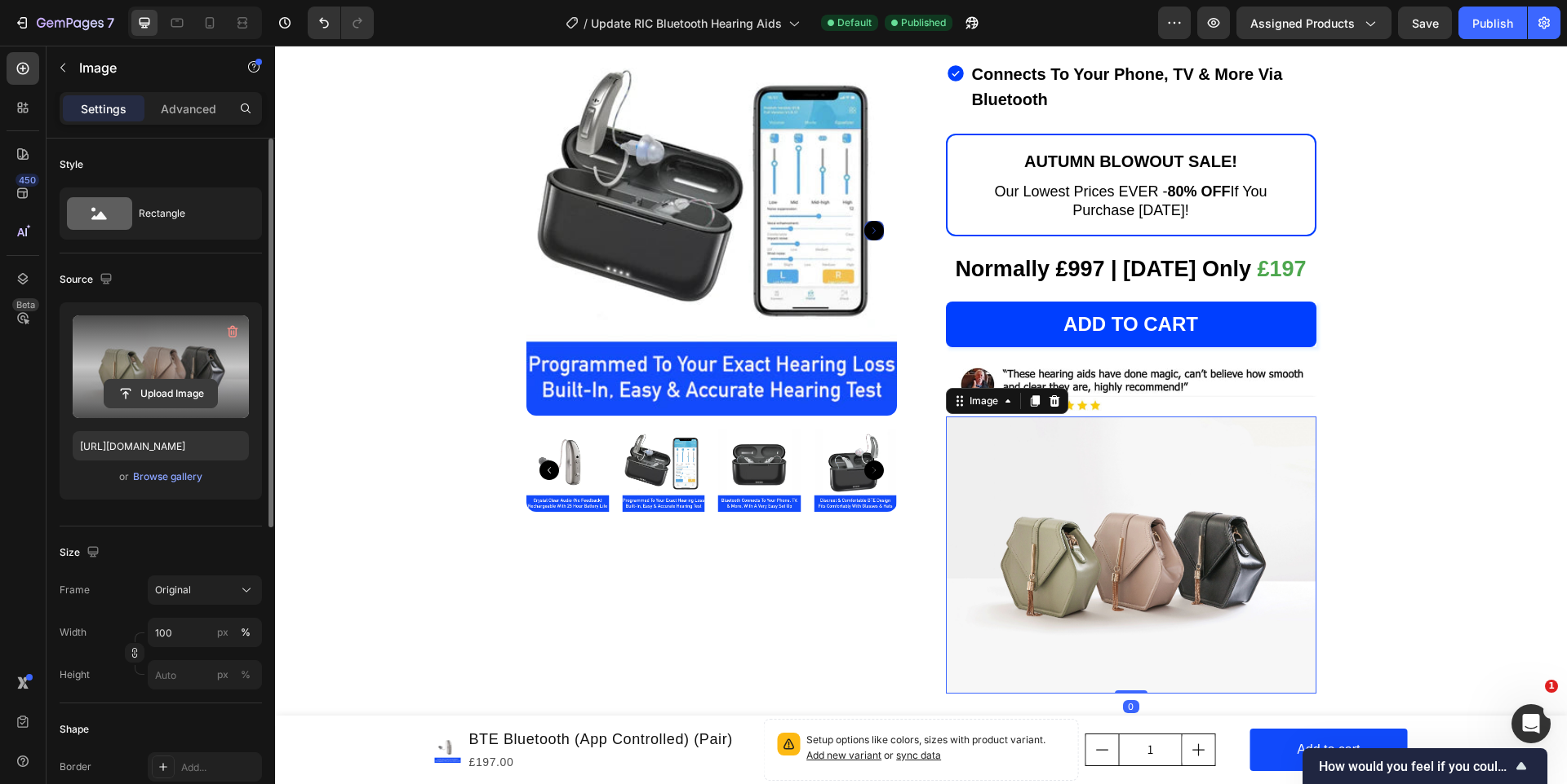
click at [110, 387] on input "file" at bounding box center [161, 393] width 113 height 28
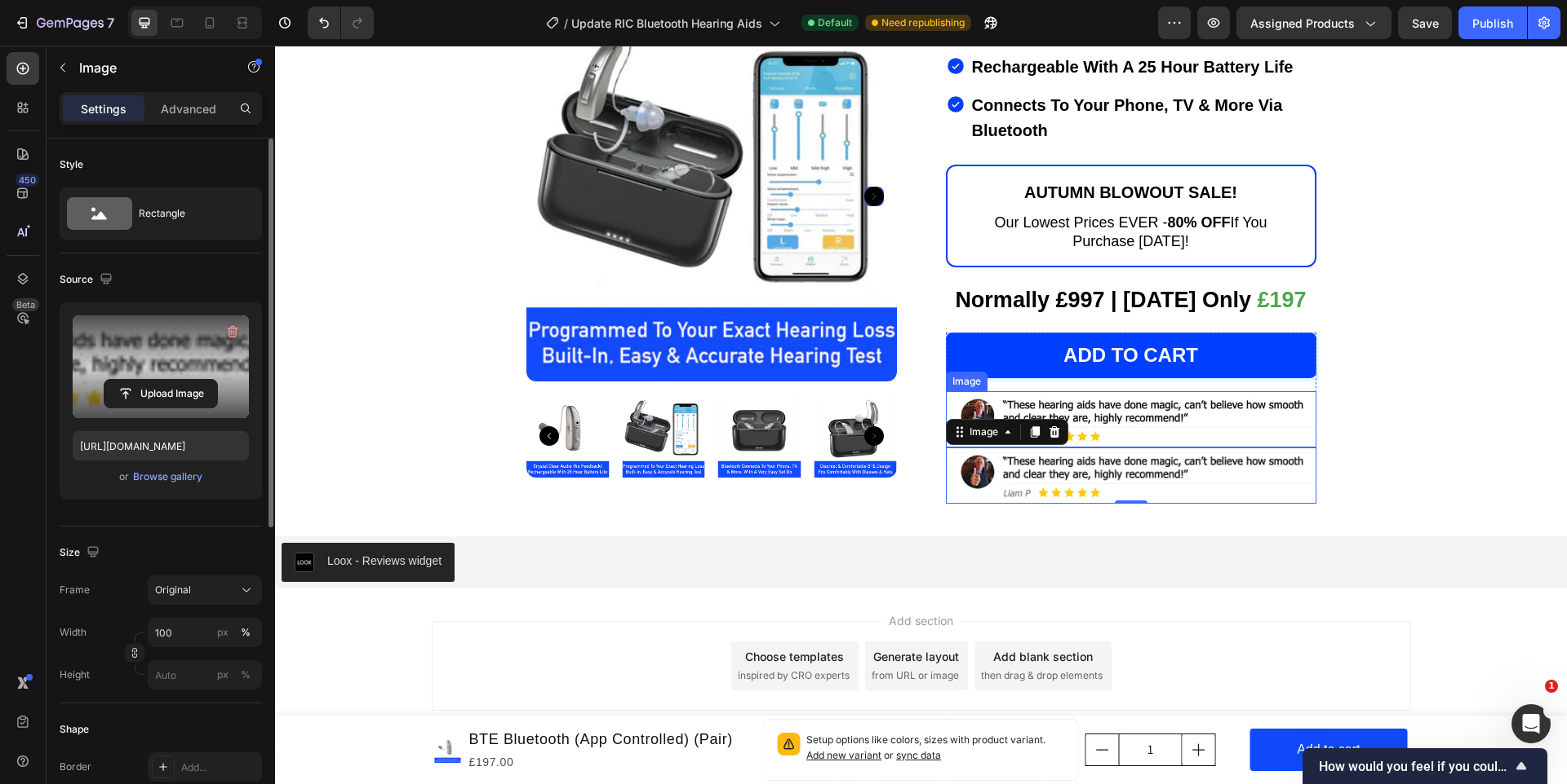
type input "https://cdn.shopify.com/s/files/1/0712/7878/8851/files/gempages_524027044380541…"
click at [1099, 447] on img at bounding box center [1130, 419] width 371 height 56
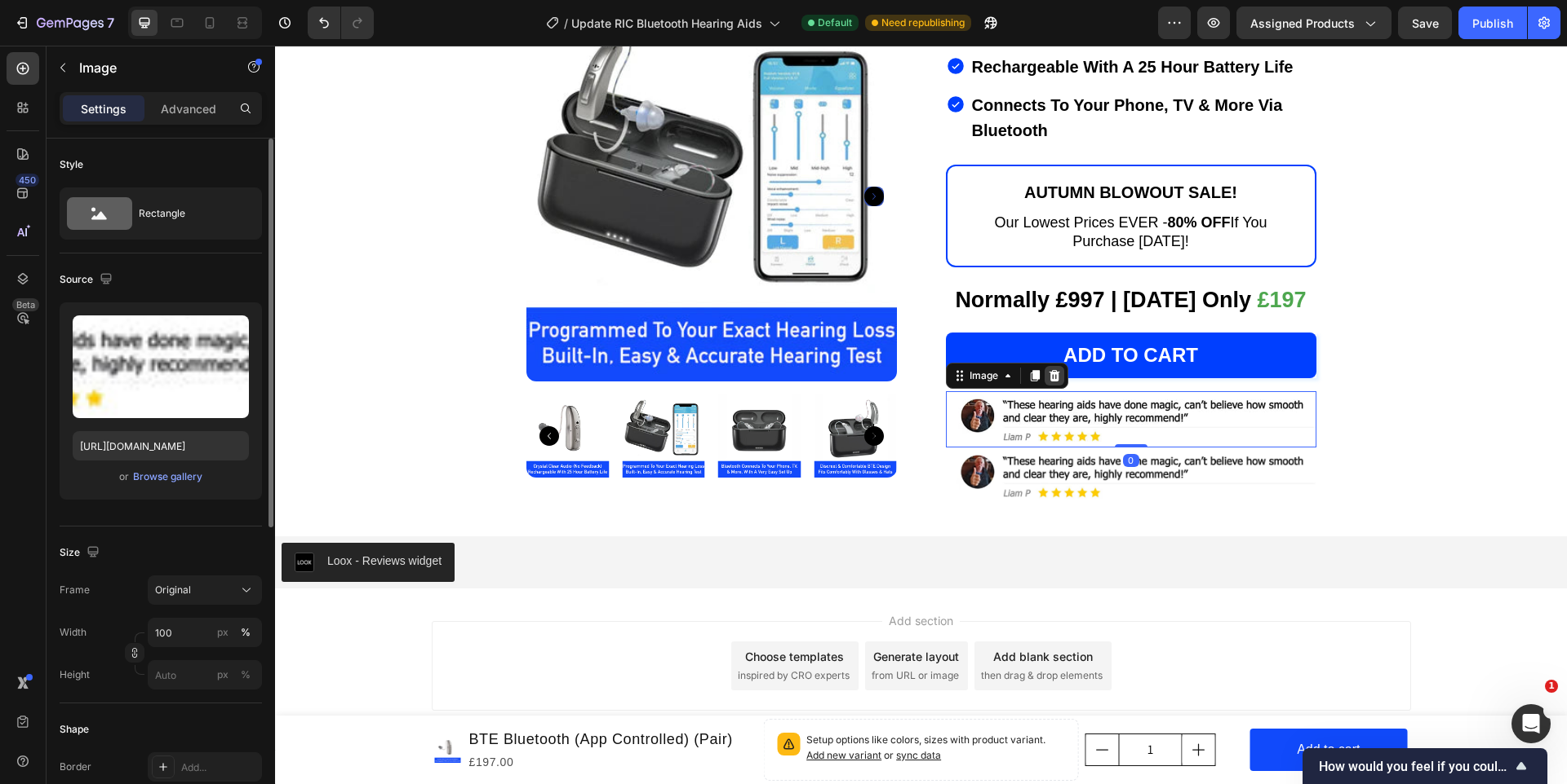
click at [1049, 383] on icon at bounding box center [1054, 376] width 13 height 13
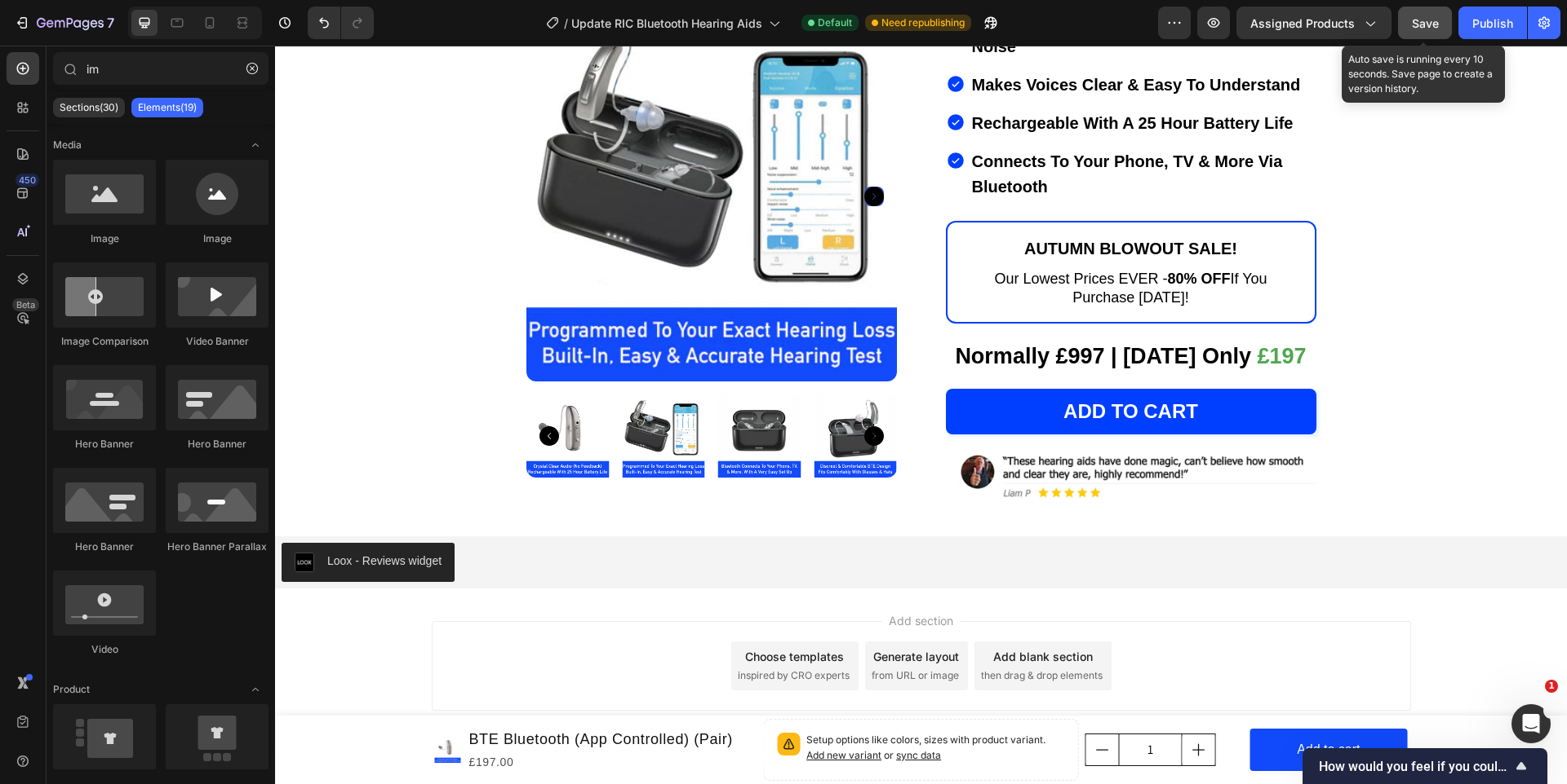
click at [1447, 13] on button "Save" at bounding box center [1425, 23] width 54 height 33
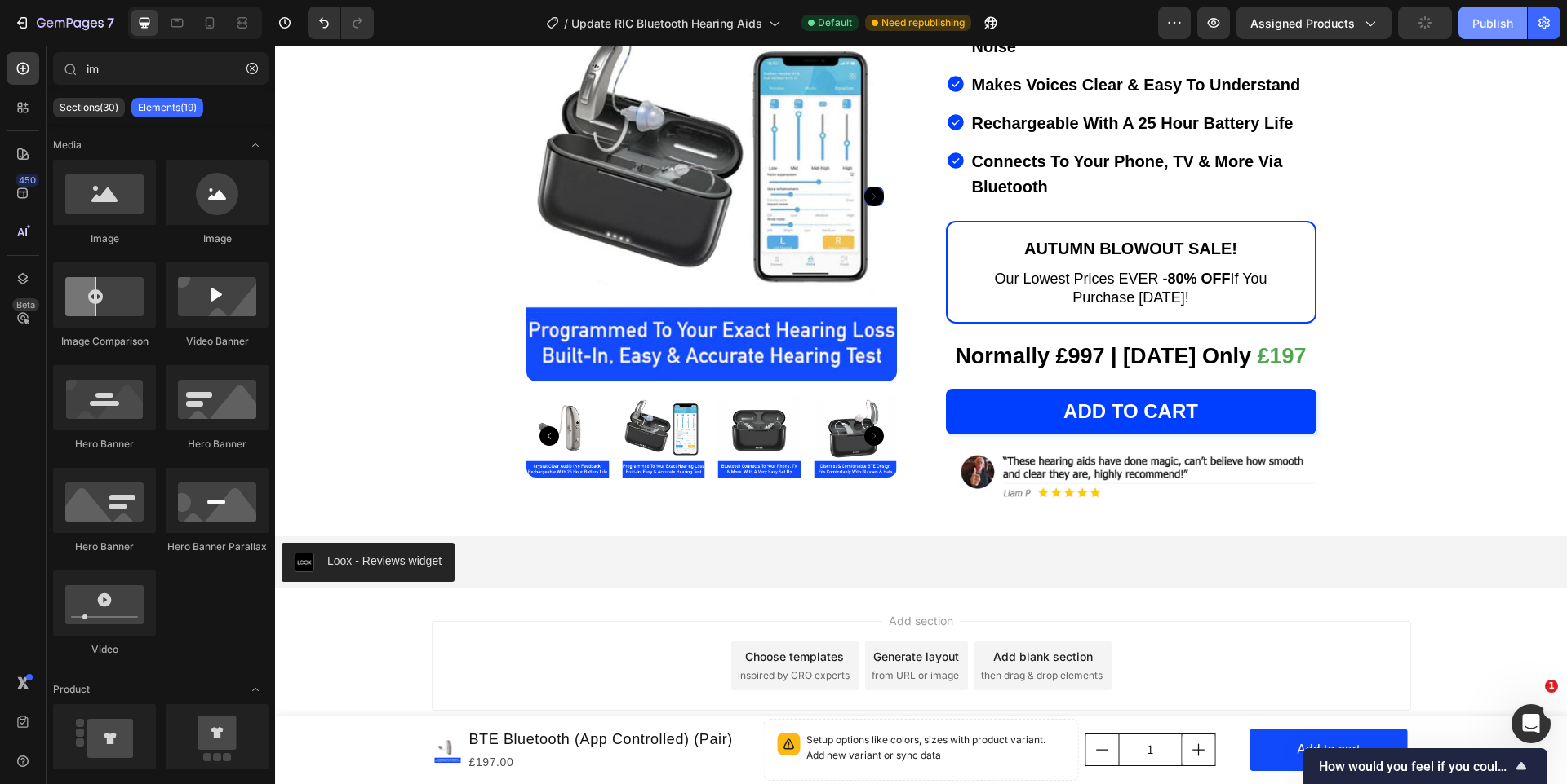
click at [1497, 15] on div "Publish" at bounding box center [1492, 23] width 40 height 17
click at [250, 64] on icon "button" at bounding box center [252, 68] width 12 height 12
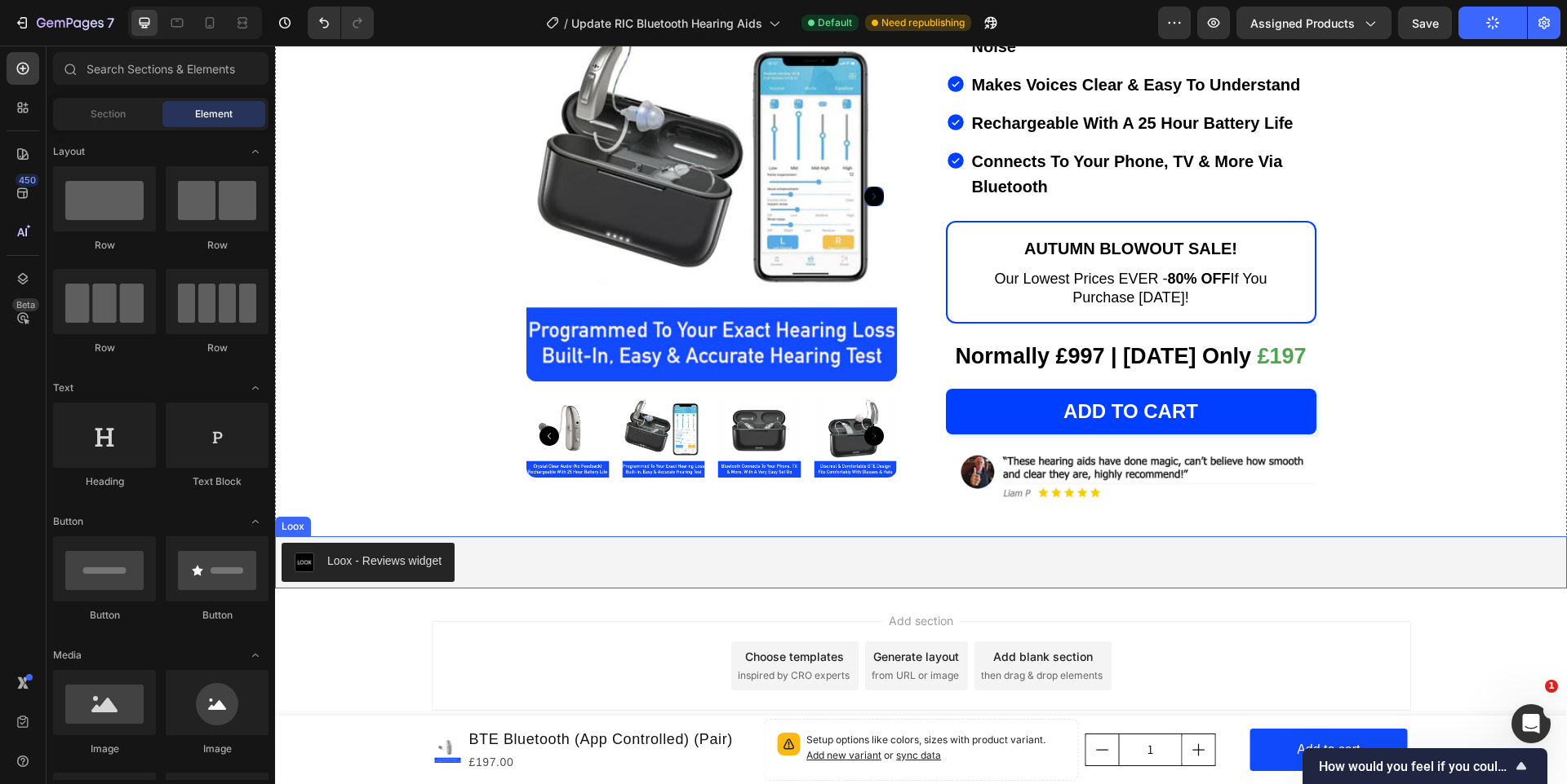
click at [297, 546] on button "Loox - Reviews widget" at bounding box center [368, 563] width 173 height 39
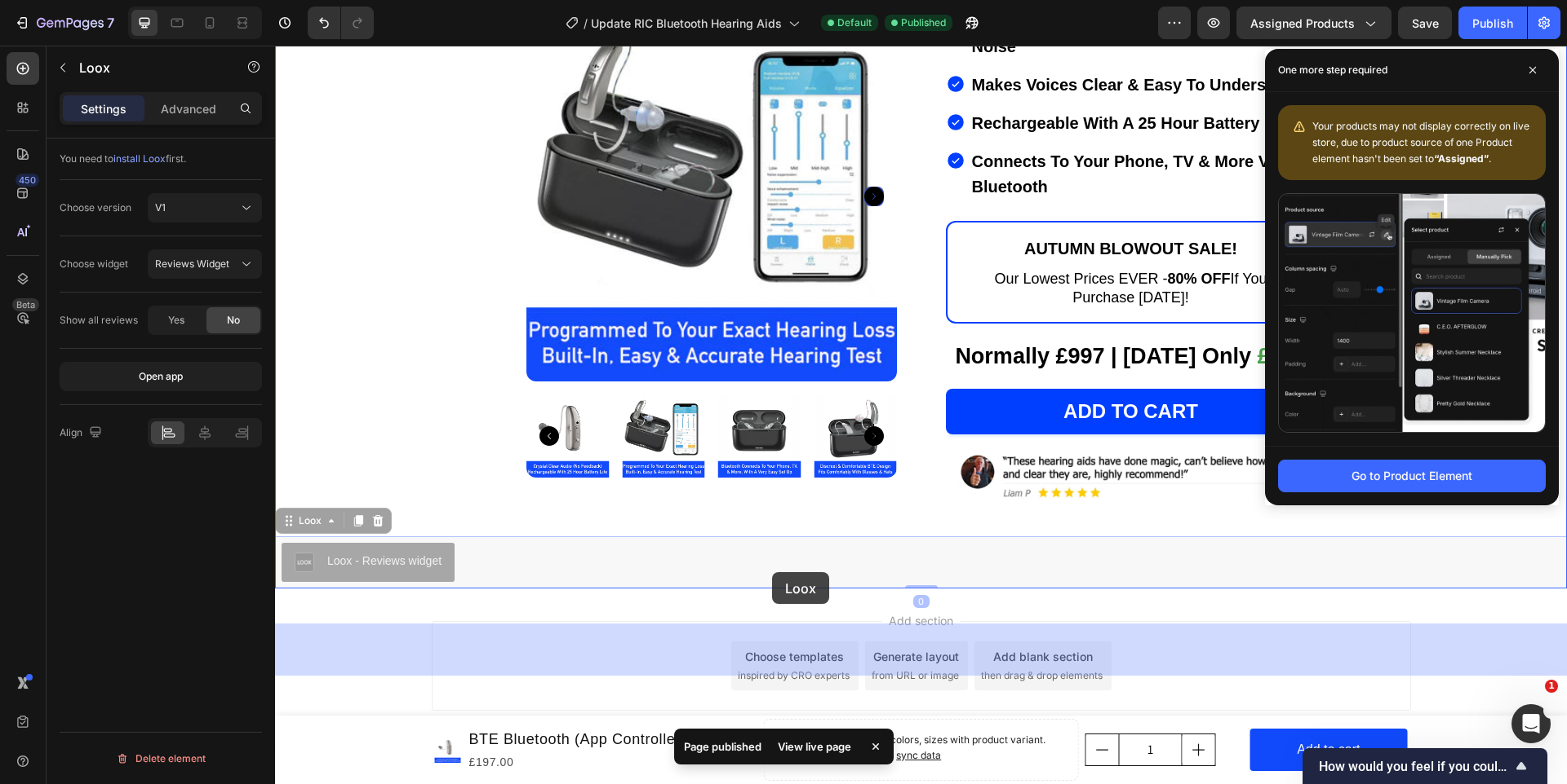
drag, startPoint x: 293, startPoint y: 527, endPoint x: 767, endPoint y: 568, distance: 475.8
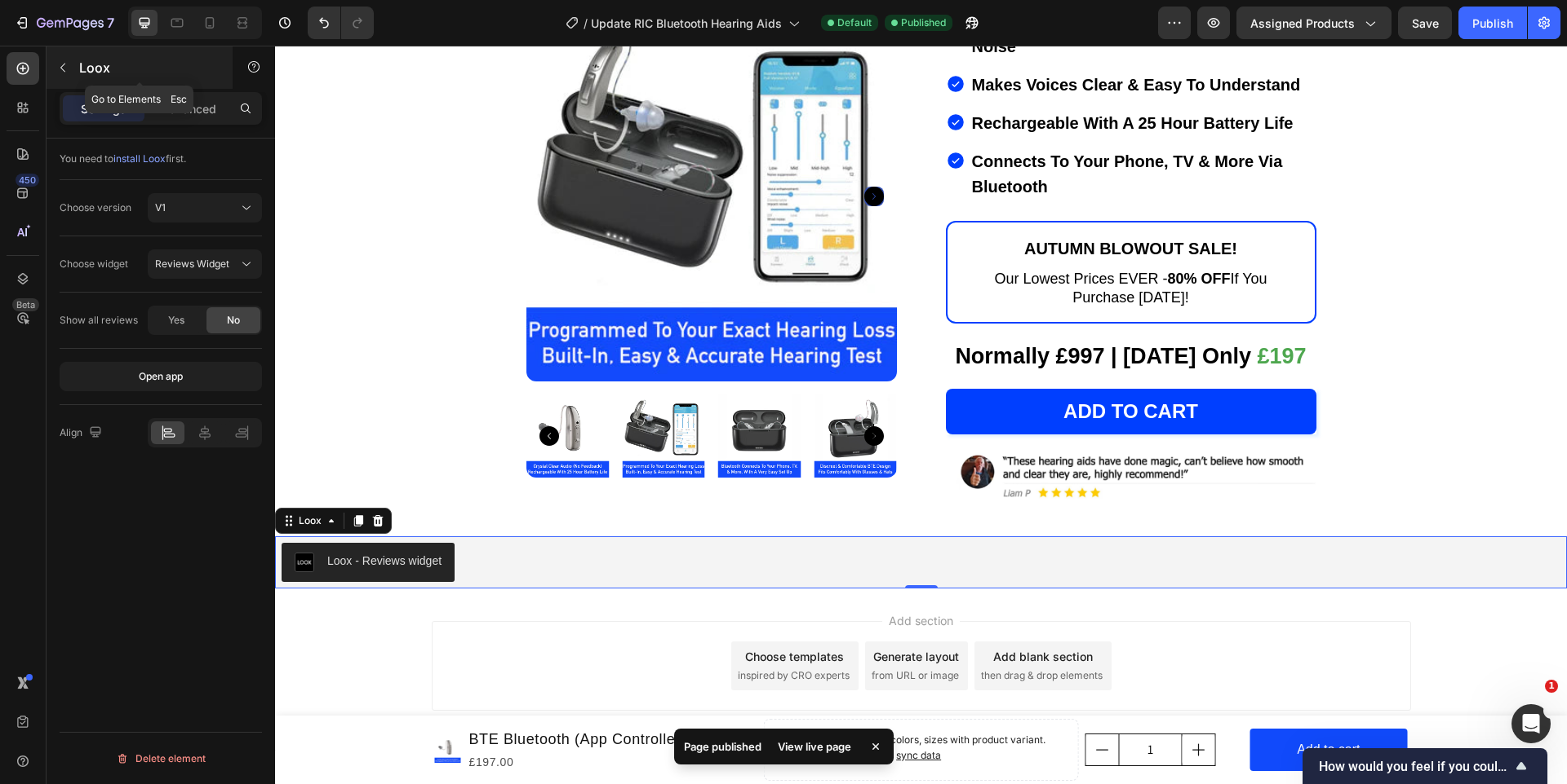
click at [73, 72] on button "button" at bounding box center [63, 67] width 26 height 26
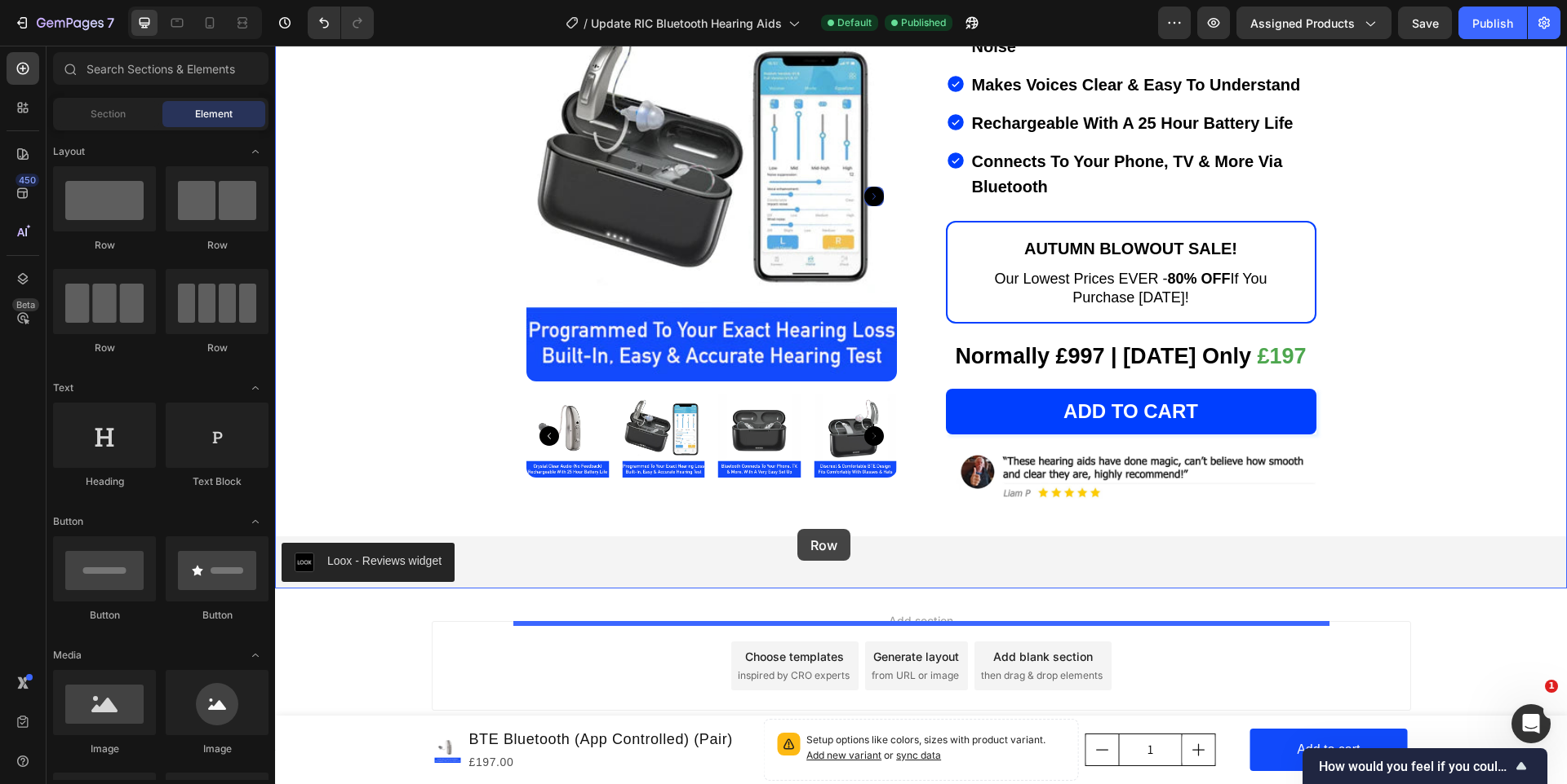
drag, startPoint x: 457, startPoint y: 264, endPoint x: 797, endPoint y: 529, distance: 431.1
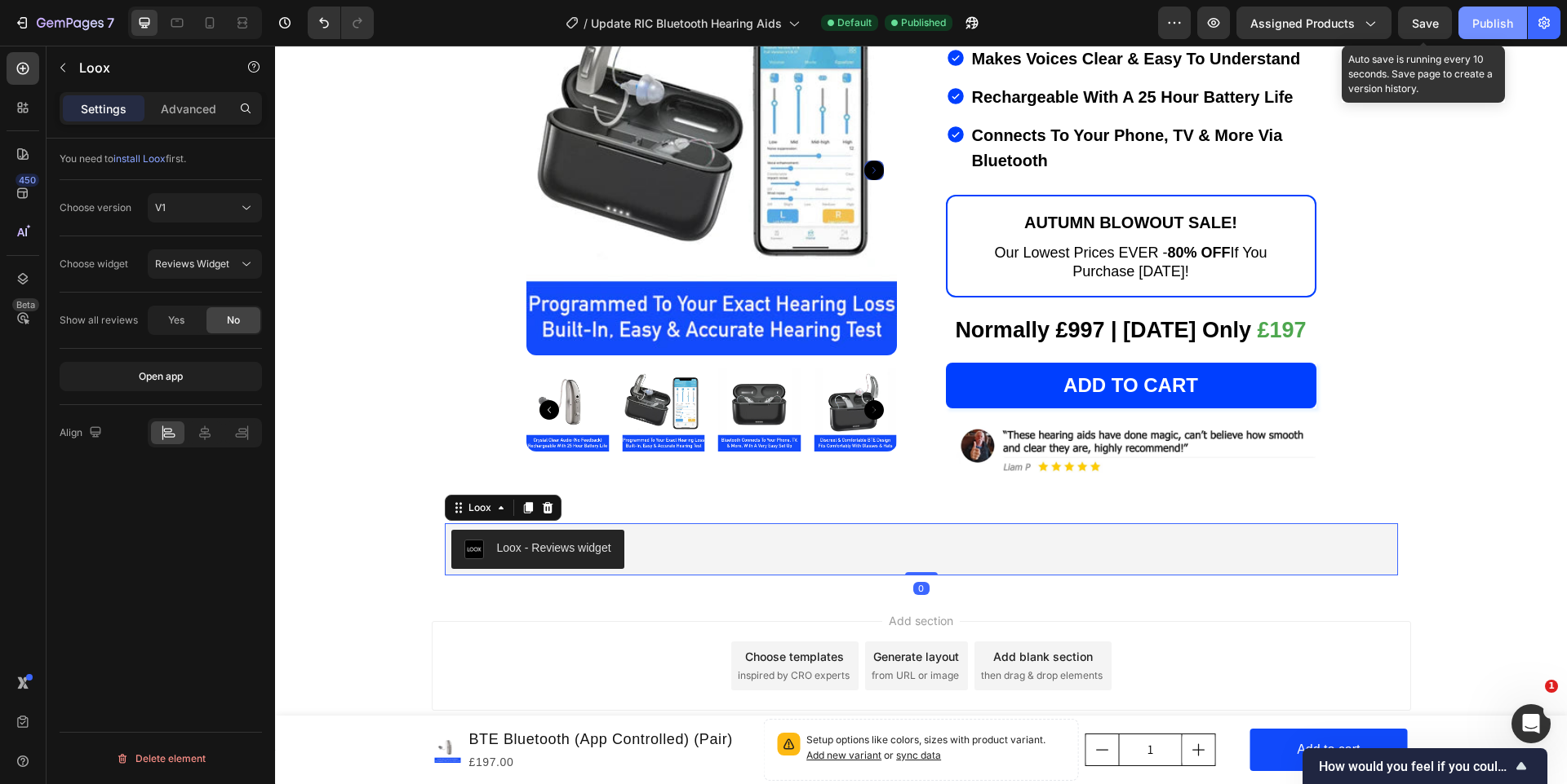
click at [1434, 12] on button "Save" at bounding box center [1425, 23] width 54 height 33
click at [1493, 20] on div "Publish" at bounding box center [1492, 23] width 40 height 17
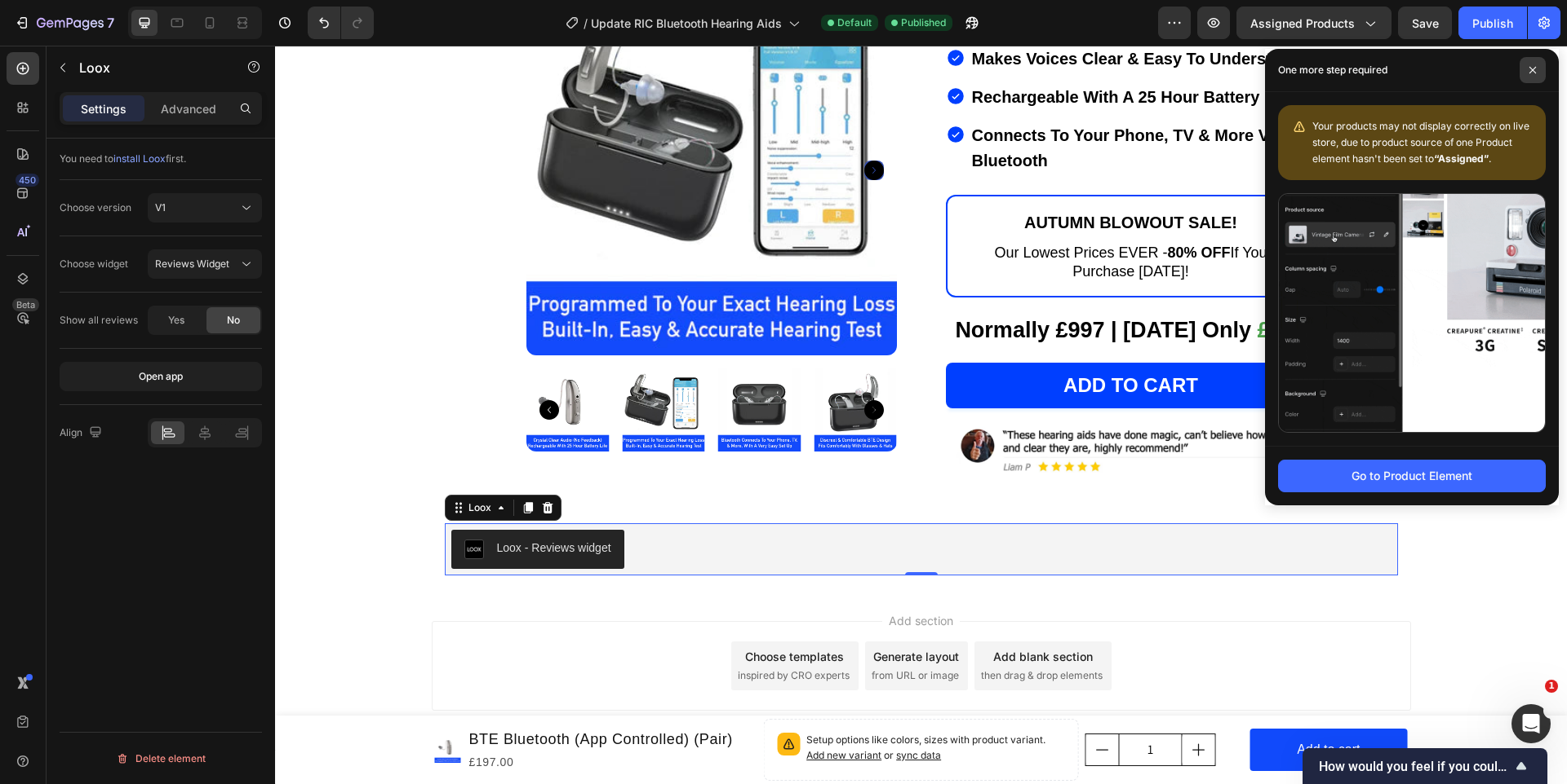
click at [1528, 74] on span at bounding box center [1531, 69] width 26 height 26
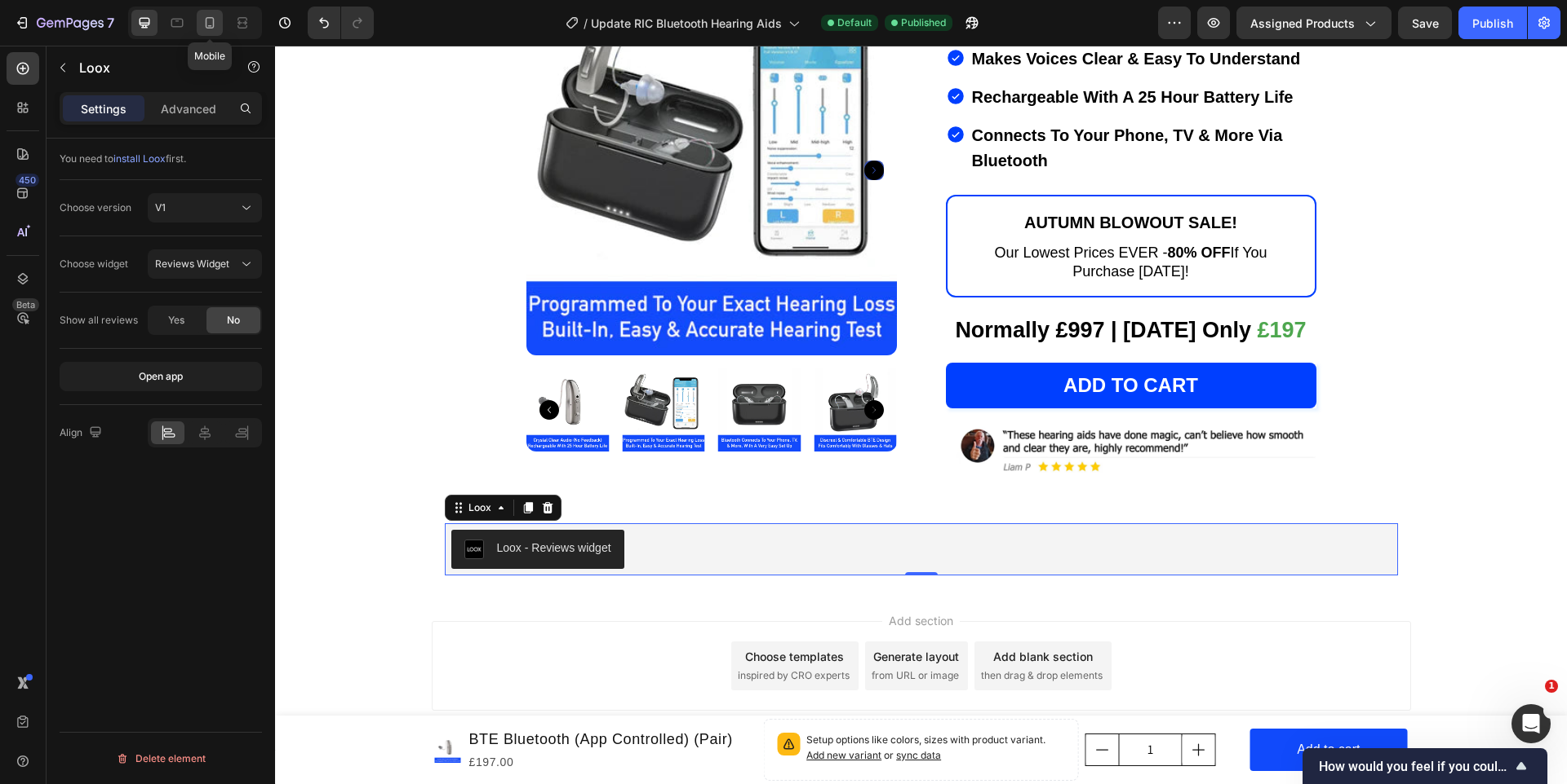
drag, startPoint x: 210, startPoint y: 17, endPoint x: 591, endPoint y: 618, distance: 711.6
click at [210, 17] on icon at bounding box center [210, 23] width 9 height 12
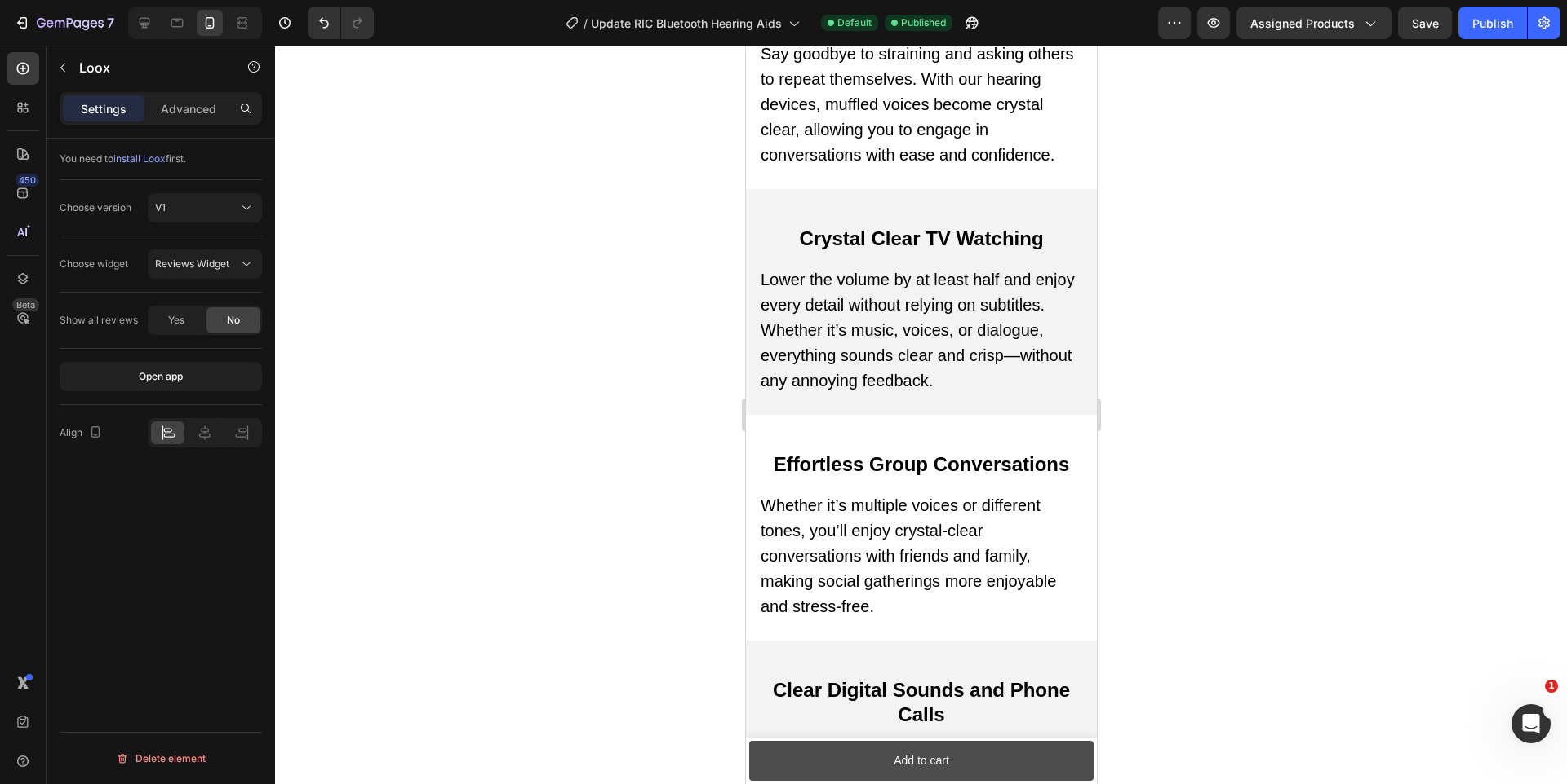
scroll to position [13723, 0]
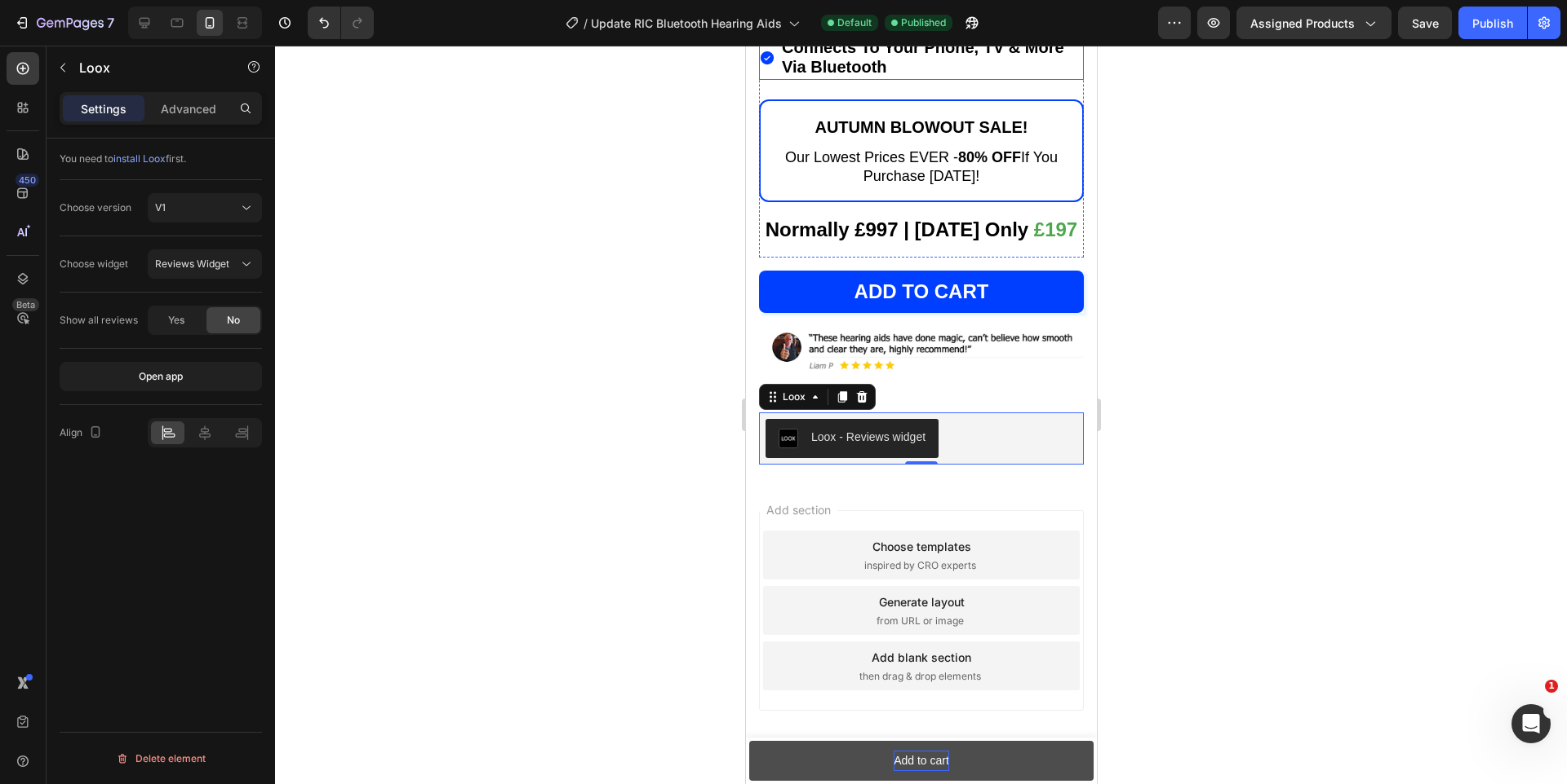
click at [931, 767] on div "Add to cart" at bounding box center [920, 761] width 56 height 20
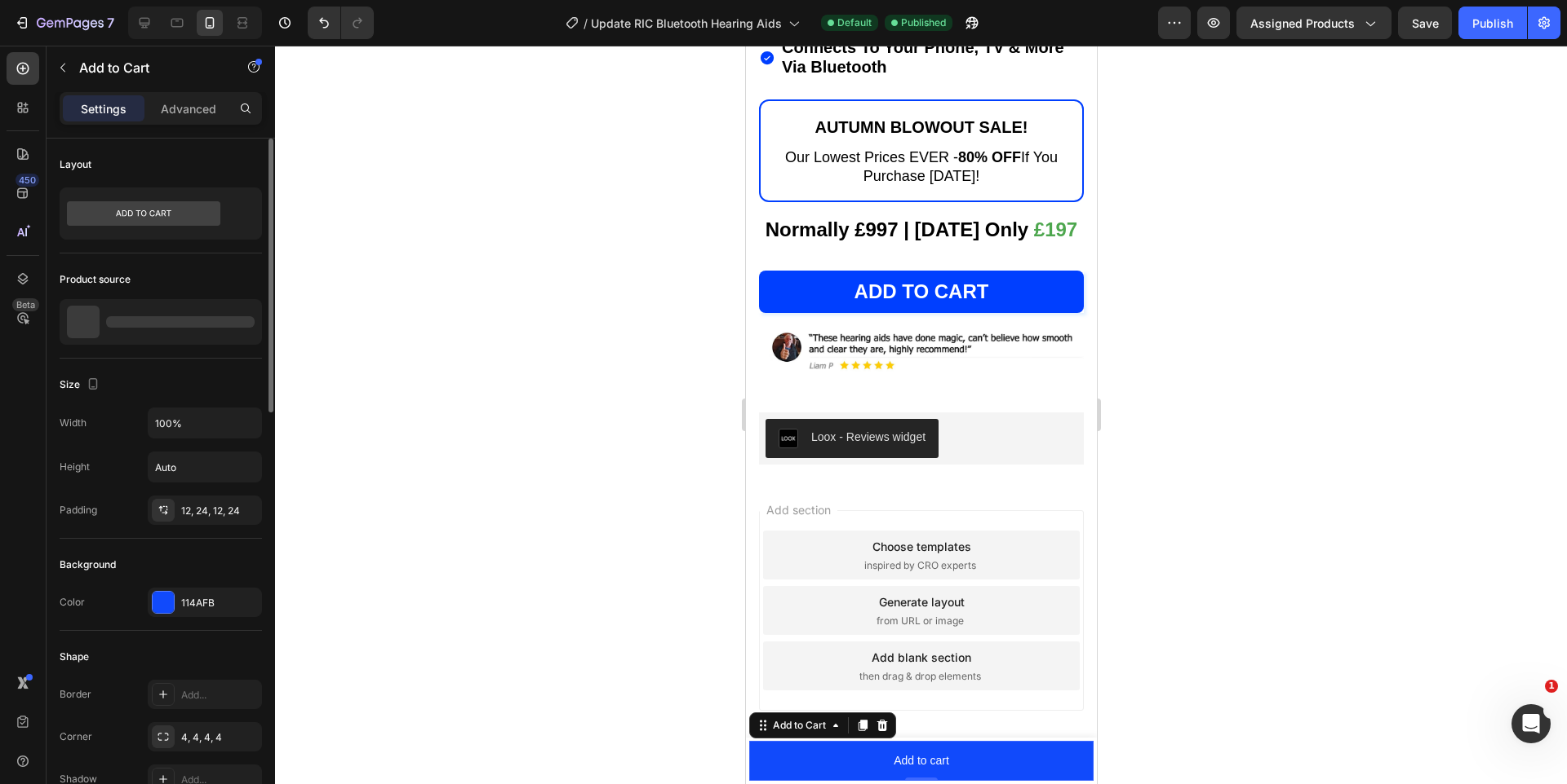
scroll to position [13745, 0]
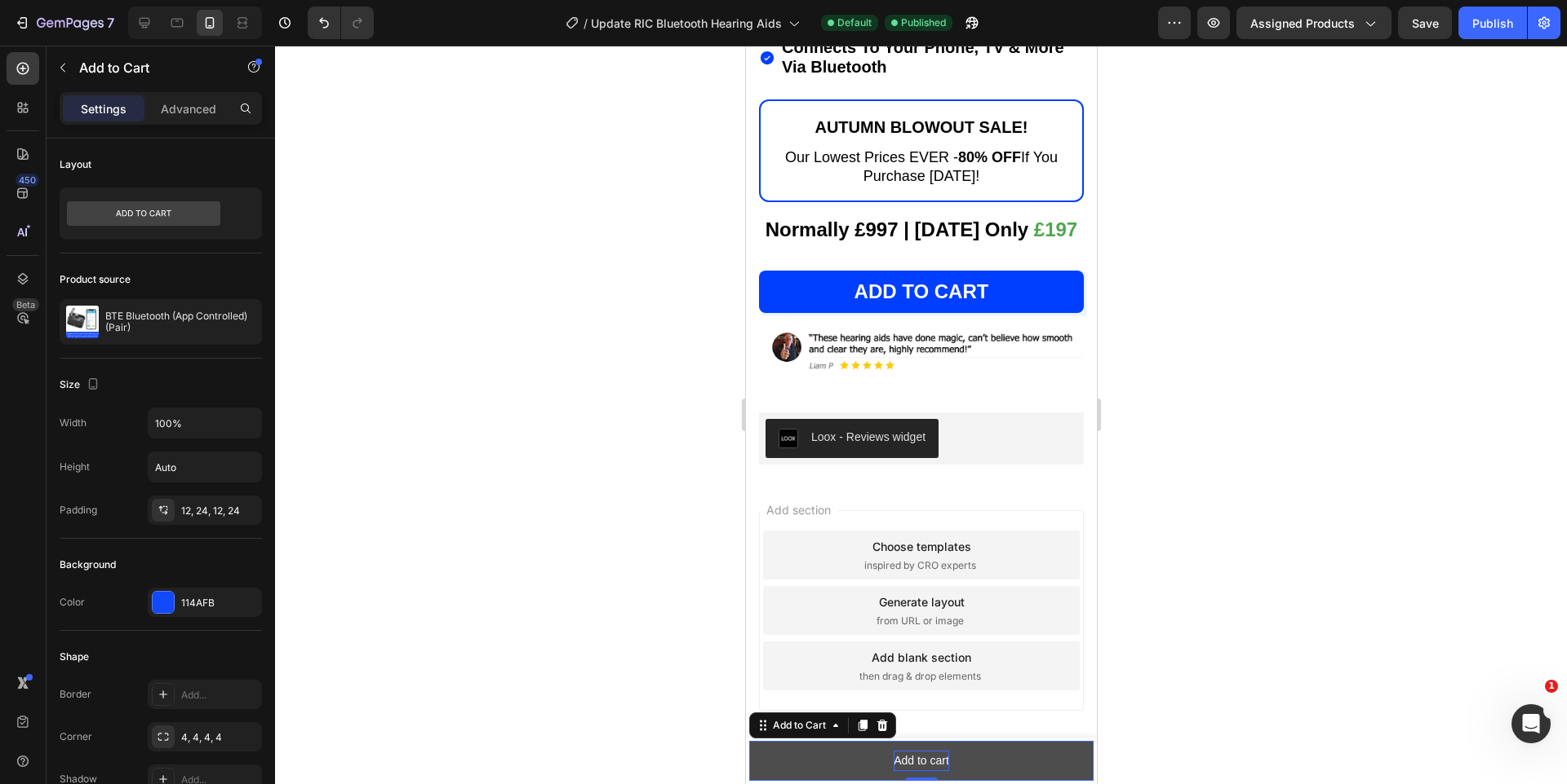
click at [912, 760] on div "Add to cart" at bounding box center [920, 761] width 56 height 20
click at [912, 760] on p "Add to cart" at bounding box center [920, 761] width 56 height 20
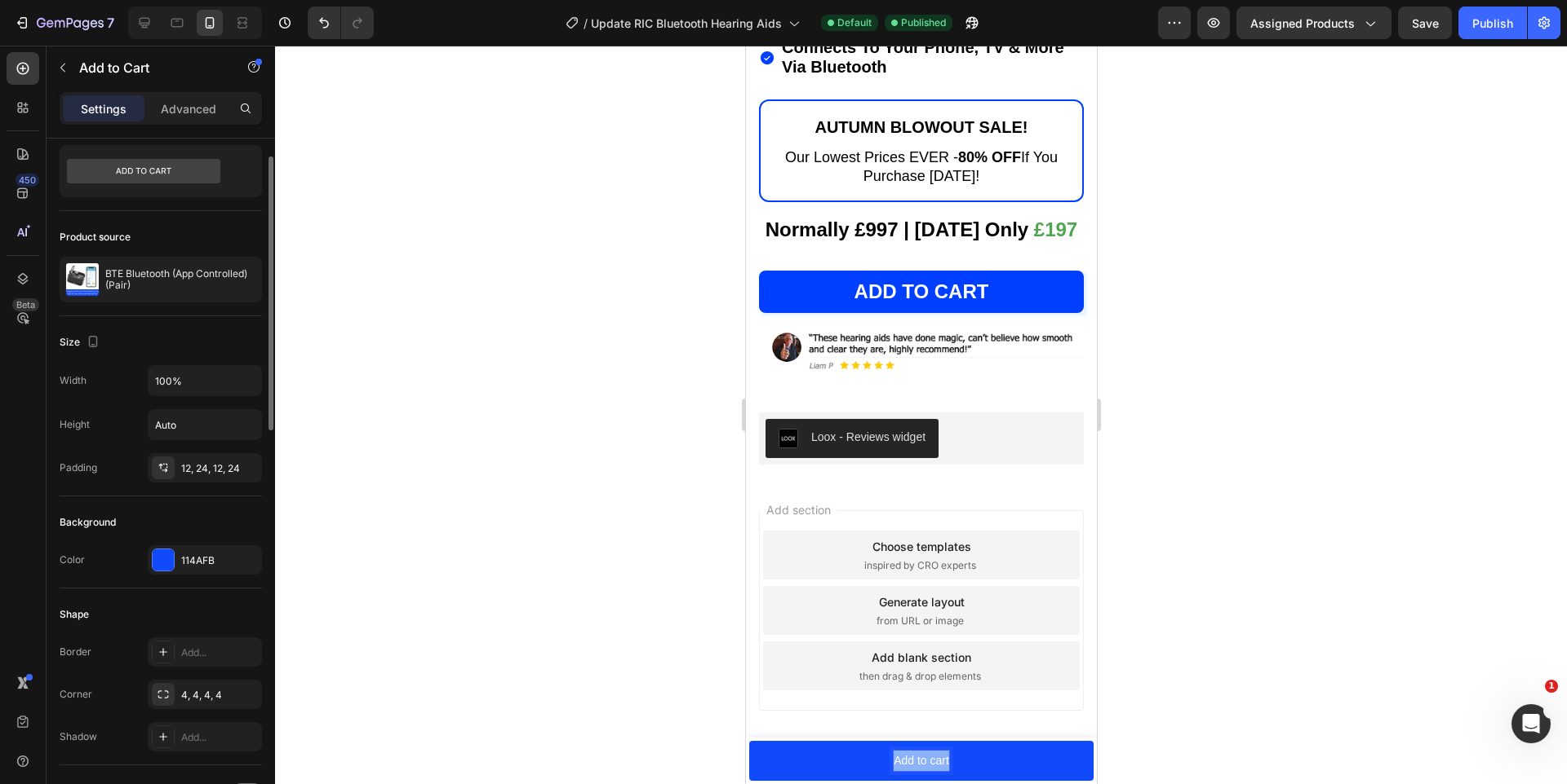
scroll to position [0, 0]
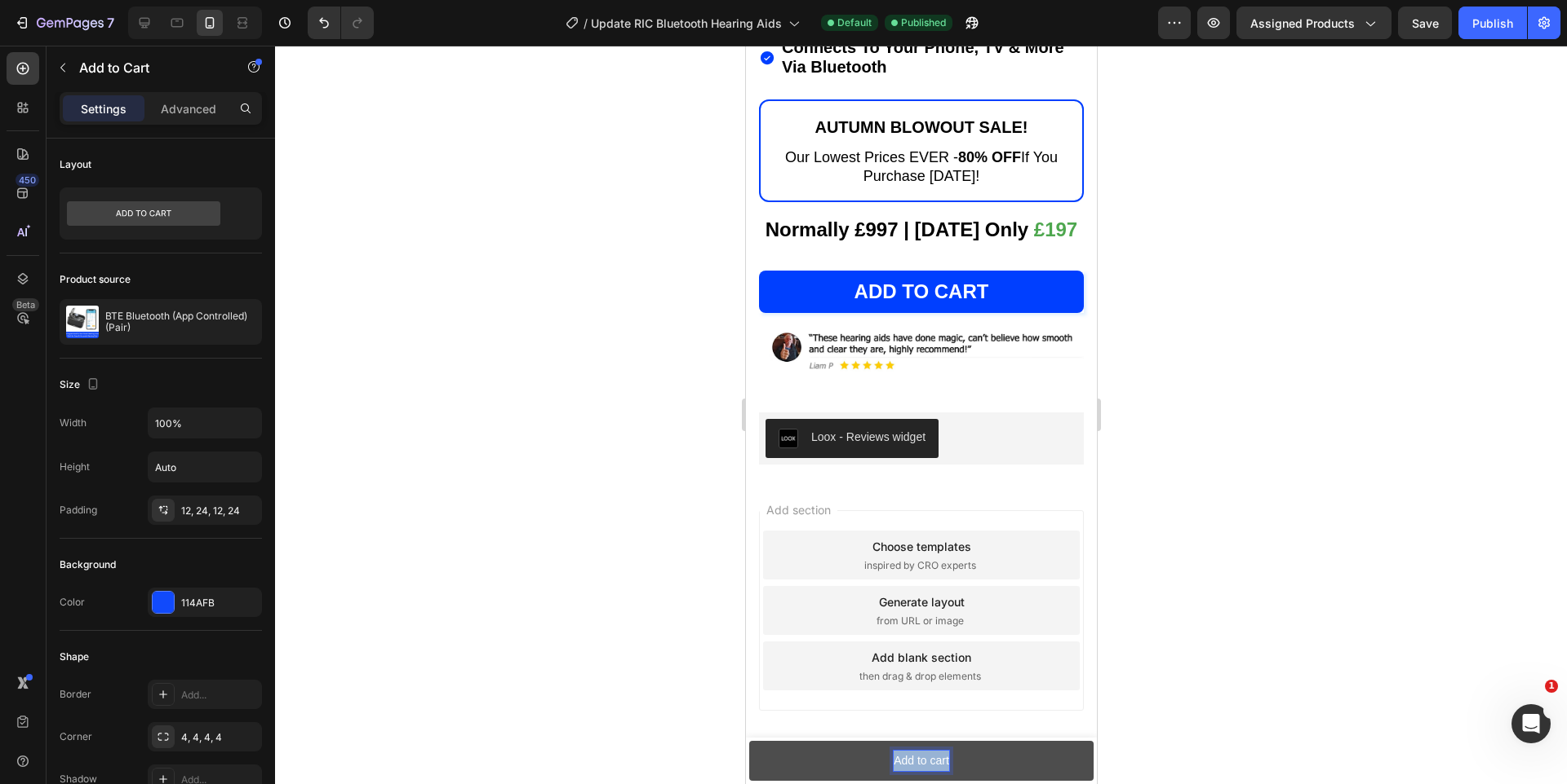
click at [802, 760] on button "Add to cart" at bounding box center [920, 762] width 345 height 40
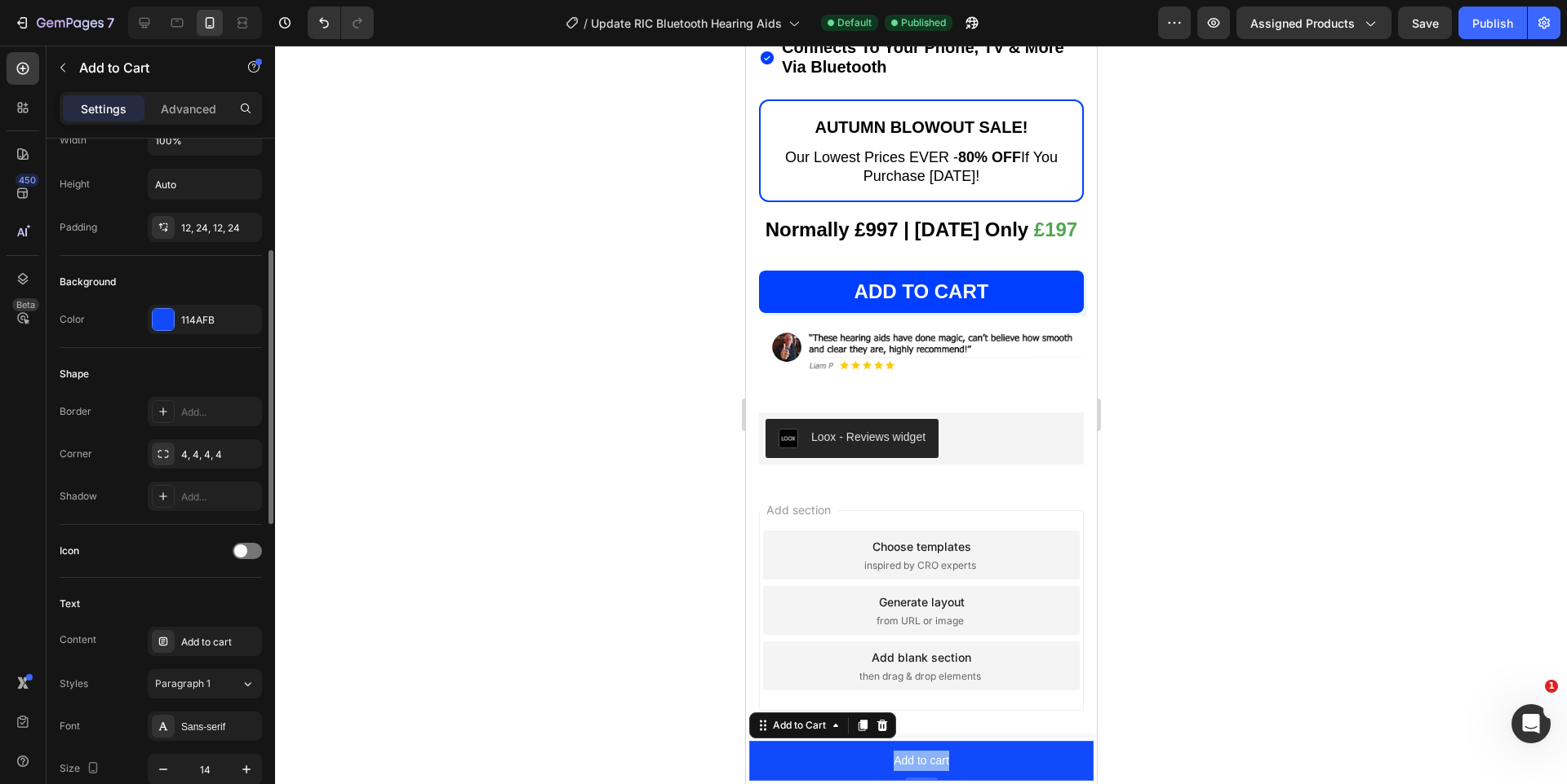
scroll to position [287, 0]
click at [206, 644] on div "Add to cart" at bounding box center [219, 639] width 77 height 14
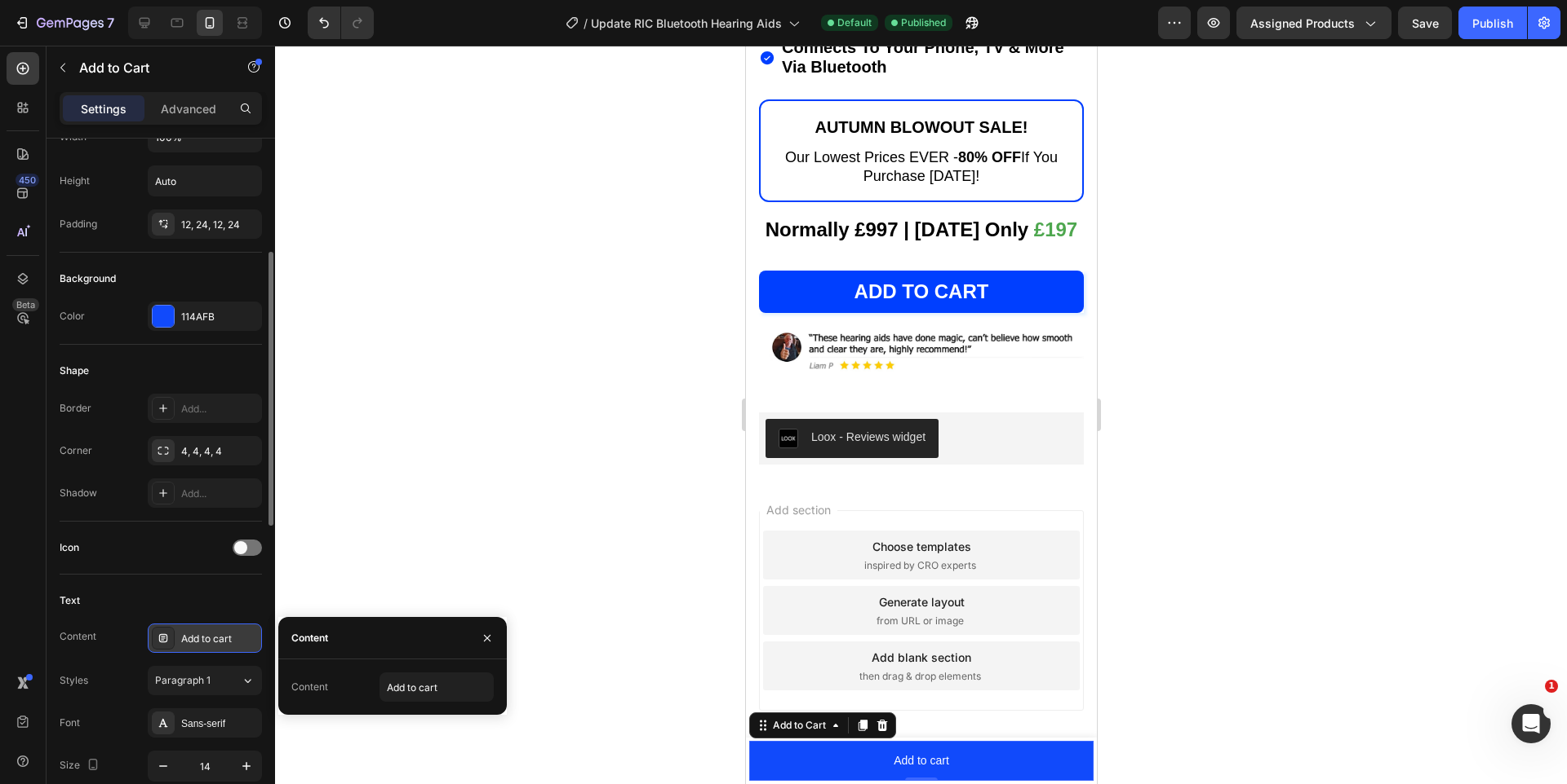
click at [214, 628] on div "Add to cart" at bounding box center [204, 638] width 115 height 30
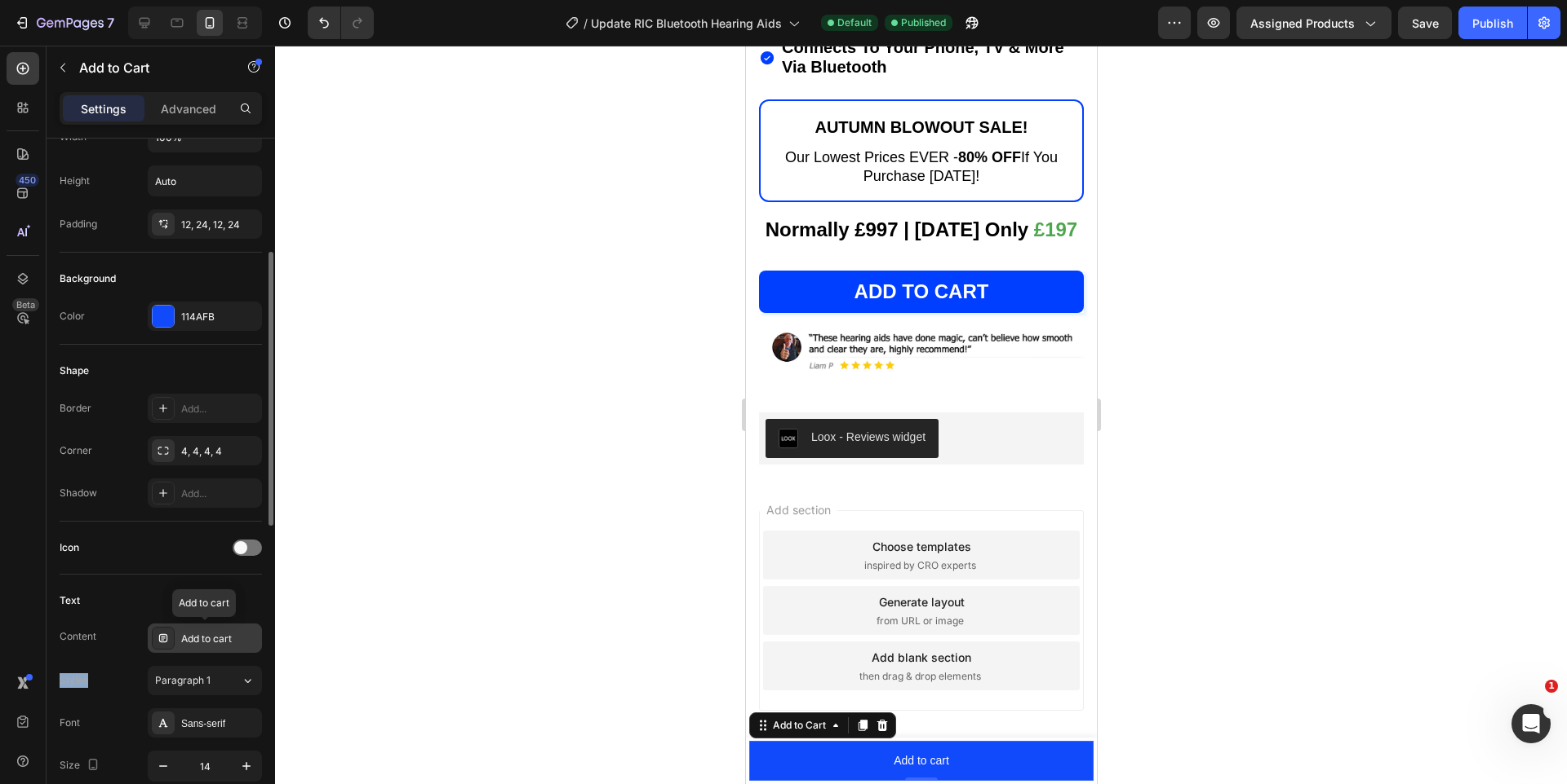
click at [214, 628] on div "Add to cart" at bounding box center [204, 638] width 115 height 30
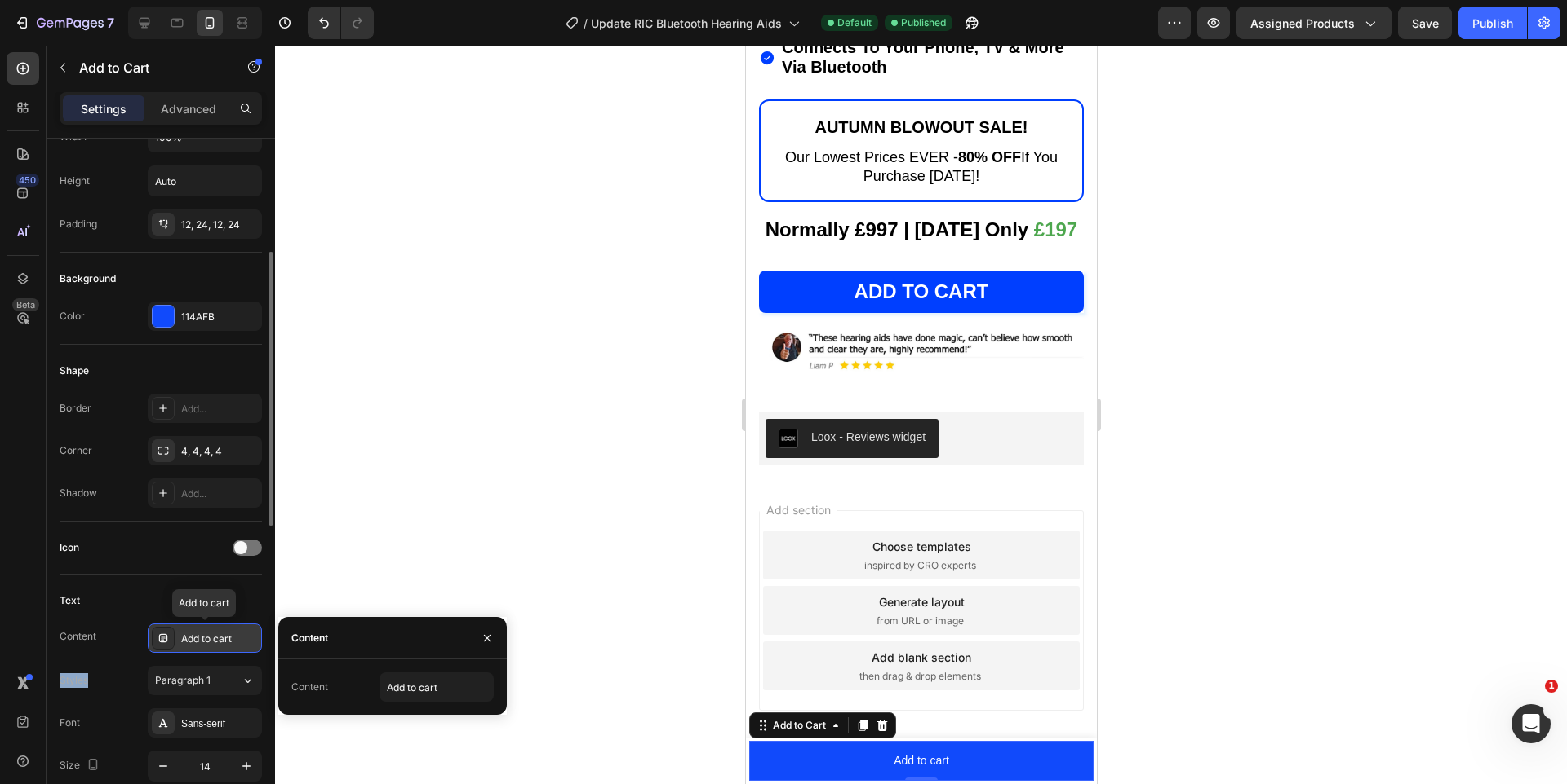
click at [214, 636] on div "Add to cart" at bounding box center [219, 639] width 77 height 14
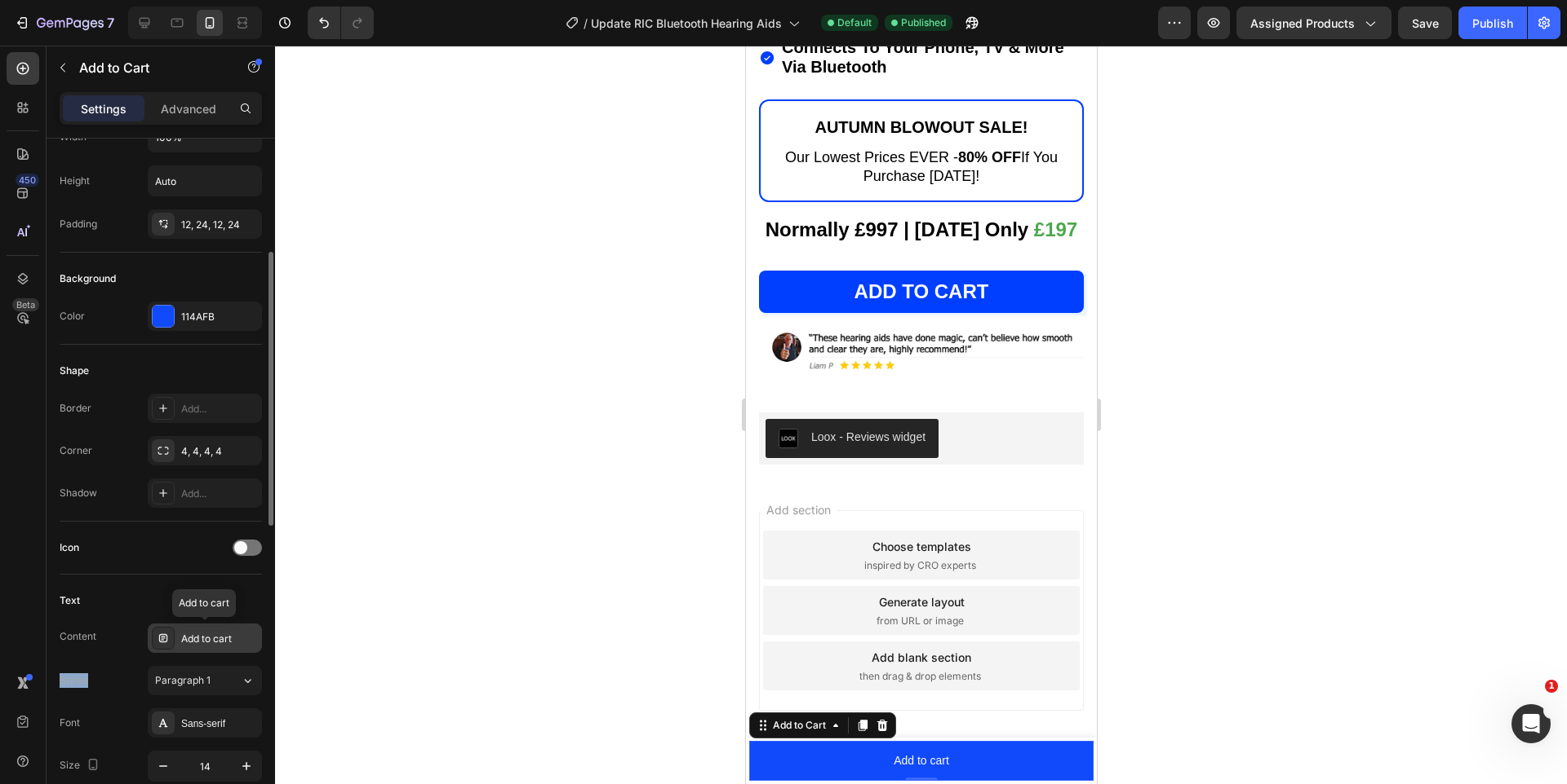
click at [214, 636] on div "Add to cart" at bounding box center [219, 639] width 77 height 14
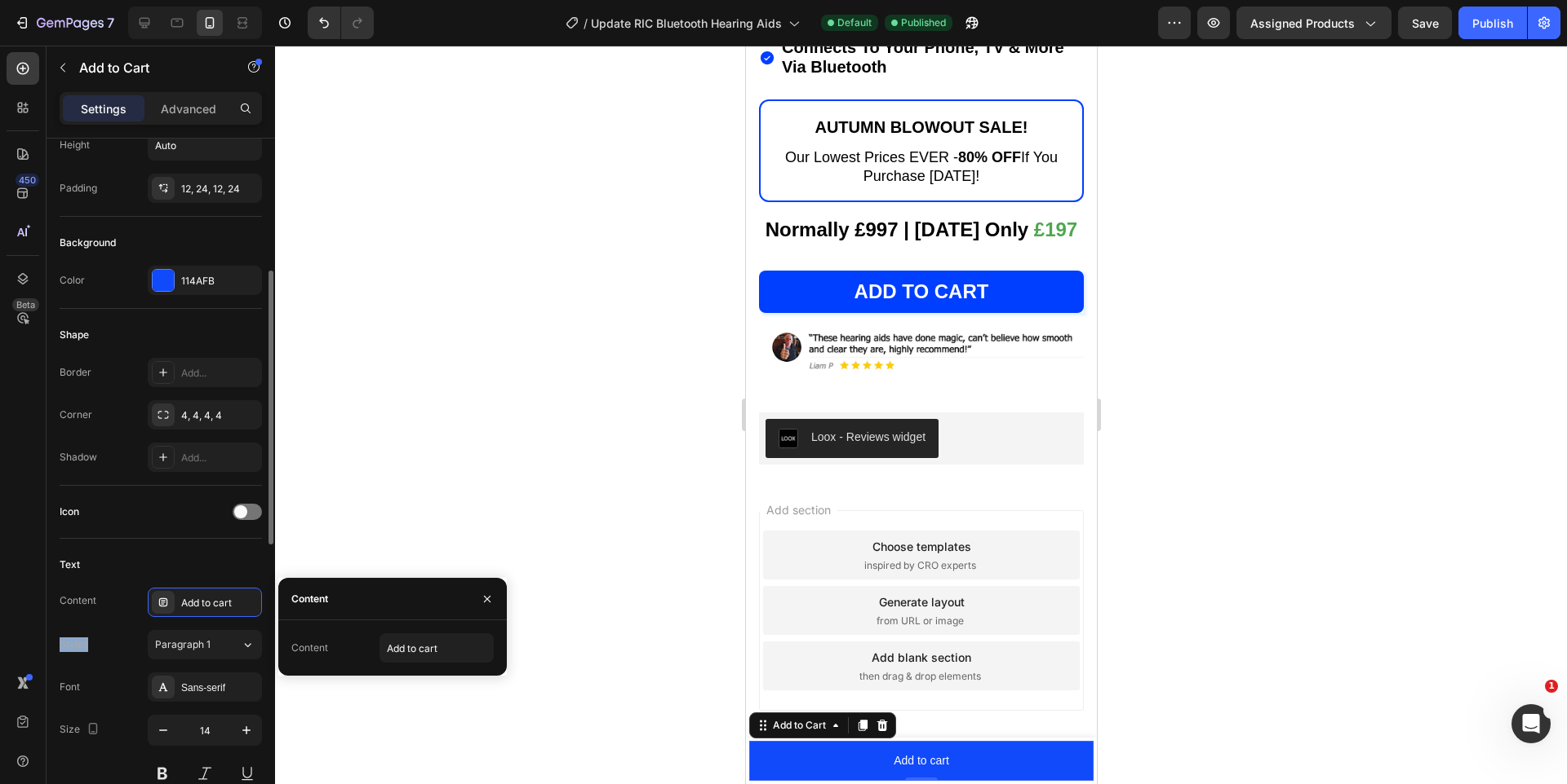
scroll to position [333, 0]
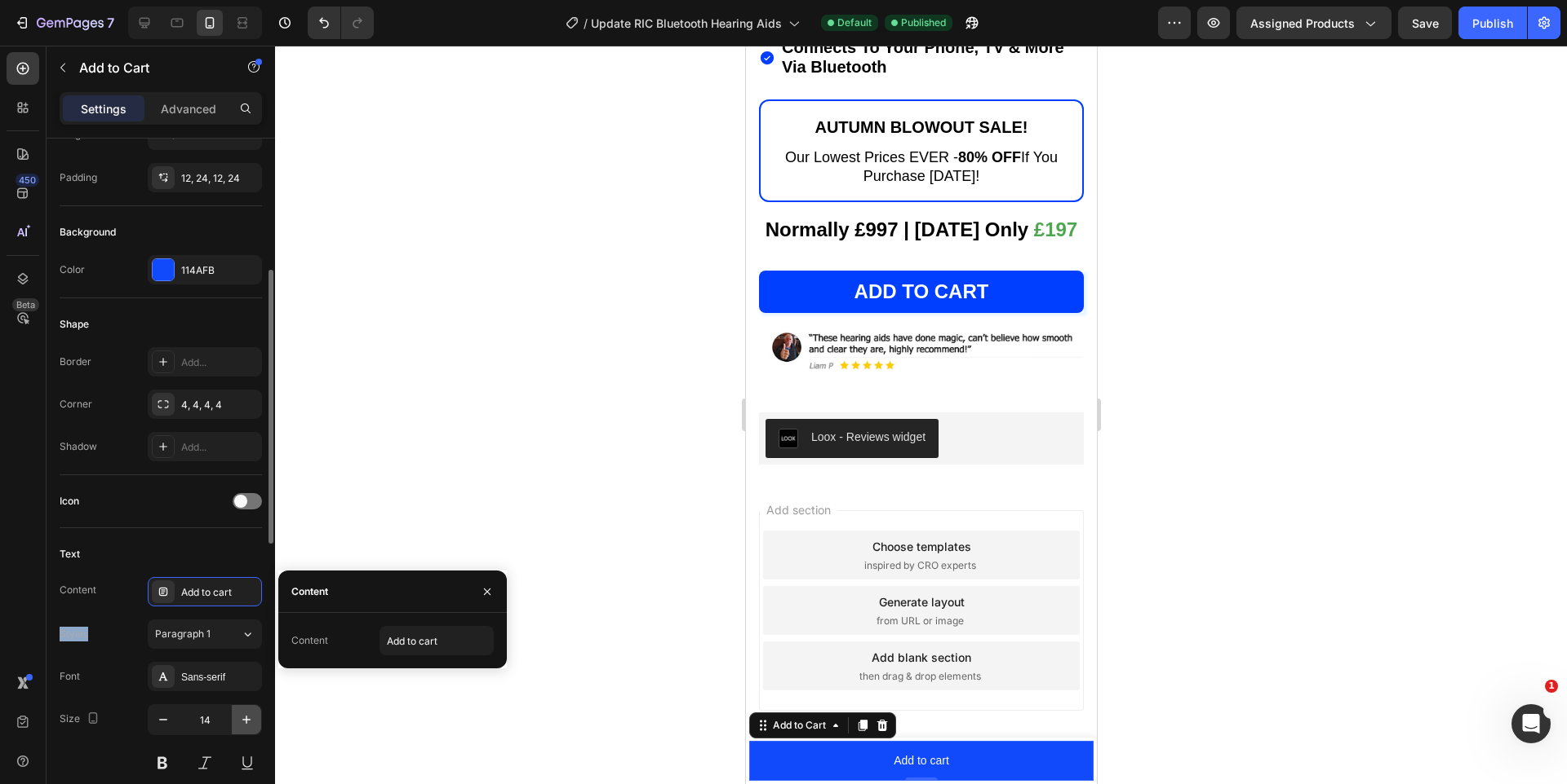
click at [244, 716] on icon "button" at bounding box center [246, 720] width 16 height 16
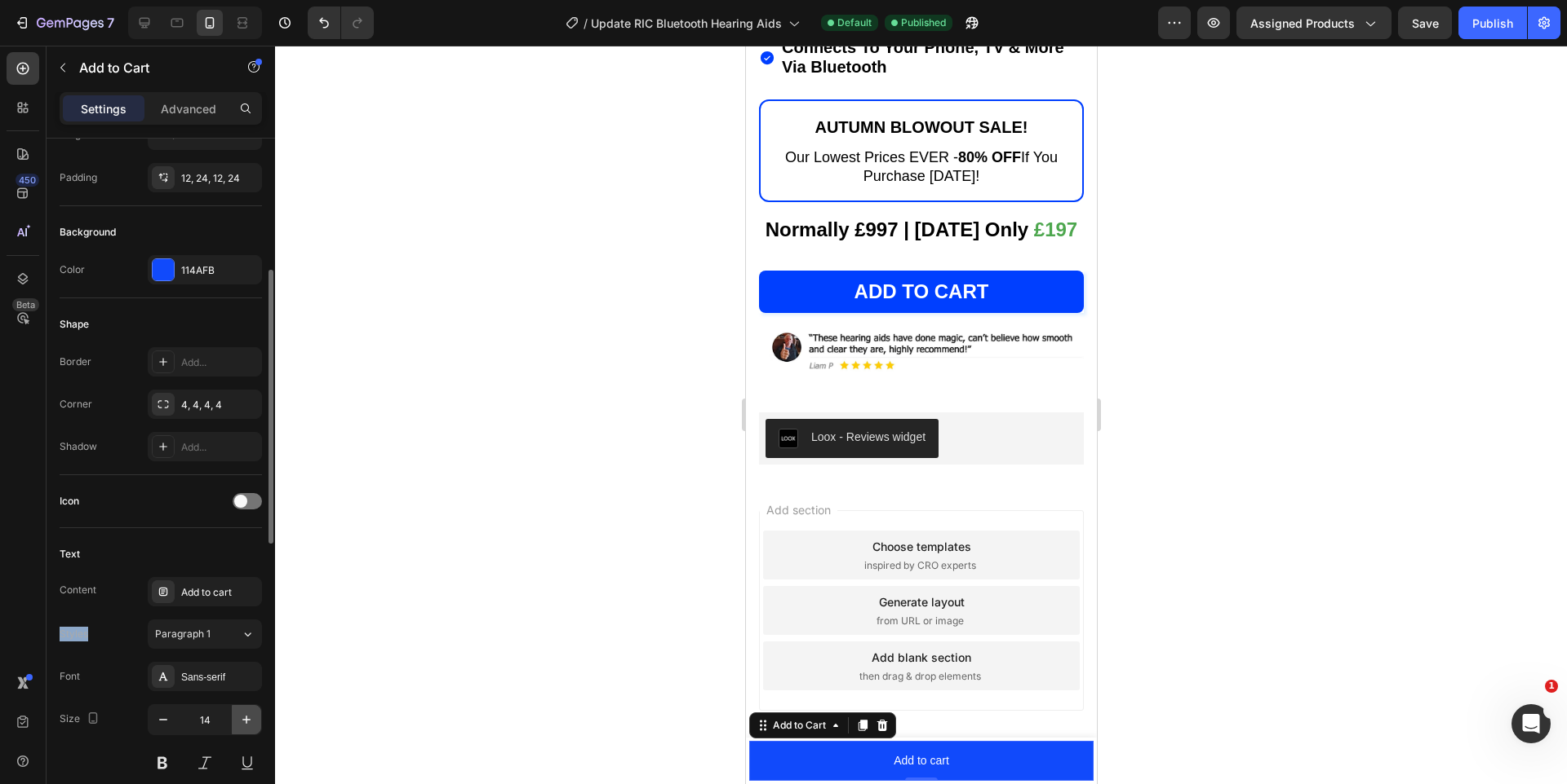
click at [244, 716] on icon "button" at bounding box center [246, 720] width 16 height 16
click at [245, 716] on icon "button" at bounding box center [246, 720] width 8 height 8
click at [166, 724] on icon "button" at bounding box center [163, 720] width 16 height 16
click at [166, 773] on button at bounding box center [162, 763] width 30 height 30
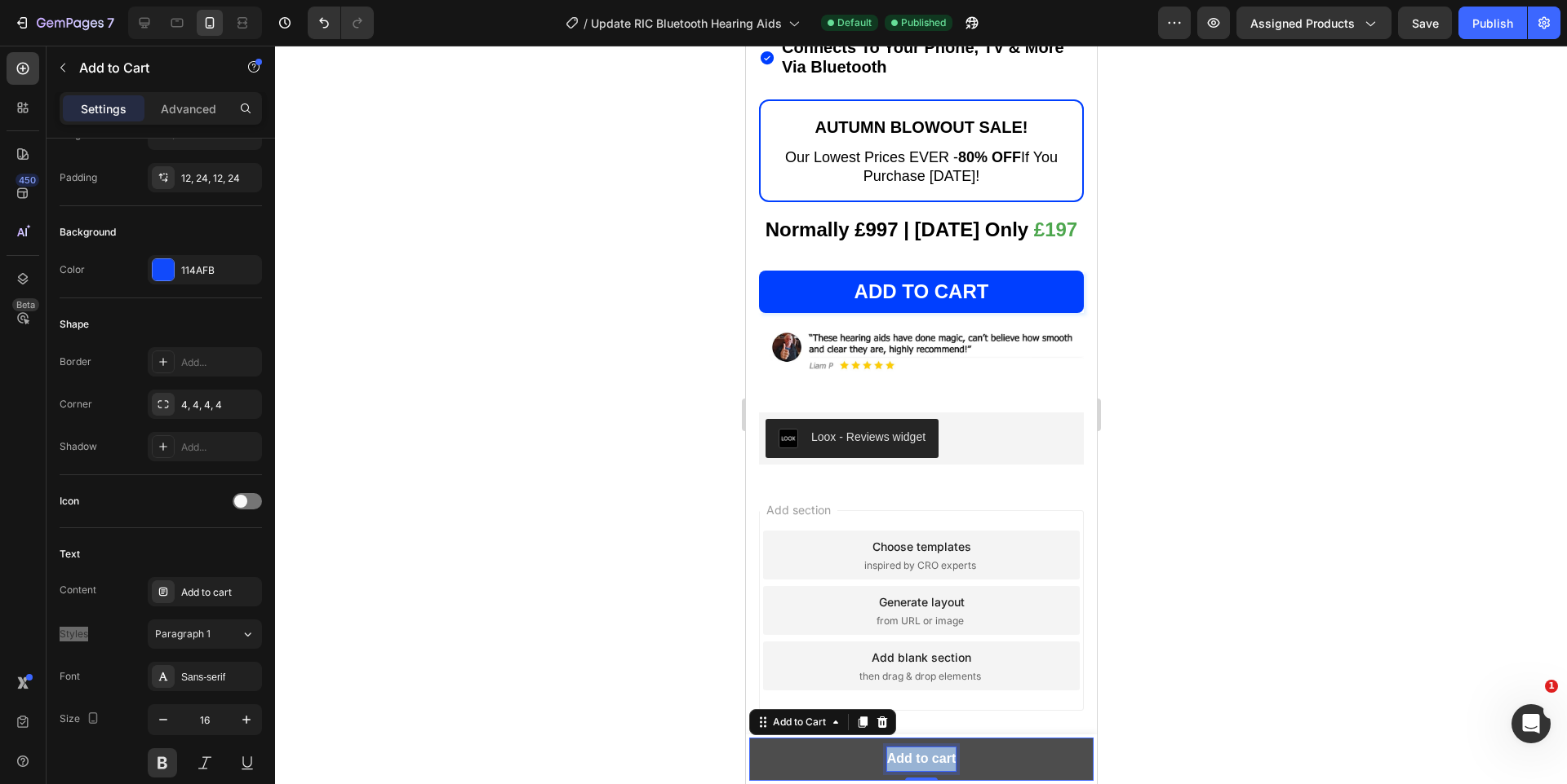
click at [922, 751] on p "Add to cart" at bounding box center [920, 759] width 68 height 24
click at [241, 720] on icon "button" at bounding box center [246, 720] width 16 height 16
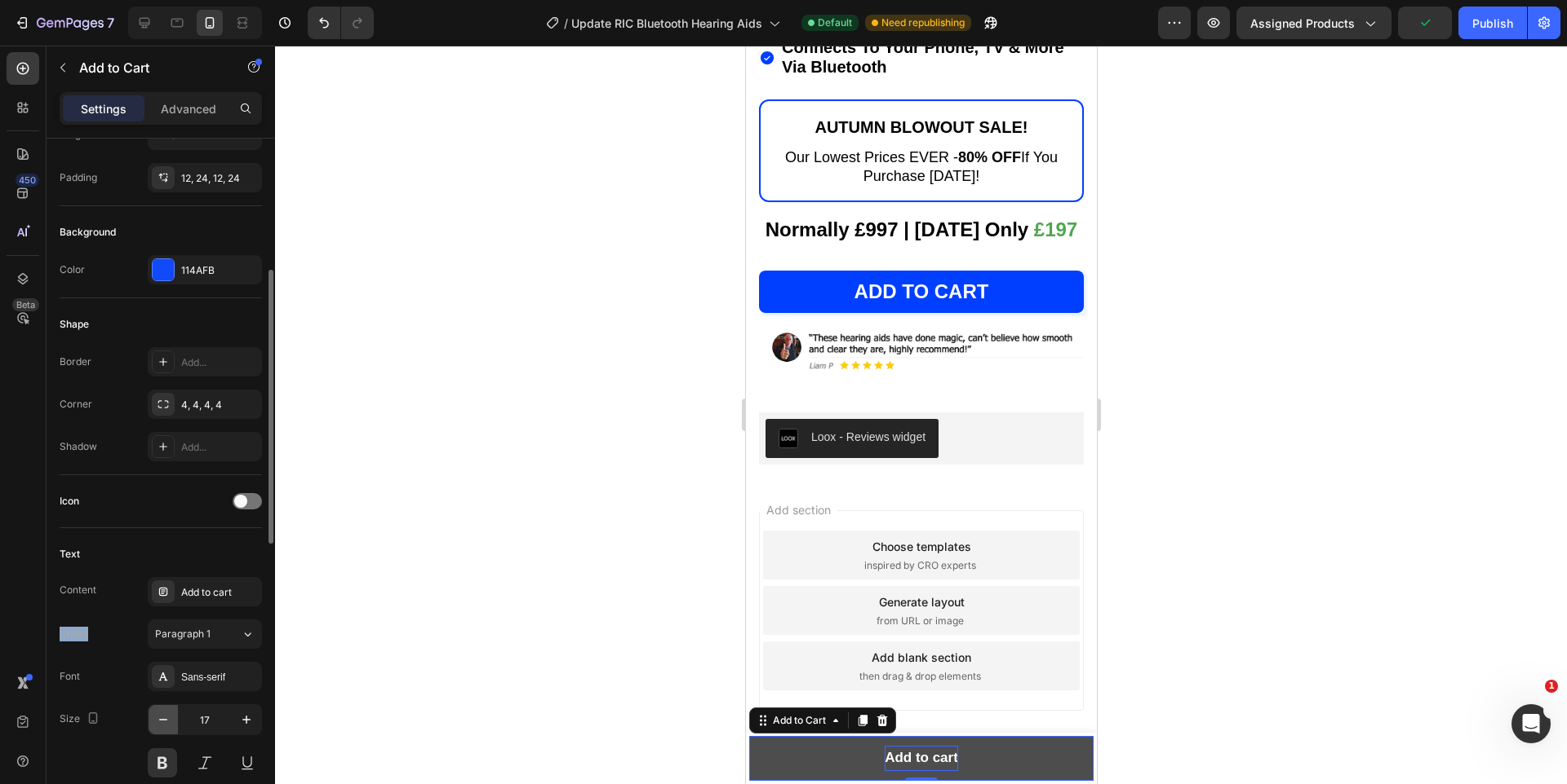
click at [159, 717] on icon "button" at bounding box center [163, 720] width 16 height 16
type input "16"
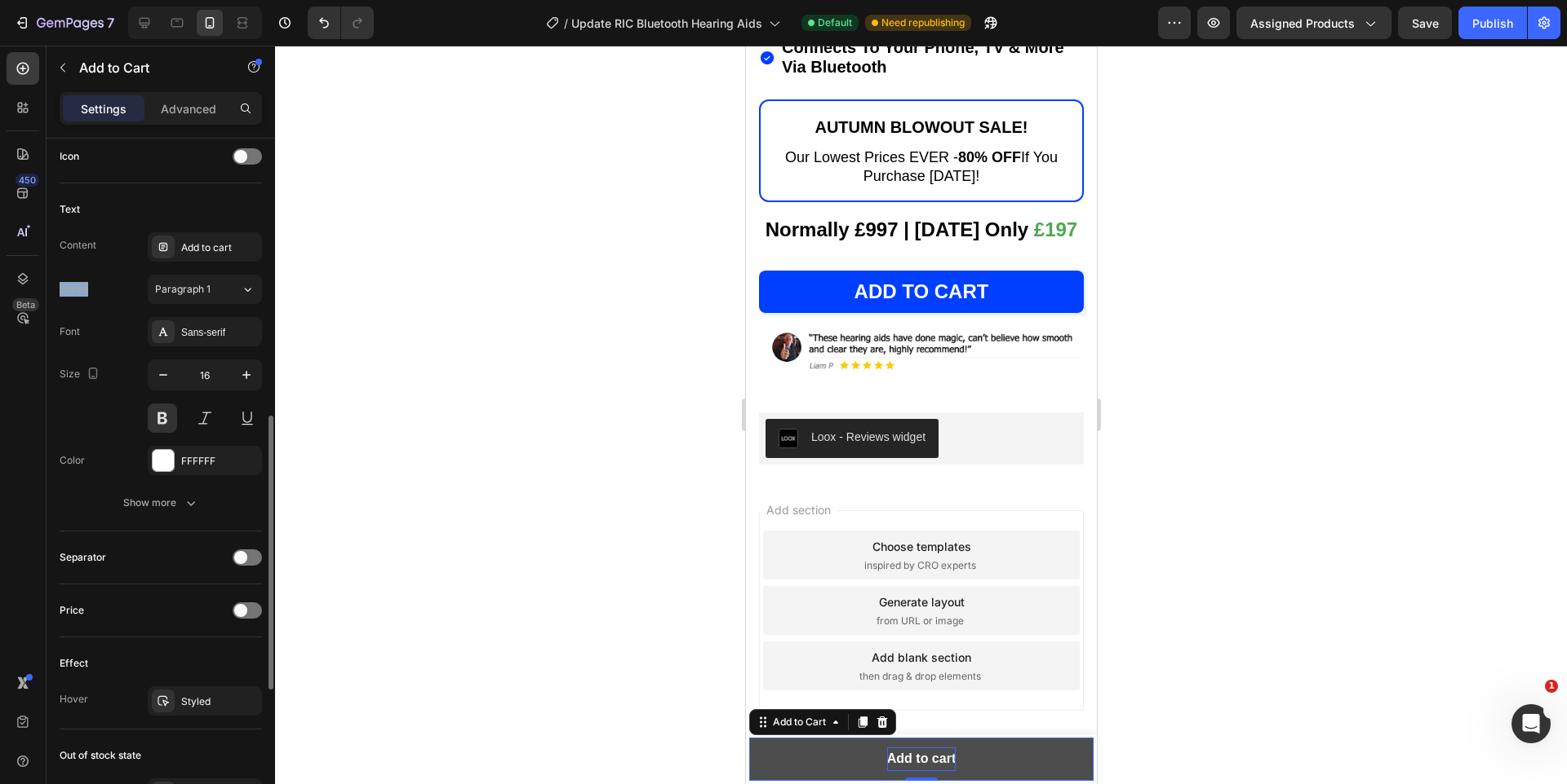
scroll to position [688, 0]
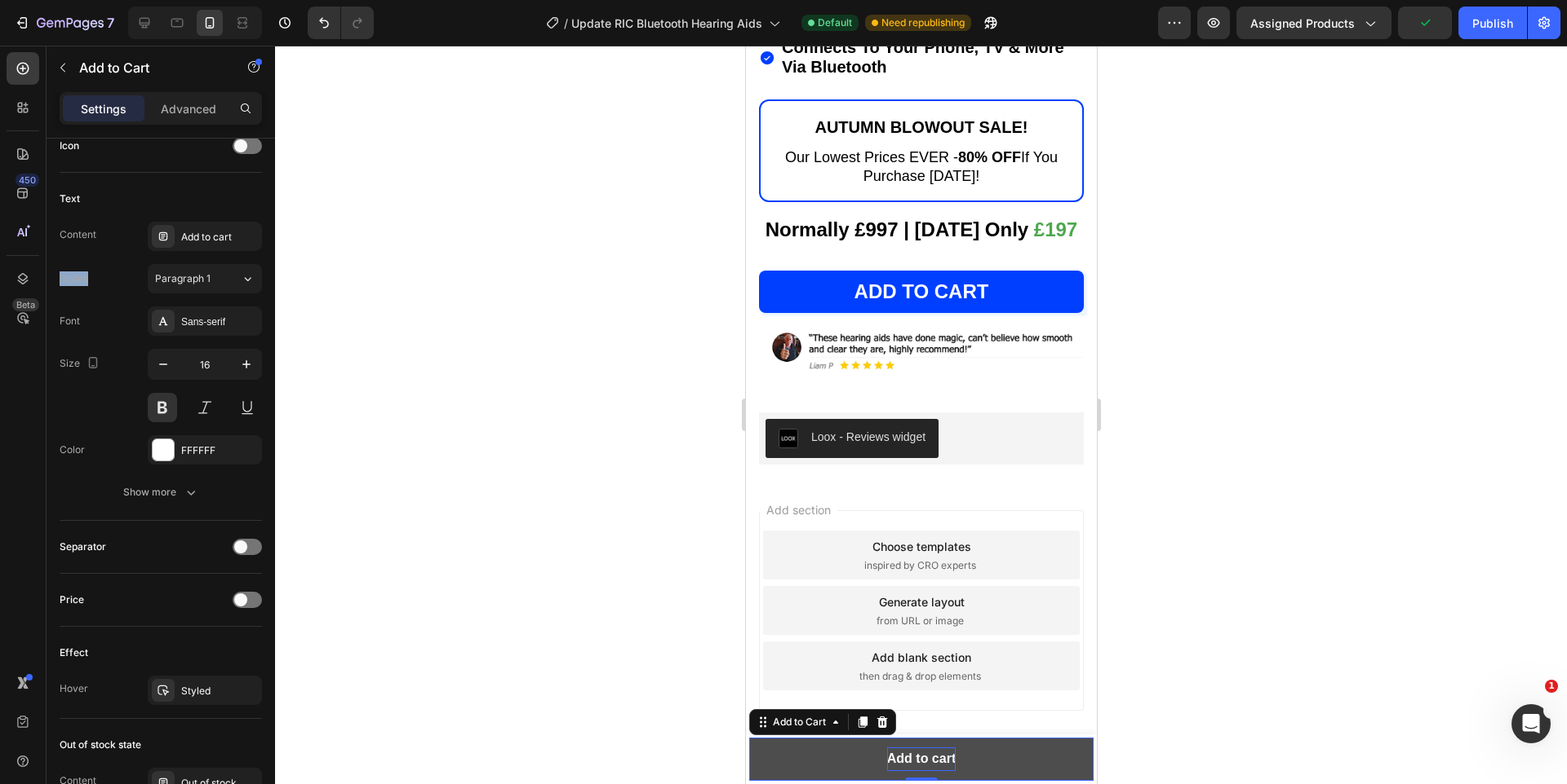
click at [918, 758] on p "Add to cart" at bounding box center [920, 759] width 68 height 24
click at [748, 738] on button "ADD" at bounding box center [920, 759] width 345 height 43
click at [748, 738] on button "ADD TO" at bounding box center [920, 759] width 345 height 43
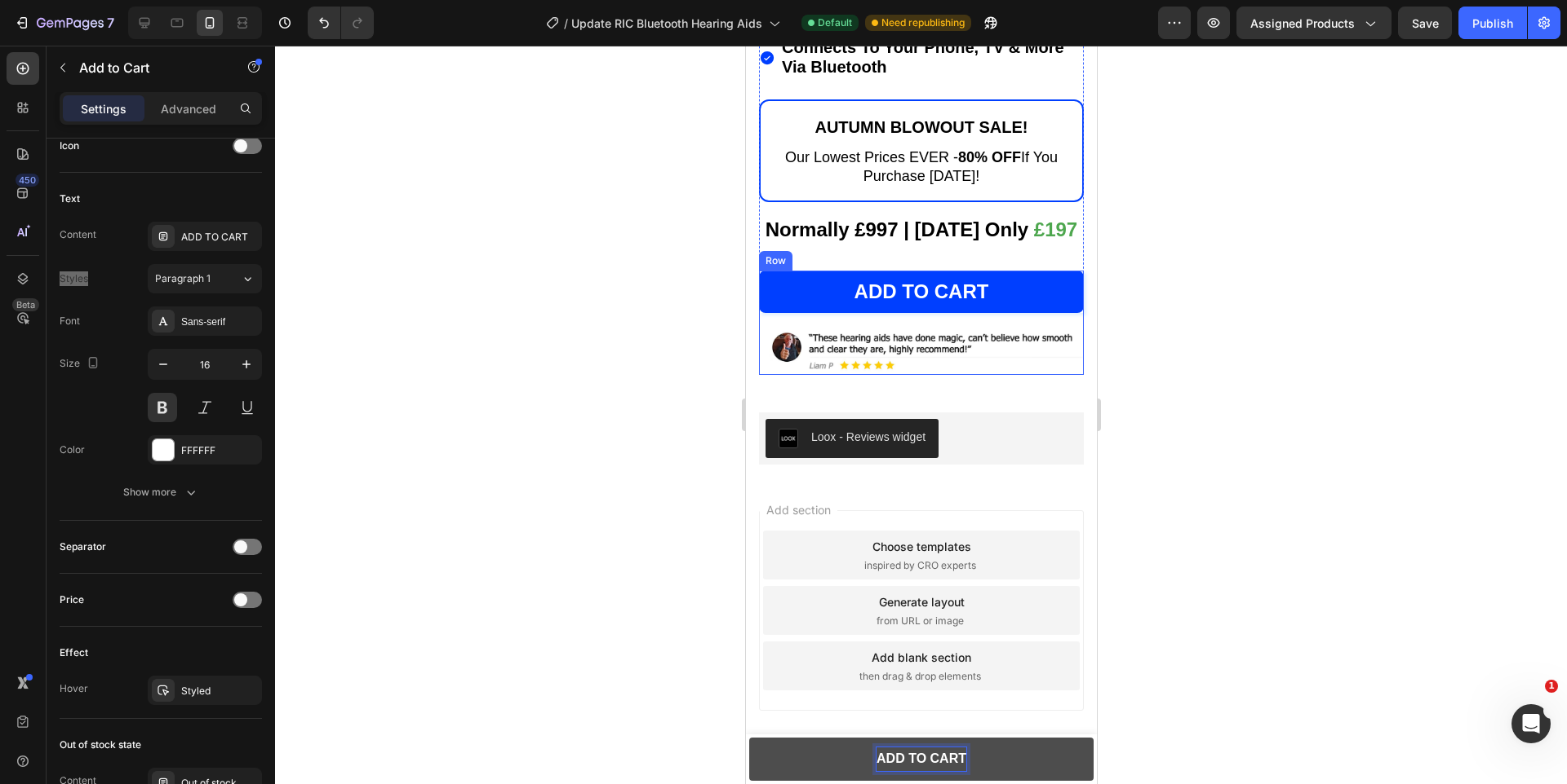
click at [886, 324] on div "Add to cart (P) Cart Button" at bounding box center [919, 298] width 324 height 56
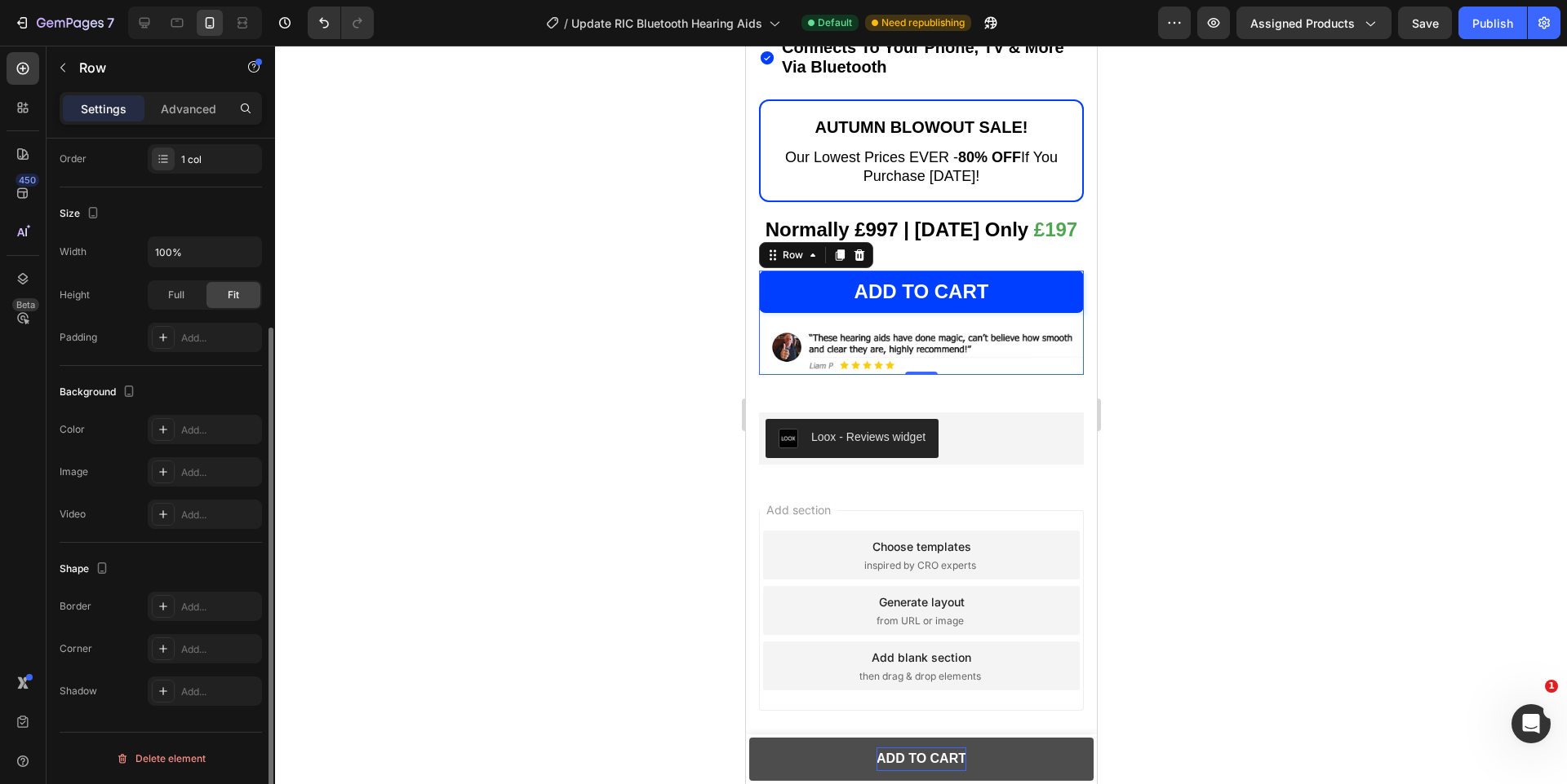
scroll to position [0, 0]
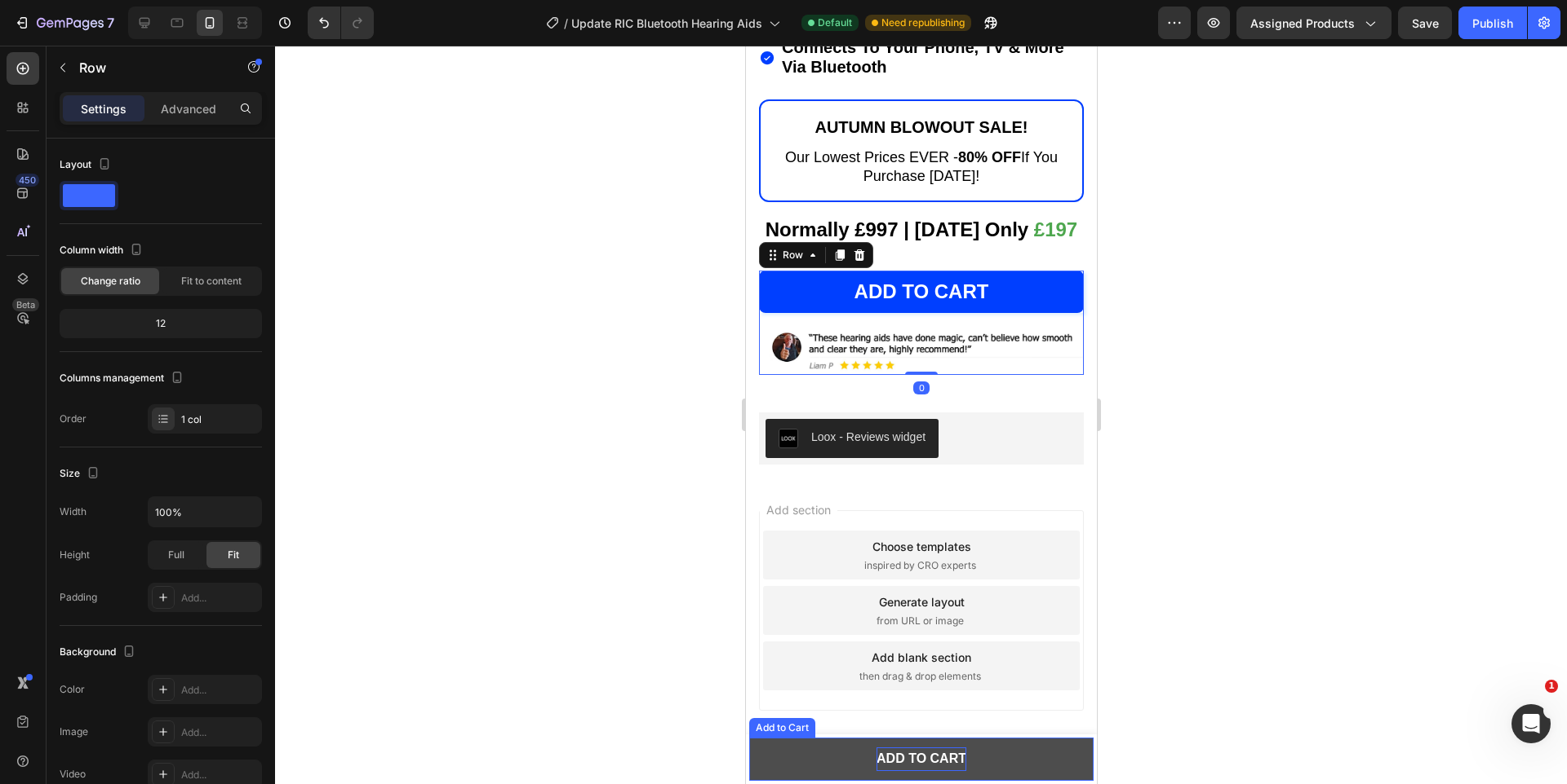
click at [805, 758] on button "ADD TO CART" at bounding box center [920, 759] width 345 height 43
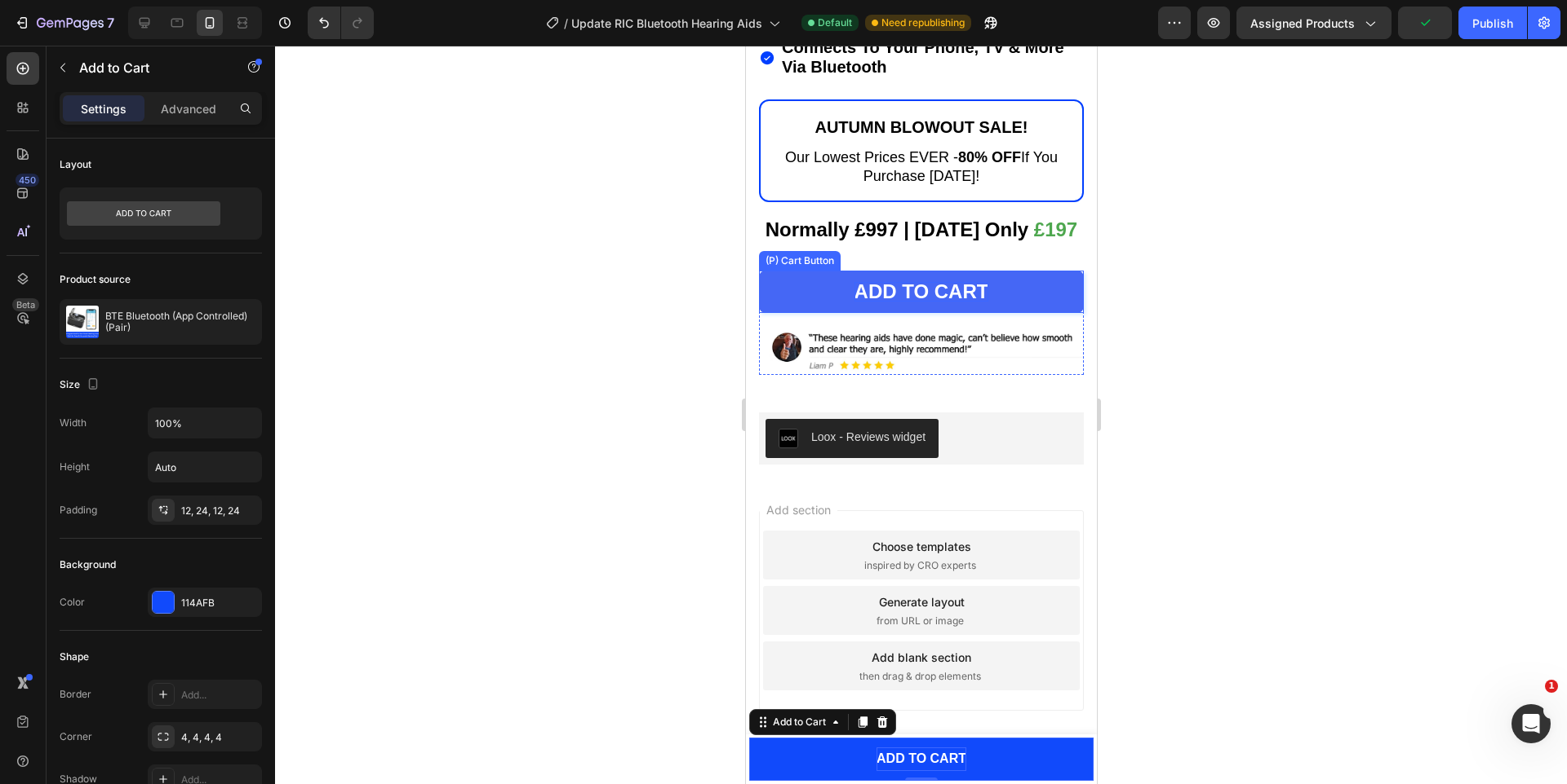
click at [904, 288] on div "Add to cart" at bounding box center [921, 291] width 135 height 19
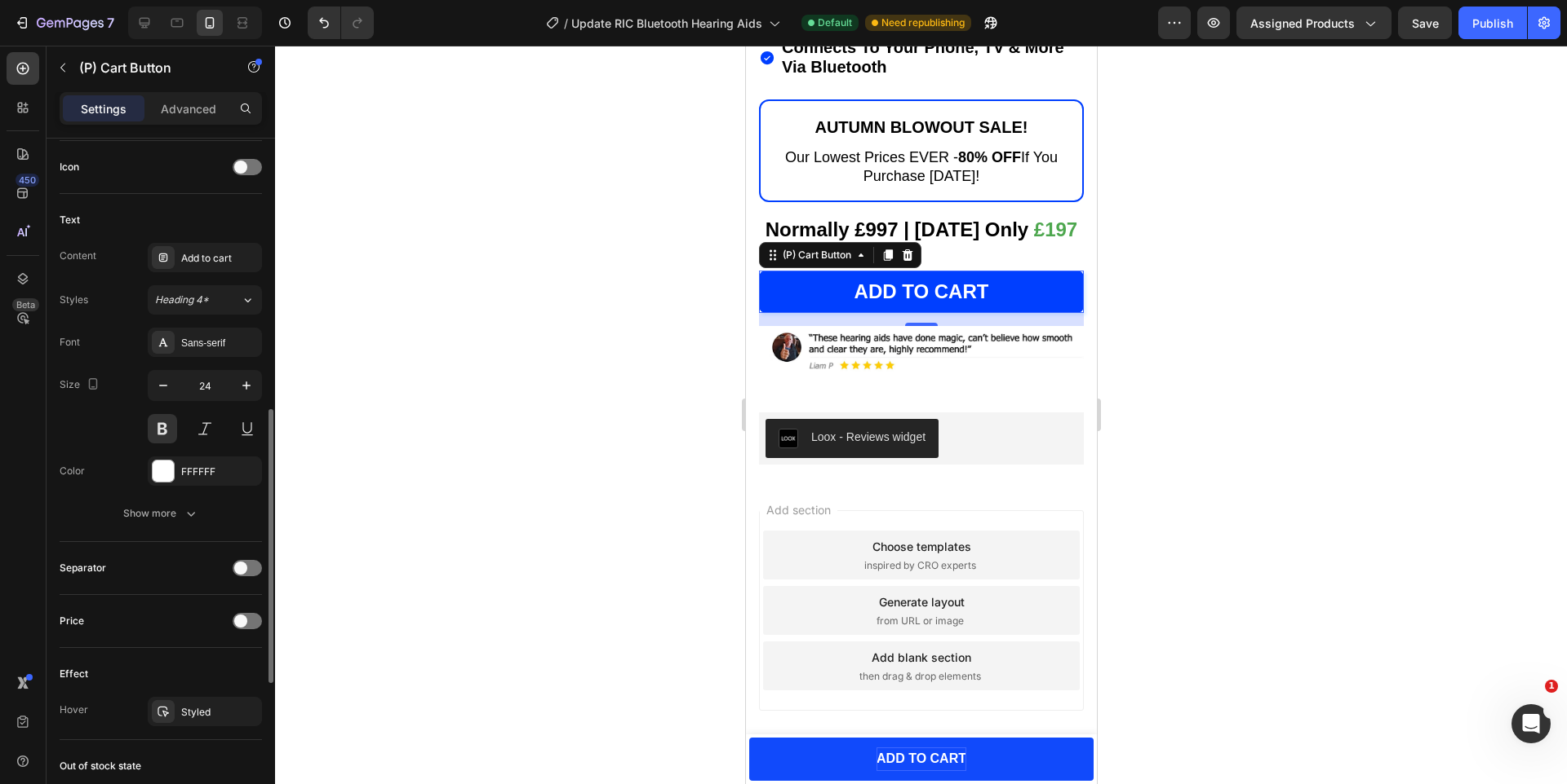
scroll to position [671, 0]
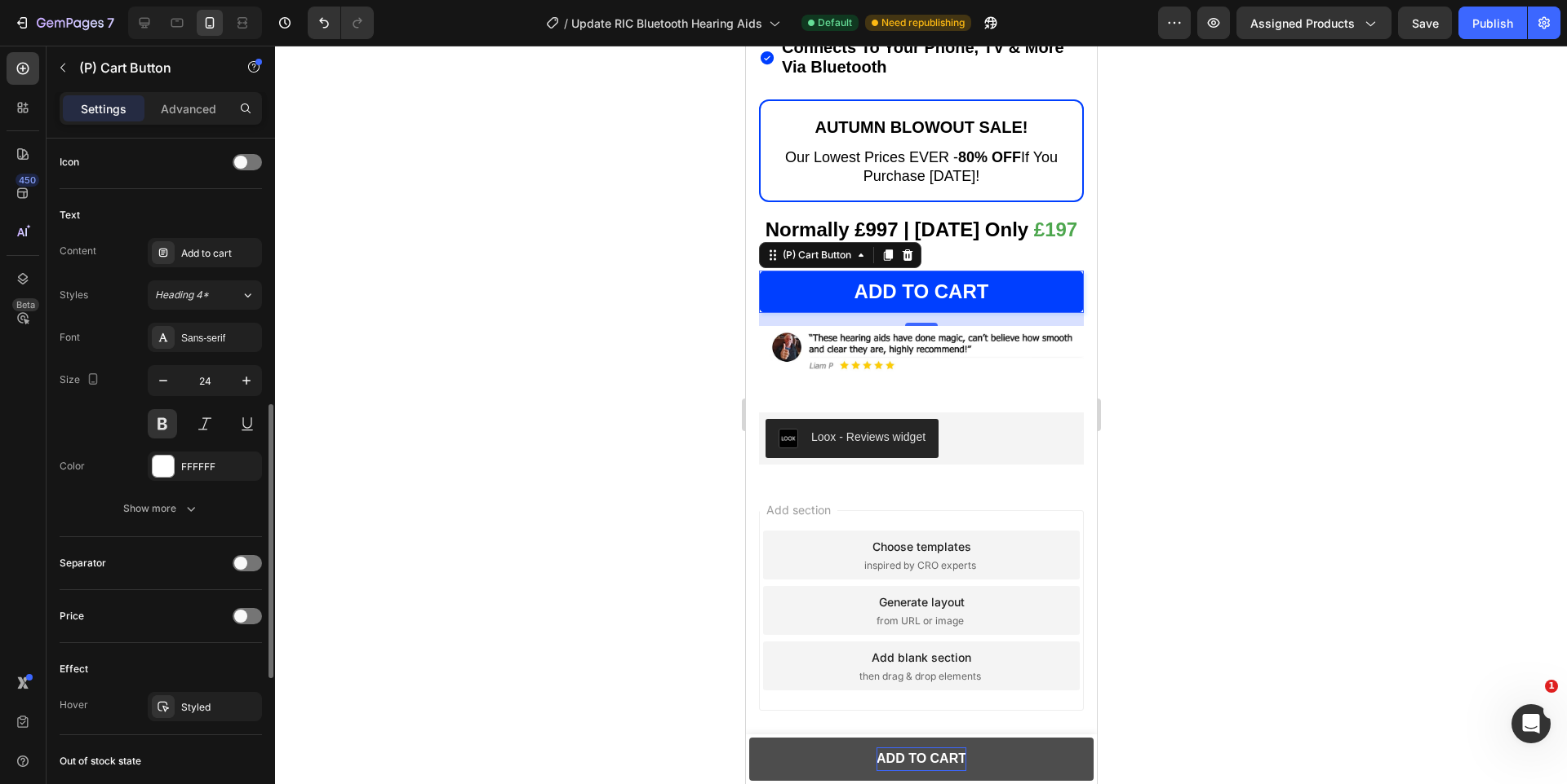
click at [816, 749] on button "ADD TO CART" at bounding box center [920, 759] width 345 height 43
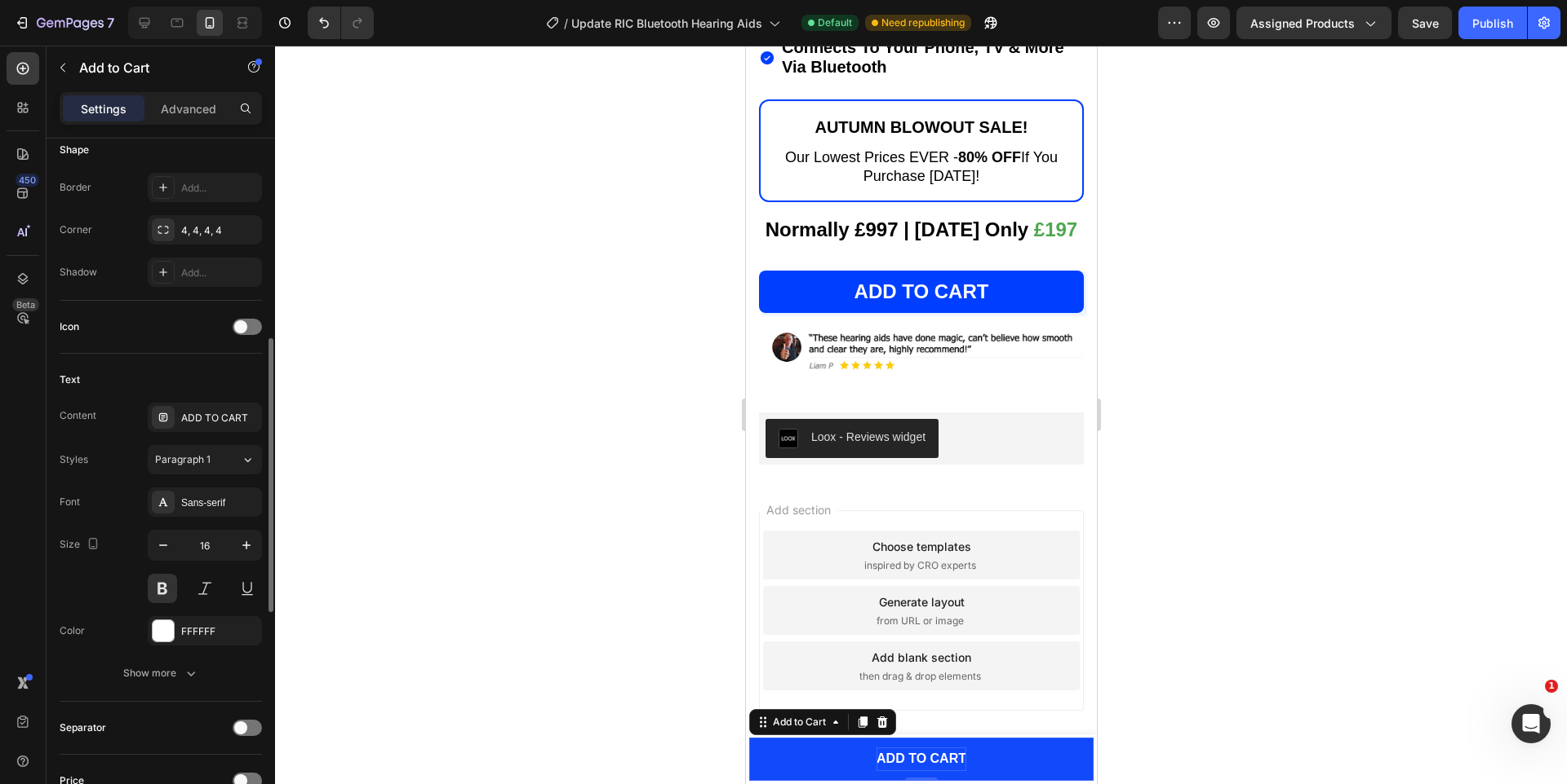
scroll to position [499, 0]
click at [191, 421] on div "ADD TO CART" at bounding box center [219, 426] width 77 height 14
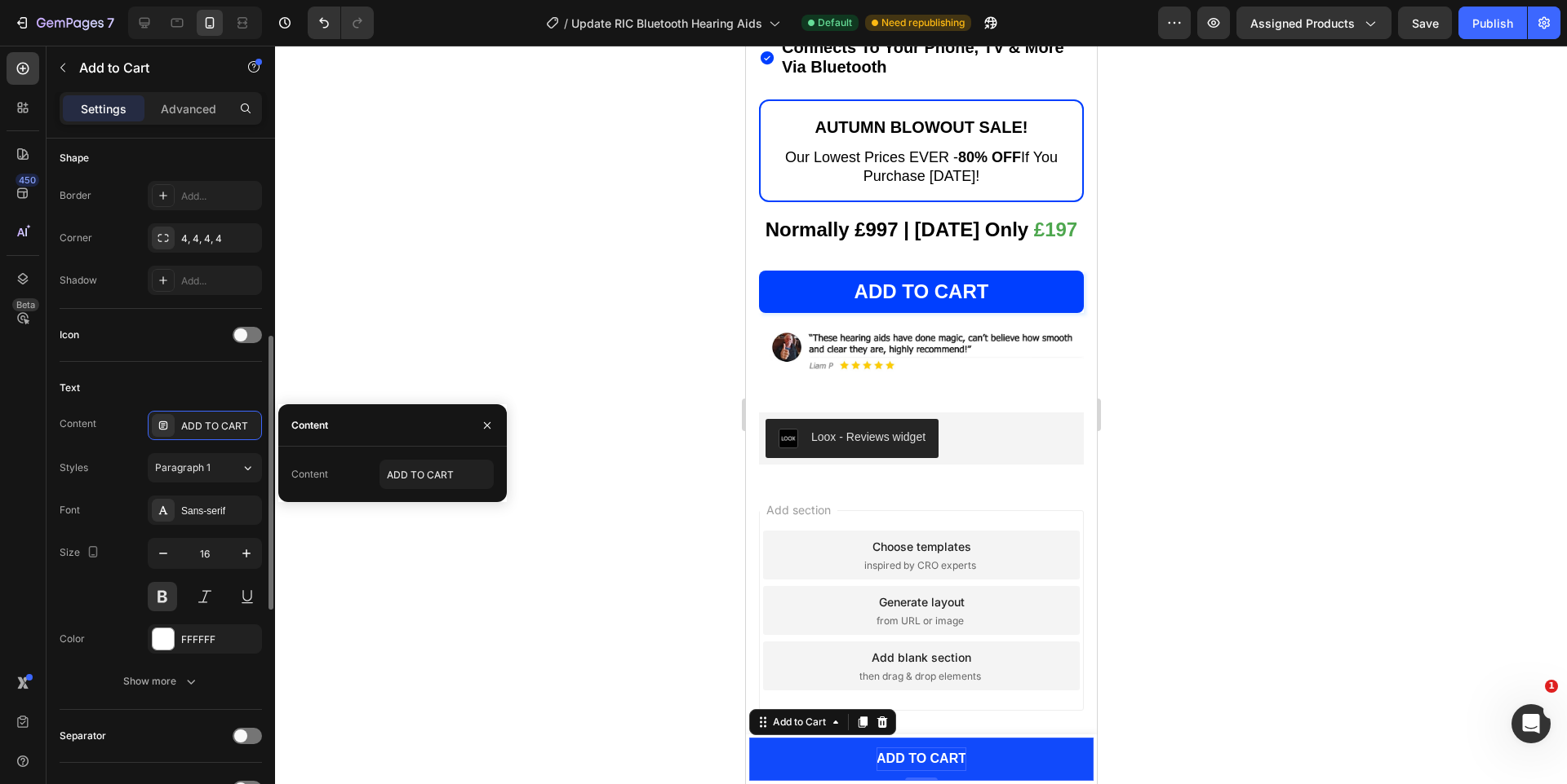
click at [184, 371] on div "Text Content ADD TO CART Styles Paragraph 1 Font Sans-serif Size 16 Color FFFFF…" at bounding box center [161, 536] width 202 height 348
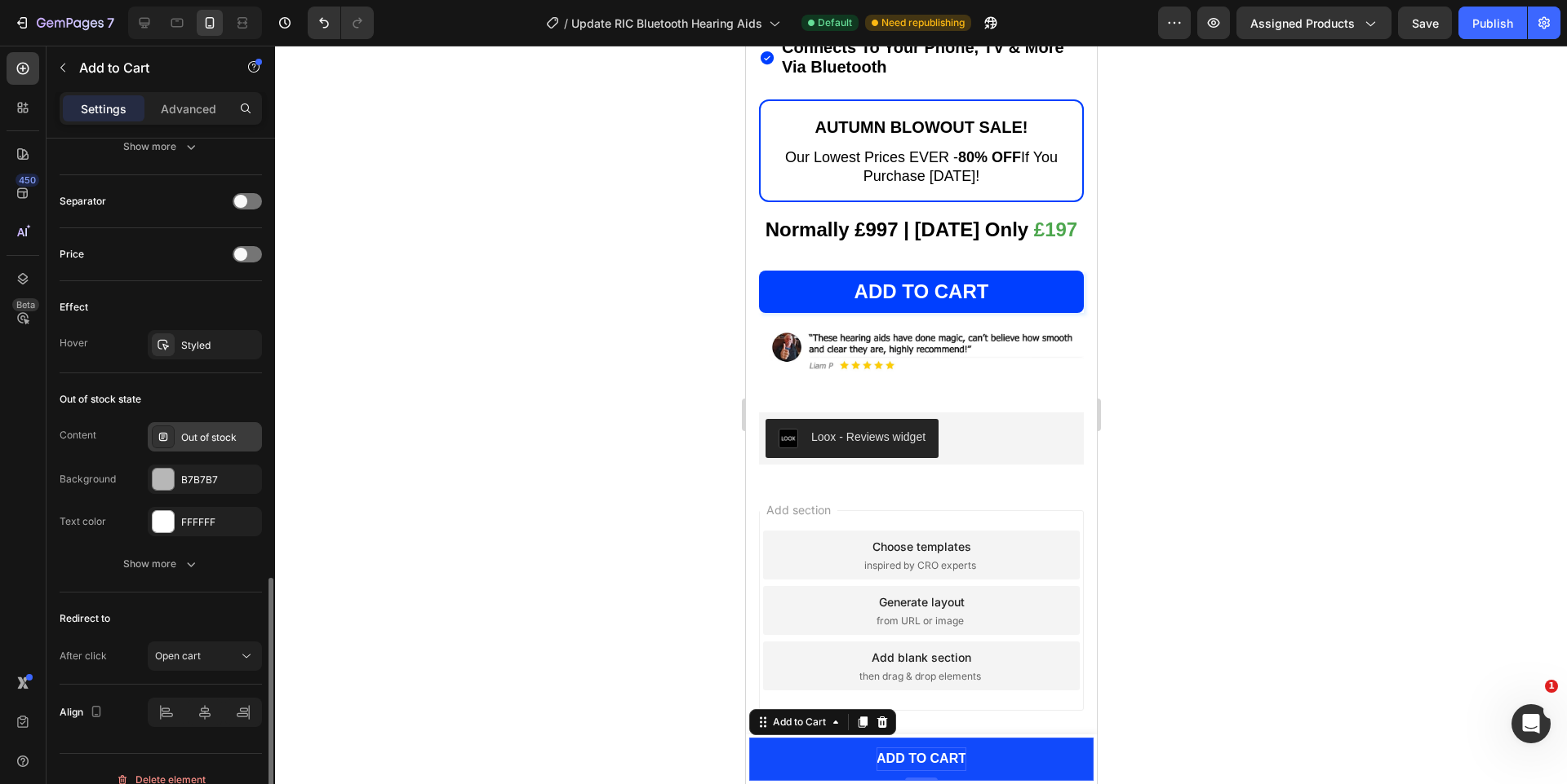
scroll to position [1055, 0]
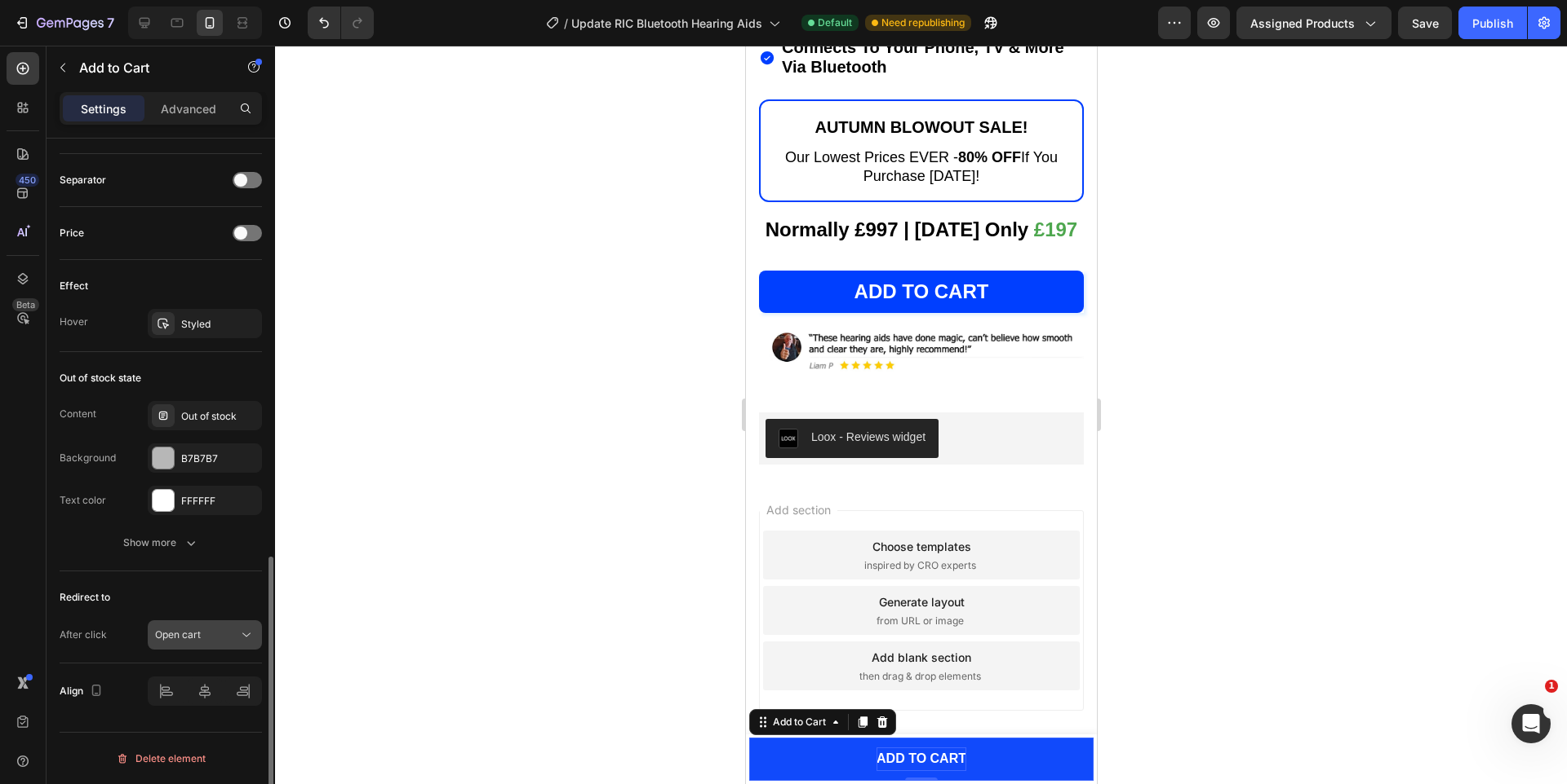
click at [193, 639] on span "Open cart" at bounding box center [177, 635] width 45 height 13
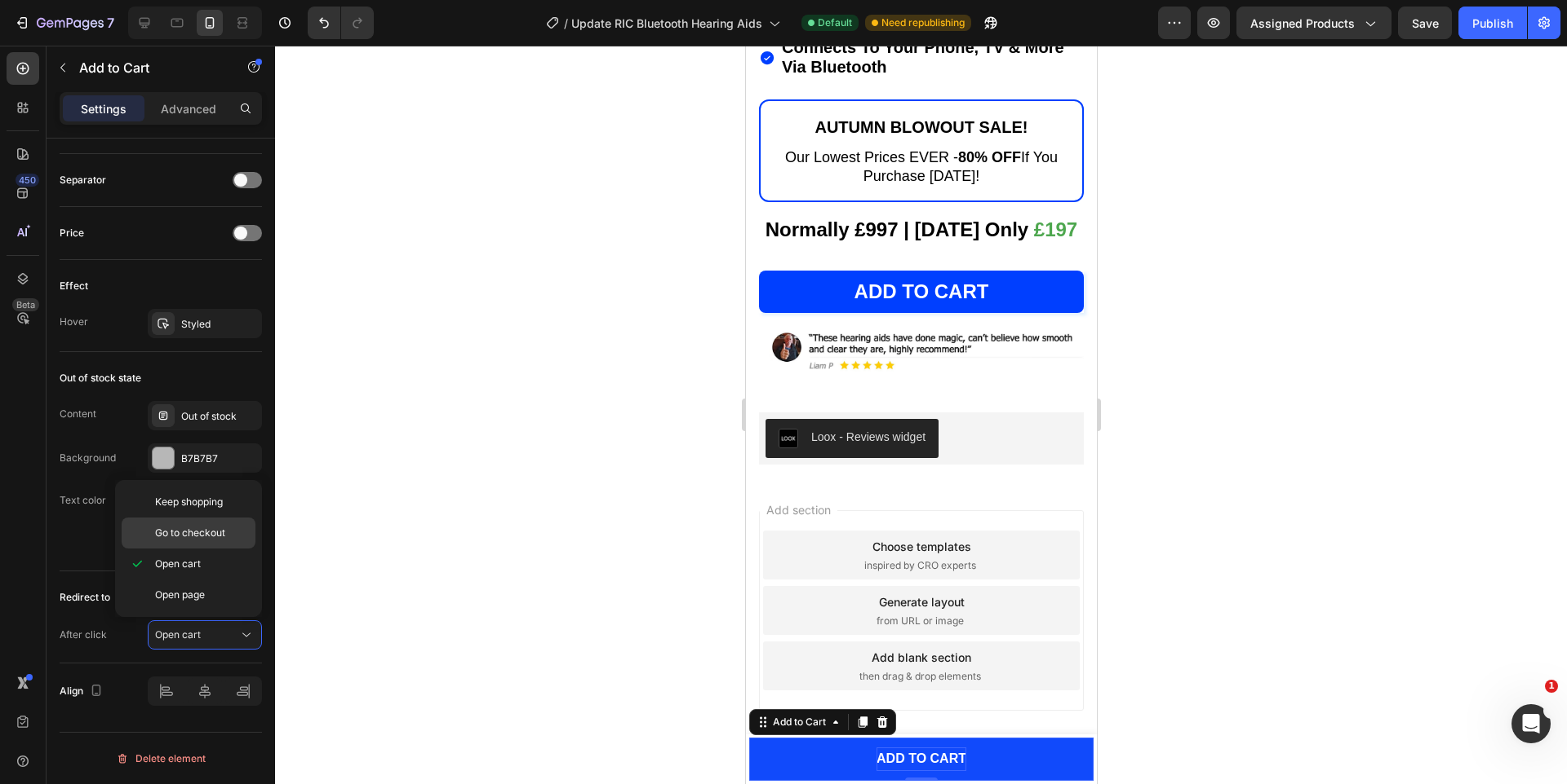
click at [189, 524] on div "Go to checkout" at bounding box center [188, 533] width 134 height 31
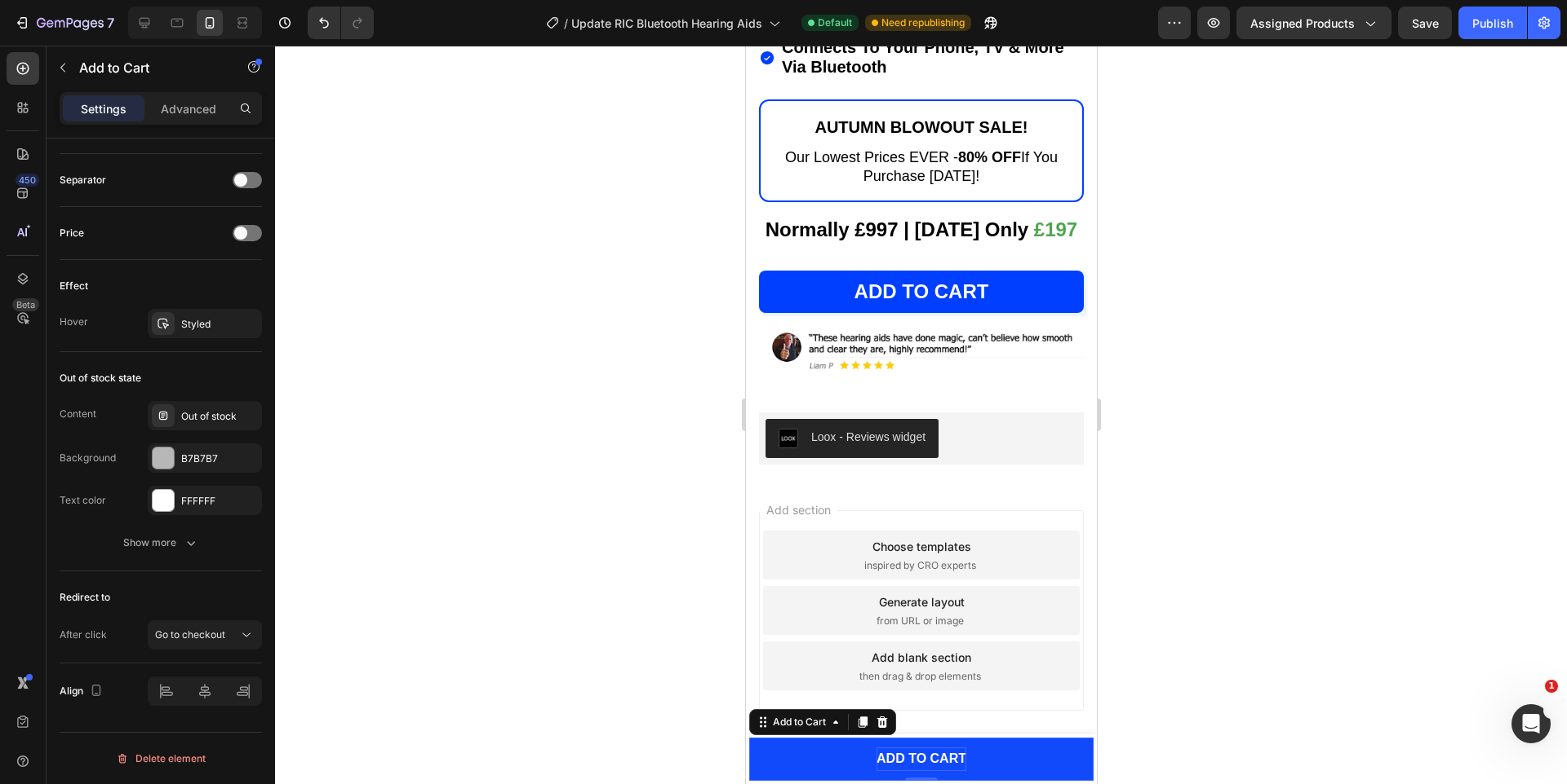
click at [1480, 21] on div "Publish" at bounding box center [1492, 23] width 40 height 17
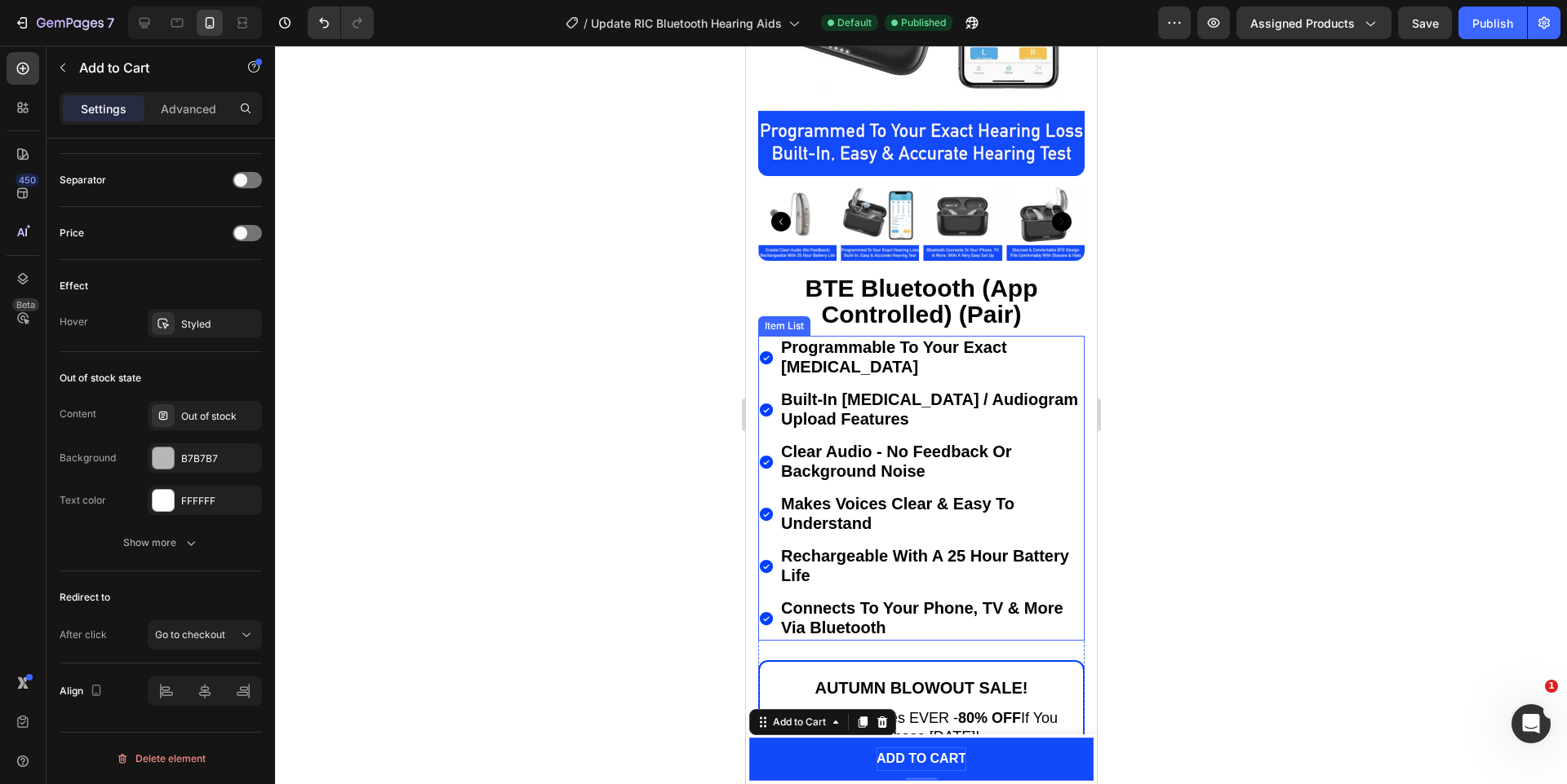
scroll to position [670, 0]
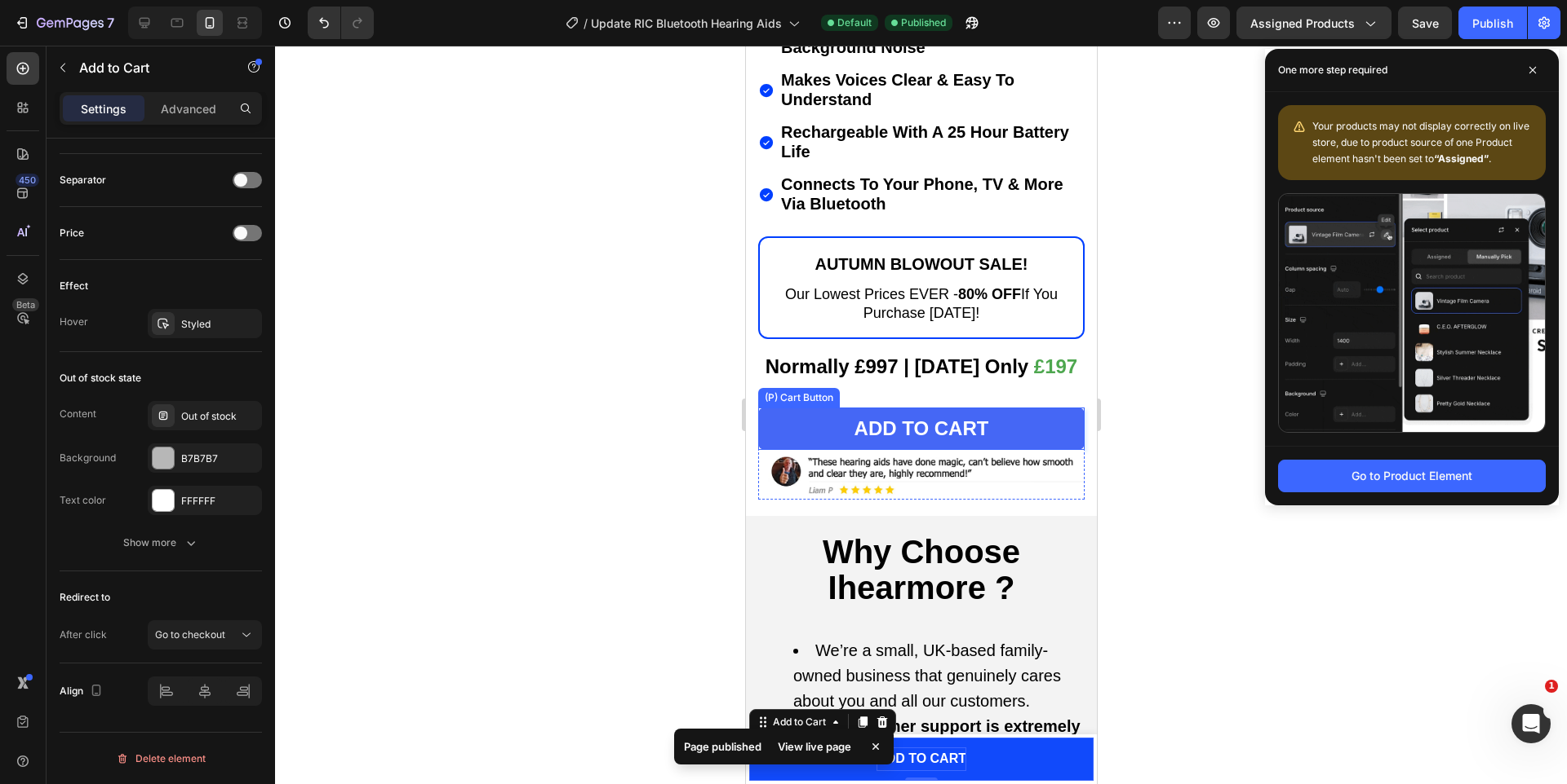
click at [972, 430] on button "Add to cart" at bounding box center [920, 429] width 326 height 42
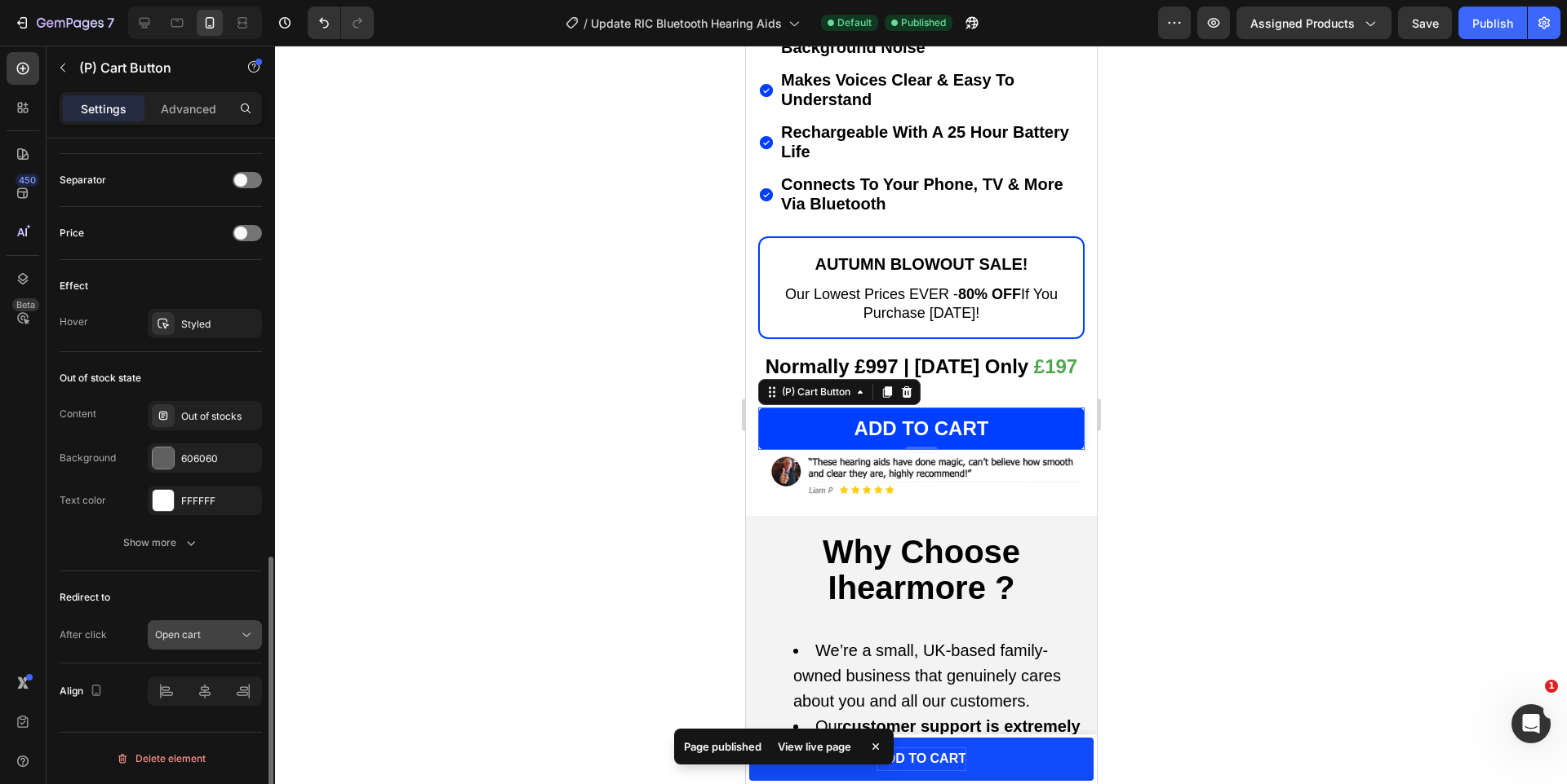
click at [206, 635] on div "Open cart" at bounding box center [196, 635] width 83 height 14
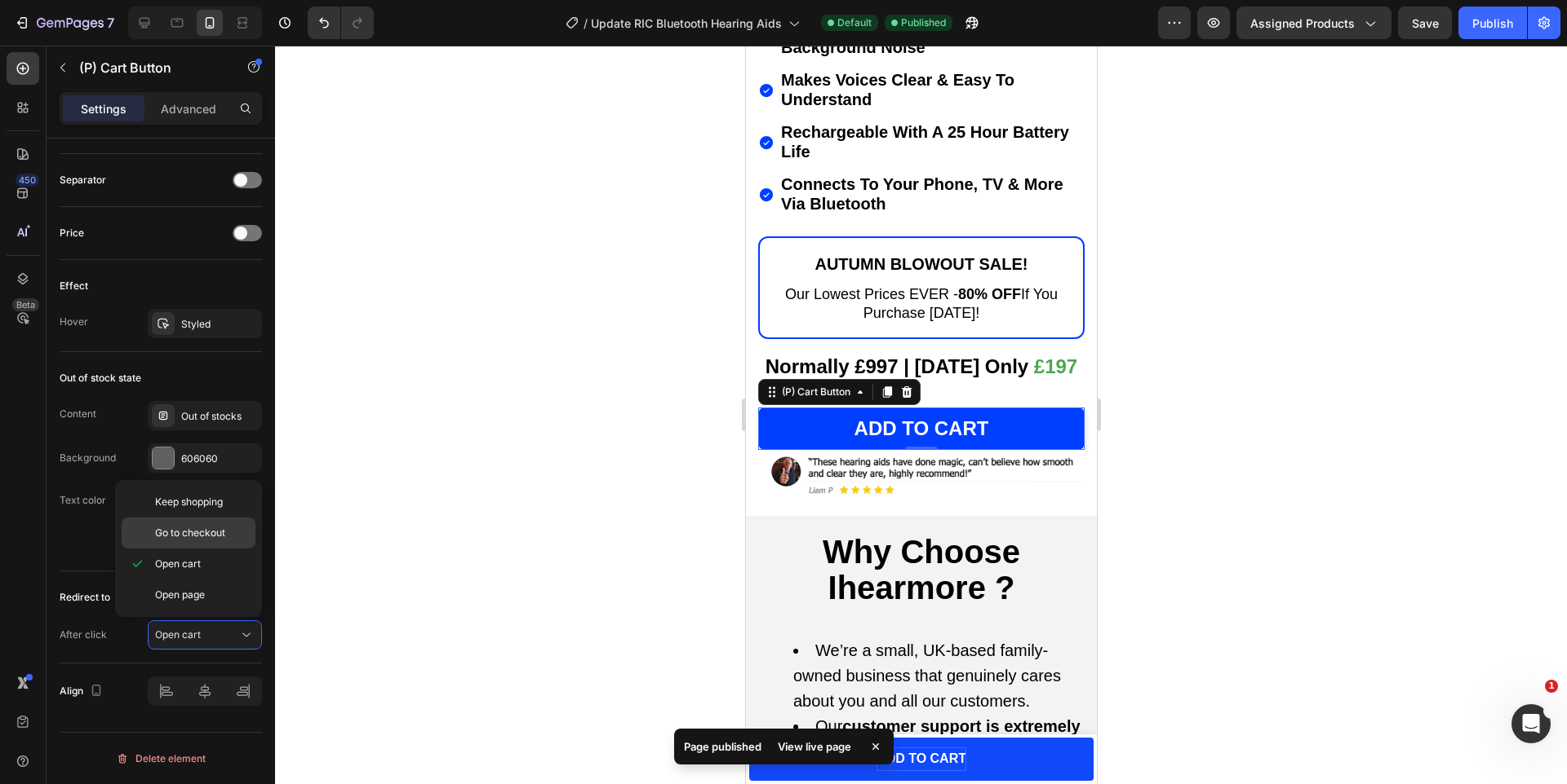
click at [192, 529] on span "Go to checkout" at bounding box center [190, 533] width 70 height 14
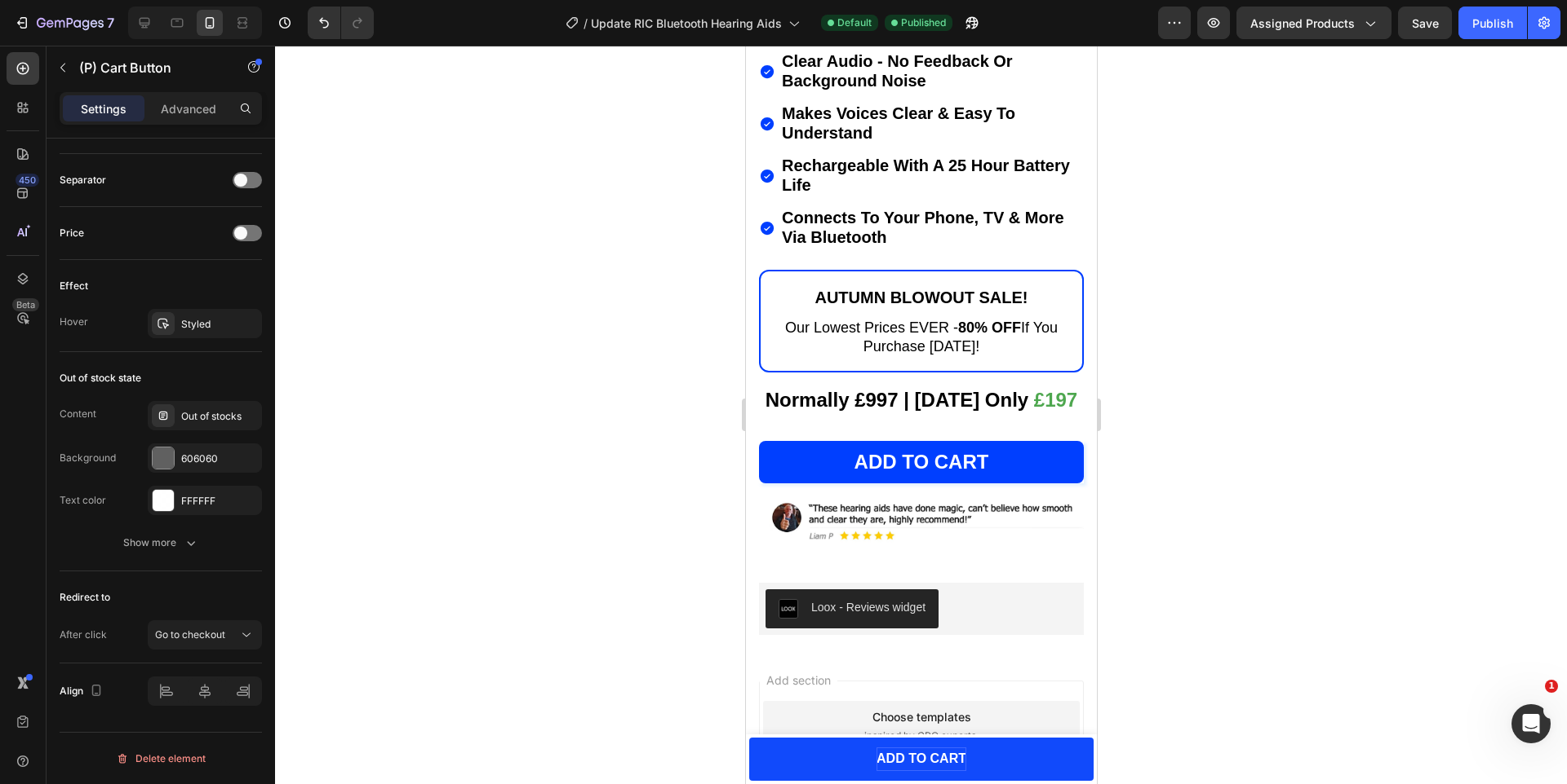
scroll to position [14531, 0]
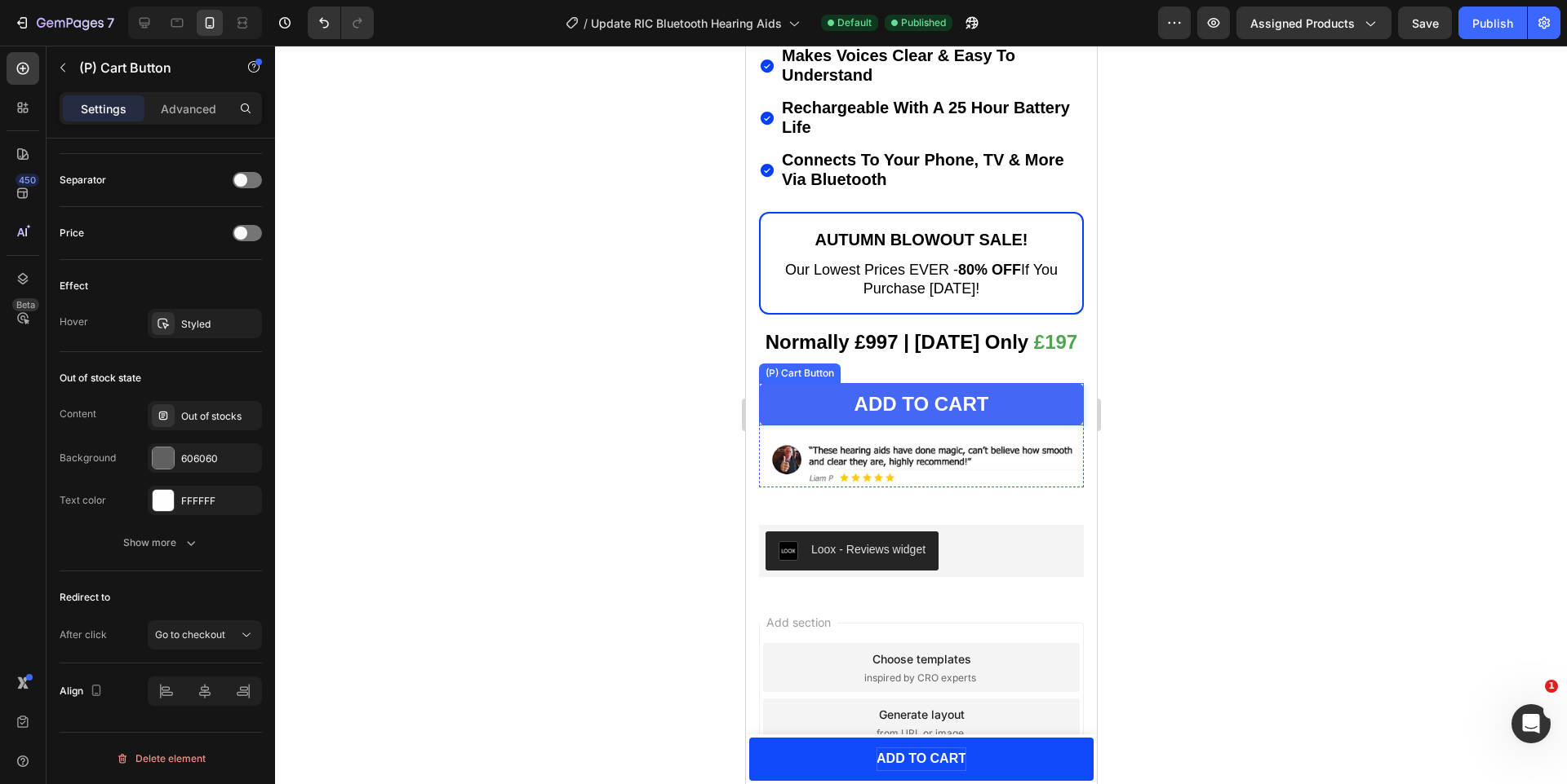
click at [835, 383] on button "Add to cart" at bounding box center [919, 404] width 324 height 42
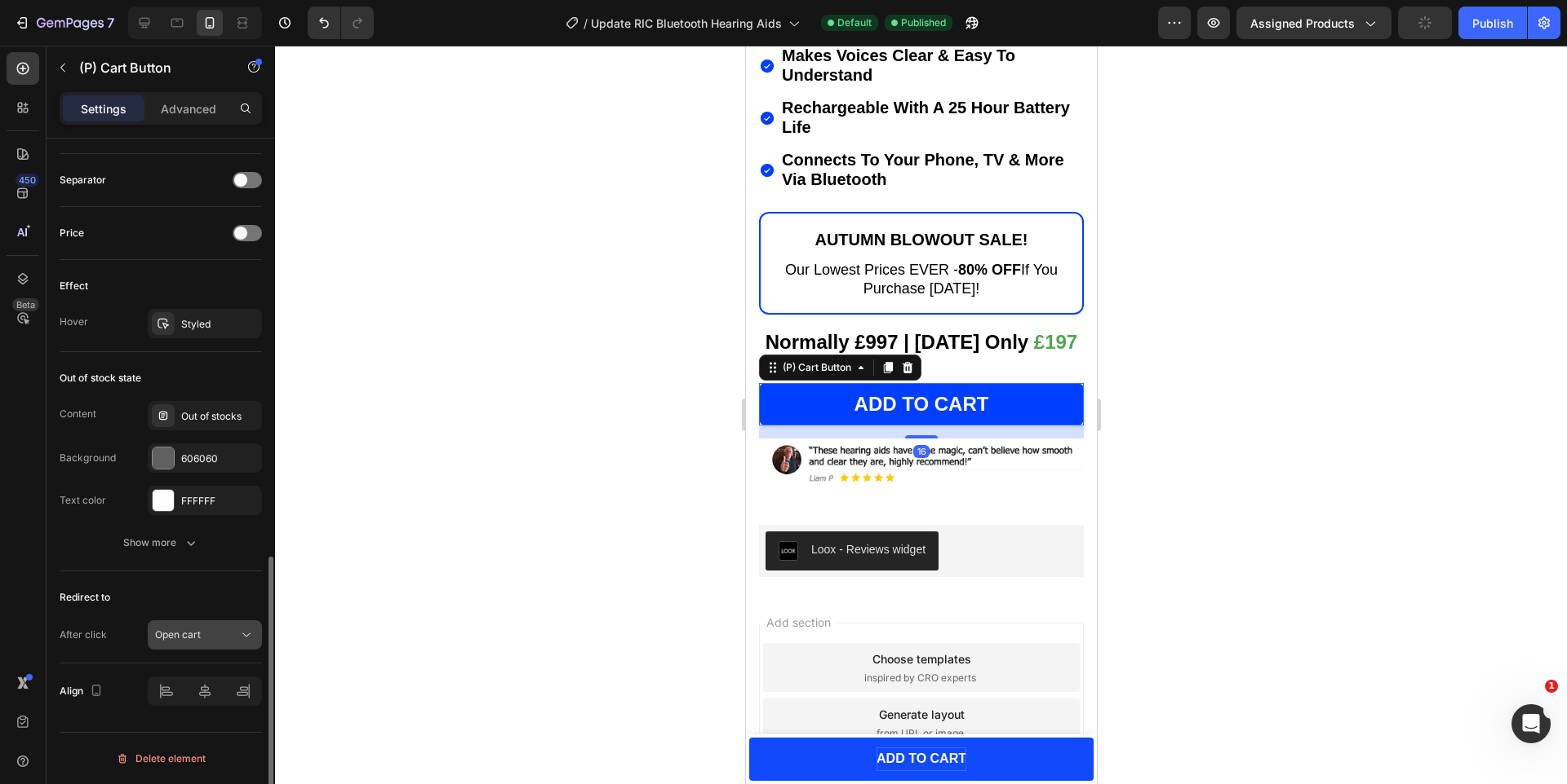
click at [218, 631] on div "Open cart" at bounding box center [196, 635] width 83 height 14
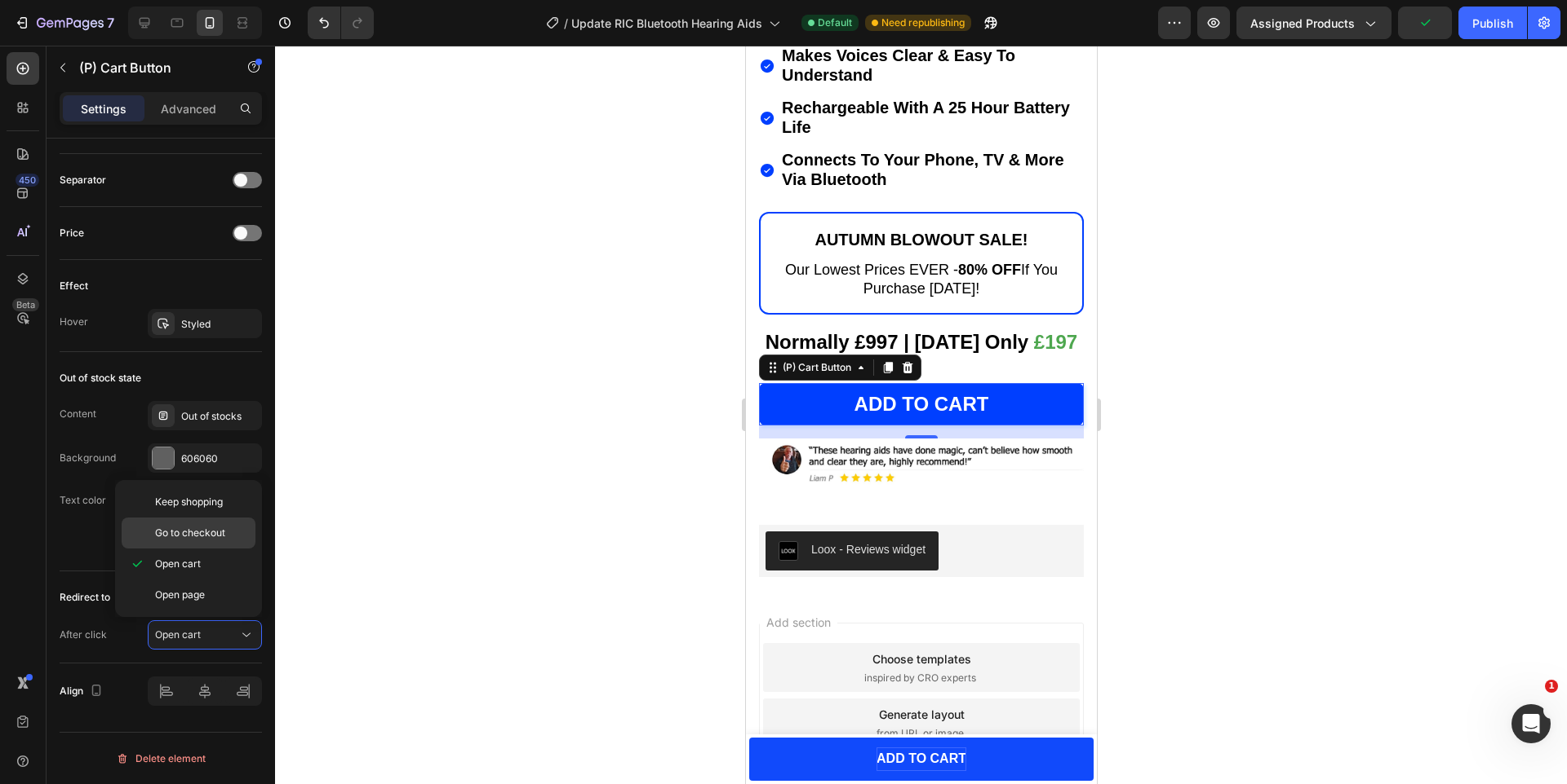
click at [185, 533] on span "Go to checkout" at bounding box center [190, 533] width 70 height 14
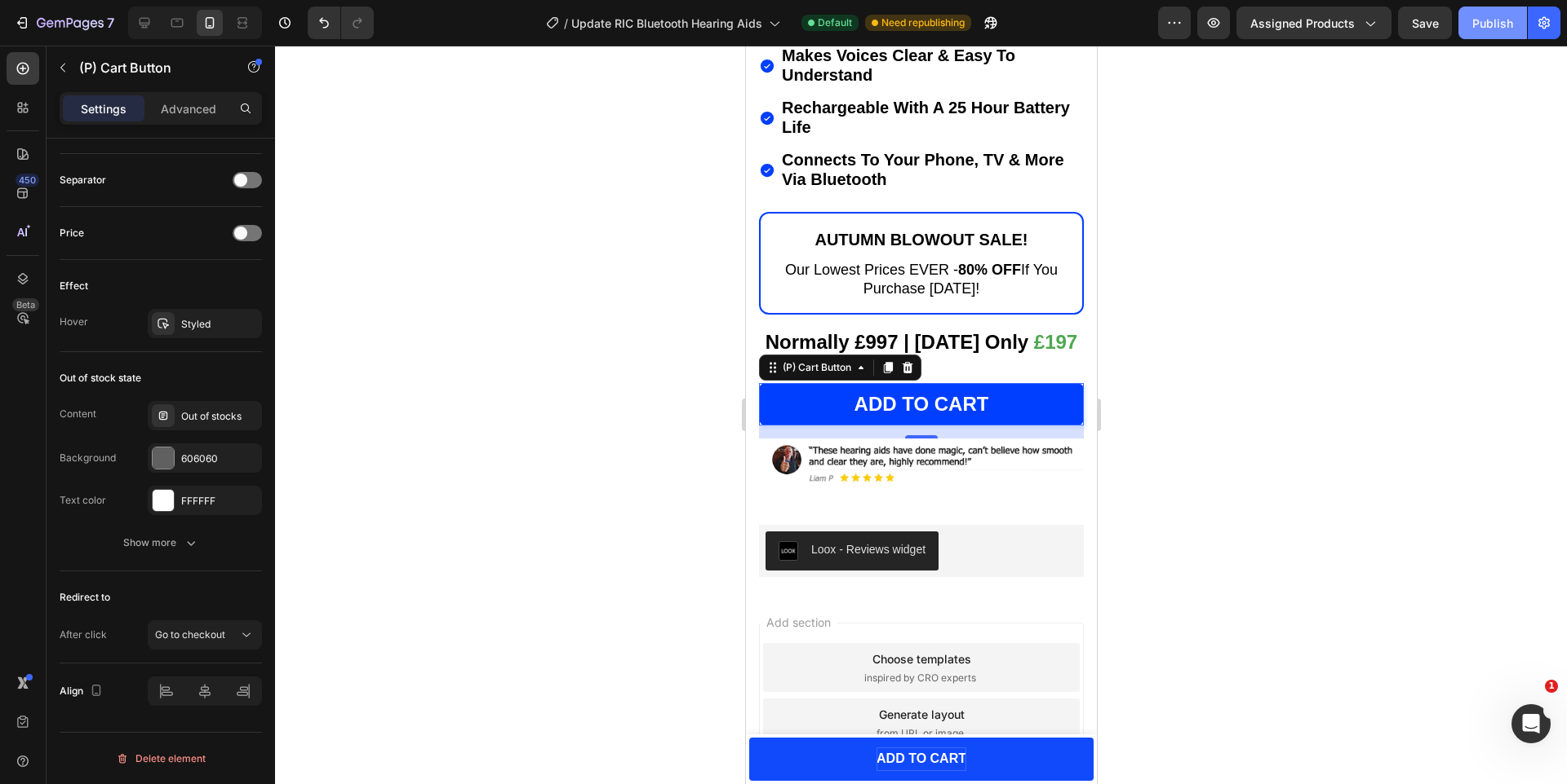
click at [1492, 22] on div "Publish" at bounding box center [1492, 23] width 40 height 17
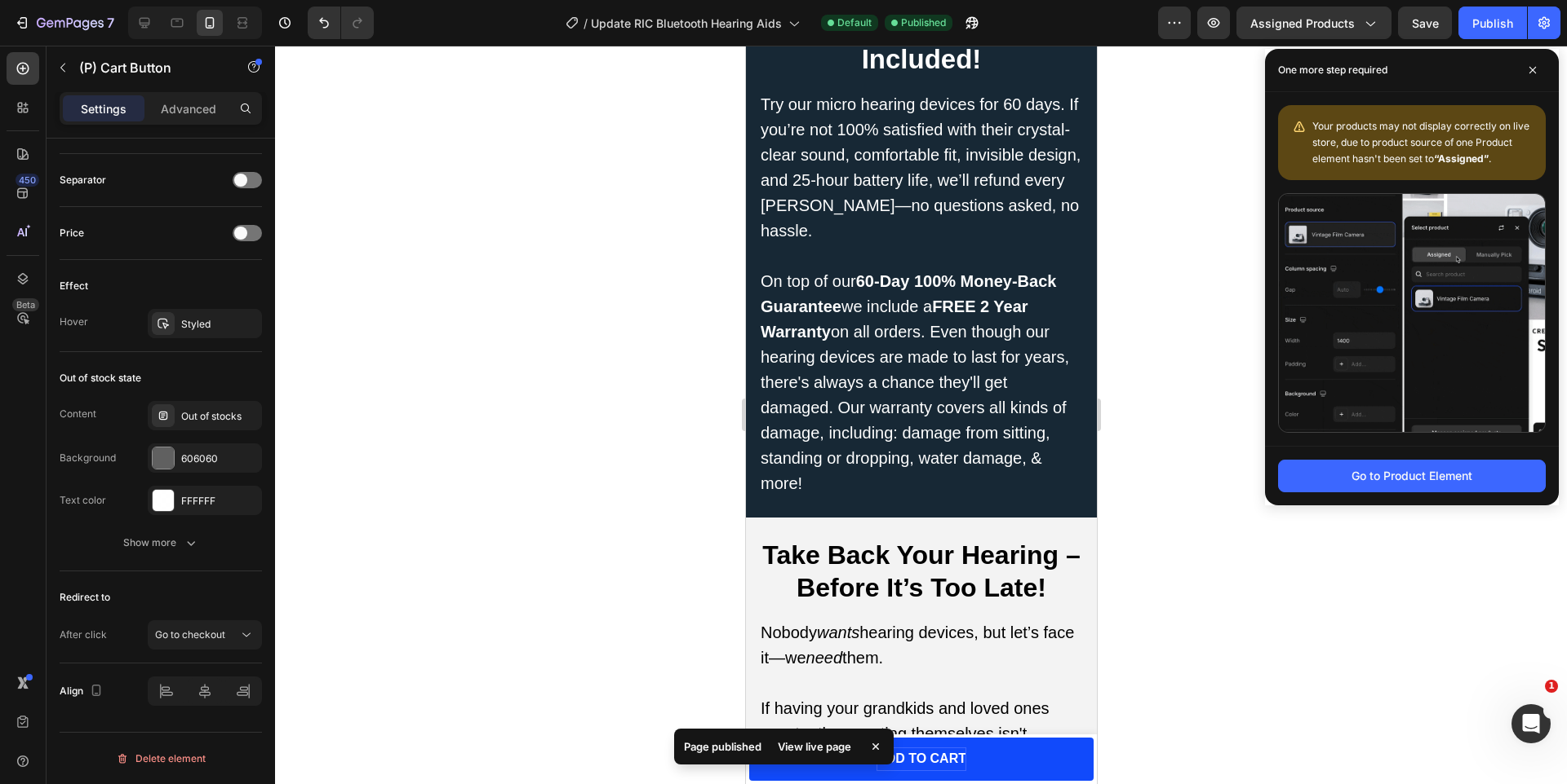
scroll to position [1443, 0]
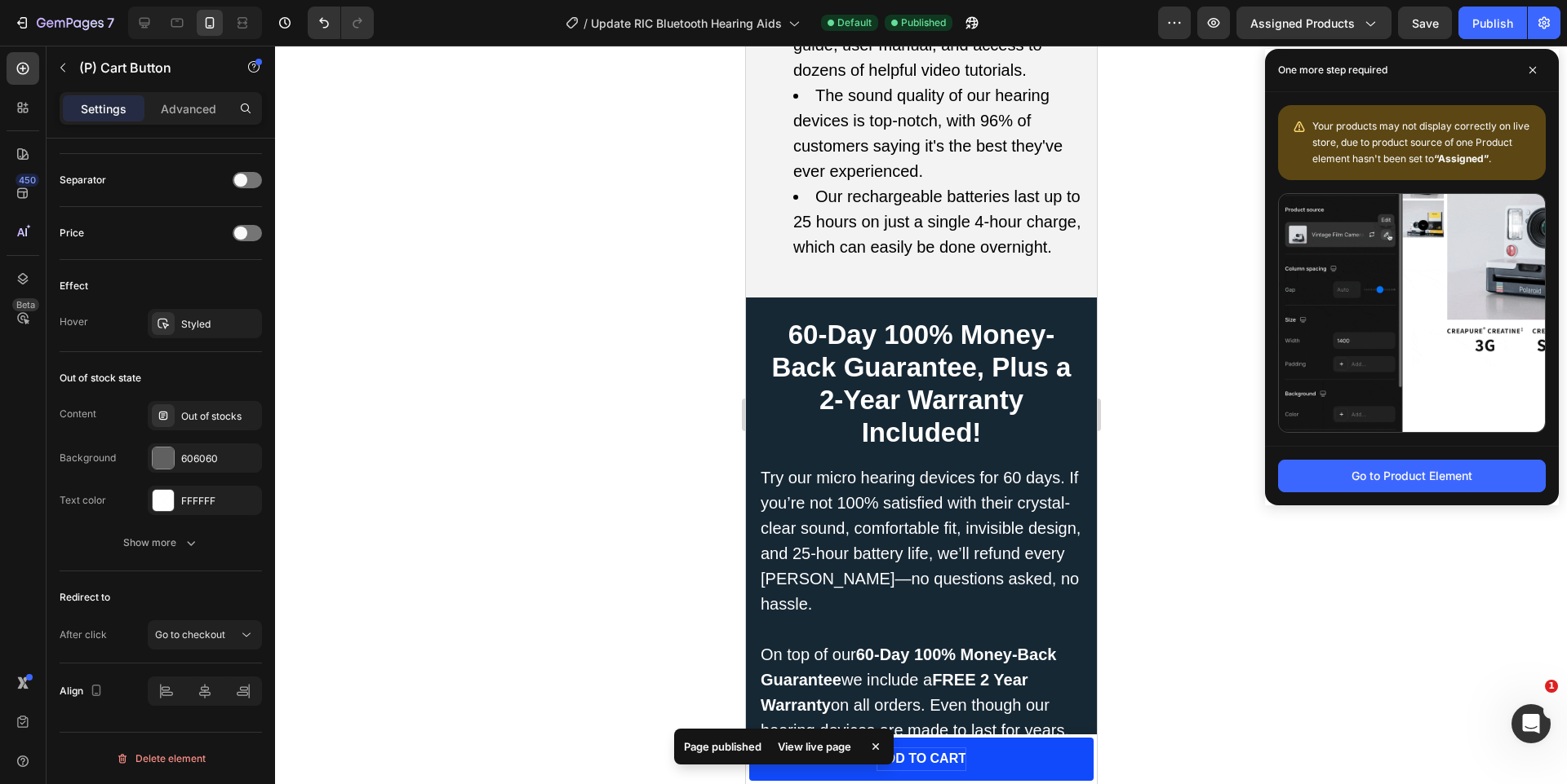
click at [1506, 4] on div "7 Version history / Update RIC Bluetooth Hearing Aids Default Published Preview…" at bounding box center [784, 23] width 1567 height 46
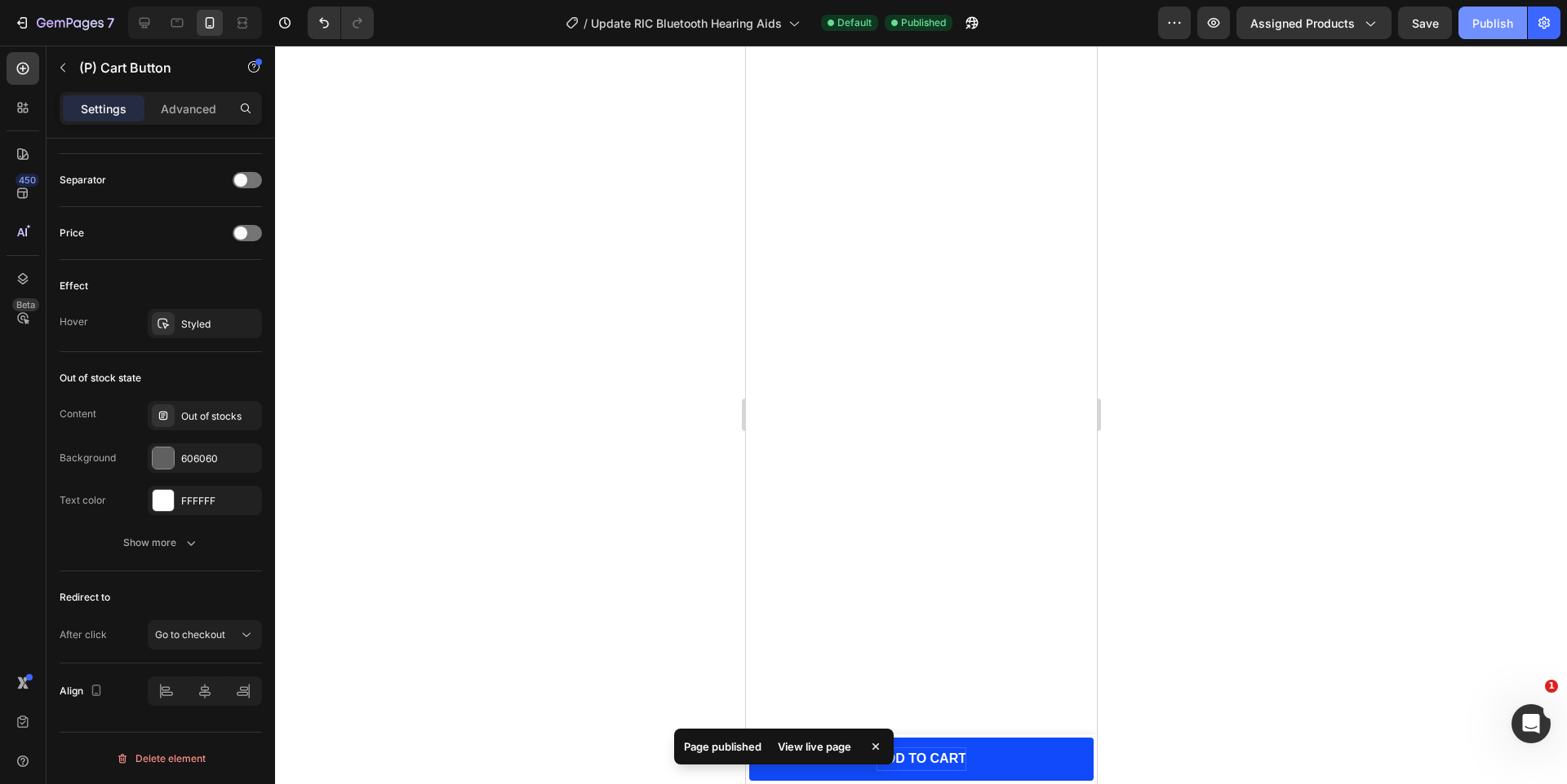
click at [1506, 18] on div "Publish" at bounding box center [1492, 23] width 40 height 17
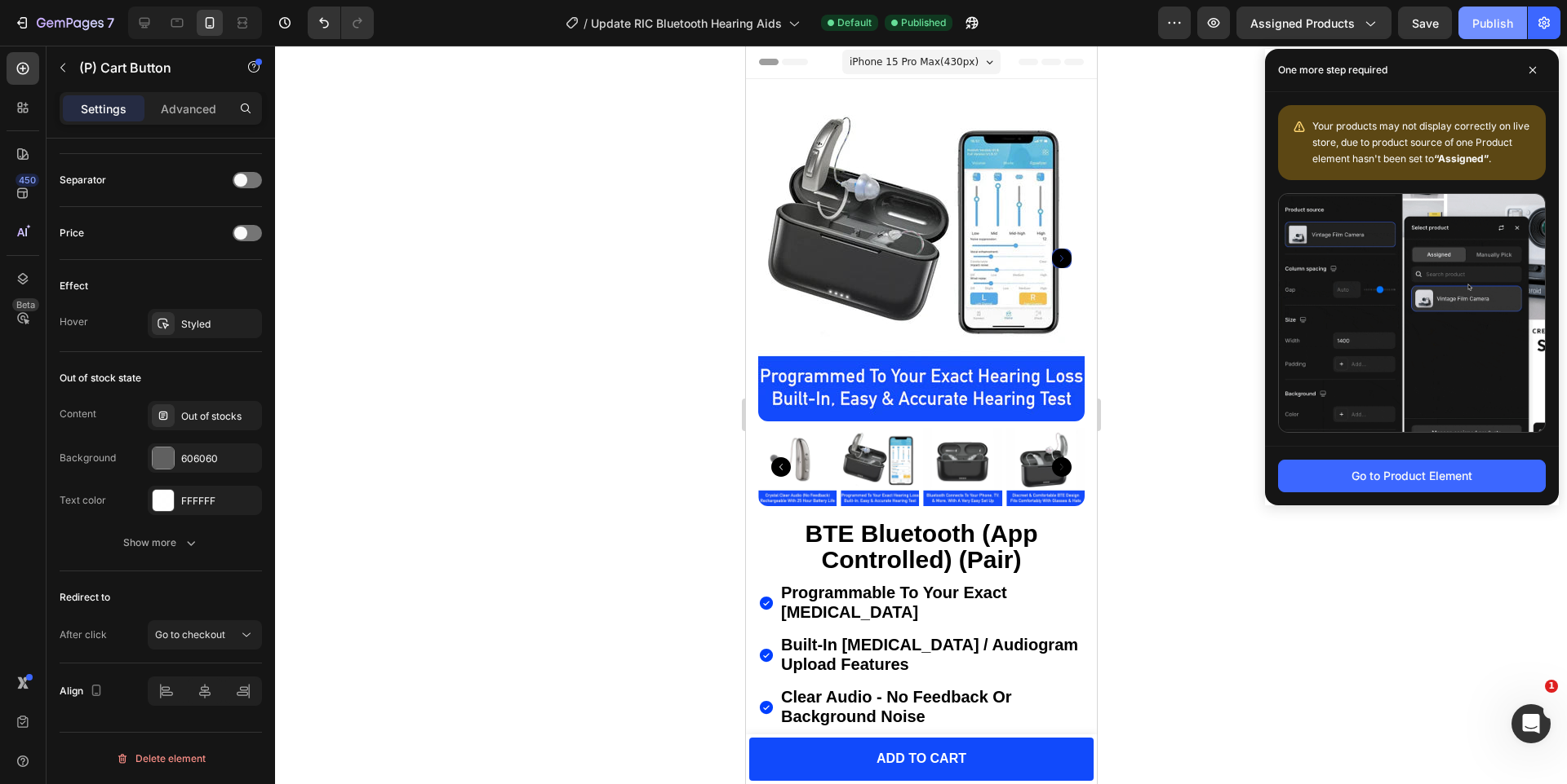
click at [1486, 24] on div "Publish" at bounding box center [1492, 23] width 40 height 17
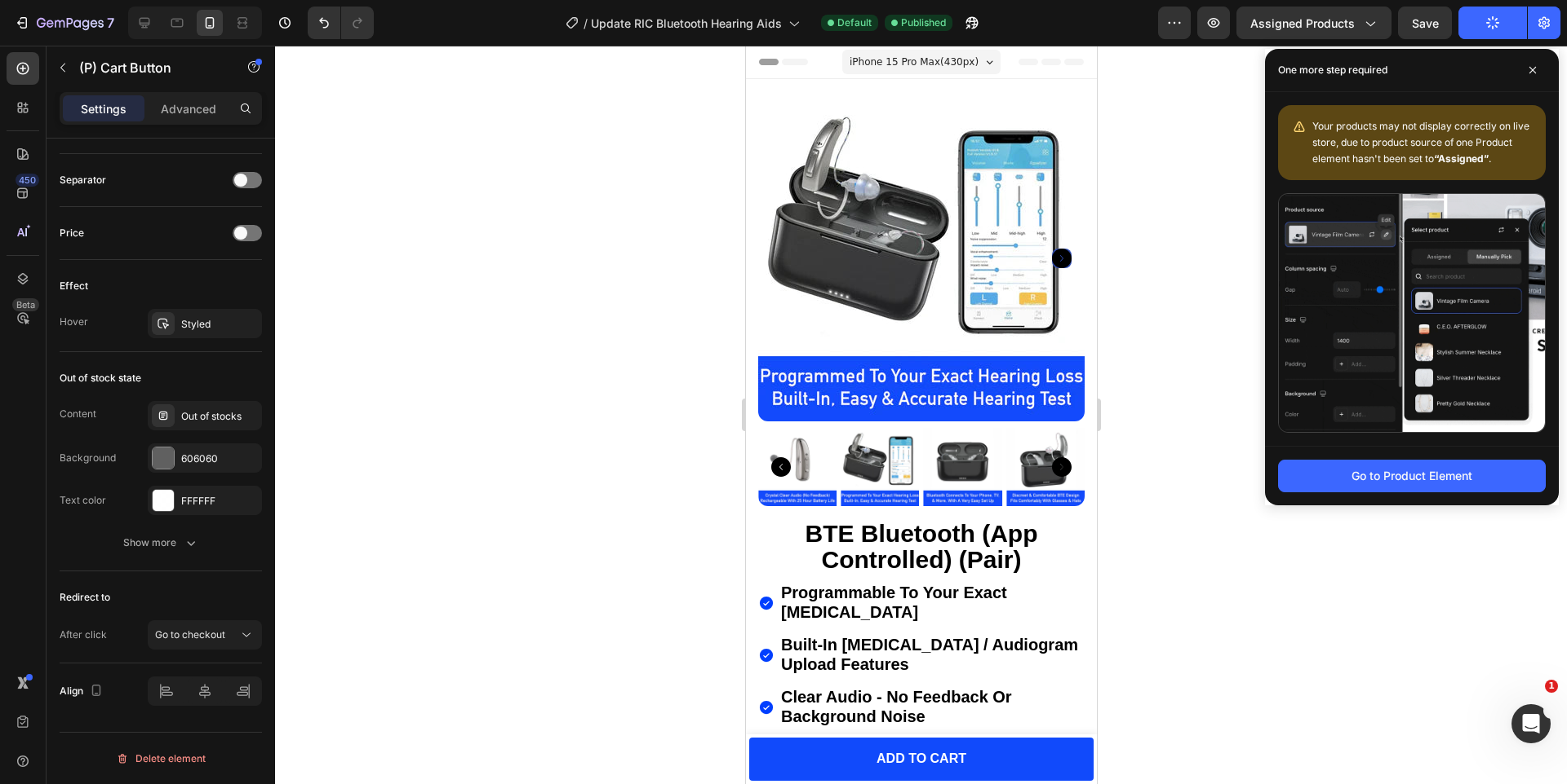
click at [1482, 34] on button "Publish" at bounding box center [1492, 23] width 68 height 33
